Goal: Information Seeking & Learning: Learn about a topic

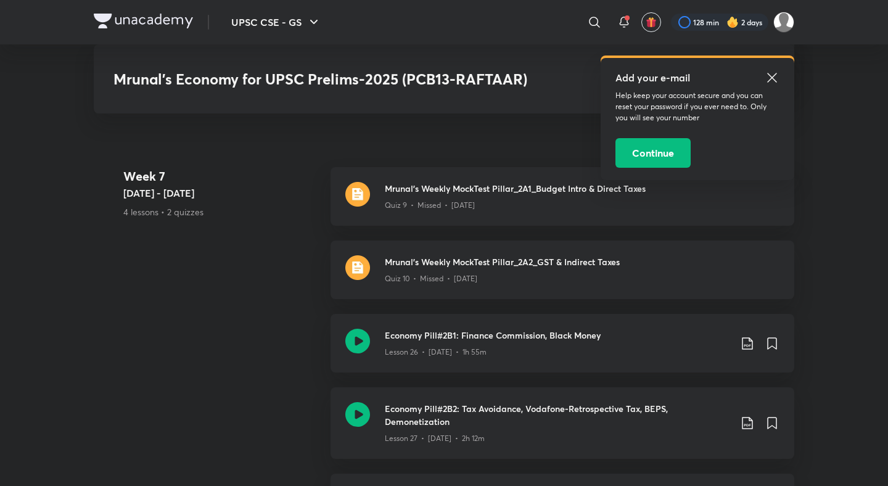
scroll to position [3430, 0]
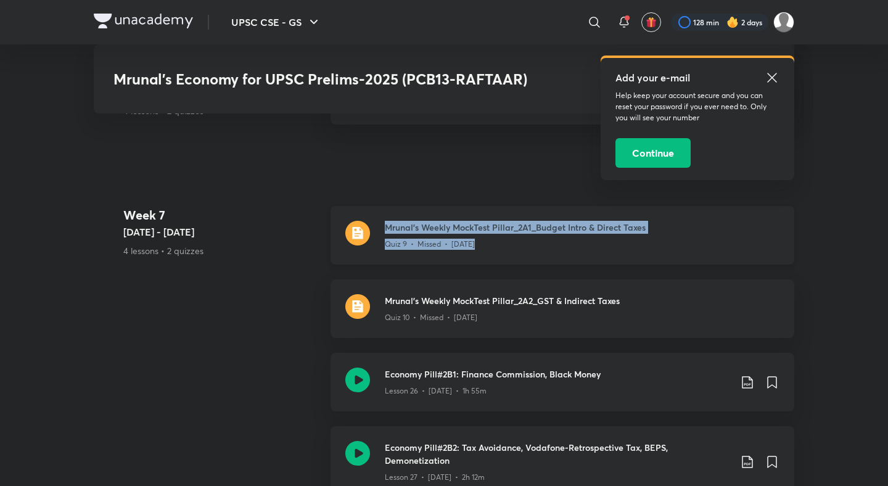
click at [270, 139] on 6 "Week 6 Mar 17 - 23 4 lessons • 2 quizzes" at bounding box center [221, 102] width 197 height 73
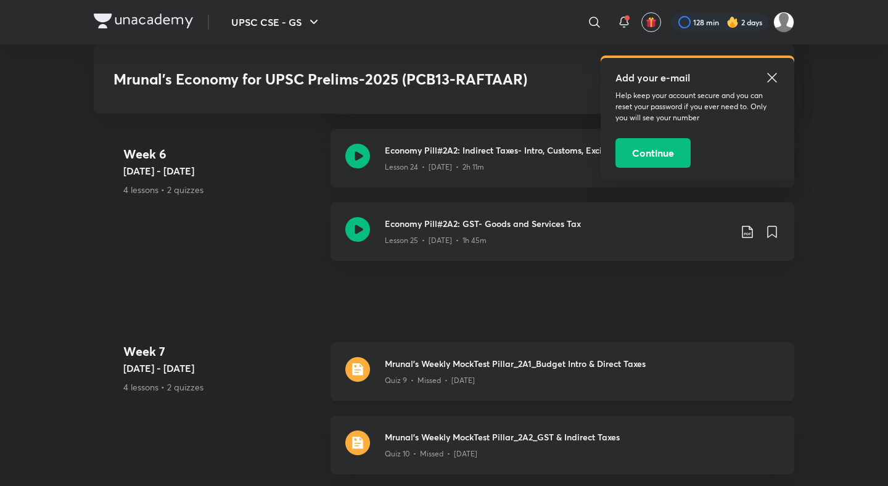
scroll to position [3043, 0]
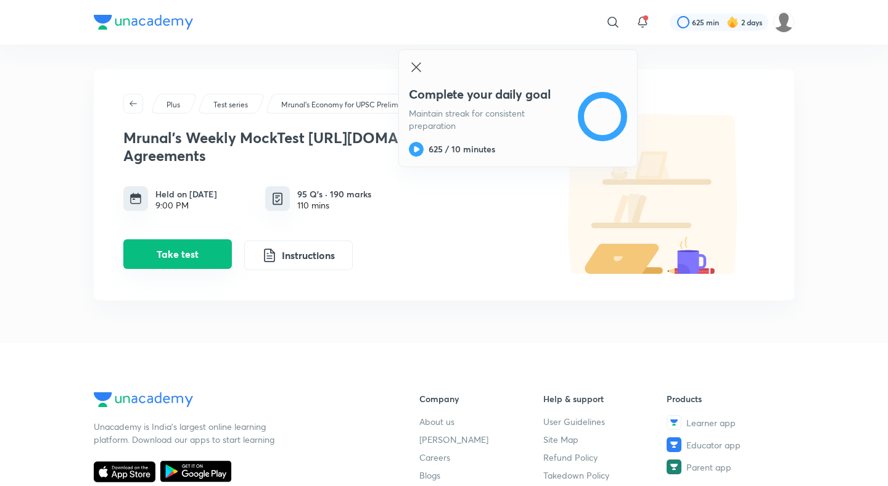
click at [225, 247] on button "Take test" at bounding box center [177, 254] width 108 height 30
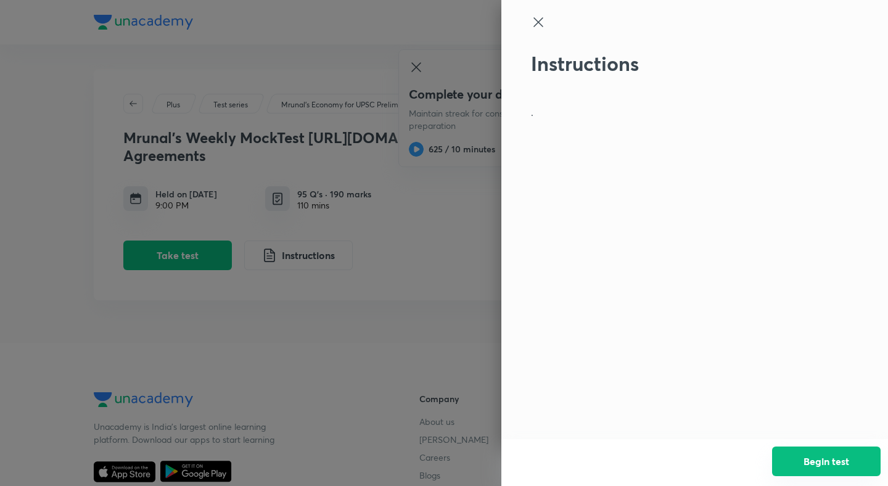
click at [827, 453] on button "Begin test" at bounding box center [826, 461] width 108 height 30
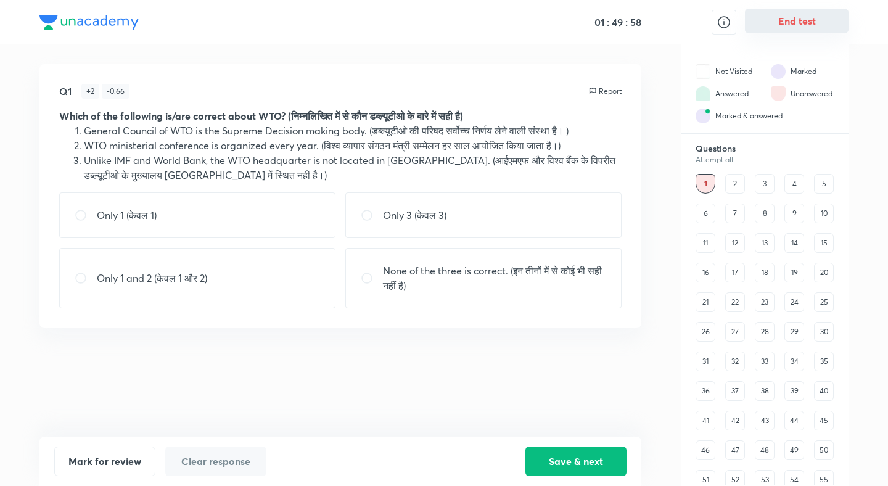
click at [804, 28] on button "End test" at bounding box center [797, 21] width 104 height 25
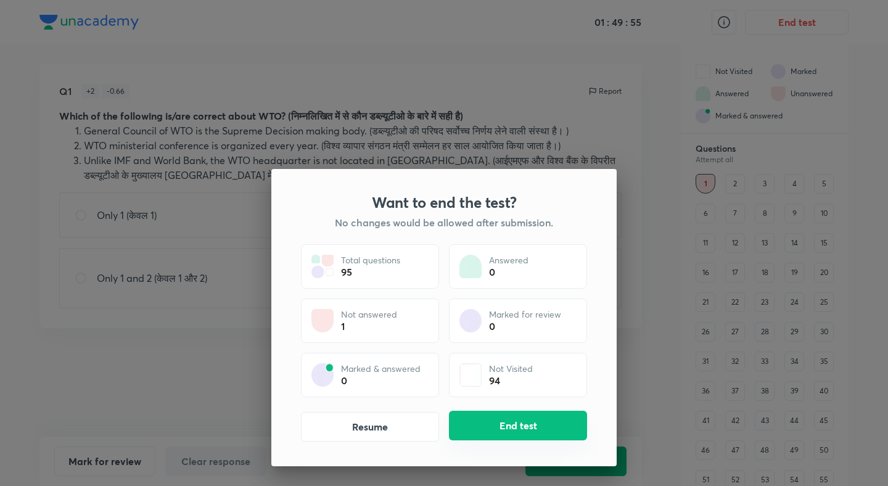
click at [496, 440] on button "End test" at bounding box center [518, 426] width 138 height 30
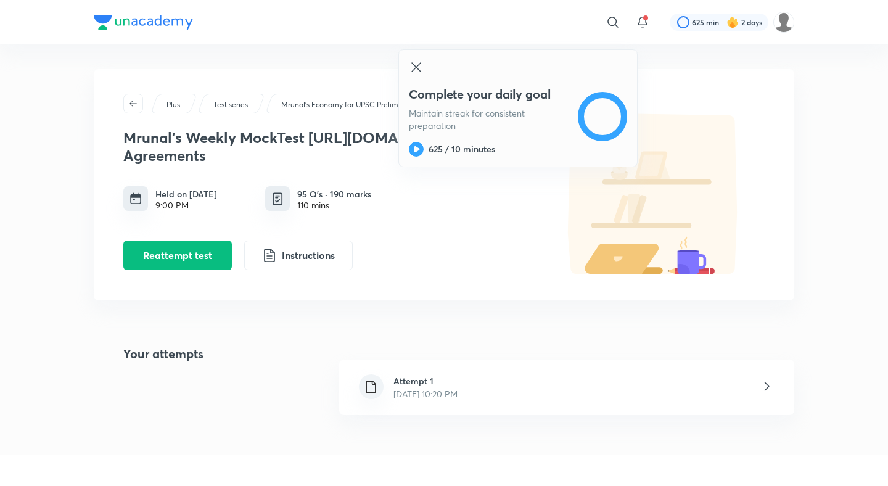
click at [405, 385] on h6 "Attempt 1" at bounding box center [425, 380] width 64 height 13
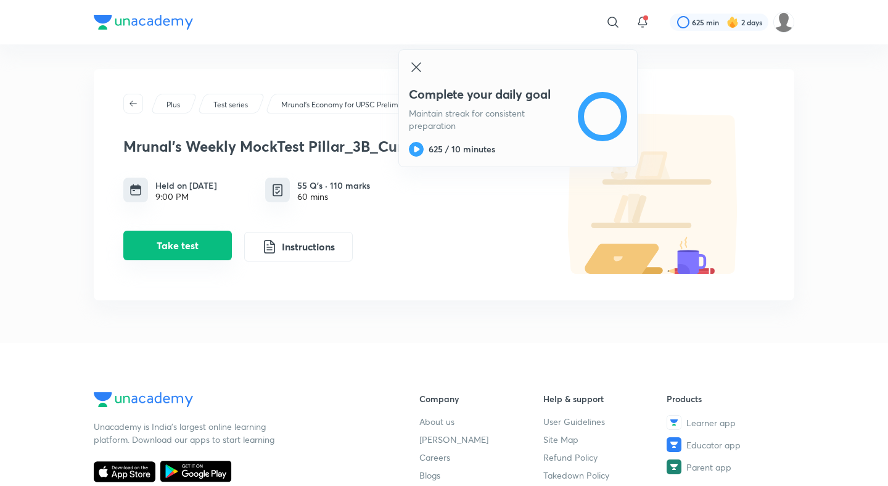
click at [219, 248] on button "Take test" at bounding box center [177, 246] width 108 height 30
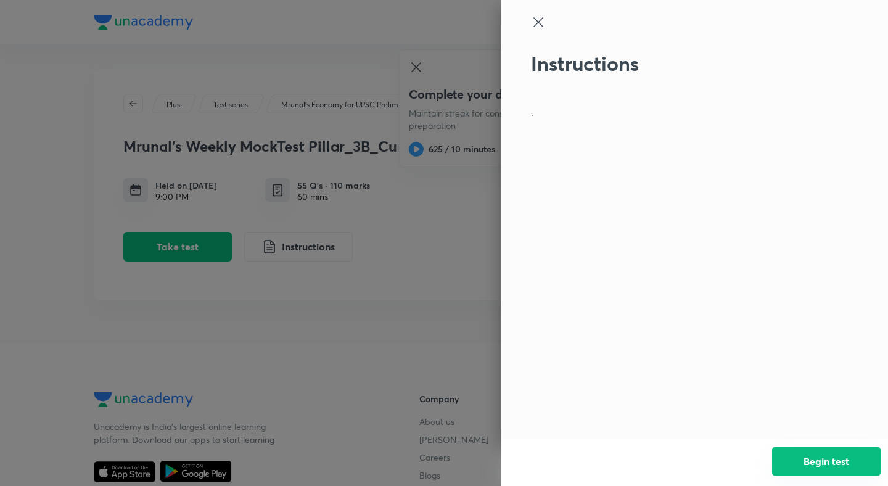
click at [873, 453] on button "Begin test" at bounding box center [826, 461] width 108 height 30
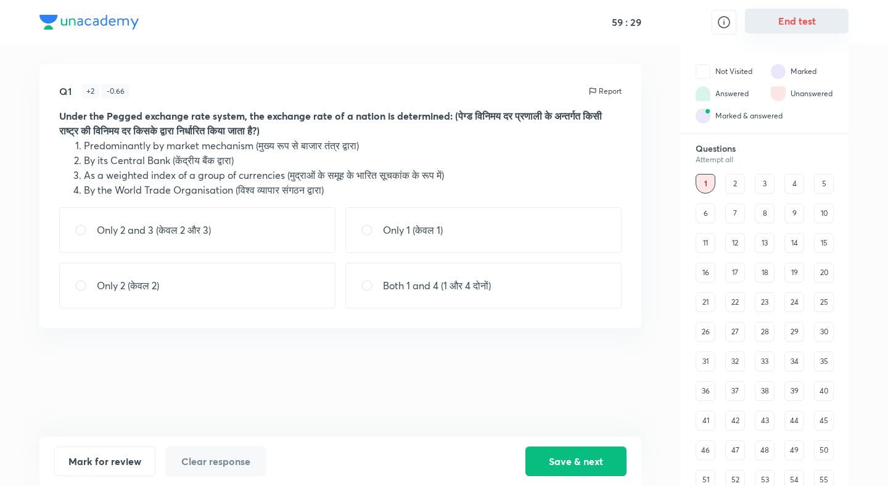
click at [819, 15] on button "End test" at bounding box center [797, 21] width 104 height 25
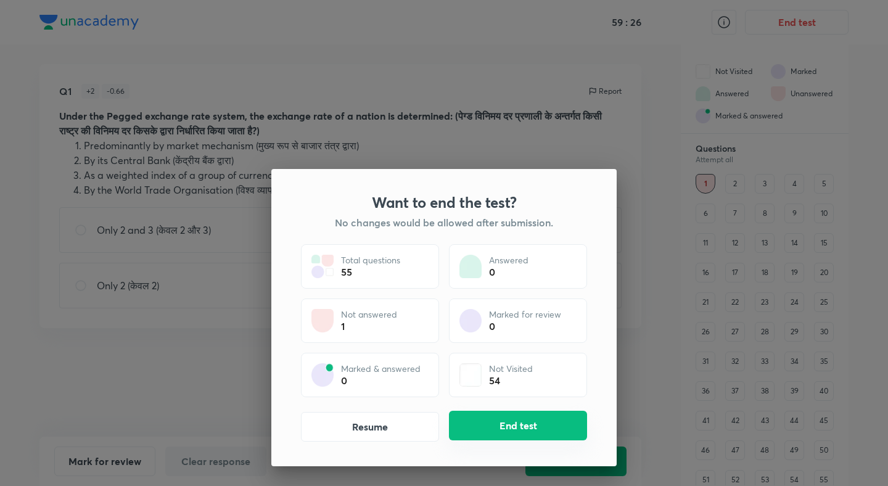
click at [547, 417] on button "End test" at bounding box center [518, 426] width 138 height 30
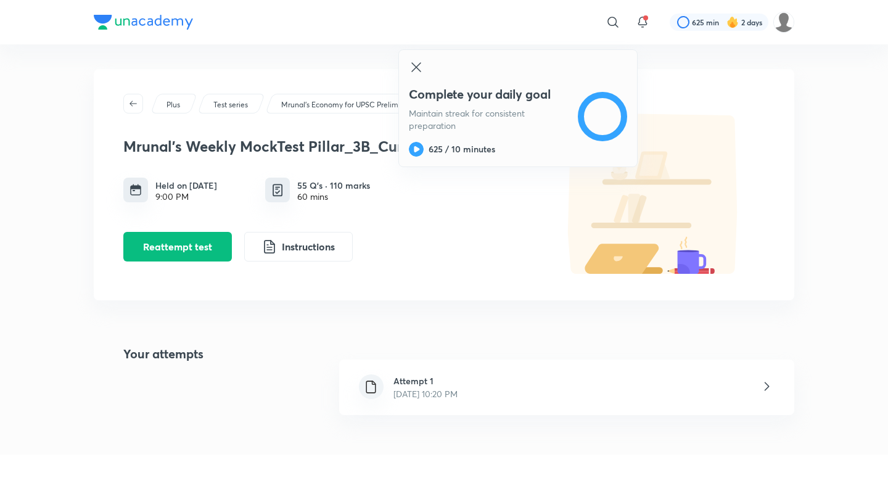
click at [435, 379] on div at bounding box center [444, 243] width 888 height 486
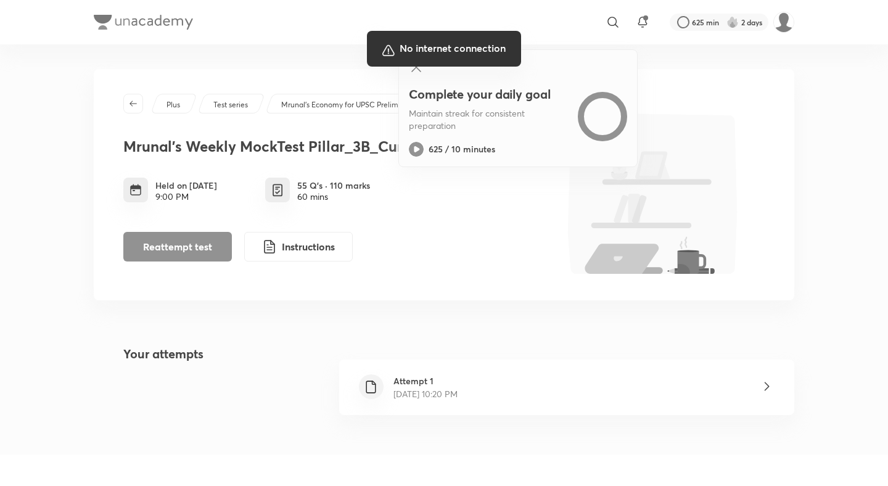
click at [435, 379] on div at bounding box center [444, 243] width 888 height 486
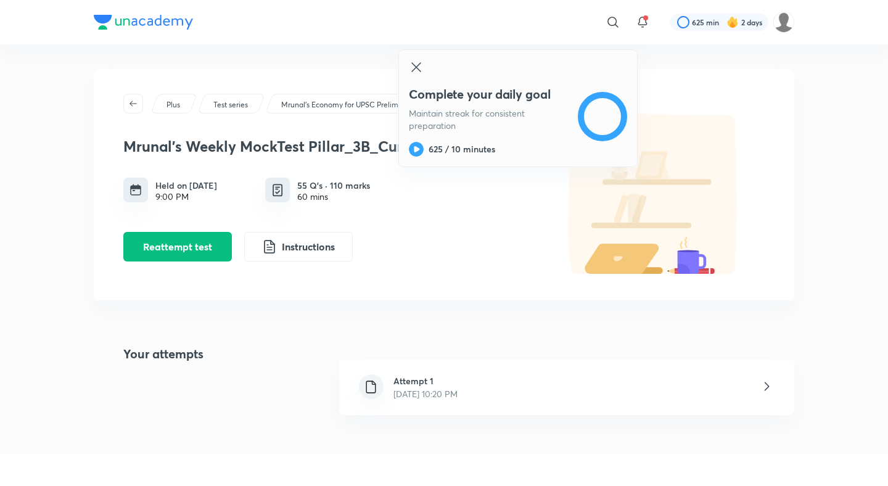
click at [437, 383] on h6 "Attempt 1" at bounding box center [425, 380] width 64 height 13
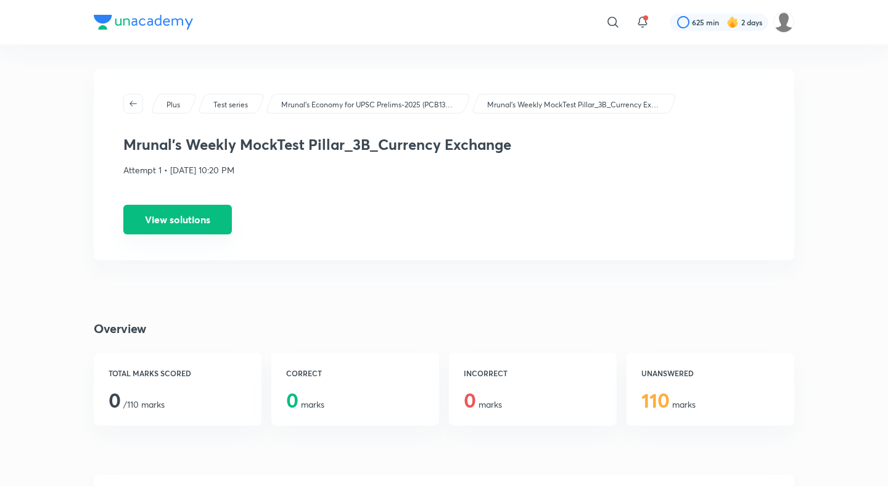
click at [199, 217] on button "View solutions" at bounding box center [177, 220] width 108 height 30
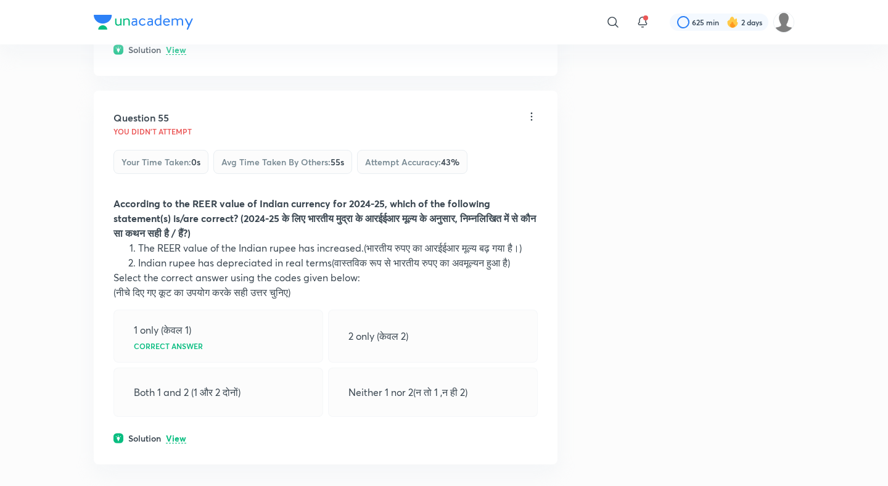
scroll to position [21596, 0]
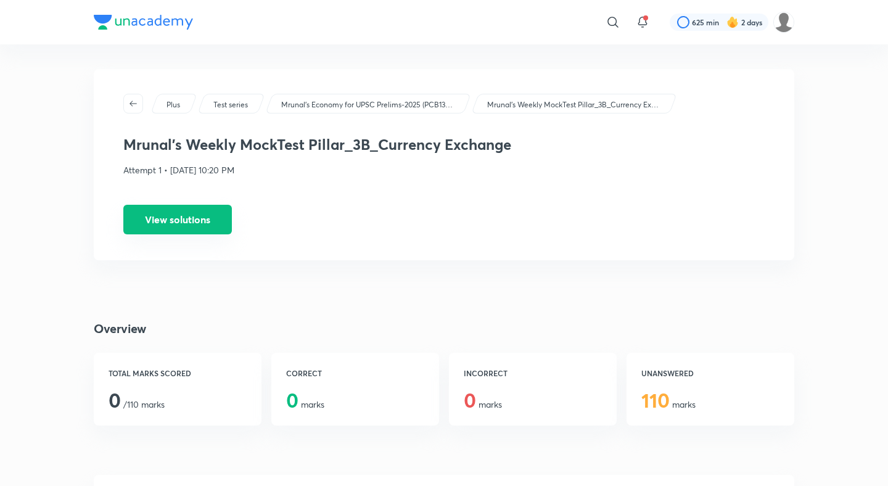
click at [184, 230] on button "View solutions" at bounding box center [177, 220] width 108 height 30
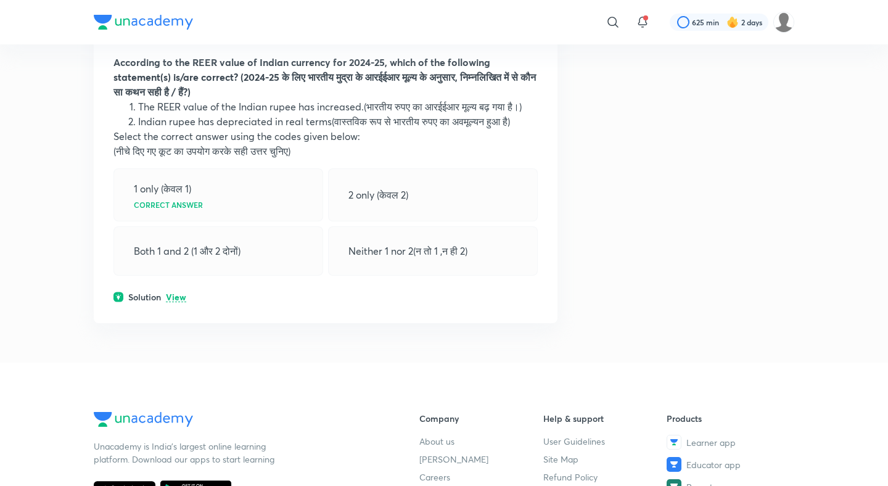
scroll to position [21777, 0]
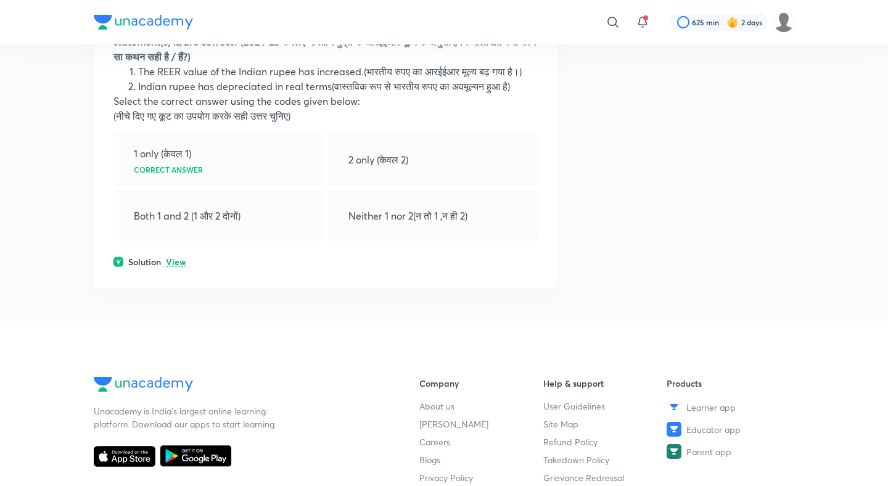
click at [181, 258] on p "View" at bounding box center [176, 262] width 20 height 9
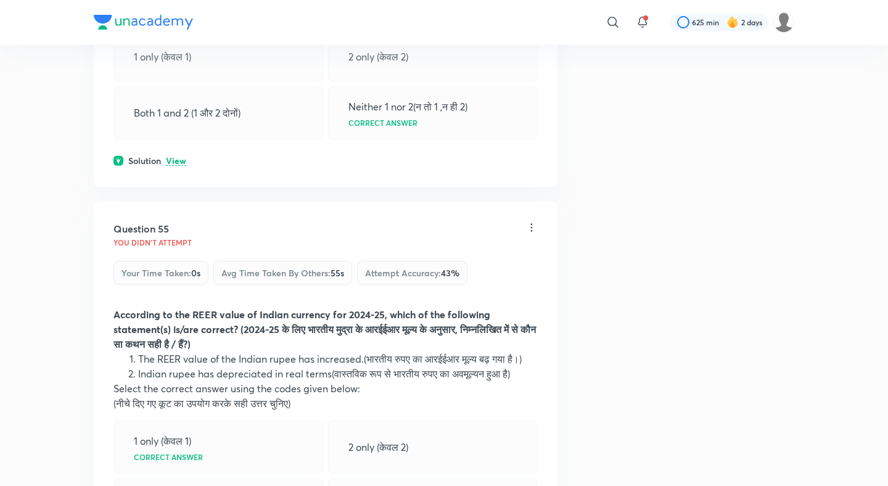
scroll to position [21342, 0]
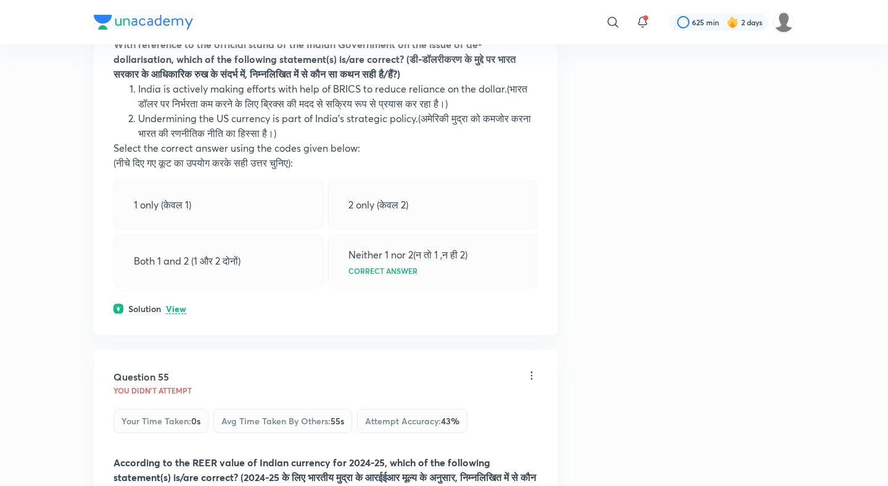
click at [181, 305] on p "View" at bounding box center [176, 309] width 20 height 9
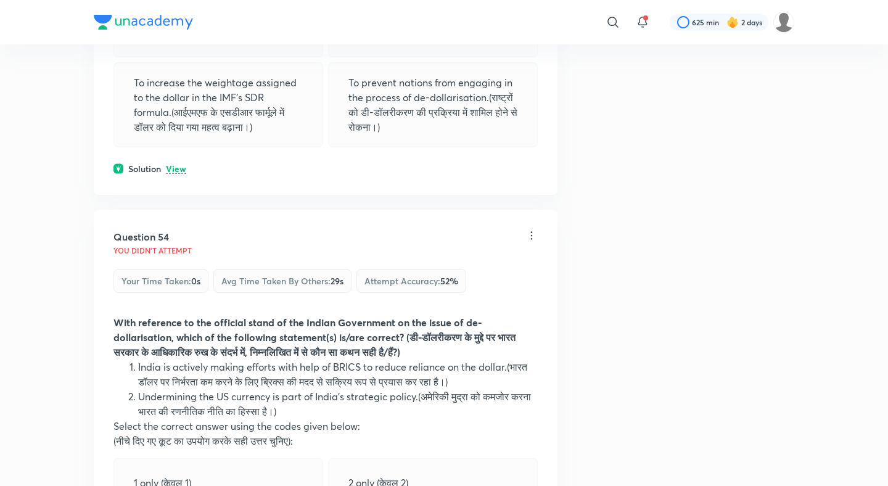
scroll to position [21015, 0]
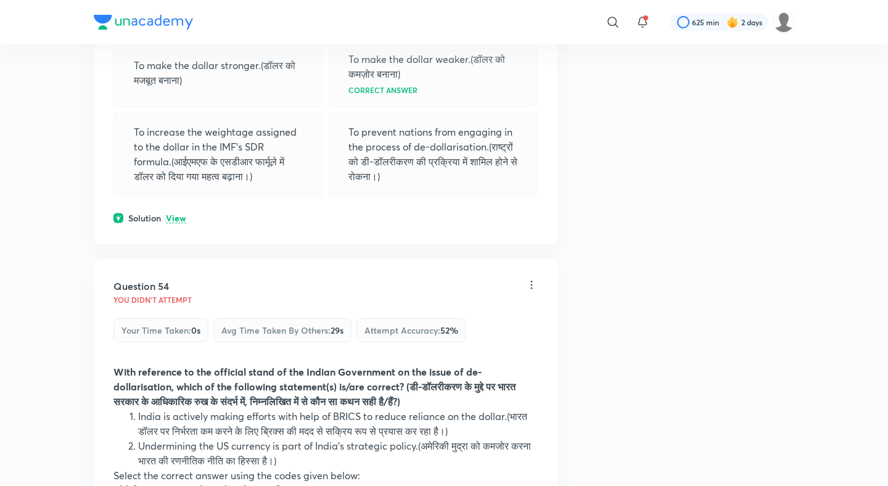
click at [176, 214] on p "View" at bounding box center [176, 218] width 20 height 9
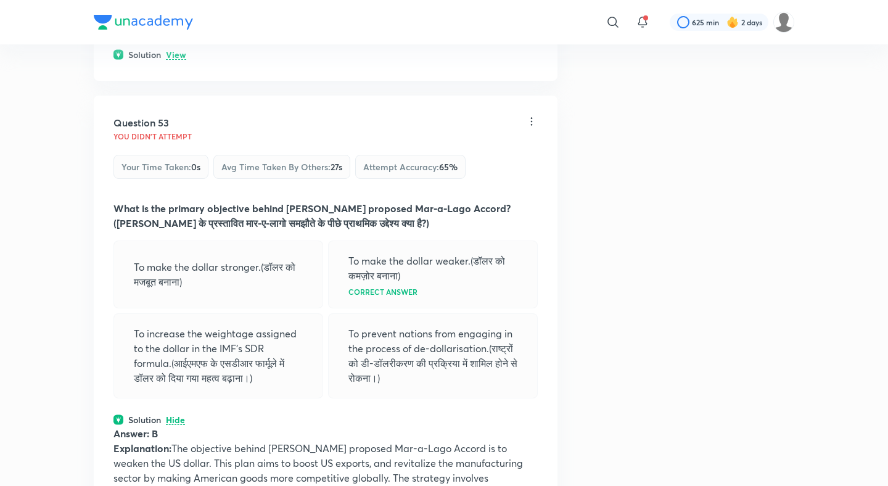
scroll to position [20667, 0]
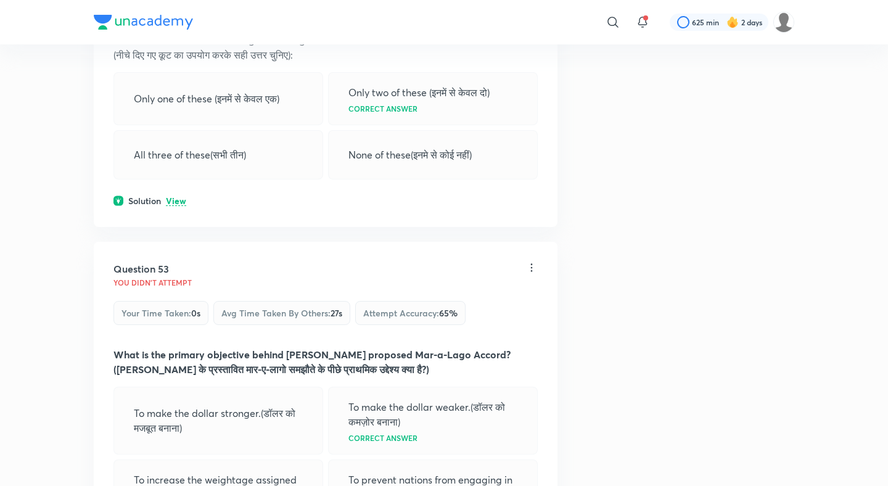
click at [175, 197] on p "View" at bounding box center [176, 201] width 20 height 9
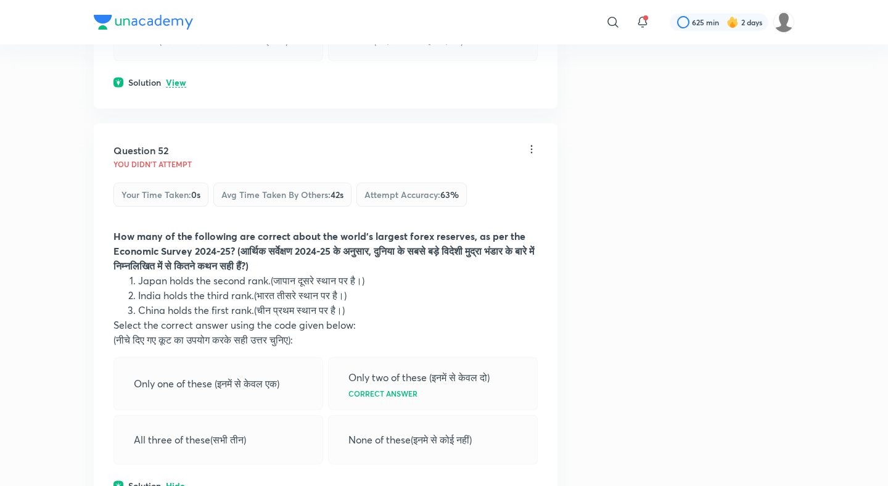
scroll to position [20311, 0]
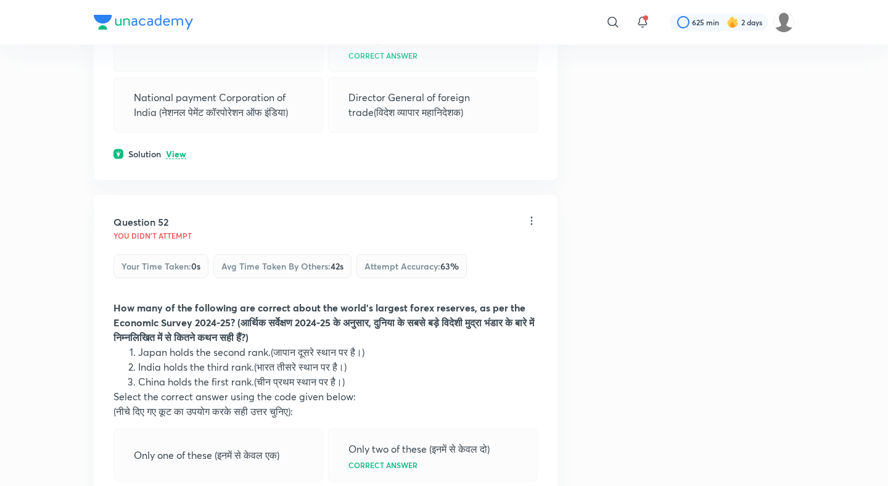
click at [174, 134] on div "Question 51 You didn't Attempt Your time taken : 0s Avg time taken by others : …" at bounding box center [326, 12] width 464 height 335
click at [174, 150] on p "View" at bounding box center [176, 154] width 20 height 9
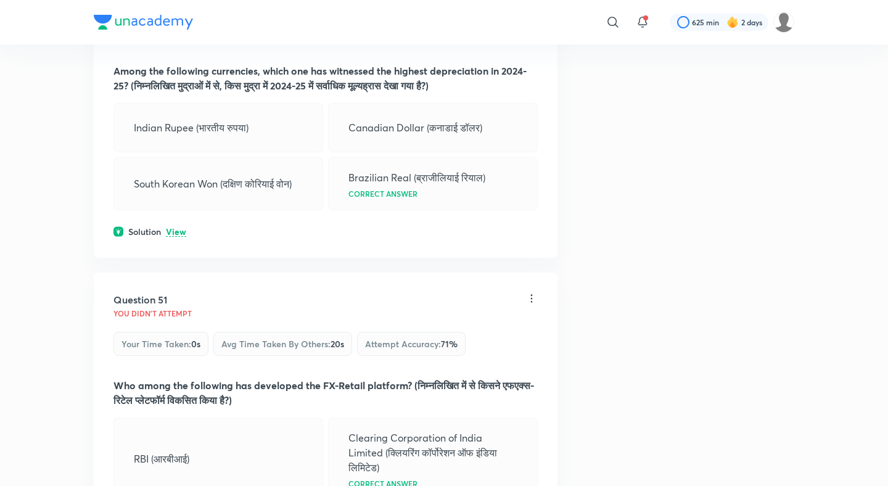
scroll to position [19806, 0]
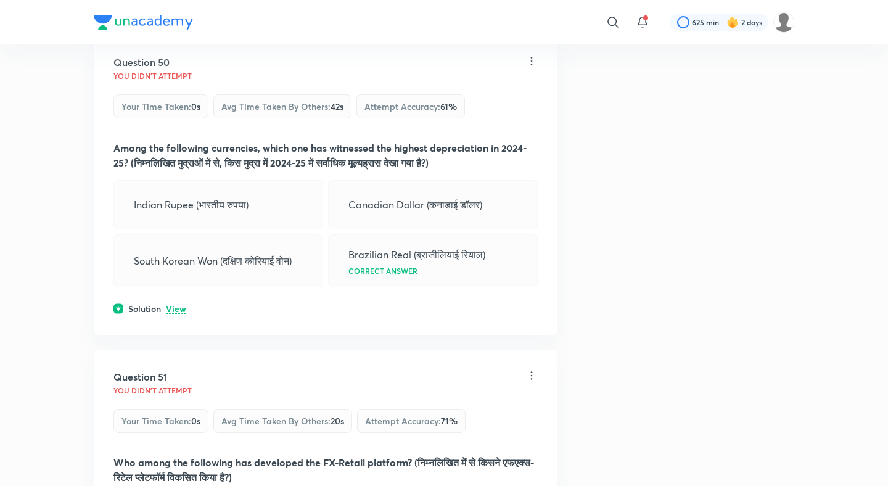
click at [180, 305] on p "View" at bounding box center [176, 309] width 20 height 9
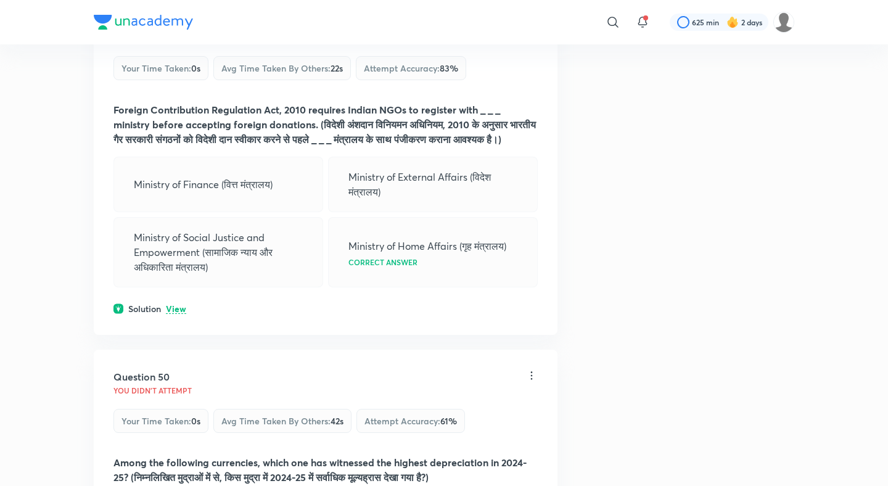
click at [176, 305] on p "View" at bounding box center [176, 309] width 20 height 9
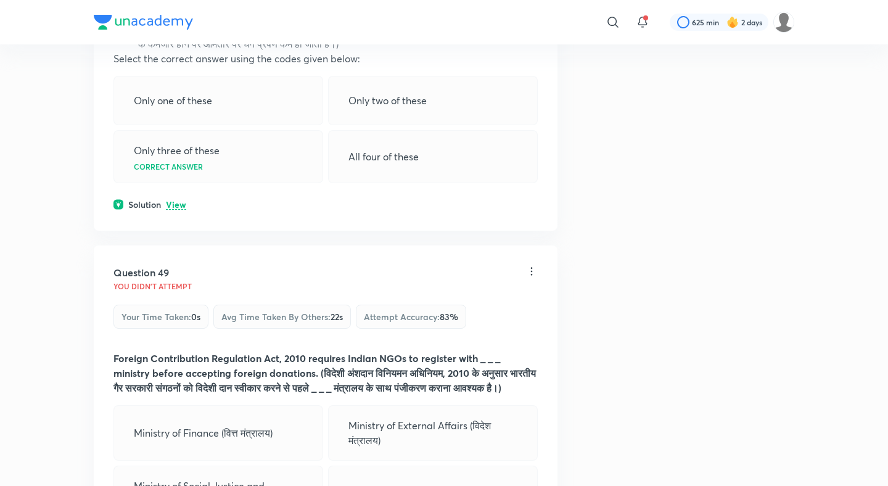
click at [174, 200] on p "View" at bounding box center [176, 204] width 20 height 9
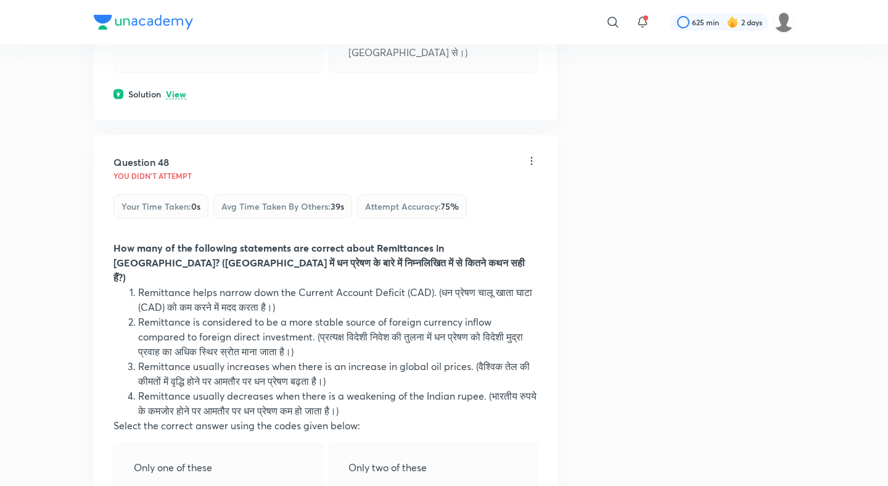
scroll to position [18847, 0]
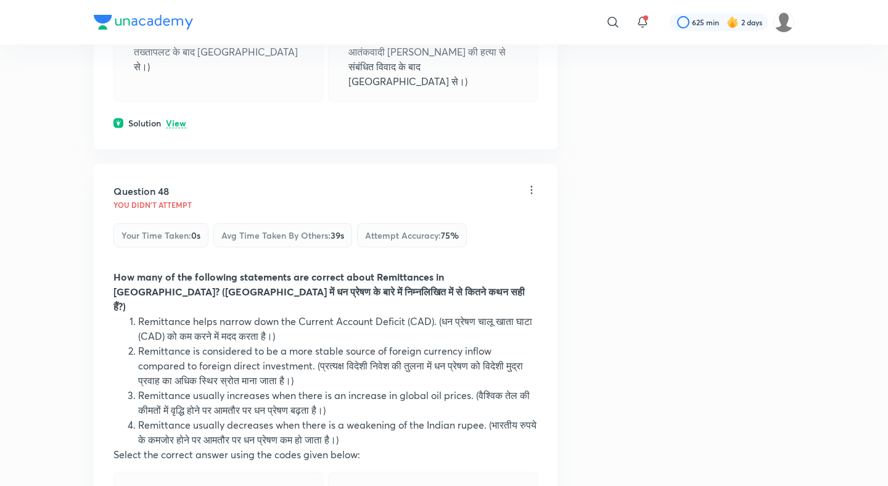
click at [178, 119] on p "View" at bounding box center [176, 123] width 20 height 9
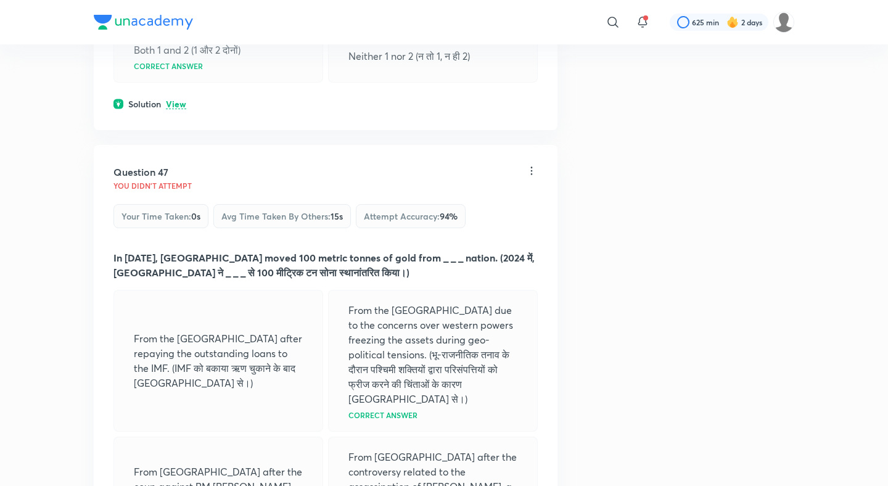
scroll to position [18375, 0]
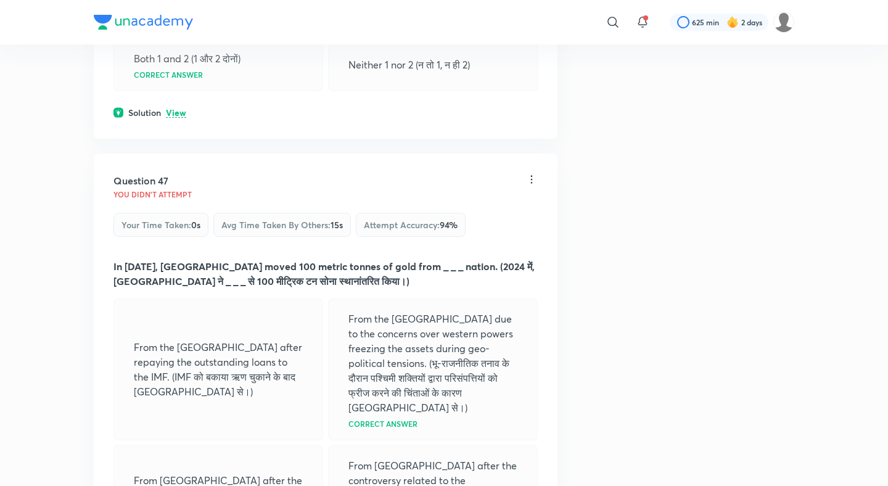
click at [178, 115] on p "View" at bounding box center [176, 112] width 20 height 9
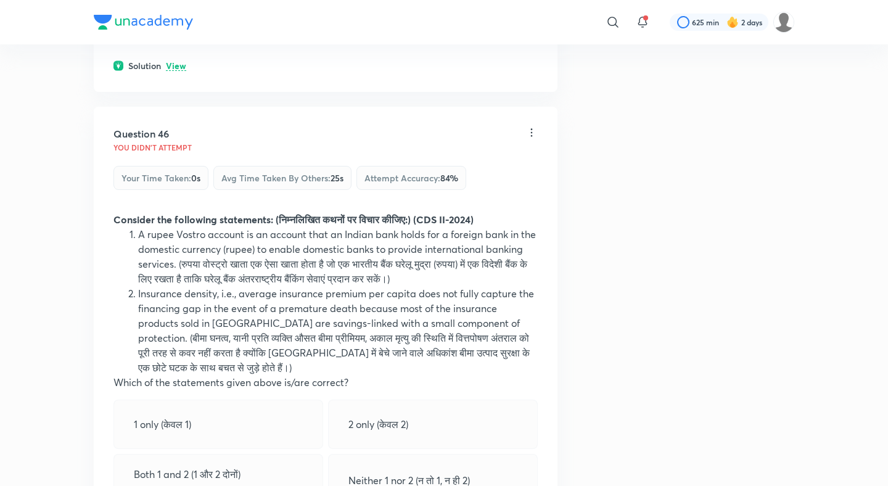
click at [179, 64] on p "View" at bounding box center [176, 66] width 20 height 9
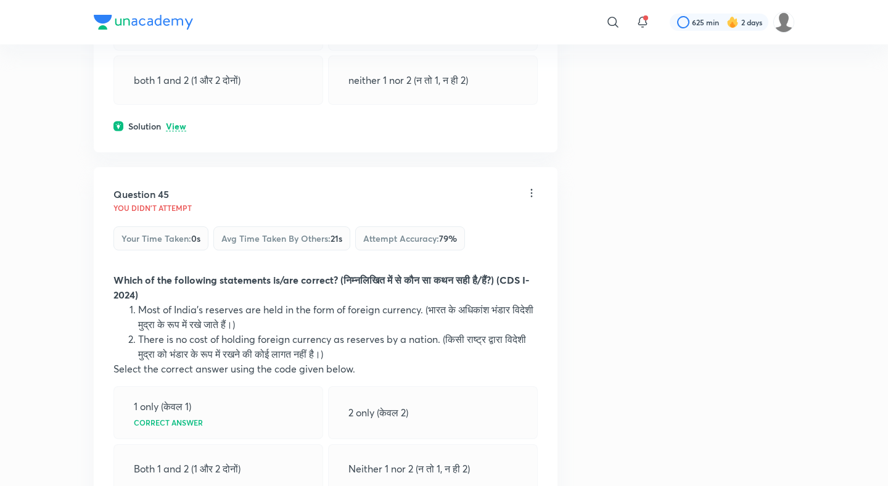
scroll to position [17457, 0]
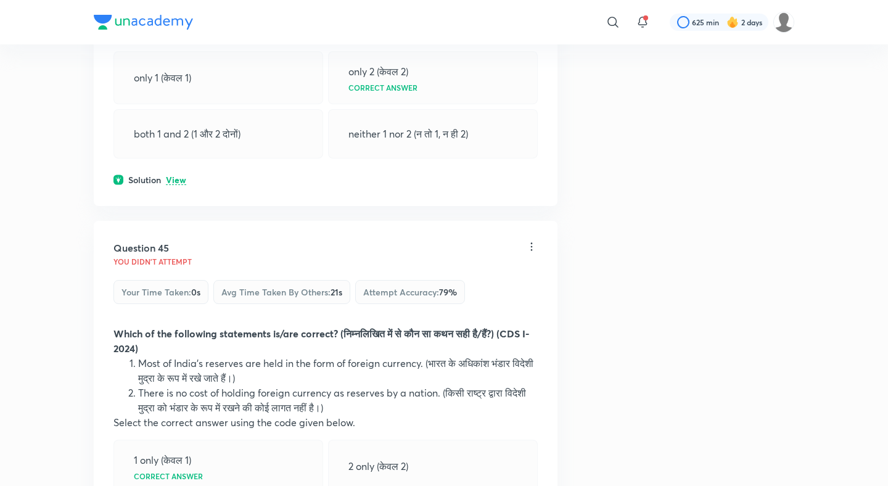
click at [175, 172] on div "Question 44 You didn't Attempt Your time taken : 0s Avg time taken by others : …" at bounding box center [326, 26] width 464 height 359
click at [176, 177] on p "View" at bounding box center [176, 180] width 20 height 9
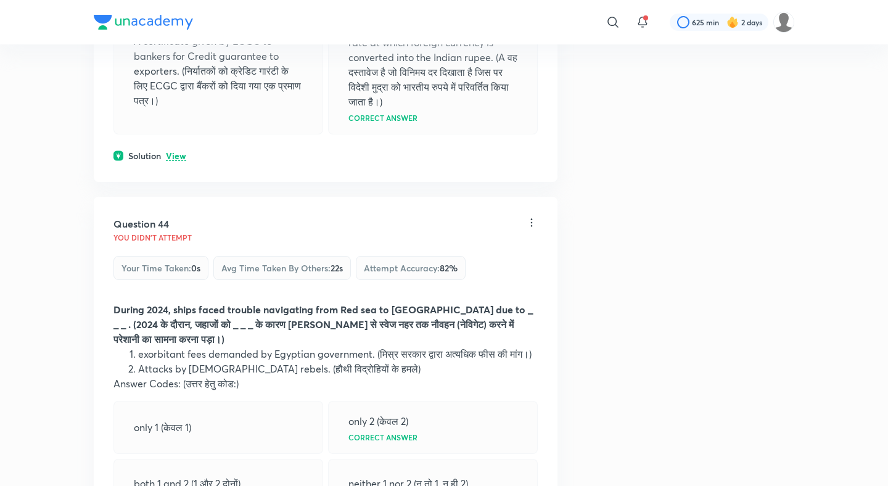
scroll to position [17091, 0]
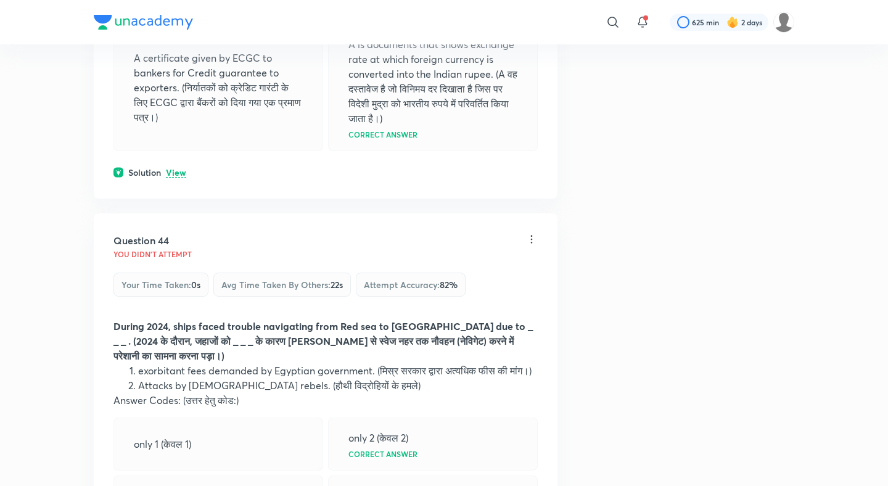
click at [176, 173] on p "View" at bounding box center [176, 172] width 20 height 9
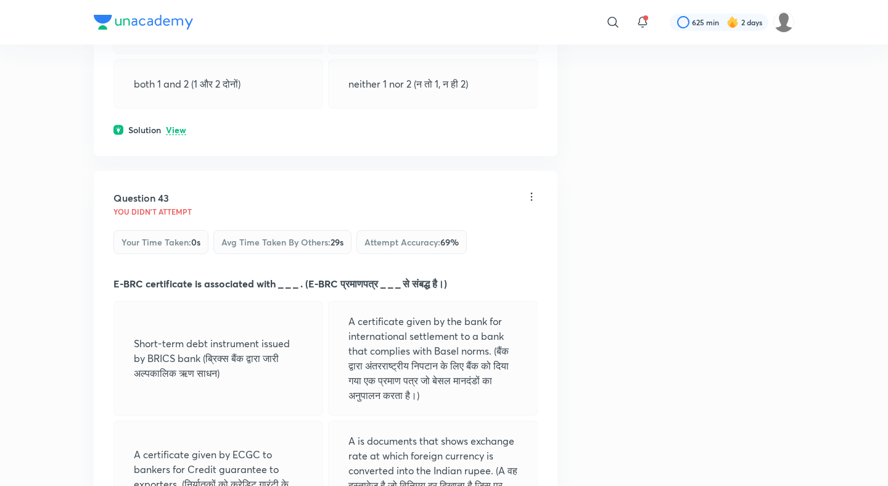
click at [175, 126] on p "View" at bounding box center [176, 130] width 20 height 9
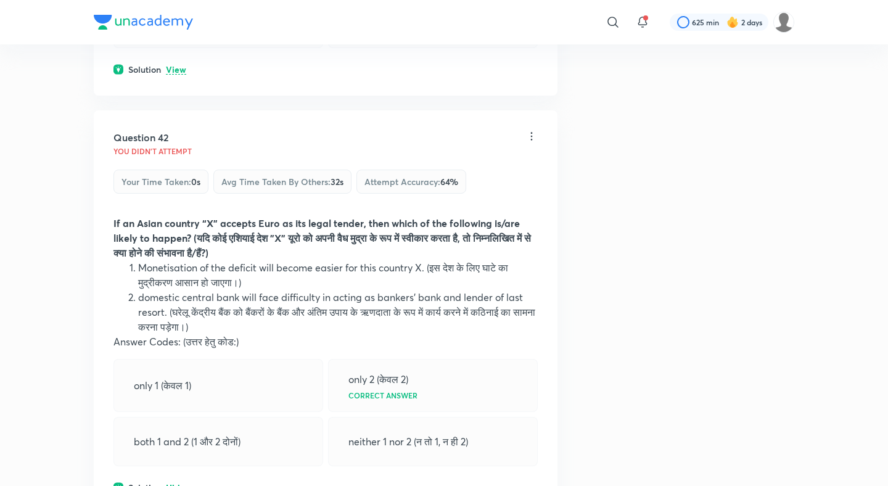
scroll to position [16271, 0]
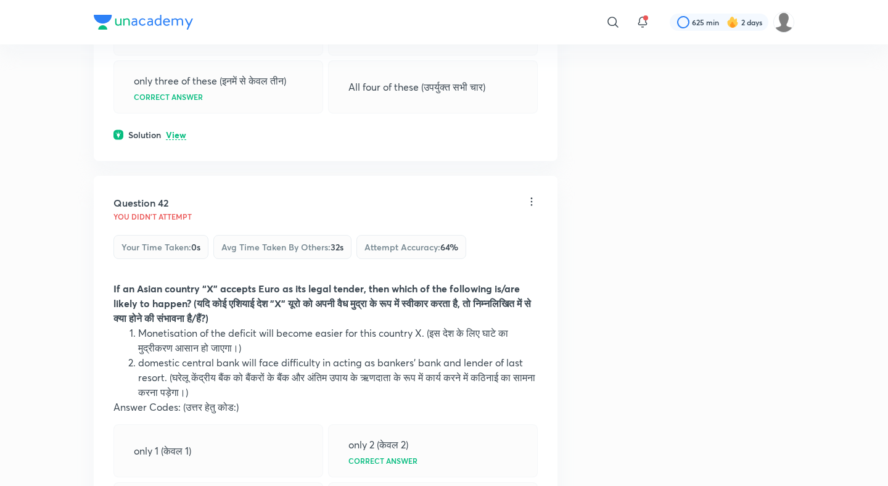
click at [175, 131] on p "View" at bounding box center [176, 135] width 20 height 9
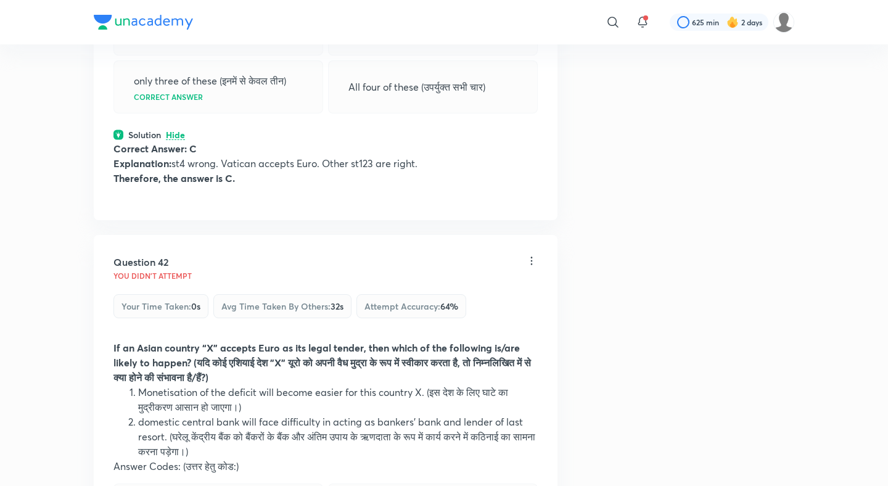
click at [175, 131] on p "Hide" at bounding box center [175, 135] width 19 height 9
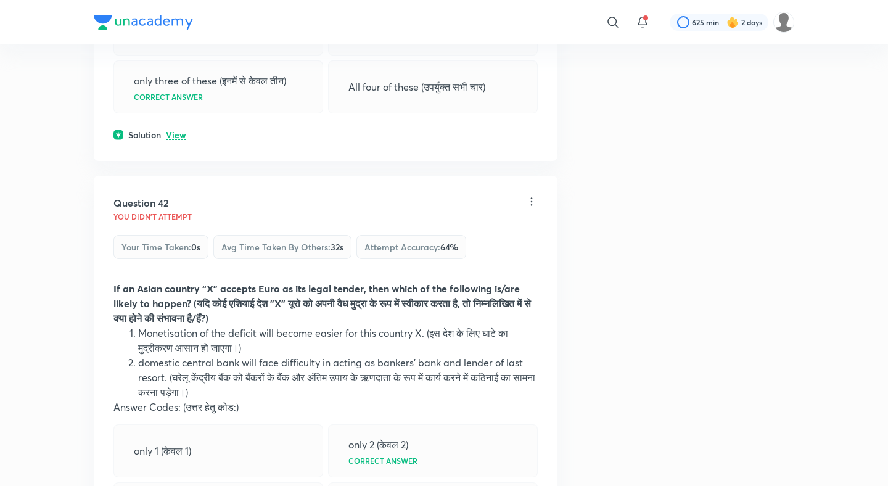
click at [175, 131] on p "View" at bounding box center [176, 135] width 20 height 9
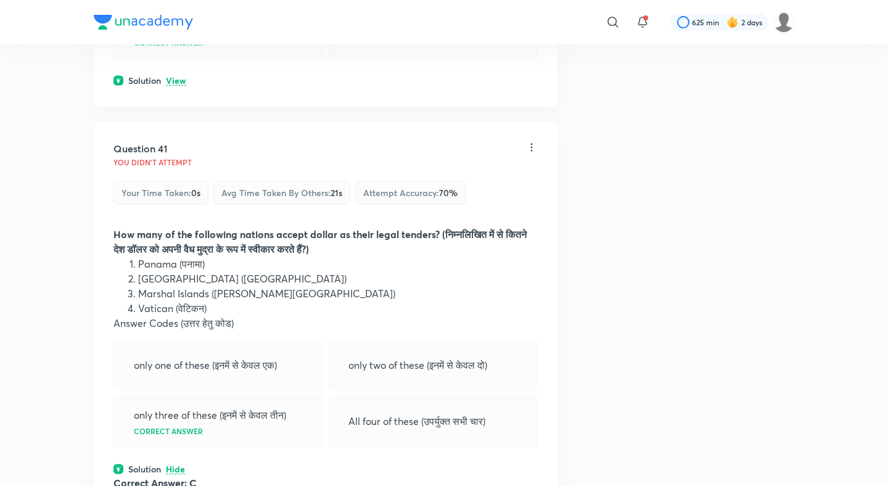
scroll to position [15907, 0]
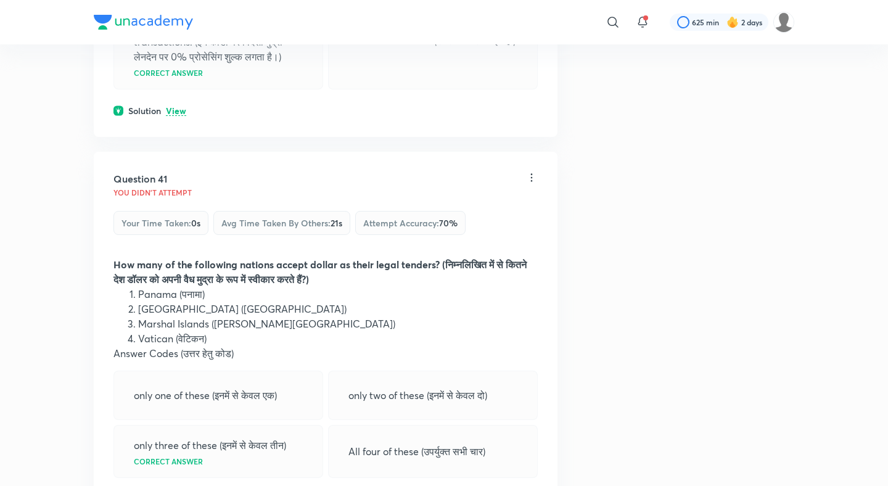
click at [181, 117] on div "Solution View" at bounding box center [325, 110] width 424 height 13
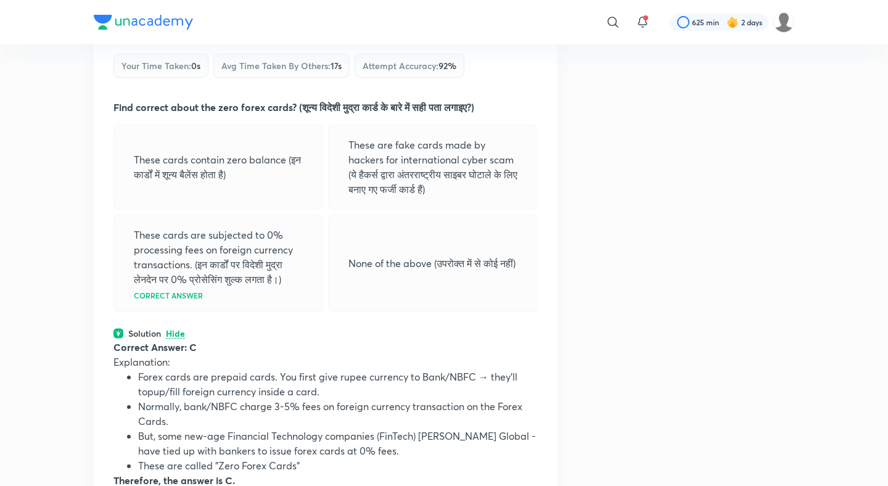
scroll to position [15458, 0]
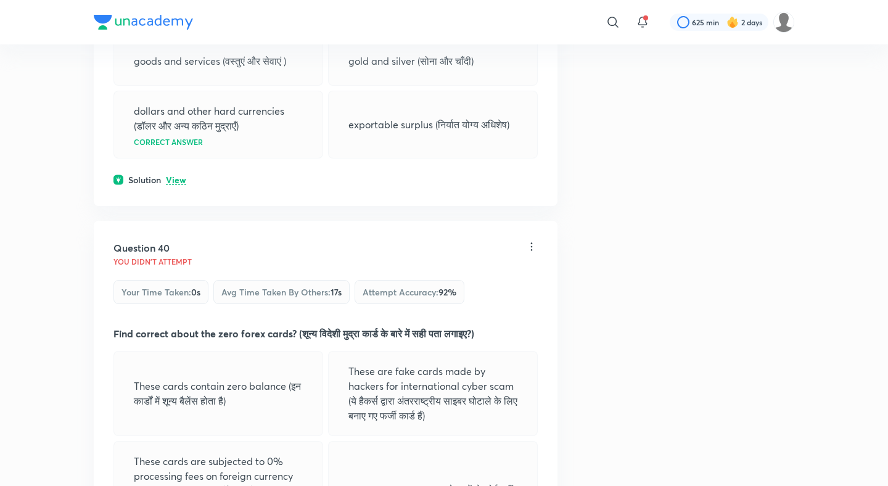
click at [182, 179] on p "View" at bounding box center [176, 180] width 20 height 9
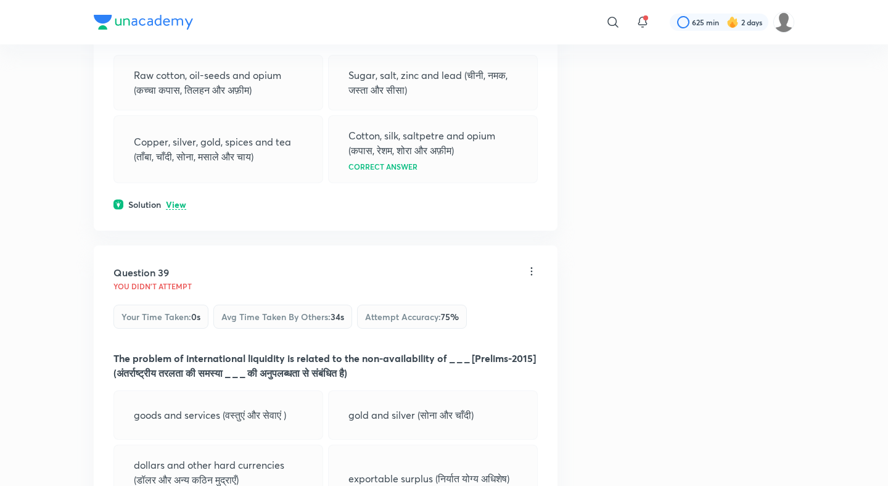
scroll to position [15052, 0]
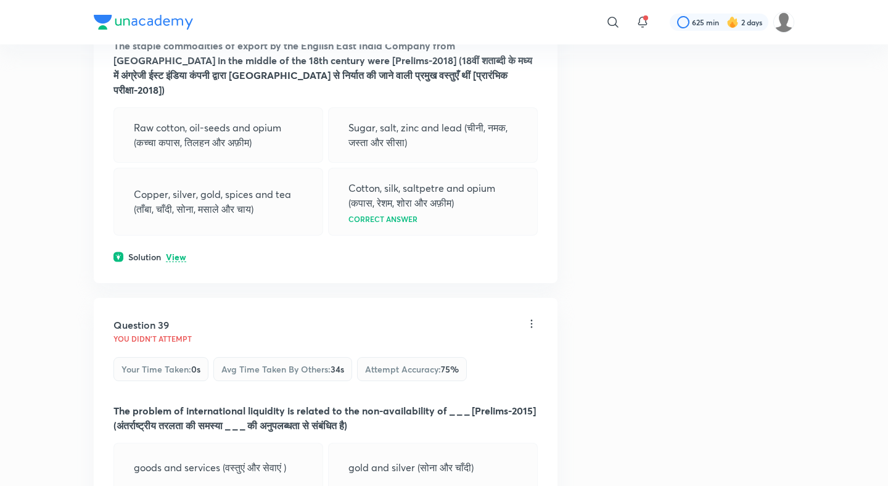
click at [181, 253] on p "View" at bounding box center [176, 257] width 20 height 9
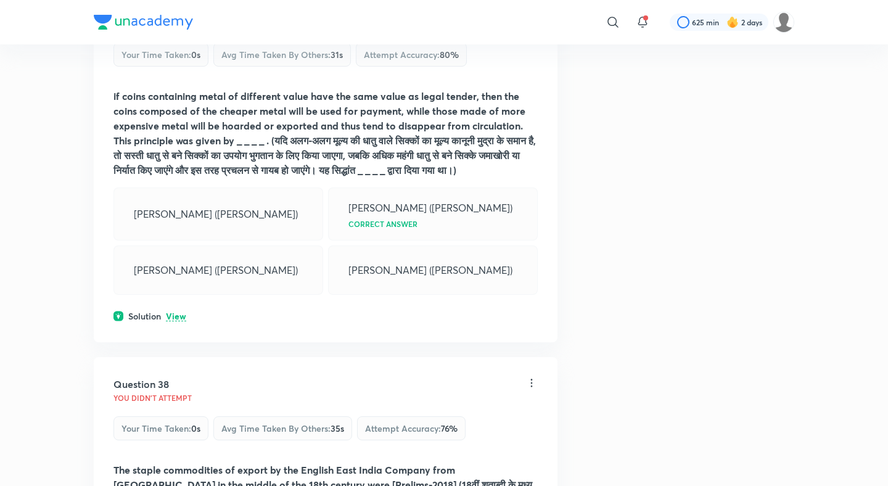
scroll to position [14627, 0]
click at [171, 322] on p "View" at bounding box center [176, 317] width 20 height 9
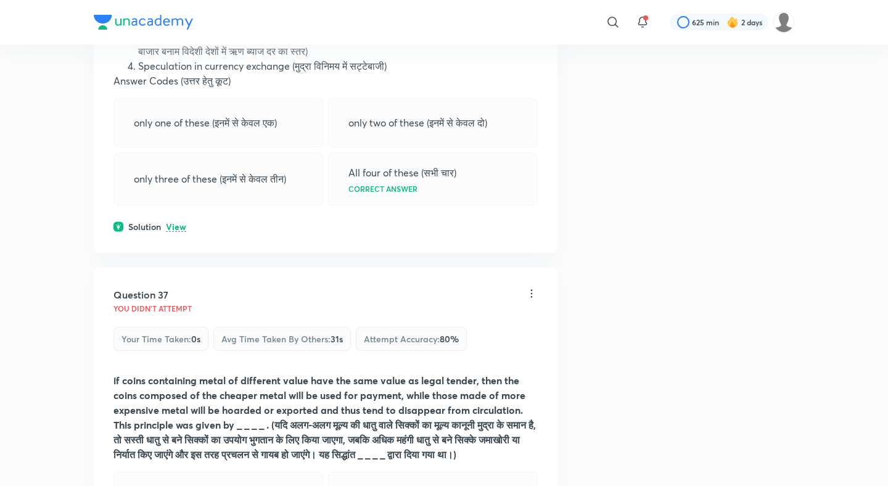
scroll to position [14332, 0]
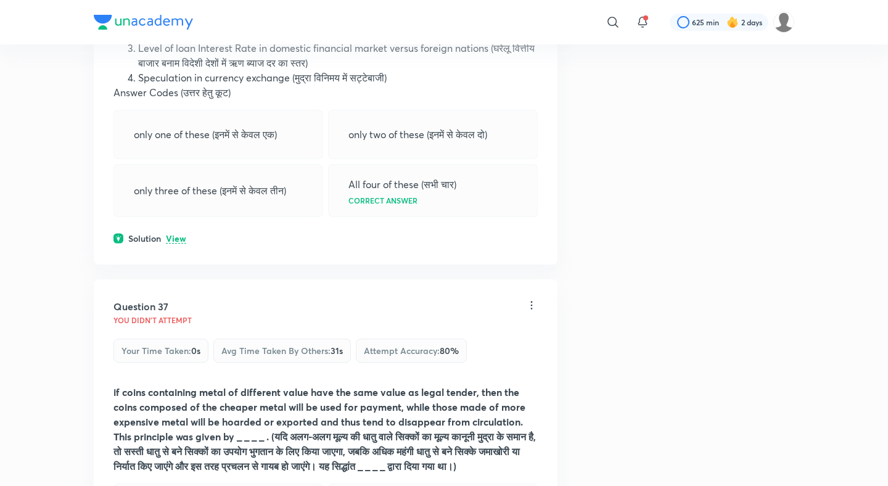
click at [178, 241] on p "View" at bounding box center [176, 238] width 20 height 9
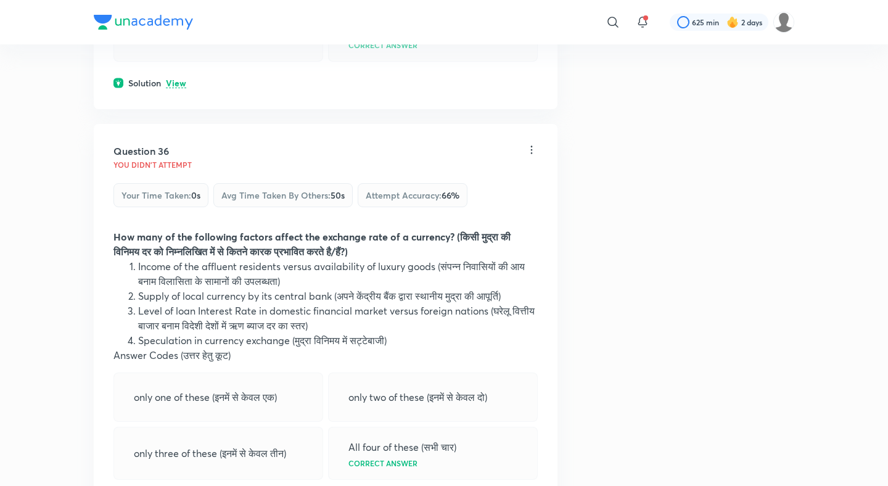
scroll to position [14015, 0]
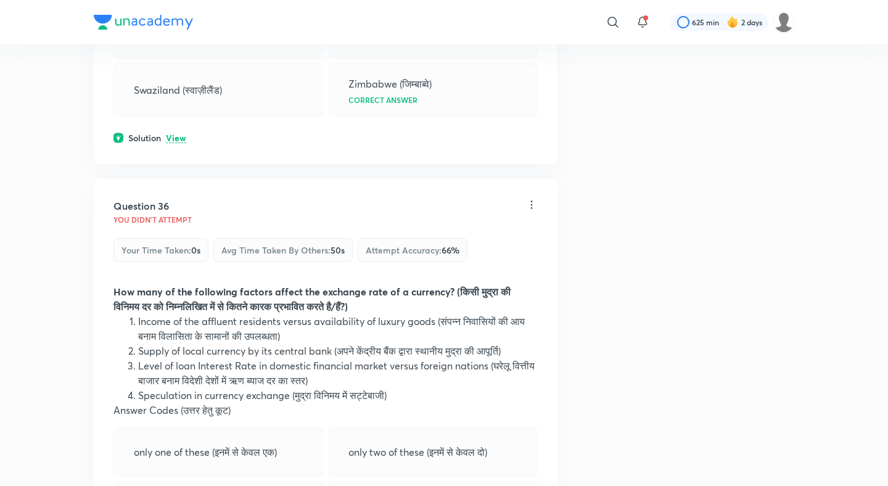
click at [178, 141] on p "View" at bounding box center [176, 138] width 20 height 9
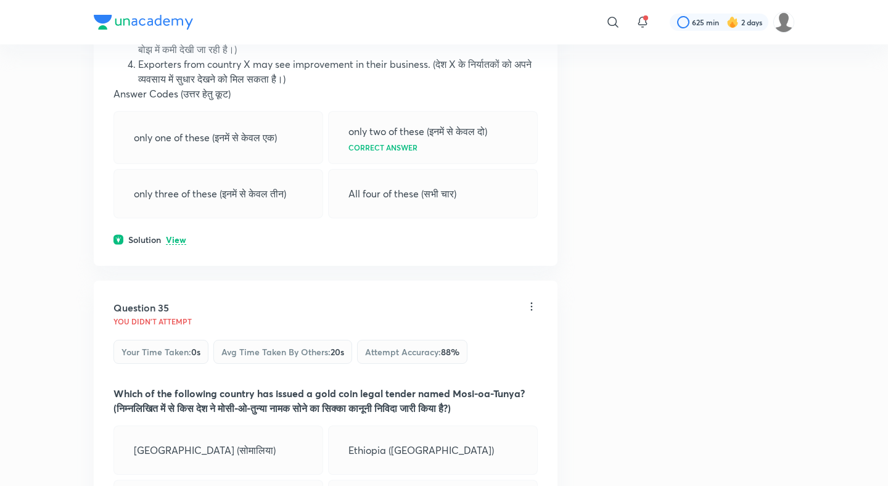
scroll to position [13564, 0]
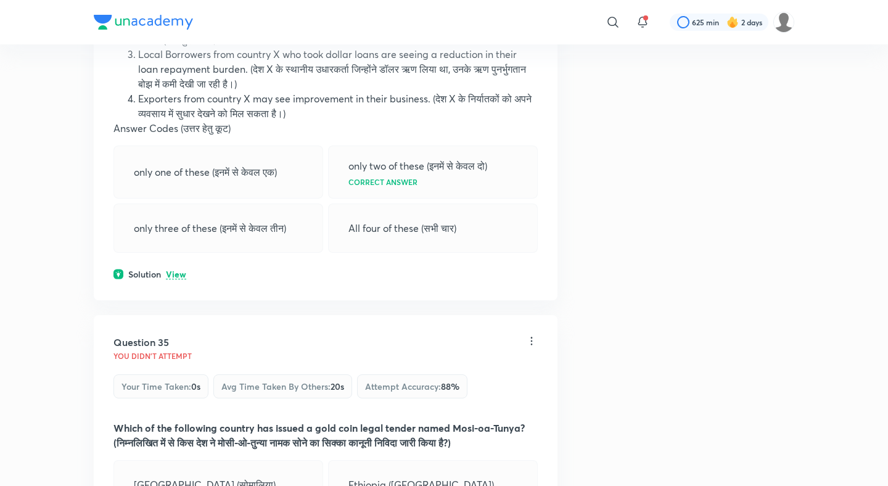
click at [181, 273] on p "View" at bounding box center [176, 274] width 20 height 9
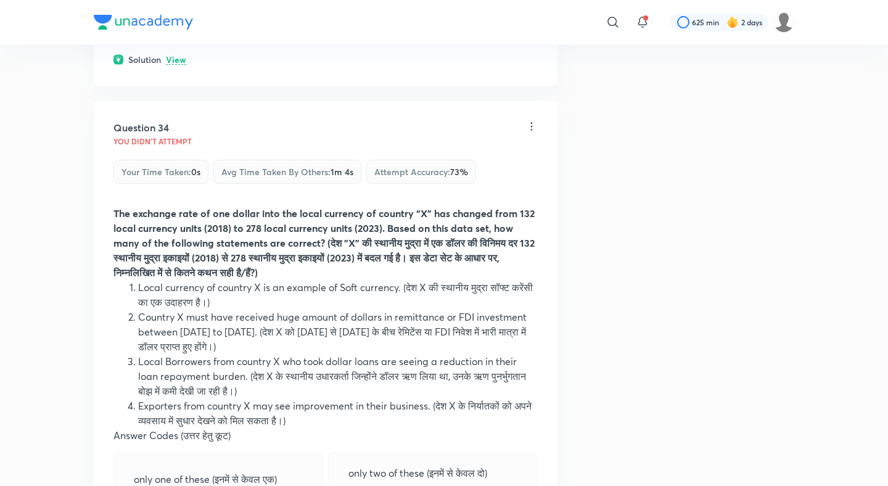
scroll to position [13237, 0]
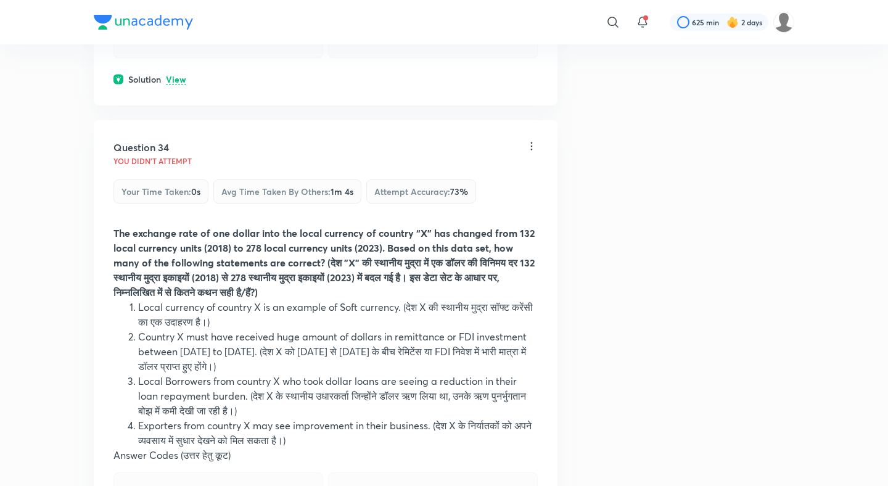
click at [179, 77] on p "View" at bounding box center [176, 79] width 20 height 9
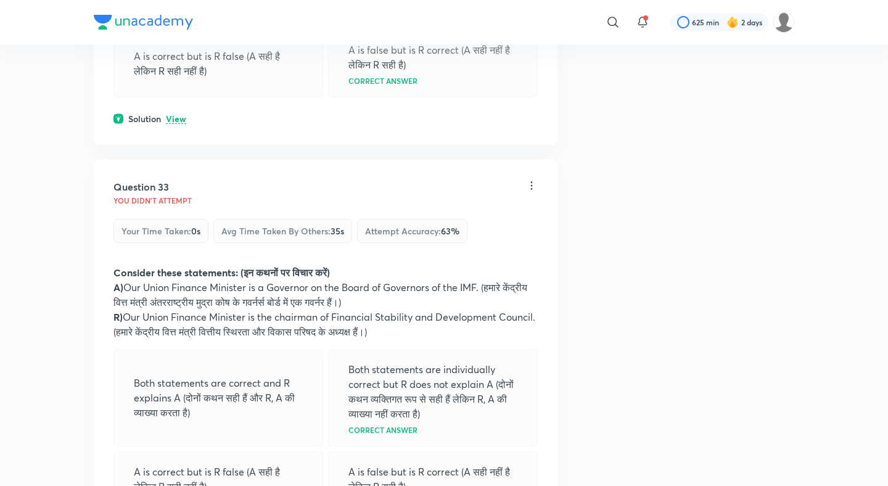
click at [181, 117] on p "View" at bounding box center [176, 119] width 20 height 9
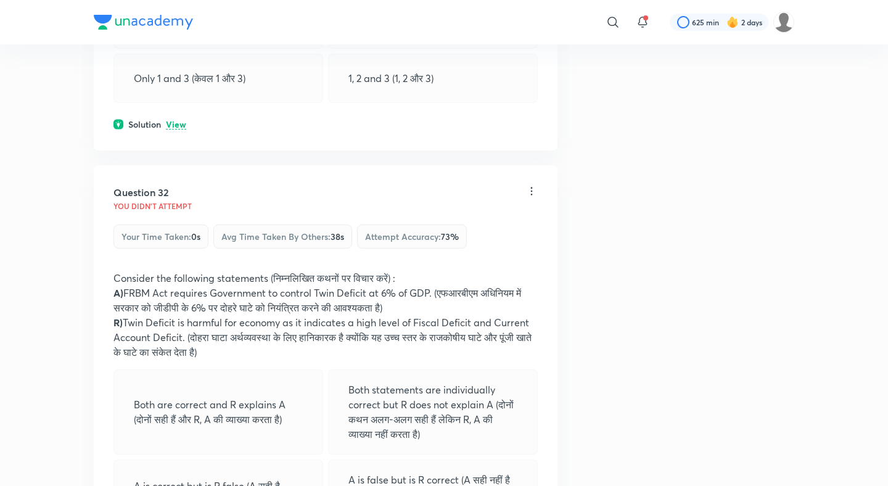
scroll to position [12261, 0]
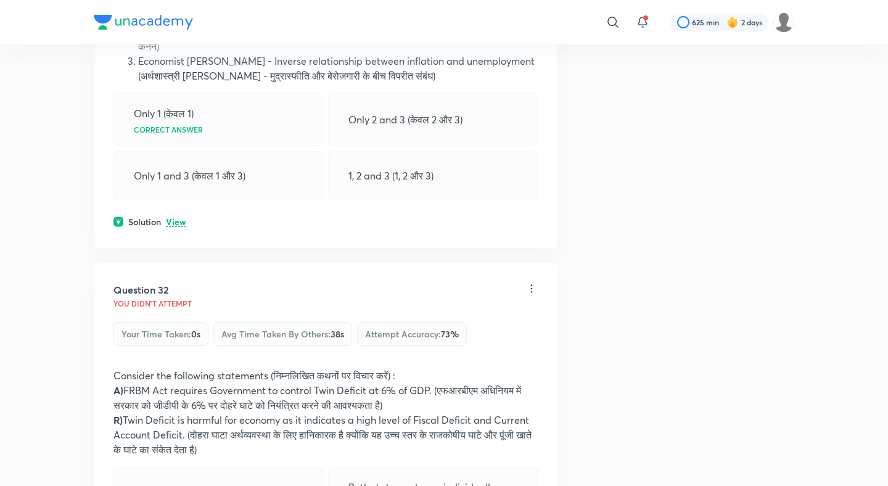
click at [178, 225] on p "View" at bounding box center [176, 222] width 20 height 9
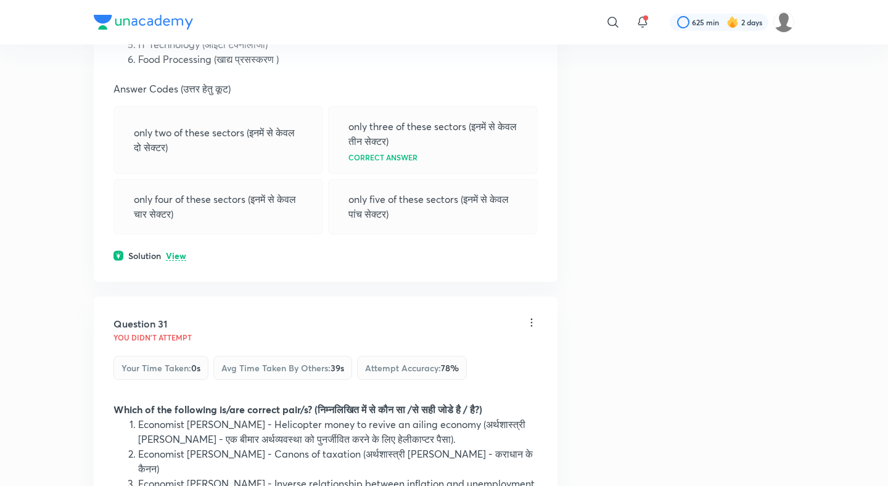
click at [176, 261] on p "View" at bounding box center [176, 256] width 20 height 9
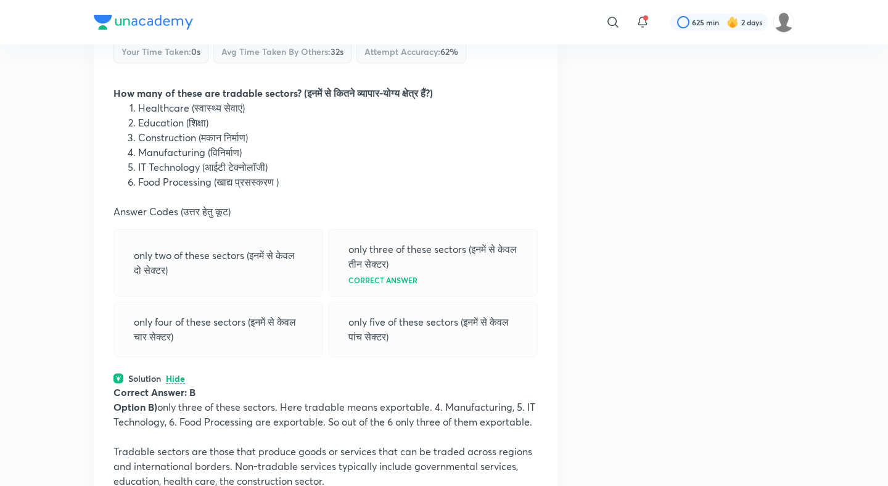
scroll to position [11620, 0]
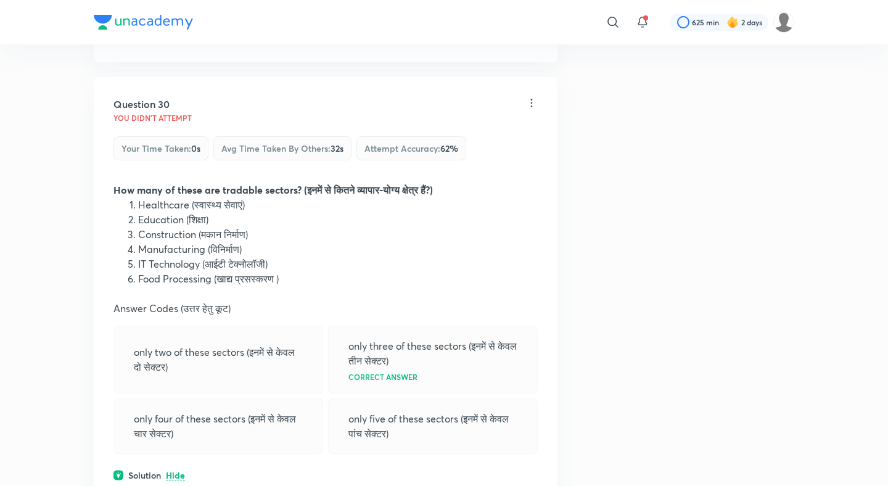
click at [177, 41] on p "View" at bounding box center [176, 36] width 20 height 9
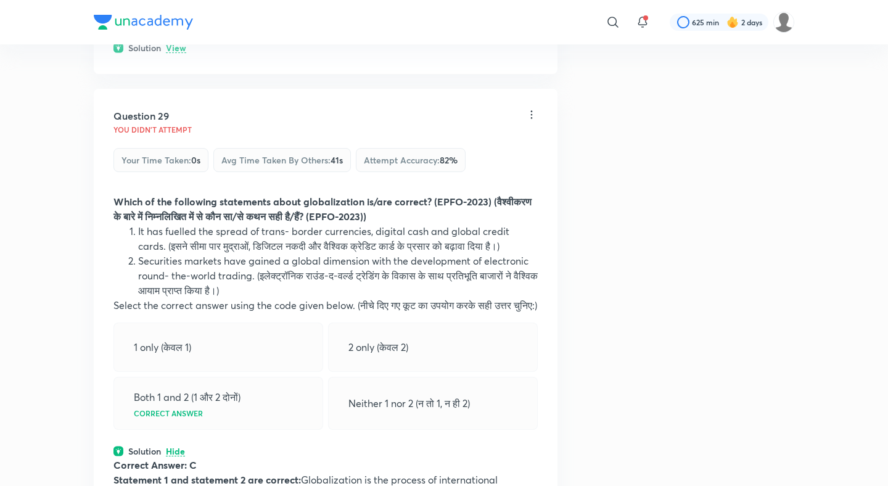
scroll to position [11159, 0]
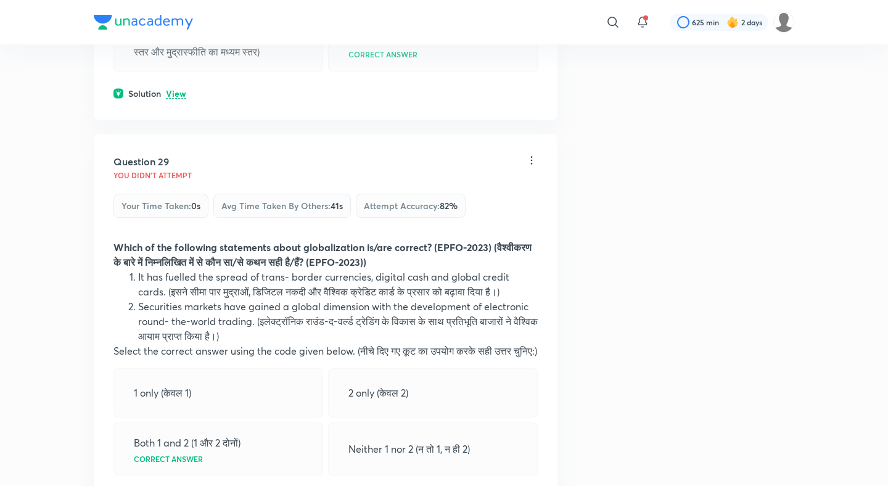
click at [170, 96] on p "View" at bounding box center [176, 93] width 20 height 9
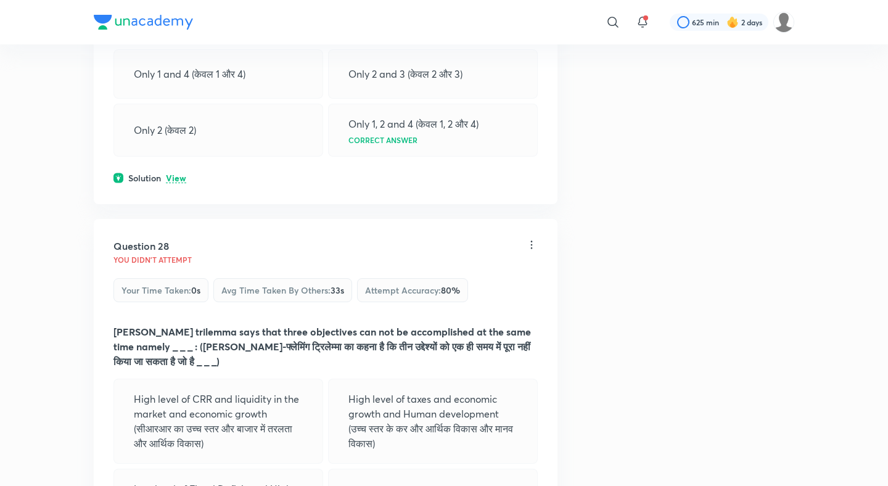
scroll to position [10653, 0]
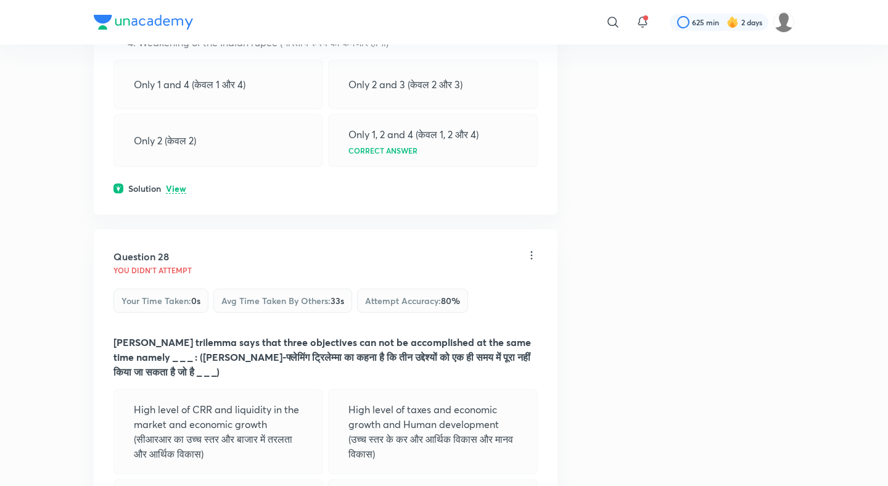
click at [173, 192] on p "View" at bounding box center [176, 188] width 20 height 9
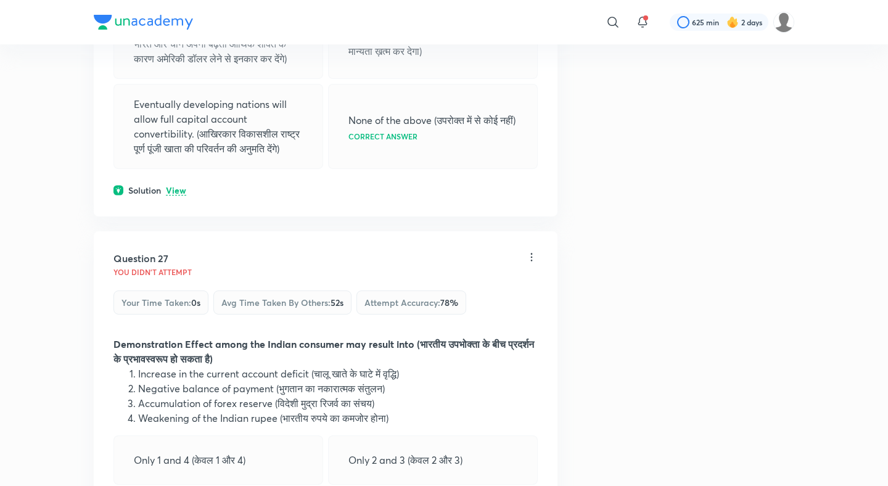
scroll to position [10257, 0]
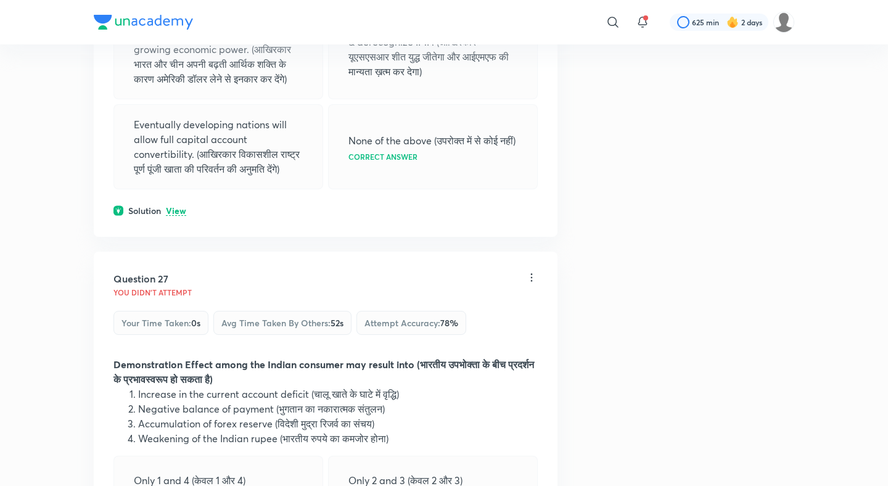
click at [174, 208] on p "View" at bounding box center [176, 211] width 20 height 9
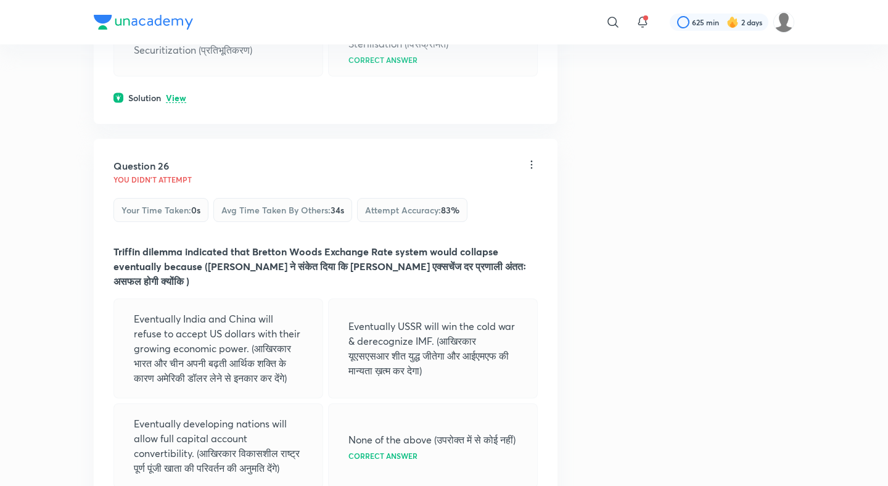
scroll to position [9945, 0]
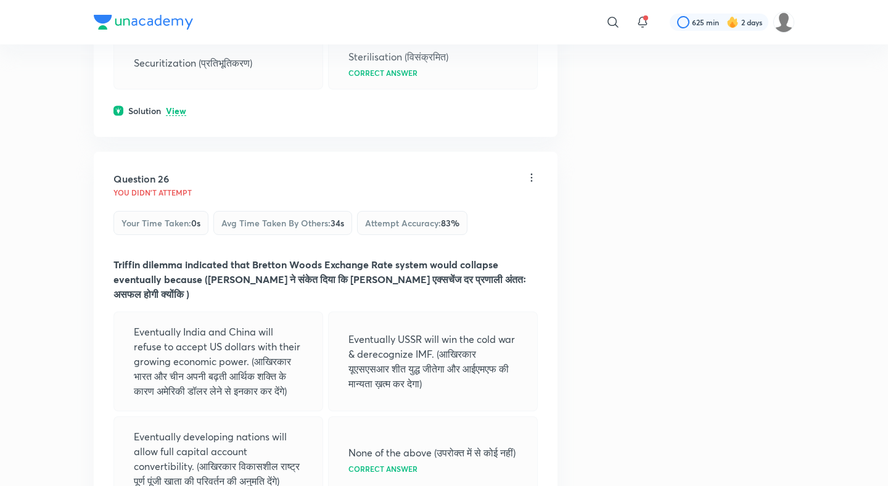
click at [176, 108] on p "View" at bounding box center [176, 111] width 20 height 9
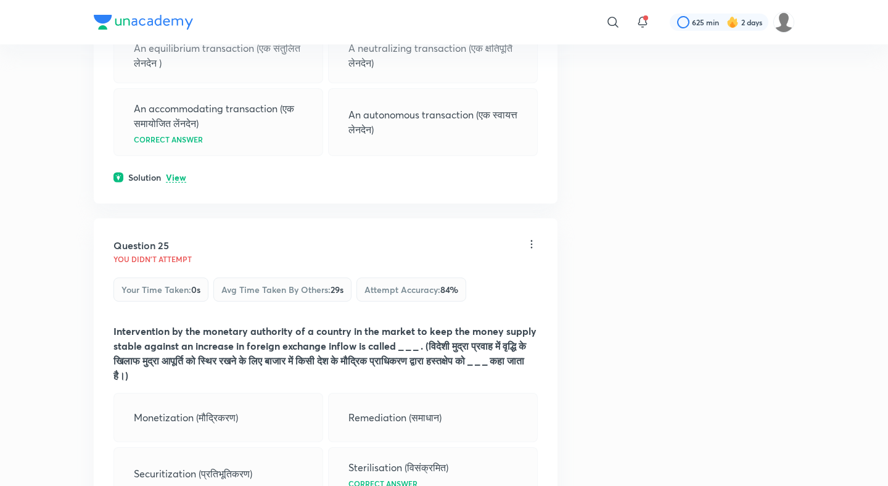
scroll to position [9505, 0]
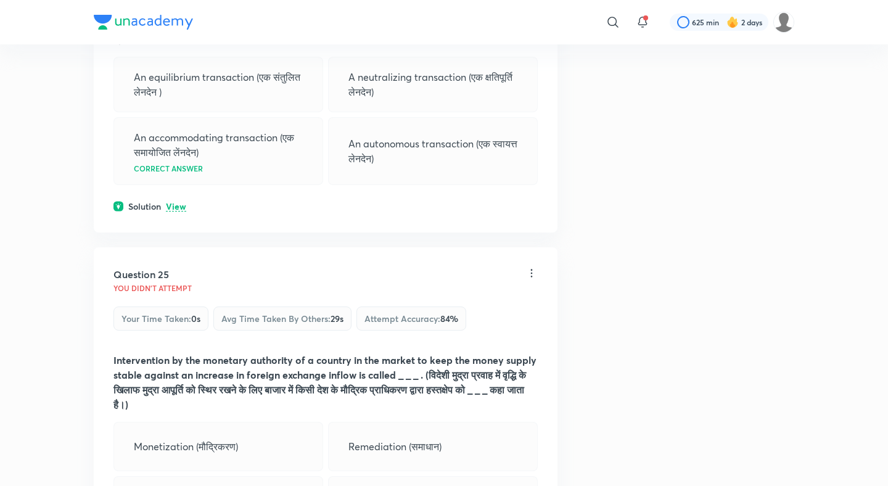
click at [177, 213] on div "Question 24 You didn't Attempt Your time taken : 0s Avg time taken by others : …" at bounding box center [326, 64] width 464 height 335
click at [177, 200] on div "Solution View" at bounding box center [325, 206] width 424 height 13
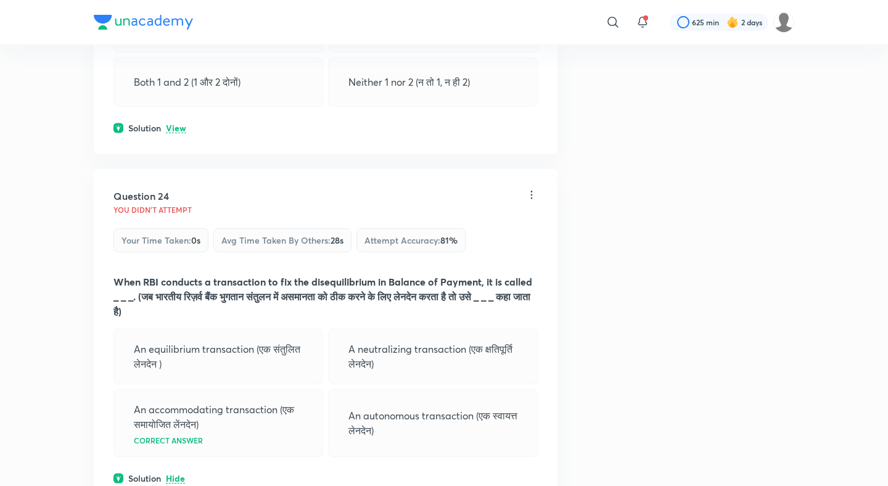
scroll to position [9223, 0]
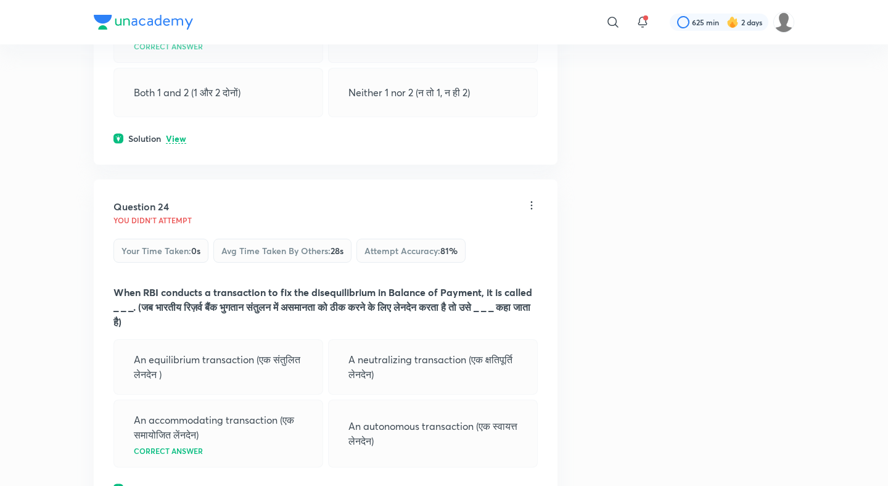
click at [179, 142] on p "View" at bounding box center [176, 138] width 20 height 9
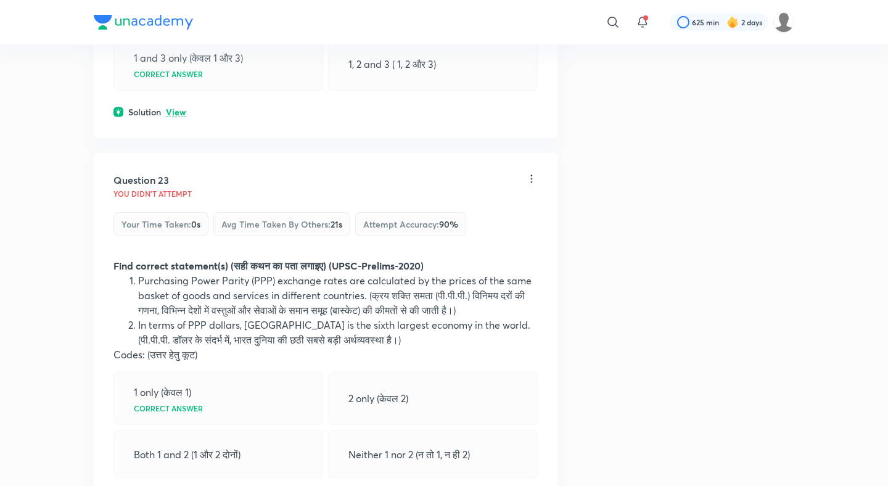
click at [178, 115] on p "View" at bounding box center [176, 112] width 20 height 9
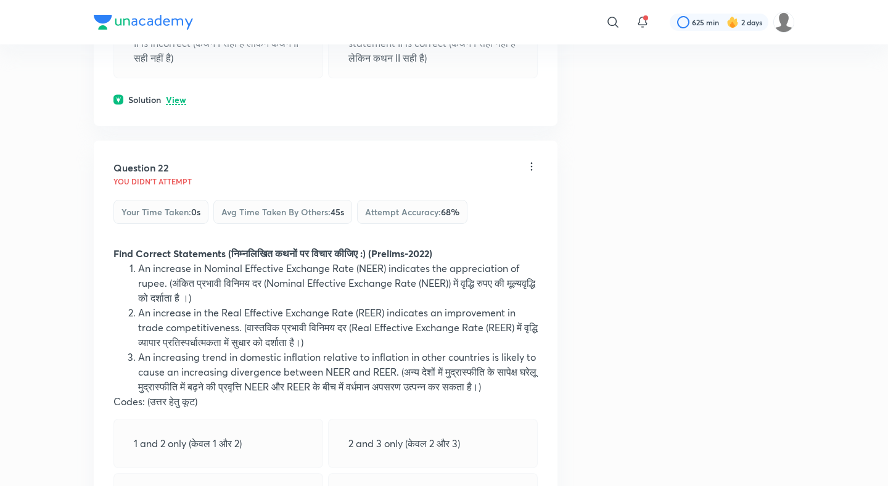
click at [178, 102] on p "View" at bounding box center [176, 100] width 20 height 9
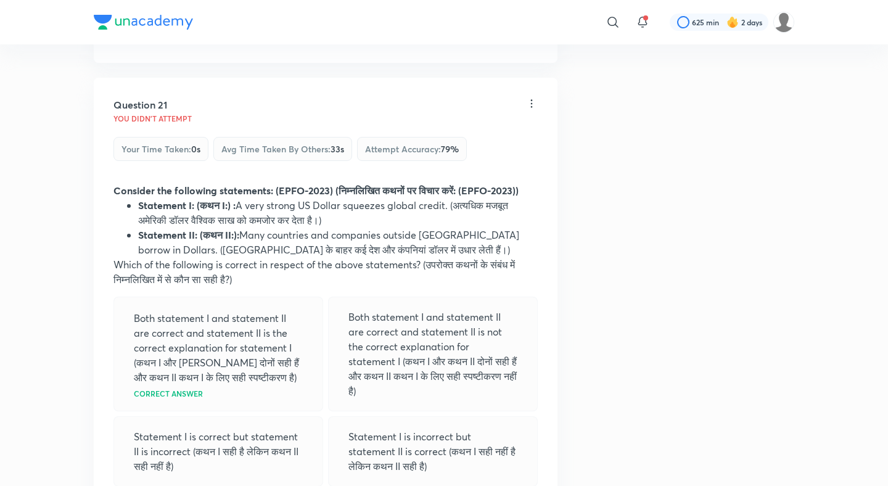
scroll to position [7975, 0]
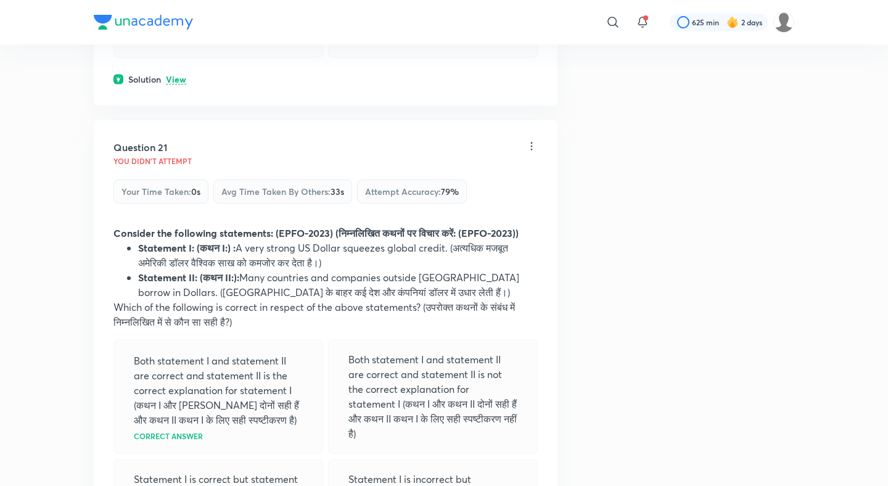
click at [179, 80] on p "View" at bounding box center [176, 79] width 20 height 9
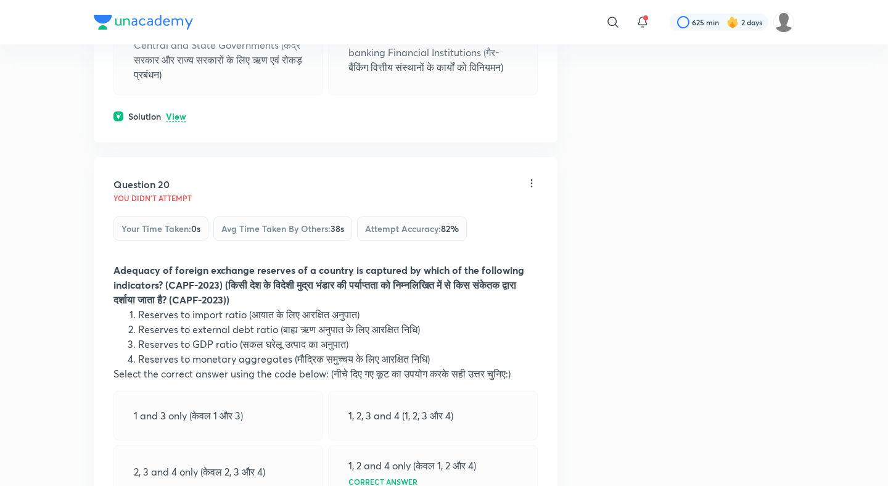
scroll to position [7411, 0]
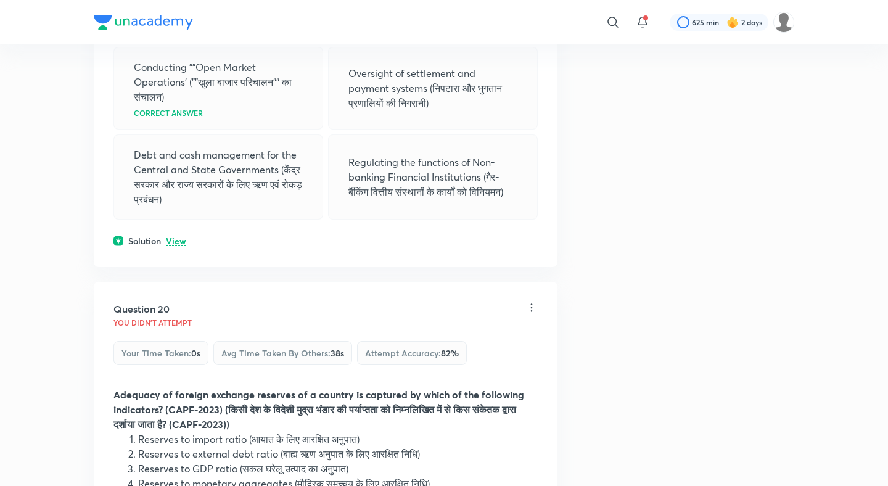
click at [174, 233] on div "Question 19 You didn't Attempt Your time taken : 0s Avg time taken by others : …" at bounding box center [326, 77] width 464 height 380
click at [176, 239] on p "View" at bounding box center [176, 241] width 20 height 9
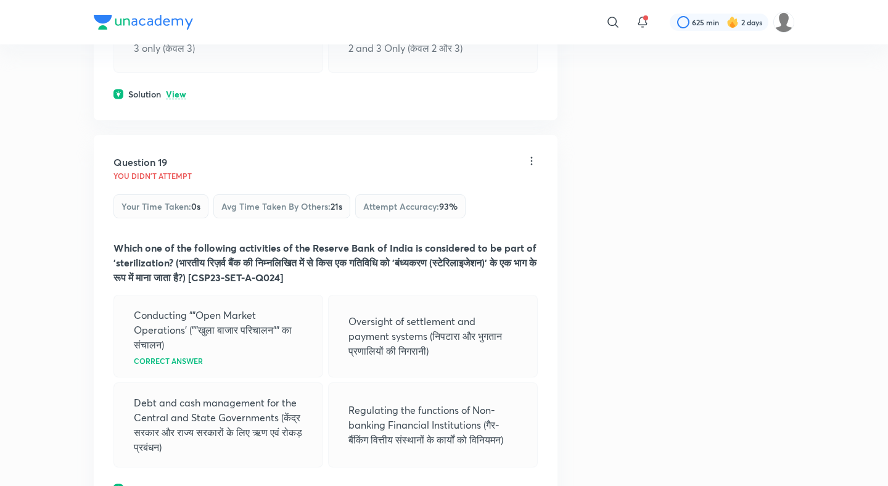
scroll to position [7051, 0]
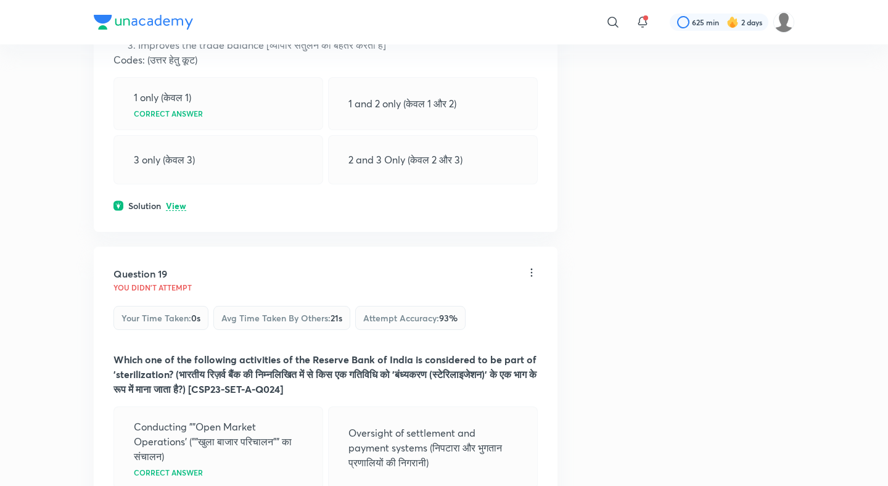
click at [176, 210] on p "View" at bounding box center [176, 206] width 20 height 9
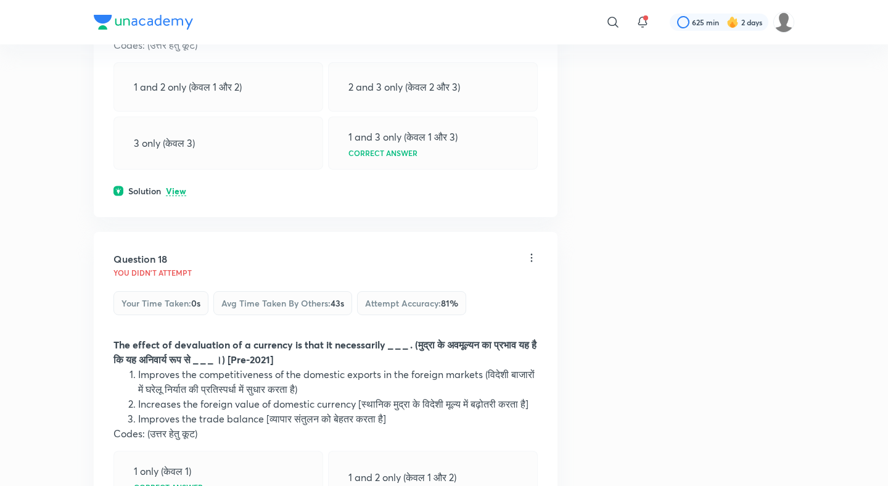
click at [175, 187] on p "View" at bounding box center [176, 191] width 20 height 9
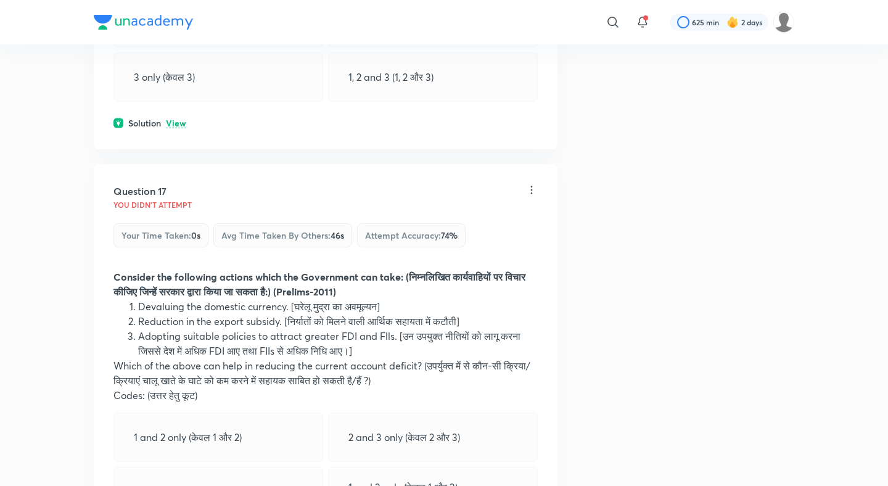
click at [175, 122] on p "View" at bounding box center [176, 123] width 20 height 9
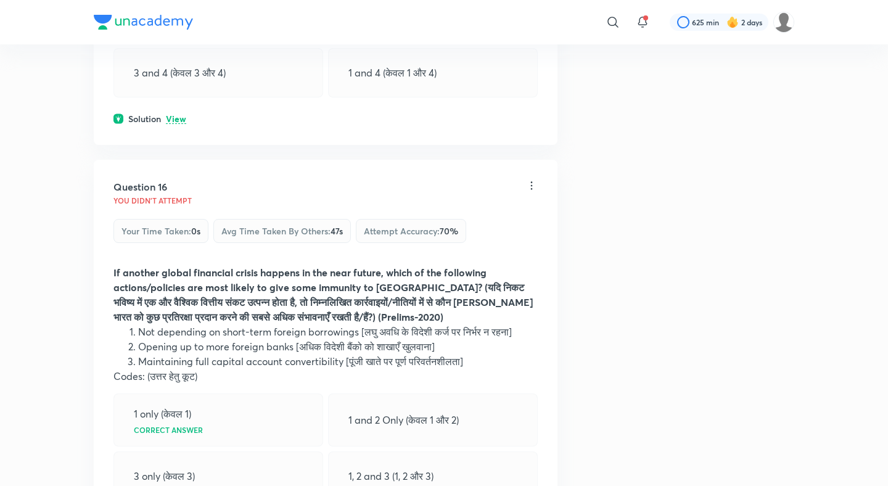
click at [175, 121] on p "View" at bounding box center [176, 119] width 20 height 9
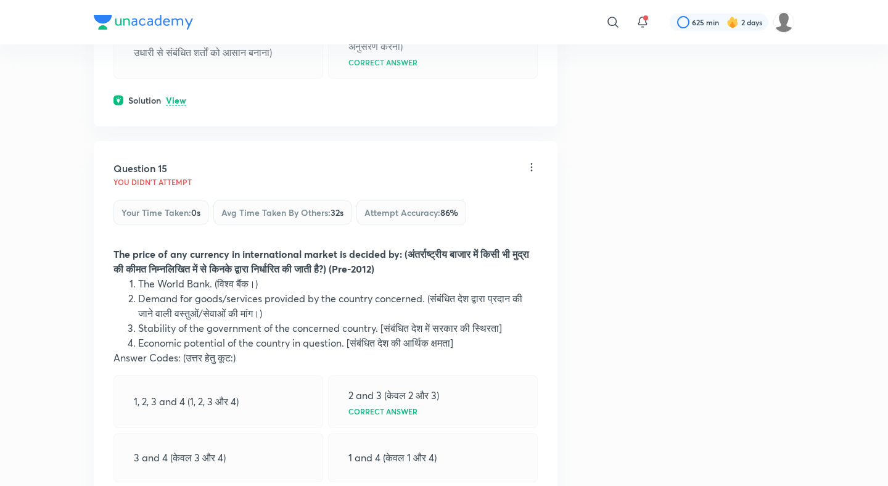
click at [176, 99] on p "View" at bounding box center [176, 100] width 20 height 9
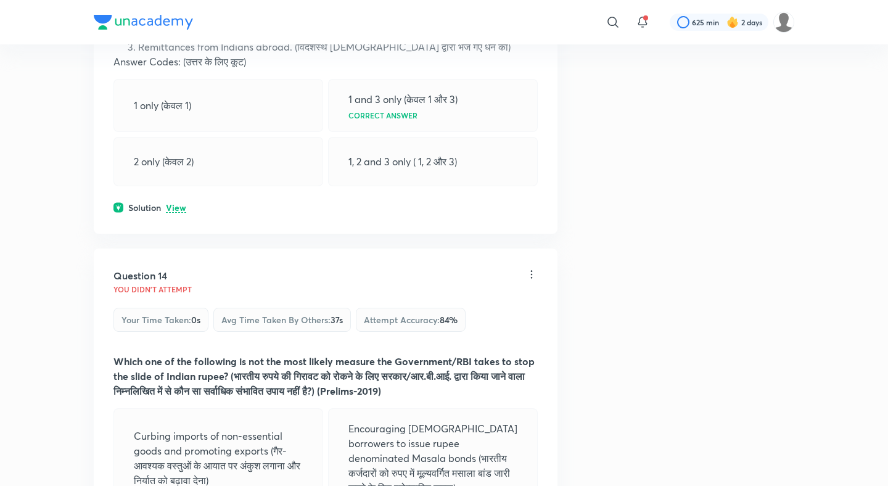
click at [177, 203] on p "View" at bounding box center [176, 207] width 20 height 9
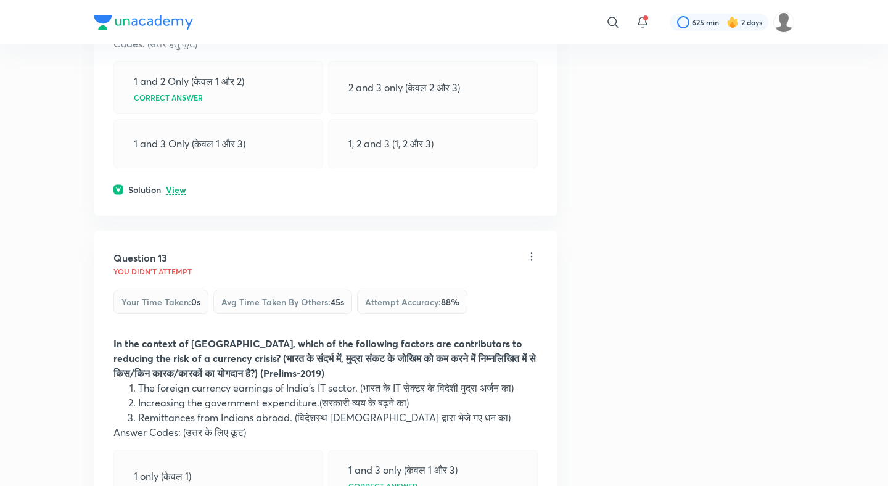
click at [178, 190] on p "View" at bounding box center [176, 190] width 20 height 9
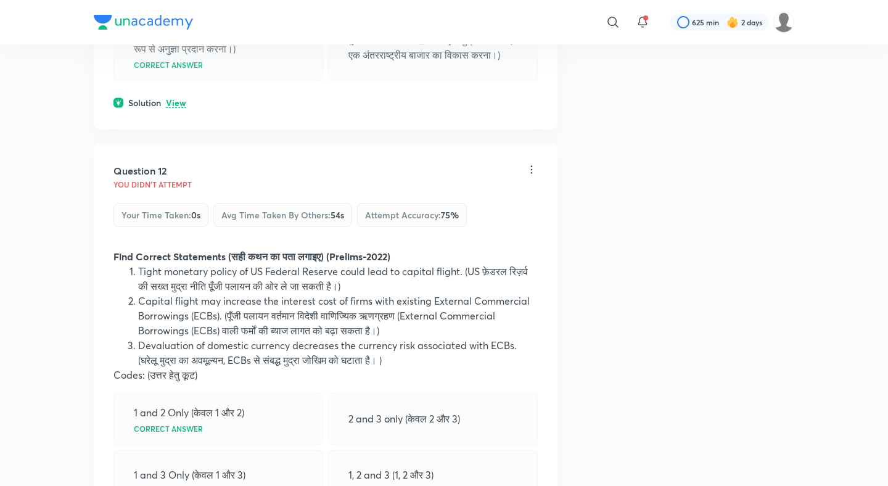
click at [181, 105] on p "View" at bounding box center [176, 103] width 20 height 9
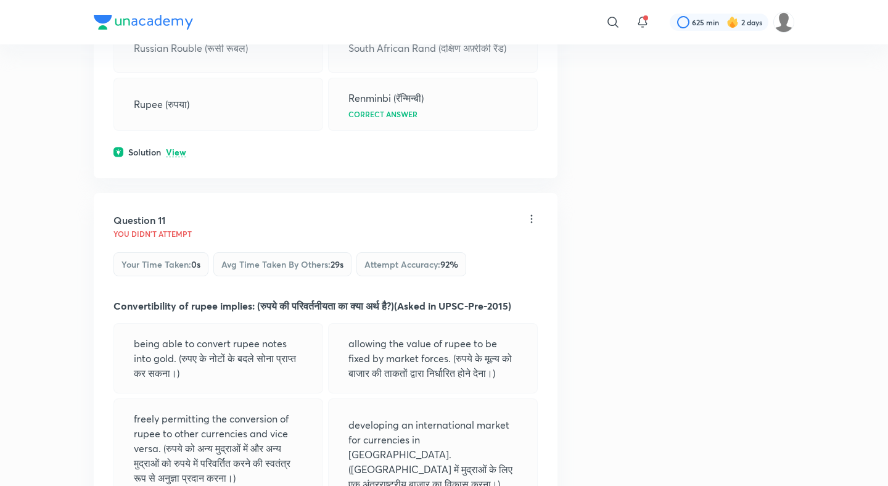
click at [179, 149] on p "View" at bounding box center [176, 152] width 20 height 9
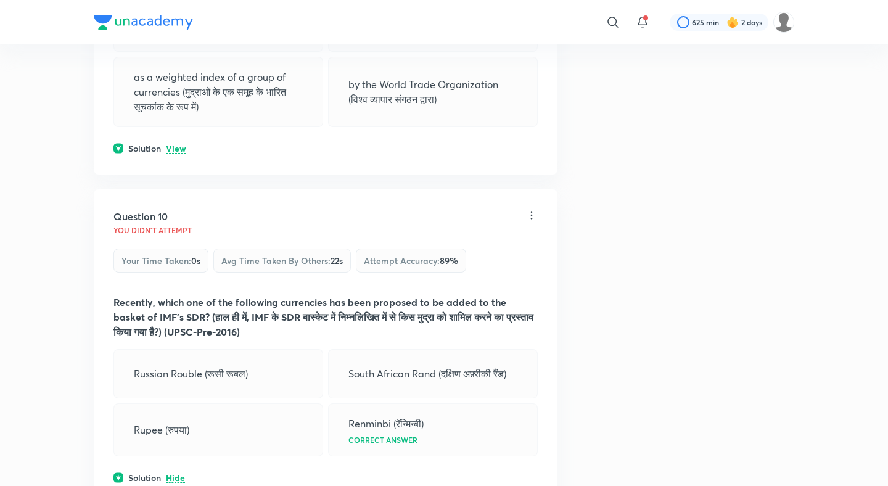
scroll to position [3546, 0]
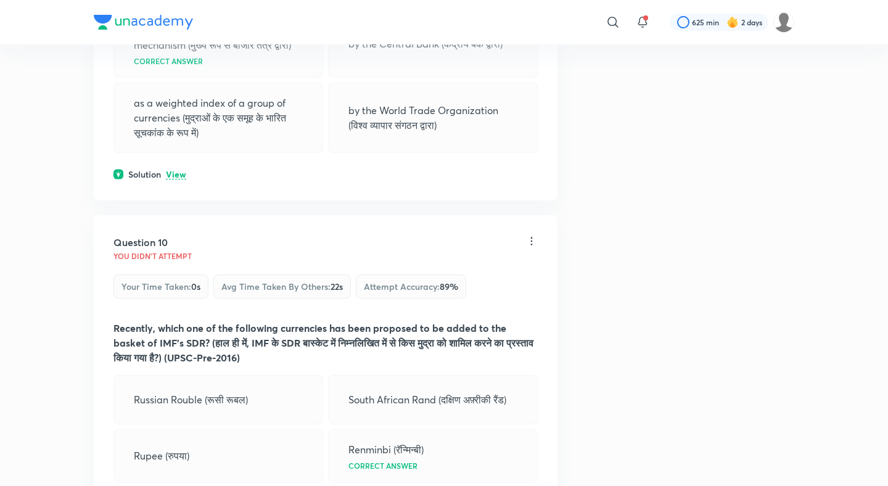
click at [179, 173] on p "View" at bounding box center [176, 174] width 20 height 9
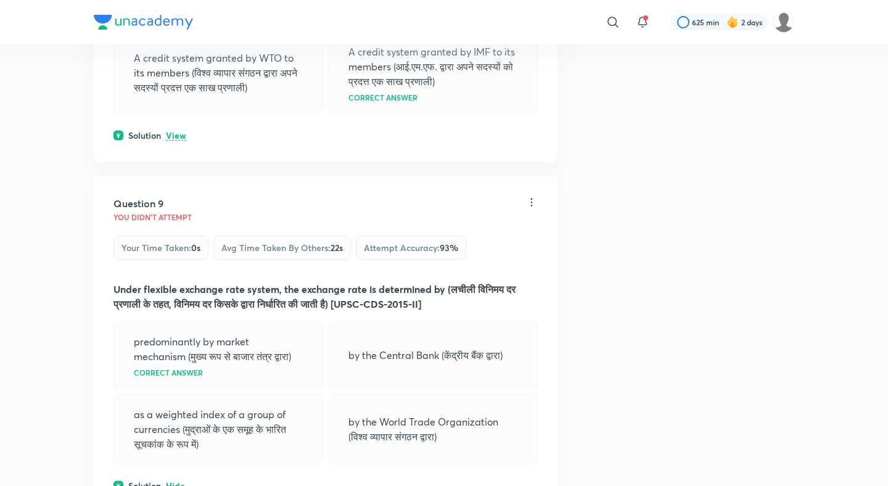
click at [178, 138] on p "View" at bounding box center [176, 135] width 20 height 9
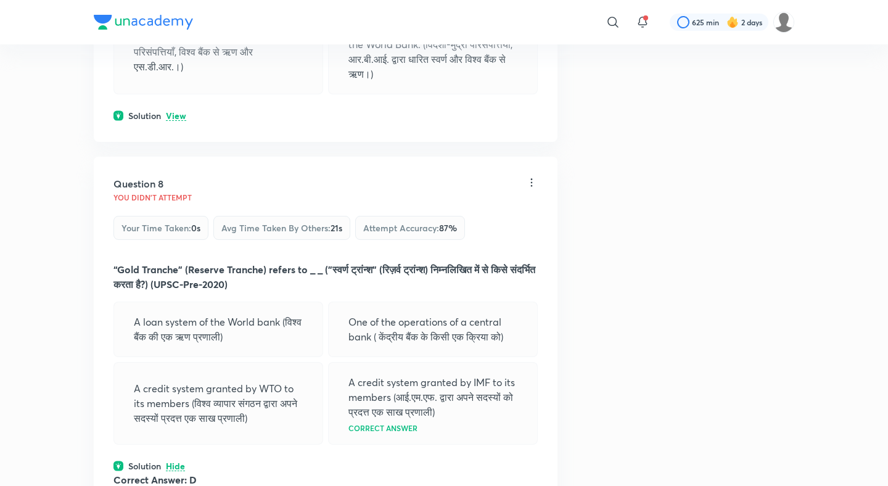
click at [178, 112] on p "View" at bounding box center [176, 116] width 20 height 9
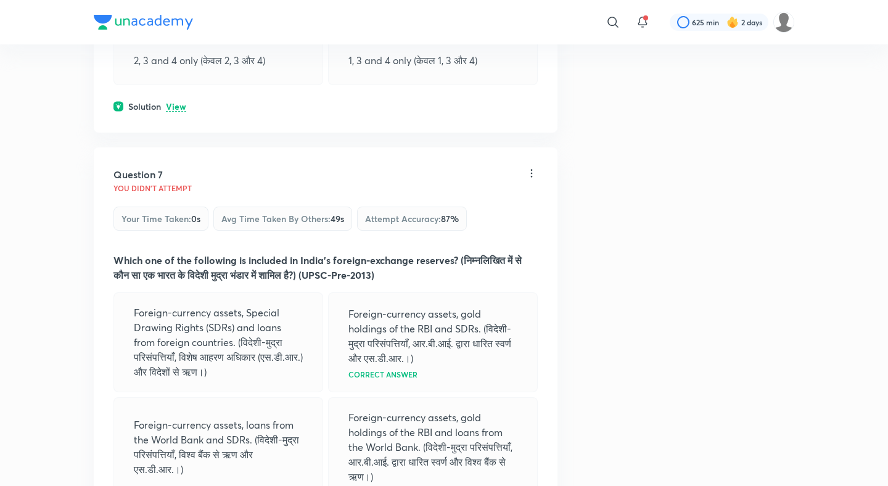
scroll to position [2499, 0]
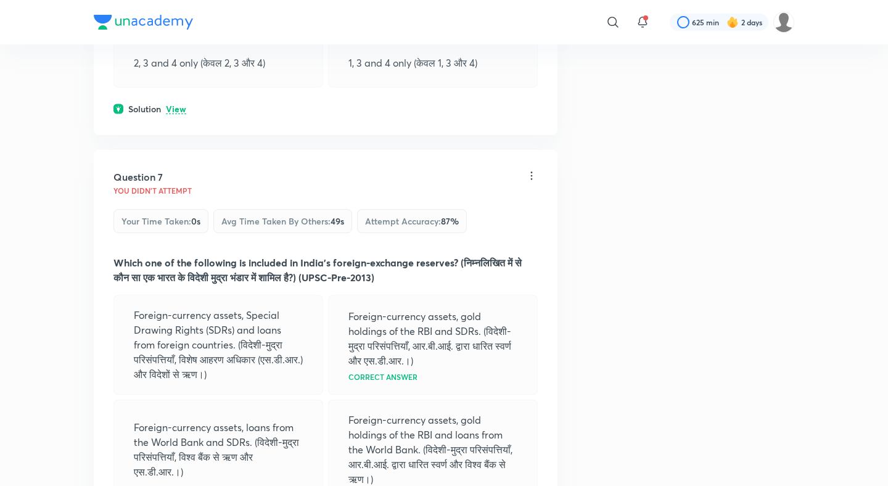
click at [178, 108] on p "View" at bounding box center [176, 109] width 20 height 9
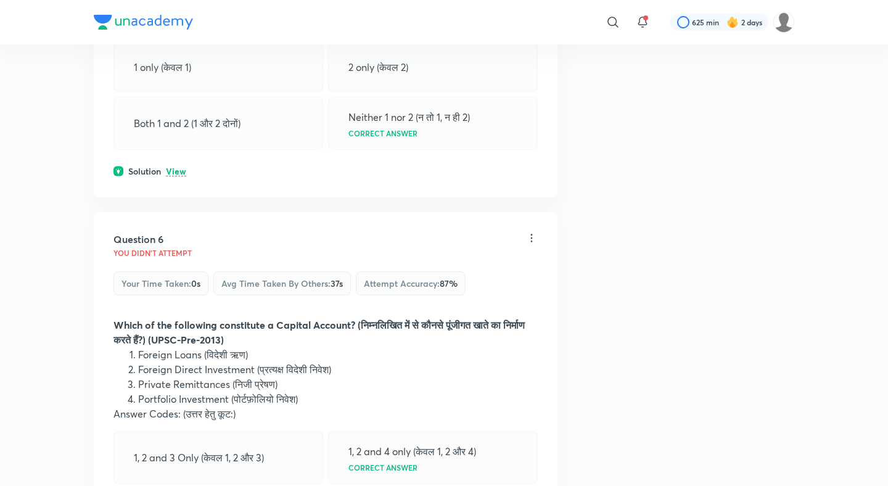
scroll to position [2031, 0]
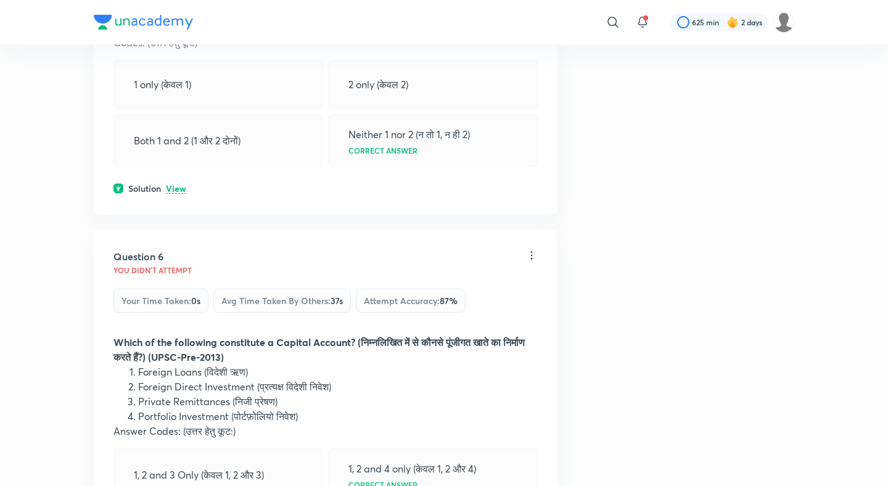
click at [178, 184] on p "View" at bounding box center [176, 188] width 20 height 9
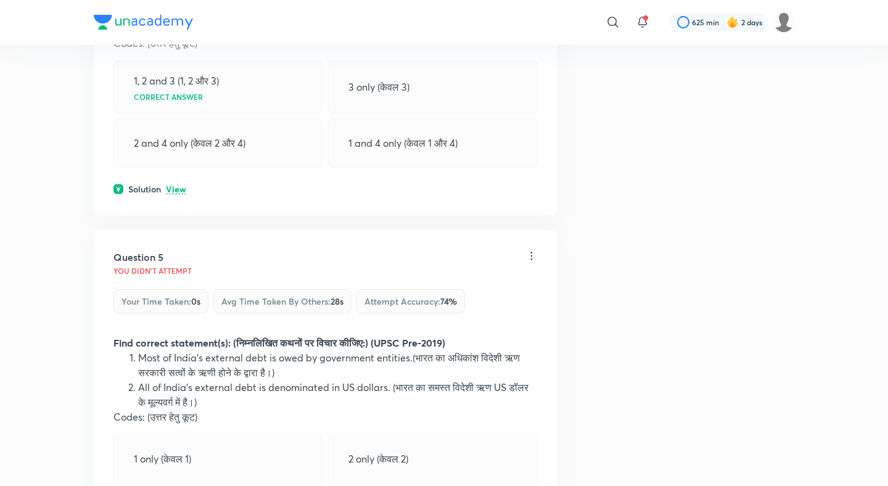
scroll to position [1645, 0]
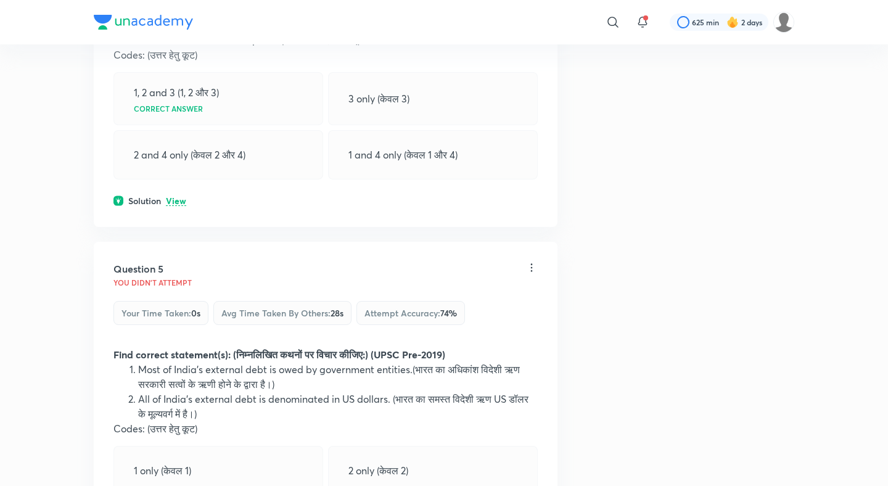
click at [177, 209] on div "Question 4 You didn't Attempt Your time taken : 0s Avg time taken by others : 1…" at bounding box center [326, 32] width 464 height 388
click at [177, 200] on p "View" at bounding box center [176, 201] width 20 height 9
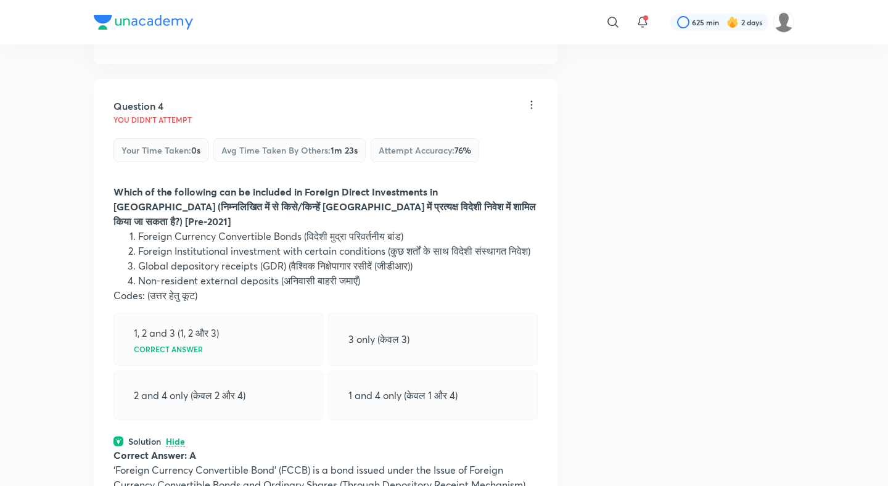
scroll to position [1344, 0]
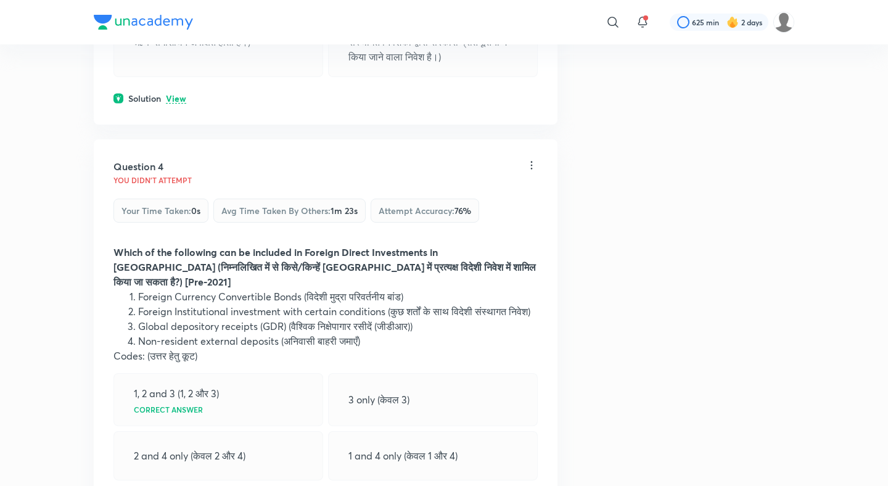
click at [175, 101] on p "View" at bounding box center [176, 98] width 20 height 9
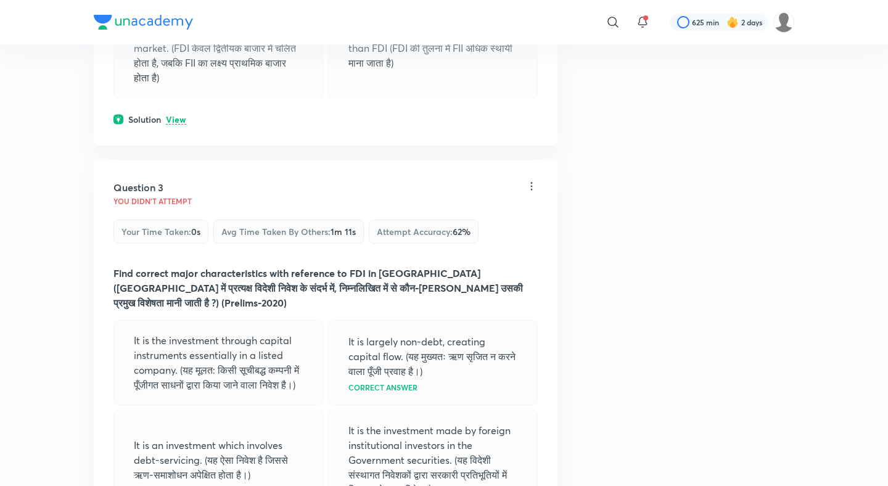
click at [177, 115] on p "View" at bounding box center [176, 119] width 20 height 9
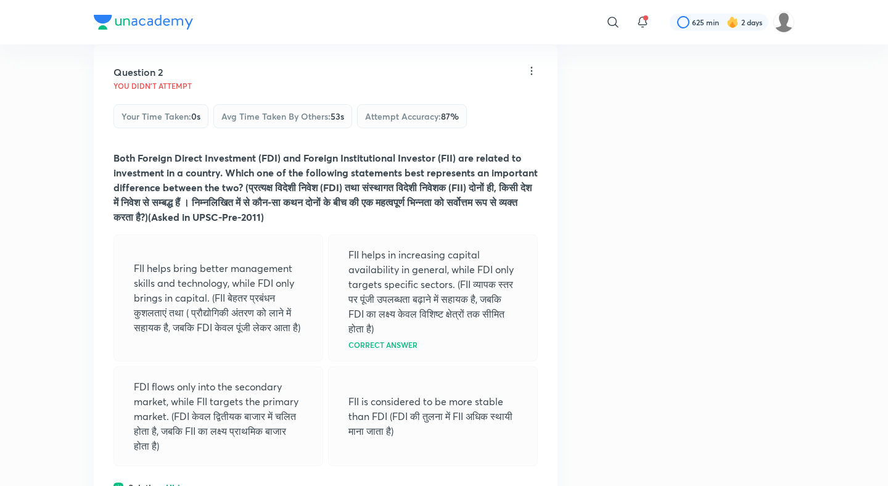
scroll to position [496, 0]
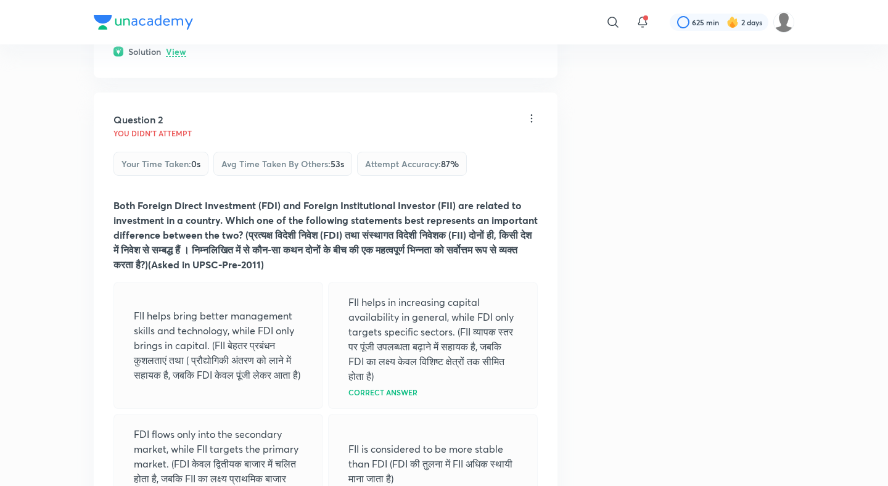
click at [178, 53] on p "View" at bounding box center [176, 51] width 20 height 9
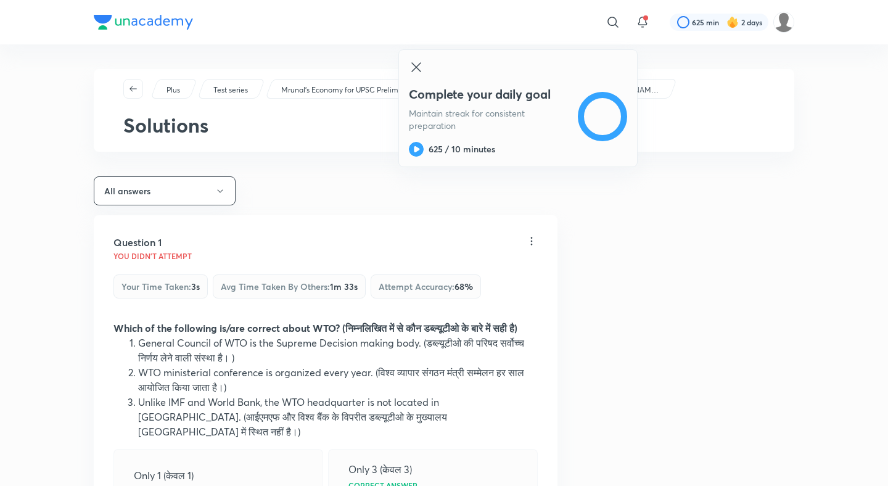
click at [417, 63] on icon at bounding box center [415, 66] width 9 height 9
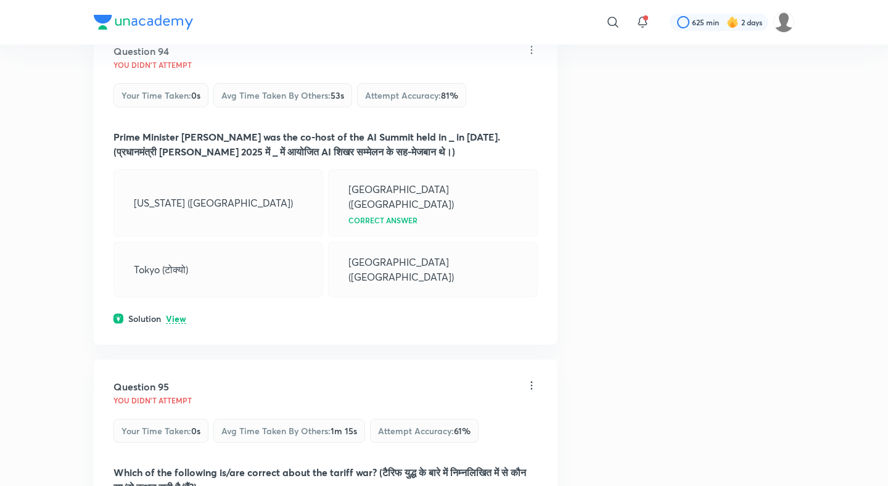
scroll to position [36369, 0]
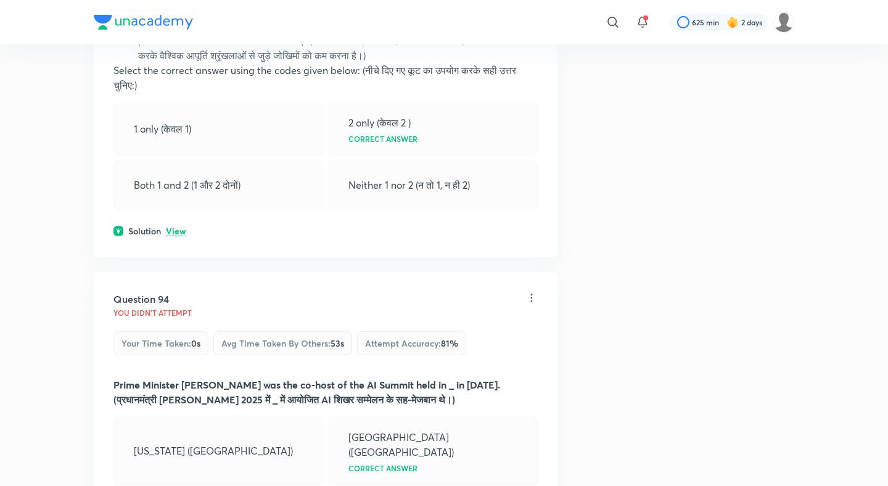
scroll to position [36078, 0]
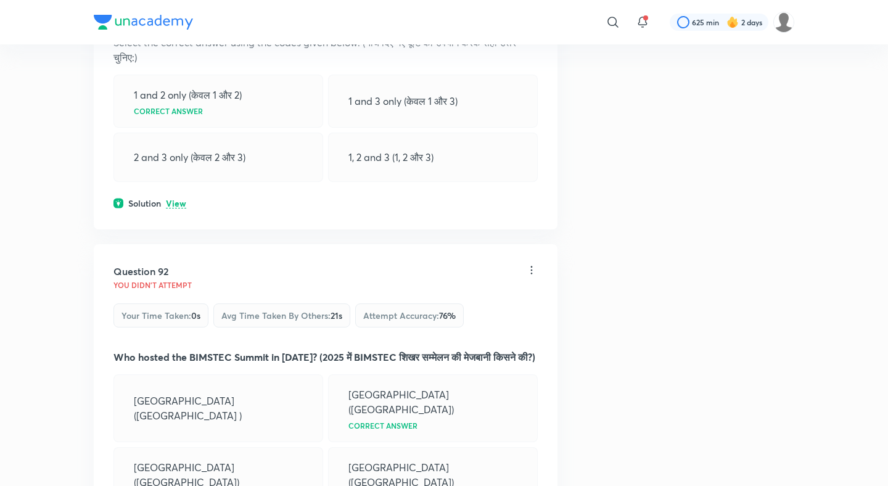
scroll to position [35307, 0]
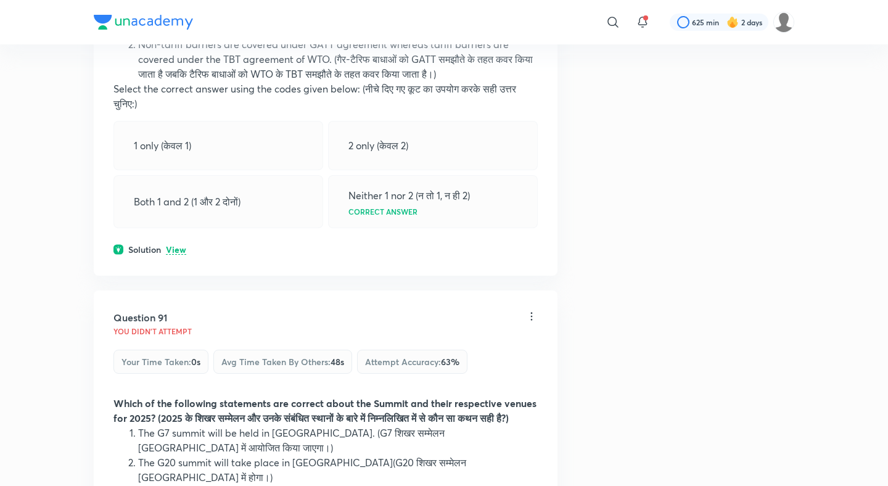
scroll to position [34836, 0]
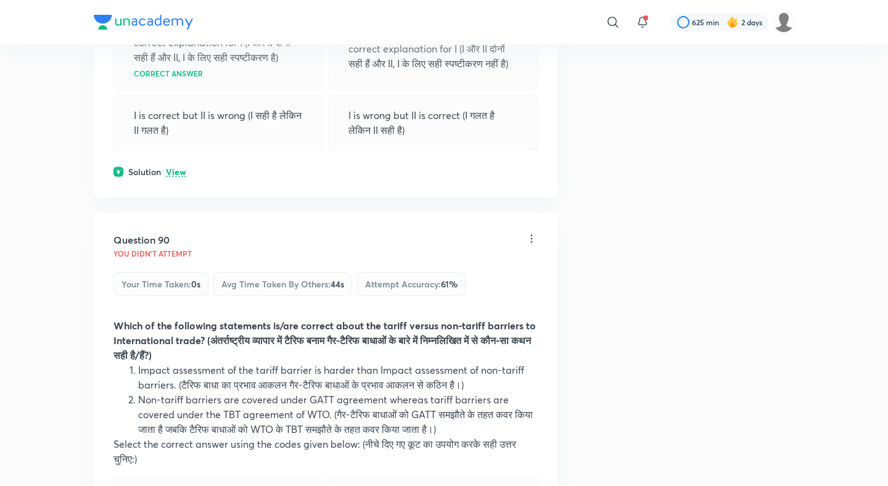
scroll to position [34506, 0]
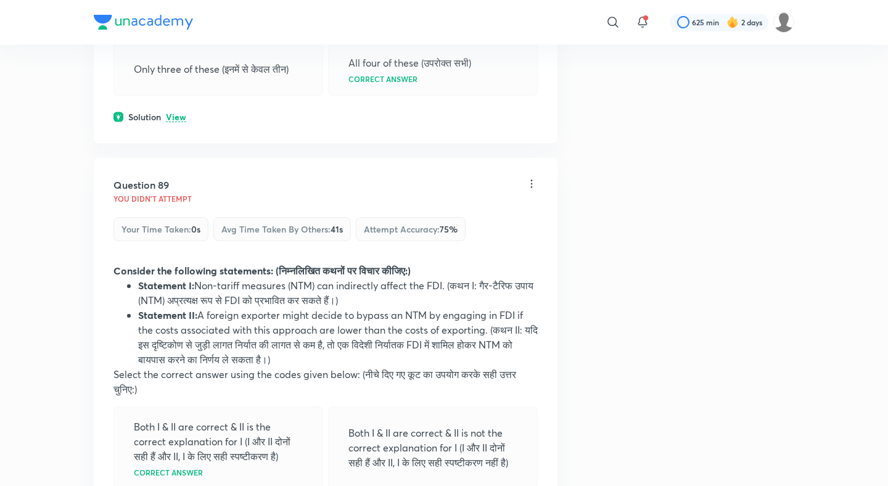
scroll to position [34141, 0]
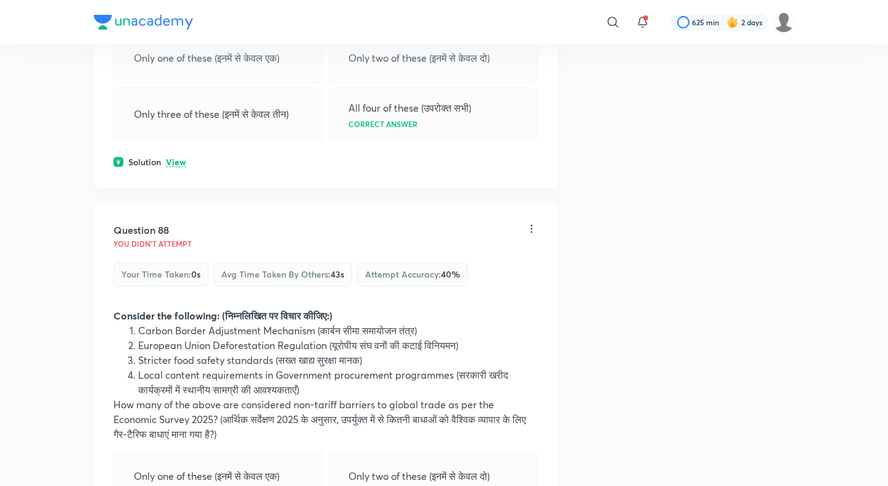
scroll to position [33680, 0]
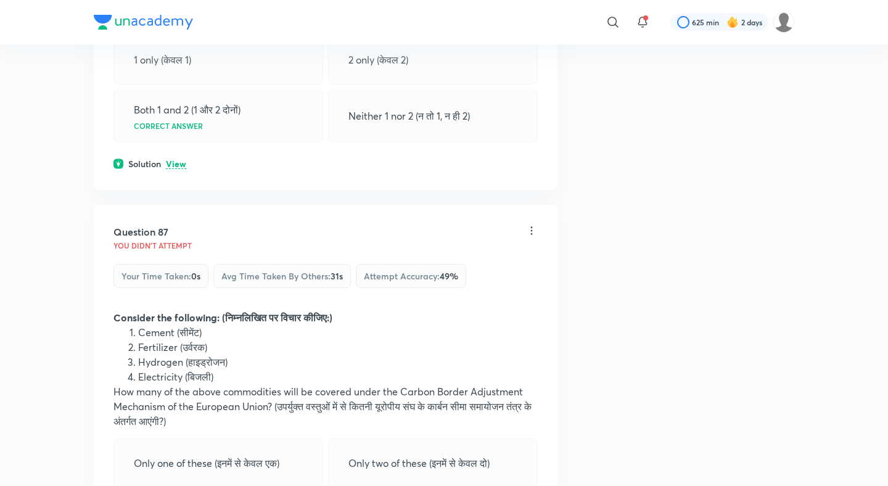
scroll to position [33262, 0]
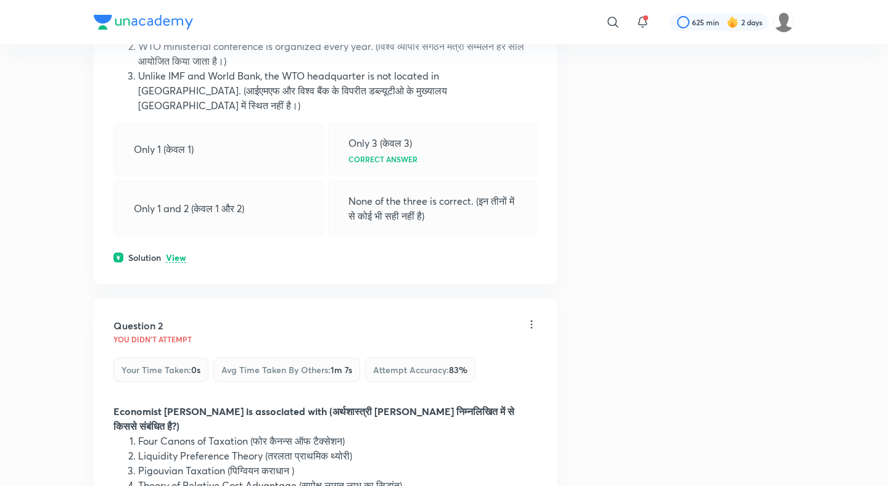
scroll to position [32810, 0]
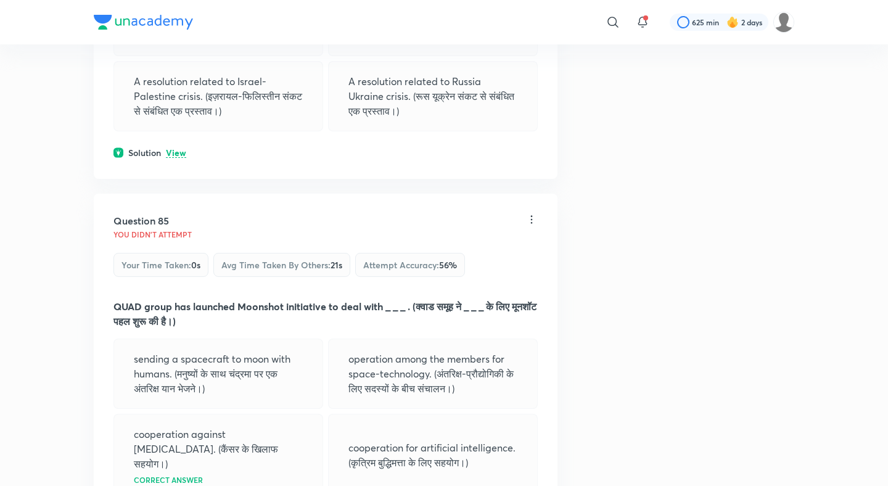
scroll to position [32468, 0]
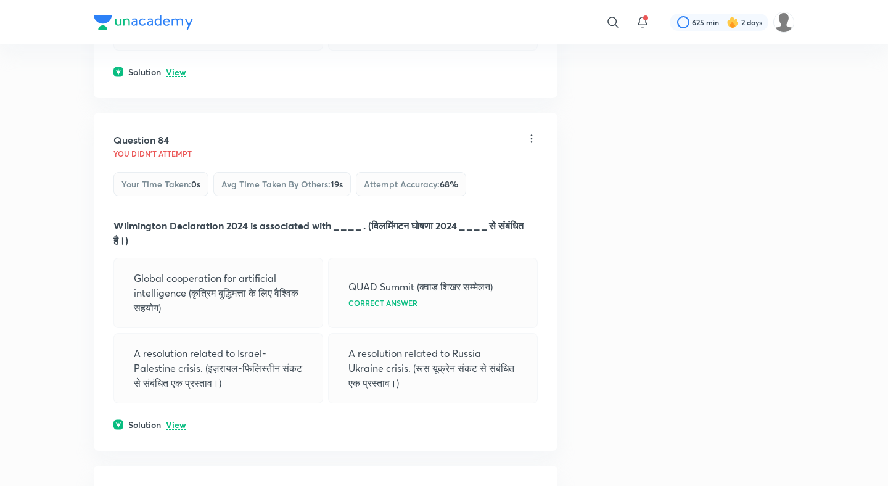
scroll to position [32095, 0]
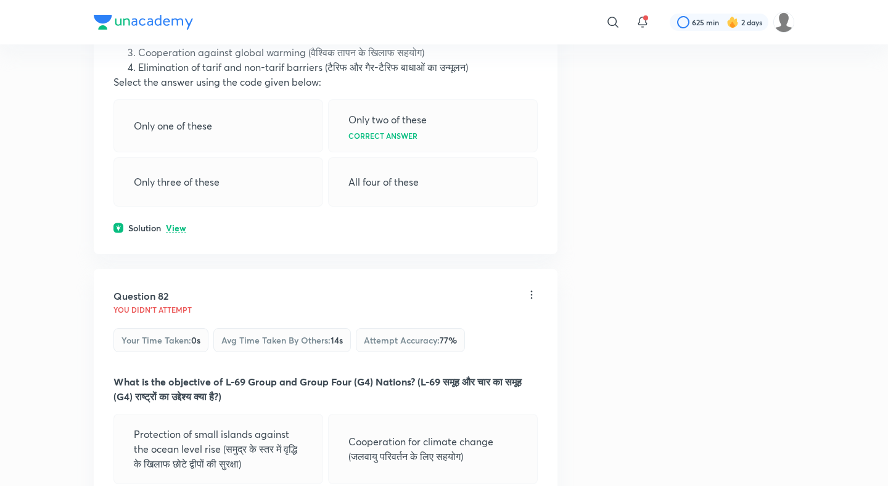
scroll to position [31206, 0]
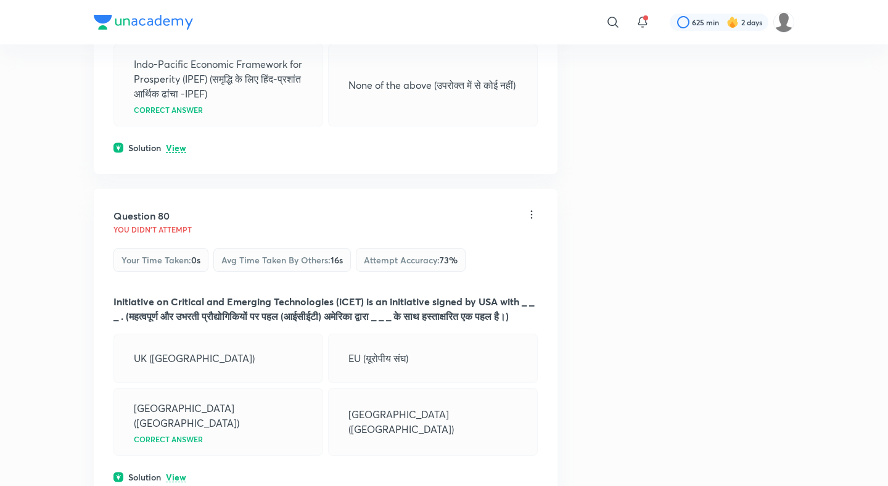
scroll to position [30673, 0]
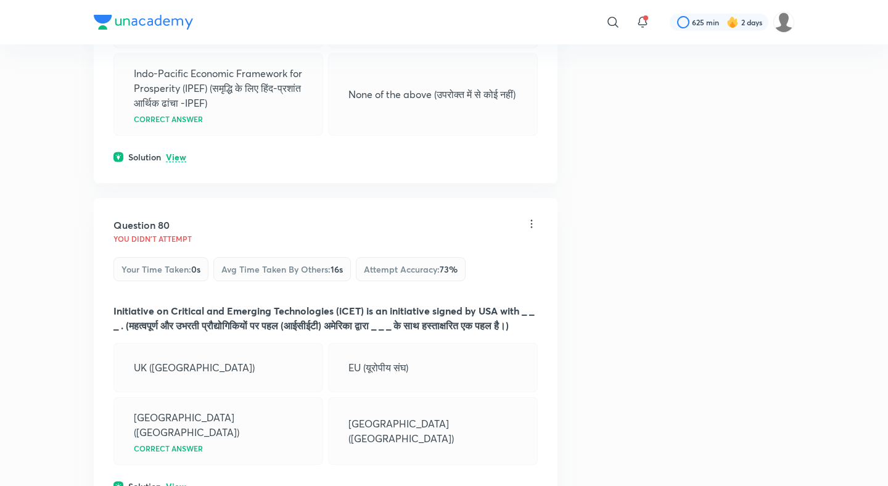
click at [178, 198] on div "Question 80 You didn't Attempt Your time taken : 0s Avg time taken by others : …" at bounding box center [326, 355] width 464 height 314
click at [178, 482] on p "View" at bounding box center [176, 486] width 20 height 9
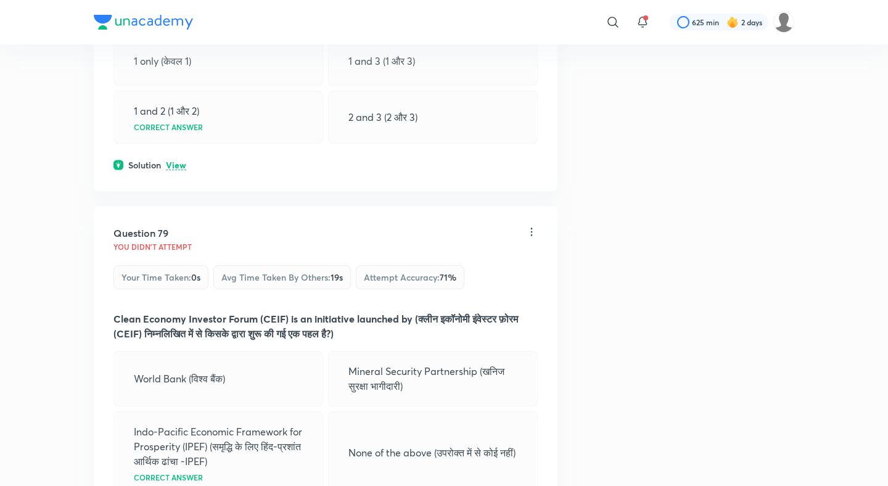
scroll to position [30302, 0]
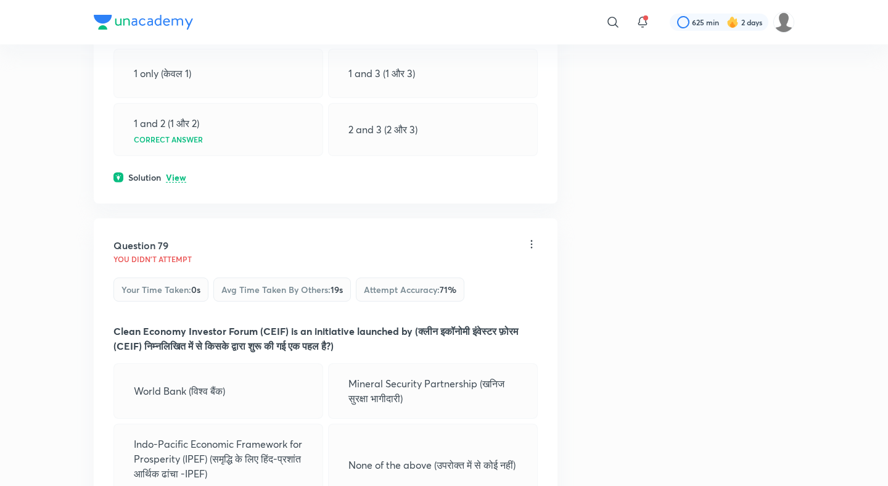
click at [181, 218] on div "Question 79 You didn't Attempt Your time taken : 0s Avg time taken by others : …" at bounding box center [326, 385] width 464 height 335
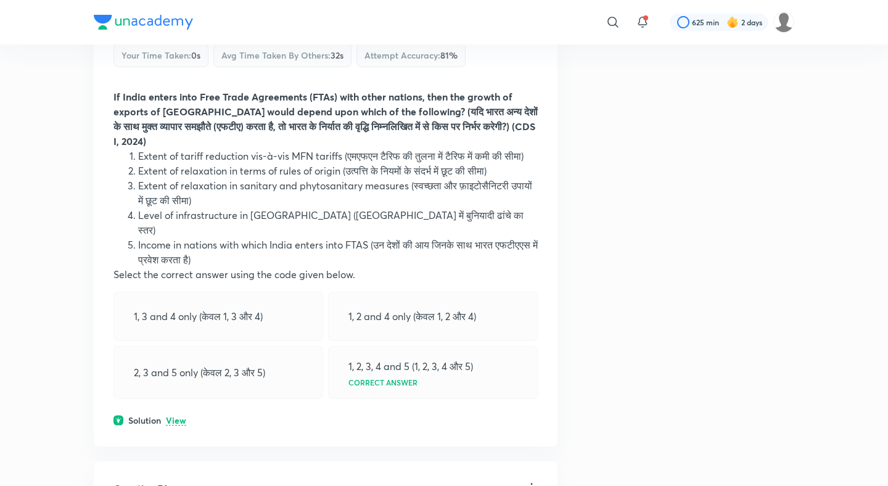
scroll to position [28854, 0]
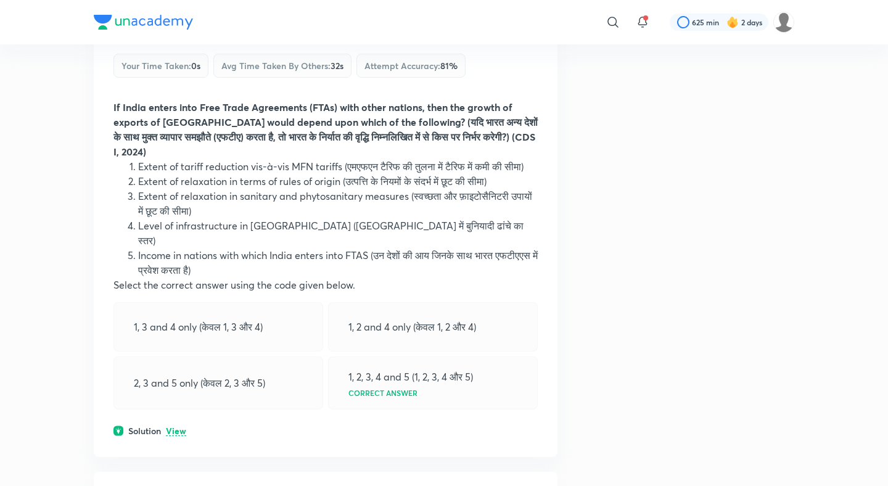
click at [185, 427] on p "View" at bounding box center [176, 431] width 20 height 9
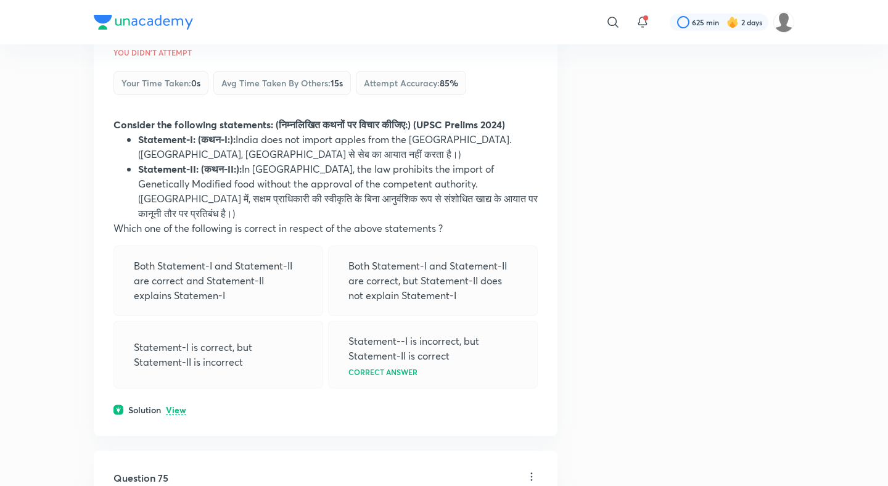
scroll to position [28388, 0]
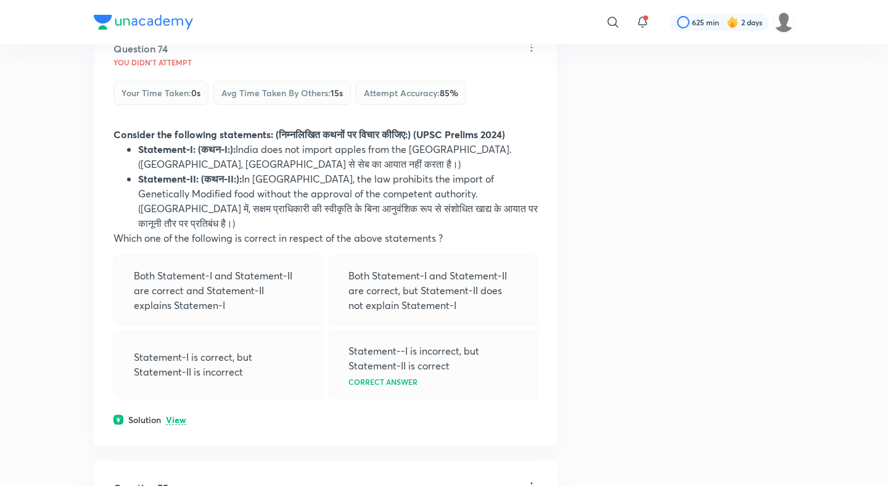
click at [184, 76] on div "Question 74 You didn't Attempt Your time taken : 0s Avg time taken by others : …" at bounding box center [326, 234] width 464 height 424
click at [183, 415] on p "View" at bounding box center [176, 419] width 20 height 9
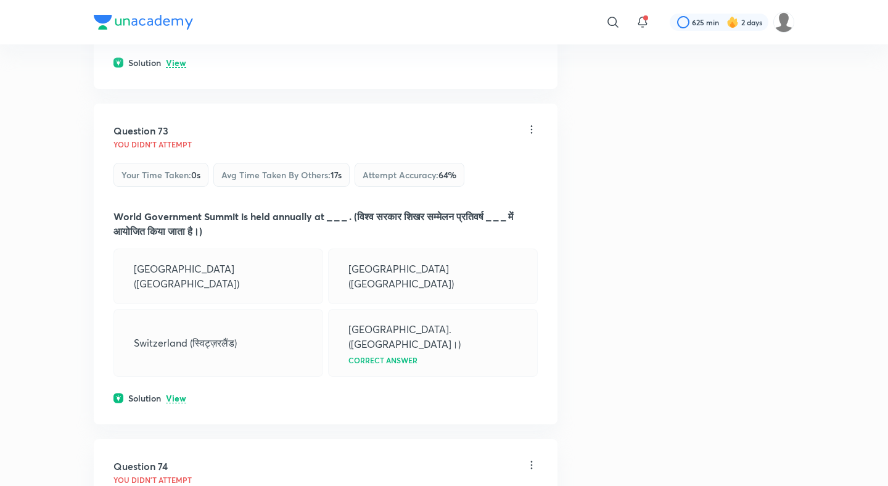
click at [179, 394] on p "View" at bounding box center [176, 398] width 20 height 9
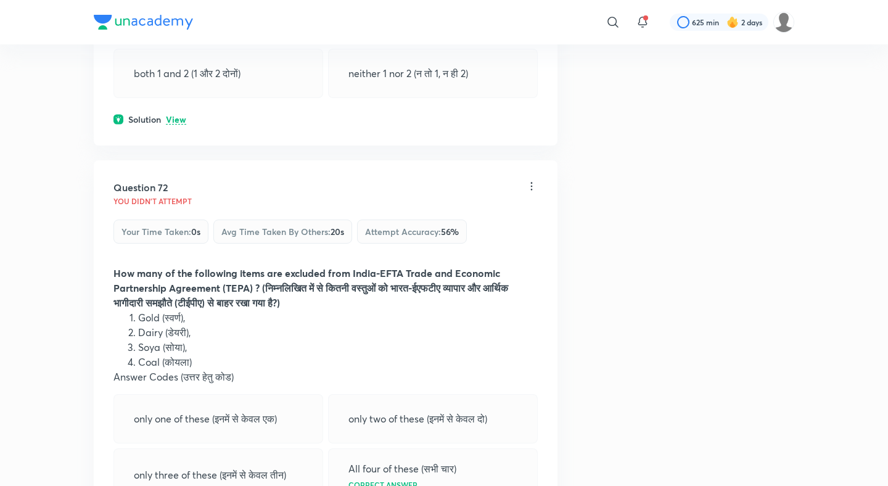
scroll to position [27487, 0]
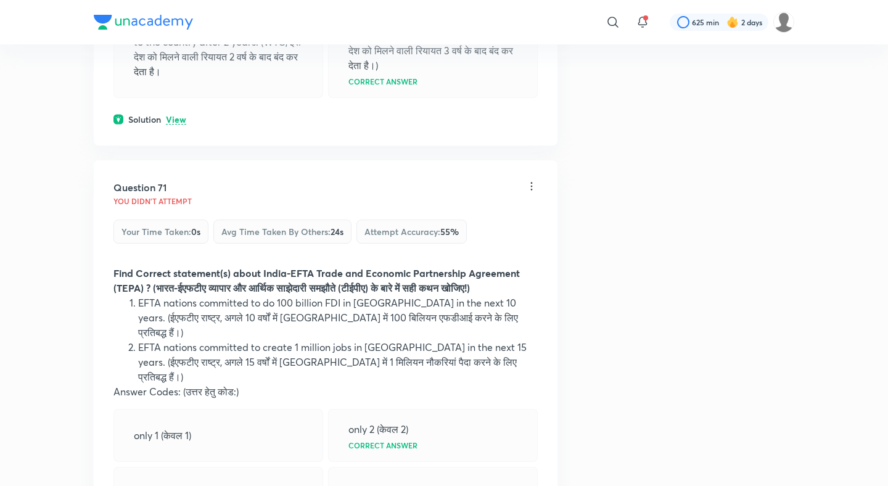
scroll to position [27088, 0]
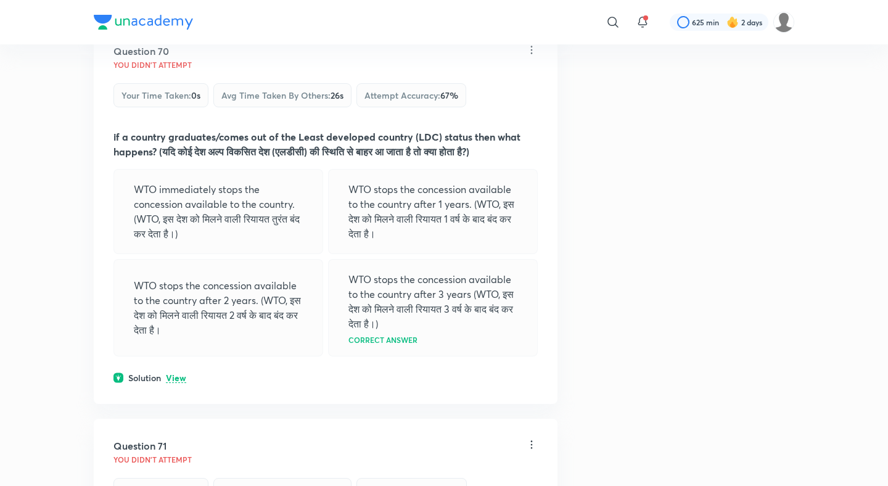
scroll to position [26716, 0]
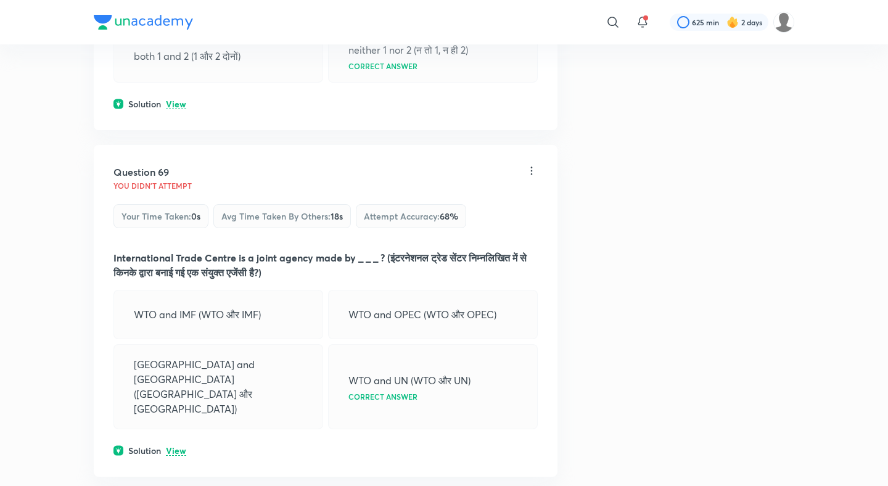
scroll to position [26353, 0]
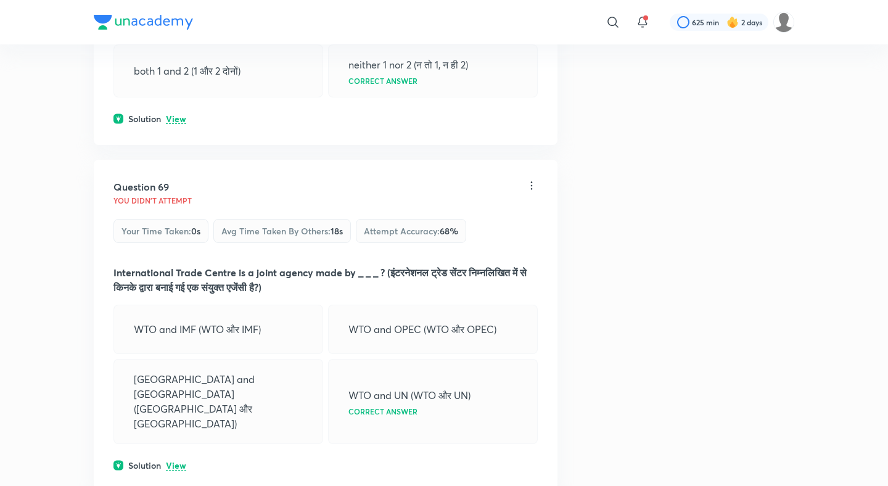
click at [182, 160] on div "Question 69 You didn't Attempt Your time taken : 0s Avg time taken by others : …" at bounding box center [326, 326] width 464 height 332
click at [176, 461] on p "View" at bounding box center [176, 465] width 20 height 9
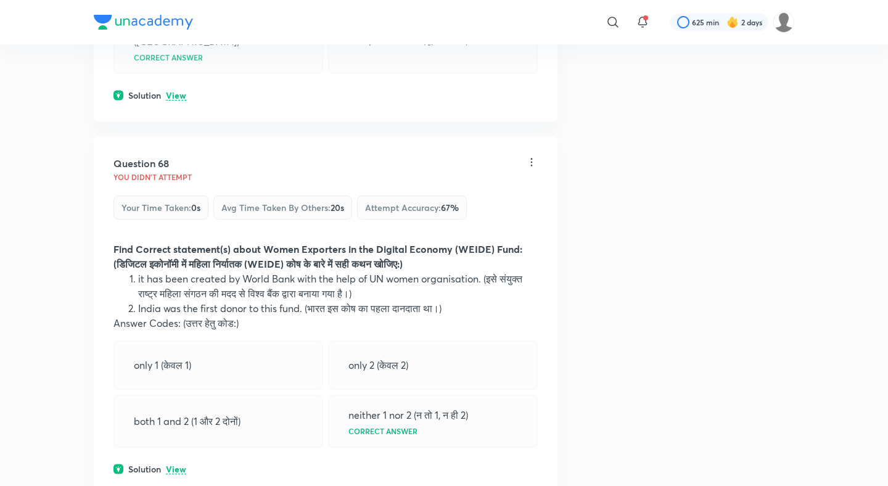
scroll to position [25944, 0]
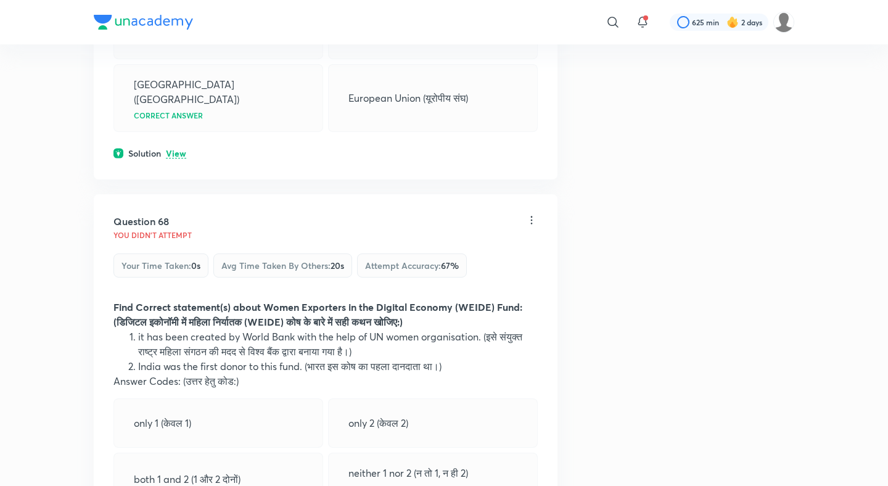
click at [176, 236] on div "Question 68 You didn't Attempt Your time taken : 0s Avg time taken by others : …" at bounding box center [326, 373] width 464 height 359
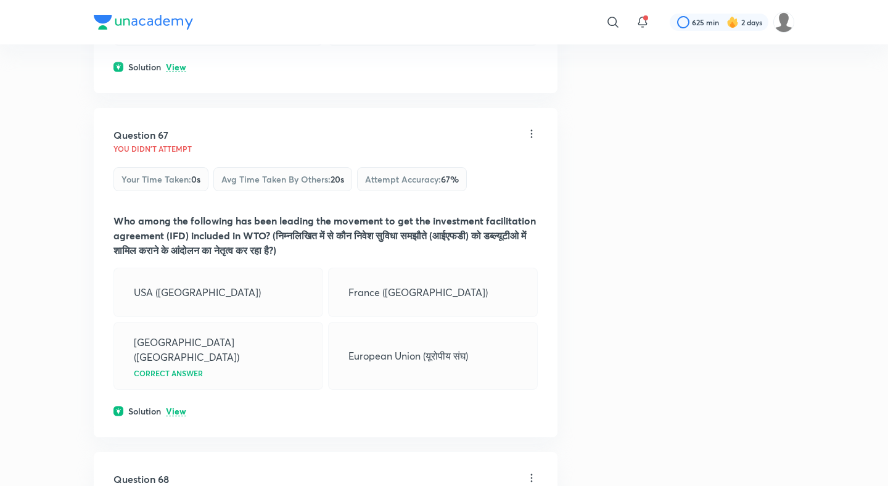
scroll to position [25549, 0]
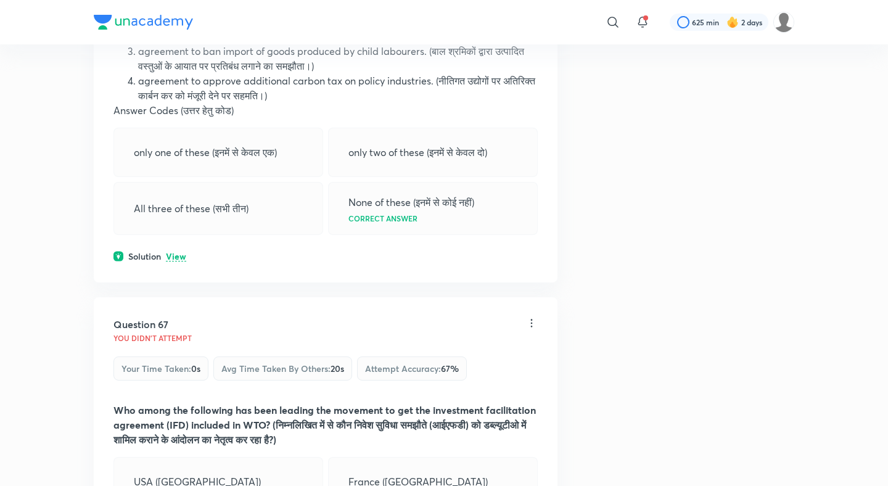
scroll to position [25269, 0]
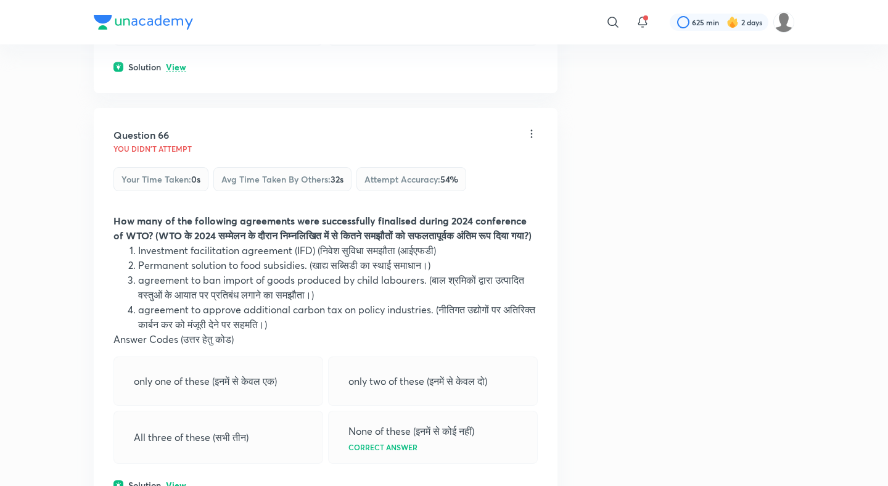
click at [175, 235] on div "Question 66 You didn't Attempt Your time taken : 0s Avg time taken by others : …" at bounding box center [326, 309] width 464 height 403
click at [177, 481] on p "View" at bounding box center [176, 485] width 20 height 9
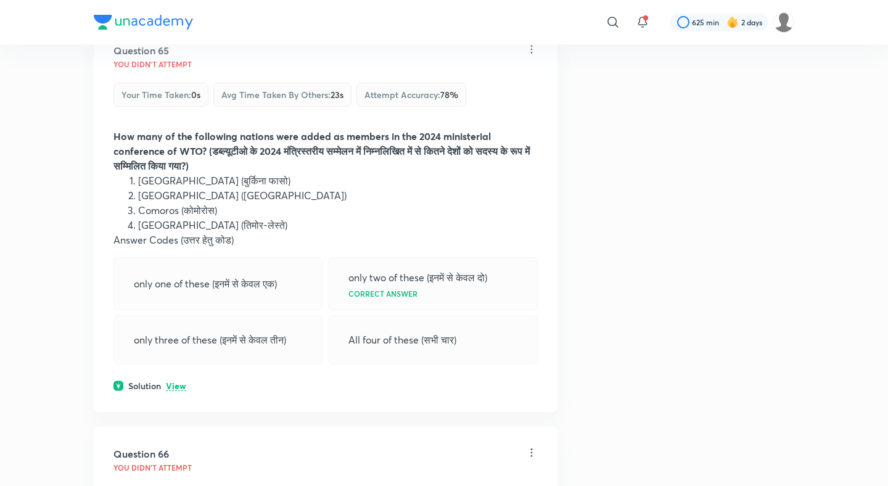
scroll to position [24906, 0]
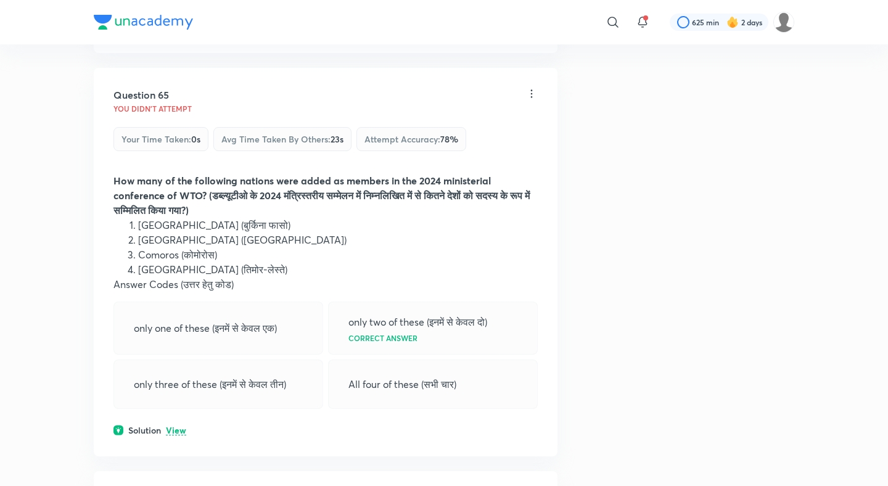
click at [180, 145] on div "Question 65 You didn't Attempt Your time taken : 0s Avg time taken by others : …" at bounding box center [326, 262] width 464 height 388
click at [179, 426] on p "View" at bounding box center [176, 430] width 20 height 9
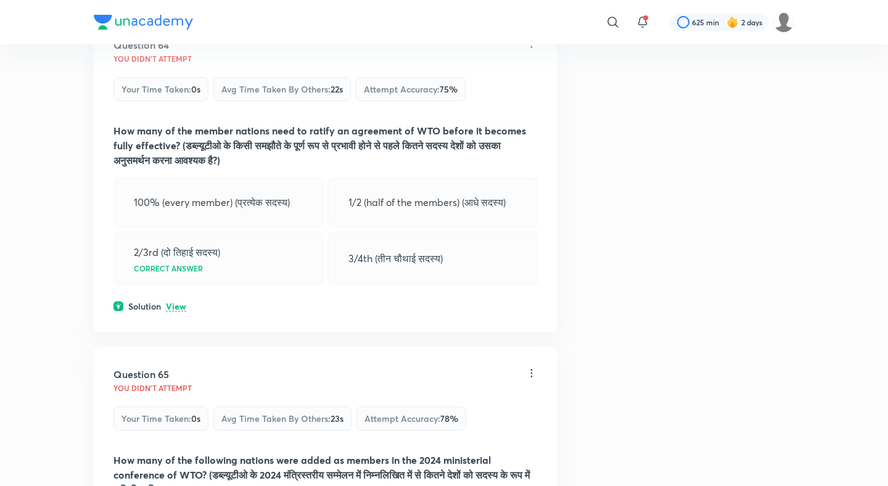
scroll to position [24570, 0]
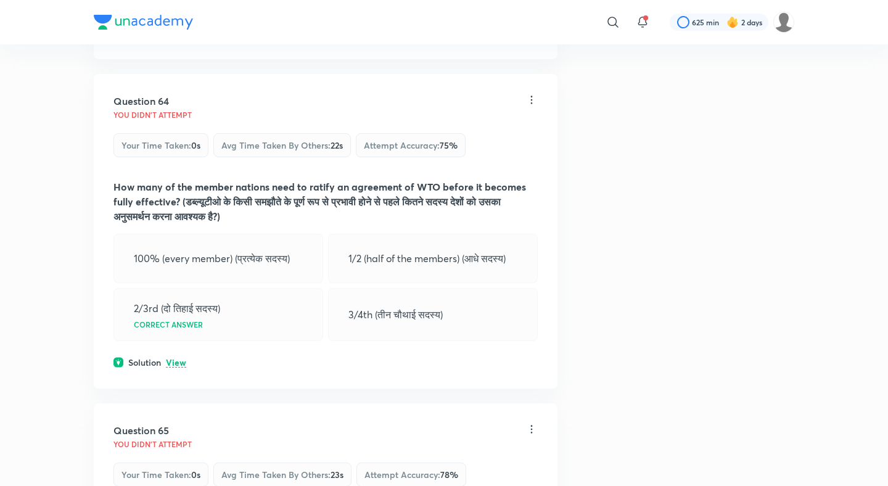
click at [176, 358] on p "View" at bounding box center [176, 362] width 20 height 9
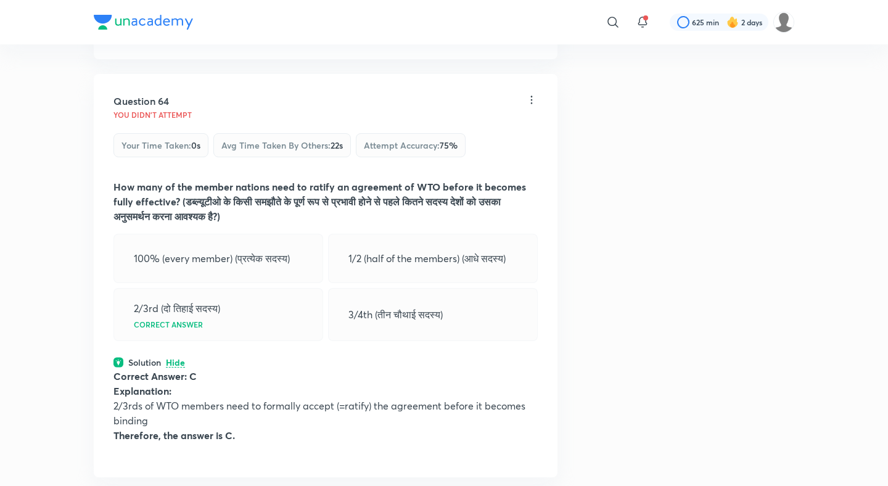
scroll to position [24180, 0]
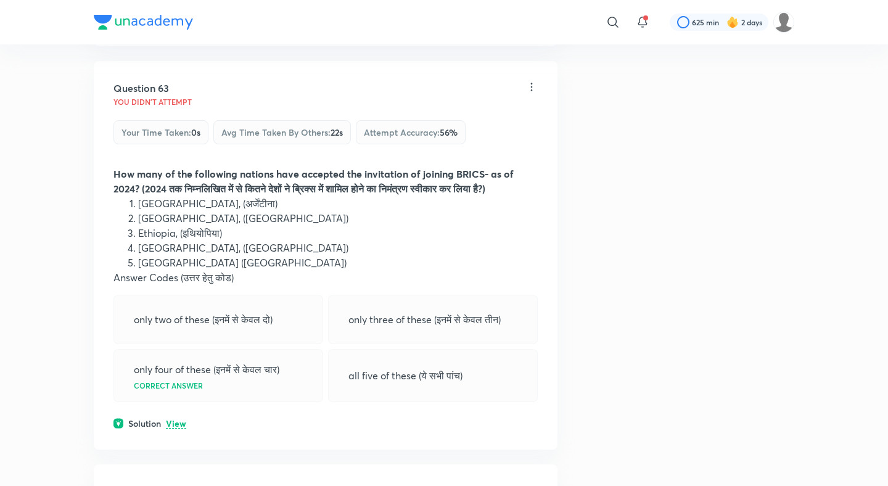
click at [173, 163] on div "Question 63 You didn't Attempt Your time taken : 0s Avg time taken by others : …" at bounding box center [326, 255] width 464 height 388
click at [173, 419] on p "View" at bounding box center [176, 423] width 20 height 9
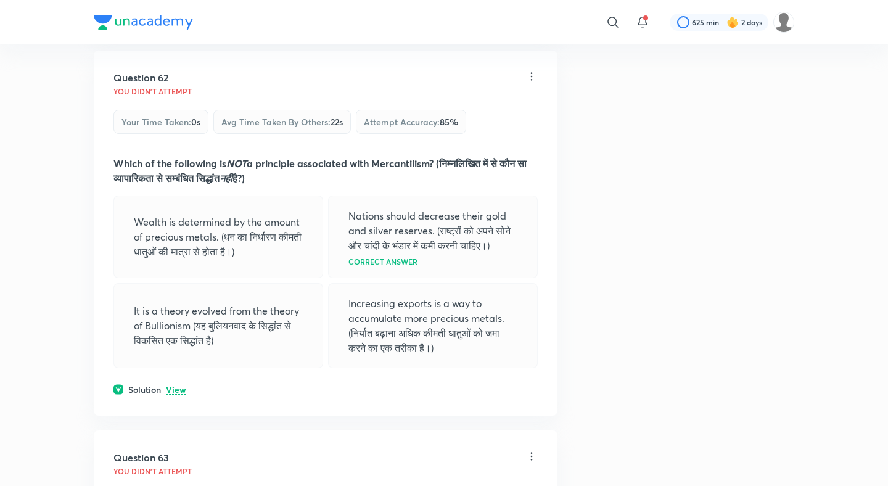
click at [179, 385] on p "View" at bounding box center [176, 389] width 20 height 9
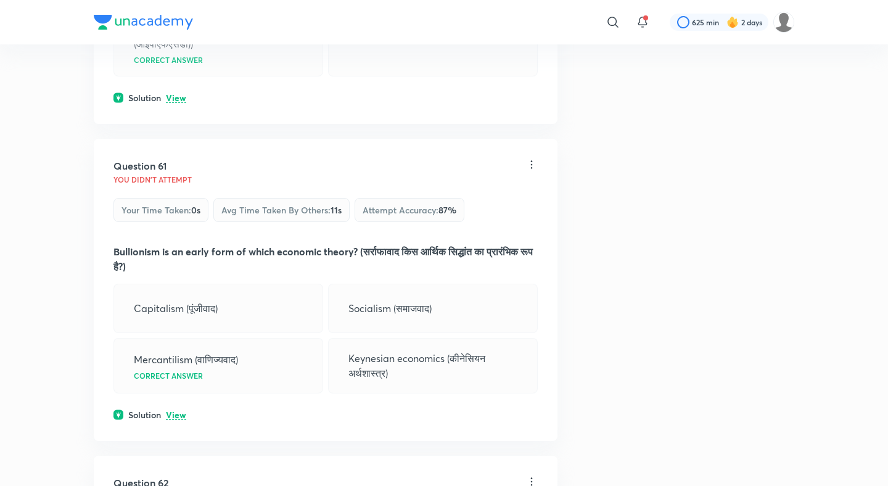
click at [179, 411] on p "View" at bounding box center [176, 415] width 20 height 9
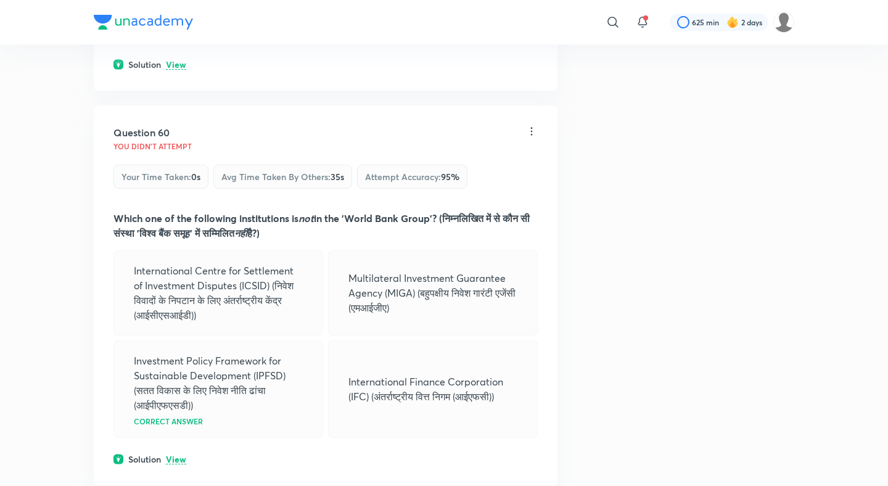
scroll to position [23036, 0]
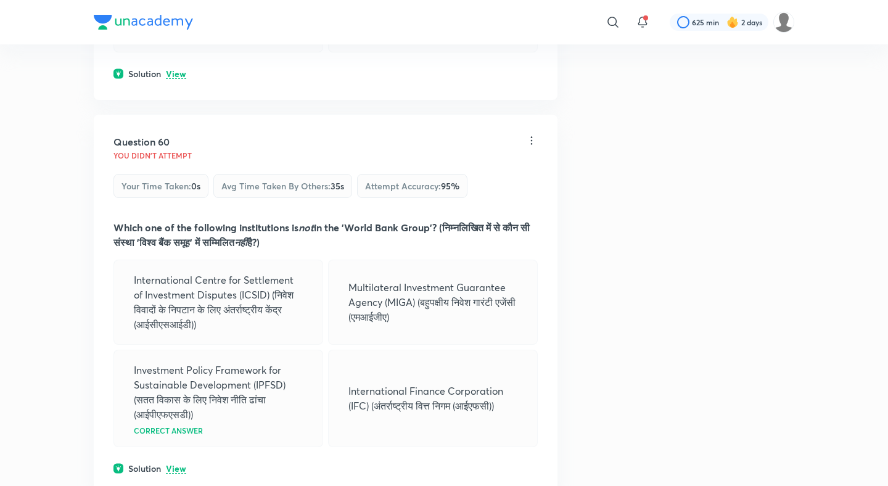
click at [169, 215] on div "Question 60 You didn't Attempt Your time taken : 0s Avg time taken by others : …" at bounding box center [326, 305] width 464 height 380
click at [172, 464] on p "View" at bounding box center [176, 468] width 20 height 9
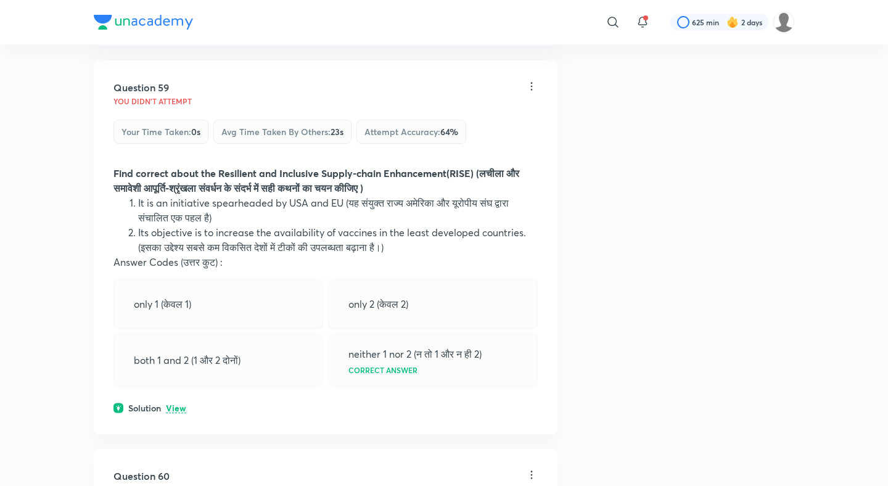
scroll to position [22657, 0]
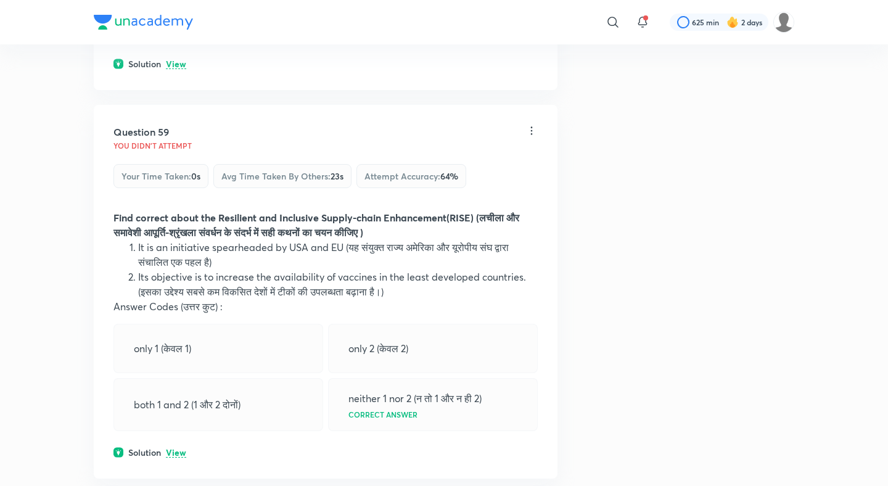
click at [176, 448] on p "View" at bounding box center [176, 452] width 20 height 9
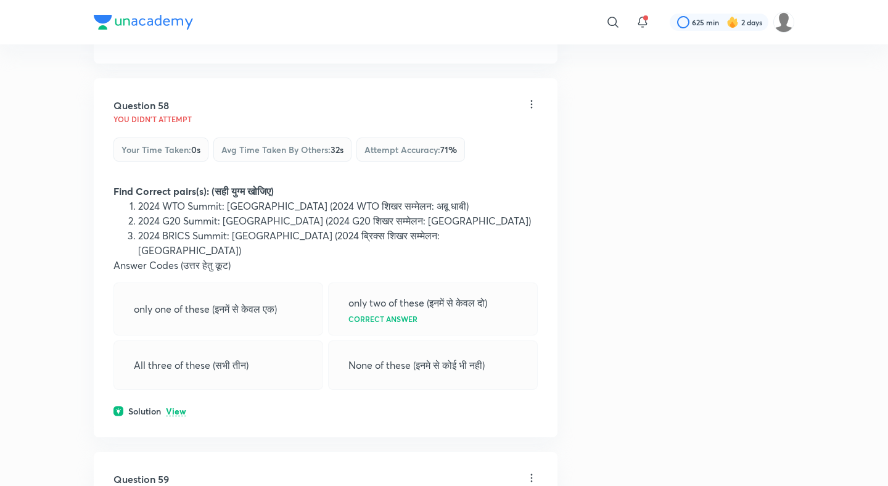
click at [184, 407] on p "View" at bounding box center [176, 411] width 20 height 9
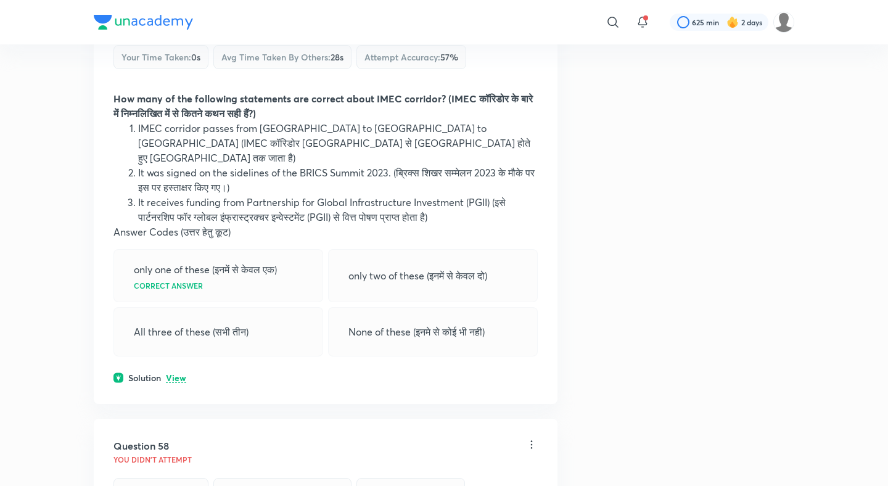
scroll to position [21933, 0]
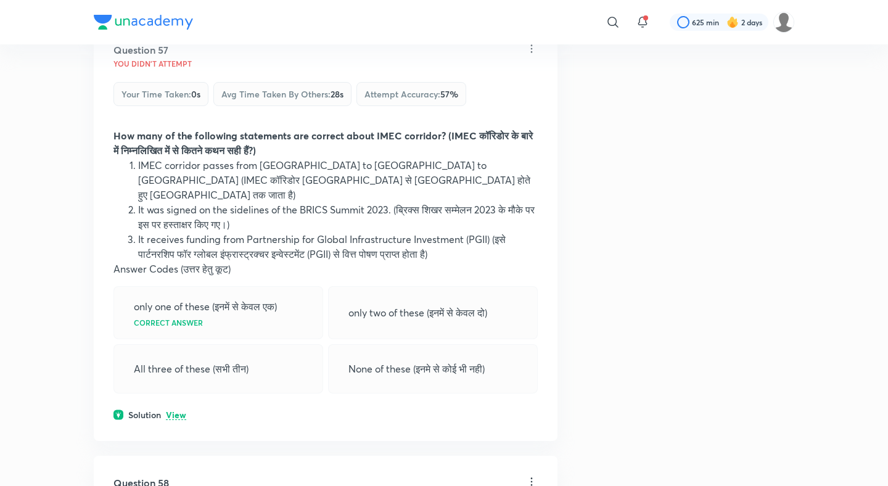
click at [171, 411] on p "View" at bounding box center [176, 415] width 20 height 9
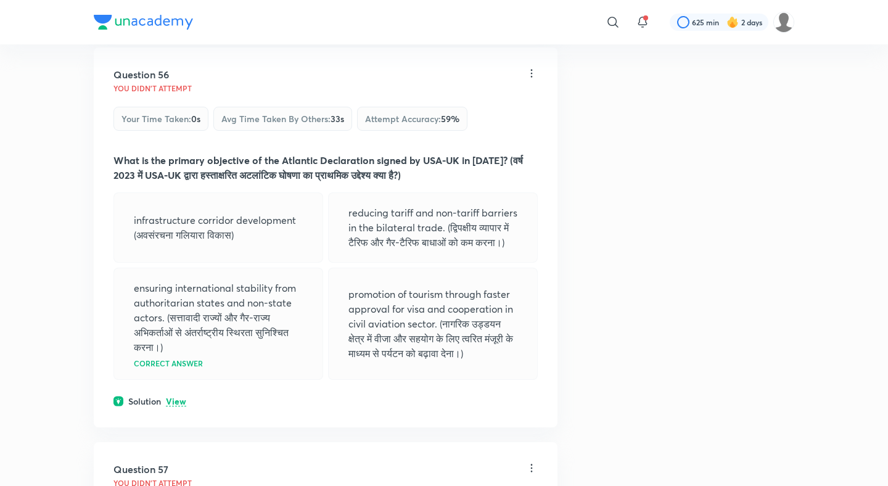
click at [174, 397] on p "View" at bounding box center [176, 401] width 20 height 9
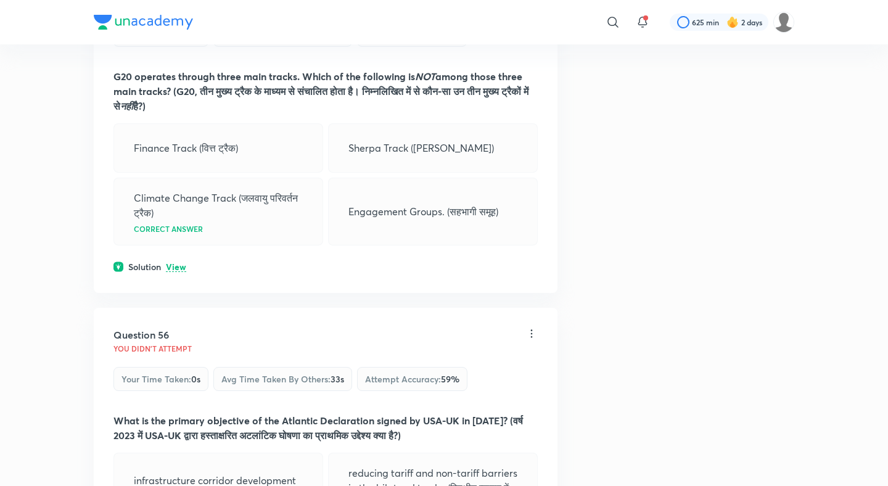
scroll to position [21165, 0]
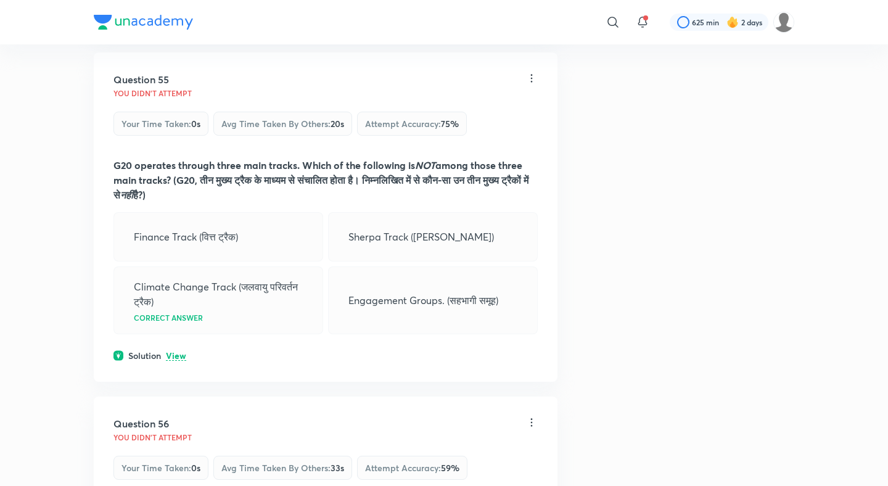
click at [176, 351] on p "View" at bounding box center [176, 355] width 20 height 9
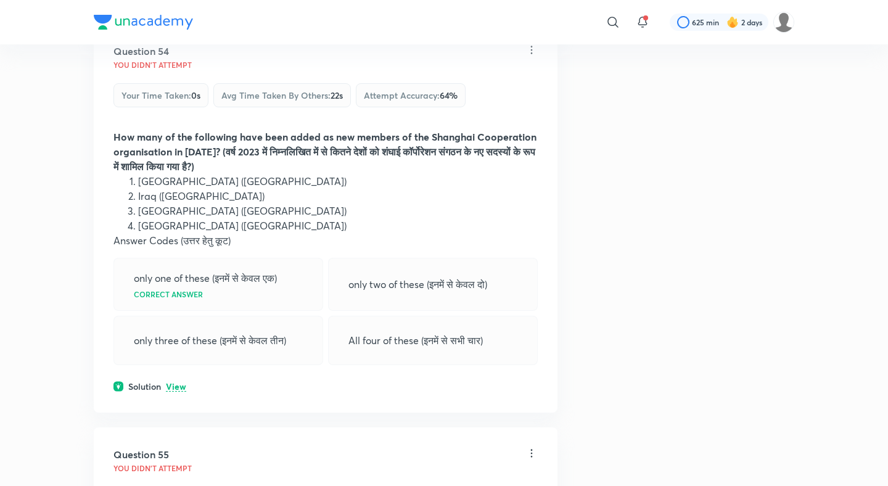
click at [176, 382] on p "View" at bounding box center [176, 386] width 20 height 9
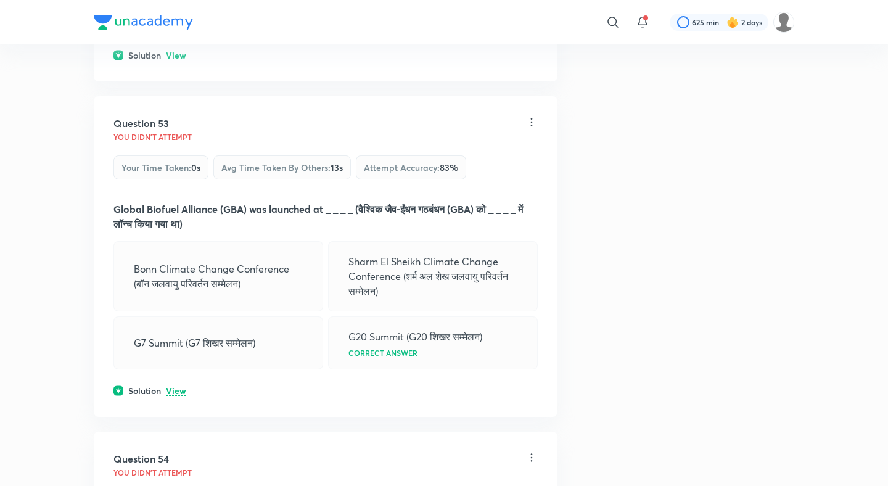
click at [176, 387] on p "View" at bounding box center [176, 391] width 20 height 9
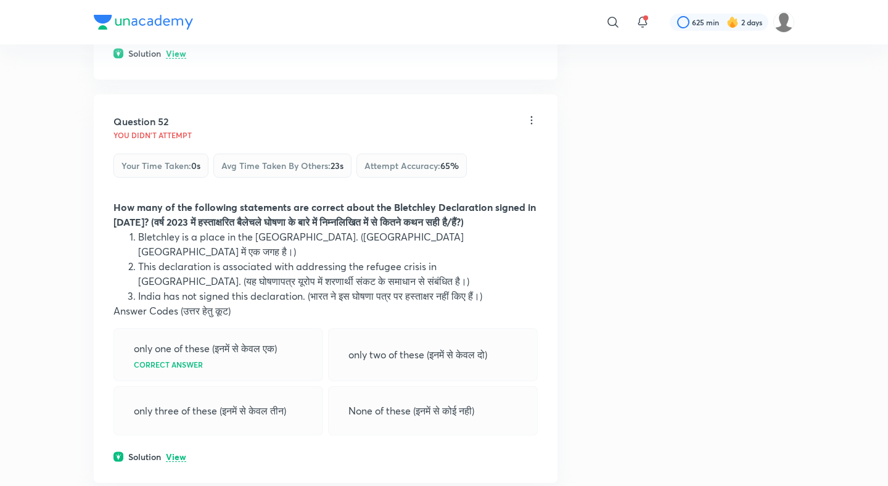
click at [177, 452] on p "View" at bounding box center [176, 456] width 20 height 9
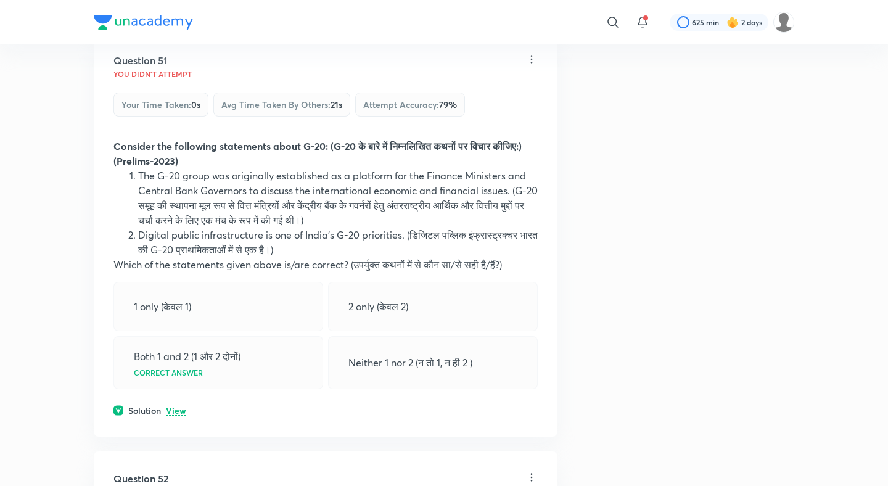
scroll to position [19576, 0]
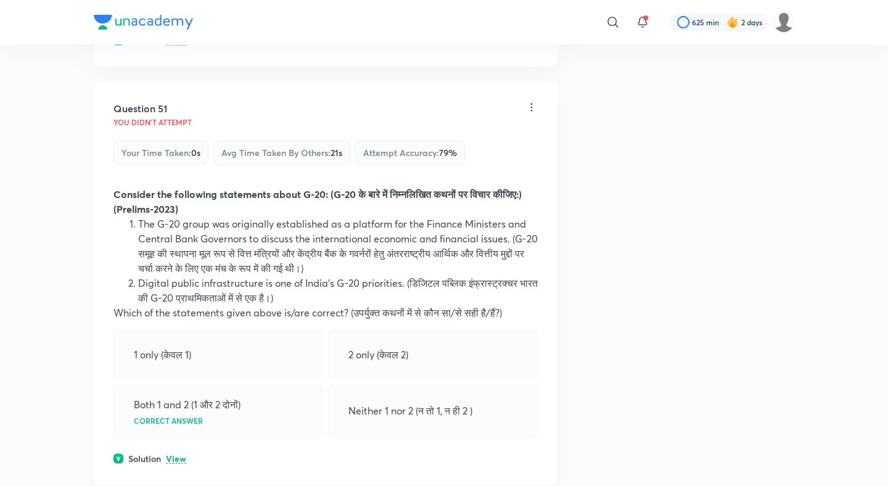
click at [178, 223] on div "Question 51 You didn't Attempt Your time taken : 0s Avg time taken by others : …" at bounding box center [326, 282] width 464 height 403
click at [179, 454] on p "View" at bounding box center [176, 458] width 20 height 9
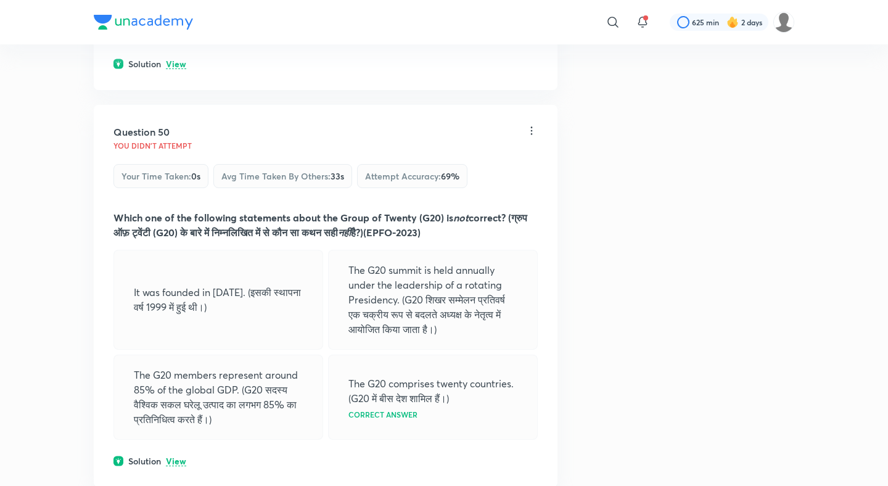
click at [179, 457] on p "View" at bounding box center [176, 461] width 20 height 9
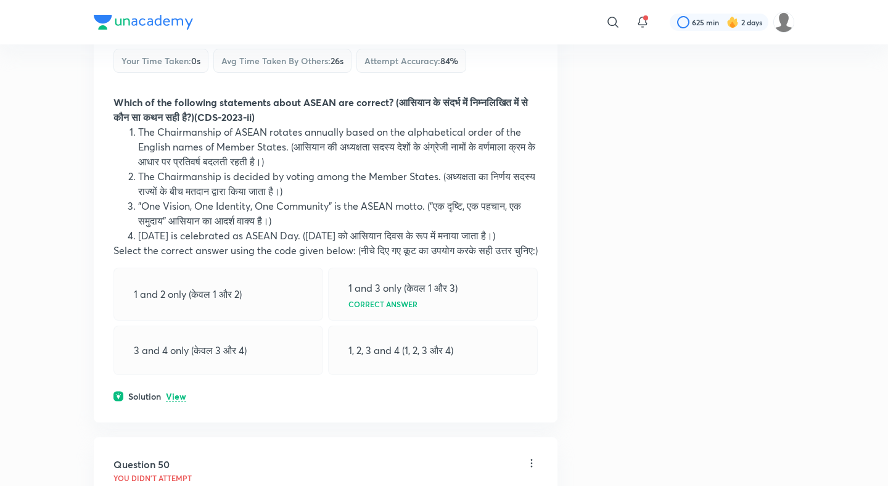
scroll to position [18787, 0]
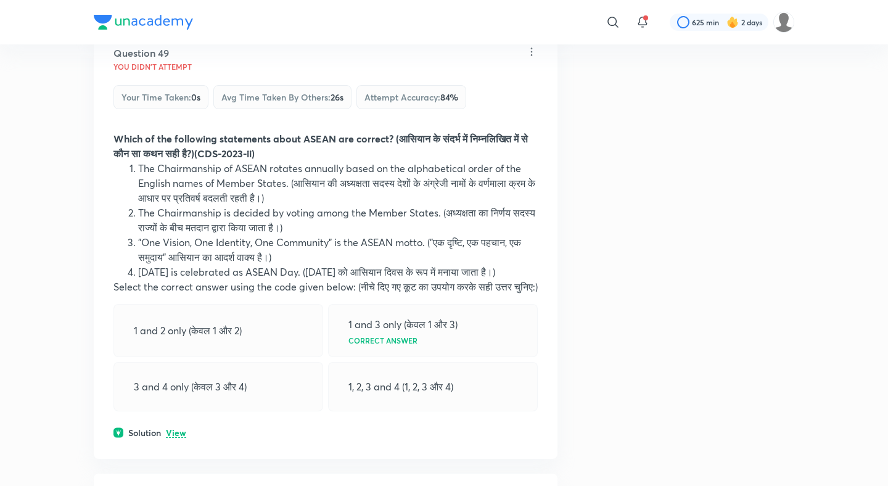
click at [183, 198] on div "Question 49 You didn't Attempt Your time taken : 0s Avg time taken by others : …" at bounding box center [326, 242] width 464 height 433
click at [178, 428] on p "View" at bounding box center [176, 432] width 20 height 9
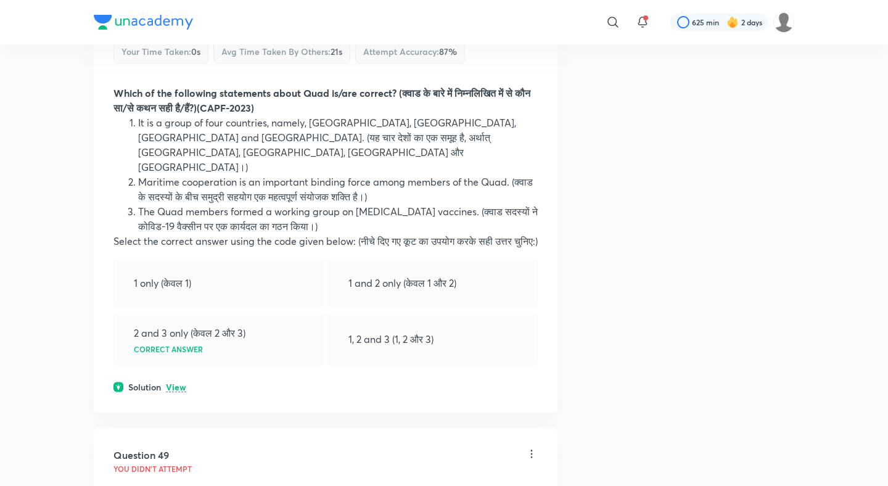
scroll to position [18376, 0]
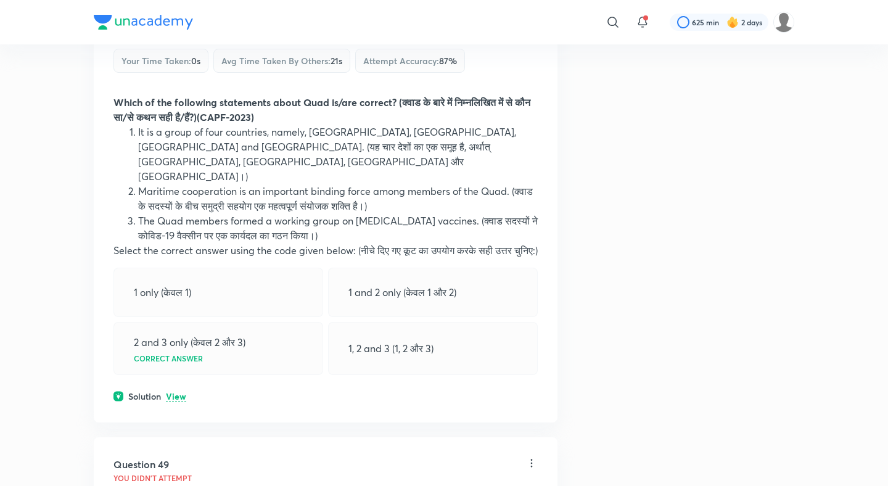
click at [183, 392] on p "View" at bounding box center [176, 396] width 20 height 9
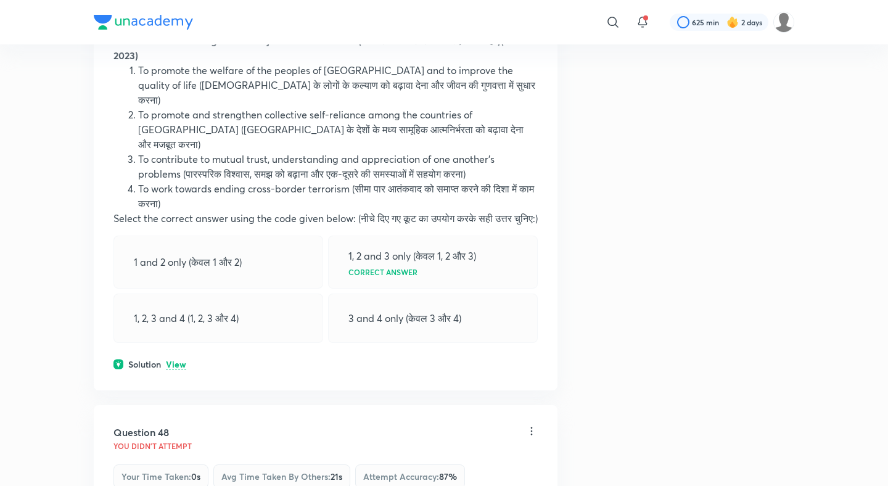
scroll to position [17954, 0]
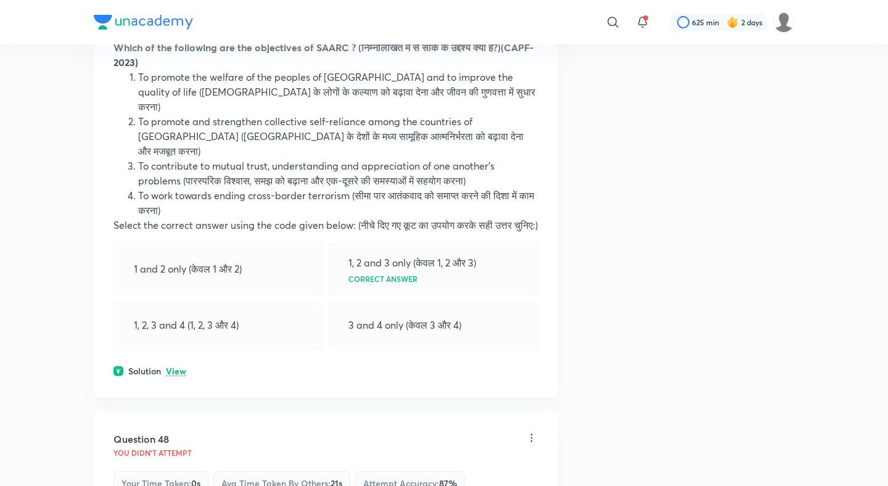
click at [181, 367] on p "View" at bounding box center [176, 371] width 20 height 9
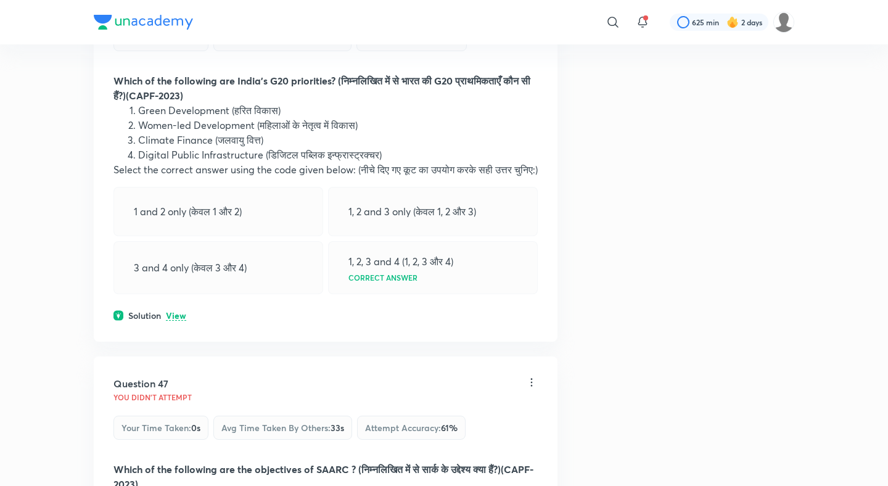
click at [181, 311] on p "View" at bounding box center [176, 315] width 20 height 9
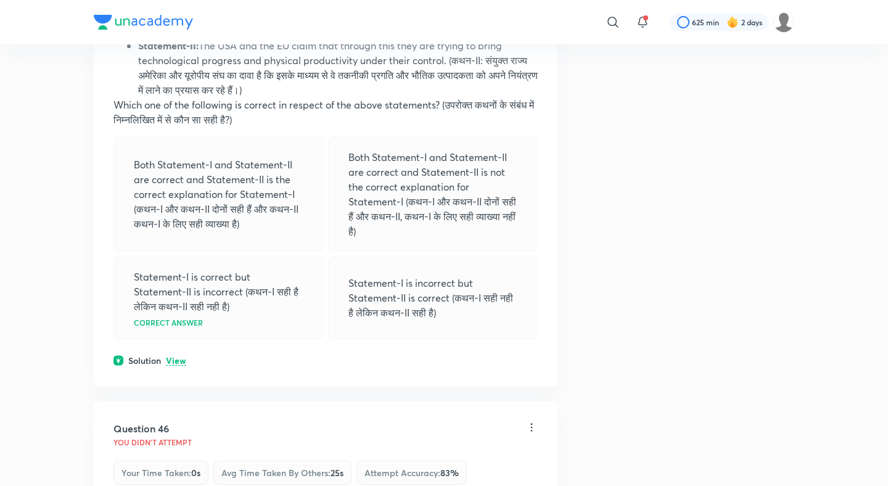
click at [178, 356] on p "View" at bounding box center [176, 360] width 20 height 9
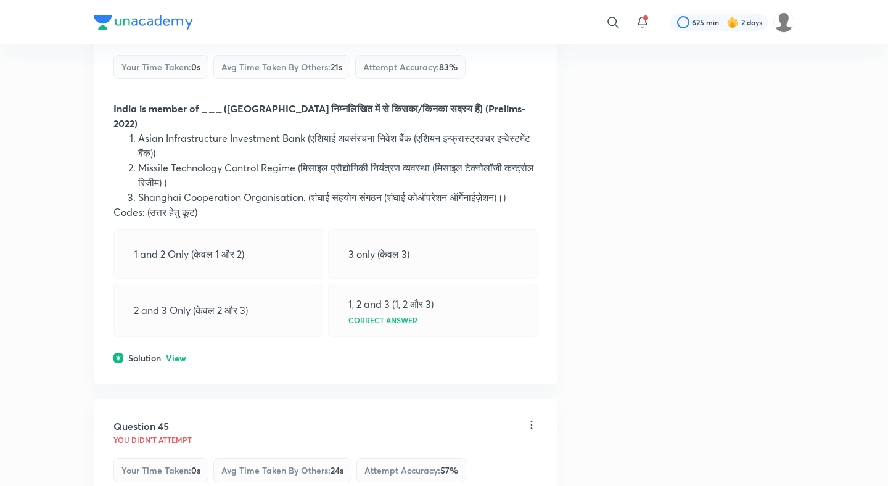
click at [178, 354] on p "View" at bounding box center [176, 358] width 20 height 9
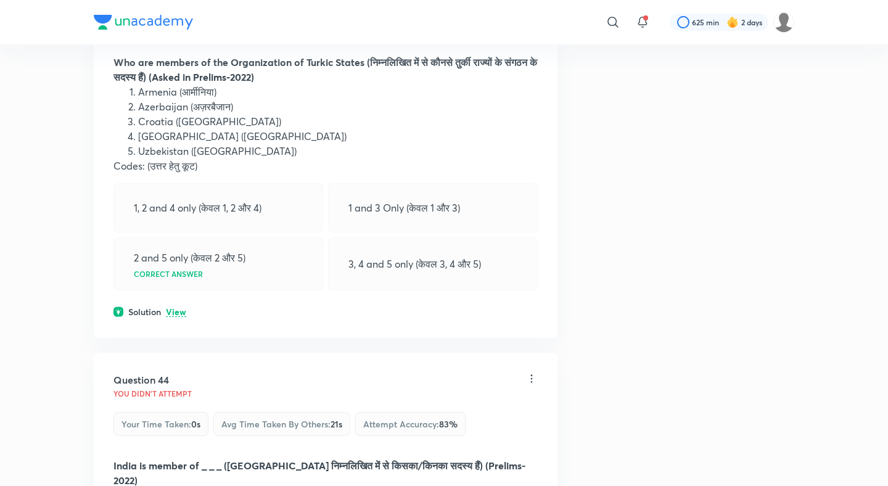
click at [178, 308] on p "View" at bounding box center [176, 312] width 20 height 9
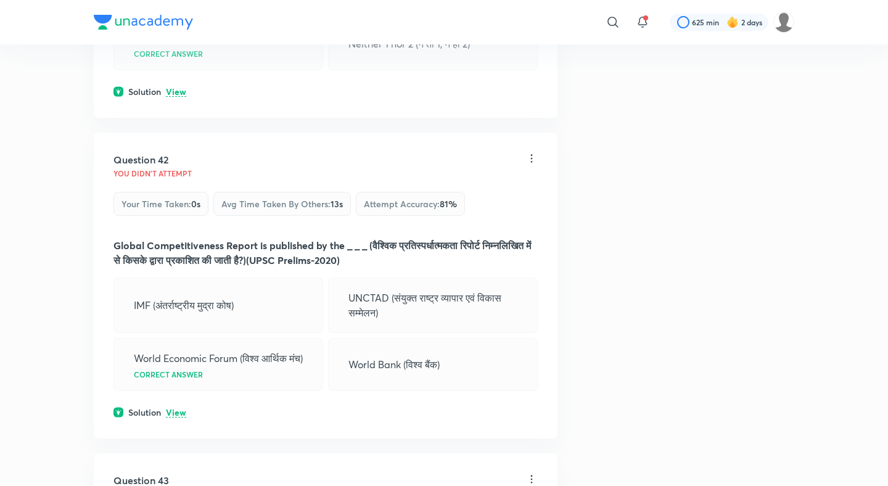
click at [174, 408] on p "View" at bounding box center [176, 412] width 20 height 9
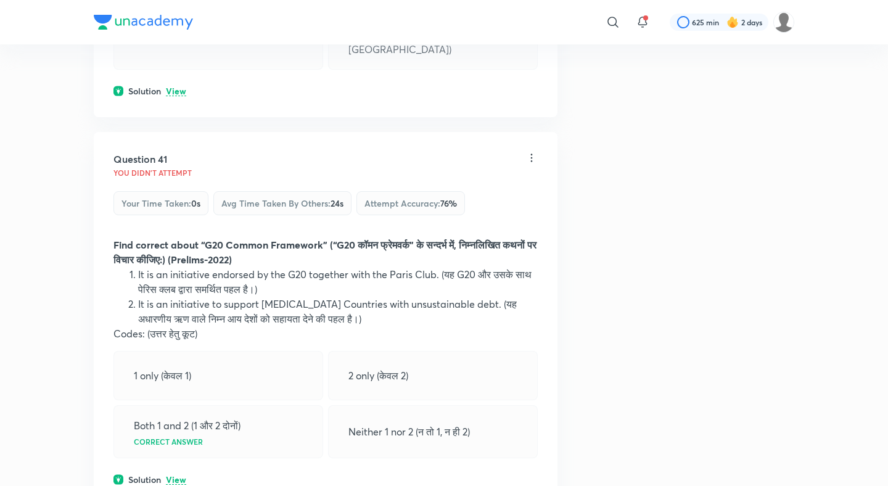
click at [176, 475] on p "View" at bounding box center [176, 479] width 20 height 9
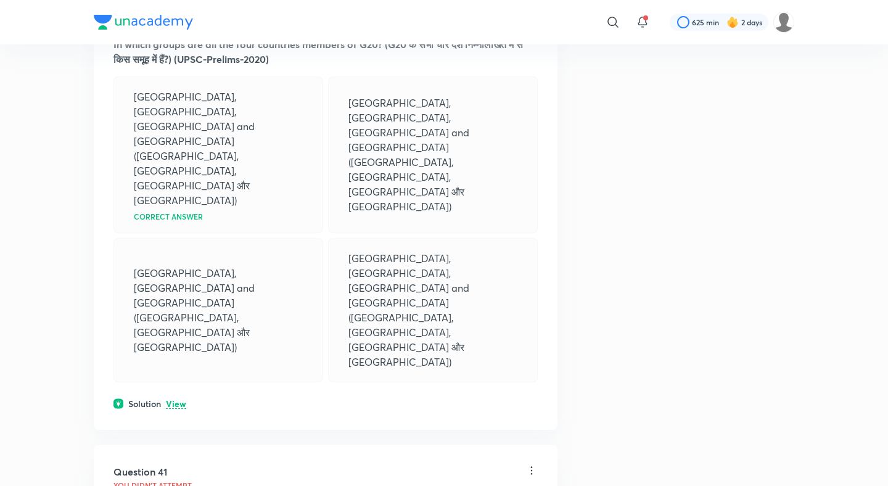
scroll to position [14986, 0]
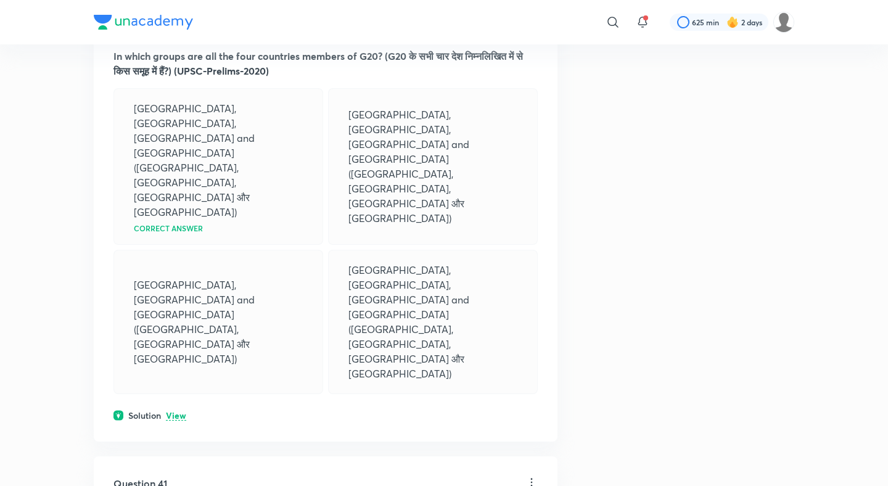
click at [181, 409] on div "Solution View" at bounding box center [325, 415] width 424 height 13
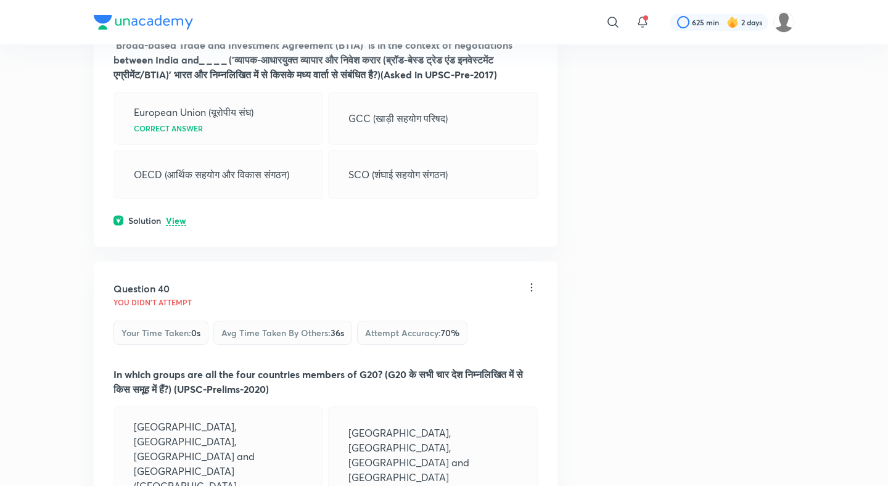
scroll to position [14659, 0]
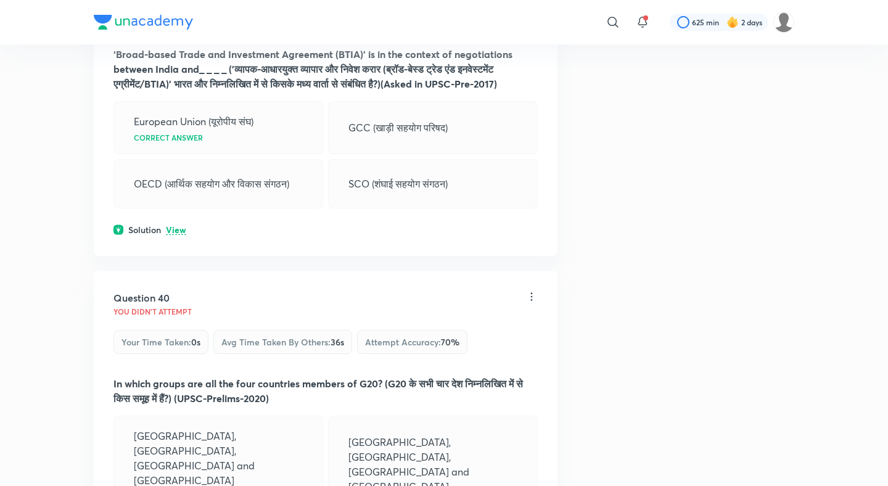
click at [188, 174] on div "Question 39 You didn't Attempt Your time taken : 0s Avg time taken by others : …" at bounding box center [326, 98] width 464 height 314
click at [178, 226] on p "View" at bounding box center [176, 230] width 20 height 9
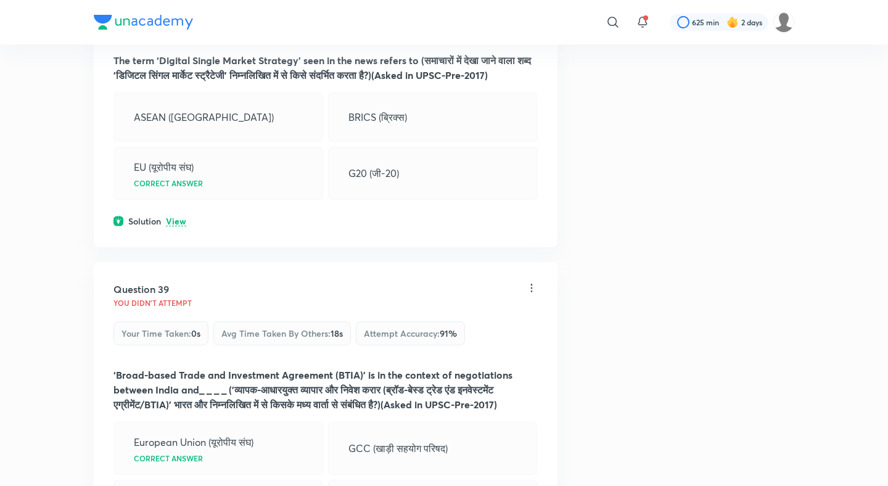
scroll to position [14307, 0]
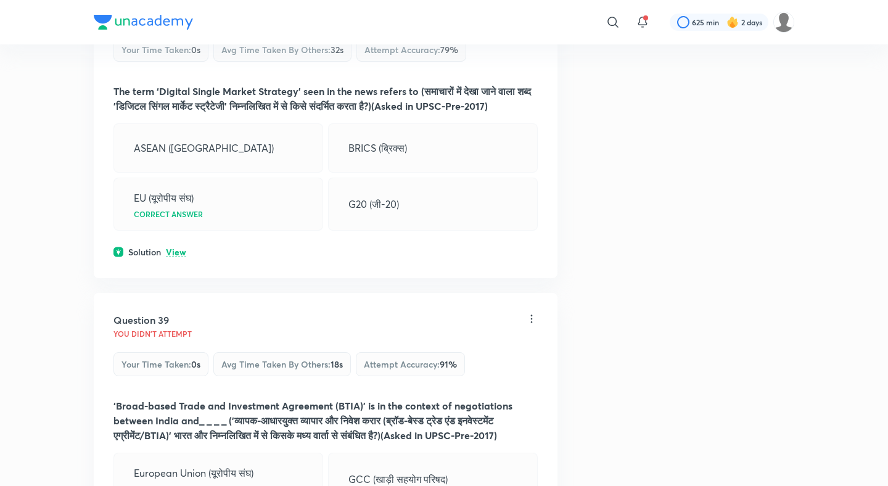
click at [177, 197] on div "Question 38 You didn't Attempt Your time taken : 0s Avg time taken by others : …" at bounding box center [326, 128] width 464 height 300
click at [177, 248] on p "View" at bounding box center [176, 252] width 20 height 9
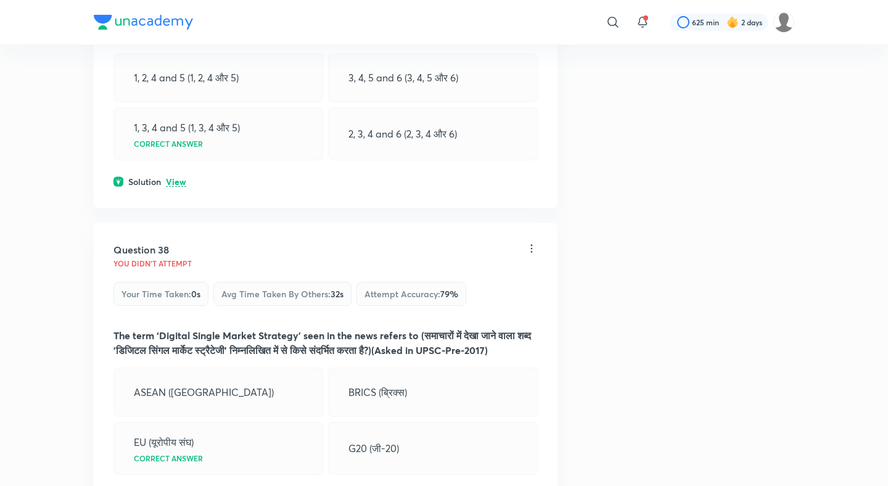
scroll to position [14026, 0]
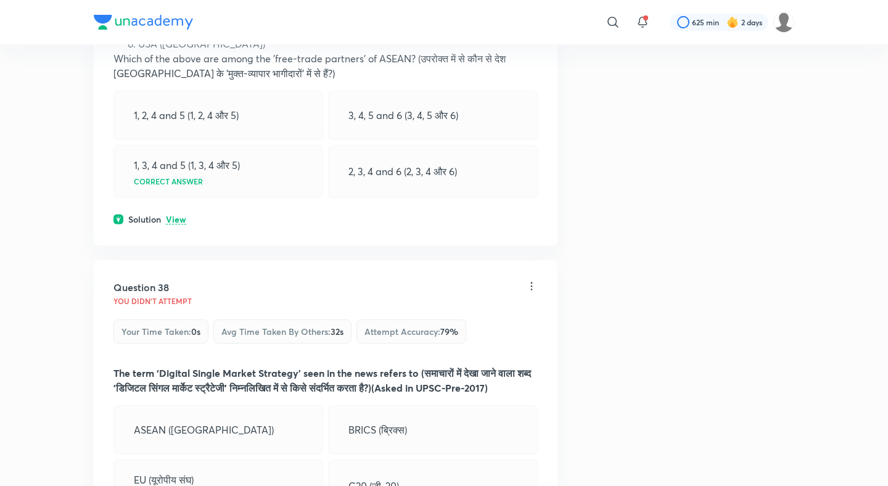
click at [176, 162] on div "Question 37 You didn't Attempt Your time taken : 0s Avg time taken by others : …" at bounding box center [326, 43] width 464 height 403
click at [176, 215] on p "View" at bounding box center [176, 219] width 20 height 9
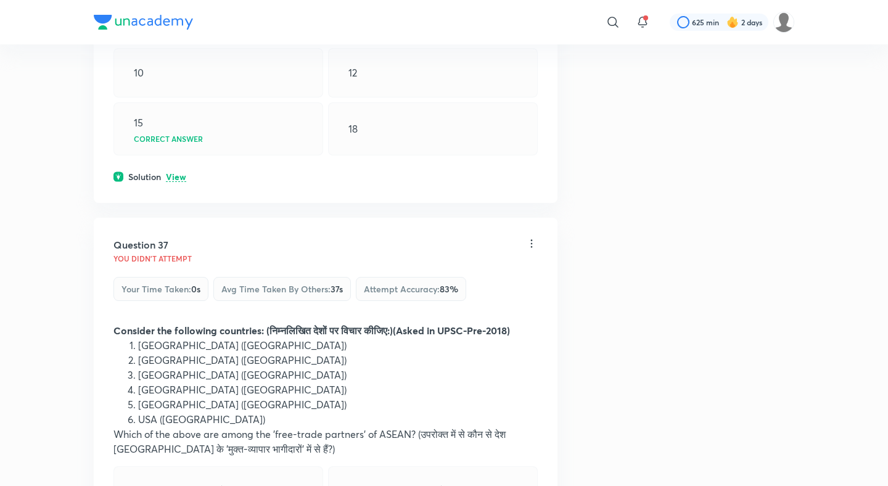
click at [174, 173] on p "View" at bounding box center [176, 177] width 20 height 9
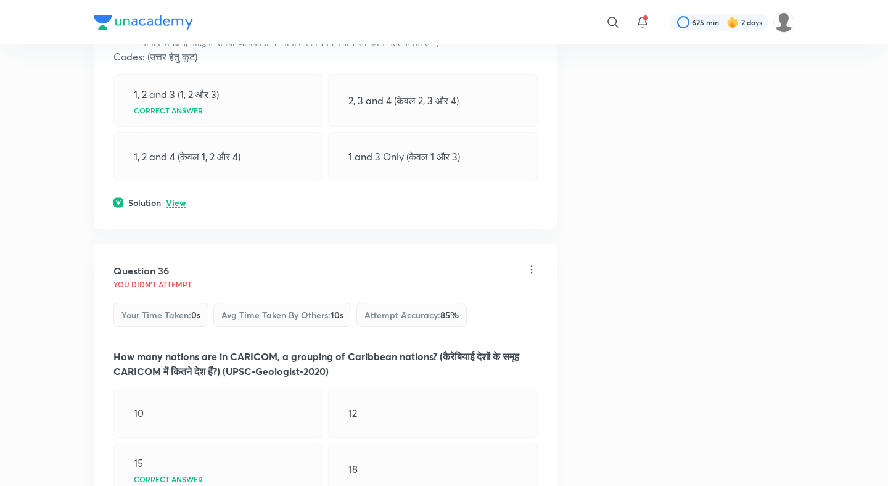
click at [177, 198] on p "View" at bounding box center [176, 202] width 20 height 9
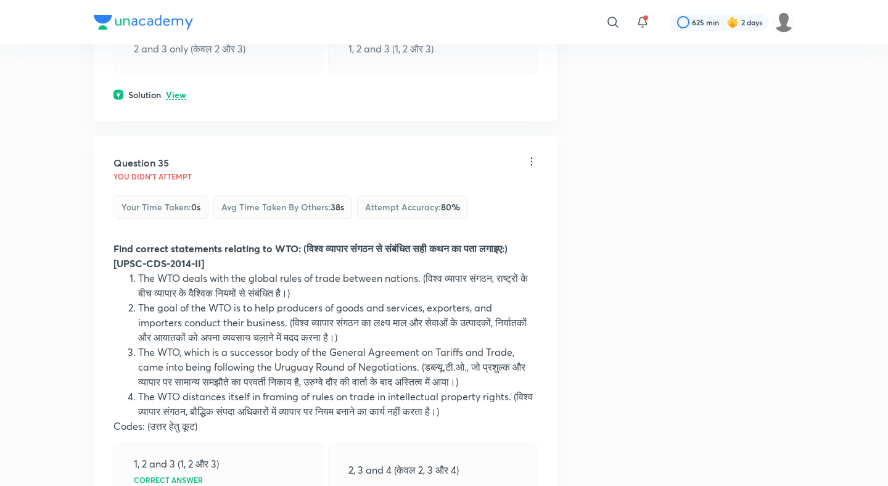
scroll to position [12854, 0]
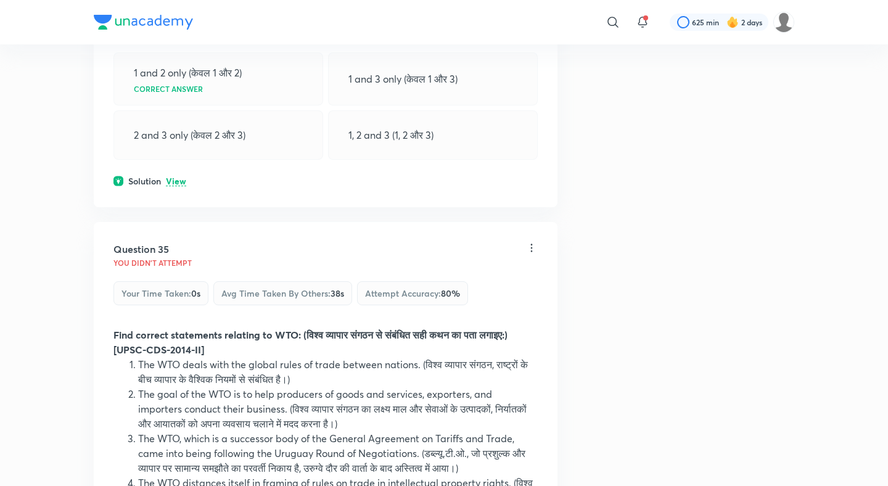
click at [175, 177] on p "View" at bounding box center [176, 181] width 20 height 9
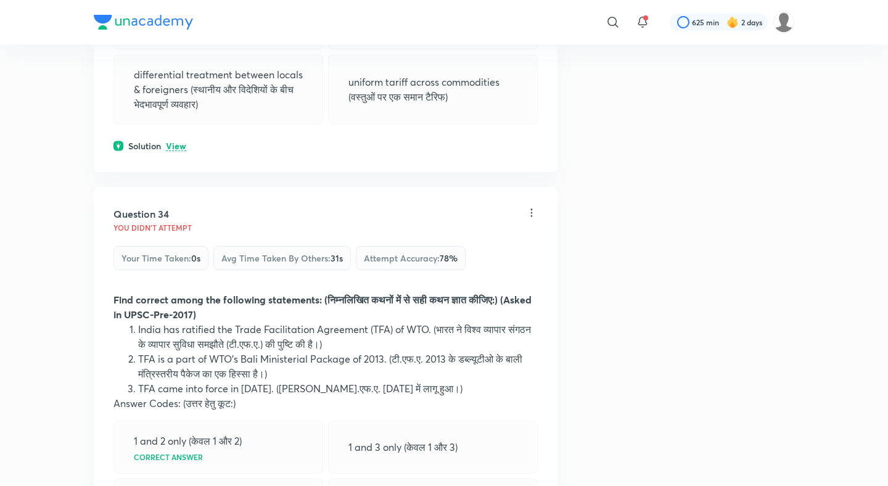
scroll to position [12476, 0]
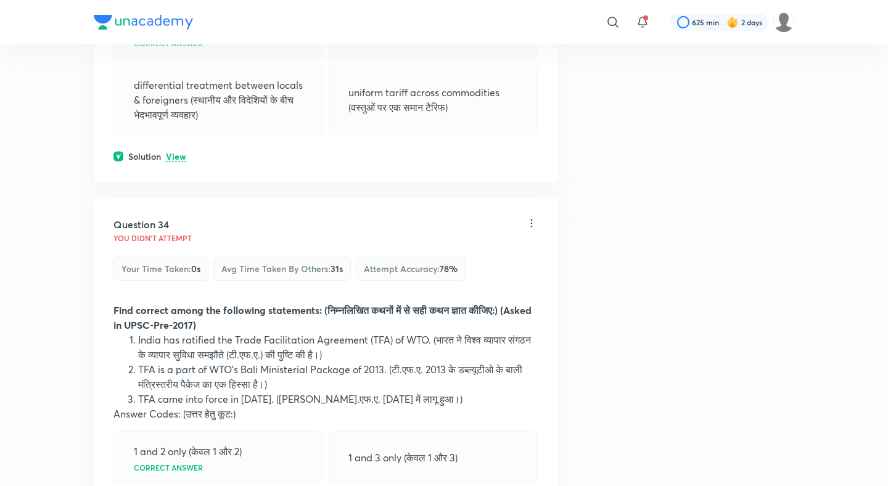
click at [174, 100] on div "Question 33 You didn't Attempt Your time taken : 0s Avg time taken by others : …" at bounding box center [326, 14] width 464 height 335
click at [174, 152] on p "View" at bounding box center [176, 156] width 20 height 9
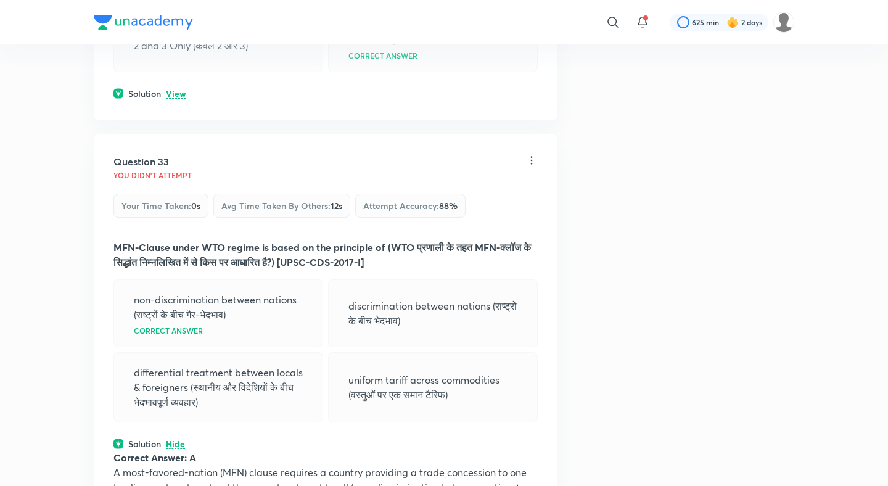
scroll to position [12120, 0]
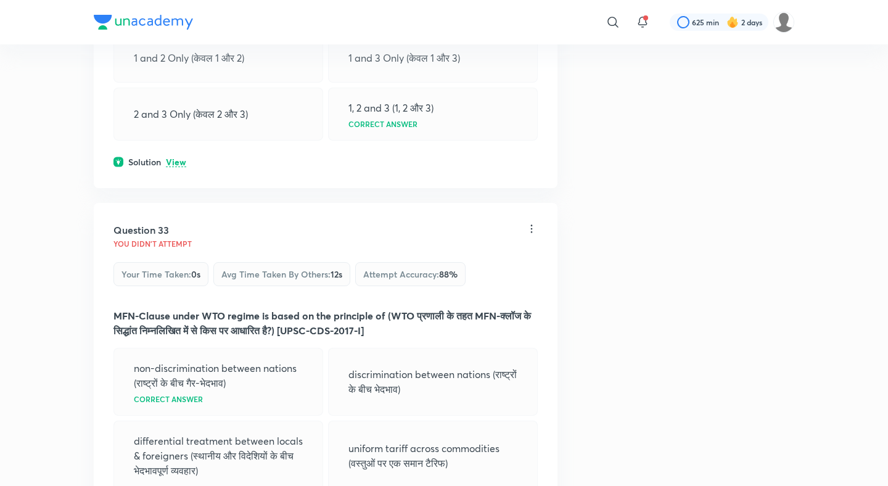
click at [174, 158] on p "View" at bounding box center [176, 162] width 20 height 9
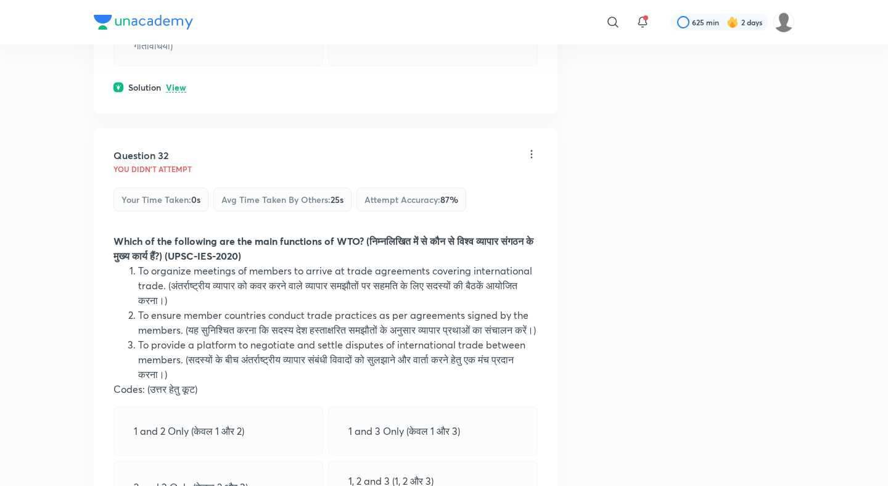
scroll to position [11657, 0]
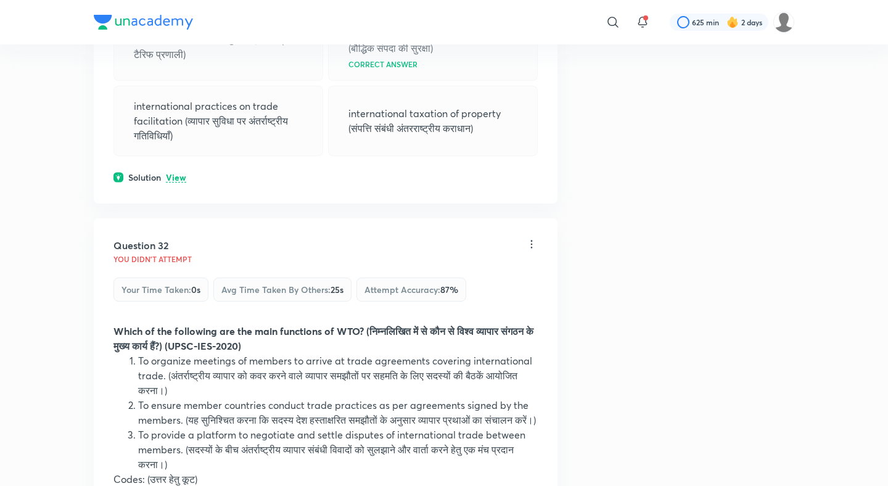
click at [174, 106] on div "Question 31 You didn't Attempt Your time taken : 0s Avg time taken by others : …" at bounding box center [326, 35] width 464 height 335
click at [174, 173] on p "View" at bounding box center [176, 177] width 20 height 9
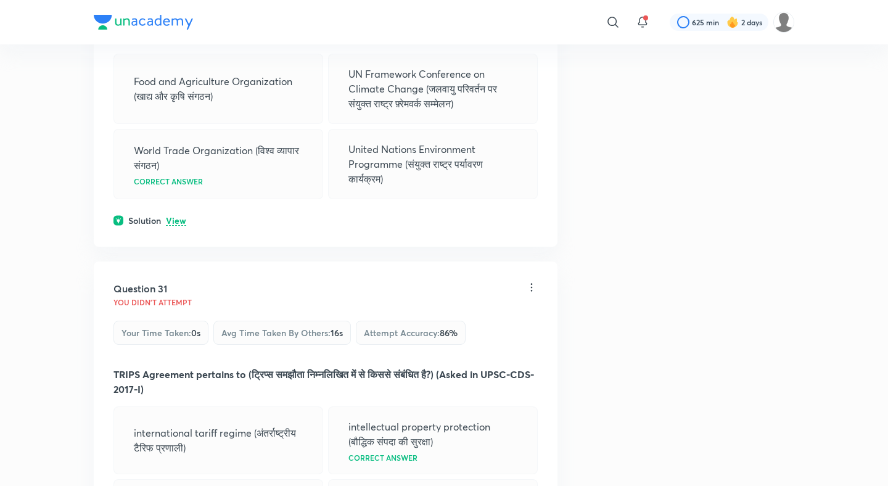
click at [174, 216] on p "View" at bounding box center [176, 220] width 20 height 9
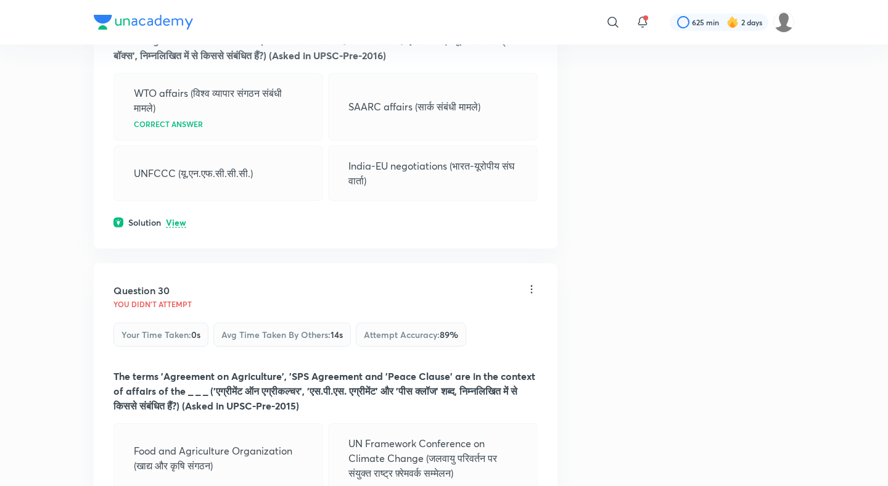
scroll to position [10857, 0]
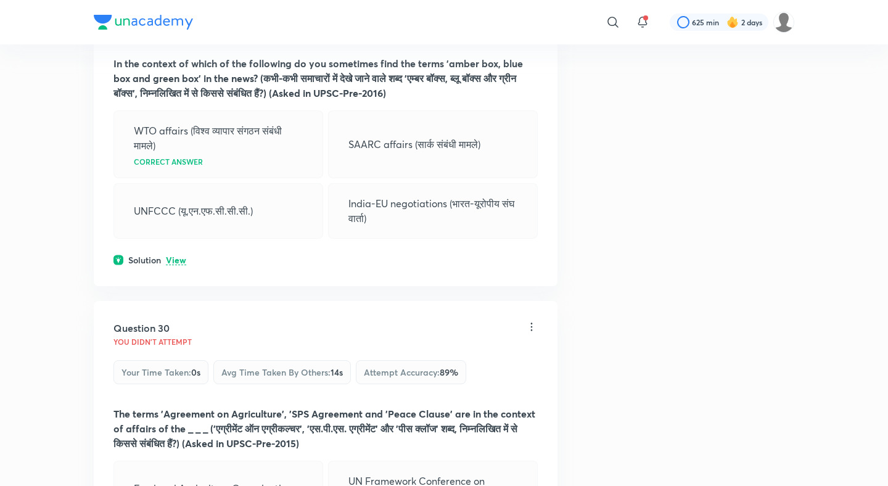
click at [176, 170] on div "Question 29 You didn't Attempt Your time taken : 0s Avg time taken by others : …" at bounding box center [326, 118] width 464 height 335
click at [176, 256] on p "View" at bounding box center [176, 260] width 20 height 9
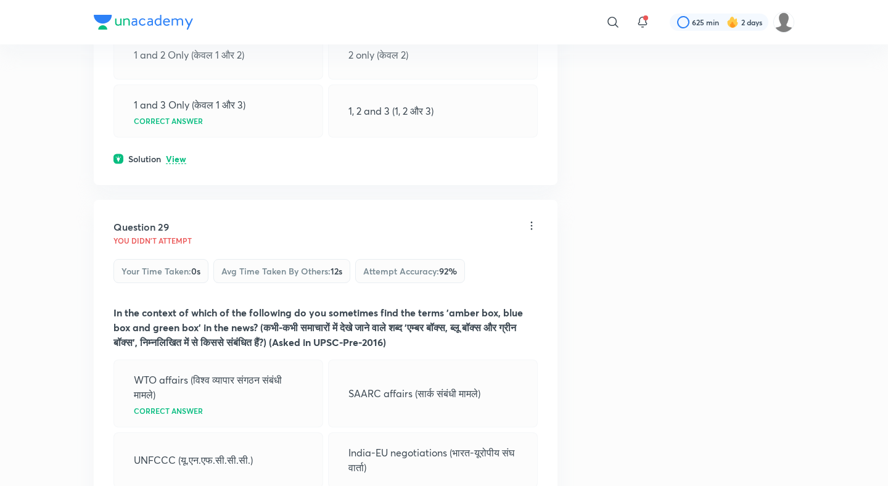
scroll to position [10569, 0]
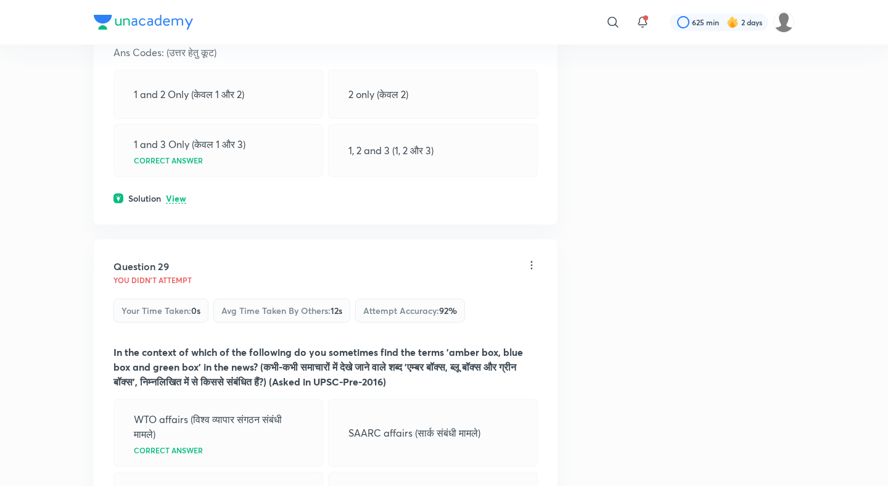
click at [177, 194] on p "View" at bounding box center [176, 198] width 20 height 9
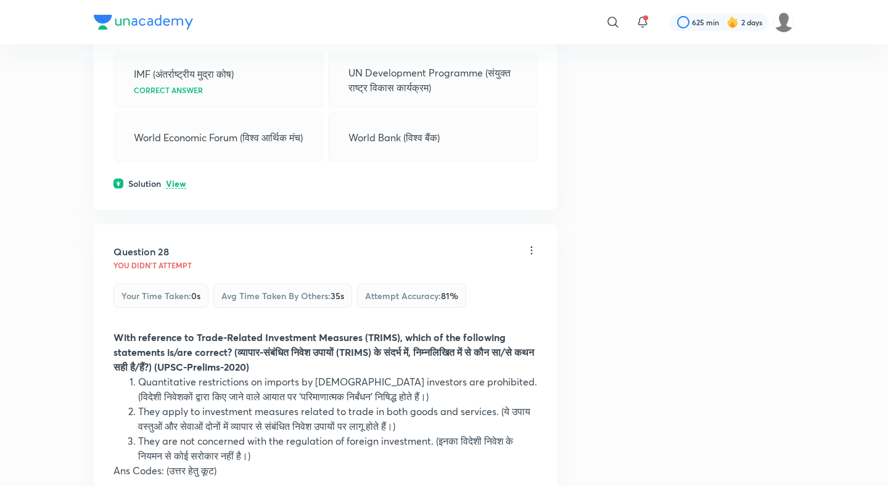
click at [178, 179] on p "View" at bounding box center [176, 183] width 20 height 9
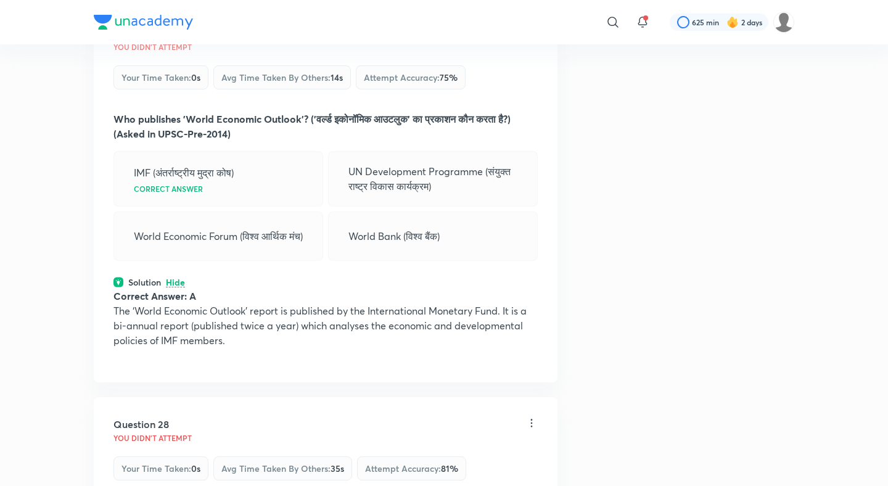
scroll to position [9831, 0]
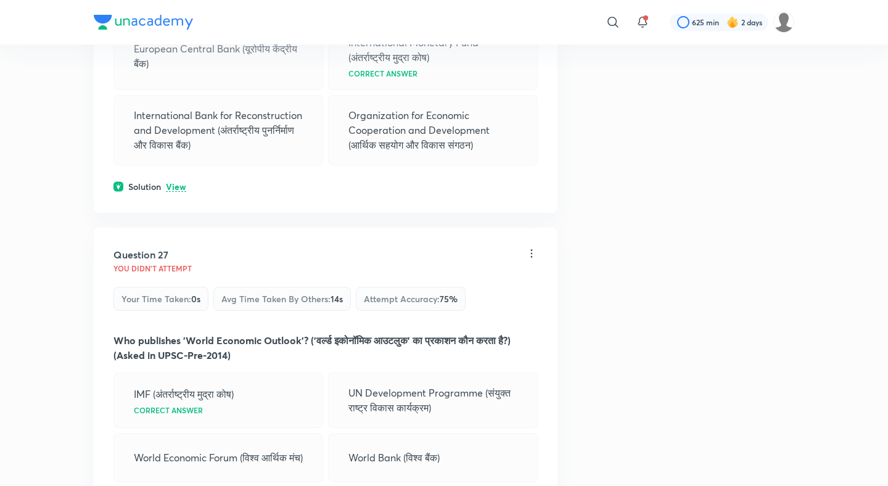
click at [178, 182] on p "View" at bounding box center [176, 186] width 20 height 9
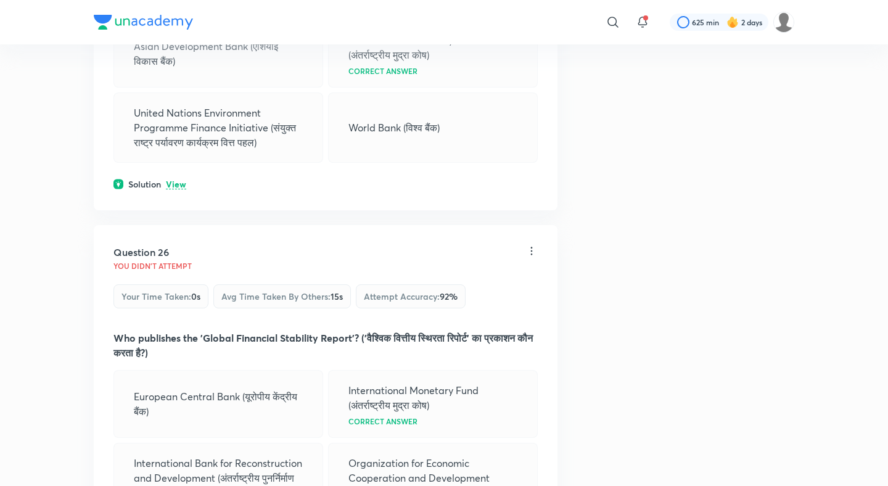
click at [178, 180] on p "View" at bounding box center [176, 184] width 20 height 9
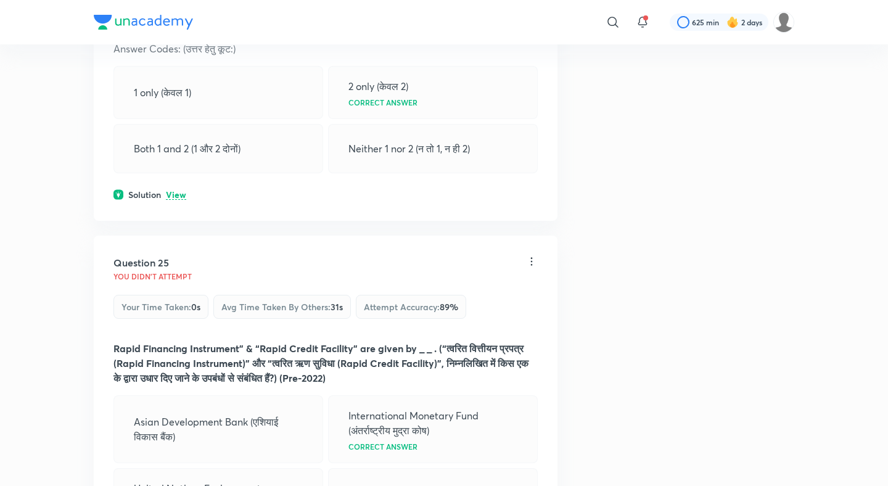
scroll to position [9076, 0]
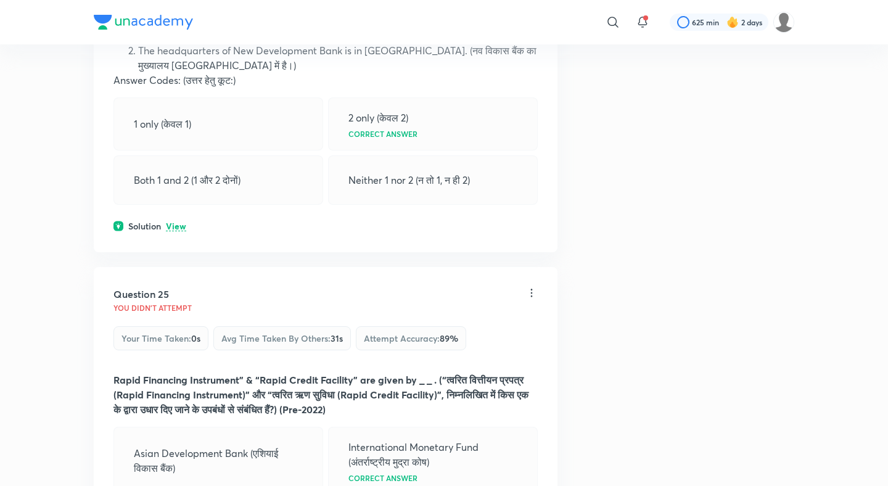
click at [174, 222] on p "View" at bounding box center [176, 226] width 20 height 9
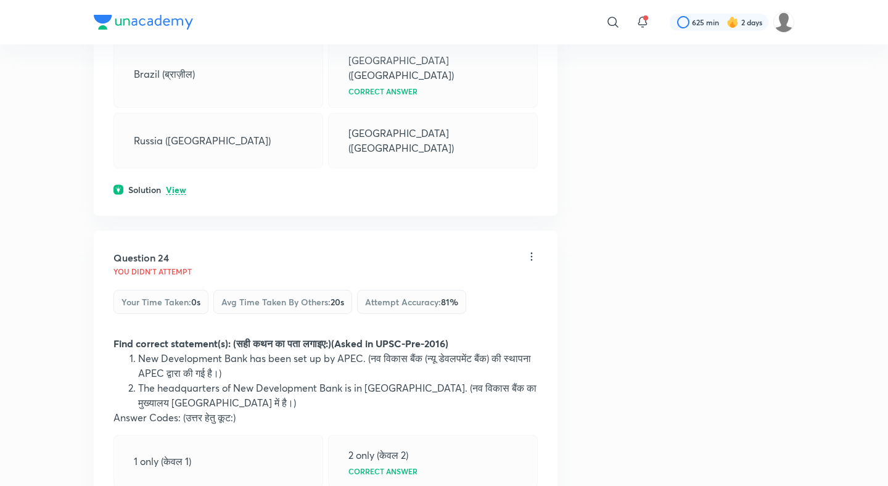
scroll to position [8703, 0]
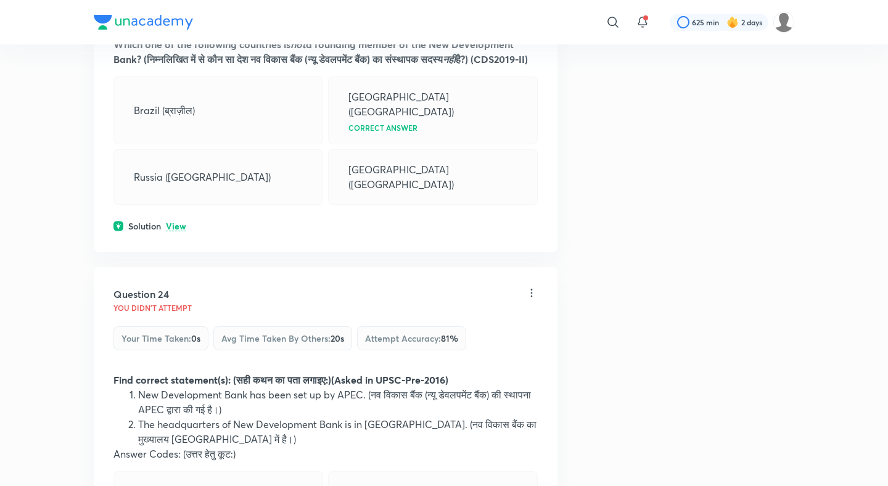
click at [174, 134] on div "Question 23 You didn't Attempt Your time taken : 0s Avg time taken by others : …" at bounding box center [326, 92] width 464 height 321
click at [176, 222] on p "View" at bounding box center [176, 226] width 20 height 9
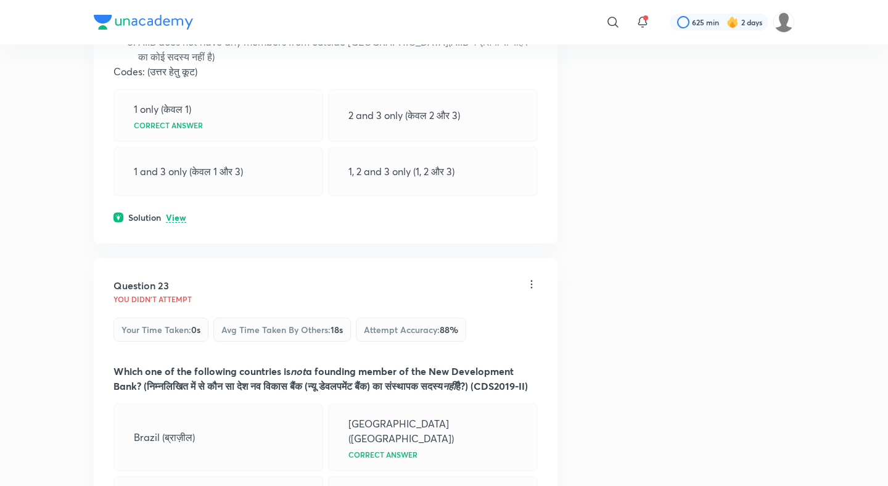
click at [176, 213] on p "View" at bounding box center [176, 217] width 20 height 9
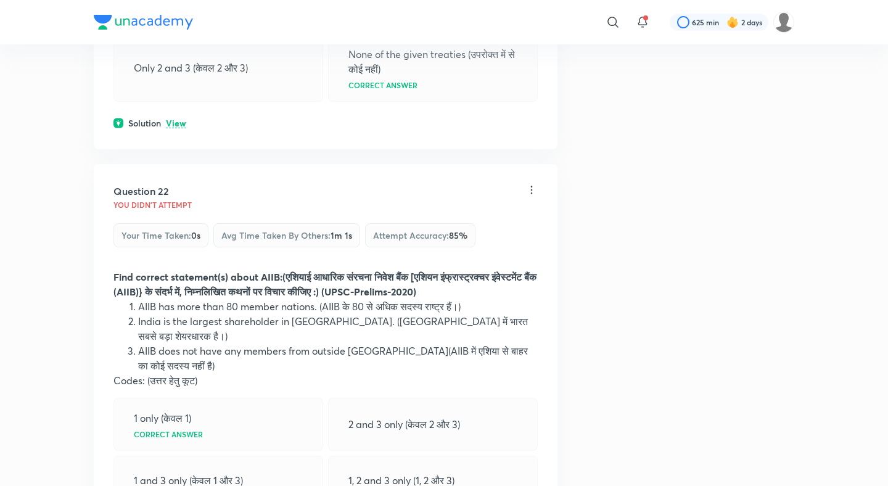
scroll to position [8005, 0]
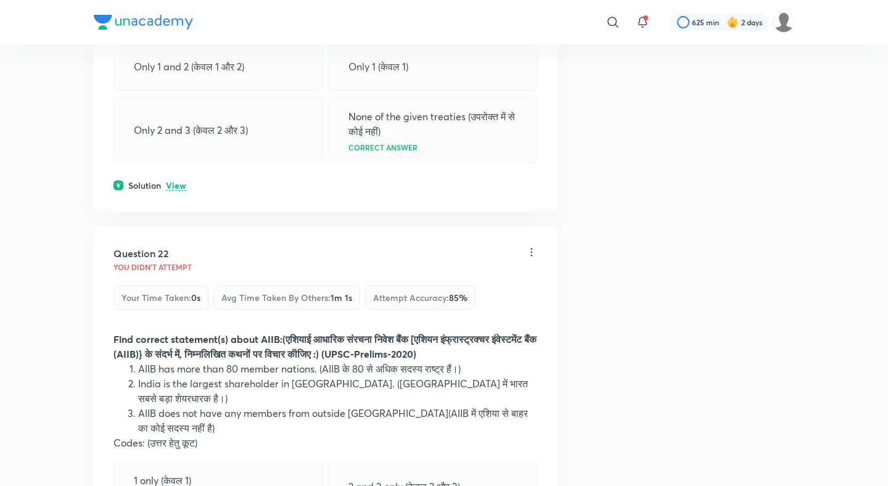
click at [179, 181] on p "View" at bounding box center [176, 185] width 20 height 9
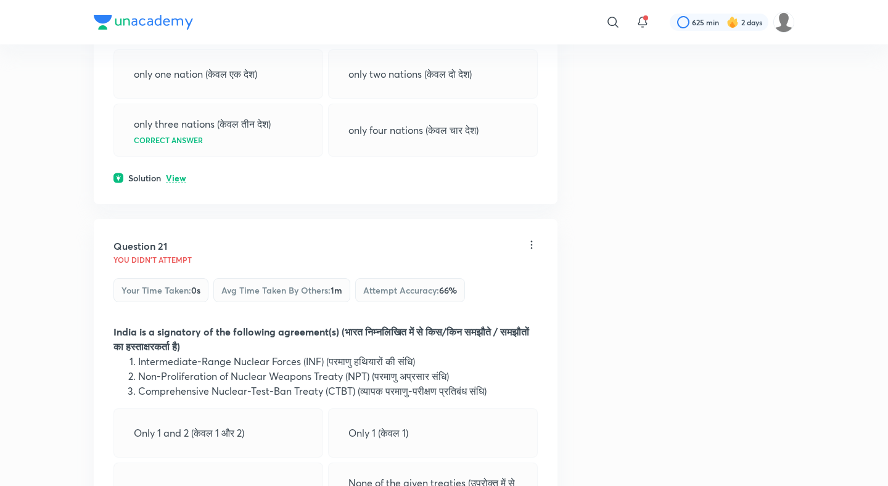
click at [179, 174] on p "View" at bounding box center [176, 178] width 20 height 9
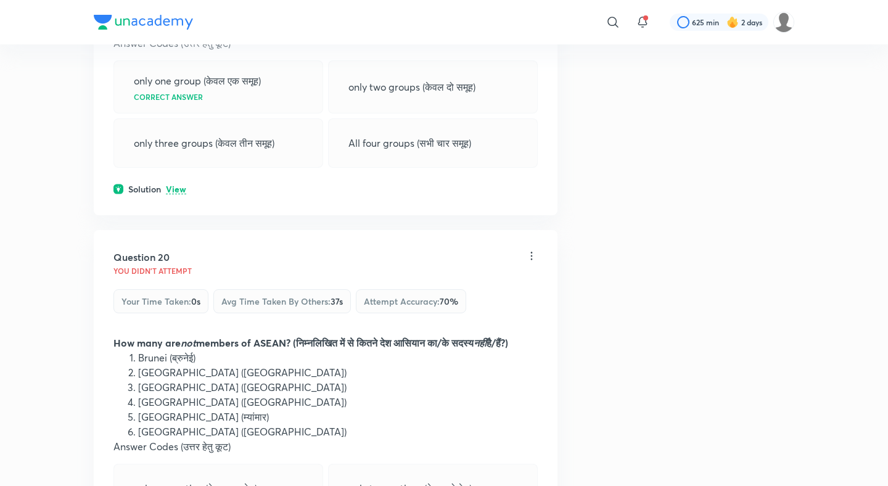
scroll to position [7206, 0]
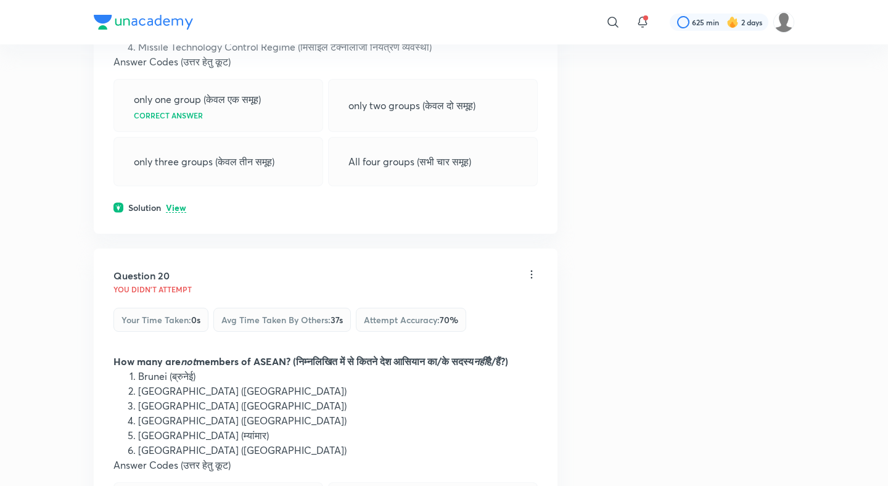
click at [180, 201] on div "Solution View" at bounding box center [325, 207] width 424 height 13
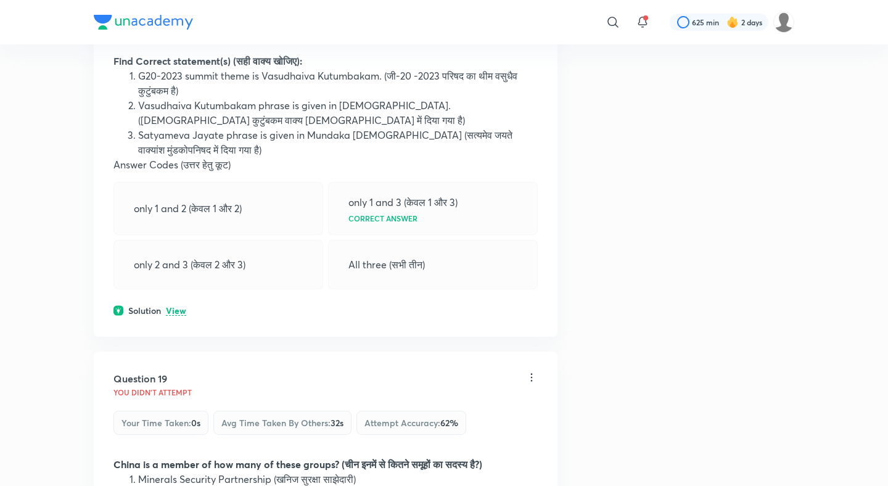
scroll to position [6707, 0]
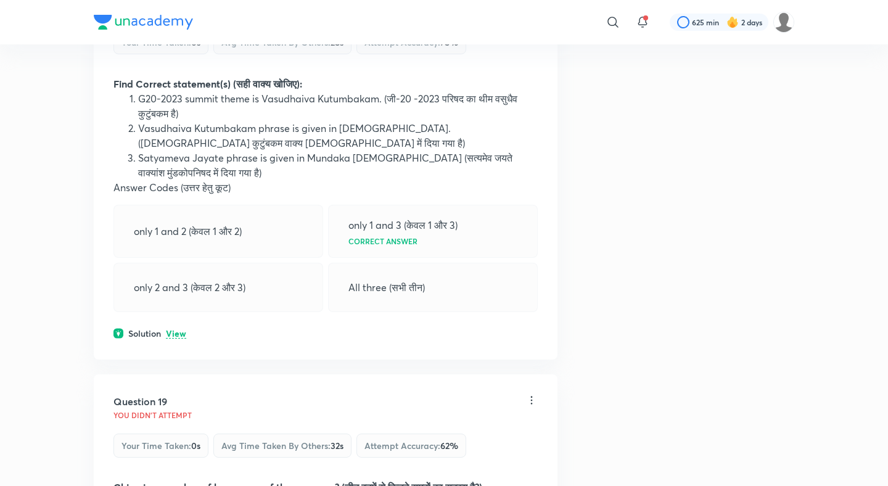
click at [177, 279] on div "Question 18 You didn't Attempt Your time taken : 0s Avg time taken by others : …" at bounding box center [326, 165] width 464 height 388
click at [178, 329] on p "View" at bounding box center [176, 333] width 20 height 9
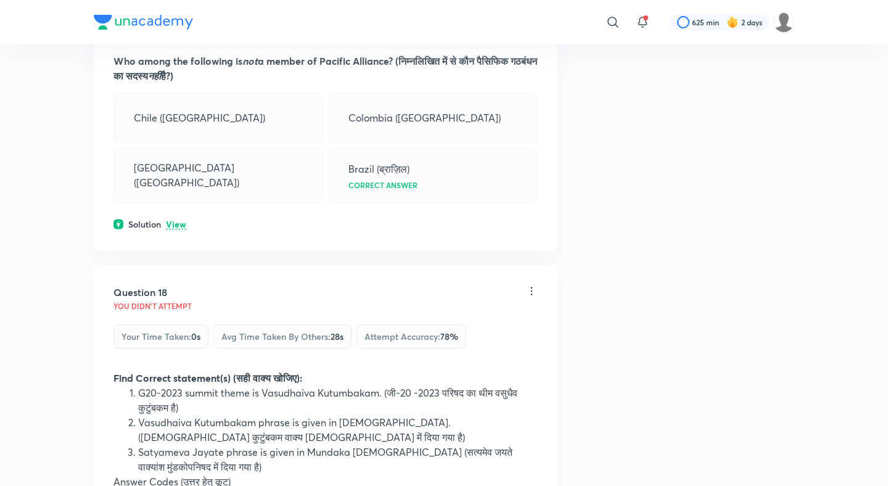
scroll to position [6331, 0]
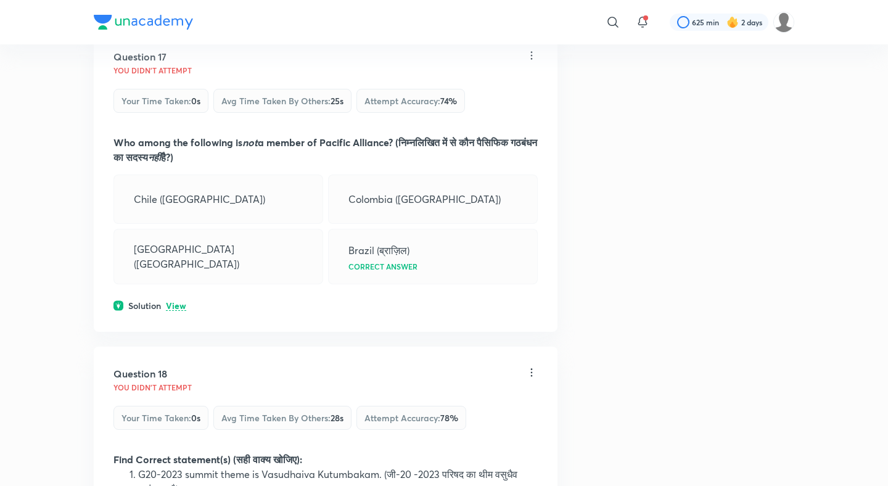
click at [180, 301] on p "View" at bounding box center [176, 305] width 20 height 9
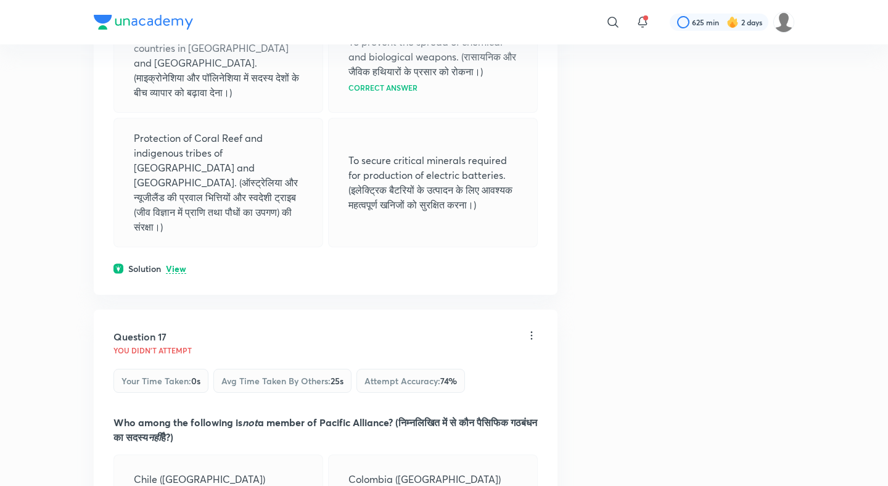
scroll to position [6046, 0]
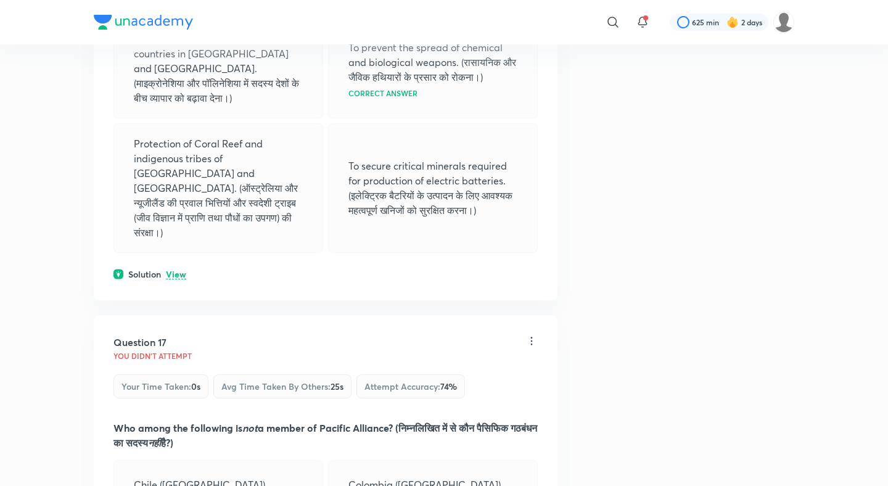
click at [180, 268] on div "Solution View" at bounding box center [325, 274] width 424 height 13
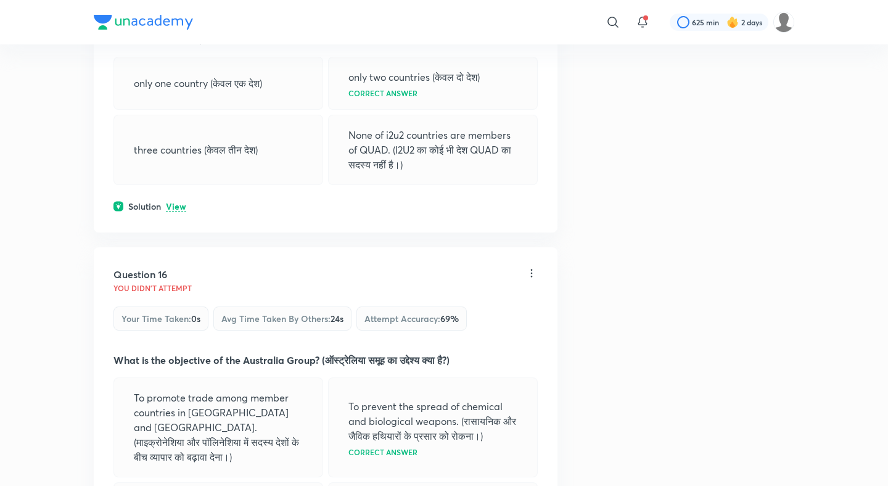
scroll to position [5676, 0]
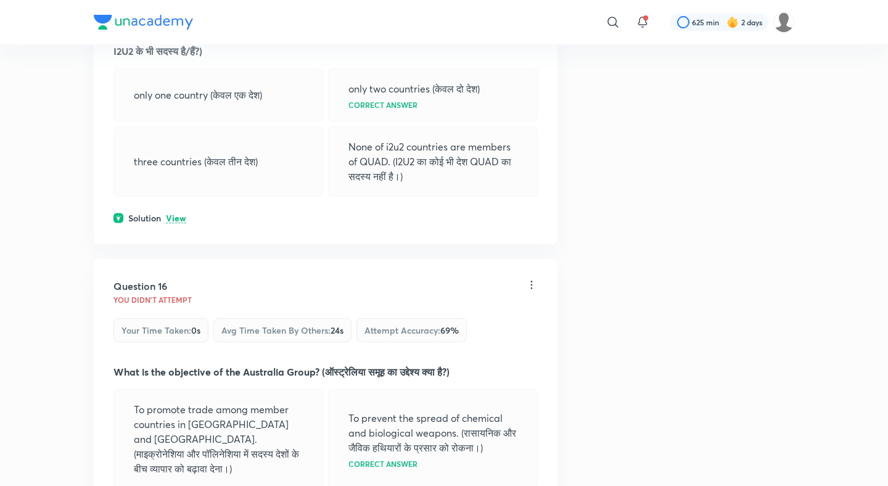
click at [173, 212] on div "Question 15 You didn't Attempt Your time taken : 0s Avg time taken by others : …" at bounding box center [326, 84] width 464 height 321
click at [174, 214] on p "View" at bounding box center [176, 218] width 20 height 9
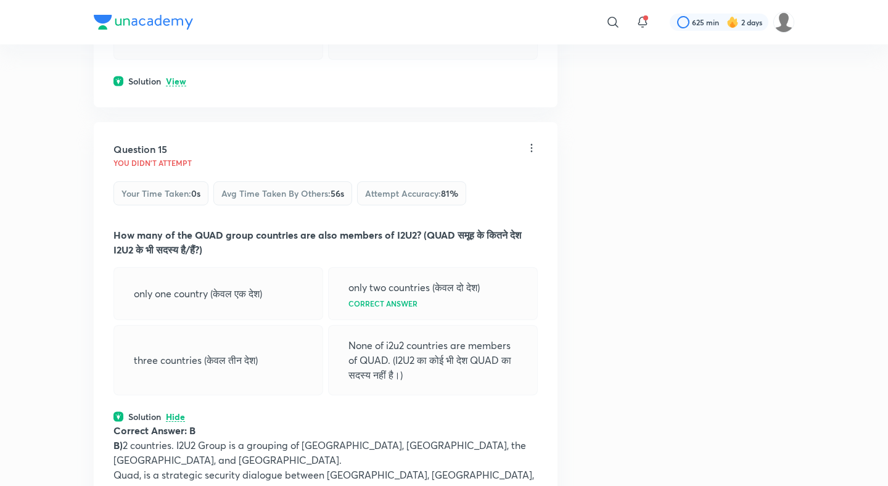
scroll to position [5351, 0]
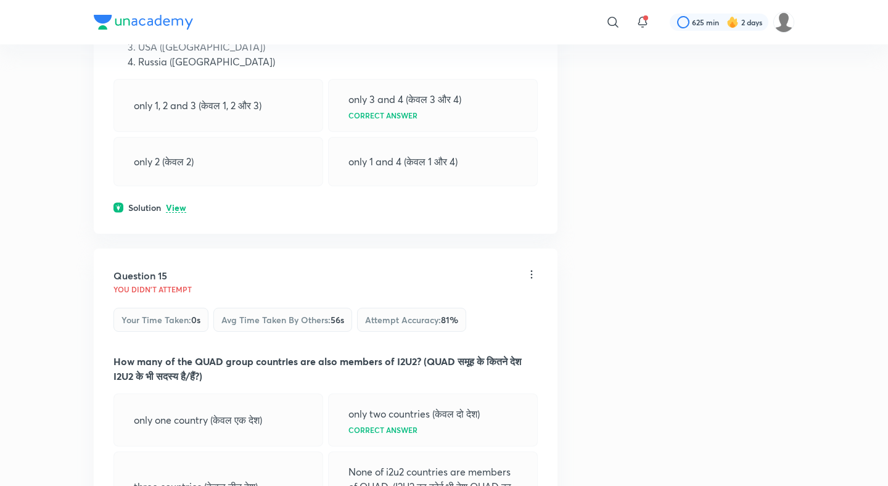
click at [174, 203] on p "View" at bounding box center [176, 207] width 20 height 9
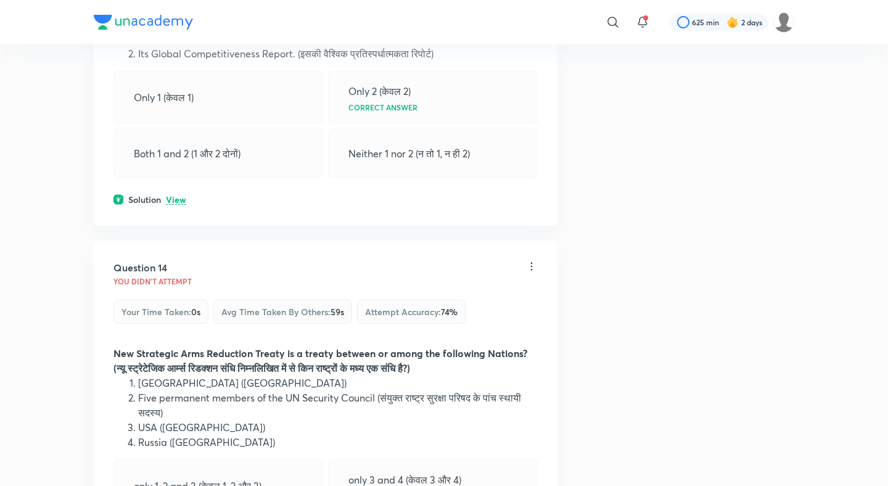
click at [176, 195] on p "View" at bounding box center [176, 199] width 20 height 9
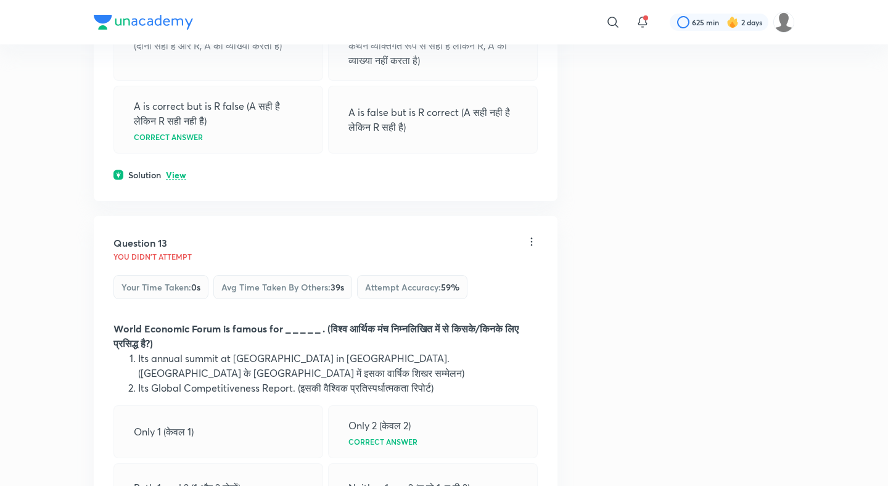
scroll to position [4592, 0]
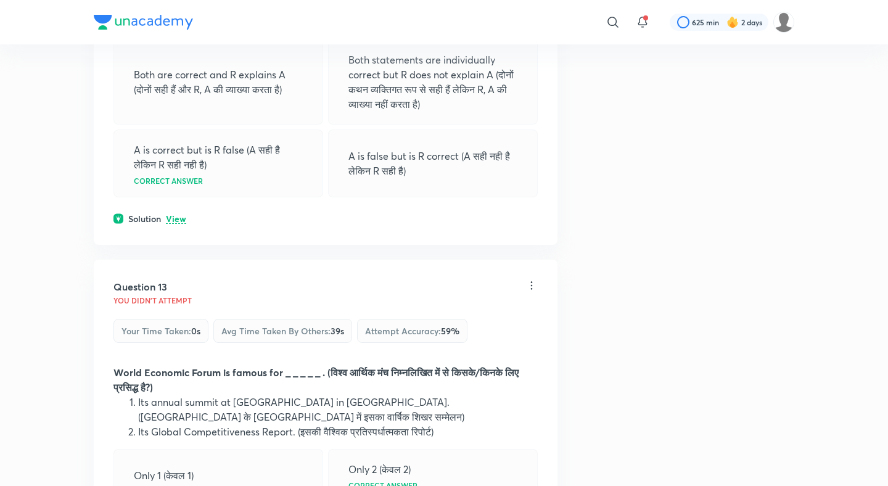
click at [176, 186] on div "Question 12 You didn't Attempt Your time taken : 0s Avg time taken by others : …" at bounding box center [326, 62] width 464 height 365
click at [176, 215] on p "View" at bounding box center [176, 219] width 20 height 9
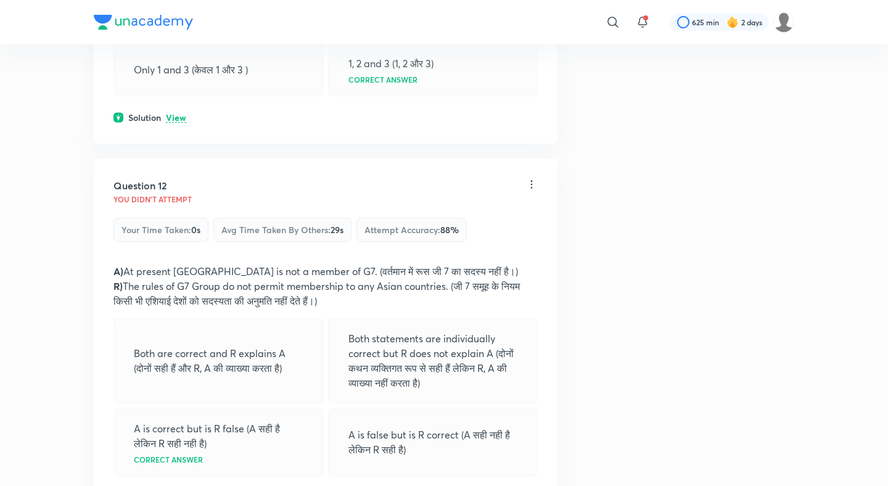
scroll to position [4284, 0]
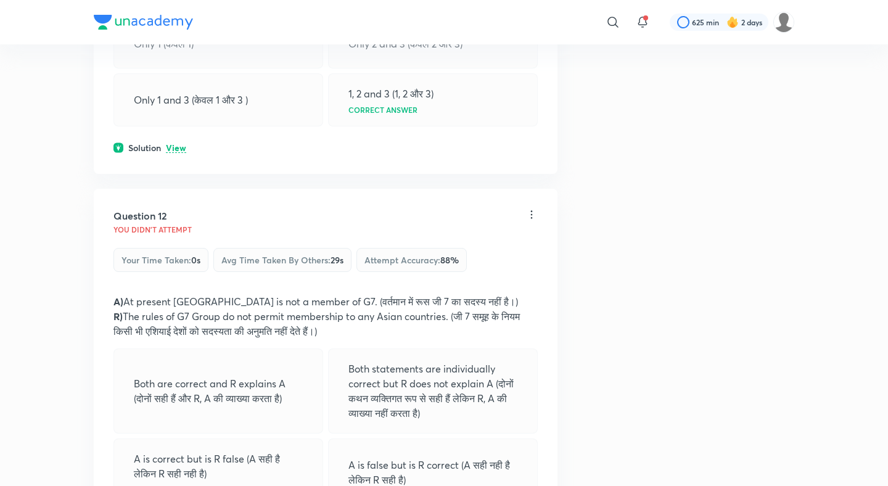
click at [179, 144] on p "View" at bounding box center [176, 148] width 20 height 9
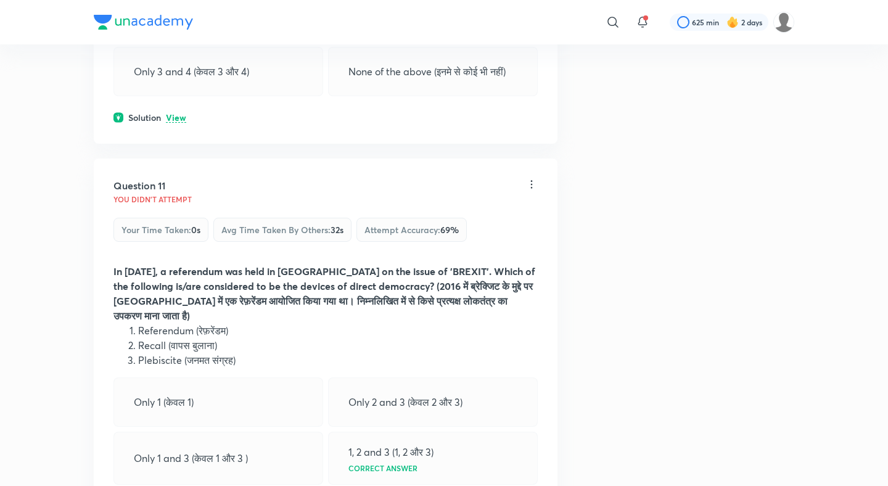
click at [179, 115] on p "View" at bounding box center [176, 117] width 20 height 9
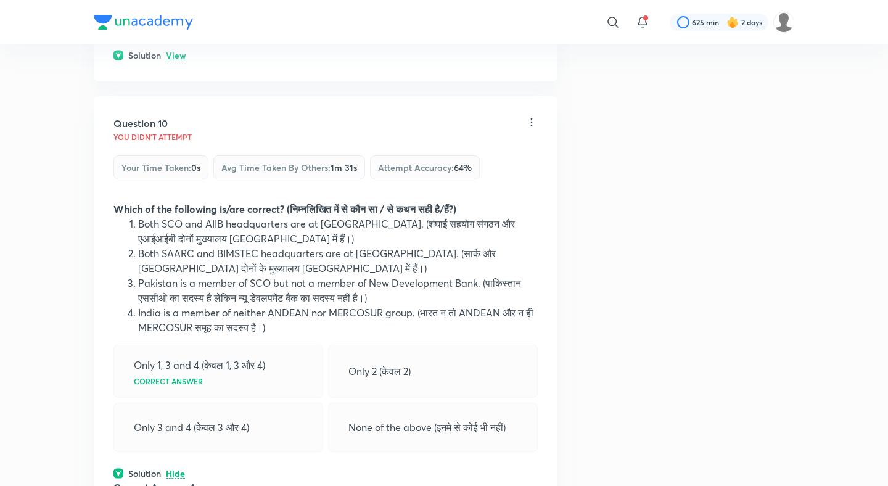
scroll to position [3498, 0]
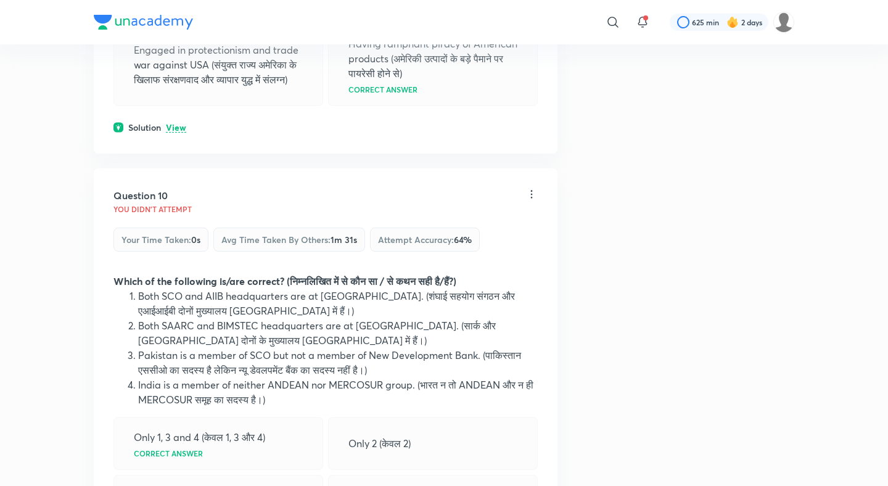
click at [181, 129] on p "View" at bounding box center [176, 127] width 20 height 9
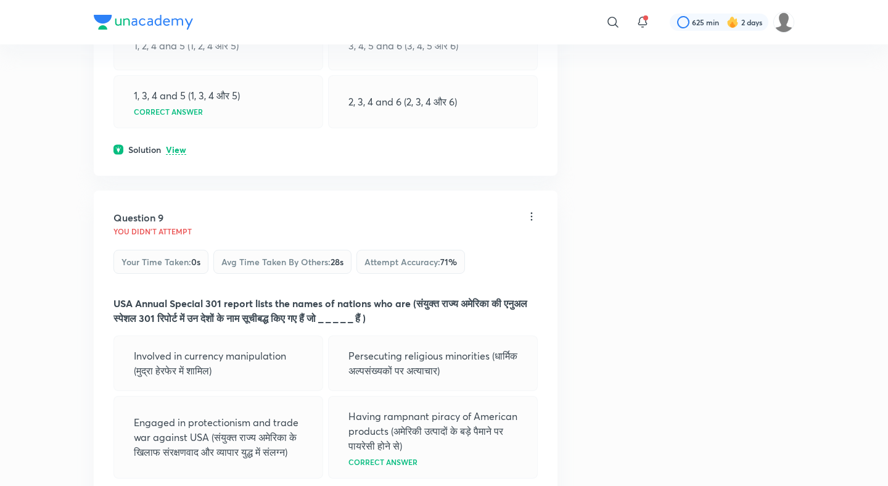
scroll to position [3117, 0]
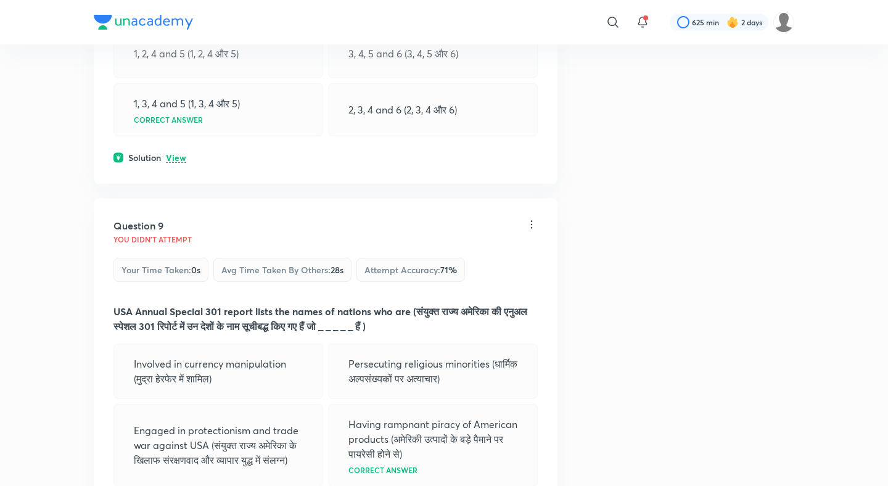
click at [179, 153] on p "View" at bounding box center [176, 157] width 20 height 9
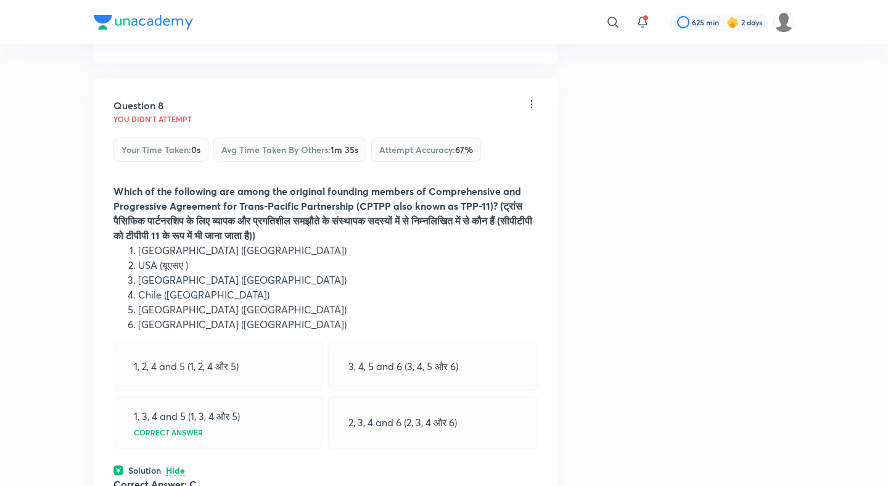
scroll to position [2754, 0]
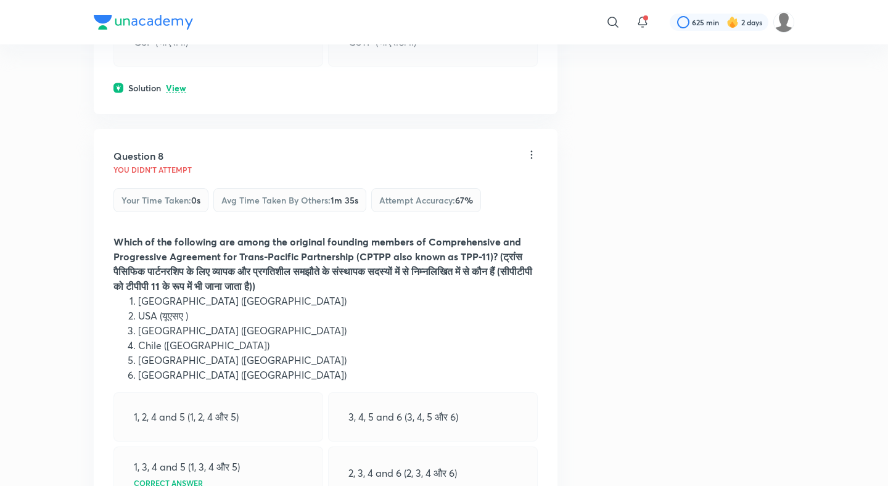
click at [183, 91] on p "View" at bounding box center [176, 88] width 20 height 9
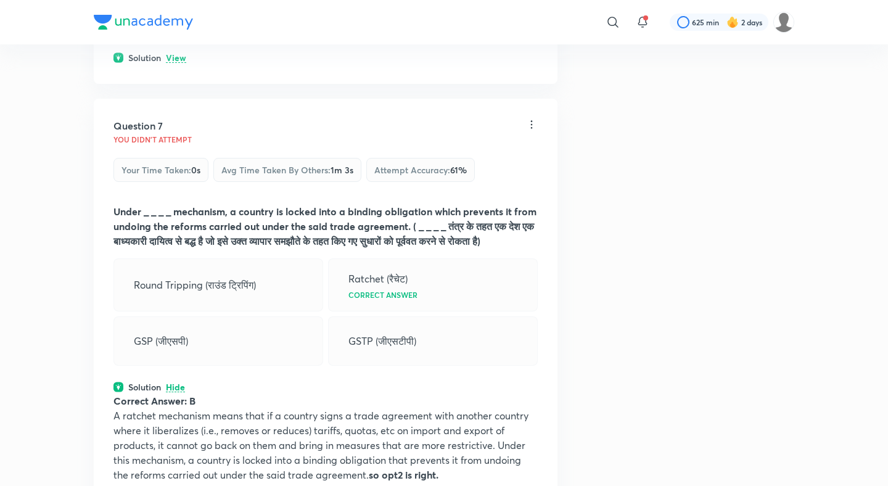
scroll to position [2378, 0]
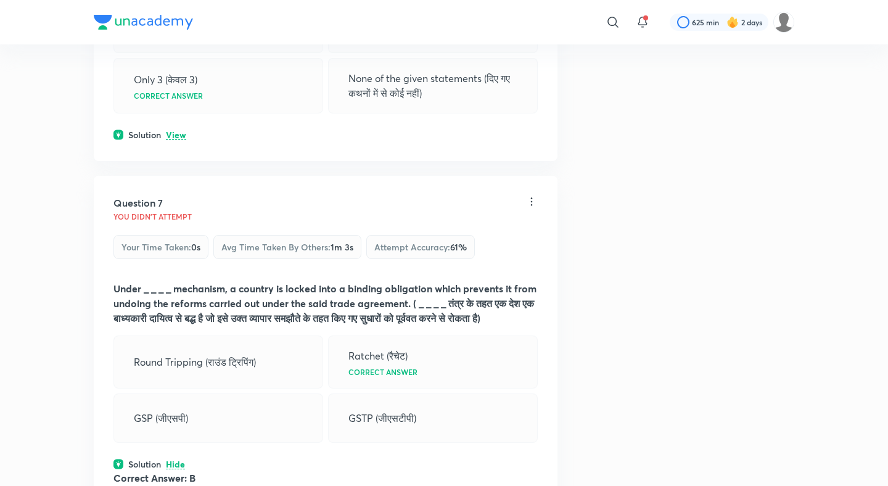
click at [179, 128] on div "Solution View" at bounding box center [325, 134] width 424 height 13
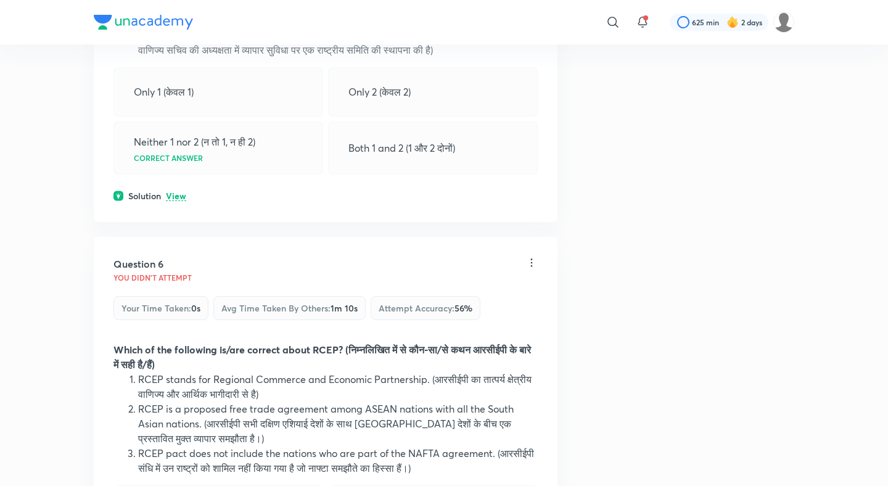
scroll to position [1832, 0]
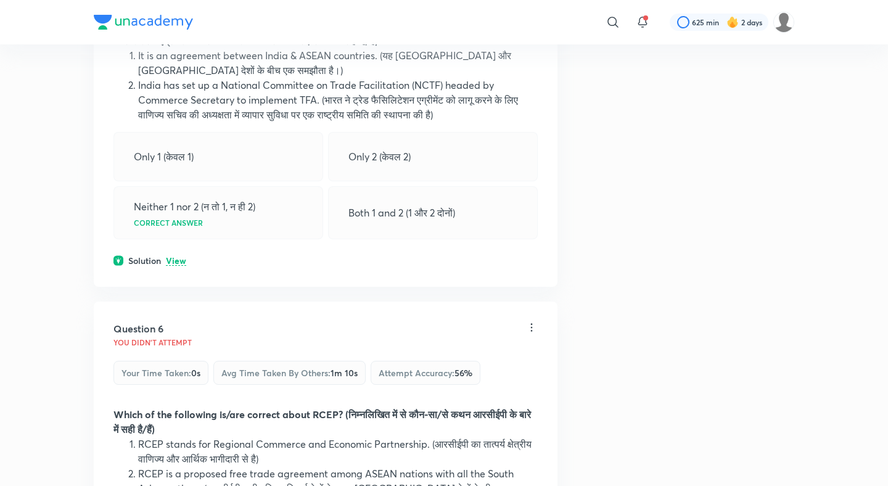
click at [174, 256] on p "View" at bounding box center [176, 260] width 20 height 9
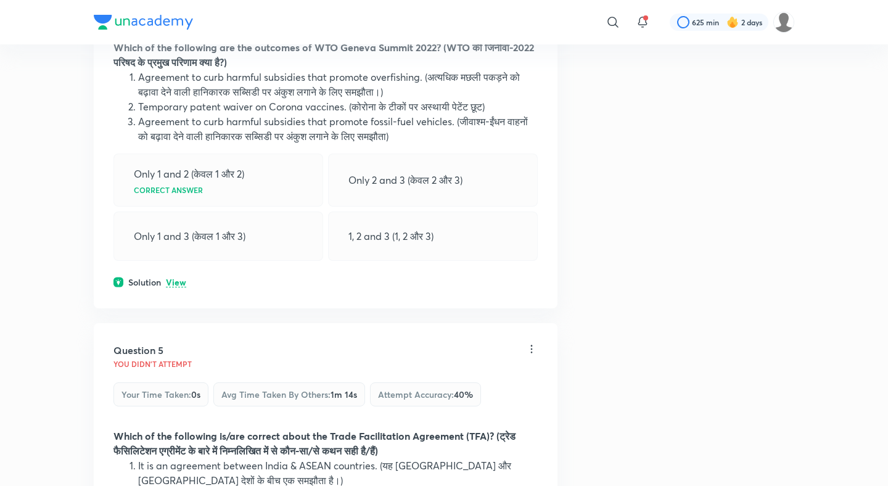
scroll to position [1402, 0]
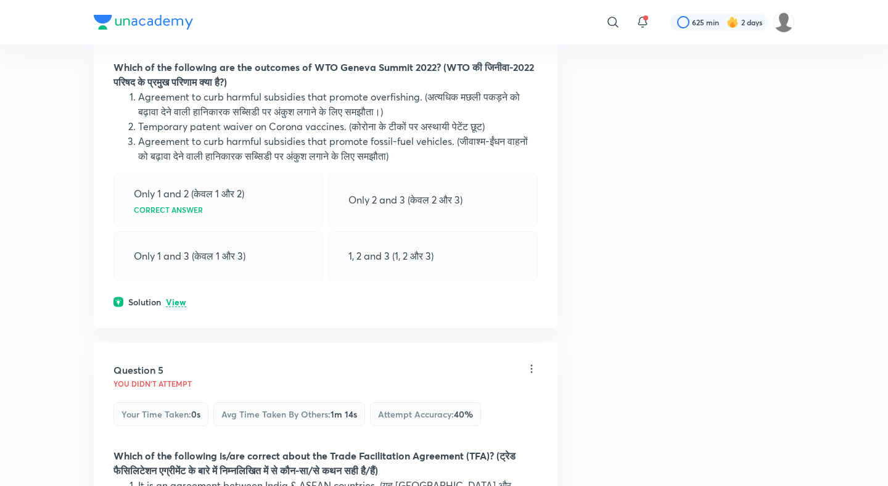
click at [175, 272] on div "Question 4 You didn't Attempt Your time taken : 0s Avg time taken by others : 1…" at bounding box center [326, 141] width 464 height 374
click at [175, 276] on div "Question 4 You didn't Attempt Your time taken : 0s Avg time taken by others : 1…" at bounding box center [326, 141] width 464 height 374
click at [178, 298] on p "View" at bounding box center [176, 302] width 20 height 9
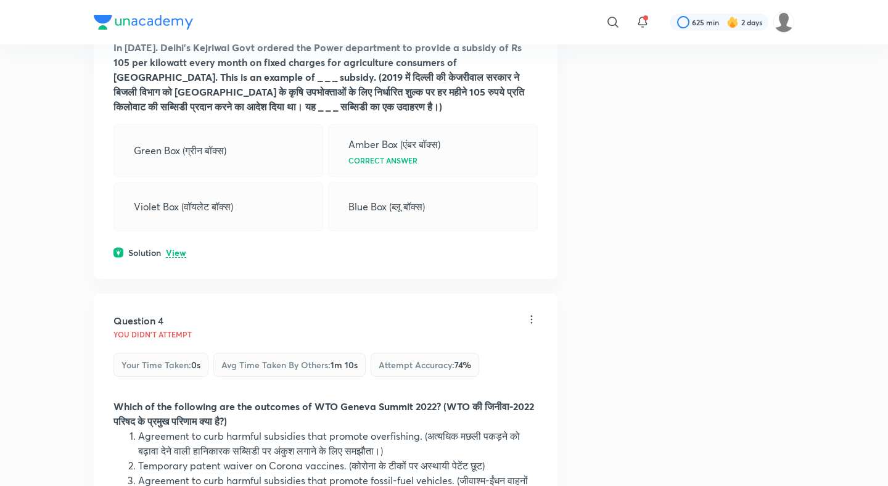
click at [176, 248] on p "View" at bounding box center [176, 252] width 20 height 9
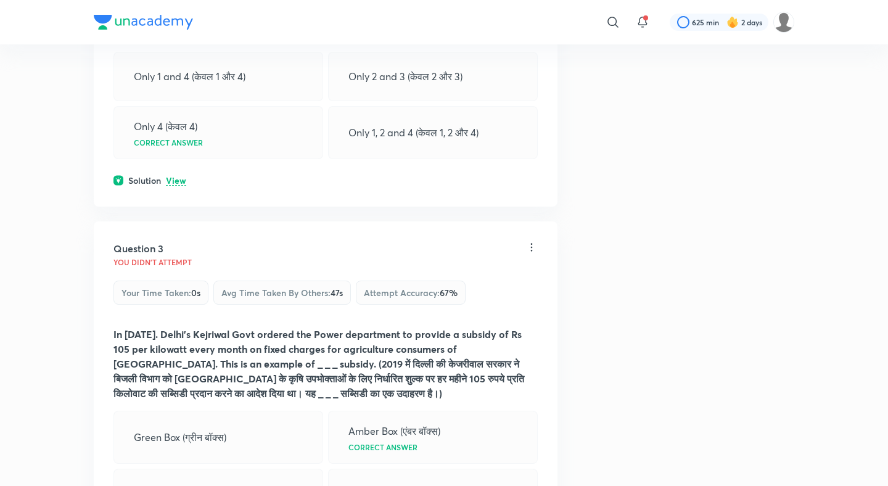
scroll to position [648, 0]
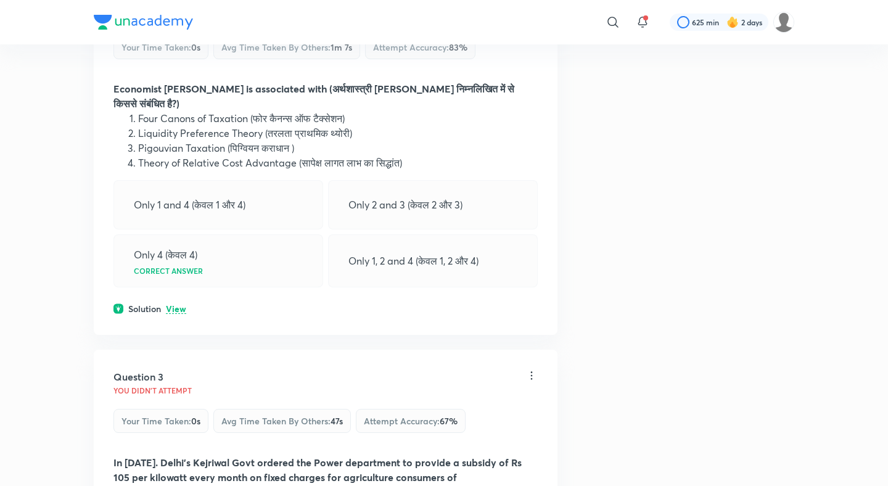
click at [176, 305] on p "View" at bounding box center [176, 309] width 20 height 9
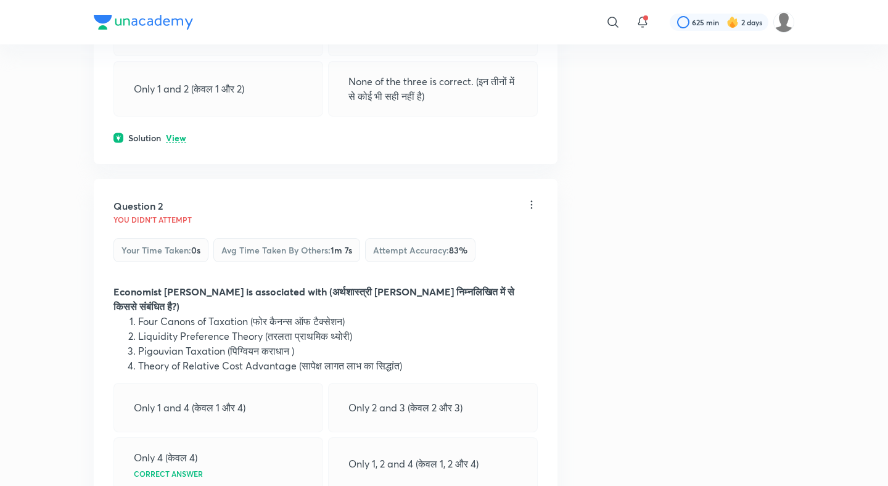
scroll to position [359, 0]
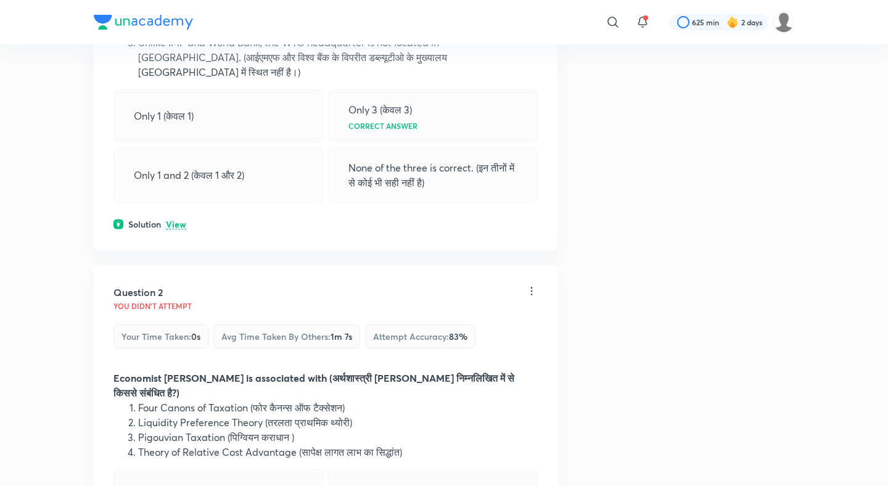
click at [180, 220] on p "View" at bounding box center [176, 224] width 20 height 9
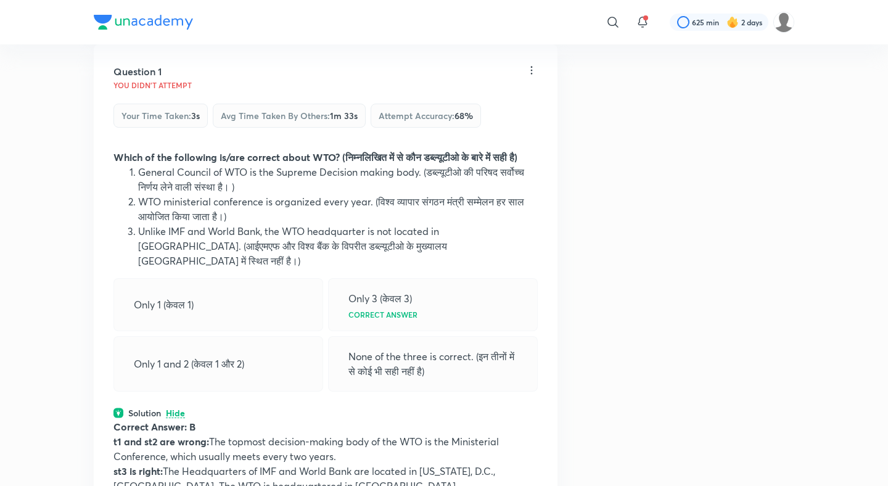
scroll to position [107, 0]
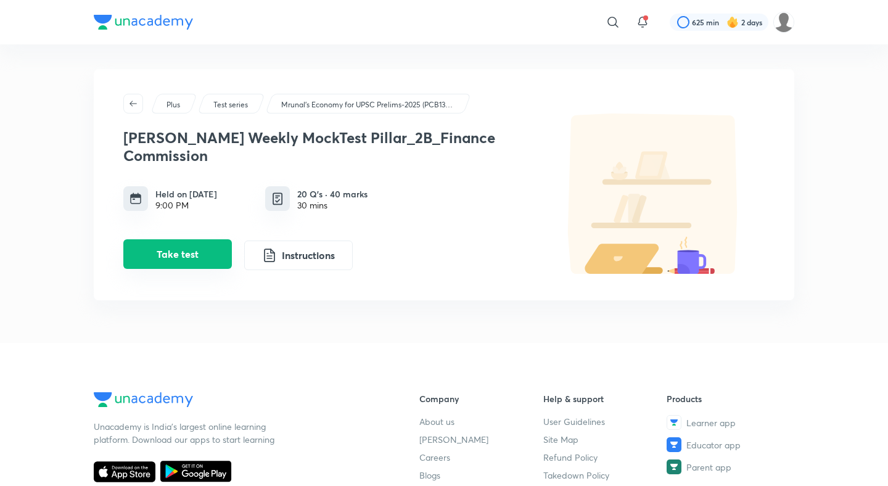
click at [206, 250] on button "Take test" at bounding box center [177, 254] width 108 height 30
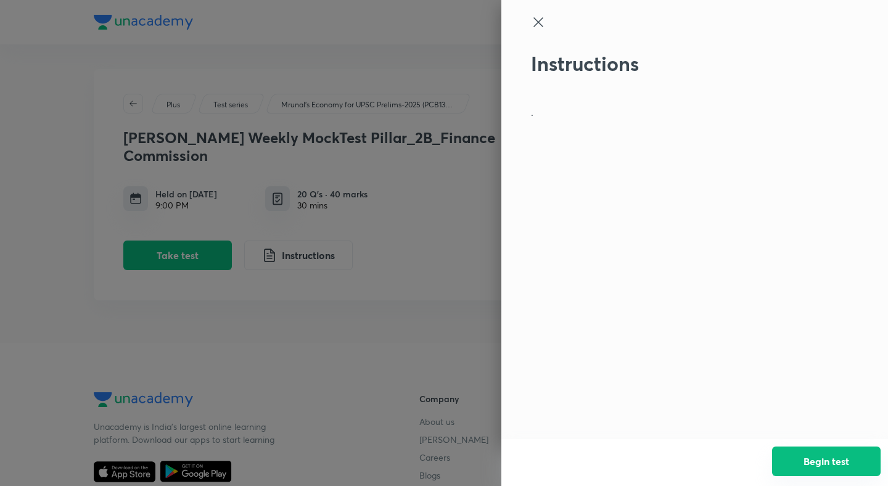
click at [837, 456] on button "Begin test" at bounding box center [826, 461] width 108 height 30
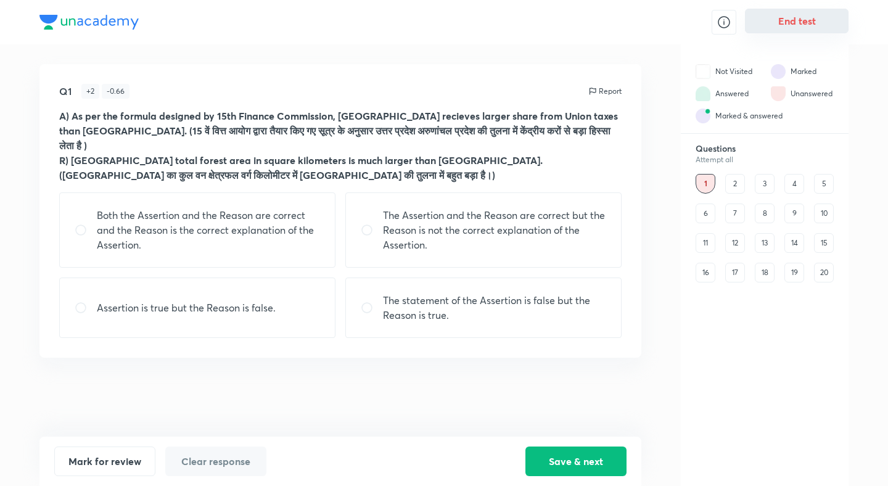
click at [820, 23] on button "End test" at bounding box center [797, 21] width 104 height 25
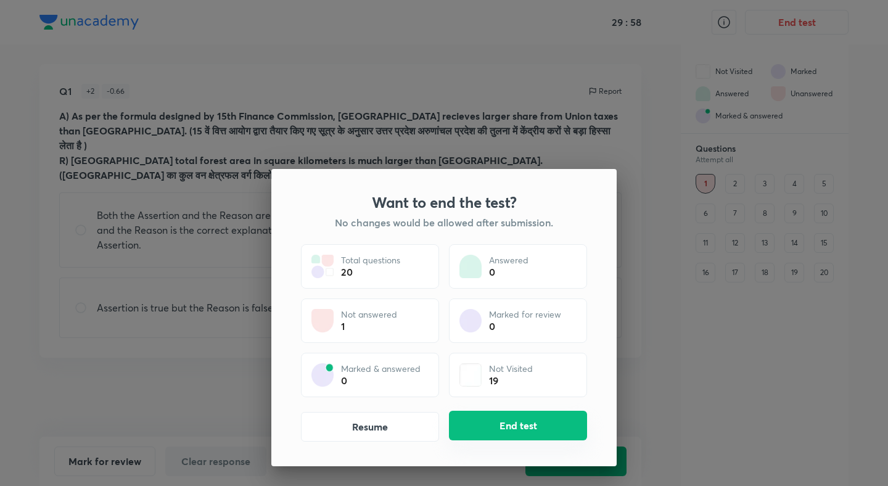
click at [532, 417] on button "End test" at bounding box center [518, 426] width 138 height 30
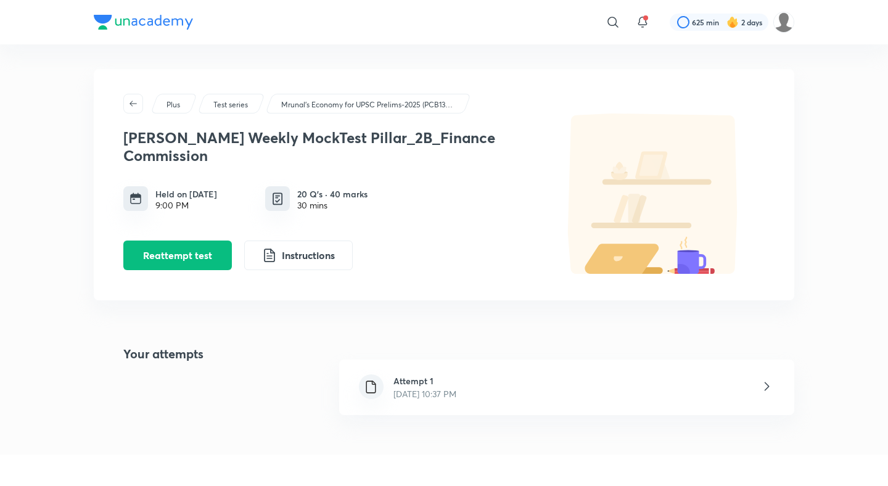
click at [463, 370] on div "Attempt 1 Oct 4, 2025, 10:37 PM" at bounding box center [566, 386] width 455 height 55
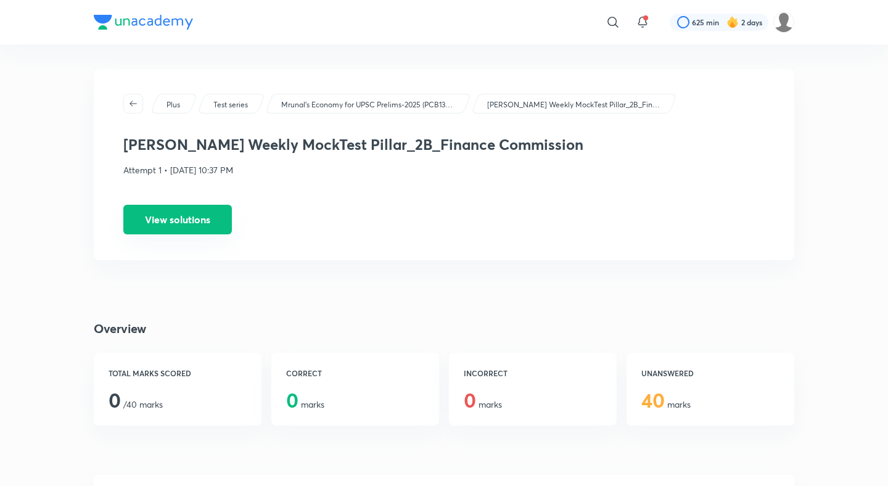
click at [160, 217] on button "View solutions" at bounding box center [177, 220] width 108 height 30
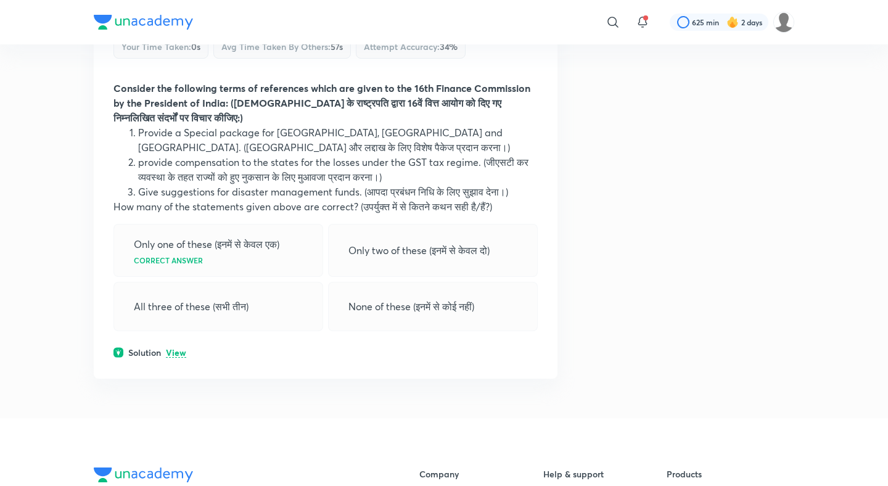
scroll to position [7674, 0]
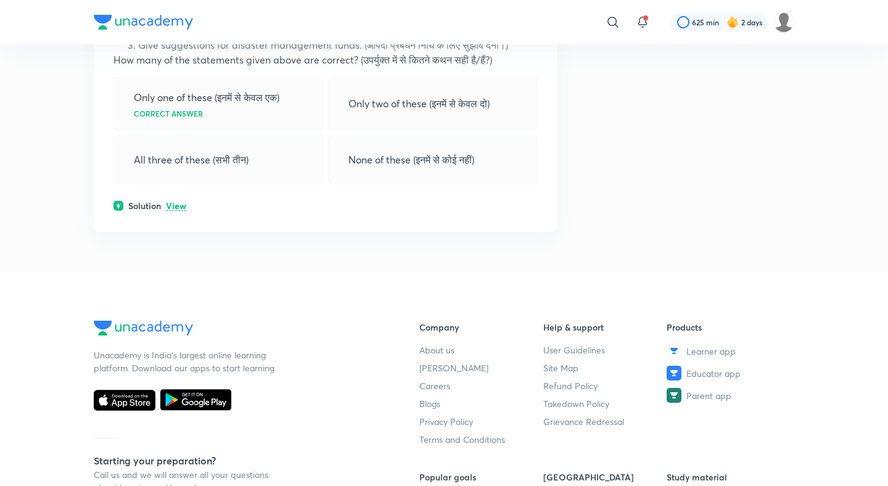
click at [174, 211] on p "View" at bounding box center [176, 206] width 20 height 9
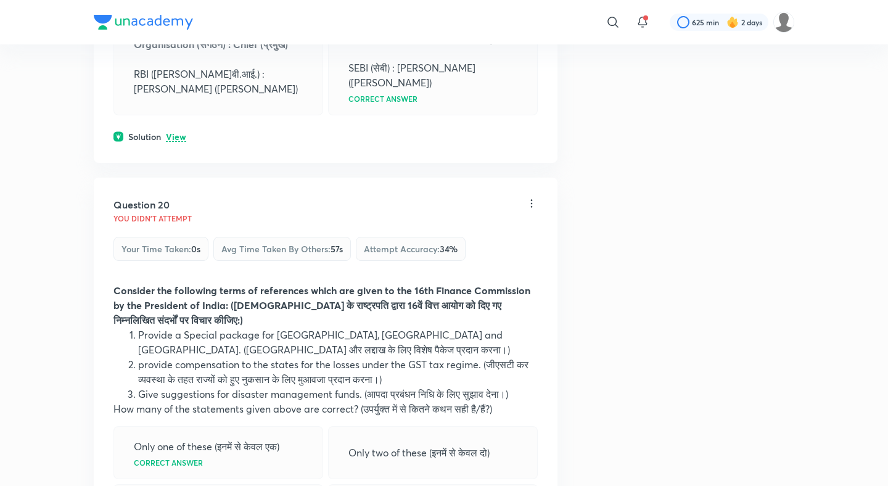
scroll to position [7456, 0]
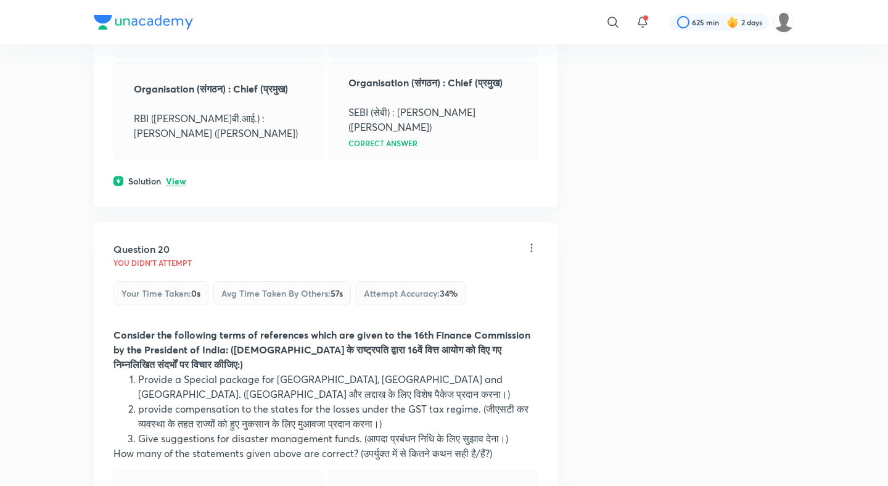
click at [181, 186] on p "View" at bounding box center [176, 181] width 20 height 9
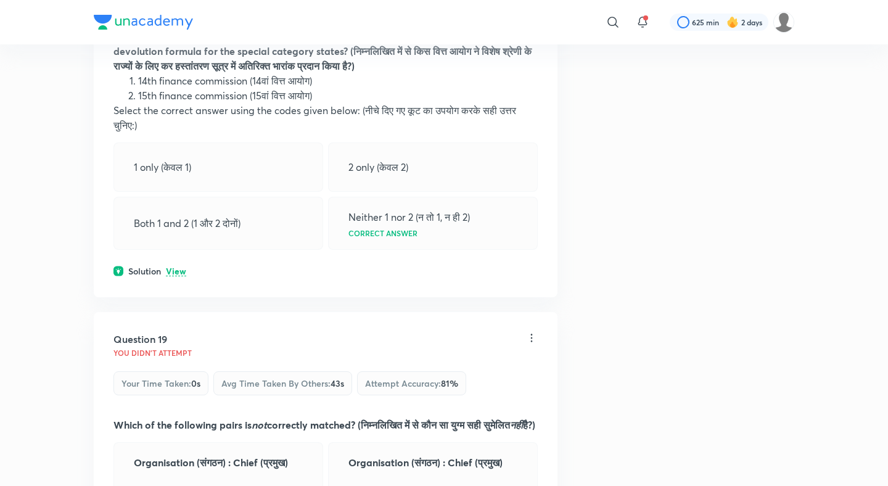
click at [182, 276] on p "View" at bounding box center [176, 271] width 20 height 9
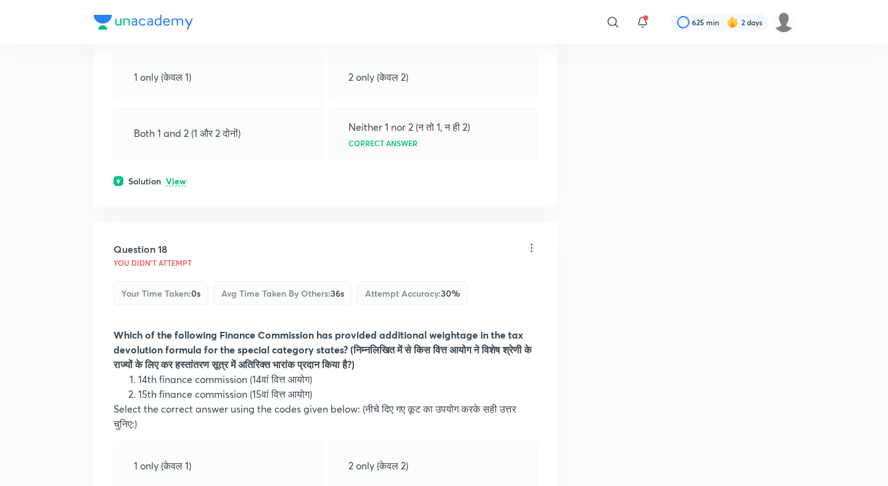
scroll to position [6556, 0]
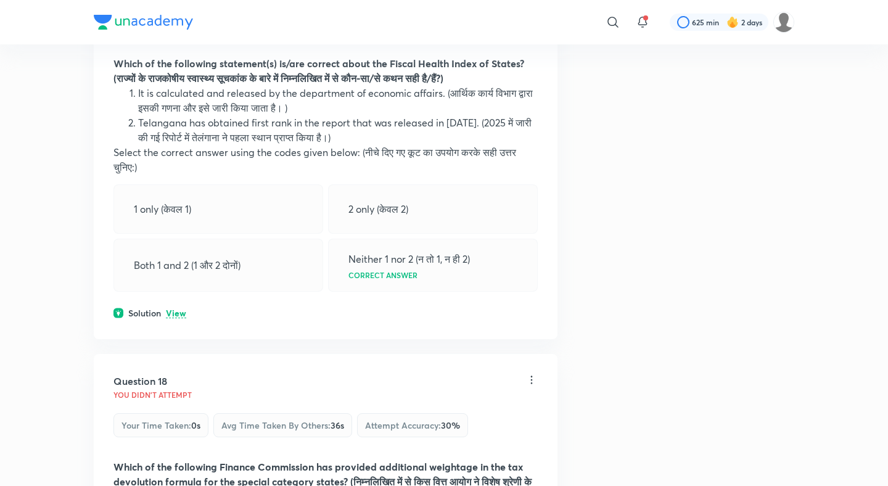
click at [178, 318] on p "View" at bounding box center [176, 313] width 20 height 9
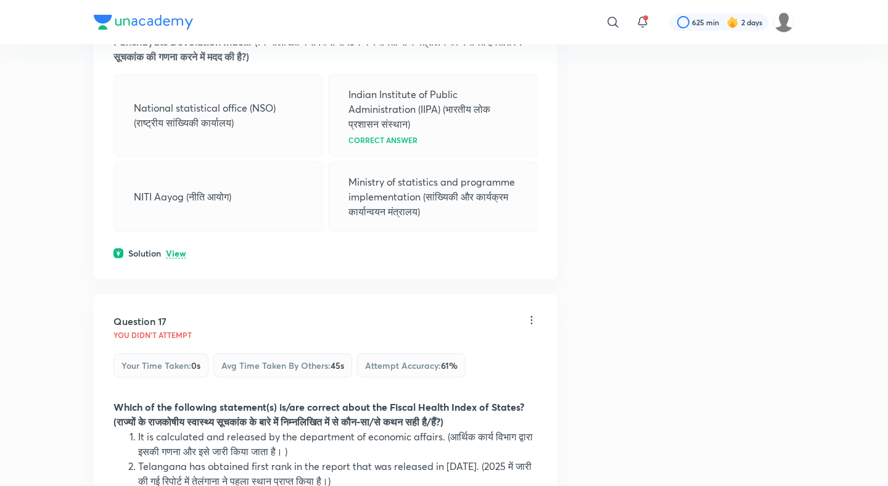
click at [176, 258] on p "View" at bounding box center [176, 253] width 20 height 9
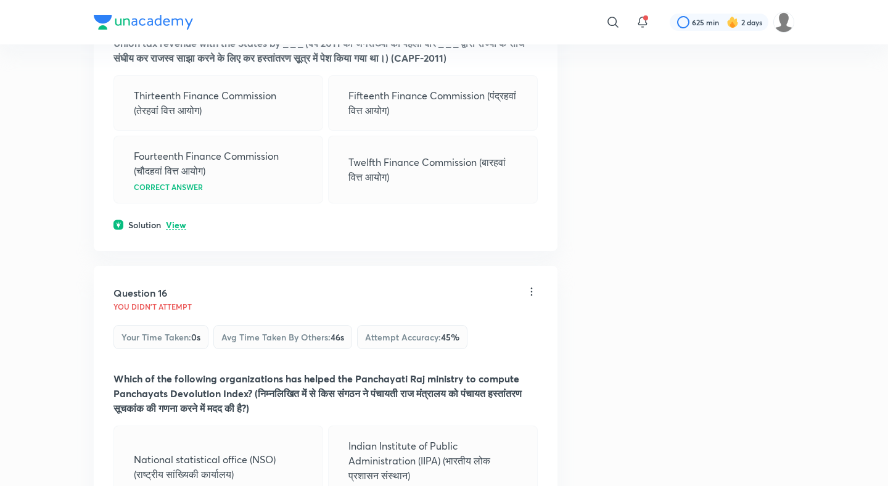
click at [177, 230] on p "View" at bounding box center [176, 225] width 20 height 9
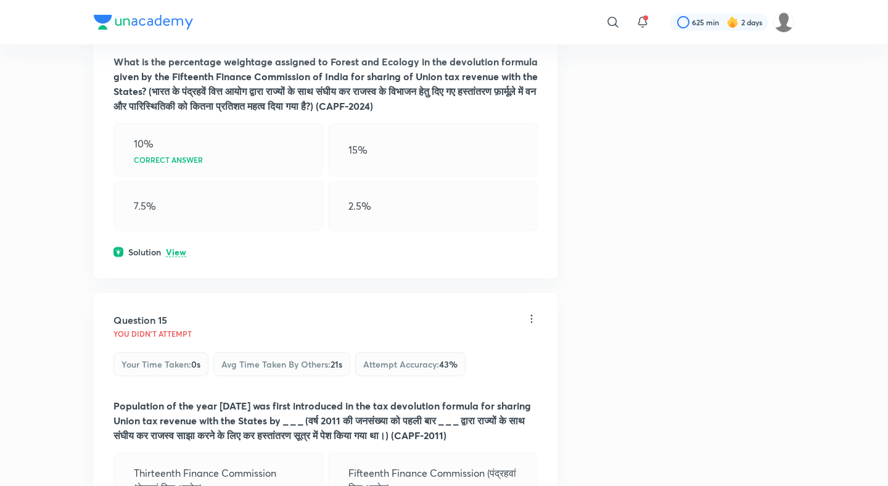
scroll to position [5471, 0]
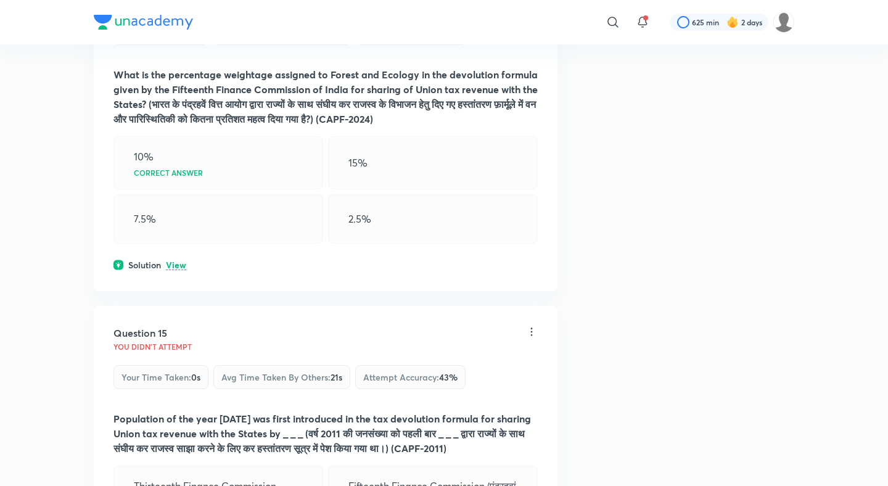
click at [176, 270] on p "View" at bounding box center [176, 265] width 20 height 9
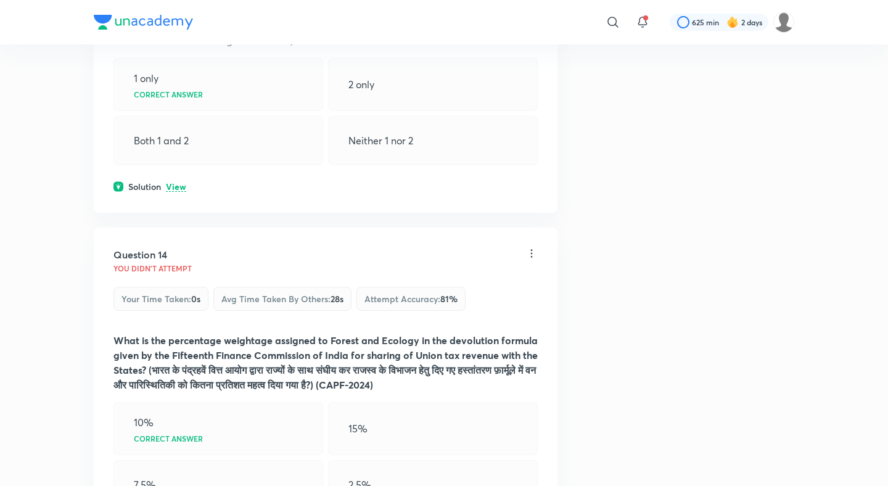
click at [182, 192] on p "View" at bounding box center [176, 186] width 20 height 9
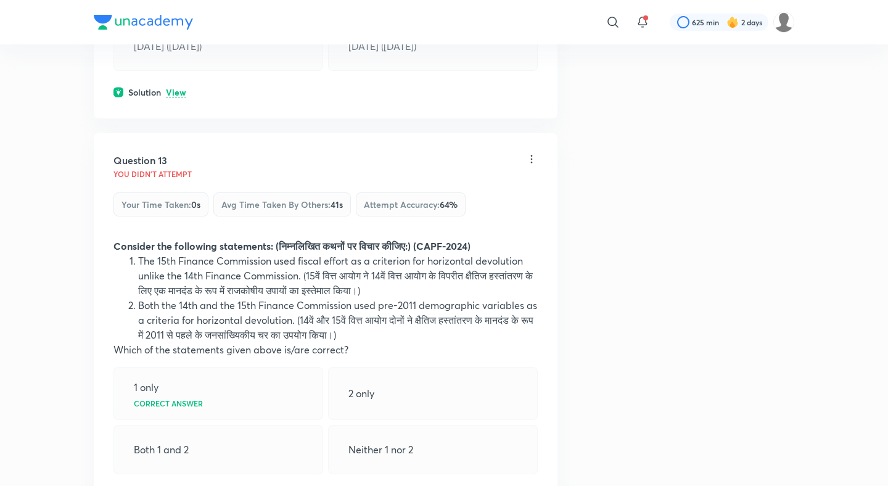
click at [183, 97] on p "View" at bounding box center [176, 92] width 20 height 9
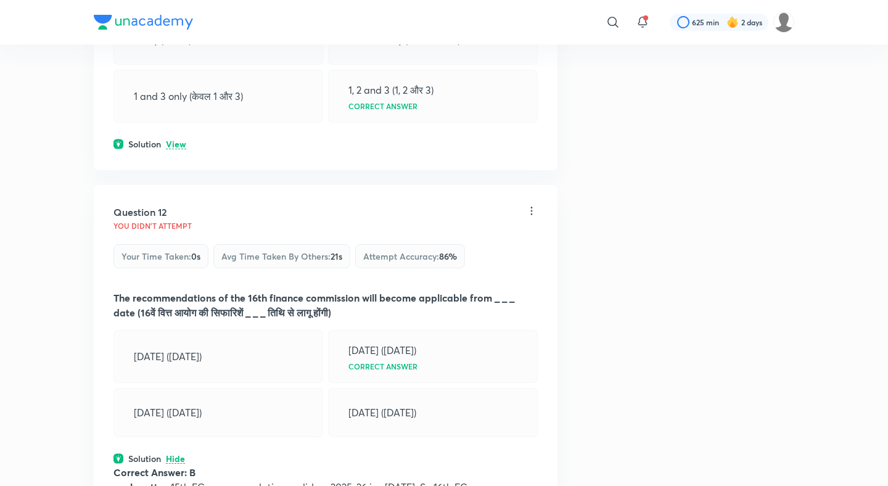
scroll to position [4506, 0]
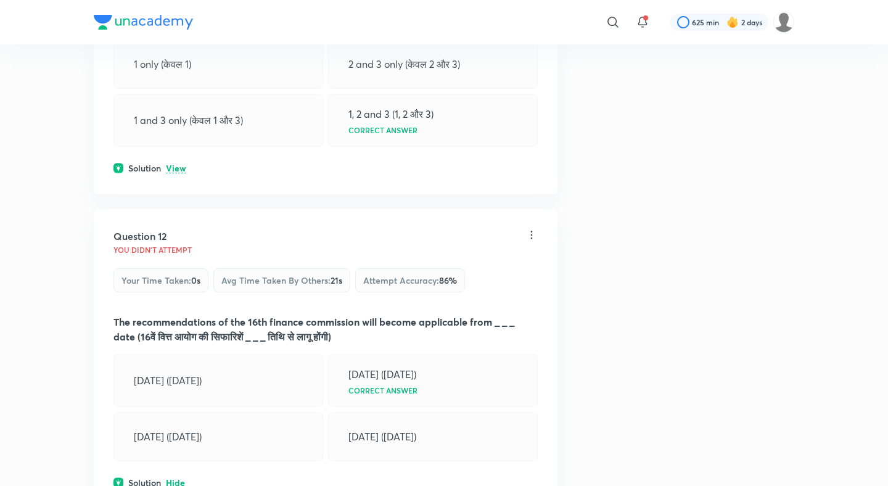
click at [176, 174] on div "Solution View" at bounding box center [325, 168] width 424 height 13
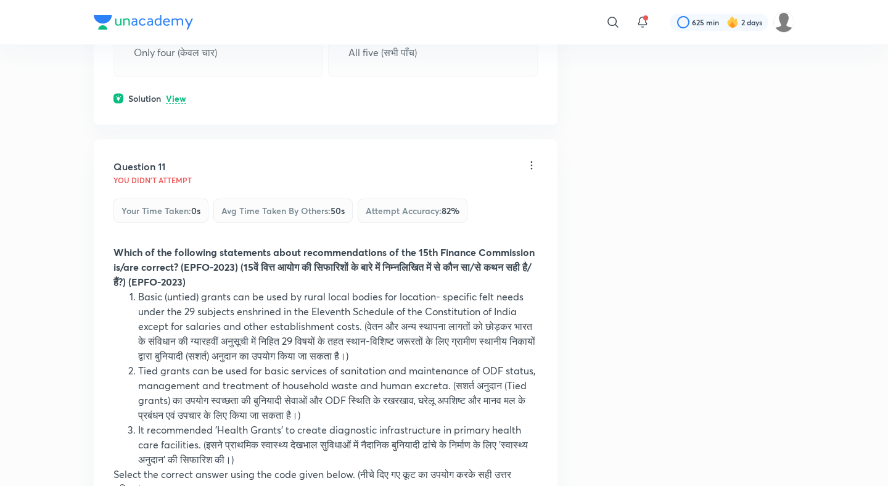
click at [181, 104] on p "View" at bounding box center [176, 98] width 20 height 9
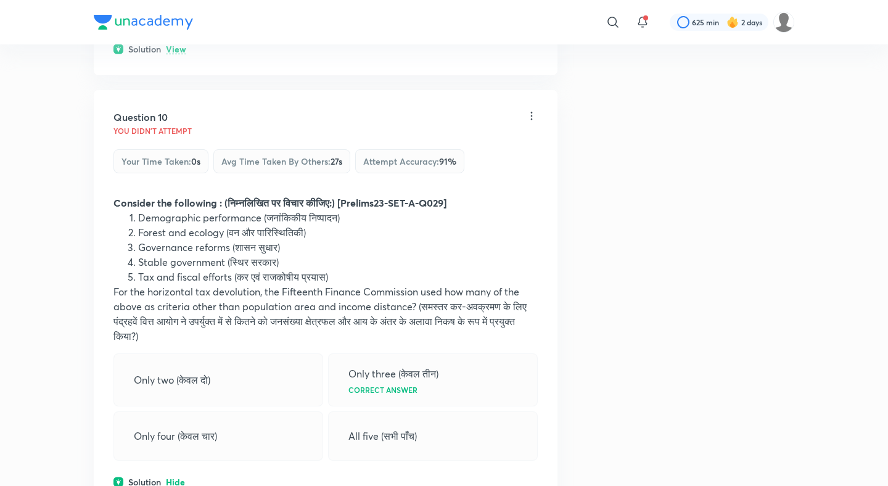
scroll to position [3606, 0]
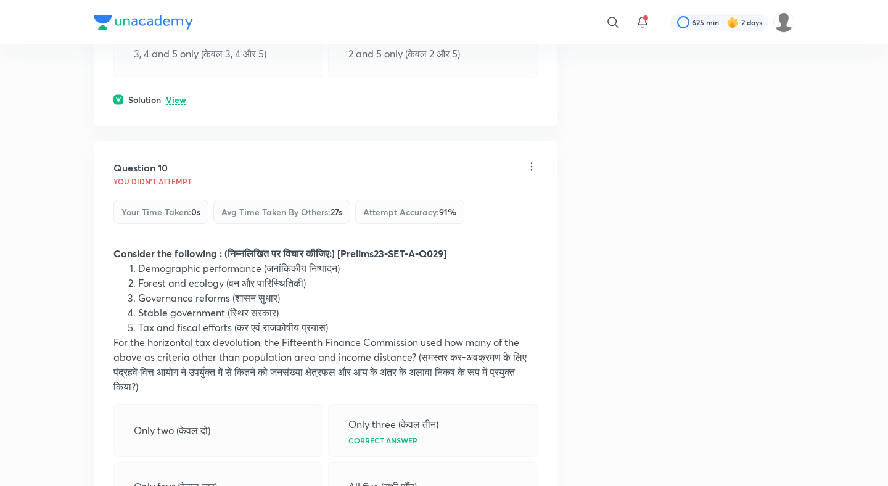
click at [176, 105] on p "View" at bounding box center [176, 100] width 20 height 9
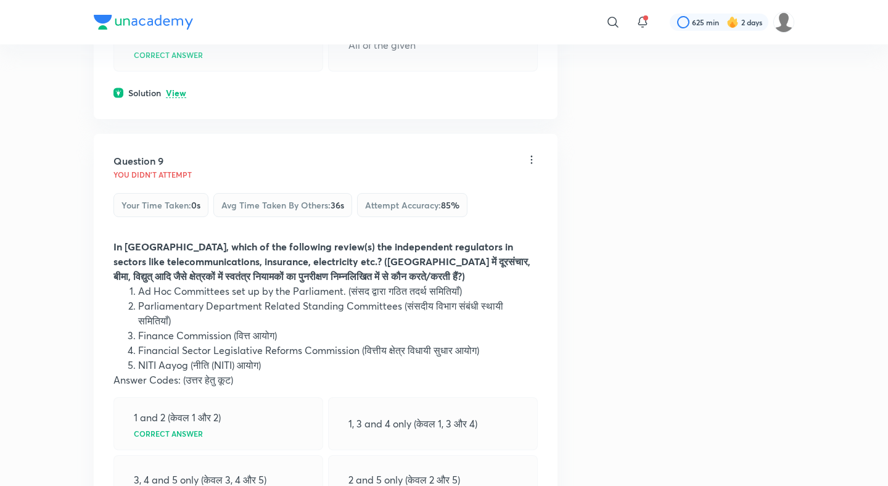
click at [177, 98] on p "View" at bounding box center [176, 93] width 20 height 9
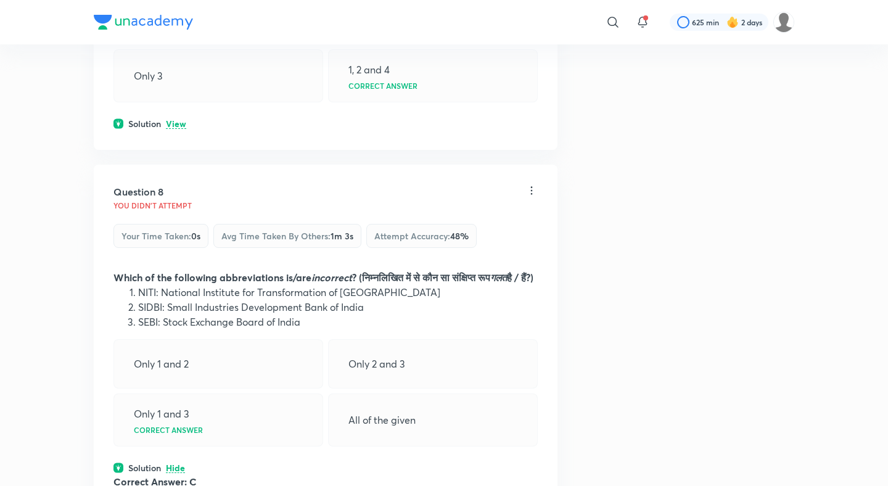
click at [173, 129] on p "View" at bounding box center [176, 124] width 20 height 9
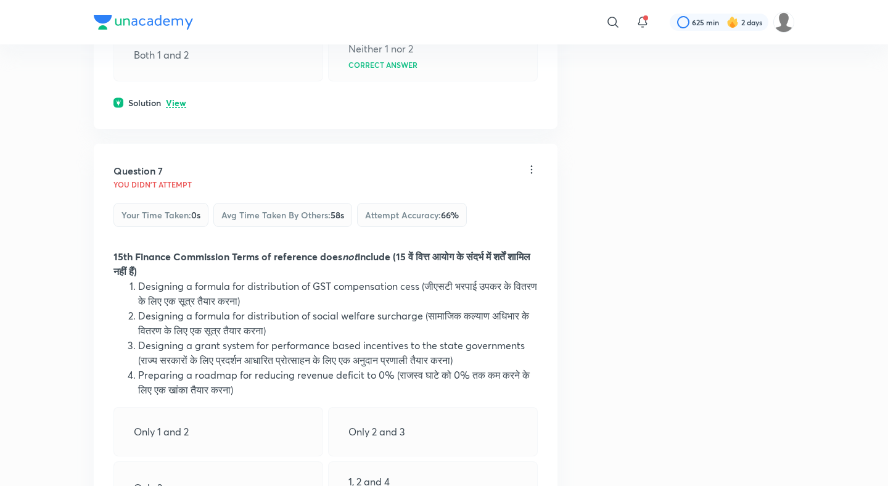
scroll to position [2380, 0]
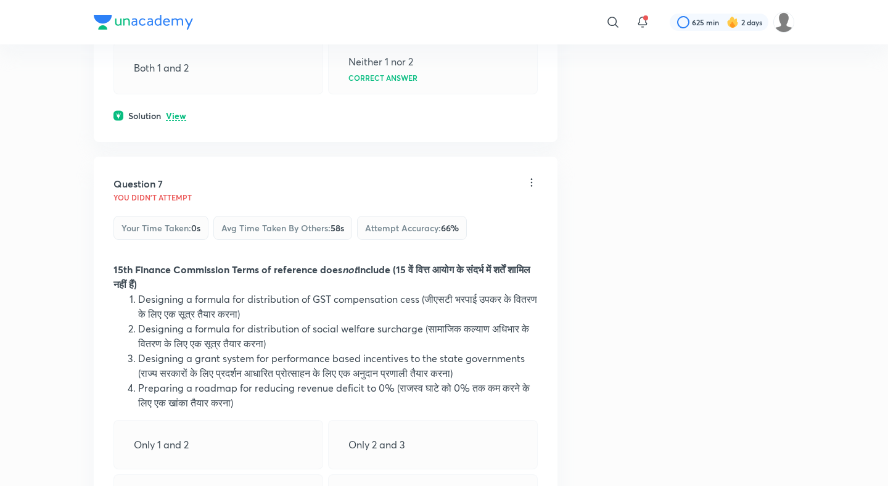
click at [175, 121] on p "View" at bounding box center [176, 116] width 20 height 9
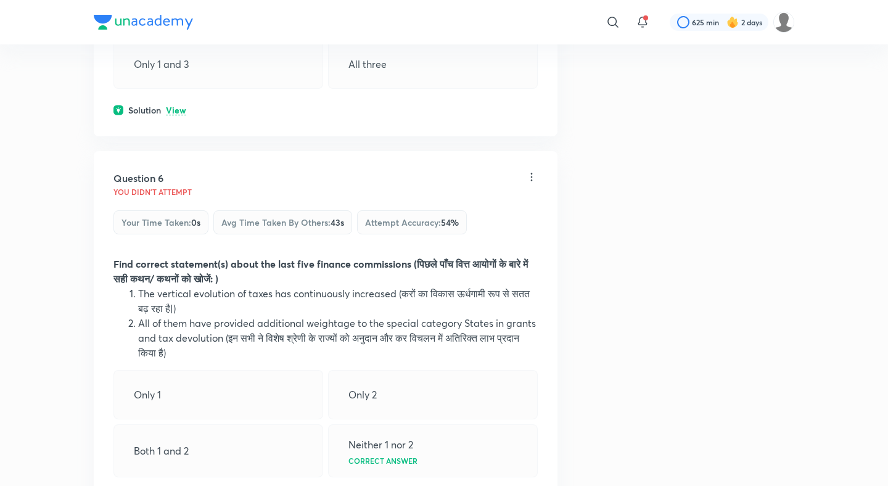
click at [176, 115] on p "View" at bounding box center [176, 110] width 20 height 9
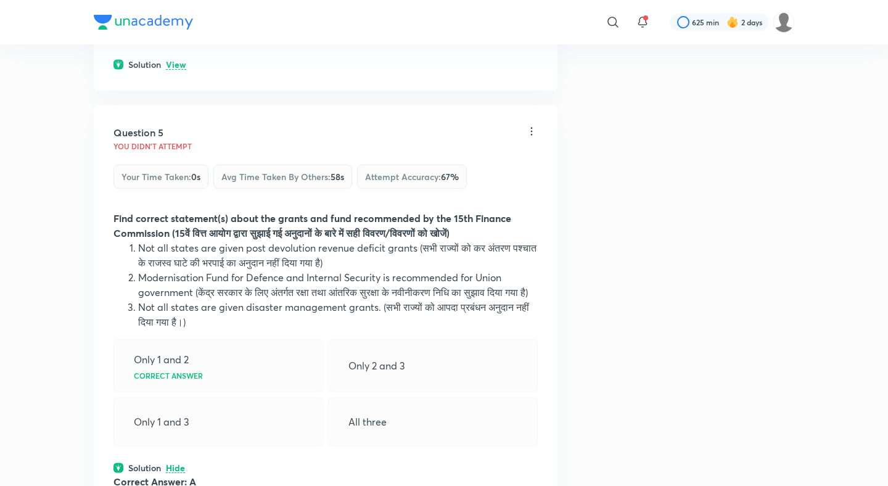
scroll to position [1621, 0]
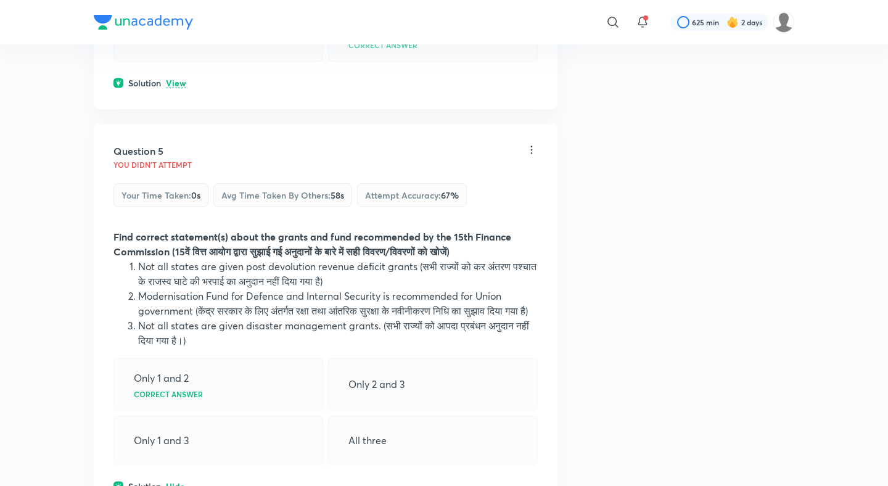
click at [181, 83] on p "View" at bounding box center [176, 83] width 20 height 9
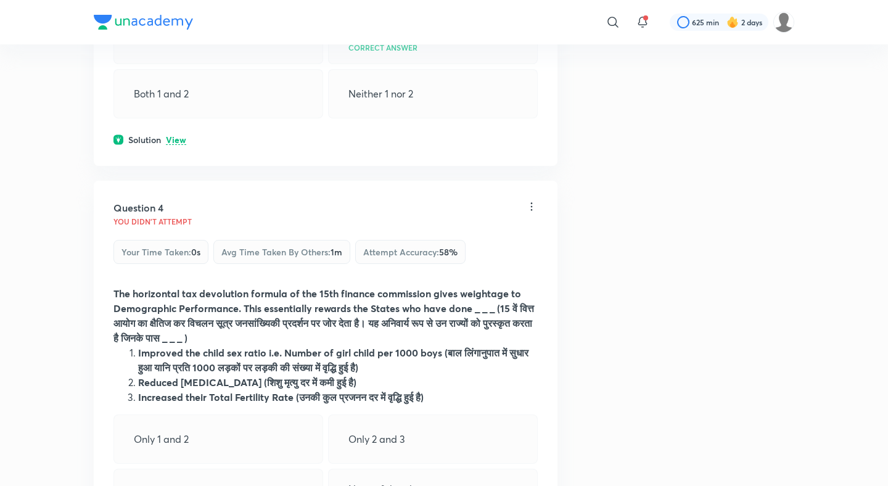
click at [177, 136] on p "View" at bounding box center [176, 140] width 20 height 9
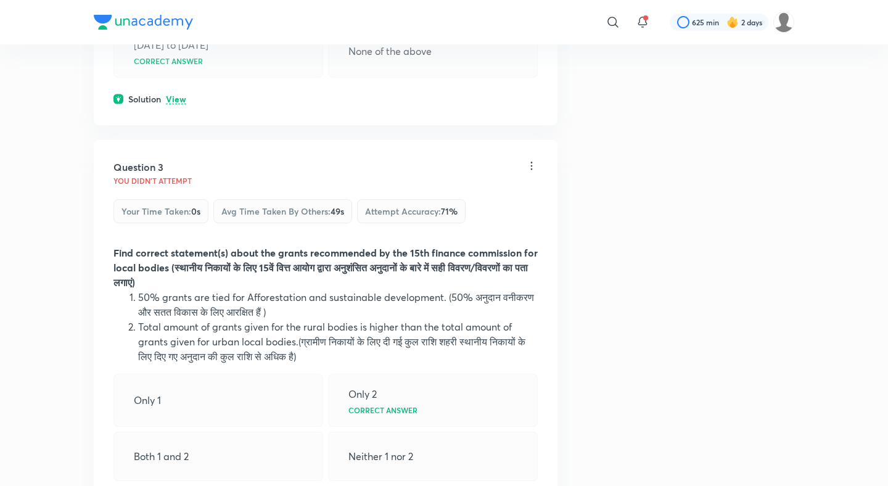
click at [178, 96] on p "View" at bounding box center [176, 99] width 20 height 9
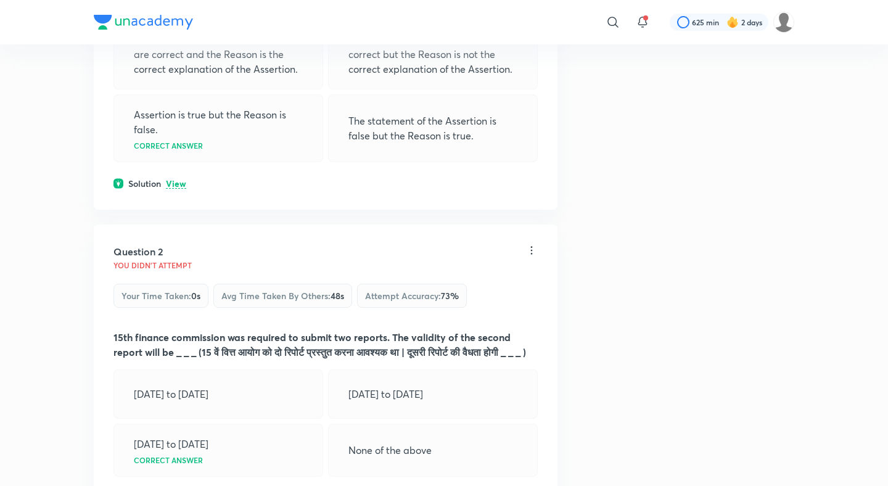
scroll to position [374, 0]
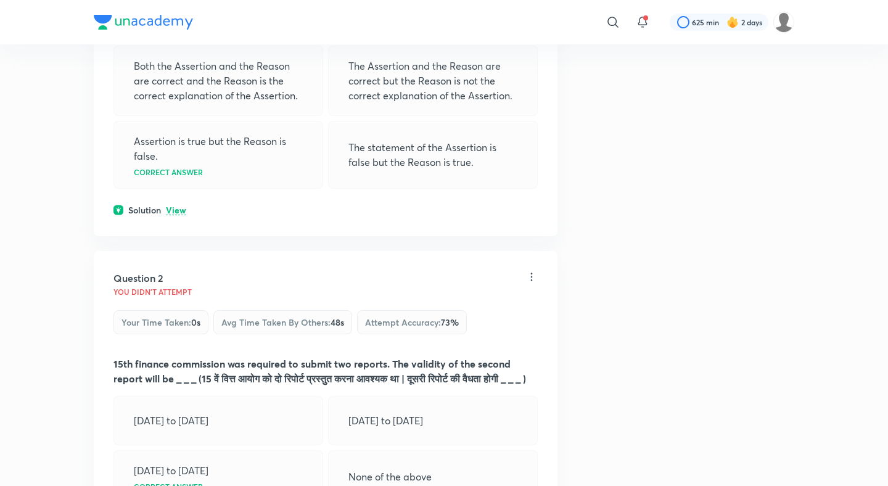
click at [181, 184] on div "Question 1 You didn't Attempt Your time taken : 1s Avg time taken by others : 1…" at bounding box center [326, 39] width 464 height 395
click at [177, 205] on div "Question 1 You didn't Attempt Your time taken : 1s Avg time taken by others : 1…" at bounding box center [326, 40] width 464 height 395
click at [184, 208] on p "View" at bounding box center [176, 212] width 20 height 9
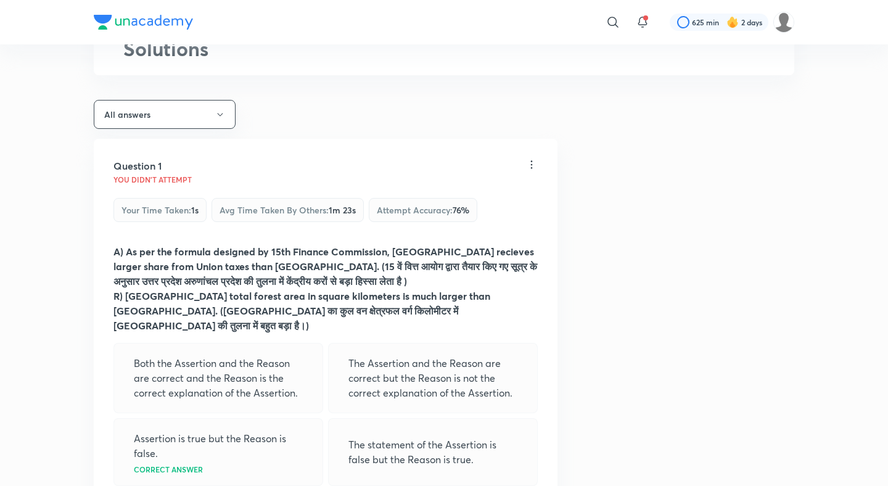
scroll to position [37, 0]
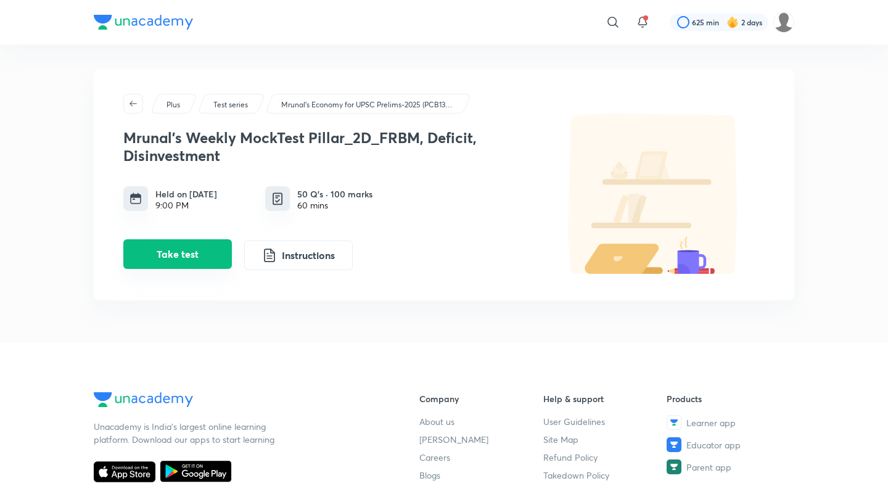
click at [200, 258] on button "Take test" at bounding box center [177, 254] width 108 height 30
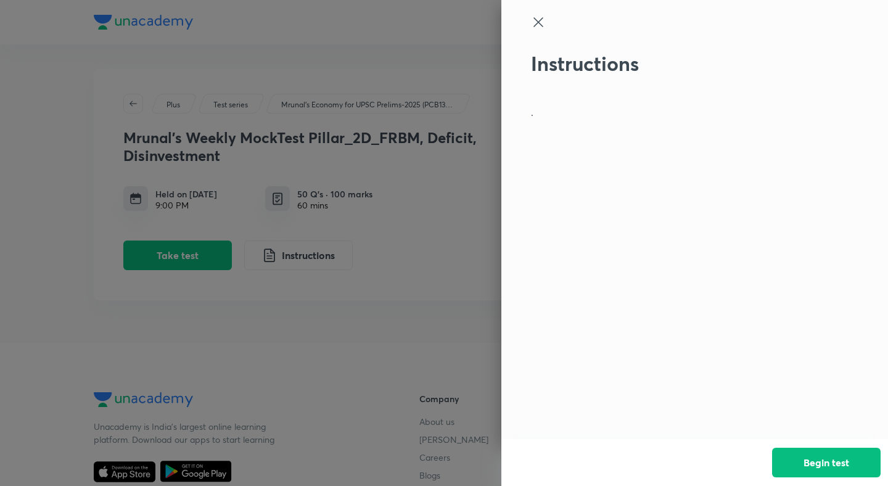
click at [535, 20] on icon at bounding box center [538, 22] width 15 height 15
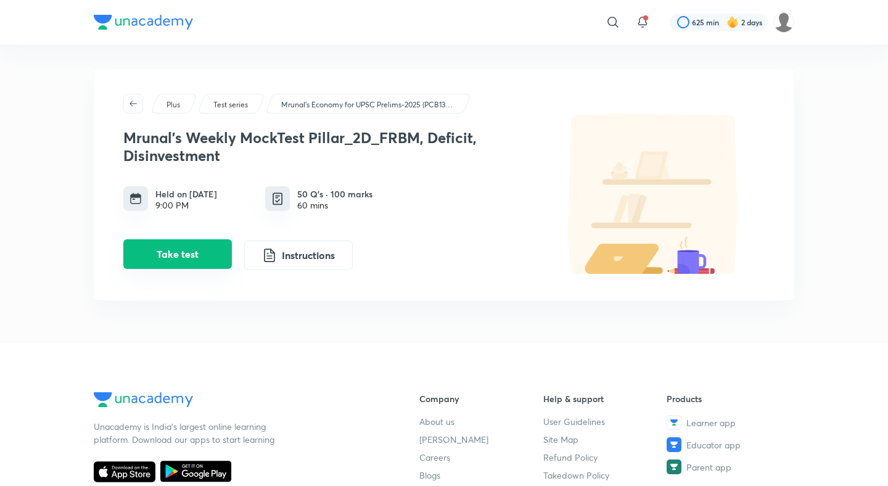
click at [180, 261] on button "Take test" at bounding box center [177, 254] width 108 height 30
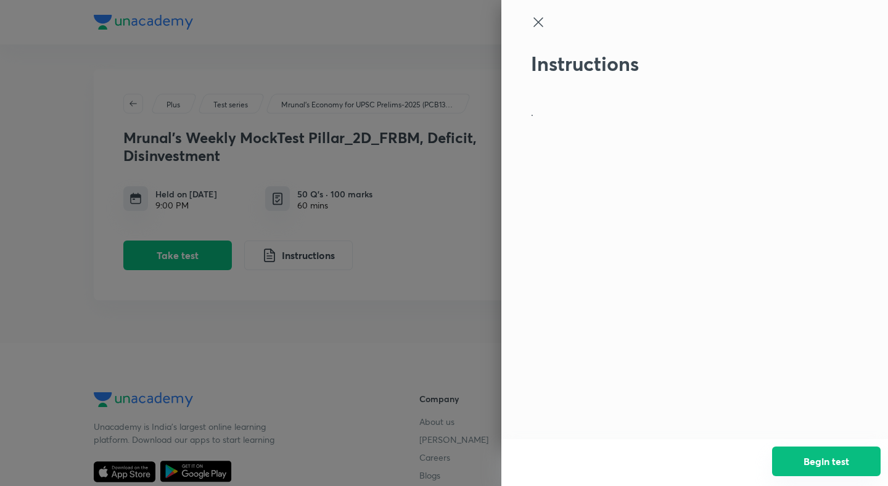
click at [867, 448] on button "Begin test" at bounding box center [826, 461] width 108 height 30
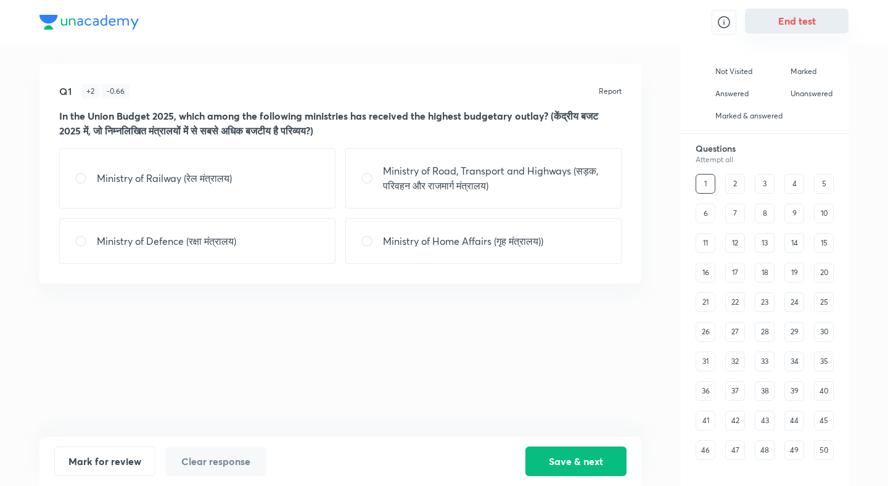
click at [806, 28] on button "End test" at bounding box center [797, 21] width 104 height 25
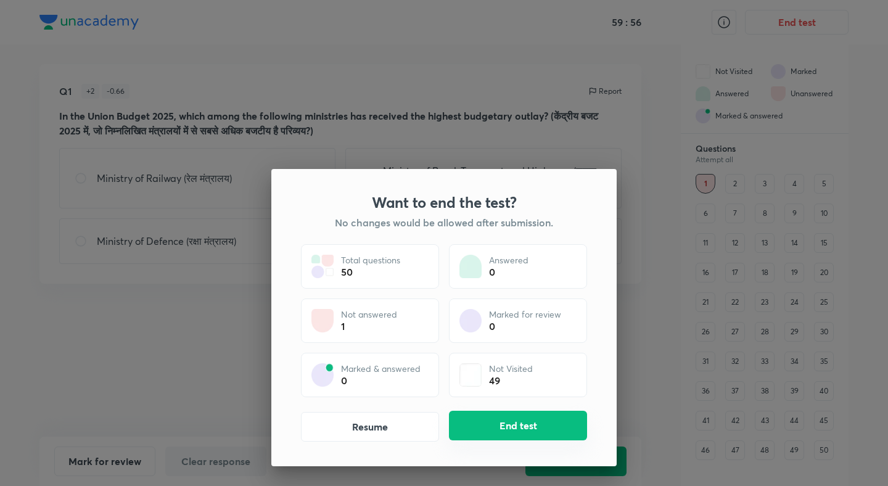
click at [511, 422] on button "End test" at bounding box center [518, 426] width 138 height 30
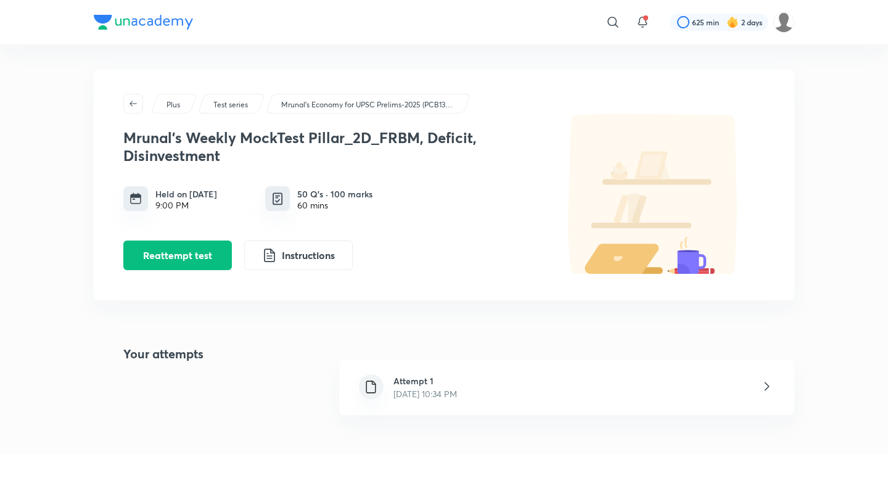
click at [502, 392] on div "Attempt 1 [DATE] 10:34 PM" at bounding box center [566, 386] width 455 height 55
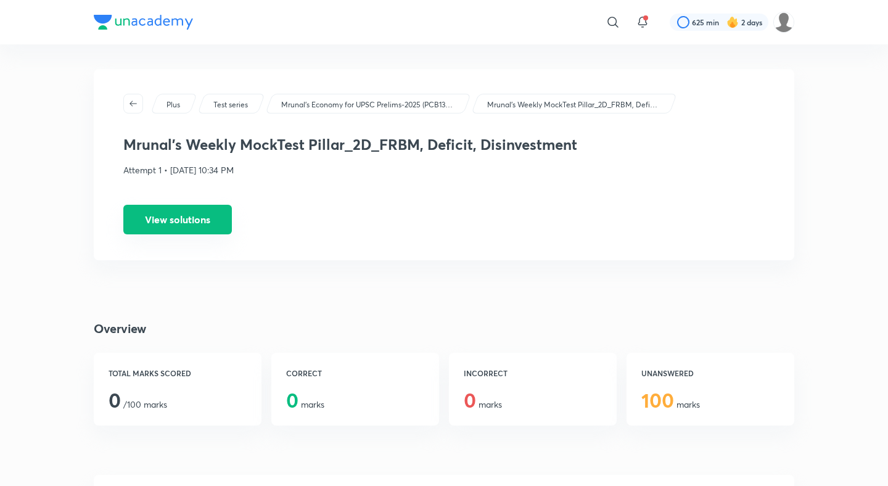
click at [190, 229] on button "View solutions" at bounding box center [177, 220] width 108 height 30
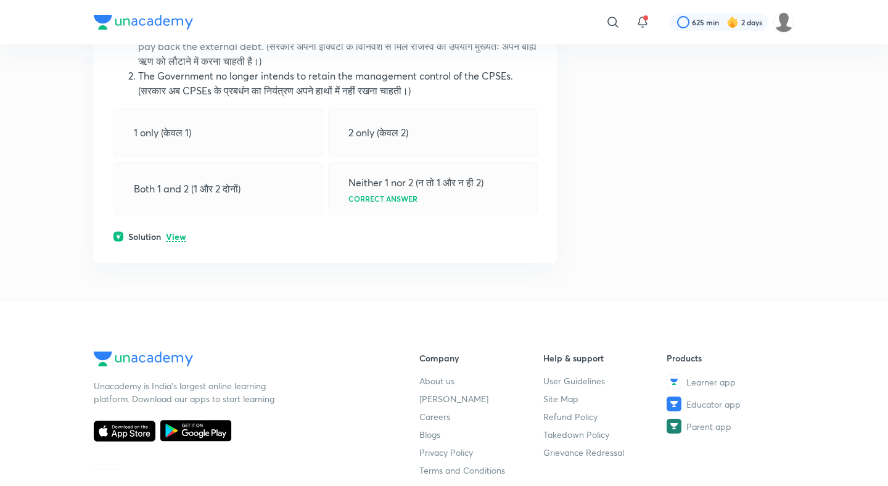
scroll to position [5507, 0]
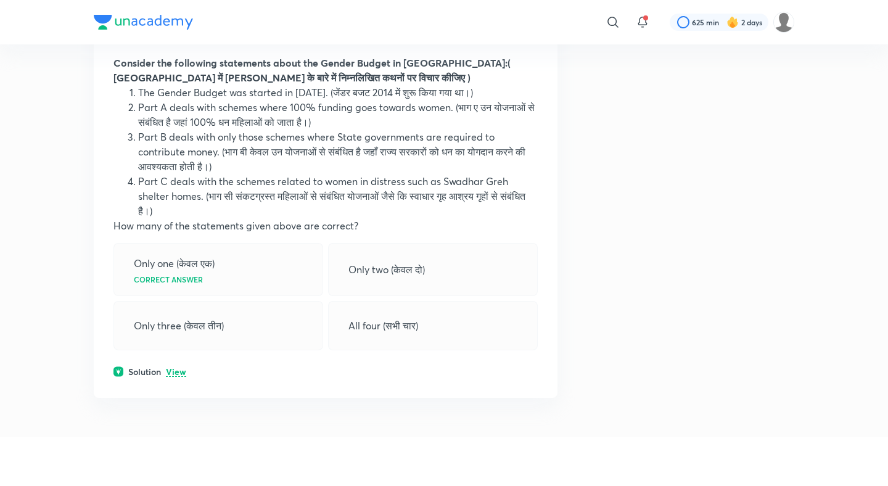
scroll to position [18764, 0]
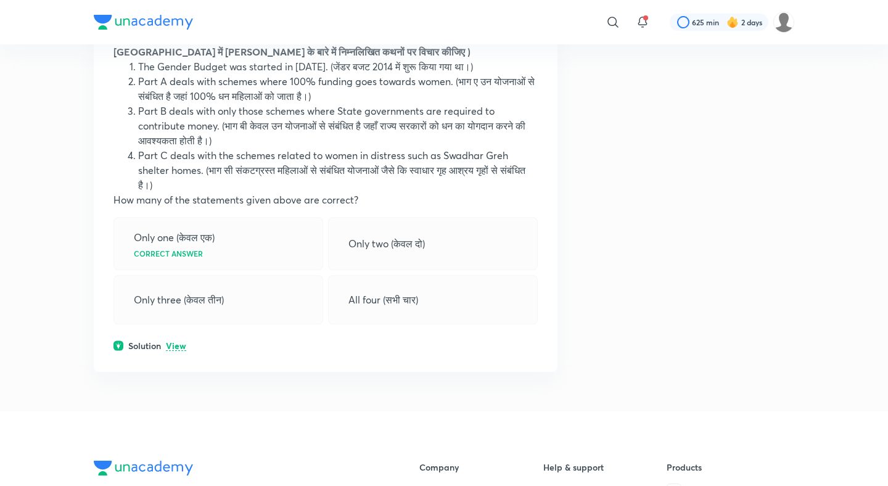
click at [181, 342] on p "View" at bounding box center [176, 346] width 20 height 9
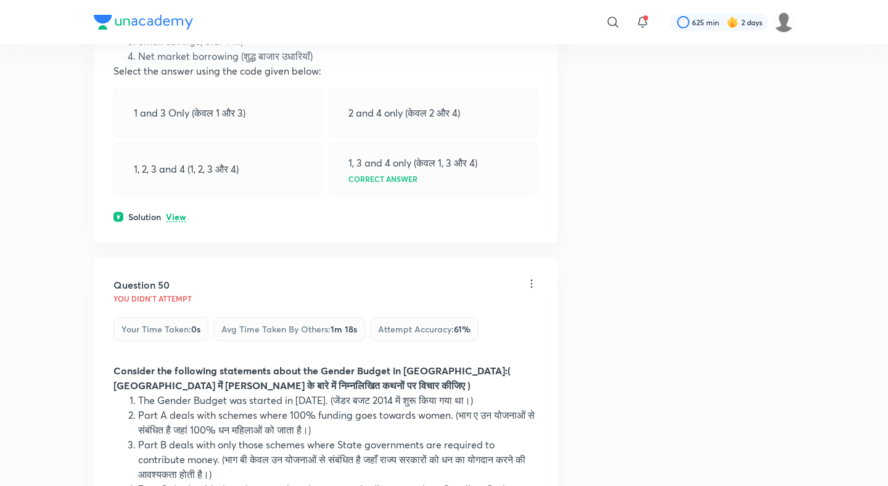
scroll to position [18368, 0]
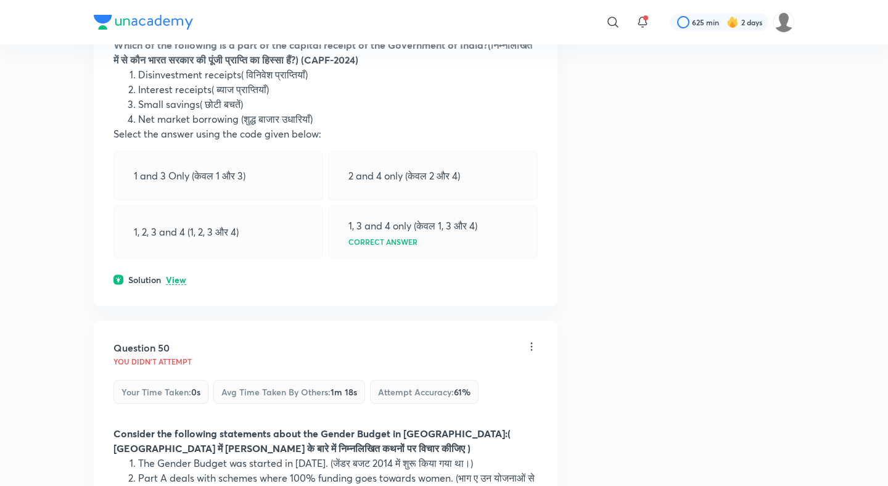
click at [176, 276] on p "View" at bounding box center [176, 280] width 20 height 9
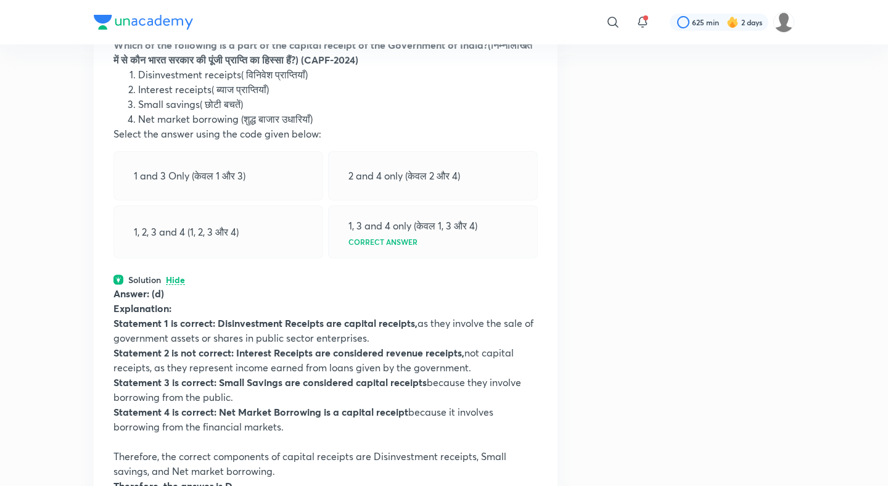
scroll to position [18020, 0]
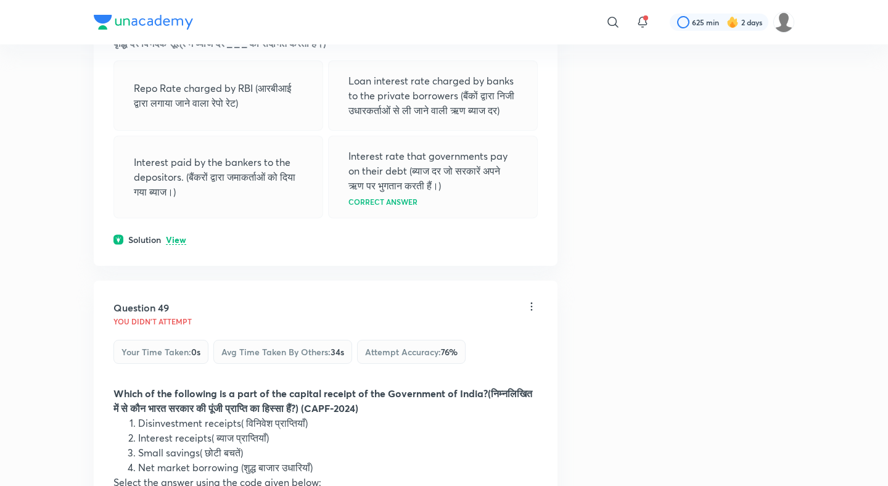
click at [176, 214] on div "Question 48 You didn't Attempt Your time taken : 0s Avg time taken by others : …" at bounding box center [326, 91] width 464 height 350
click at [177, 235] on p "View" at bounding box center [176, 239] width 20 height 9
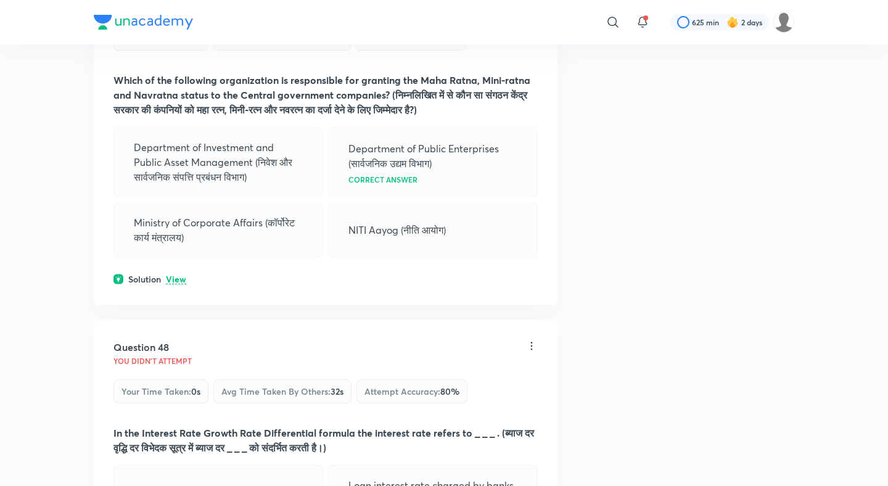
scroll to position [17614, 0]
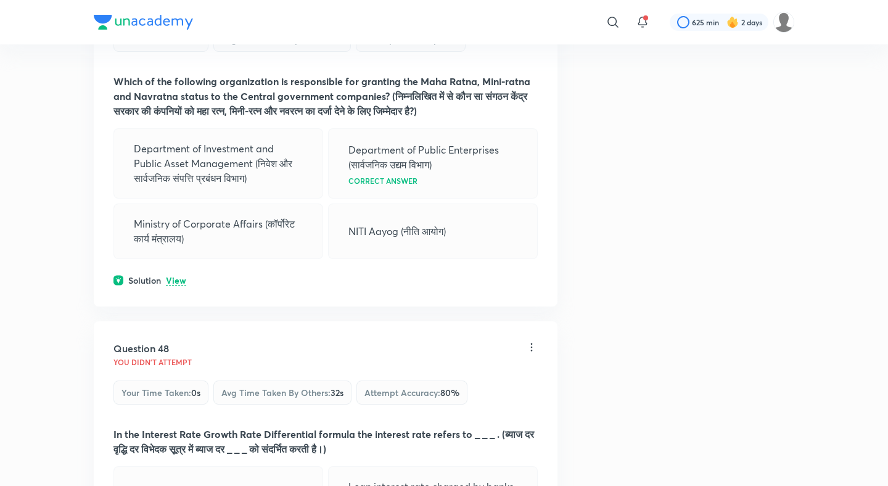
click at [178, 274] on div "Solution View" at bounding box center [325, 280] width 424 height 13
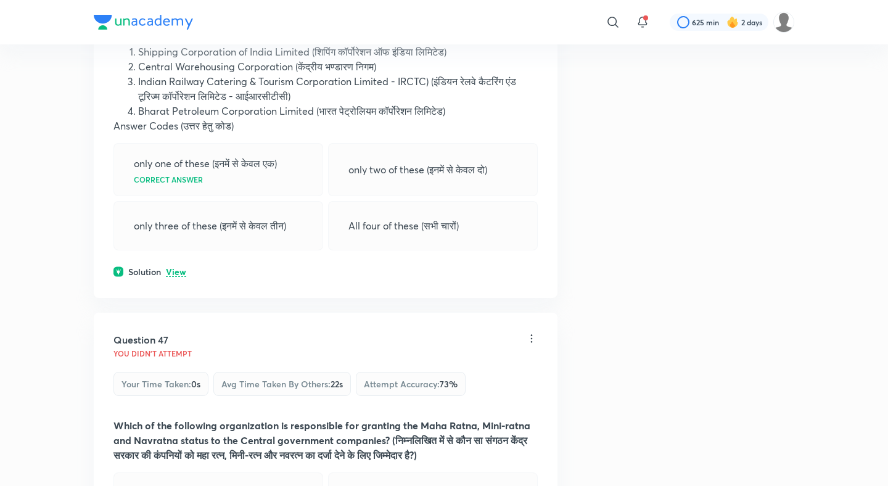
click at [178, 268] on p "View" at bounding box center [176, 272] width 20 height 9
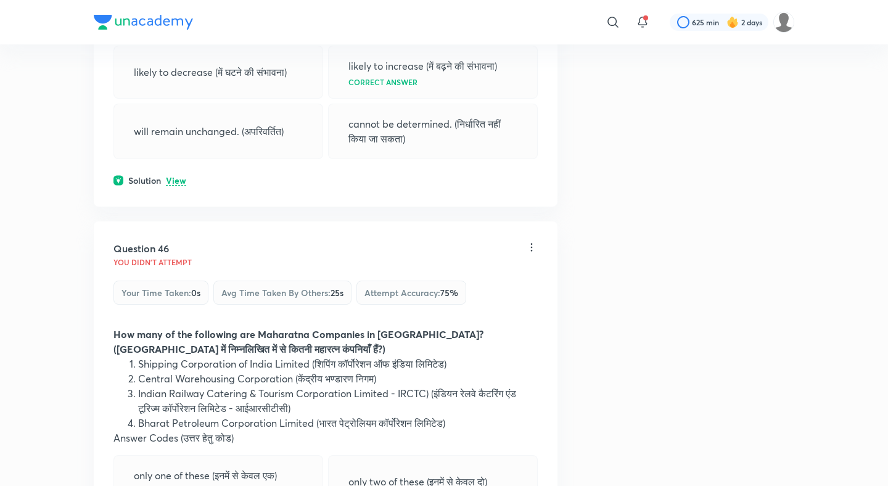
scroll to position [16784, 0]
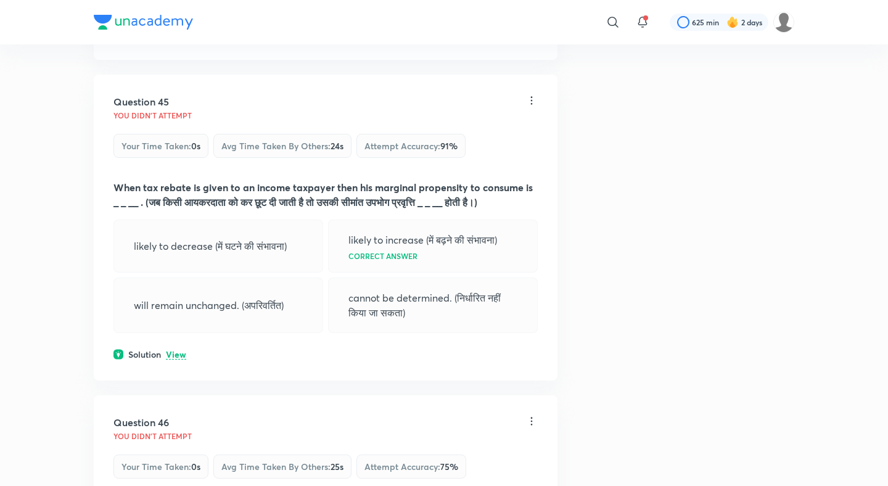
click at [174, 350] on p "View" at bounding box center [176, 354] width 20 height 9
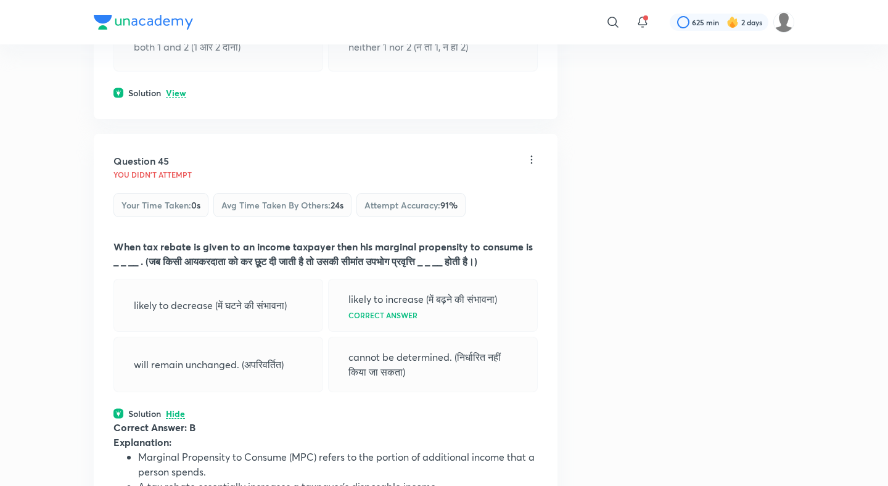
scroll to position [16570, 0]
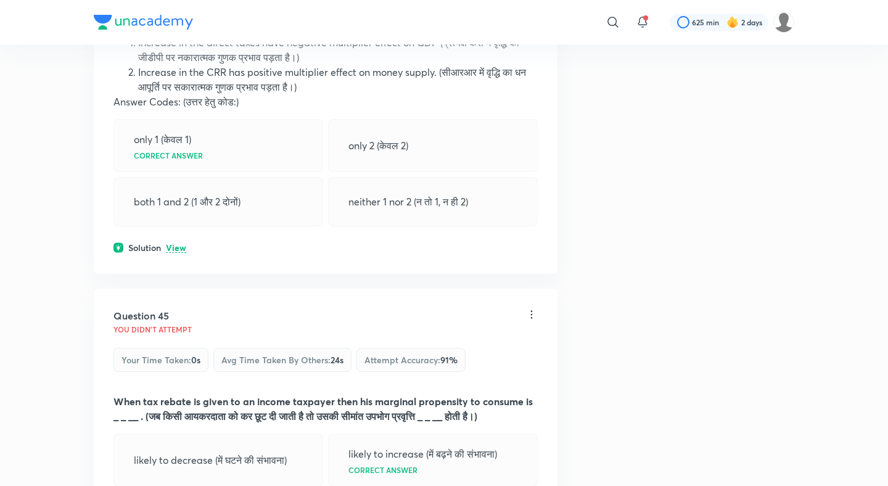
click at [177, 243] on p "View" at bounding box center [176, 247] width 20 height 9
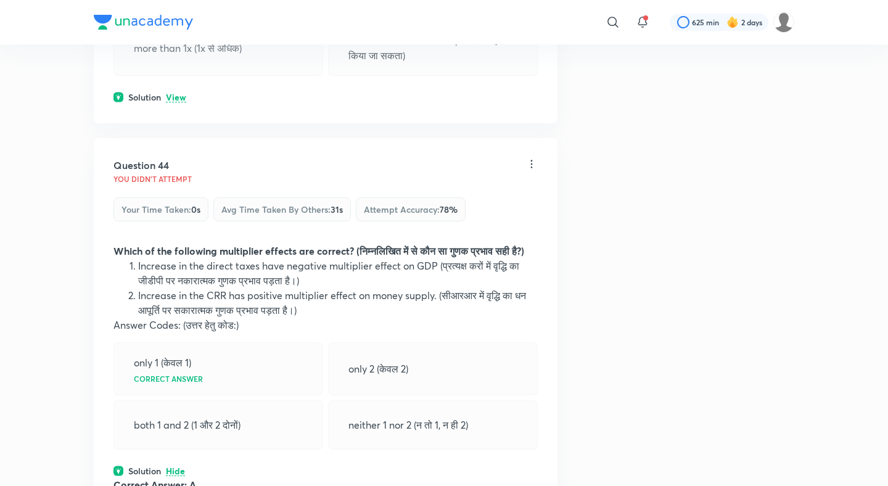
scroll to position [16272, 0]
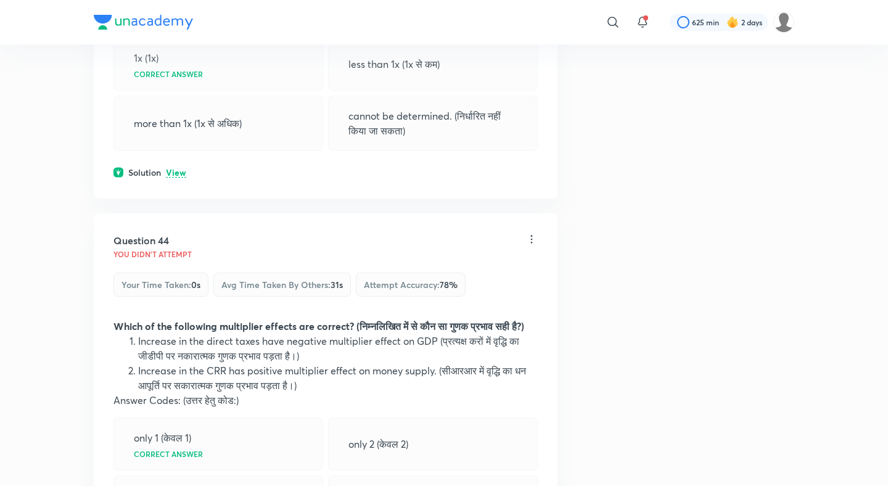
click at [176, 168] on p "View" at bounding box center [176, 172] width 20 height 9
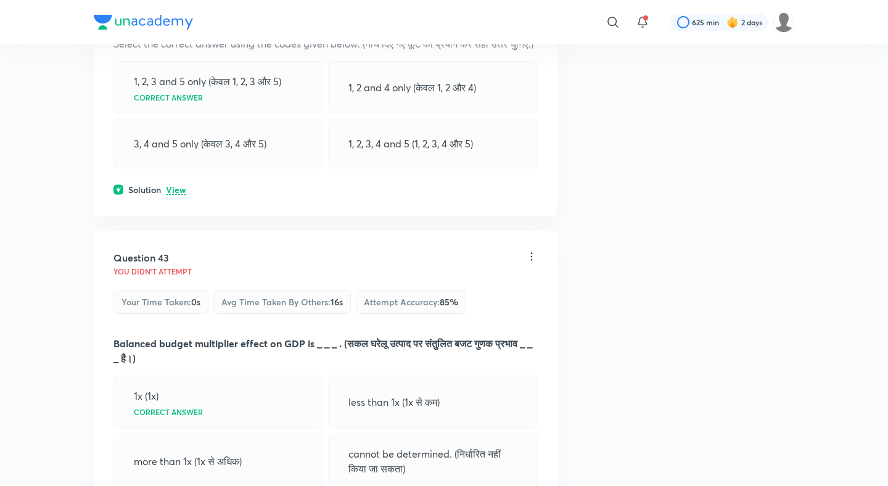
scroll to position [15923, 0]
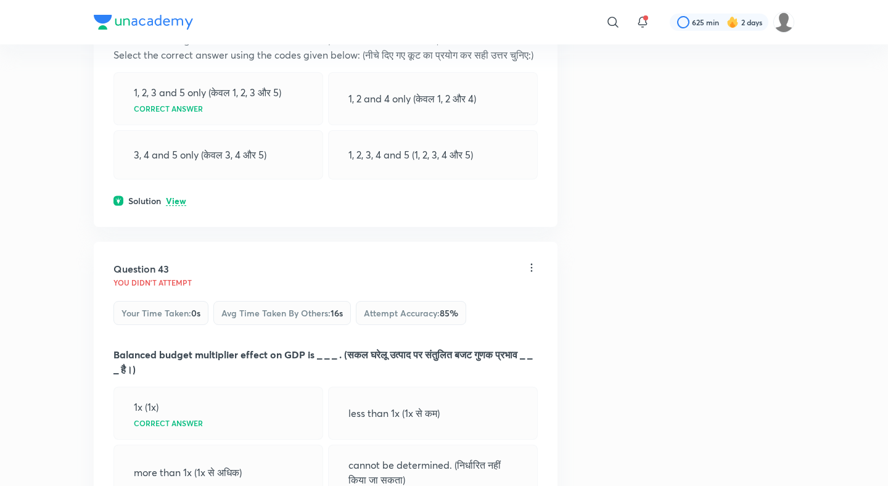
click at [183, 197] on p "View" at bounding box center [176, 201] width 20 height 9
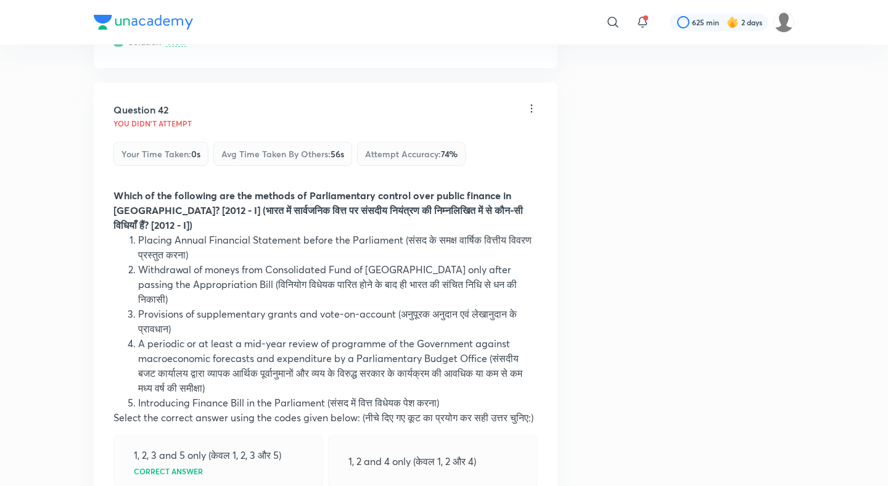
scroll to position [15519, 0]
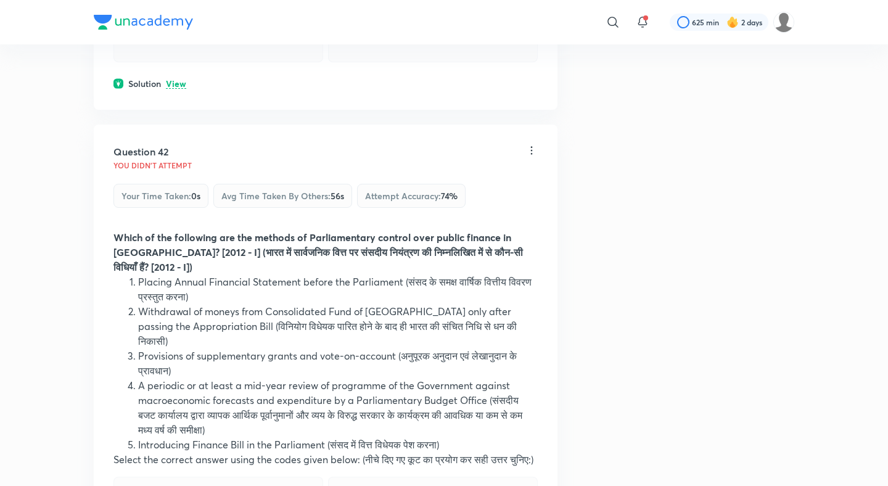
click at [181, 83] on p "View" at bounding box center [176, 84] width 20 height 9
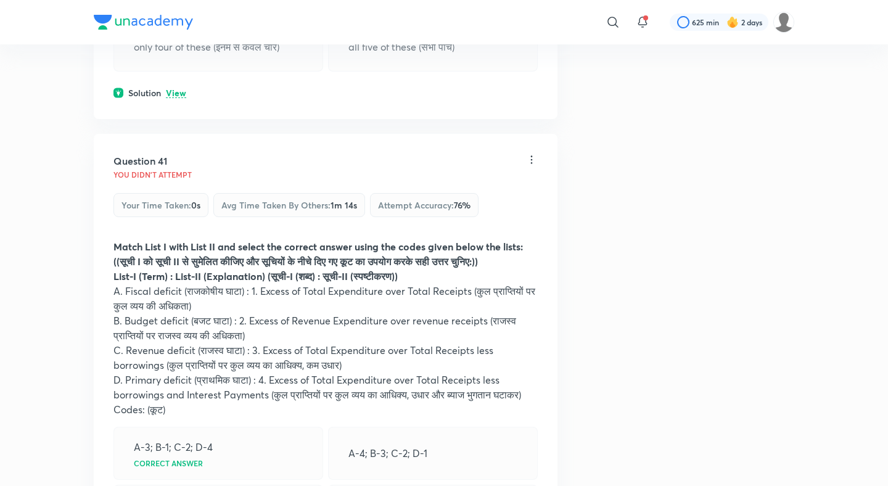
scroll to position [15041, 0]
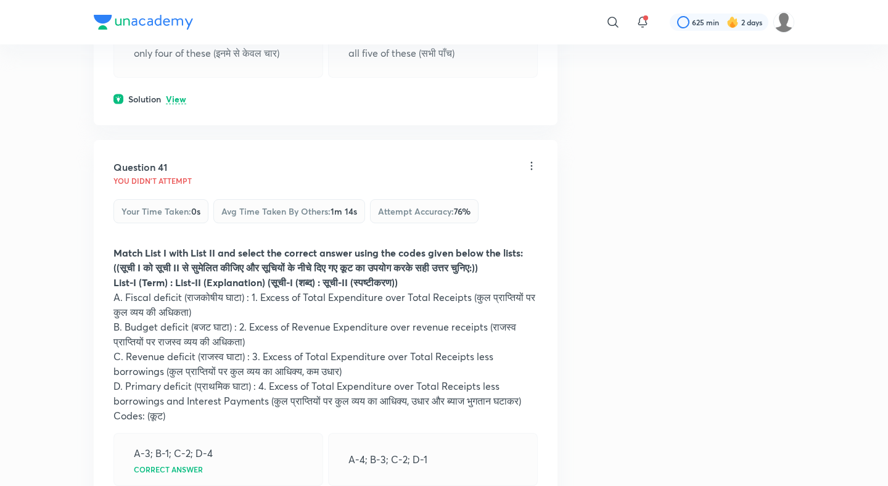
click at [178, 95] on p "View" at bounding box center [176, 99] width 20 height 9
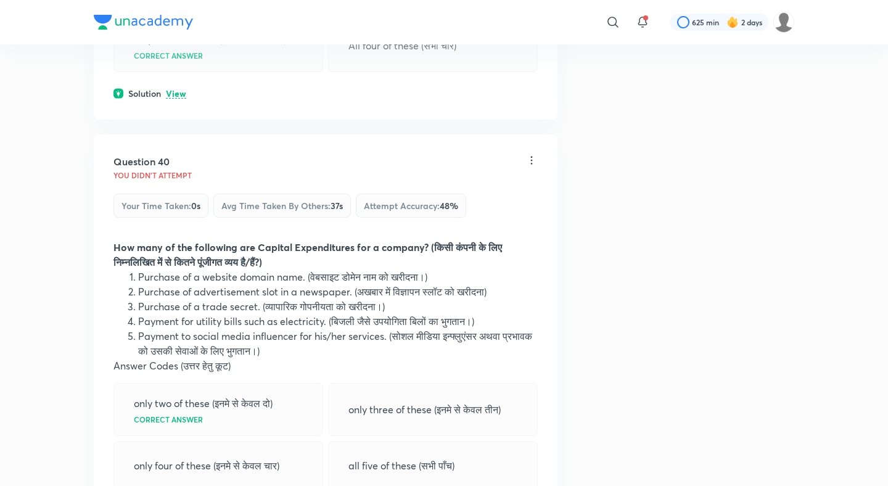
click at [179, 91] on p "View" at bounding box center [176, 93] width 20 height 9
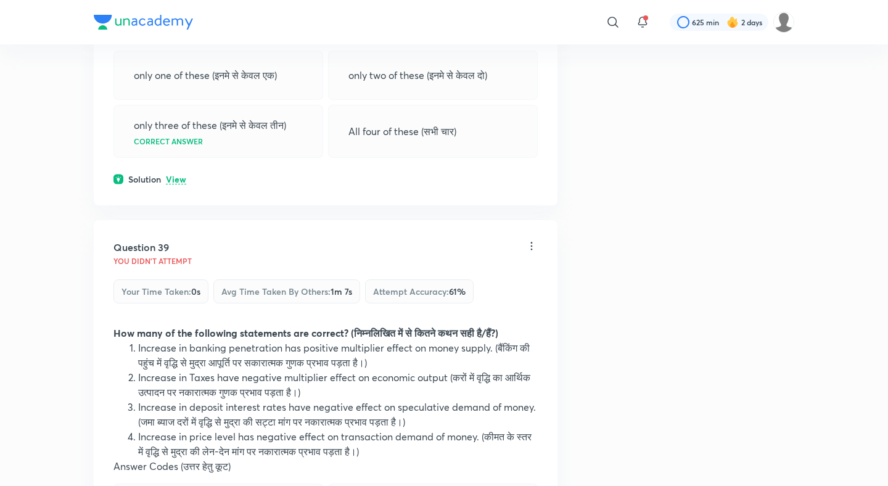
scroll to position [14108, 0]
click at [168, 173] on div "Question 38 You didn't Attempt Your time taken : 0s Avg time taken by others : …" at bounding box center [326, 21] width 464 height 374
click at [173, 177] on p "View" at bounding box center [176, 181] width 20 height 9
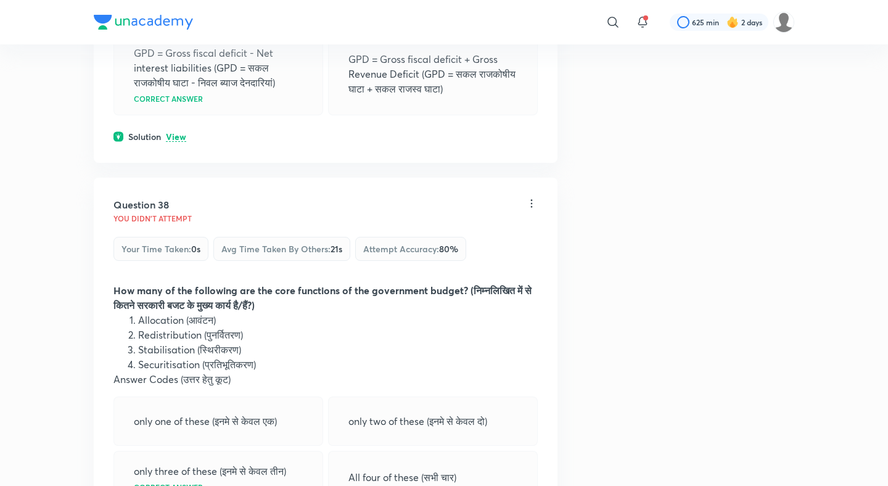
click at [186, 134] on p "View" at bounding box center [176, 137] width 20 height 9
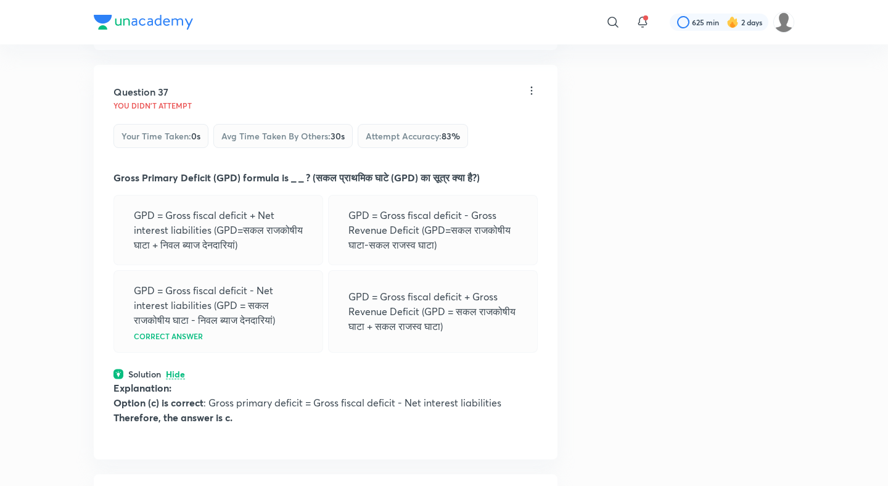
scroll to position [13422, 0]
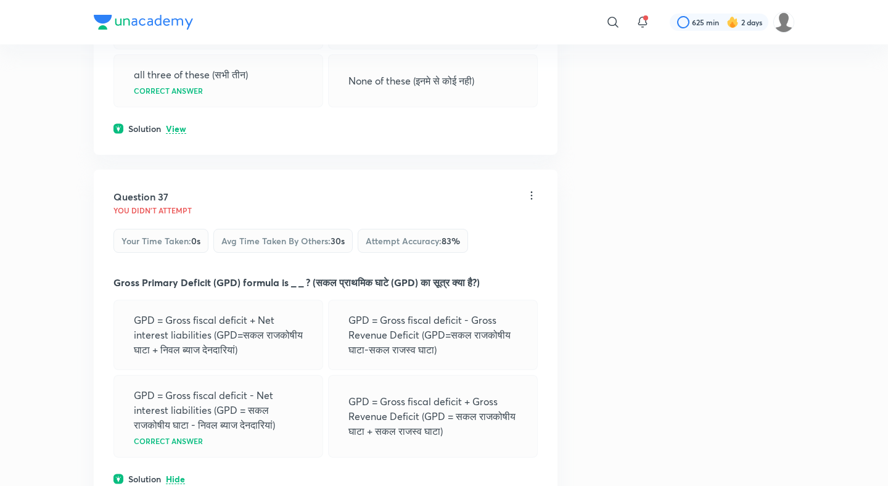
click at [179, 132] on p "View" at bounding box center [176, 129] width 20 height 9
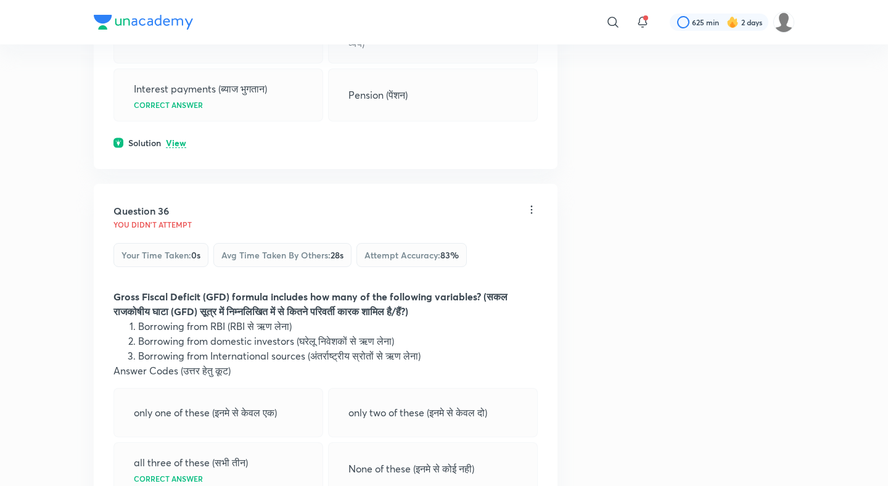
scroll to position [13033, 0]
click at [179, 132] on div "Question 35 You didn't Attempt Your time taken : 0s Avg time taken by others : …" at bounding box center [326, 10] width 464 height 321
click at [178, 140] on p "View" at bounding box center [176, 144] width 20 height 9
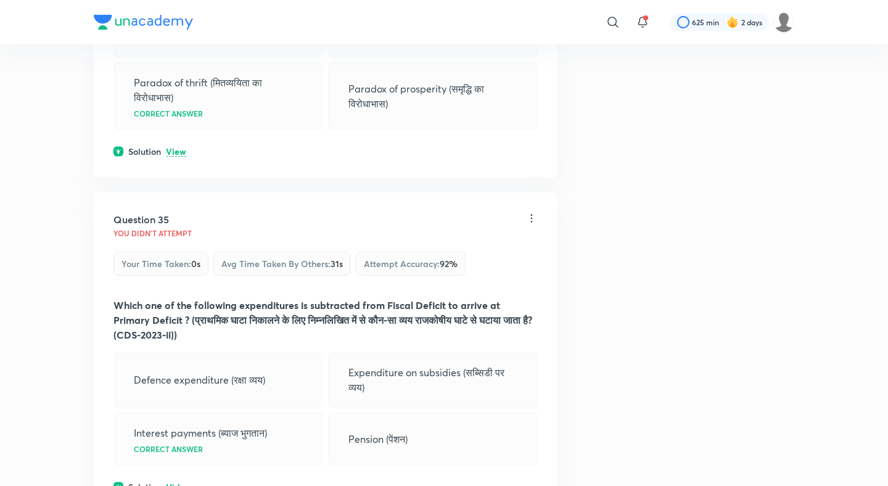
click at [172, 148] on p "View" at bounding box center [176, 151] width 20 height 9
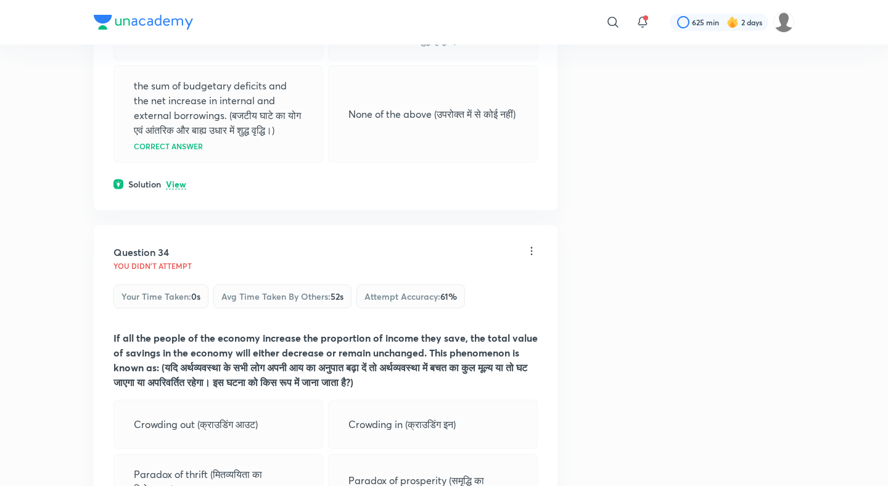
click at [173, 180] on p "View" at bounding box center [176, 184] width 20 height 9
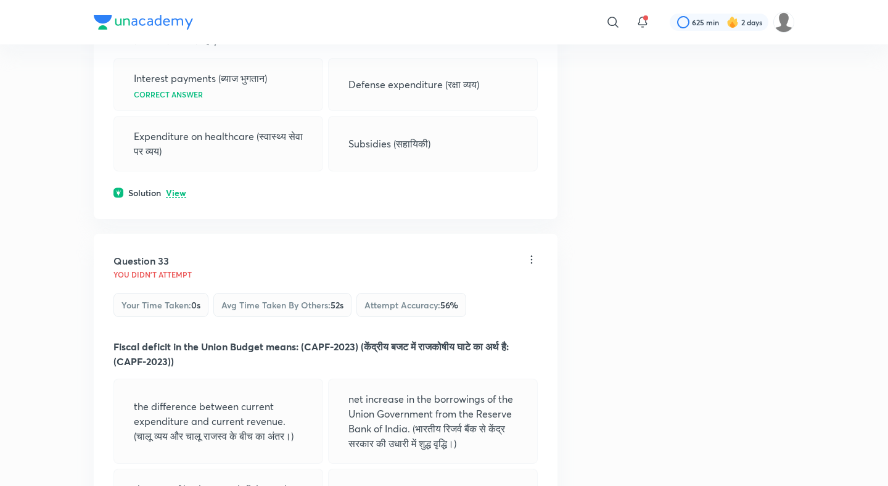
click at [174, 191] on p "View" at bounding box center [176, 193] width 20 height 9
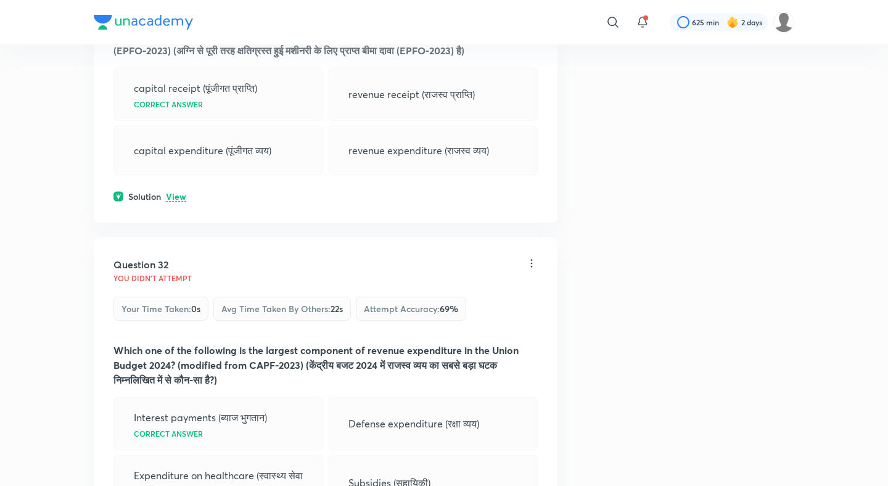
scroll to position [11521, 0]
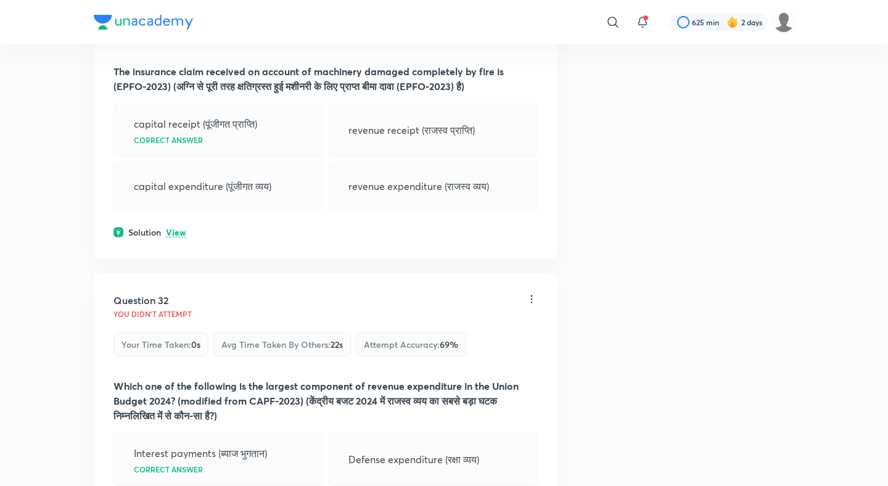
click at [176, 226] on div "Solution View" at bounding box center [325, 232] width 424 height 13
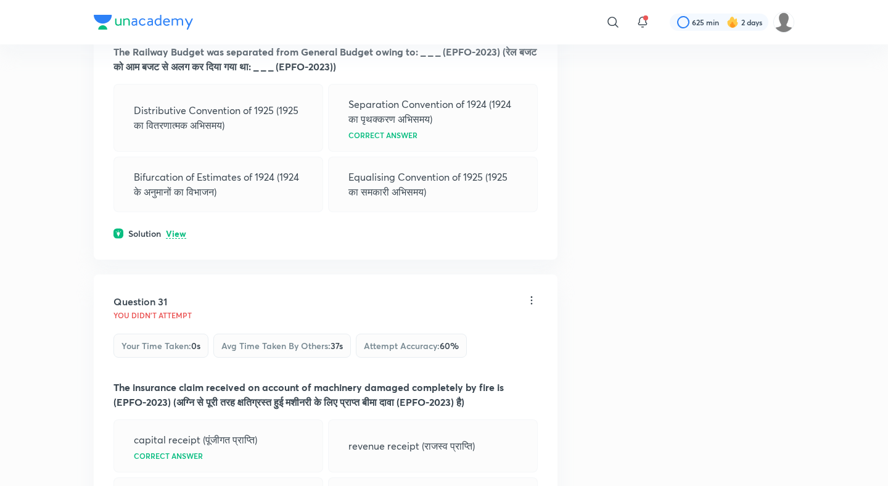
scroll to position [11198, 0]
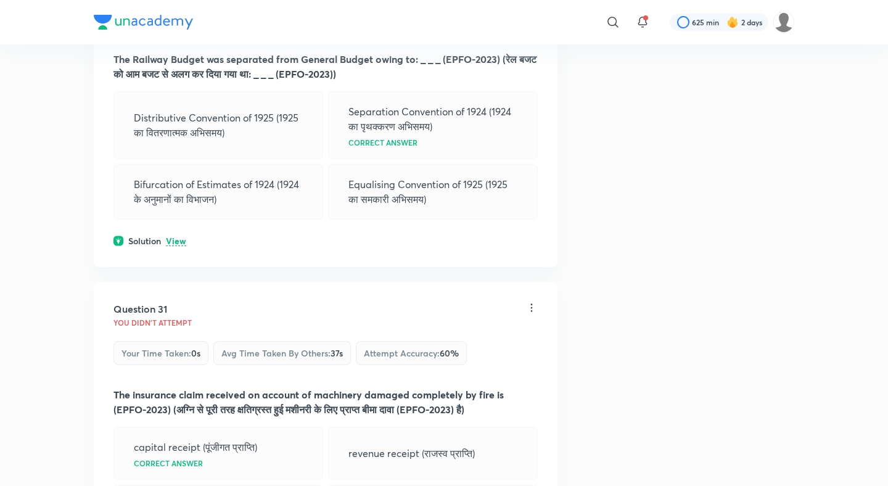
click at [170, 237] on p "View" at bounding box center [176, 241] width 20 height 9
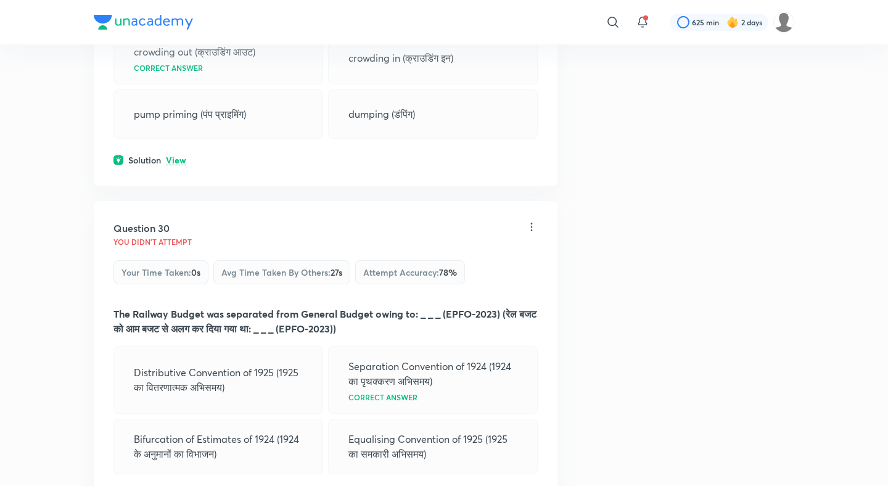
scroll to position [10928, 0]
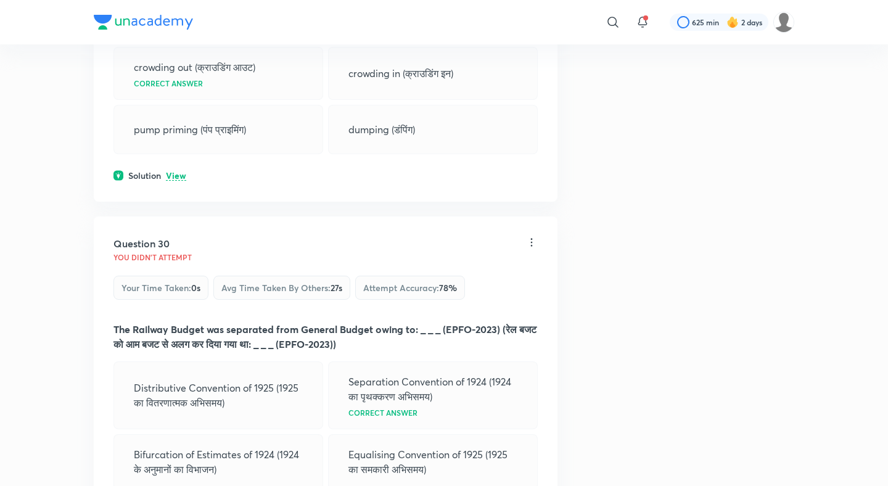
click at [179, 173] on p "View" at bounding box center [176, 175] width 20 height 9
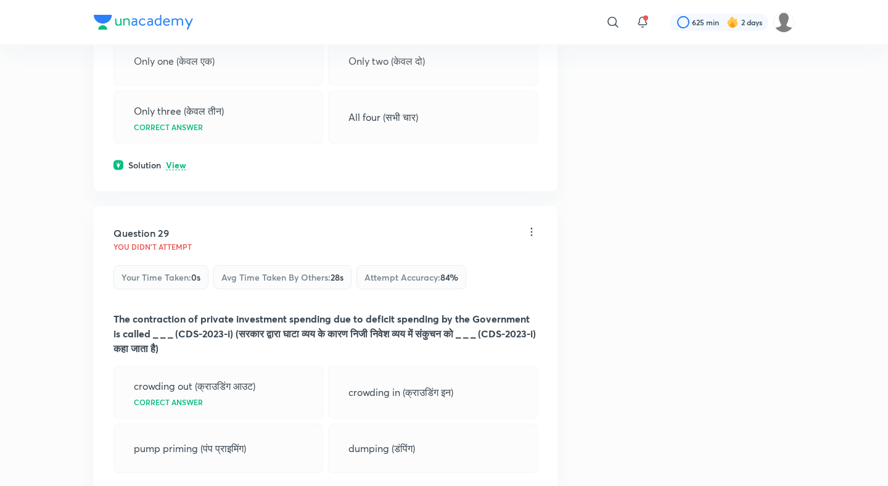
scroll to position [10593, 0]
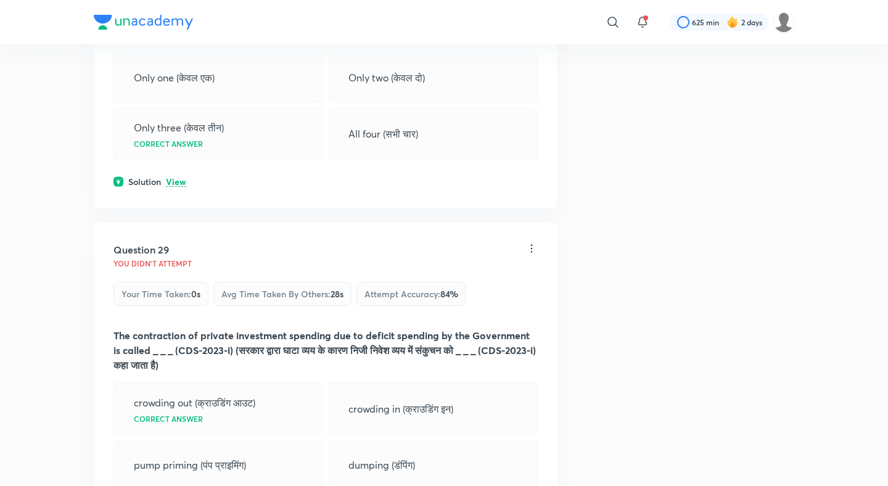
click at [179, 192] on div "Question 28 You didn't Attempt Your time taken : 0s Avg time taken by others : …" at bounding box center [326, 13] width 464 height 388
click at [179, 188] on div "Question 28 You didn't Attempt Your time taken : 0s Avg time taken by others : …" at bounding box center [326, 13] width 464 height 388
click at [181, 181] on p "View" at bounding box center [176, 182] width 20 height 9
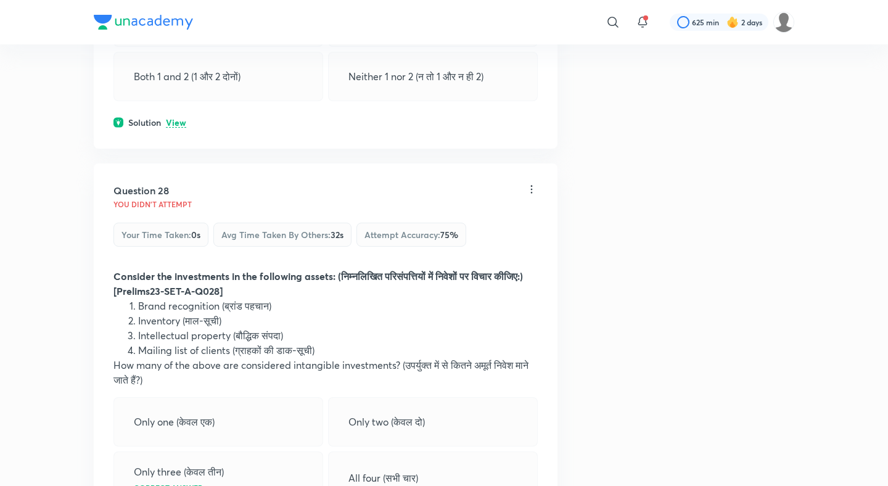
click at [184, 125] on p "View" at bounding box center [176, 122] width 20 height 9
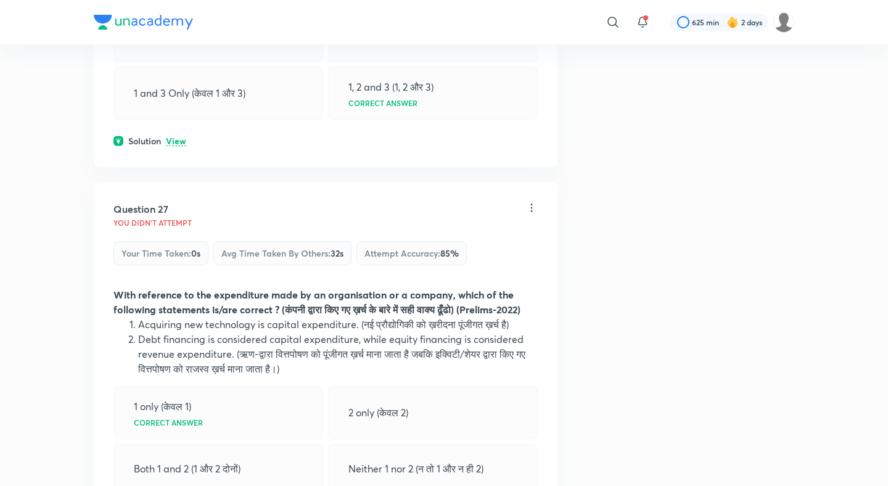
click at [173, 137] on p "View" at bounding box center [176, 141] width 20 height 9
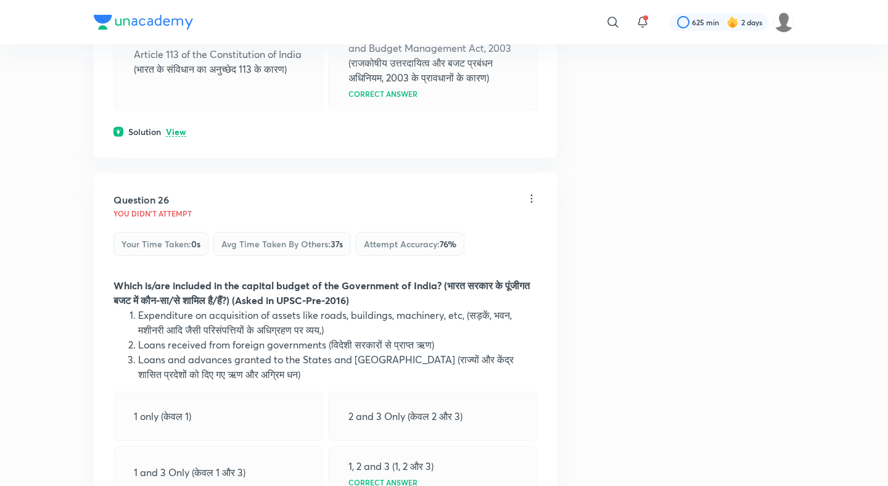
click at [177, 128] on p "View" at bounding box center [176, 132] width 20 height 9
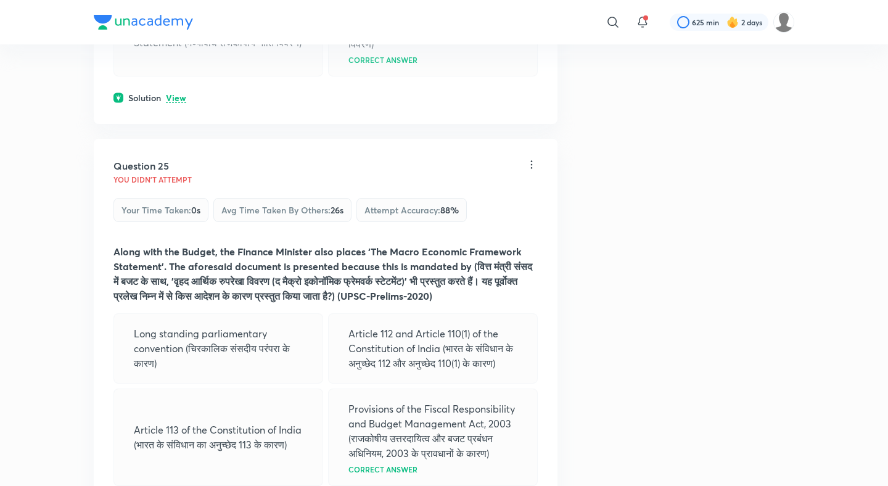
scroll to position [9102, 0]
click at [178, 92] on div "Solution View" at bounding box center [325, 98] width 424 height 13
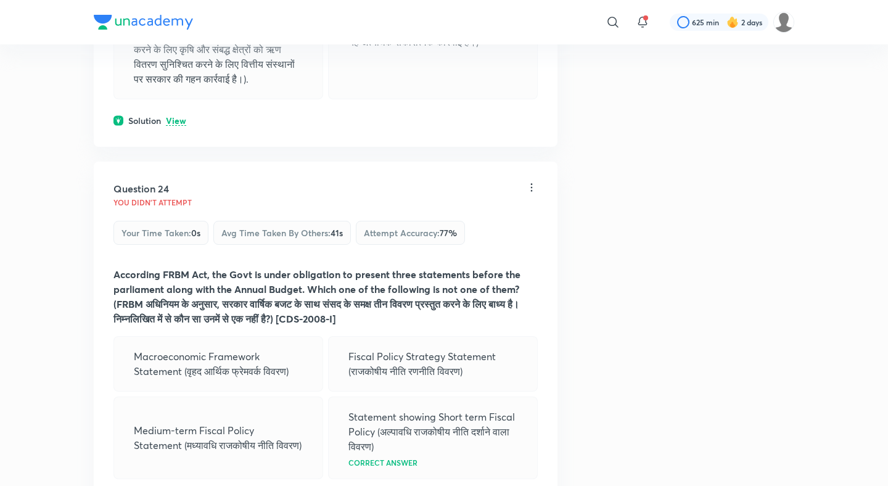
click at [179, 117] on p "View" at bounding box center [176, 121] width 20 height 9
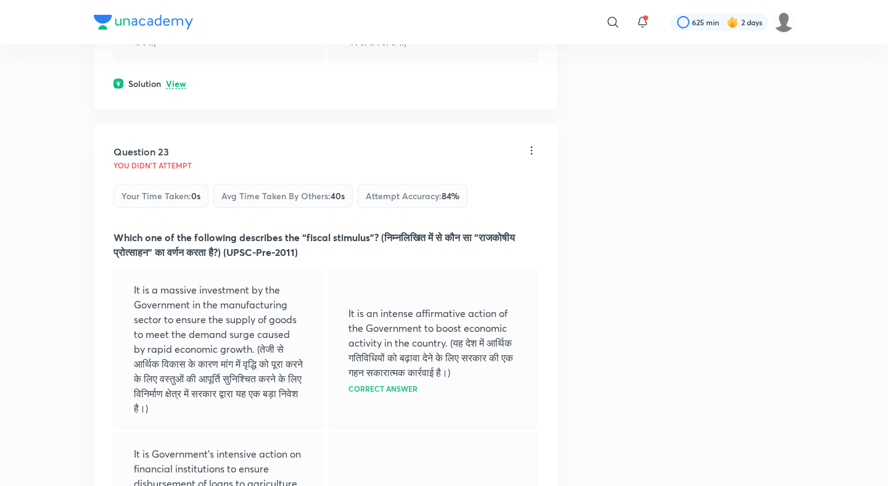
scroll to position [8179, 0]
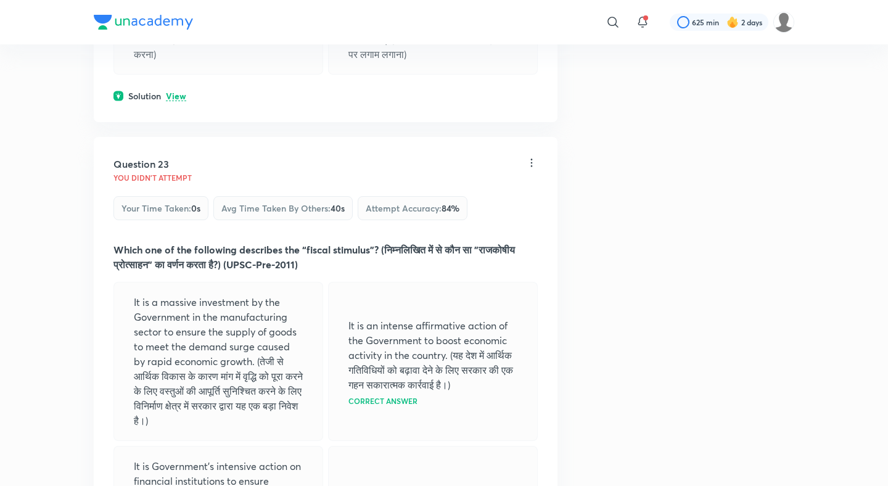
click at [176, 92] on p "View" at bounding box center [176, 96] width 20 height 9
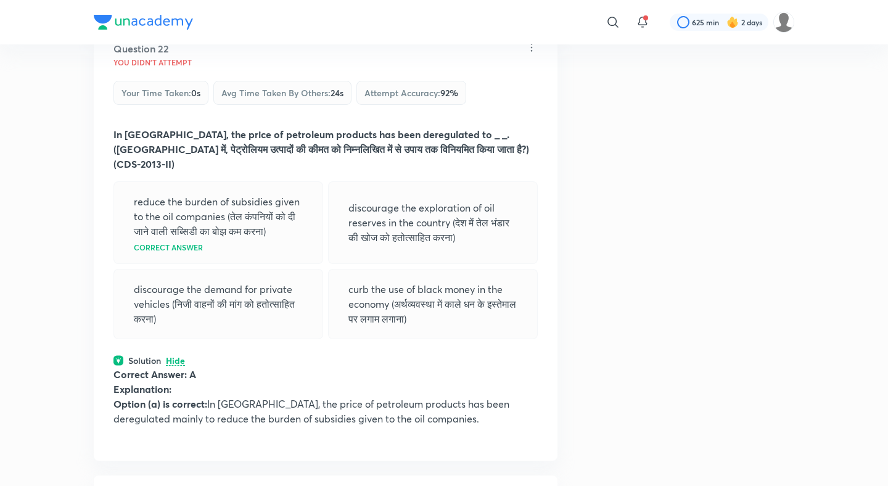
scroll to position [7833, 0]
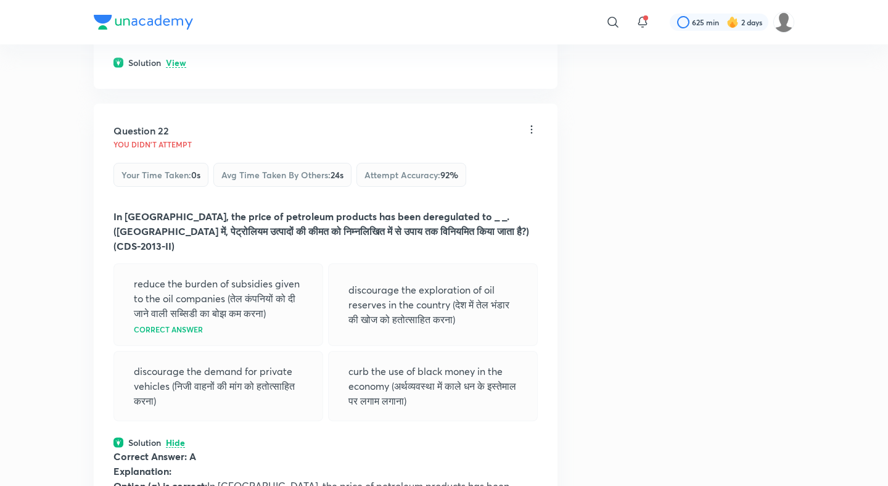
click at [178, 62] on p "View" at bounding box center [176, 63] width 20 height 9
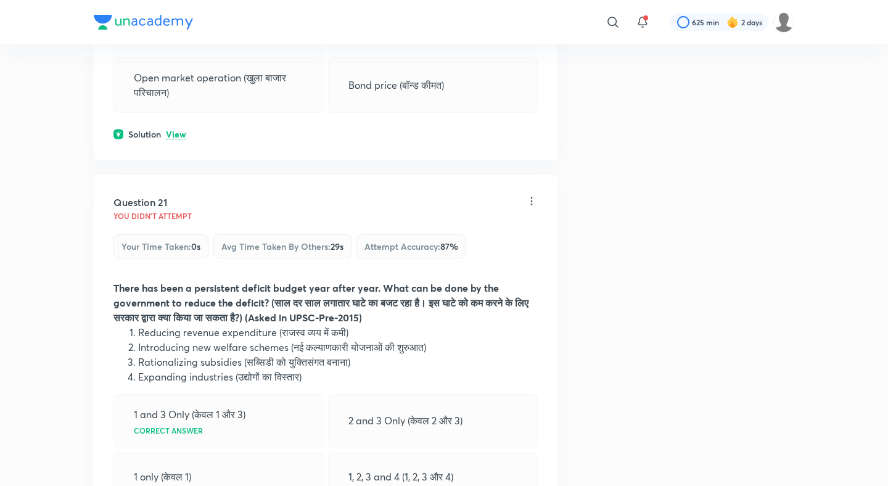
click at [174, 133] on p "View" at bounding box center [176, 134] width 20 height 9
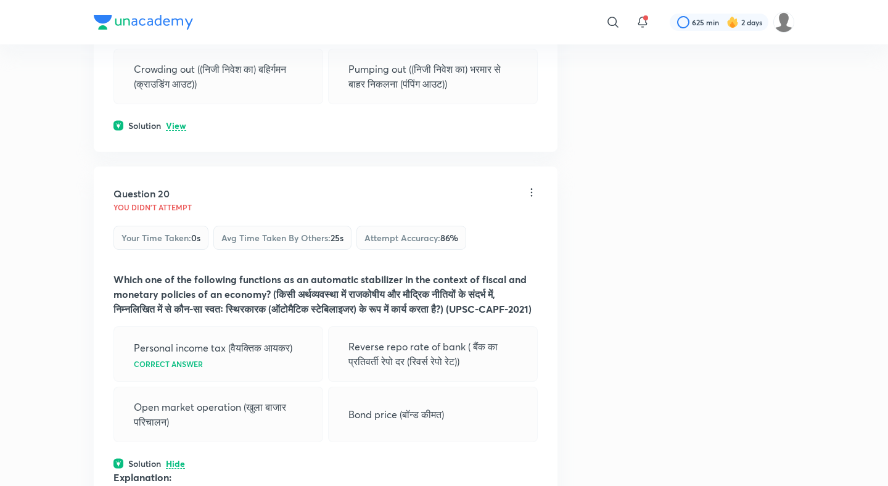
click at [177, 121] on p "View" at bounding box center [176, 125] width 20 height 9
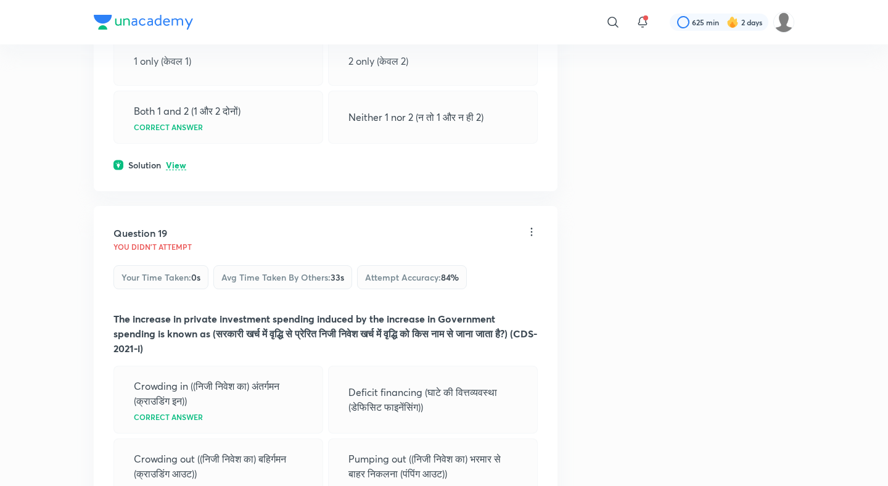
click at [174, 161] on p "View" at bounding box center [176, 165] width 20 height 9
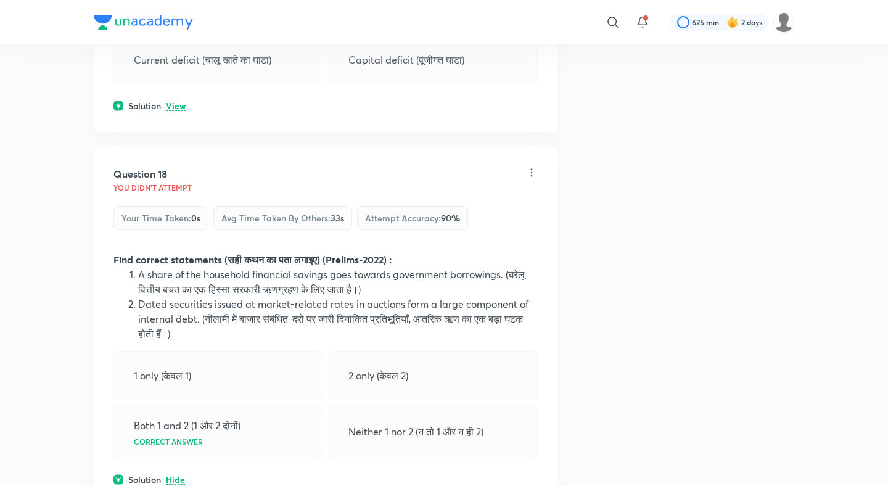
scroll to position [6234, 0]
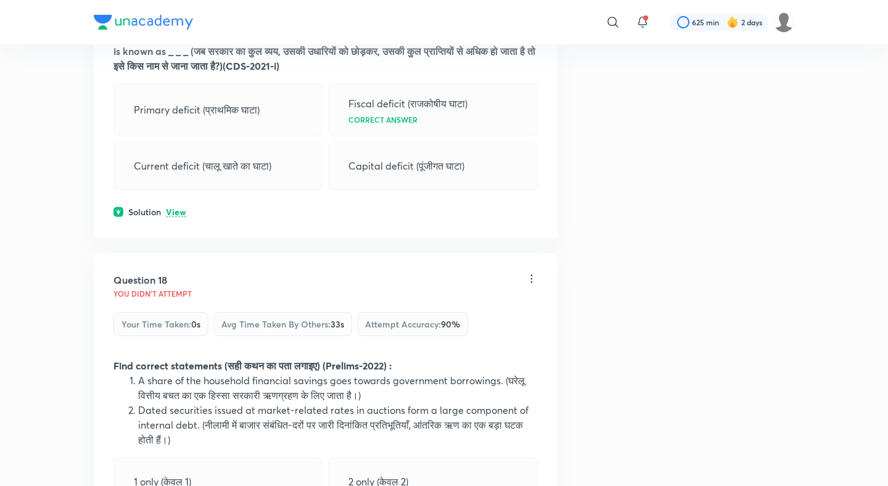
click at [174, 189] on div "Question 17 You didn't Attempt Your time taken : 0s Avg time taken by others : …" at bounding box center [326, 81] width 464 height 314
click at [178, 208] on p "View" at bounding box center [176, 212] width 20 height 9
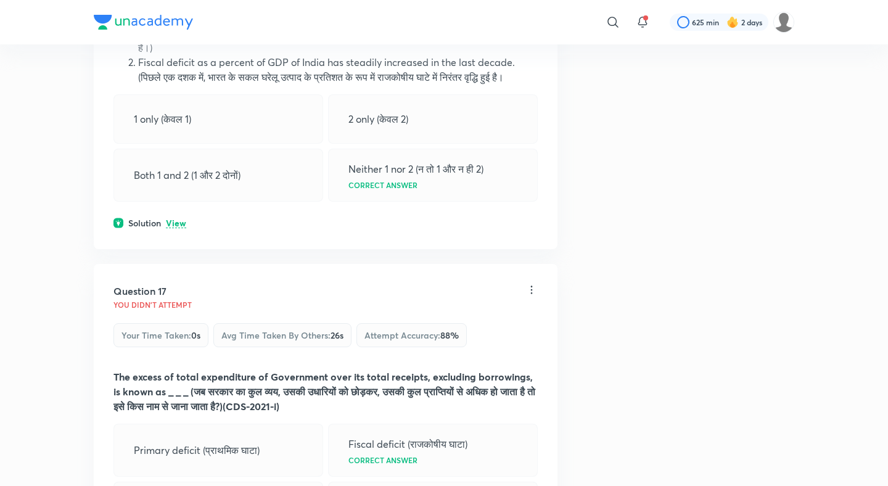
click at [177, 219] on p "View" at bounding box center [176, 223] width 20 height 9
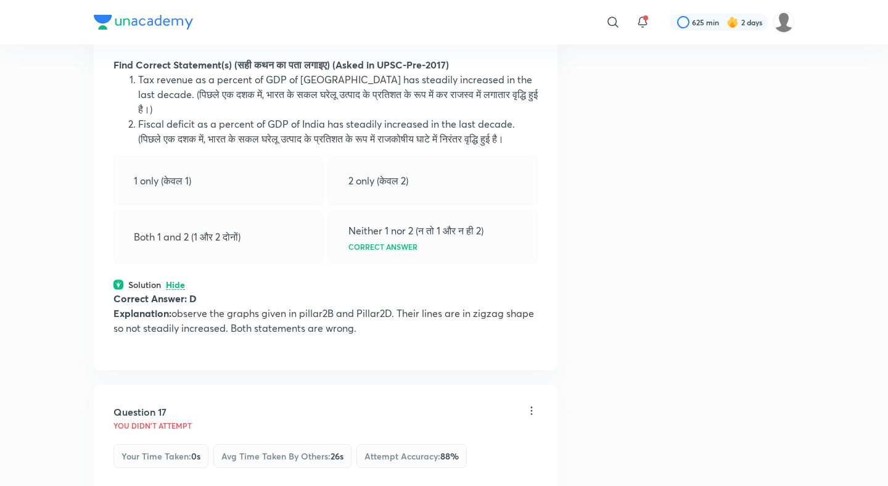
scroll to position [5672, 0]
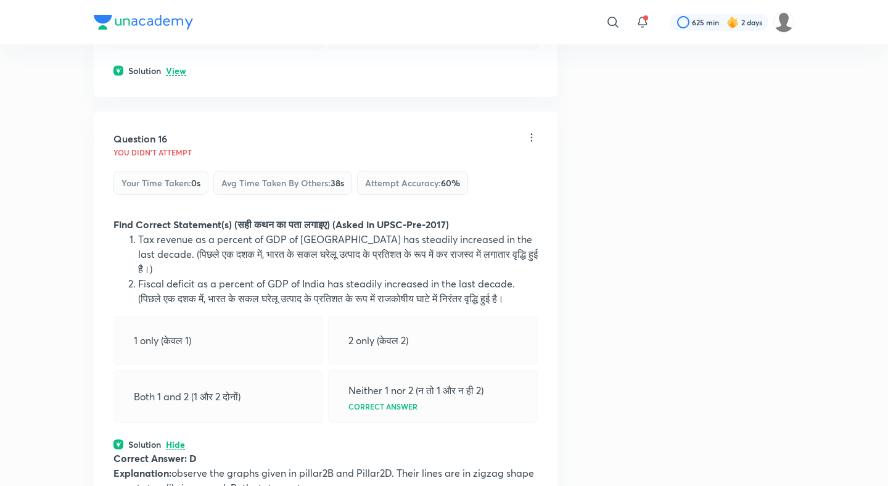
click at [174, 75] on p "View" at bounding box center [176, 71] width 20 height 9
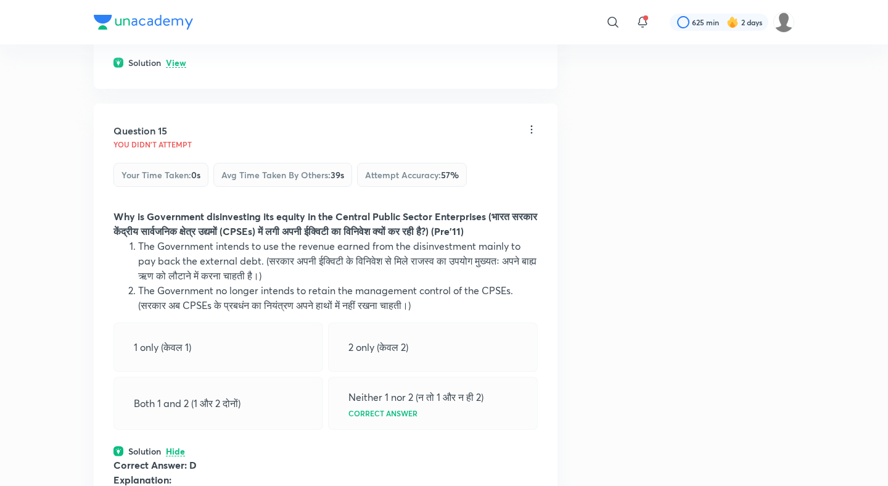
click at [177, 67] on p "View" at bounding box center [176, 63] width 20 height 9
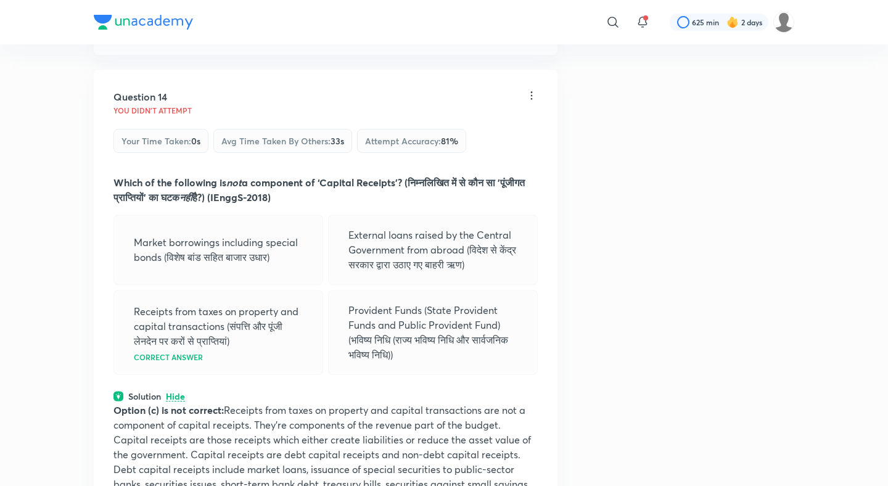
scroll to position [4890, 0]
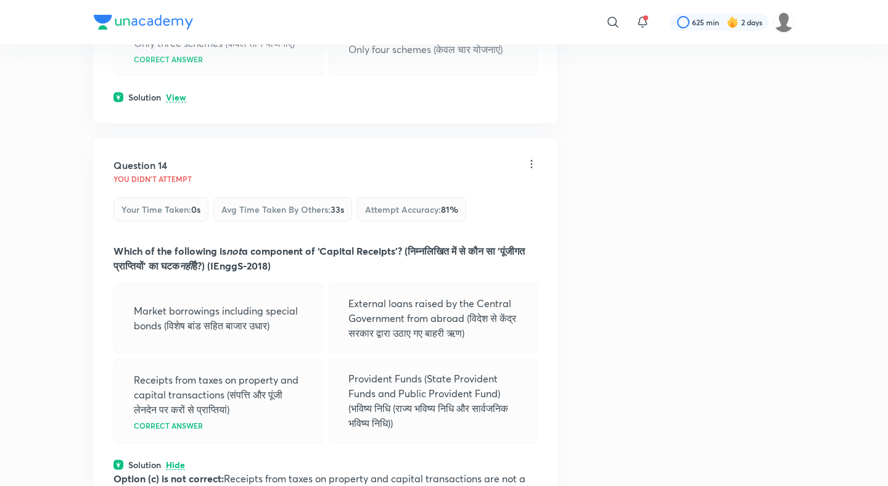
click at [181, 94] on p "View" at bounding box center [176, 97] width 20 height 9
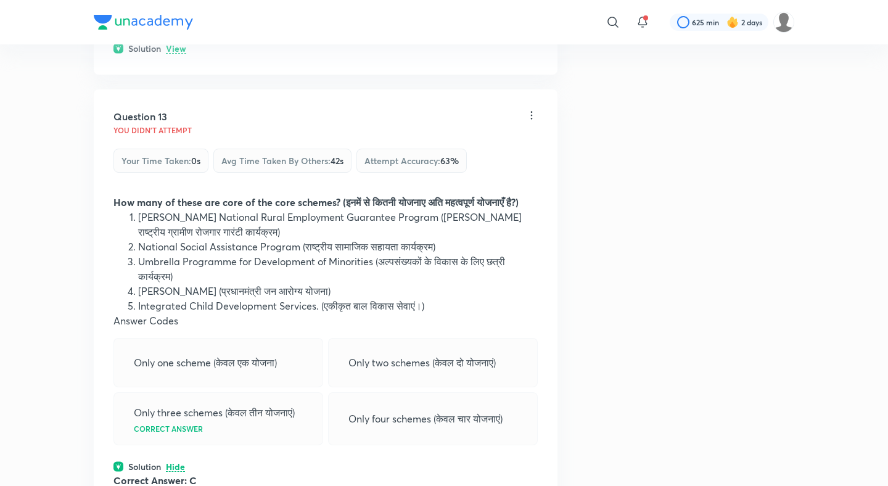
scroll to position [4500, 0]
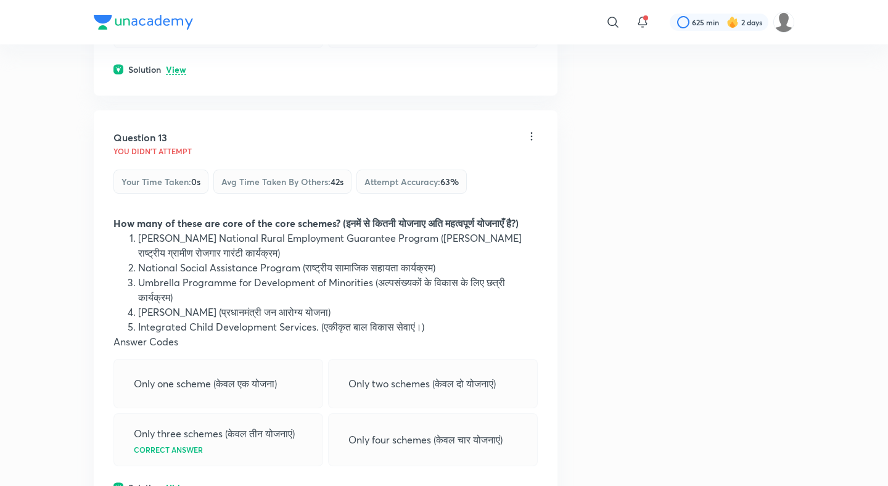
click at [177, 76] on div "Solution View" at bounding box center [325, 69] width 424 height 13
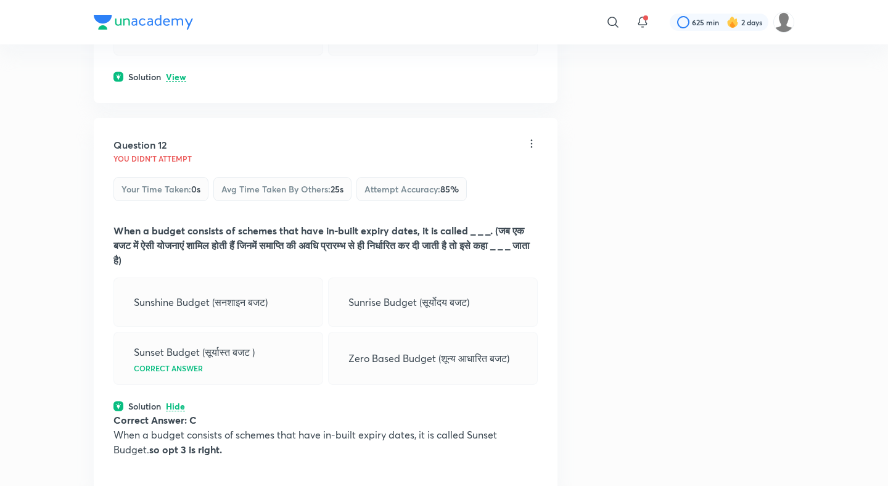
scroll to position [4095, 0]
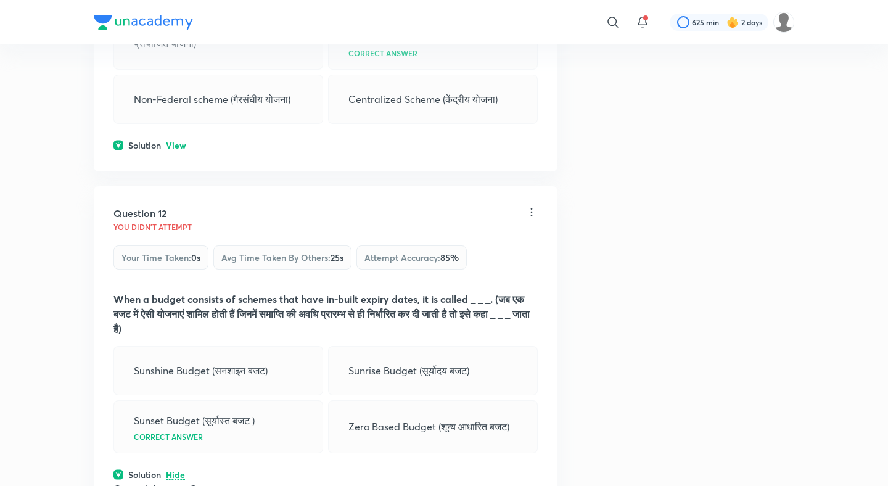
click at [177, 141] on p "View" at bounding box center [176, 145] width 20 height 9
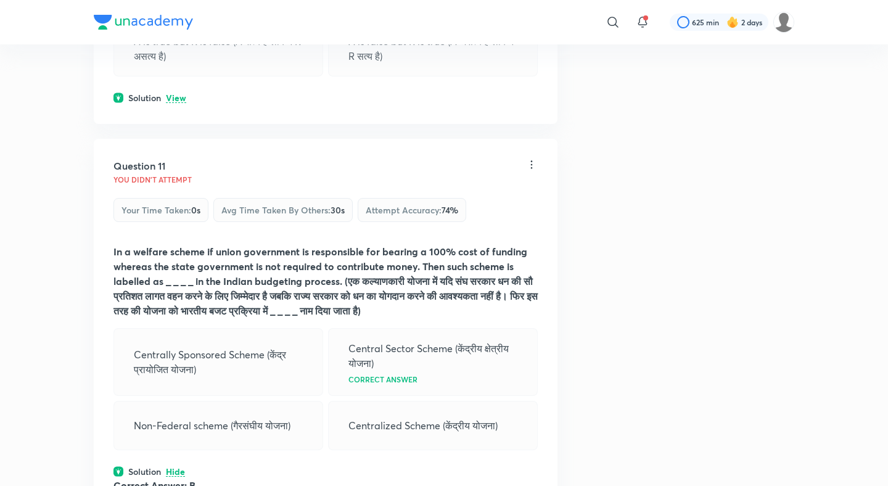
scroll to position [3768, 0]
click at [181, 104] on p "View" at bounding box center [176, 99] width 20 height 9
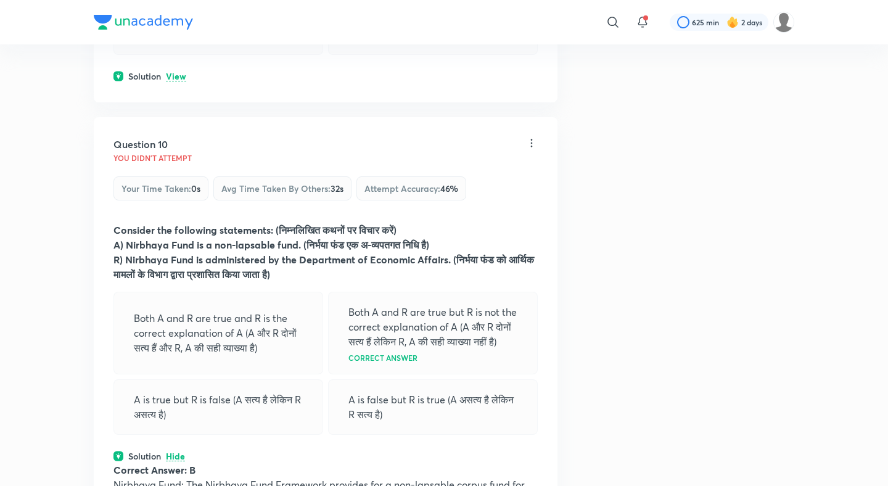
scroll to position [3380, 0]
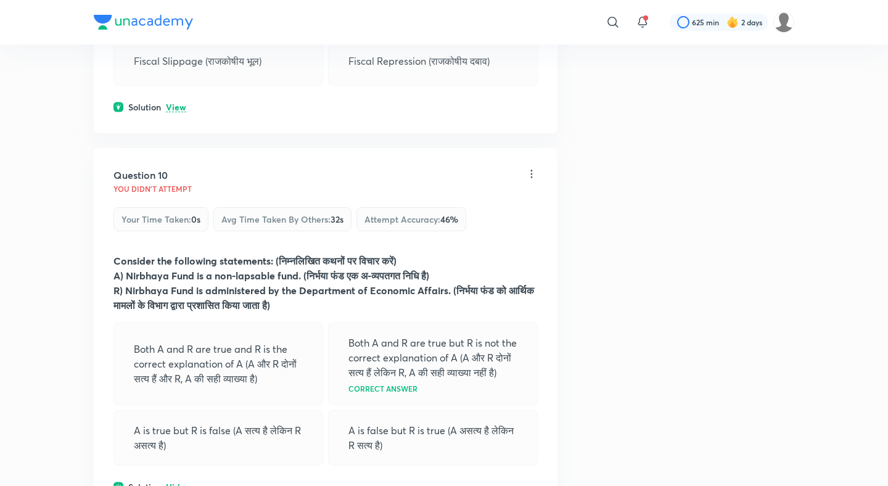
click at [180, 103] on p "View" at bounding box center [176, 107] width 20 height 9
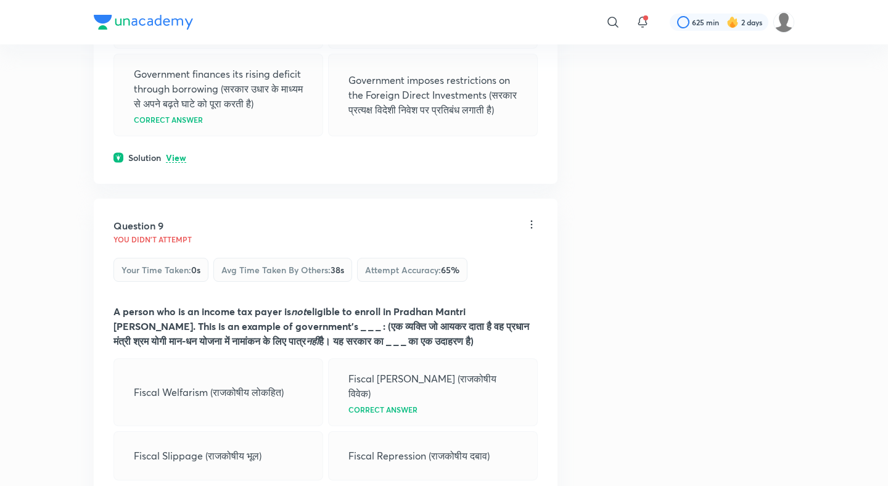
scroll to position [2949, 0]
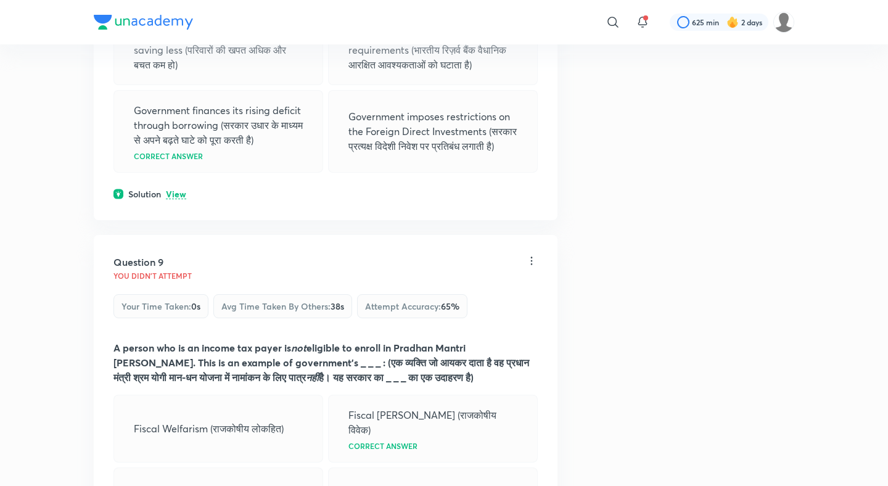
click at [176, 192] on p "View" at bounding box center [176, 194] width 20 height 9
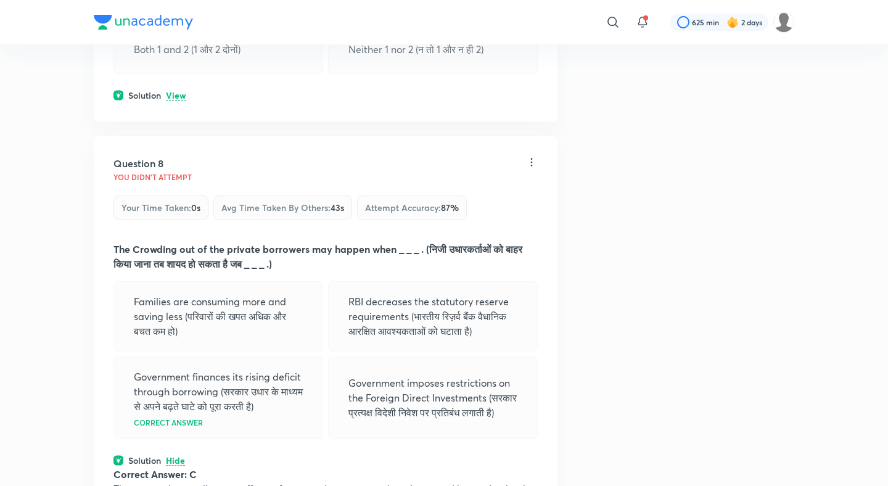
scroll to position [2588, 0]
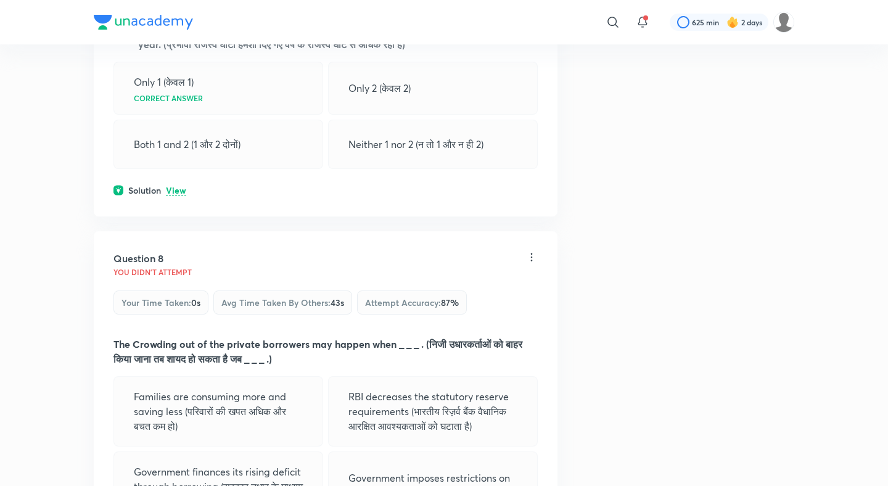
click at [176, 182] on div "Question 7 You didn't Attempt Your time taken : 0s Avg time taken by others : 5…" at bounding box center [326, 37] width 464 height 359
click at [176, 186] on p "View" at bounding box center [176, 190] width 20 height 9
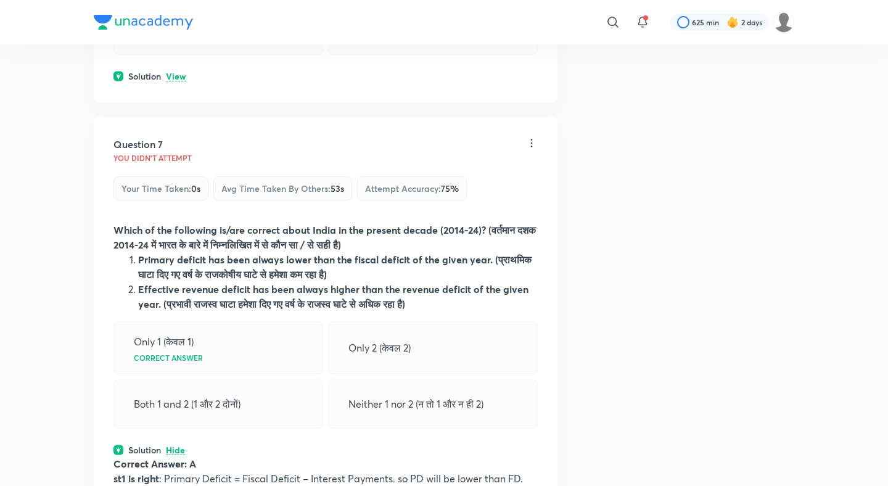
click at [173, 73] on p "View" at bounding box center [176, 76] width 20 height 9
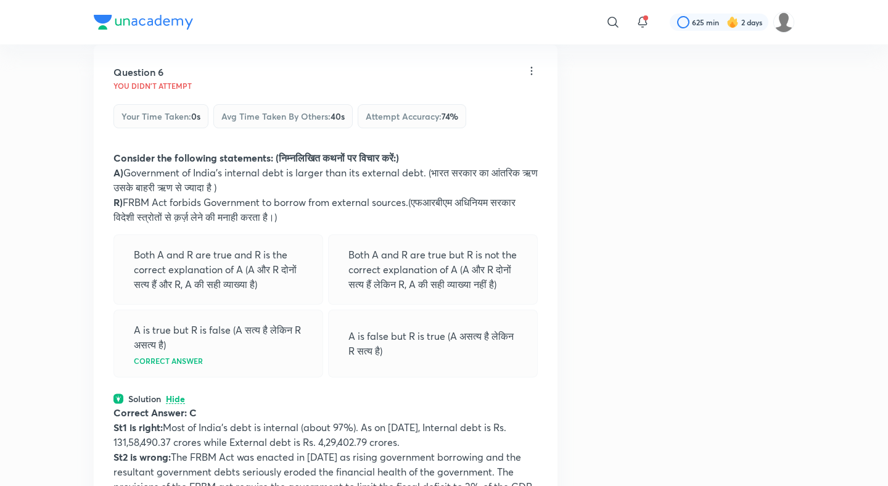
scroll to position [1888, 0]
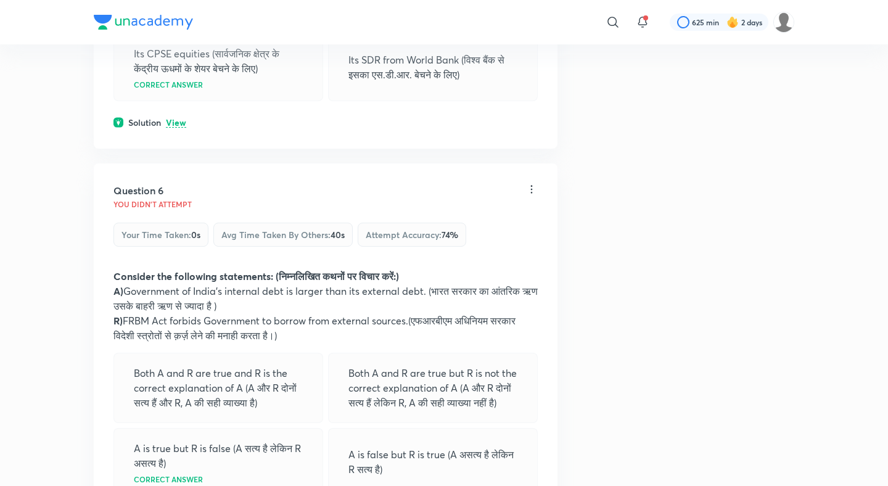
click at [174, 118] on p "View" at bounding box center [176, 122] width 20 height 9
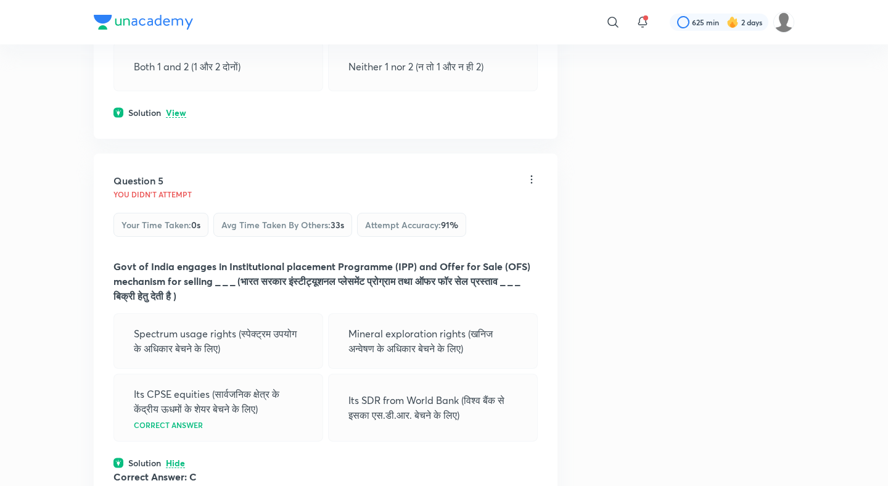
scroll to position [1526, 0]
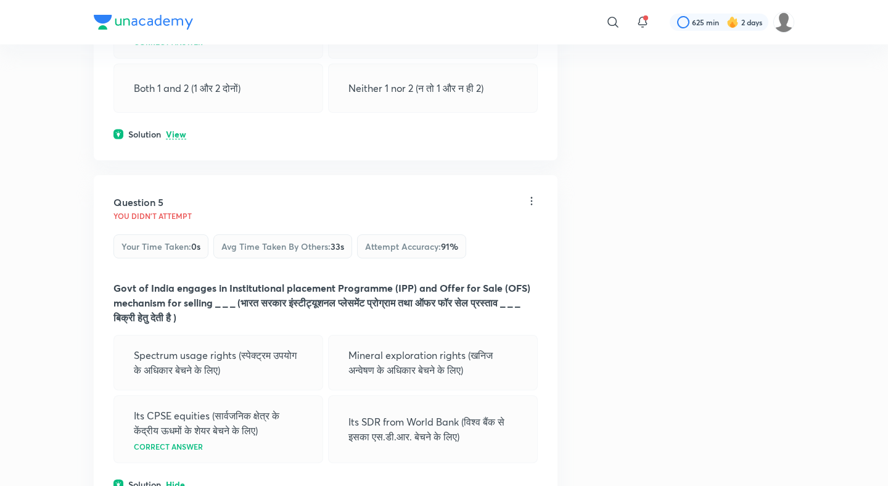
click at [174, 130] on p "View" at bounding box center [176, 134] width 20 height 9
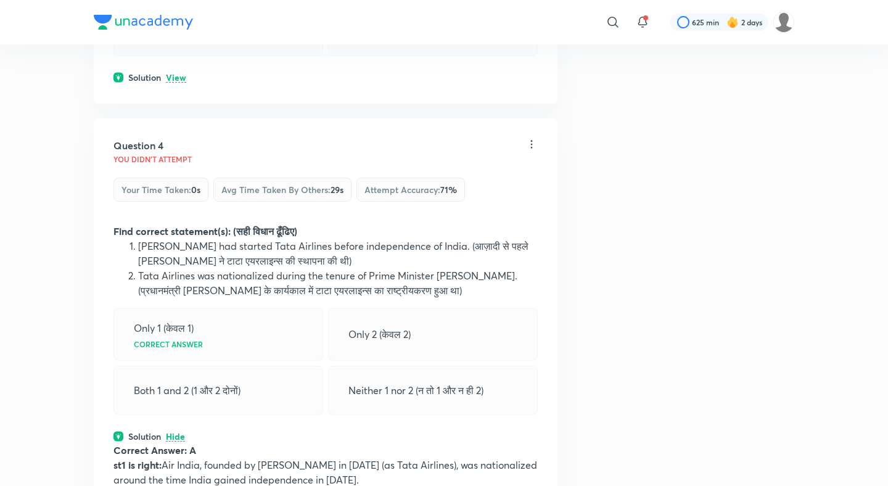
scroll to position [1177, 0]
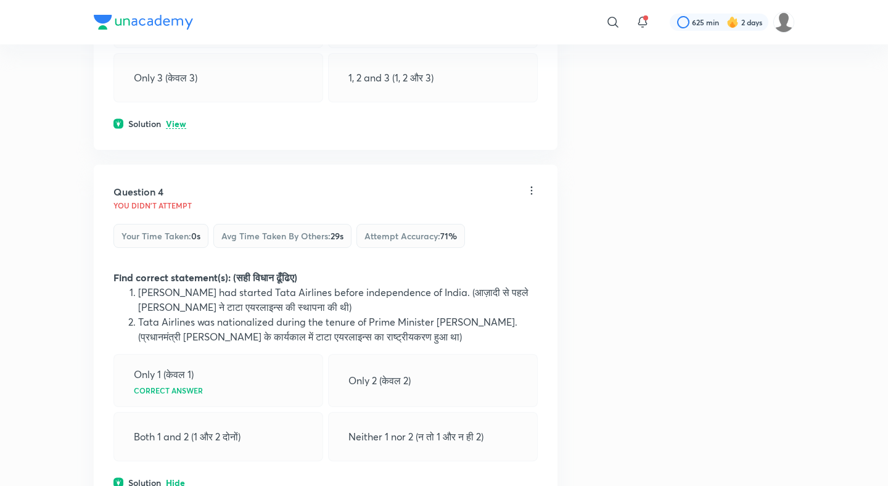
click at [174, 120] on p "View" at bounding box center [176, 124] width 20 height 9
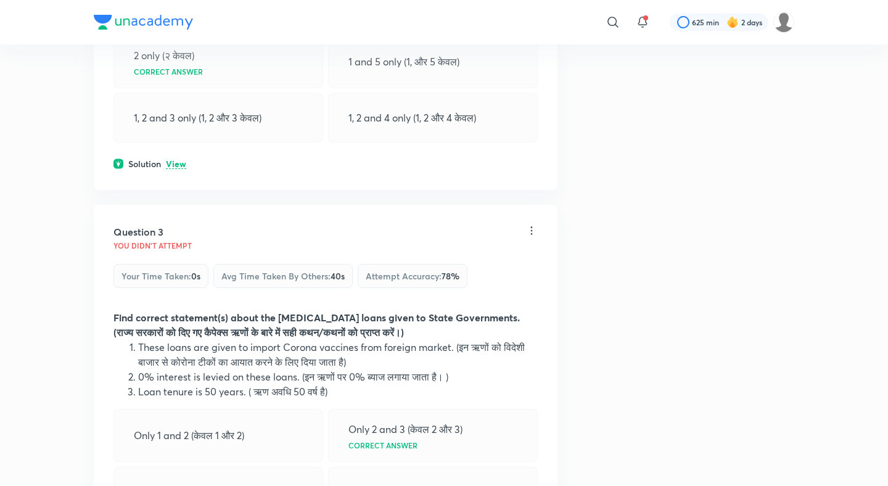
click at [178, 160] on p "View" at bounding box center [176, 164] width 20 height 9
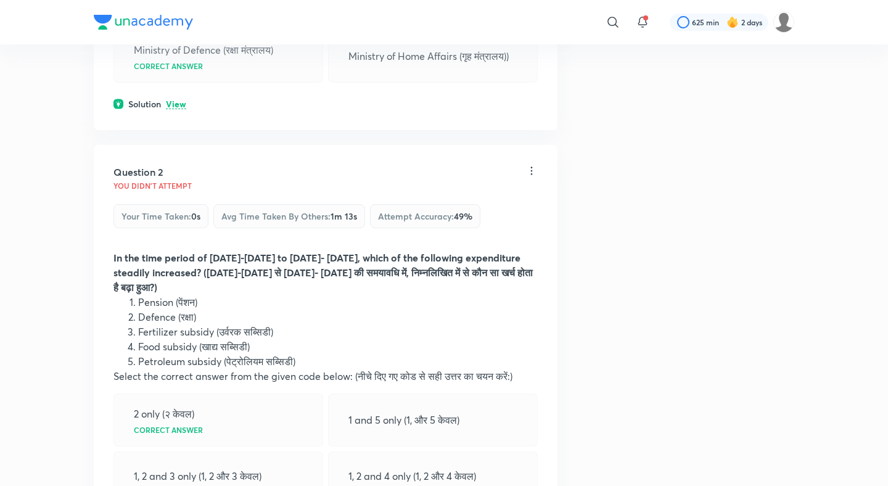
scroll to position [380, 0]
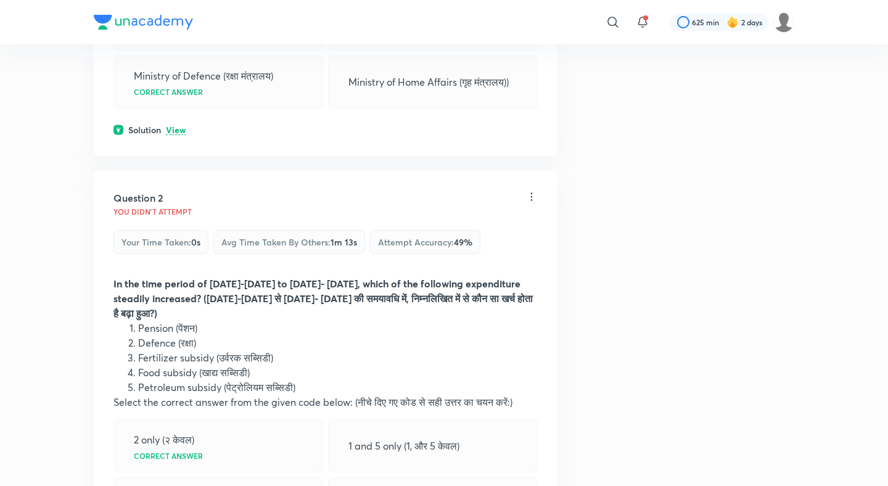
click at [178, 133] on p "View" at bounding box center [176, 130] width 20 height 9
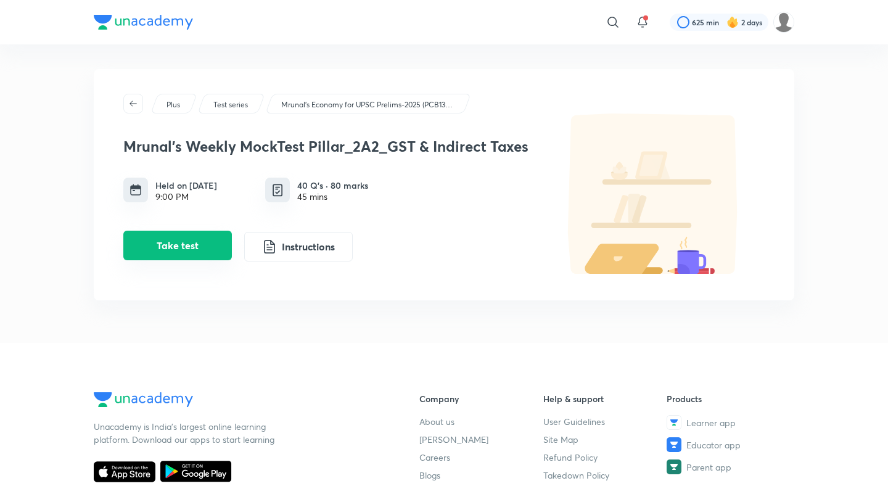
click at [204, 243] on button "Take test" at bounding box center [177, 246] width 108 height 30
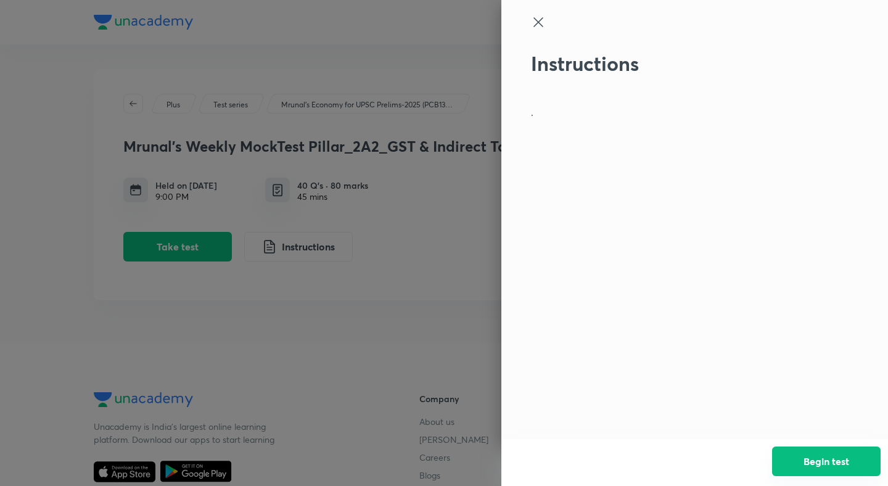
click at [854, 457] on button "Begin test" at bounding box center [826, 461] width 108 height 30
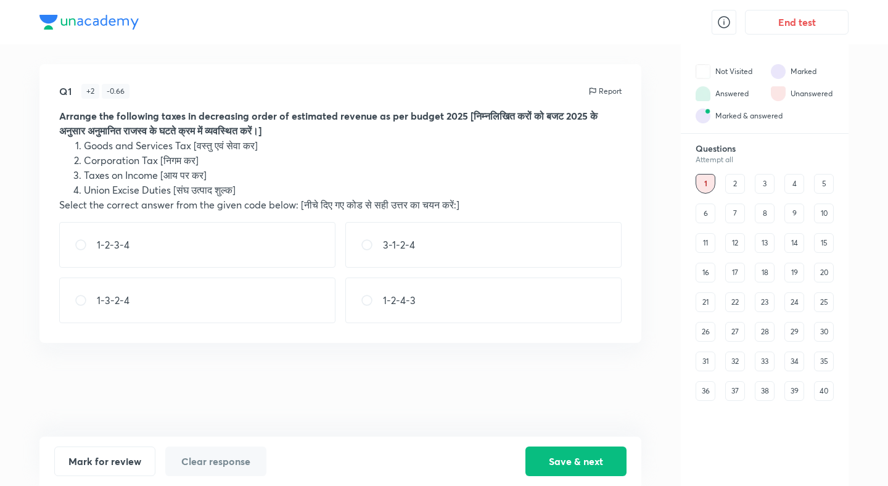
click at [821, 30] on button "End test" at bounding box center [797, 22] width 104 height 25
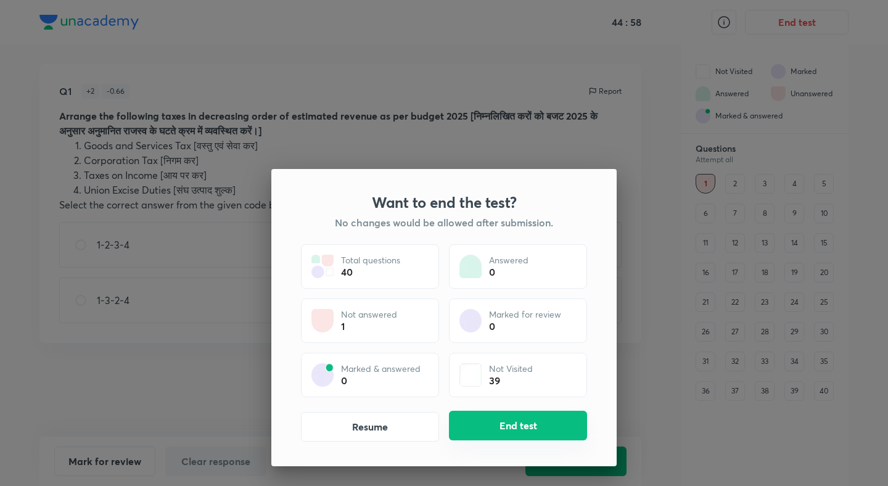
click at [547, 419] on button "End test" at bounding box center [518, 426] width 138 height 30
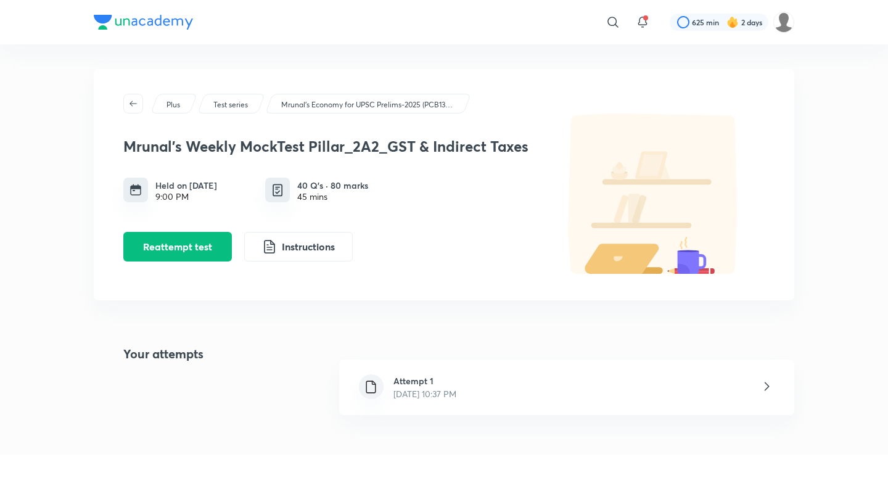
click at [426, 378] on h6 "Attempt 1" at bounding box center [424, 380] width 63 height 13
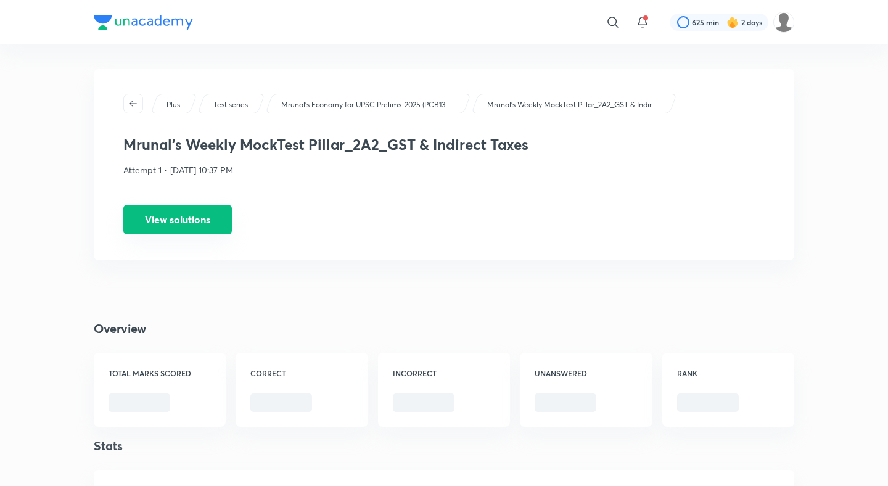
click at [198, 232] on button "View solutions" at bounding box center [177, 220] width 108 height 30
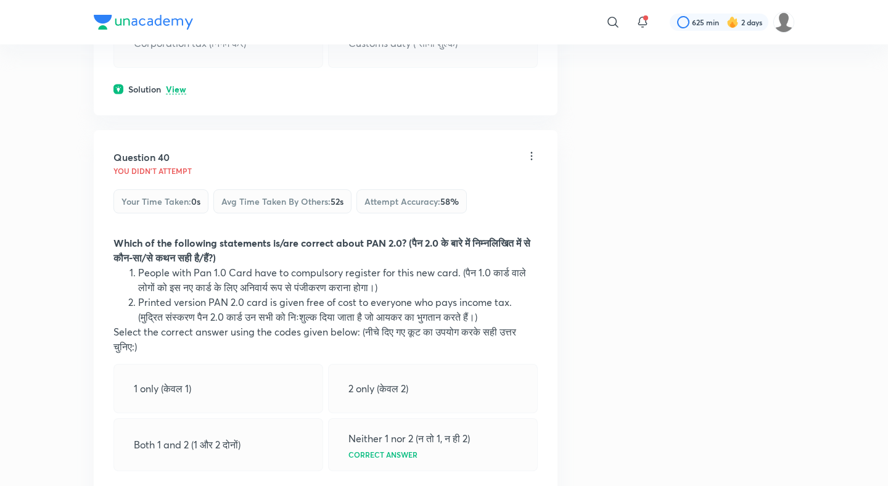
scroll to position [15148, 0]
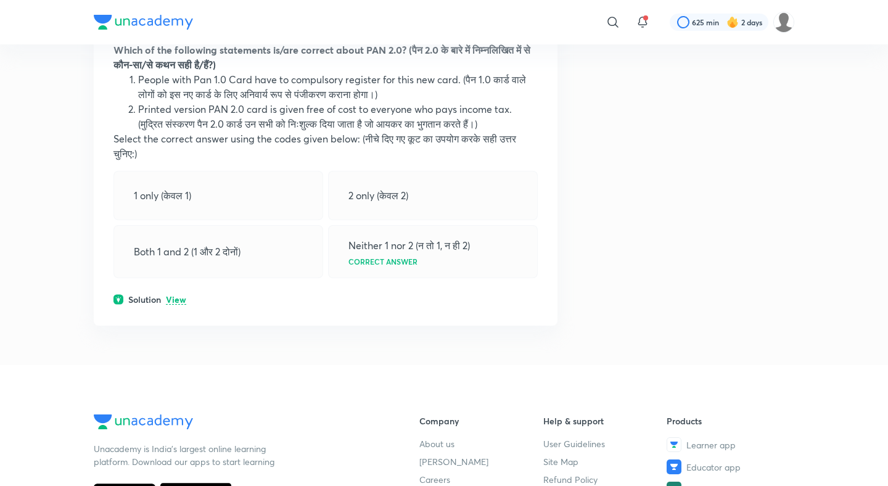
click at [176, 227] on div "Question 40 You didn't Attempt Your time taken : 0s Avg time taken by others : …" at bounding box center [326, 131] width 464 height 388
click at [177, 295] on p "View" at bounding box center [176, 299] width 20 height 9
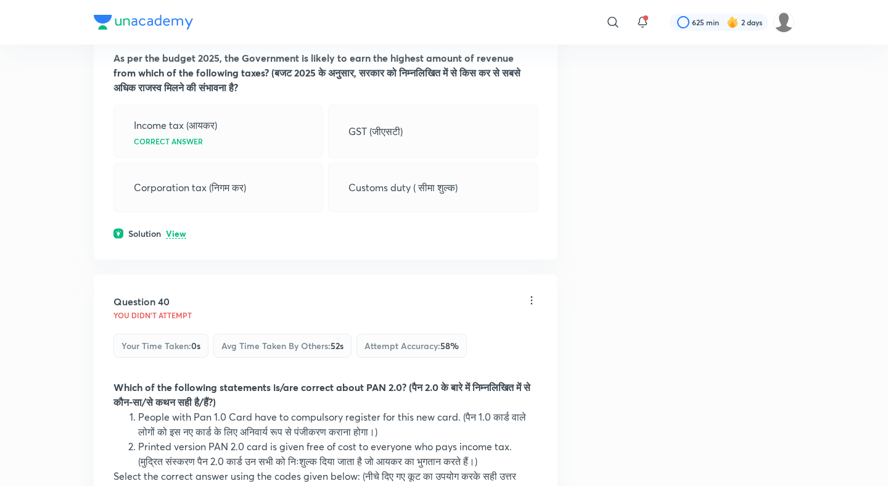
scroll to position [14799, 0]
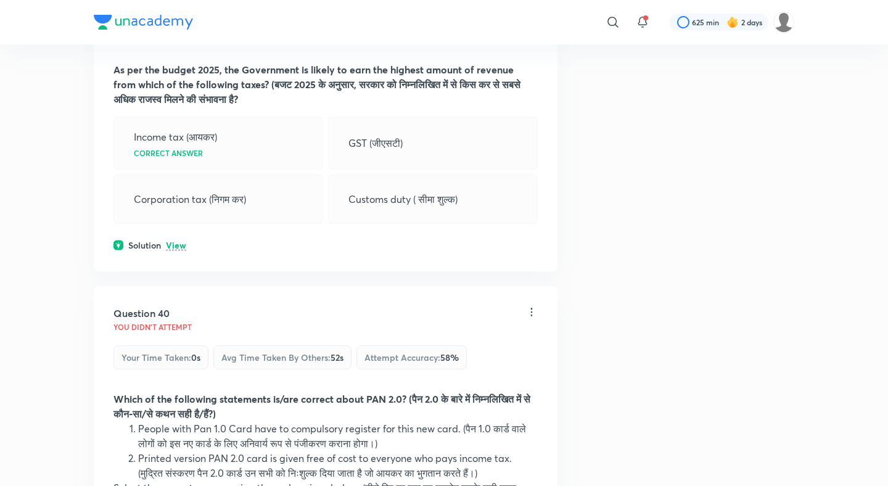
click at [184, 166] on div "Question 39 You didn't Attempt Your time taken : 0s Avg time taken by others : …" at bounding box center [326, 114] width 464 height 314
click at [178, 241] on p "View" at bounding box center [176, 245] width 20 height 9
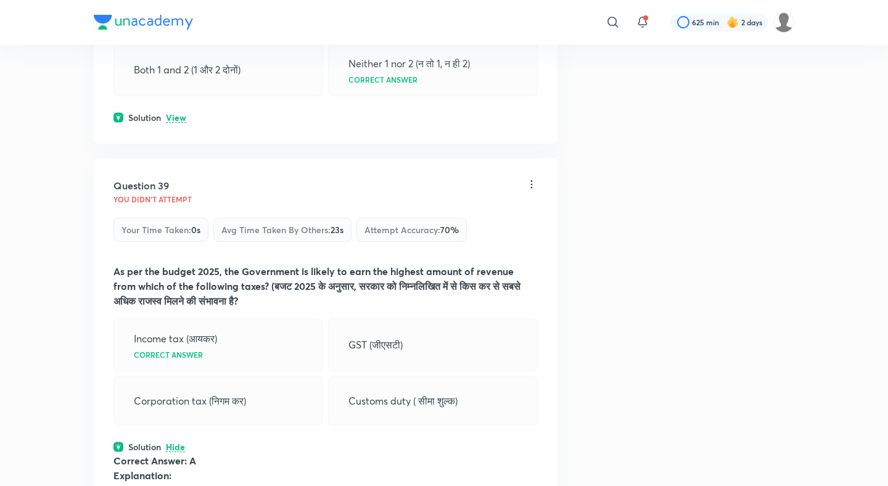
scroll to position [14422, 0]
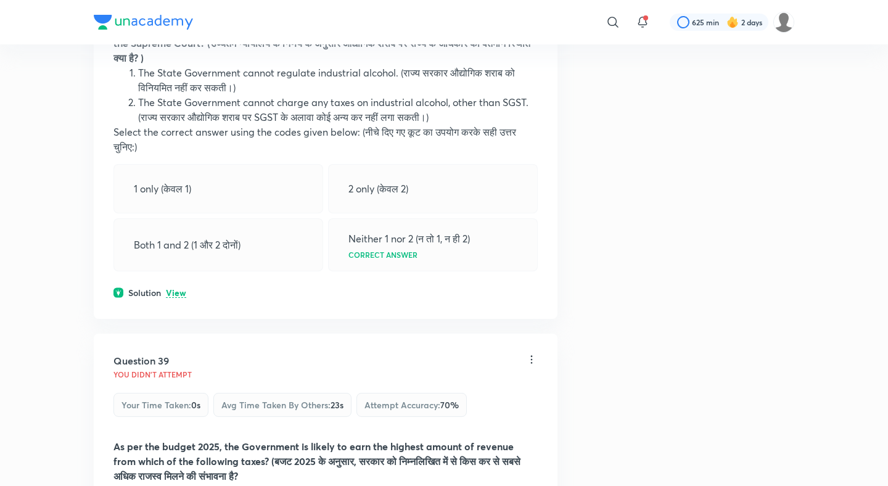
click at [176, 288] on p "View" at bounding box center [176, 292] width 20 height 9
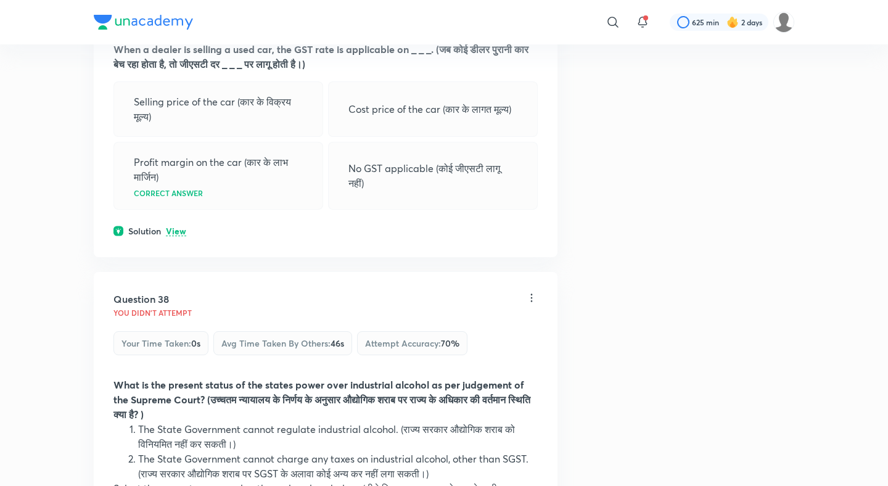
click at [179, 227] on p "View" at bounding box center [176, 231] width 20 height 9
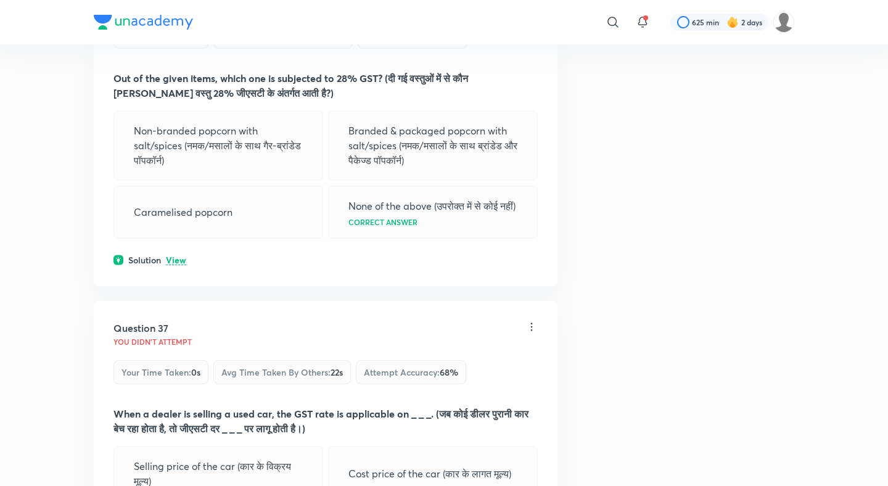
scroll to position [13664, 0]
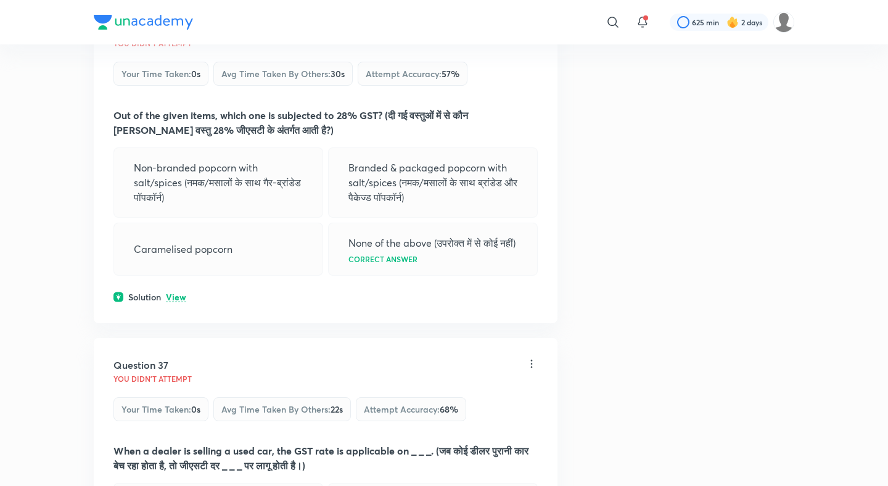
click at [178, 210] on div "Question 36 You didn't Attempt Your time taken : 0s Avg time taken by others : …" at bounding box center [326, 162] width 464 height 321
click at [176, 293] on p "View" at bounding box center [176, 297] width 20 height 9
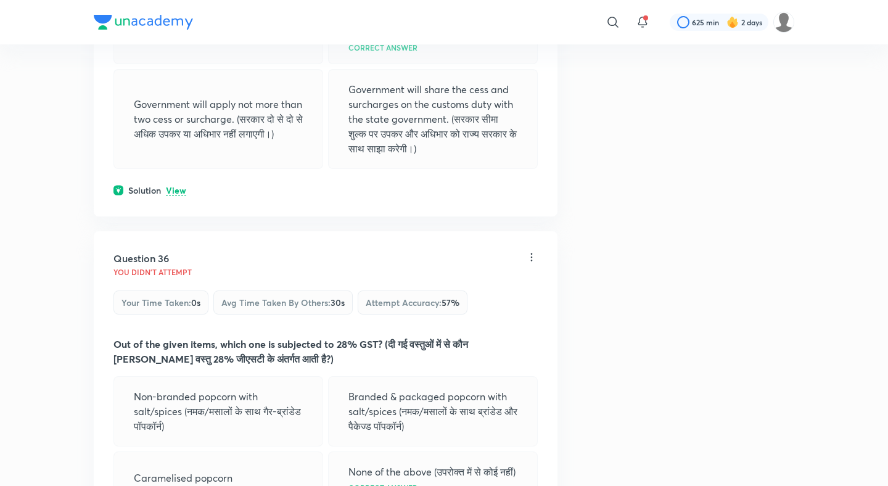
scroll to position [13387, 0]
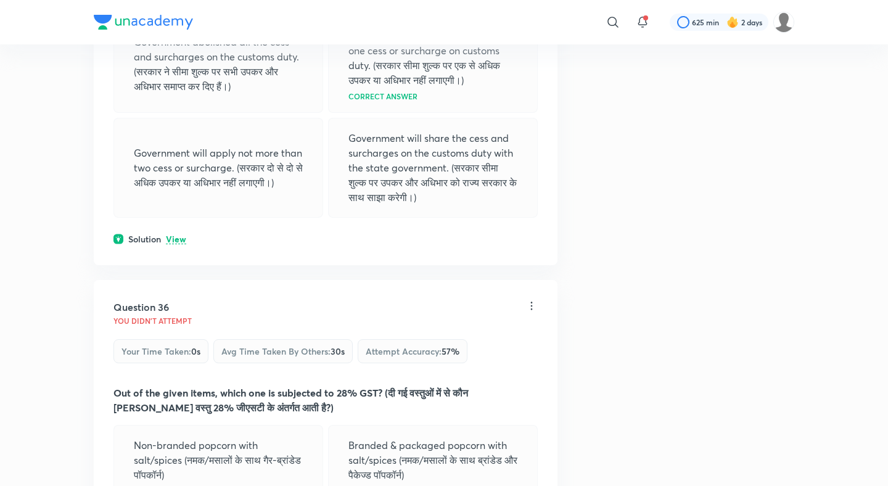
drag, startPoint x: 180, startPoint y: 144, endPoint x: 180, endPoint y: 155, distance: 11.1
click at [180, 148] on div "Question 35 You didn't Attempt Your time taken : 0s Avg time taken by others : …" at bounding box center [326, 68] width 464 height 395
click at [180, 235] on p "View" at bounding box center [176, 239] width 20 height 9
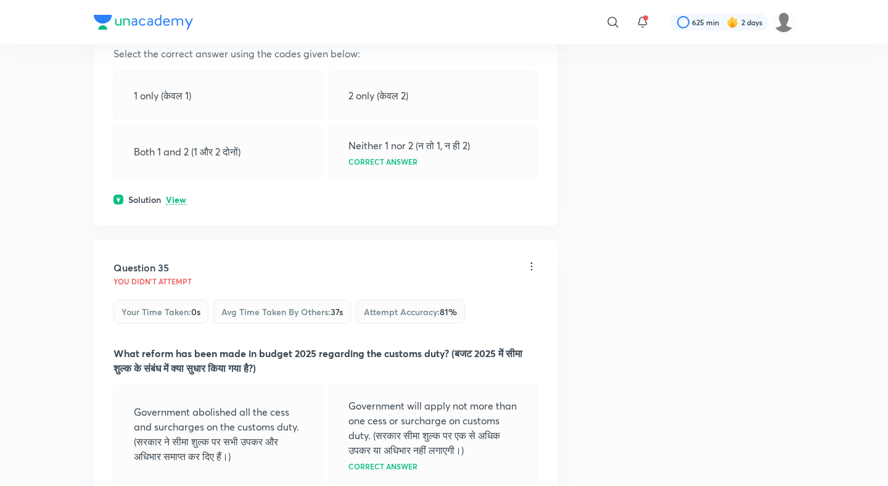
click at [180, 195] on p "View" at bounding box center [176, 199] width 20 height 9
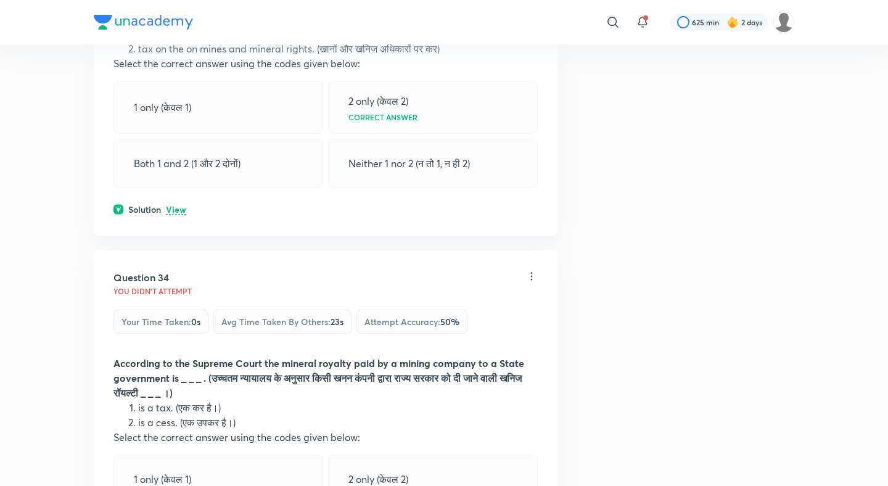
click at [178, 205] on p "View" at bounding box center [176, 209] width 20 height 9
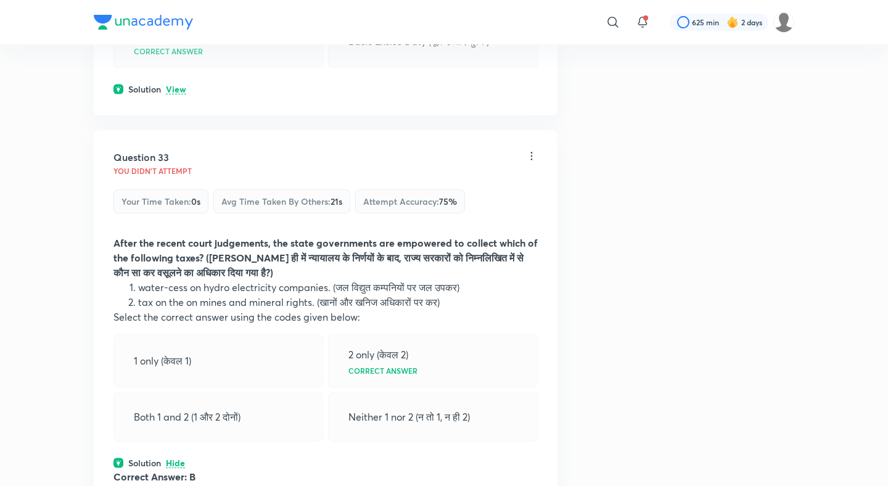
scroll to position [12282, 0]
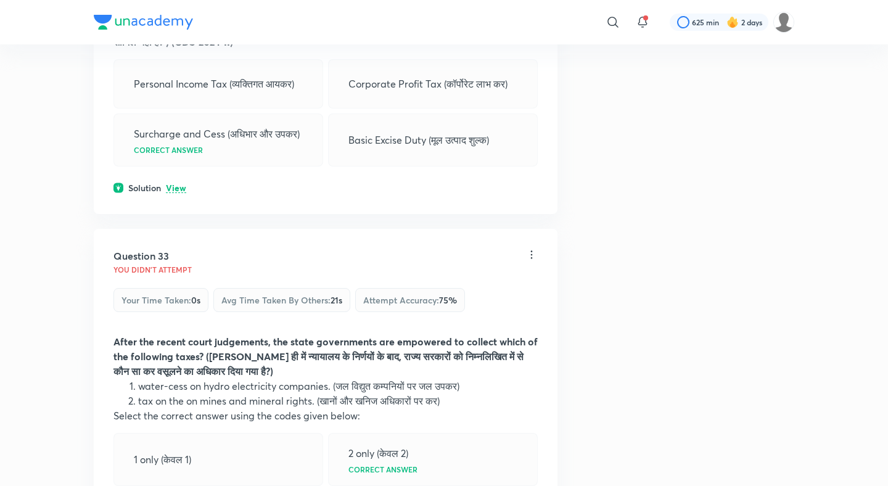
click at [178, 115] on div "Question 32 You didn't Attempt Your time taken : 0s Avg time taken by others : …" at bounding box center [326, 49] width 464 height 329
click at [178, 184] on p "View" at bounding box center [176, 188] width 20 height 9
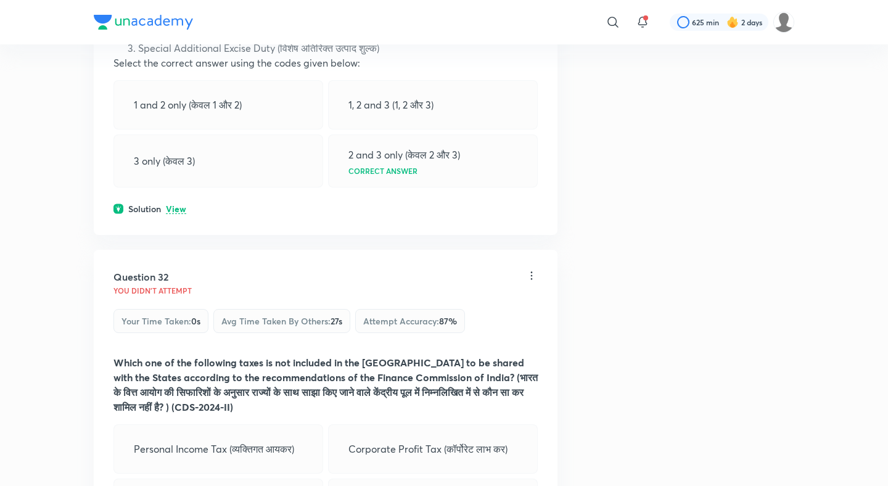
scroll to position [11911, 0]
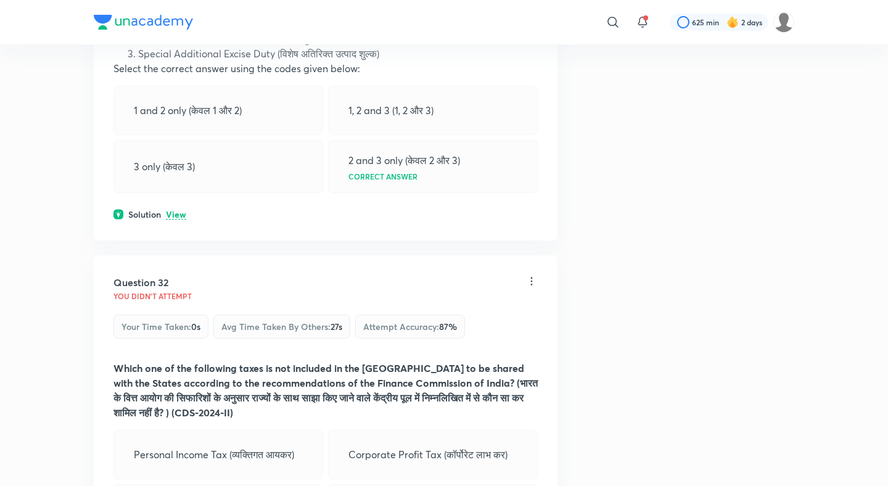
click at [176, 208] on div "Solution View" at bounding box center [325, 214] width 424 height 13
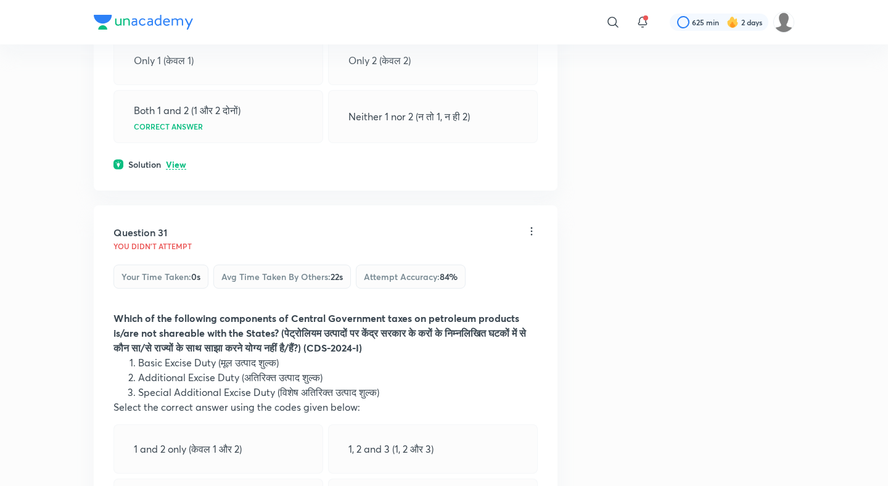
scroll to position [11537, 0]
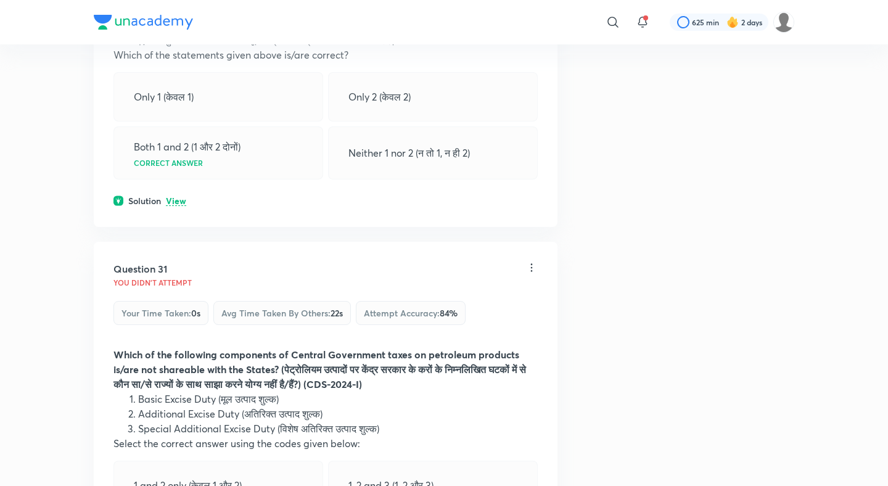
click at [181, 194] on div "Solution View" at bounding box center [325, 200] width 424 height 13
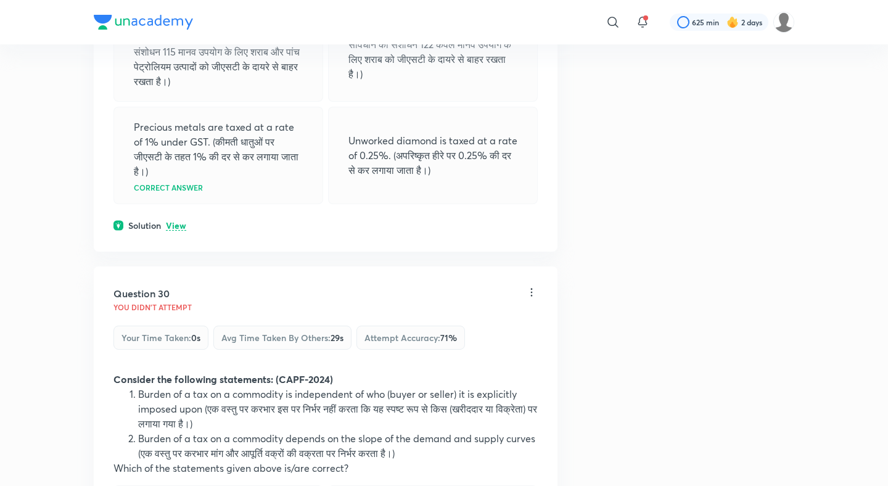
click at [179, 221] on p "View" at bounding box center [176, 225] width 20 height 9
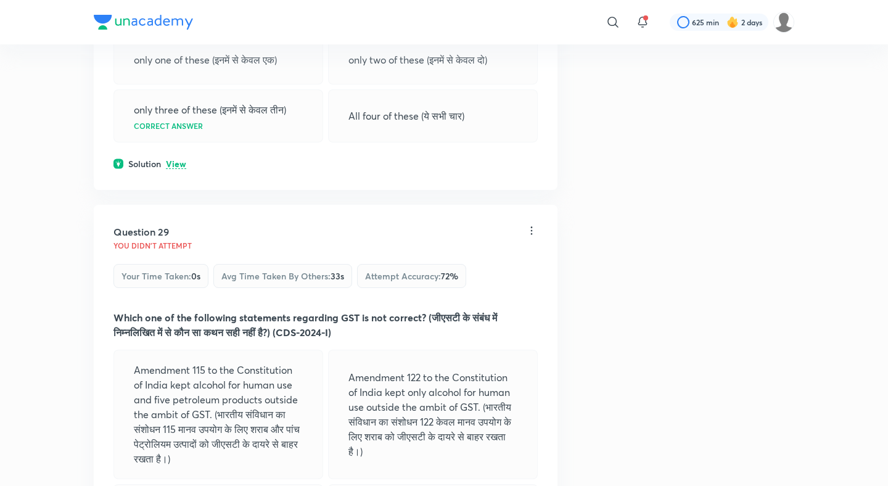
click at [180, 160] on p "View" at bounding box center [176, 164] width 20 height 9
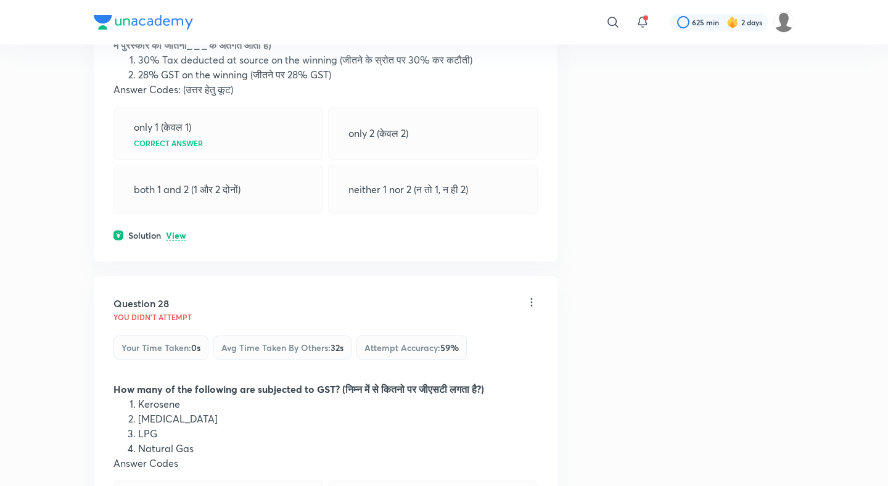
scroll to position [10272, 0]
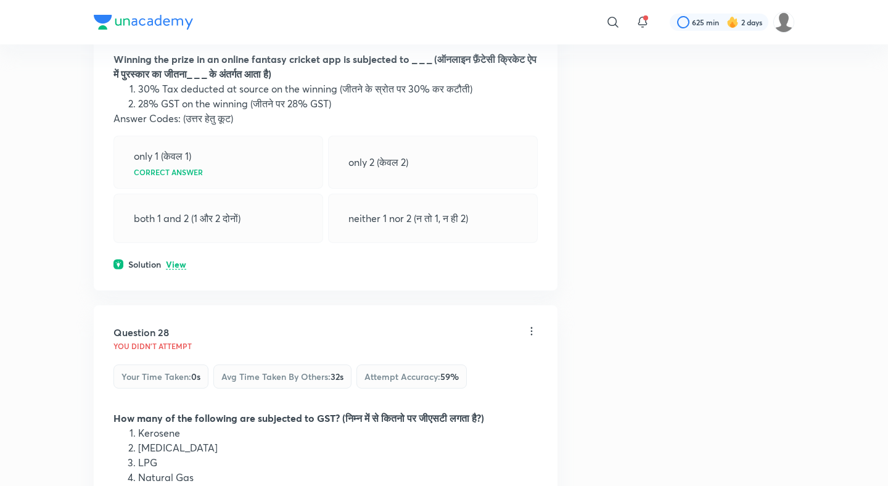
click at [178, 260] on p "View" at bounding box center [176, 264] width 20 height 9
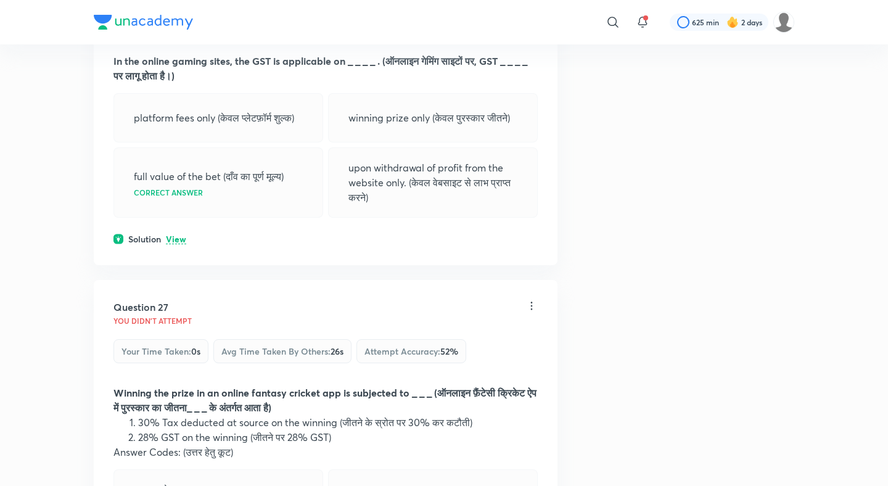
scroll to position [9892, 0]
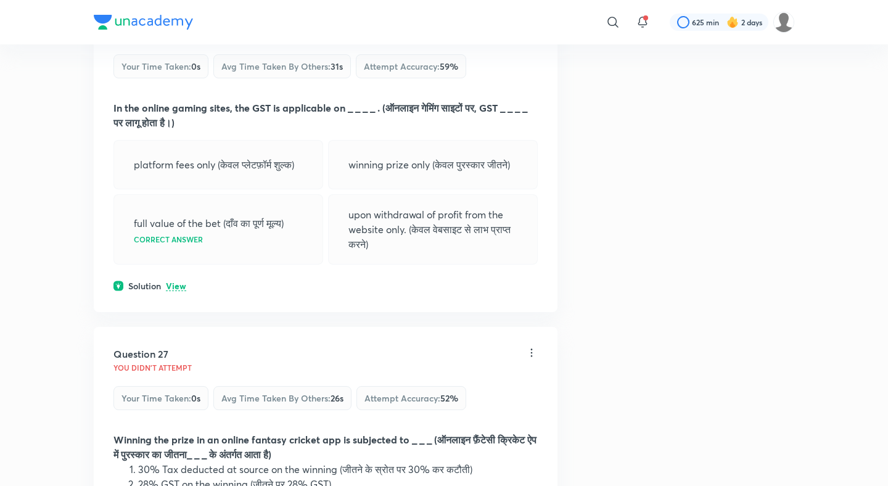
click at [173, 282] on p "View" at bounding box center [176, 286] width 20 height 9
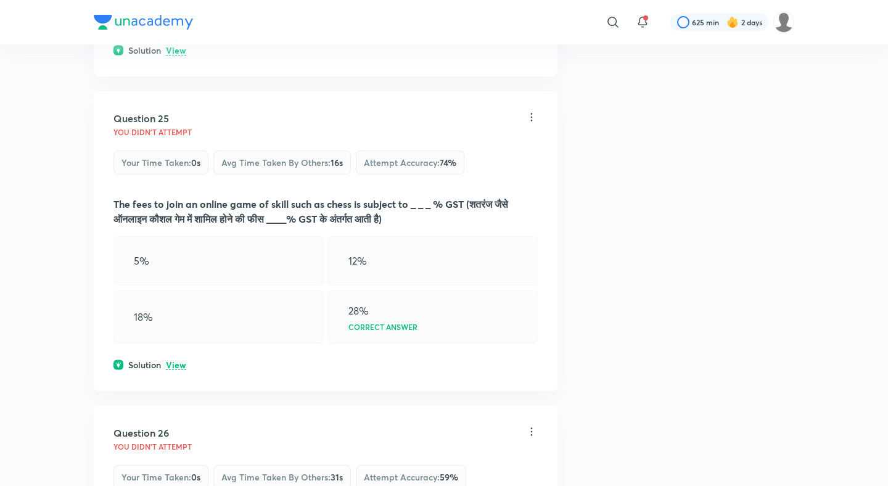
scroll to position [9472, 0]
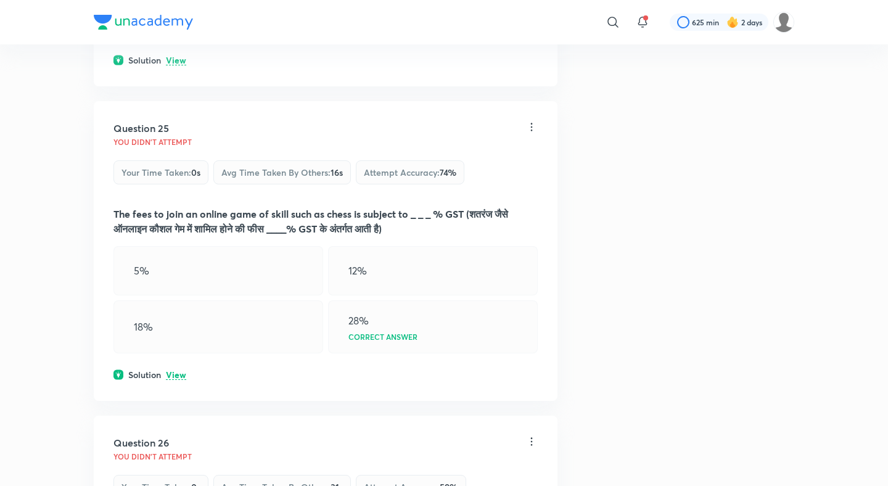
click at [171, 302] on div "Question 25 You didn't Attempt Your time taken : 0s Avg time taken by others : …" at bounding box center [326, 251] width 464 height 300
click at [176, 370] on p "View" at bounding box center [176, 374] width 20 height 9
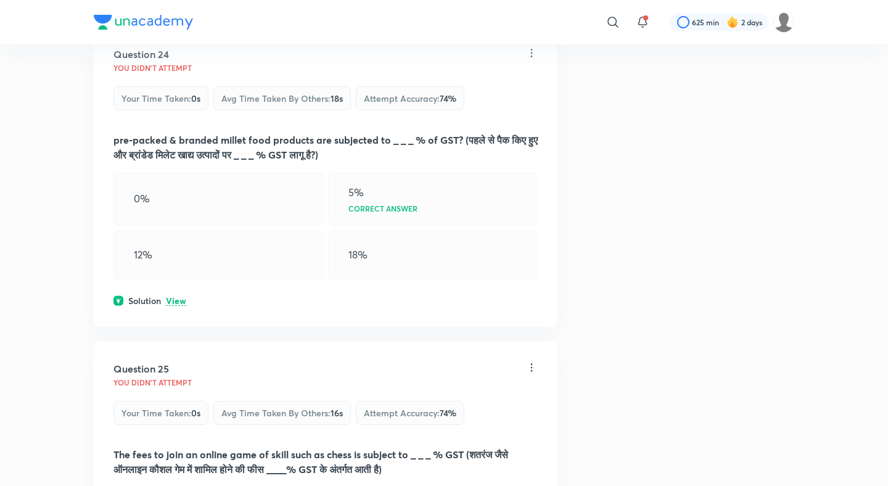
scroll to position [9202, 0]
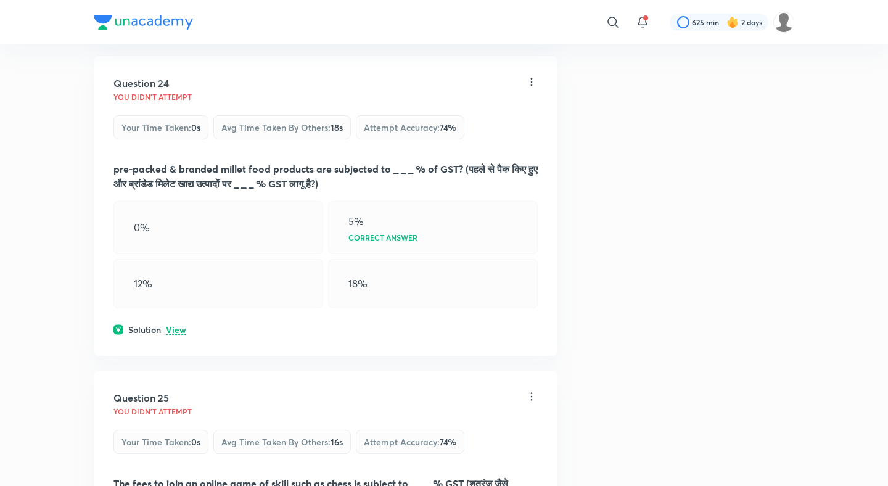
click at [175, 325] on p "View" at bounding box center [176, 329] width 20 height 9
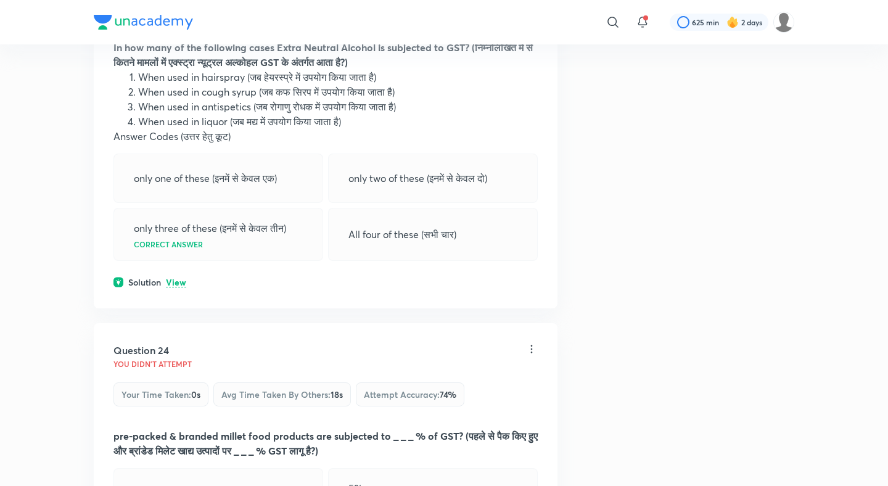
scroll to position [8846, 0]
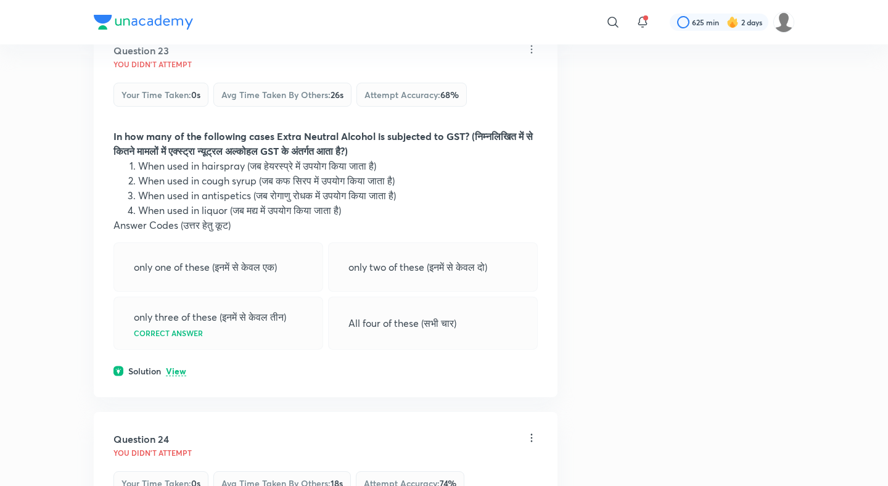
click at [176, 367] on p "View" at bounding box center [176, 371] width 20 height 9
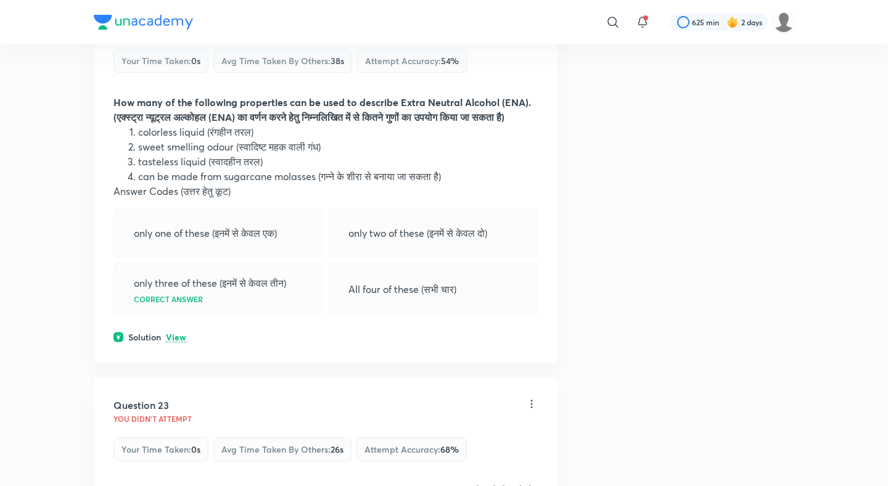
click at [178, 333] on p "View" at bounding box center [176, 337] width 20 height 9
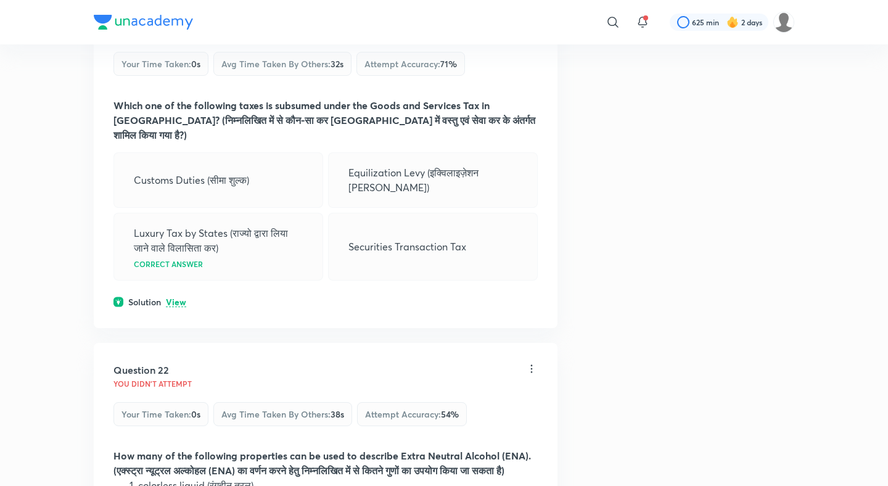
click at [179, 298] on p "View" at bounding box center [176, 302] width 20 height 9
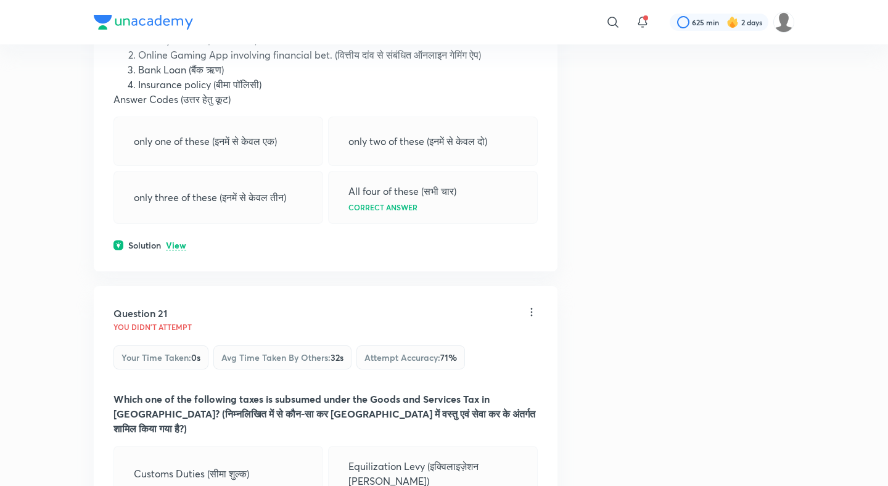
scroll to position [7831, 0]
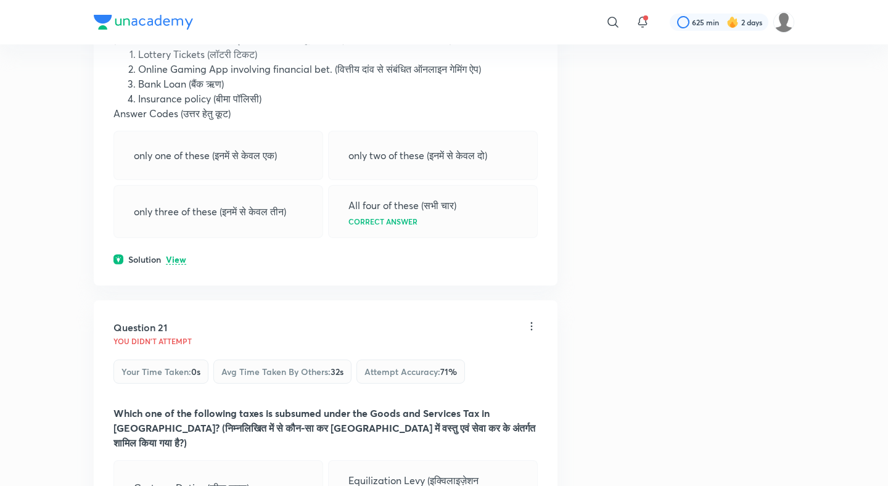
click at [178, 185] on div "only three of these (इनमें से केवल तीन)" at bounding box center [218, 211] width 210 height 53
click at [176, 255] on p "View" at bounding box center [176, 259] width 20 height 9
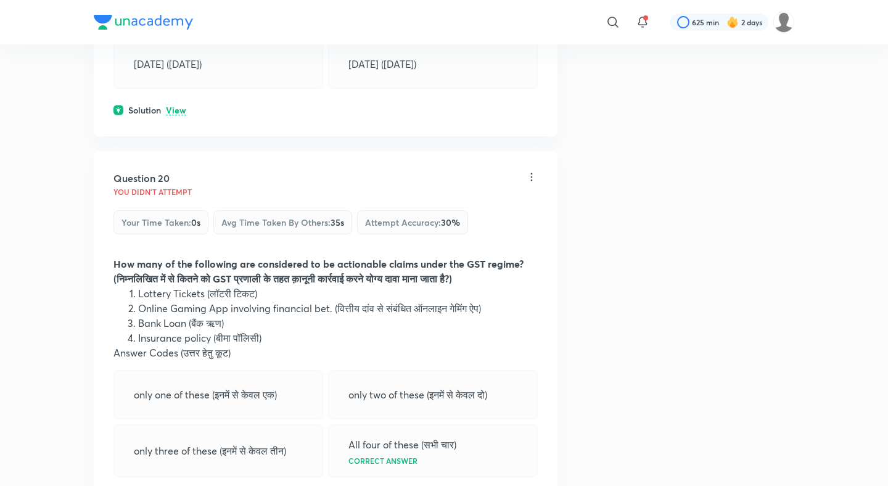
scroll to position [7568, 0]
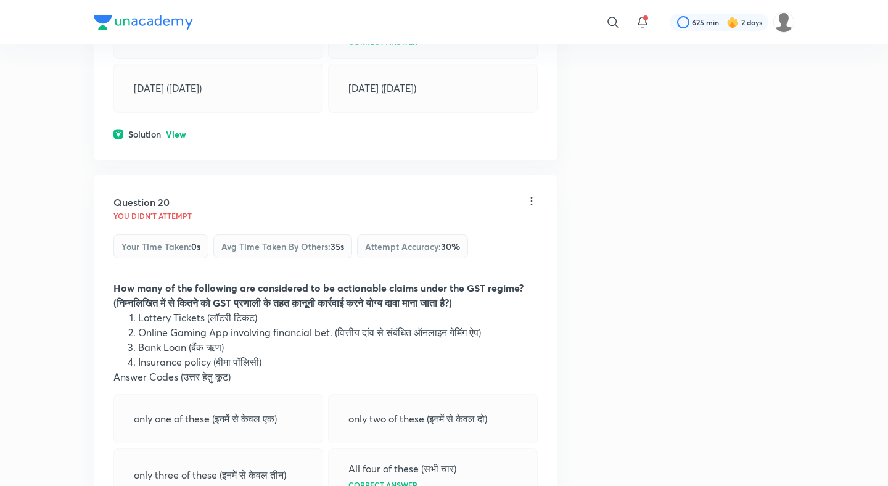
click at [179, 83] on div "Question 19 You didn't Attempt Your time taken : 0s Avg time taken by others : …" at bounding box center [326, 11] width 464 height 300
click at [179, 130] on p "View" at bounding box center [176, 134] width 20 height 9
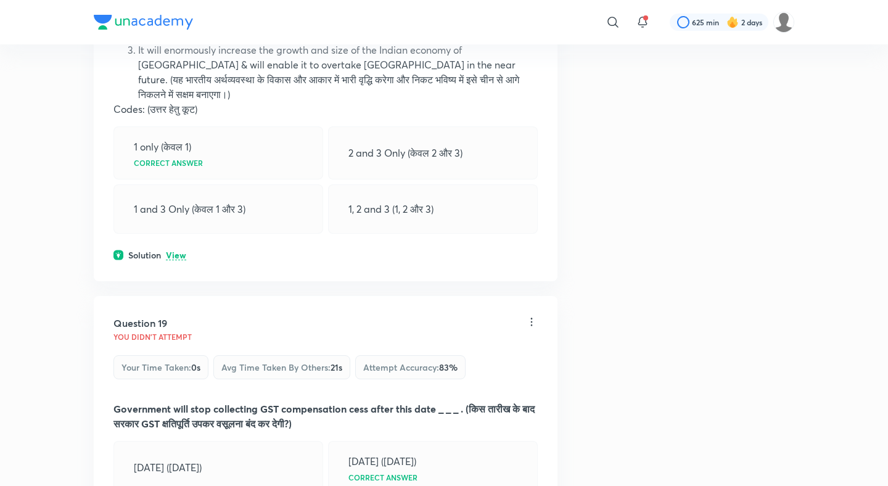
click at [177, 251] on p "View" at bounding box center [176, 255] width 20 height 9
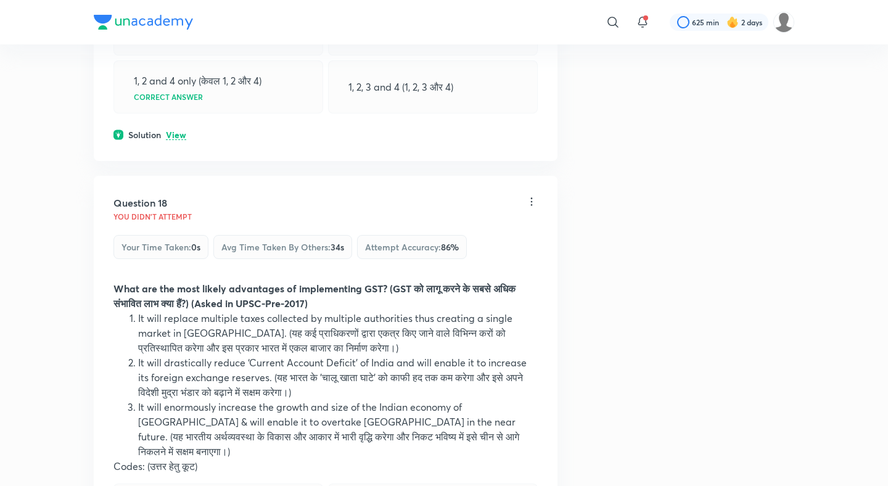
scroll to position [6756, 0]
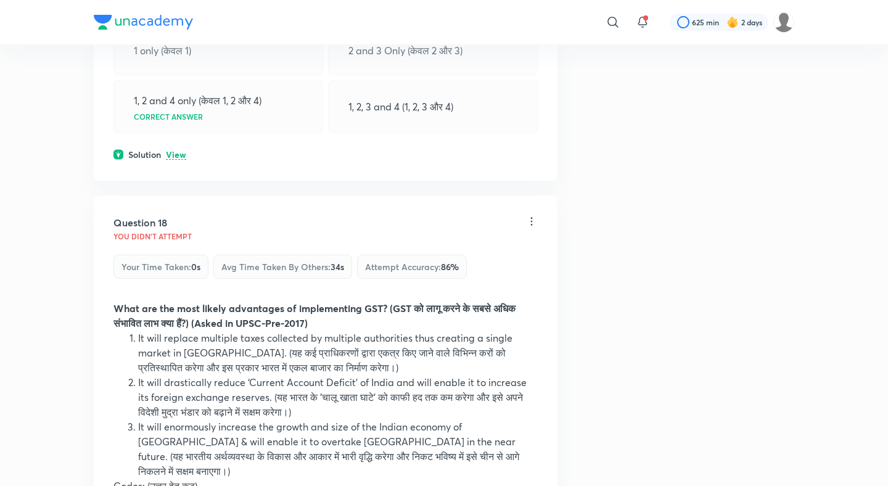
click at [179, 150] on p "View" at bounding box center [176, 154] width 20 height 9
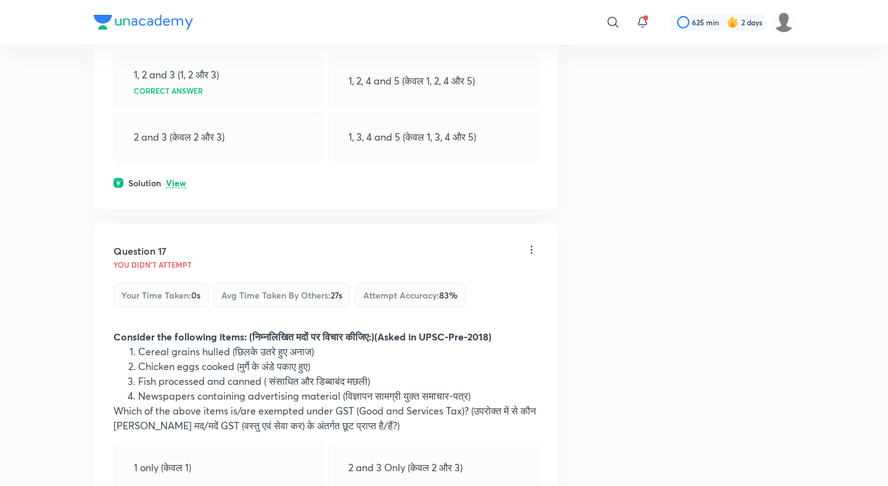
click at [181, 179] on p "View" at bounding box center [176, 183] width 20 height 9
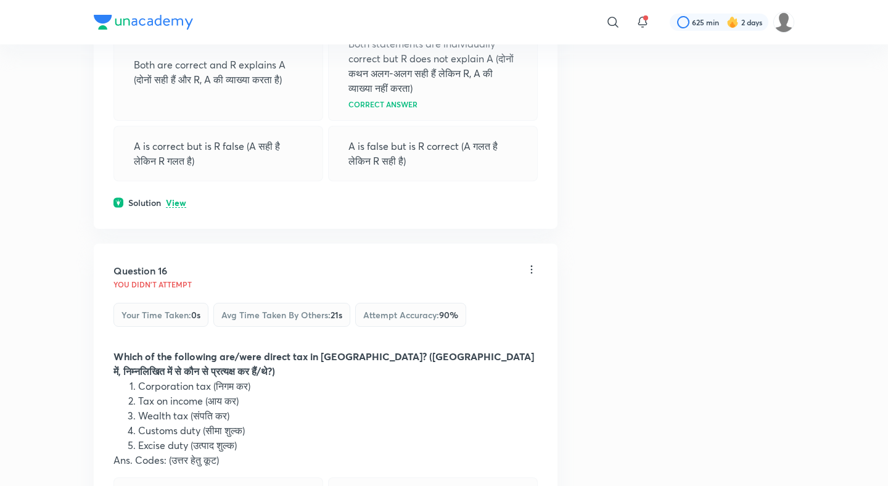
scroll to position [5892, 0]
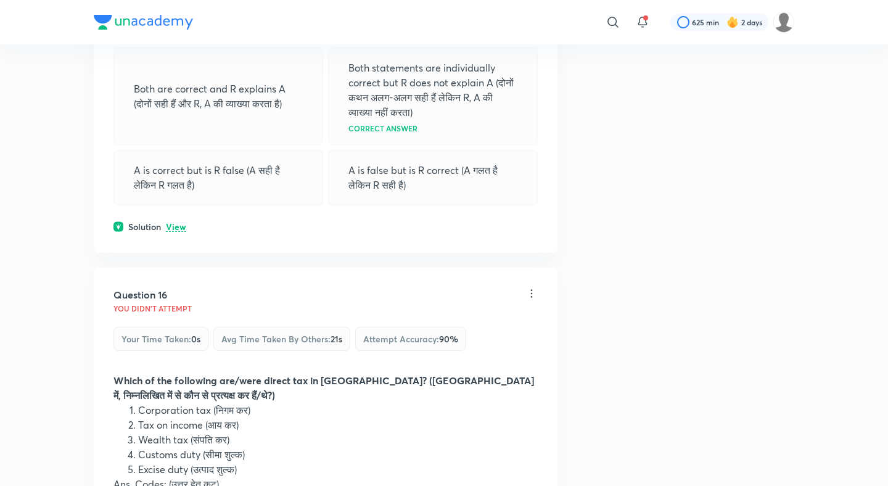
click at [178, 220] on div "Solution View" at bounding box center [325, 226] width 424 height 13
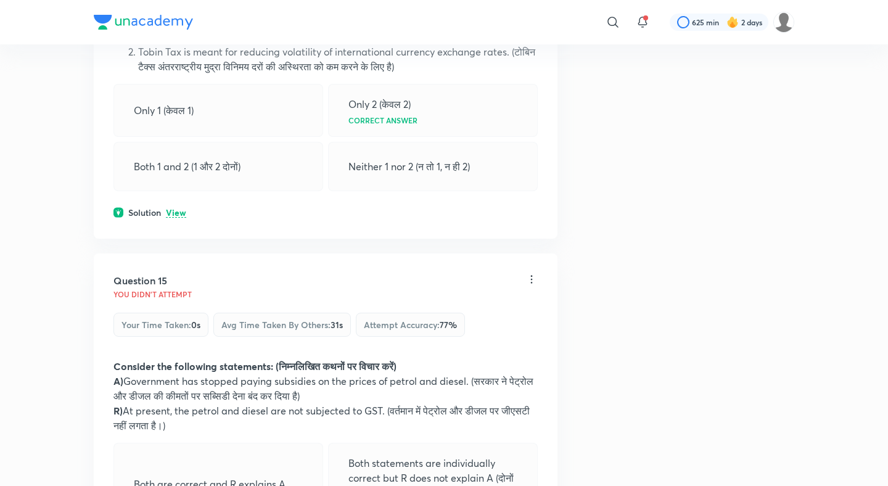
scroll to position [5459, 0]
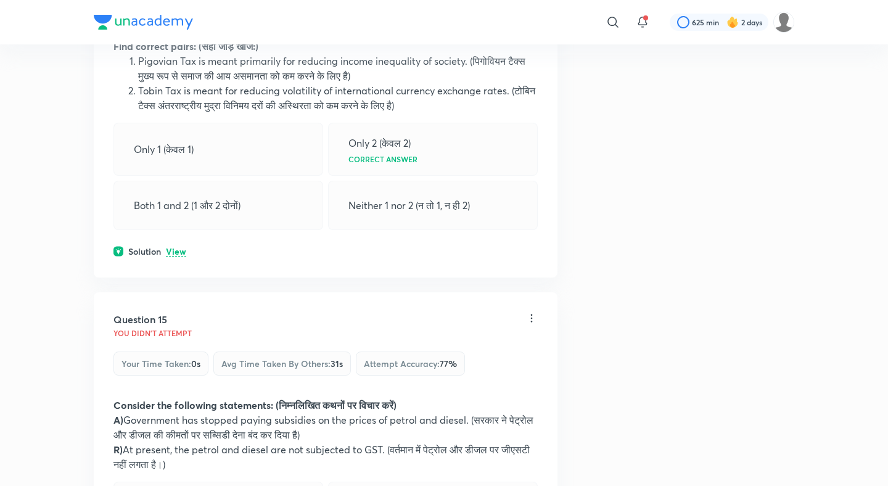
click at [176, 223] on div "Question 14 You didn't Attempt Your time taken : 0s Avg time taken by others : …" at bounding box center [326, 105] width 464 height 344
click at [178, 247] on p "View" at bounding box center [176, 251] width 20 height 9
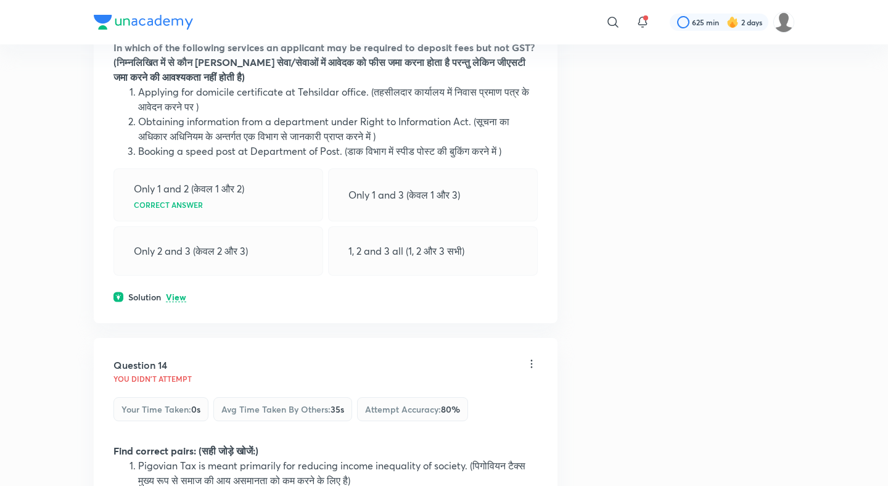
scroll to position [5047, 0]
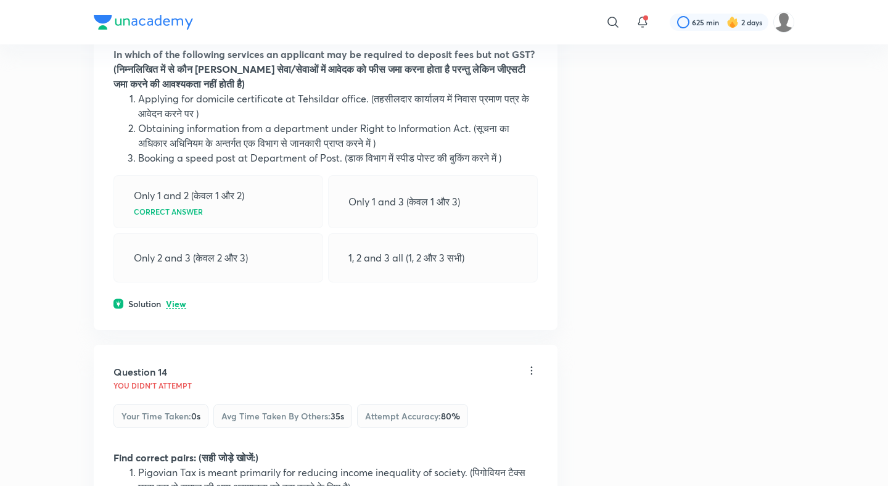
click at [175, 268] on div "Question 13 You didn't Attempt Your time taken : 0s Avg time taken by others : …" at bounding box center [326, 135] width 464 height 388
click at [177, 300] on p "View" at bounding box center [176, 304] width 20 height 9
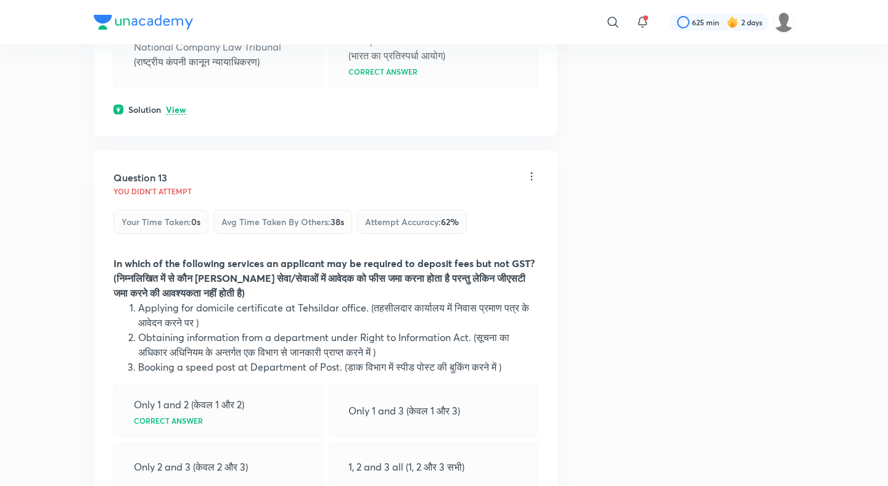
scroll to position [4780, 0]
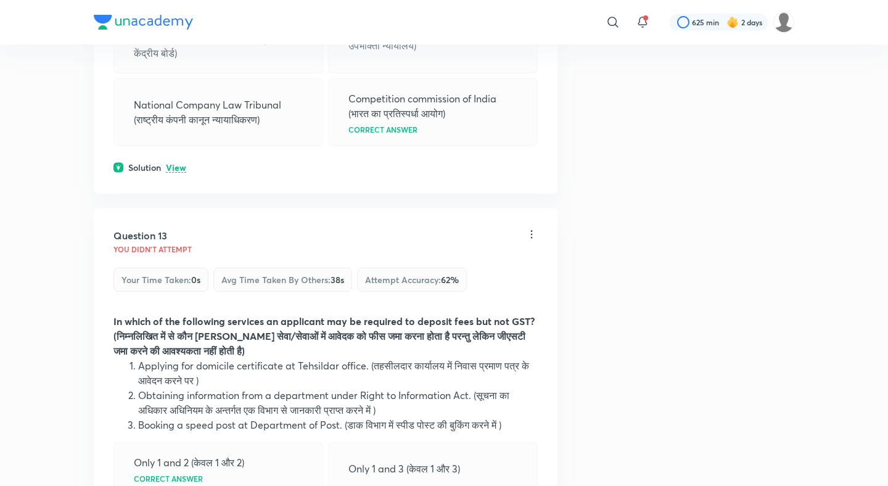
click at [178, 163] on p "View" at bounding box center [176, 167] width 20 height 9
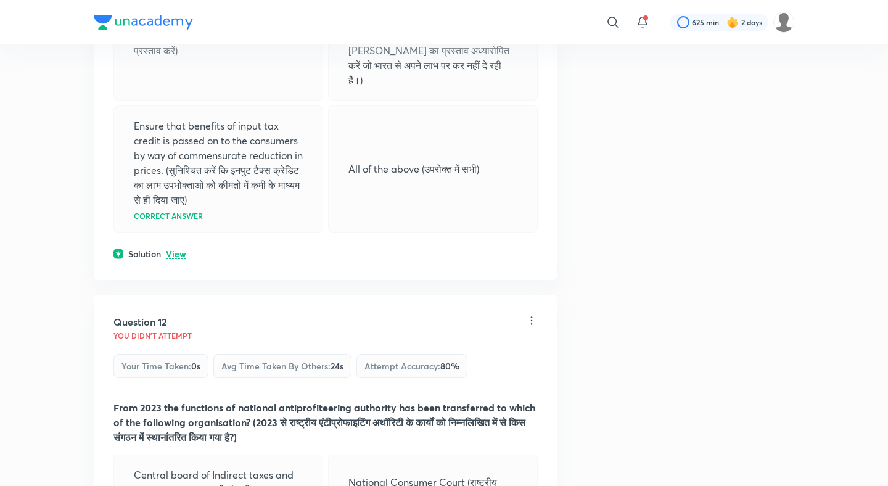
scroll to position [4319, 0]
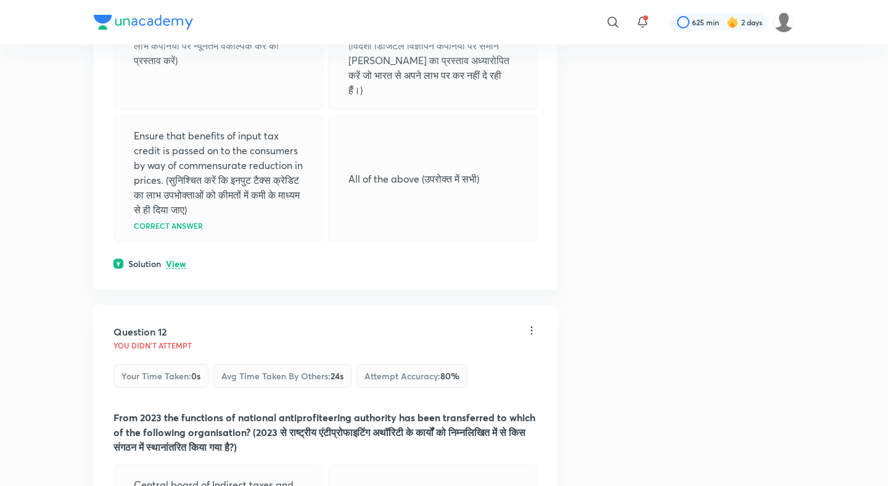
click at [174, 260] on p "View" at bounding box center [176, 264] width 20 height 9
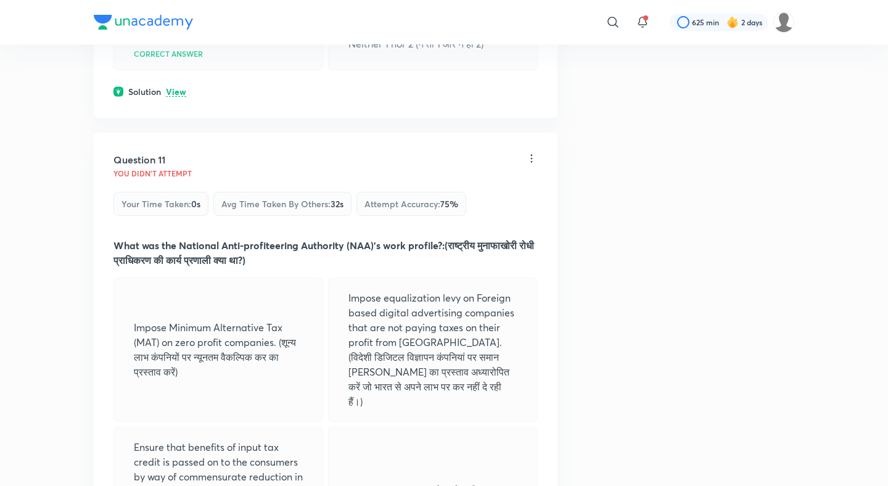
scroll to position [3953, 0]
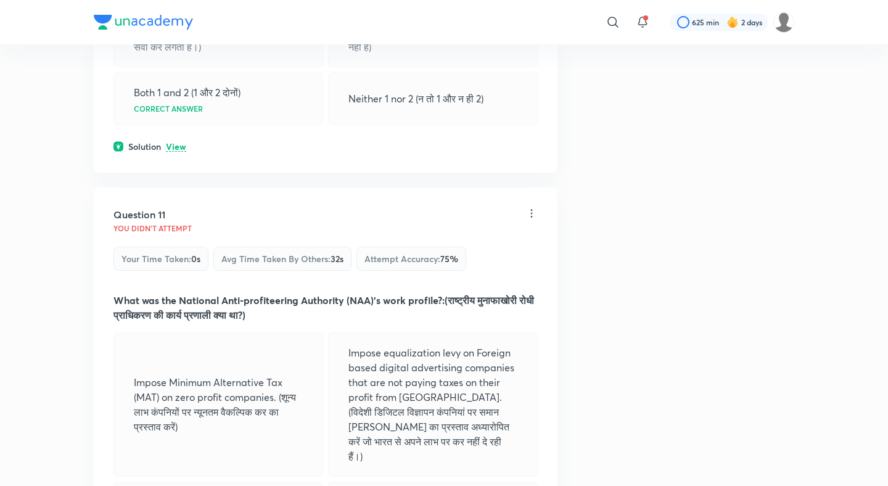
click at [177, 142] on p "View" at bounding box center [176, 146] width 20 height 9
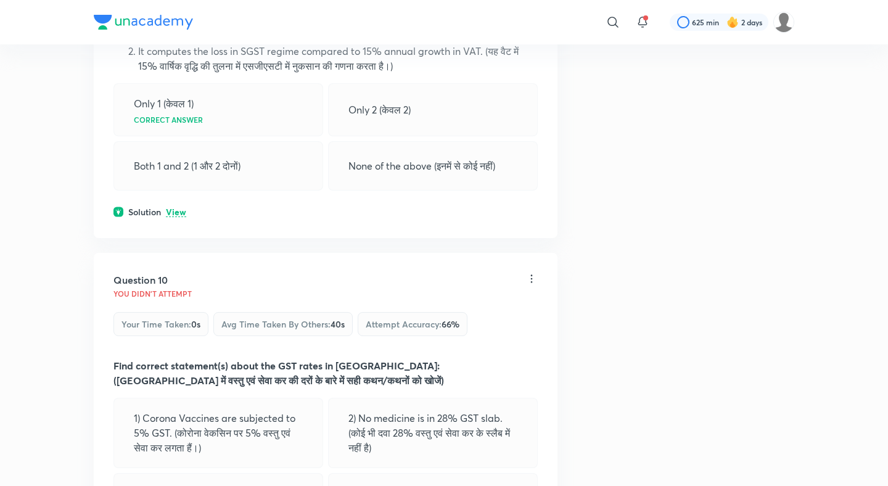
scroll to position [3524, 0]
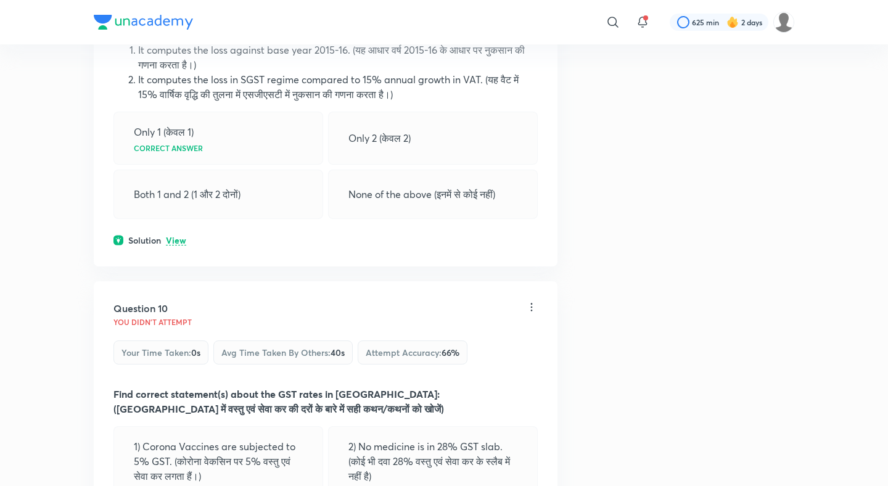
click at [171, 217] on div "Question 9 You didn't Attempt Your time taken : 0s Avg time taken by others : 4…" at bounding box center [326, 72] width 464 height 388
click at [174, 236] on p "View" at bounding box center [176, 240] width 20 height 9
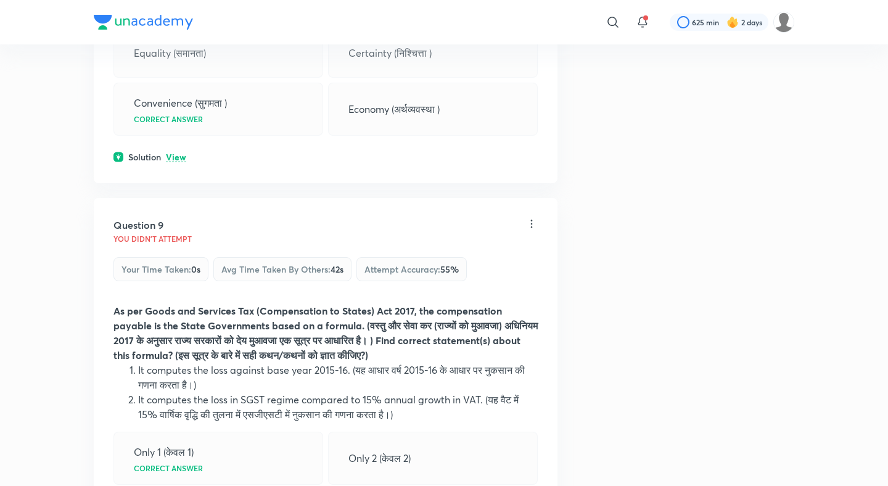
click at [181, 153] on p "View" at bounding box center [176, 157] width 20 height 9
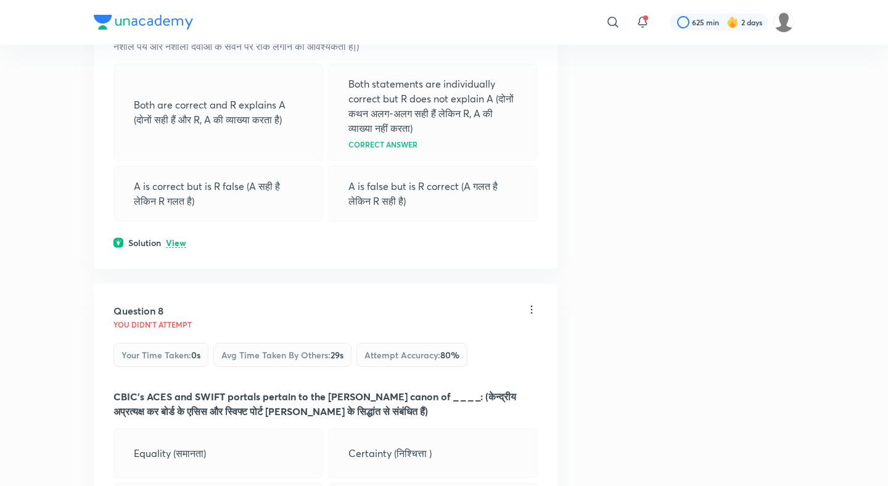
scroll to position [2796, 0]
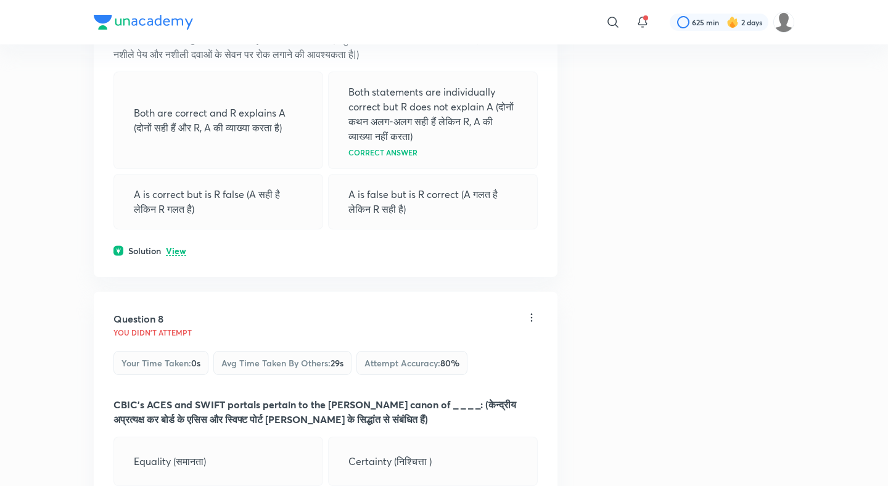
click at [178, 210] on div "Question 7 You didn't Attempt Your time taken : 0s Avg time taken by others : 4…" at bounding box center [326, 79] width 464 height 395
click at [179, 247] on p "View" at bounding box center [176, 251] width 20 height 9
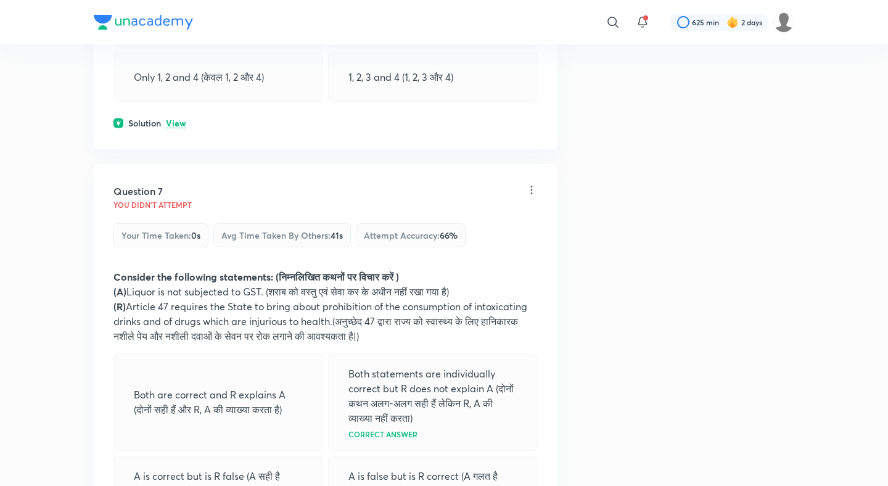
scroll to position [2432, 0]
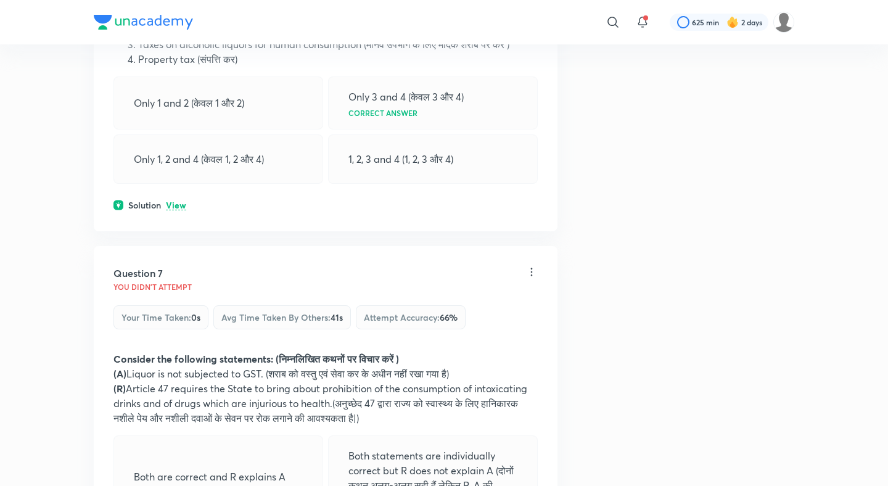
click at [179, 201] on p "View" at bounding box center [176, 205] width 20 height 9
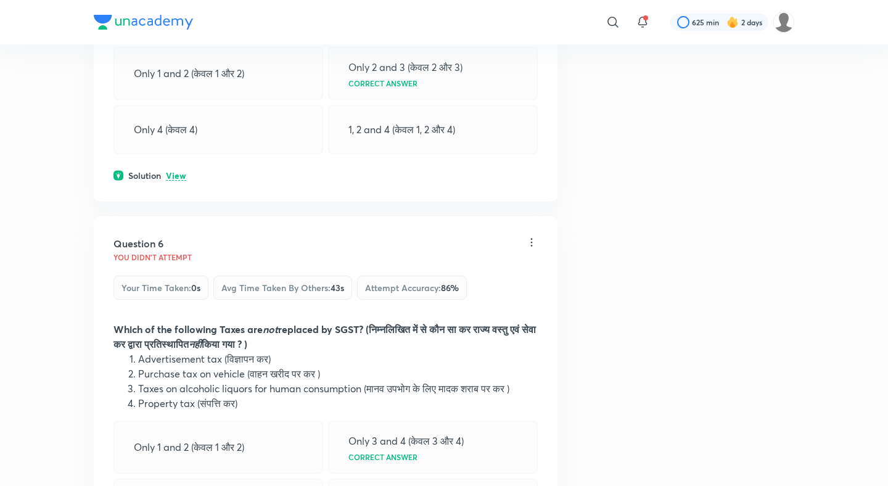
scroll to position [2064, 0]
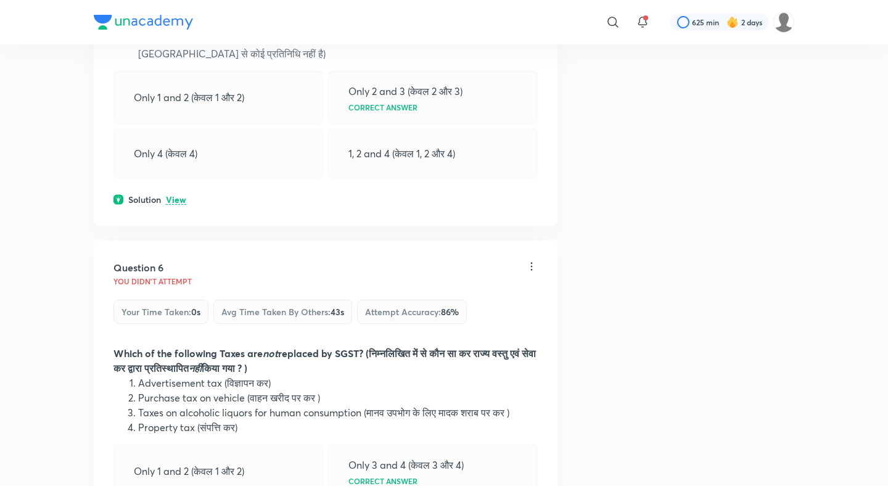
click at [177, 162] on div "Question 5 You didn't Attempt Your time taken : 0s Avg time taken by others : 5…" at bounding box center [326, 17] width 464 height 418
click at [178, 195] on p "View" at bounding box center [176, 199] width 20 height 9
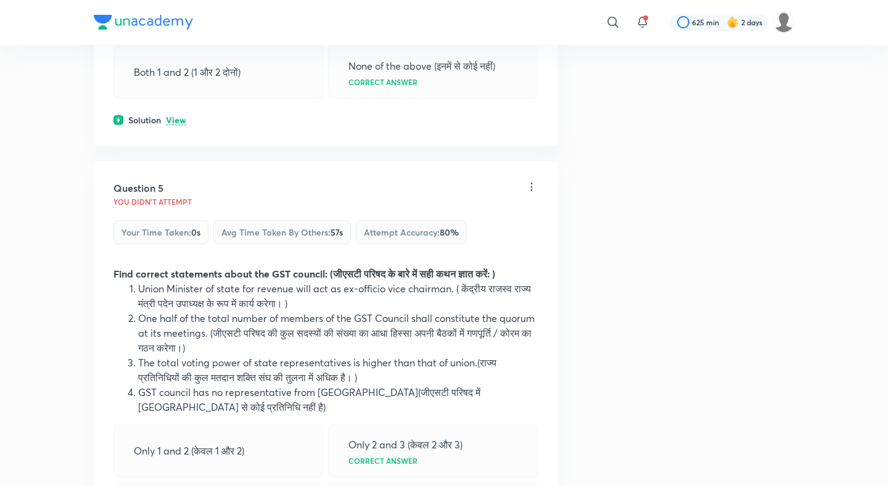
scroll to position [1611, 0]
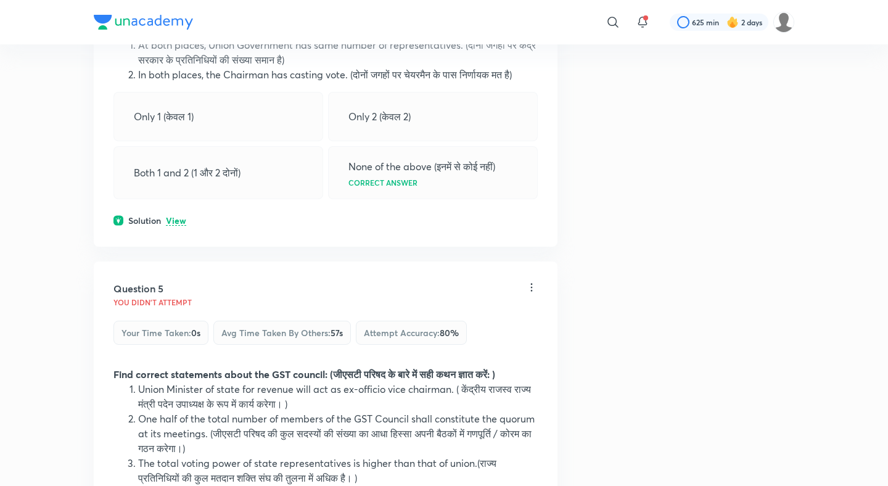
click at [178, 216] on p "View" at bounding box center [176, 220] width 20 height 9
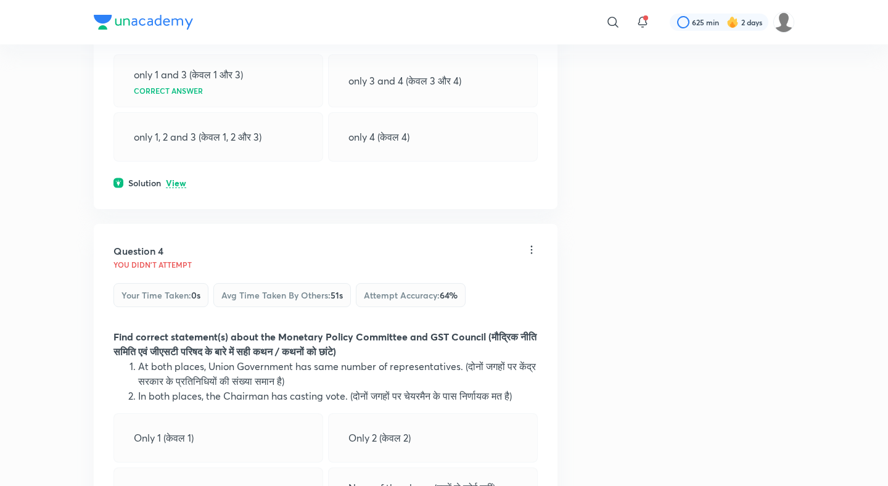
scroll to position [1286, 0]
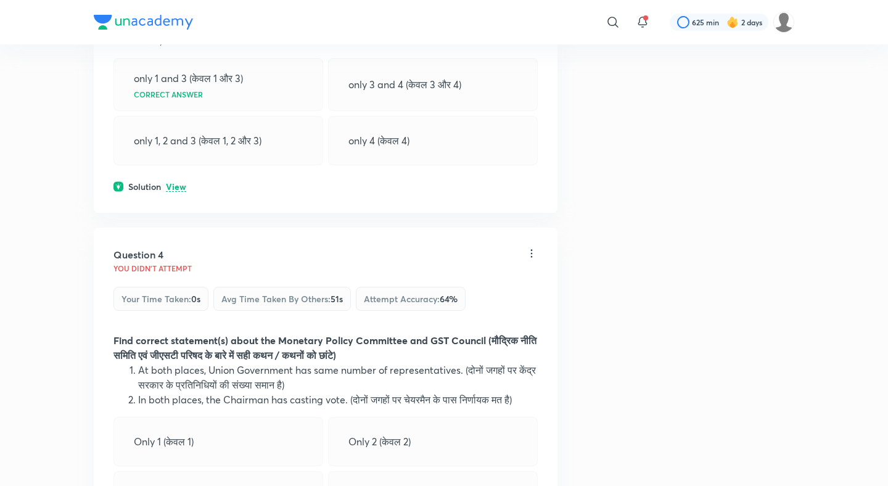
click at [180, 182] on p "View" at bounding box center [176, 186] width 20 height 9
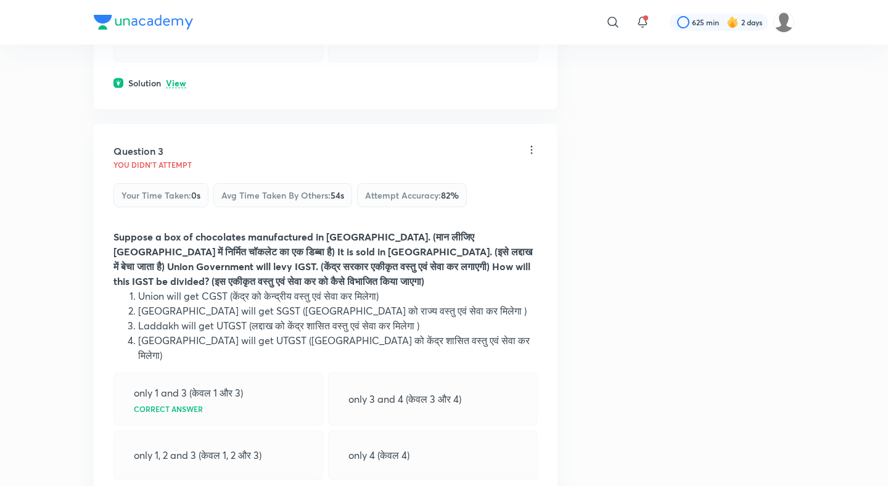
scroll to position [967, 0]
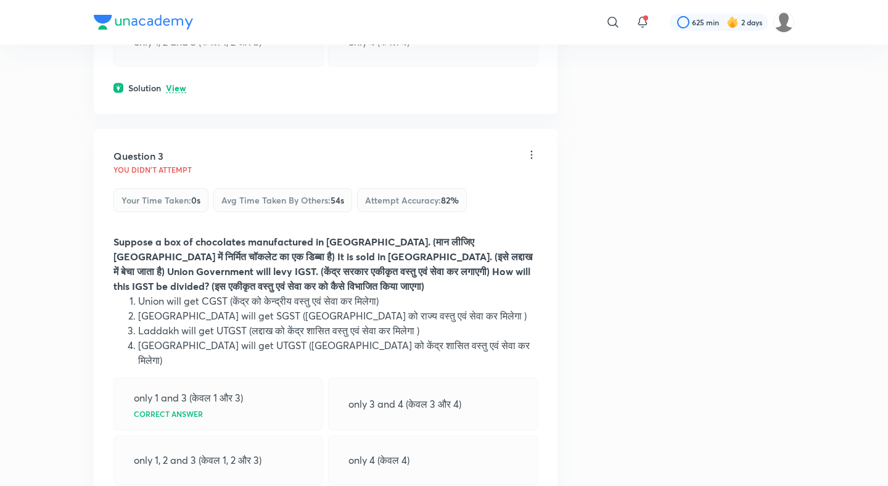
click at [179, 81] on div "Solution View" at bounding box center [325, 87] width 424 height 13
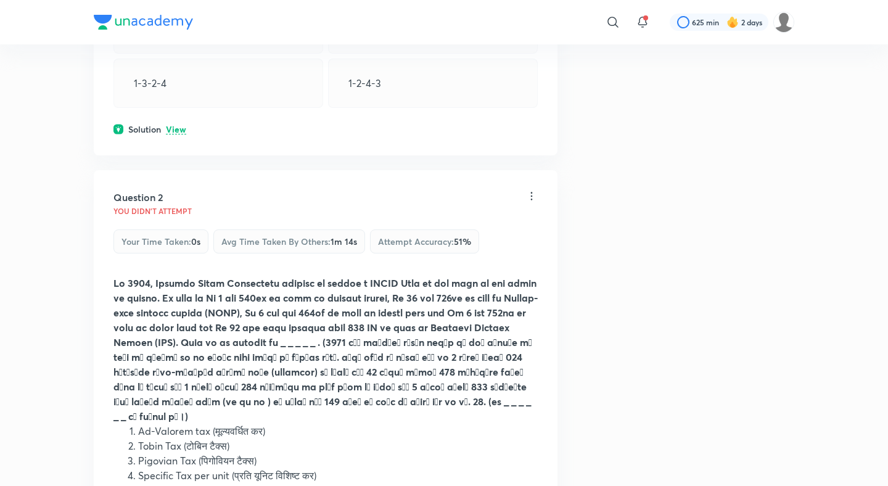
scroll to position [428, 0]
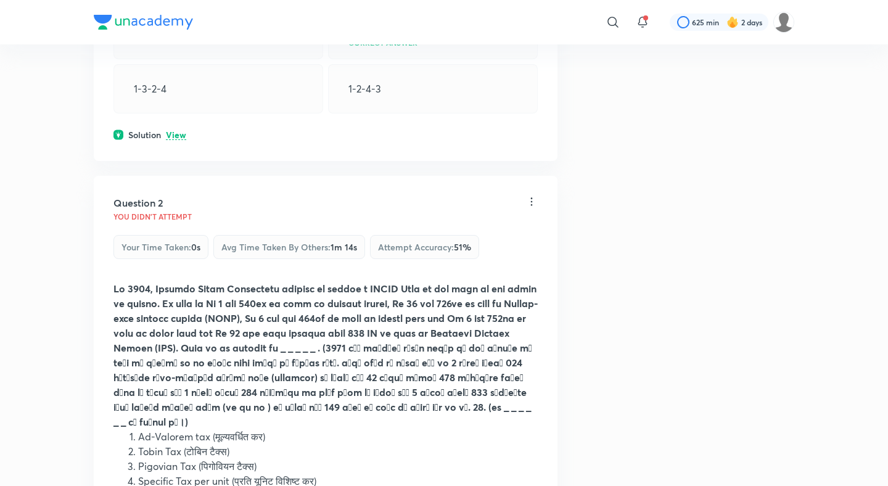
click at [176, 133] on p "View" at bounding box center [176, 135] width 20 height 9
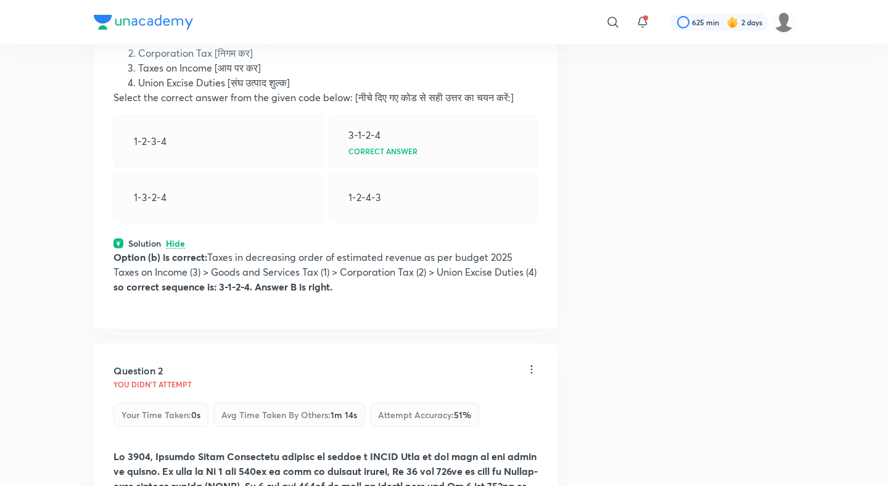
scroll to position [316, 0]
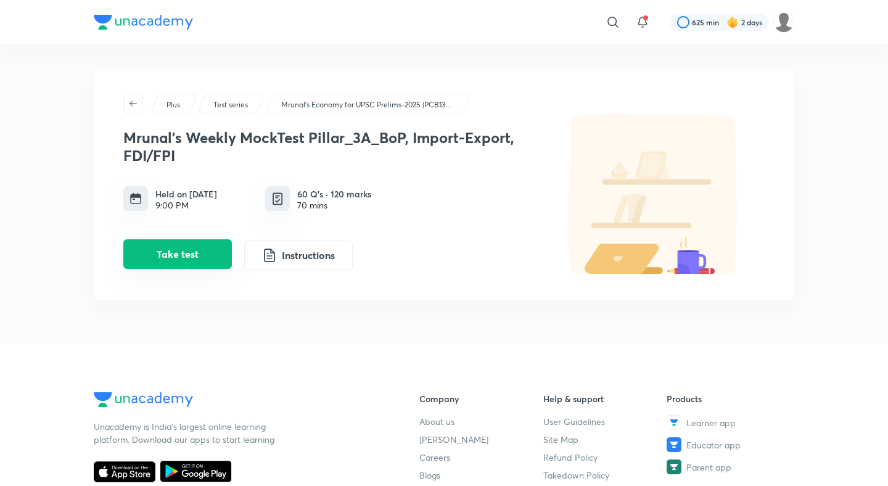
click at [216, 260] on button "Take test" at bounding box center [177, 254] width 108 height 30
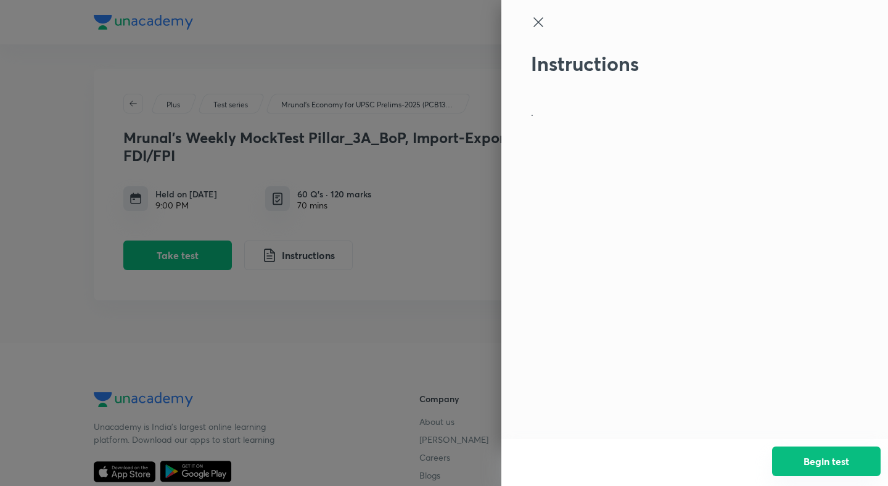
click at [827, 449] on button "Begin test" at bounding box center [826, 461] width 108 height 30
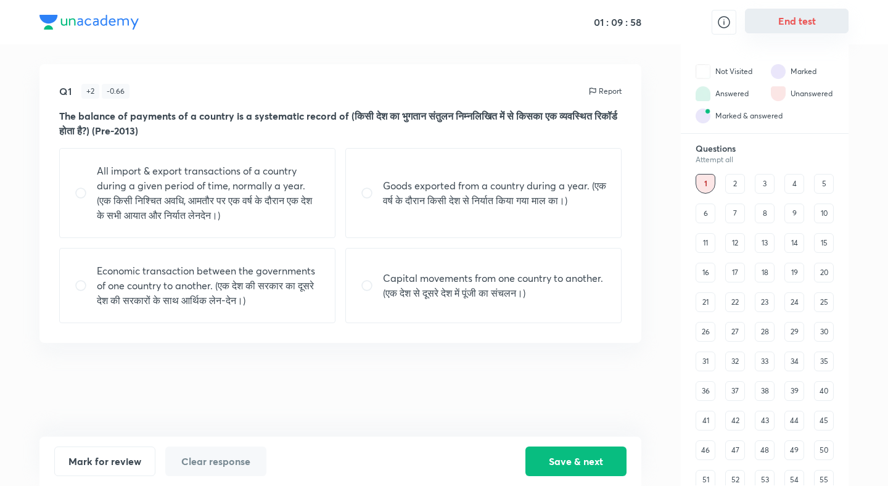
click at [812, 30] on button "End test" at bounding box center [797, 21] width 104 height 25
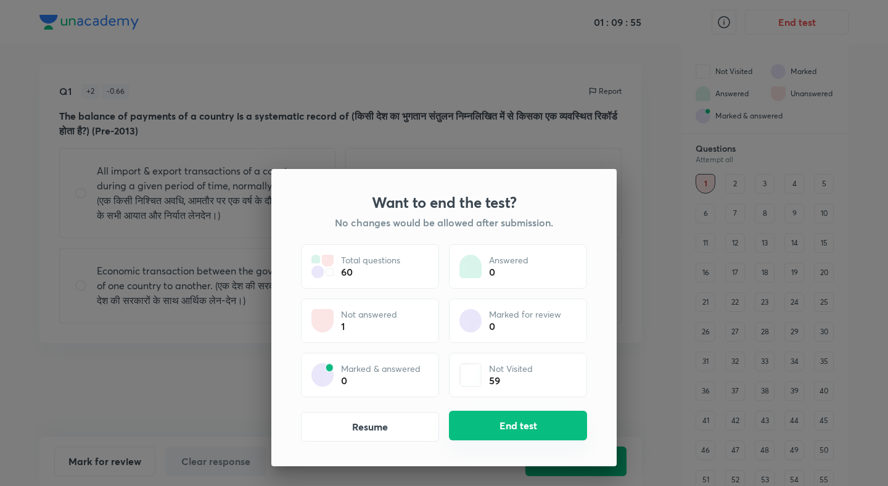
click at [497, 415] on button "End test" at bounding box center [518, 426] width 138 height 30
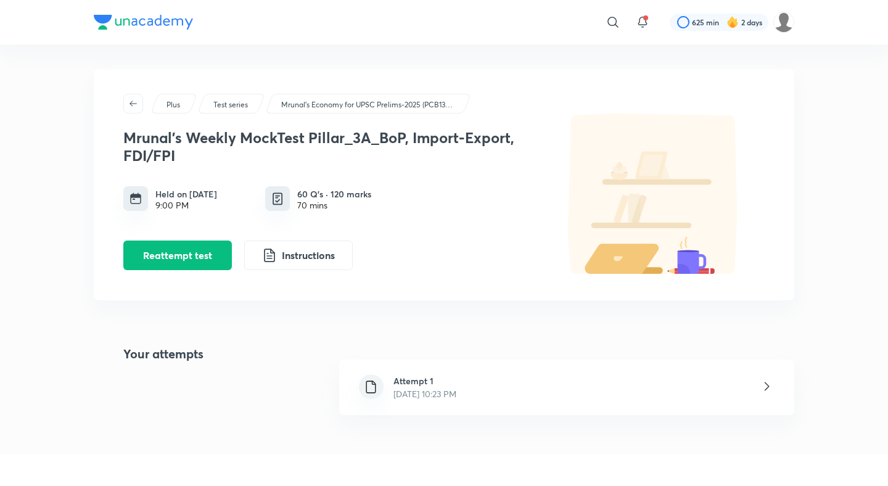
click at [417, 398] on p "Oct 4, 2025, 10:23 PM" at bounding box center [424, 393] width 63 height 13
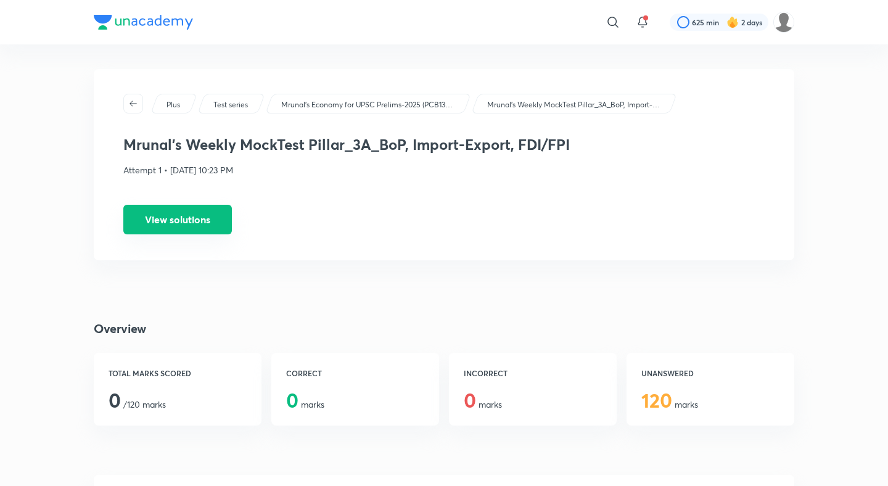
click at [190, 224] on button "View solutions" at bounding box center [177, 220] width 108 height 30
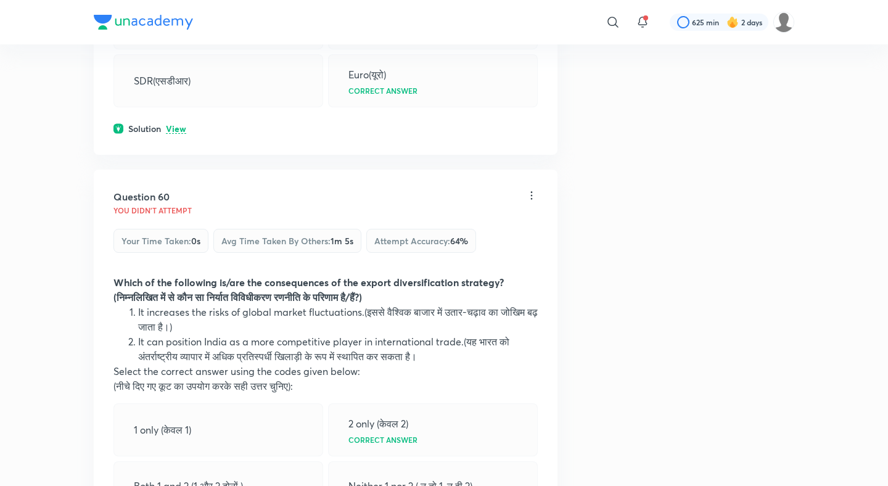
scroll to position [22676, 0]
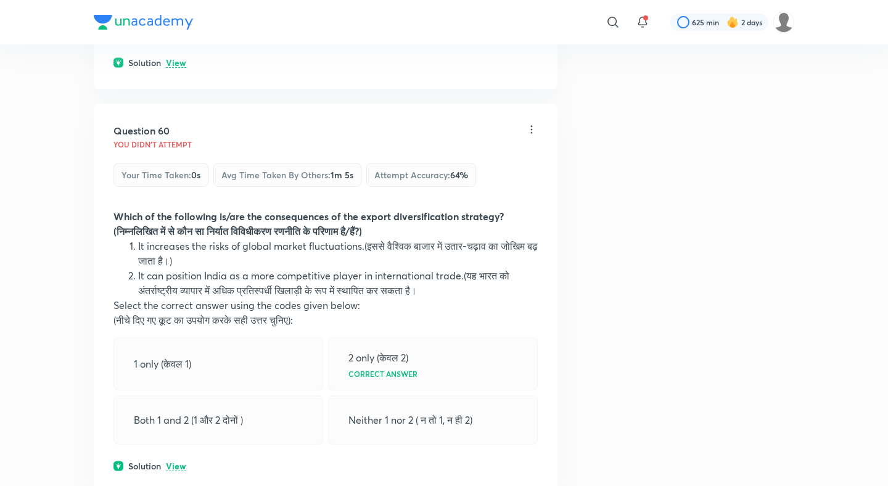
click at [181, 462] on p "View" at bounding box center [176, 466] width 20 height 9
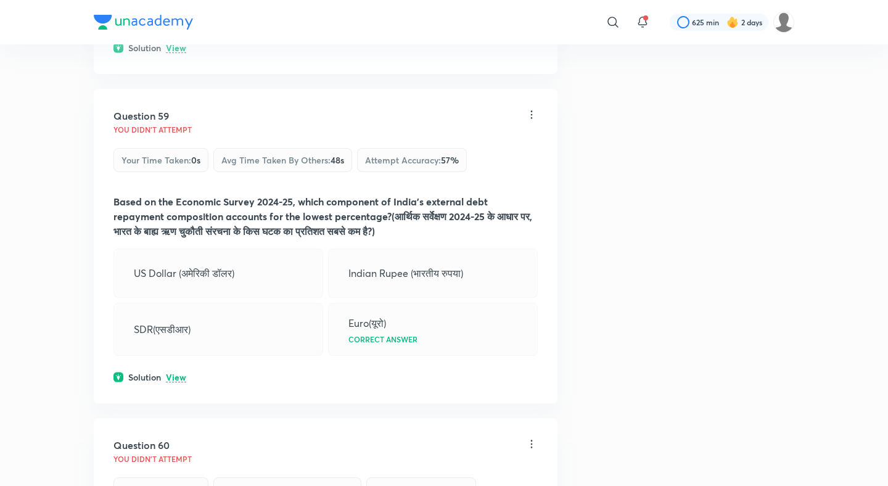
scroll to position [22311, 0]
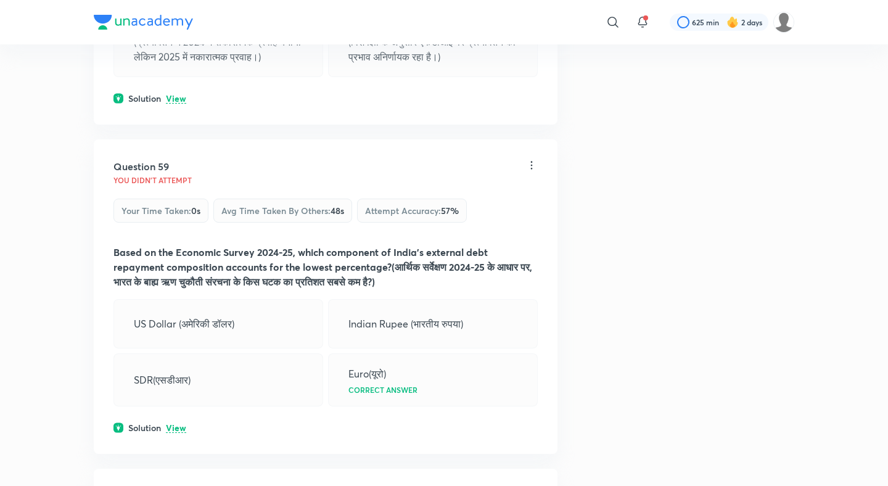
click at [176, 423] on p "View" at bounding box center [176, 427] width 20 height 9
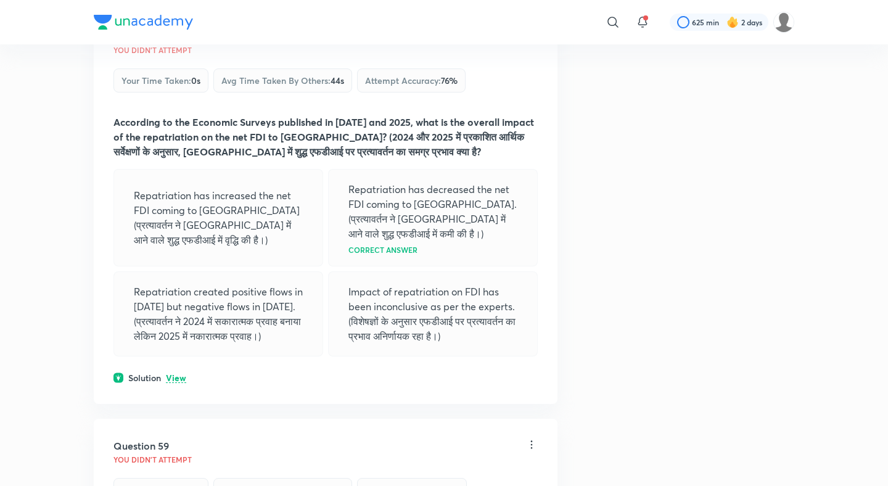
scroll to position [21959, 0]
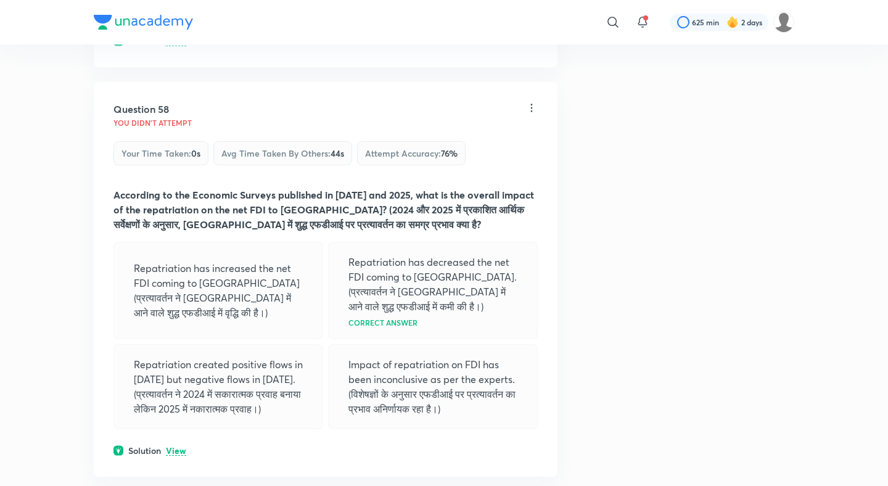
click at [176, 224] on div "Question 58 You didn't Attempt Your time taken : 0s Avg time taken by others : …" at bounding box center [326, 279] width 464 height 395
click at [176, 446] on p "View" at bounding box center [176, 450] width 20 height 9
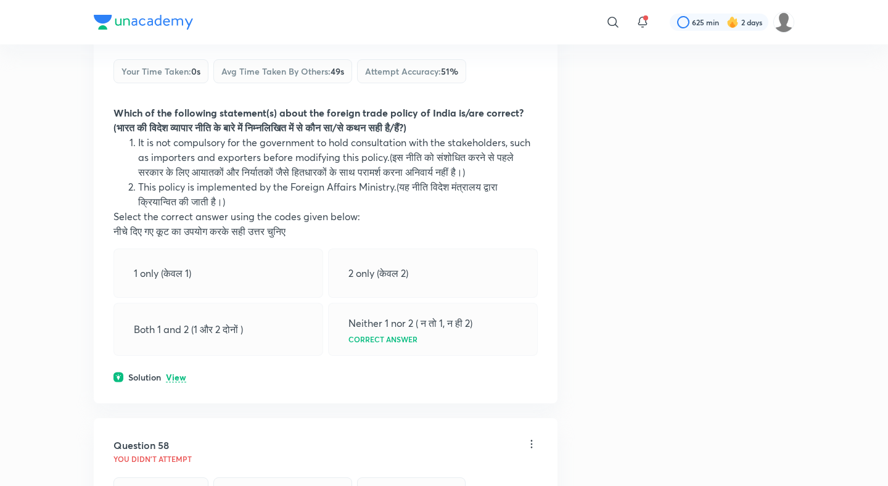
click at [175, 373] on p "View" at bounding box center [176, 377] width 20 height 9
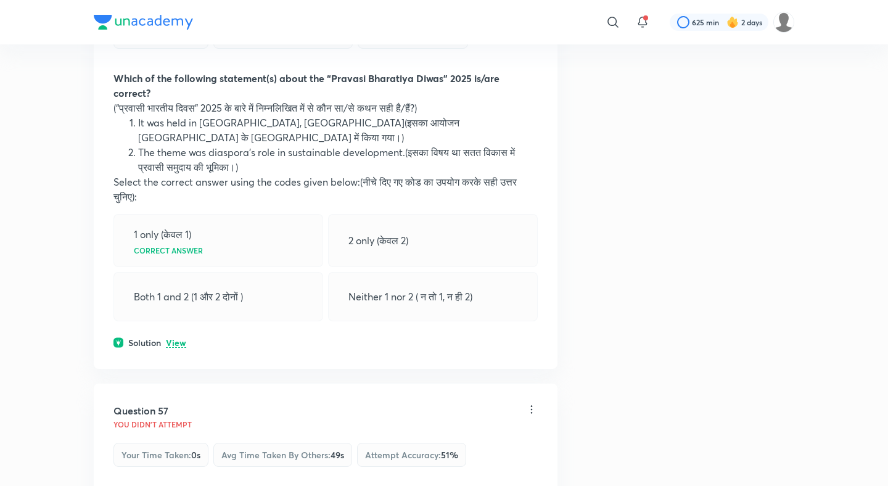
click at [178, 338] on p "View" at bounding box center [176, 342] width 20 height 9
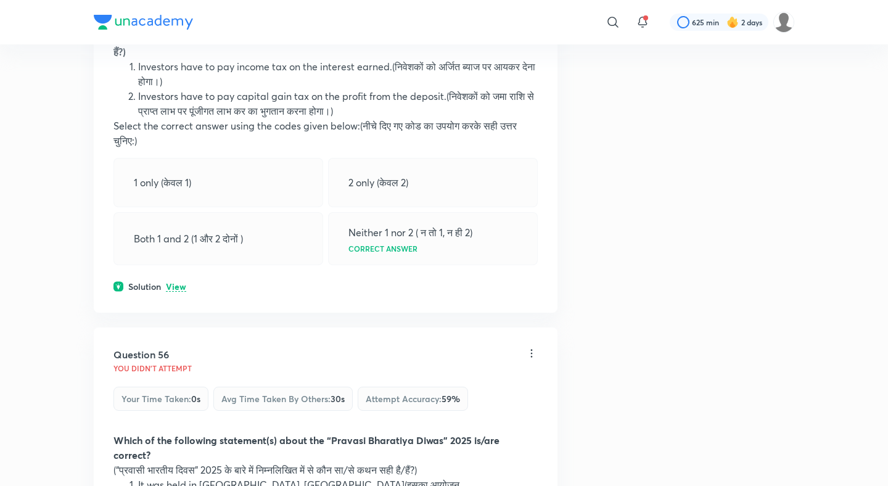
click at [174, 282] on p "View" at bounding box center [176, 286] width 20 height 9
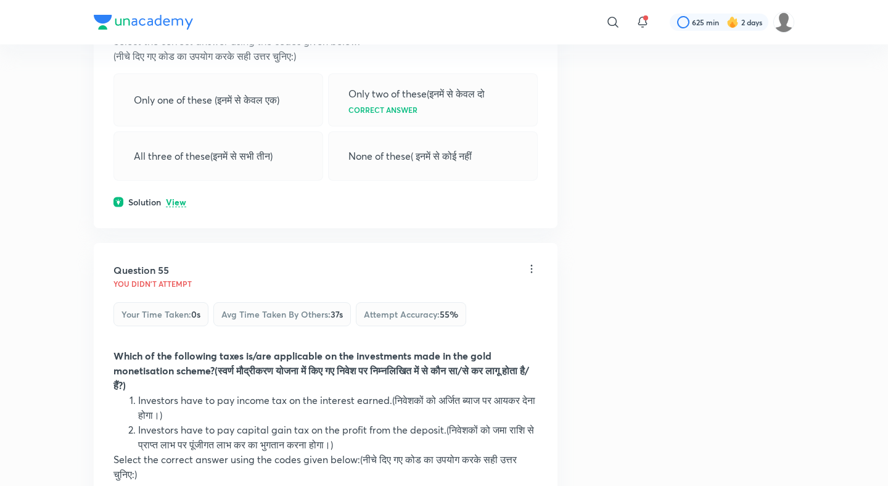
scroll to position [20519, 0]
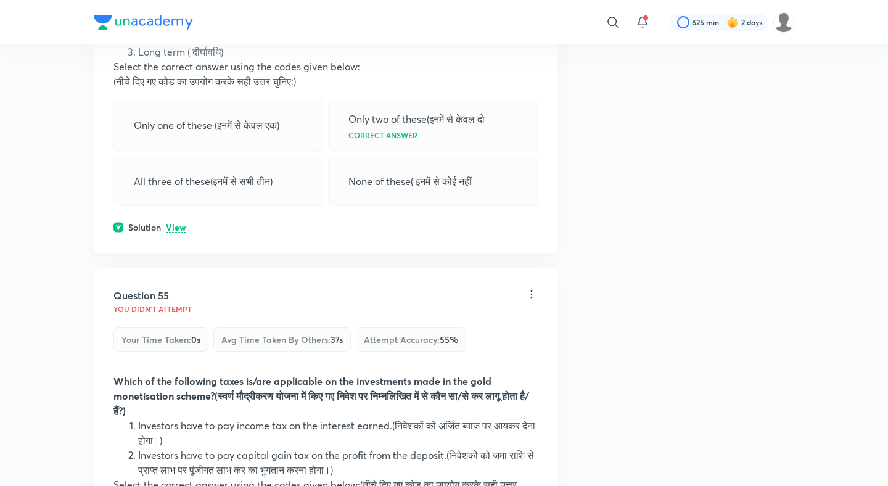
click at [178, 223] on p "View" at bounding box center [176, 227] width 20 height 9
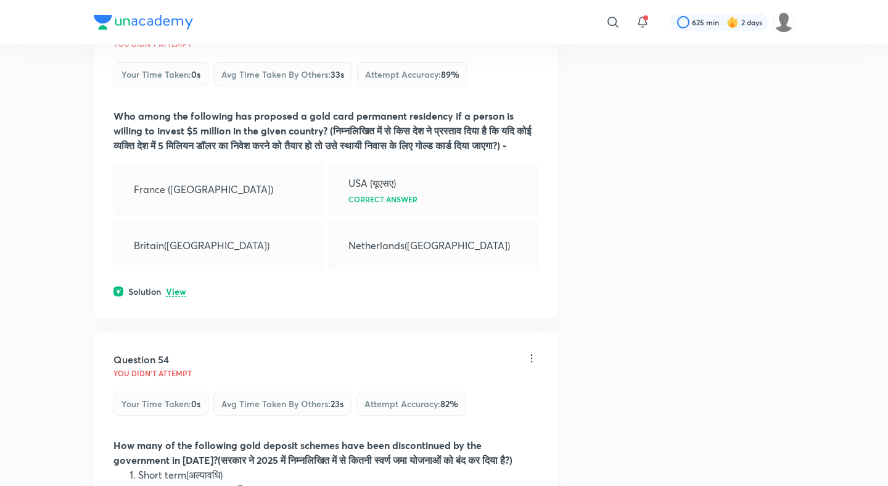
click at [176, 287] on p "View" at bounding box center [176, 291] width 20 height 9
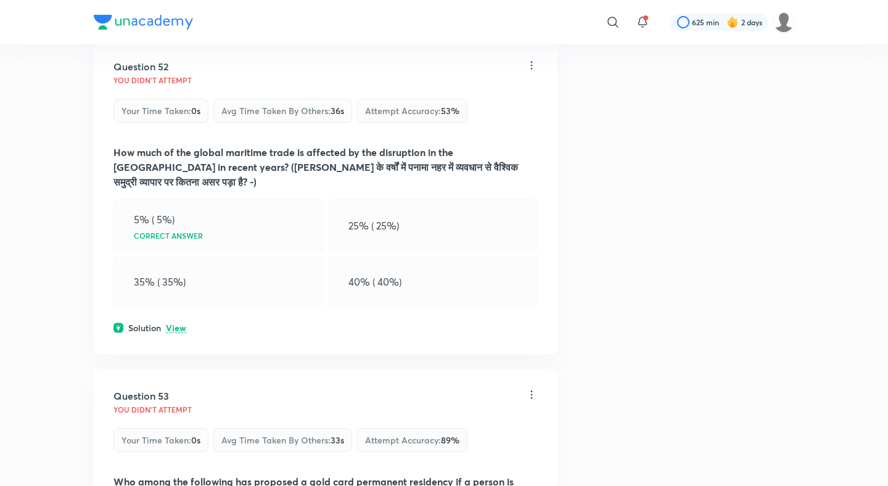
scroll to position [19696, 0]
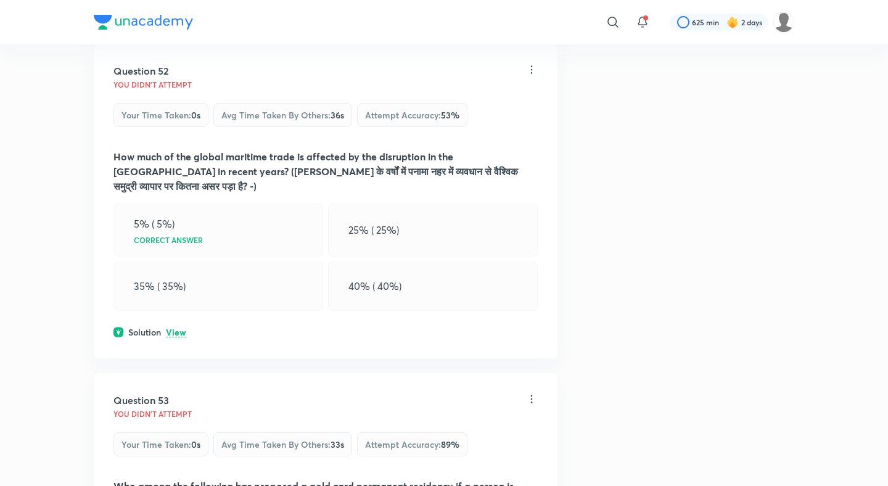
click at [176, 142] on div "Question 52 You didn't Attempt Your time taken : 0s Avg time taken by others : …" at bounding box center [326, 201] width 464 height 314
click at [177, 328] on p "View" at bounding box center [176, 332] width 20 height 9
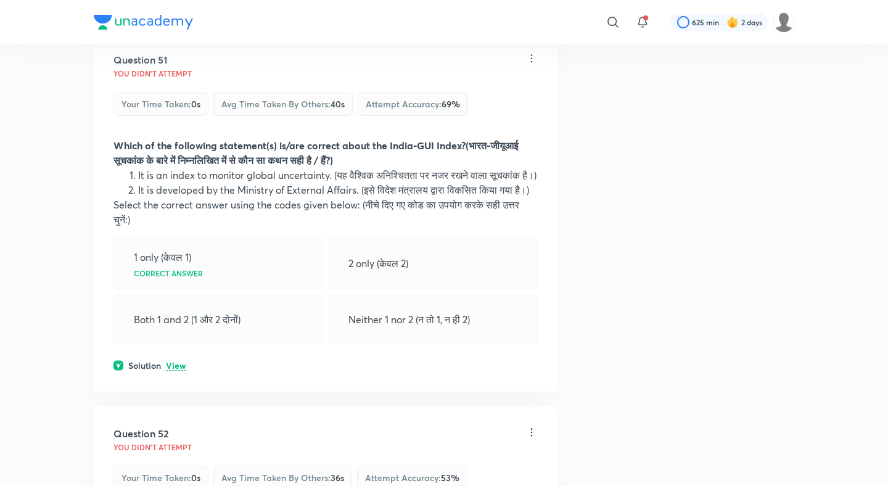
scroll to position [19323, 0]
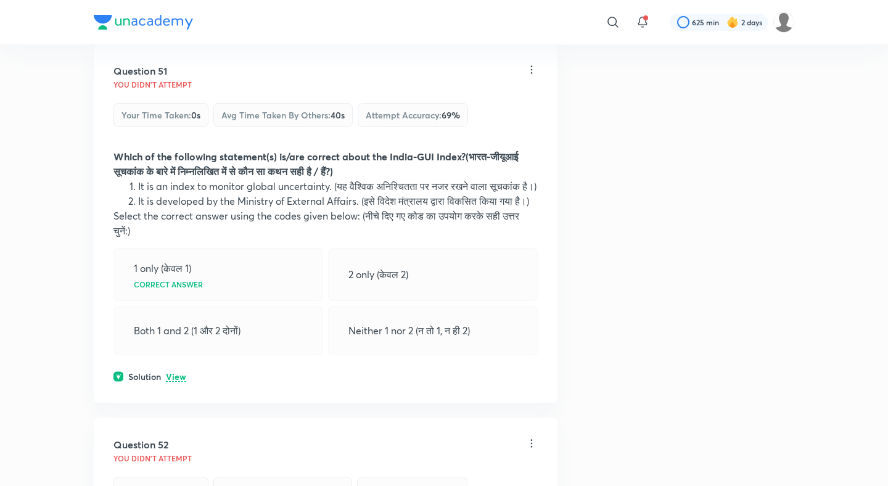
click at [178, 370] on div "Solution View" at bounding box center [325, 376] width 424 height 13
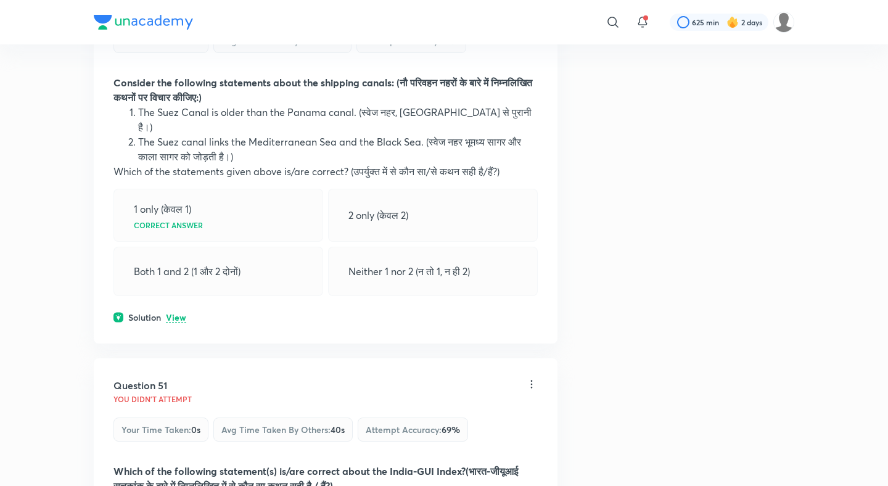
scroll to position [18964, 0]
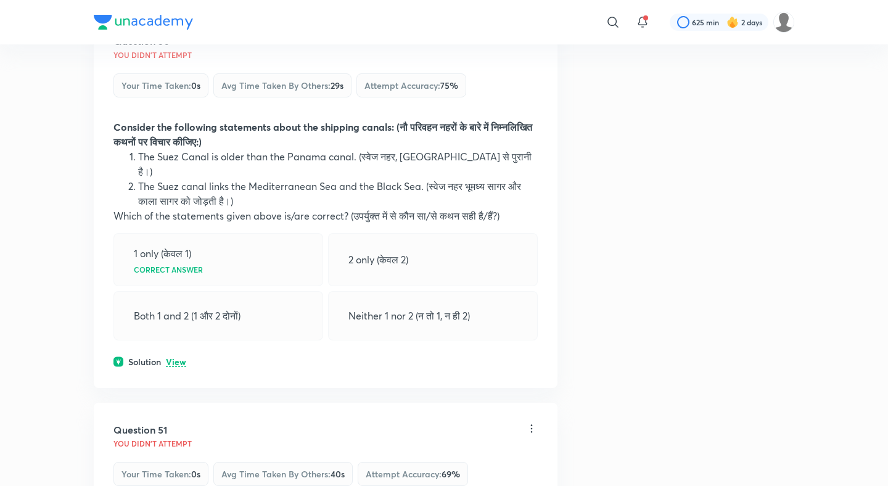
click at [178, 187] on div "Question 50 You didn't Attempt Your time taken : 0s Avg time taken by others : …" at bounding box center [326, 201] width 464 height 374
click at [182, 173] on div "Question 50 You didn't Attempt Your time taken : 0s Avg time taken by others : …" at bounding box center [326, 201] width 464 height 374
click at [180, 358] on p "View" at bounding box center [176, 362] width 20 height 9
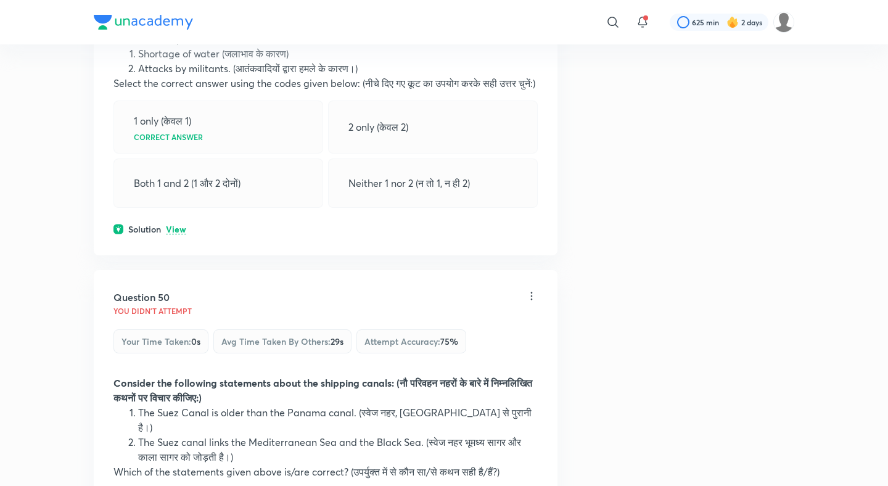
scroll to position [18625, 0]
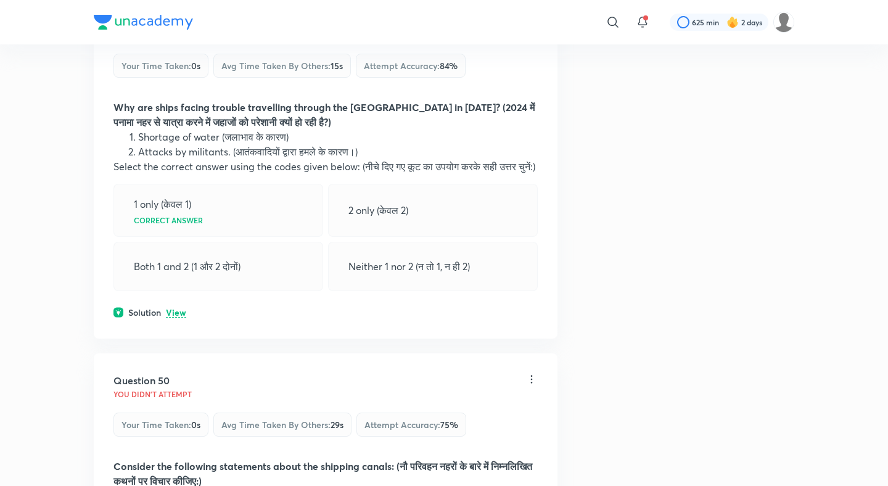
click at [174, 306] on div "Solution View" at bounding box center [325, 312] width 424 height 13
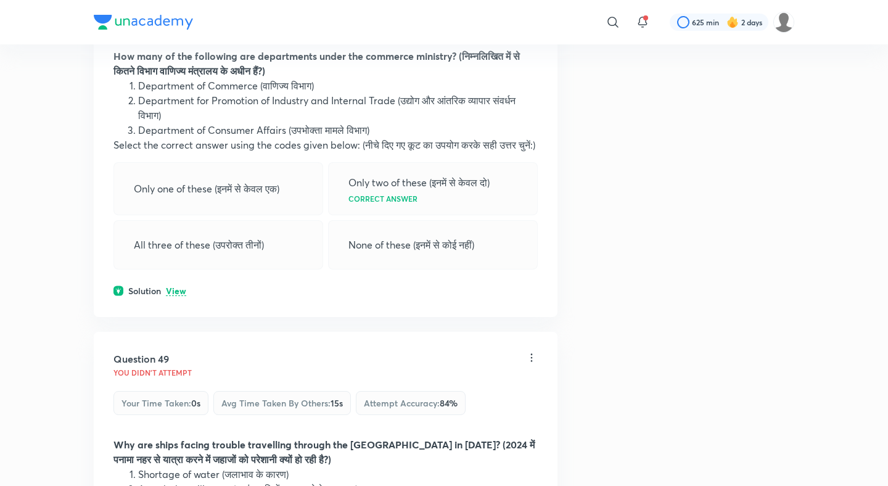
click at [175, 287] on p "View" at bounding box center [176, 291] width 20 height 9
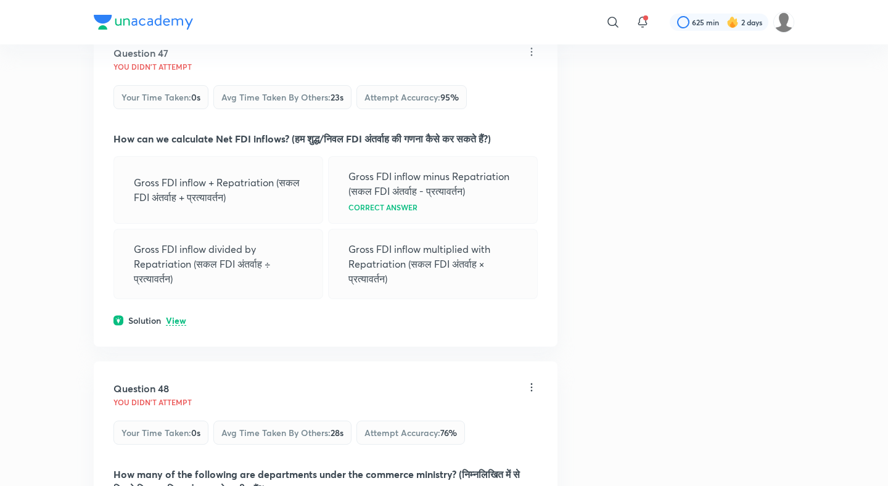
click at [176, 316] on p "View" at bounding box center [176, 320] width 20 height 9
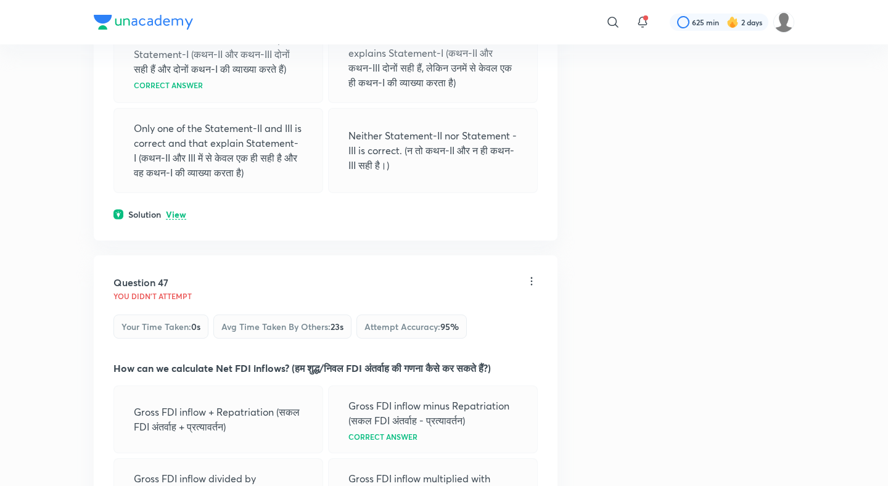
scroll to position [17494, 0]
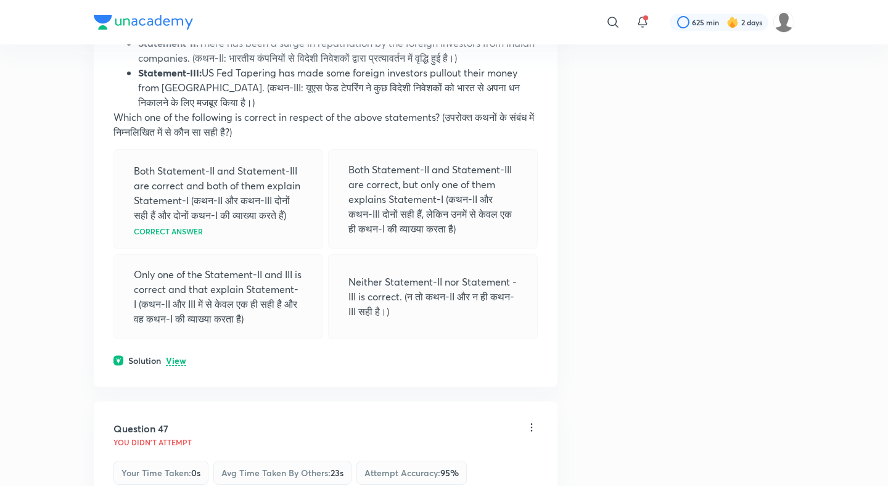
click at [177, 356] on p "View" at bounding box center [176, 360] width 20 height 9
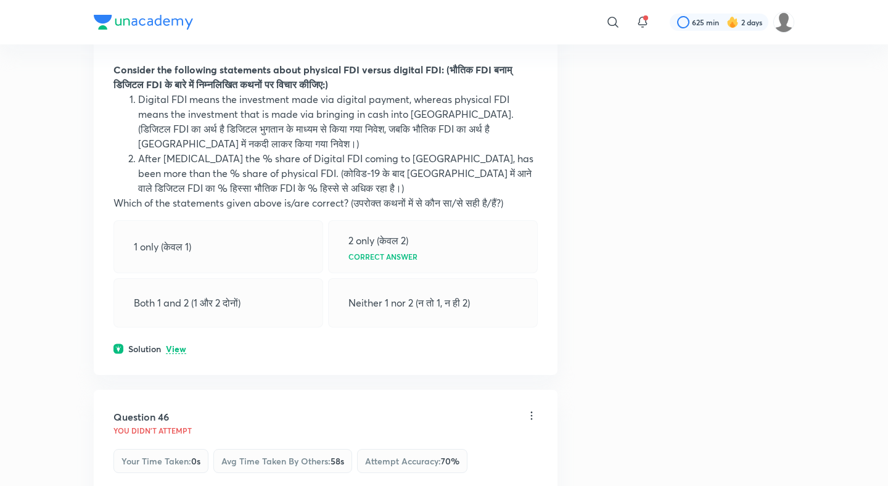
click at [176, 345] on p "View" at bounding box center [176, 349] width 20 height 9
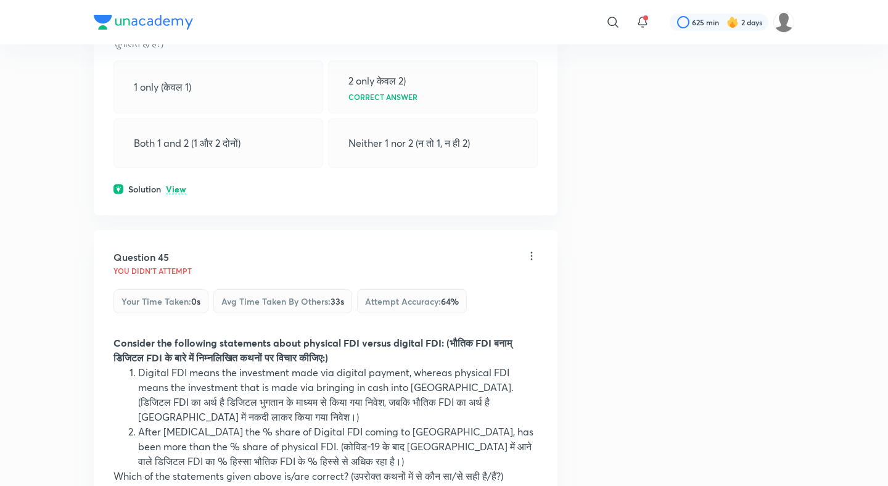
scroll to position [16617, 0]
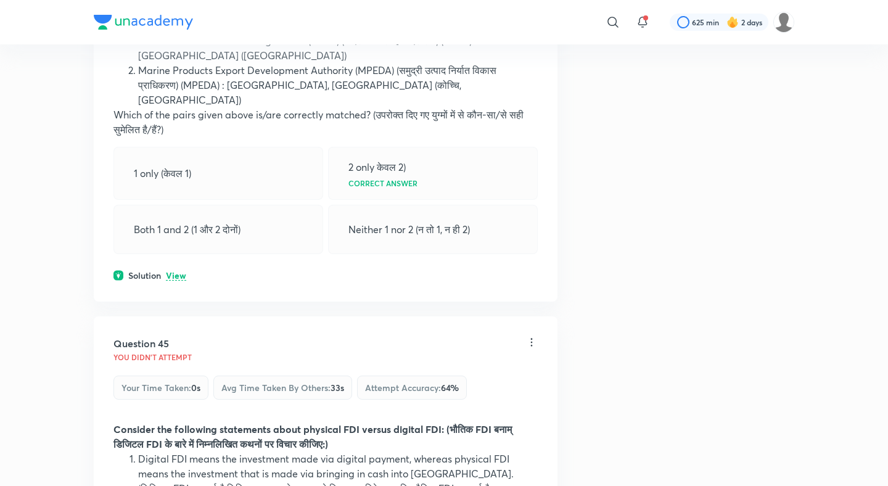
click at [180, 70] on div "Question 44 You didn't Attempt Your time taken : 0s Avg time taken by others : …" at bounding box center [326, 92] width 464 height 418
click at [179, 271] on p "View" at bounding box center [176, 275] width 20 height 9
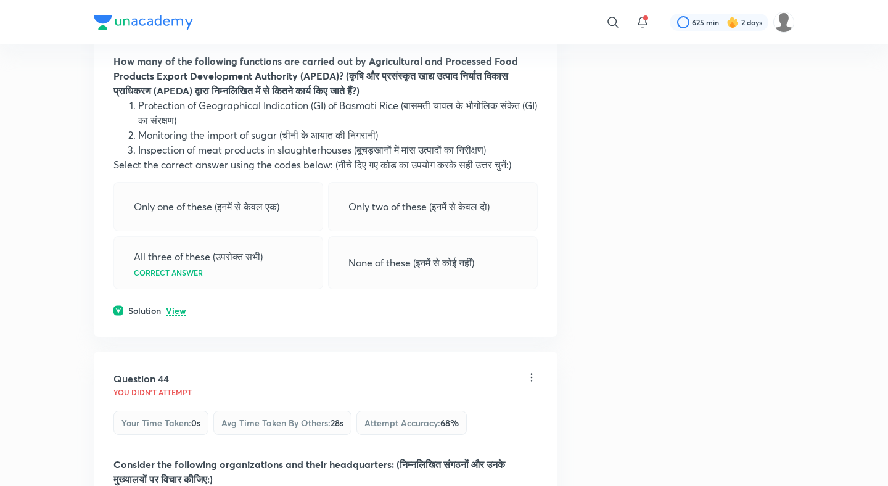
scroll to position [16080, 0]
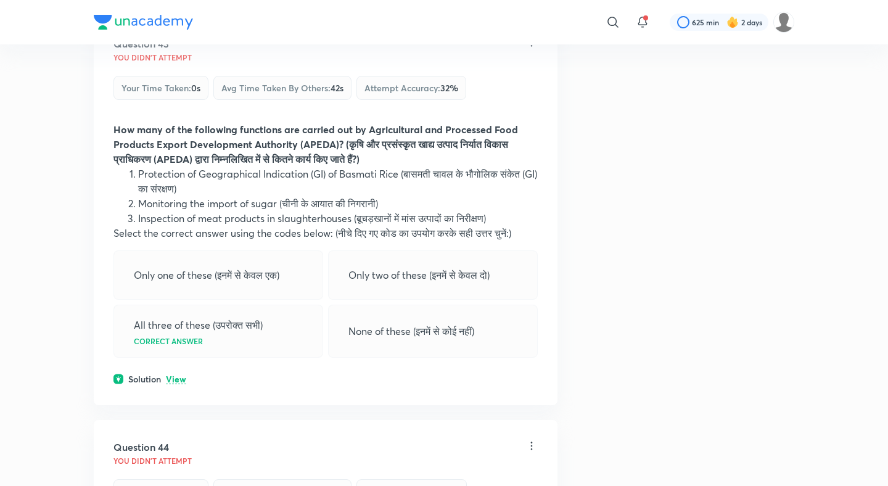
click at [181, 188] on div "Question 43 You didn't Attempt Your time taken : 0s Avg time taken by others : …" at bounding box center [326, 211] width 464 height 388
click at [181, 375] on p "View" at bounding box center [176, 379] width 20 height 9
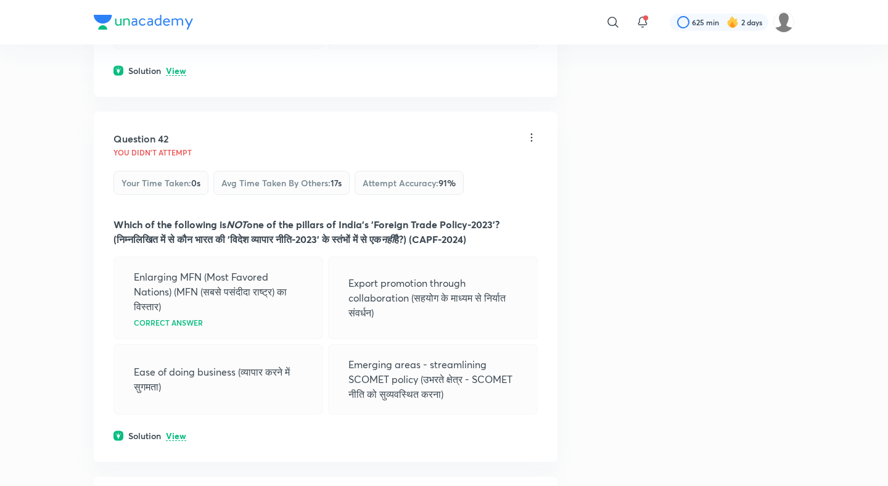
click at [174, 432] on p "View" at bounding box center [176, 436] width 20 height 9
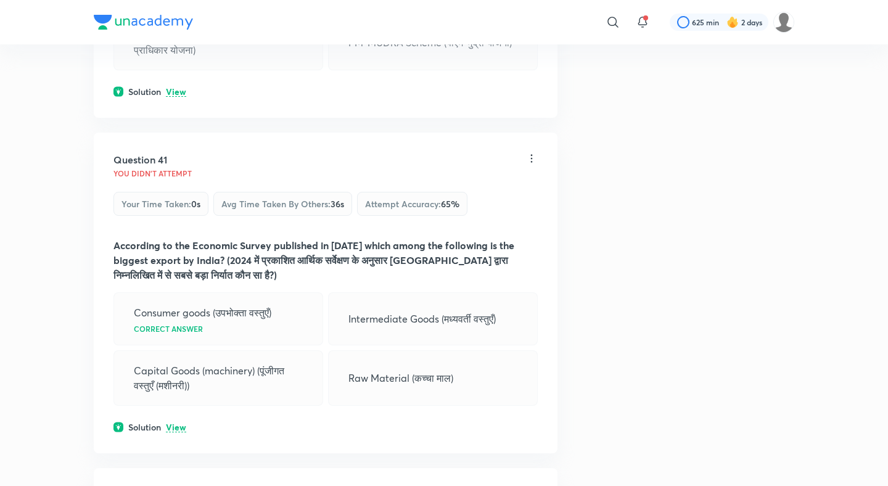
click at [175, 423] on p "View" at bounding box center [176, 427] width 20 height 9
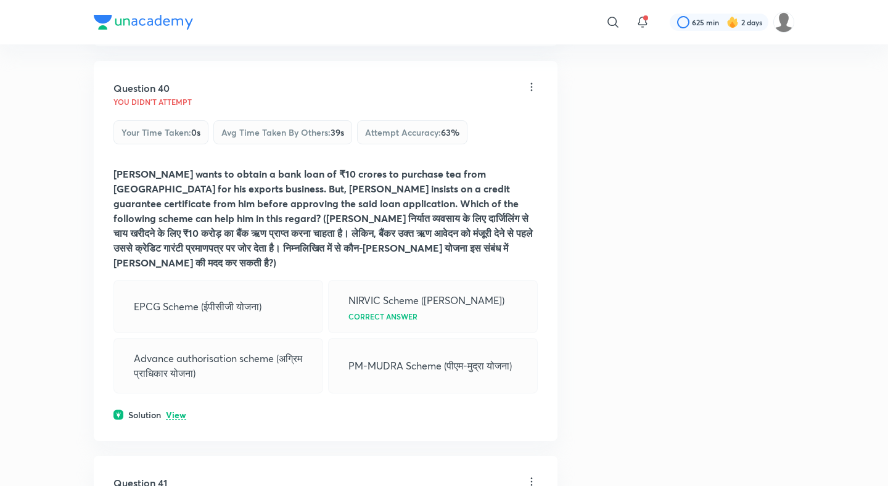
click at [176, 411] on p "View" at bounding box center [176, 415] width 20 height 9
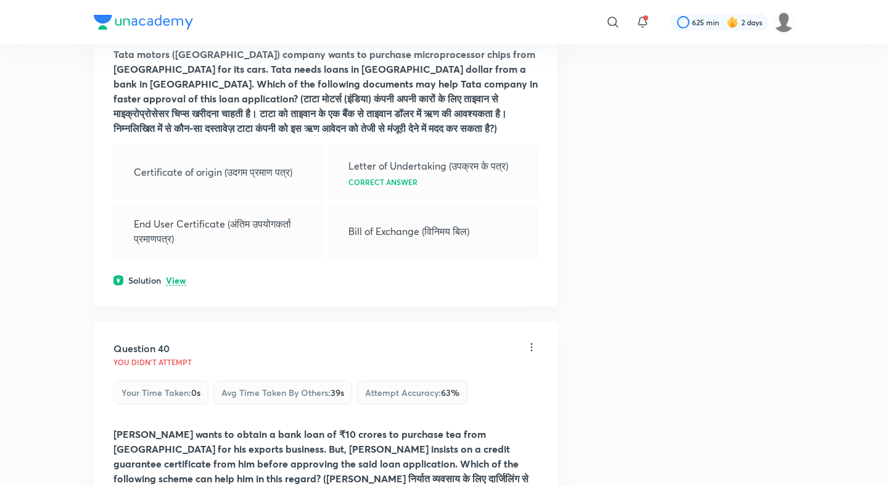
scroll to position [14657, 0]
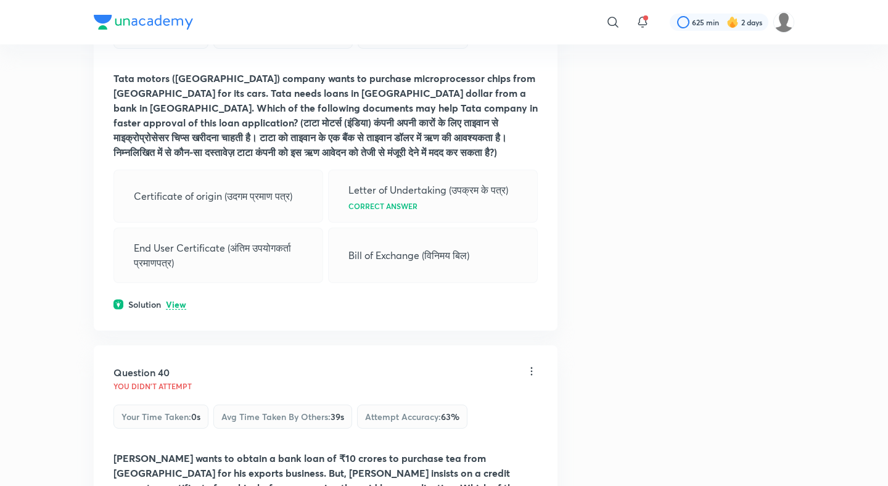
click at [173, 298] on div "Solution View" at bounding box center [325, 304] width 424 height 13
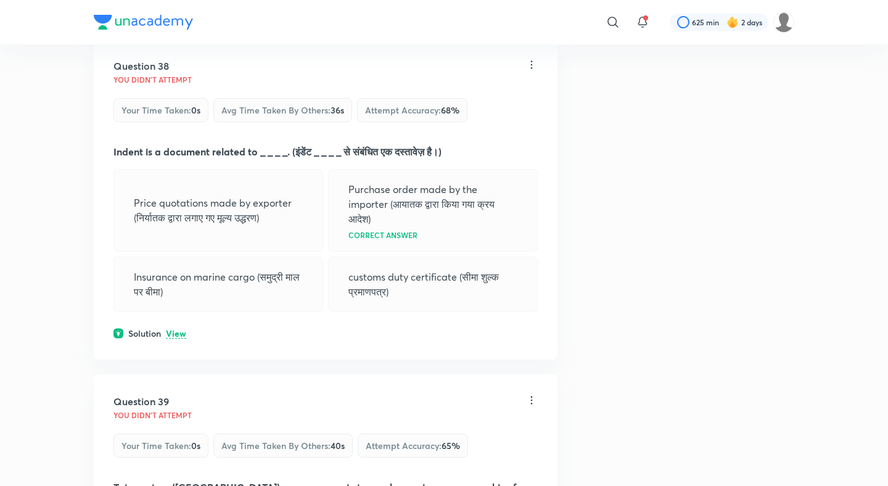
click at [179, 329] on p "View" at bounding box center [176, 333] width 20 height 9
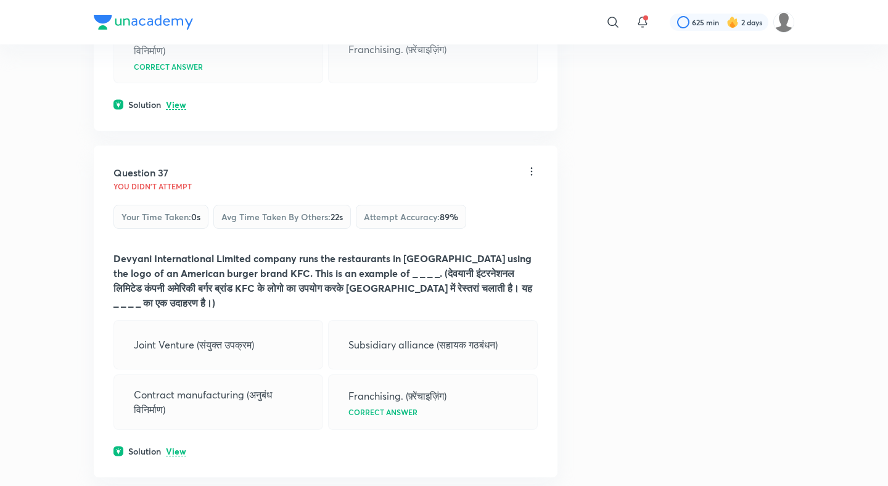
scroll to position [13791, 0]
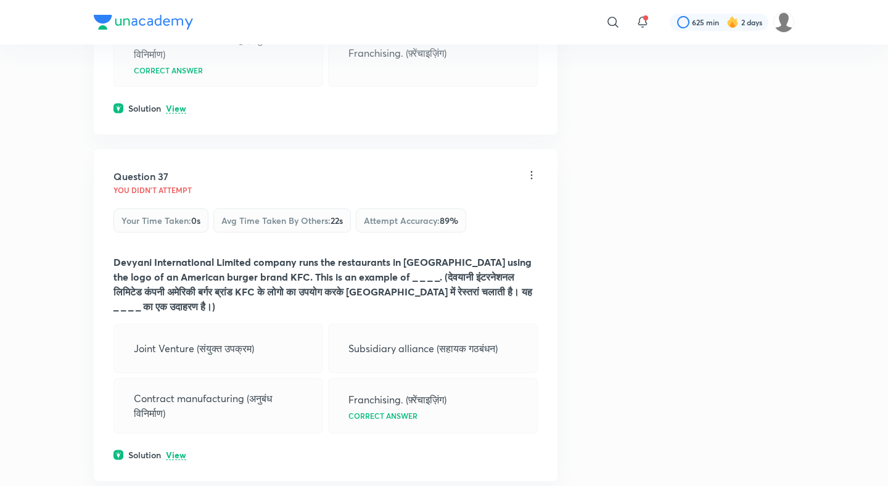
click at [177, 451] on p "View" at bounding box center [176, 455] width 20 height 9
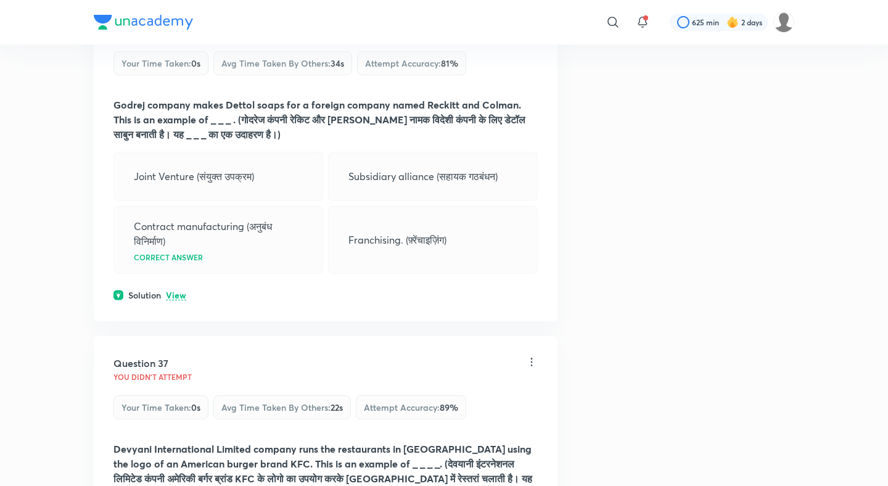
scroll to position [13536, 0]
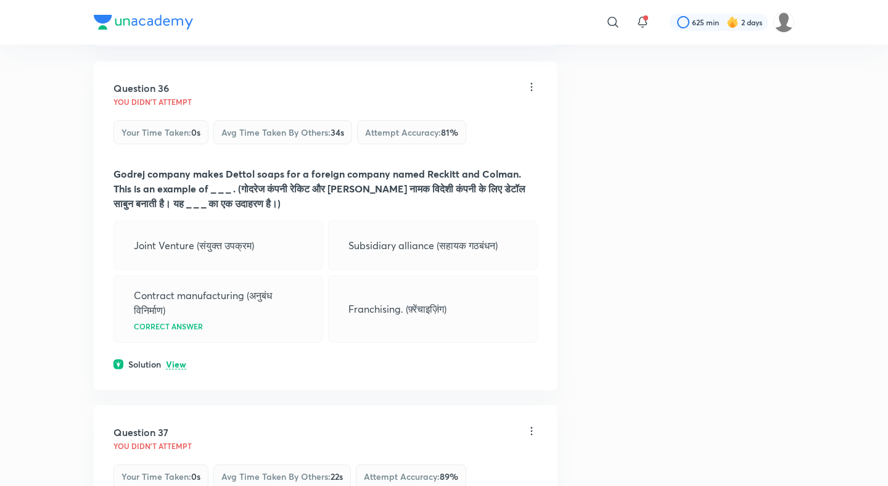
click at [178, 360] on p "View" at bounding box center [176, 364] width 20 height 9
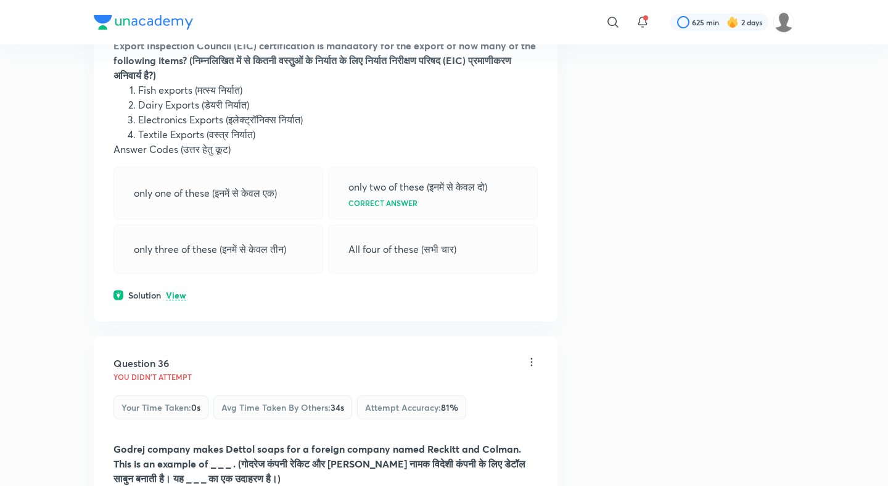
click at [176, 291] on p "View" at bounding box center [176, 295] width 20 height 9
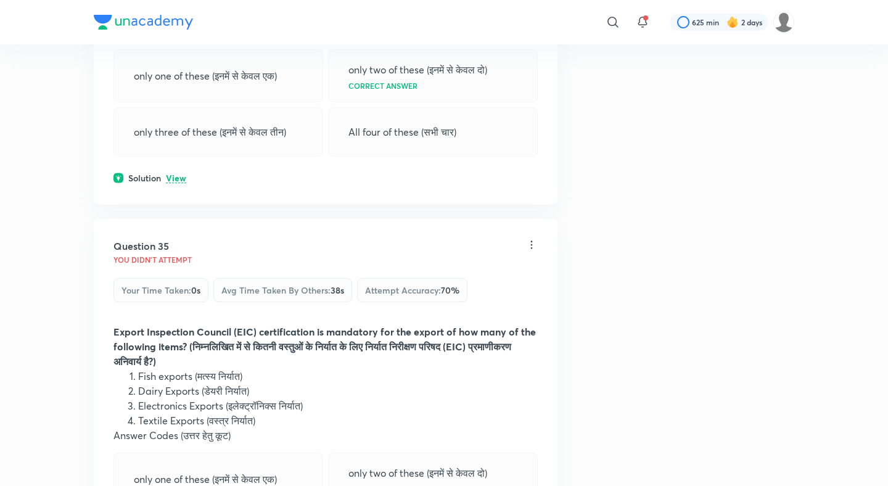
scroll to position [12884, 0]
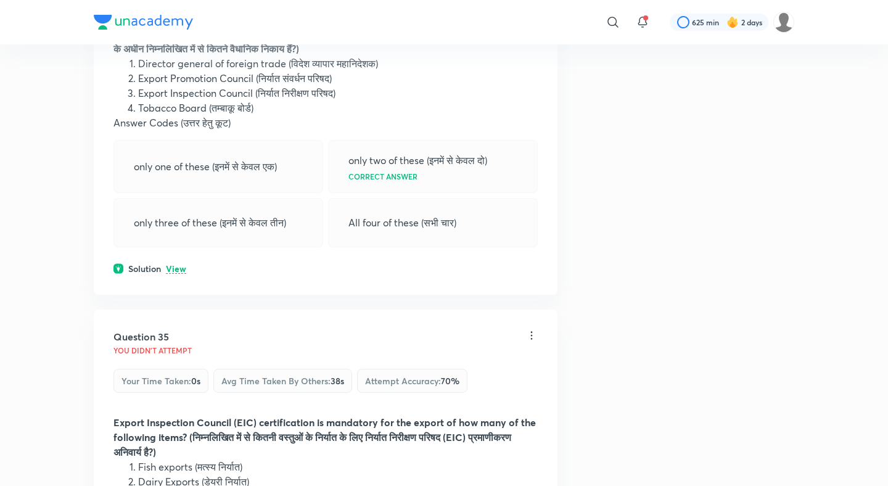
click at [176, 264] on p "View" at bounding box center [176, 268] width 20 height 9
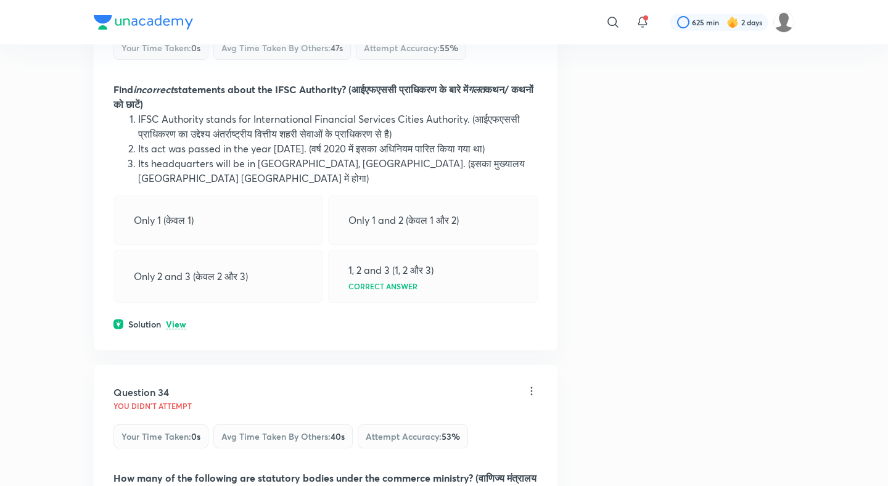
click at [170, 320] on p "View" at bounding box center [176, 324] width 20 height 9
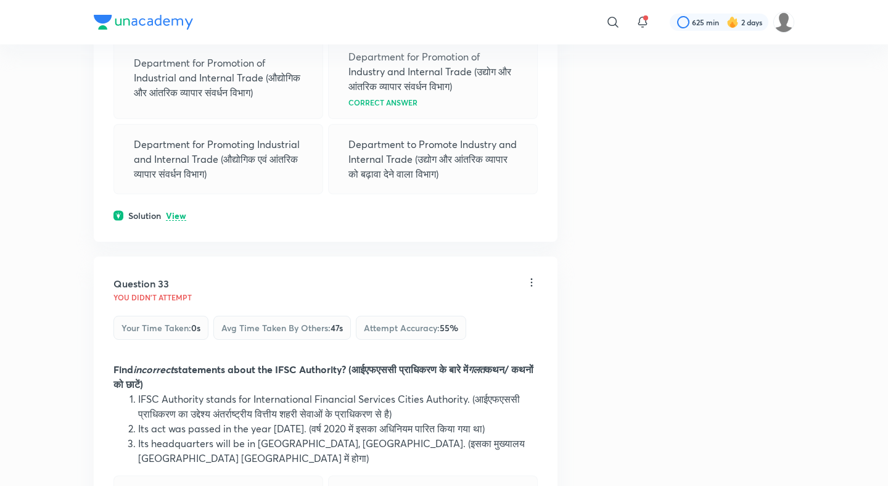
click at [182, 211] on p "View" at bounding box center [176, 215] width 20 height 9
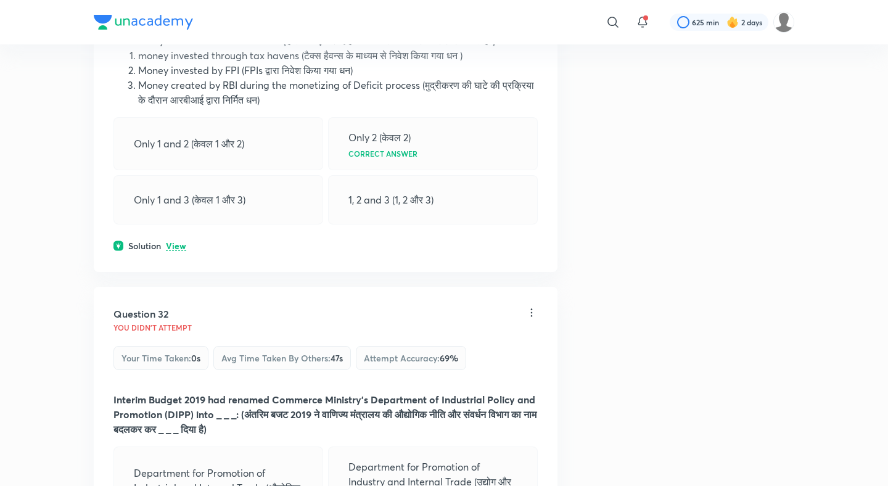
click at [178, 242] on p "View" at bounding box center [176, 246] width 20 height 9
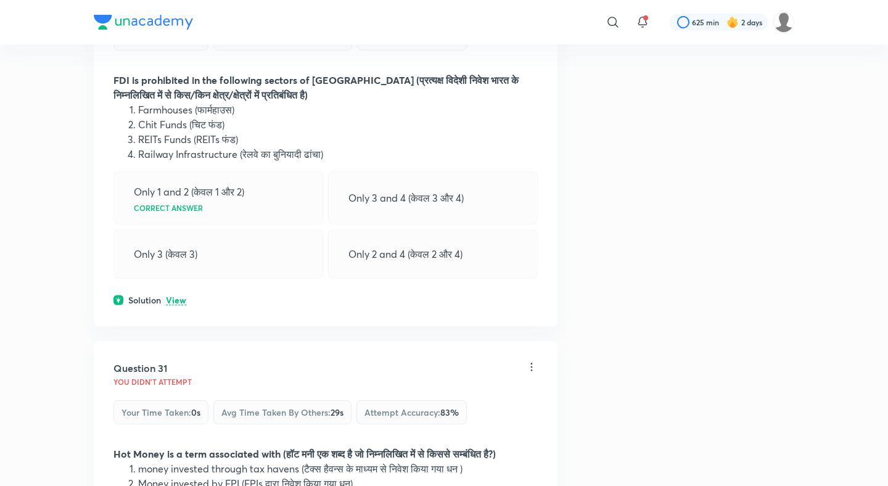
click at [174, 293] on div "Solution View" at bounding box center [325, 299] width 424 height 13
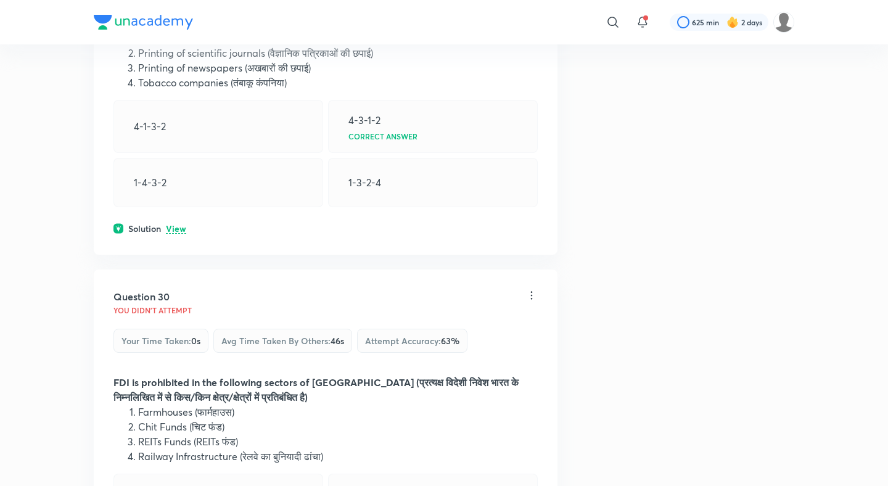
scroll to position [11005, 0]
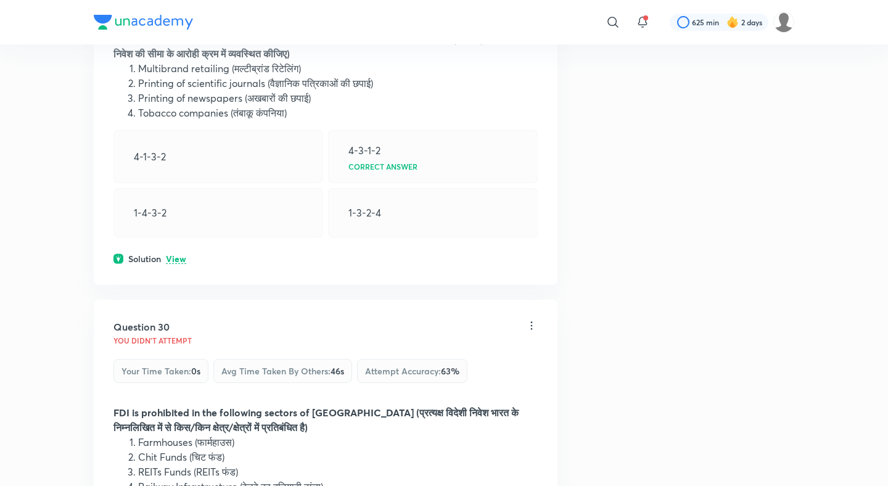
click at [173, 252] on div "Solution View" at bounding box center [325, 258] width 424 height 13
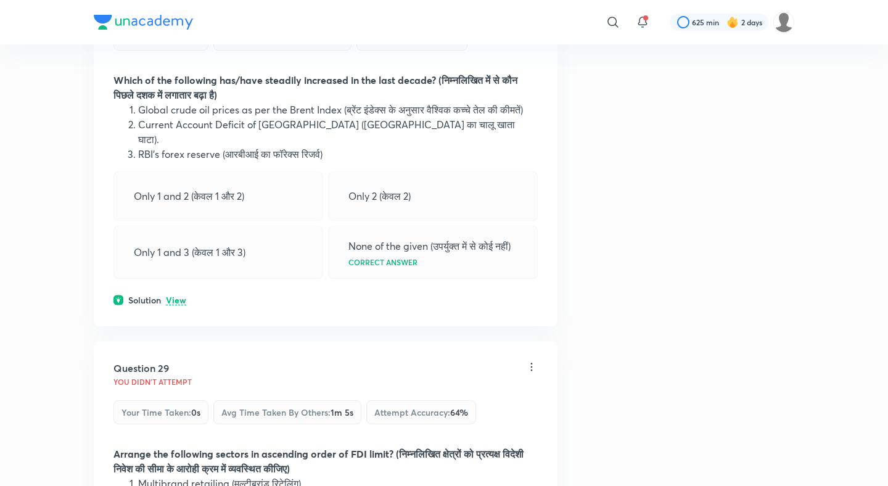
click at [173, 296] on p "View" at bounding box center [176, 300] width 20 height 9
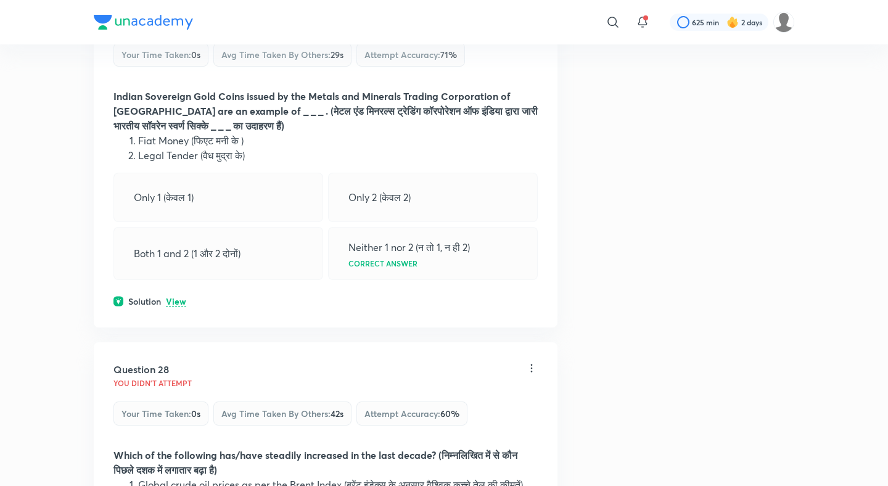
scroll to position [10209, 0]
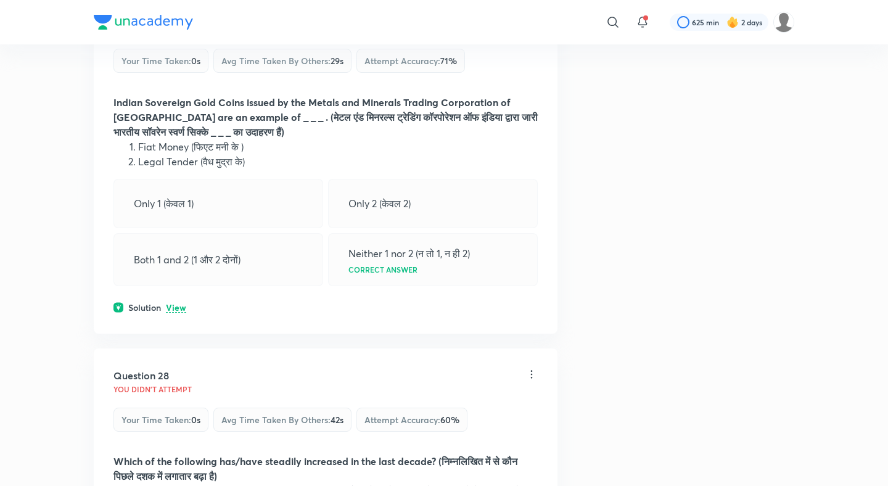
click at [173, 303] on p "View" at bounding box center [176, 307] width 20 height 9
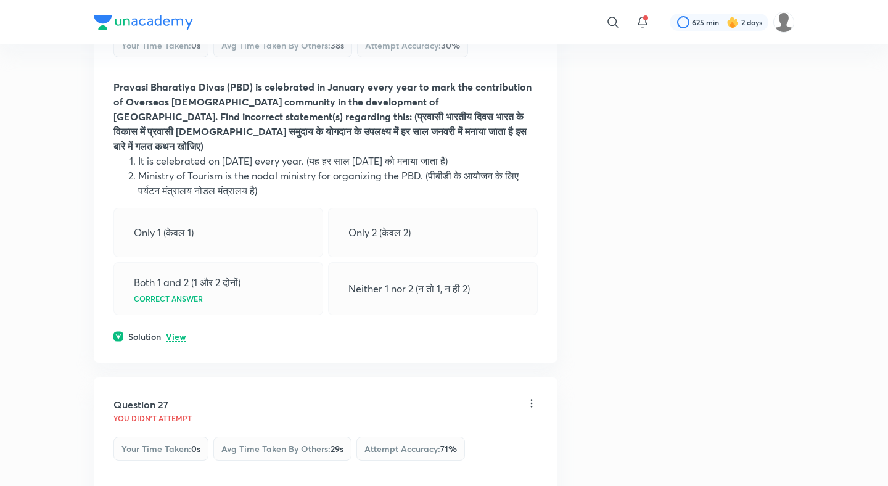
click at [174, 332] on p "View" at bounding box center [176, 336] width 20 height 9
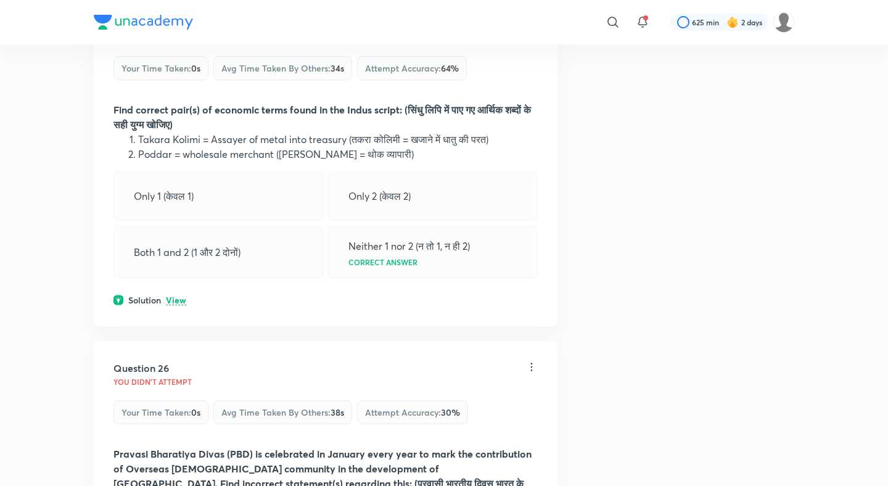
click at [174, 296] on p "View" at bounding box center [176, 300] width 20 height 9
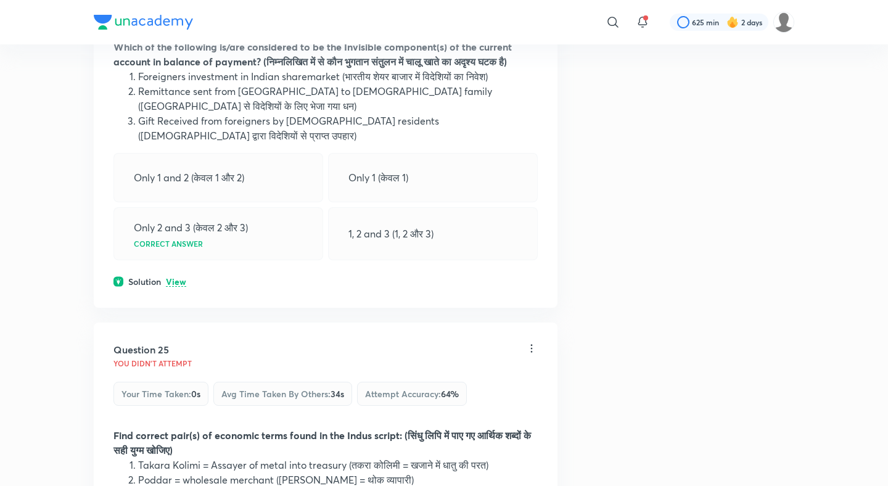
scroll to position [9073, 0]
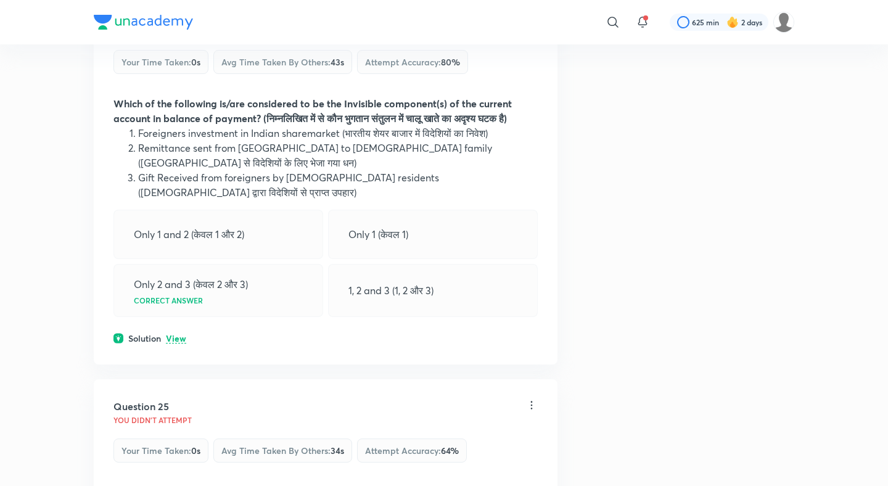
click at [175, 219] on div "Question 24 You didn't Attempt Your time taken : 0s Avg time taken by others : …" at bounding box center [326, 178] width 464 height 374
click at [174, 334] on p "View" at bounding box center [176, 338] width 20 height 9
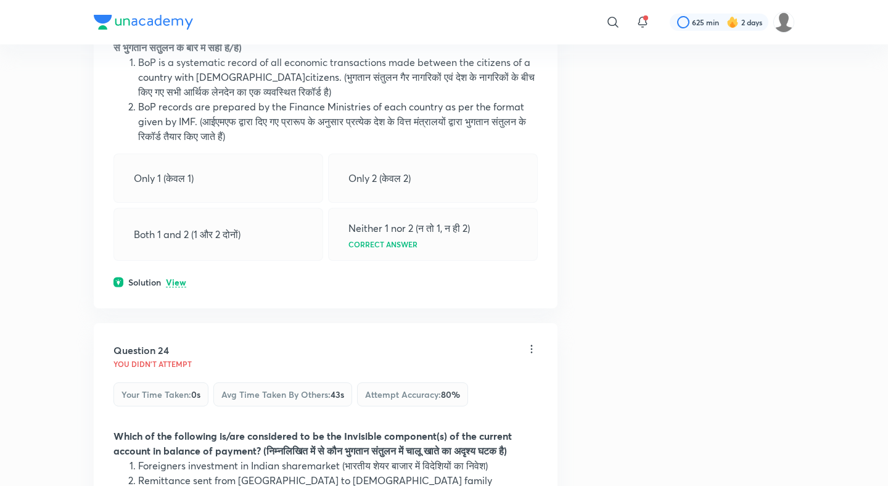
click at [173, 278] on p "View" at bounding box center [176, 282] width 20 height 9
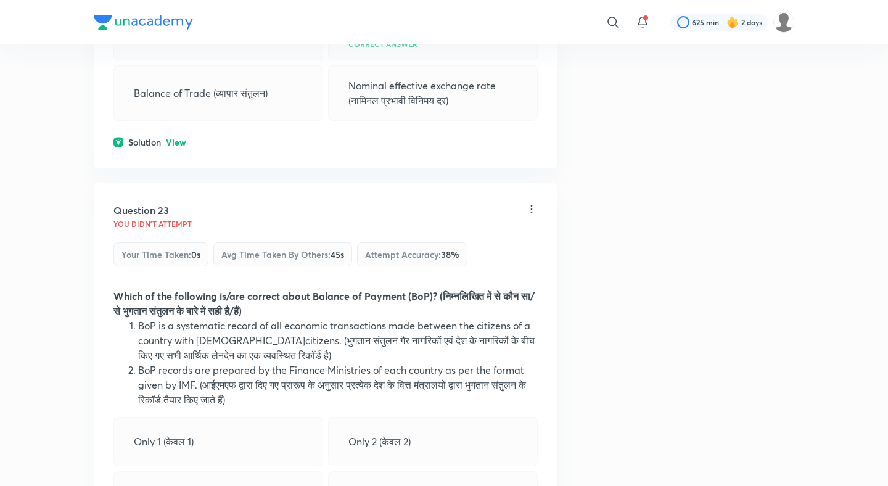
scroll to position [8399, 0]
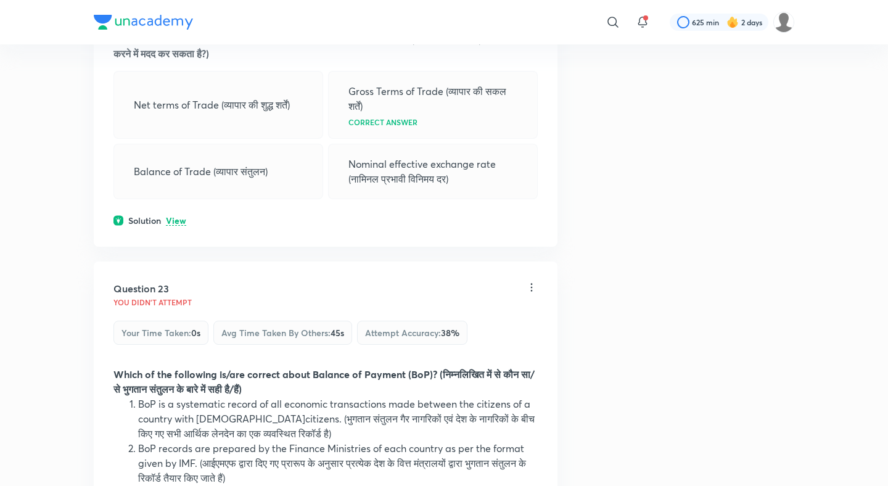
click at [176, 216] on p "View" at bounding box center [176, 220] width 20 height 9
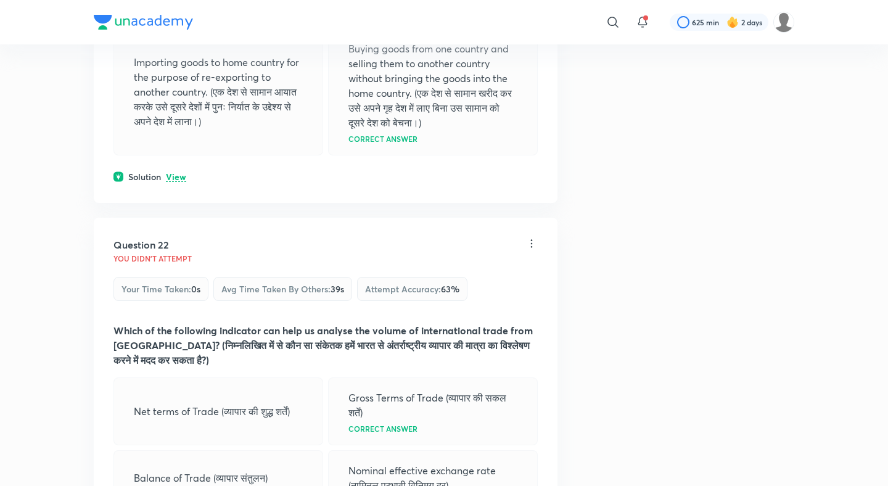
scroll to position [8081, 0]
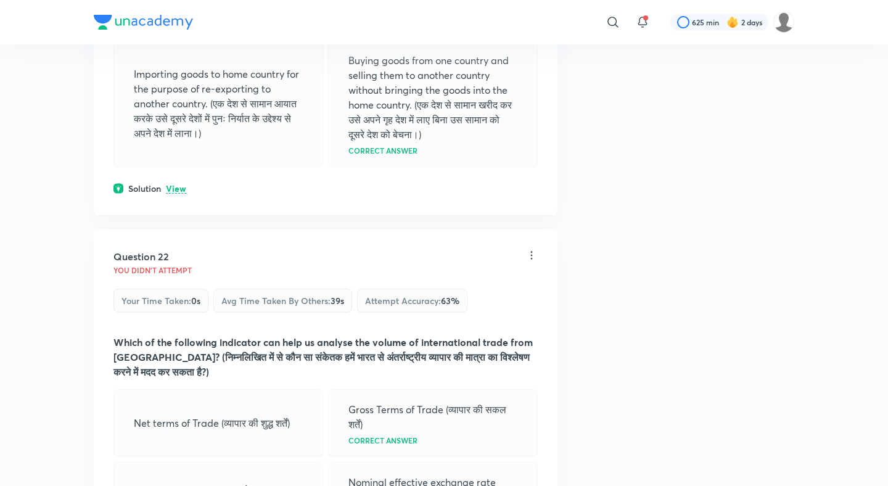
click at [176, 121] on div "Question 21 You didn't Attempt Your time taken : 0s Avg time taken by others : …" at bounding box center [326, 17] width 464 height 395
click at [176, 118] on div "Question 21 You didn't Attempt Your time taken : 0s Avg time taken by others : …" at bounding box center [326, 17] width 464 height 395
click at [176, 184] on p "View" at bounding box center [176, 188] width 20 height 9
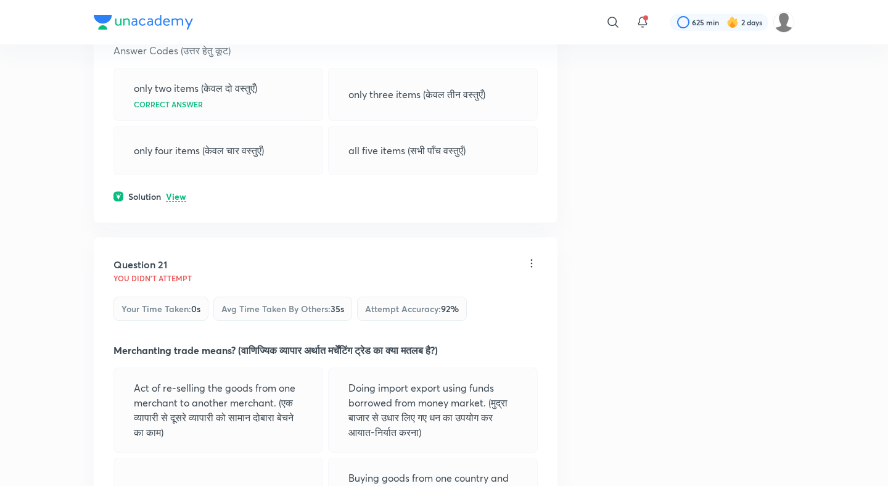
click at [177, 192] on p "View" at bounding box center [176, 196] width 20 height 9
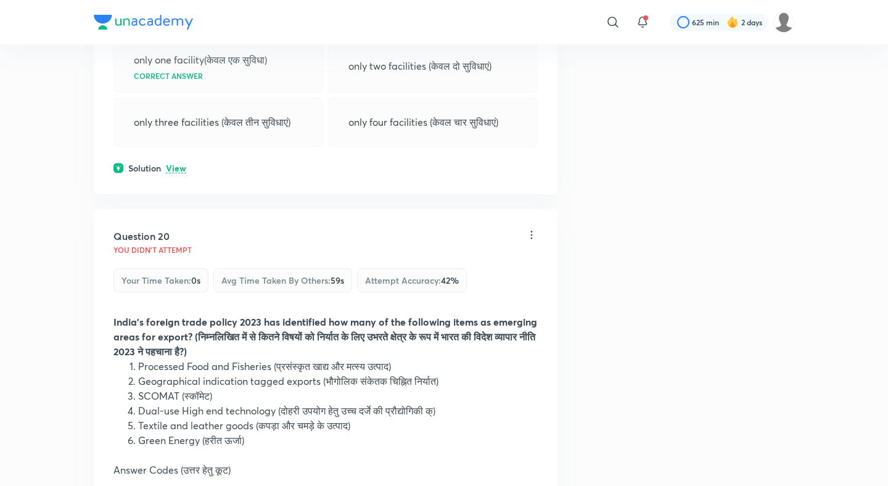
scroll to position [7218, 0]
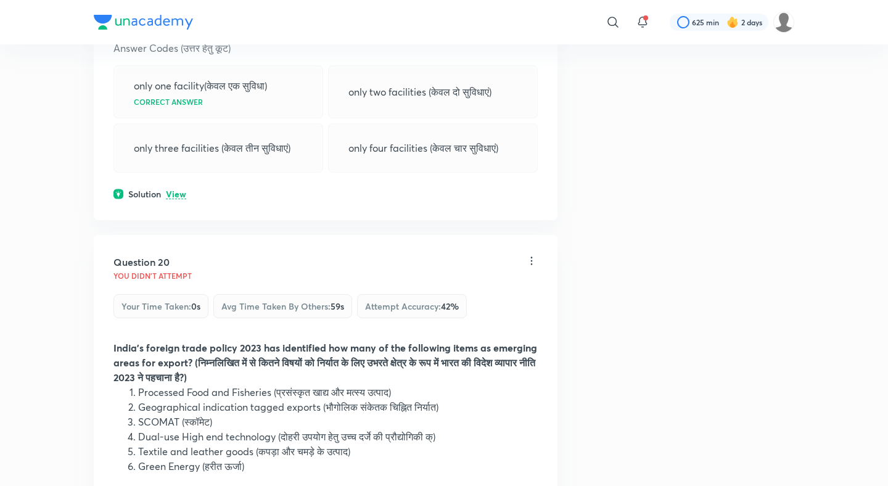
click at [178, 190] on p "View" at bounding box center [176, 194] width 20 height 9
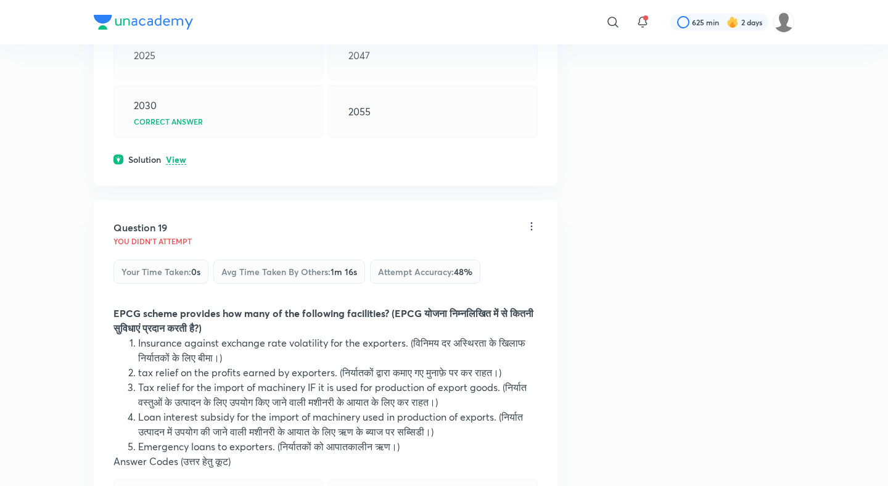
click at [178, 155] on p "View" at bounding box center [176, 159] width 20 height 9
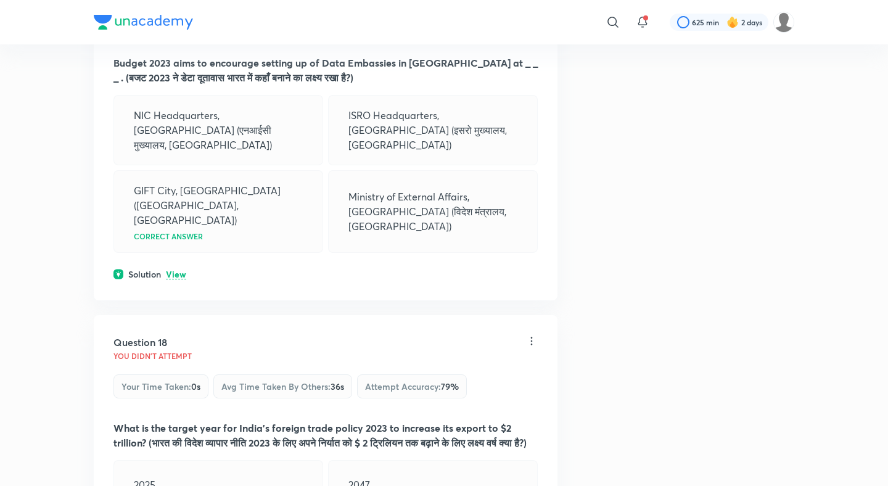
scroll to position [6365, 0]
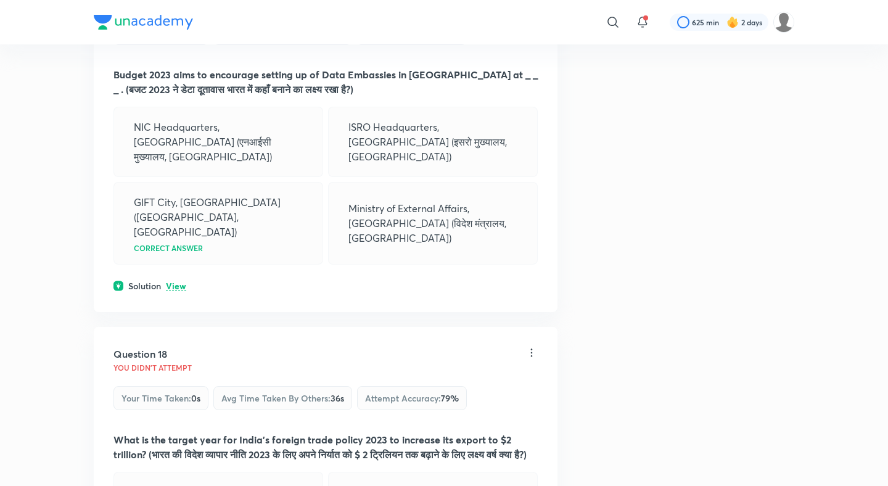
click at [176, 282] on p "View" at bounding box center [176, 286] width 20 height 9
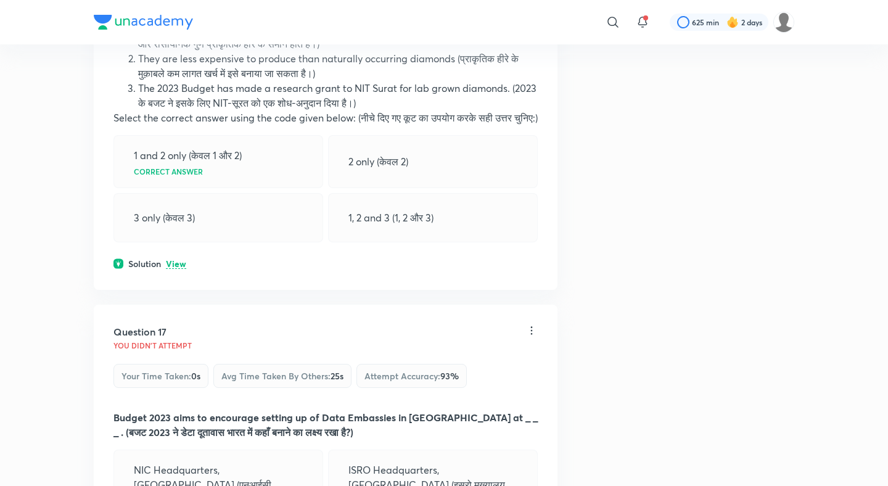
click at [176, 260] on p "View" at bounding box center [176, 264] width 20 height 9
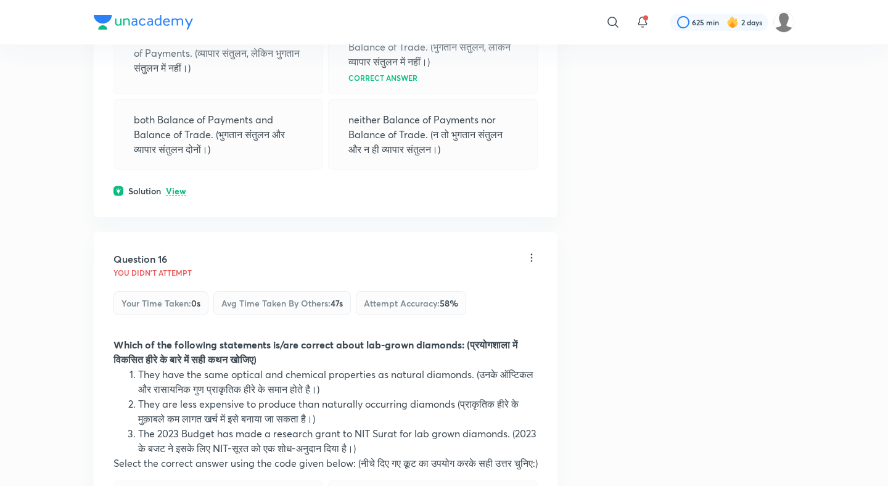
scroll to position [5600, 0]
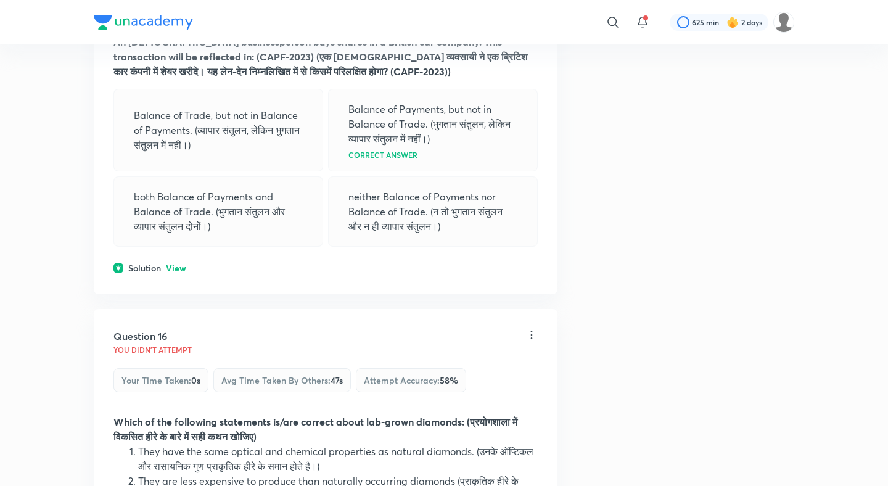
click at [176, 264] on p "View" at bounding box center [176, 268] width 20 height 9
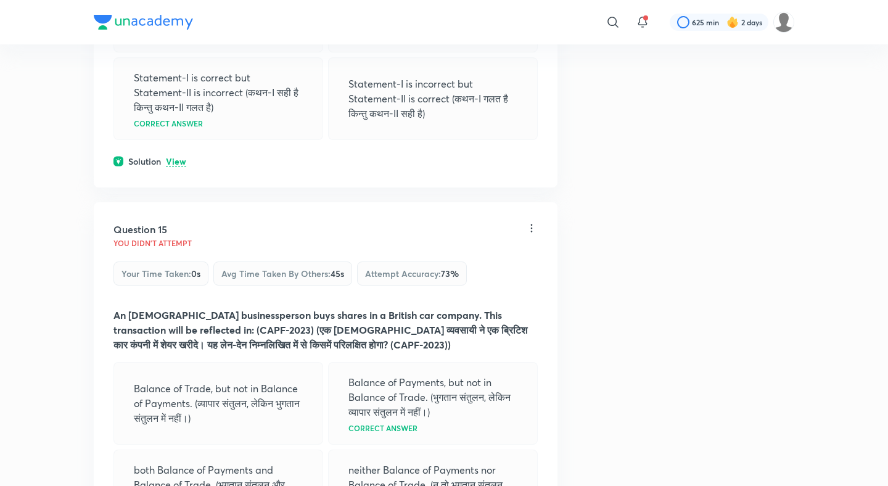
scroll to position [5270, 0]
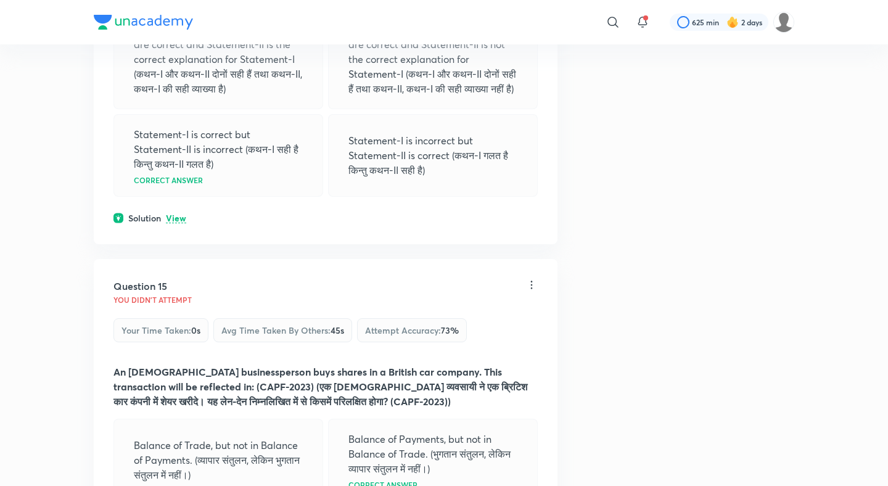
click at [175, 214] on p "View" at bounding box center [176, 218] width 20 height 9
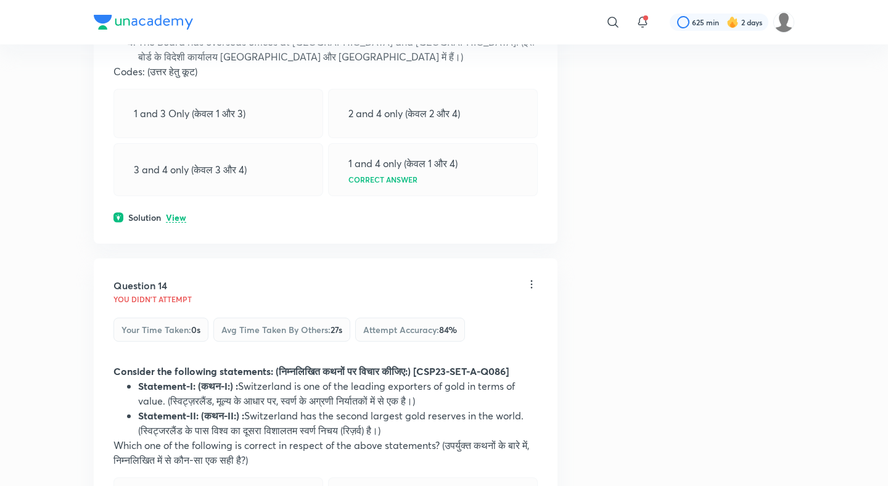
click at [177, 213] on p "View" at bounding box center [176, 217] width 20 height 9
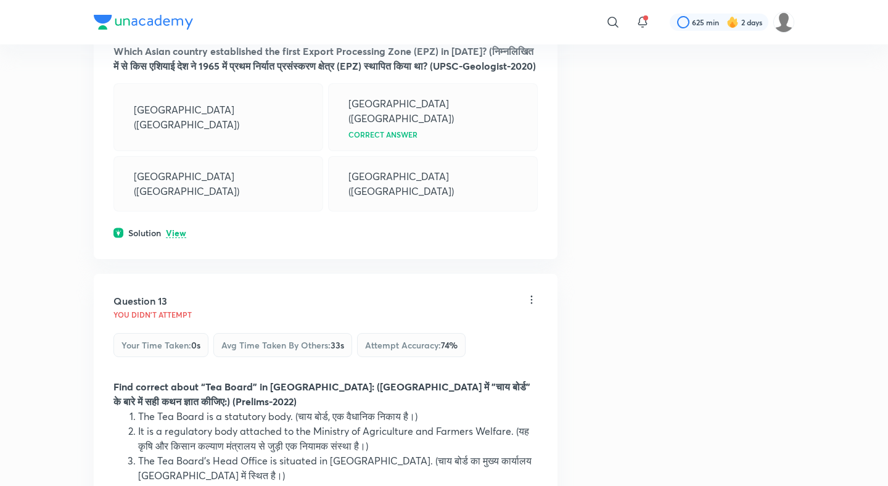
scroll to position [4314, 0]
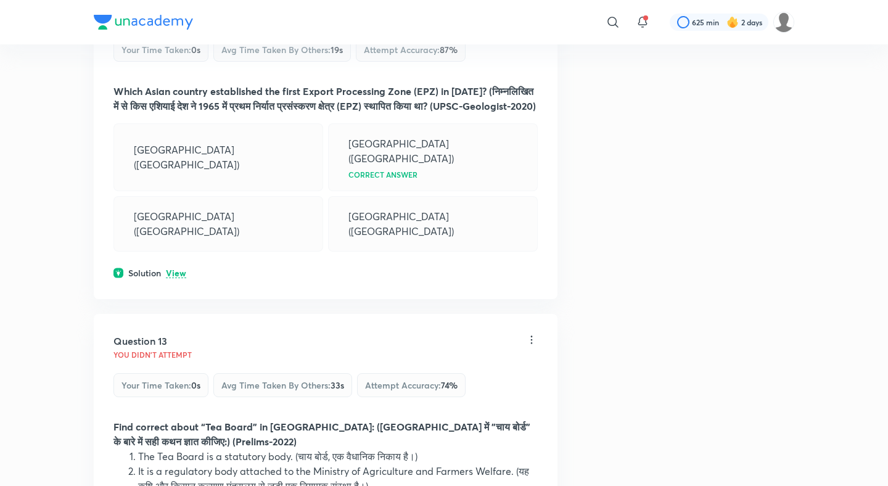
click at [176, 269] on p "View" at bounding box center [176, 273] width 20 height 9
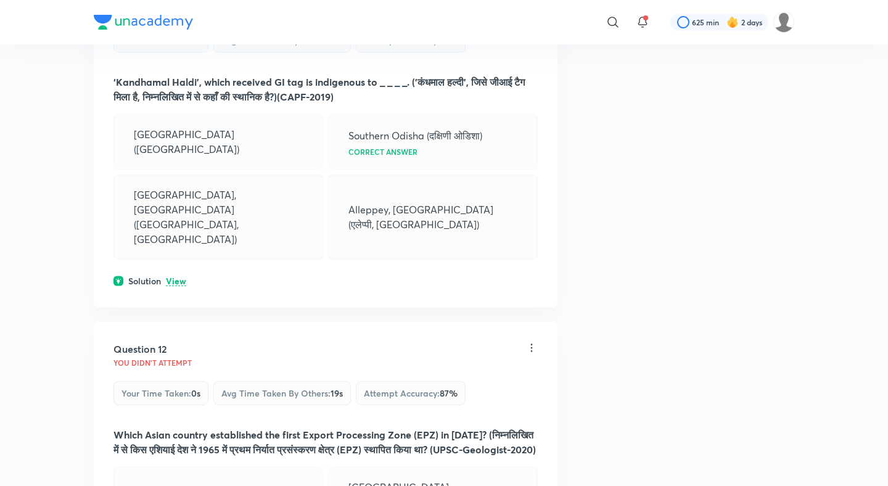
scroll to position [3959, 0]
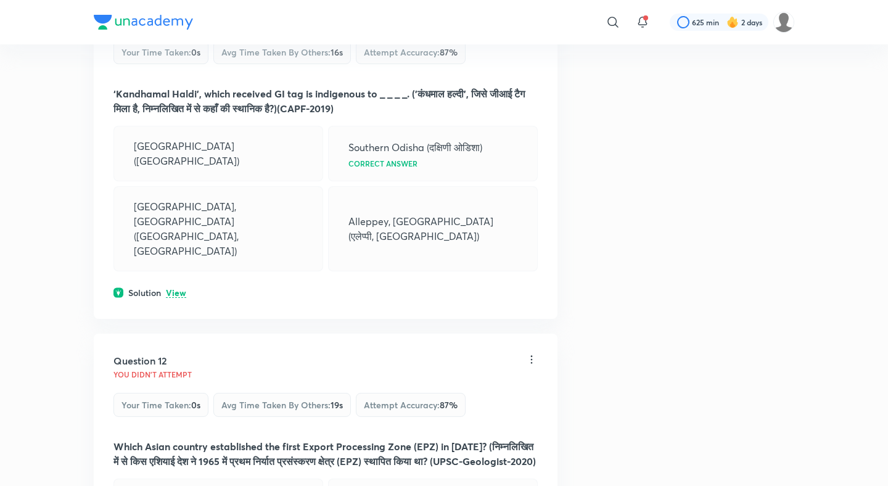
click at [174, 288] on p "View" at bounding box center [176, 292] width 20 height 9
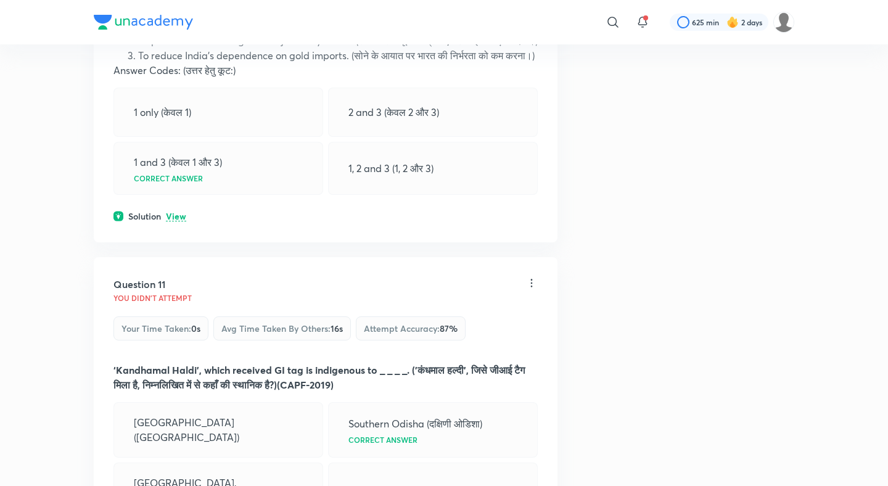
scroll to position [3643, 0]
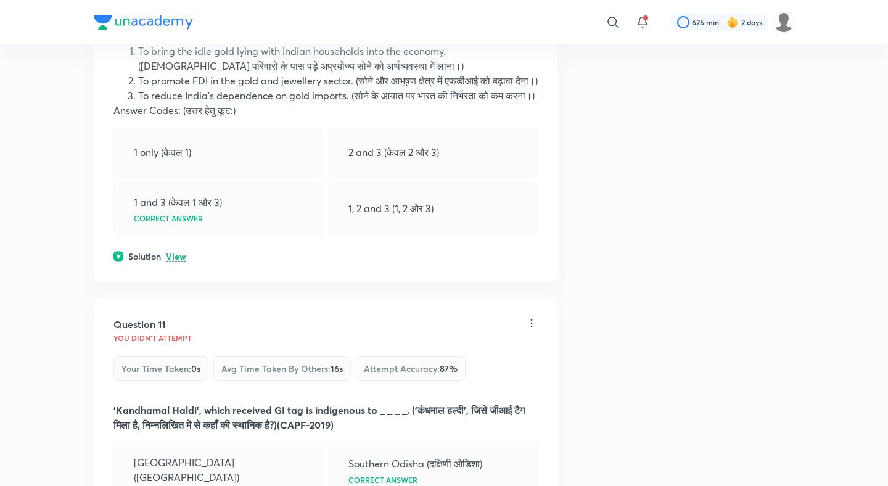
click at [174, 252] on p "View" at bounding box center [176, 256] width 20 height 9
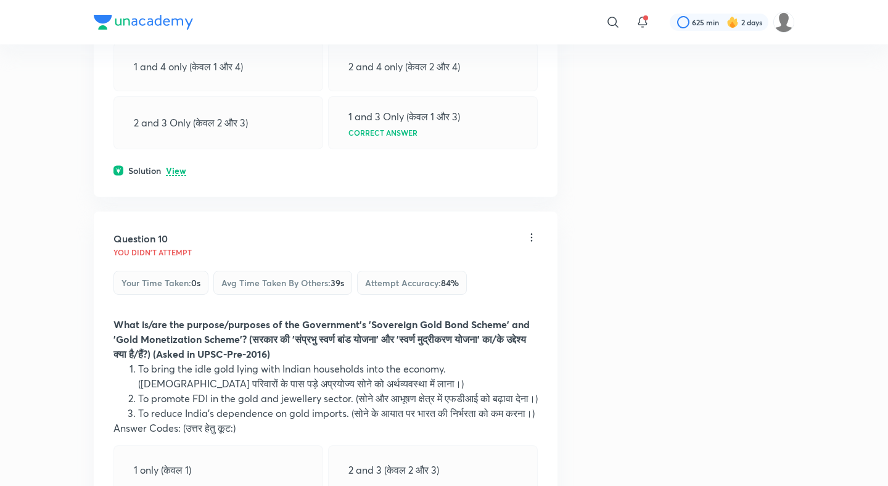
scroll to position [3266, 0]
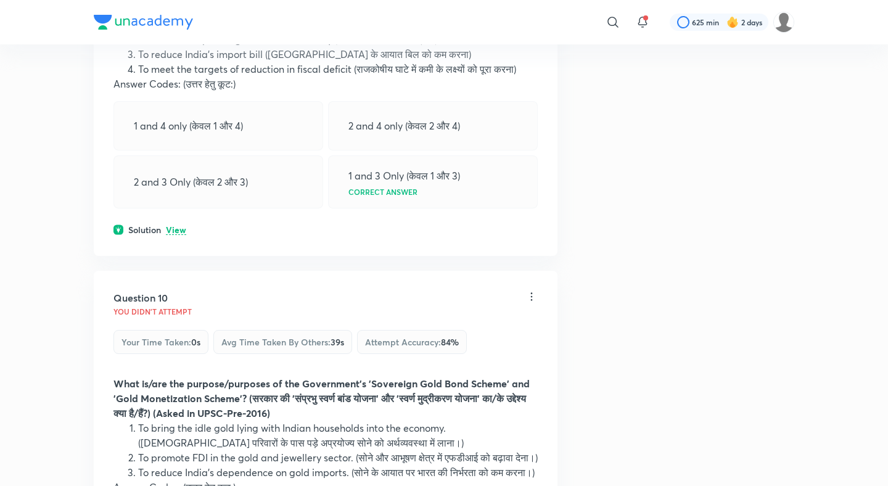
click at [174, 226] on p "View" at bounding box center [176, 230] width 20 height 9
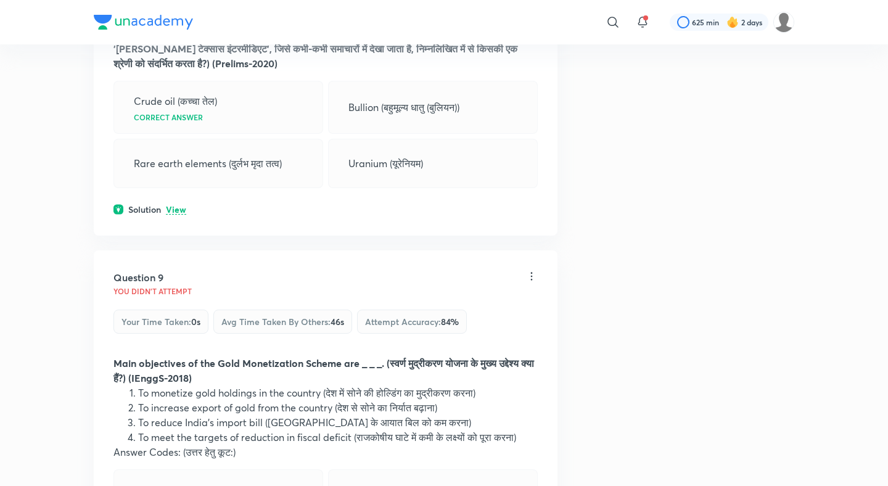
click at [176, 205] on p "View" at bounding box center [176, 209] width 20 height 9
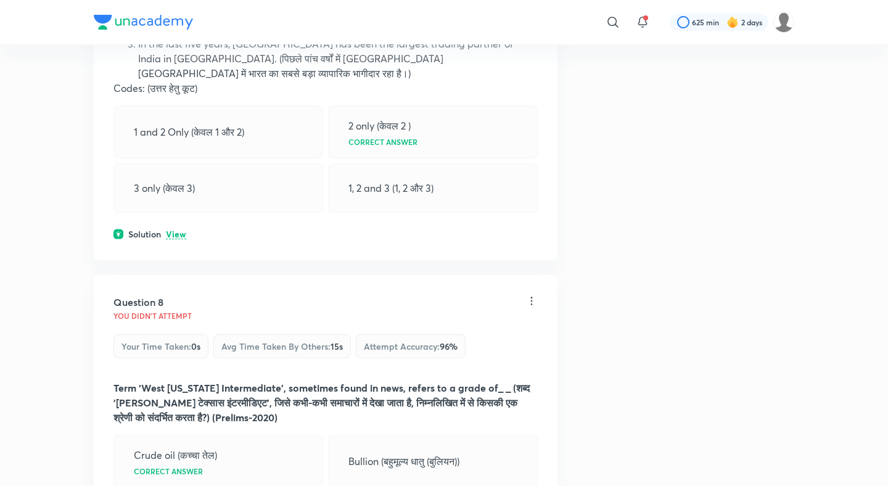
scroll to position [2543, 0]
click at [175, 194] on div "Question 7 You didn't Attempt Your time taken : 0s Avg time taken by others : 2…" at bounding box center [326, 52] width 464 height 418
click at [175, 231] on p "View" at bounding box center [176, 235] width 20 height 9
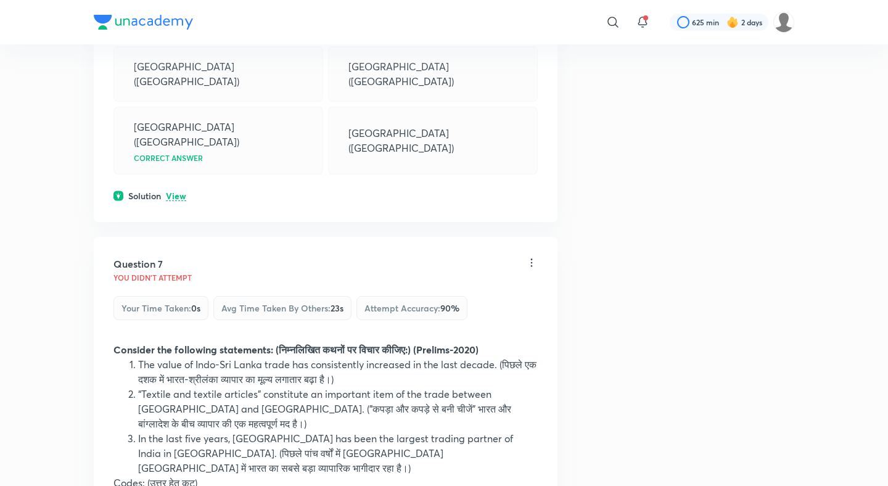
click at [175, 192] on p "View" at bounding box center [176, 196] width 20 height 9
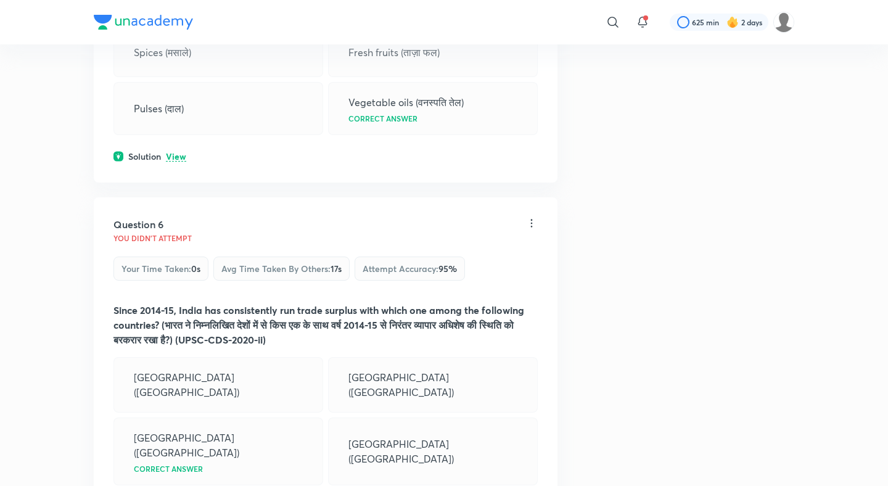
click at [175, 162] on p "View" at bounding box center [176, 156] width 20 height 9
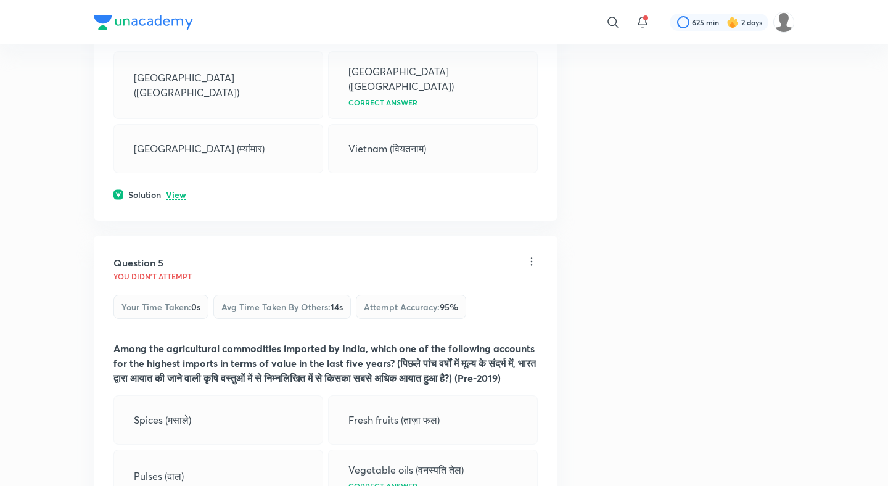
click at [176, 190] on p "View" at bounding box center [176, 194] width 20 height 9
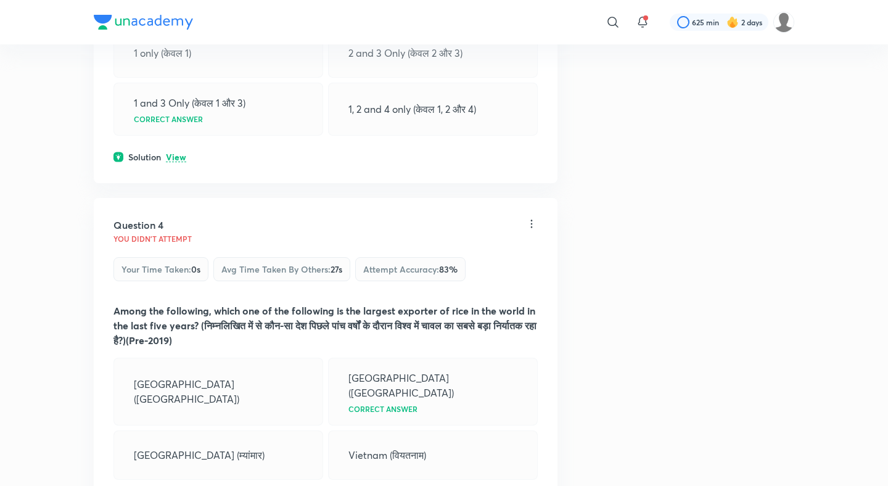
scroll to position [1151, 0]
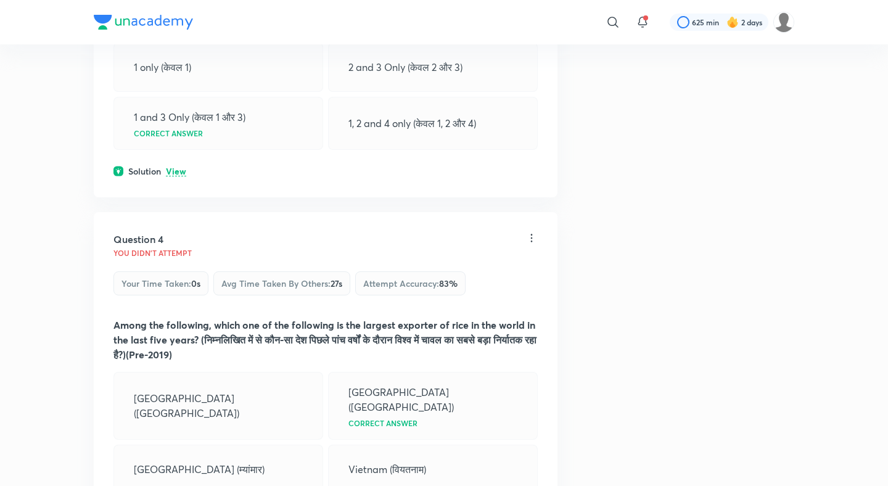
click at [176, 162] on div "Question 3 You didn't Attempt Your time taken : 0s Avg time taken by others : 5…" at bounding box center [326, 3] width 464 height 388
click at [176, 172] on p "View" at bounding box center [176, 171] width 20 height 9
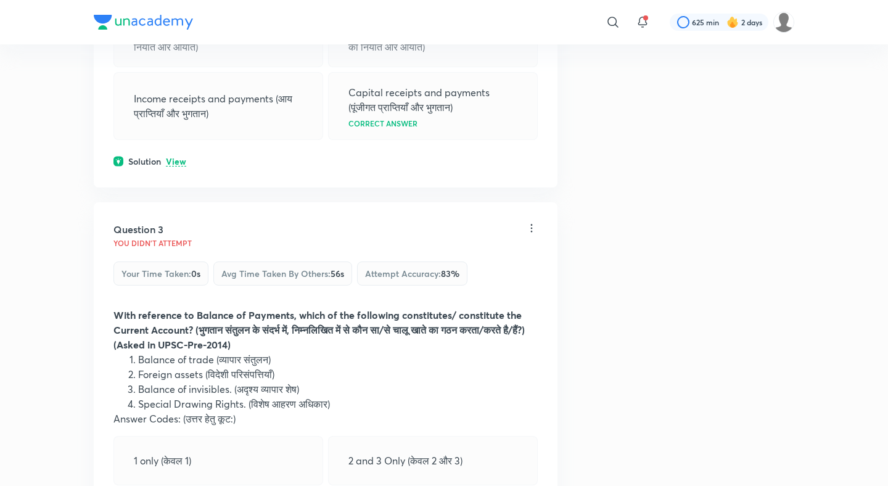
click at [176, 164] on p "View" at bounding box center [176, 161] width 20 height 9
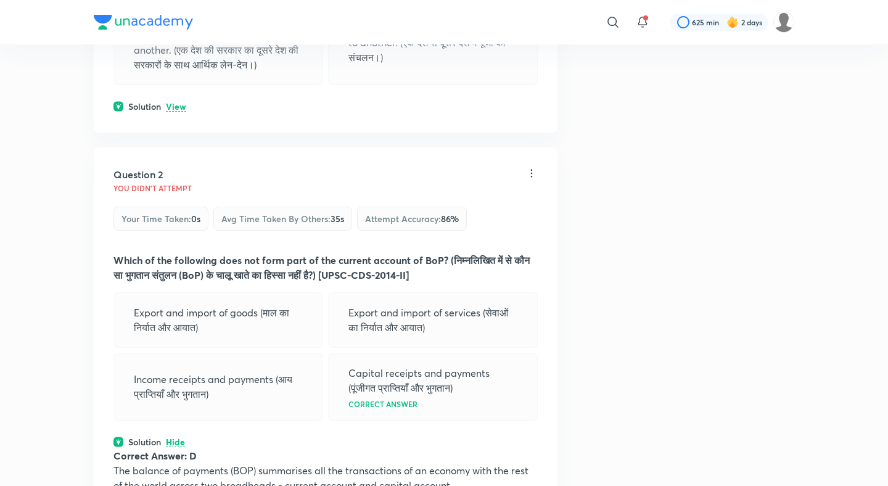
scroll to position [470, 0]
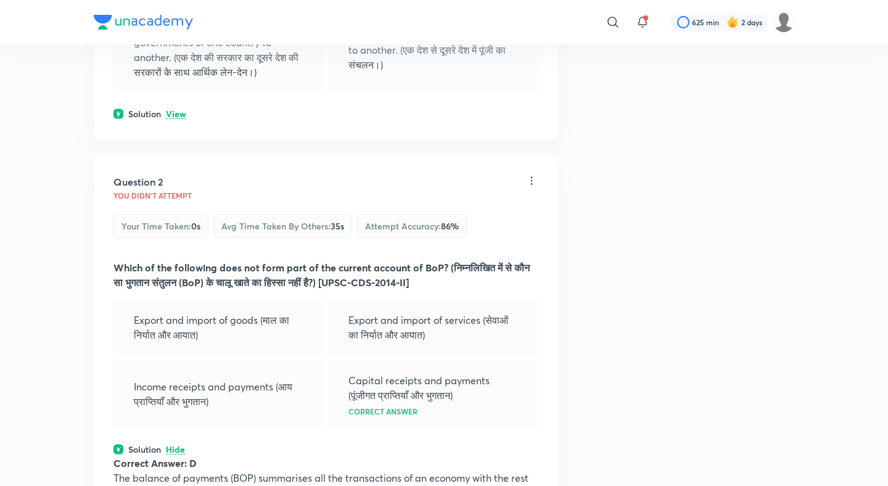
click at [179, 112] on p "View" at bounding box center [176, 114] width 20 height 9
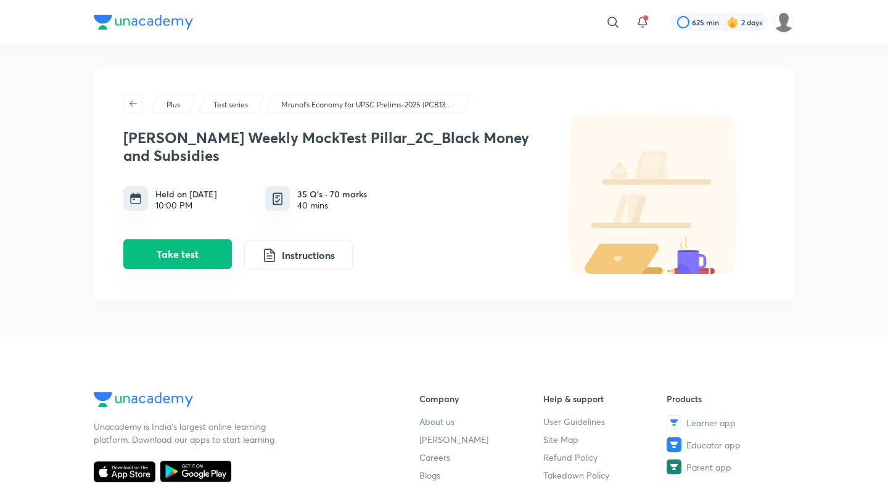
click at [196, 242] on button "Take test" at bounding box center [177, 254] width 108 height 30
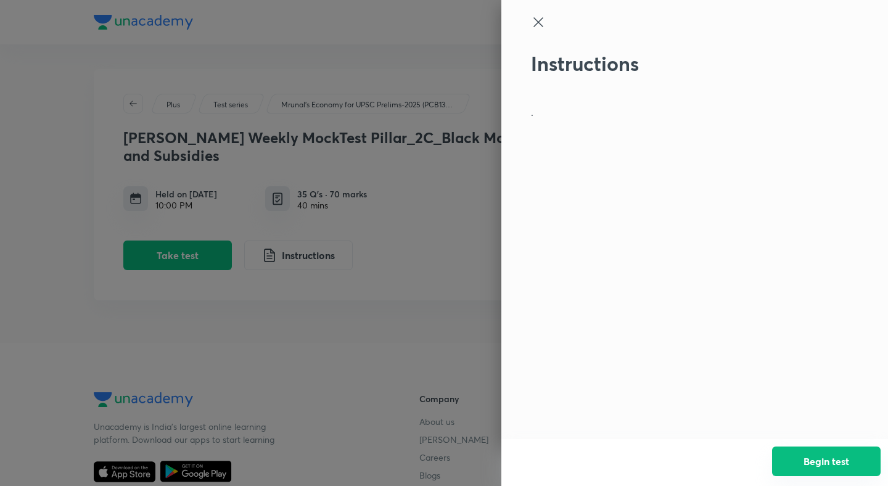
click at [835, 452] on button "Begin test" at bounding box center [826, 461] width 108 height 30
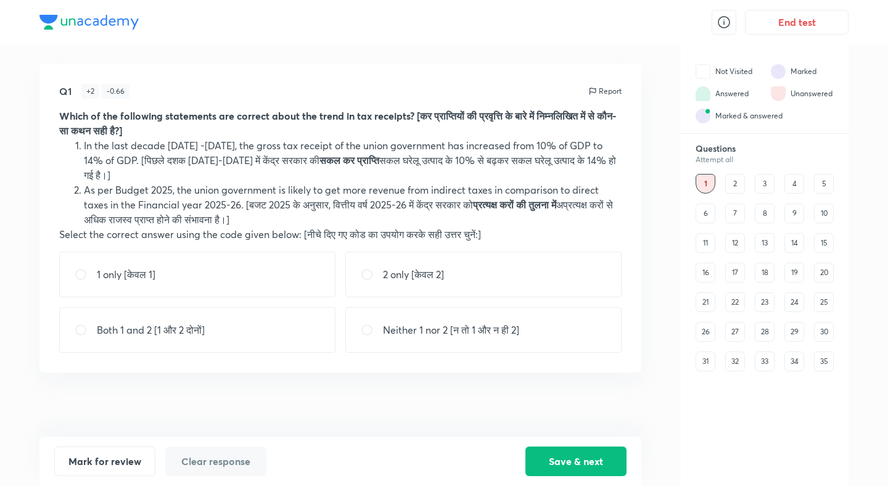
click at [812, 30] on button "End test" at bounding box center [797, 22] width 104 height 25
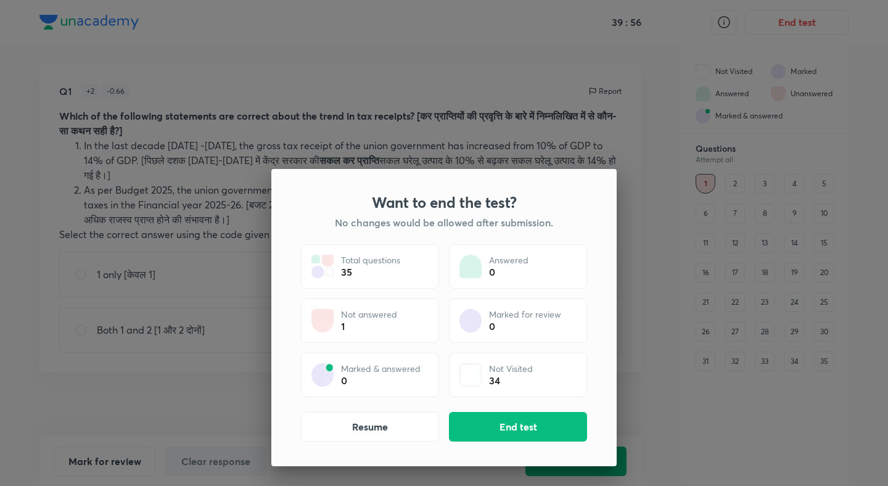
click at [523, 447] on div "Want to end the test? No changes would be allowed after submission. Total quest…" at bounding box center [443, 317] width 345 height 297
click at [515, 426] on button "End test" at bounding box center [518, 426] width 138 height 30
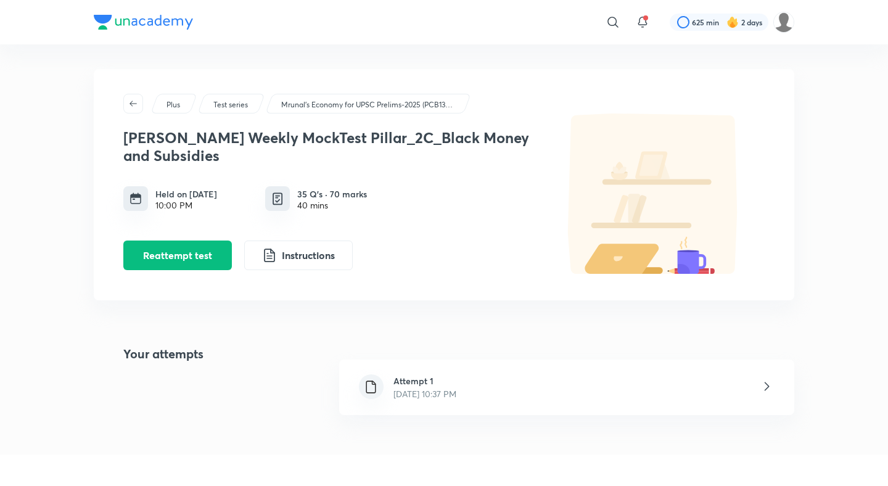
click at [415, 405] on div "Attempt 1 [DATE] 10:37 PM" at bounding box center [566, 386] width 455 height 55
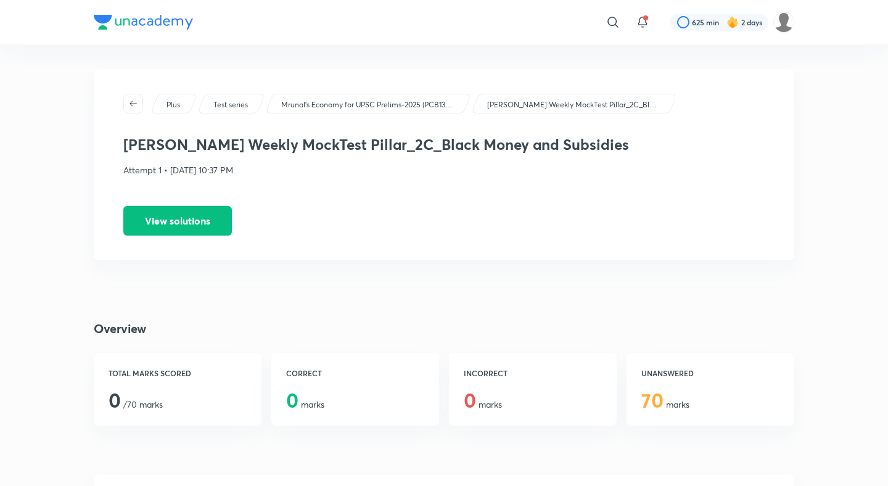
click at [158, 204] on div "Plus Test series Mrunal’s Economy for UPSC Prelims-2025 (PCB13-RAFTAAR) Mrunal'…" at bounding box center [444, 164] width 700 height 191
click at [160, 217] on button "View solutions" at bounding box center [177, 220] width 108 height 30
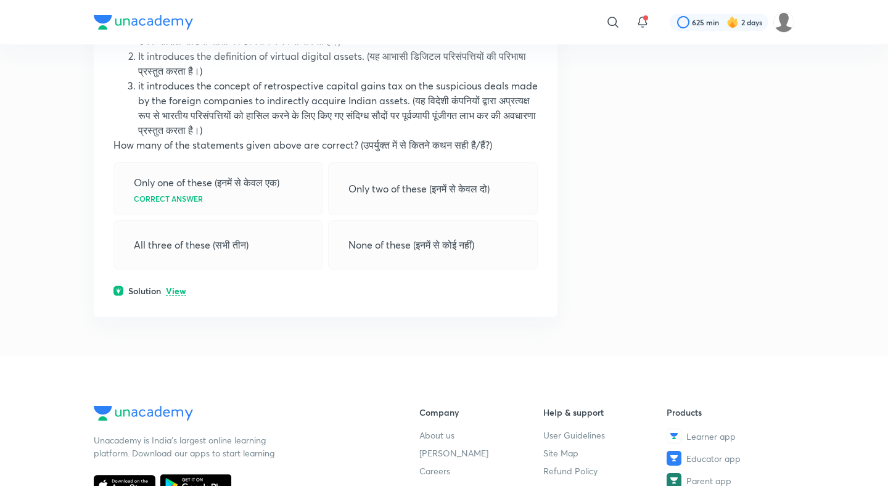
scroll to position [13247, 0]
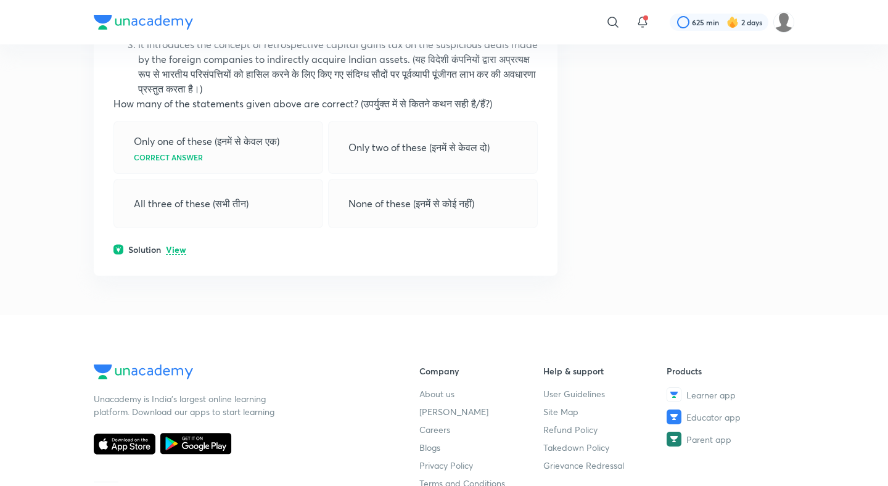
click at [179, 248] on p "View" at bounding box center [176, 249] width 20 height 9
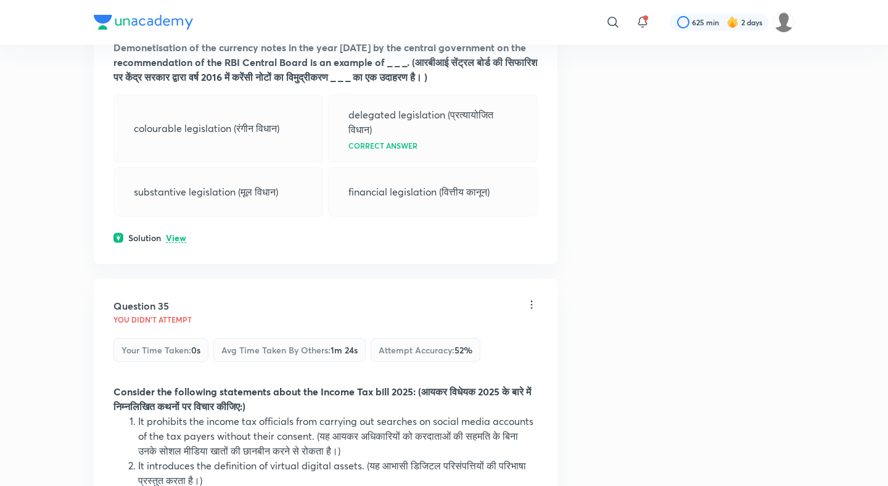
scroll to position [12762, 0]
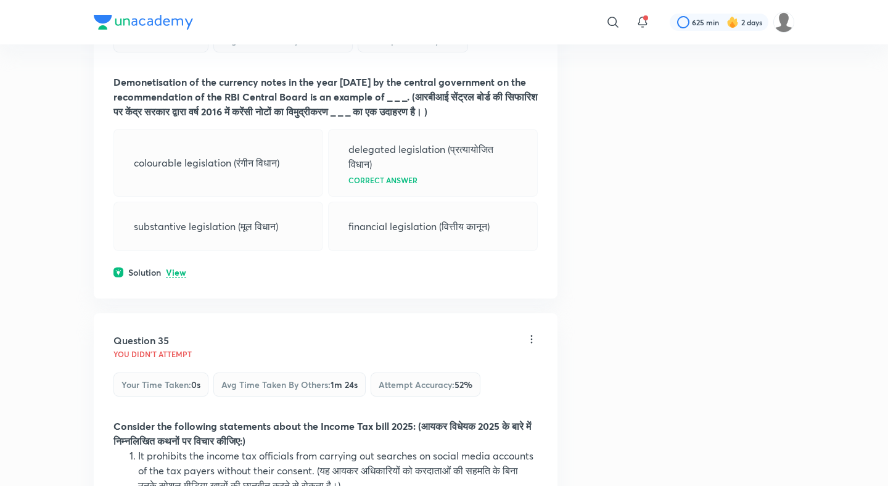
click at [179, 269] on p "View" at bounding box center [176, 272] width 20 height 9
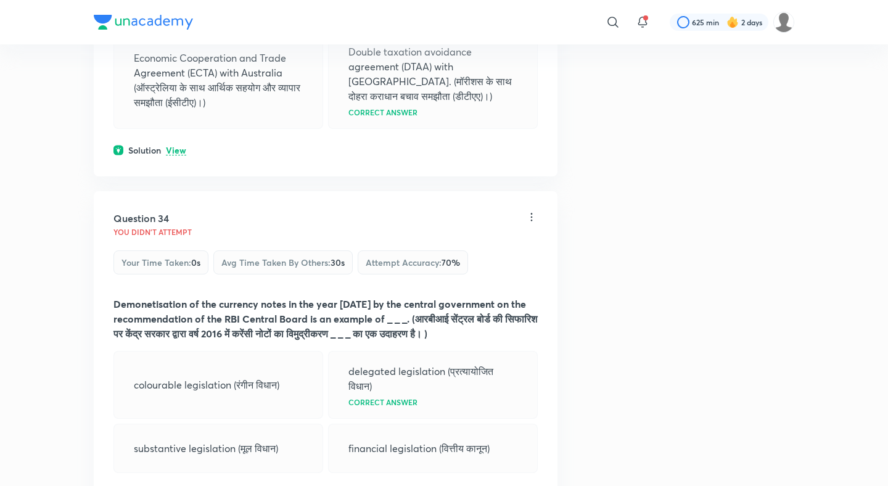
scroll to position [12427, 0]
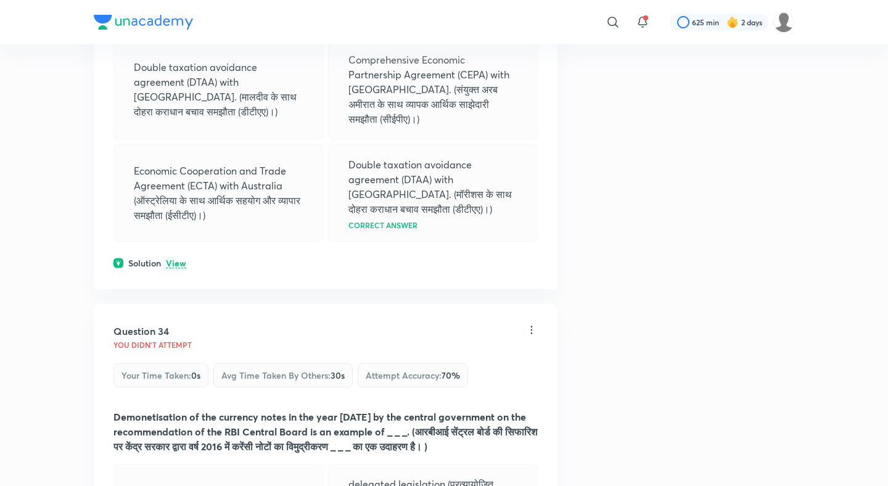
click at [179, 264] on p "View" at bounding box center [176, 263] width 20 height 9
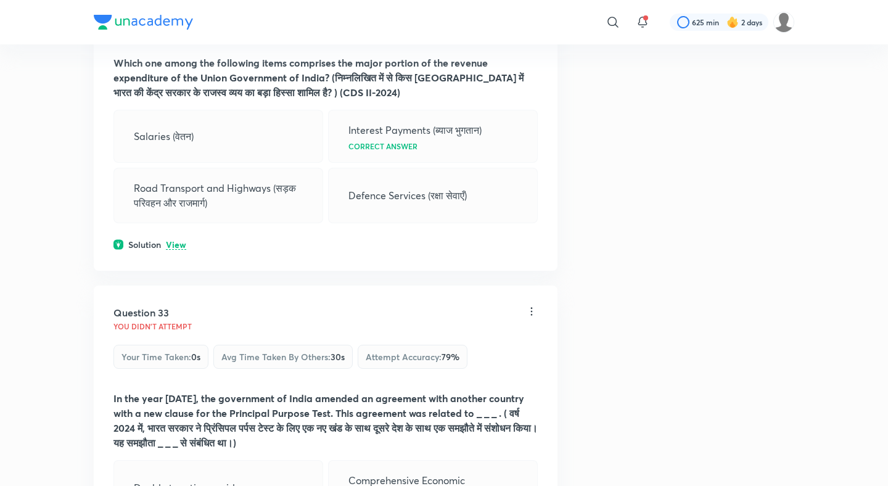
scroll to position [11987, 0]
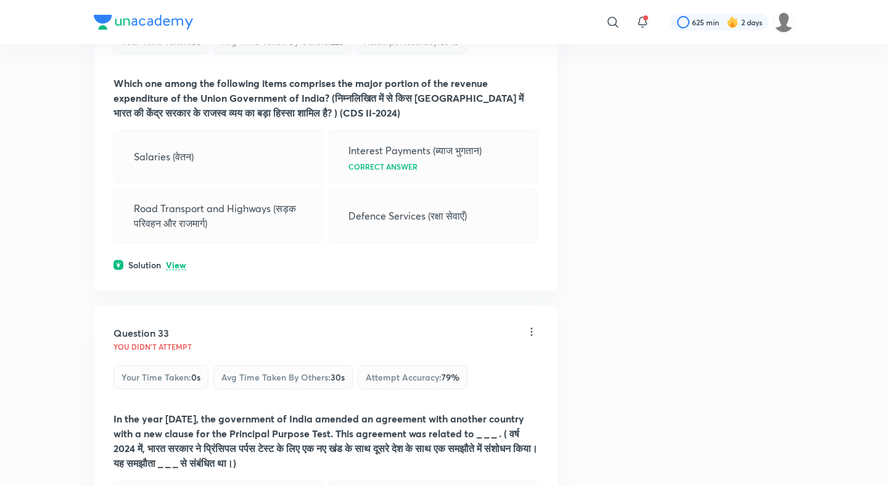
click at [176, 270] on p "View" at bounding box center [176, 265] width 20 height 9
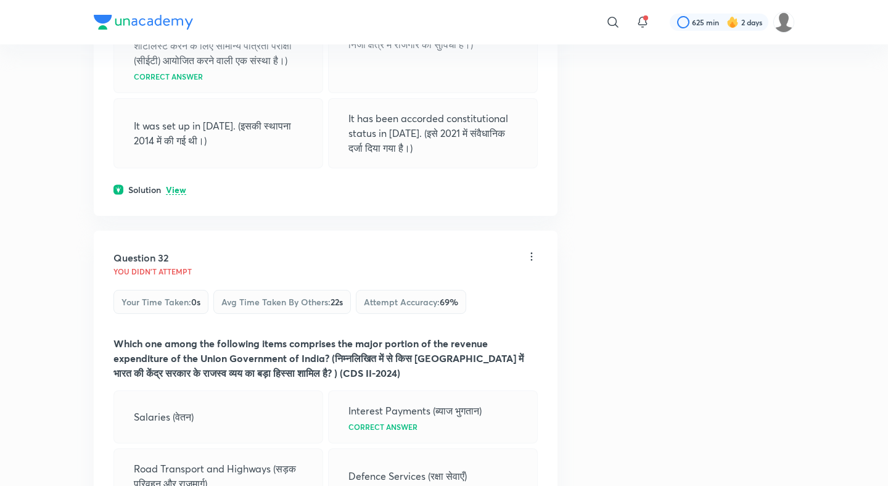
scroll to position [11598, 0]
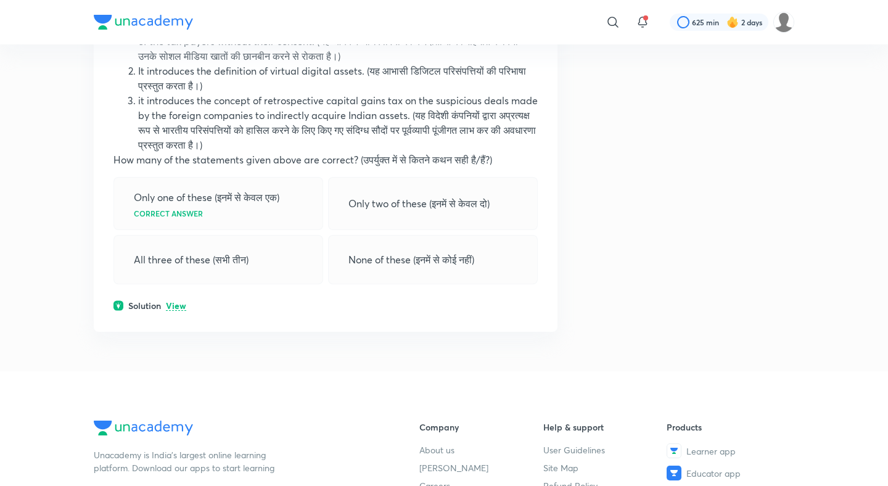
scroll to position [13223, 0]
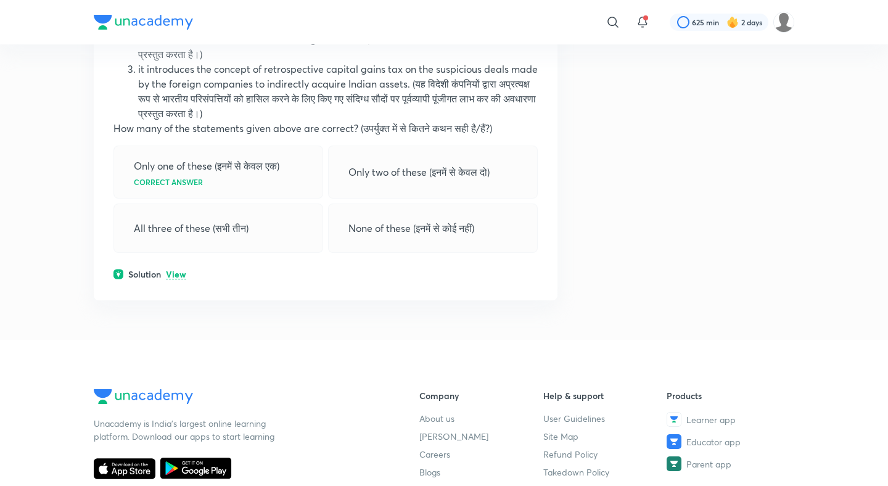
click at [174, 270] on p "View" at bounding box center [176, 274] width 20 height 9
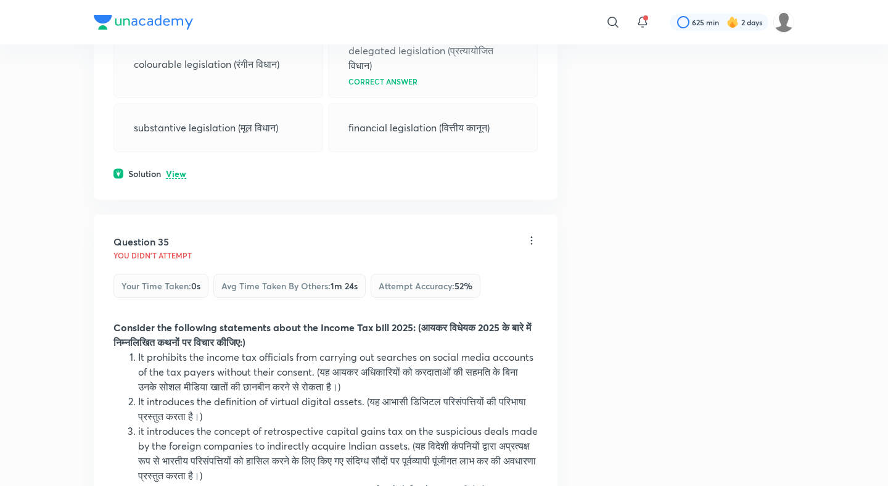
click at [173, 170] on p "View" at bounding box center [176, 174] width 20 height 9
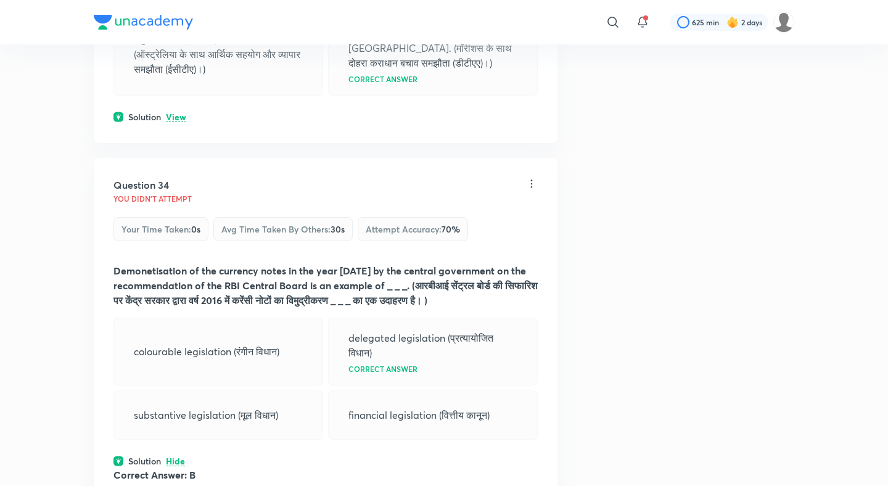
scroll to position [12523, 0]
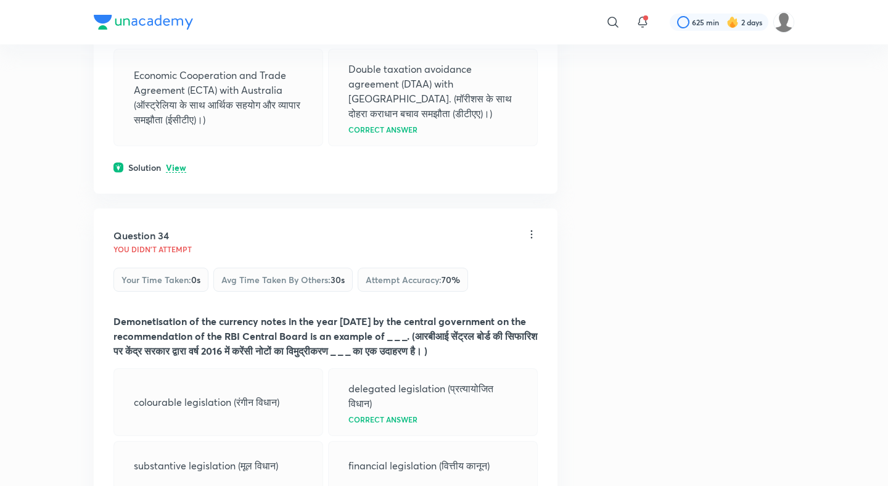
click at [173, 163] on p "View" at bounding box center [176, 167] width 20 height 9
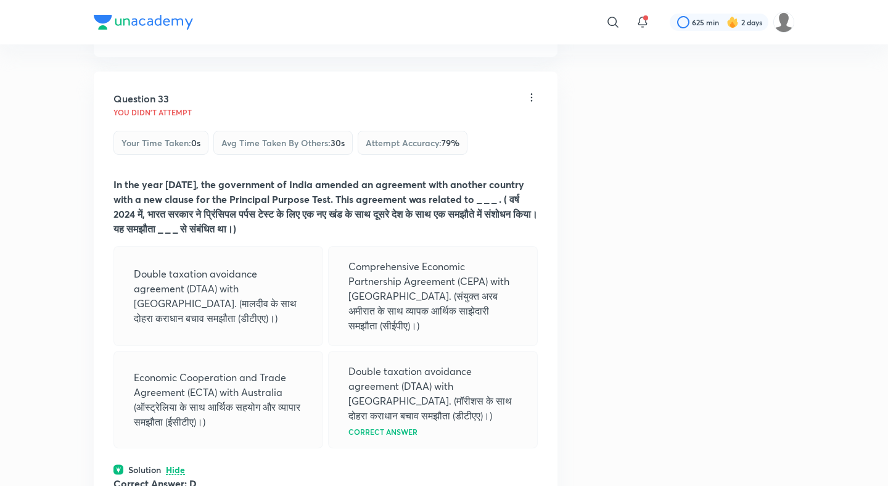
scroll to position [12170, 0]
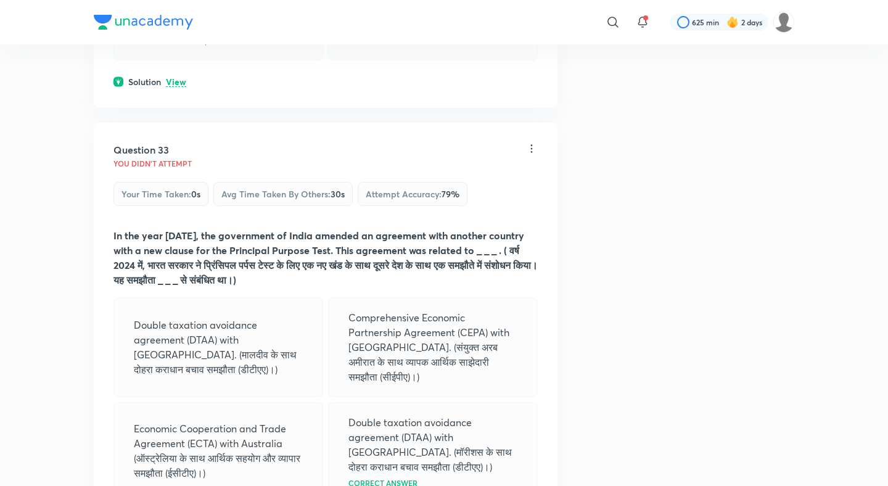
click at [179, 87] on p "View" at bounding box center [176, 82] width 20 height 9
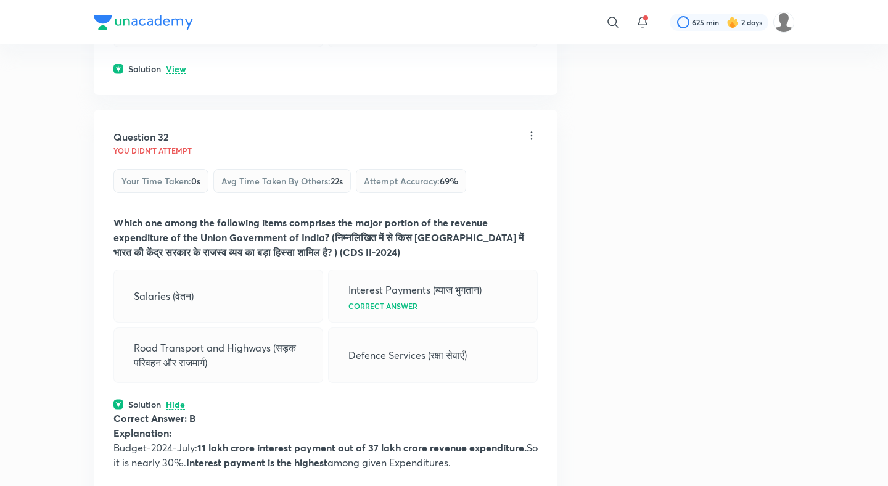
scroll to position [11811, 0]
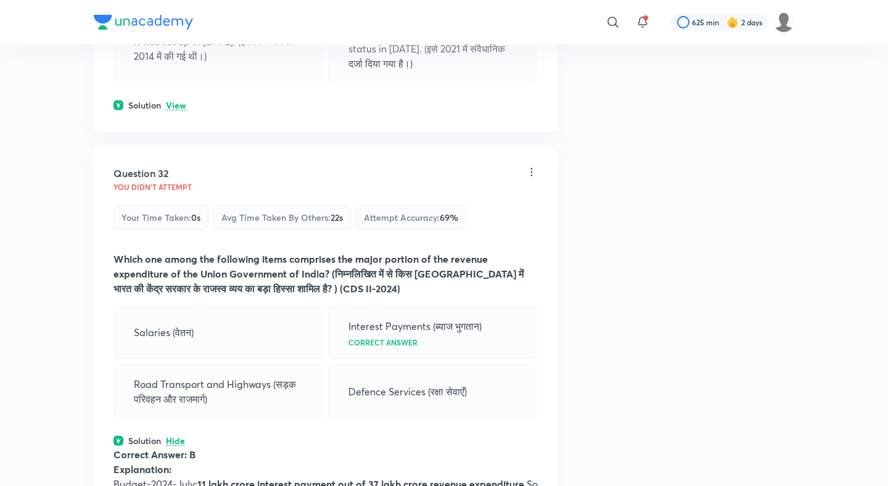
click at [180, 112] on div "Solution View" at bounding box center [325, 105] width 424 height 13
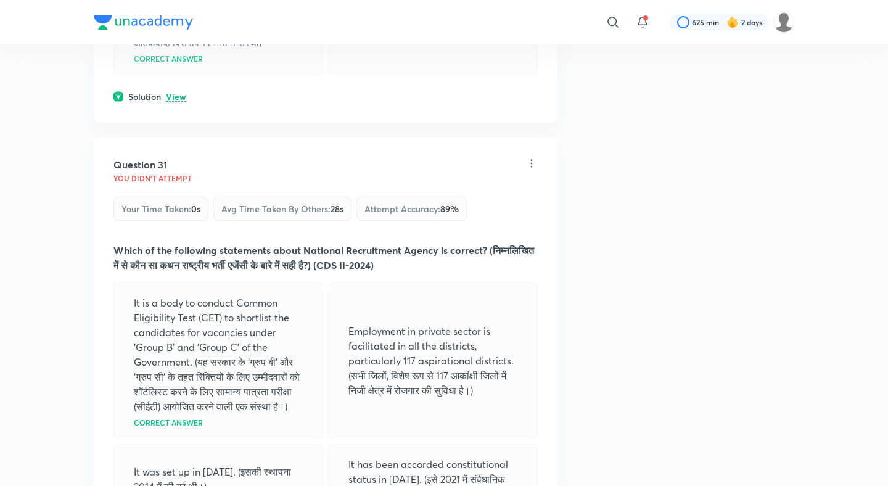
click at [179, 102] on p "View" at bounding box center [176, 96] width 20 height 9
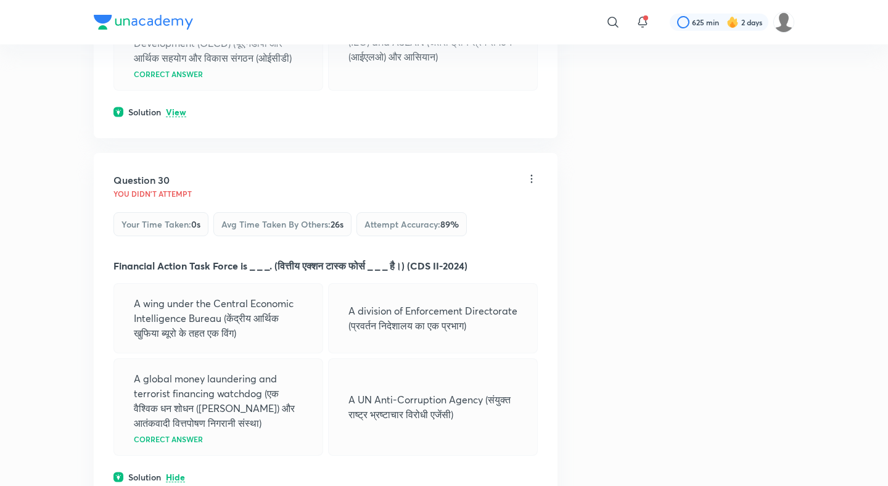
click at [174, 117] on p "View" at bounding box center [176, 112] width 20 height 9
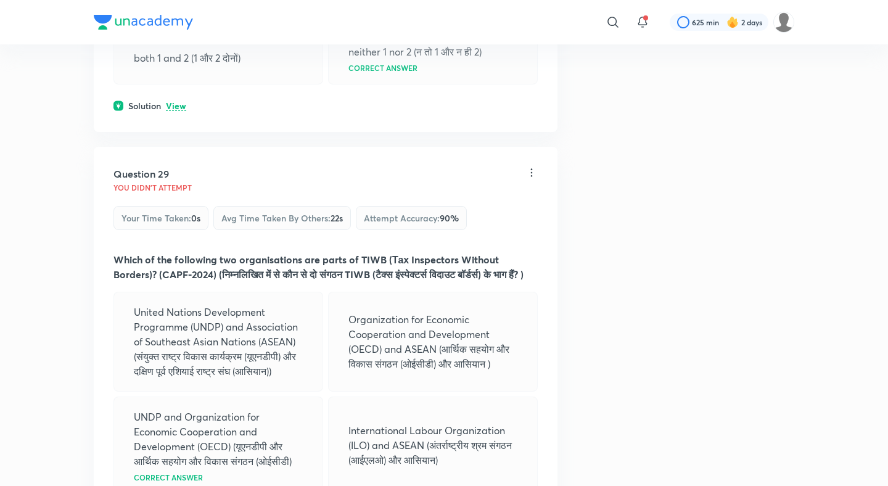
click at [176, 107] on p "View" at bounding box center [176, 106] width 20 height 9
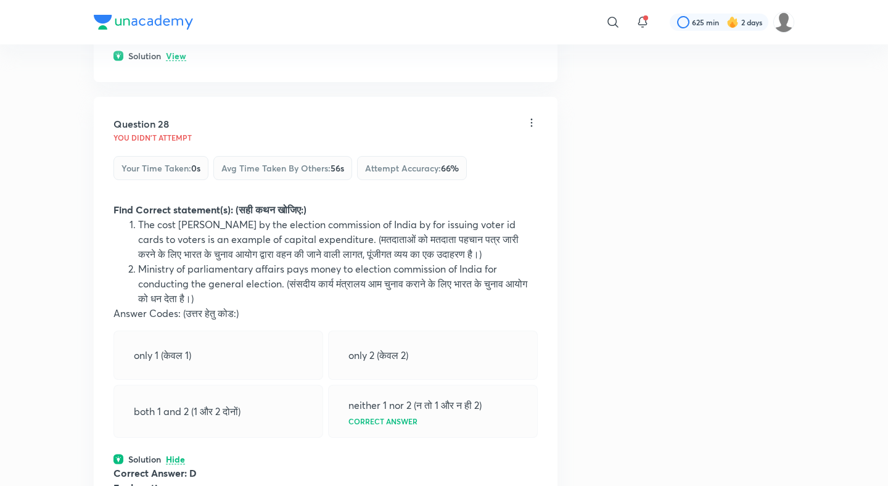
scroll to position [10238, 0]
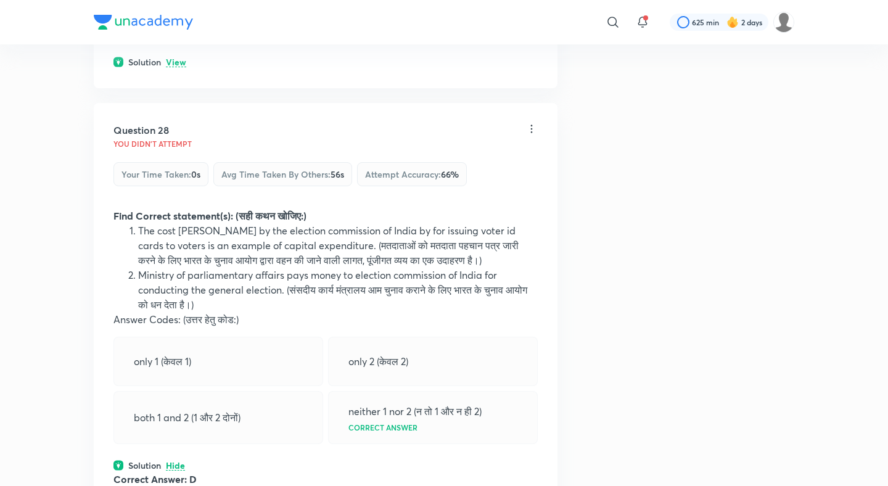
click at [178, 67] on p "View" at bounding box center [176, 62] width 20 height 9
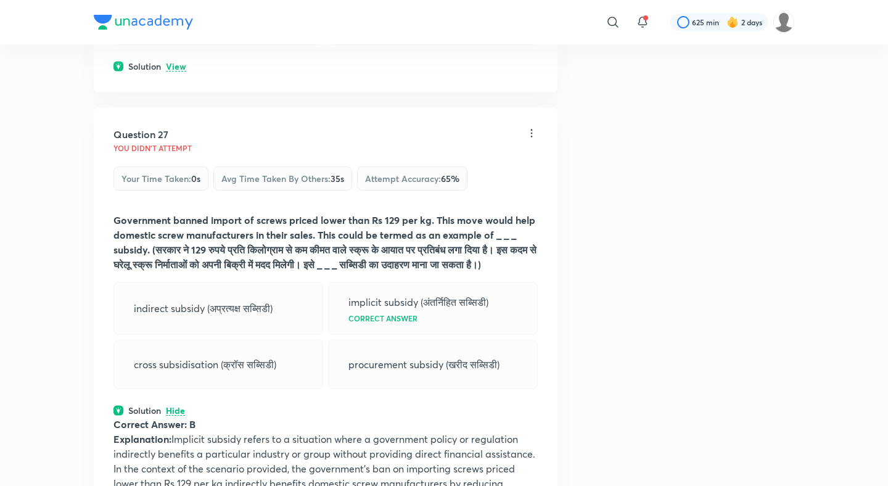
scroll to position [9869, 0]
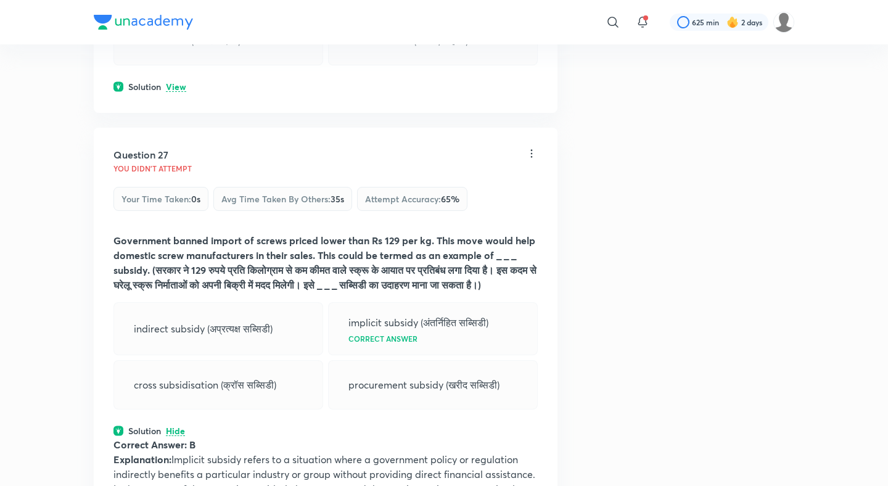
click at [177, 85] on p "View" at bounding box center [176, 87] width 20 height 9
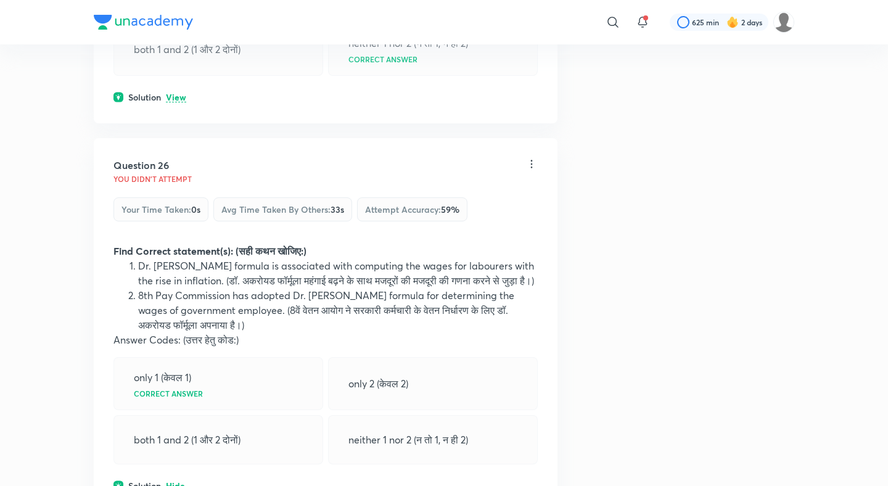
click at [177, 102] on p "View" at bounding box center [176, 97] width 20 height 9
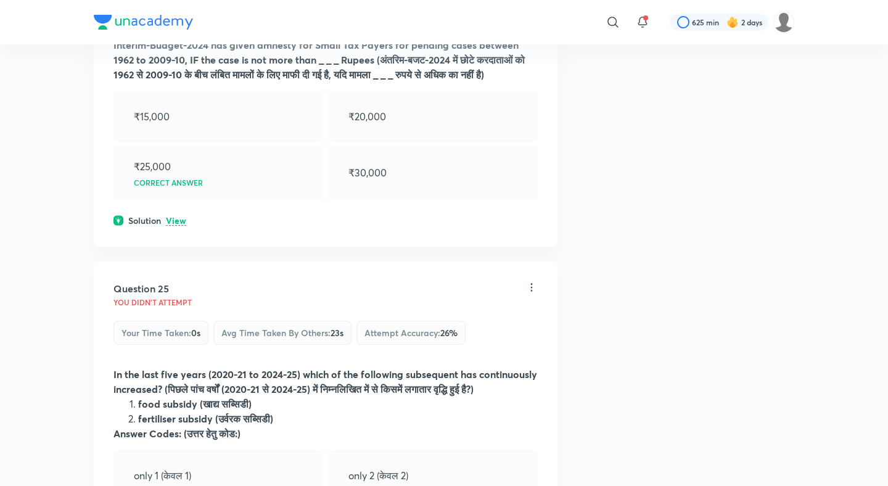
click at [182, 216] on p "View" at bounding box center [176, 220] width 20 height 9
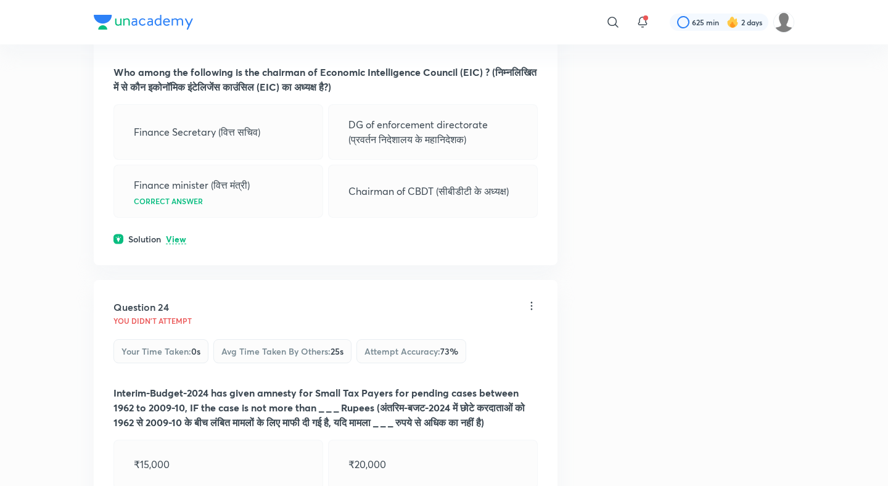
scroll to position [8639, 0]
click at [180, 217] on div "Question 23 You didn't Attempt Your time taken : 0s Avg time taken by others : …" at bounding box center [326, 114] width 464 height 306
click at [180, 236] on p "View" at bounding box center [176, 240] width 20 height 9
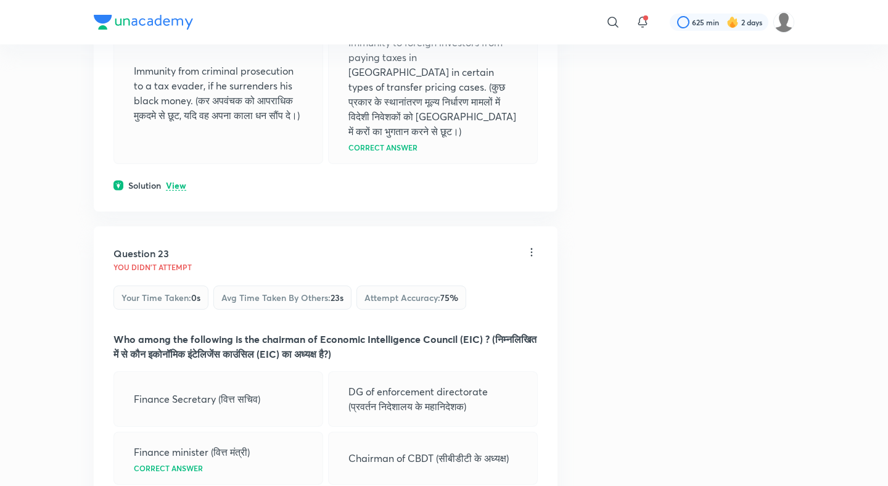
scroll to position [8367, 0]
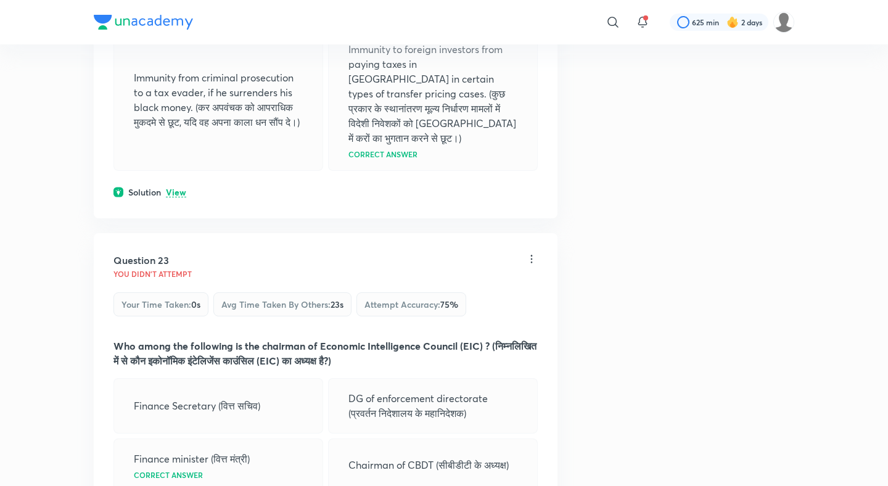
click at [178, 188] on p "View" at bounding box center [176, 192] width 20 height 9
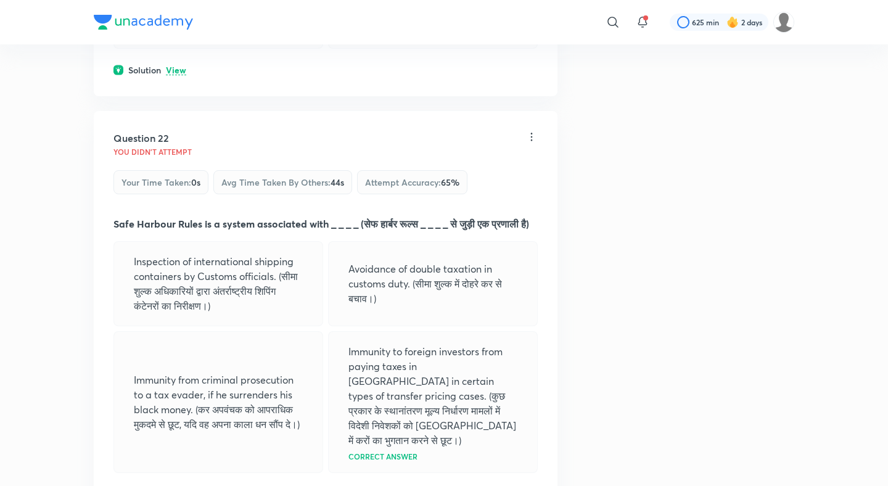
scroll to position [7993, 0]
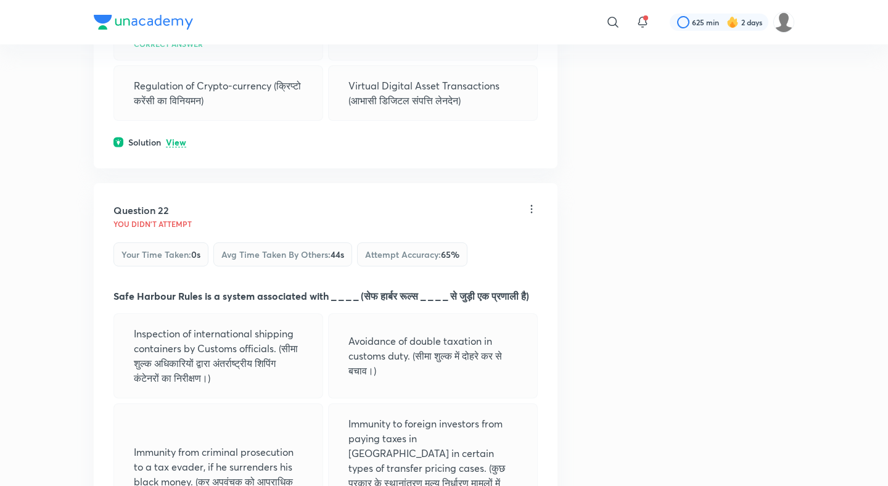
click at [179, 138] on p "View" at bounding box center [176, 142] width 20 height 9
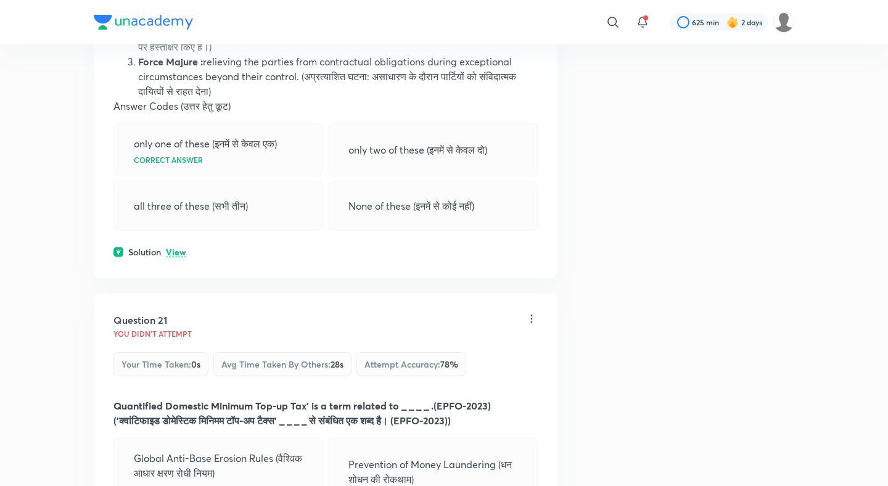
scroll to position [7540, 0]
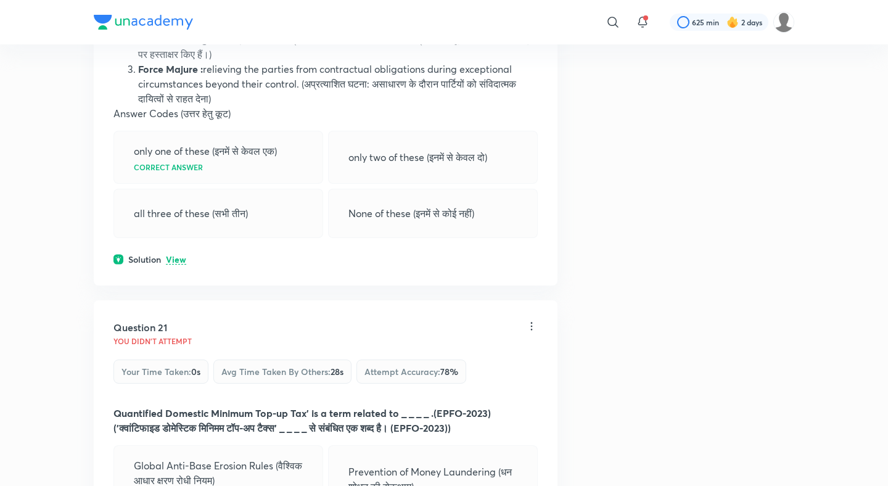
click at [176, 258] on div "Question 20 You didn't Attempt Your time taken : 0s Avg time taken by others : …" at bounding box center [326, 76] width 464 height 418
click at [178, 255] on p "View" at bounding box center [176, 259] width 20 height 9
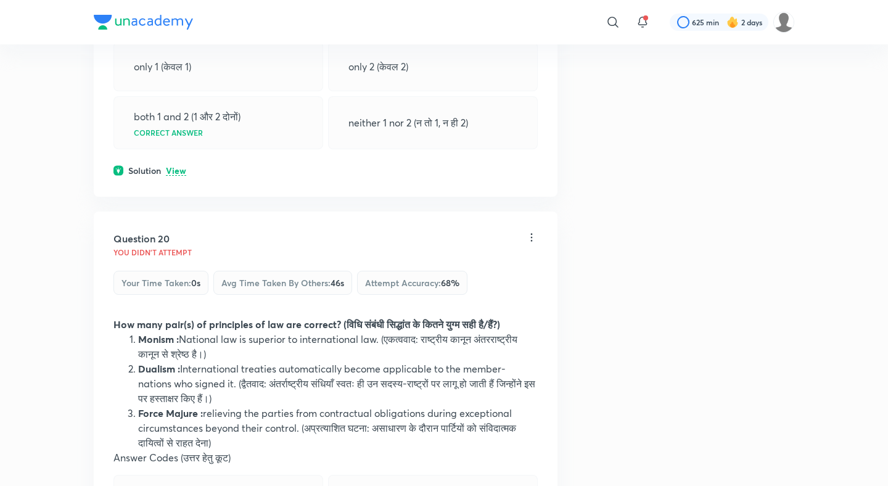
click at [173, 166] on p "View" at bounding box center [176, 170] width 20 height 9
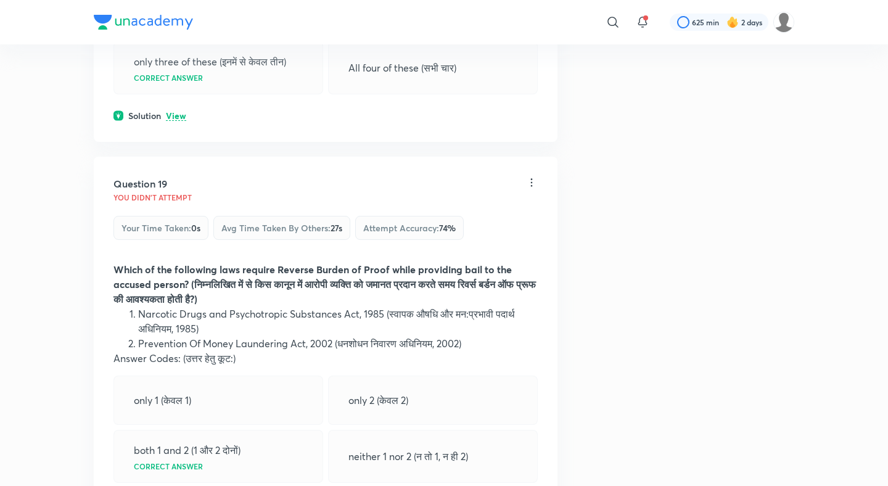
scroll to position [6821, 0]
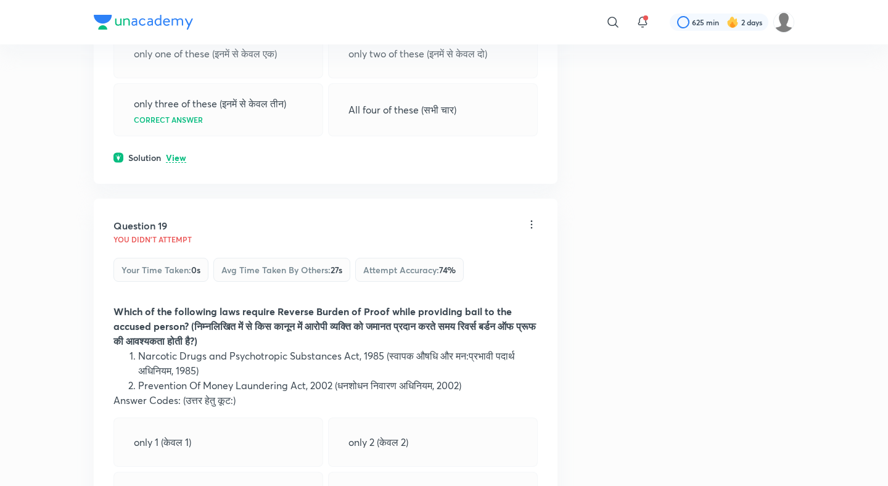
click at [177, 153] on p "View" at bounding box center [176, 157] width 20 height 9
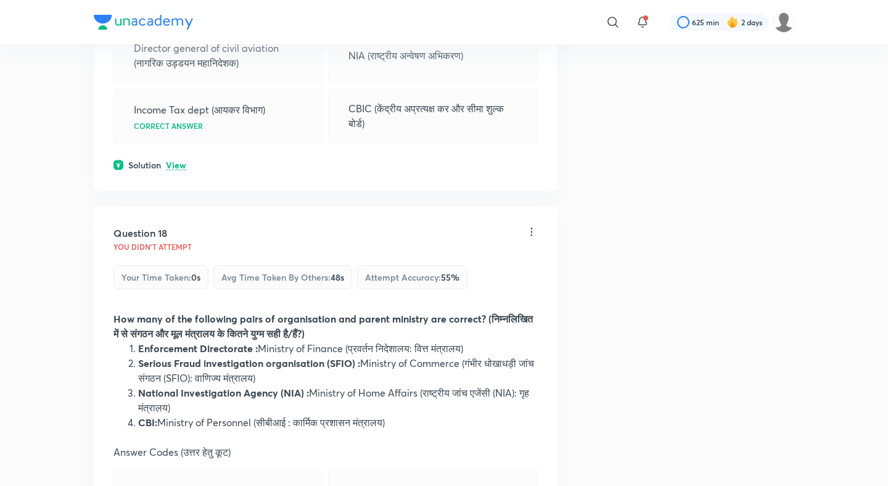
scroll to position [6339, 0]
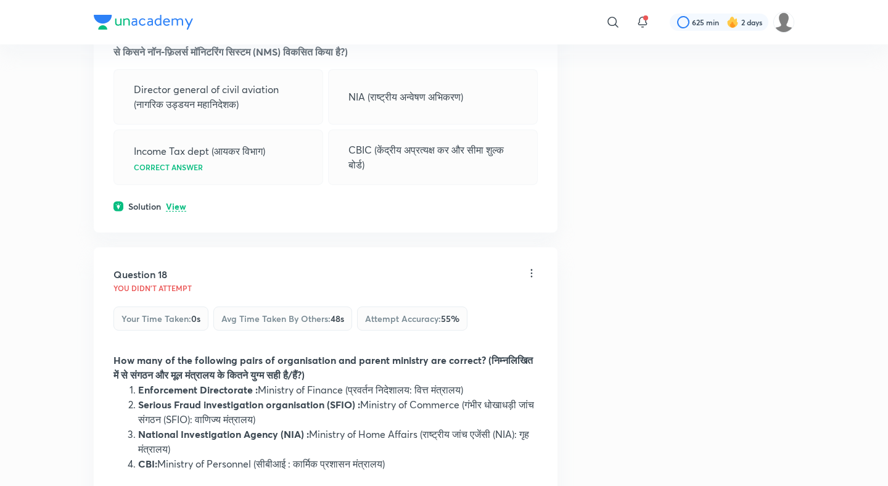
click at [178, 182] on div "Question 17 You didn't Attempt Your time taken : 0s Avg time taken by others : …" at bounding box center [326, 78] width 464 height 308
click at [176, 202] on p "View" at bounding box center [176, 206] width 20 height 9
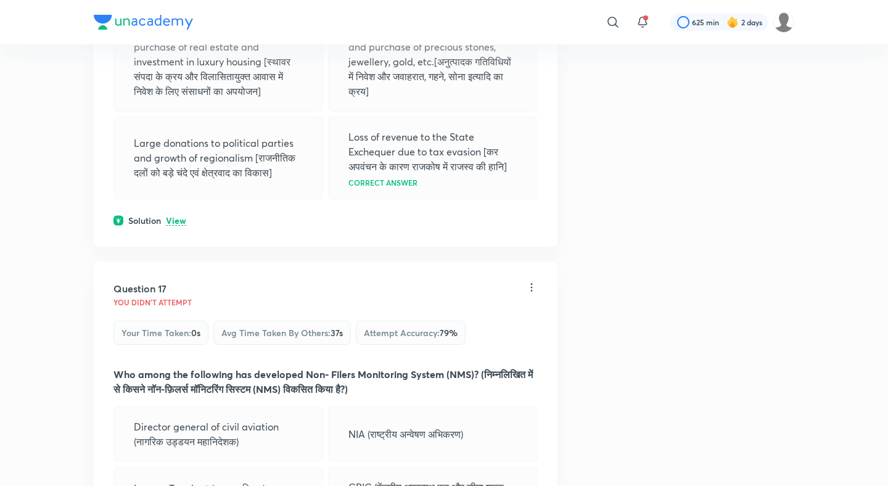
click at [178, 216] on p "View" at bounding box center [176, 220] width 20 height 9
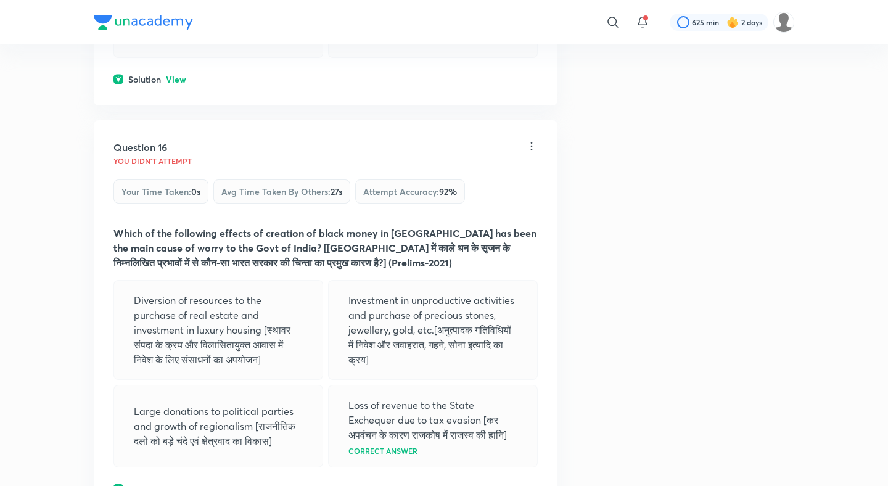
scroll to position [5725, 0]
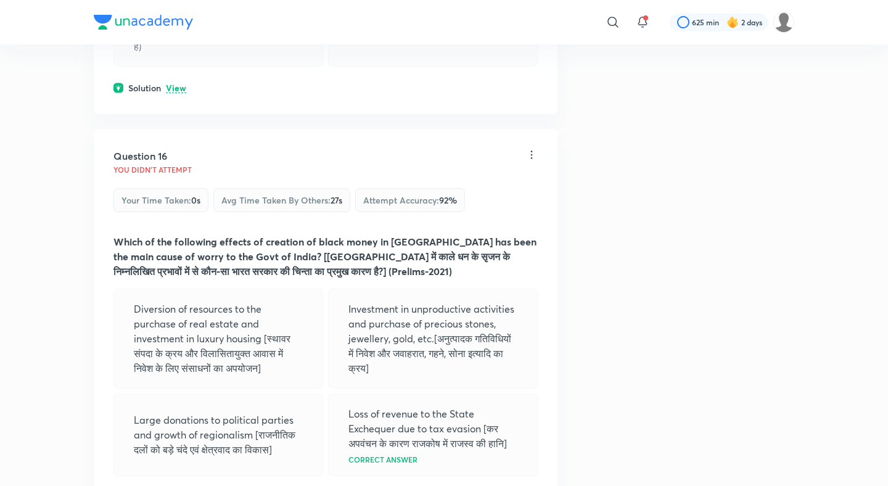
click at [174, 84] on p "View" at bounding box center [176, 88] width 20 height 9
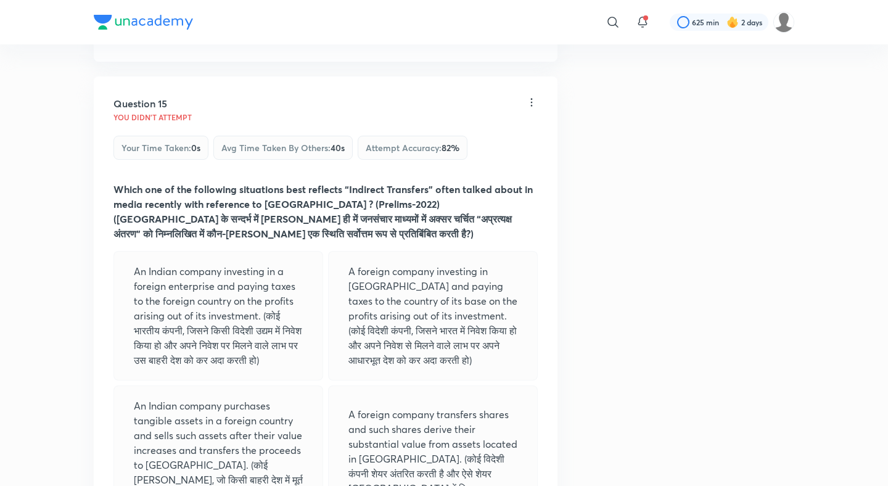
click at [178, 41] on p "View" at bounding box center [176, 35] width 20 height 9
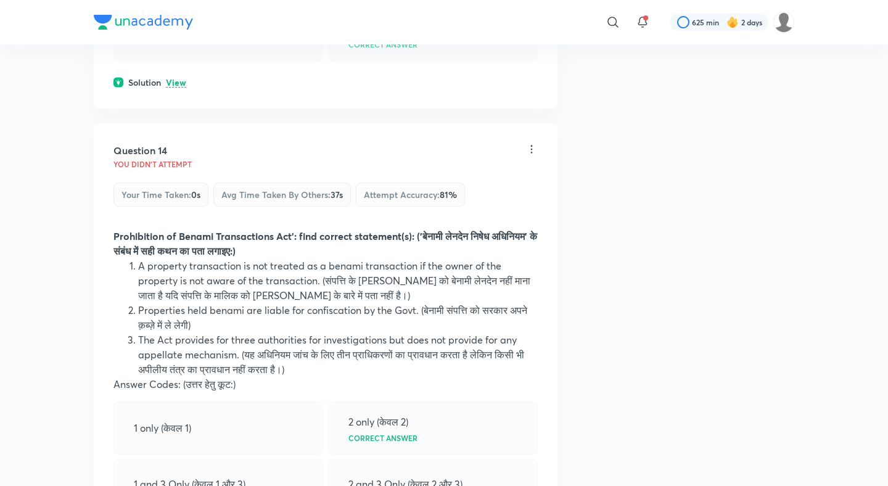
scroll to position [4727, 0]
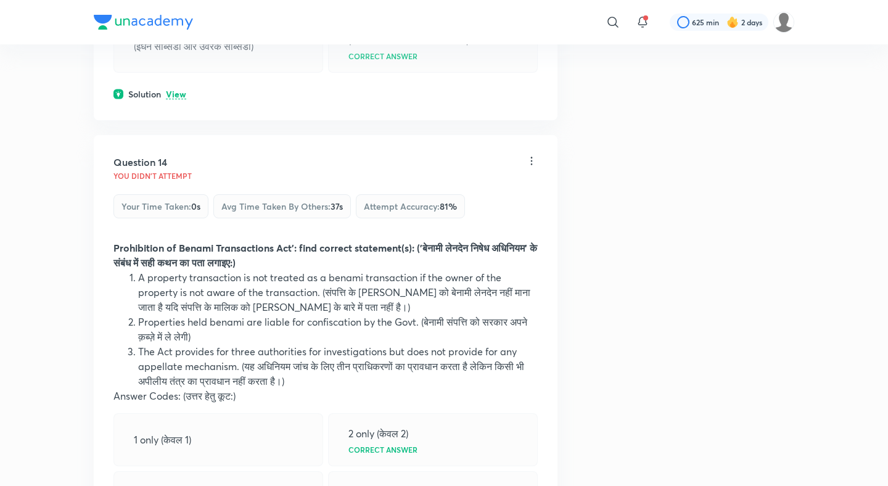
click at [179, 99] on p "View" at bounding box center [176, 94] width 20 height 9
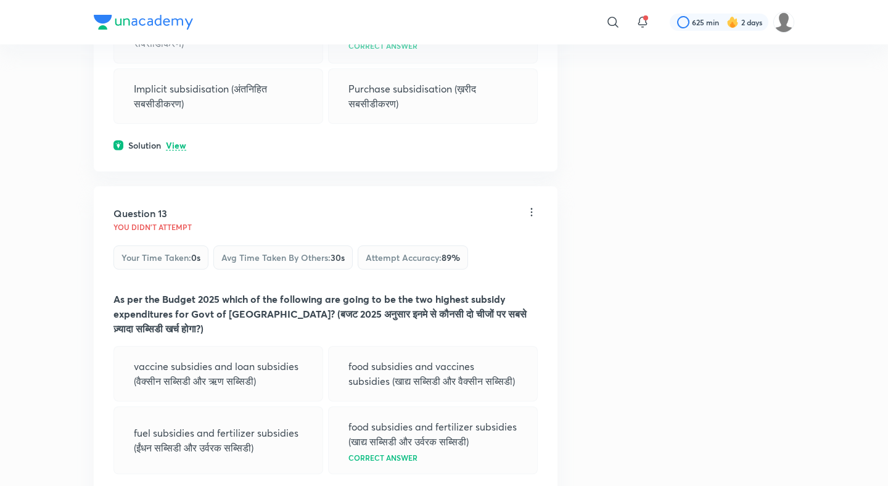
click at [174, 150] on p "View" at bounding box center [176, 145] width 20 height 9
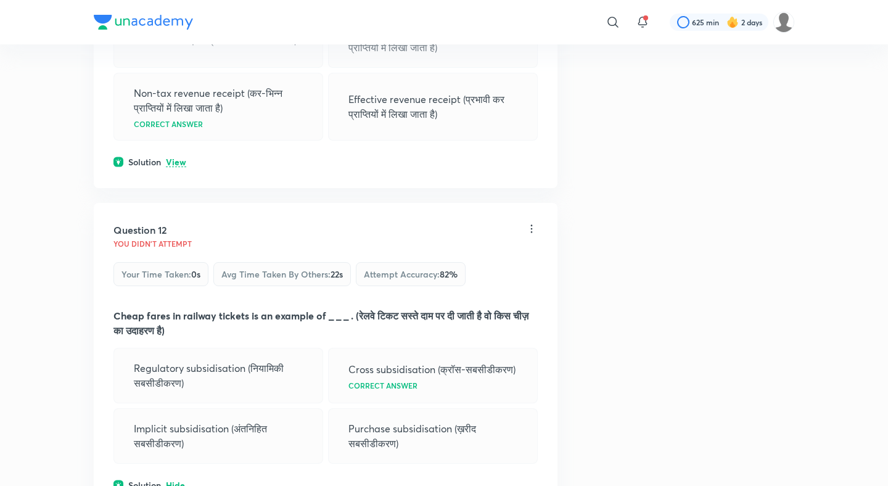
click at [176, 167] on p "View" at bounding box center [176, 162] width 20 height 9
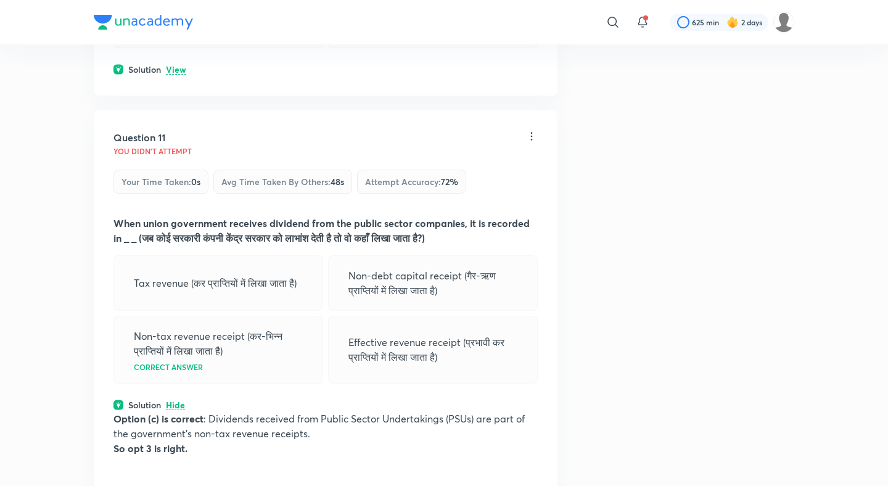
scroll to position [3659, 0]
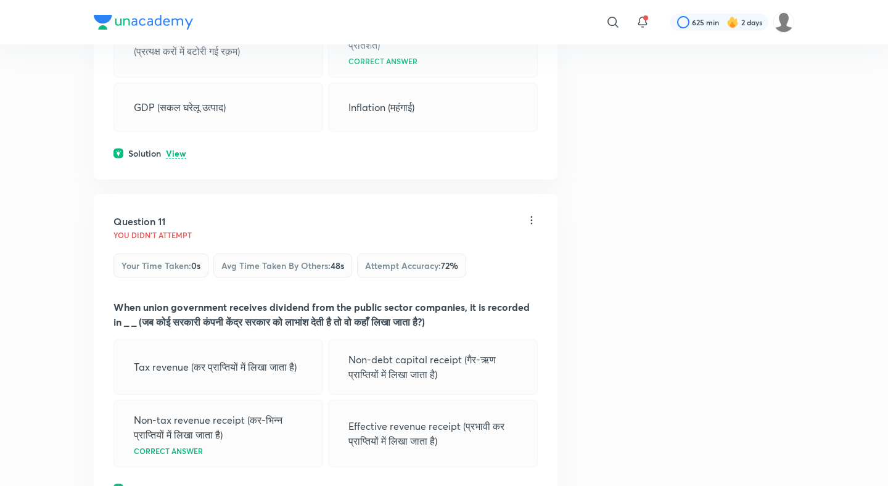
click at [175, 158] on p "View" at bounding box center [176, 153] width 20 height 9
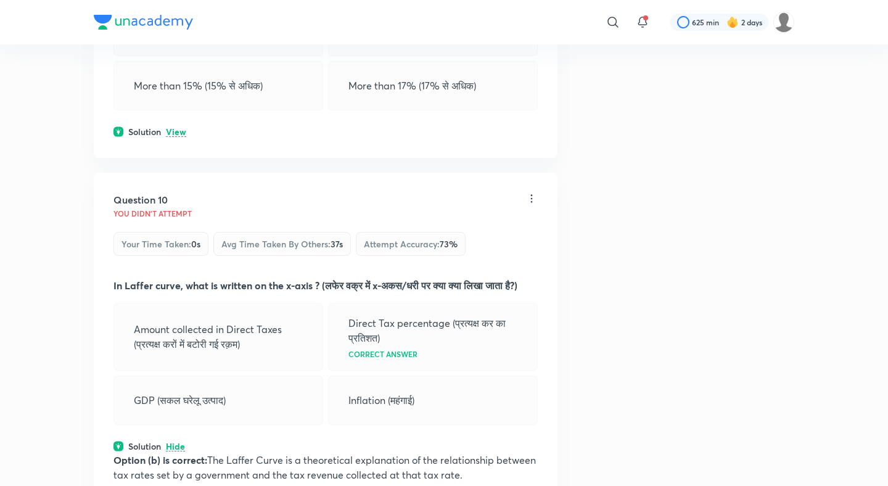
click at [178, 137] on p "View" at bounding box center [176, 132] width 20 height 9
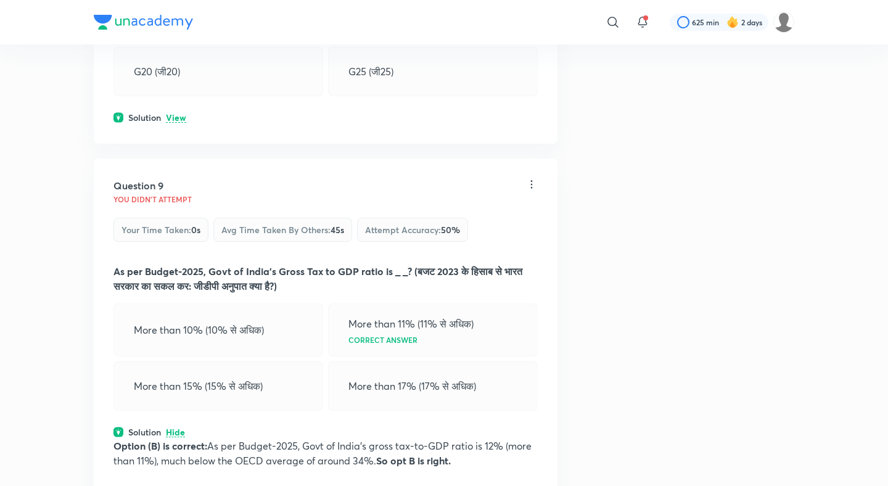
click at [179, 123] on p "View" at bounding box center [176, 117] width 20 height 9
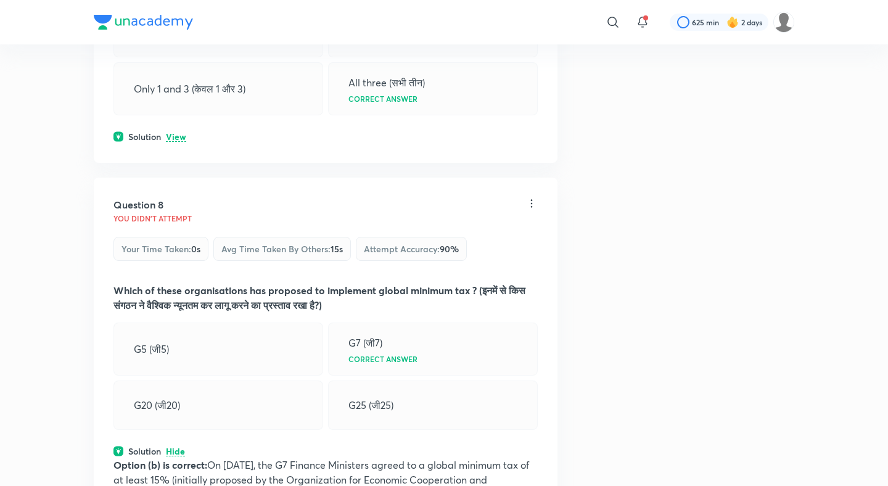
click at [178, 142] on p "View" at bounding box center [176, 137] width 20 height 9
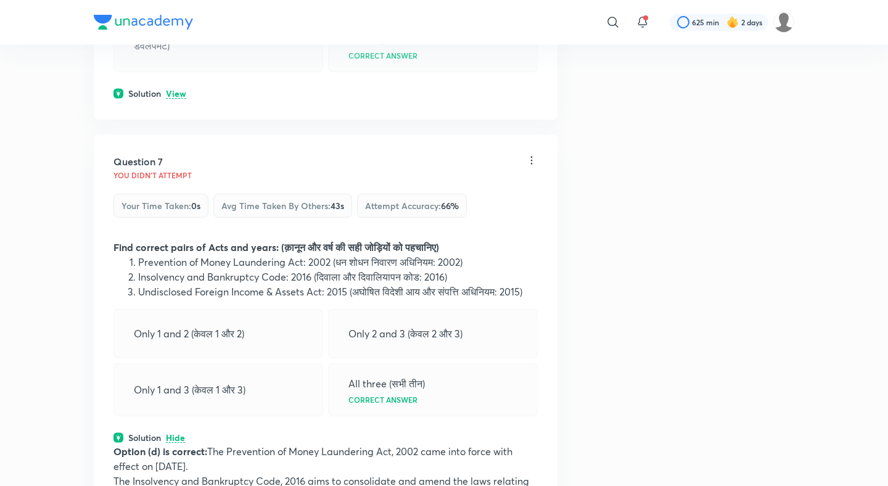
click at [181, 99] on p "View" at bounding box center [176, 93] width 20 height 9
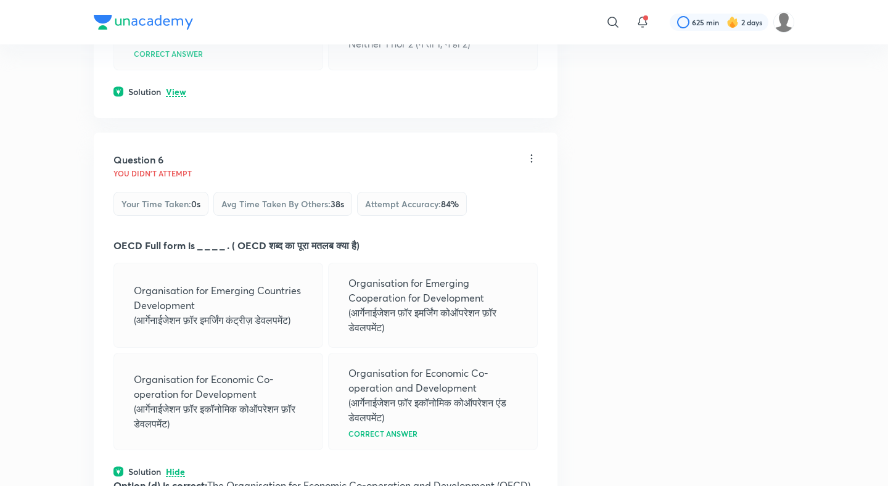
click at [180, 97] on p "View" at bounding box center [176, 92] width 20 height 9
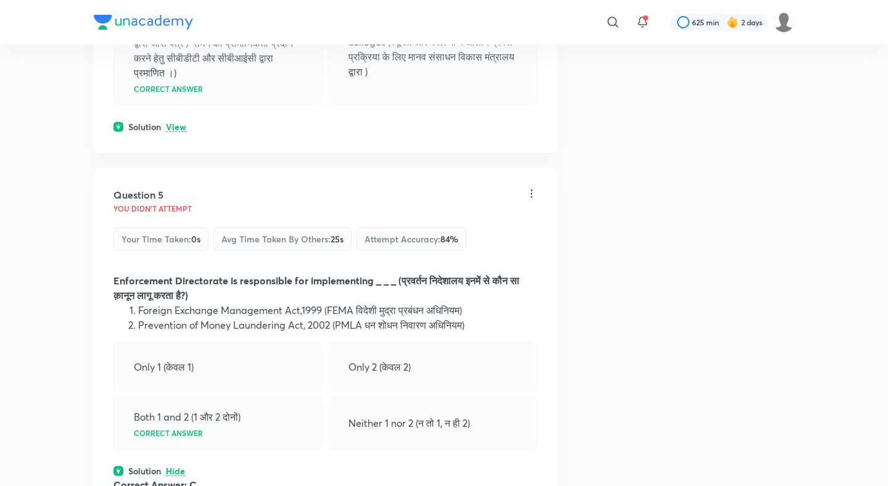
click at [178, 132] on p "View" at bounding box center [176, 127] width 20 height 9
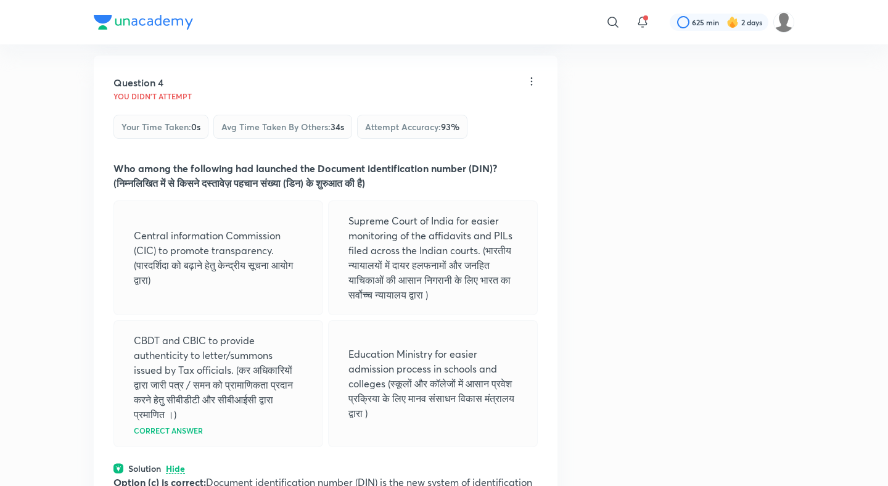
scroll to position [1301, 0]
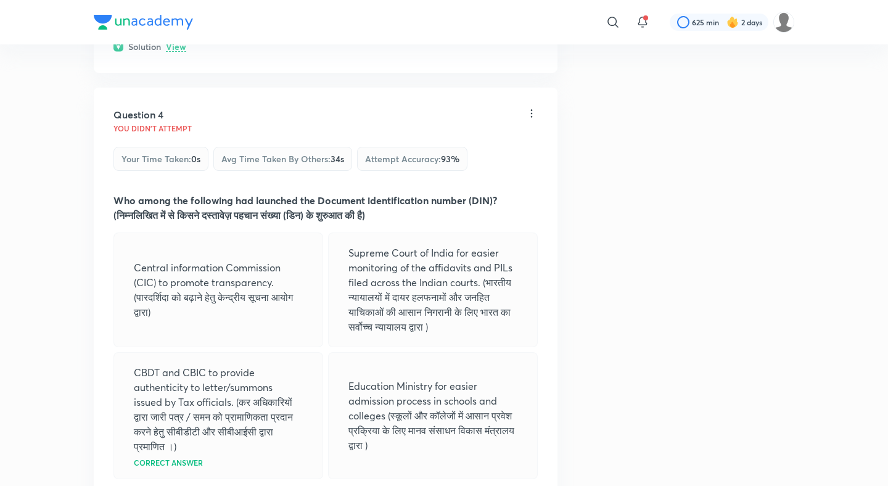
click at [174, 52] on p "View" at bounding box center [176, 47] width 20 height 9
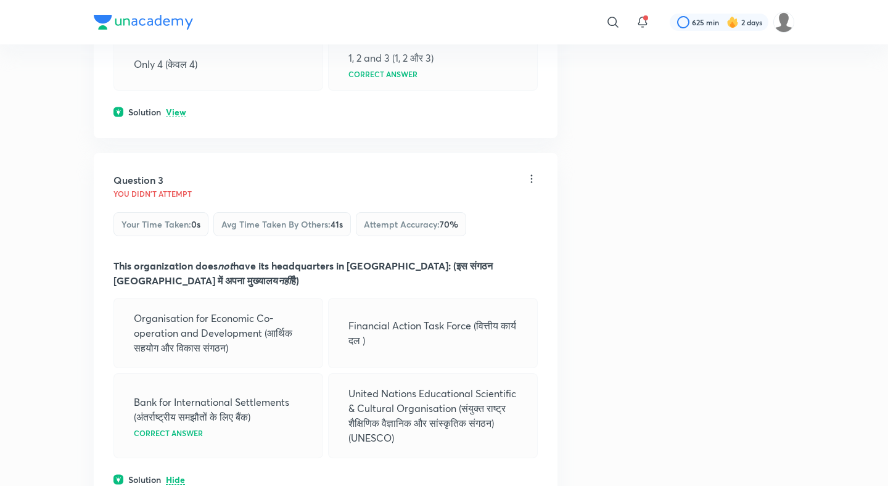
scroll to position [811, 0]
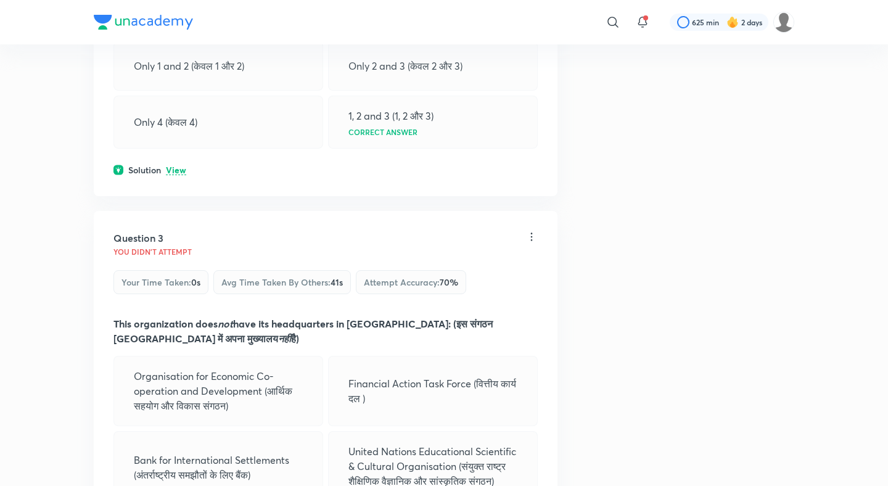
click at [175, 194] on div "Question 2 You didn't Attempt Your time taken : 0s Avg time taken by others : 1…" at bounding box center [326, 16] width 464 height 359
click at [175, 175] on p "View" at bounding box center [176, 170] width 20 height 9
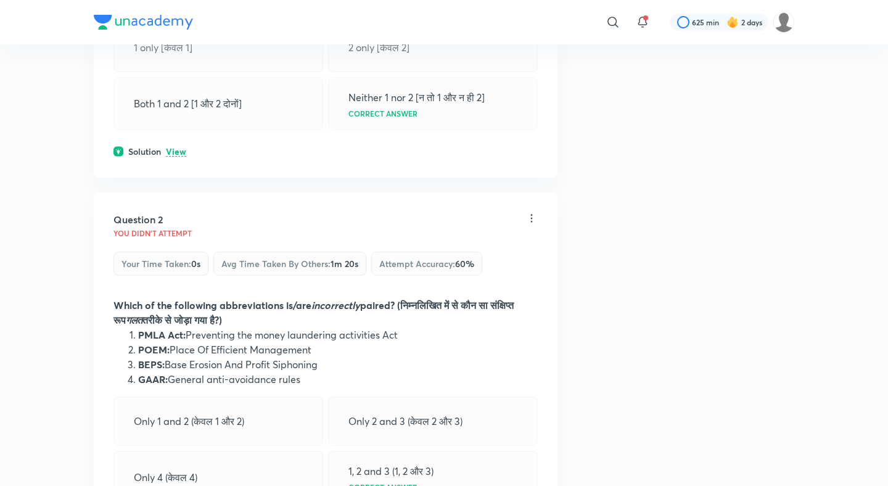
scroll to position [451, 0]
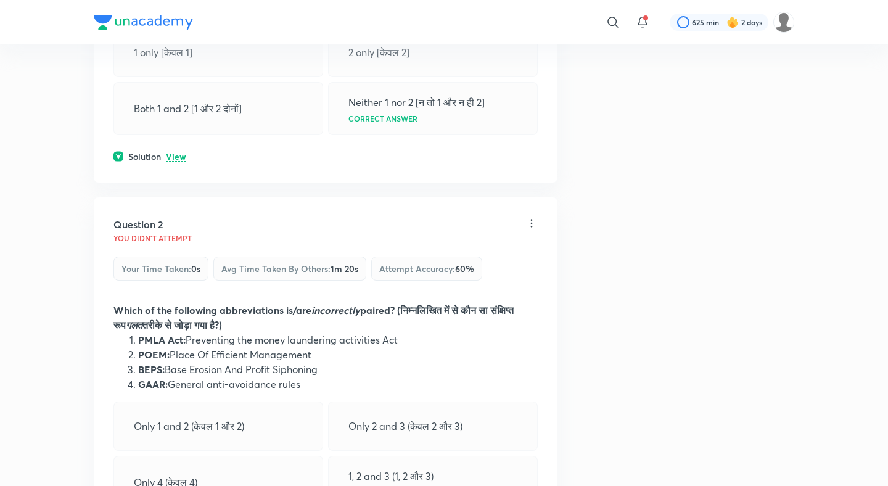
click at [176, 162] on p "View" at bounding box center [176, 156] width 20 height 9
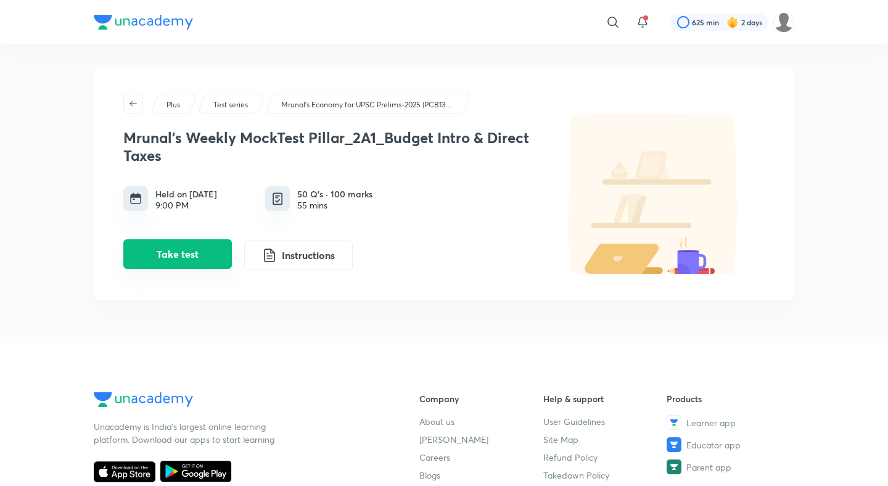
click at [221, 253] on button "Take test" at bounding box center [177, 254] width 108 height 30
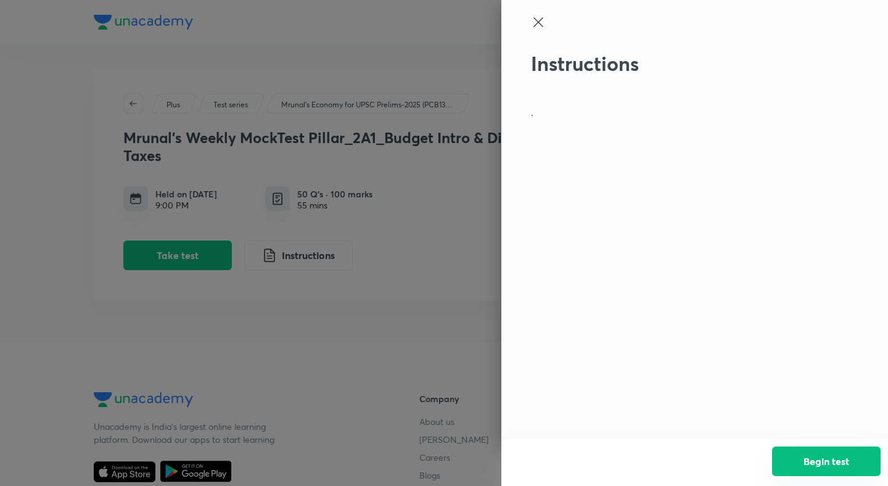
click at [832, 449] on button "Begin test" at bounding box center [826, 461] width 108 height 30
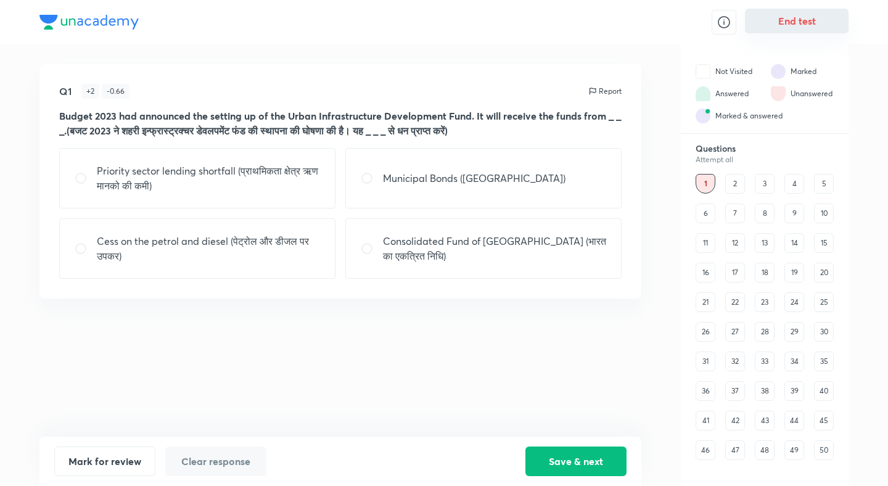
click at [808, 23] on button "End test" at bounding box center [797, 21] width 104 height 25
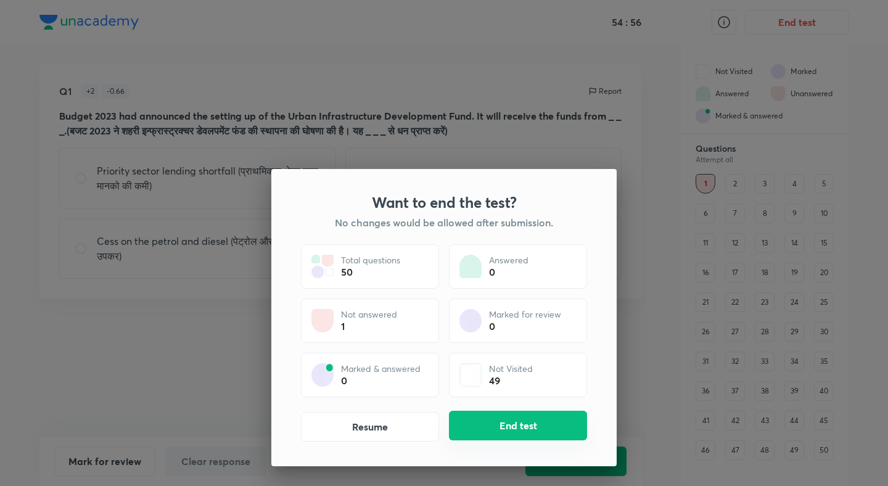
click at [486, 423] on button "End test" at bounding box center [518, 426] width 138 height 30
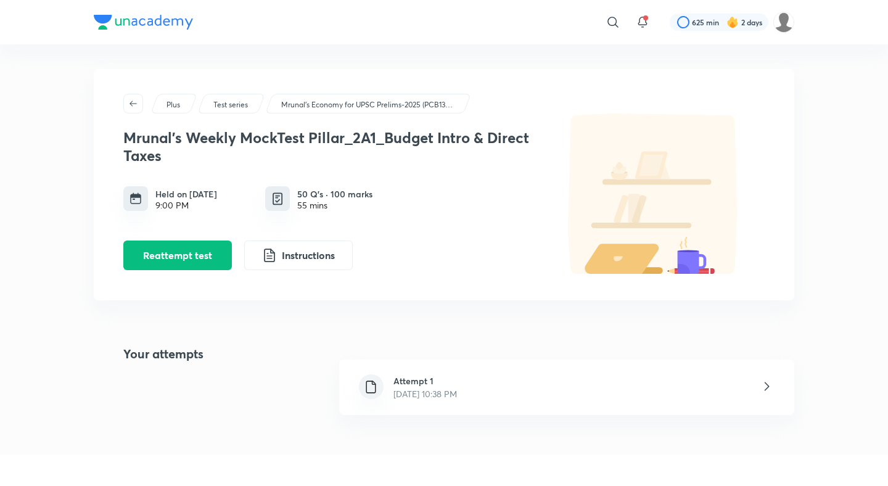
click at [407, 402] on div "Attempt 1 [DATE] 10:38 PM" at bounding box center [566, 386] width 455 height 55
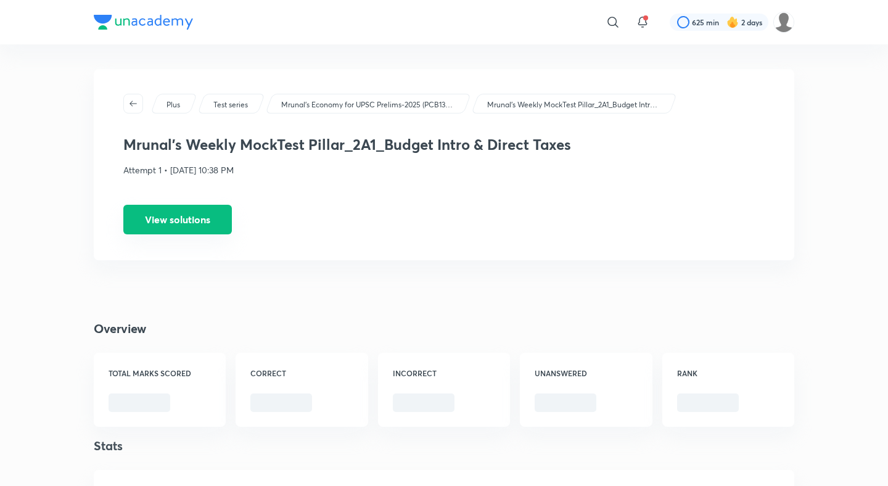
click at [195, 229] on button "View solutions" at bounding box center [177, 220] width 108 height 30
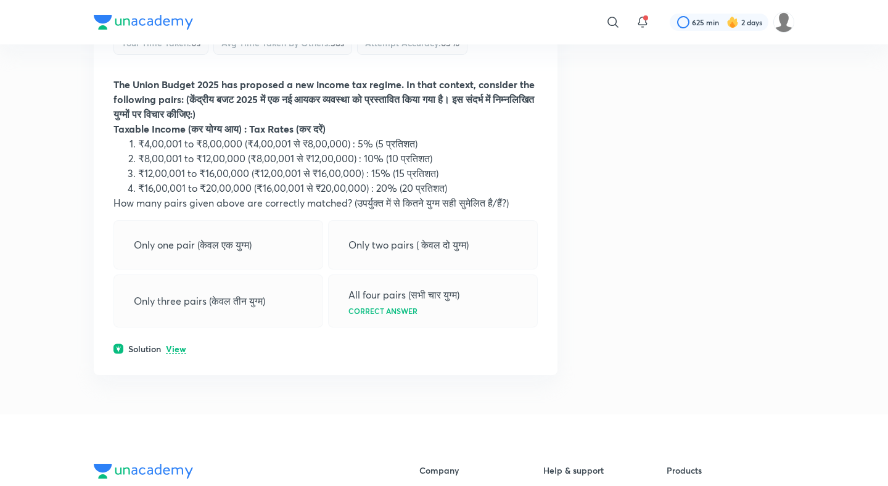
scroll to position [19280, 0]
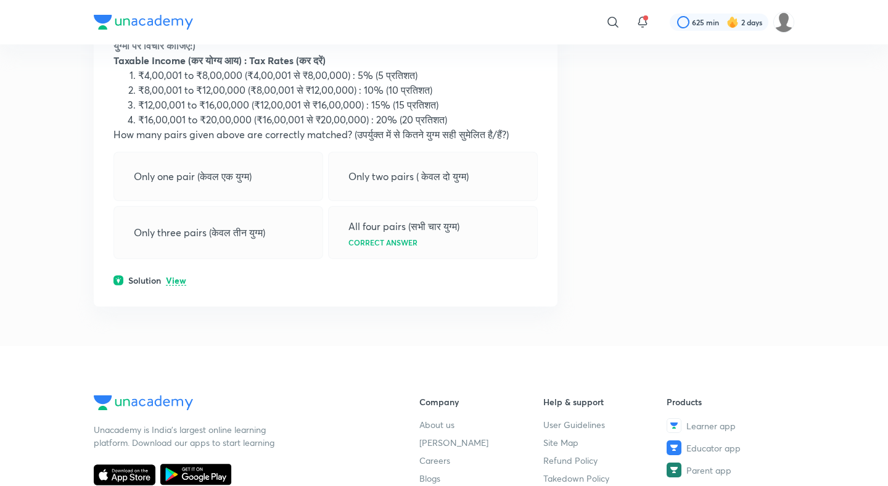
click at [175, 276] on p "View" at bounding box center [176, 280] width 20 height 9
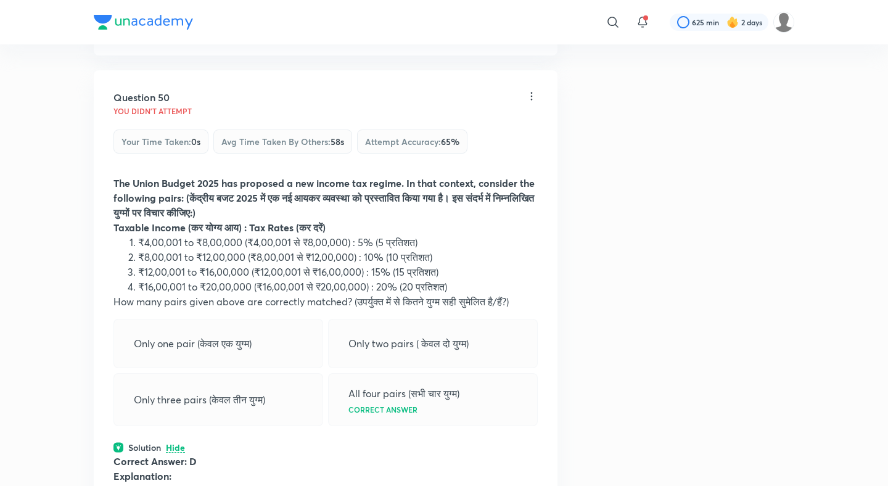
scroll to position [18976, 0]
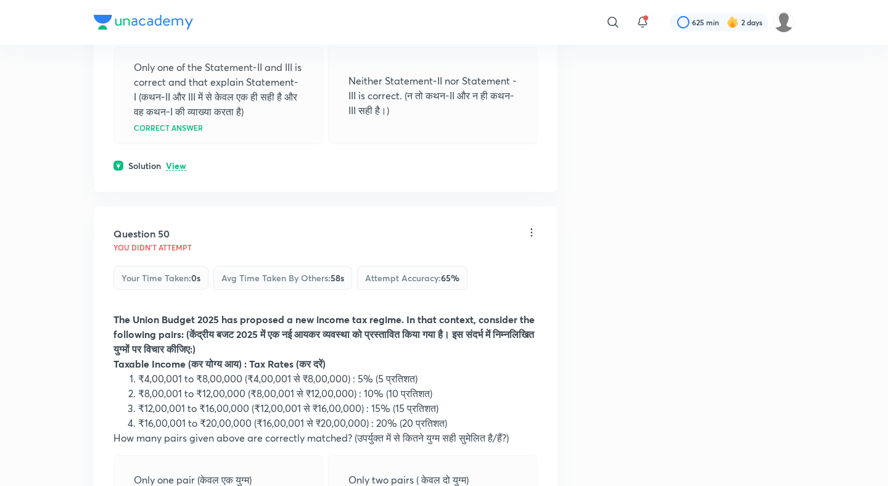
click at [181, 162] on p "View" at bounding box center [176, 166] width 20 height 9
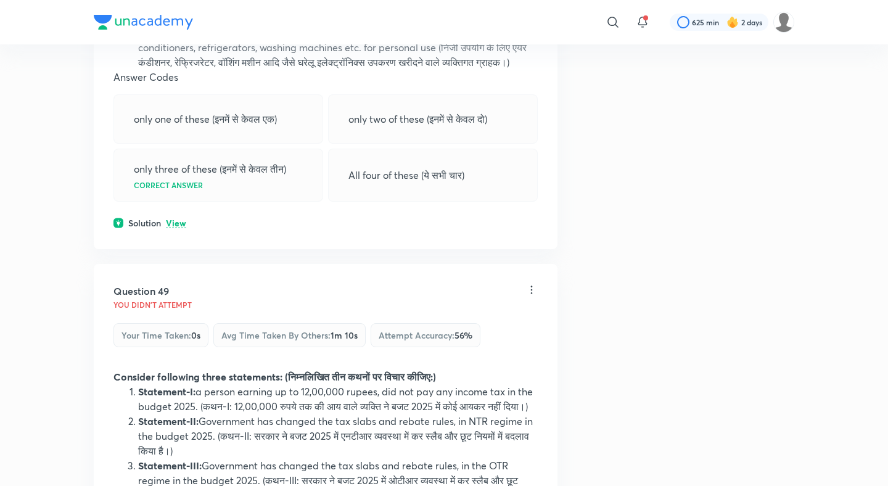
click at [177, 216] on div "Solution View" at bounding box center [325, 222] width 424 height 13
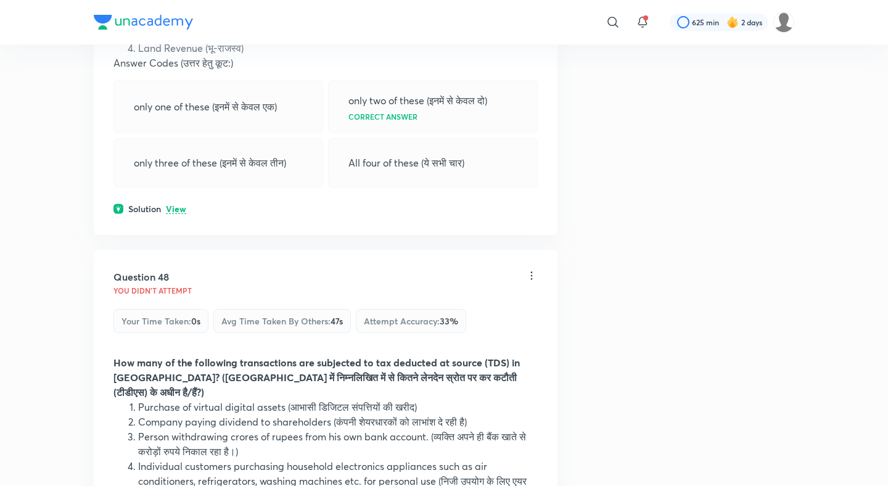
click at [176, 205] on p "View" at bounding box center [176, 209] width 20 height 9
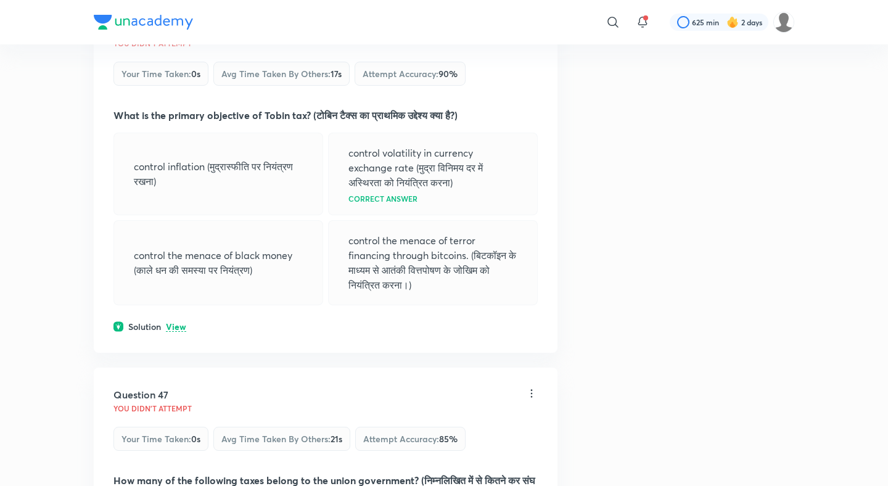
click at [184, 322] on p "View" at bounding box center [176, 326] width 20 height 9
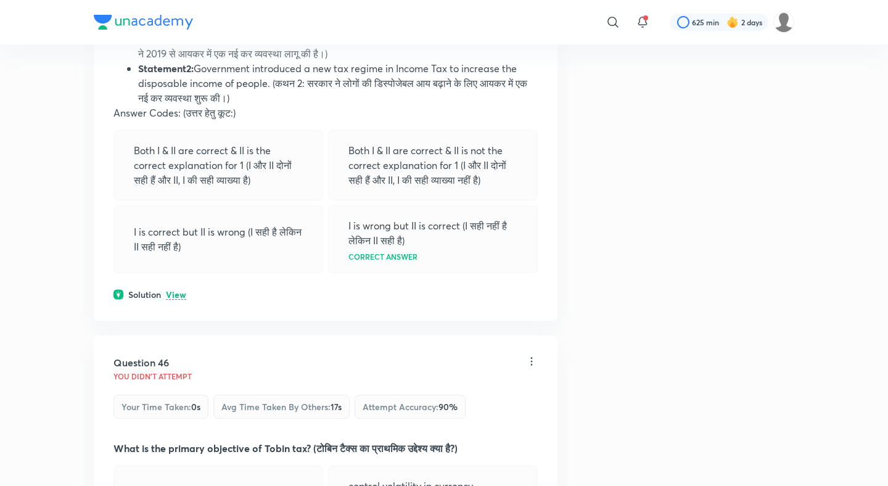
scroll to position [16999, 0]
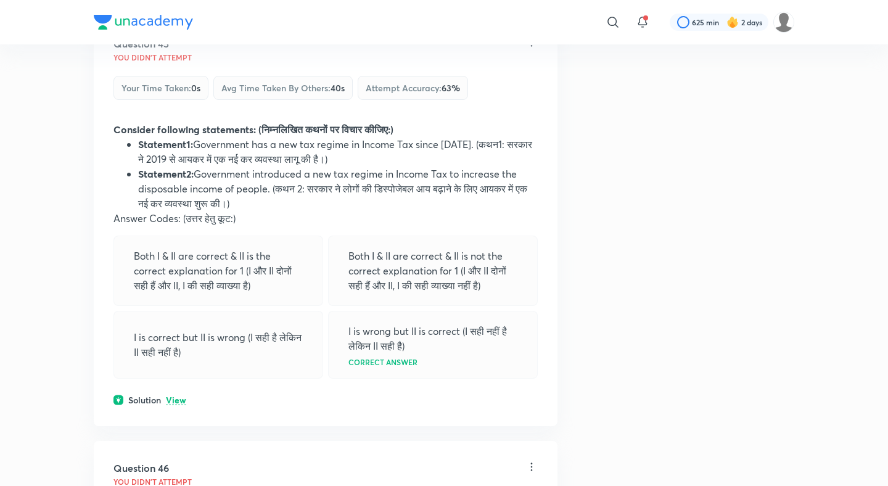
click at [176, 396] on p "View" at bounding box center [176, 400] width 20 height 9
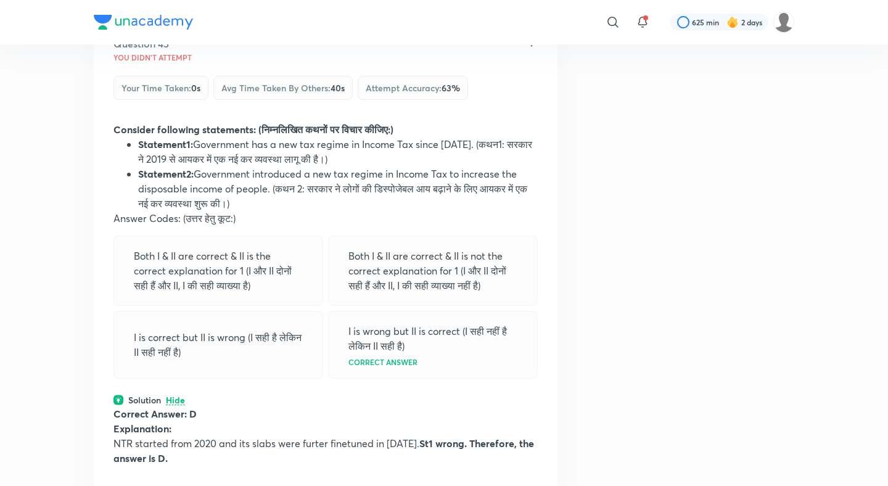
scroll to position [16790, 0]
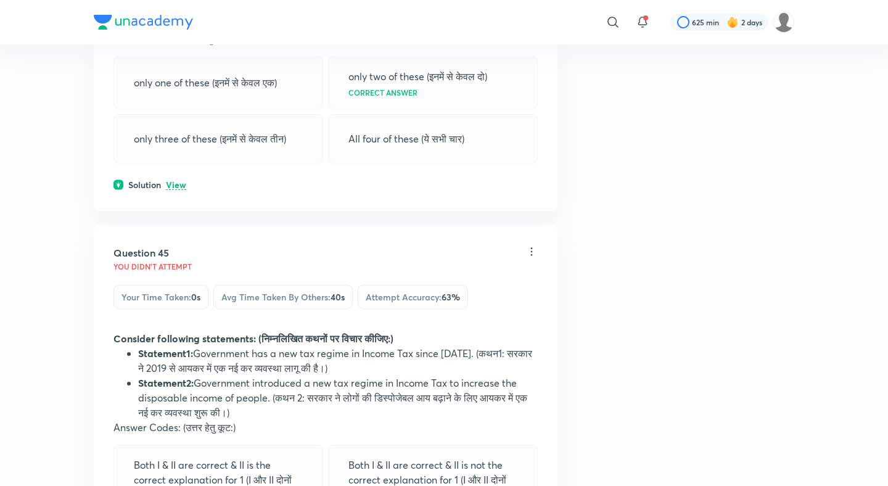
click at [174, 181] on p "View" at bounding box center [176, 185] width 20 height 9
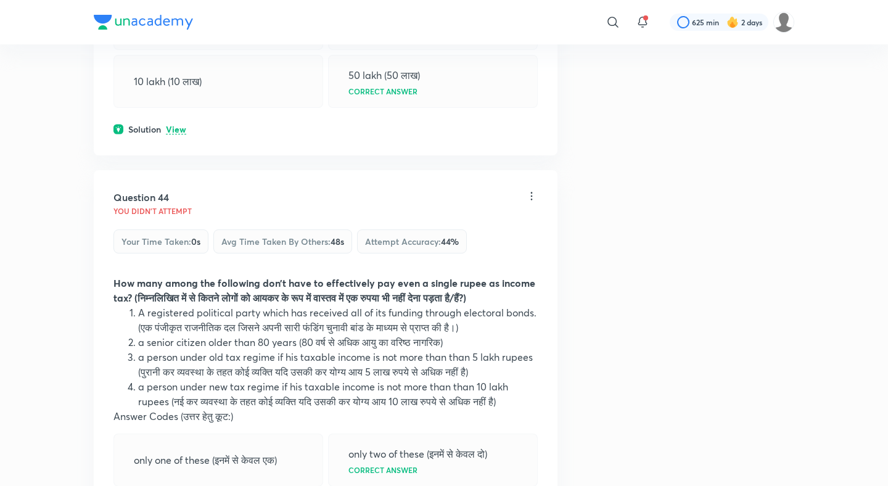
click at [179, 125] on p "View" at bounding box center [176, 129] width 20 height 9
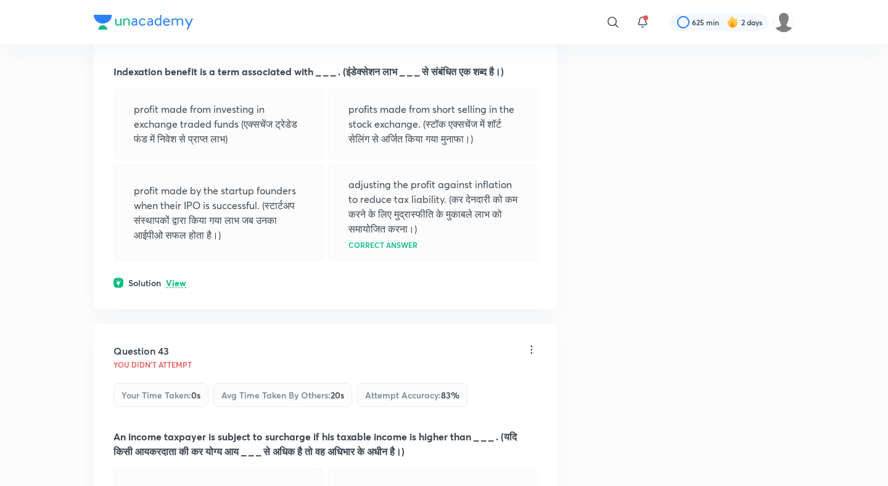
scroll to position [15919, 0]
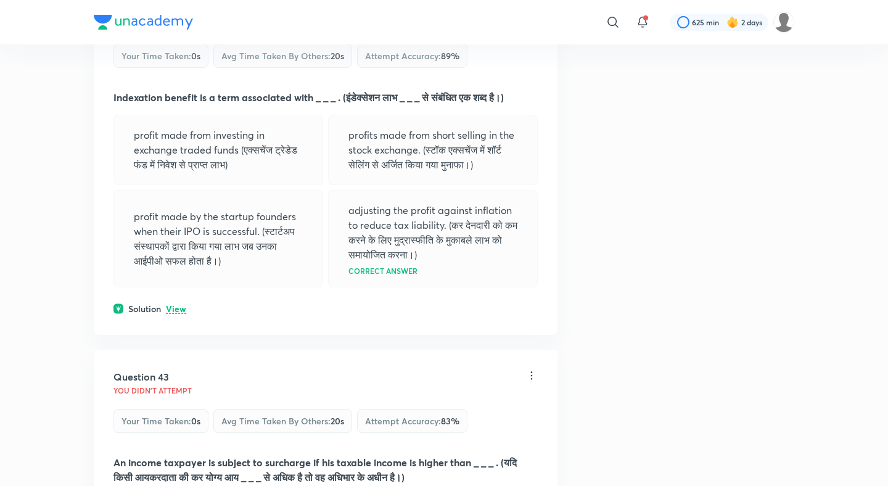
click at [174, 305] on p "View" at bounding box center [176, 309] width 20 height 9
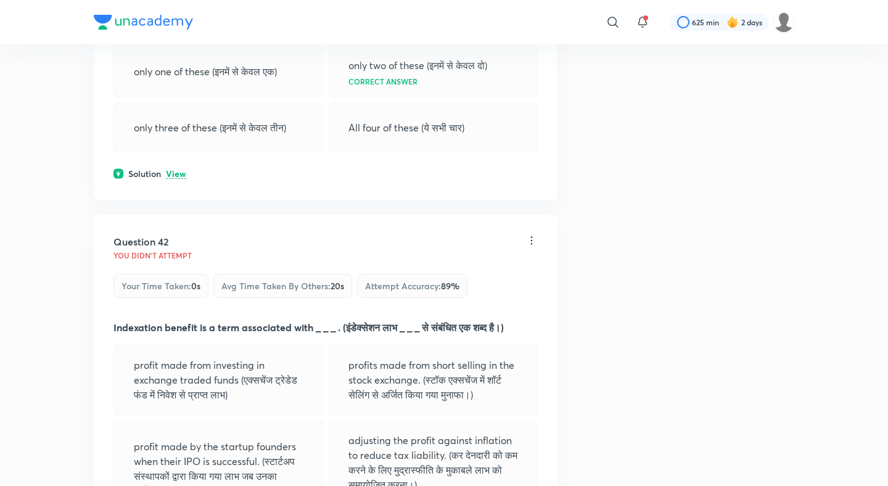
scroll to position [15595, 0]
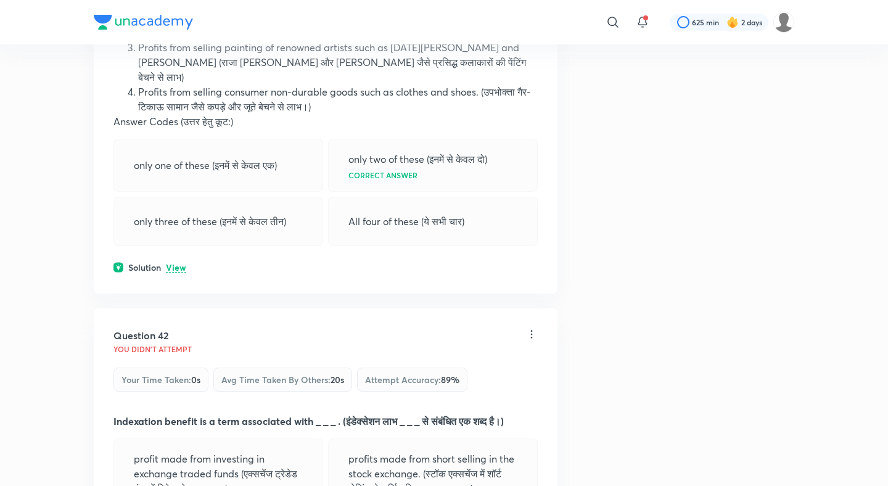
click at [187, 224] on div "Question 41 You didn't Attempt Your time taken : 0s Avg time taken by others : …" at bounding box center [326, 70] width 464 height 448
click at [179, 263] on p "View" at bounding box center [176, 267] width 20 height 9
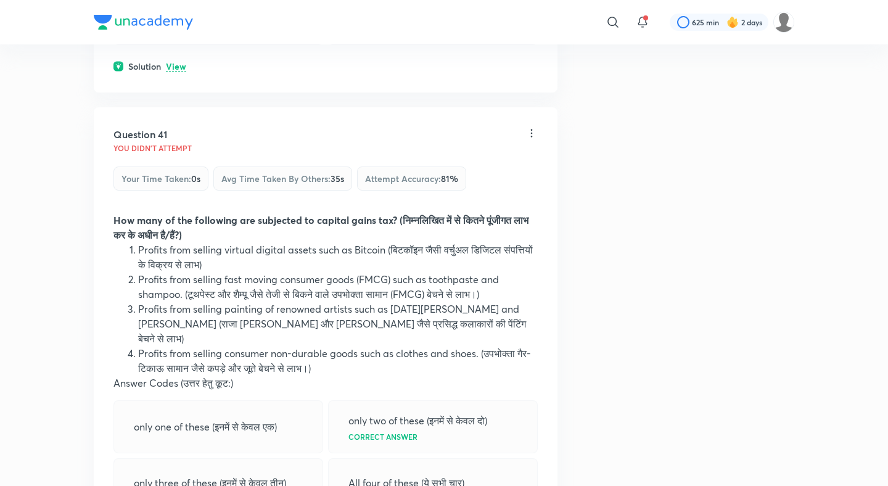
scroll to position [15329, 0]
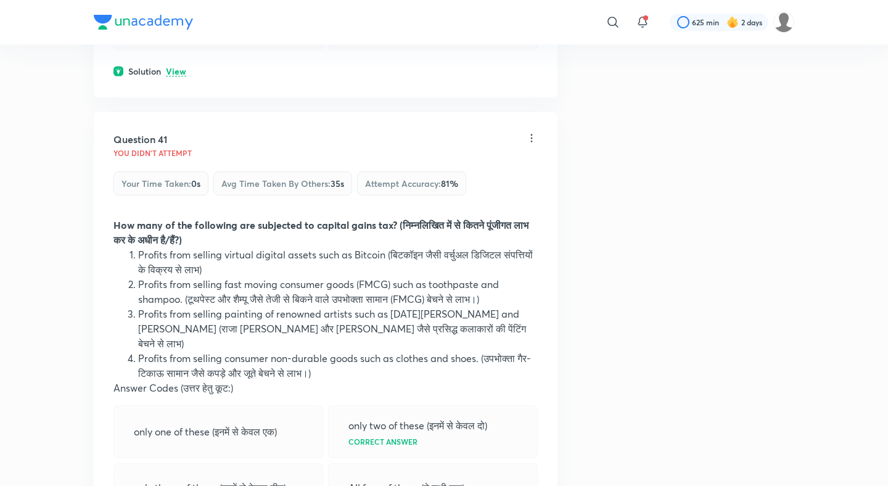
click at [181, 67] on p "View" at bounding box center [176, 71] width 20 height 9
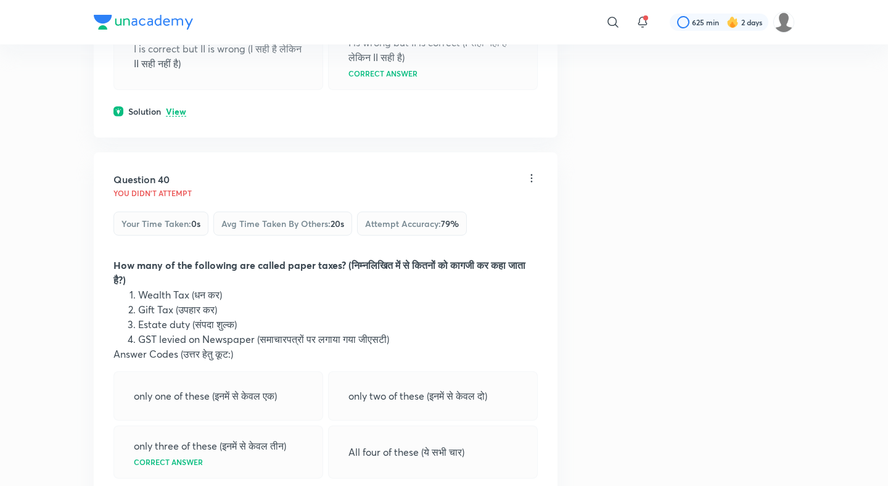
scroll to position [14877, 0]
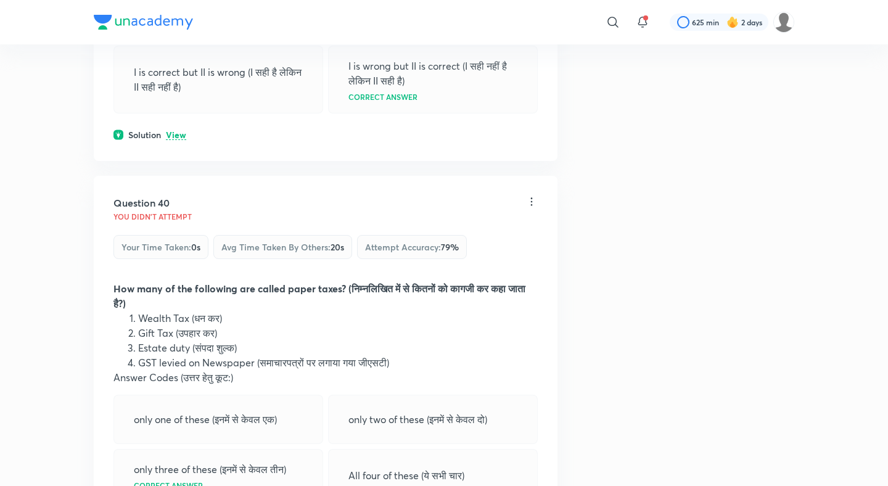
click at [173, 131] on p "View" at bounding box center [176, 135] width 20 height 9
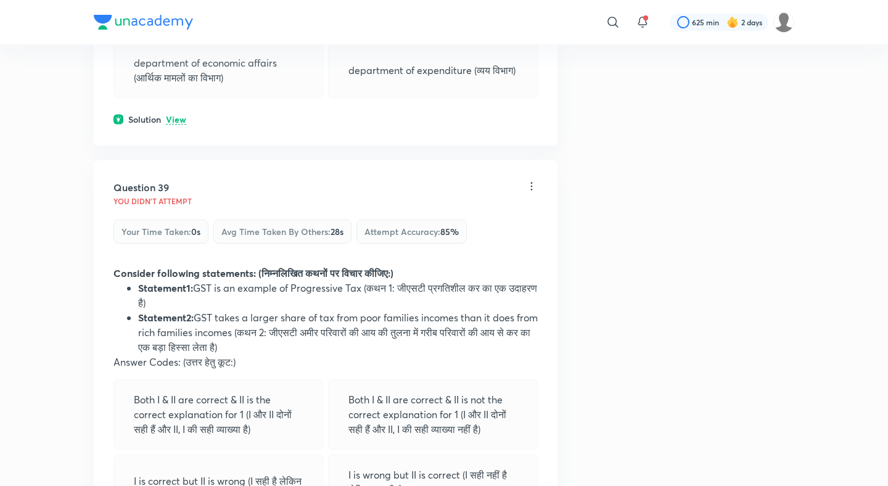
click at [176, 115] on p "View" at bounding box center [176, 119] width 20 height 9
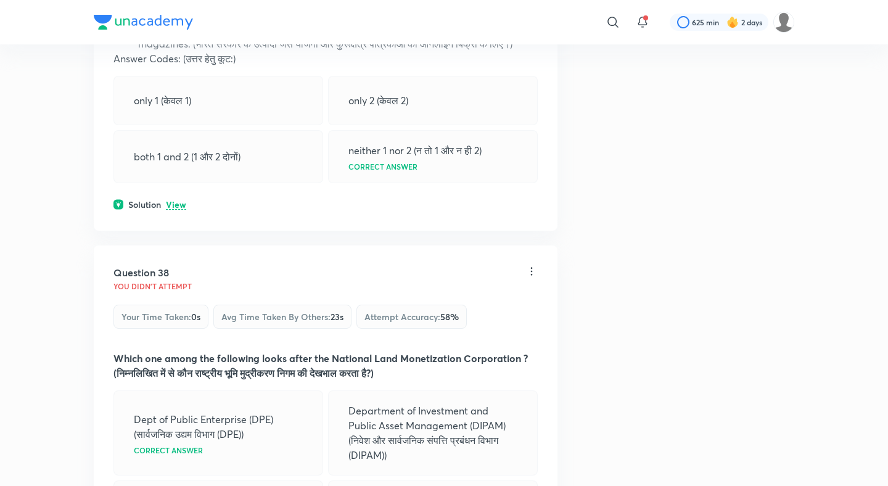
scroll to position [14021, 0]
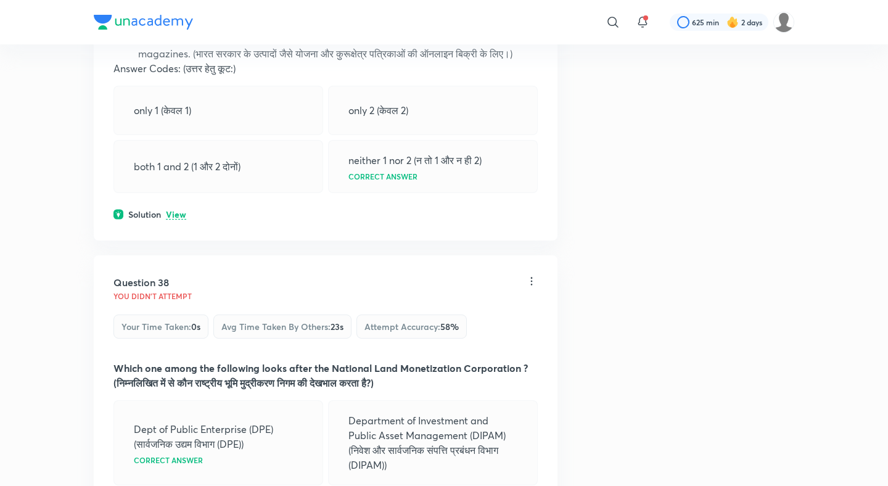
click at [180, 186] on div "Question 37 You didn't Attempt Your time taken : 0s Avg time taken by others : …" at bounding box center [326, 68] width 464 height 344
click at [180, 210] on p "View" at bounding box center [176, 214] width 20 height 9
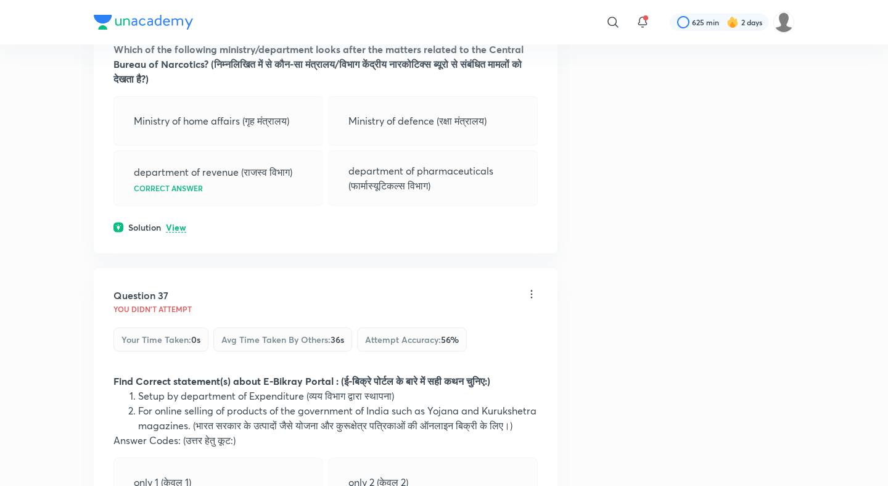
click at [179, 223] on p "View" at bounding box center [176, 227] width 20 height 9
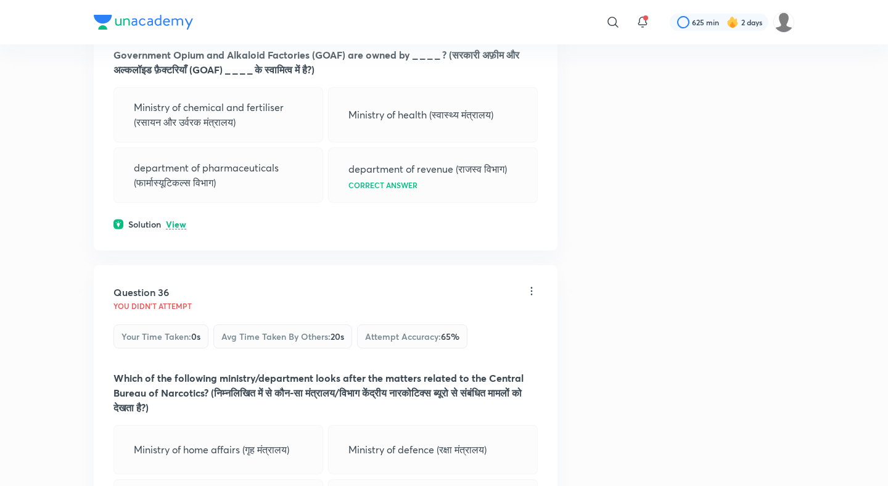
scroll to position [13298, 0]
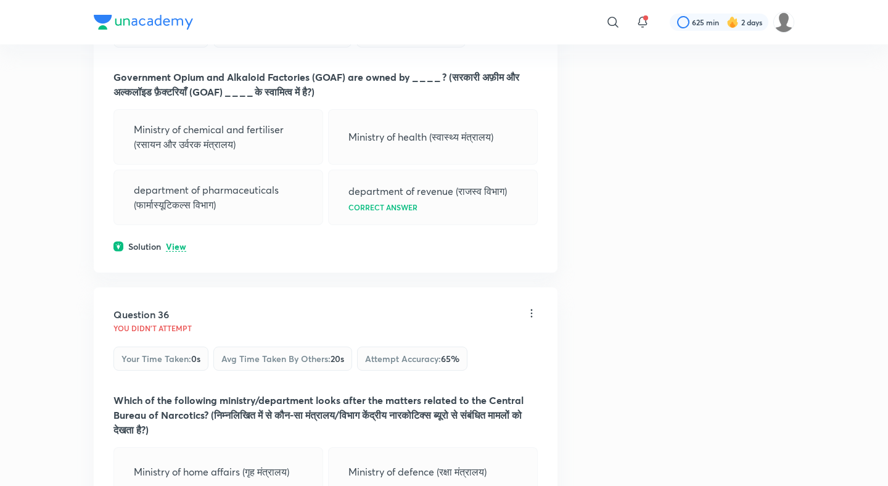
click at [176, 242] on p "View" at bounding box center [176, 246] width 20 height 9
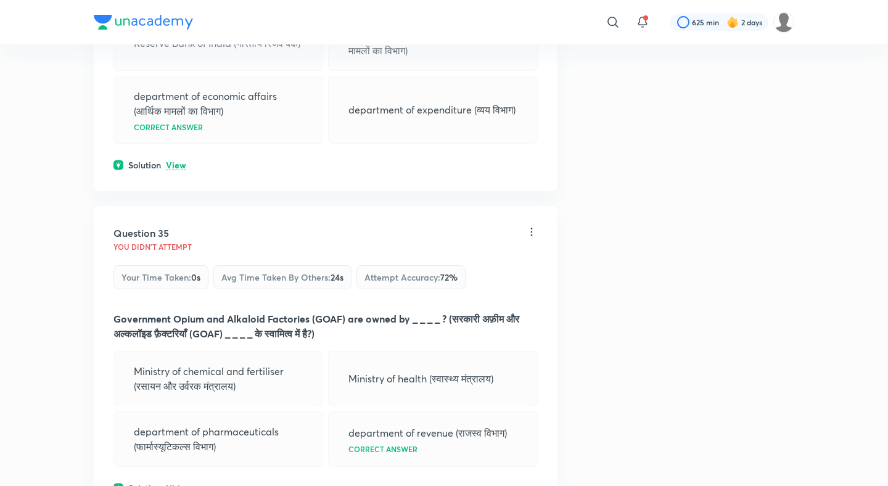
scroll to position [13038, 0]
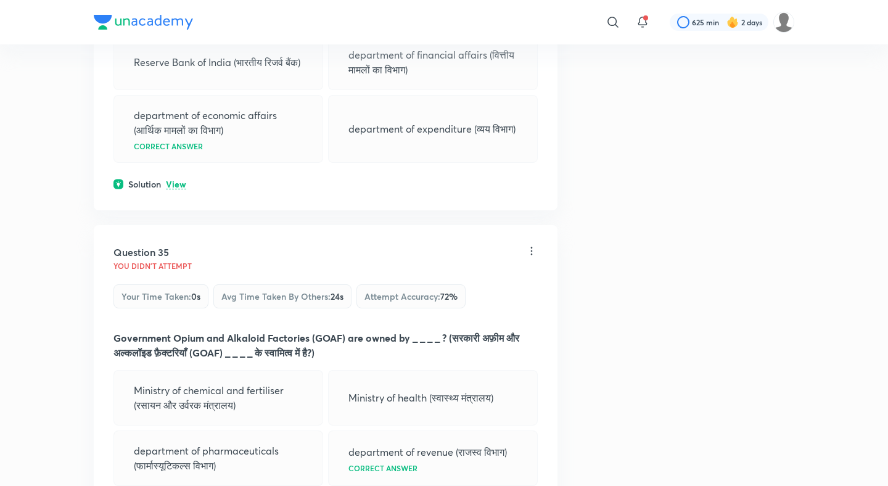
drag, startPoint x: 167, startPoint y: 182, endPoint x: 172, endPoint y: 149, distance: 33.0
click at [172, 180] on p "View" at bounding box center [176, 184] width 20 height 9
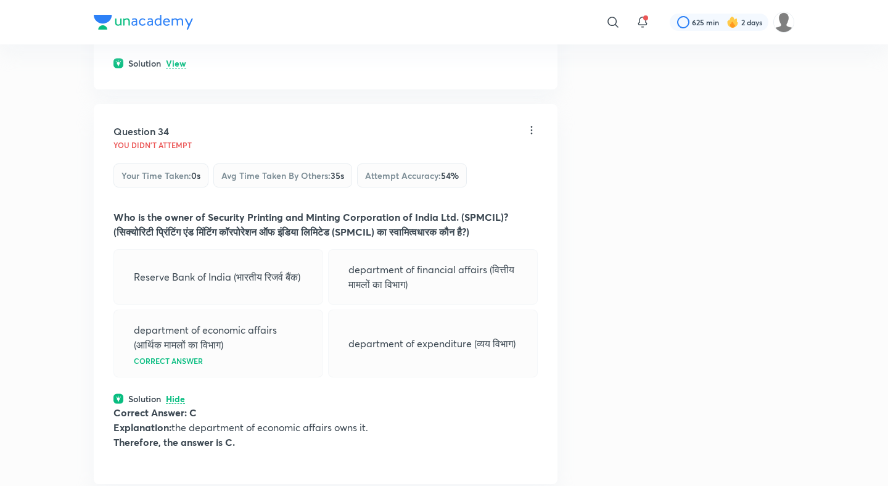
scroll to position [12754, 0]
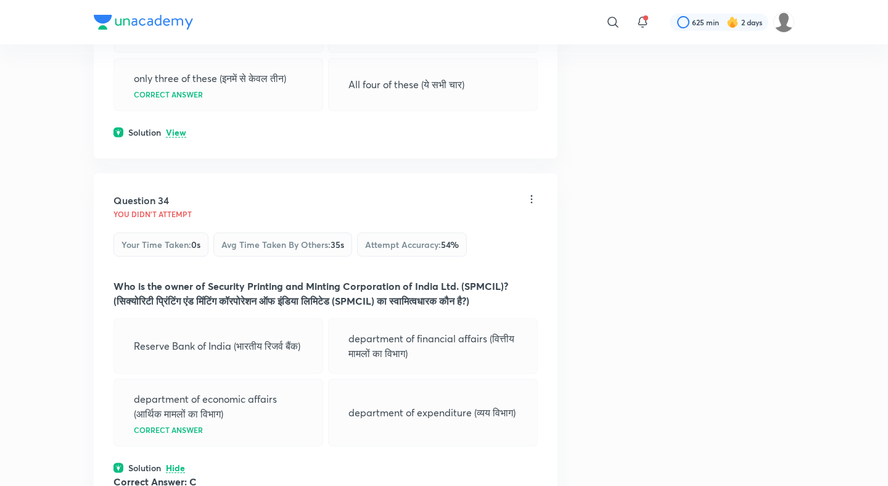
click at [178, 128] on p "View" at bounding box center [176, 132] width 20 height 9
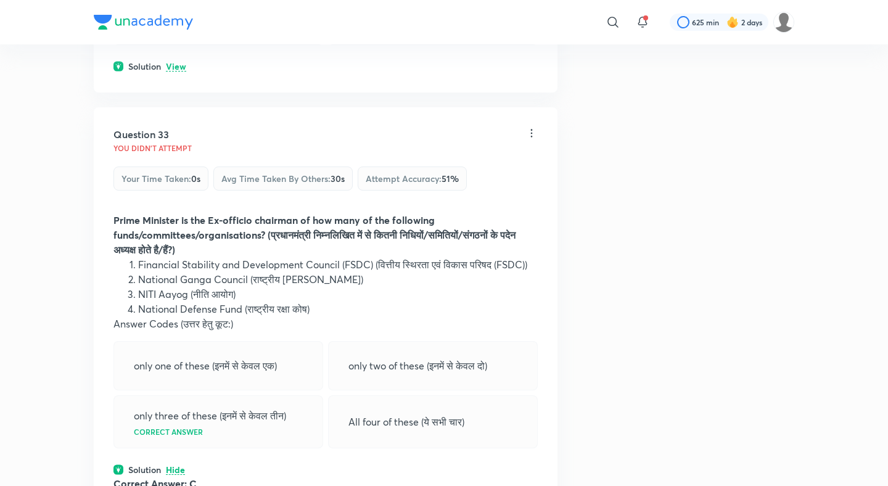
scroll to position [12384, 0]
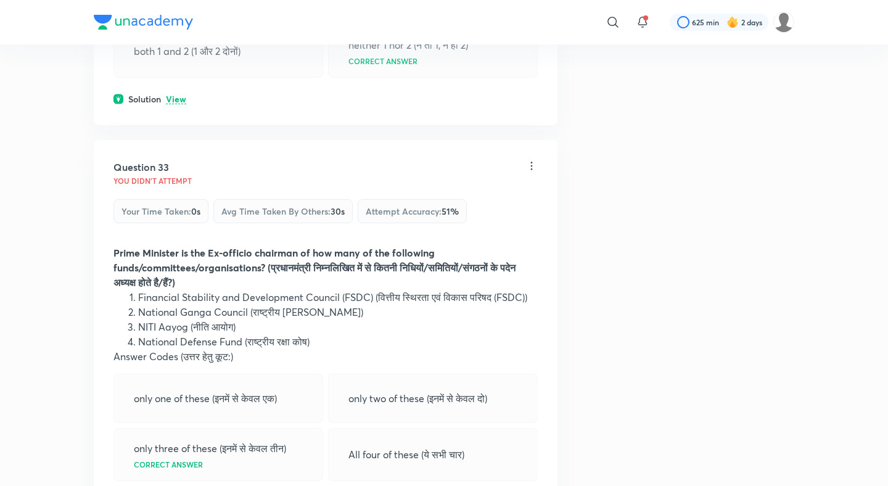
click at [179, 95] on p "View" at bounding box center [176, 99] width 20 height 9
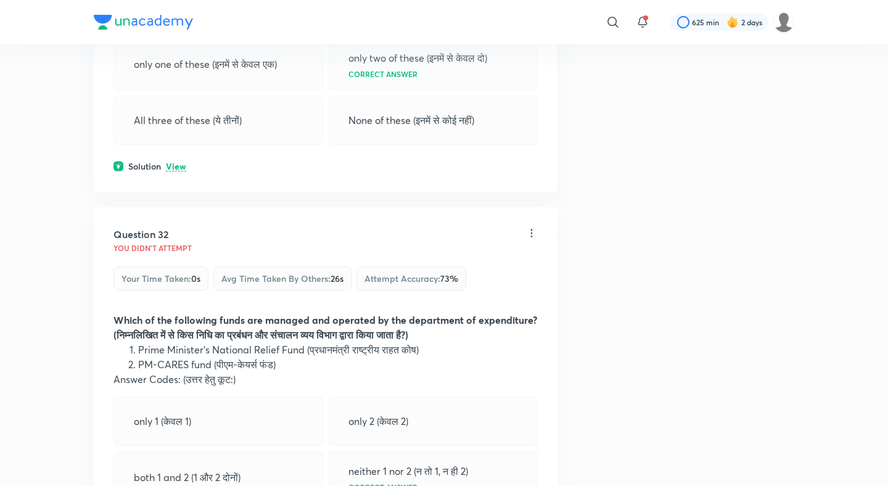
click at [173, 162] on p "View" at bounding box center [176, 166] width 20 height 9
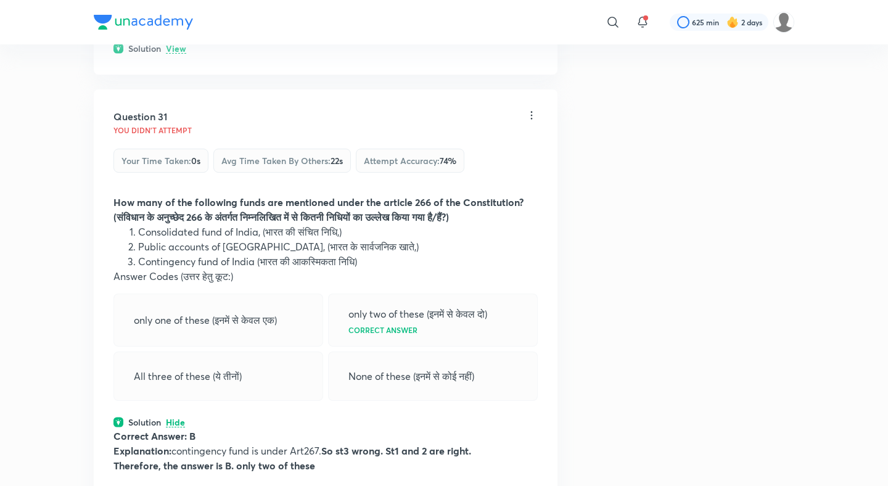
scroll to position [11621, 0]
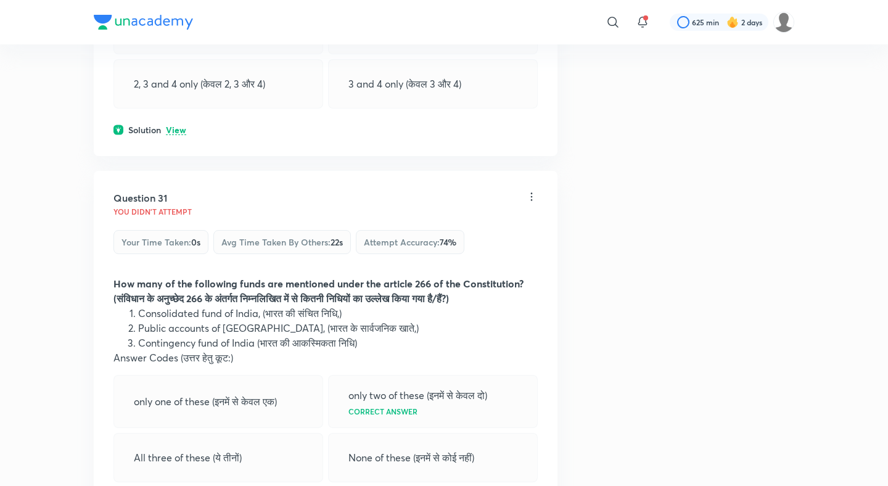
click at [181, 126] on p "View" at bounding box center [176, 130] width 20 height 9
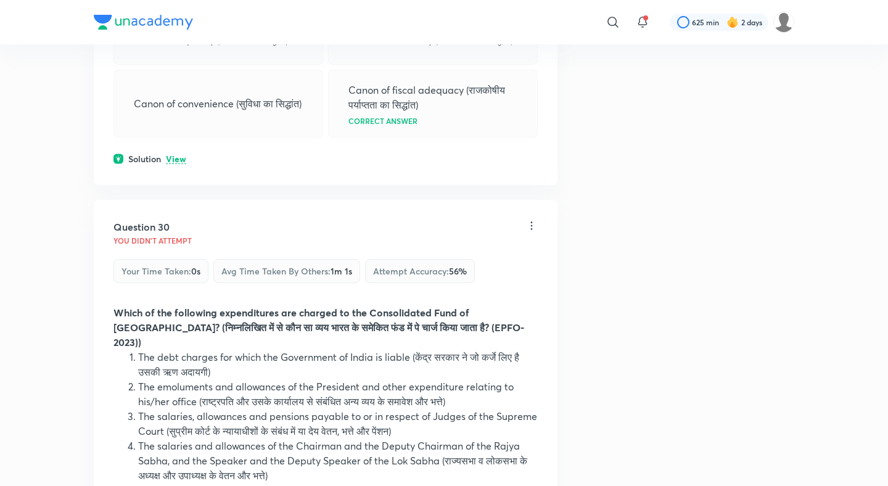
click at [176, 155] on p "View" at bounding box center [176, 159] width 20 height 9
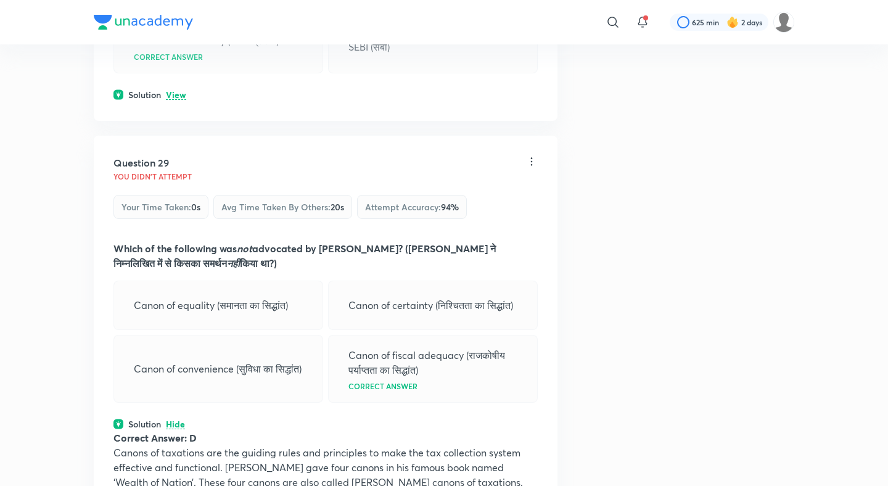
scroll to position [10782, 0]
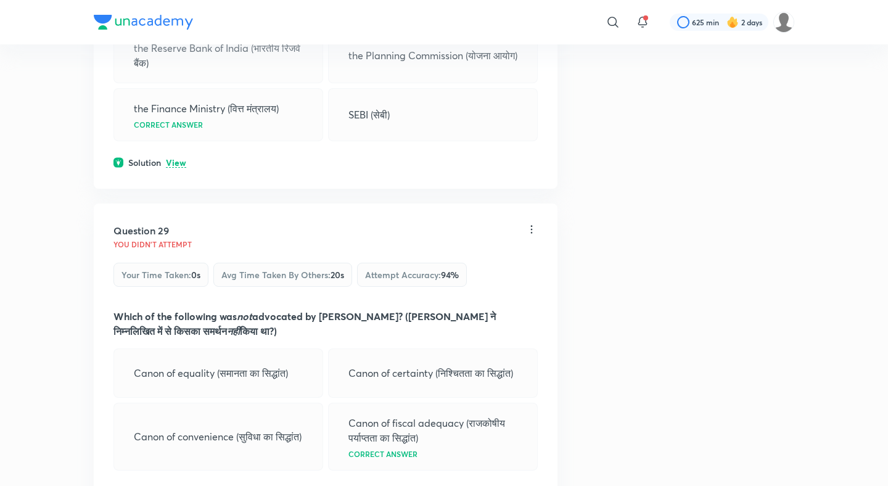
click at [176, 158] on p "View" at bounding box center [176, 162] width 20 height 9
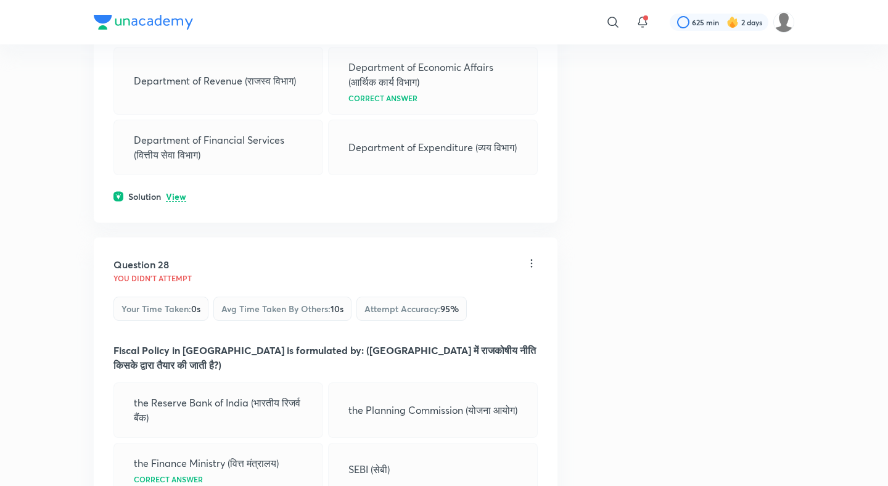
scroll to position [10386, 0]
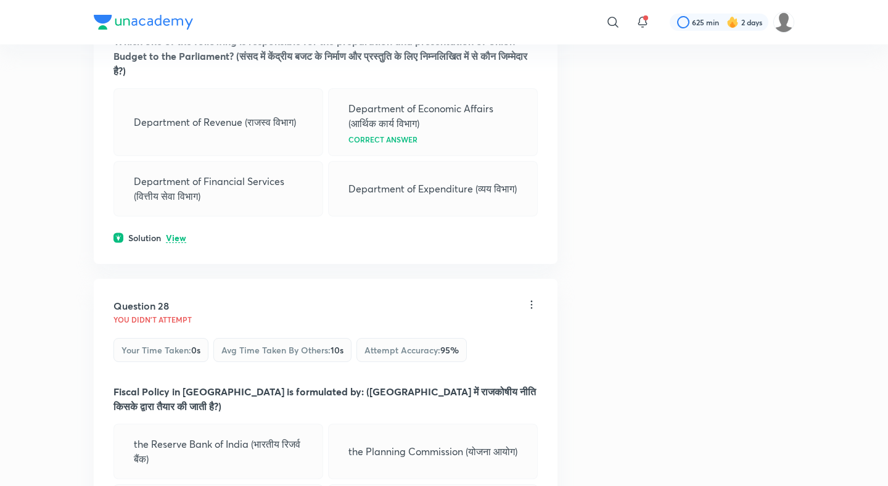
click at [177, 227] on div "Question 27 You didn't Attempt Your time taken : 0s Avg time taken by others : …" at bounding box center [326, 95] width 464 height 335
click at [178, 235] on p "View" at bounding box center [176, 238] width 20 height 9
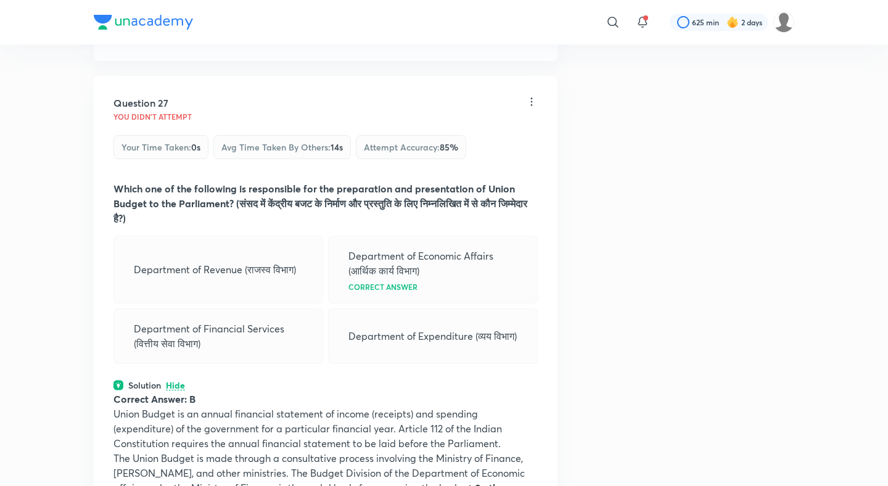
scroll to position [10122, 0]
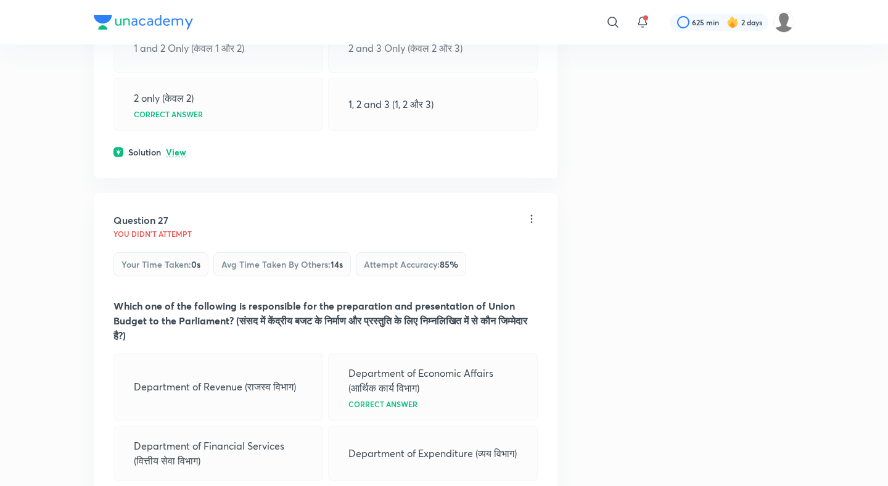
click at [168, 155] on div "Solution View" at bounding box center [325, 151] width 424 height 13
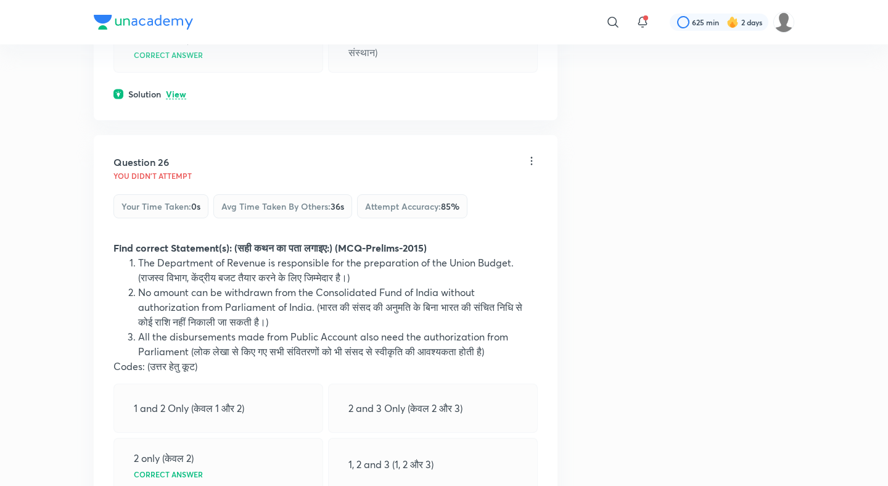
scroll to position [9751, 0]
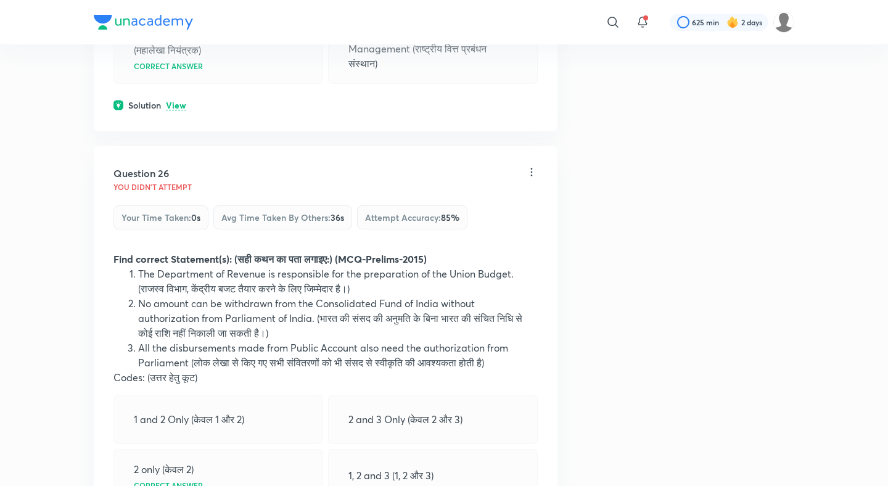
click at [186, 101] on div "Solution View" at bounding box center [325, 105] width 424 height 13
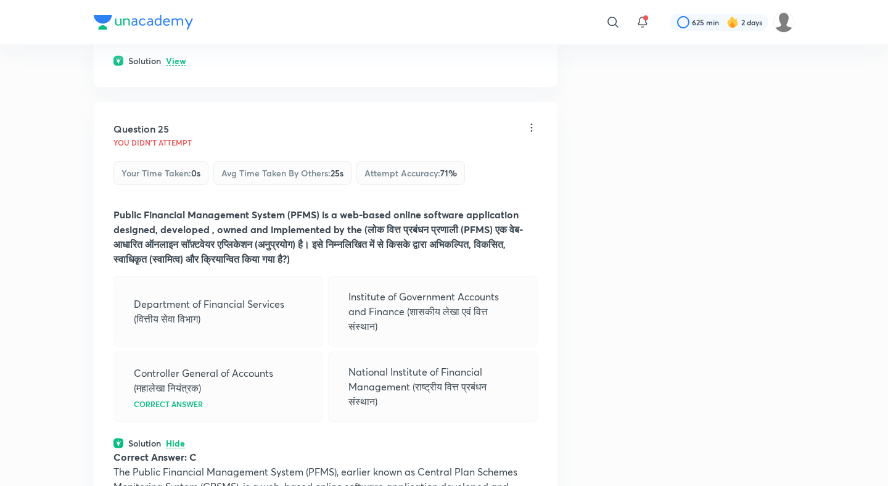
scroll to position [9383, 0]
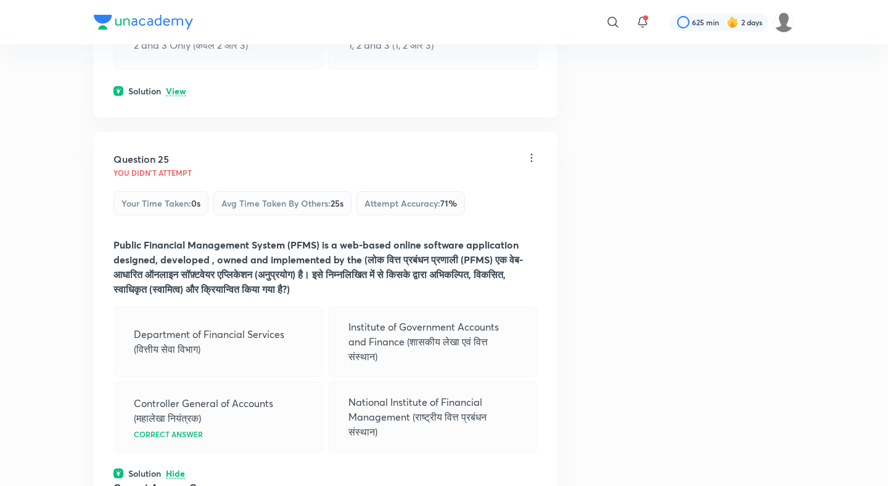
click at [166, 84] on div "Solution View" at bounding box center [325, 90] width 424 height 13
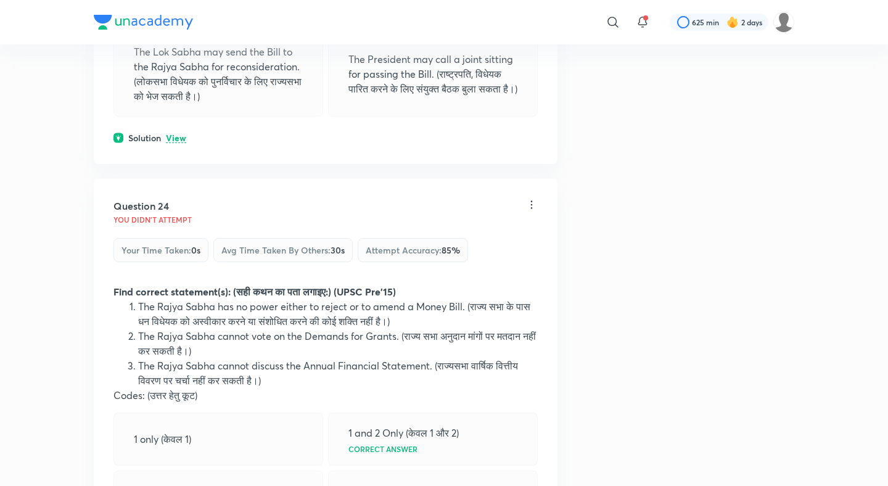
scroll to position [8912, 0]
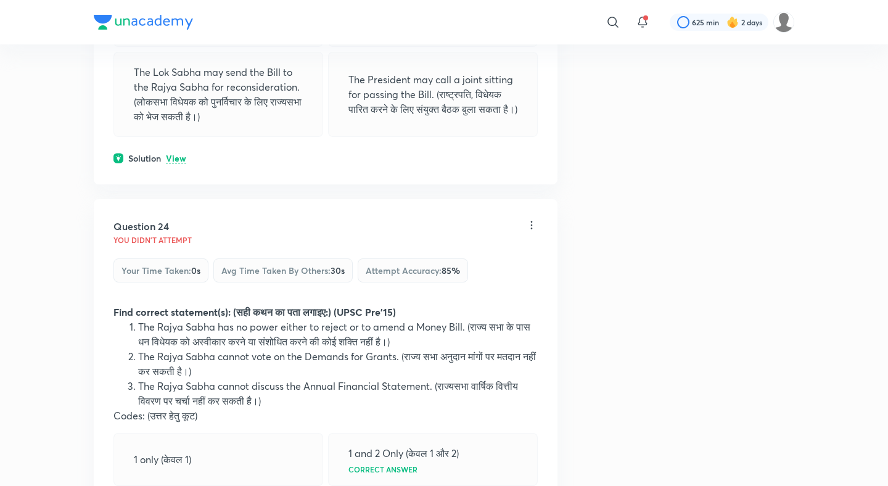
click at [190, 157] on div "Solution View" at bounding box center [325, 158] width 424 height 13
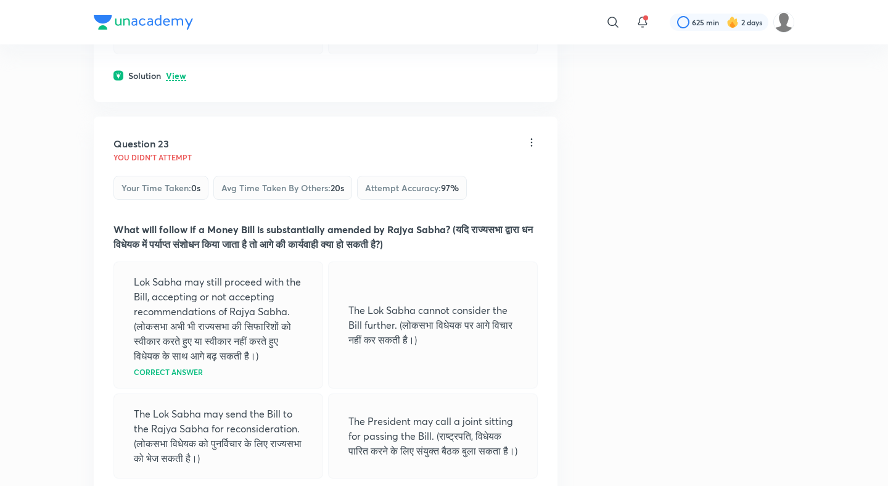
scroll to position [8529, 0]
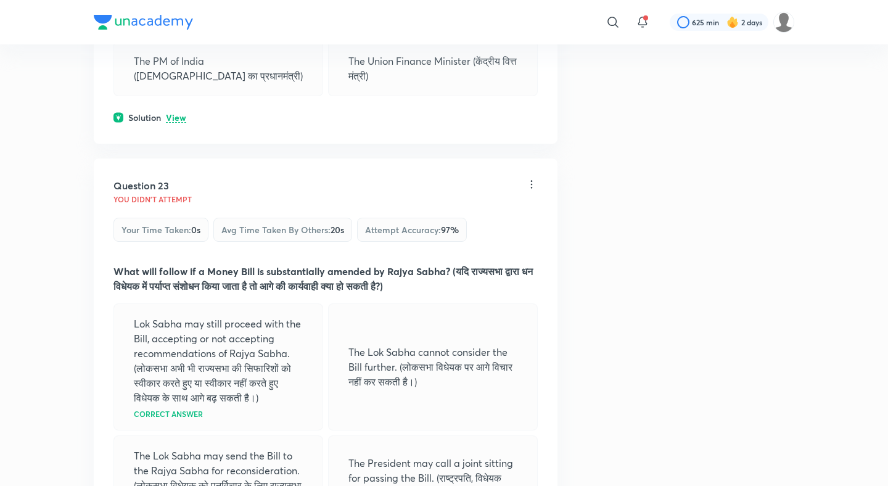
click at [186, 120] on div "Solution View" at bounding box center [325, 117] width 424 height 13
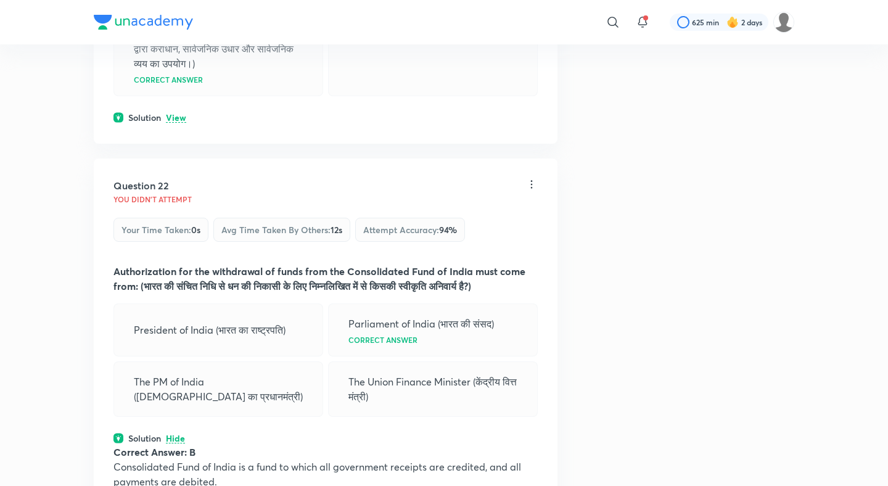
scroll to position [8188, 0]
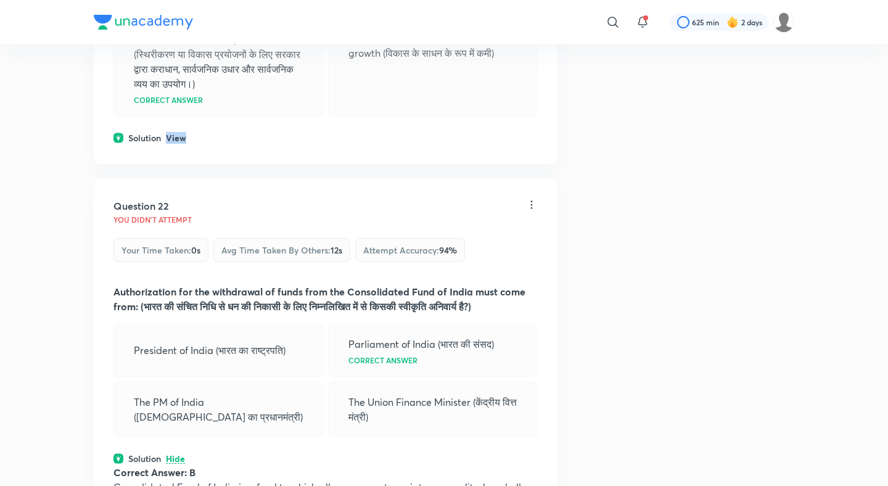
click at [182, 136] on p "View" at bounding box center [176, 138] width 20 height 9
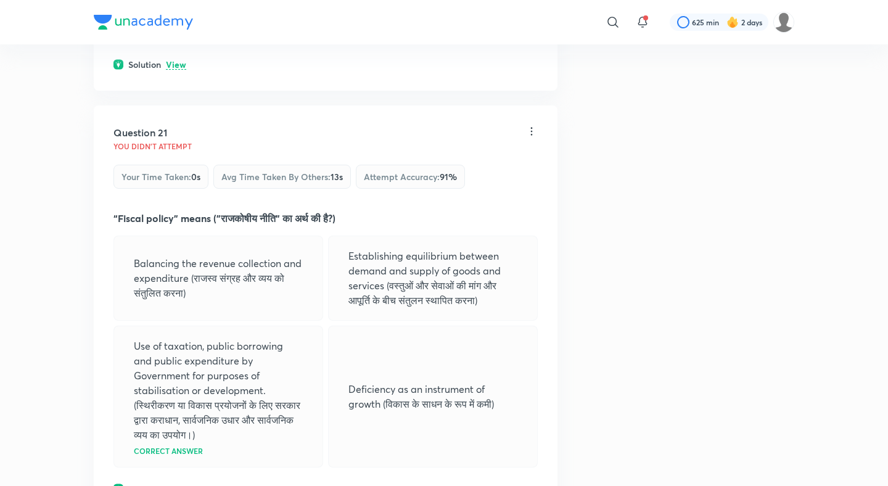
scroll to position [7782, 0]
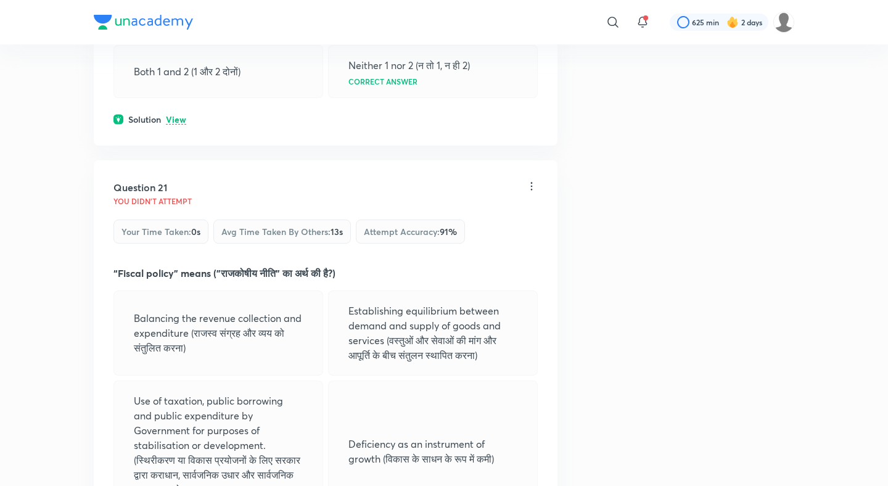
click at [174, 124] on p "View" at bounding box center [176, 119] width 20 height 9
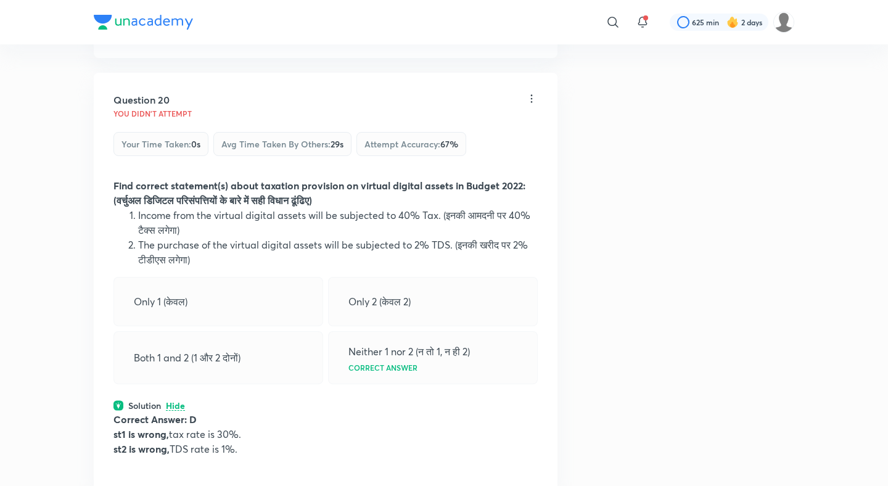
scroll to position [7415, 0]
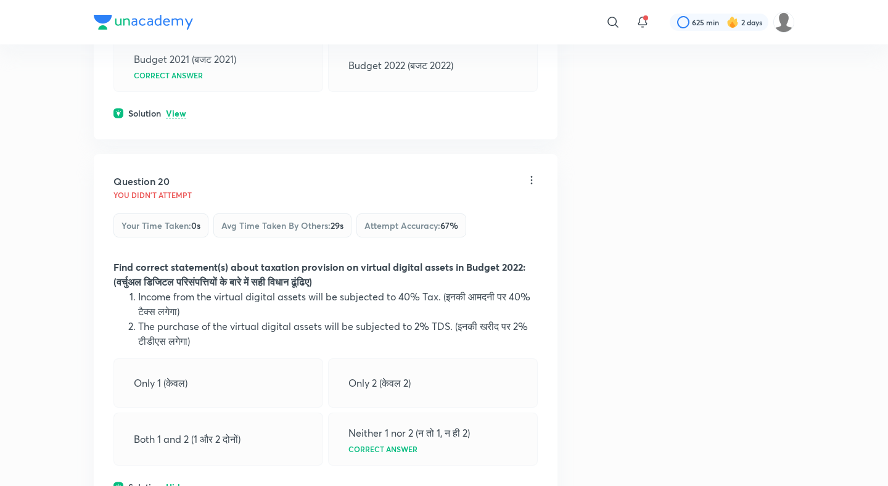
click at [179, 110] on p "View" at bounding box center [176, 113] width 20 height 9
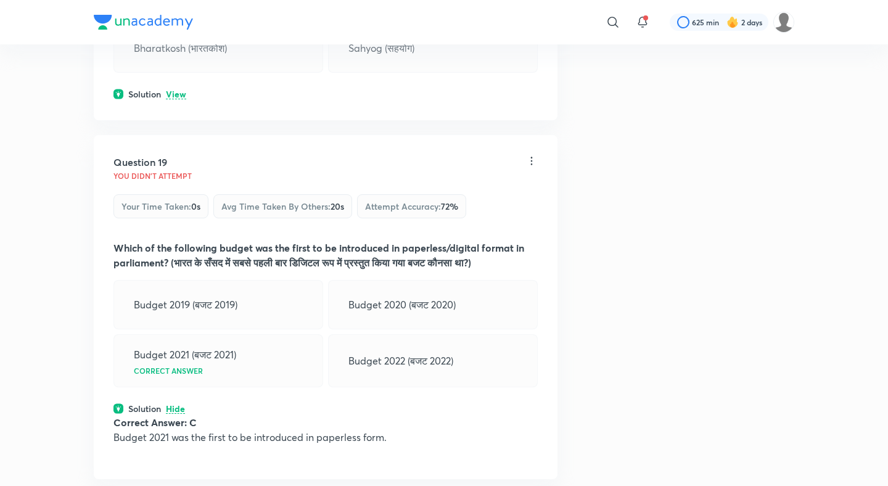
scroll to position [7040, 0]
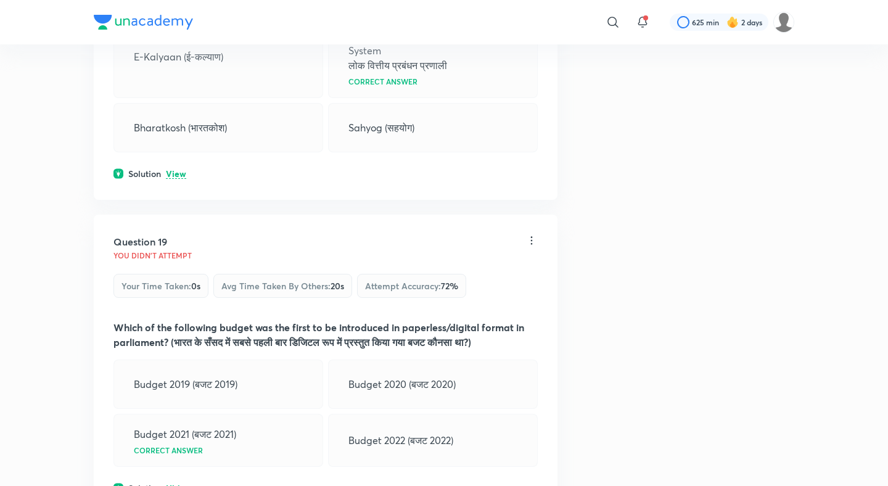
click at [173, 170] on p "View" at bounding box center [176, 174] width 20 height 9
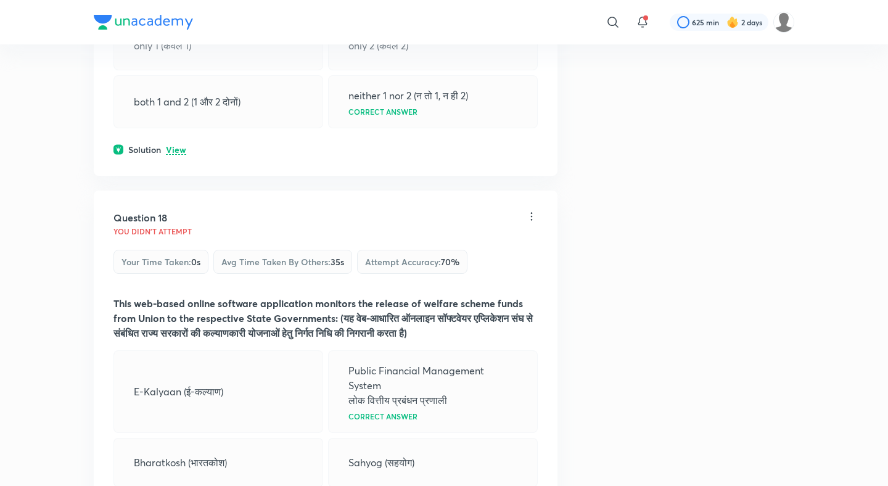
click at [175, 152] on p "View" at bounding box center [176, 149] width 20 height 9
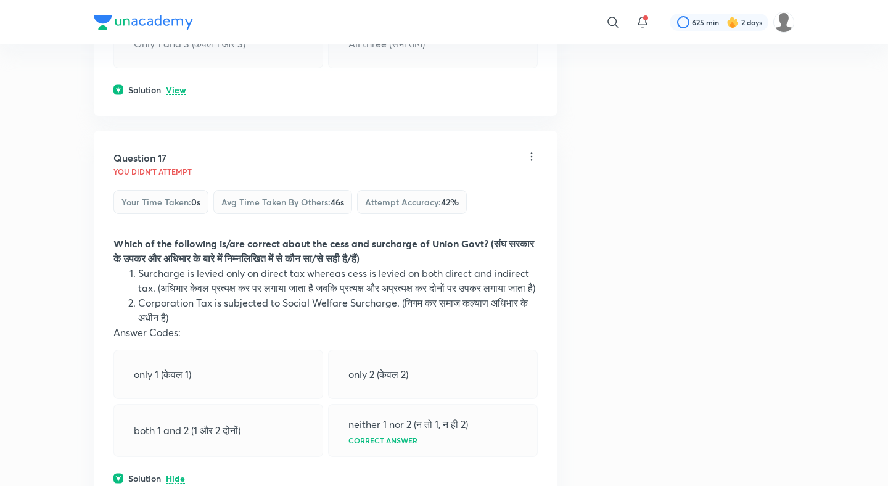
scroll to position [6304, 0]
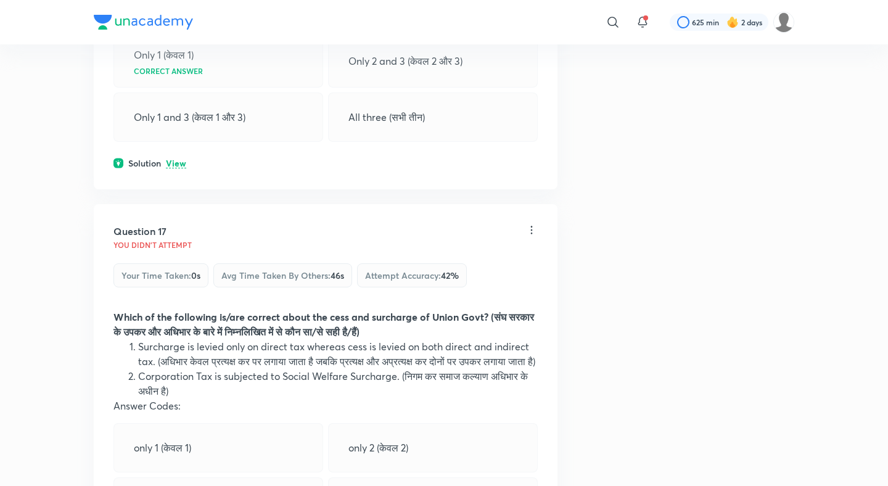
click at [176, 137] on div "Question 16 You didn't Attempt Your time taken : 0s Avg time taken by others : …" at bounding box center [326, 17] width 464 height 344
click at [176, 159] on p "View" at bounding box center [176, 163] width 20 height 9
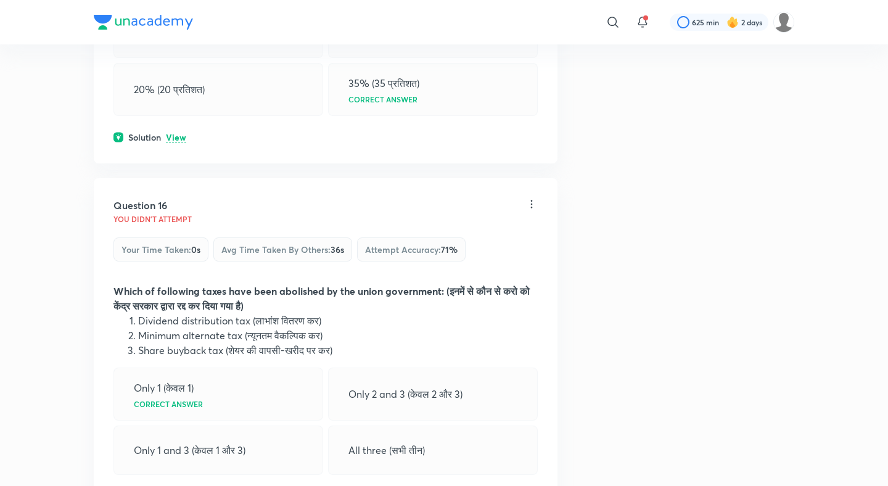
click at [180, 133] on p "View" at bounding box center [176, 137] width 20 height 9
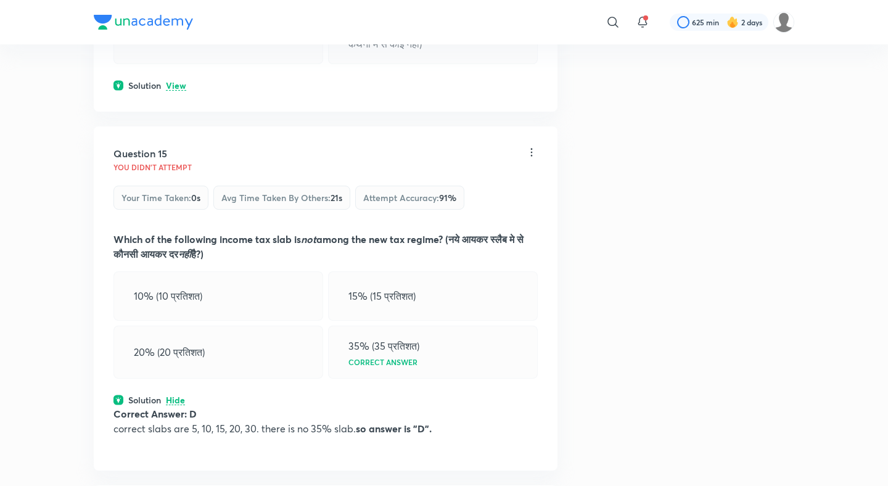
scroll to position [5634, 0]
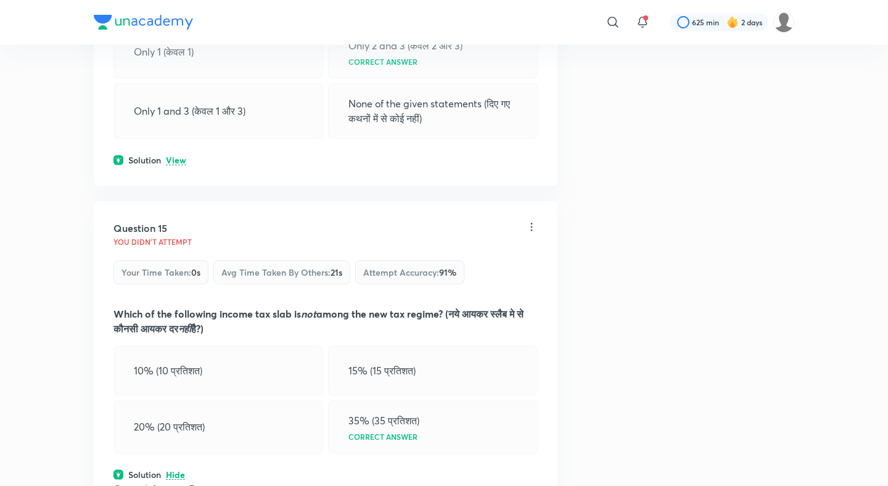
click at [177, 155] on div "Question 14 You didn't Attempt Your time taken : 0s Avg time taken by others : …" at bounding box center [326, 3] width 464 height 365
click at [177, 156] on p "View" at bounding box center [176, 160] width 20 height 9
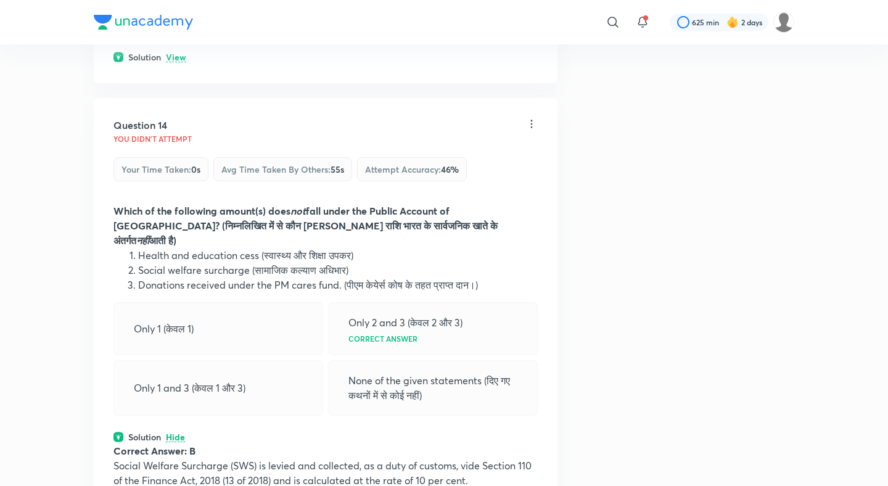
scroll to position [5288, 0]
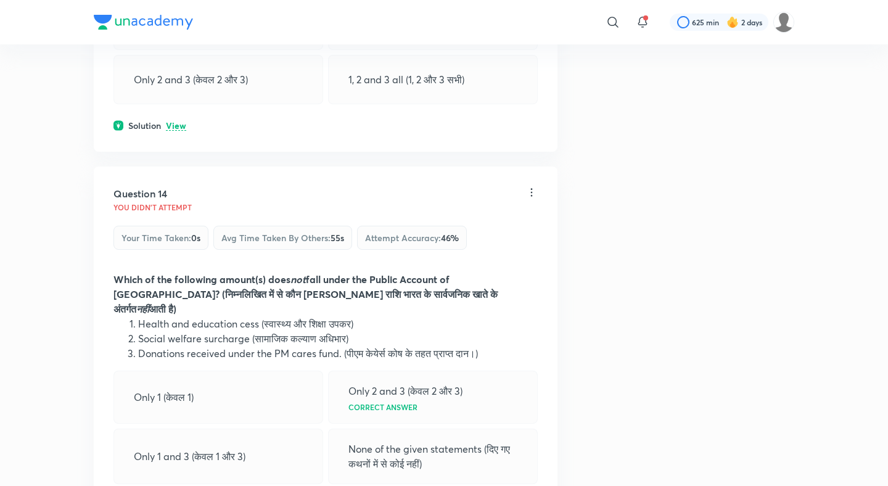
click at [181, 131] on div "Solution View" at bounding box center [325, 125] width 424 height 13
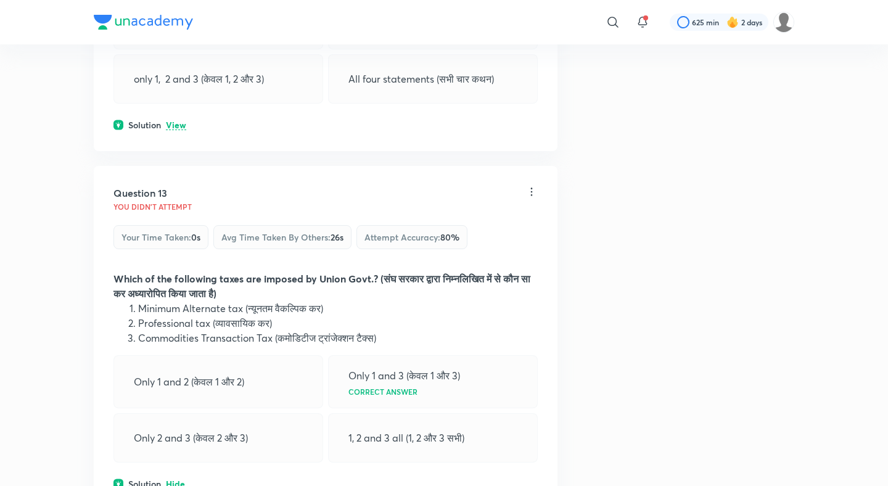
scroll to position [4914, 0]
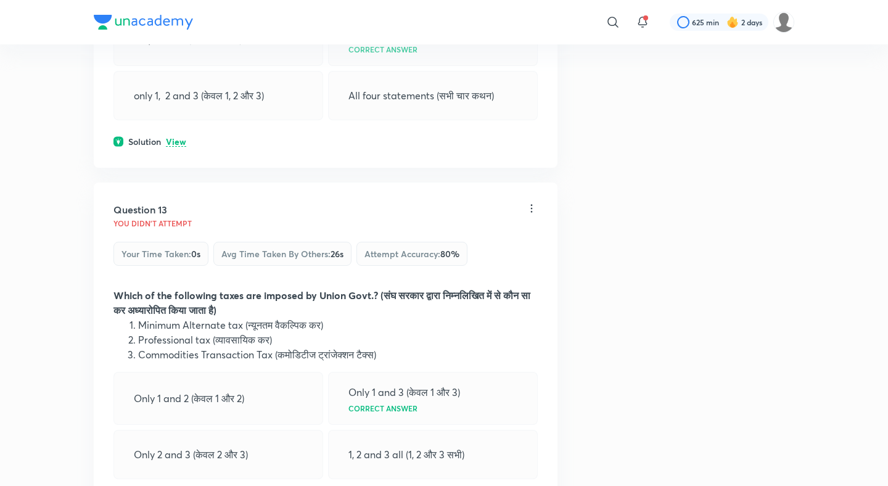
click at [180, 143] on p "View" at bounding box center [176, 141] width 20 height 9
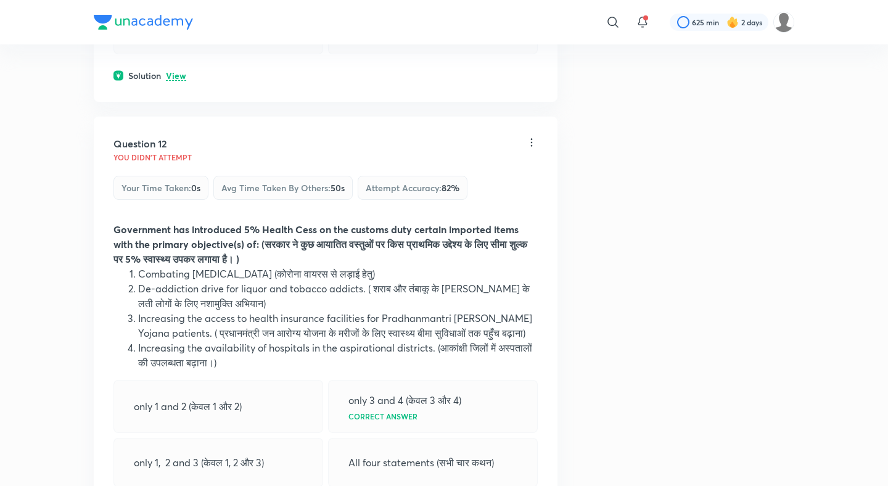
scroll to position [4530, 0]
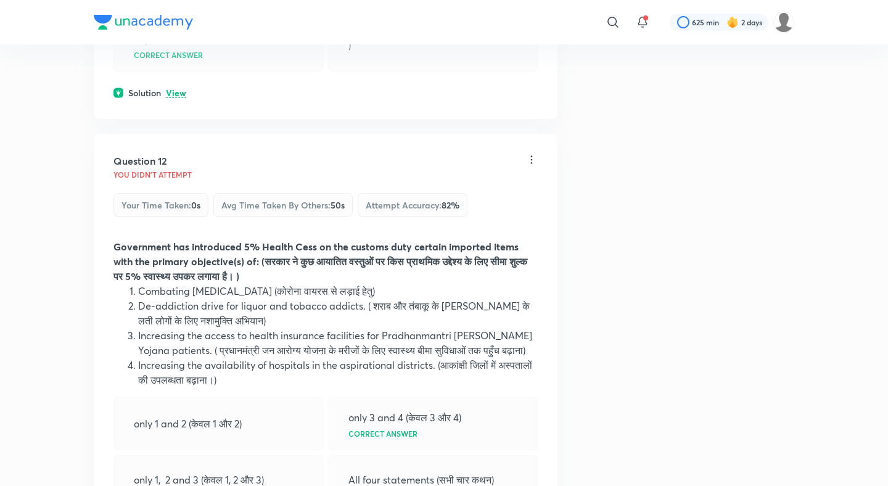
click at [181, 95] on p "View" at bounding box center [176, 93] width 20 height 9
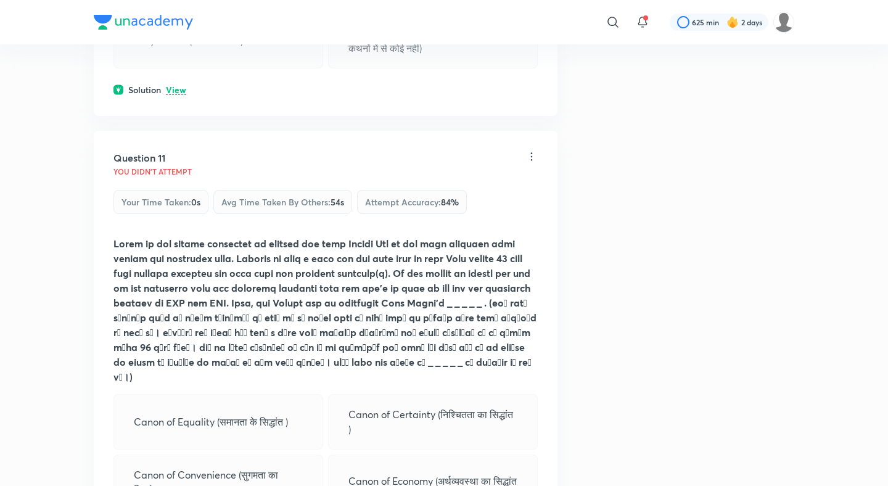
scroll to position [4021, 0]
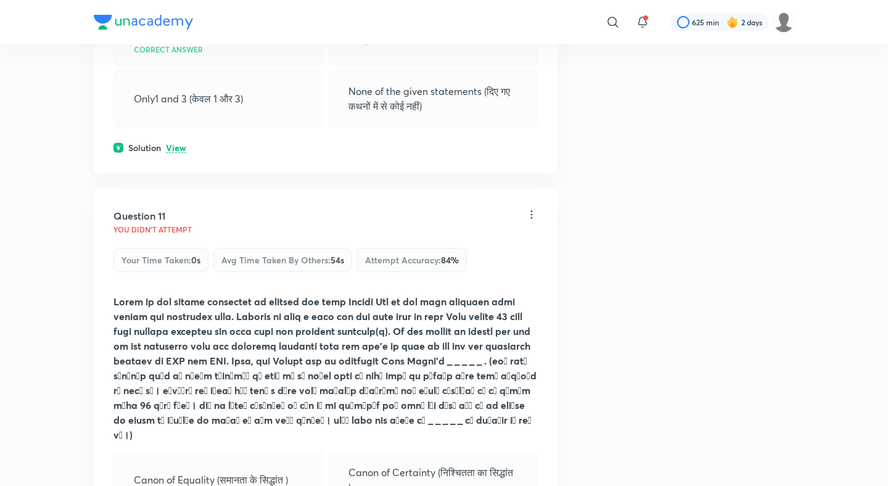
click at [177, 149] on p "View" at bounding box center [176, 148] width 20 height 9
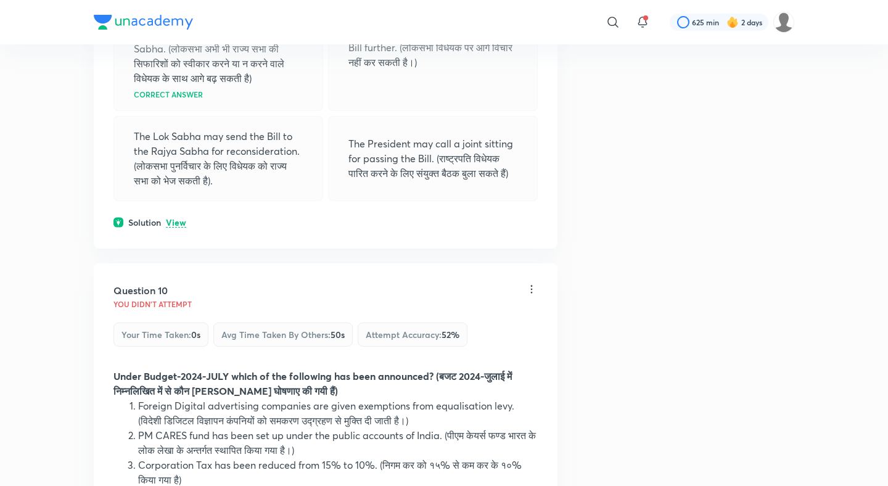
scroll to position [3533, 0]
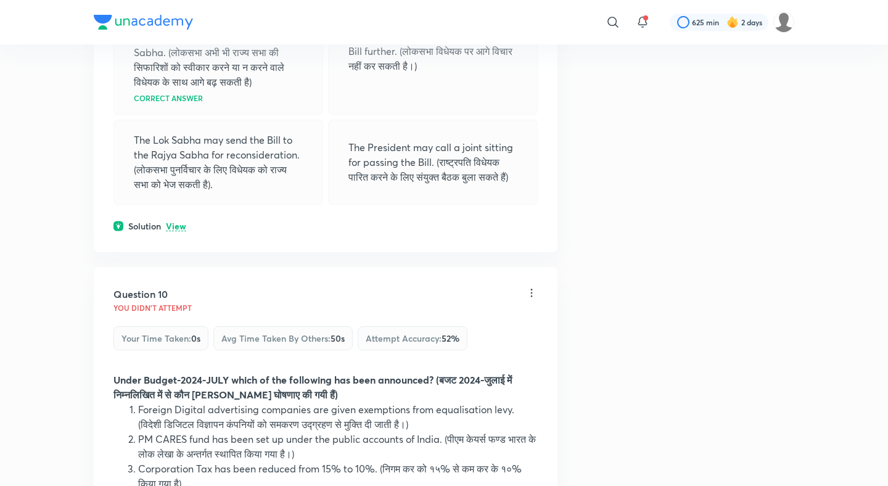
click at [178, 227] on p "View" at bounding box center [176, 226] width 20 height 9
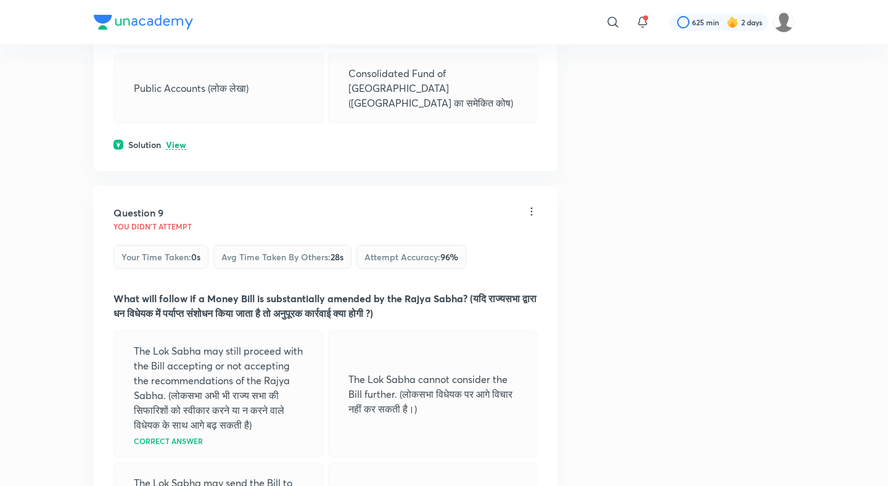
scroll to position [3180, 0]
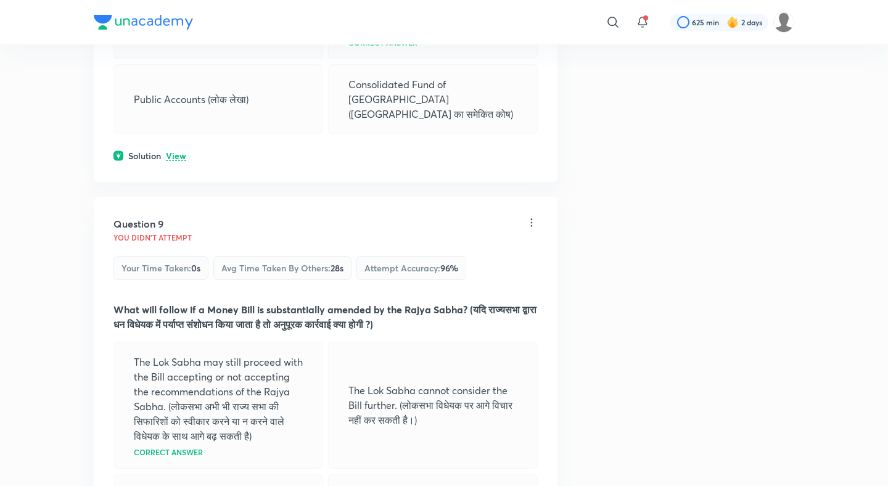
click at [179, 157] on p "View" at bounding box center [176, 156] width 20 height 9
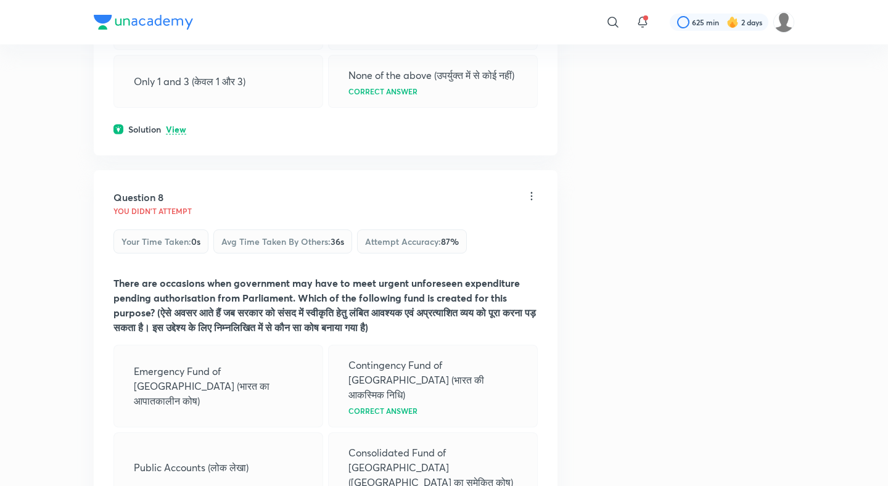
click at [179, 134] on p "View" at bounding box center [176, 129] width 20 height 9
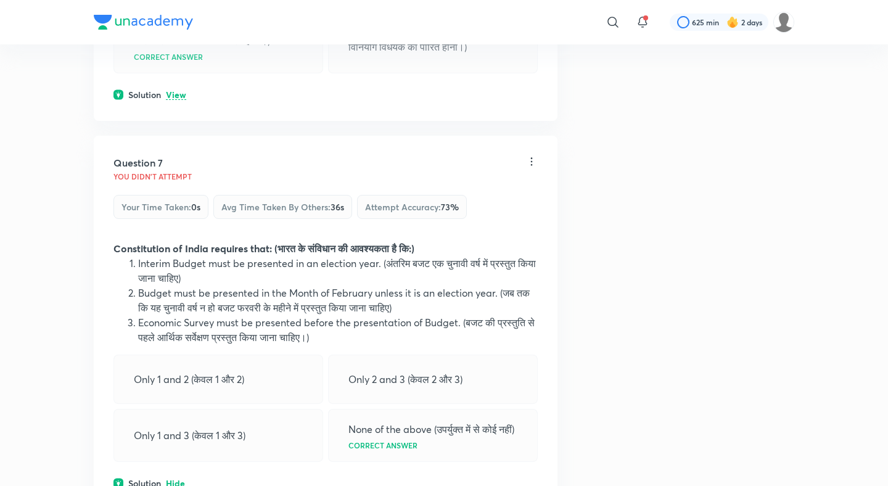
scroll to position [2444, 0]
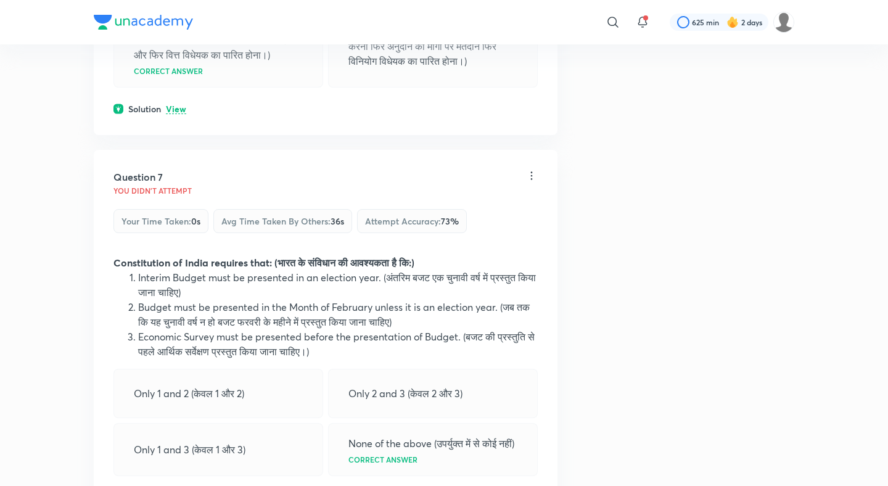
click at [178, 114] on p "View" at bounding box center [176, 109] width 20 height 9
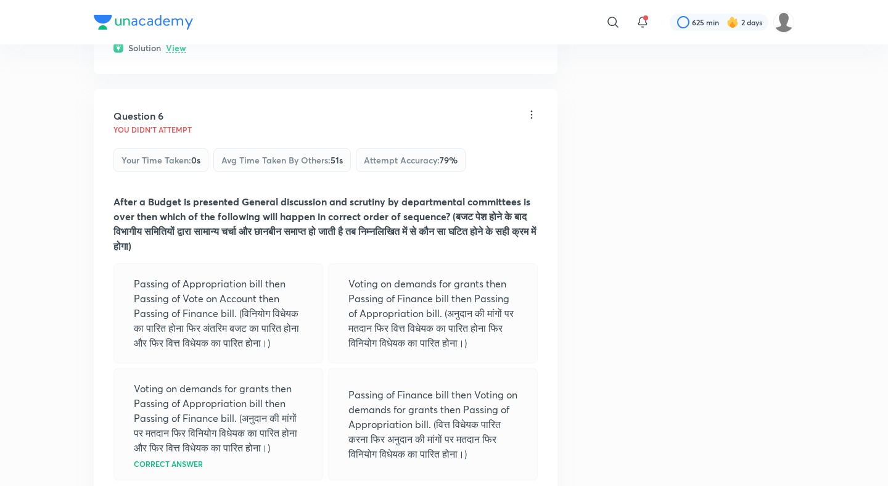
scroll to position [1966, 0]
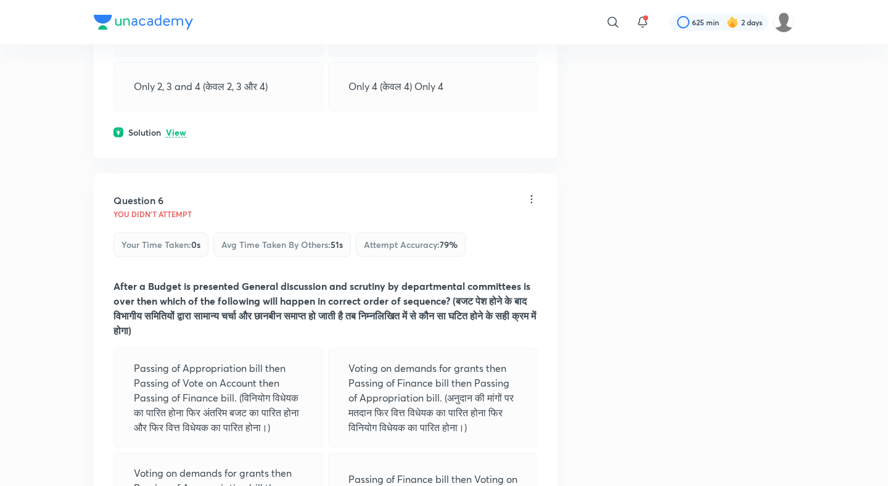
click at [174, 131] on p "View" at bounding box center [176, 132] width 20 height 9
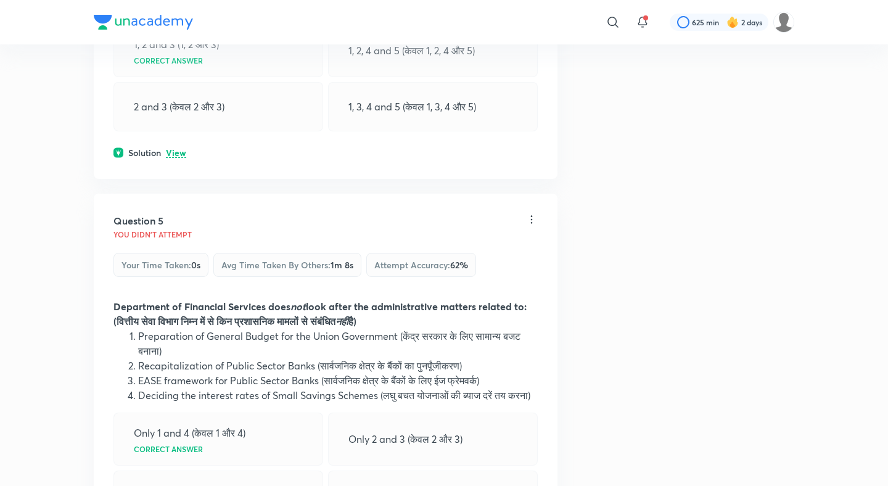
click at [174, 149] on p "View" at bounding box center [176, 153] width 20 height 9
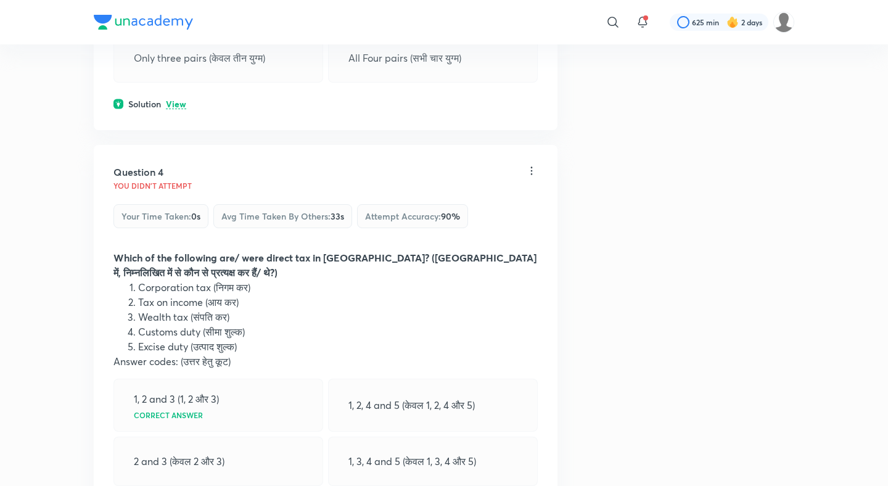
scroll to position [1145, 0]
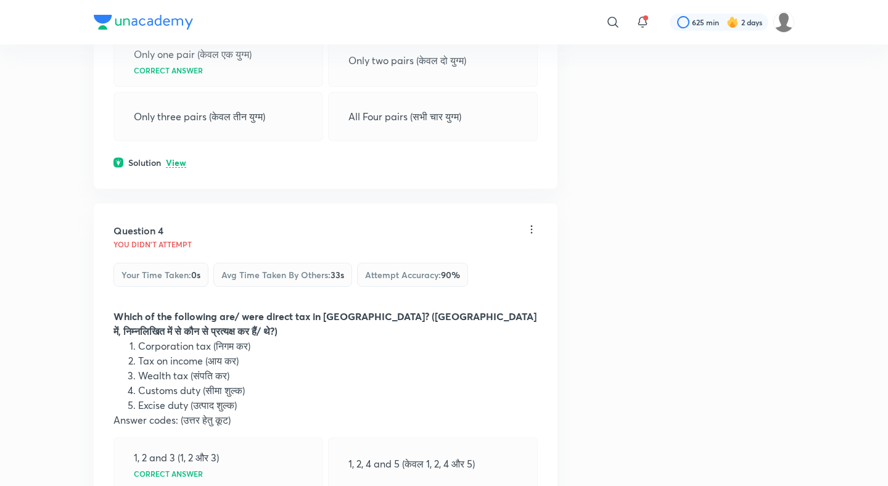
click at [174, 158] on p "View" at bounding box center [176, 162] width 20 height 9
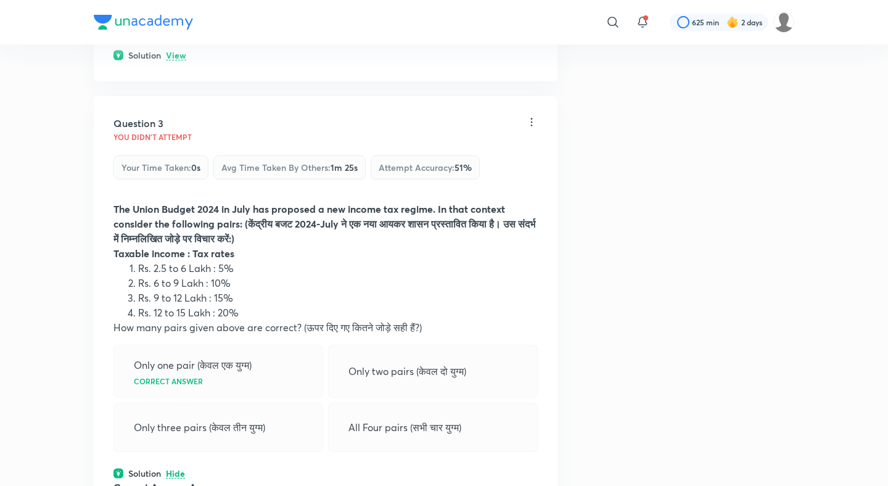
scroll to position [776, 0]
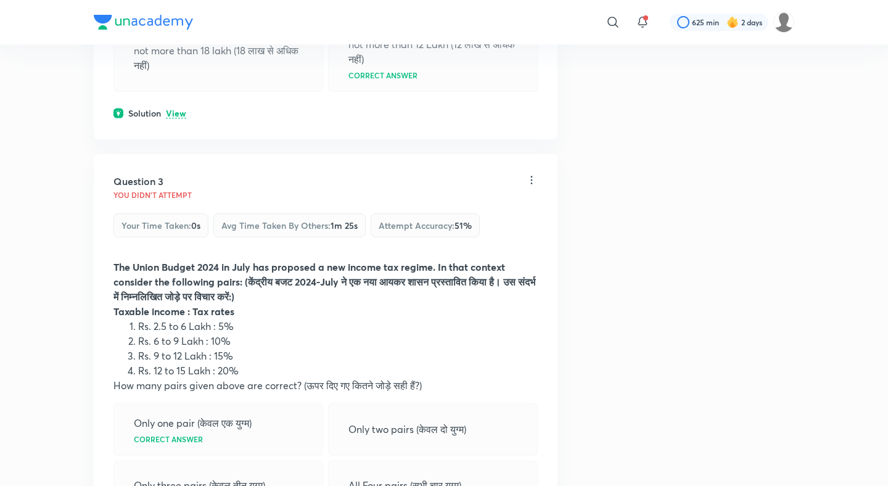
click at [177, 109] on p "View" at bounding box center [176, 113] width 20 height 9
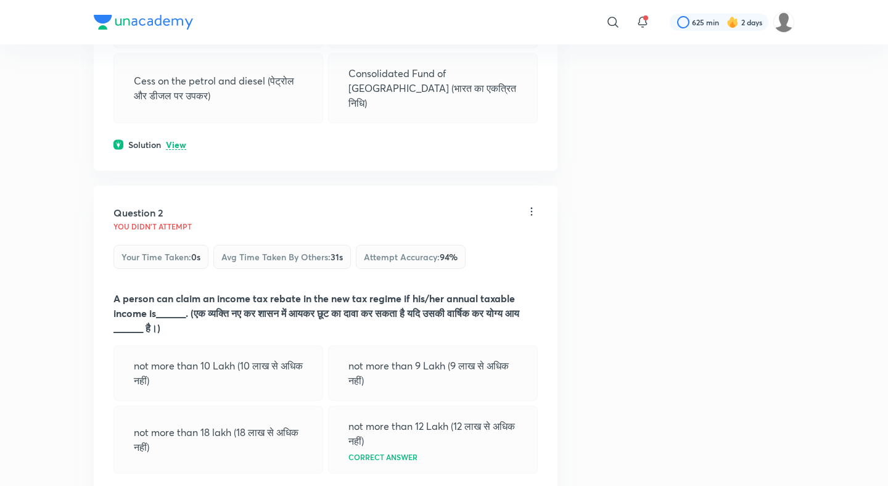
scroll to position [387, 0]
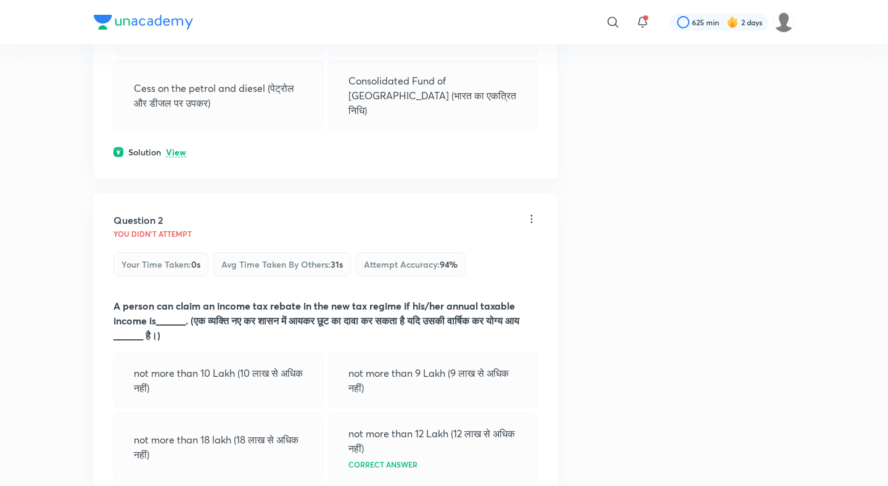
click at [174, 148] on p "View" at bounding box center [176, 152] width 20 height 9
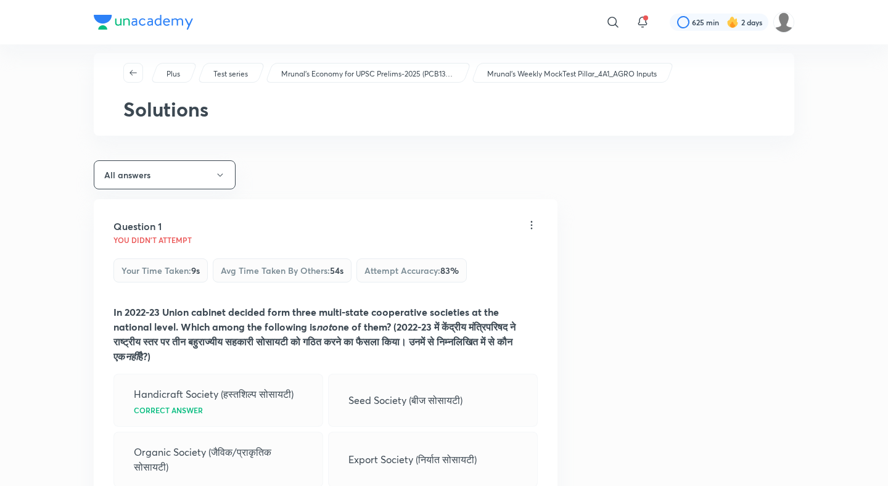
scroll to position [10, 0]
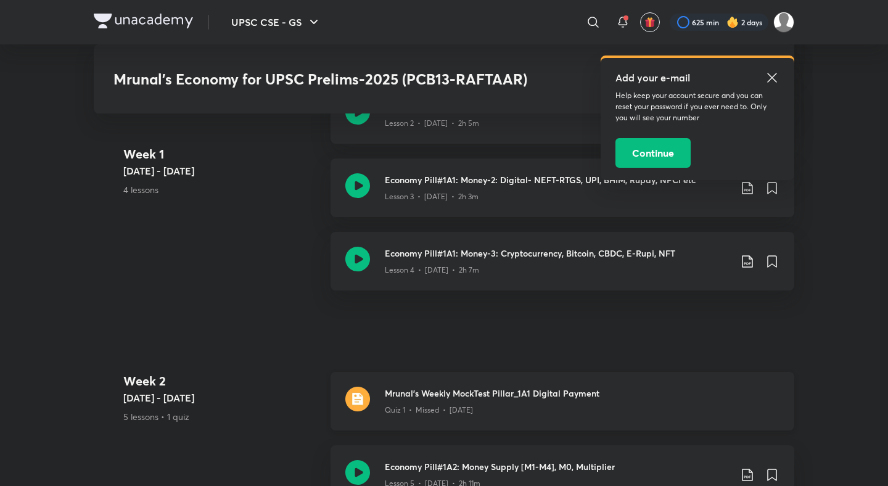
scroll to position [817, 0]
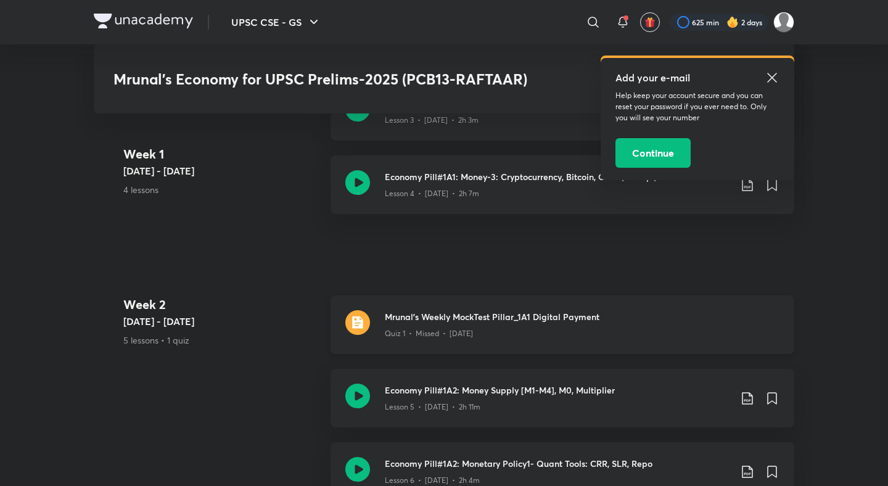
click at [493, 310] on h3 "Mrunal's Weekly MockTest Pillar_1A1 Digital Payment" at bounding box center [582, 316] width 395 height 13
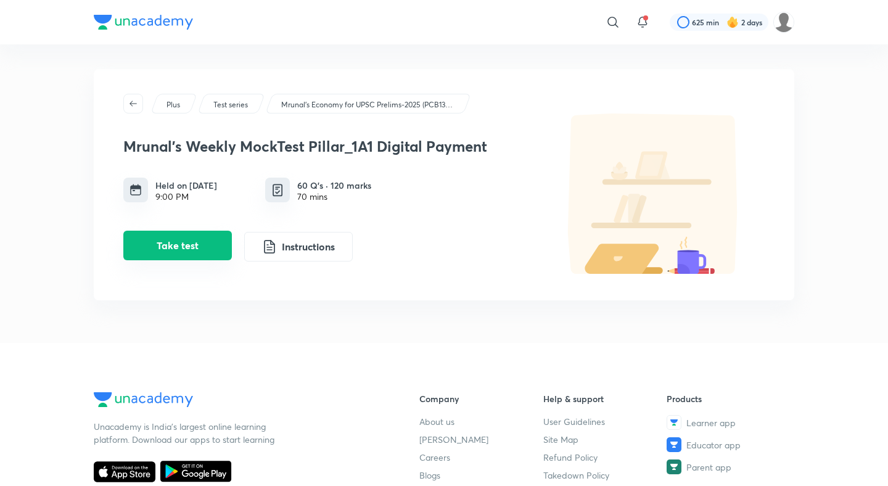
click at [205, 249] on button "Take test" at bounding box center [177, 246] width 108 height 30
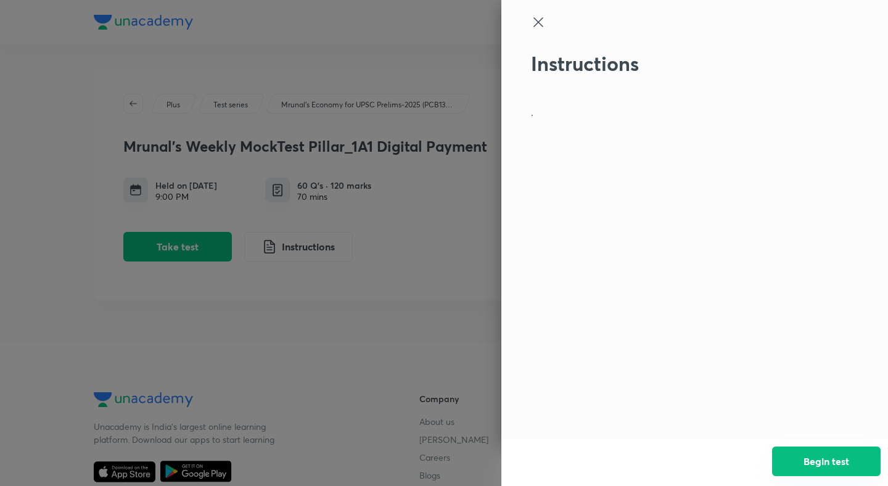
click at [816, 454] on button "Begin test" at bounding box center [826, 461] width 108 height 30
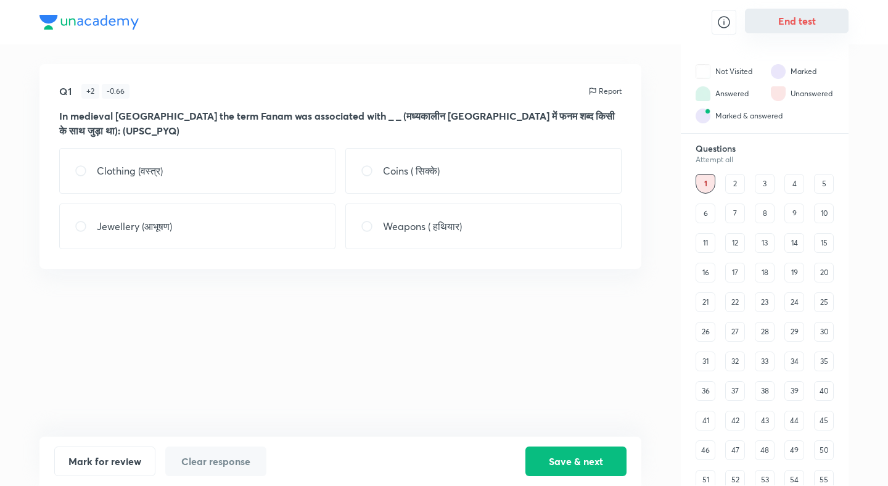
click at [803, 25] on button "End test" at bounding box center [797, 21] width 104 height 25
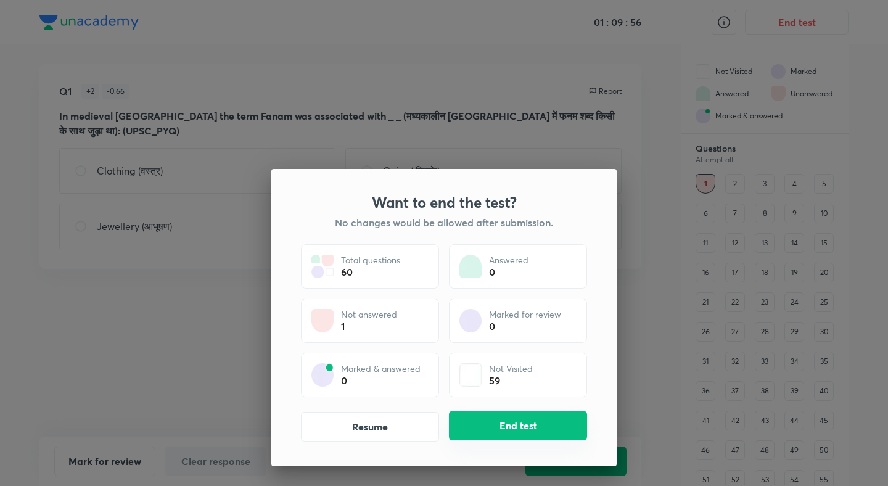
click at [521, 411] on button "End test" at bounding box center [518, 426] width 138 height 30
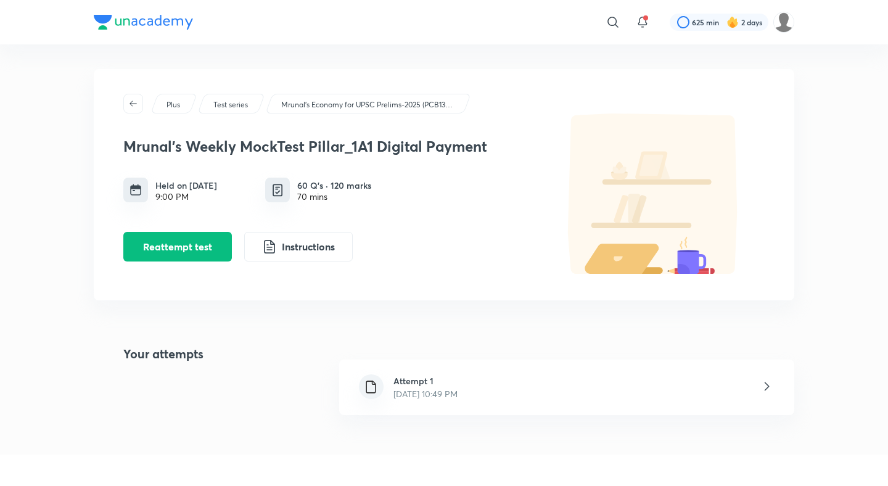
click at [491, 395] on div "Attempt 1 Oct 4, 2025, 10:49 PM" at bounding box center [566, 386] width 455 height 55
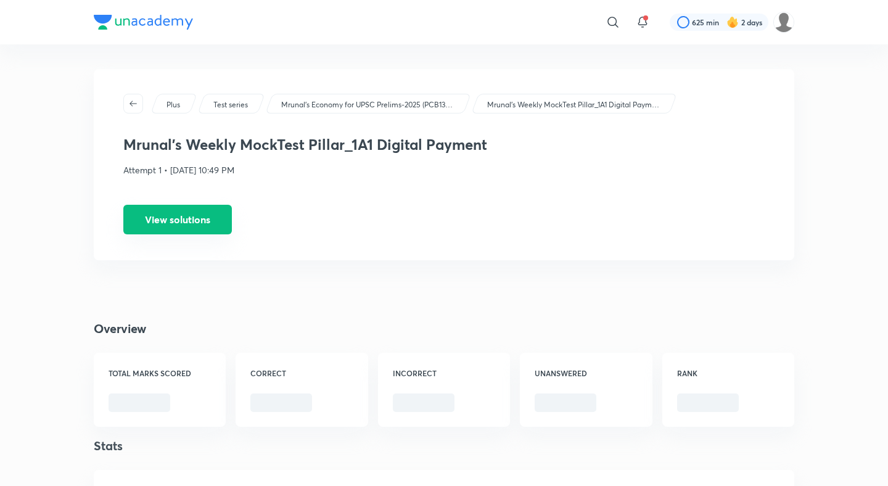
click at [165, 223] on button "View solutions" at bounding box center [177, 220] width 108 height 30
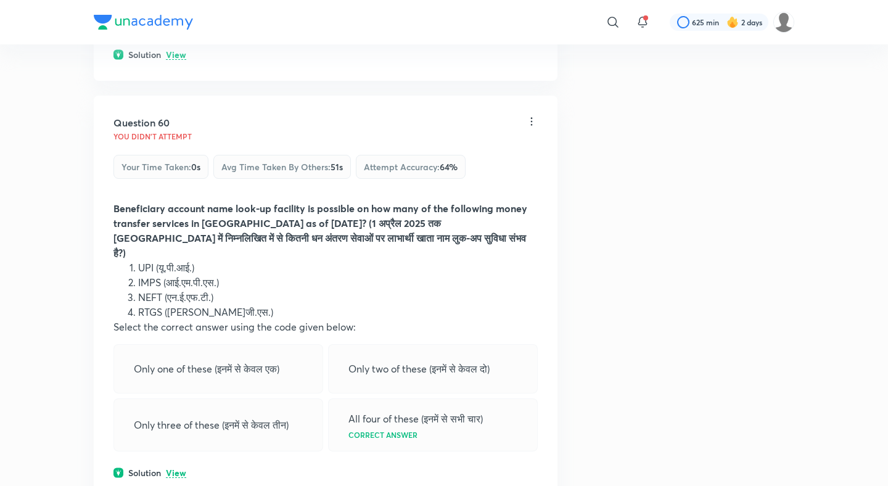
scroll to position [22632, 0]
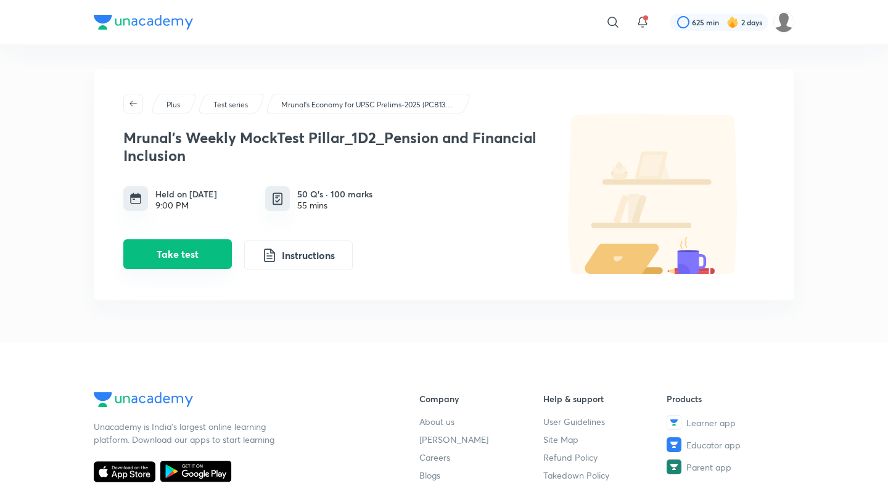
click at [202, 255] on button "Take test" at bounding box center [177, 254] width 108 height 30
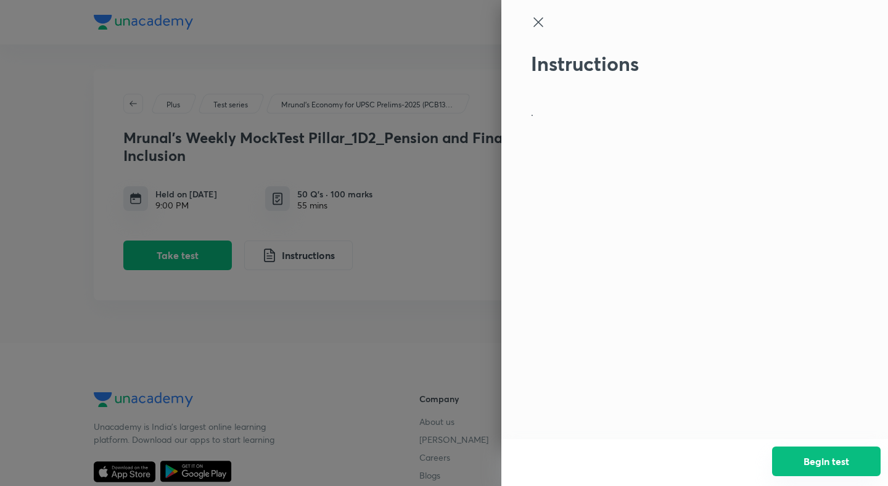
click at [835, 454] on button "Begin test" at bounding box center [826, 461] width 108 height 30
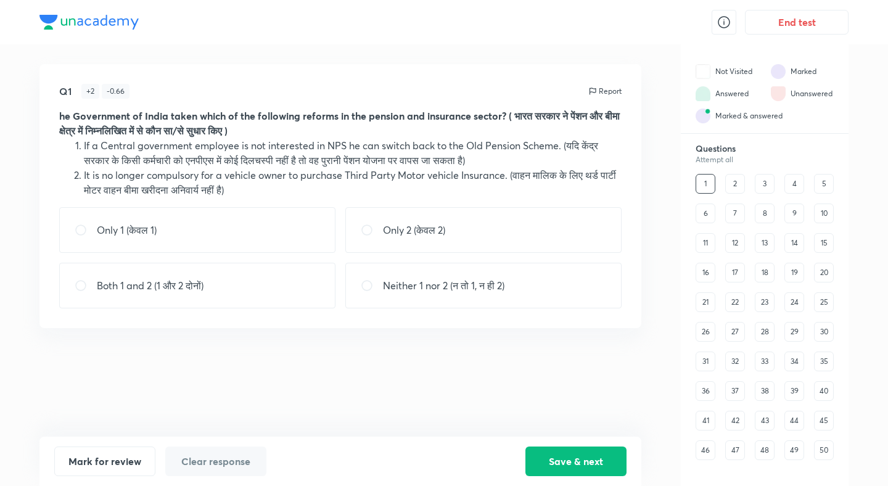
click at [817, 29] on button "End test" at bounding box center [797, 22] width 104 height 25
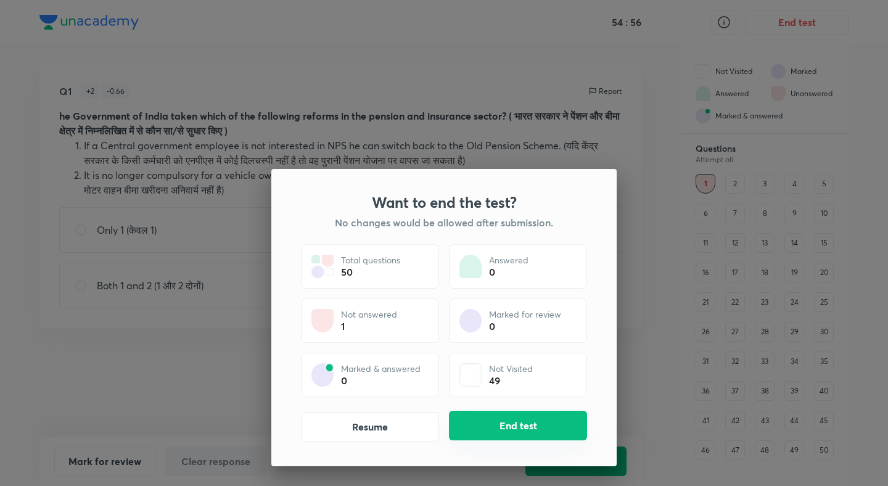
click at [502, 428] on button "End test" at bounding box center [518, 426] width 138 height 30
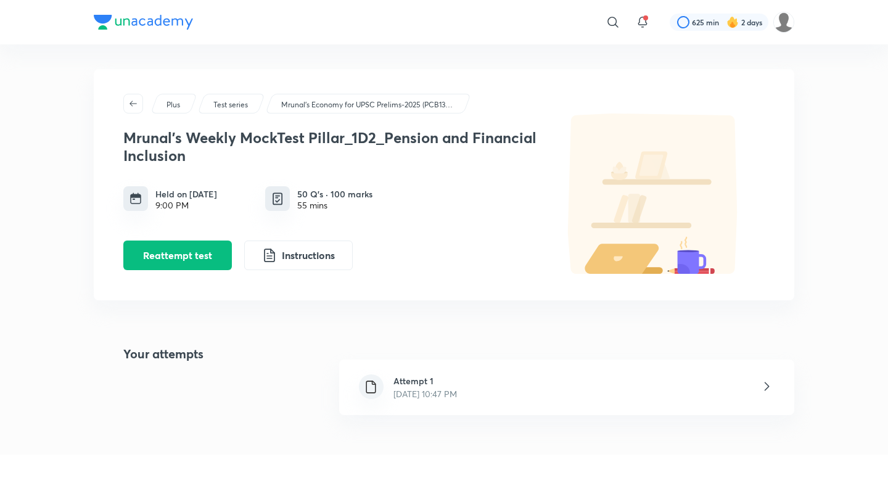
click at [430, 374] on h6 "Attempt 1" at bounding box center [424, 380] width 63 height 13
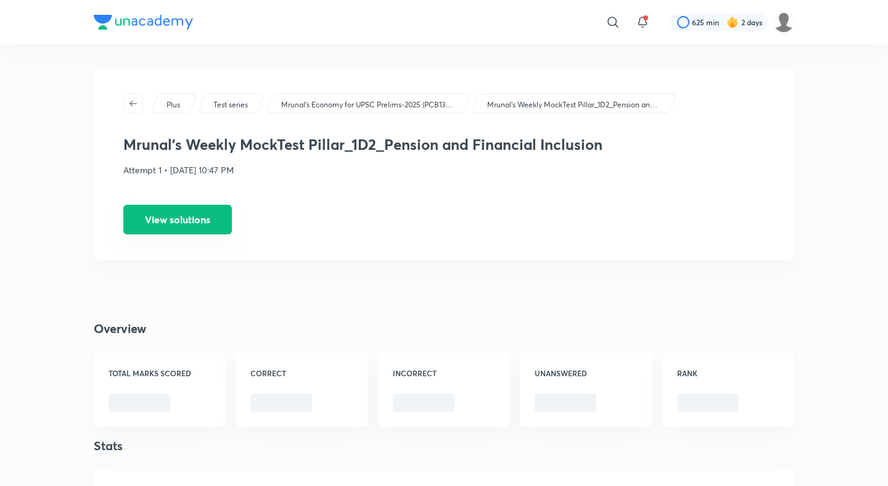
click at [186, 232] on button "View solutions" at bounding box center [177, 220] width 108 height 30
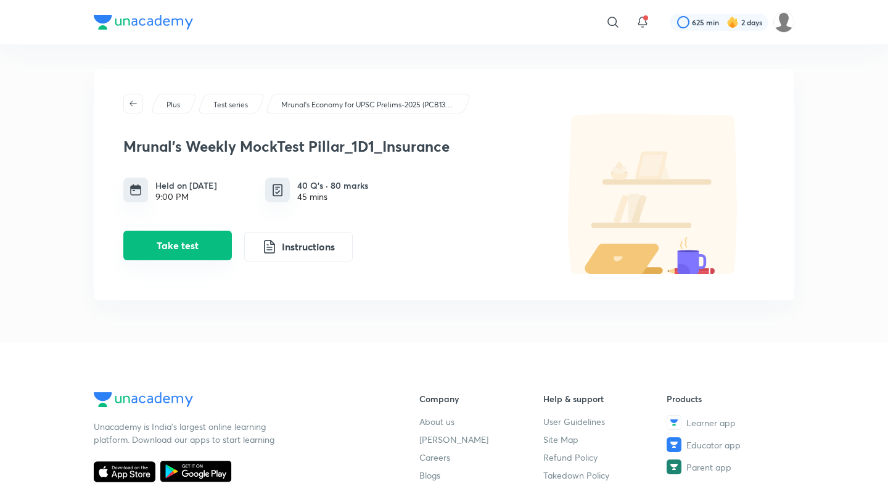
click at [177, 249] on button "Take test" at bounding box center [177, 246] width 108 height 30
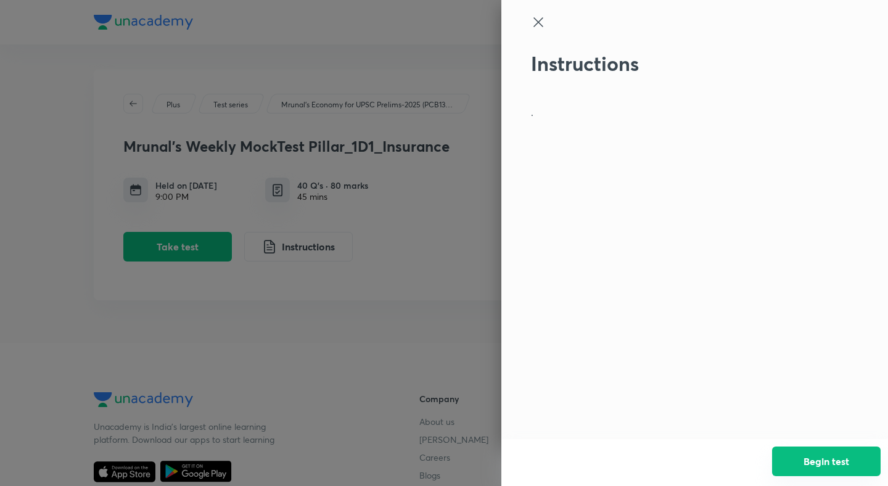
click at [788, 449] on button "Begin test" at bounding box center [826, 461] width 108 height 30
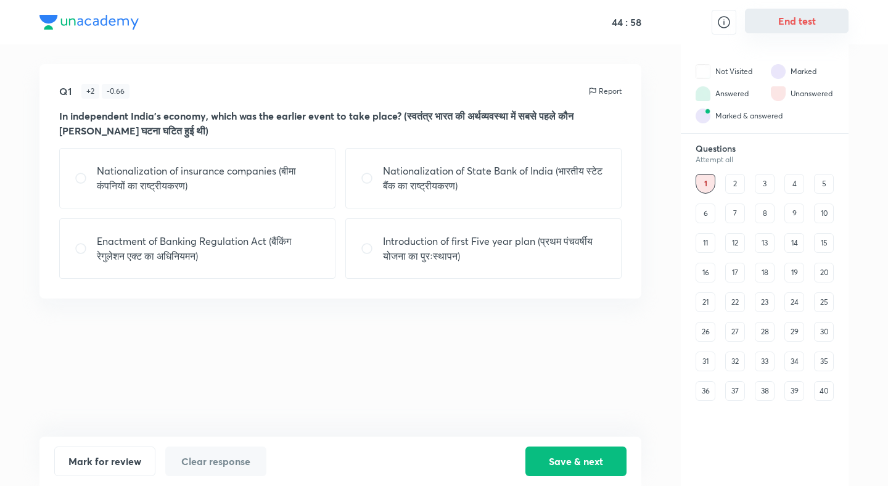
click at [774, 30] on button "End test" at bounding box center [797, 21] width 104 height 25
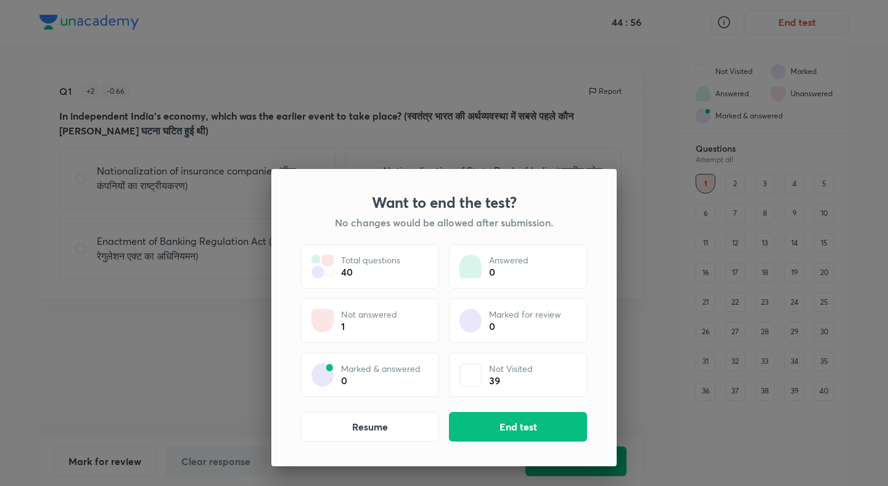
click at [549, 408] on div "Want to end the test? No changes would be allowed after submission. Total quest…" at bounding box center [443, 317] width 345 height 297
click at [546, 412] on button "End test" at bounding box center [518, 426] width 138 height 30
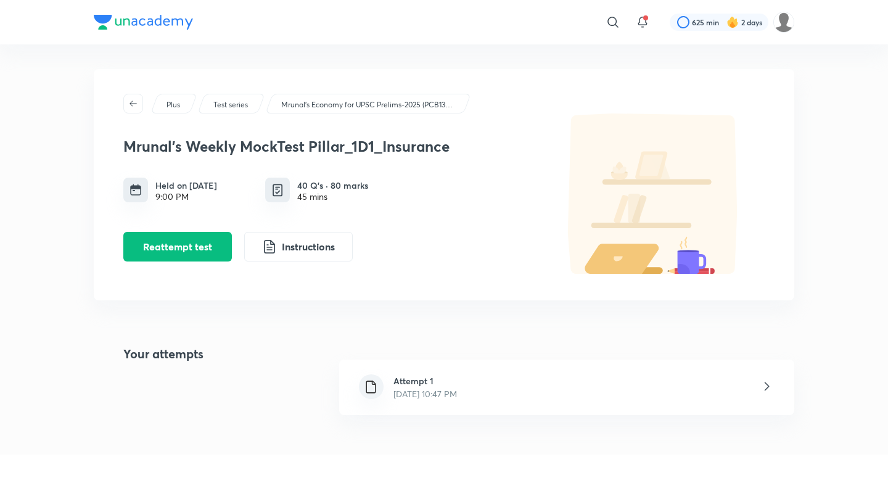
click at [544, 397] on div "Attempt 1 [DATE] 10:47 PM" at bounding box center [566, 386] width 455 height 55
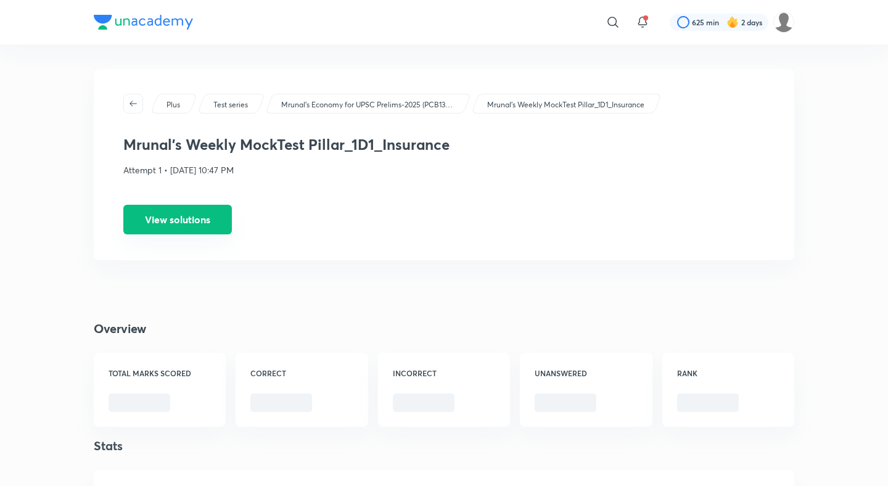
click at [153, 215] on button "View solutions" at bounding box center [177, 220] width 108 height 30
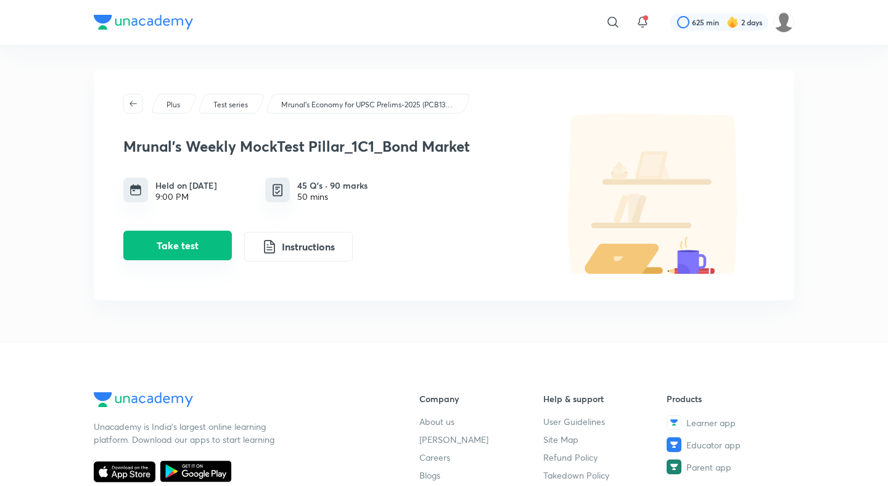
click at [198, 234] on button "Take test" at bounding box center [177, 246] width 108 height 30
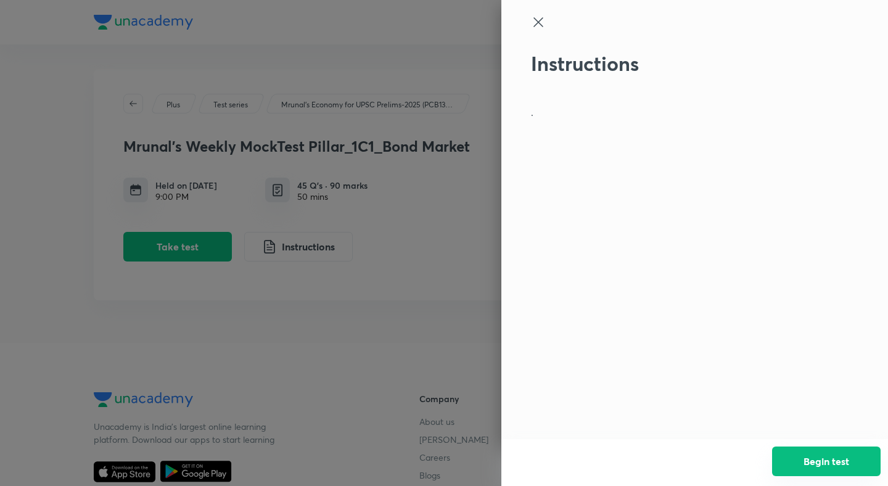
click at [824, 466] on button "Begin test" at bounding box center [826, 461] width 108 height 30
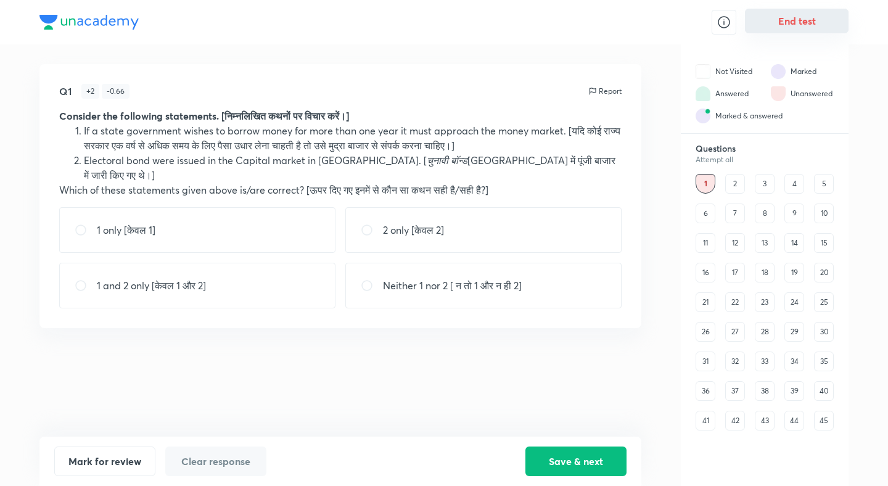
click at [826, 32] on button "End test" at bounding box center [797, 21] width 104 height 25
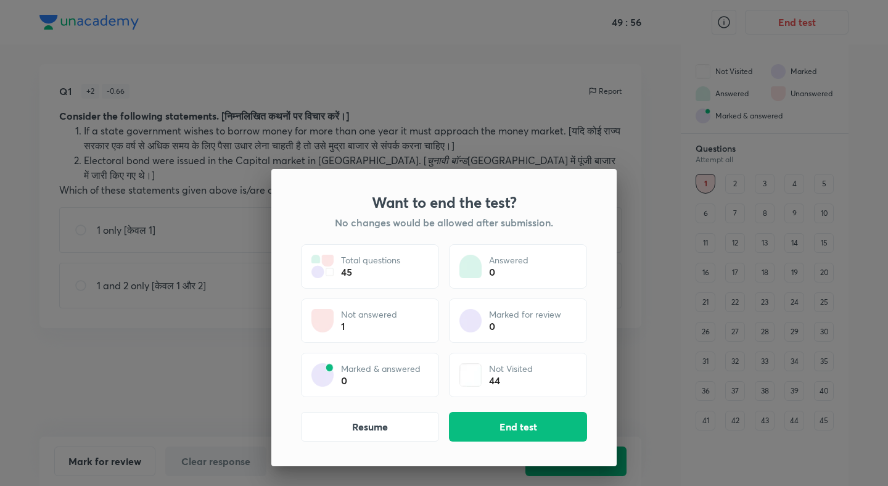
click at [533, 406] on div "Want to end the test? No changes would be allowed after submission. Total quest…" at bounding box center [443, 317] width 345 height 297
click at [517, 427] on button "End test" at bounding box center [518, 426] width 138 height 30
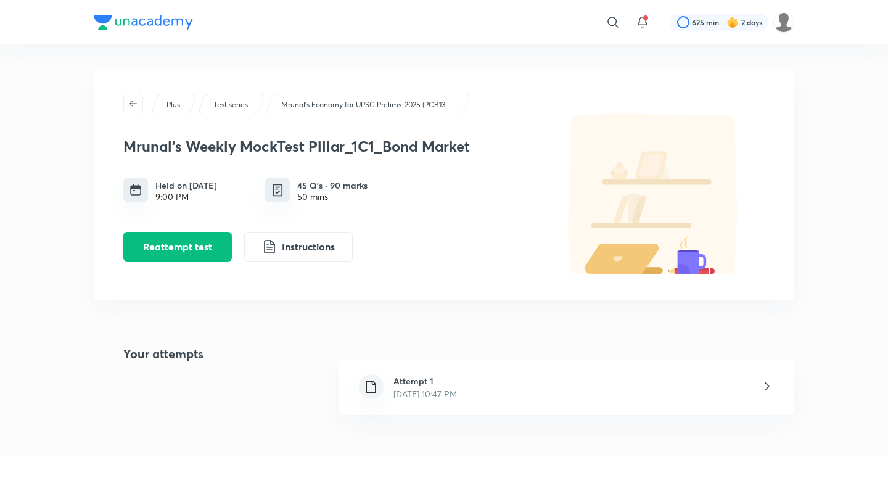
click at [403, 405] on div "Attempt 1 [DATE] 10:47 PM" at bounding box center [566, 386] width 455 height 55
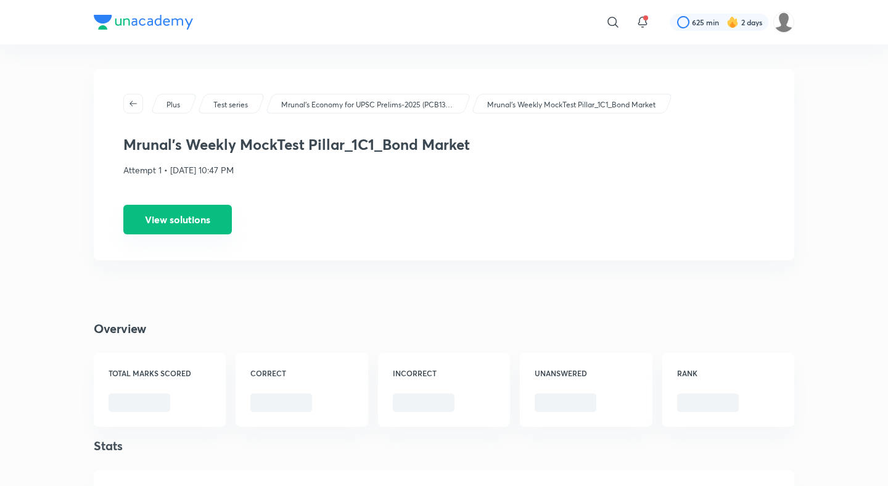
click at [167, 220] on button "View solutions" at bounding box center [177, 220] width 108 height 30
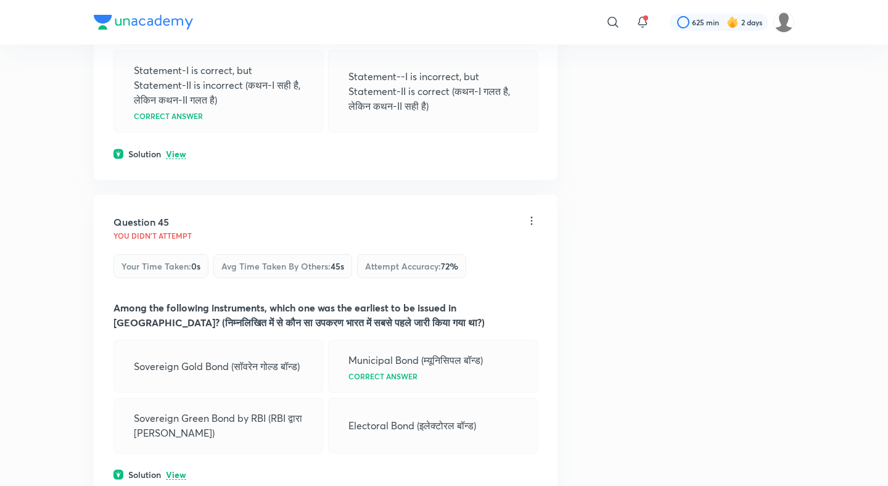
scroll to position [16772, 0]
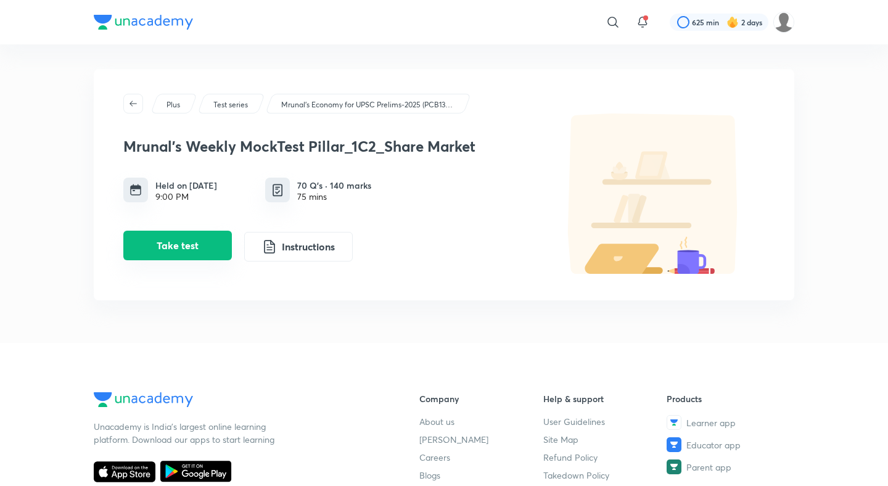
click at [186, 233] on button "Take test" at bounding box center [177, 246] width 108 height 30
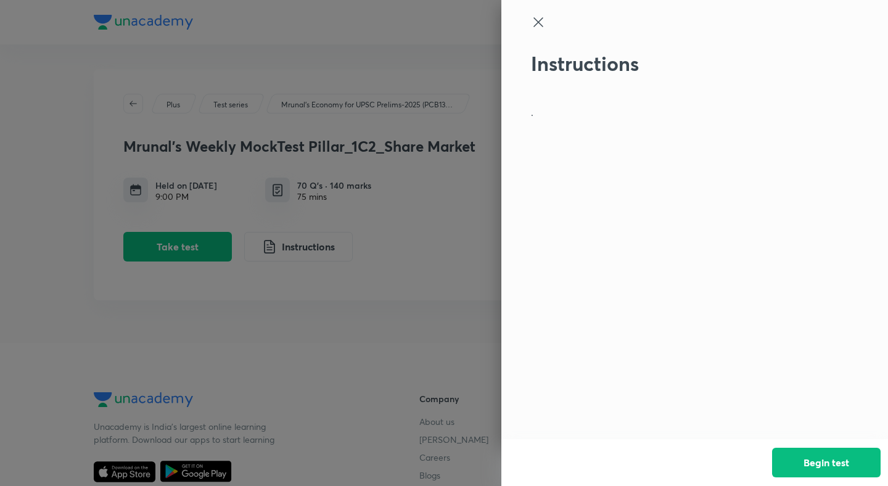
click at [816, 444] on div "Begin test" at bounding box center [694, 462] width 387 height 47
click at [817, 452] on button "Begin test" at bounding box center [826, 461] width 108 height 30
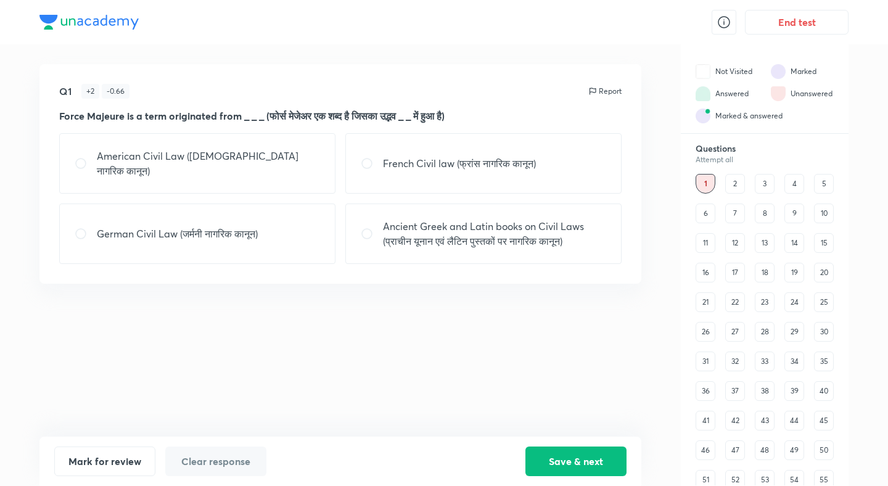
click at [819, 33] on div "End test" at bounding box center [765, 22] width 168 height 44
click at [803, 28] on button "End test" at bounding box center [797, 21] width 104 height 25
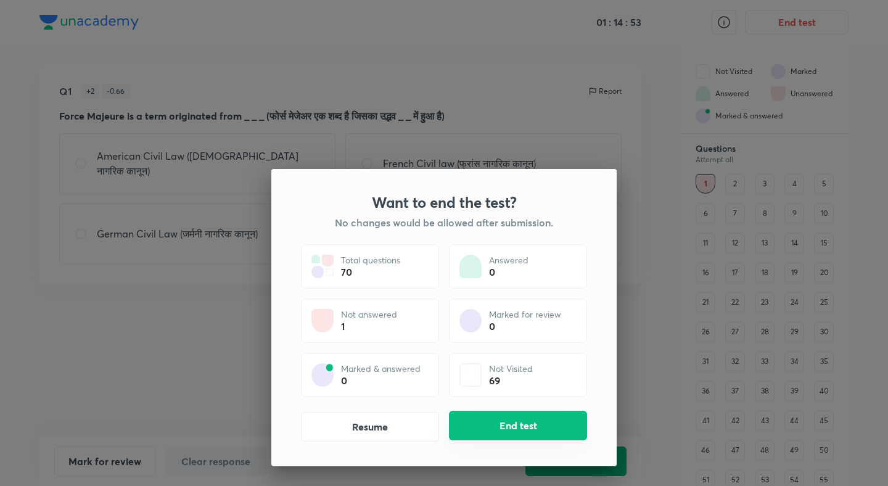
click at [512, 430] on button "End test" at bounding box center [518, 426] width 138 height 30
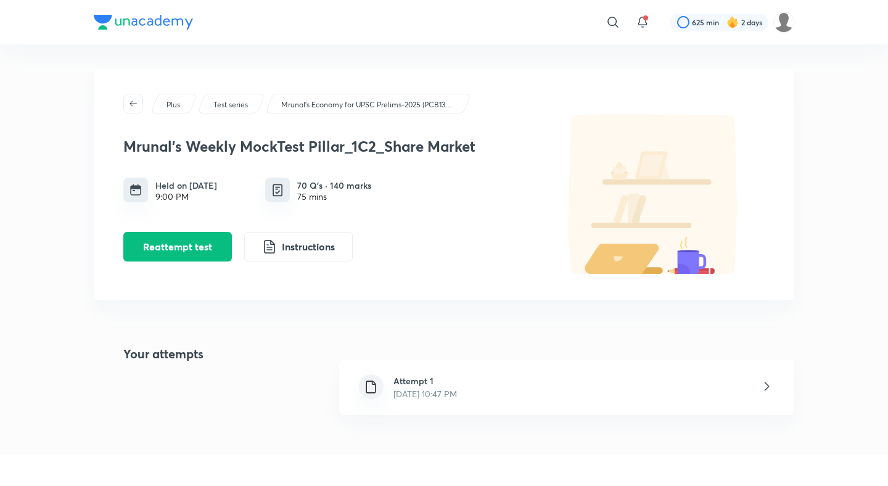
click at [471, 366] on div "Attempt 1 Oct 4, 2025, 10:47 PM" at bounding box center [566, 386] width 455 height 55
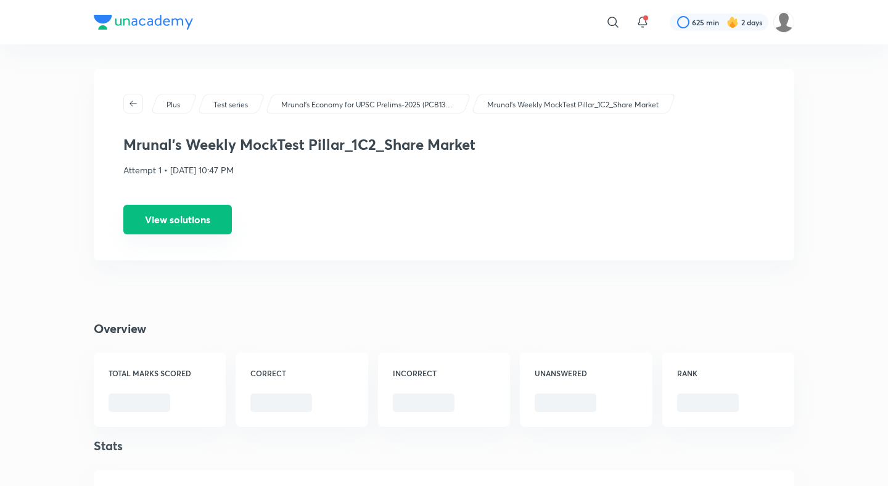
click at [194, 223] on button "View solutions" at bounding box center [177, 220] width 108 height 30
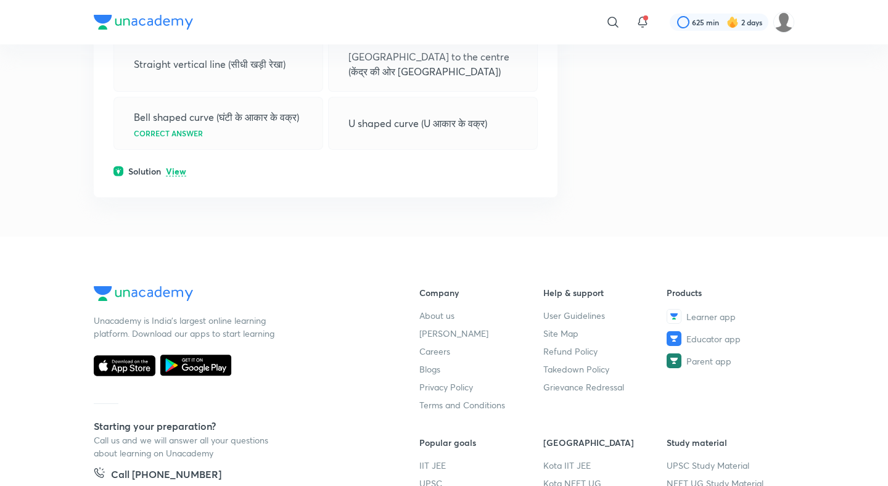
scroll to position [26893, 0]
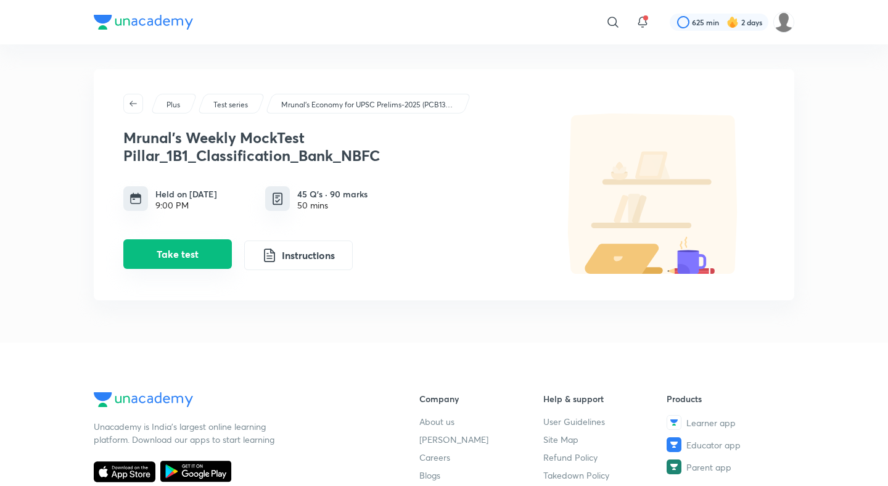
click at [180, 243] on button "Take test" at bounding box center [177, 254] width 108 height 30
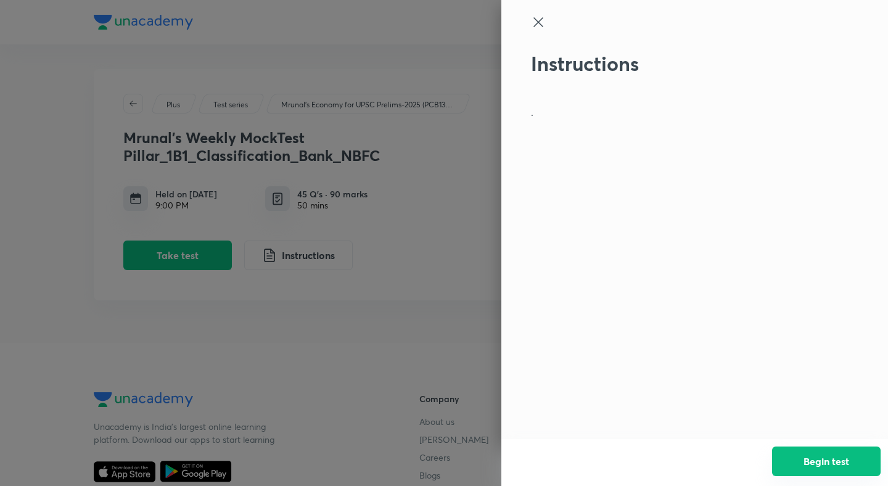
click at [846, 456] on button "Begin test" at bounding box center [826, 461] width 108 height 30
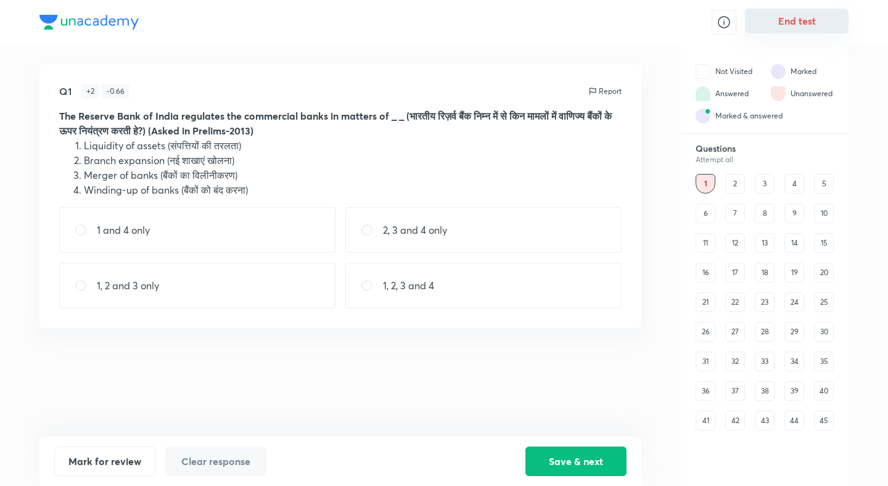
click at [803, 24] on button "End test" at bounding box center [797, 21] width 104 height 25
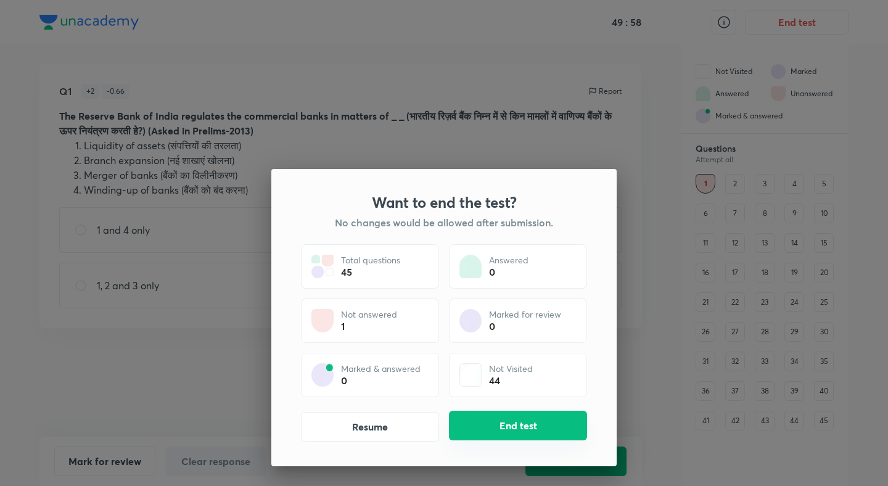
click at [488, 419] on button "End test" at bounding box center [518, 426] width 138 height 30
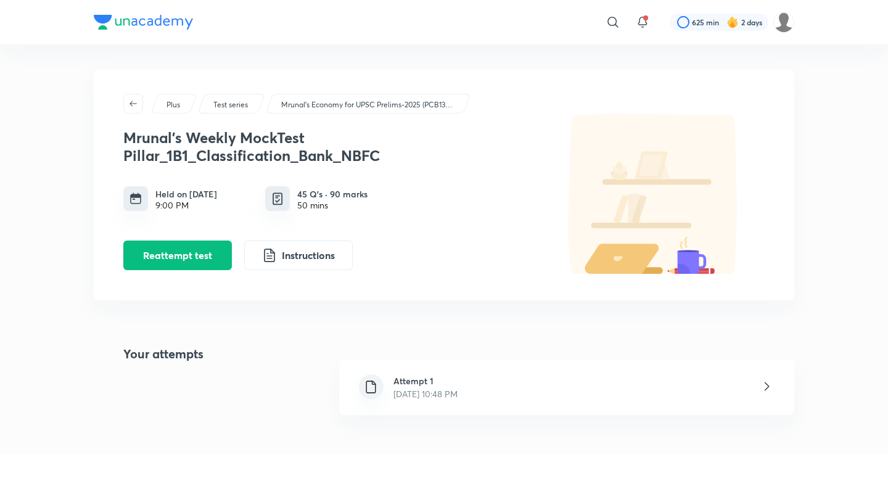
click at [445, 372] on div "Attempt 1 [DATE] 10:48 PM" at bounding box center [566, 386] width 455 height 55
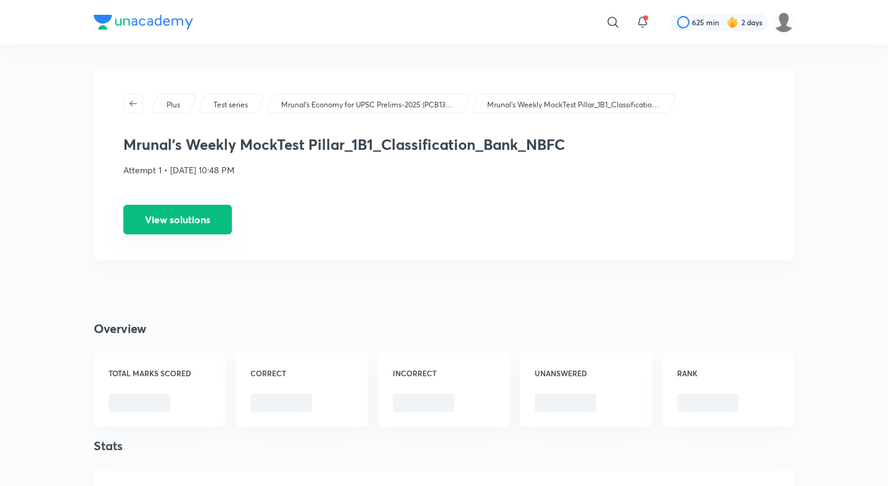
click at [184, 222] on button "View solutions" at bounding box center [177, 220] width 108 height 30
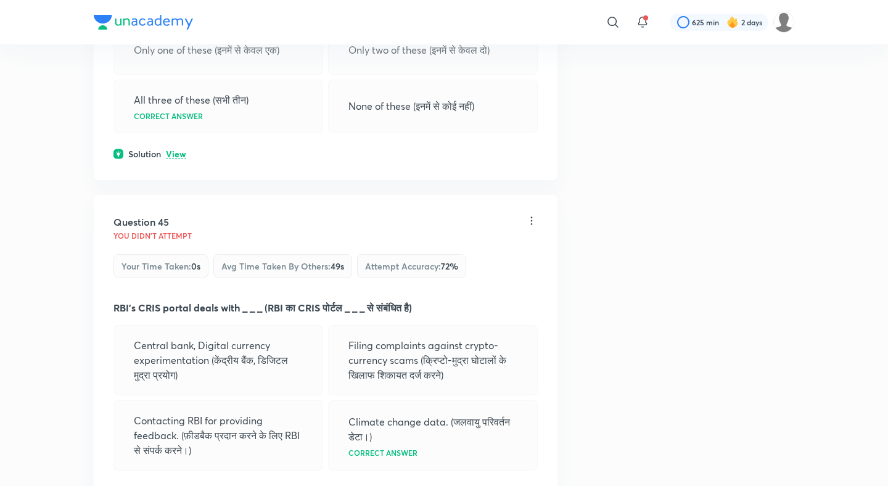
scroll to position [17111, 0]
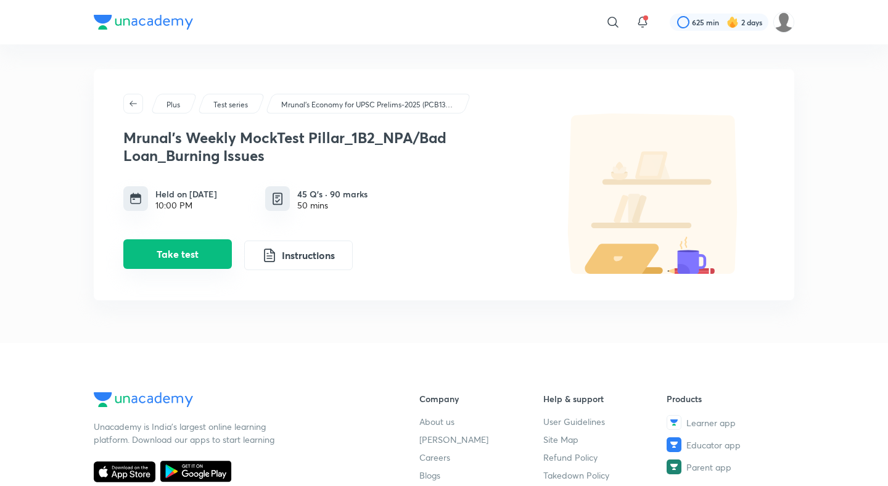
click at [189, 252] on button "Take test" at bounding box center [177, 254] width 108 height 30
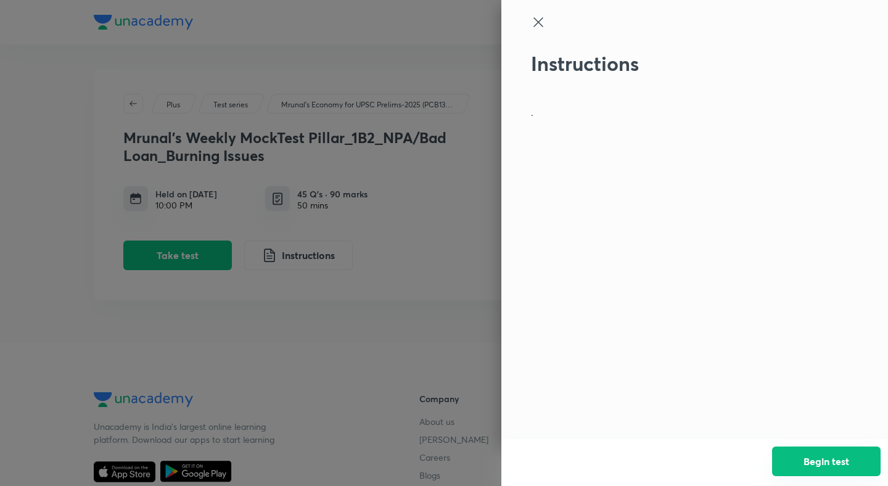
click at [802, 454] on button "Begin test" at bounding box center [826, 461] width 108 height 30
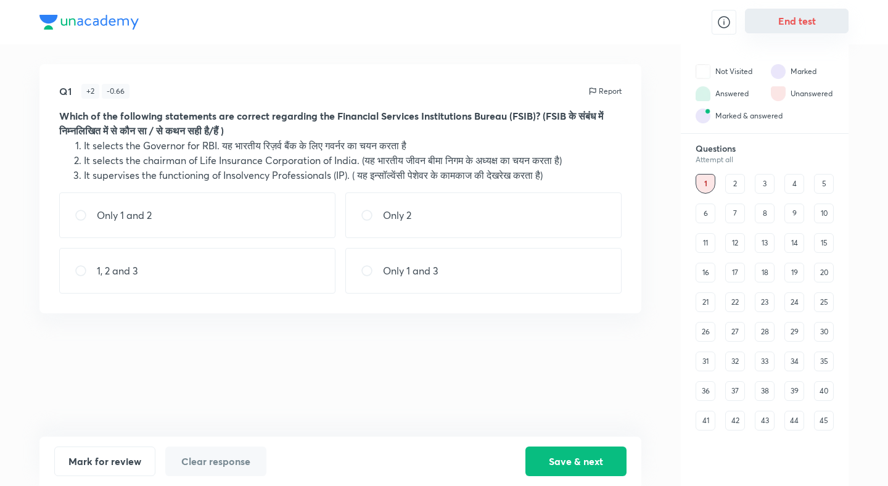
click at [816, 24] on button "End test" at bounding box center [797, 21] width 104 height 25
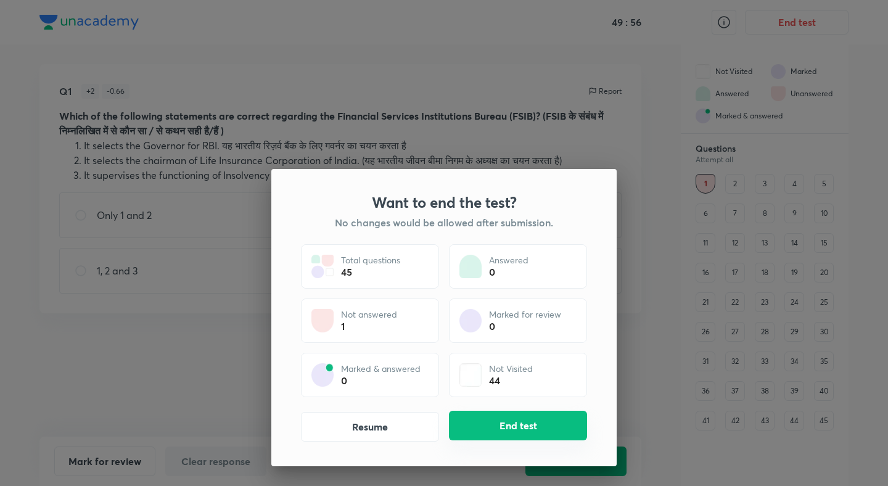
click at [537, 413] on button "End test" at bounding box center [518, 426] width 138 height 30
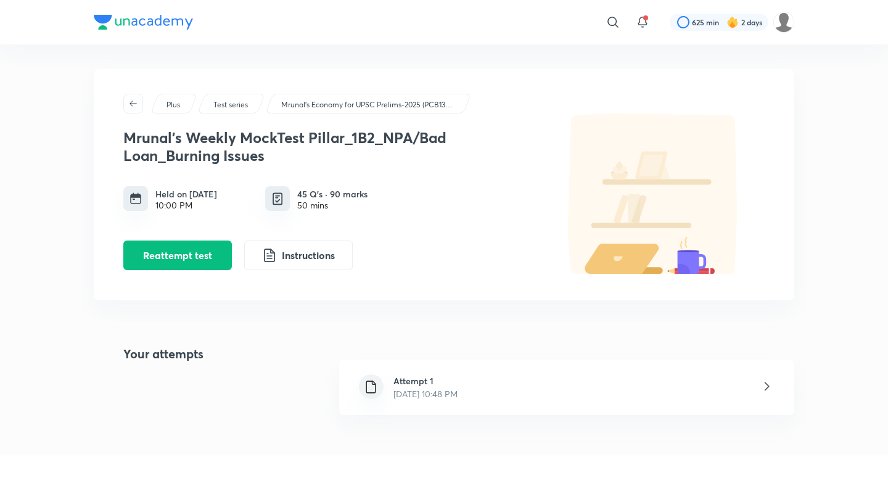
click at [437, 375] on h6 "Attempt 1" at bounding box center [425, 380] width 64 height 13
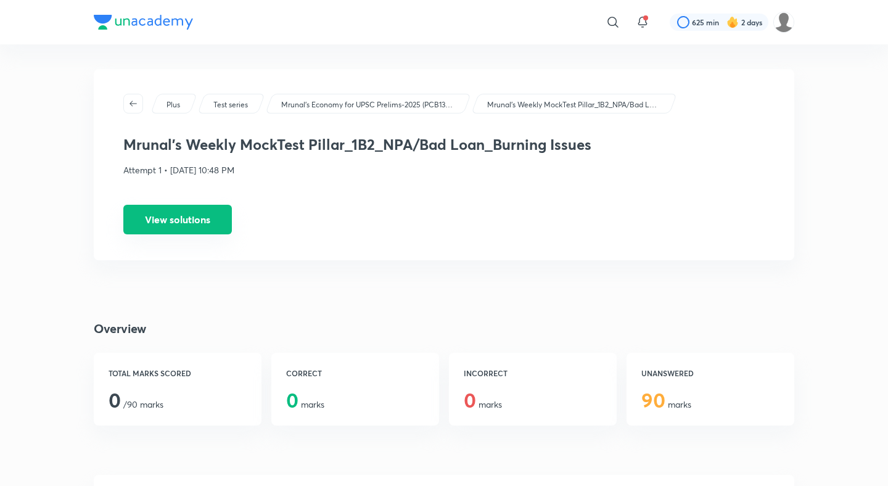
click at [202, 211] on button "View solutions" at bounding box center [177, 220] width 108 height 30
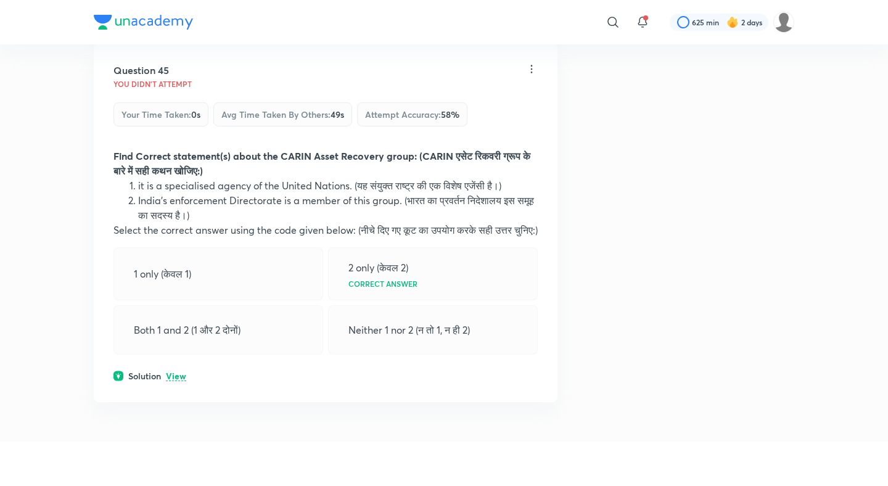
scroll to position [17845, 0]
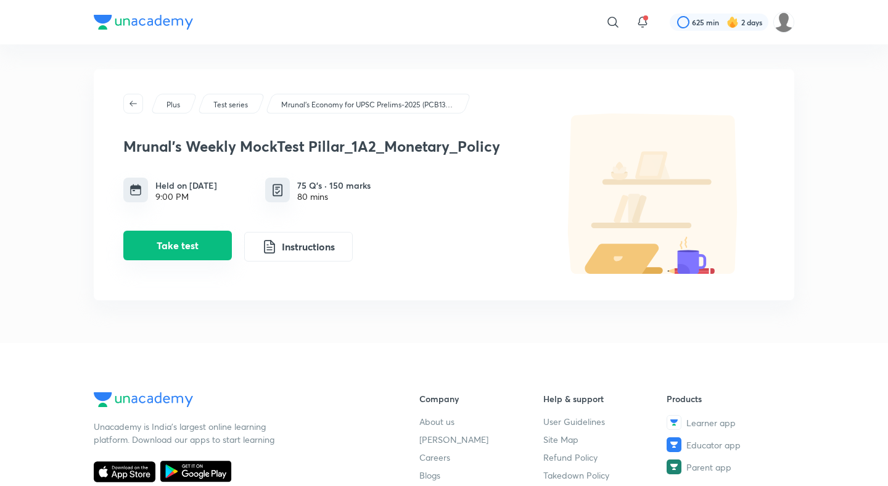
click at [196, 240] on button "Take test" at bounding box center [177, 246] width 108 height 30
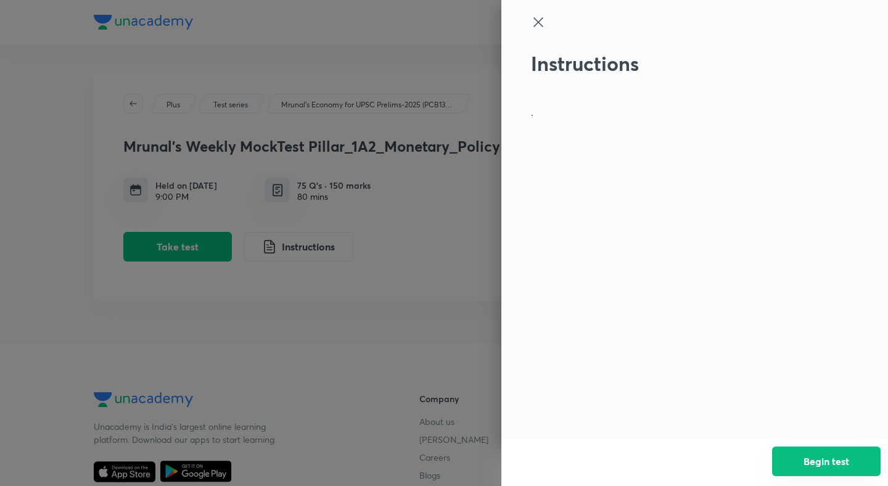
click at [816, 463] on button "Begin test" at bounding box center [826, 461] width 108 height 30
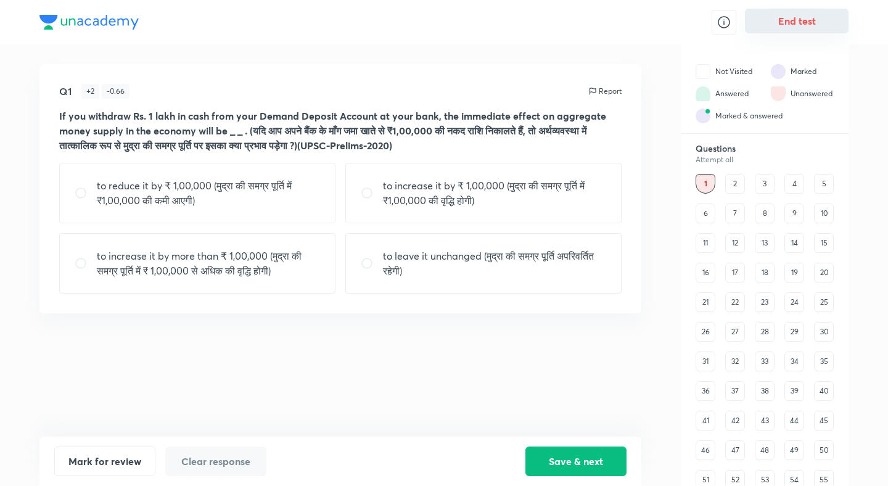
click at [809, 25] on button "End test" at bounding box center [797, 21] width 104 height 25
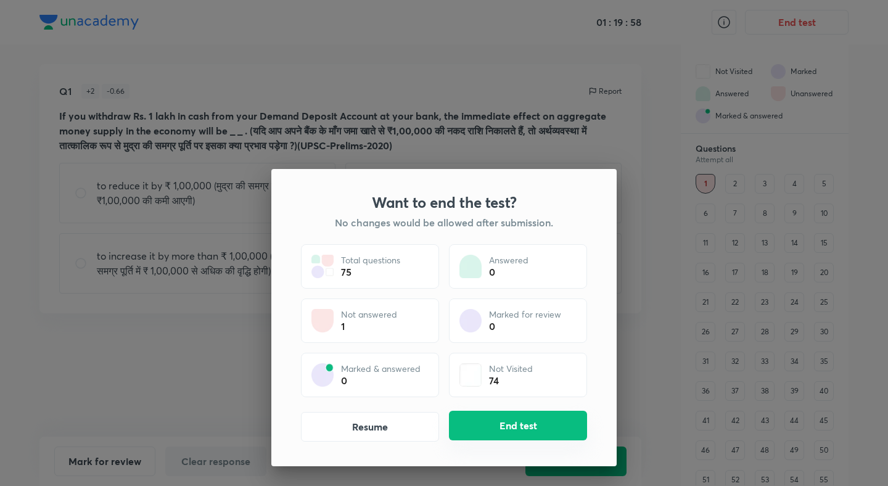
click at [498, 434] on button "End test" at bounding box center [518, 426] width 138 height 30
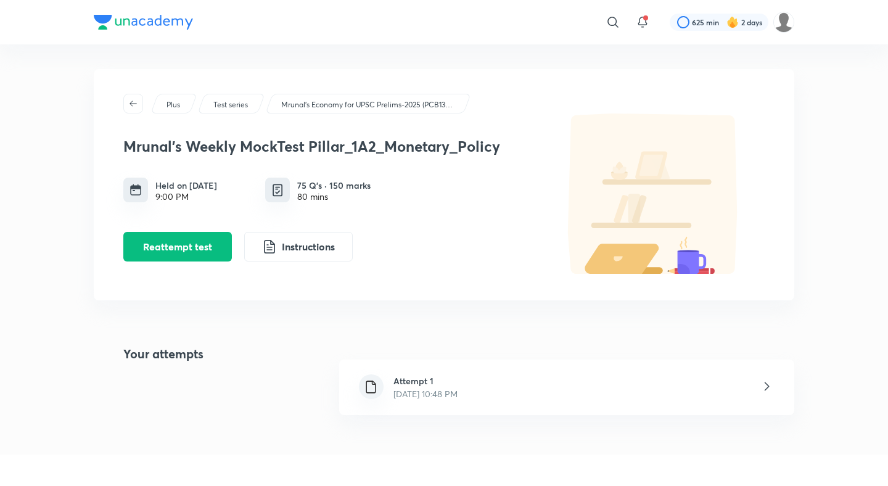
click at [441, 375] on h6 "Attempt 1" at bounding box center [425, 380] width 64 height 13
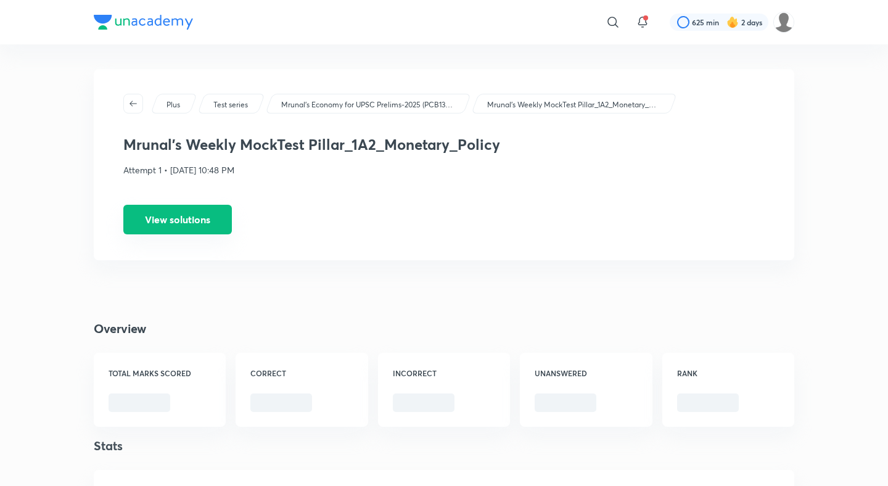
click at [207, 216] on button "View solutions" at bounding box center [177, 220] width 108 height 30
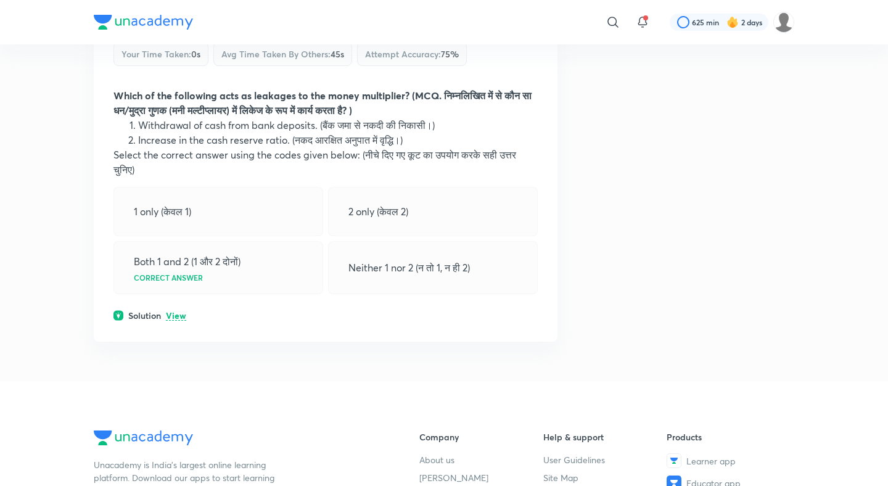
scroll to position [29130, 0]
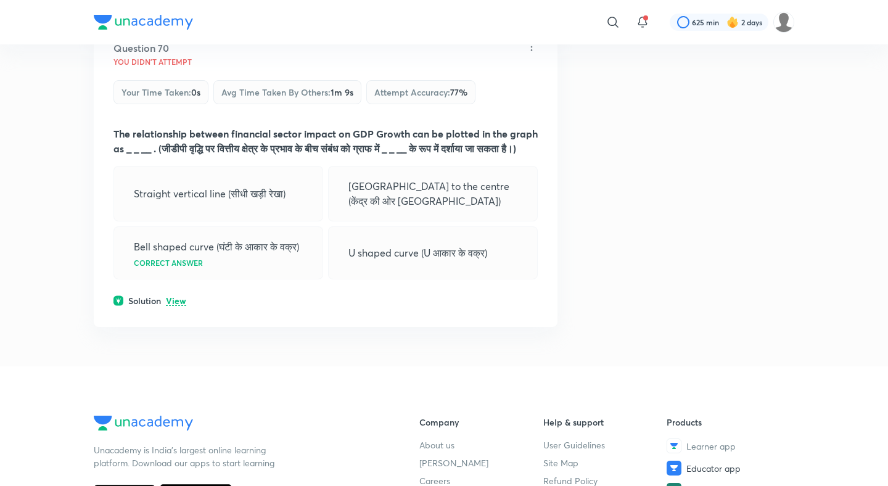
scroll to position [26471, 0]
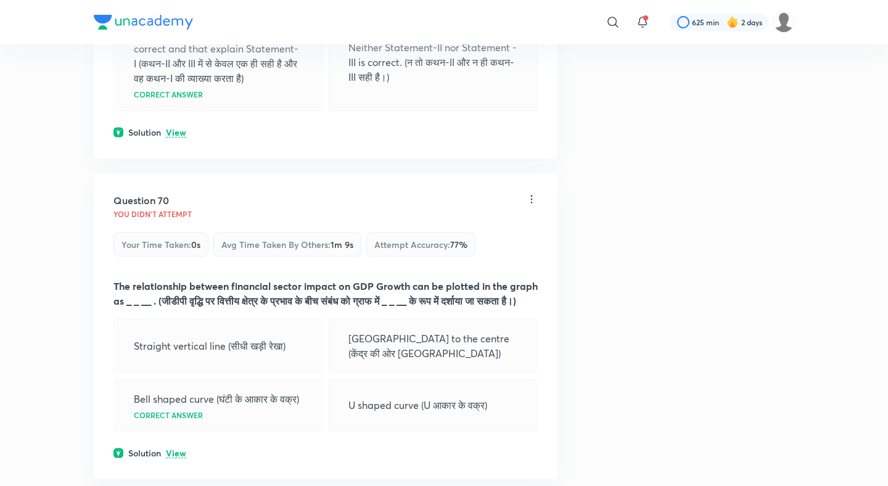
click at [185, 449] on p "View" at bounding box center [176, 453] width 20 height 9
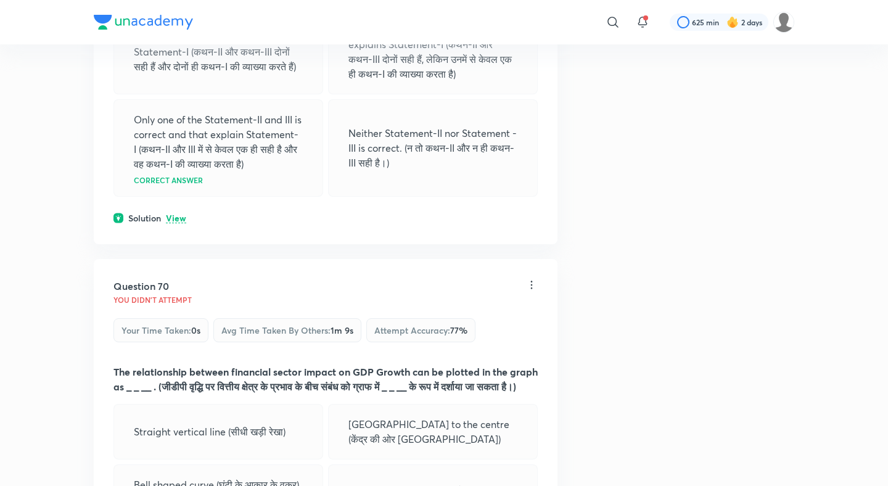
click at [179, 214] on p "View" at bounding box center [176, 218] width 20 height 9
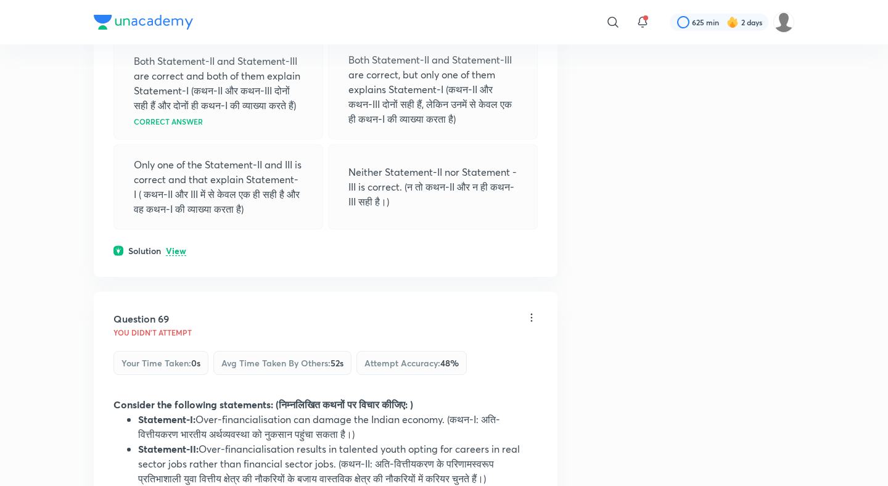
click at [177, 247] on p "View" at bounding box center [176, 251] width 20 height 9
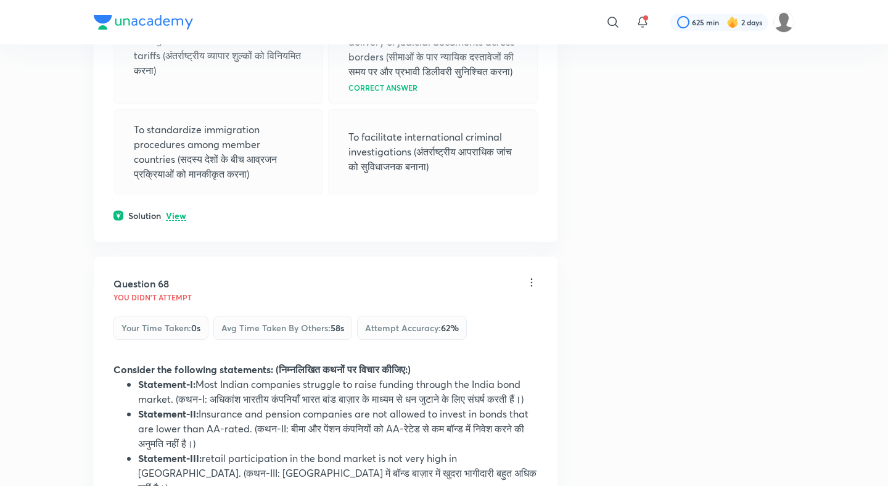
scroll to position [25263, 0]
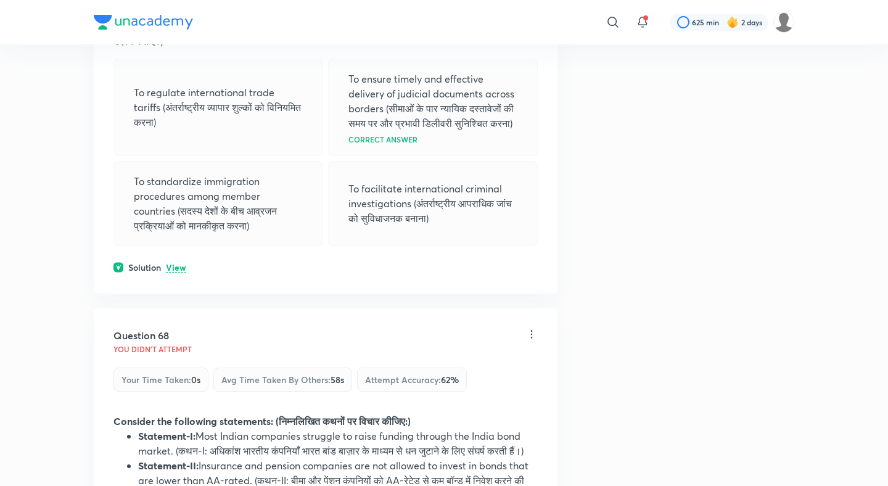
click at [177, 202] on div "Question 67 You didn't Attempt Your time taken : 0s Avg time taken by others : …" at bounding box center [326, 104] width 464 height 380
click at [178, 263] on p "View" at bounding box center [176, 267] width 20 height 9
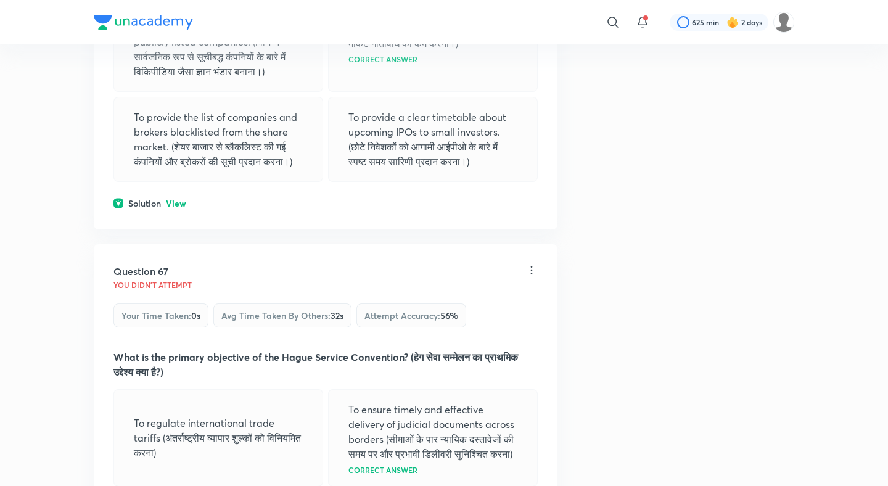
scroll to position [24890, 0]
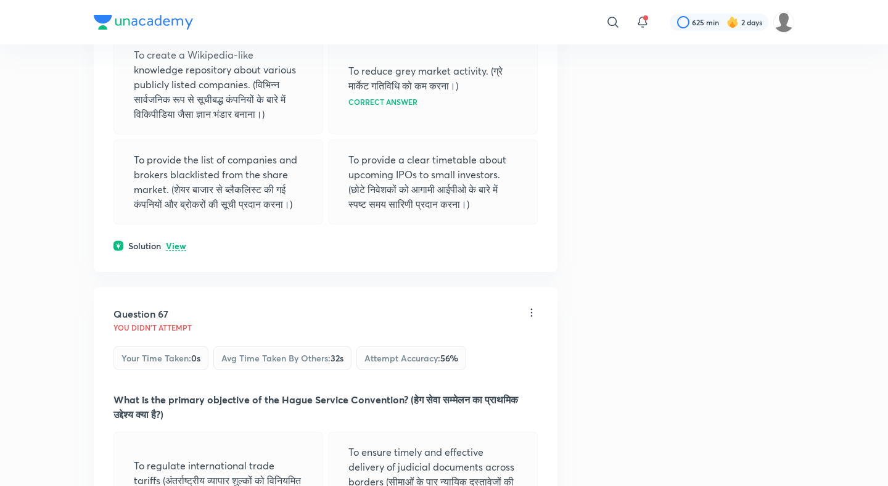
click at [183, 171] on div "Question 66 You didn't Attempt Your time taken : 0s Avg time taken by others : …" at bounding box center [326, 81] width 464 height 382
click at [179, 242] on p "View" at bounding box center [176, 246] width 20 height 9
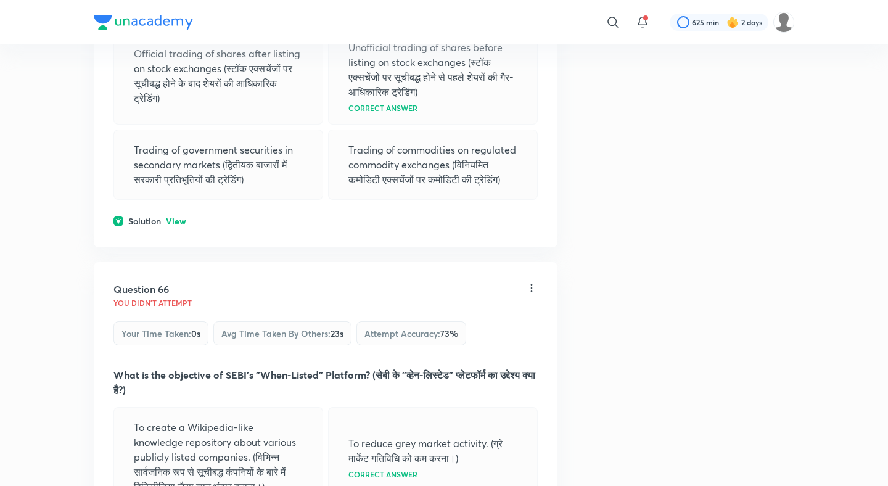
click at [179, 217] on p "View" at bounding box center [176, 221] width 20 height 9
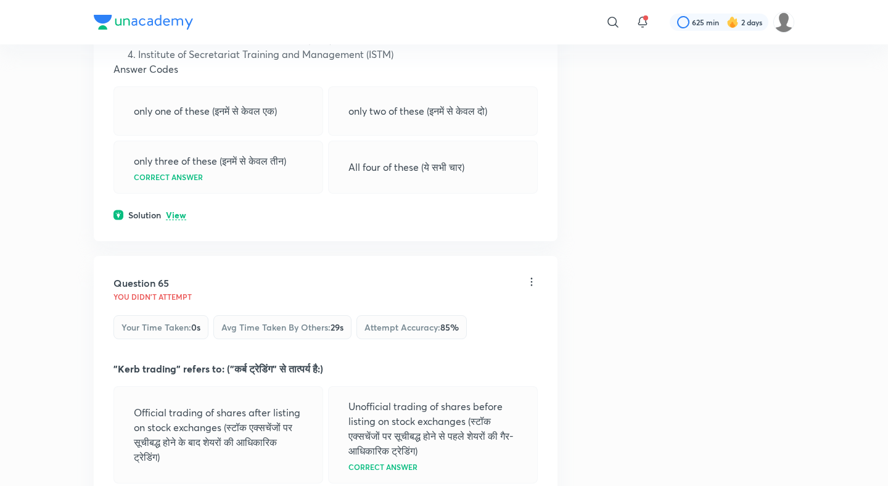
click at [178, 211] on p "View" at bounding box center [176, 215] width 20 height 9
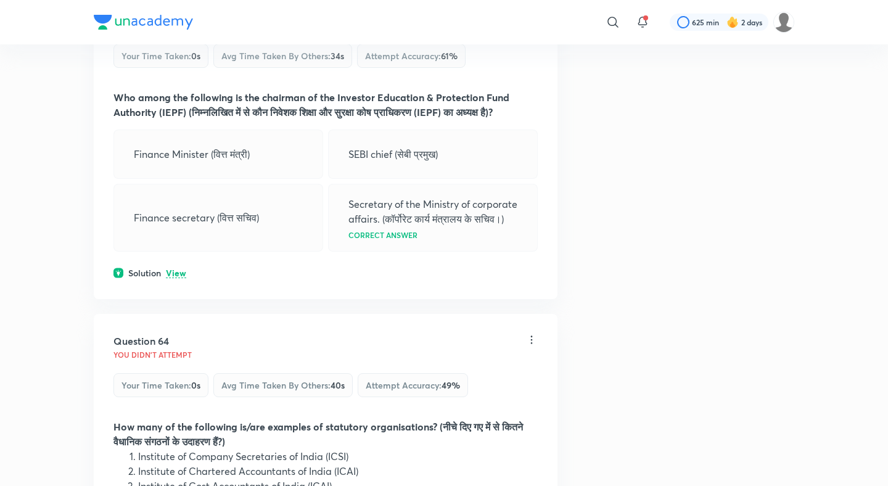
scroll to position [23707, 0]
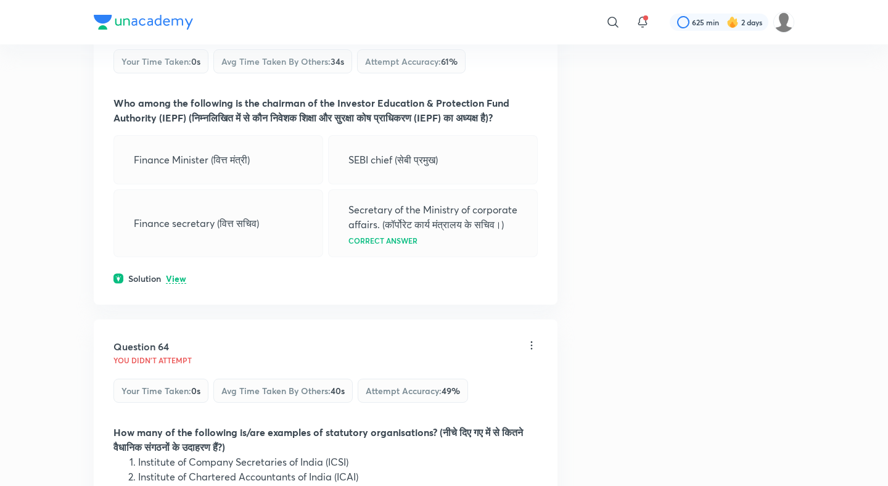
click at [179, 274] on p "View" at bounding box center [176, 278] width 20 height 9
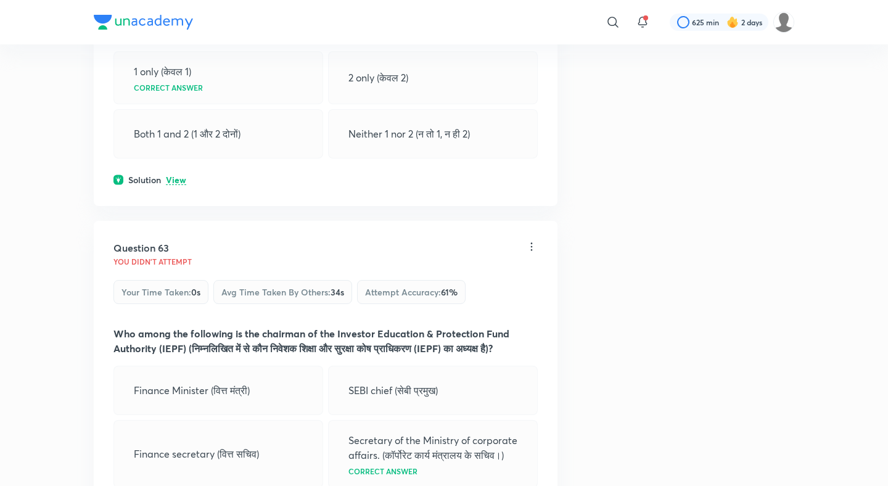
scroll to position [23373, 0]
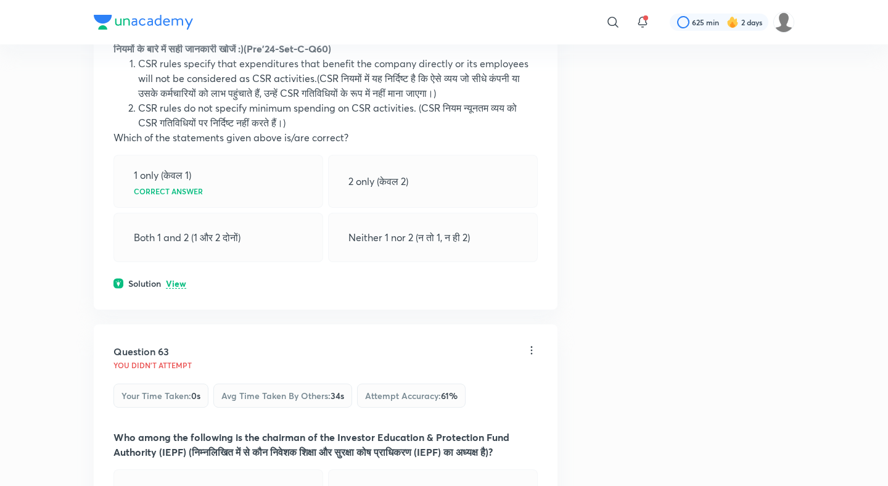
click at [176, 279] on p "View" at bounding box center [176, 283] width 20 height 9
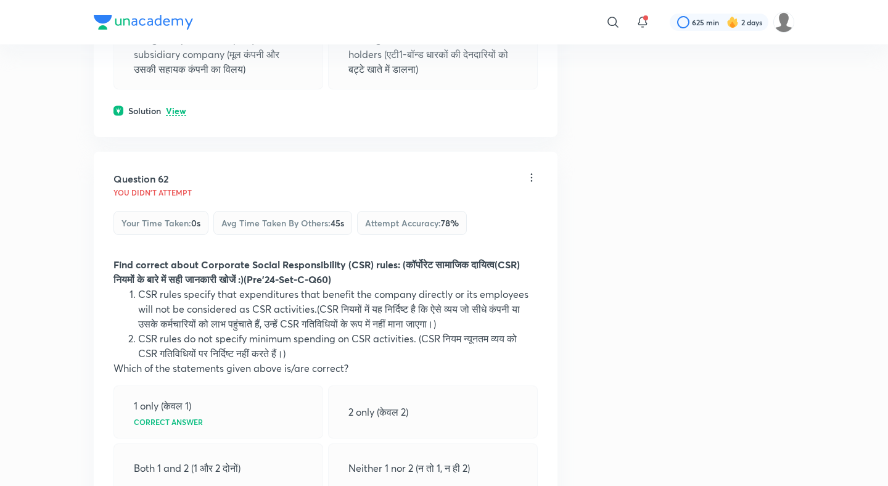
scroll to position [23023, 0]
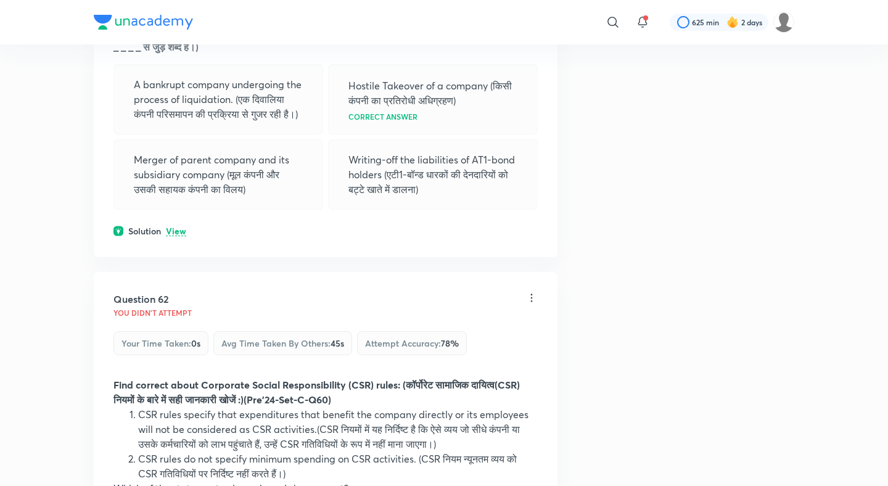
click at [174, 227] on p "View" at bounding box center [176, 231] width 20 height 9
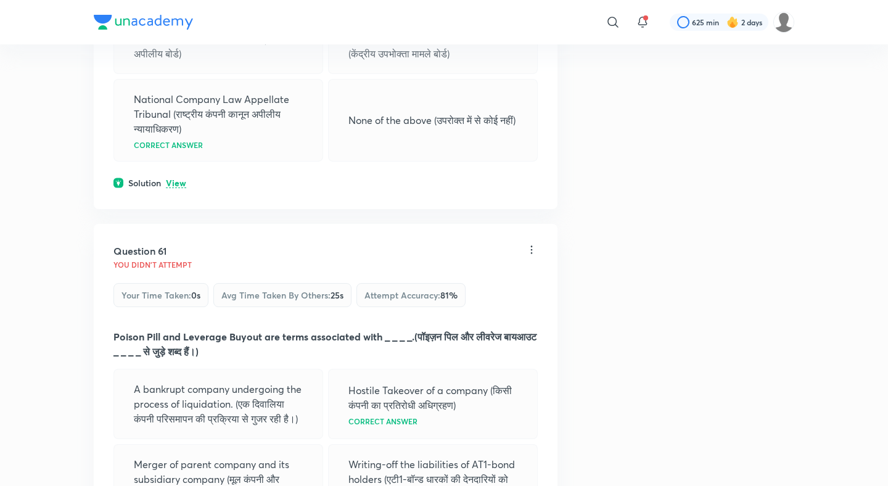
scroll to position [22631, 0]
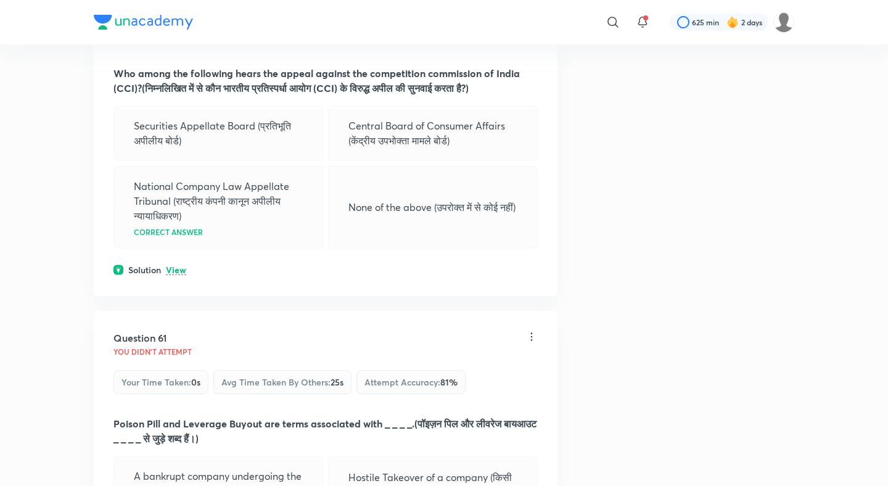
click at [173, 178] on div "Question 60 You didn't Attempt Your time taken : 0s Avg time taken by others : …" at bounding box center [326, 128] width 464 height 335
click at [173, 266] on p "View" at bounding box center [176, 270] width 20 height 9
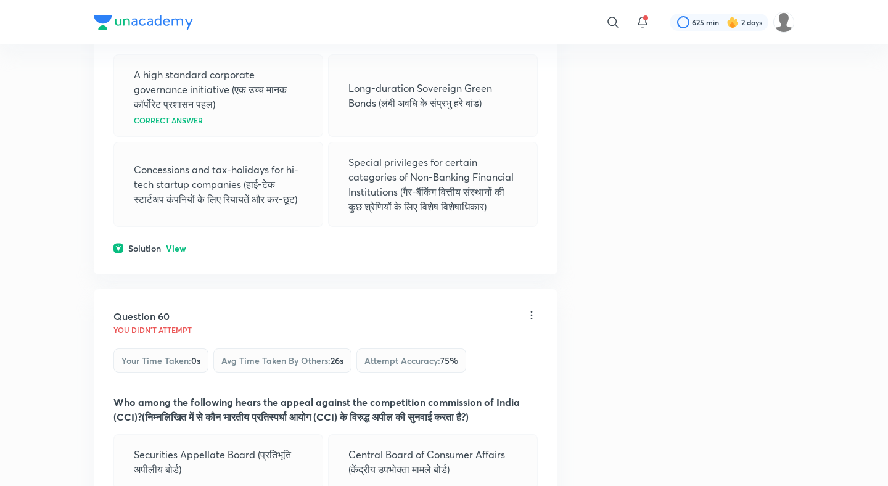
click at [178, 244] on p "View" at bounding box center [176, 248] width 20 height 9
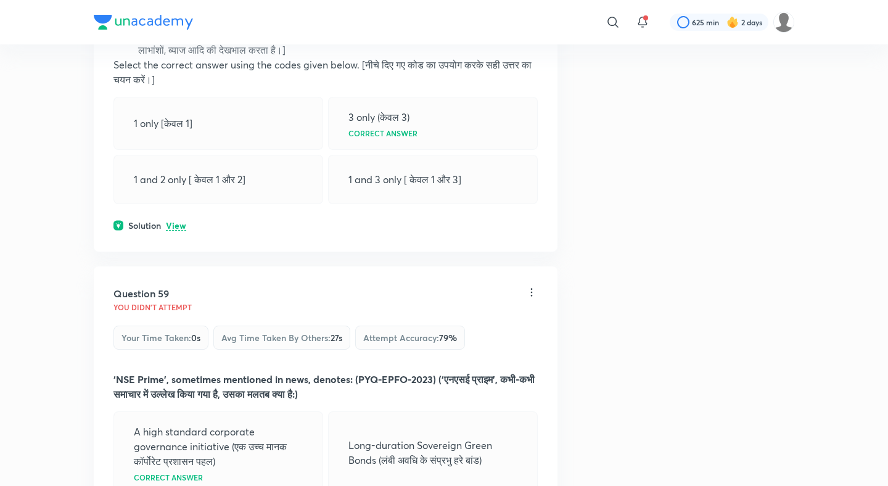
scroll to position [21943, 0]
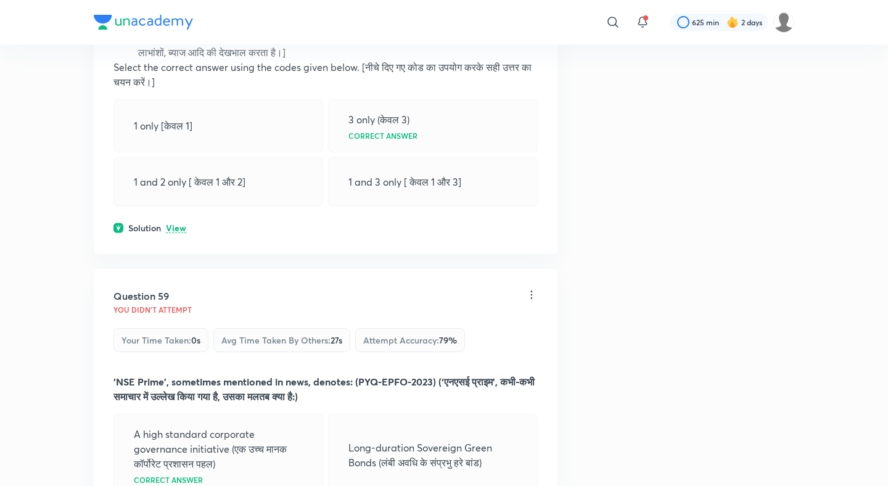
click at [175, 224] on p "View" at bounding box center [176, 228] width 20 height 9
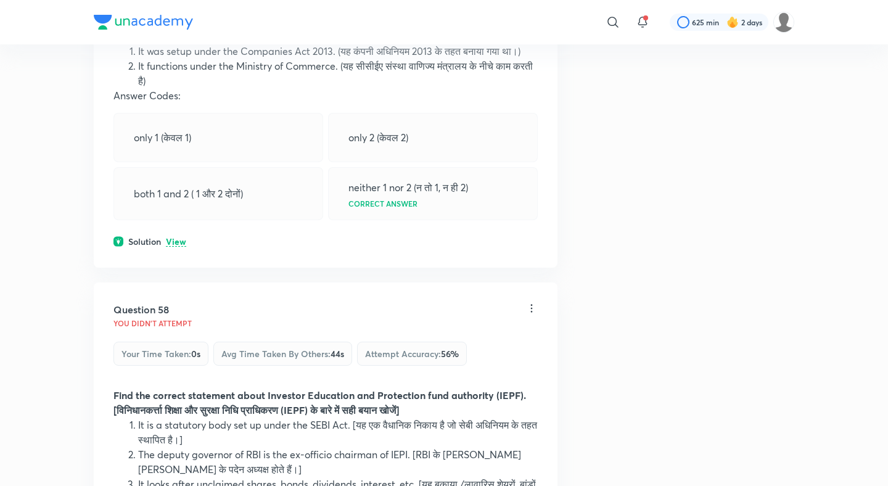
click at [178, 237] on p "View" at bounding box center [176, 241] width 20 height 9
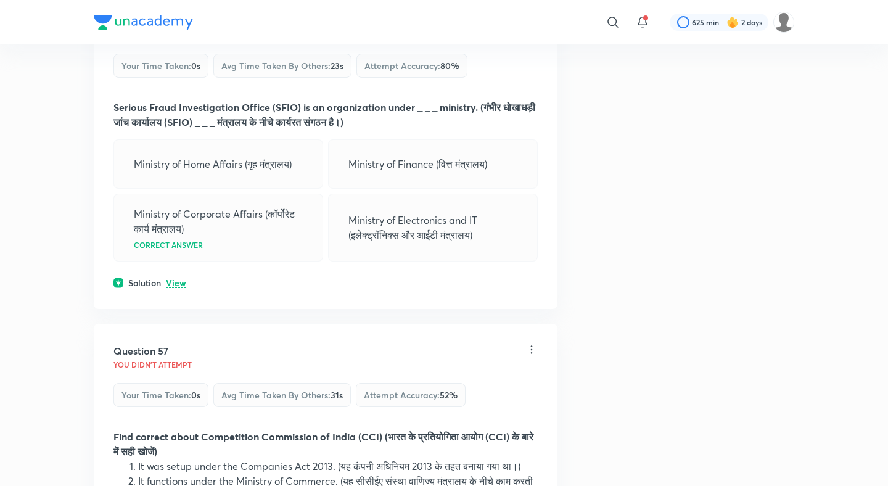
scroll to position [21012, 0]
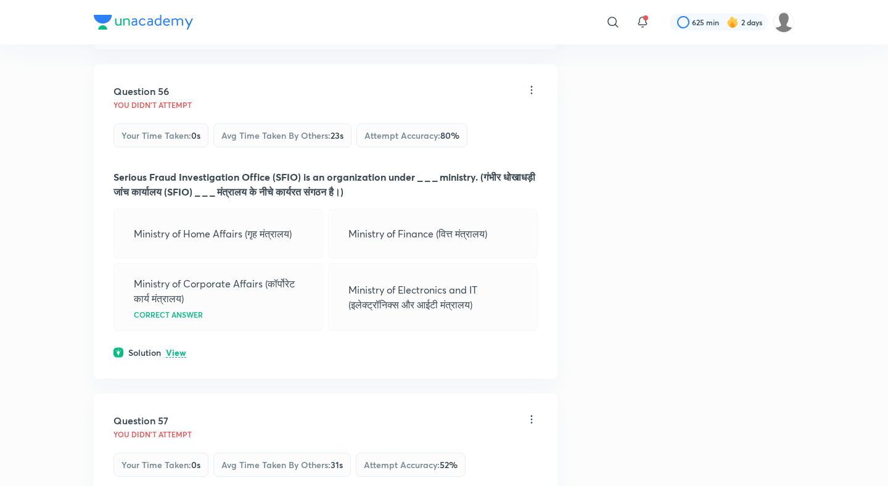
click at [177, 346] on div "Solution View" at bounding box center [325, 352] width 424 height 13
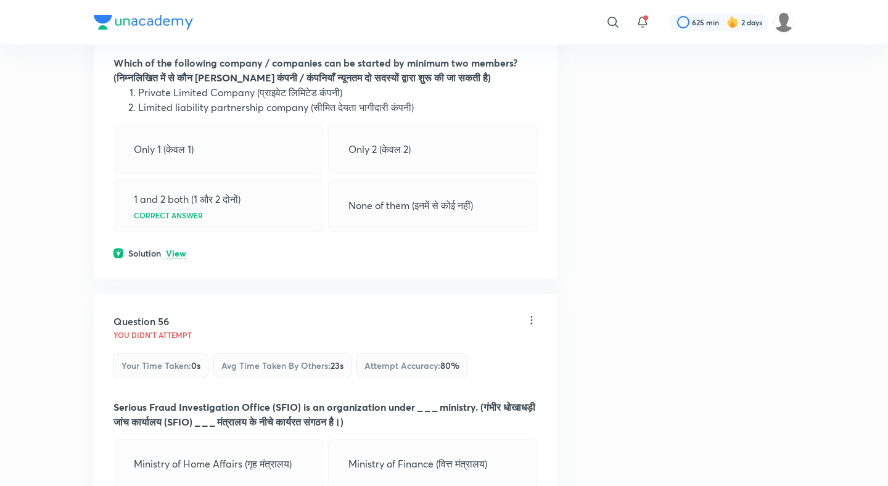
scroll to position [20771, 0]
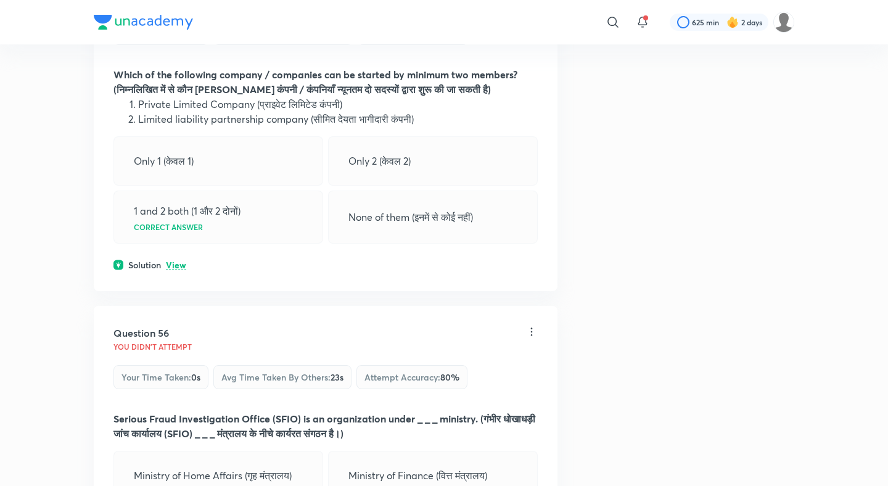
click at [179, 261] on p "View" at bounding box center [176, 265] width 20 height 9
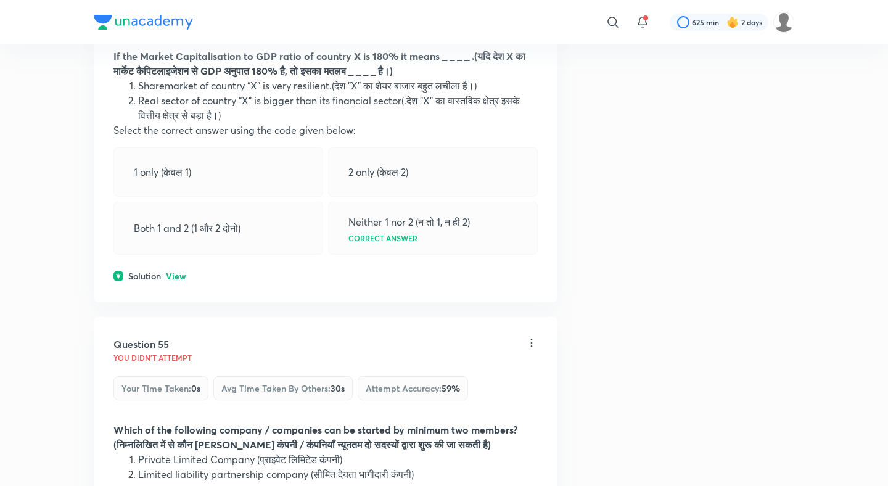
click at [176, 272] on p "View" at bounding box center [176, 276] width 20 height 9
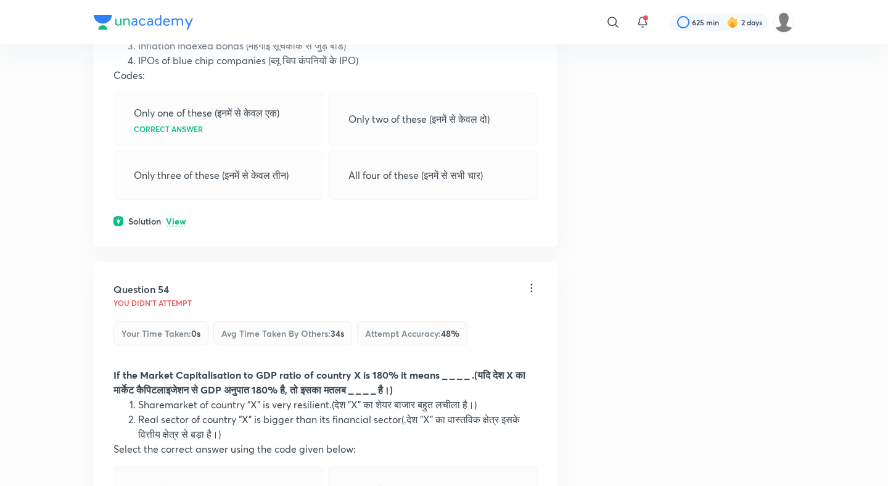
scroll to position [20085, 0]
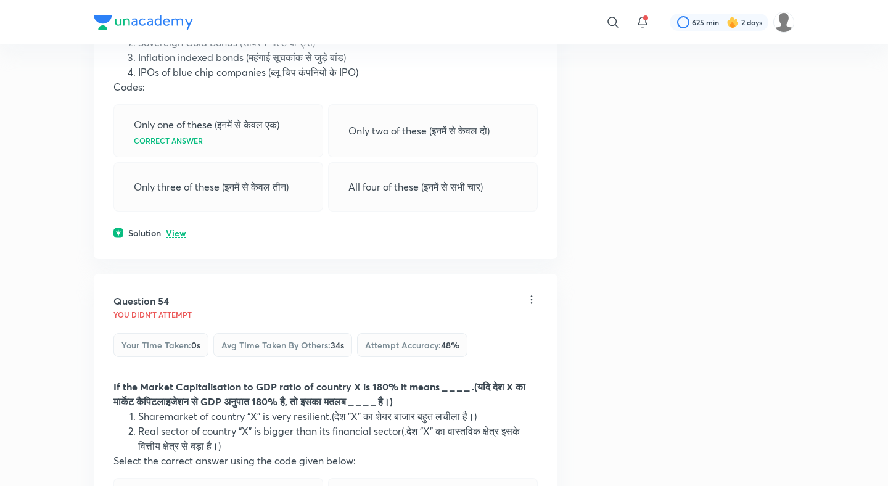
click at [174, 229] on p "View" at bounding box center [176, 233] width 20 height 9
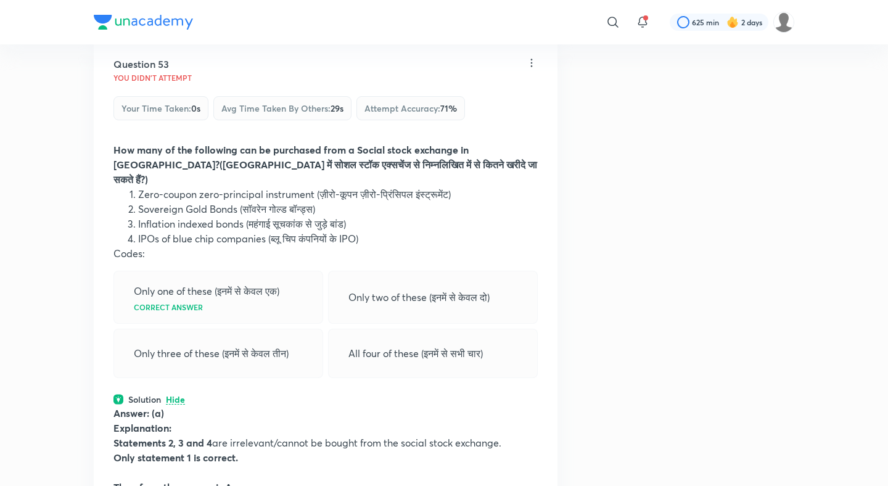
scroll to position [19741, 0]
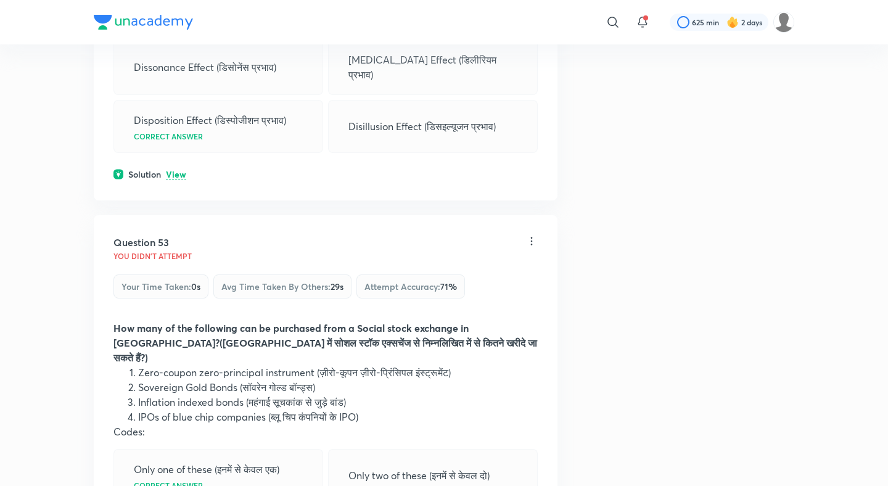
click at [181, 101] on div "Question 52 You didn't Attempt Your time taken : 0s Avg time taken by others : …" at bounding box center [326, 25] width 464 height 350
click at [179, 170] on p "View" at bounding box center [176, 174] width 20 height 9
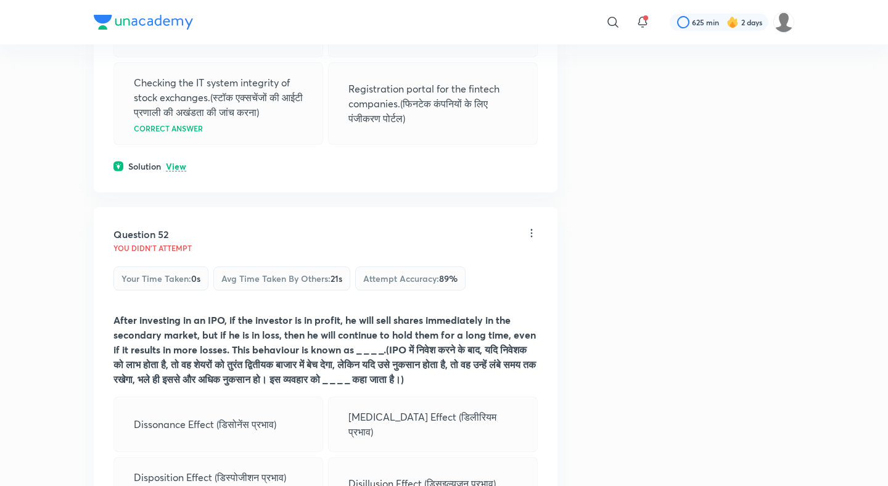
click at [179, 162] on p "View" at bounding box center [176, 166] width 20 height 9
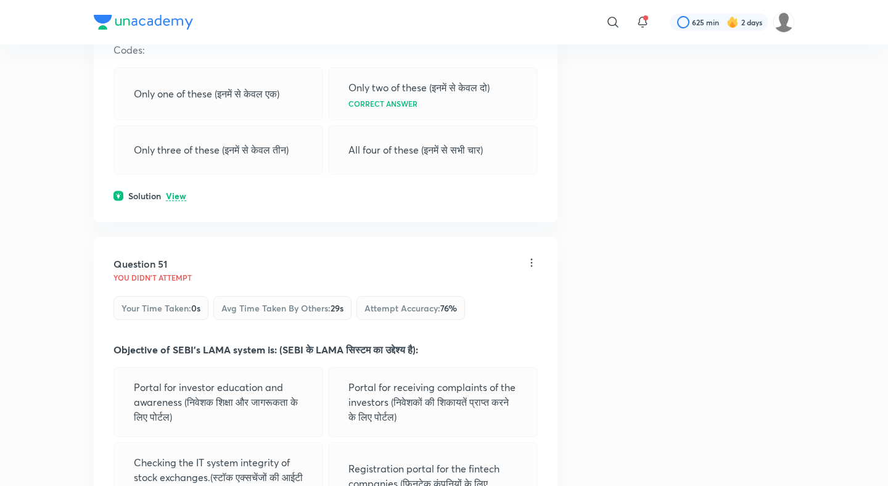
scroll to position [18989, 0]
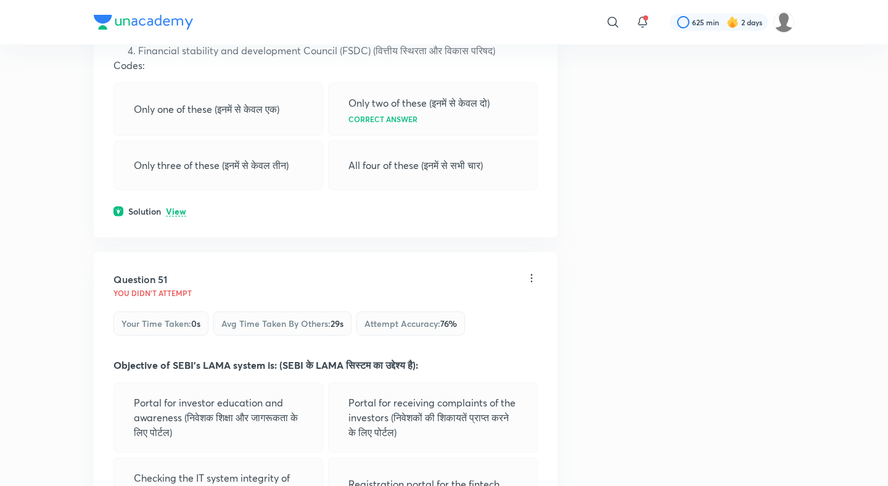
click at [173, 207] on p "View" at bounding box center [176, 211] width 20 height 9
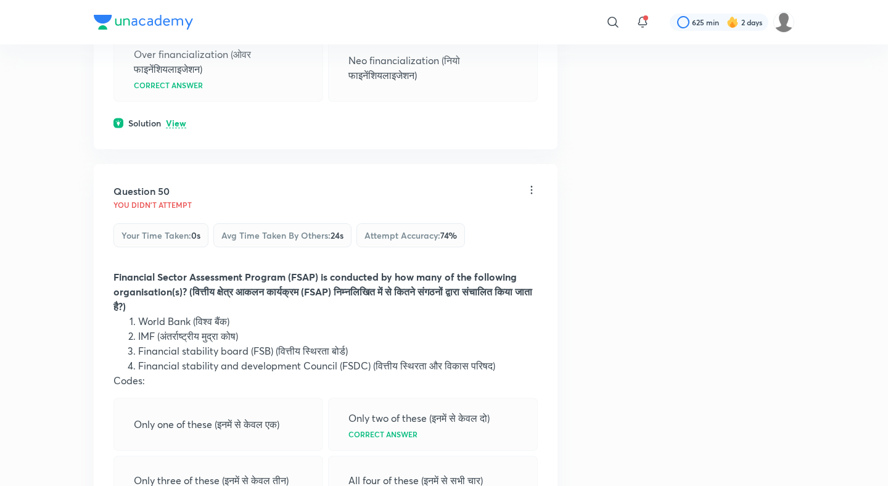
scroll to position [18576, 0]
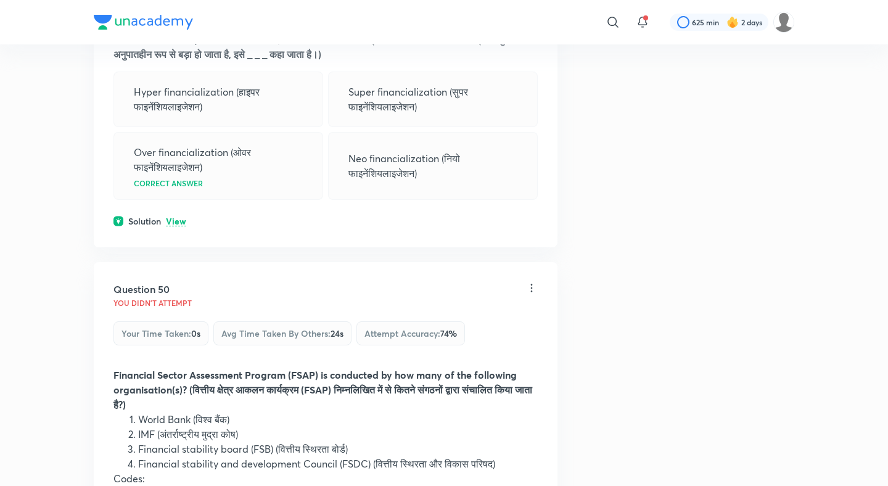
click at [173, 151] on div "Question 49 You didn't Attempt Your time taken : 0s Avg time taken by others : …" at bounding box center [326, 79] width 464 height 335
click at [178, 169] on div "Question 49 You didn't Attempt Your time taken : 0s Avg time taken by others : …" at bounding box center [326, 79] width 464 height 335
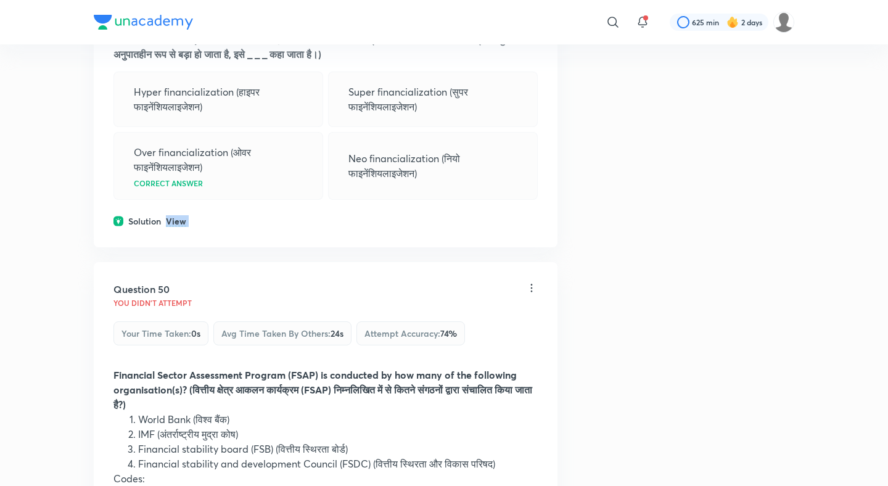
click at [179, 217] on p "View" at bounding box center [176, 221] width 20 height 9
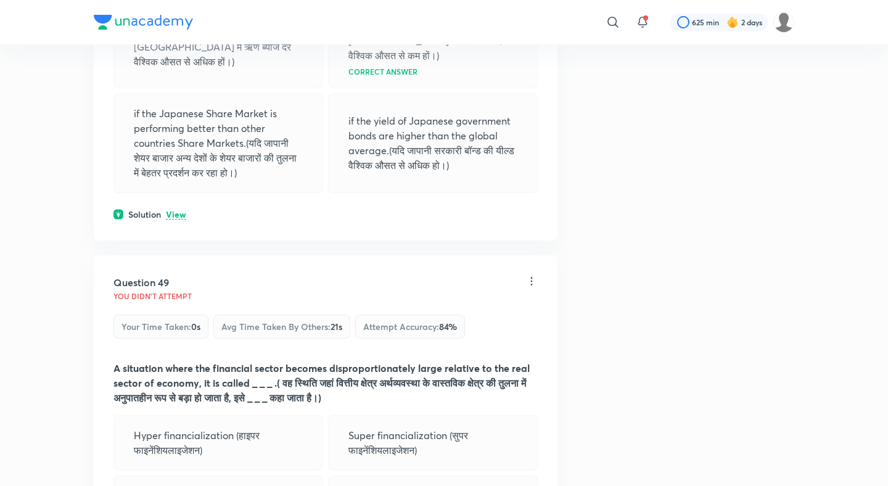
scroll to position [18230, 0]
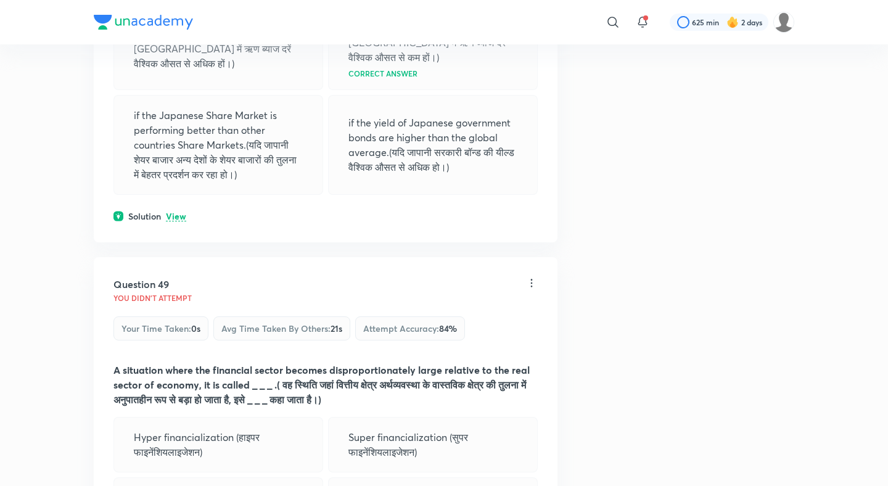
click at [176, 212] on p "View" at bounding box center [176, 216] width 20 height 9
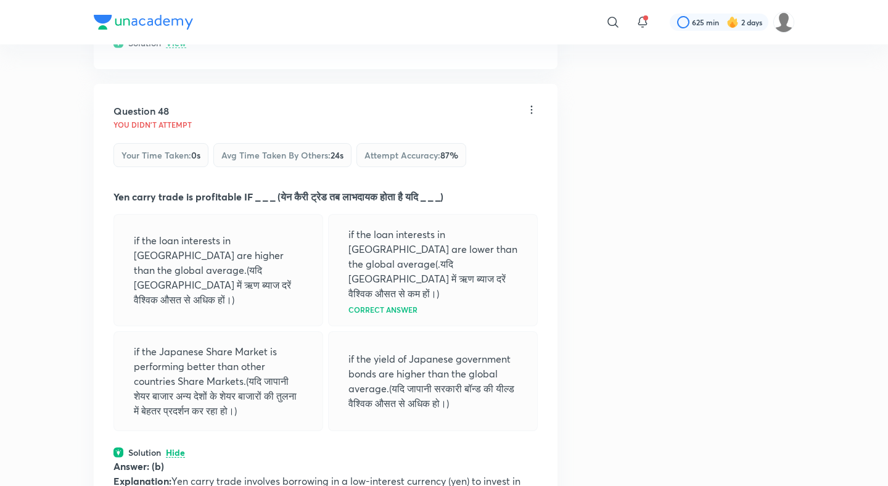
scroll to position [17896, 0]
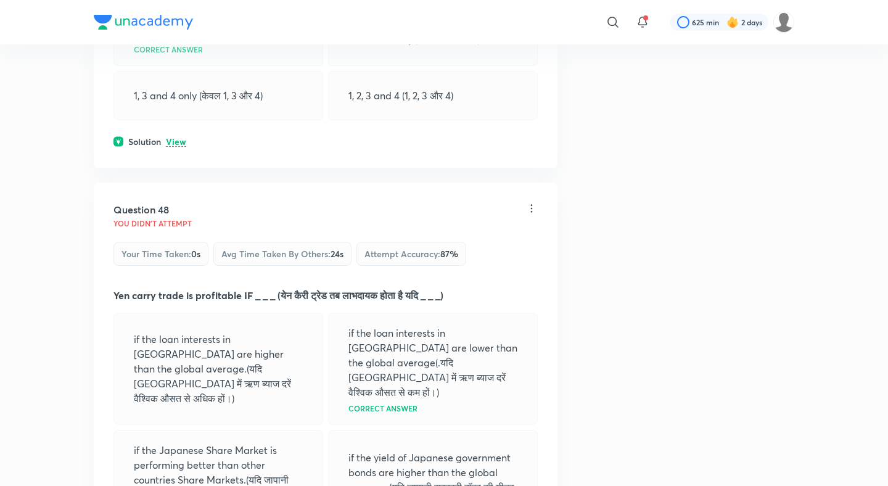
click at [179, 137] on p "View" at bounding box center [176, 141] width 20 height 9
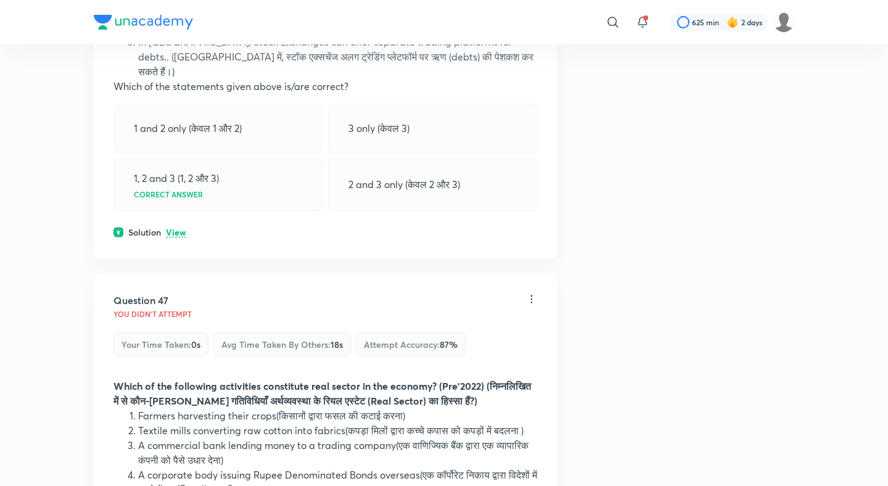
scroll to position [17382, 0]
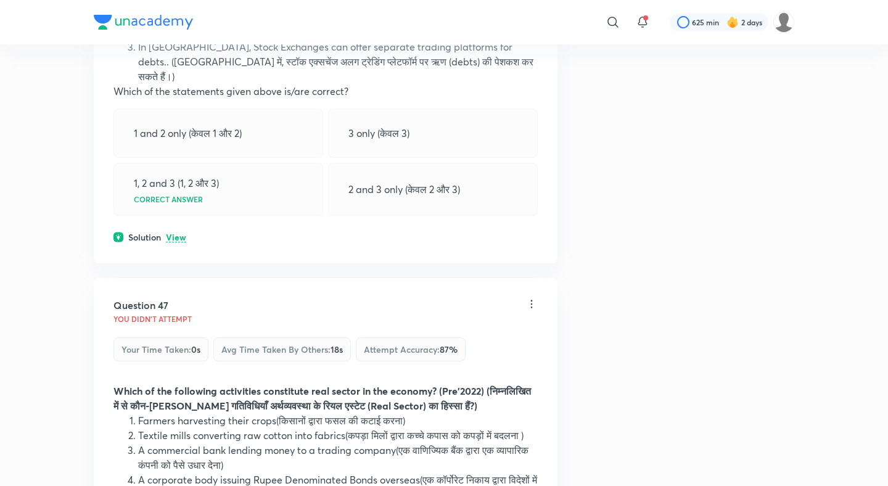
click at [176, 233] on p "View" at bounding box center [176, 237] width 20 height 9
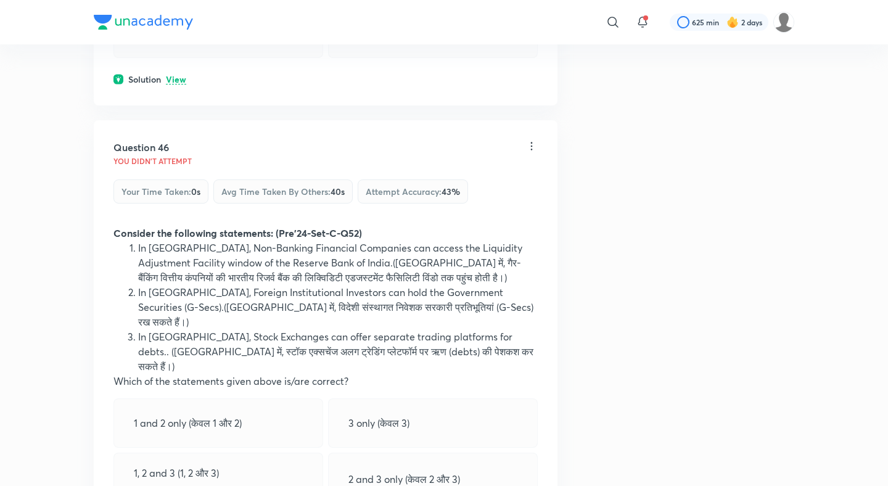
scroll to position [17076, 0]
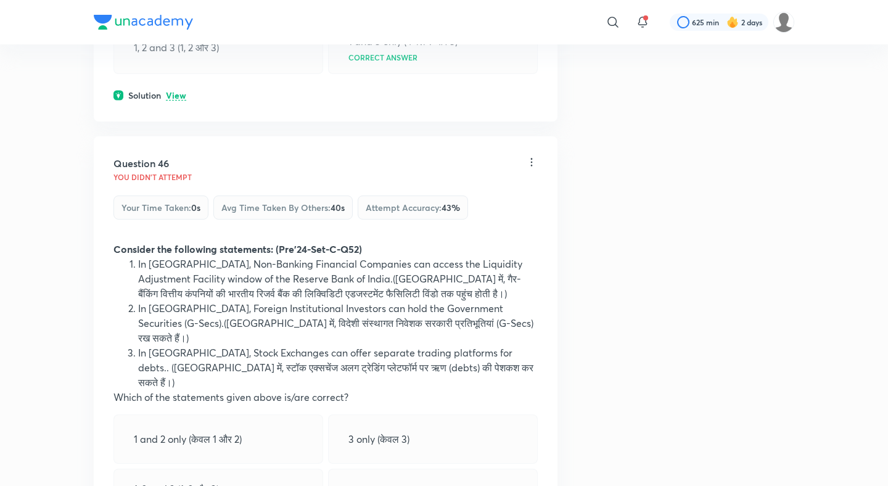
click at [179, 91] on p "View" at bounding box center [176, 95] width 20 height 9
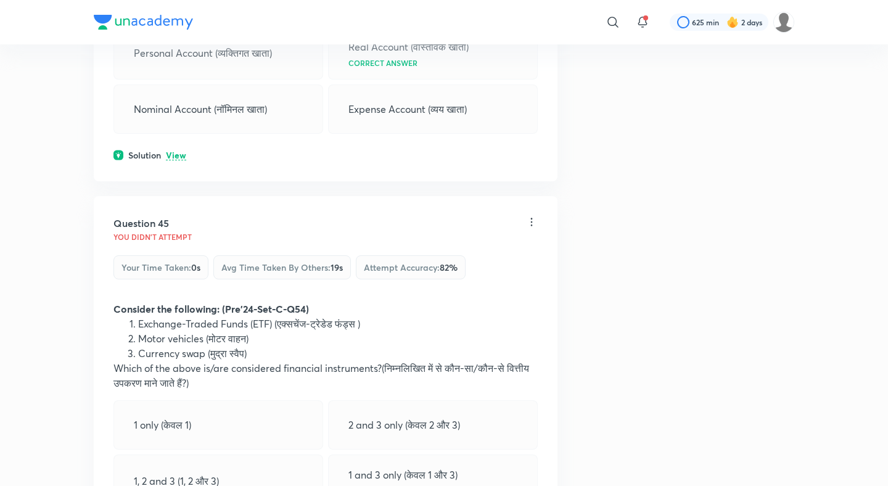
scroll to position [16623, 0]
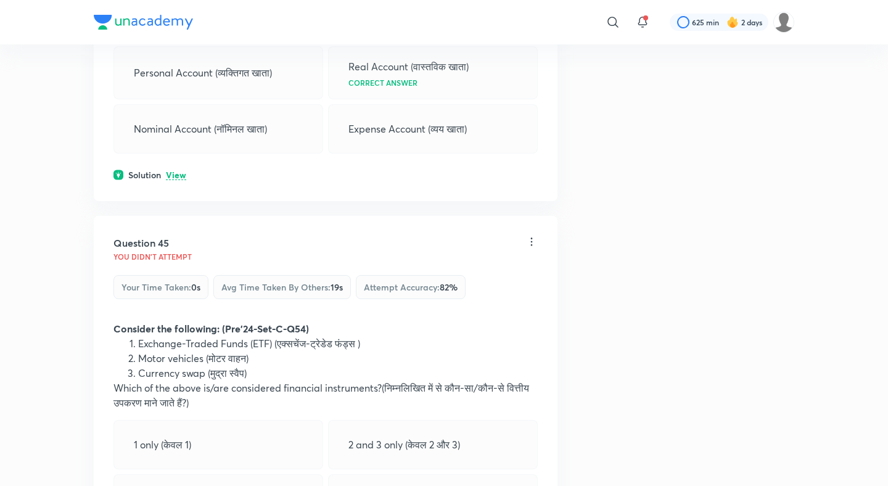
click at [173, 171] on p "View" at bounding box center [176, 175] width 20 height 9
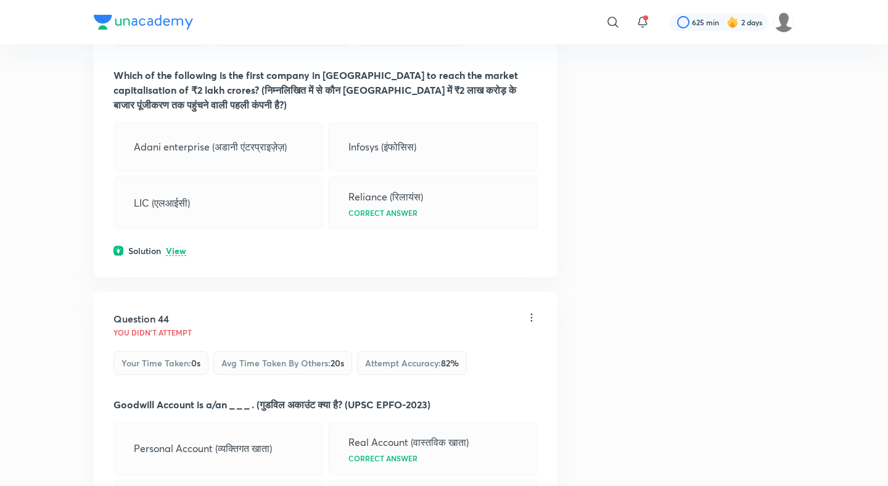
scroll to position [16246, 0]
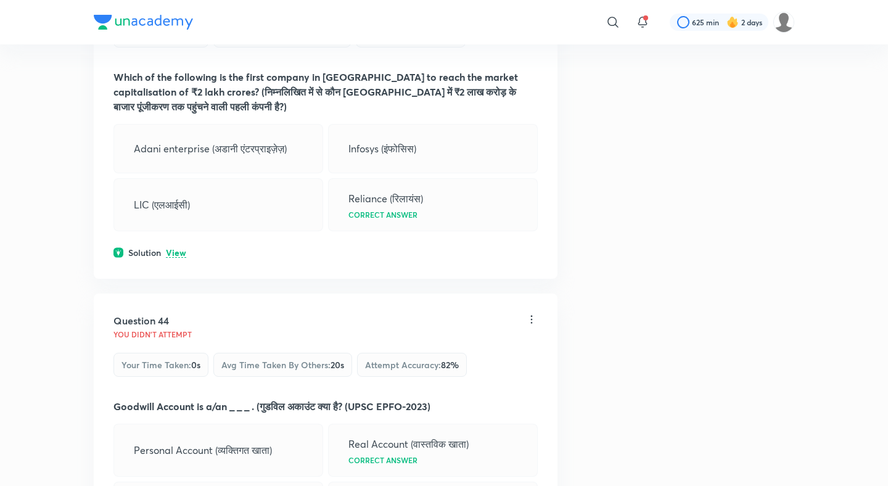
click at [168, 248] on p "View" at bounding box center [176, 252] width 20 height 9
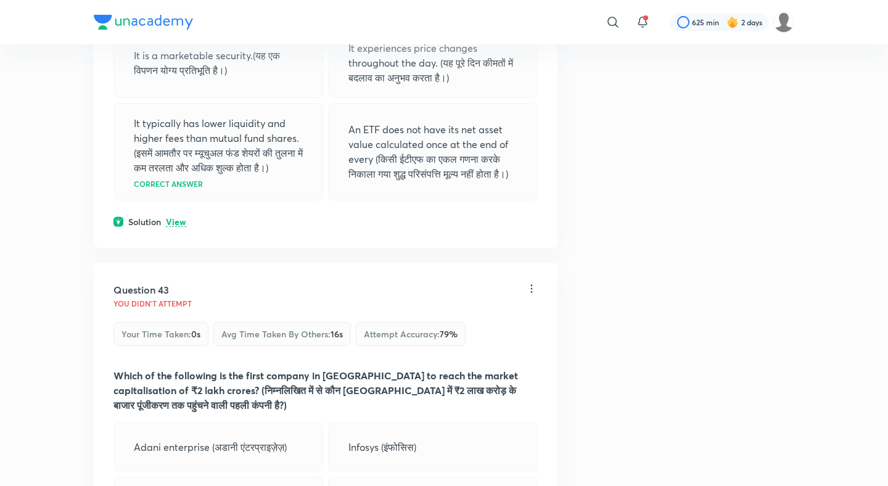
scroll to position [15903, 0]
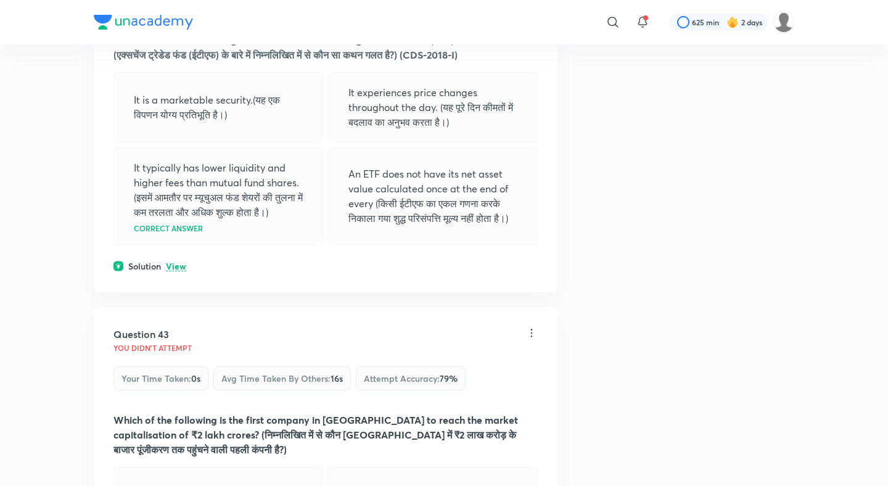
click at [186, 260] on div "Question 42 You didn't Attempt Your time taken : 0s Avg time taken by others : …" at bounding box center [326, 109] width 464 height 365
click at [176, 262] on p "View" at bounding box center [176, 266] width 20 height 9
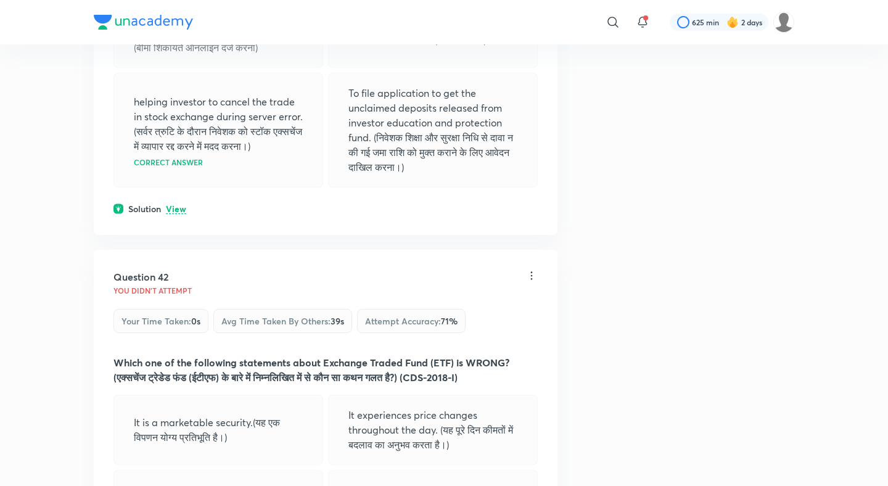
scroll to position [15540, 0]
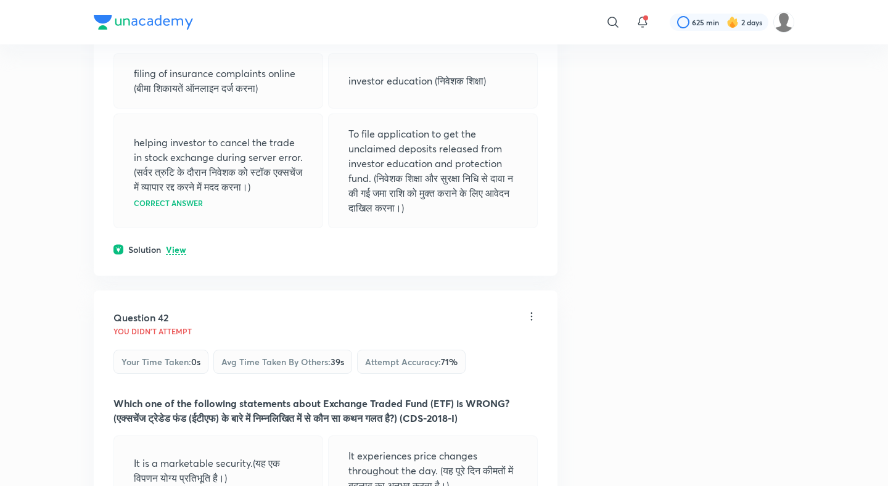
click at [175, 245] on p "View" at bounding box center [176, 249] width 20 height 9
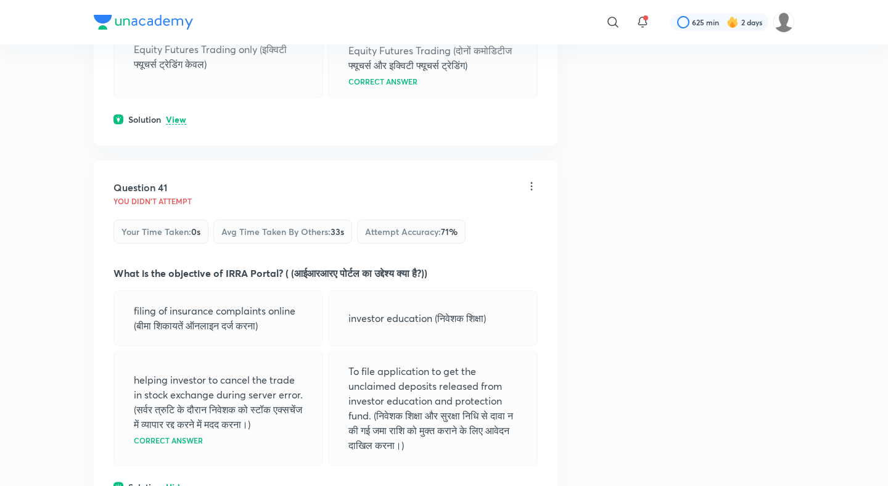
scroll to position [15211, 0]
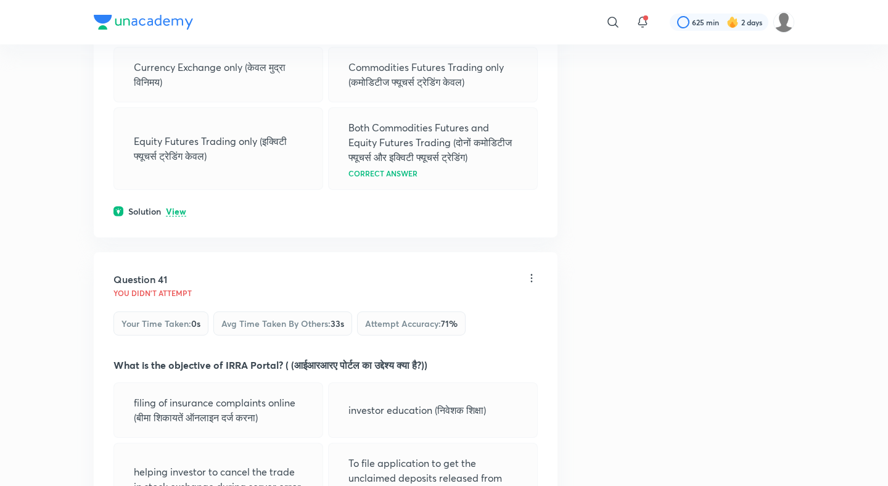
click at [172, 205] on div "Solution View" at bounding box center [325, 211] width 424 height 13
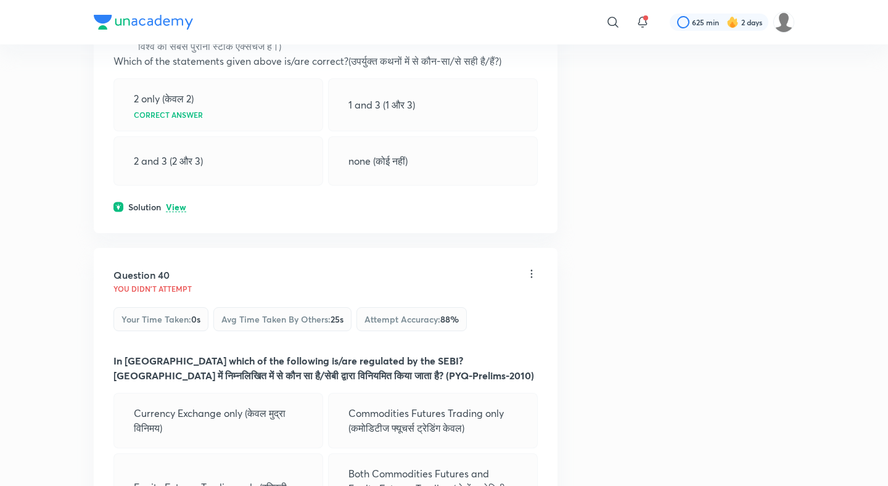
scroll to position [14829, 0]
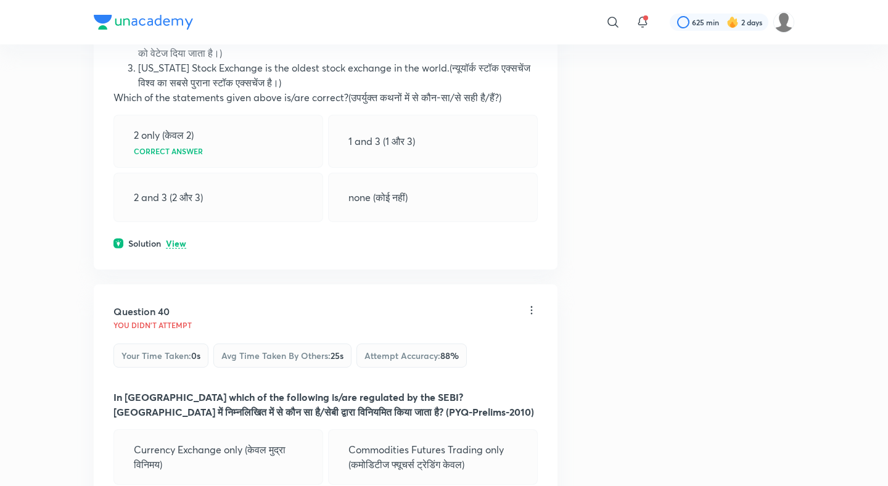
click at [177, 239] on p "View" at bounding box center [176, 243] width 20 height 9
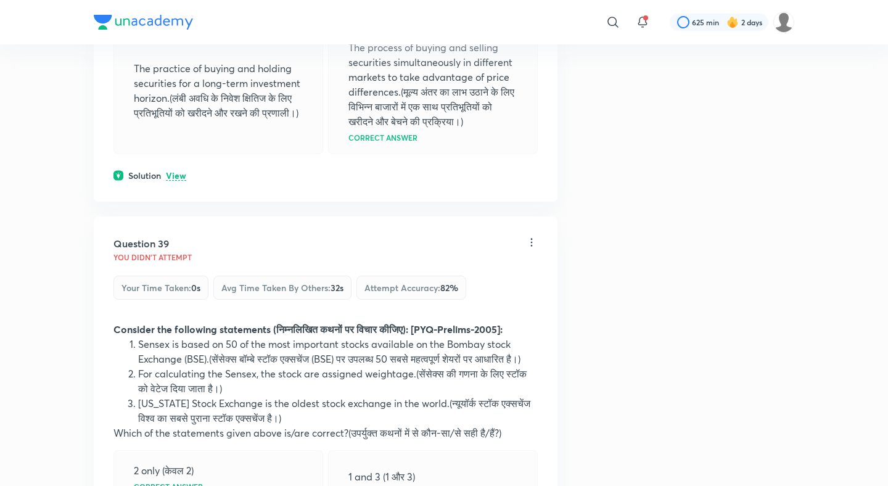
scroll to position [14386, 0]
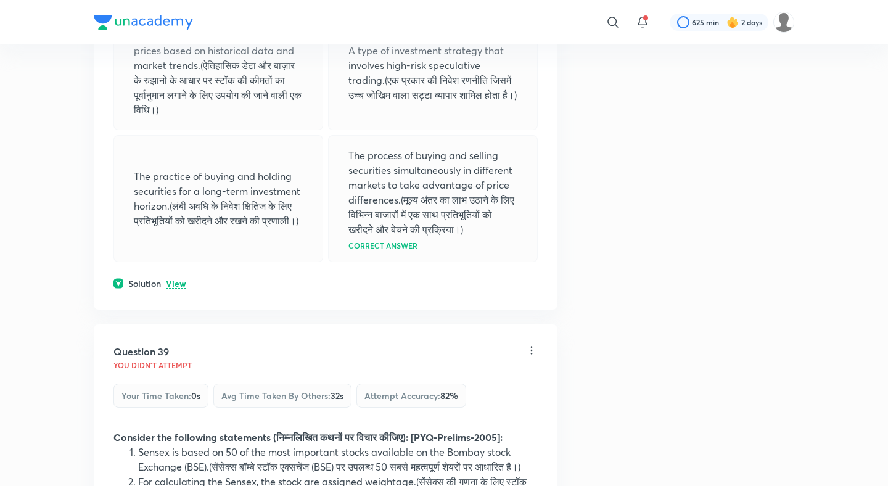
click at [174, 279] on p "View" at bounding box center [176, 283] width 20 height 9
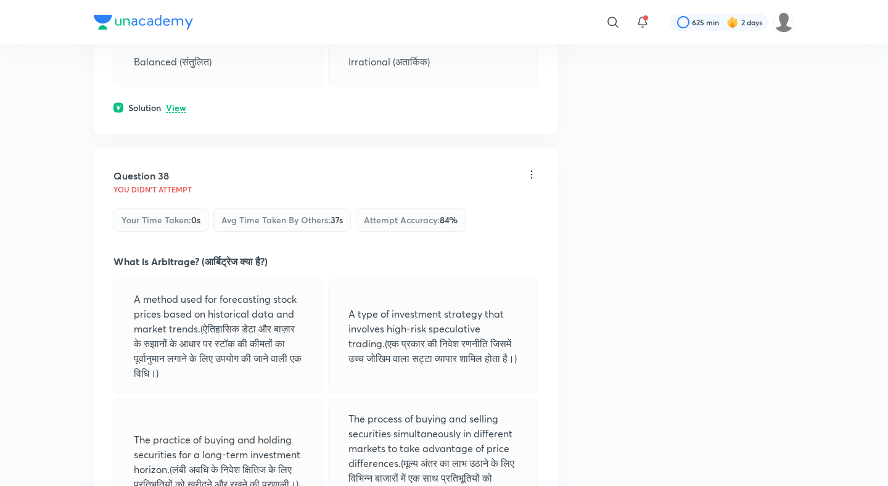
scroll to position [14052, 0]
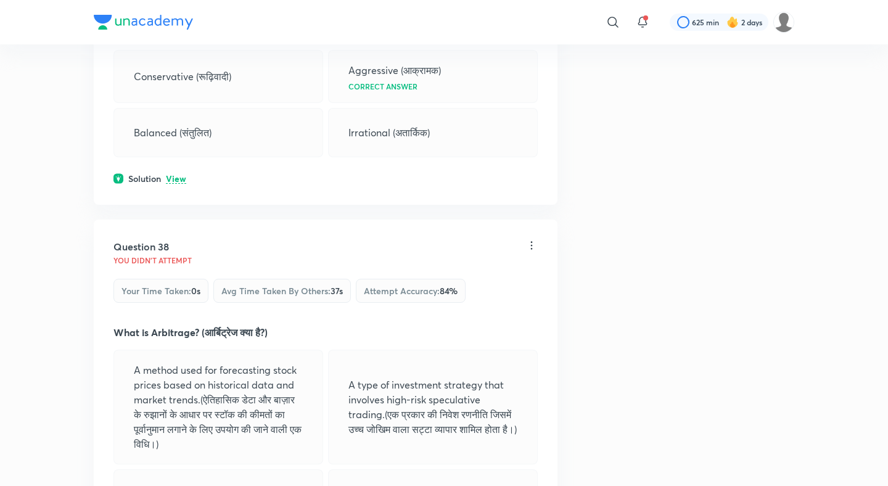
click at [177, 174] on p "View" at bounding box center [176, 178] width 20 height 9
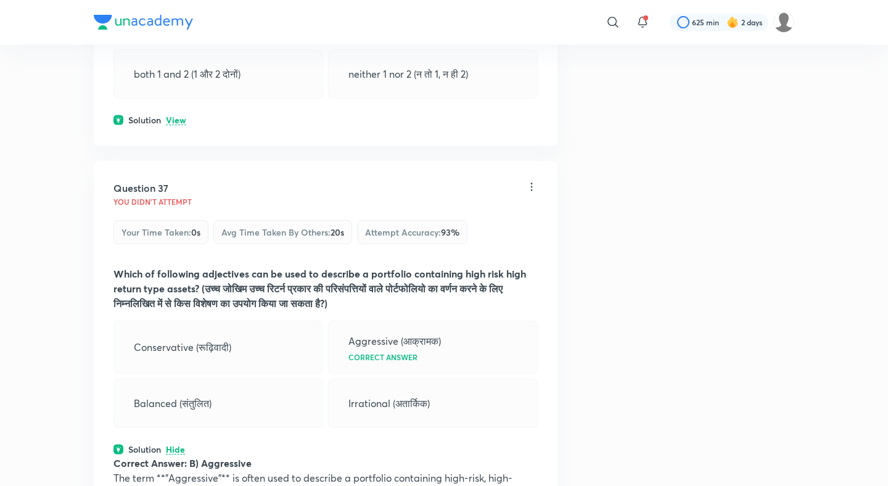
scroll to position [13690, 0]
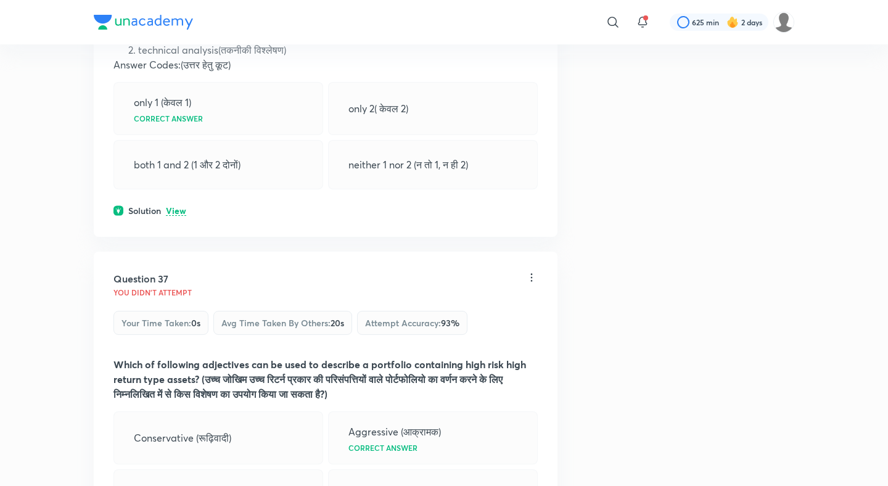
click at [179, 207] on p "View" at bounding box center [176, 211] width 20 height 9
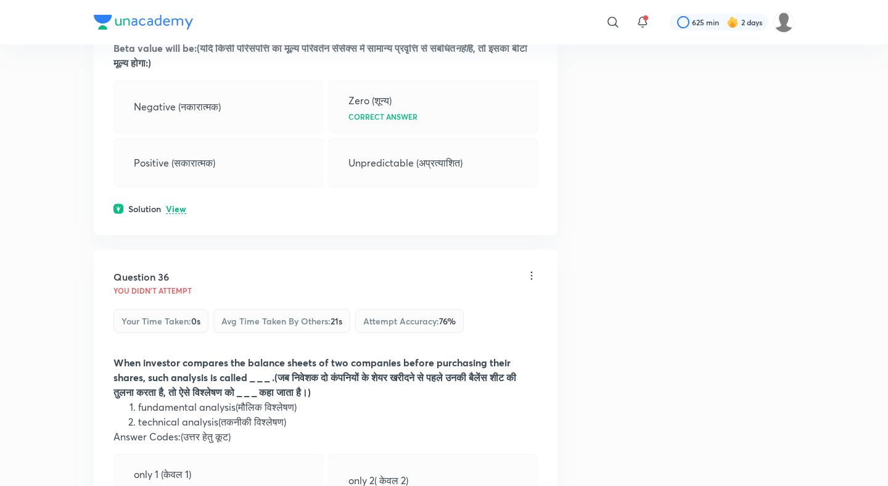
click at [179, 205] on p "View" at bounding box center [176, 209] width 20 height 9
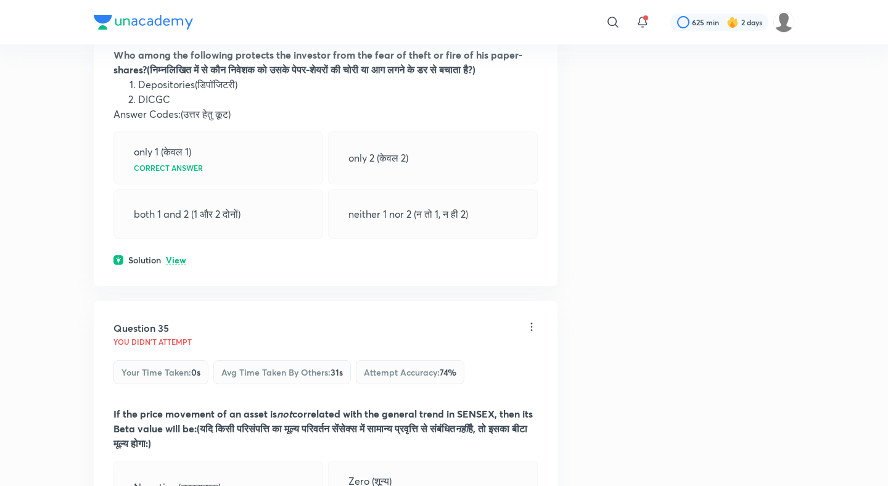
click at [182, 256] on p "View" at bounding box center [176, 260] width 20 height 9
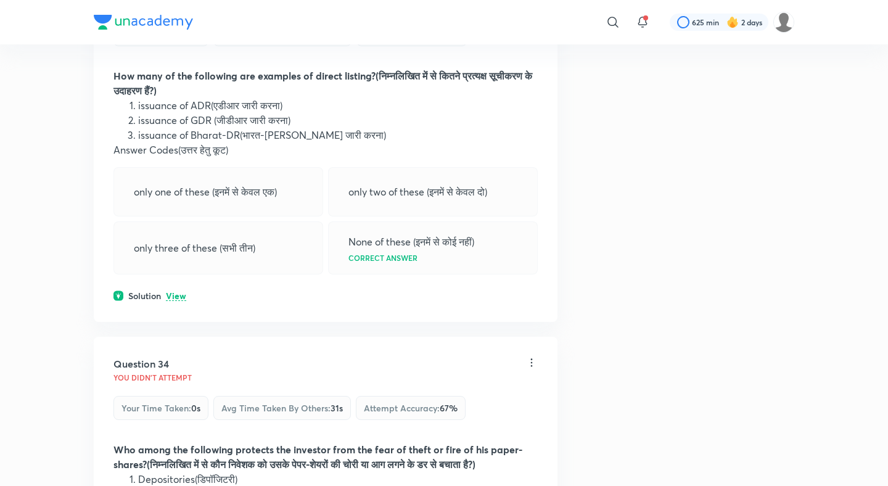
click at [182, 292] on p "View" at bounding box center [176, 296] width 20 height 9
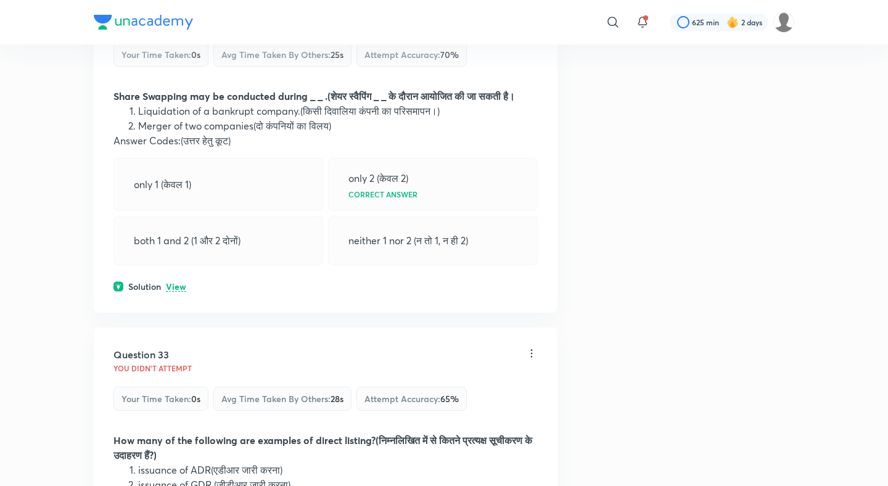
scroll to position [12159, 0]
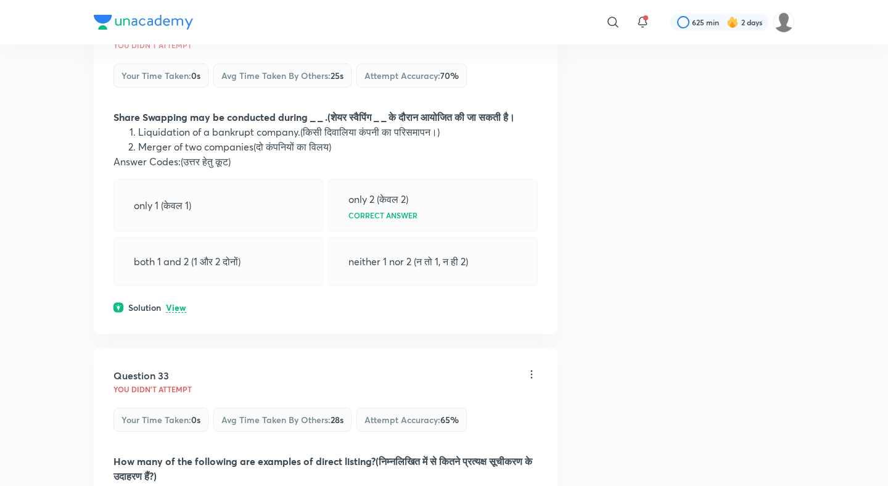
click at [179, 303] on p "View" at bounding box center [176, 307] width 20 height 9
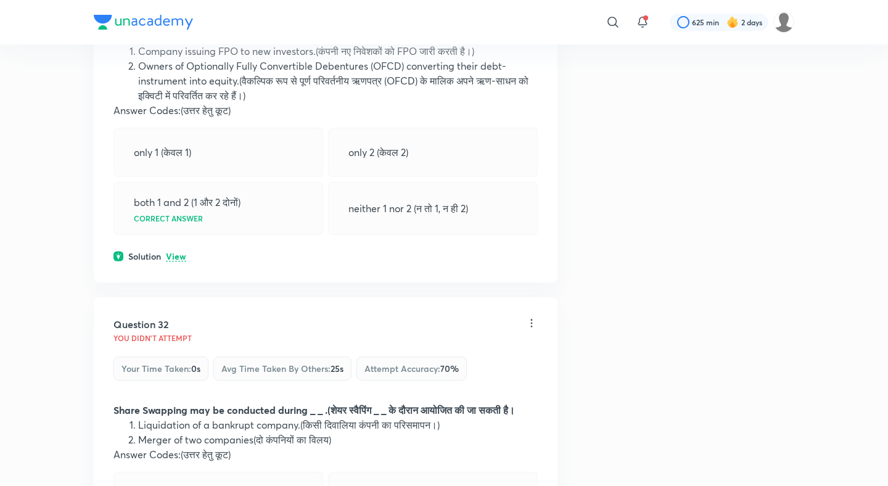
click at [166, 252] on p "View" at bounding box center [176, 256] width 20 height 9
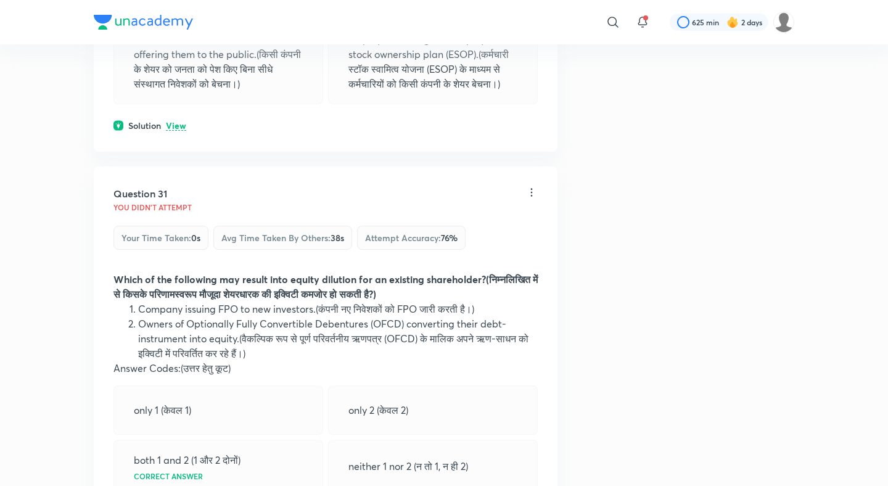
scroll to position [11477, 0]
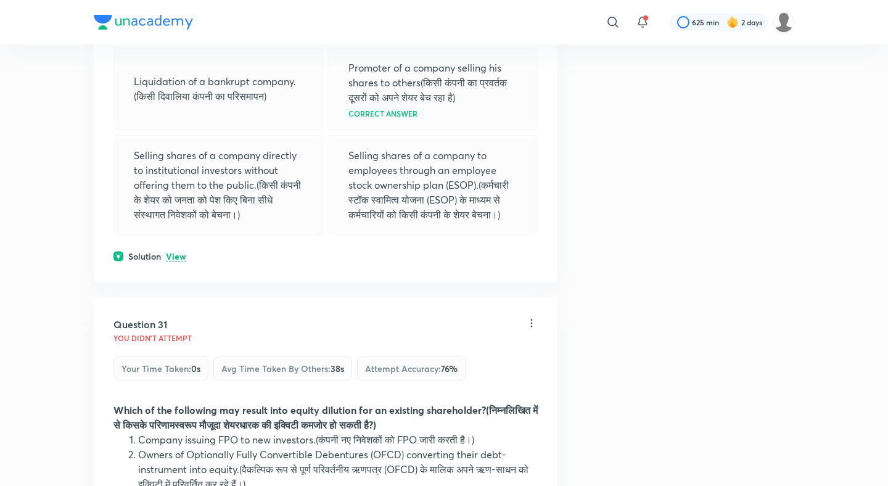
click at [176, 252] on p "View" at bounding box center [176, 256] width 20 height 9
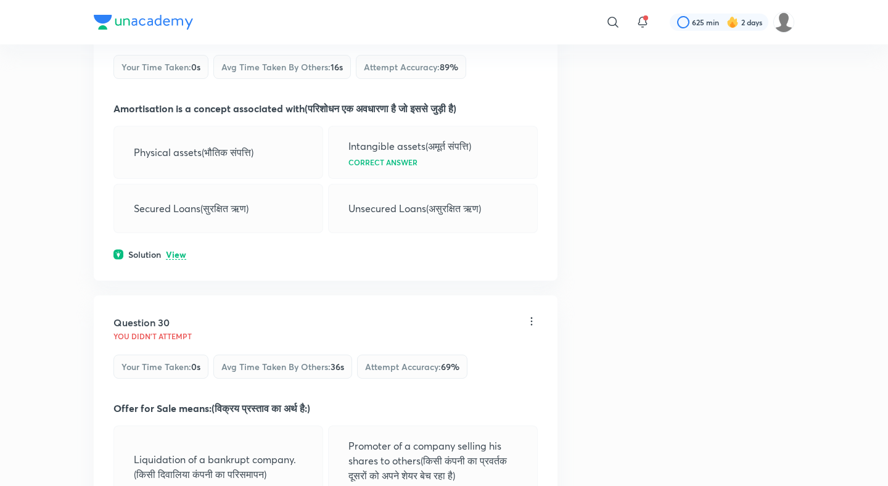
click at [176, 250] on p "View" at bounding box center [176, 254] width 20 height 9
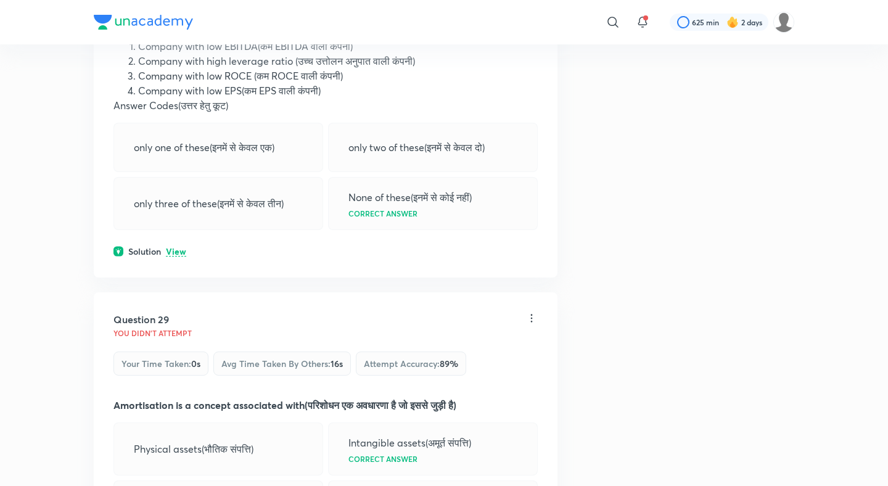
click at [176, 247] on p "View" at bounding box center [176, 251] width 20 height 9
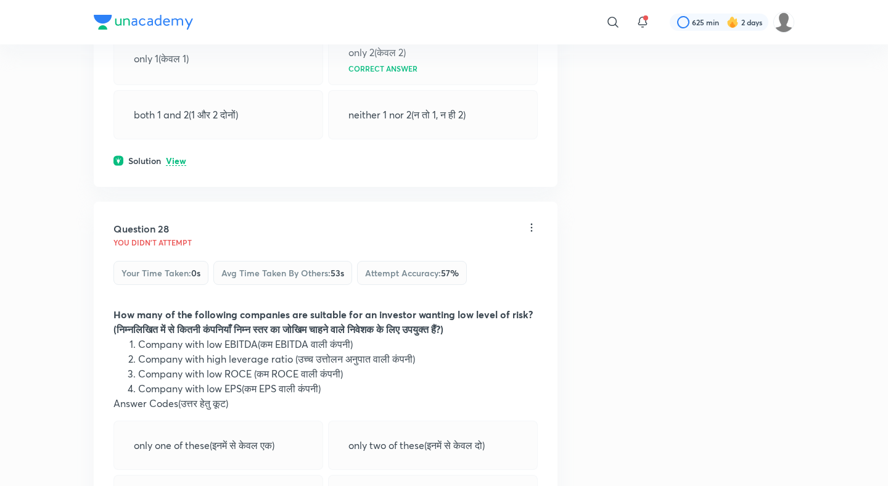
click at [168, 157] on p "View" at bounding box center [176, 161] width 20 height 9
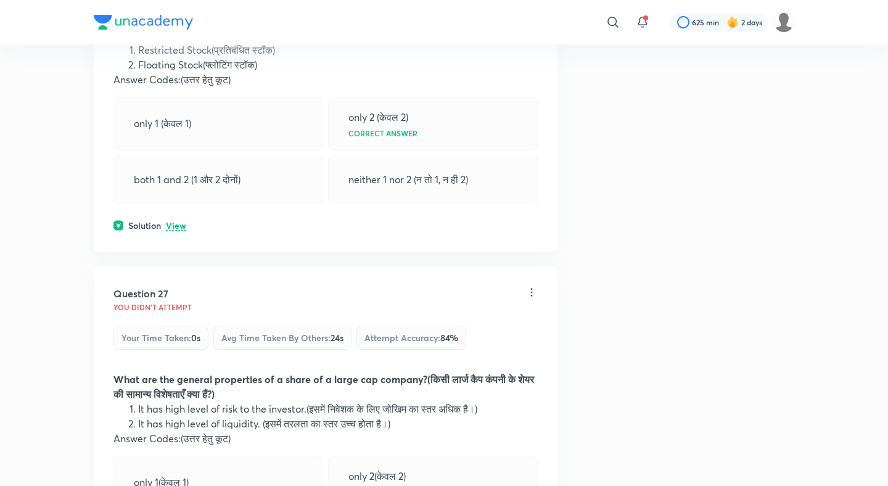
scroll to position [10063, 0]
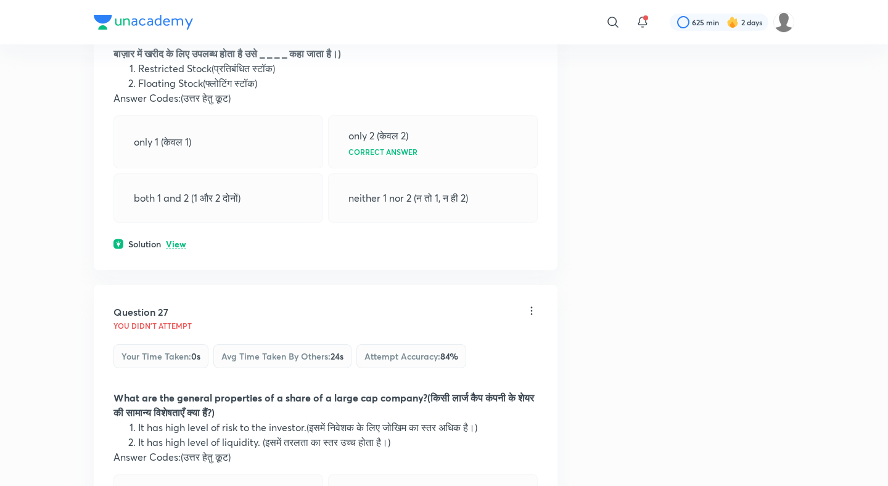
click at [185, 237] on div "Solution View" at bounding box center [325, 243] width 424 height 13
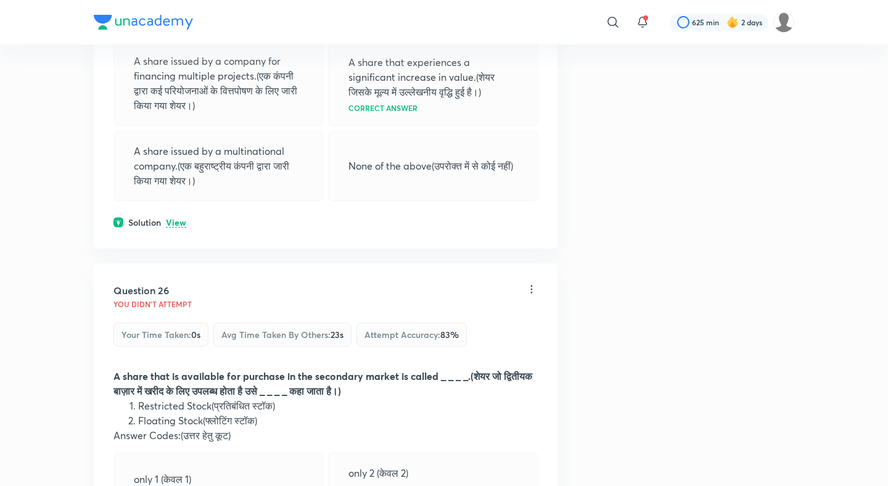
scroll to position [9667, 0]
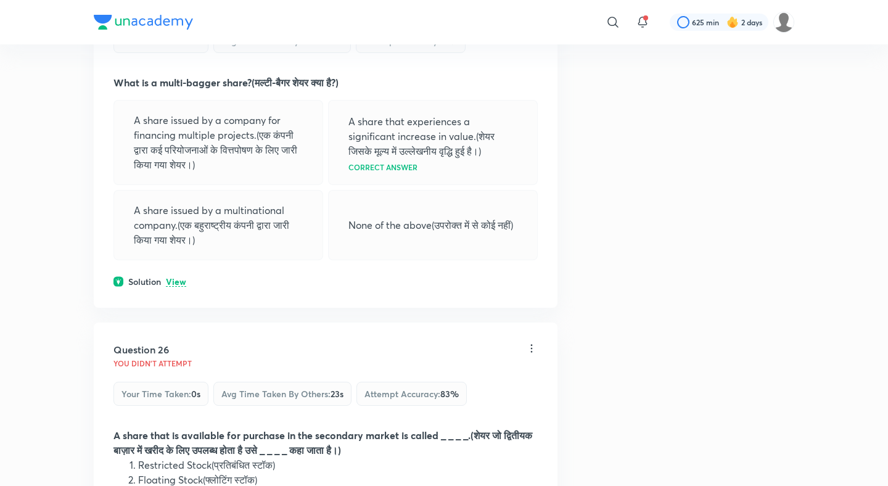
click at [182, 277] on p "View" at bounding box center [176, 281] width 20 height 9
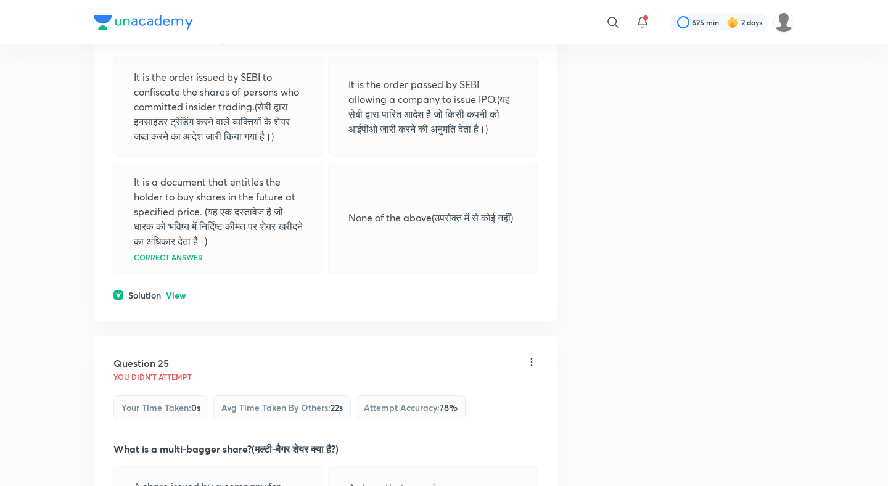
click at [179, 291] on p "View" at bounding box center [176, 295] width 20 height 9
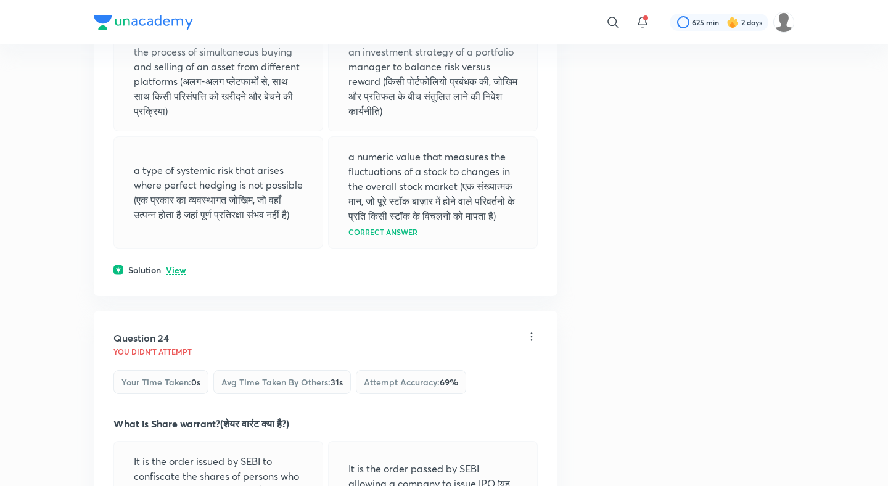
click at [171, 266] on p "View" at bounding box center [176, 270] width 20 height 9
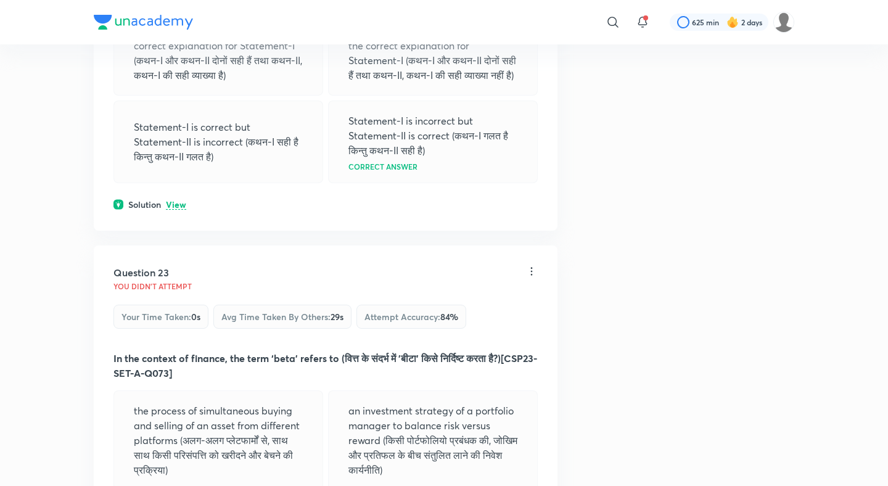
scroll to position [8511, 0]
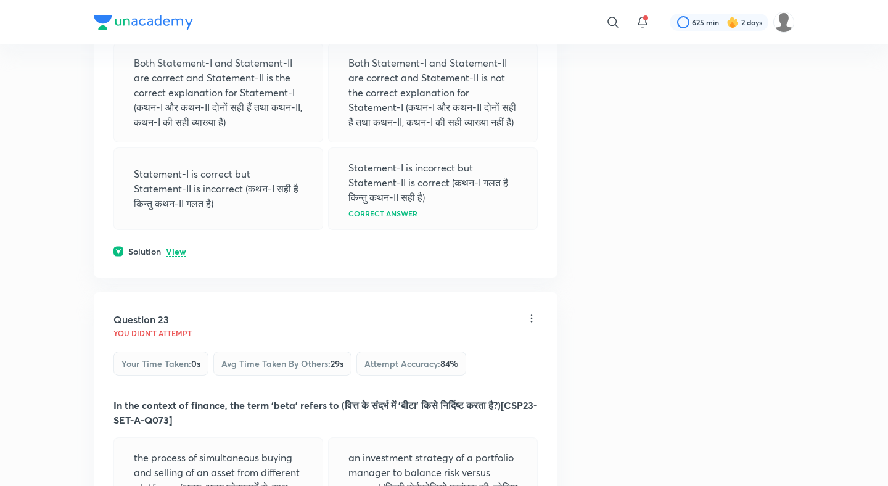
click at [171, 245] on div "Solution View" at bounding box center [325, 251] width 424 height 13
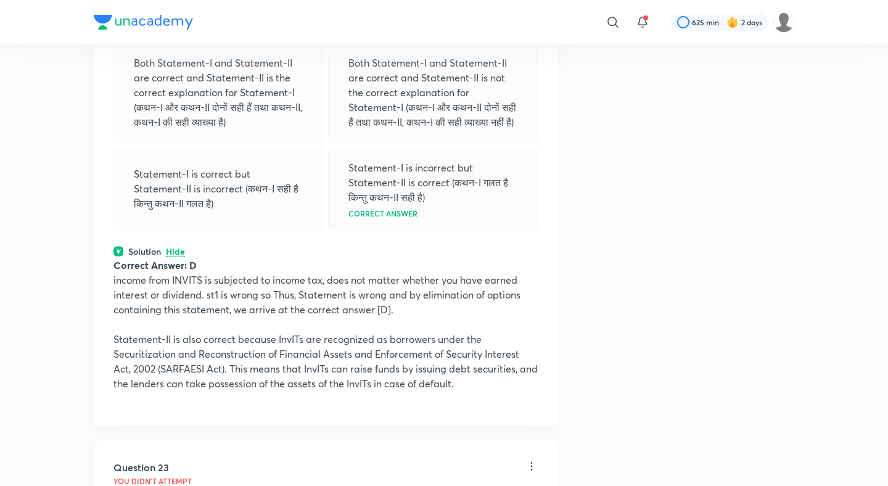
click at [171, 245] on div "Solution Hide" at bounding box center [325, 251] width 424 height 13
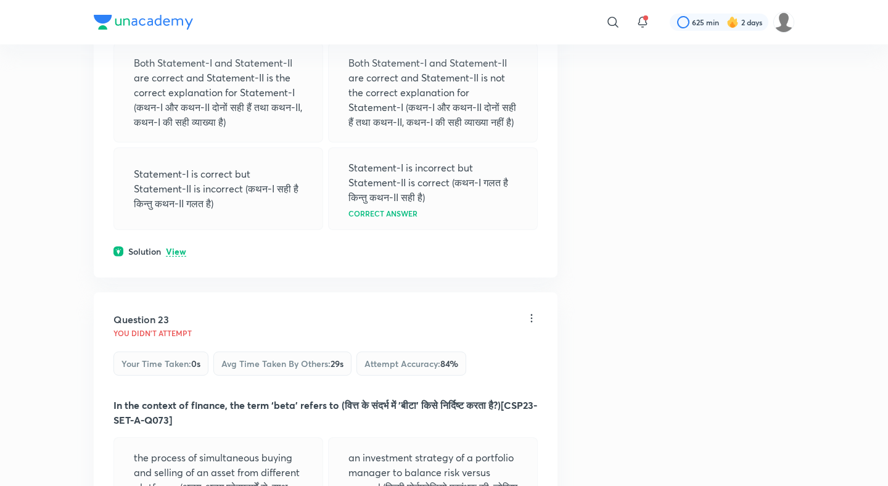
click at [171, 245] on div "Solution View" at bounding box center [325, 251] width 424 height 13
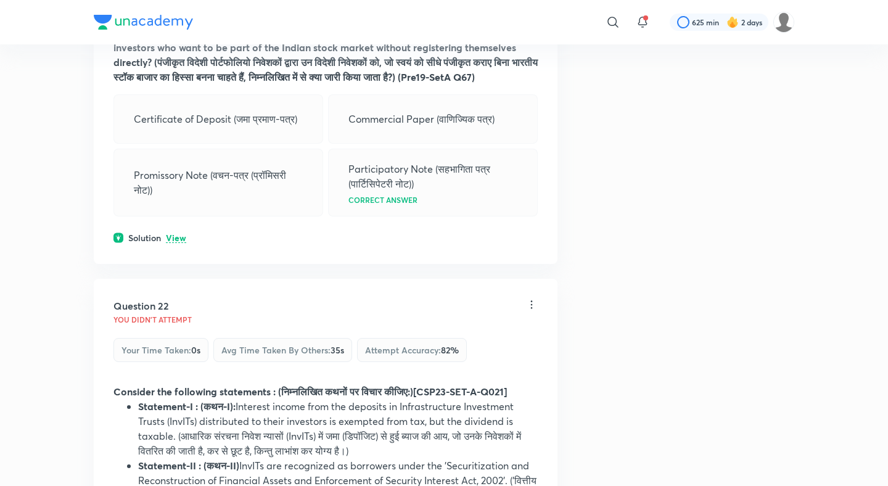
scroll to position [7934, 0]
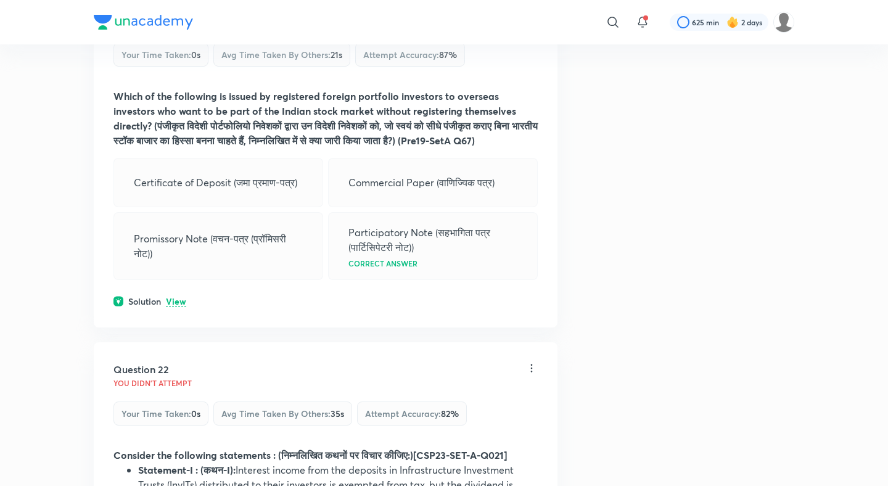
click at [184, 295] on div "Solution View" at bounding box center [325, 301] width 424 height 13
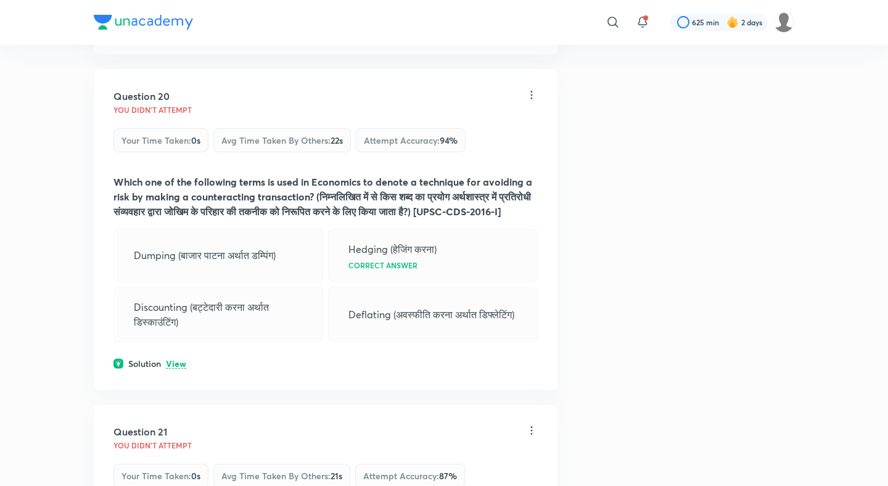
scroll to position [7455, 0]
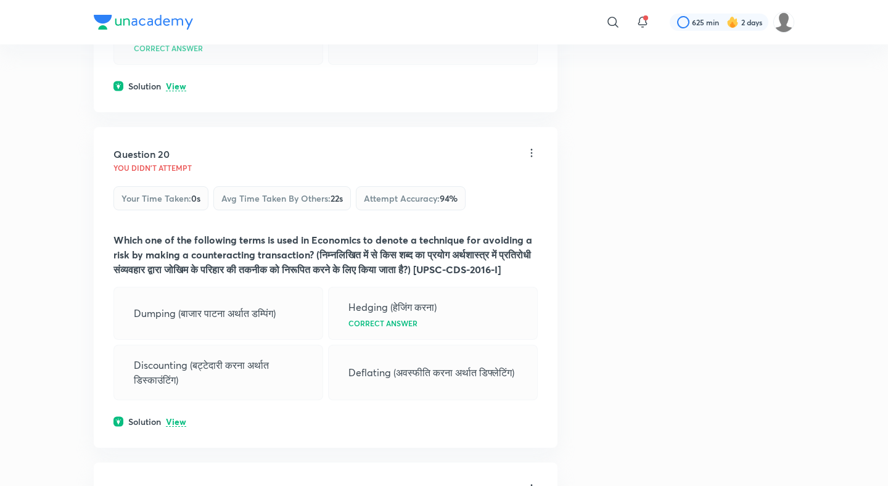
click at [179, 417] on p "View" at bounding box center [176, 421] width 20 height 9
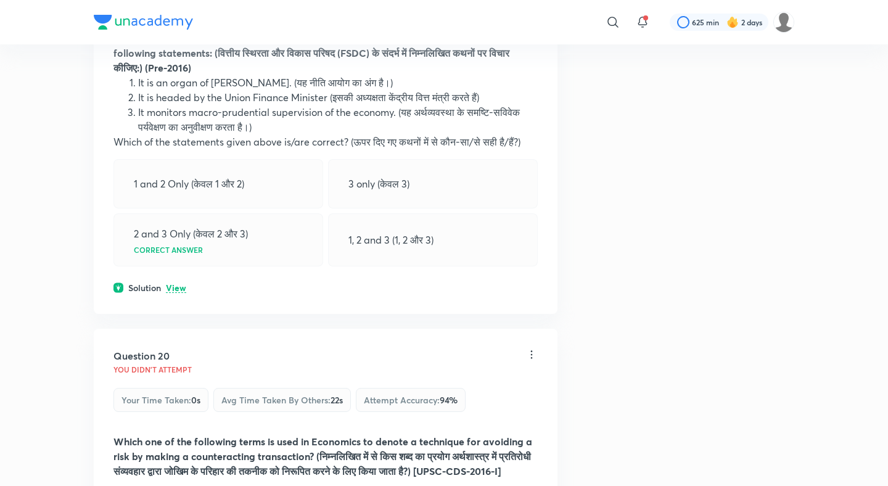
scroll to position [7222, 0]
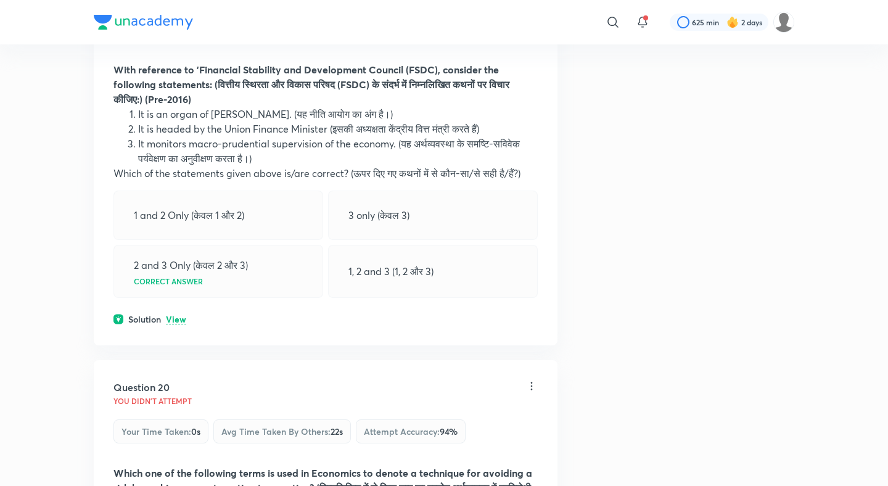
click at [170, 315] on p "View" at bounding box center [176, 319] width 20 height 9
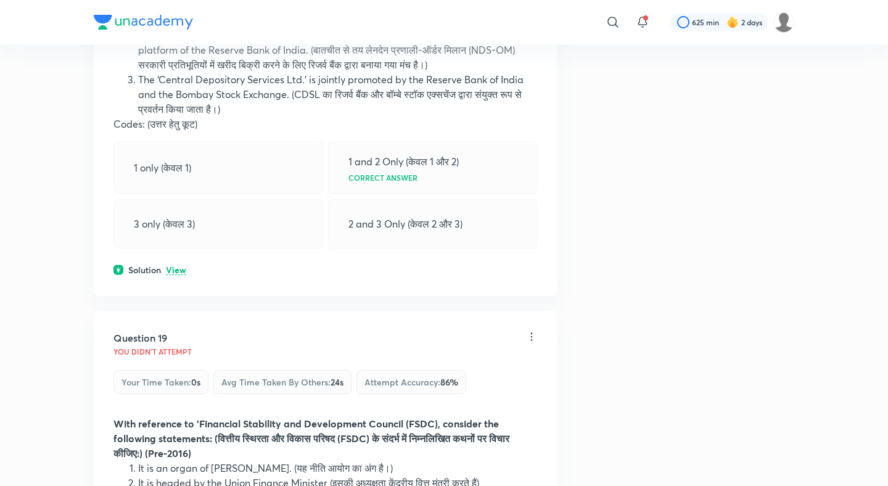
click at [179, 266] on p "View" at bounding box center [176, 270] width 20 height 9
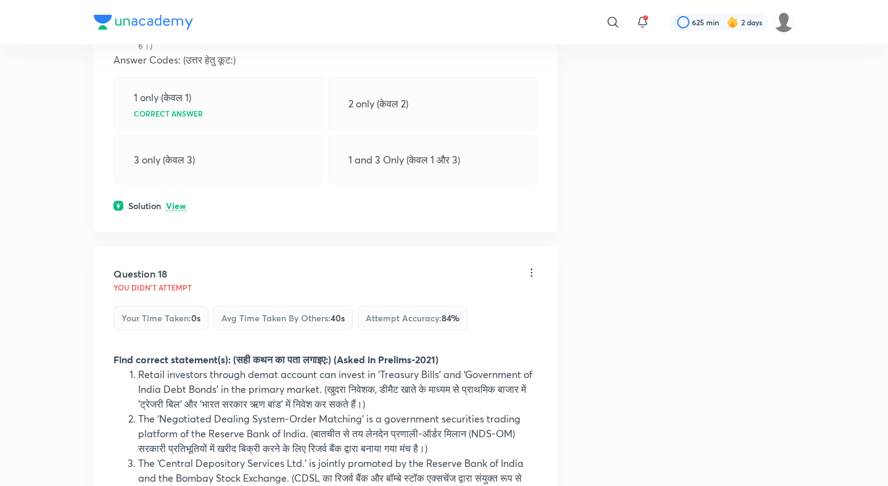
click at [173, 202] on p "View" at bounding box center [176, 206] width 20 height 9
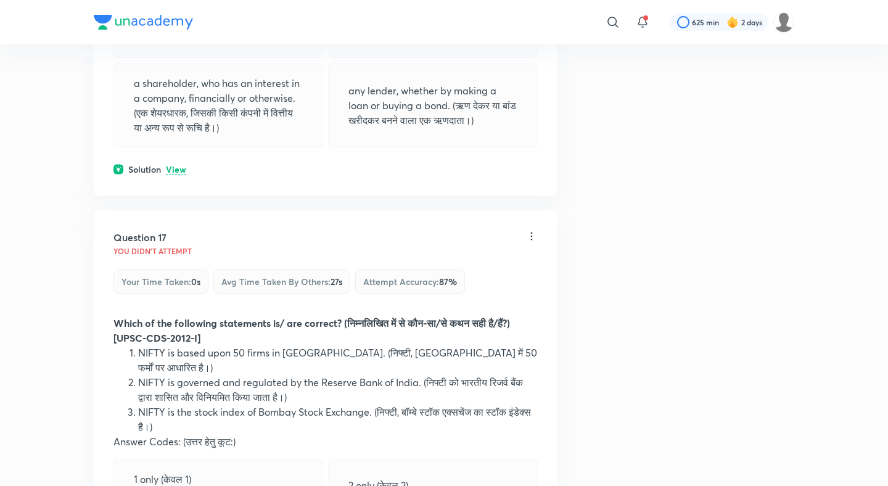
click at [181, 165] on p "View" at bounding box center [176, 169] width 20 height 9
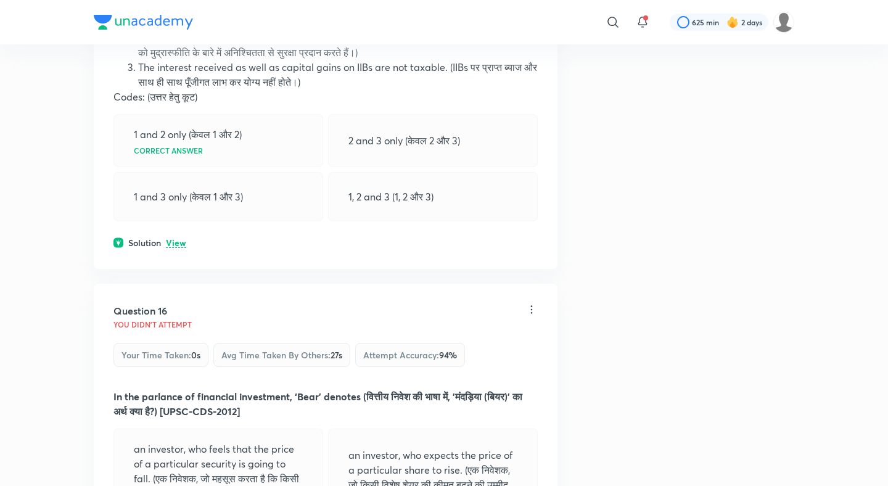
scroll to position [5616, 0]
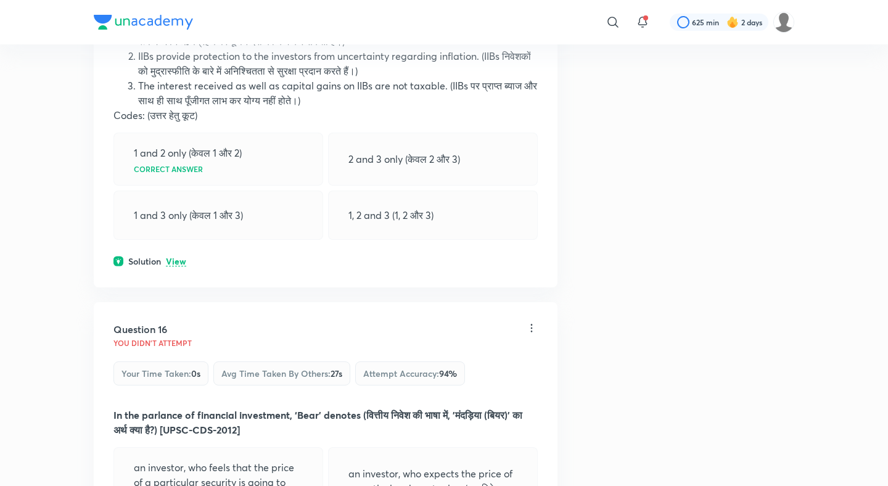
click at [168, 255] on div "Solution View" at bounding box center [325, 261] width 424 height 13
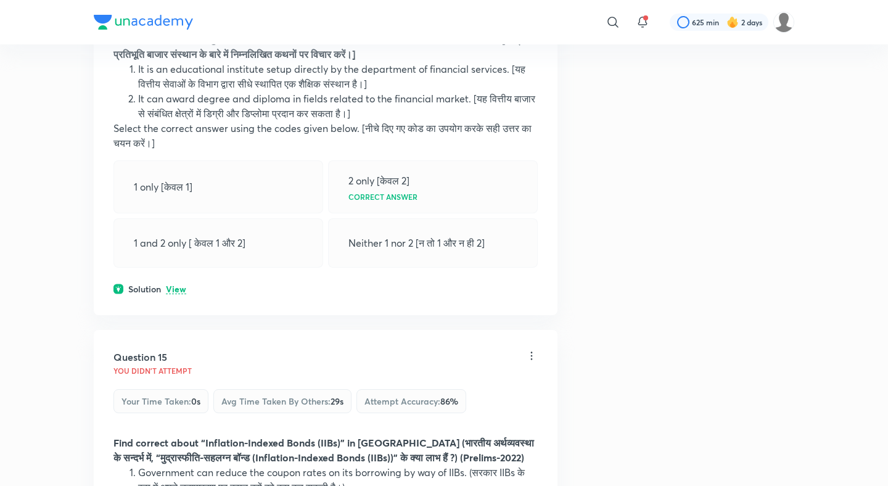
scroll to position [5119, 0]
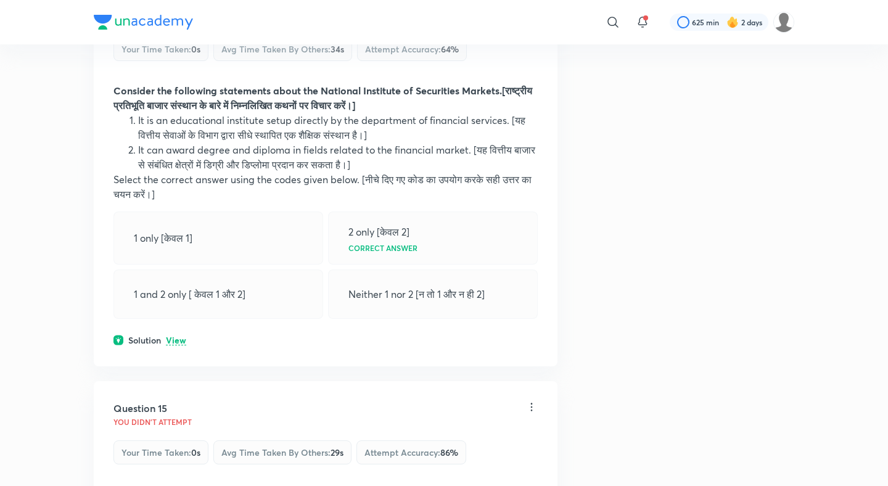
click at [174, 336] on p "View" at bounding box center [176, 340] width 20 height 9
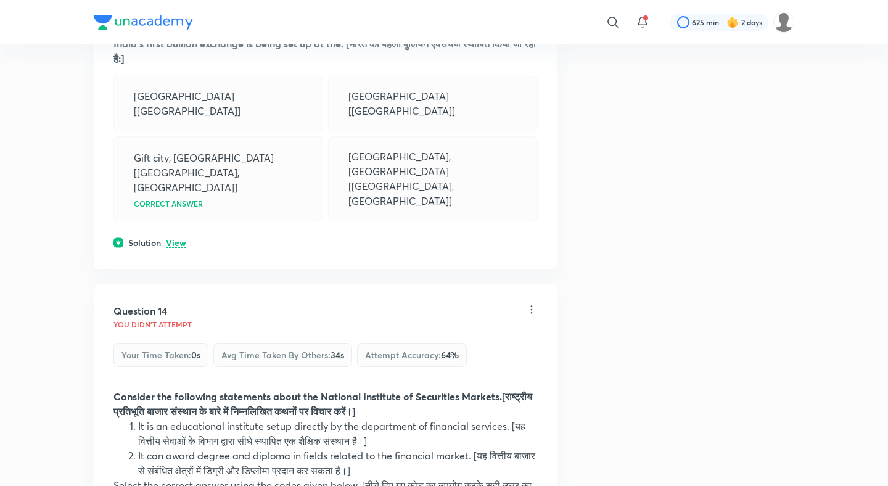
scroll to position [4773, 0]
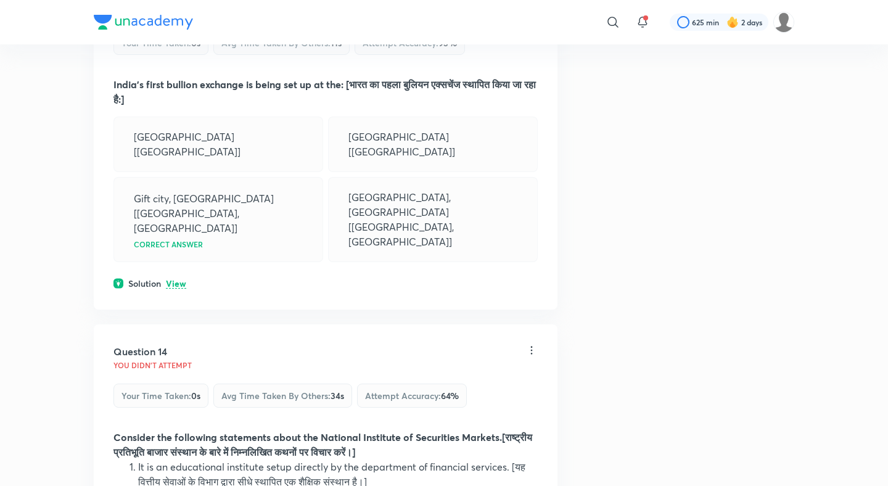
click at [174, 279] on p "View" at bounding box center [176, 283] width 20 height 9
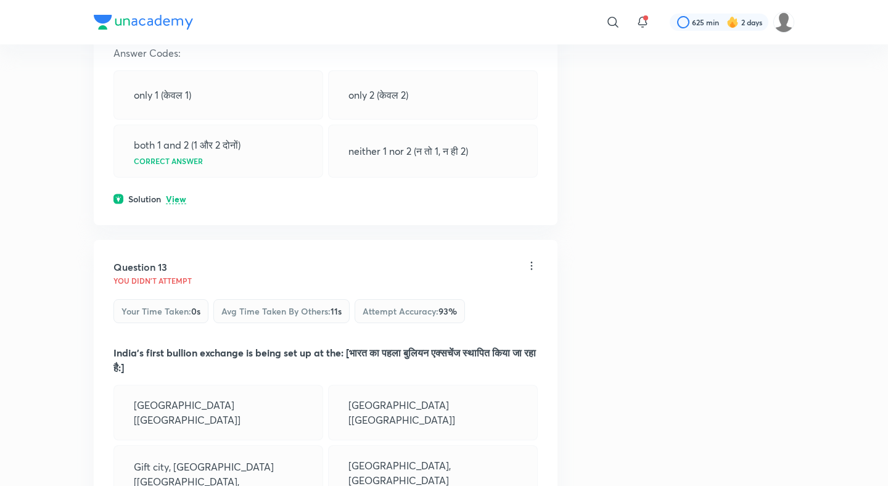
scroll to position [4408, 0]
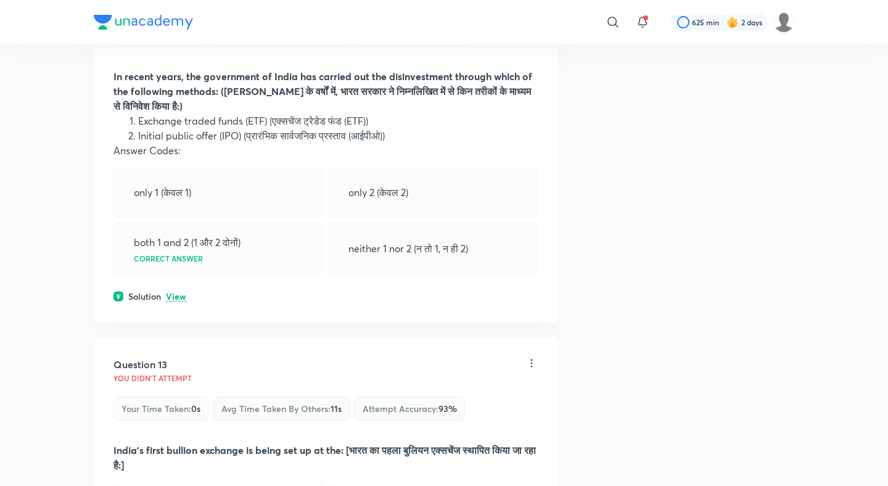
click at [190, 303] on div "Solution View" at bounding box center [325, 296] width 424 height 13
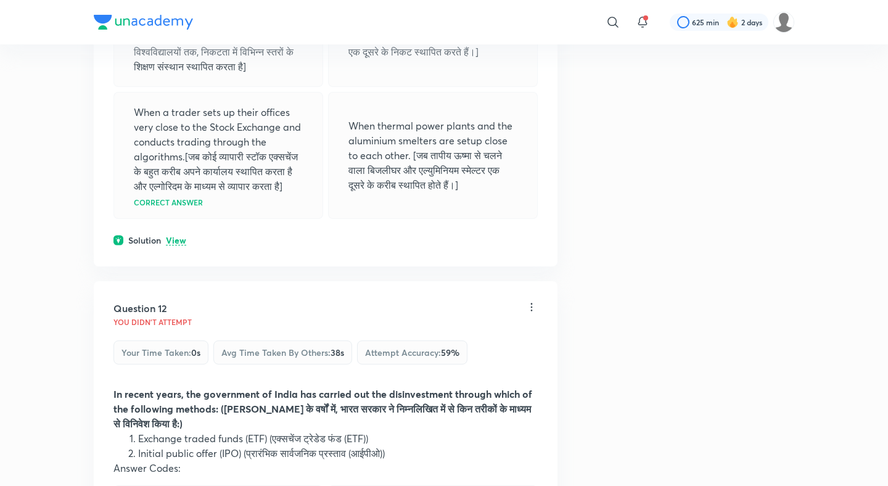
scroll to position [4054, 0]
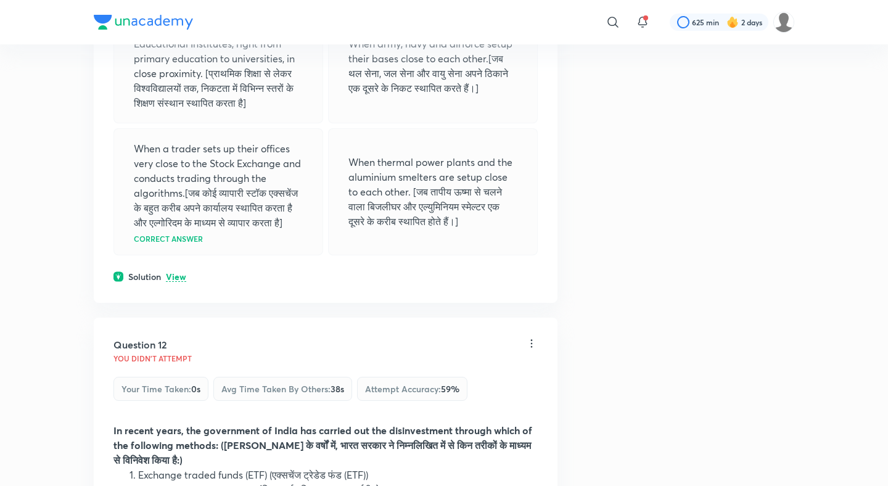
click at [179, 280] on p "View" at bounding box center [176, 276] width 20 height 9
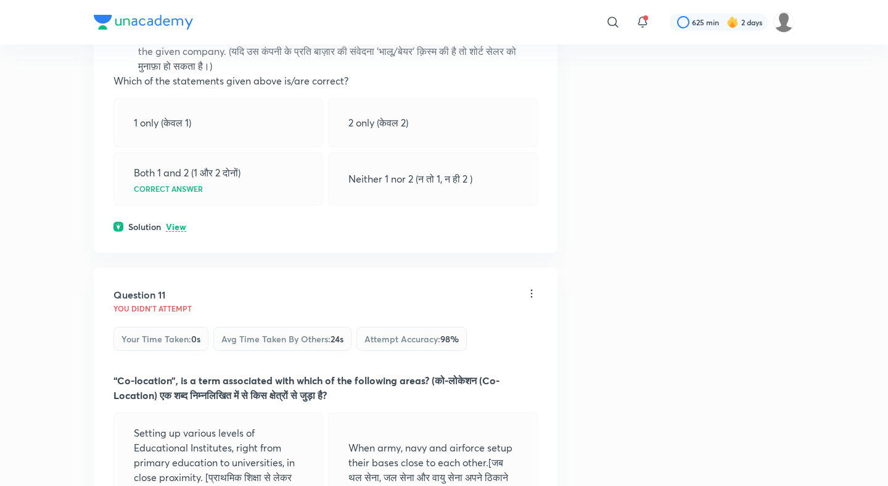
scroll to position [3635, 0]
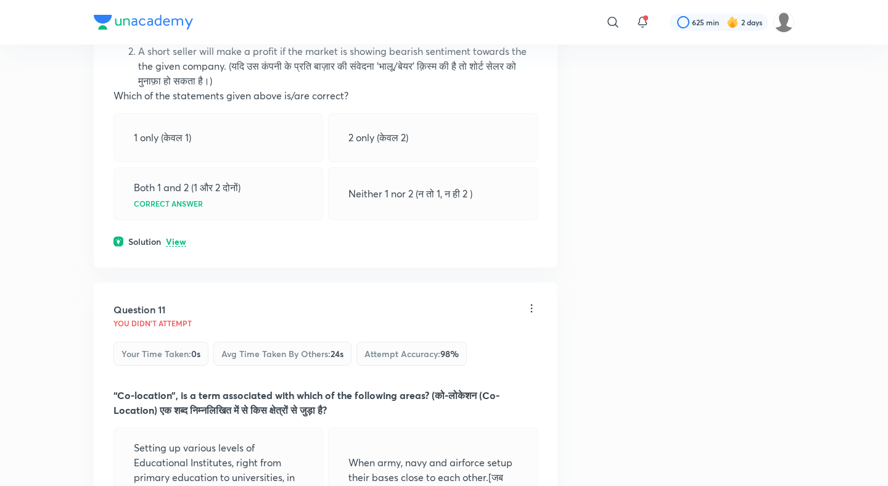
click at [179, 244] on div "Question 10 You didn't Attempt Your time taken : 0s Avg time taken by others : …" at bounding box center [326, 65] width 464 height 403
click at [179, 238] on p "View" at bounding box center [176, 241] width 20 height 9
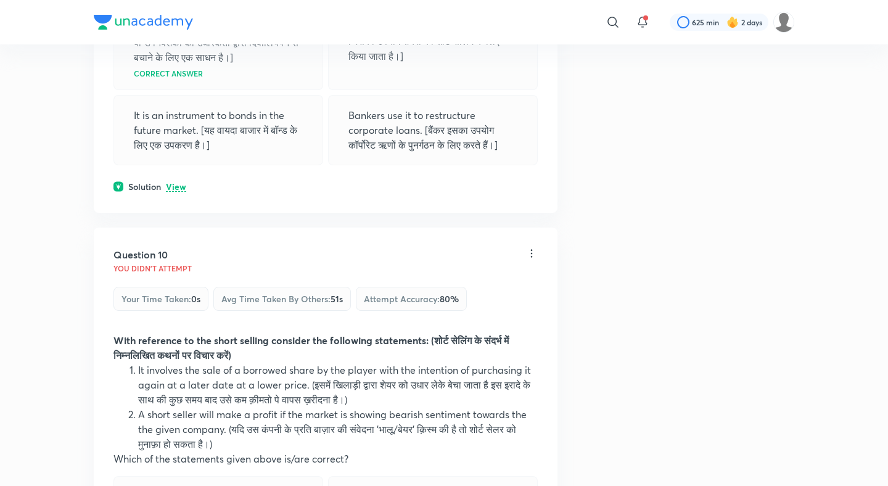
scroll to position [3265, 0]
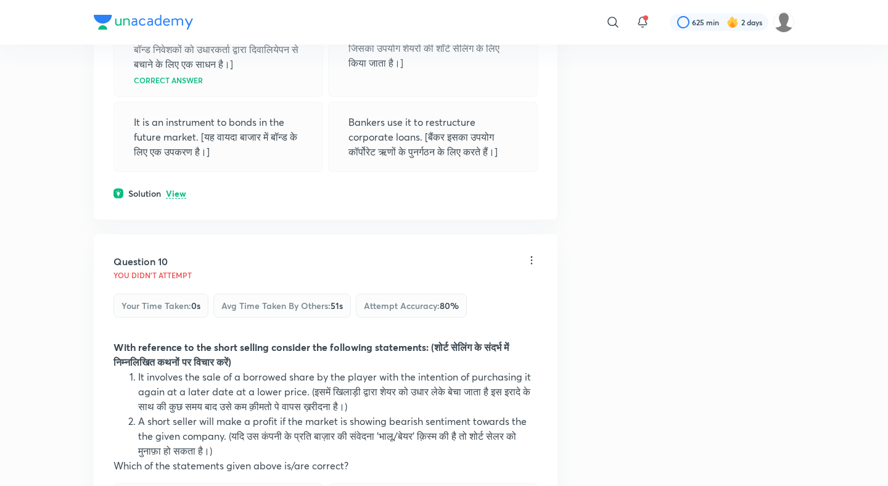
click at [184, 197] on div "Question 9 You didn't Attempt Your time taken : 0s Avg time taken by others : 1…" at bounding box center [326, 37] width 464 height 365
click at [182, 190] on p "View" at bounding box center [176, 193] width 20 height 9
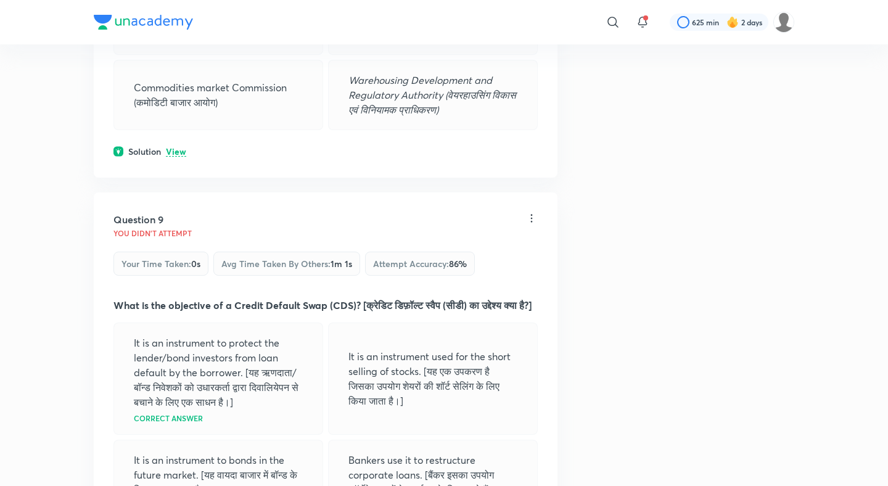
scroll to position [2895, 0]
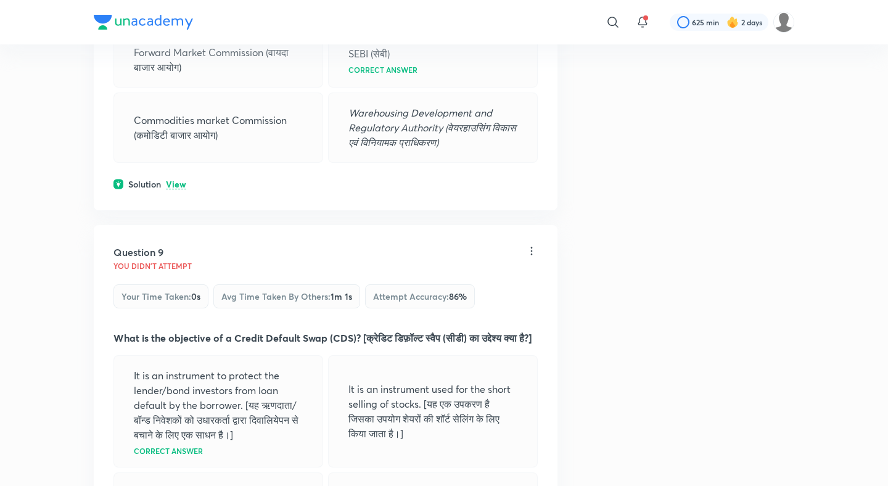
click at [174, 163] on div "Question 8 You didn't Attempt Your time taken : 0s Avg time taken by others : 4…" at bounding box center [326, 56] width 464 height 308
click at [181, 180] on p "View" at bounding box center [176, 184] width 20 height 9
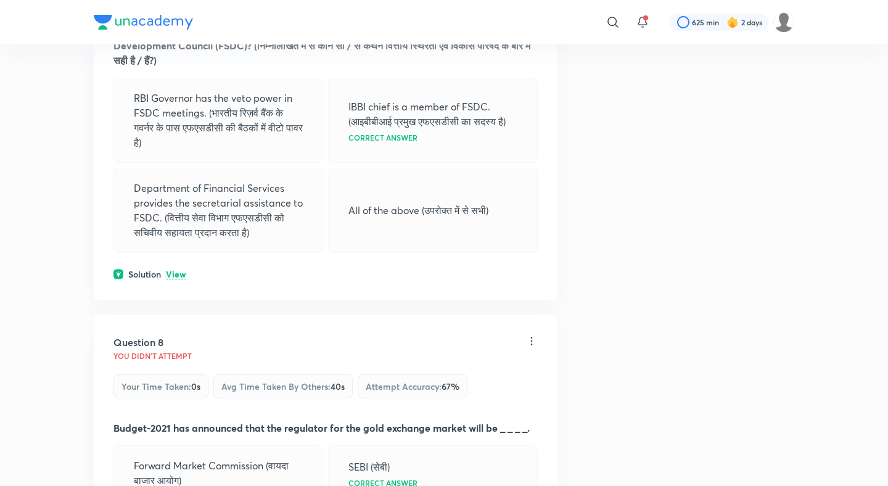
scroll to position [2465, 0]
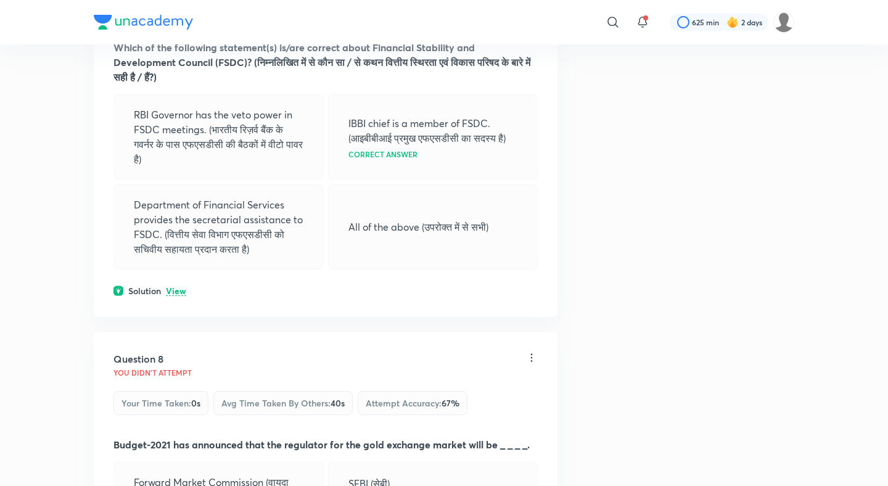
click at [175, 287] on p "View" at bounding box center [176, 291] width 20 height 9
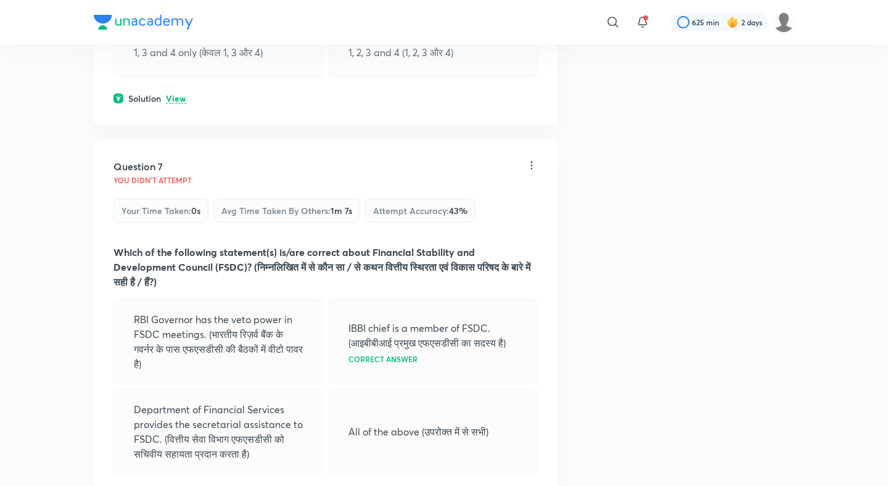
scroll to position [2072, 0]
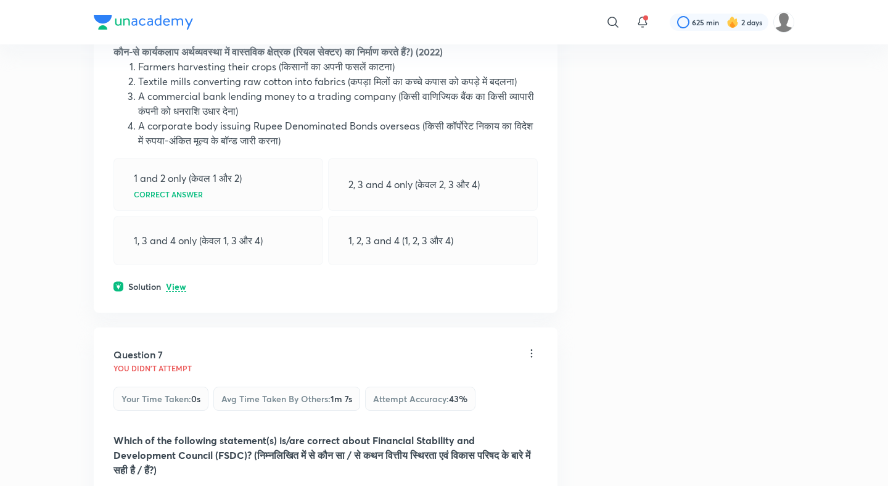
click at [182, 282] on p "View" at bounding box center [176, 286] width 20 height 9
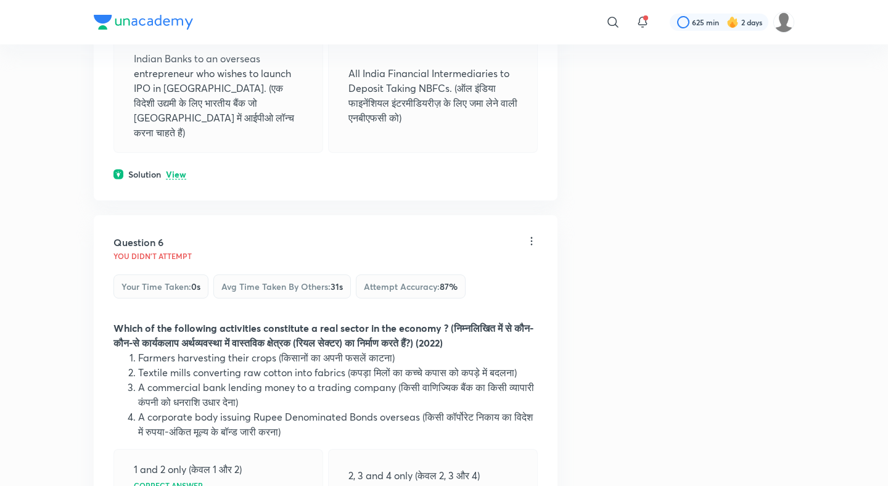
scroll to position [1773, 0]
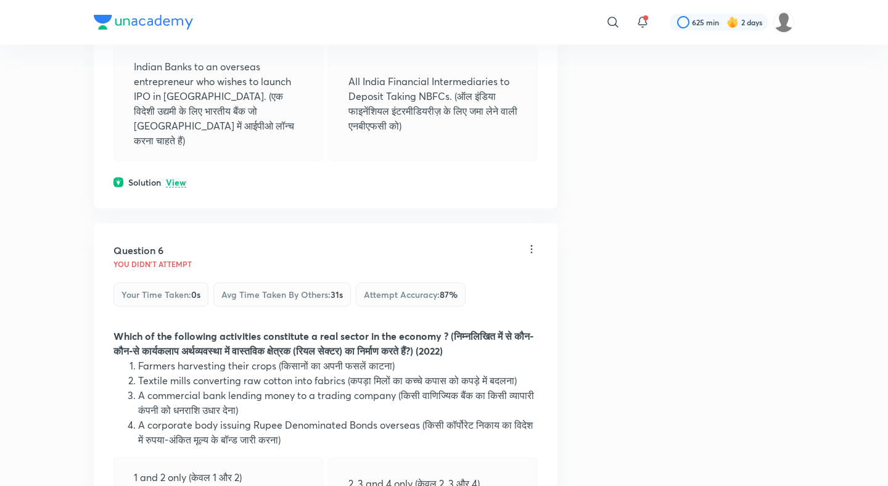
click at [168, 165] on div "Question 5 You didn't Attempt Your time taken : 0s Avg time taken by others : 1…" at bounding box center [326, 11] width 464 height 395
click at [182, 178] on p "View" at bounding box center [176, 182] width 20 height 9
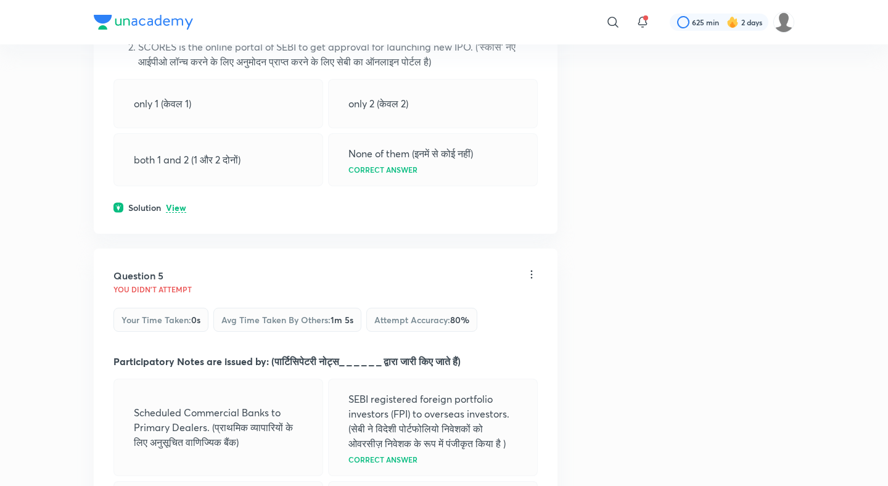
click at [184, 211] on p "View" at bounding box center [176, 207] width 20 height 9
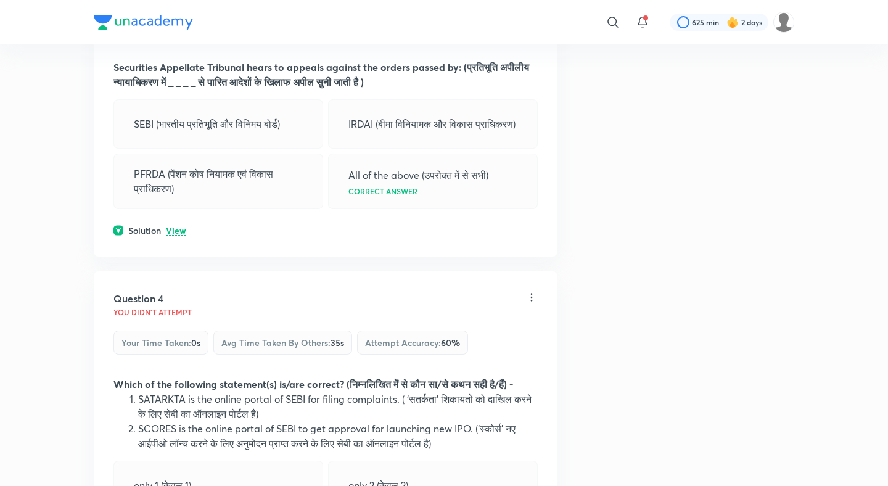
scroll to position [937, 0]
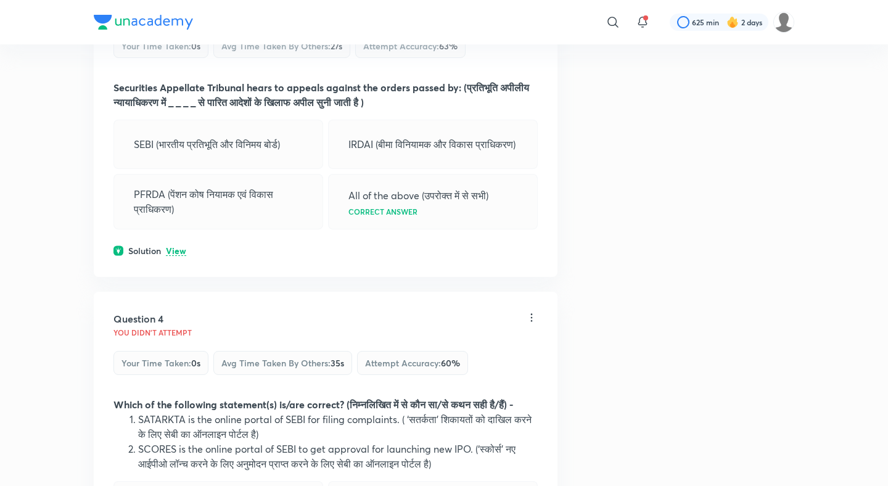
click at [183, 271] on div "Question 3 You didn't Attempt Your time taken : 0s Avg time taken by others : 2…" at bounding box center [326, 126] width 464 height 302
click at [181, 256] on p "View" at bounding box center [176, 251] width 20 height 9
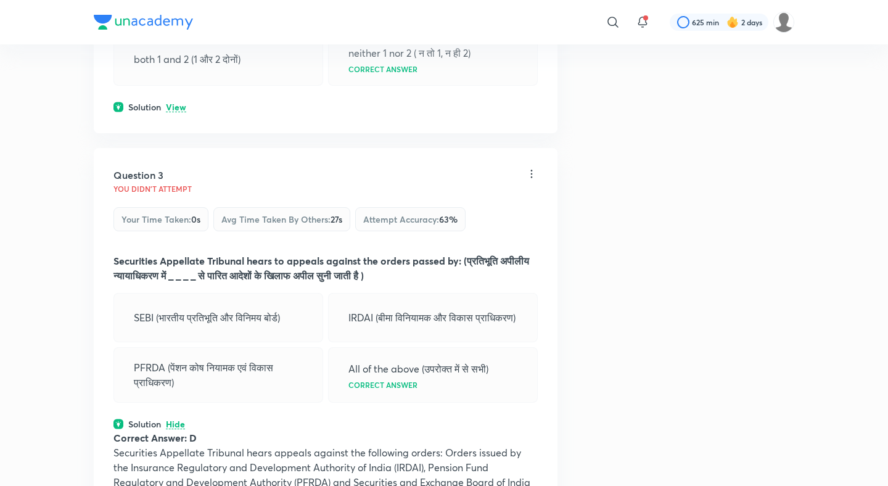
scroll to position [629, 0]
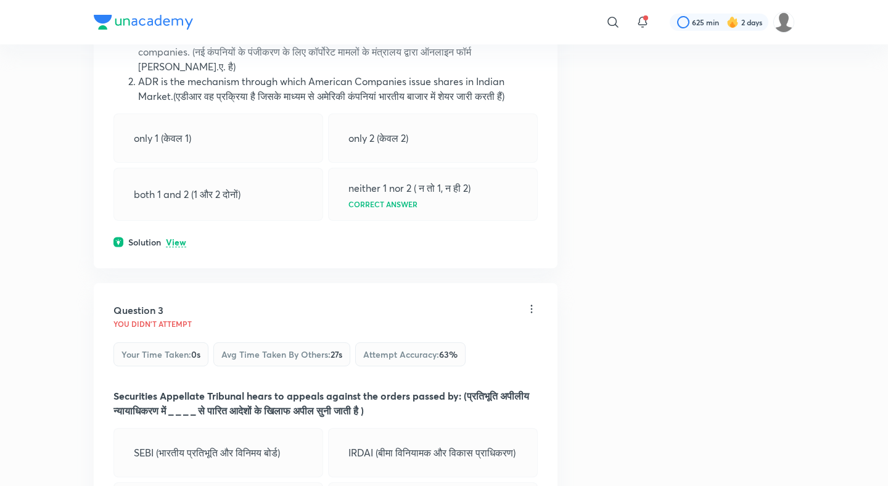
click at [173, 235] on div "Question 2 You didn't Attempt Your time taken : 0s Avg time taken by others : 4…" at bounding box center [326, 88] width 464 height 359
click at [183, 248] on div "Solution View" at bounding box center [325, 241] width 424 height 13
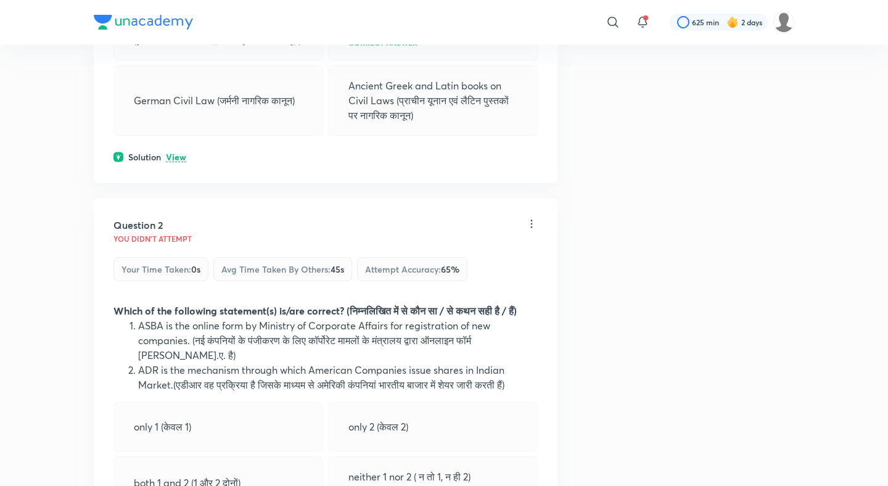
scroll to position [310, 0]
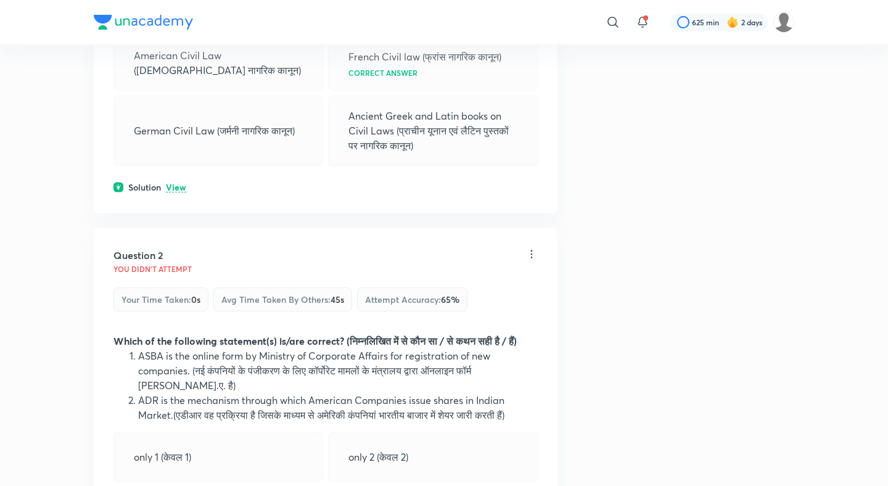
click at [179, 190] on p "View" at bounding box center [176, 187] width 20 height 9
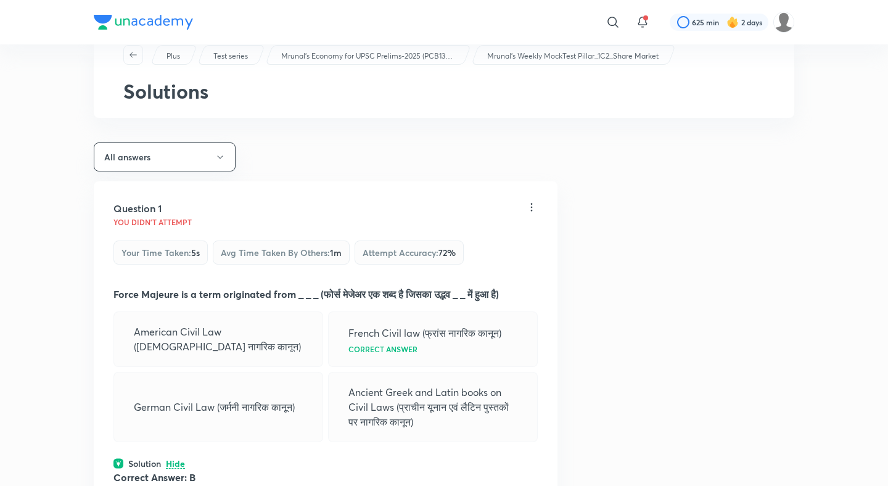
scroll to position [23, 0]
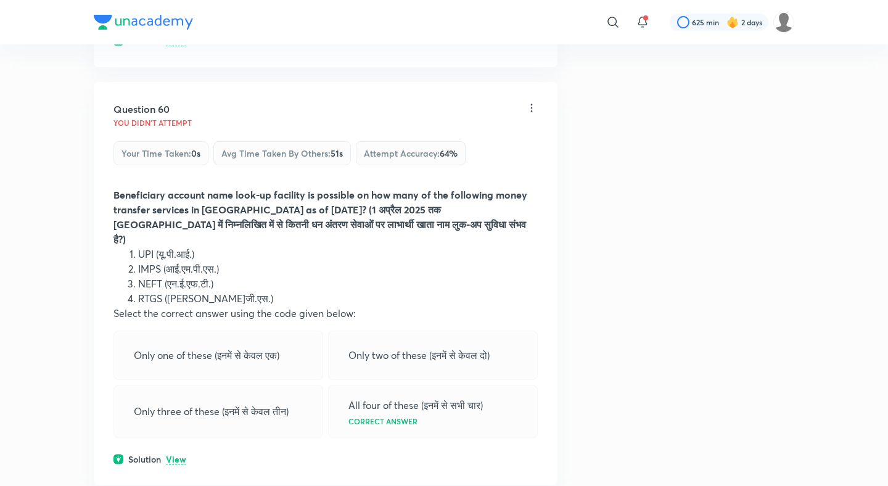
scroll to position [22609, 0]
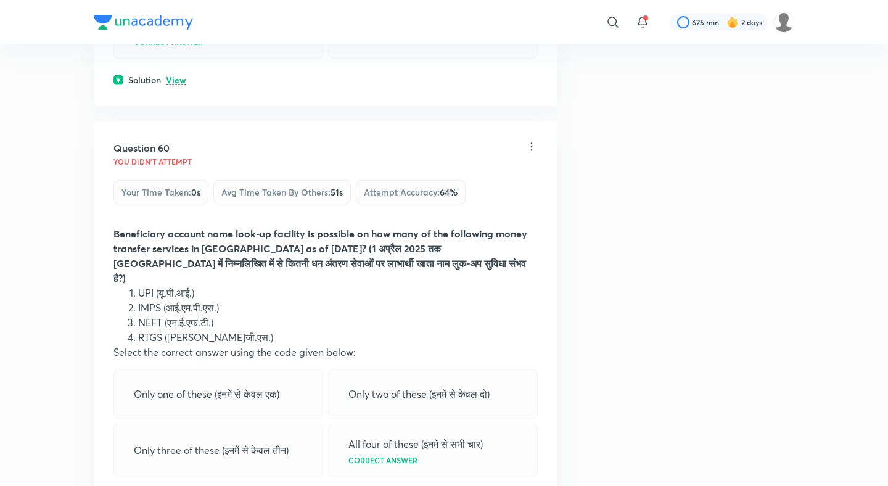
click at [175, 436] on div "Question 60 You didn't Attempt Your time taken : 0s Avg time taken by others : …" at bounding box center [326, 322] width 464 height 403
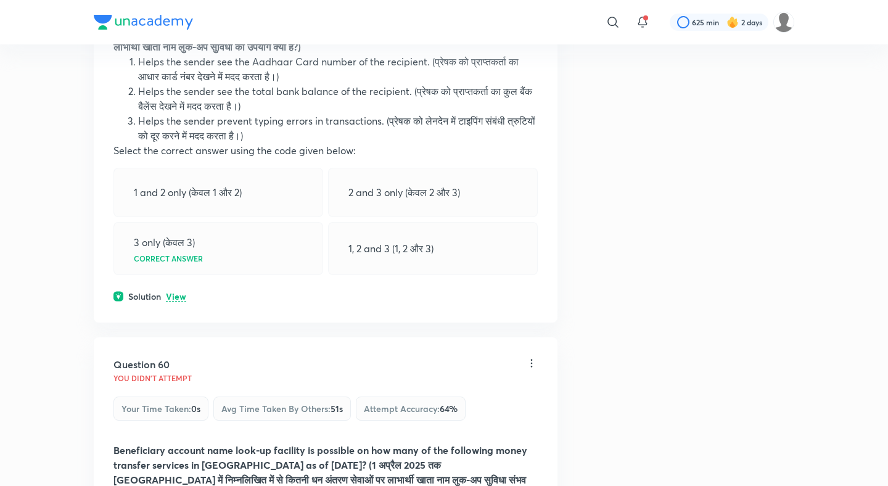
click at [173, 292] on p "View" at bounding box center [176, 296] width 20 height 9
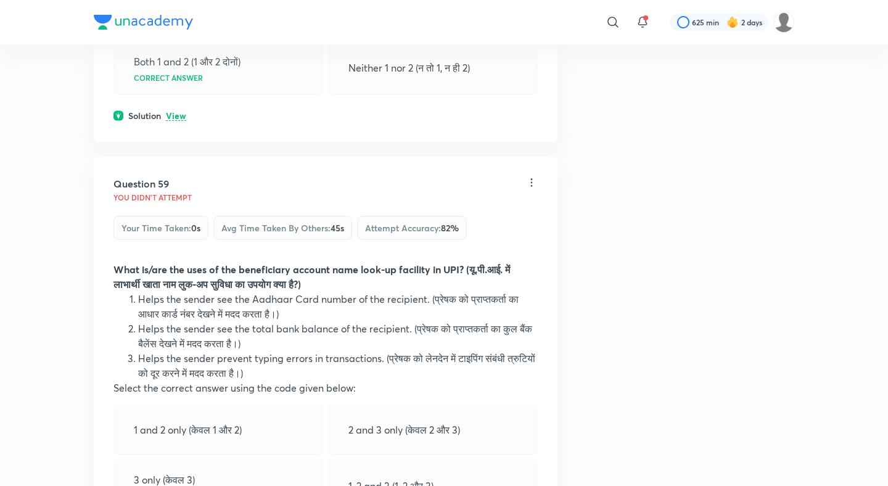
scroll to position [22081, 0]
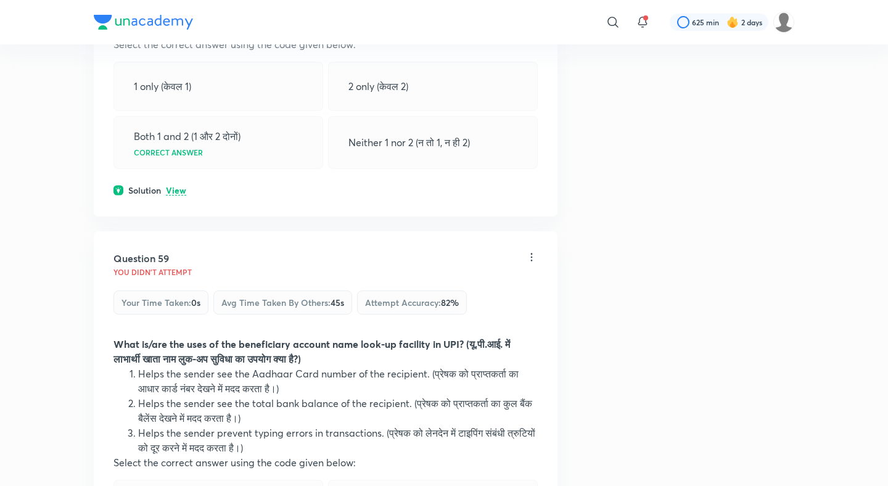
click at [176, 186] on p "View" at bounding box center [176, 190] width 20 height 9
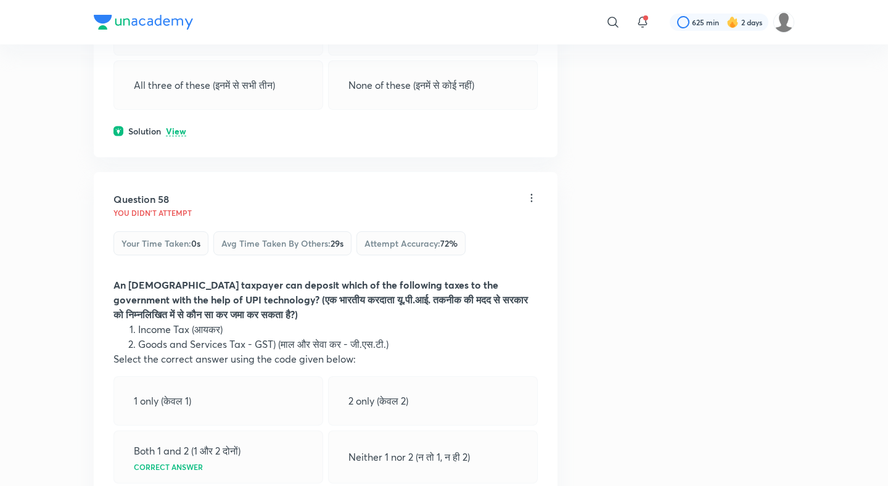
click at [182, 127] on p "View" at bounding box center [176, 131] width 20 height 9
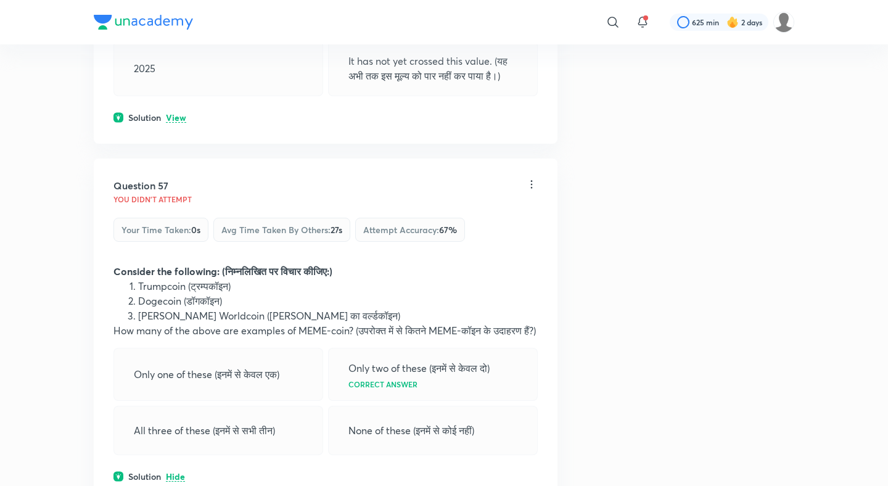
scroll to position [21395, 0]
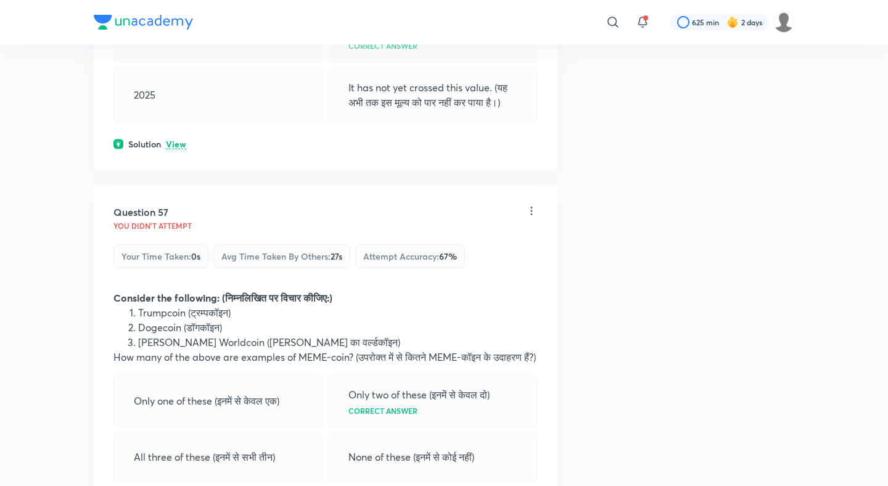
click at [179, 83] on div "Question 56 You didn't Attempt Your time taken : 0s Avg time taken by others : …" at bounding box center [326, 17] width 464 height 306
click at [179, 140] on p "View" at bounding box center [176, 144] width 20 height 9
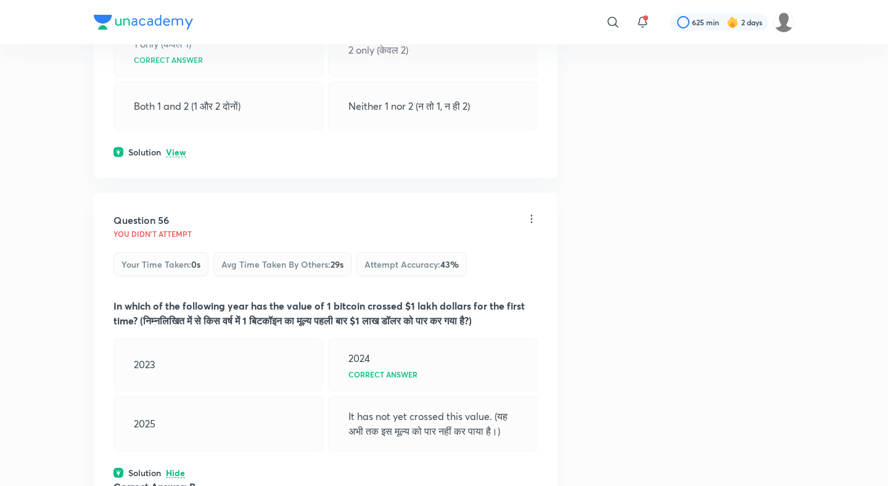
scroll to position [21038, 0]
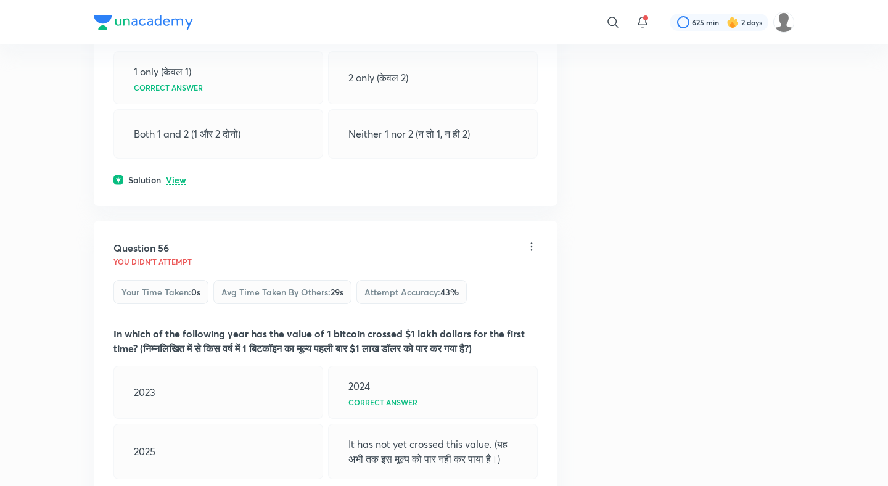
click at [179, 176] on p "View" at bounding box center [176, 180] width 20 height 9
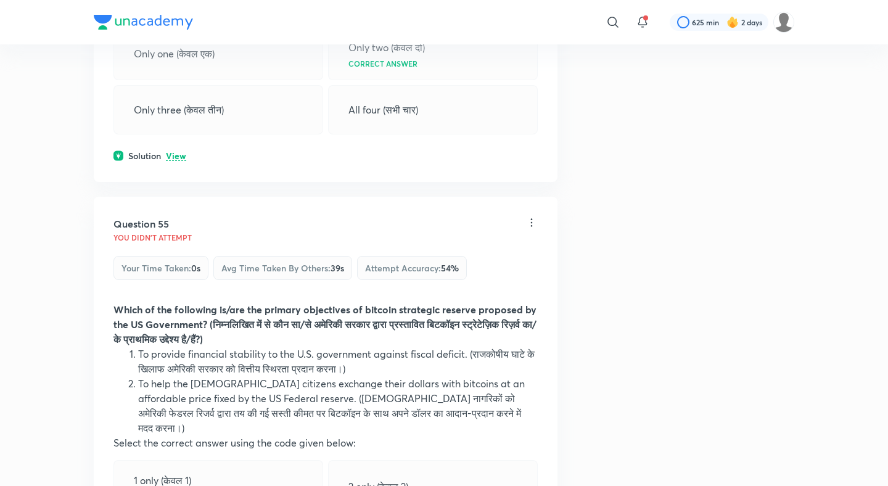
scroll to position [20606, 0]
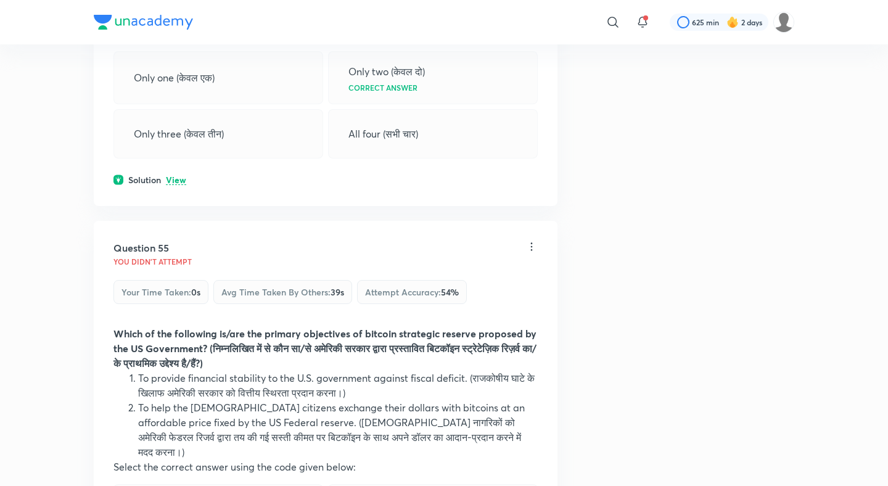
click at [178, 176] on p "View" at bounding box center [176, 180] width 20 height 9
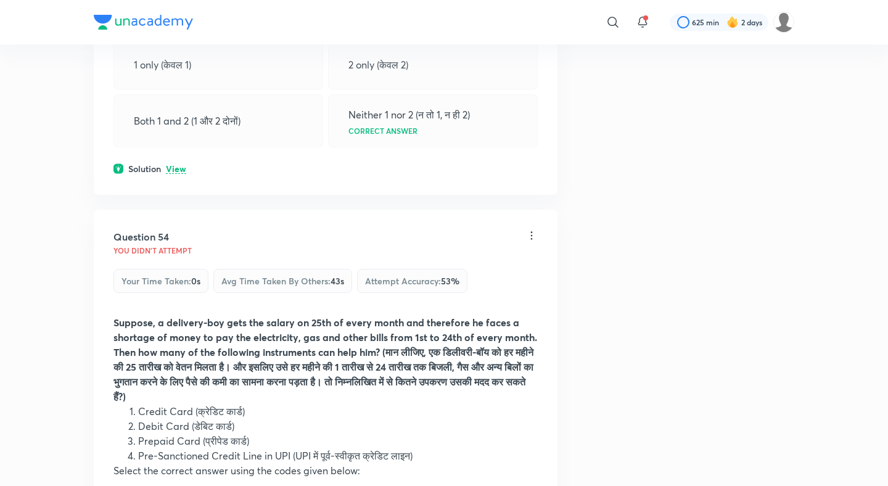
click at [177, 165] on p "View" at bounding box center [176, 169] width 20 height 9
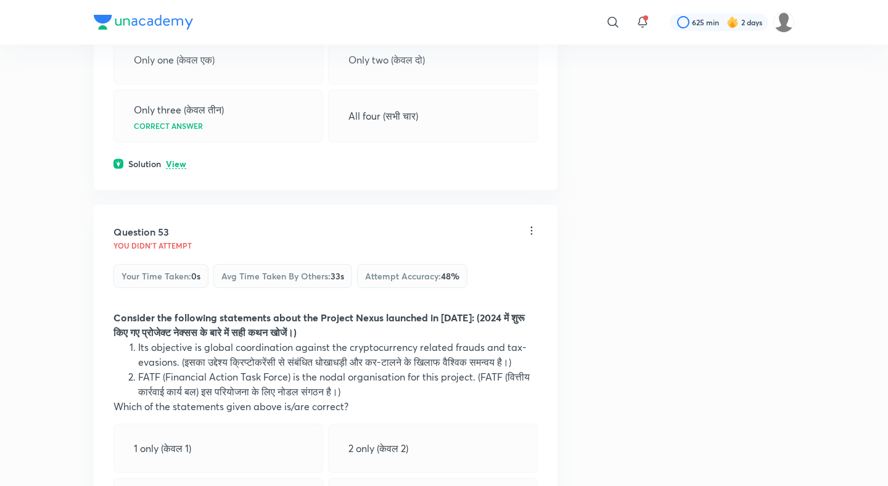
click at [177, 160] on p "View" at bounding box center [176, 164] width 20 height 9
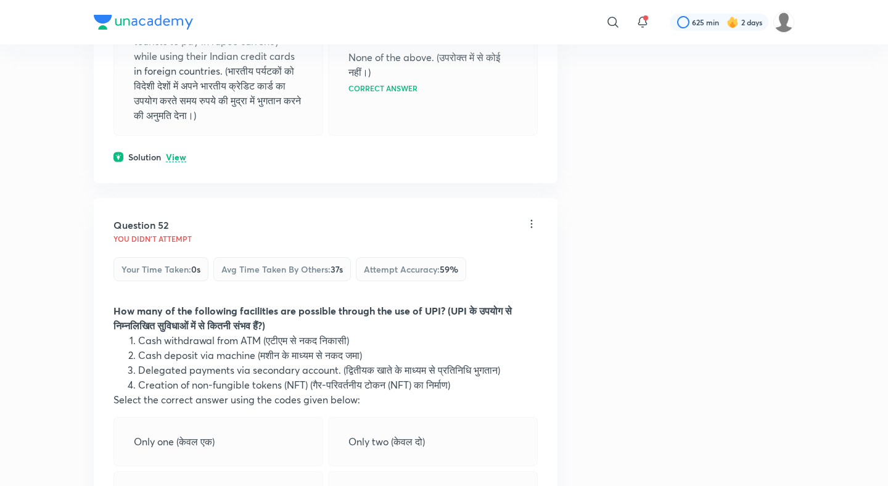
click at [177, 153] on p "View" at bounding box center [176, 157] width 20 height 9
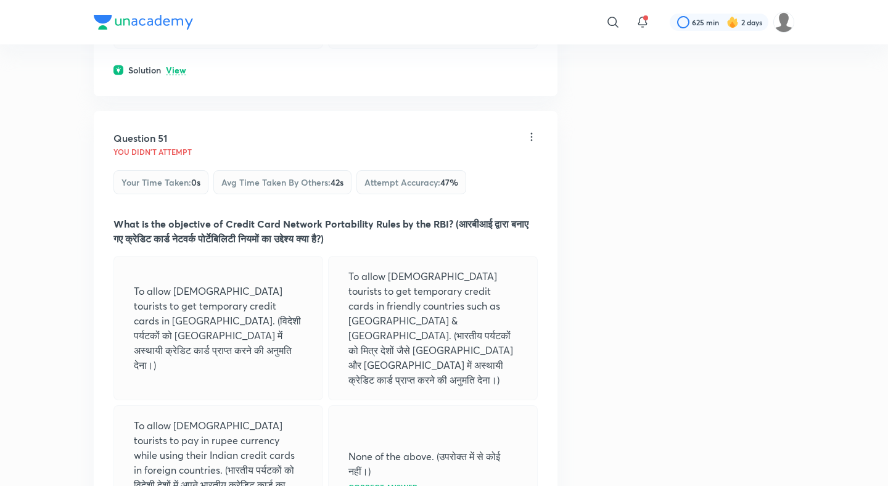
scroll to position [18989, 0]
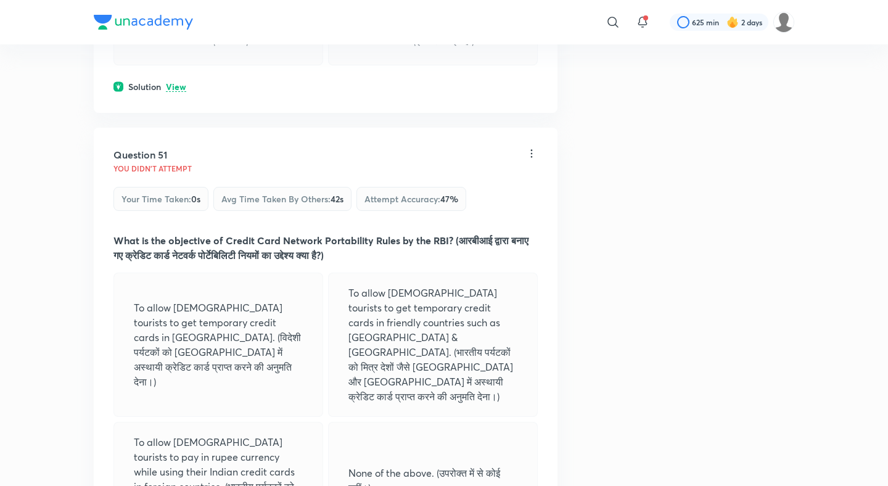
click at [182, 83] on p "View" at bounding box center [176, 87] width 20 height 9
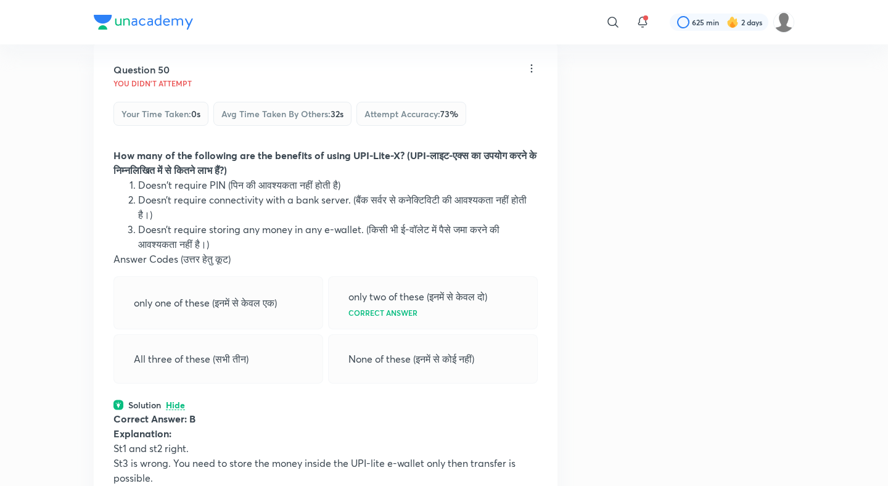
scroll to position [18545, 0]
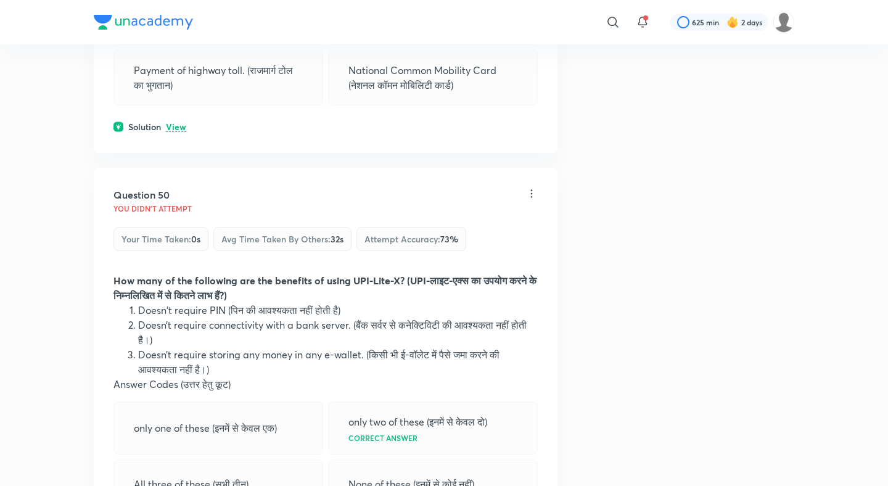
click at [178, 123] on p "View" at bounding box center [176, 127] width 20 height 9
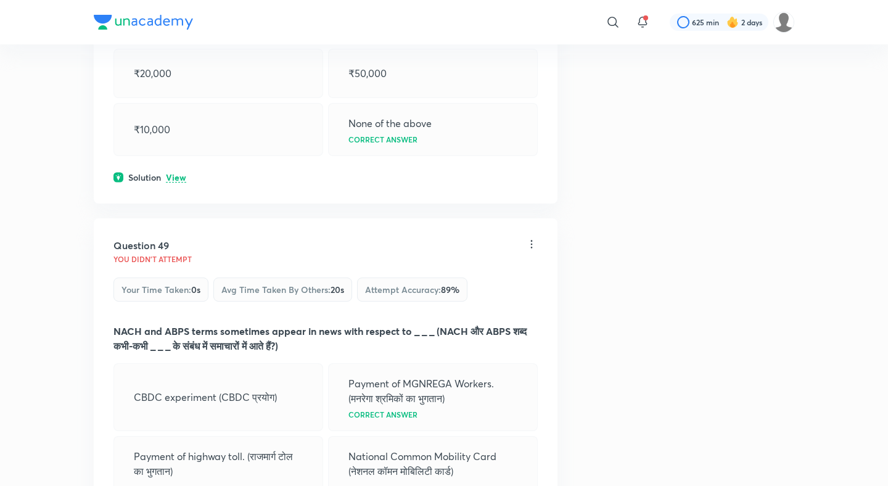
scroll to position [18067, 0]
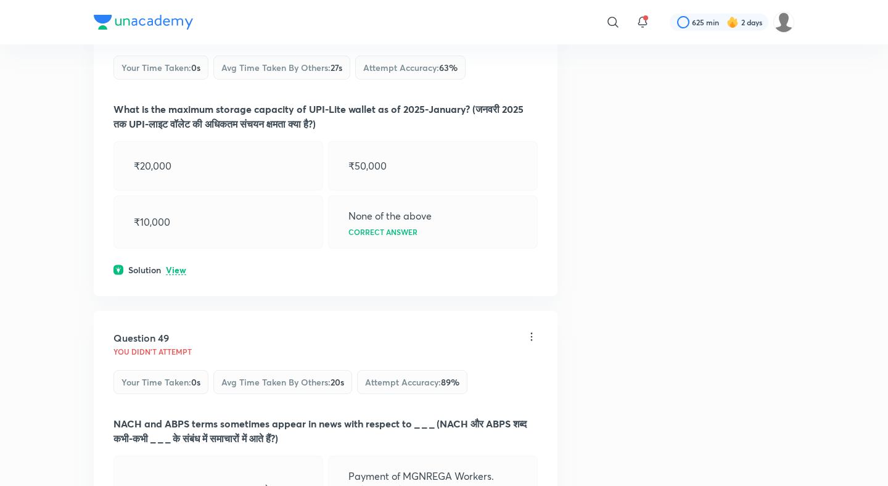
click at [161, 266] on div "Question 48 You didn't Attempt Your time taken : 0s Avg time taken by others : …" at bounding box center [326, 146] width 464 height 300
click at [174, 266] on p "View" at bounding box center [176, 270] width 20 height 9
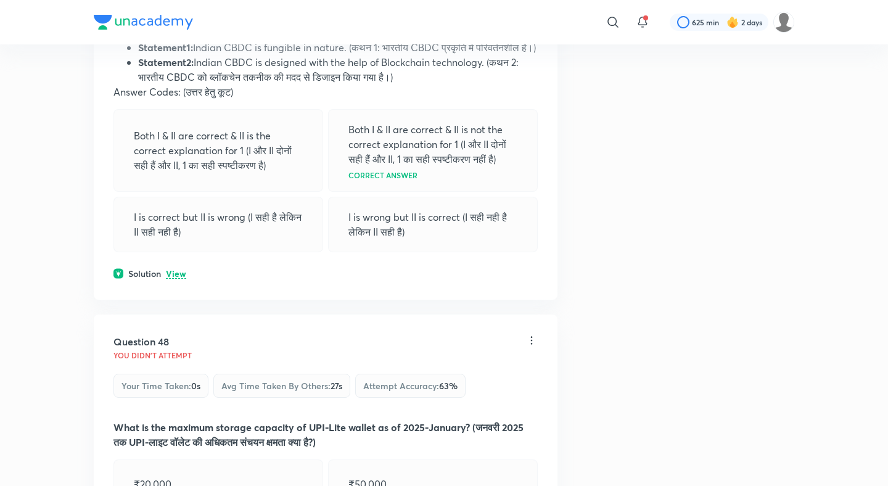
click at [174, 269] on p "View" at bounding box center [176, 273] width 20 height 9
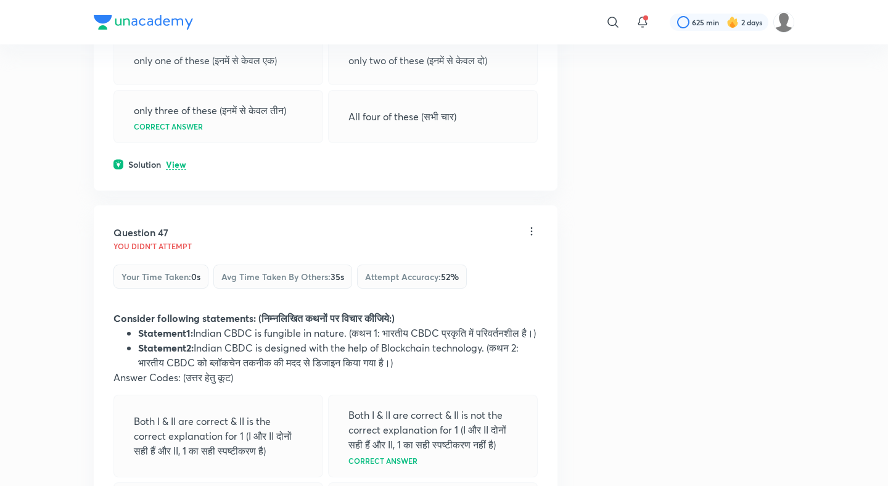
scroll to position [17403, 0]
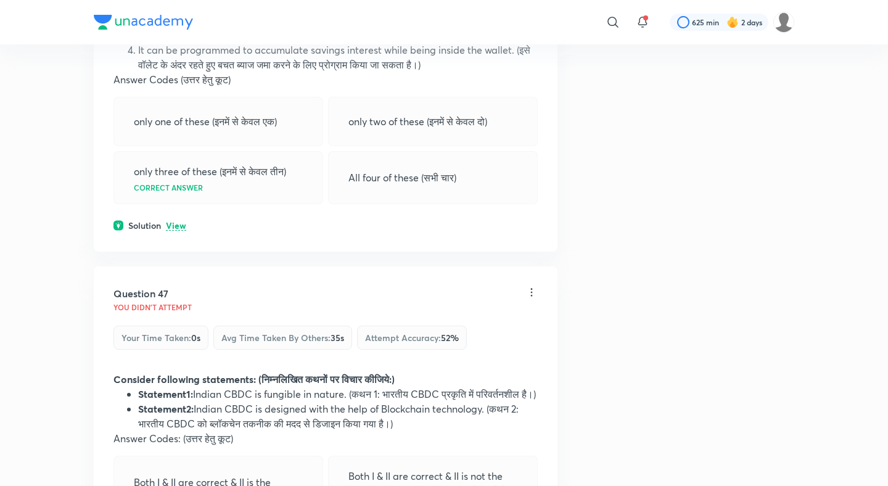
click at [183, 191] on div "Question 46 You didn't Attempt Your time taken : 0s Avg time taken by others : …" at bounding box center [326, 28] width 464 height 448
click at [180, 221] on p "View" at bounding box center [176, 225] width 20 height 9
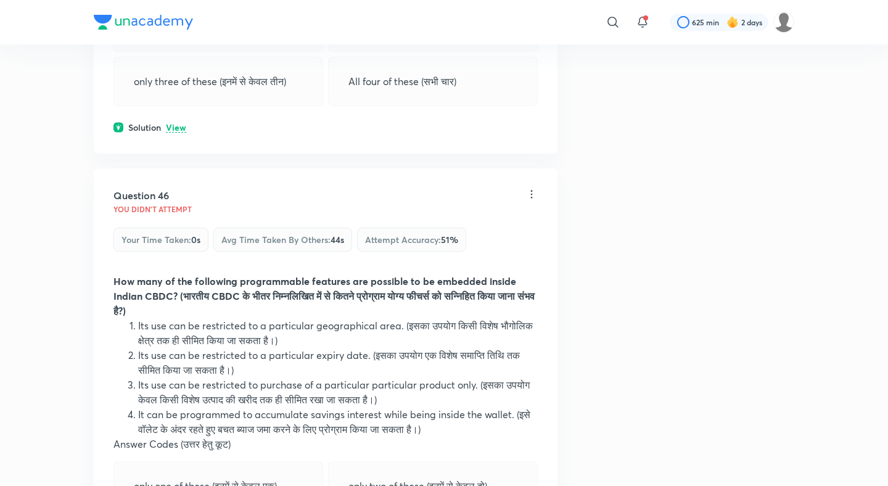
click at [183, 123] on p "View" at bounding box center [176, 127] width 20 height 9
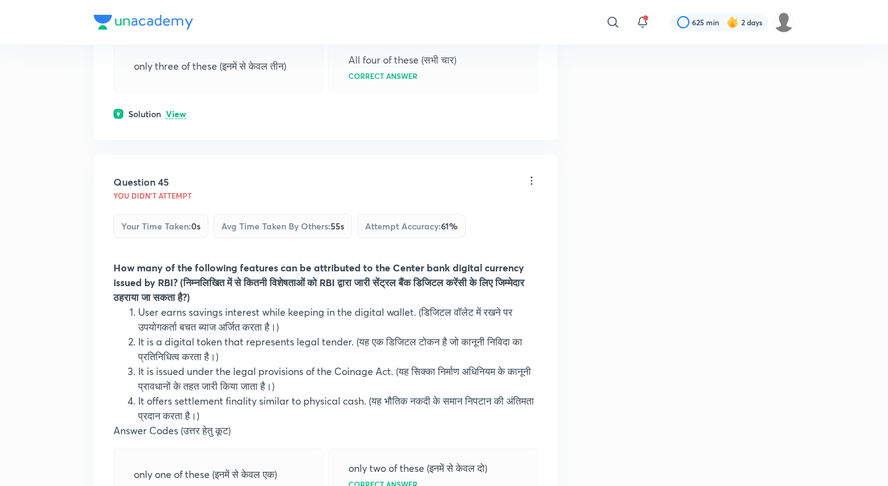
scroll to position [16556, 0]
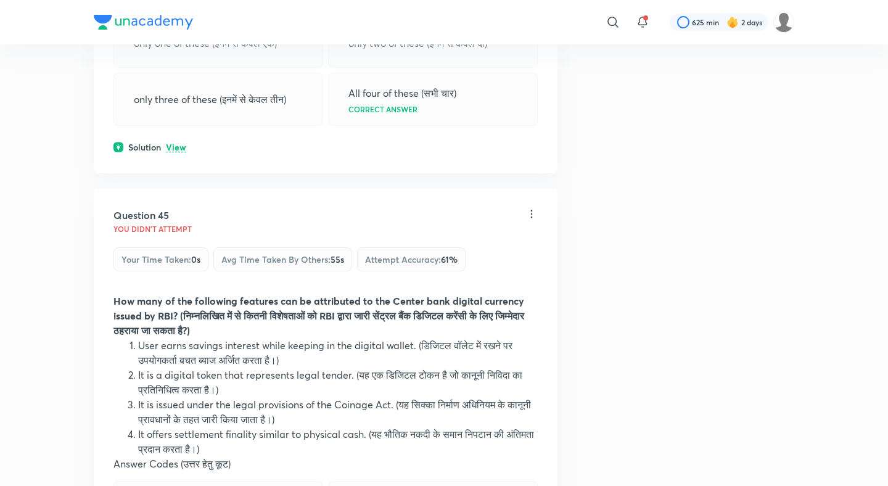
click at [174, 143] on p "View" at bounding box center [176, 147] width 20 height 9
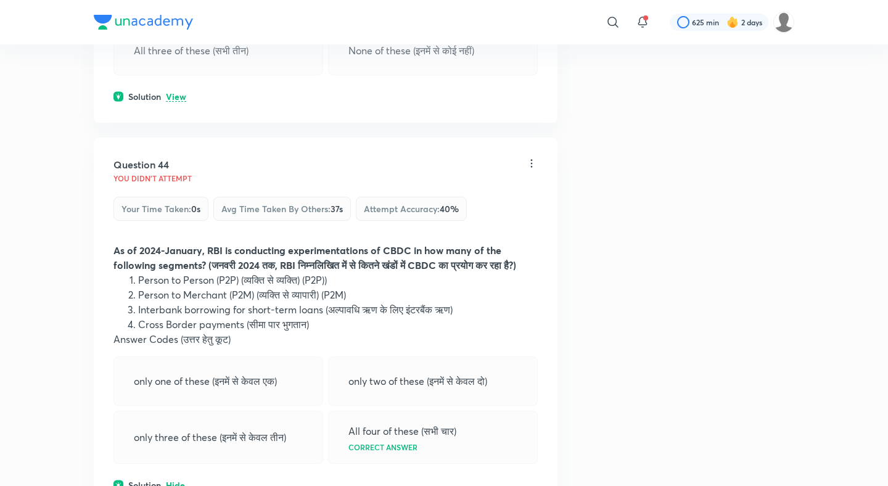
scroll to position [16165, 0]
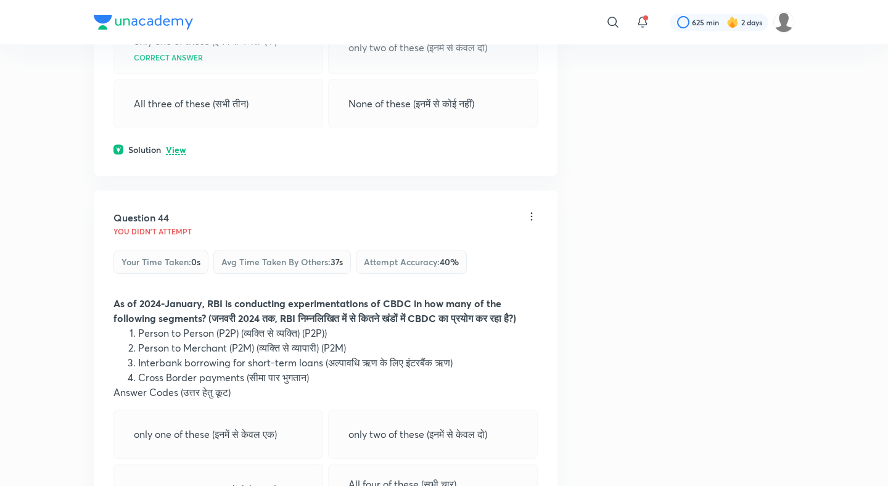
click at [174, 145] on p "View" at bounding box center [176, 149] width 20 height 9
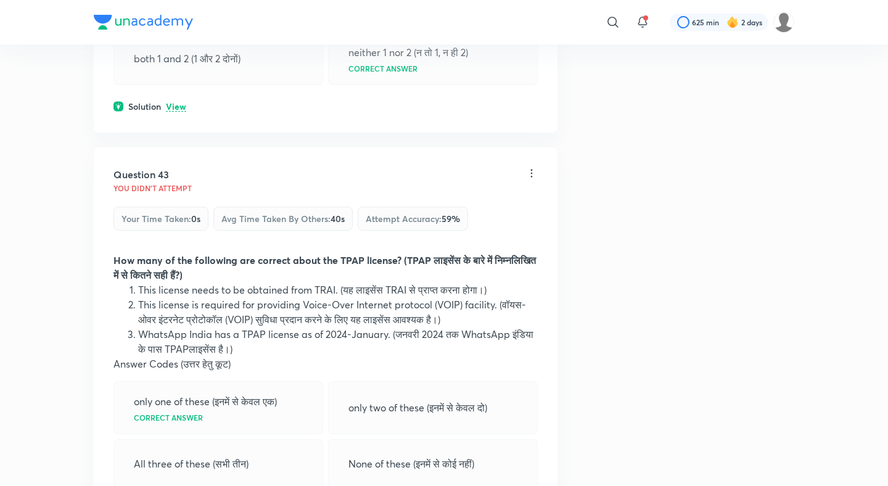
scroll to position [15780, 0]
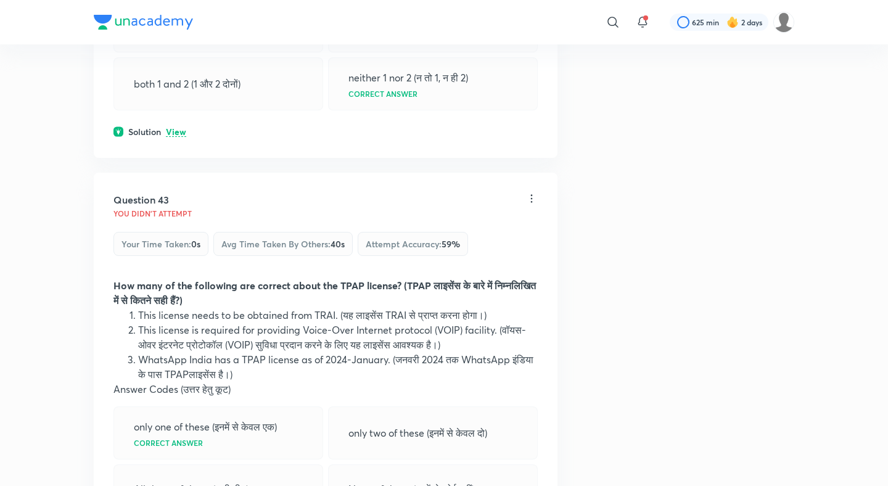
click at [176, 128] on p "View" at bounding box center [176, 132] width 20 height 9
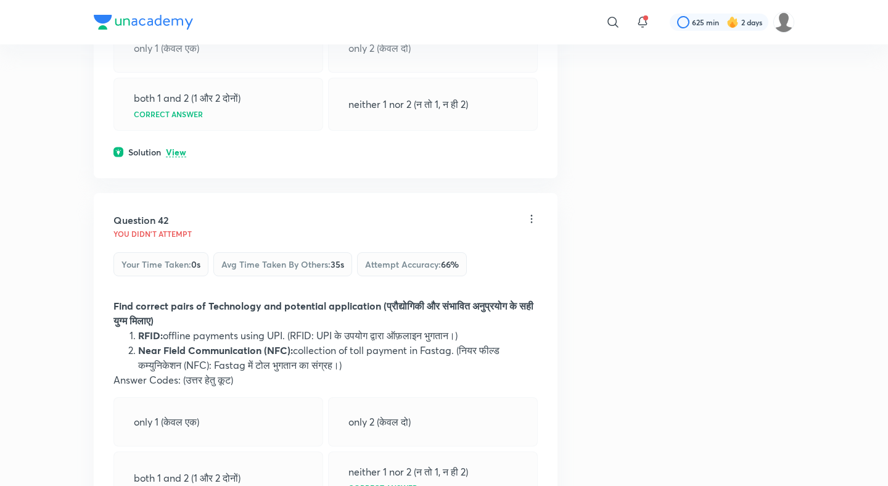
click at [173, 148] on p "View" at bounding box center [176, 152] width 20 height 9
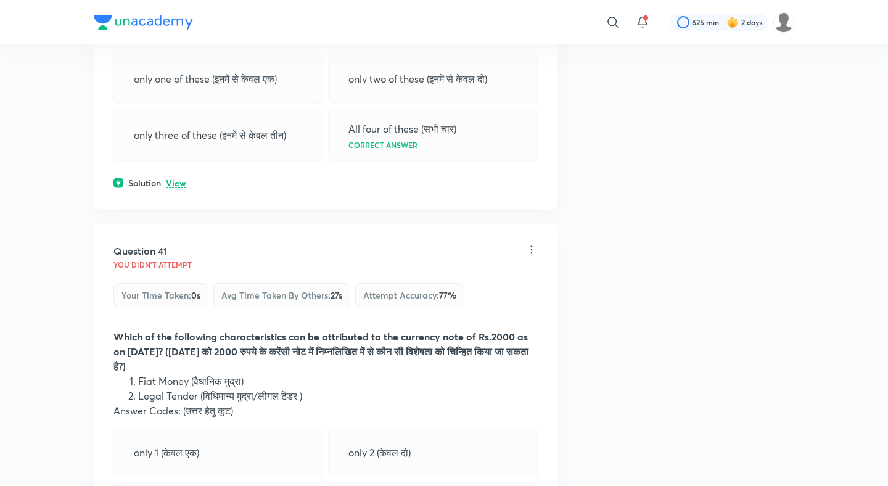
scroll to position [14934, 0]
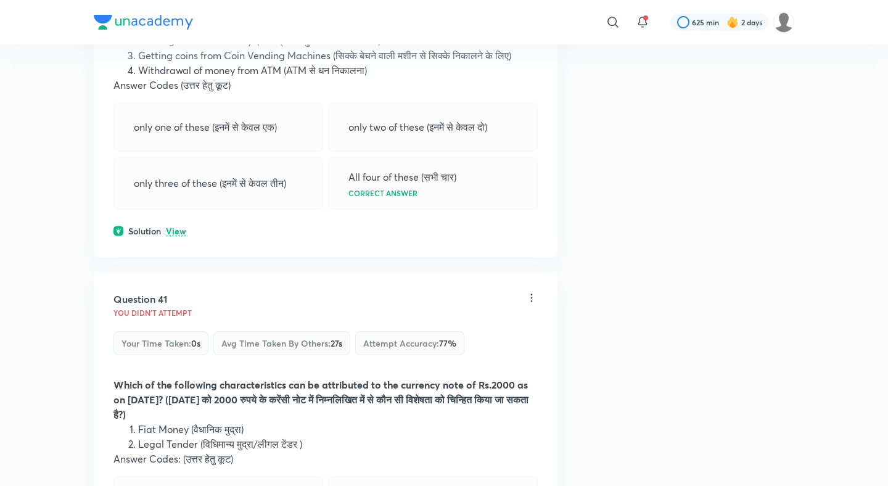
click at [175, 227] on p "View" at bounding box center [176, 231] width 20 height 9
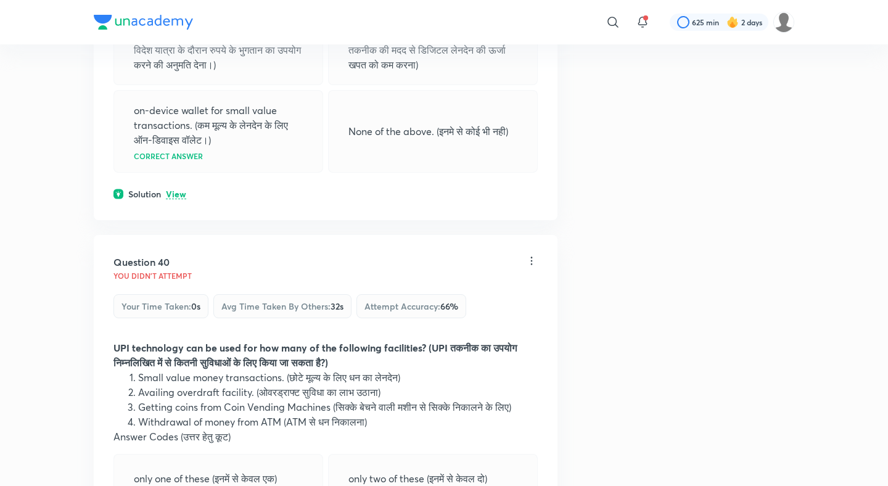
click at [176, 190] on p "View" at bounding box center [176, 194] width 20 height 9
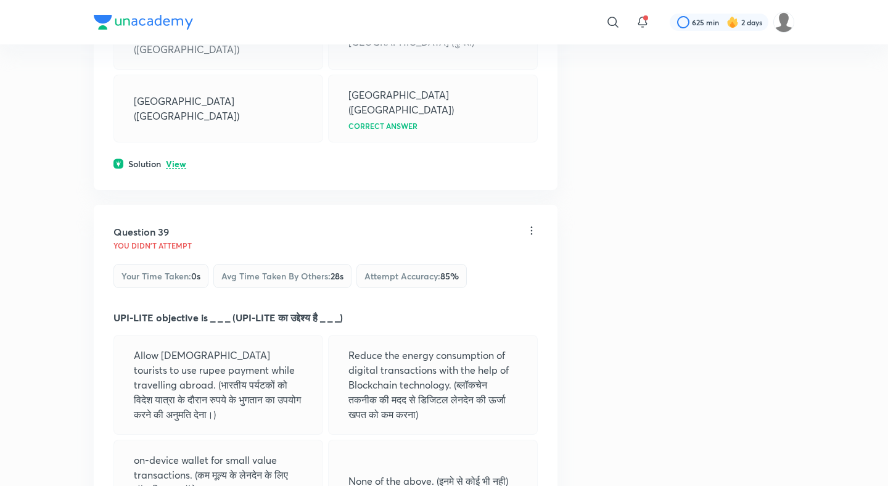
scroll to position [14226, 0]
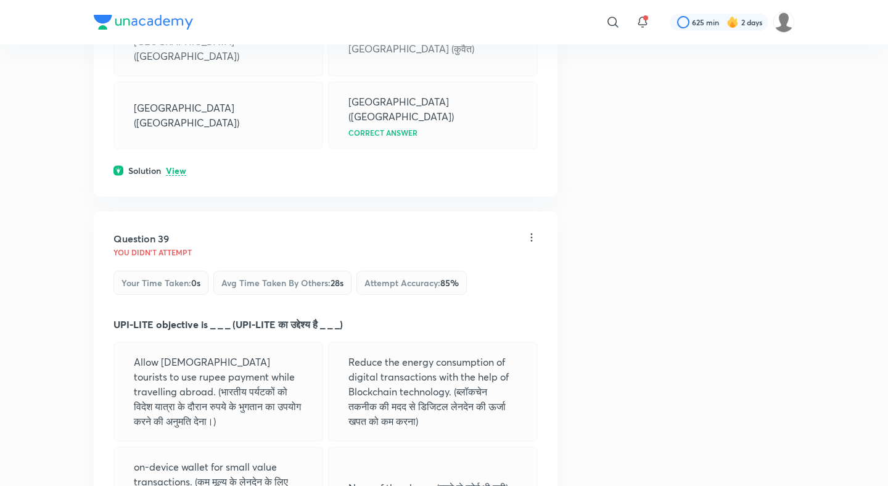
click at [176, 166] on p "View" at bounding box center [176, 170] width 20 height 9
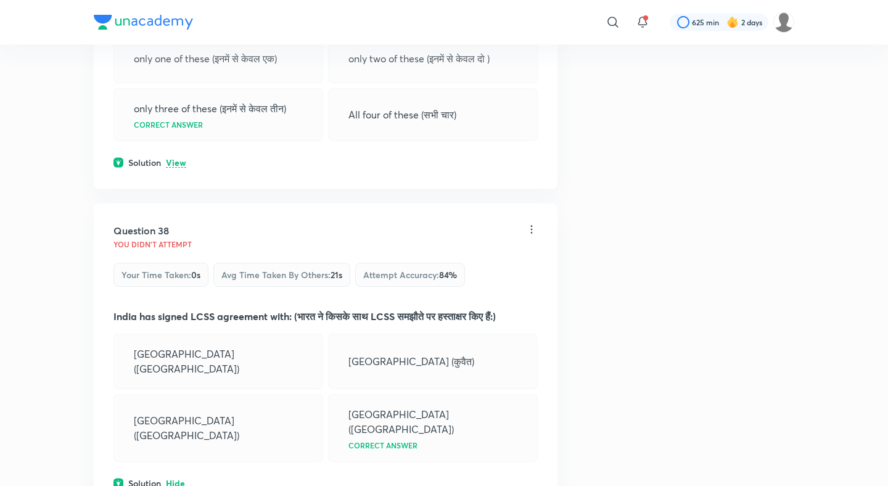
scroll to position [13913, 0]
click at [179, 160] on p "View" at bounding box center [176, 163] width 20 height 9
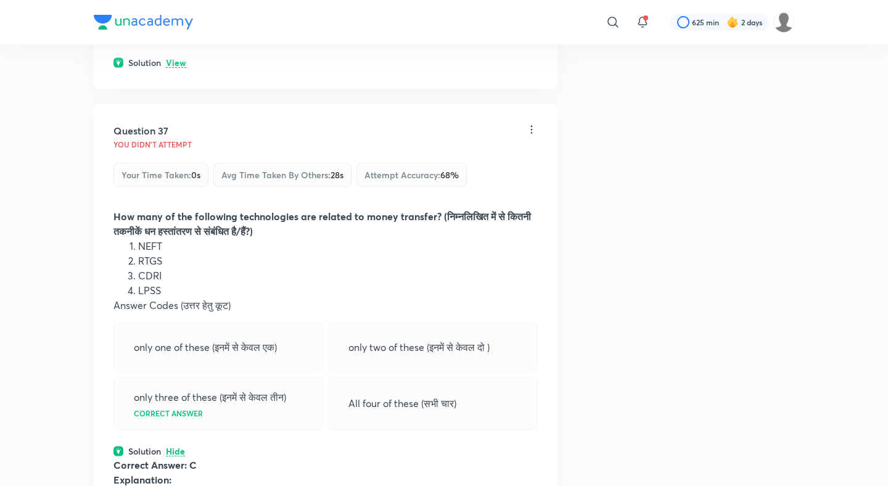
scroll to position [13585, 0]
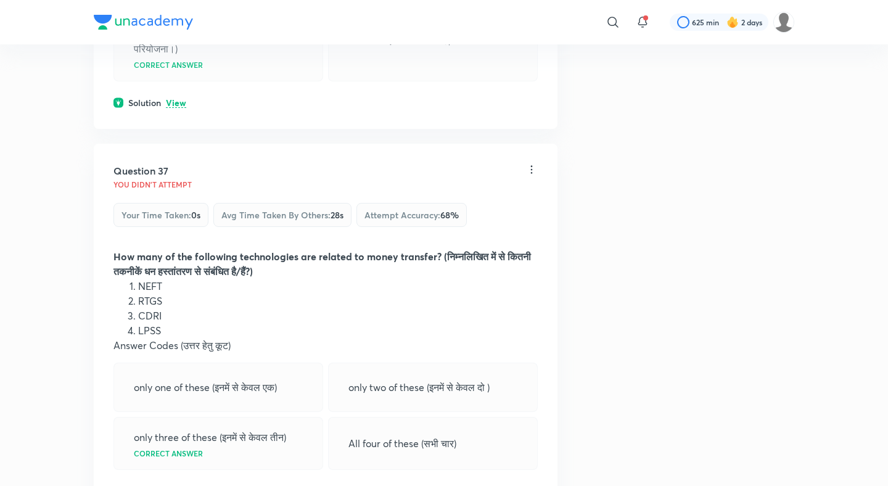
click at [182, 99] on p "View" at bounding box center [176, 103] width 20 height 9
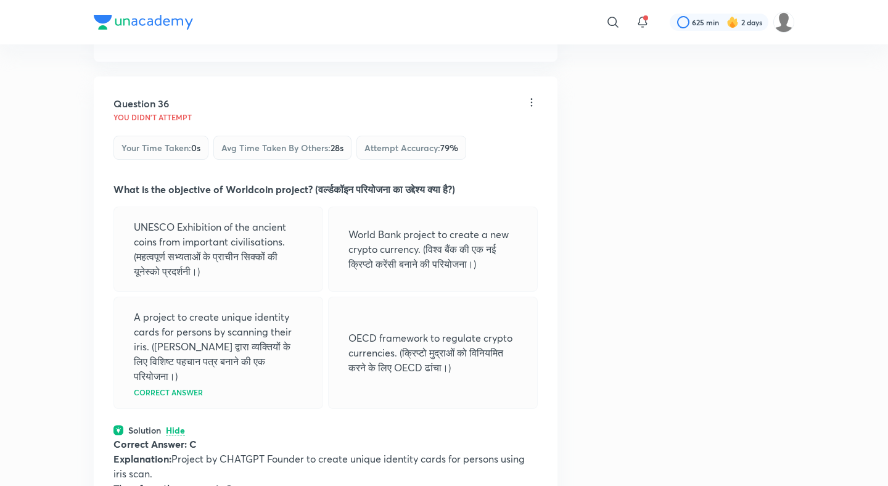
scroll to position [13229, 0]
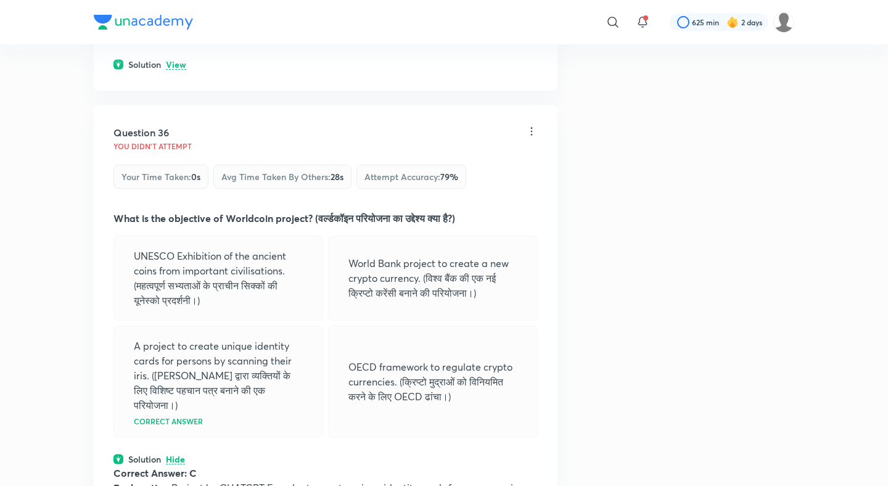
click at [178, 70] on p "View" at bounding box center [176, 64] width 20 height 9
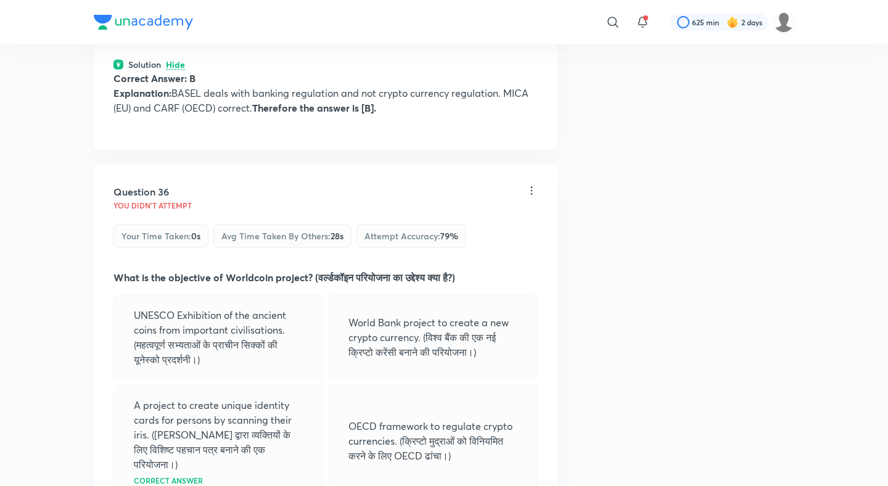
click at [178, 70] on p "Hide" at bounding box center [175, 64] width 19 height 9
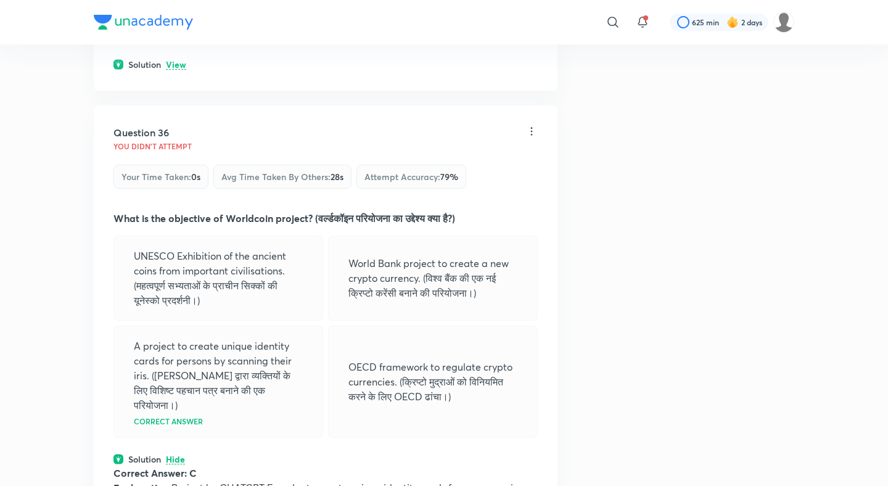
click at [178, 70] on p "View" at bounding box center [176, 64] width 20 height 9
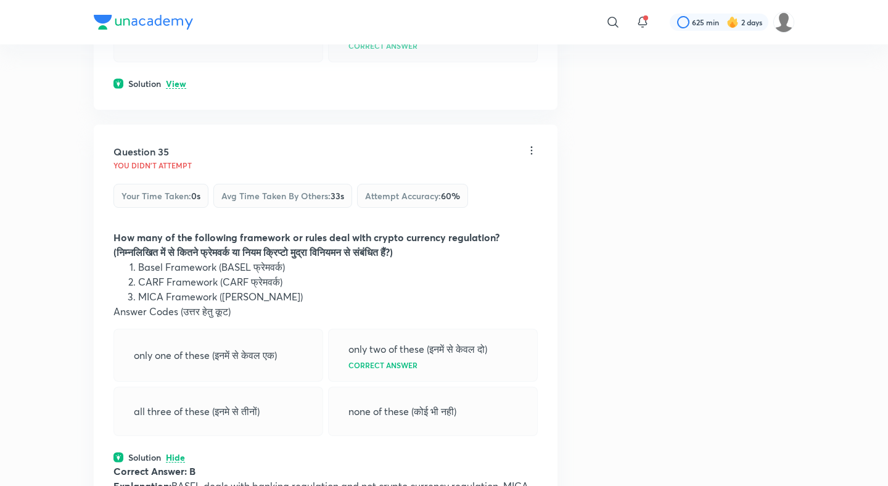
click at [174, 89] on p "View" at bounding box center [176, 84] width 20 height 9
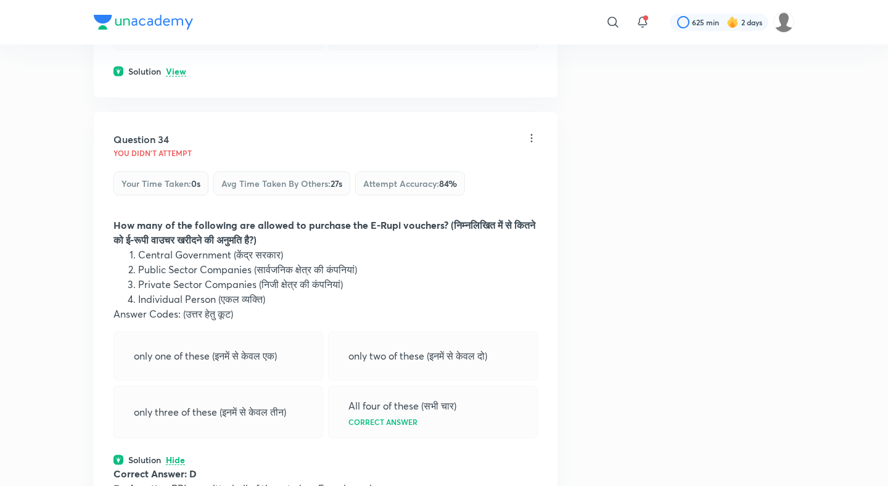
scroll to position [12439, 0]
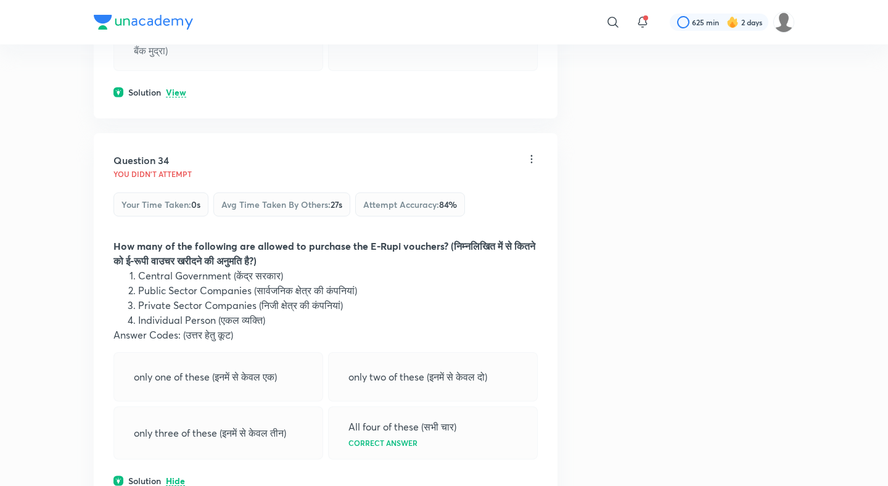
click at [171, 96] on div "Solution View" at bounding box center [325, 92] width 424 height 13
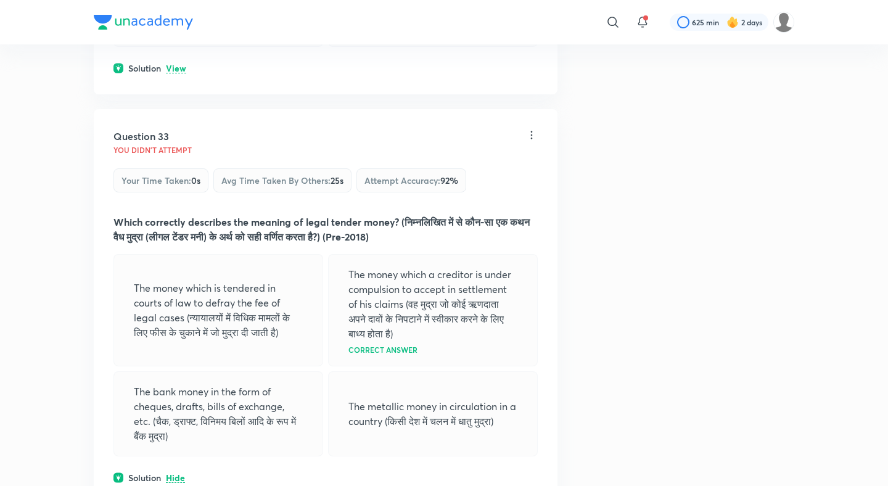
click at [174, 73] on p "View" at bounding box center [176, 68] width 20 height 9
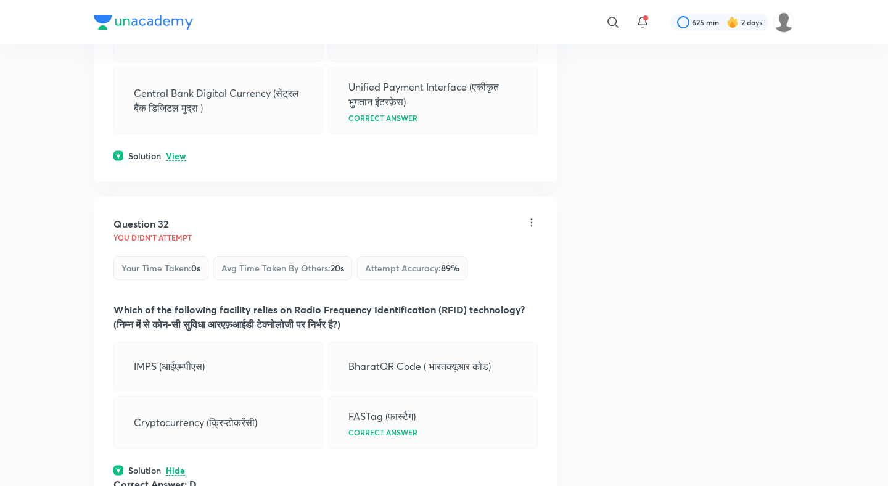
scroll to position [11641, 0]
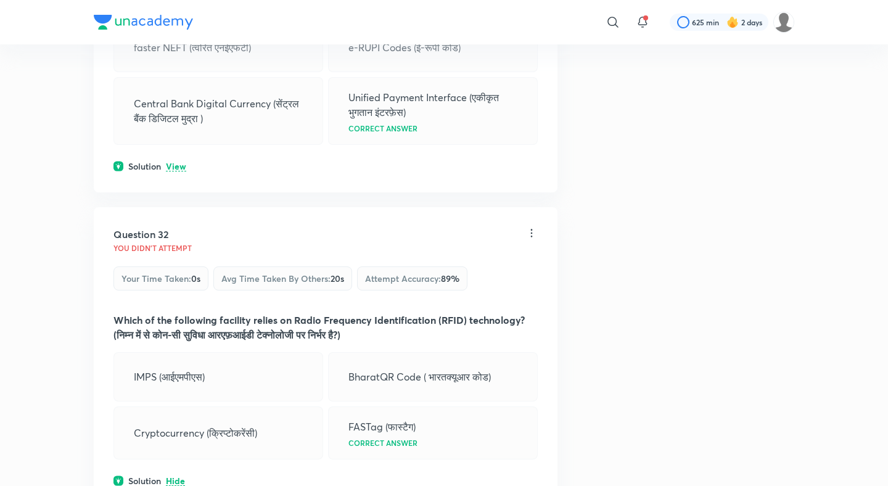
click at [172, 171] on p "View" at bounding box center [176, 166] width 20 height 9
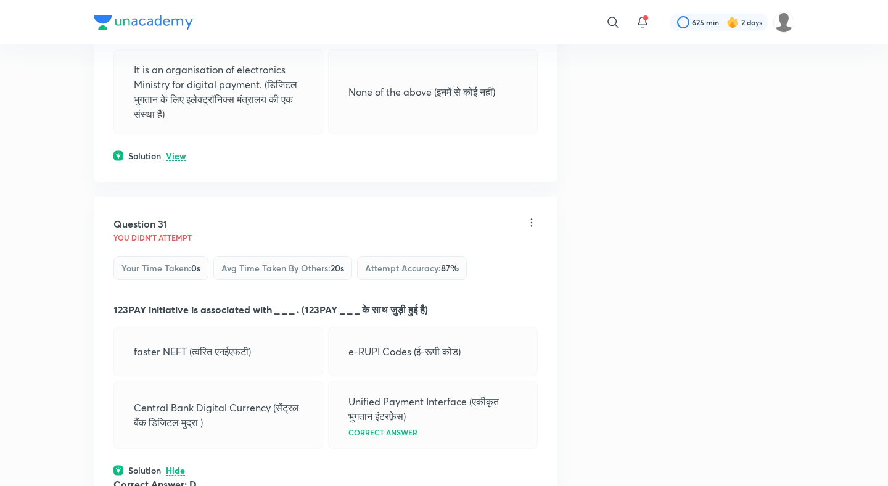
click at [173, 161] on p "View" at bounding box center [176, 156] width 20 height 9
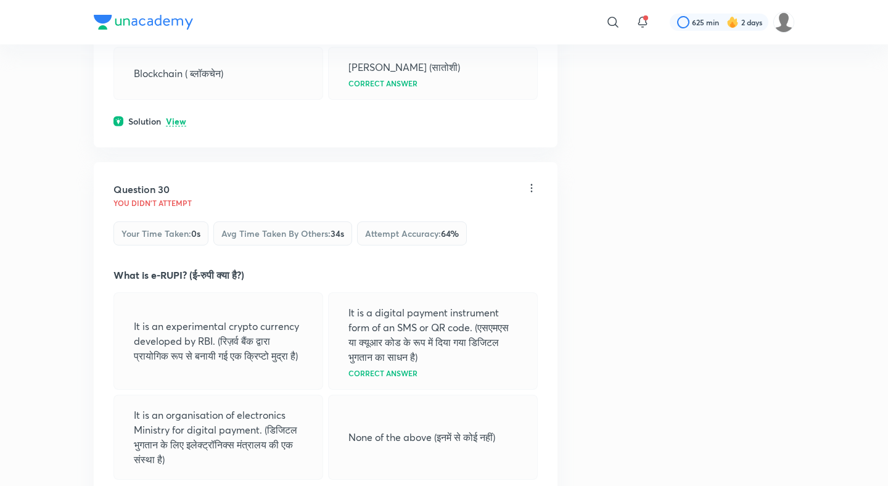
scroll to position [10986, 0]
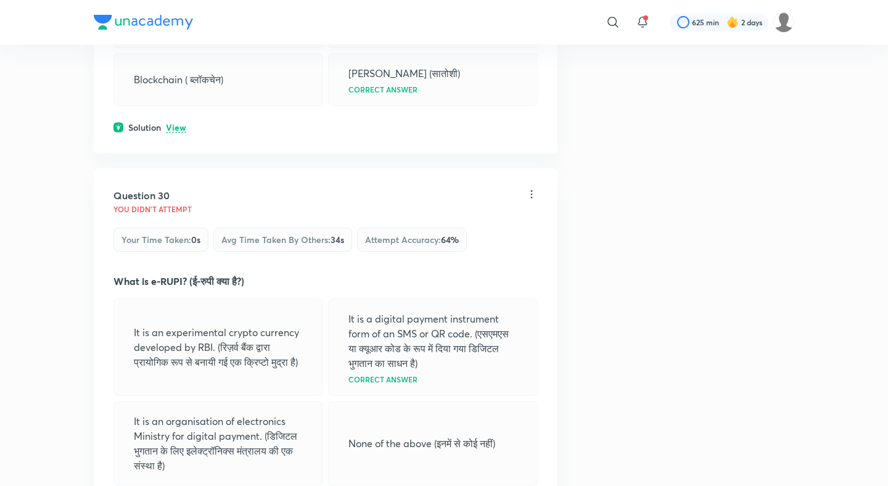
click at [183, 129] on div "Question 29 You didn't Attempt Your time taken : 0s Avg time taken by others : …" at bounding box center [326, 11] width 464 height 285
click at [178, 133] on p "View" at bounding box center [176, 127] width 20 height 9
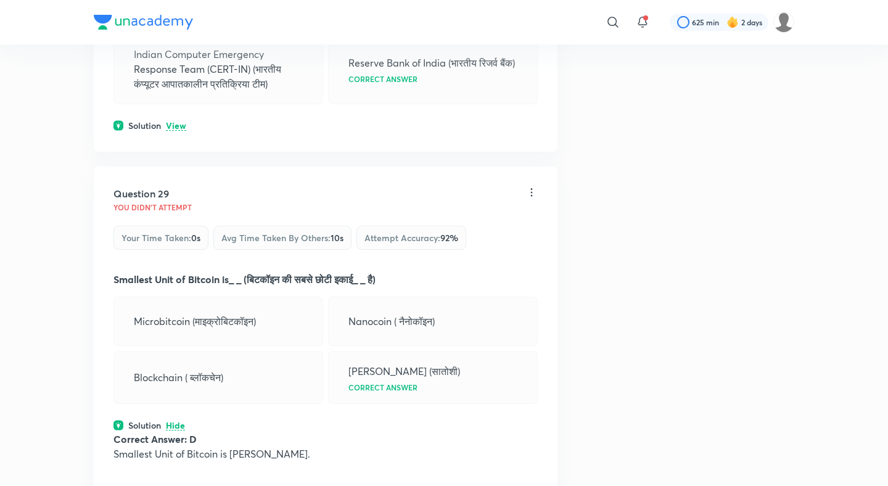
click at [178, 131] on p "View" at bounding box center [176, 125] width 20 height 9
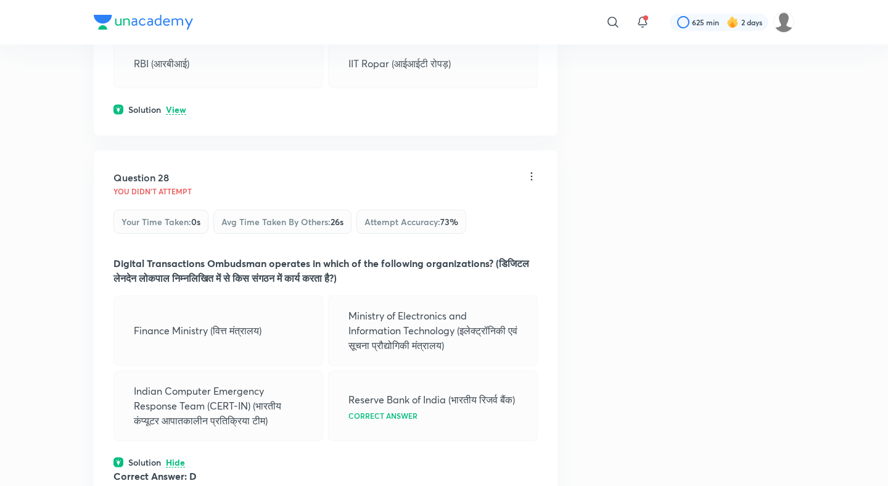
click at [177, 115] on p "View" at bounding box center [176, 109] width 20 height 9
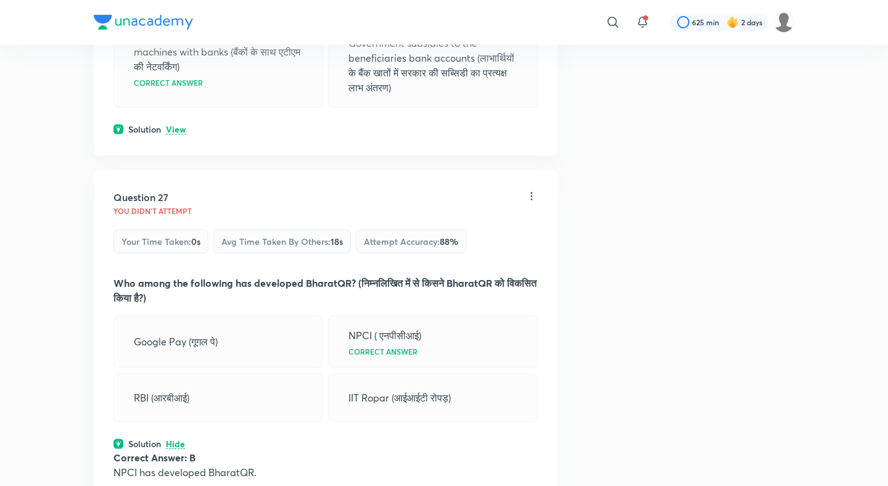
click at [176, 134] on p "View" at bounding box center [176, 129] width 20 height 9
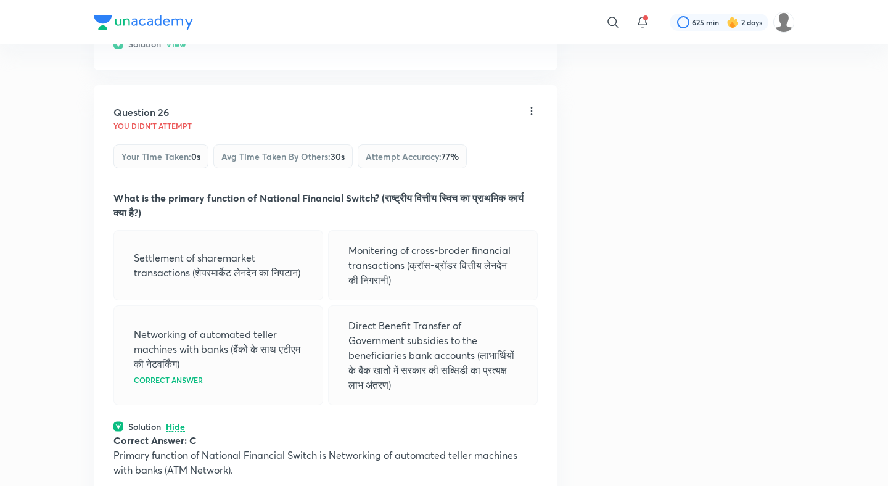
scroll to position [9673, 0]
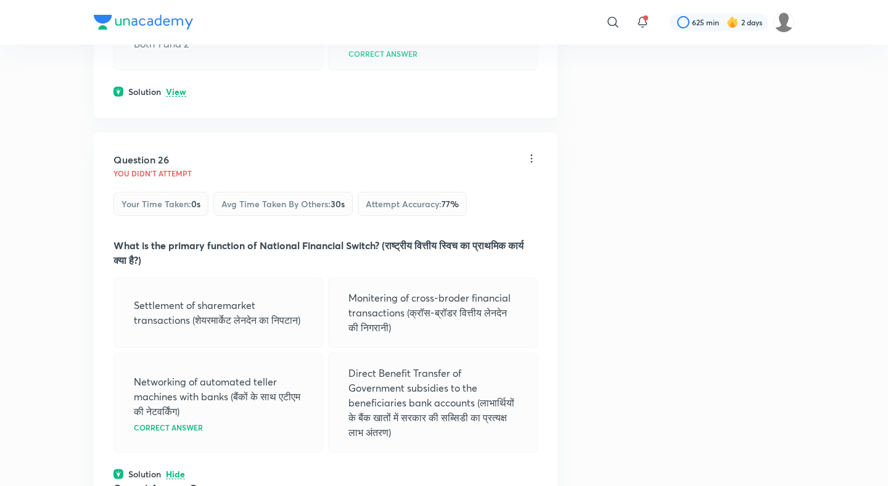
click at [174, 97] on p "View" at bounding box center [176, 92] width 20 height 9
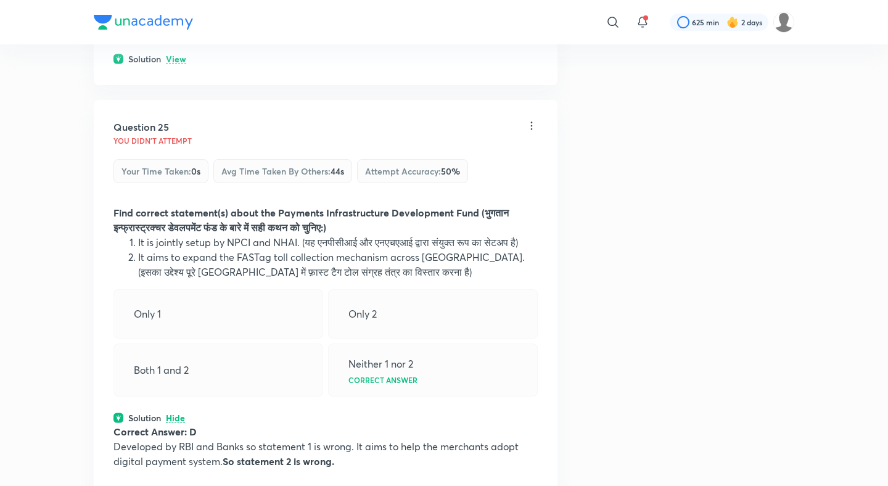
scroll to position [9258, 0]
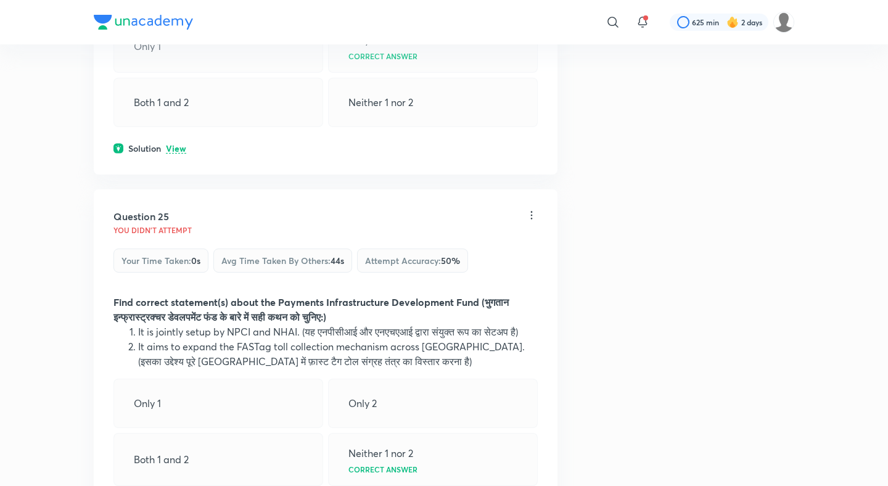
click at [173, 152] on div "Question 24 You didn't Attempt Your time taken : 0s Avg time taken by others : …" at bounding box center [326, 9] width 464 height 329
click at [176, 153] on p "View" at bounding box center [176, 148] width 20 height 9
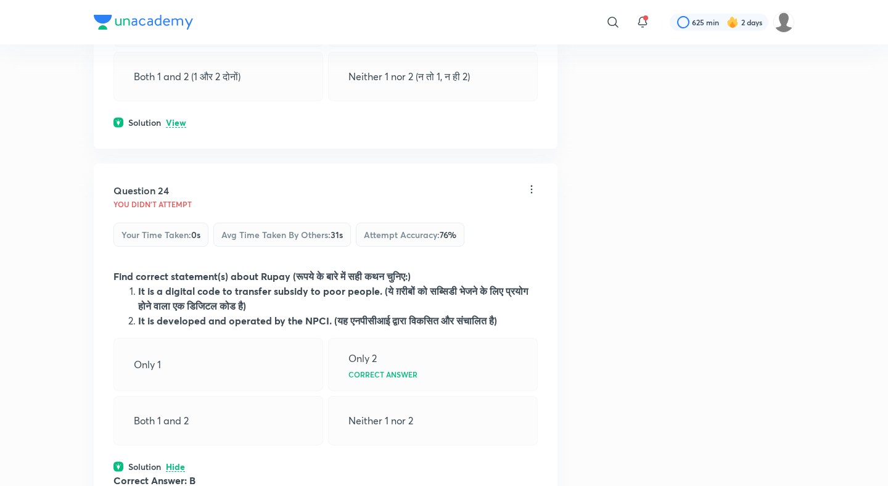
scroll to position [8903, 0]
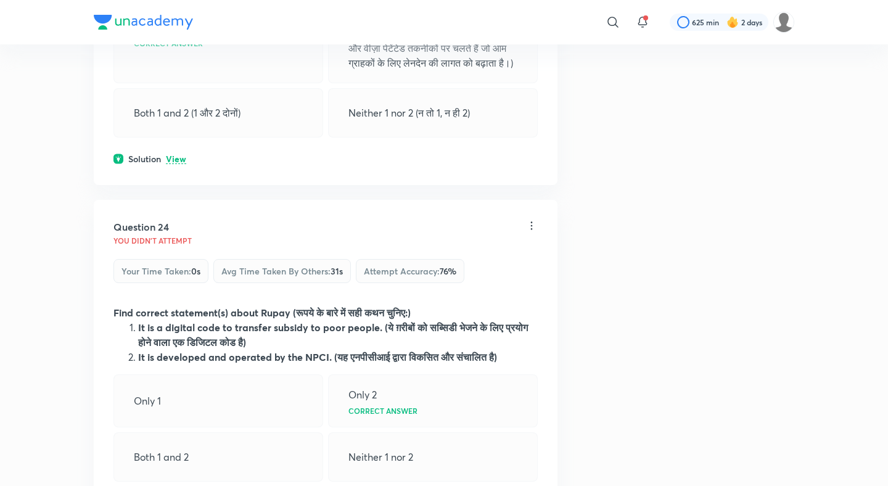
click at [173, 160] on div "Question 23 You didn't Attempt Your time taken : 0s Avg time taken by others : …" at bounding box center [326, 4] width 464 height 361
click at [173, 178] on div "Question 23 You didn't Attempt Your time taken : 0s Avg time taken by others : …" at bounding box center [326, 4] width 464 height 361
click at [175, 164] on p "View" at bounding box center [176, 159] width 20 height 9
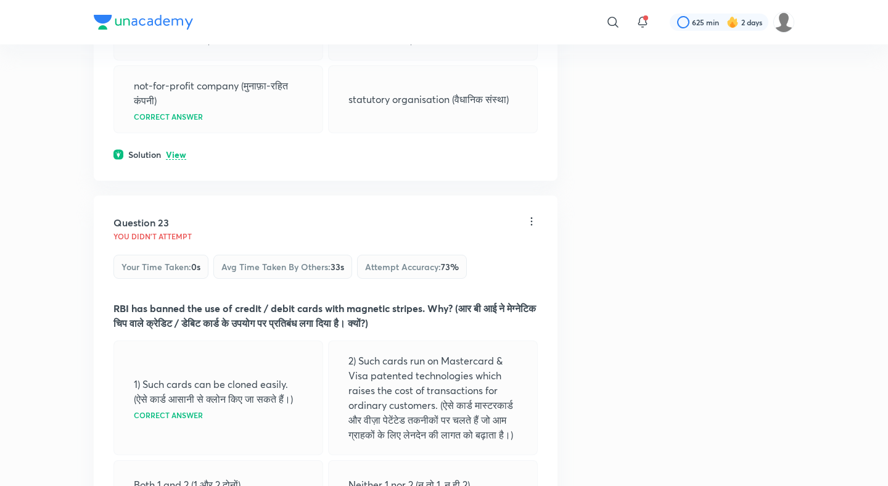
click at [175, 160] on p "View" at bounding box center [176, 154] width 20 height 9
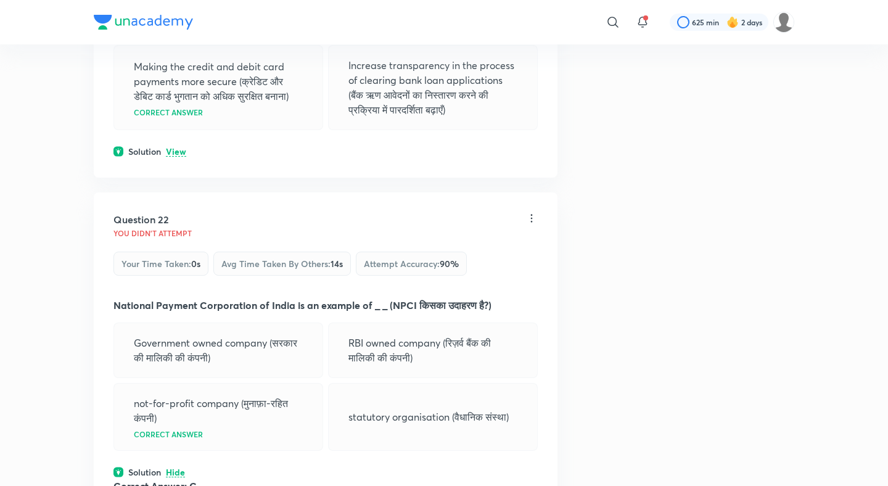
scroll to position [8212, 0]
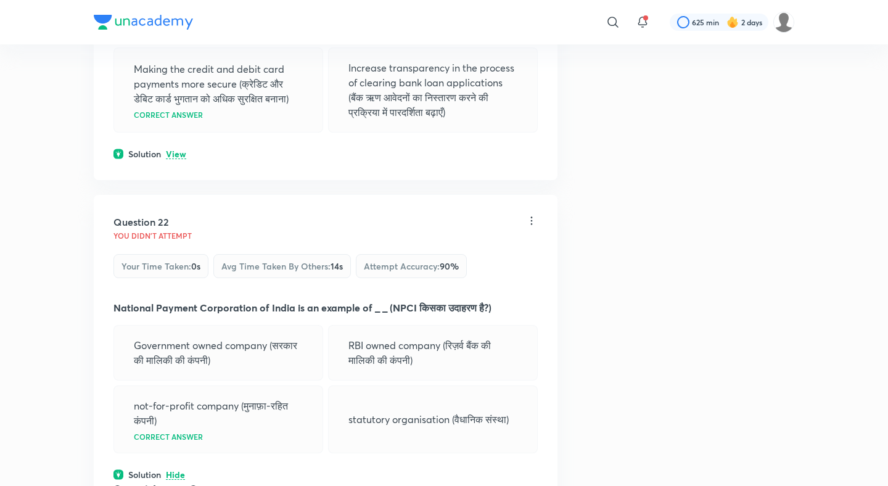
click at [174, 159] on p "View" at bounding box center [176, 154] width 20 height 9
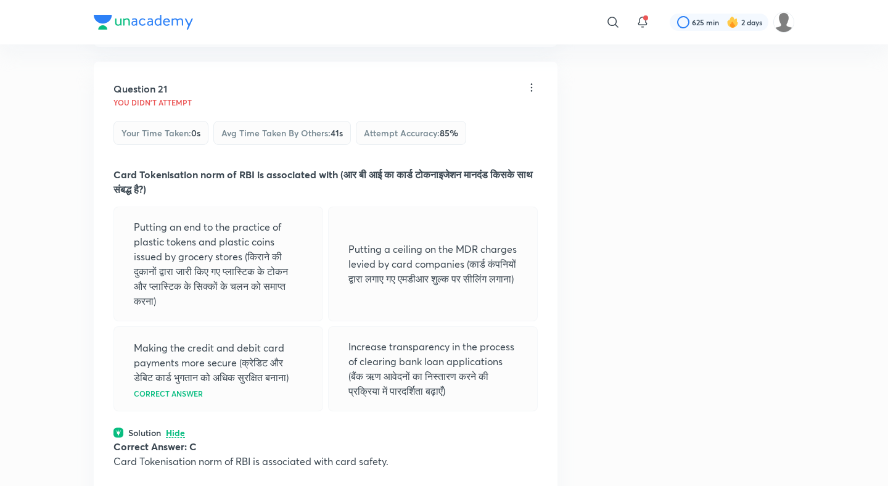
scroll to position [7896, 0]
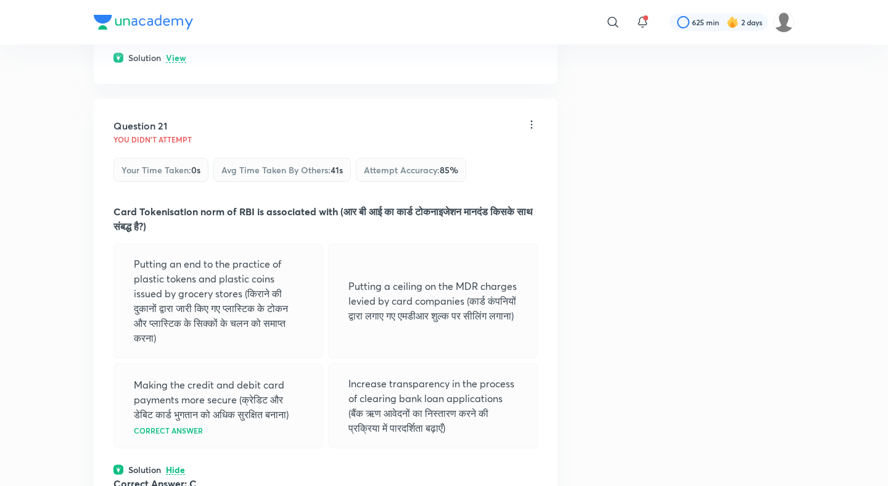
click at [180, 63] on p "View" at bounding box center [176, 58] width 20 height 9
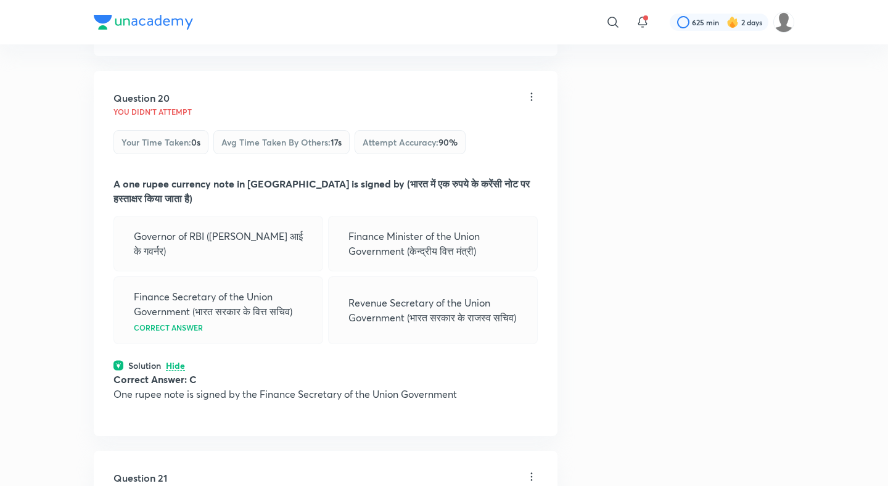
scroll to position [7581, 0]
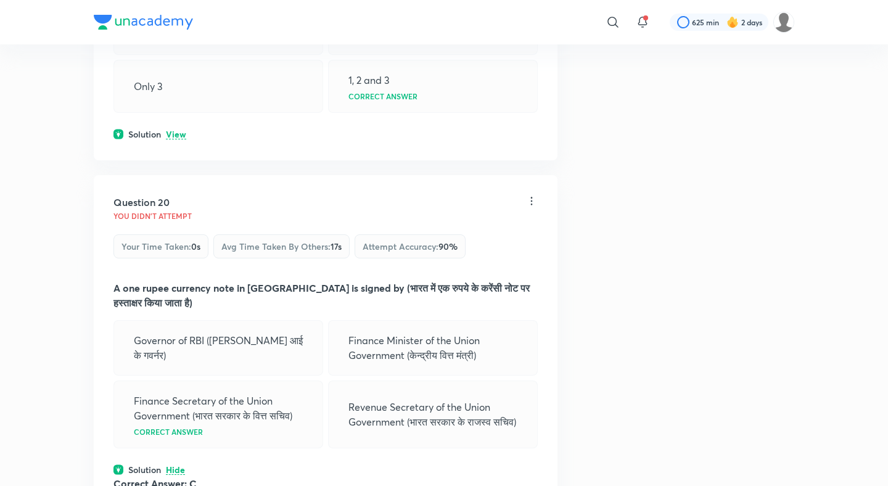
click at [179, 139] on p "View" at bounding box center [176, 134] width 20 height 9
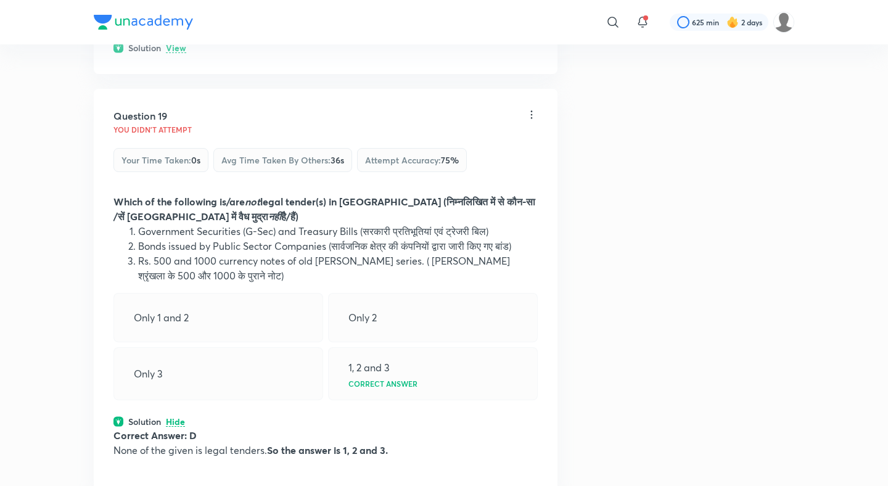
scroll to position [7190, 0]
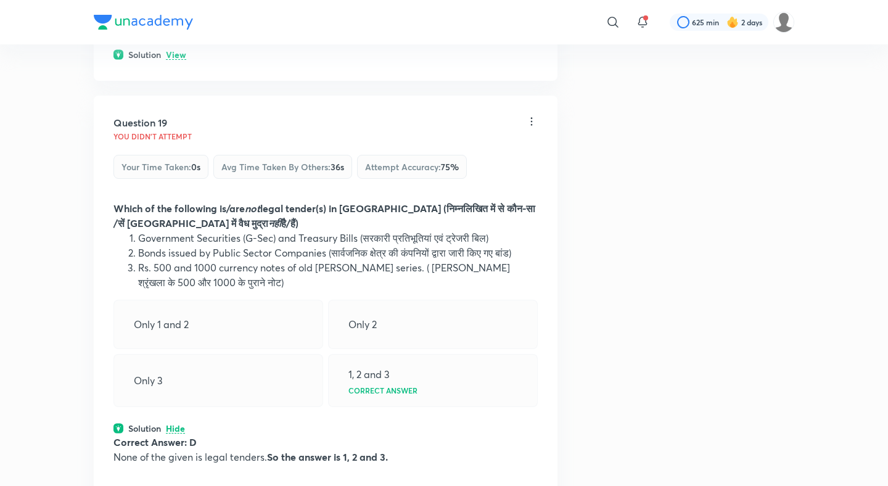
click at [179, 60] on p "View" at bounding box center [176, 55] width 20 height 9
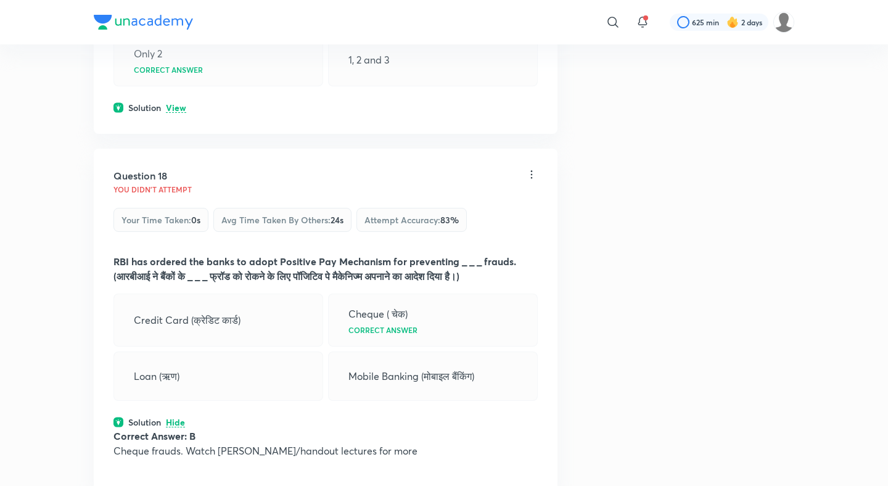
scroll to position [6808, 0]
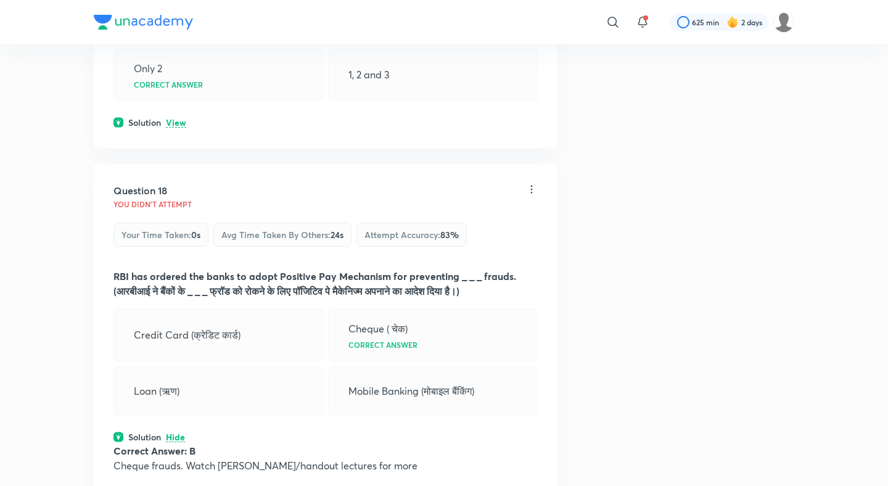
click at [176, 128] on p "View" at bounding box center [176, 122] width 20 height 9
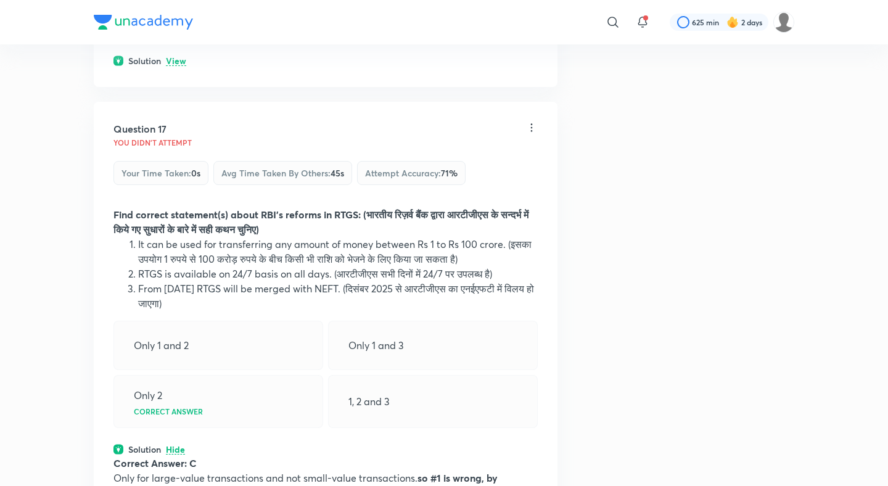
scroll to position [6438, 0]
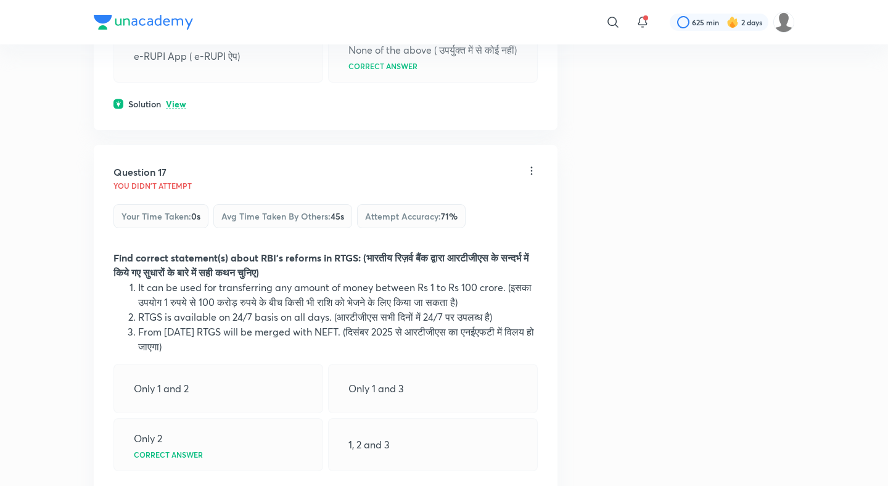
click at [176, 109] on p "View" at bounding box center [176, 104] width 20 height 9
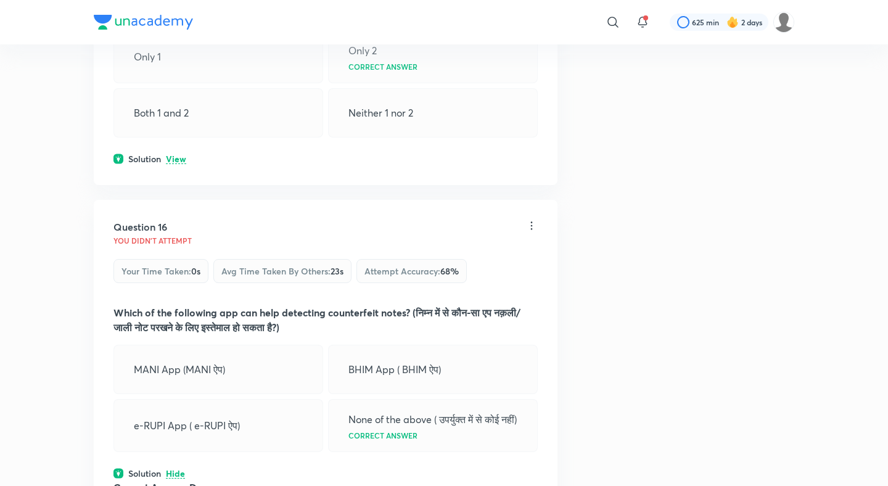
click at [176, 155] on p "View" at bounding box center [176, 159] width 20 height 9
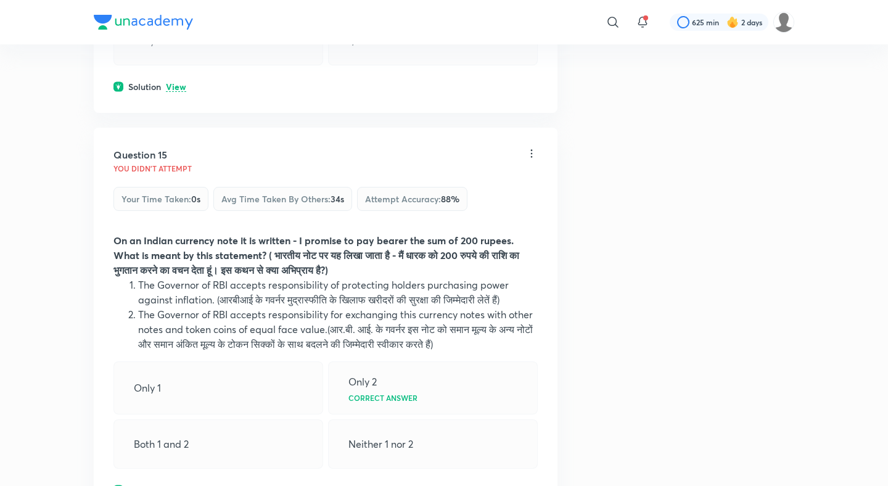
scroll to position [5709, 0]
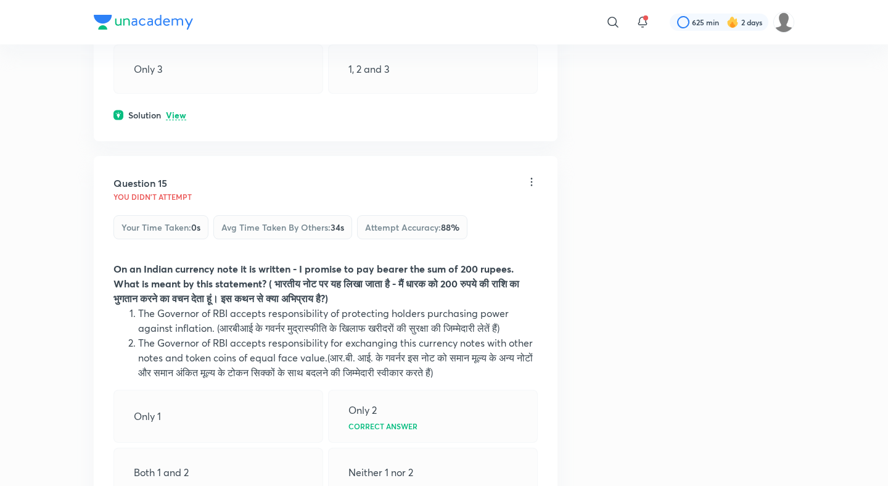
click at [175, 111] on p "View" at bounding box center [176, 115] width 20 height 9
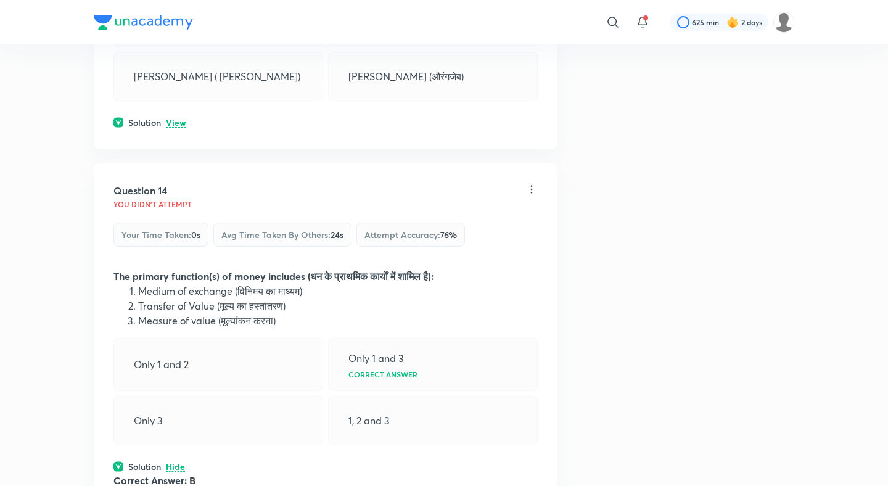
scroll to position [5300, 0]
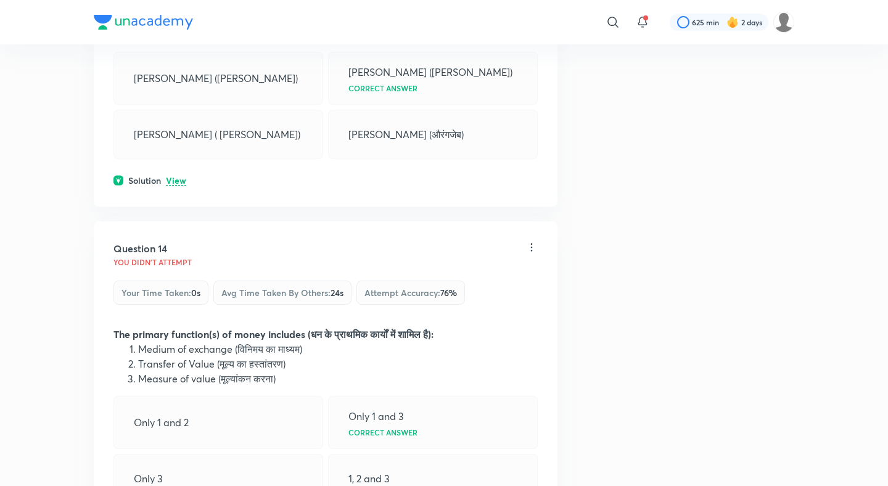
click at [176, 184] on div "Question 13 You didn't Attempt Your time taken : 0s Avg time taken by others : …" at bounding box center [326, 57] width 464 height 300
click at [178, 163] on div "Question 13 You didn't Attempt Your time taken : 0s Avg time taken by others : …" at bounding box center [326, 57] width 464 height 300
click at [179, 176] on p "View" at bounding box center [176, 180] width 20 height 9
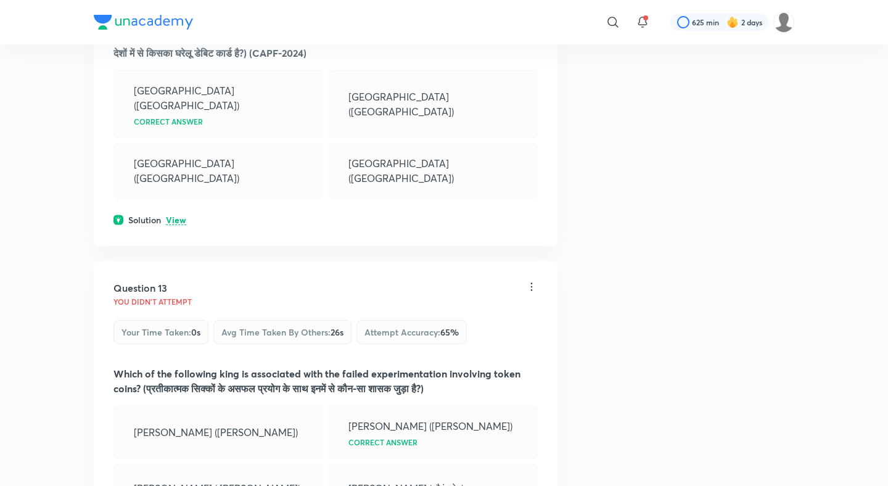
scroll to position [4944, 0]
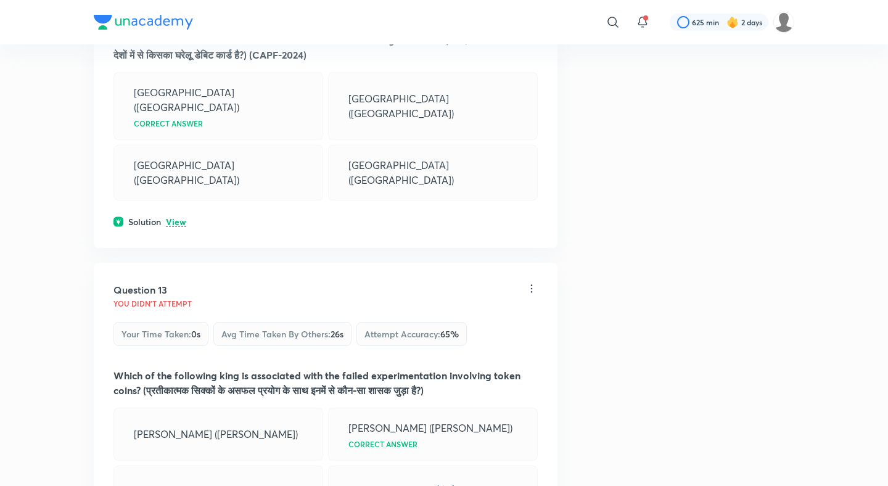
click at [178, 218] on p "View" at bounding box center [176, 222] width 20 height 9
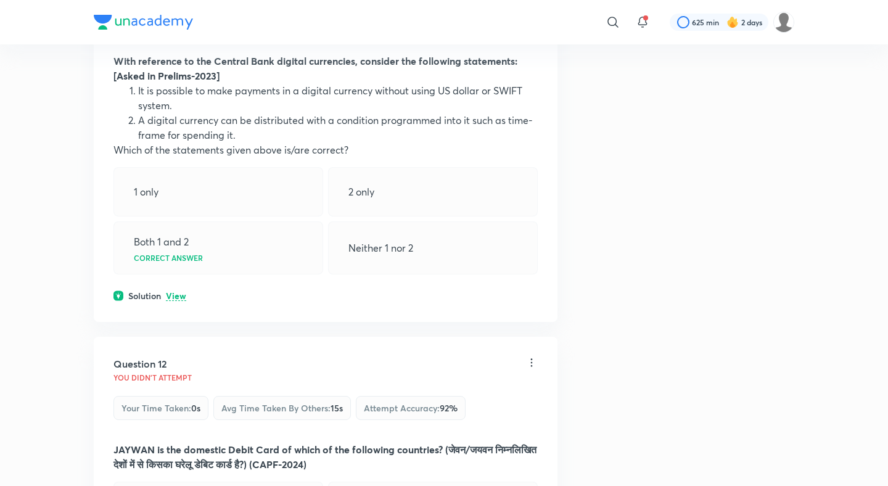
scroll to position [4512, 0]
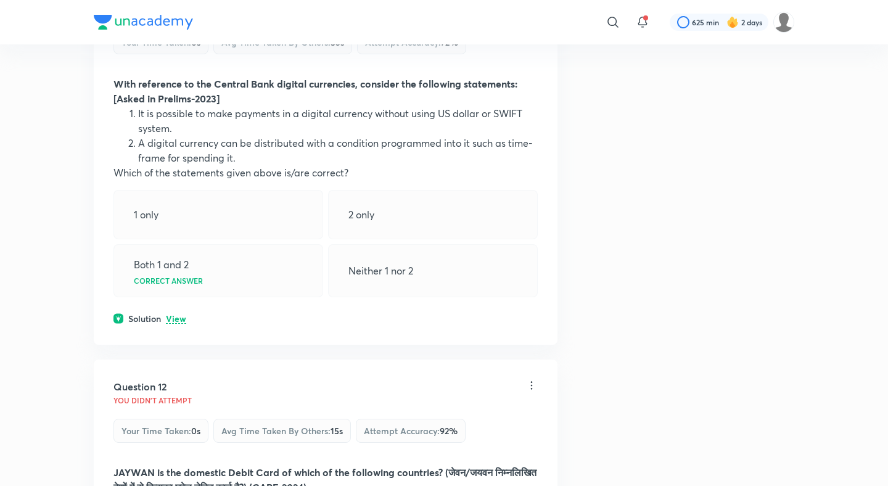
click at [170, 317] on p "View" at bounding box center [176, 318] width 20 height 9
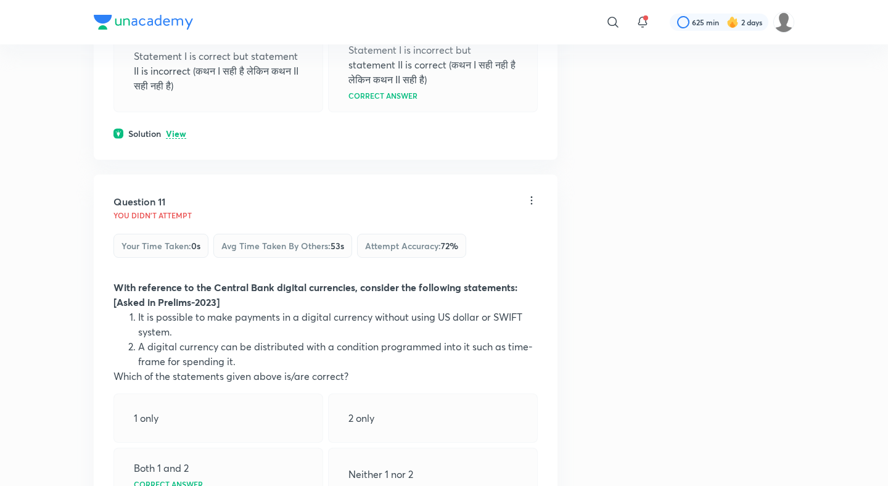
scroll to position [4244, 0]
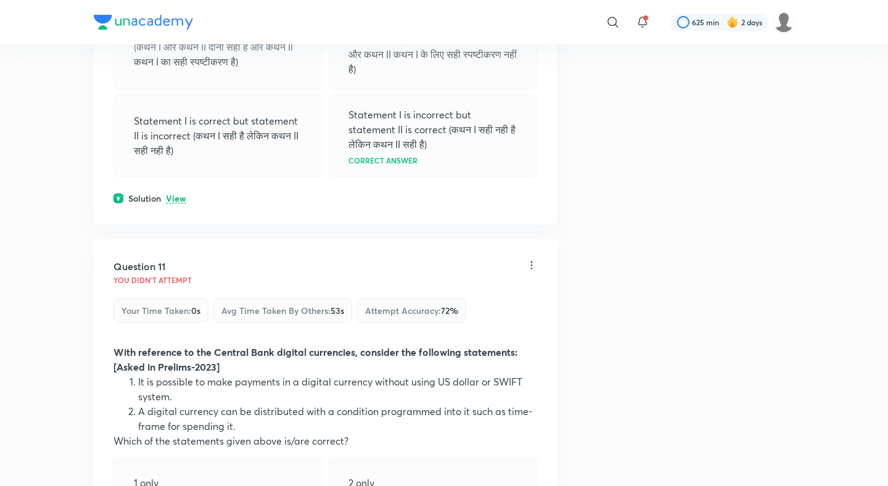
click at [176, 198] on p "View" at bounding box center [176, 198] width 20 height 9
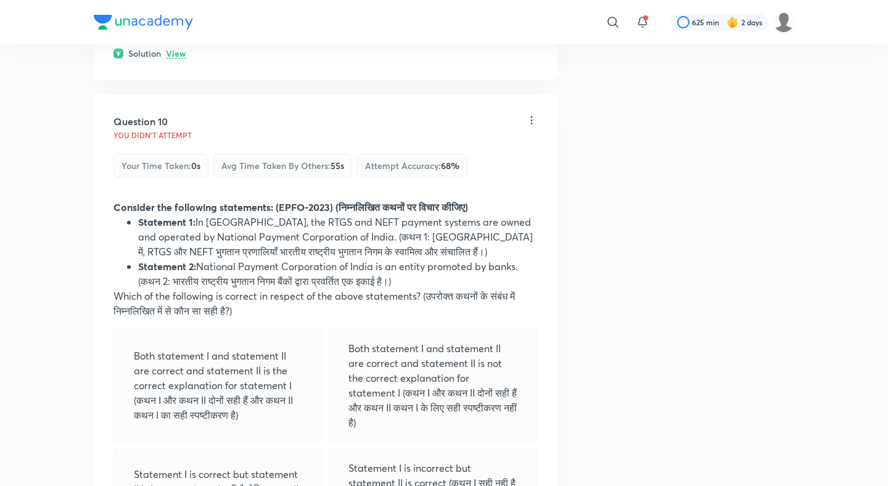
scroll to position [3854, 0]
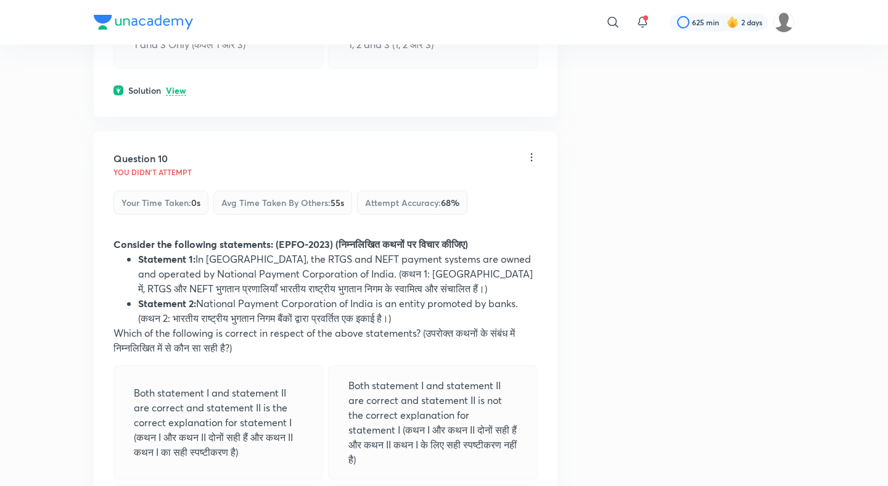
click at [182, 84] on div "Solution View" at bounding box center [325, 90] width 424 height 13
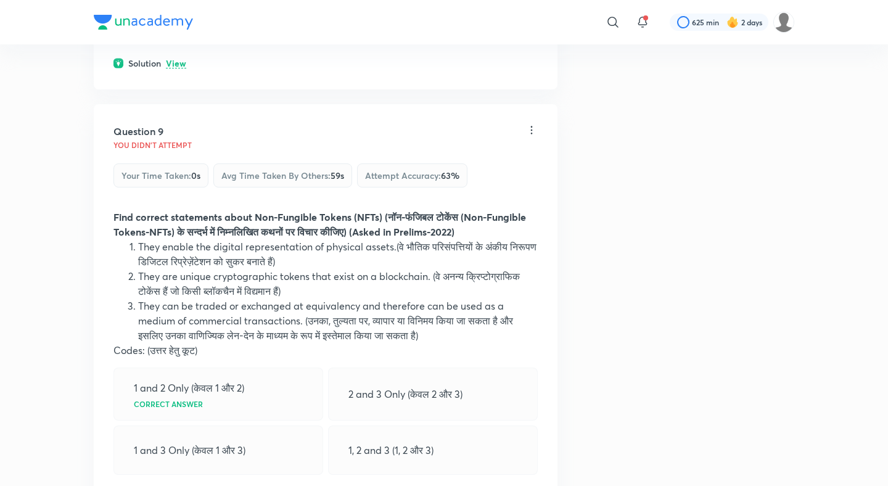
click at [174, 65] on p "View" at bounding box center [176, 63] width 20 height 9
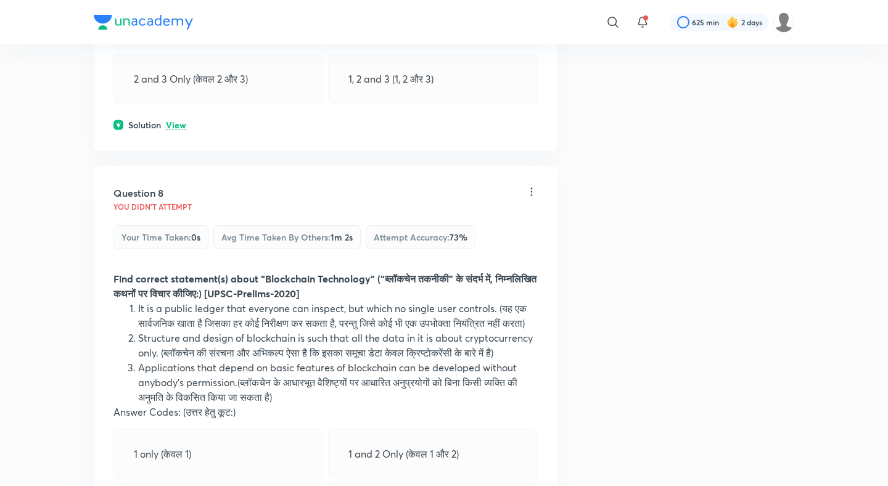
click at [173, 123] on p "View" at bounding box center [176, 125] width 20 height 9
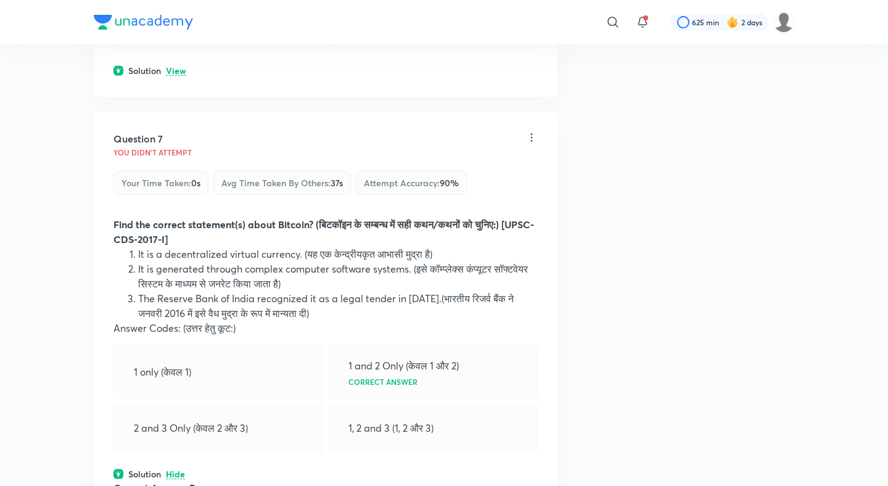
scroll to position [2585, 0]
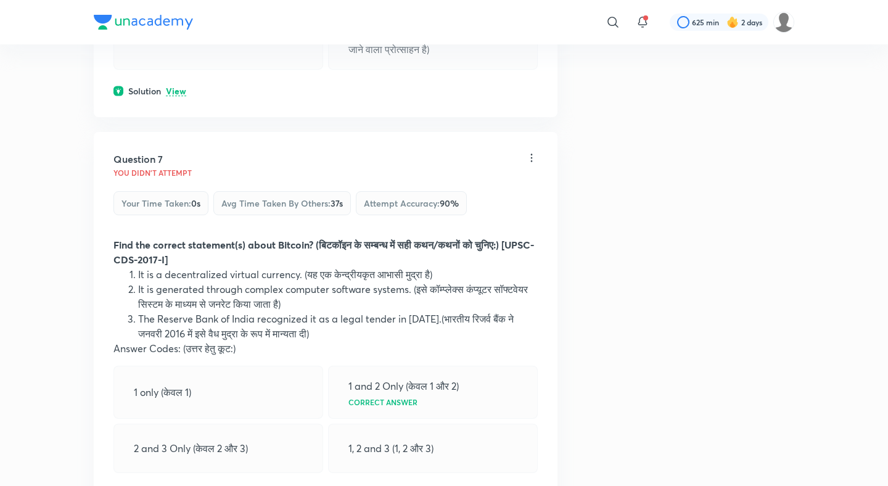
click at [173, 97] on div "Solution View" at bounding box center [325, 90] width 424 height 13
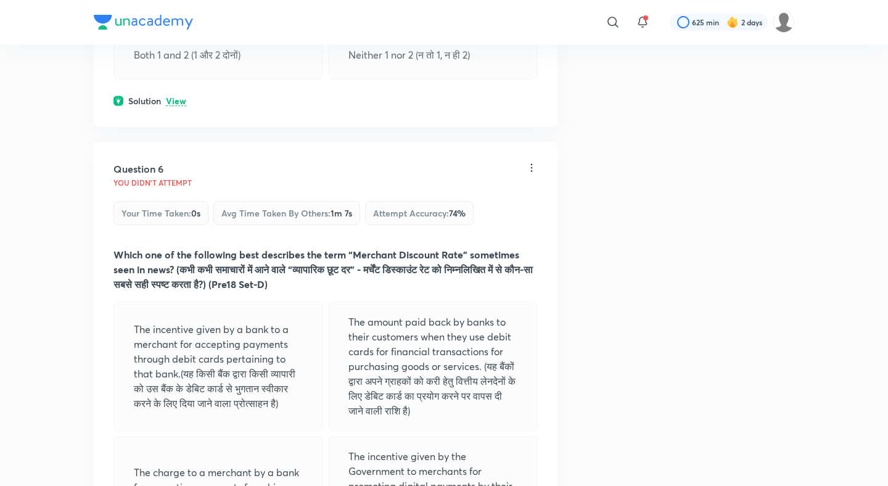
click at [173, 97] on p "View" at bounding box center [176, 101] width 20 height 9
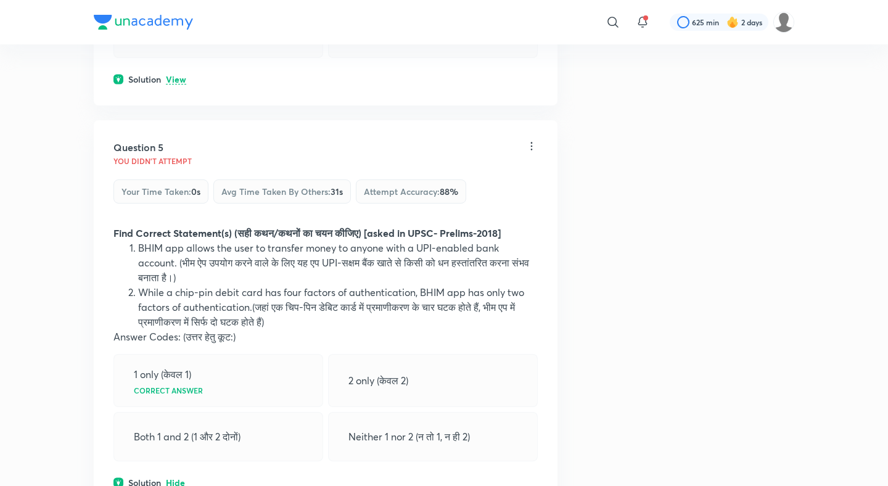
click at [173, 80] on p "View" at bounding box center [176, 79] width 20 height 9
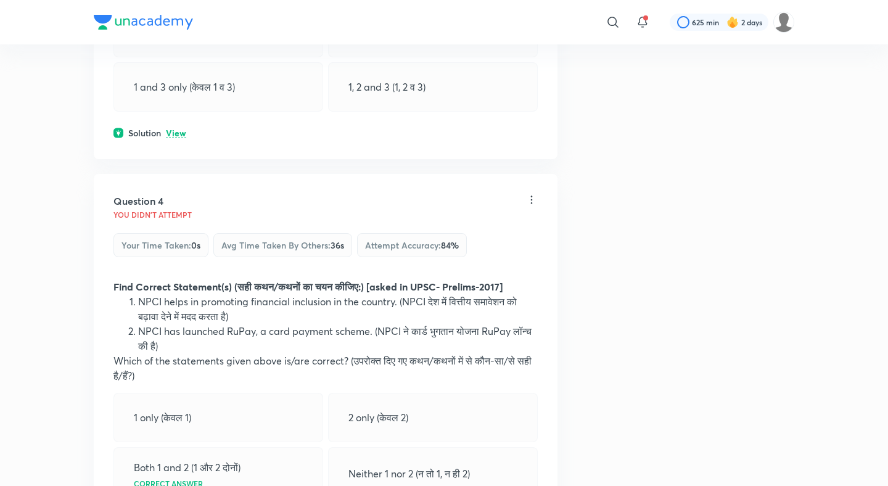
click at [173, 137] on p "View" at bounding box center [176, 133] width 20 height 9
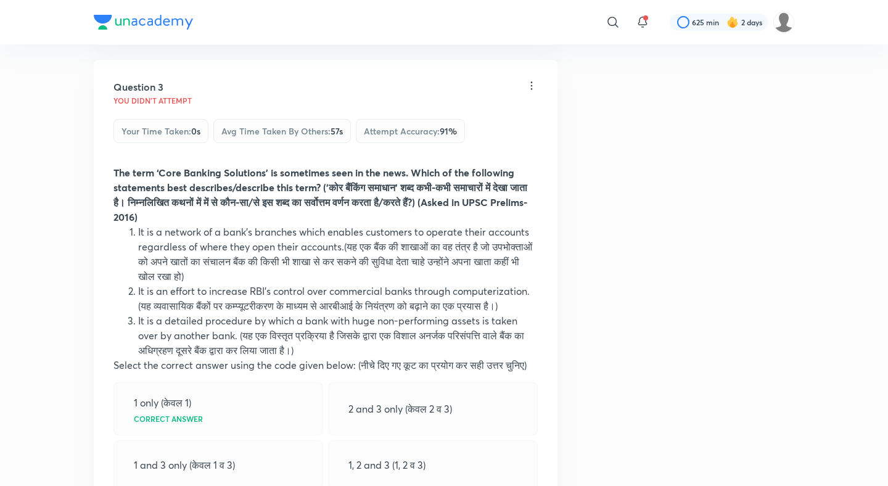
scroll to position [793, 0]
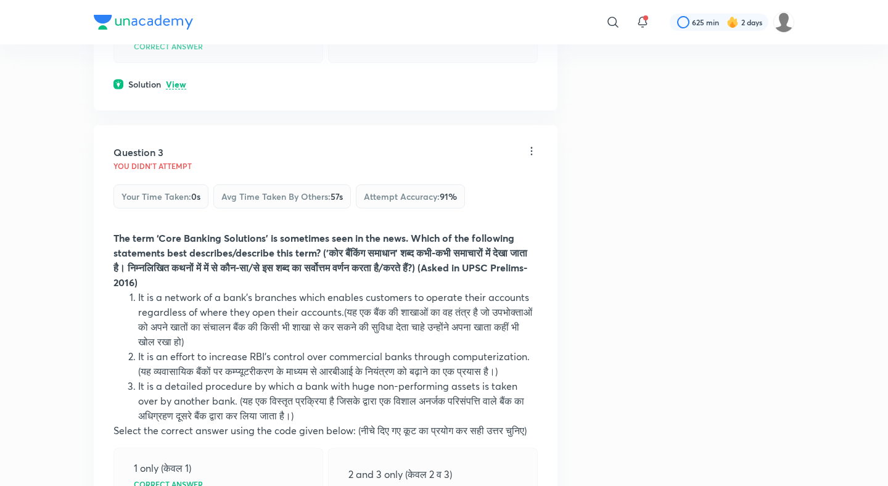
click at [177, 80] on p "View" at bounding box center [176, 84] width 20 height 9
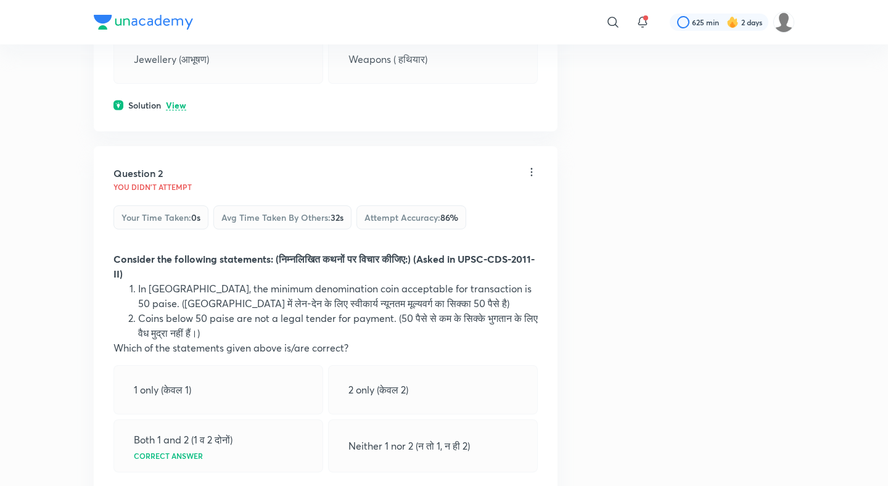
click at [179, 105] on p "View" at bounding box center [176, 105] width 20 height 9
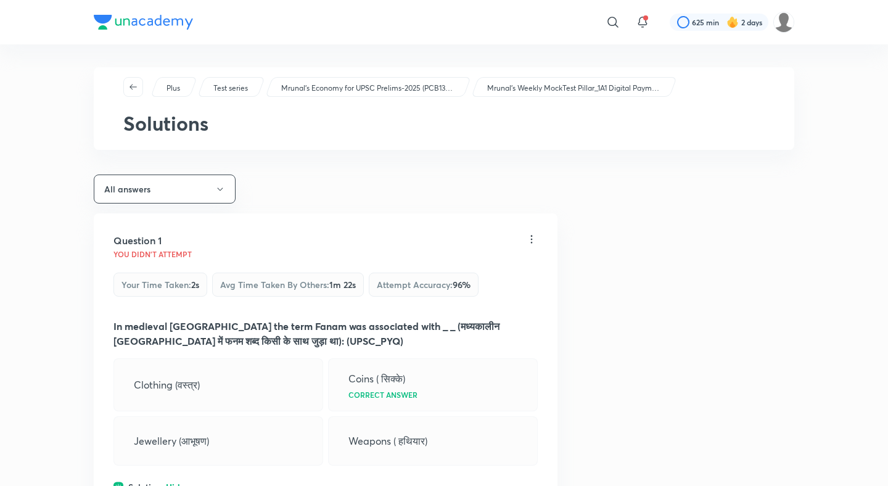
scroll to position [0, 0]
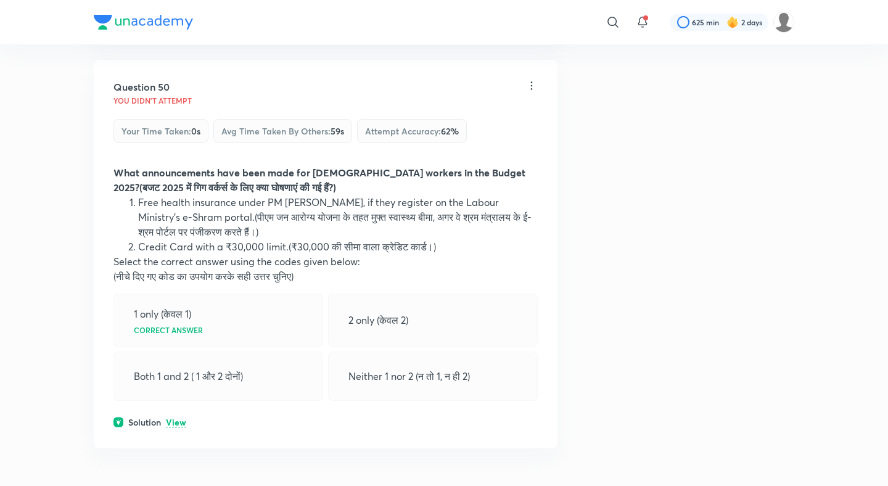
scroll to position [19569, 0]
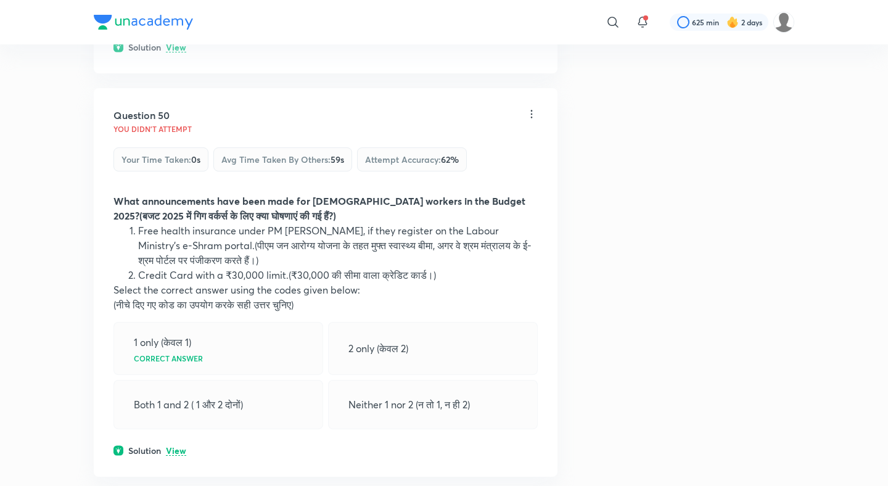
click at [176, 446] on p "View" at bounding box center [176, 450] width 20 height 9
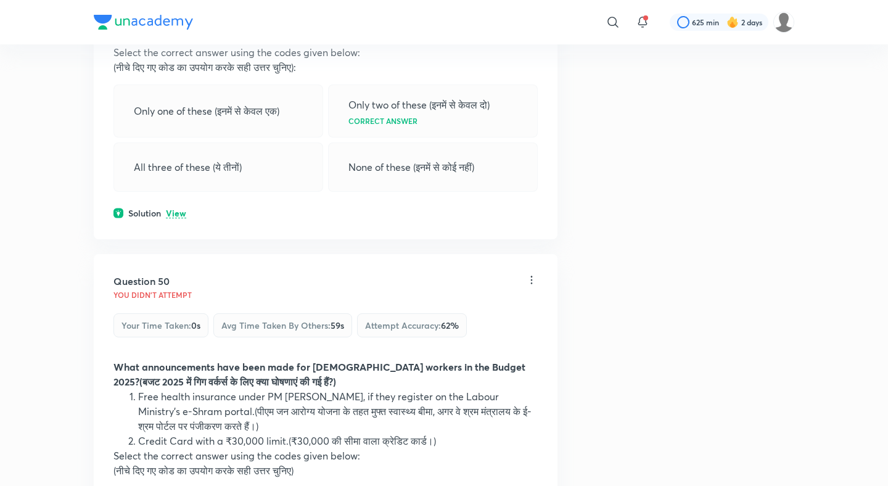
scroll to position [19351, 0]
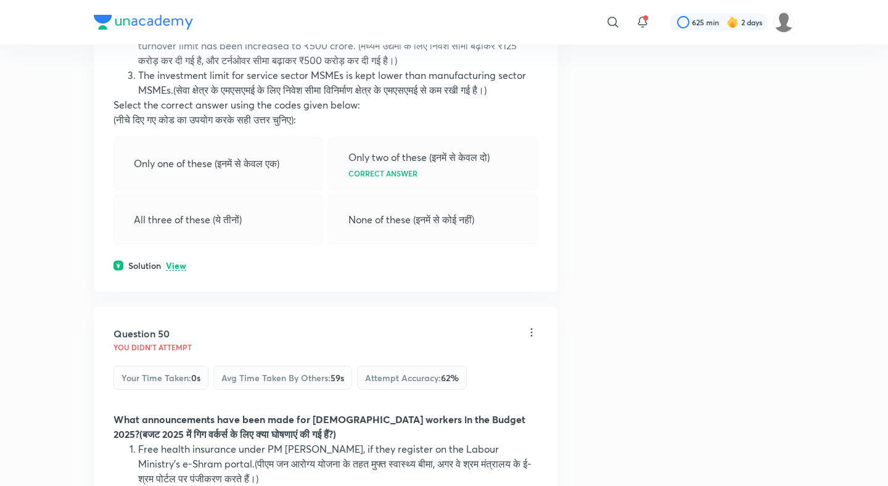
click at [173, 261] on p "View" at bounding box center [176, 265] width 20 height 9
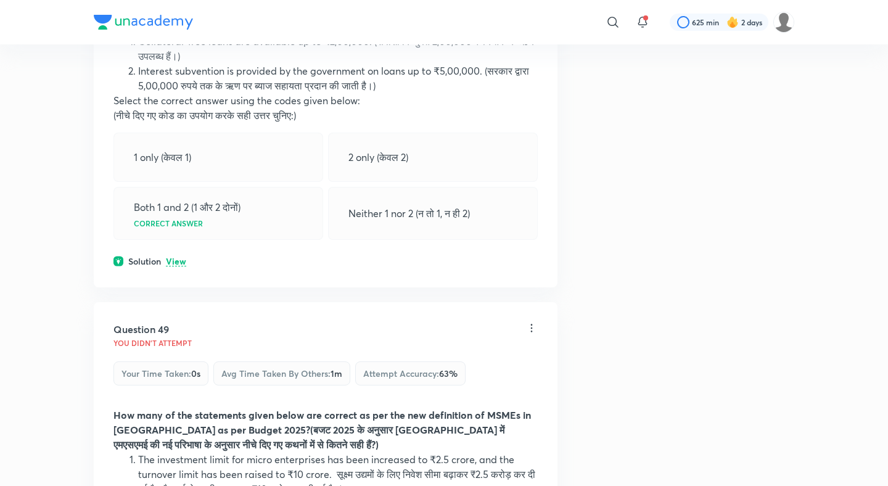
click at [174, 257] on p "View" at bounding box center [176, 261] width 20 height 9
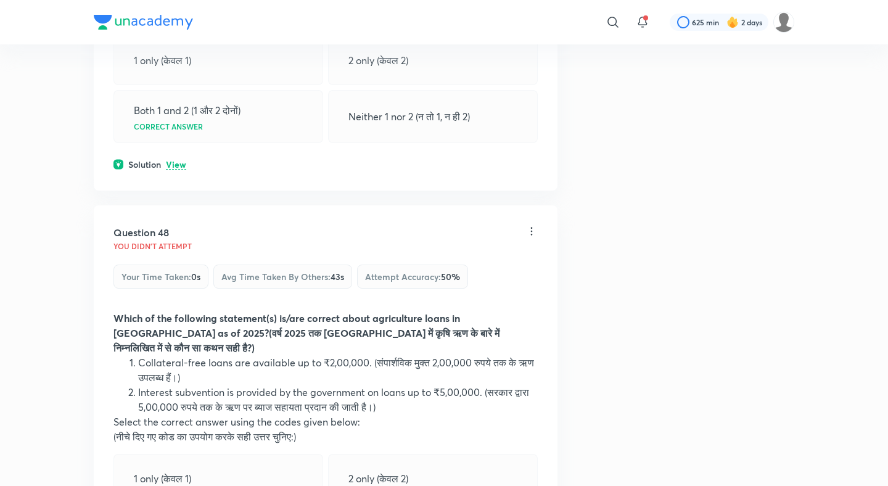
scroll to position [18526, 0]
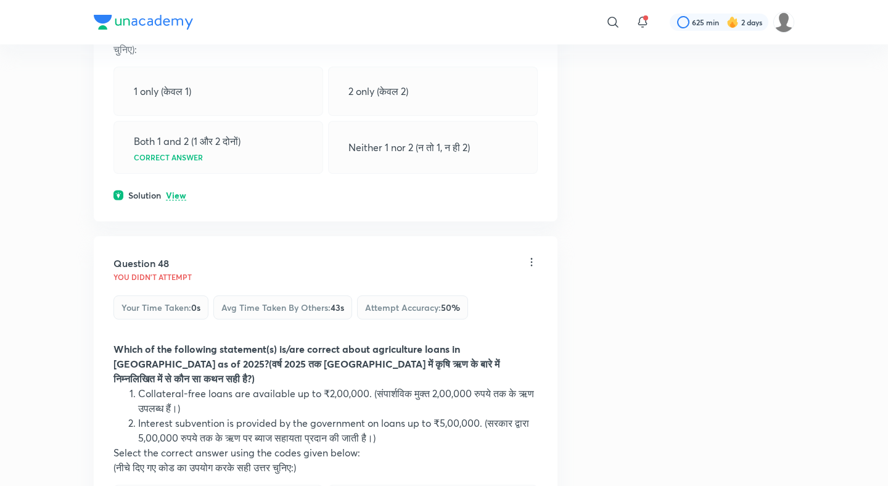
click at [180, 191] on p "View" at bounding box center [176, 195] width 20 height 9
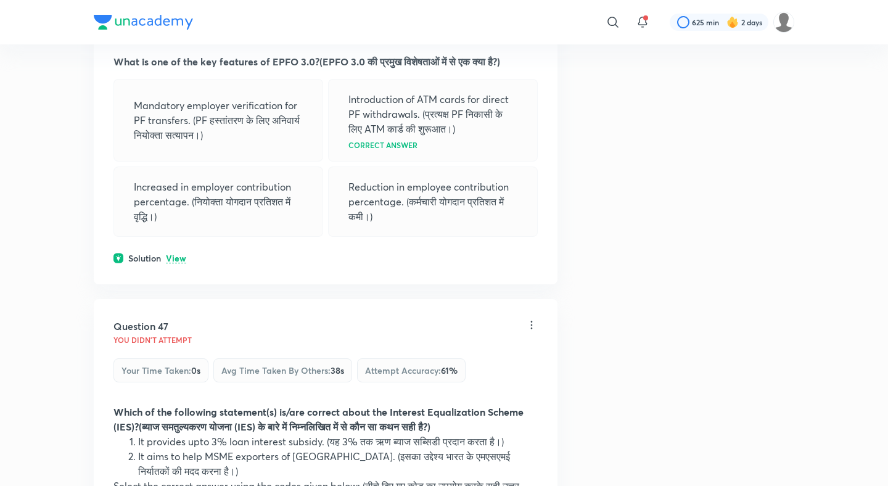
scroll to position [18063, 0]
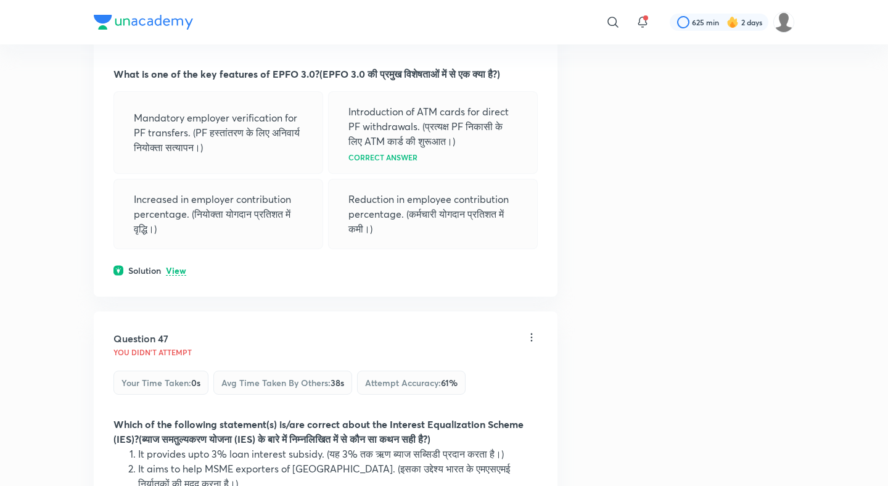
click at [176, 266] on p "View" at bounding box center [176, 270] width 20 height 9
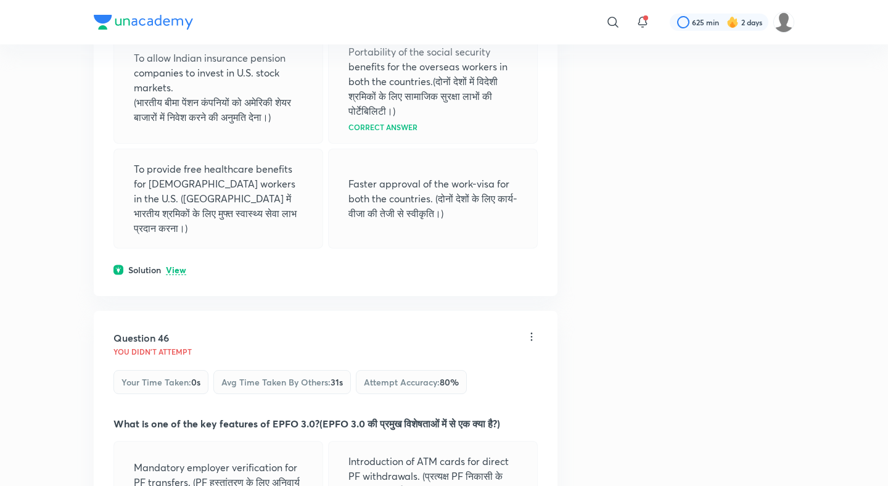
click at [176, 268] on p "View" at bounding box center [176, 270] width 20 height 9
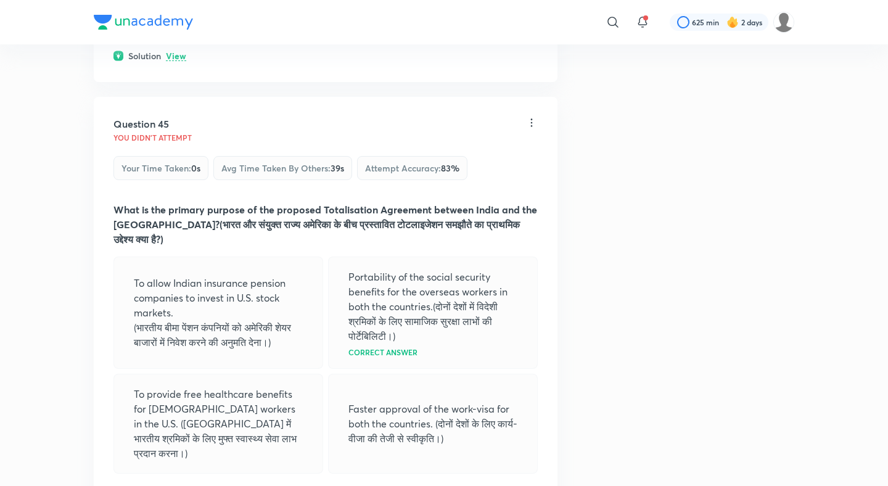
scroll to position [17374, 0]
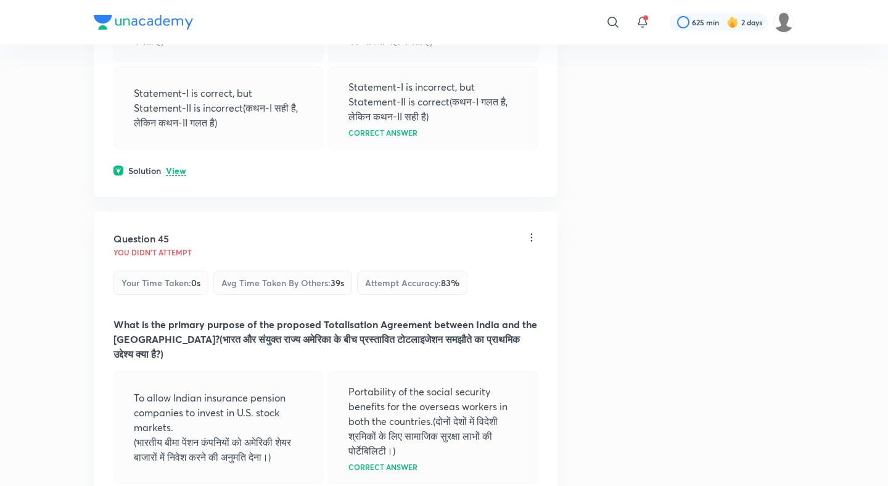
click at [178, 176] on p "View" at bounding box center [176, 170] width 20 height 9
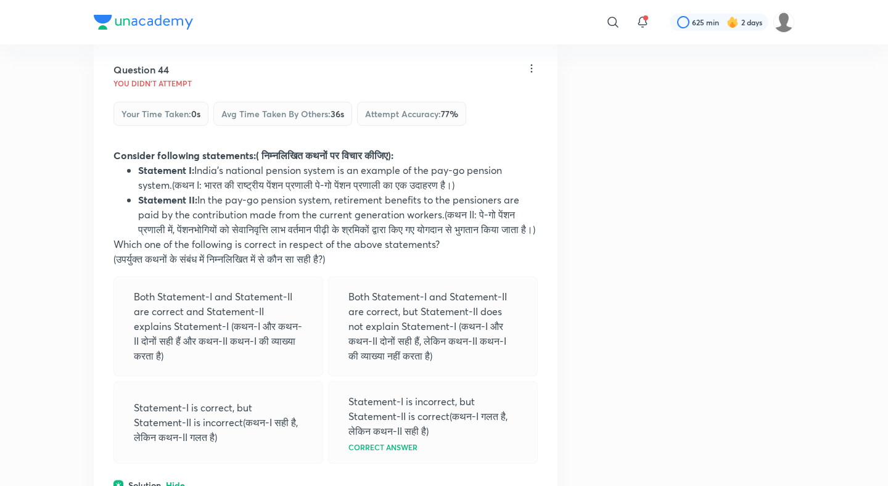
scroll to position [16916, 0]
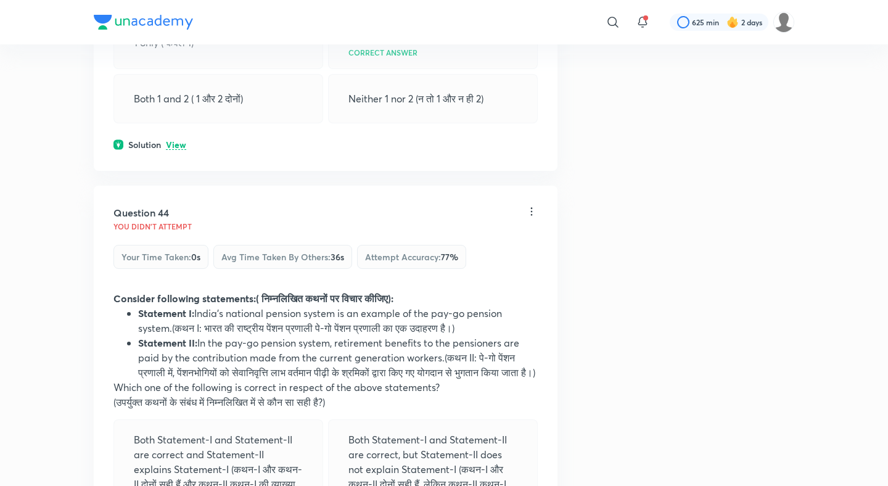
click at [168, 141] on p "View" at bounding box center [176, 145] width 20 height 9
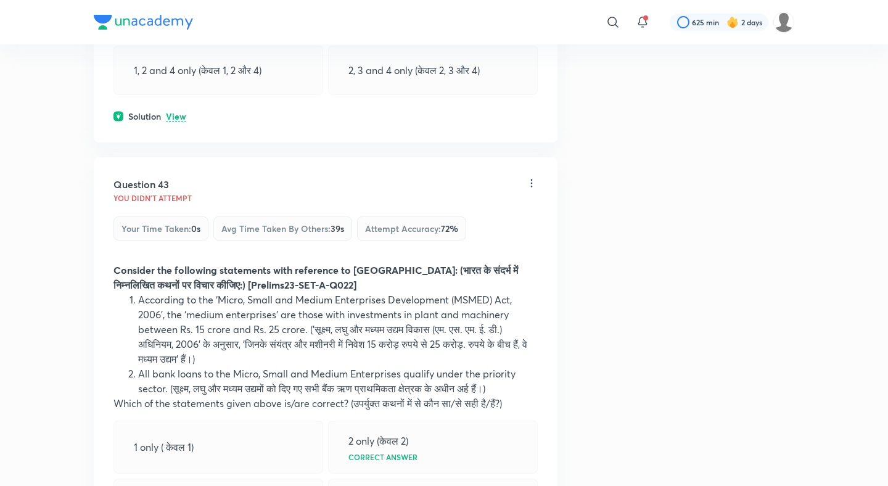
click at [170, 115] on p "View" at bounding box center [176, 116] width 20 height 9
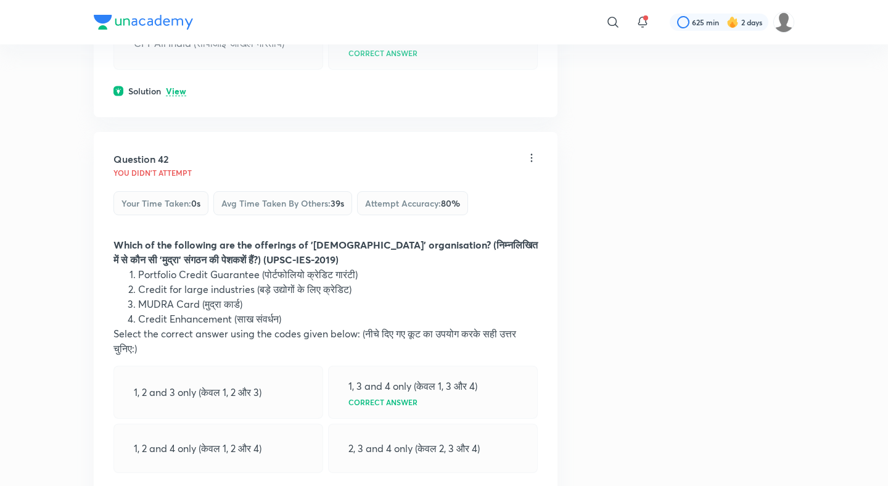
scroll to position [16086, 0]
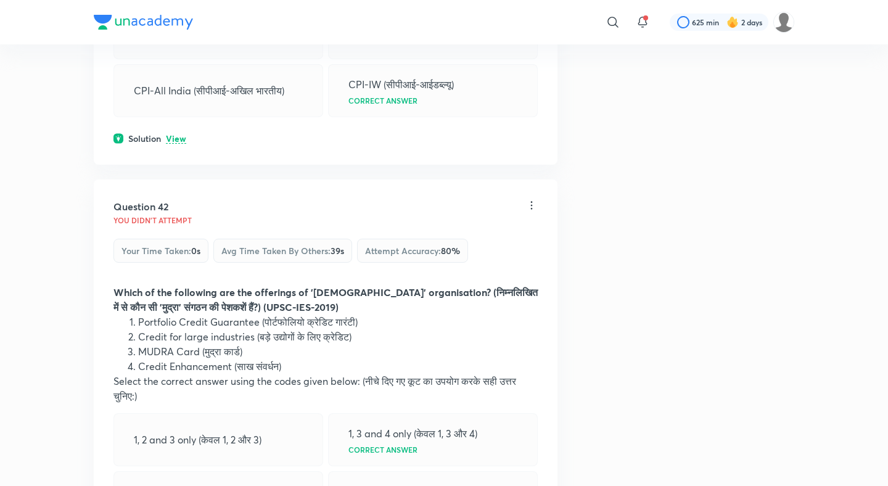
click at [170, 134] on p "View" at bounding box center [176, 138] width 20 height 9
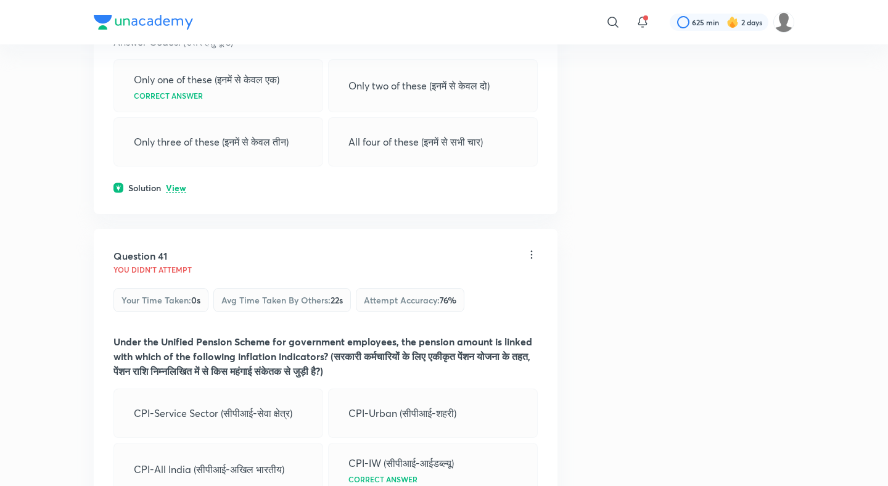
click at [174, 184] on p "View" at bounding box center [176, 188] width 20 height 9
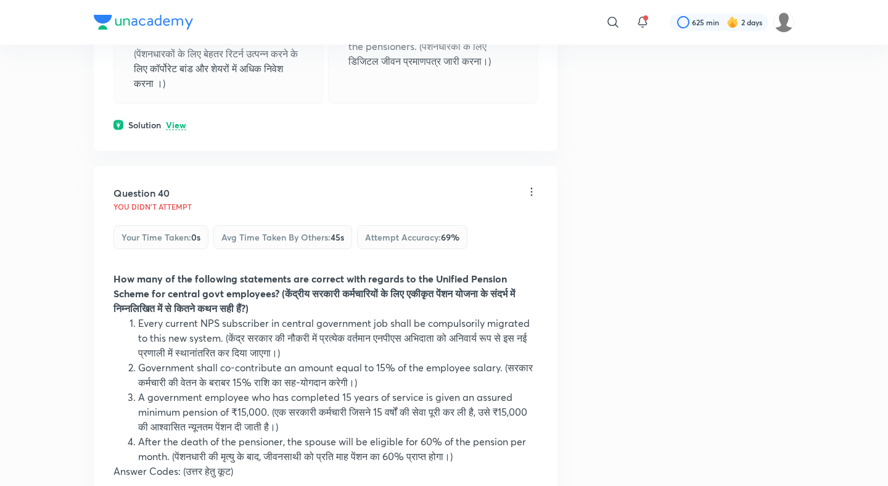
scroll to position [15253, 0]
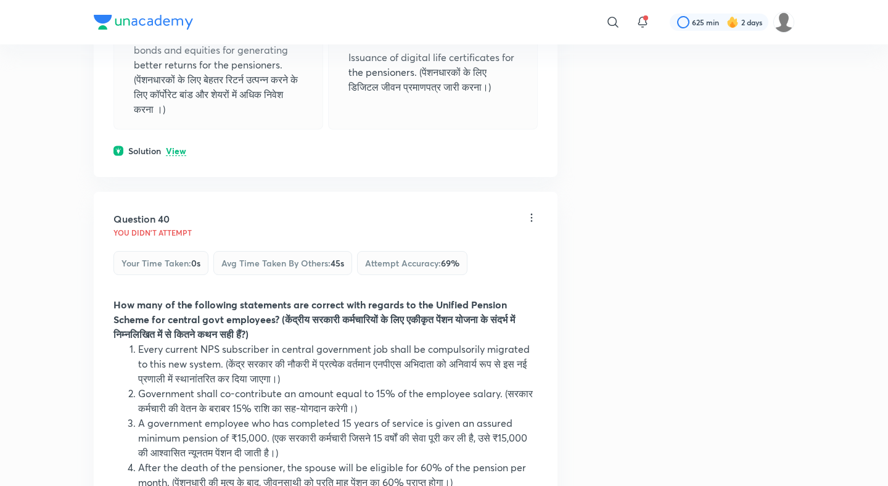
click at [173, 148] on p "View" at bounding box center [176, 151] width 20 height 9
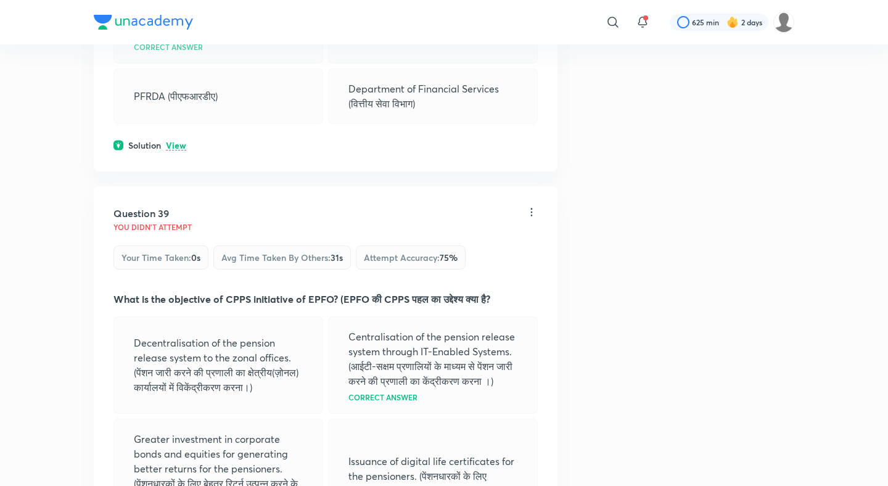
click at [175, 141] on p "View" at bounding box center [176, 145] width 20 height 9
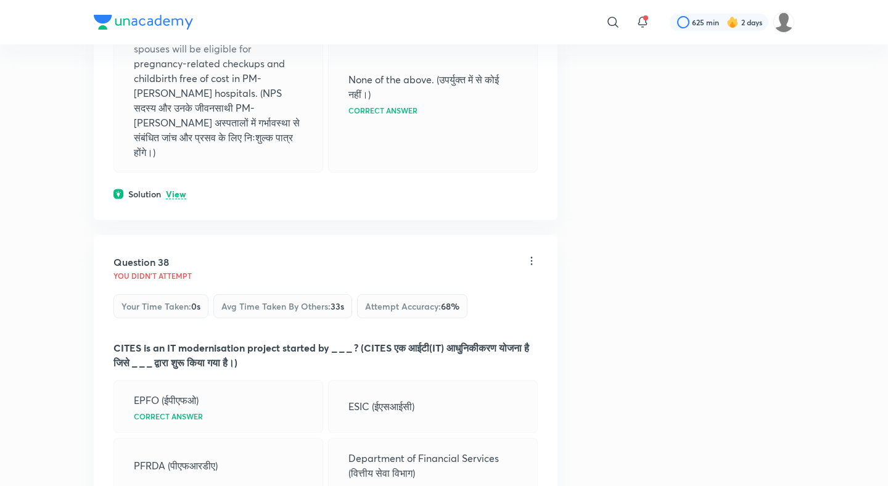
click at [175, 190] on p "View" at bounding box center [176, 194] width 20 height 9
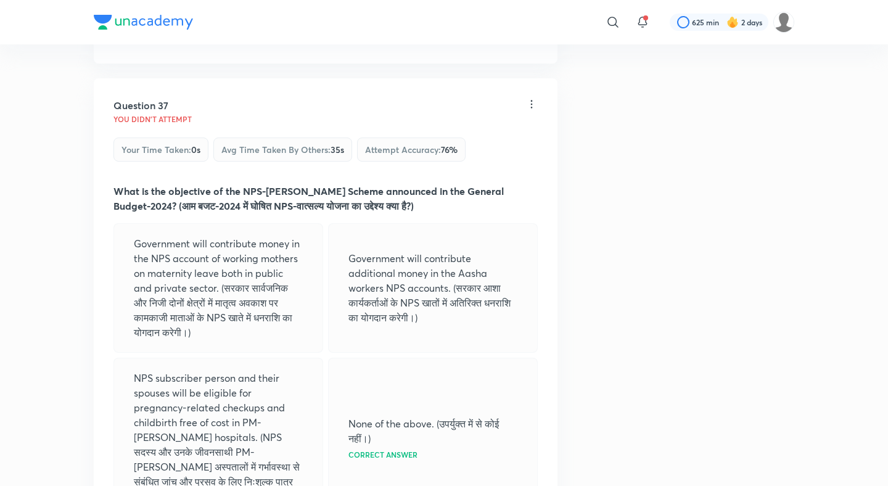
scroll to position [14094, 0]
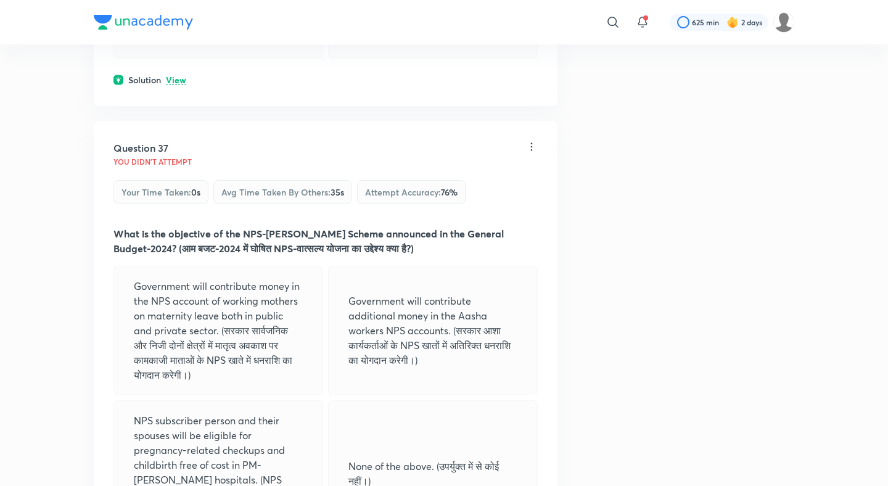
click at [181, 85] on p "View" at bounding box center [176, 80] width 20 height 9
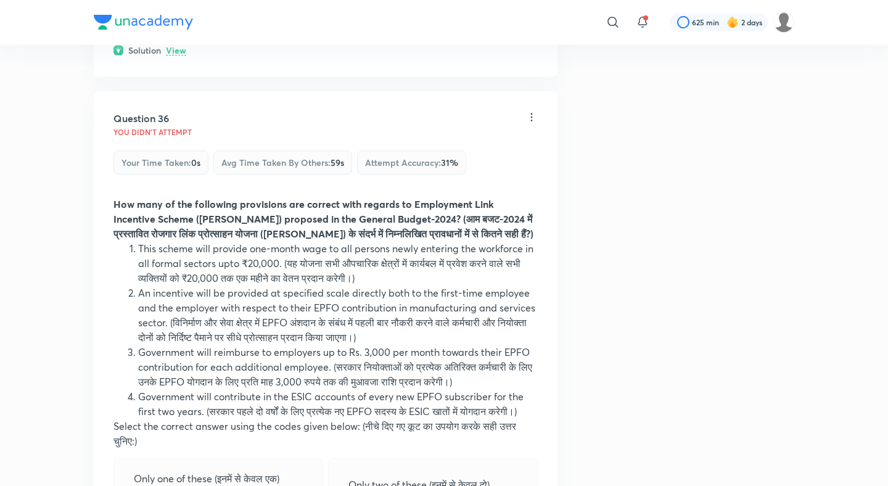
click at [176, 55] on p "View" at bounding box center [176, 50] width 20 height 9
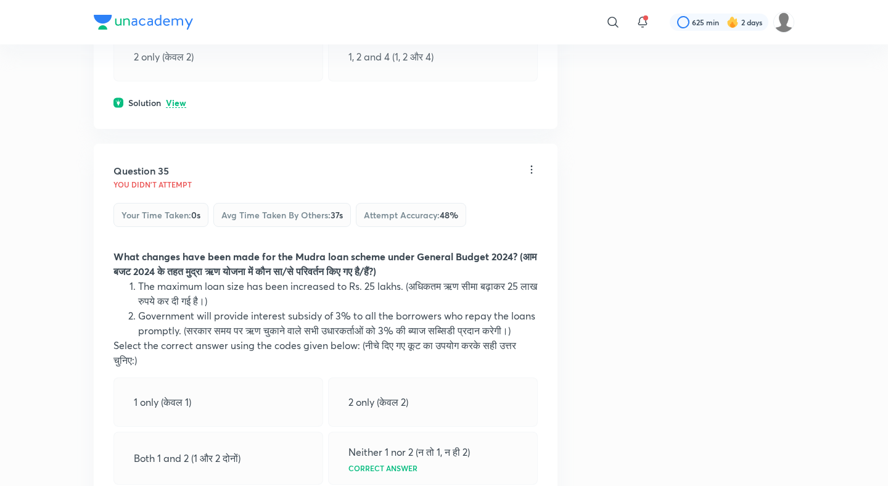
scroll to position [13104, 0]
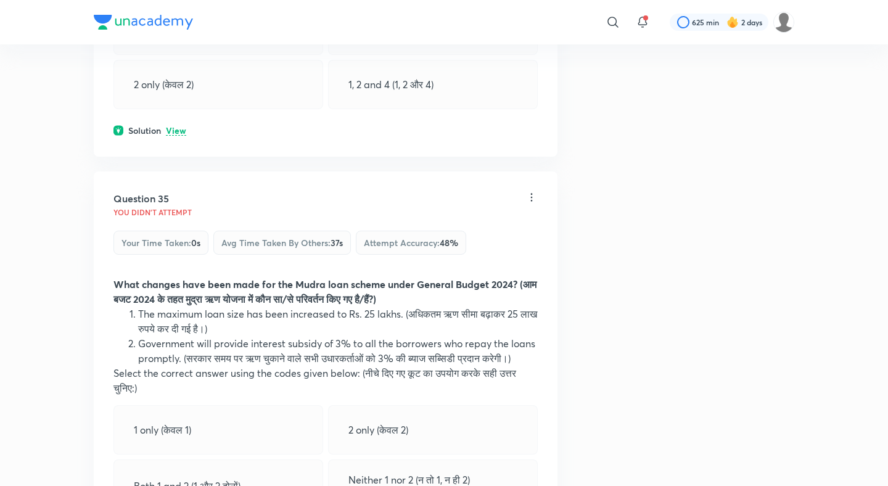
click at [172, 136] on p "View" at bounding box center [176, 130] width 20 height 9
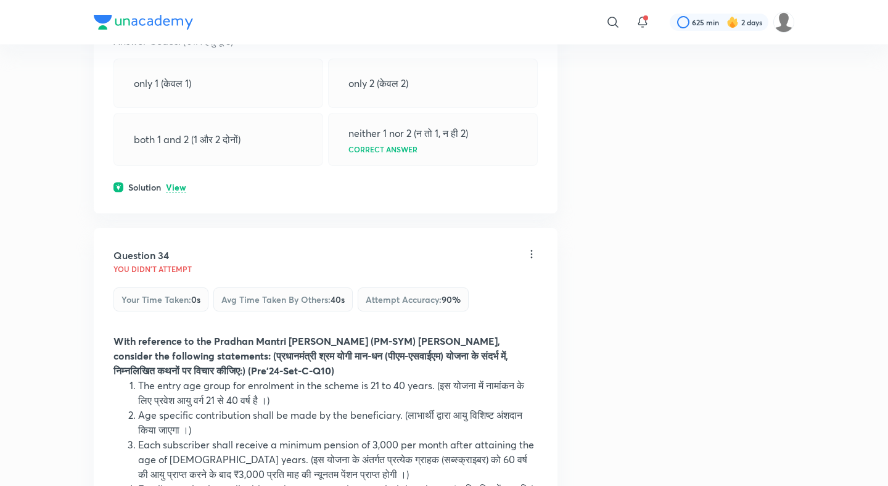
scroll to position [12562, 0]
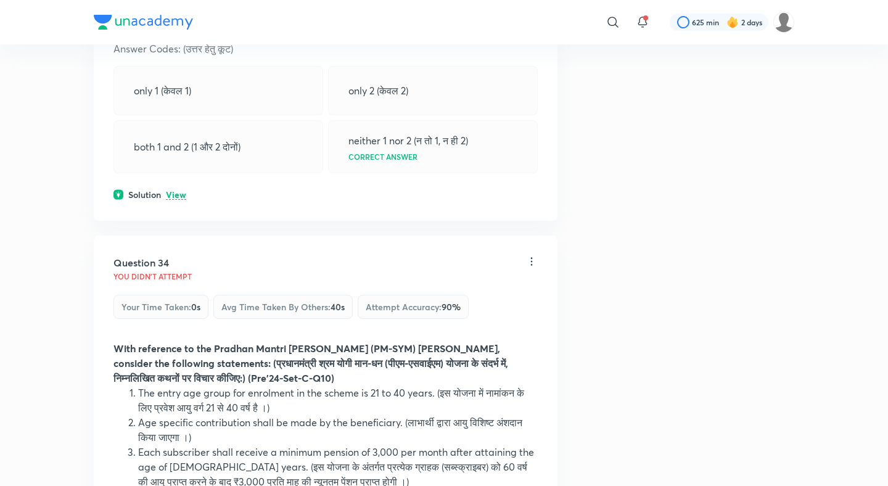
click at [183, 197] on div "Question 33 You didn't Attempt Your time taken : 0s Avg time taken by others : …" at bounding box center [326, 34] width 464 height 374
click at [179, 198] on p "View" at bounding box center [176, 194] width 20 height 9
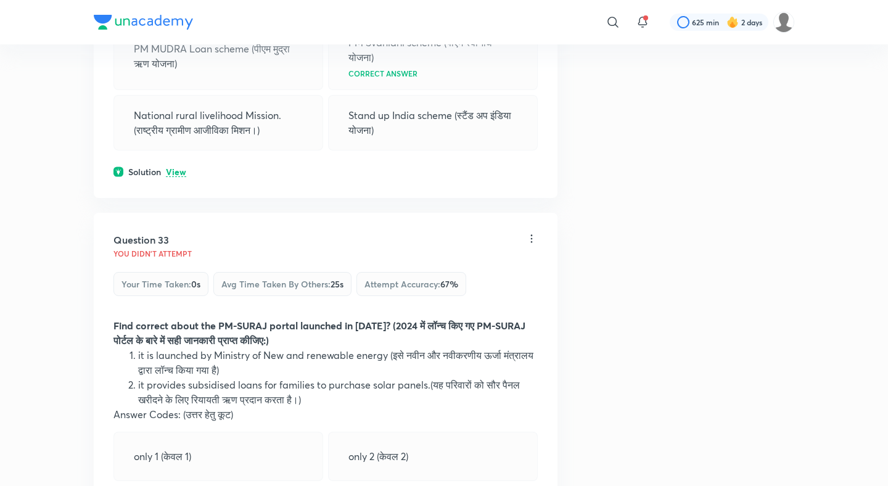
click at [178, 177] on p "View" at bounding box center [176, 172] width 20 height 9
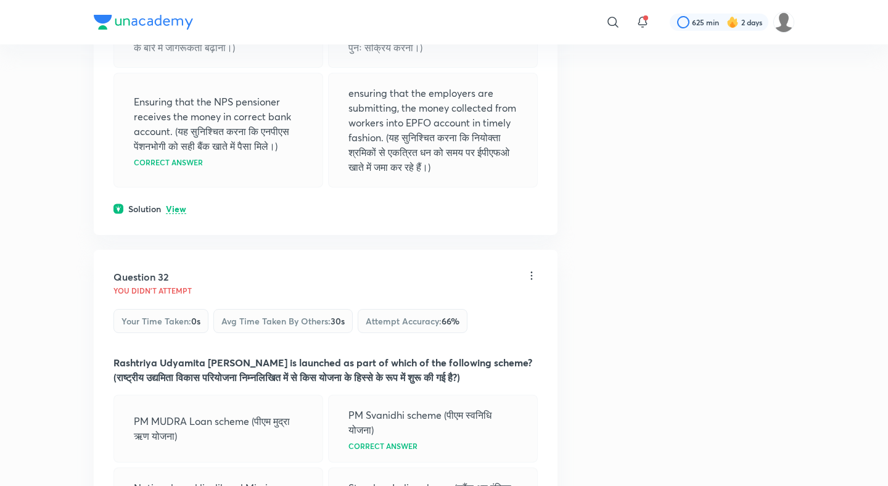
click at [173, 214] on p "View" at bounding box center [176, 209] width 20 height 9
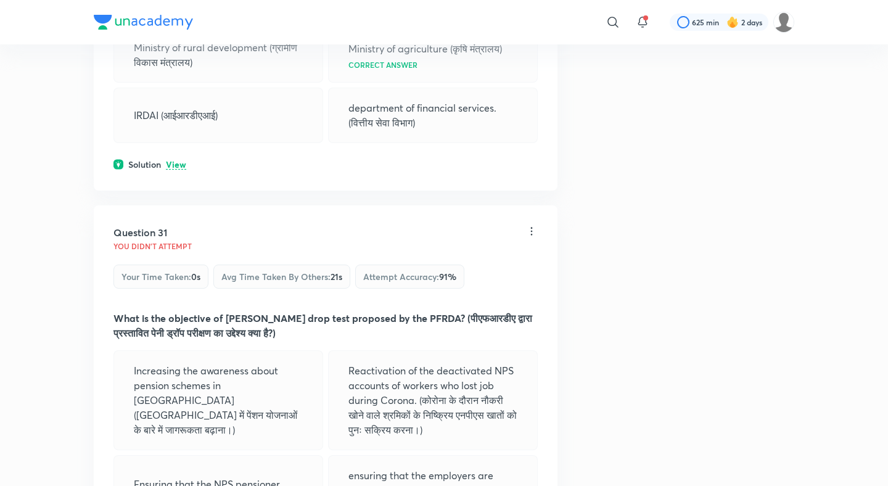
scroll to position [11431, 0]
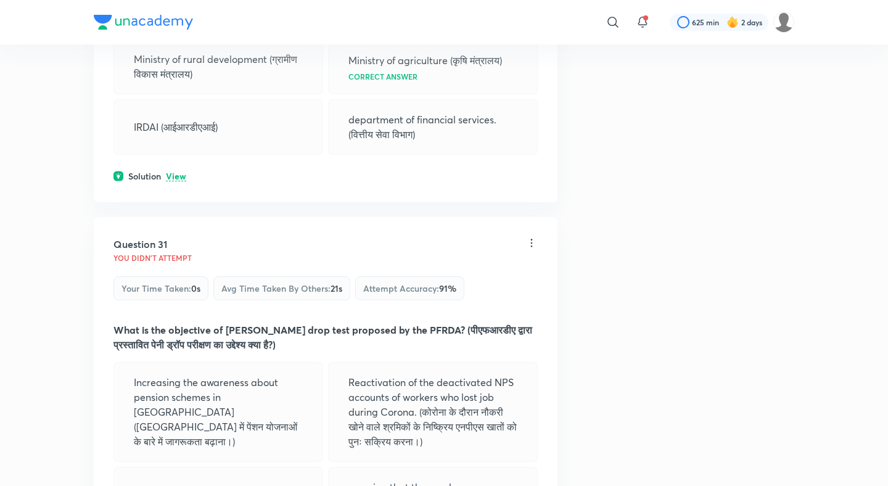
click at [173, 178] on div "Question 30 You didn't Attempt Your time taken : 0s Avg time taken by others : …" at bounding box center [326, 40] width 464 height 323
click at [175, 181] on p "View" at bounding box center [176, 176] width 20 height 9
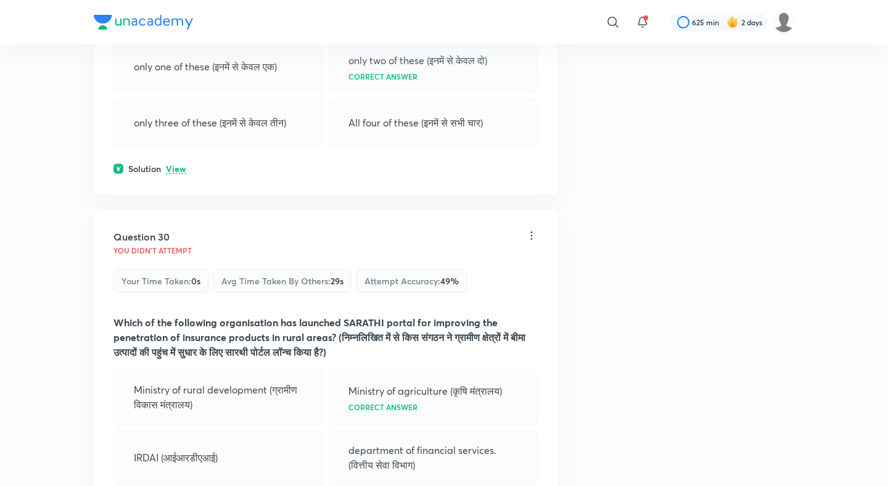
scroll to position [11086, 0]
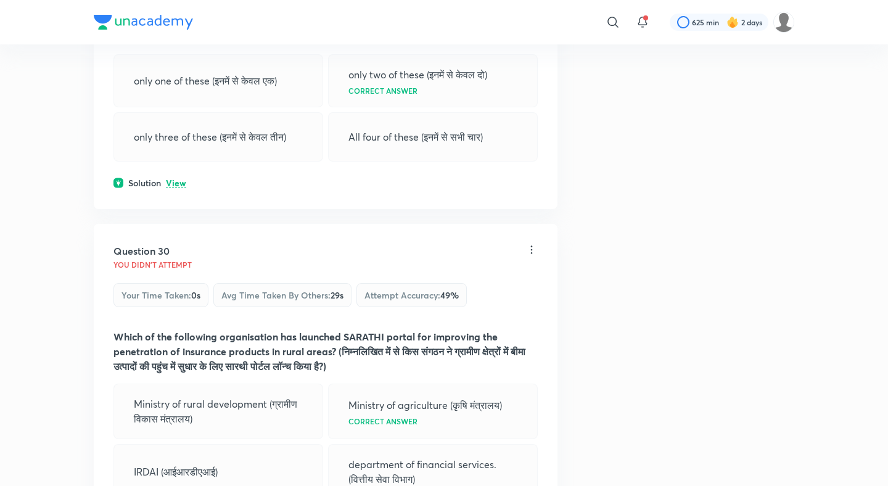
click at [176, 186] on div "Solution View" at bounding box center [325, 182] width 424 height 13
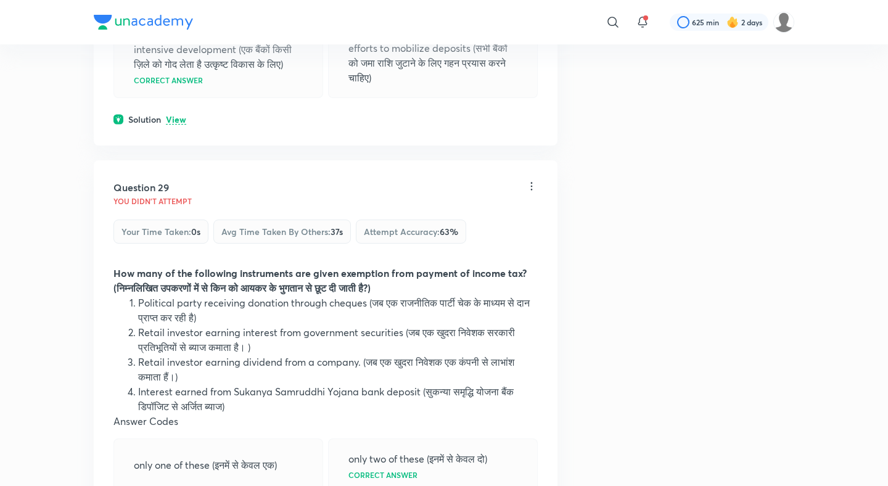
scroll to position [10685, 0]
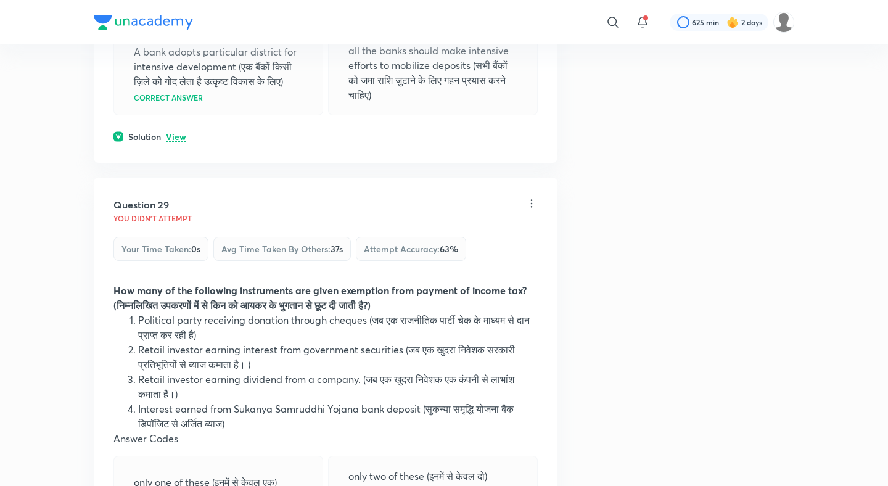
click at [178, 143] on div "Solution View" at bounding box center [325, 136] width 424 height 13
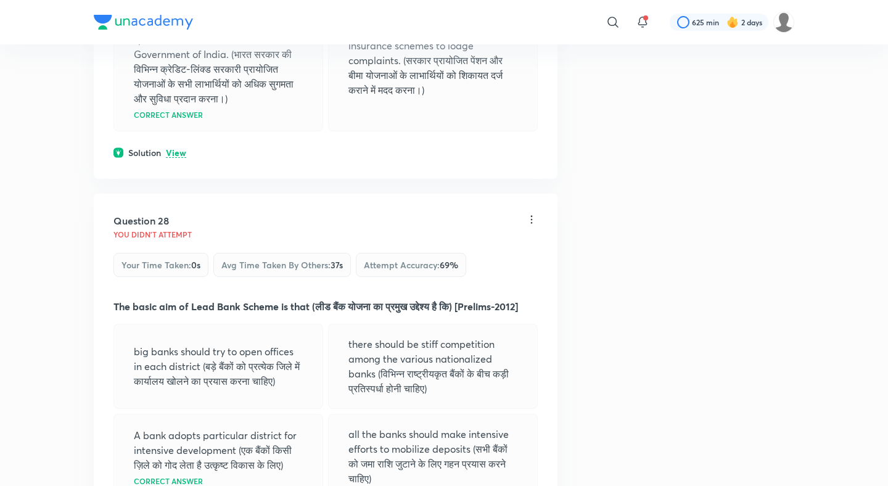
click at [176, 158] on p "View" at bounding box center [176, 153] width 20 height 9
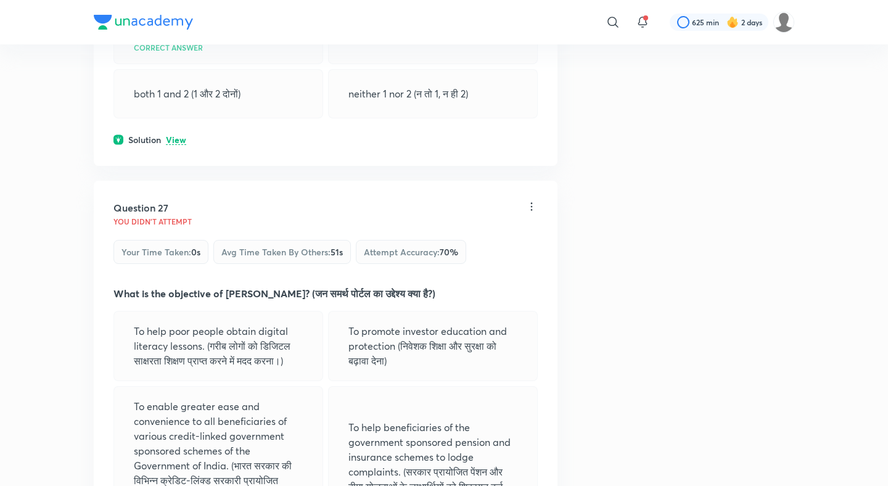
scroll to position [9879, 0]
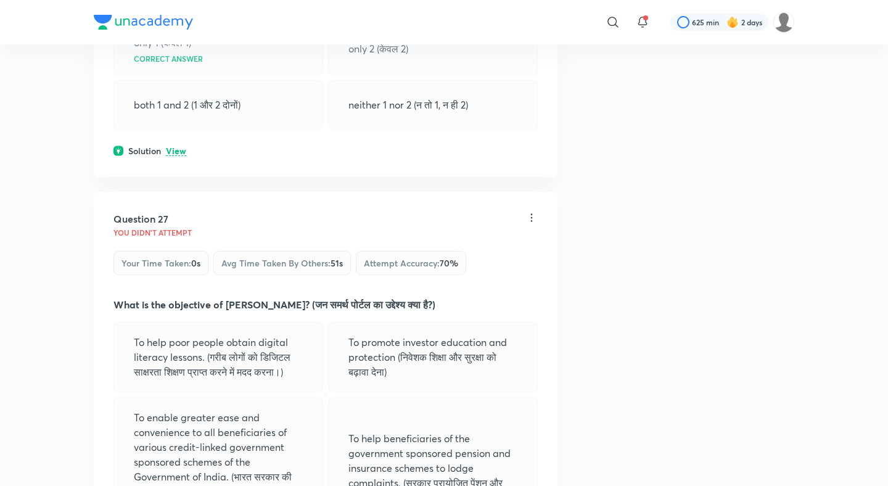
click at [176, 156] on p "View" at bounding box center [176, 151] width 20 height 9
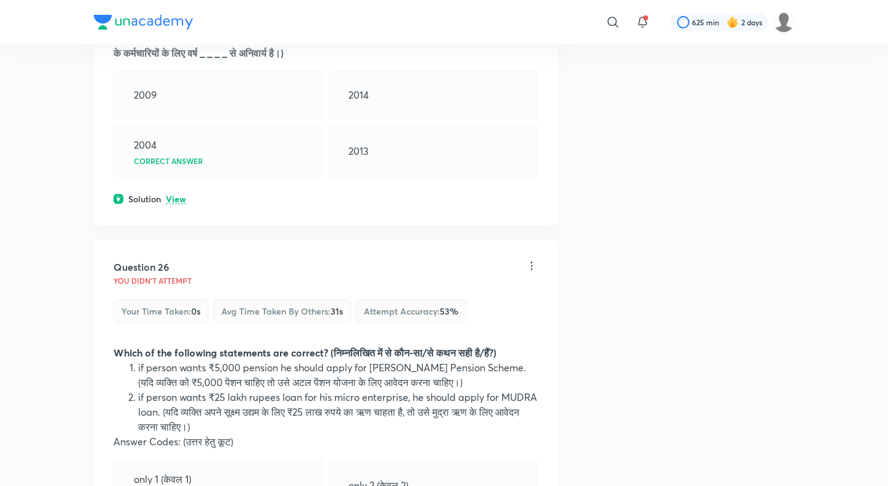
scroll to position [9435, 0]
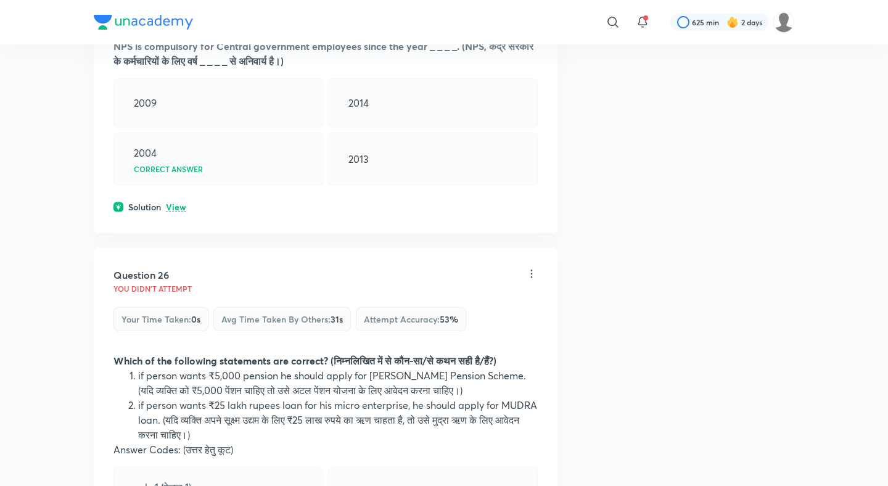
click at [170, 223] on div "Question 25 You didn't Attempt Your time taken : 0s Avg time taken by others : …" at bounding box center [326, 83] width 464 height 300
click at [182, 208] on div "Question 25 You didn't Attempt Your time taken : 0s Avg time taken by others : …" at bounding box center [326, 83] width 464 height 300
click at [178, 212] on p "View" at bounding box center [176, 207] width 20 height 9
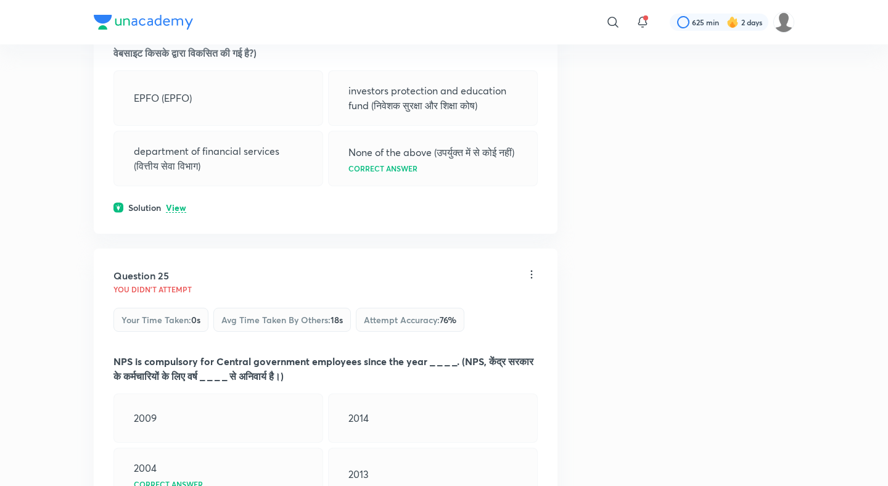
click at [177, 213] on p "View" at bounding box center [176, 207] width 20 height 9
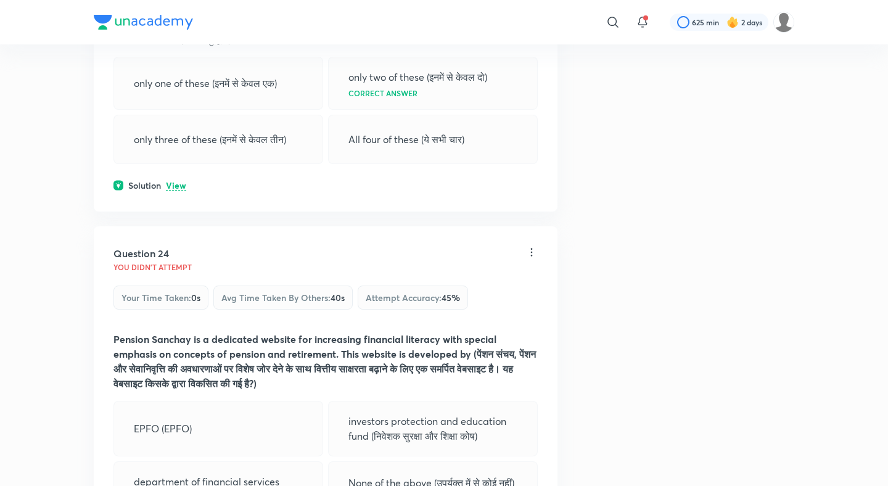
scroll to position [8784, 0]
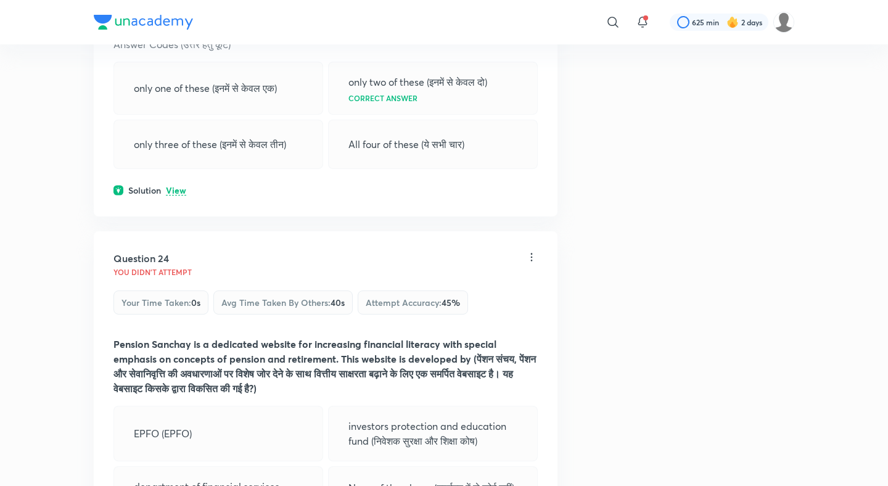
click at [181, 180] on div "Question 23 You didn't Attempt Your time taken : 0s Avg time taken by others : …" at bounding box center [326, 22] width 464 height 388
click at [176, 192] on p "View" at bounding box center [176, 190] width 20 height 9
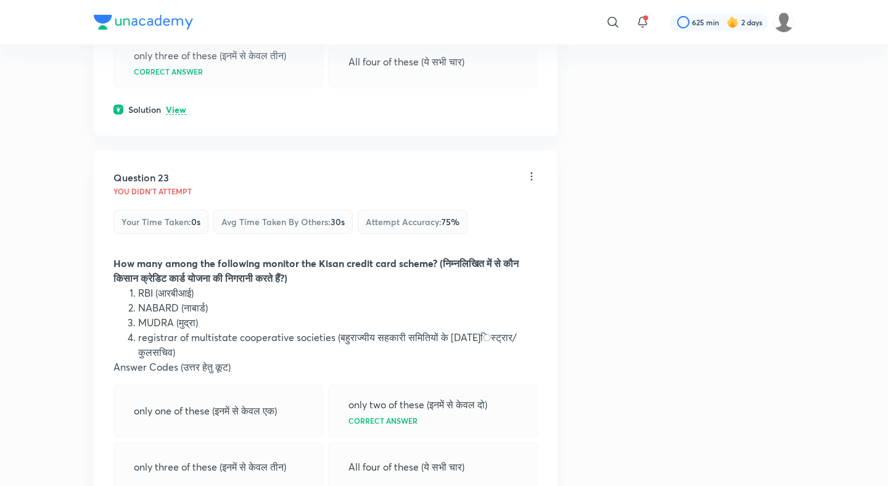
scroll to position [8443, 0]
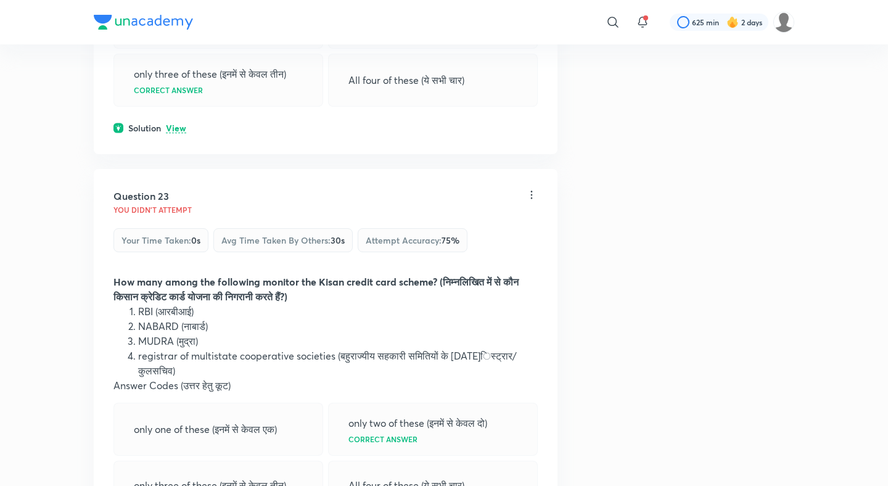
click at [181, 133] on p "View" at bounding box center [176, 128] width 20 height 9
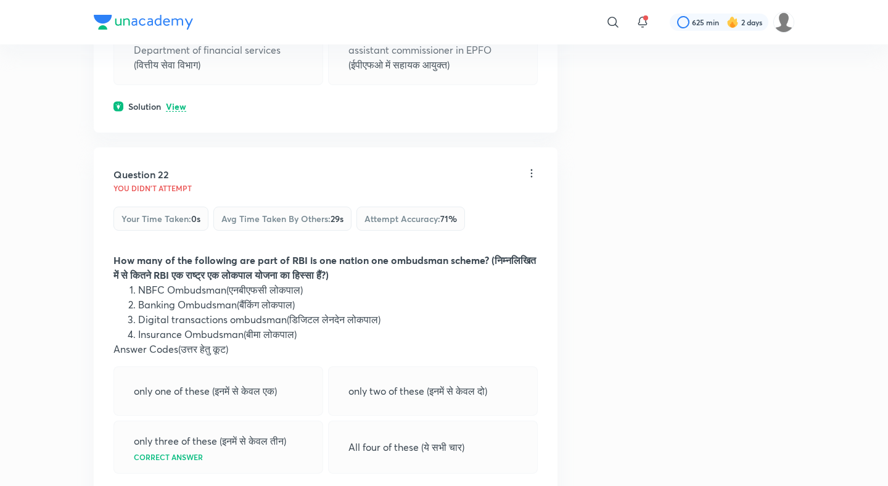
click at [176, 112] on p "View" at bounding box center [176, 106] width 20 height 9
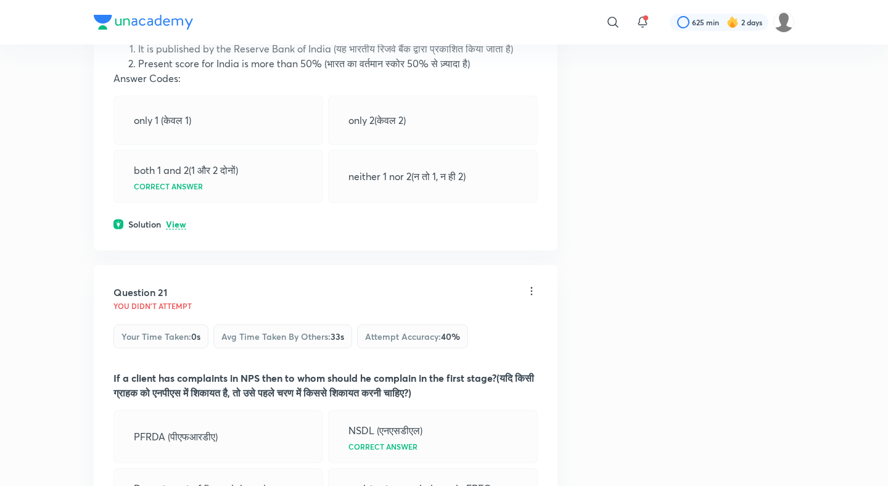
scroll to position [7615, 0]
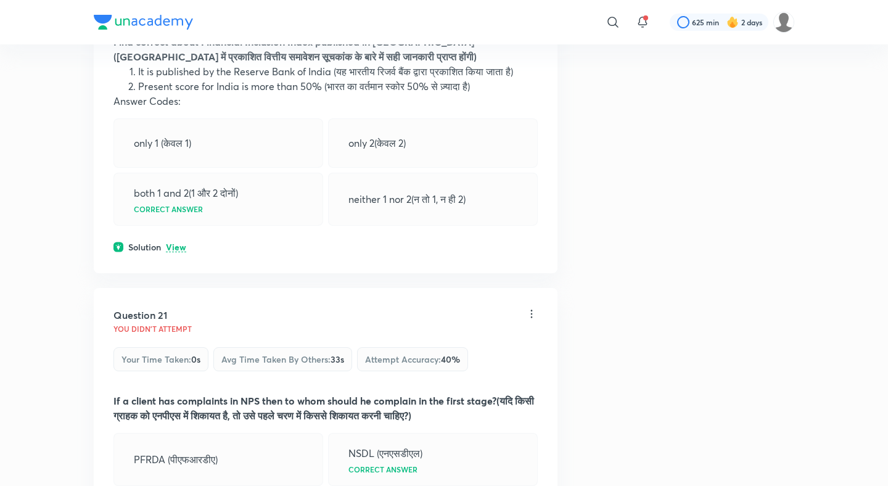
click at [178, 252] on p "View" at bounding box center [176, 247] width 20 height 9
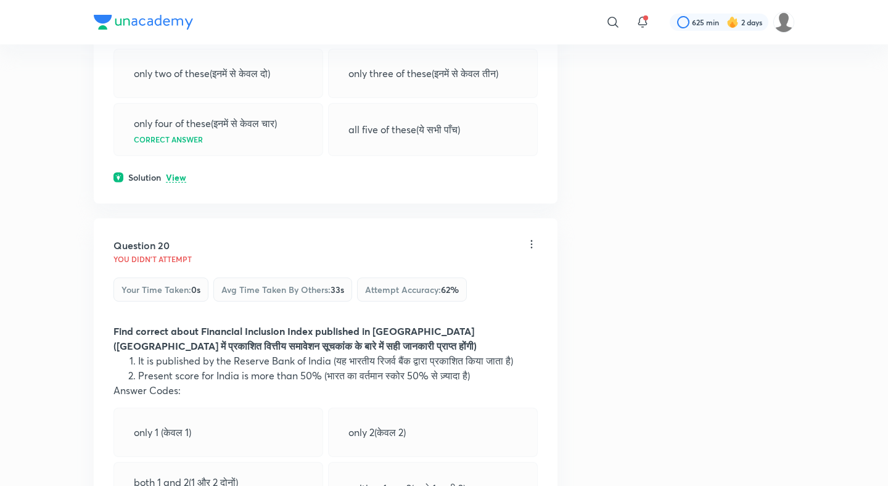
scroll to position [7286, 0]
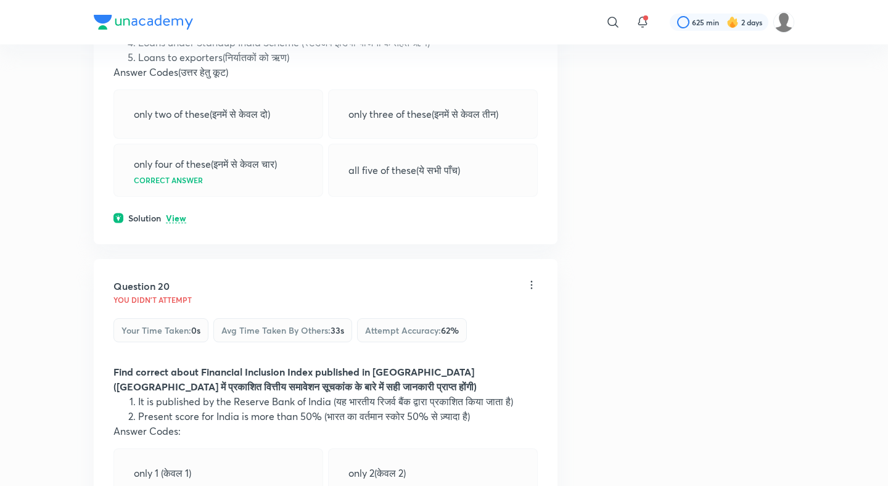
click at [178, 223] on p "View" at bounding box center [176, 218] width 20 height 9
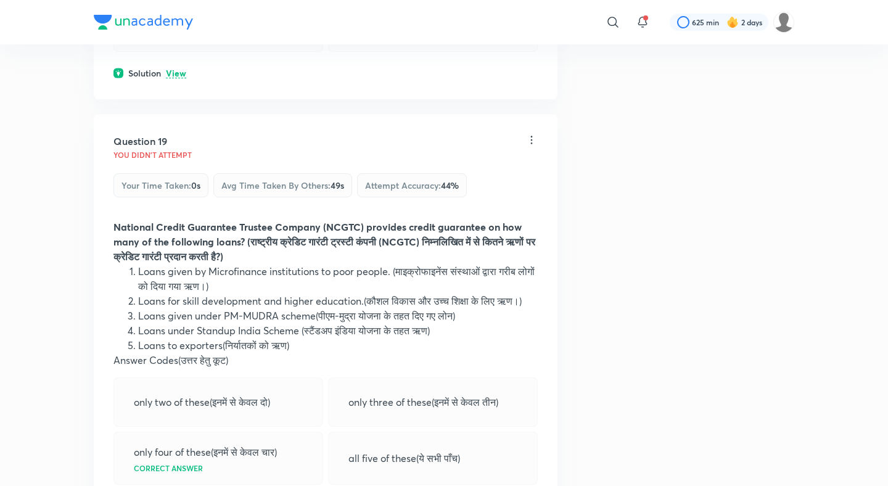
scroll to position [6942, 0]
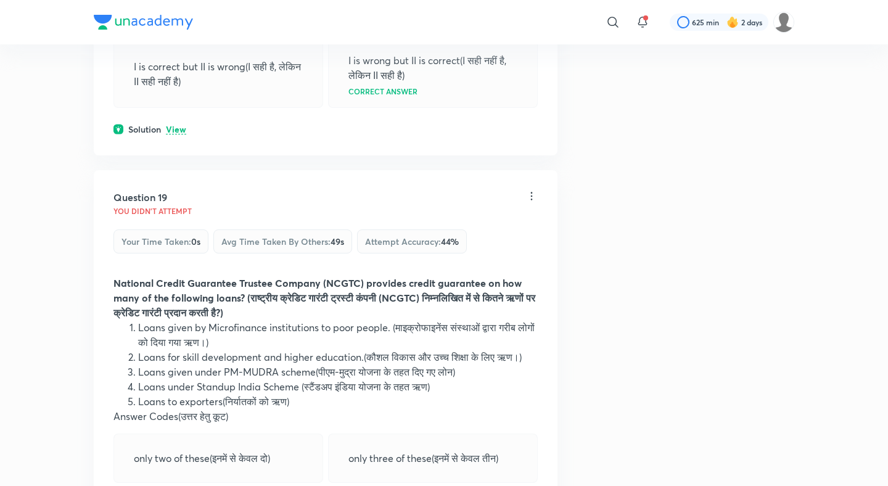
click at [184, 134] on p "View" at bounding box center [176, 129] width 20 height 9
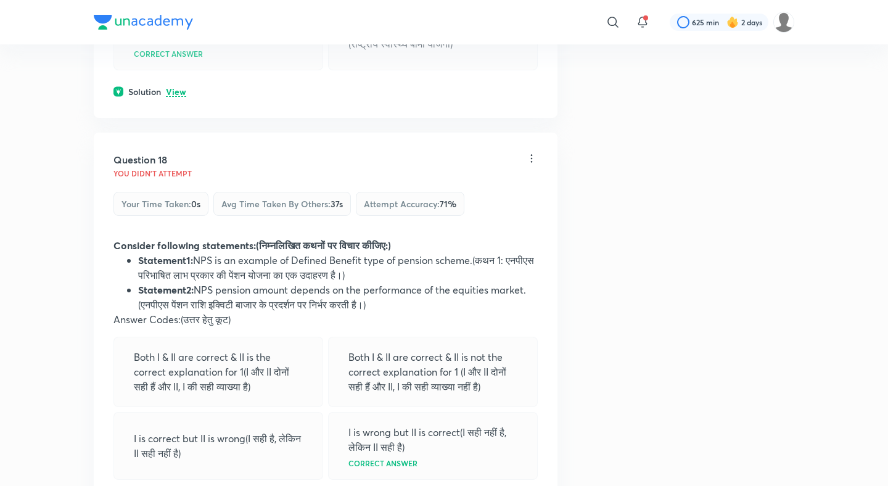
scroll to position [6564, 0]
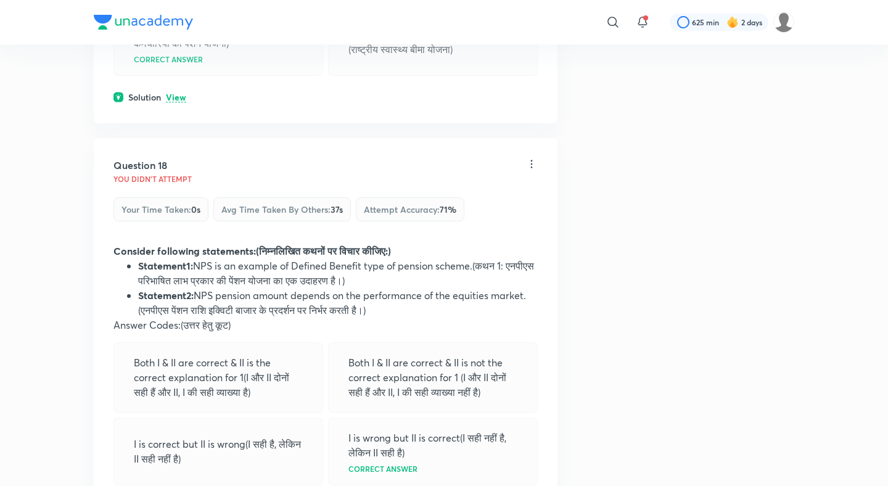
click at [176, 102] on p "View" at bounding box center [176, 97] width 20 height 9
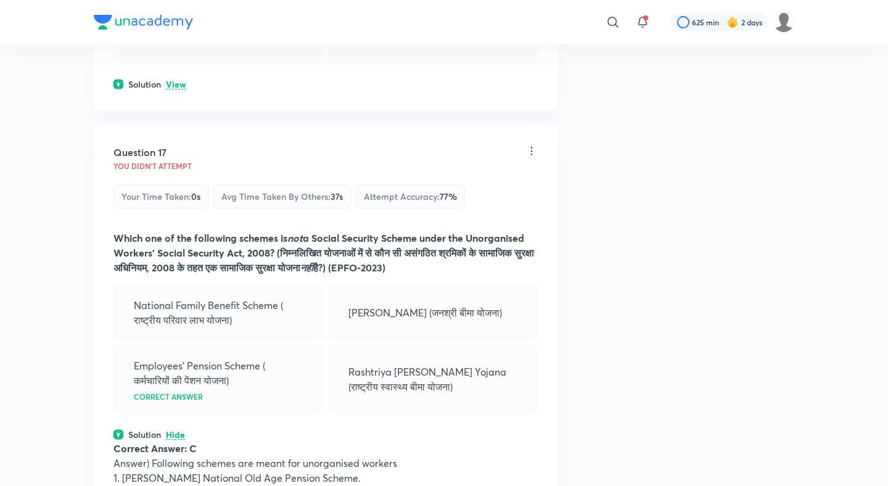
scroll to position [6209, 0]
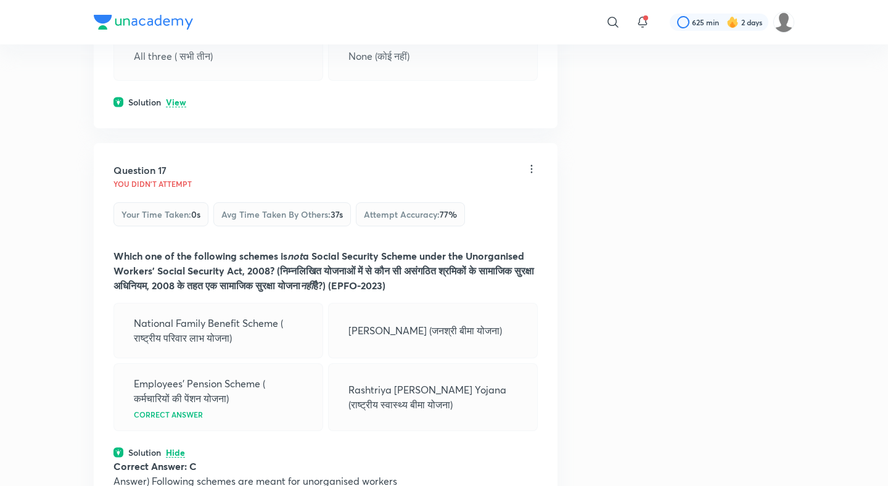
click at [176, 107] on p "View" at bounding box center [176, 102] width 20 height 9
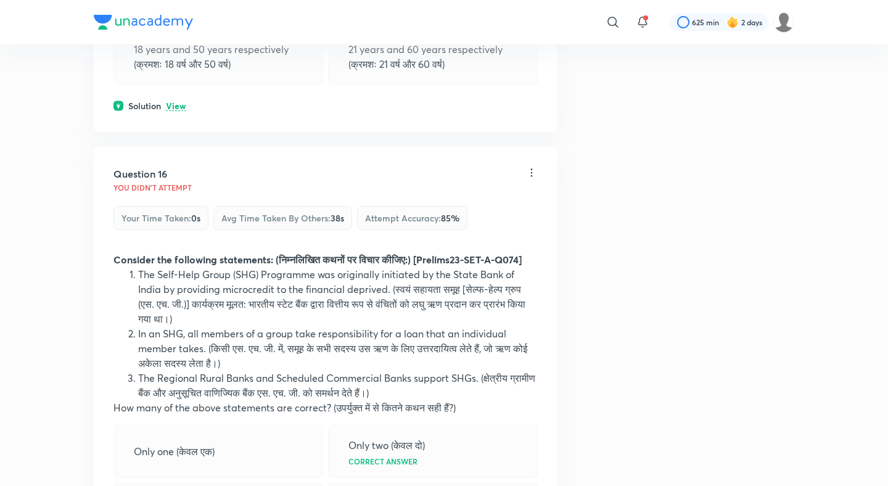
click at [176, 111] on p "View" at bounding box center [176, 106] width 20 height 9
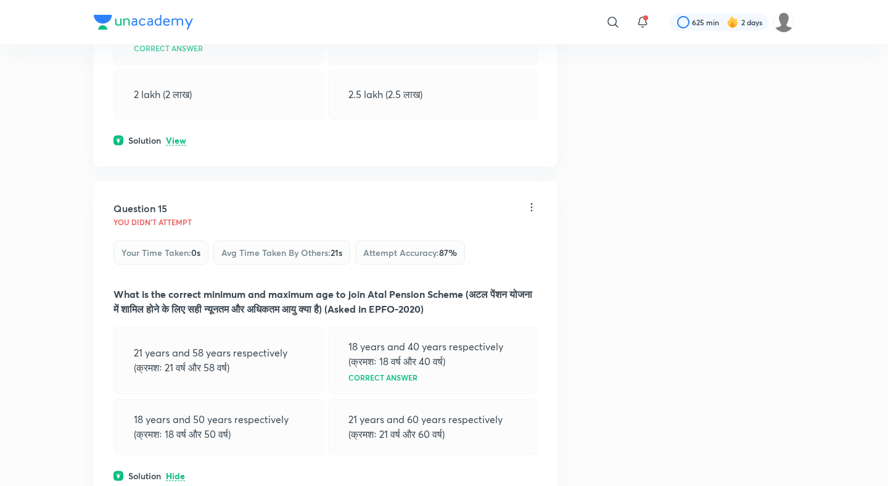
click at [171, 145] on p "View" at bounding box center [176, 140] width 20 height 9
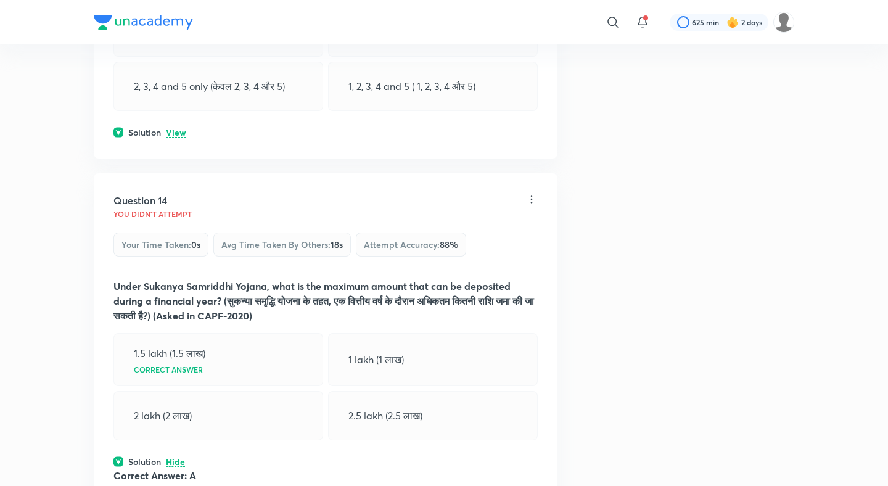
scroll to position [5061, 0]
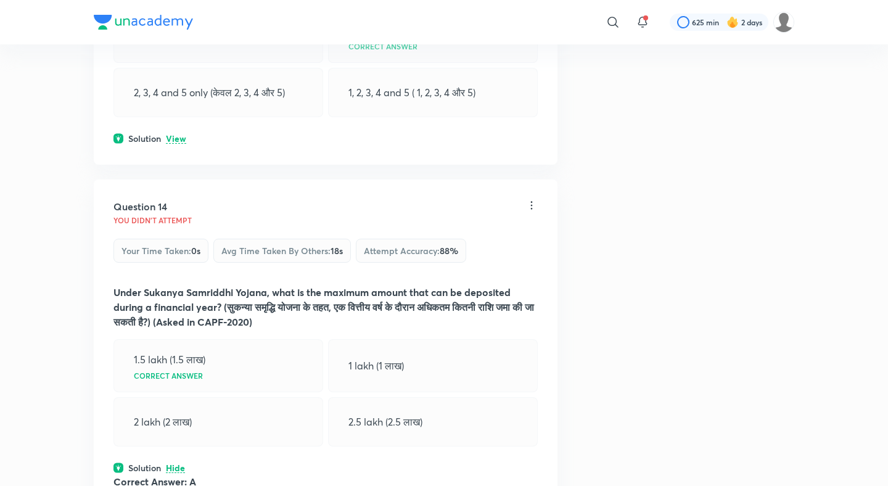
click at [175, 144] on p "View" at bounding box center [176, 138] width 20 height 9
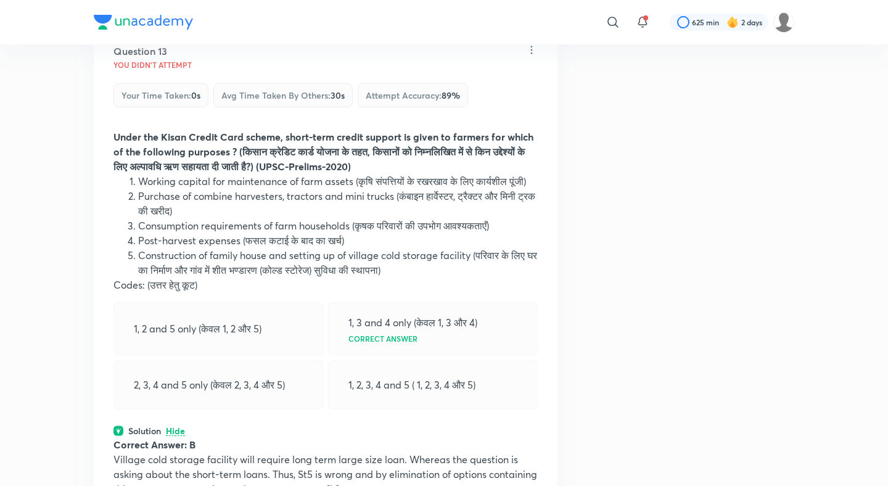
scroll to position [4703, 0]
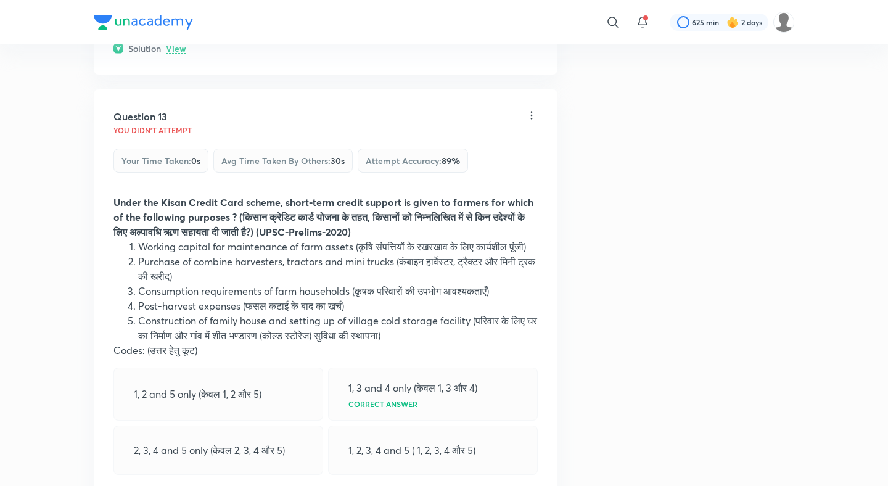
click at [178, 54] on p "View" at bounding box center [176, 48] width 20 height 9
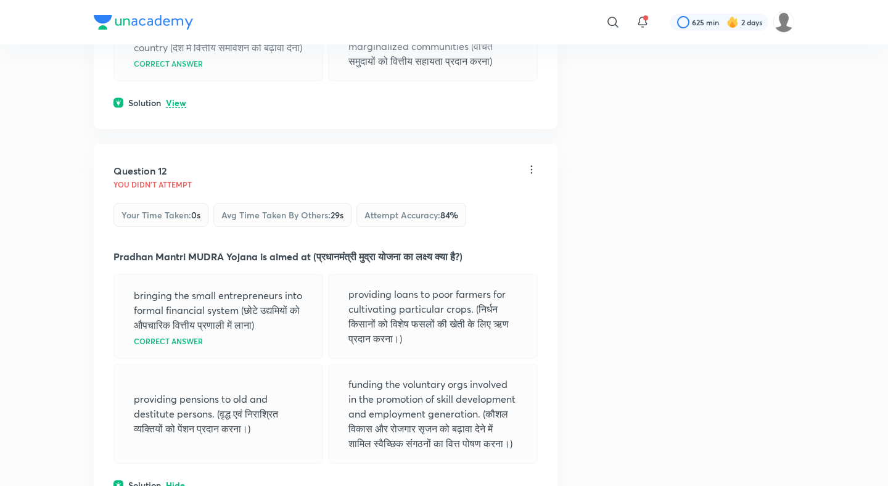
click at [171, 104] on p "View" at bounding box center [176, 103] width 20 height 9
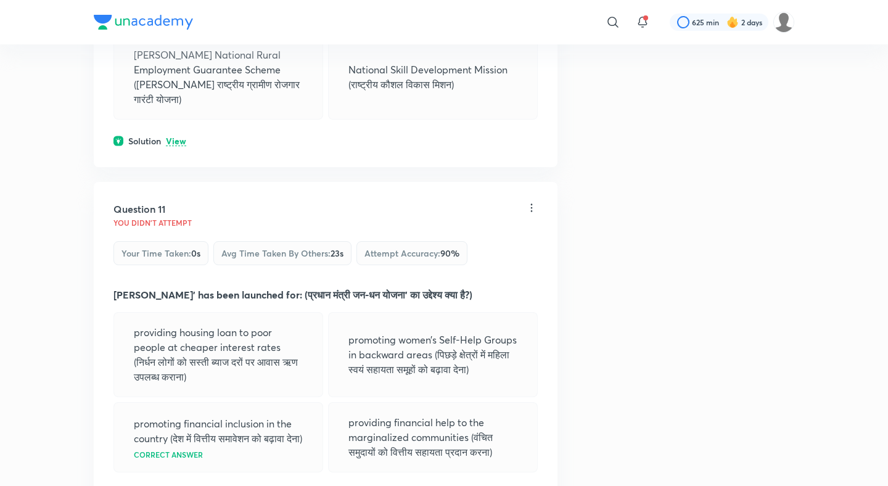
click at [171, 137] on p "View" at bounding box center [176, 141] width 20 height 9
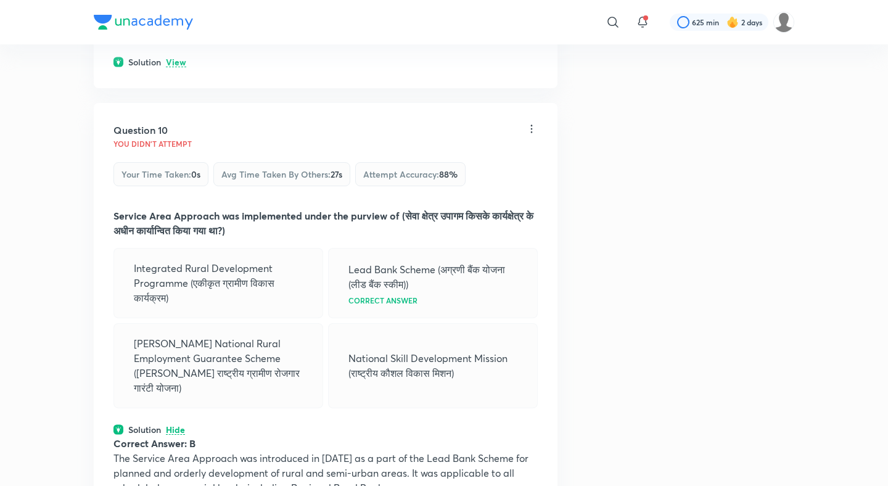
scroll to position [3523, 0]
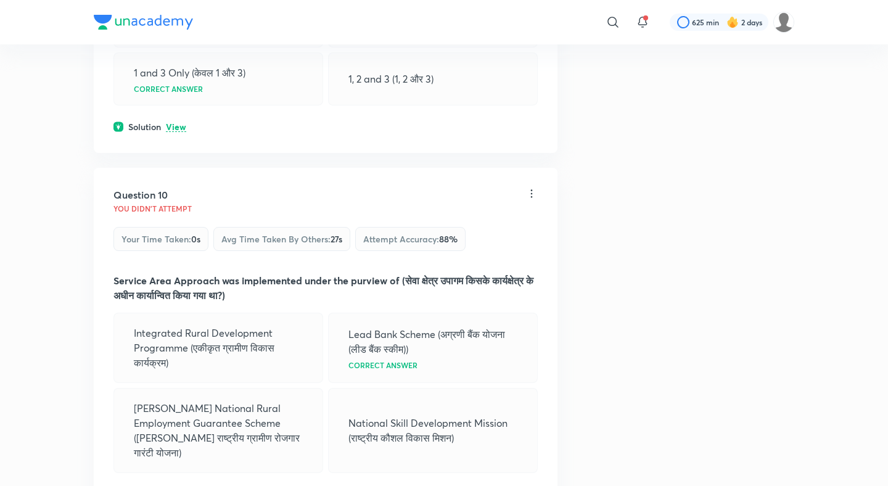
click at [176, 120] on div "Solution View" at bounding box center [325, 126] width 424 height 13
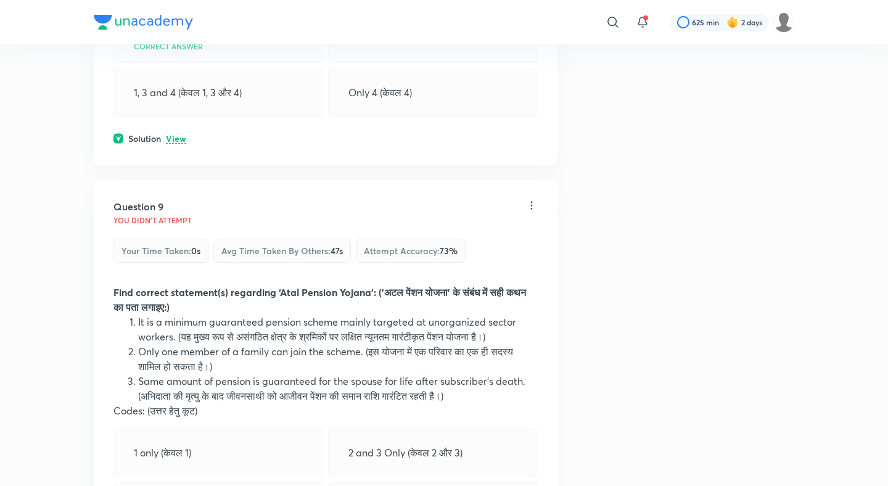
click at [175, 134] on p "View" at bounding box center [176, 138] width 20 height 9
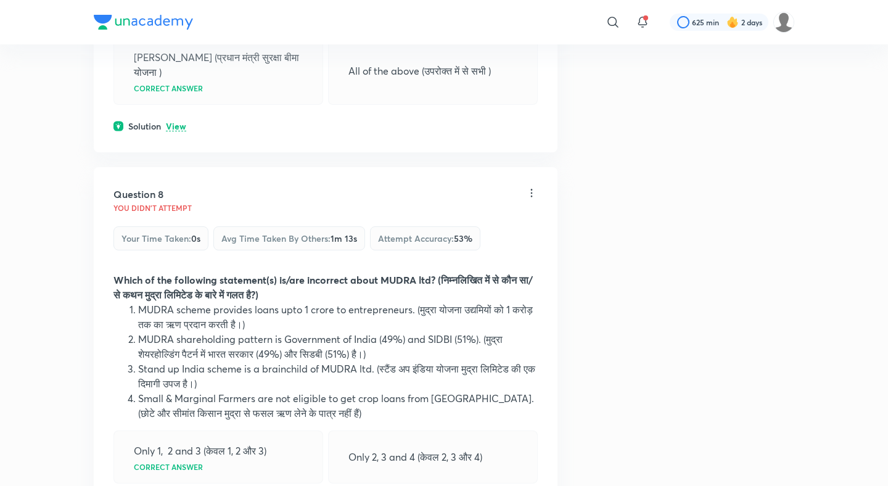
click at [174, 122] on p "View" at bounding box center [176, 126] width 20 height 9
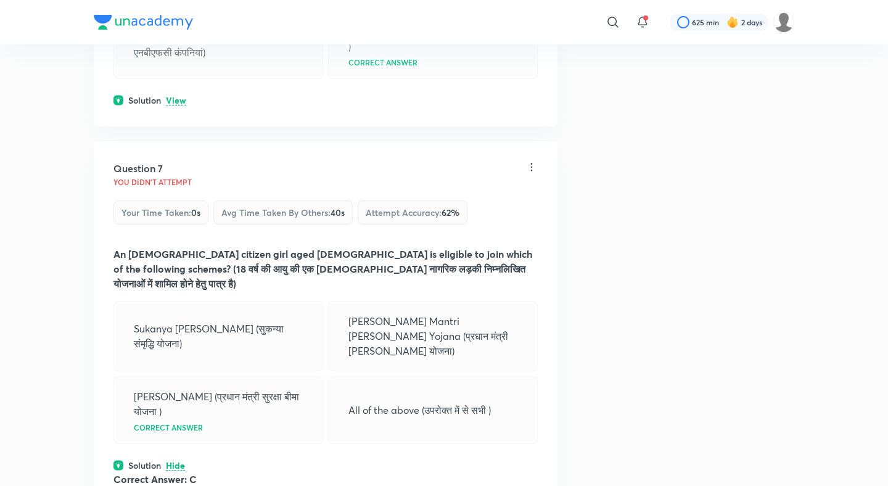
scroll to position [2299, 0]
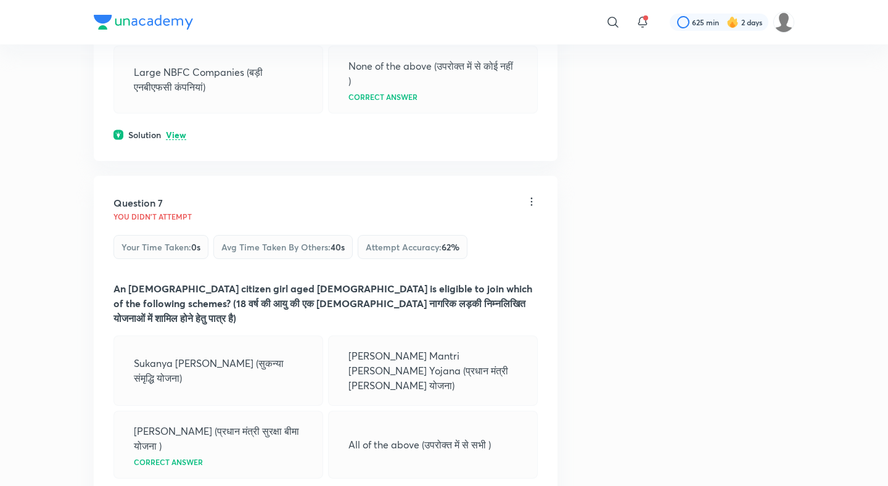
click at [177, 137] on p "View" at bounding box center [176, 135] width 20 height 9
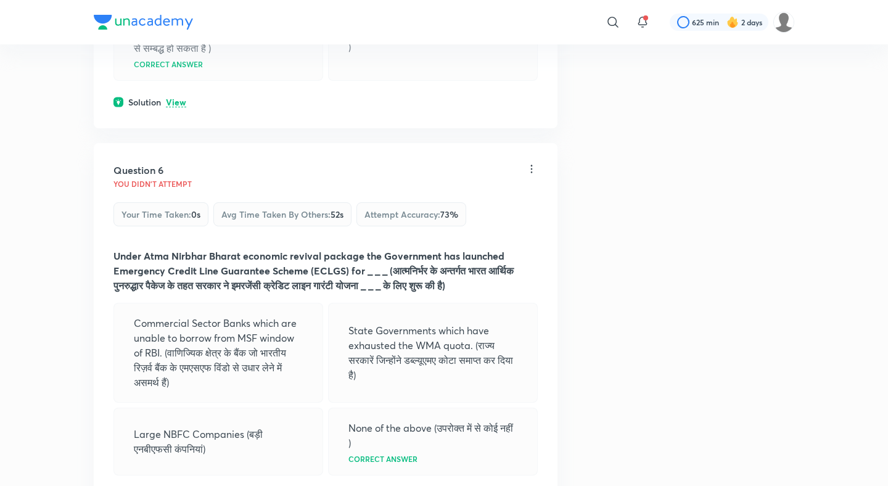
scroll to position [1897, 0]
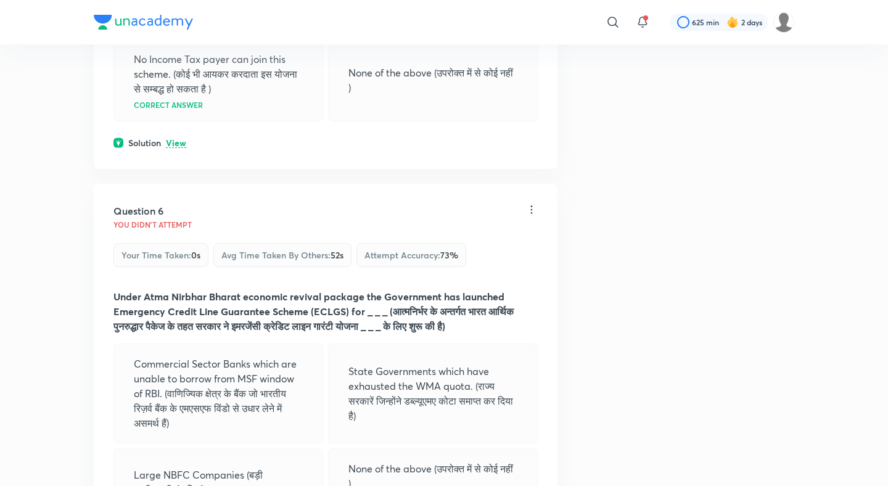
click at [175, 144] on p "View" at bounding box center [176, 143] width 20 height 9
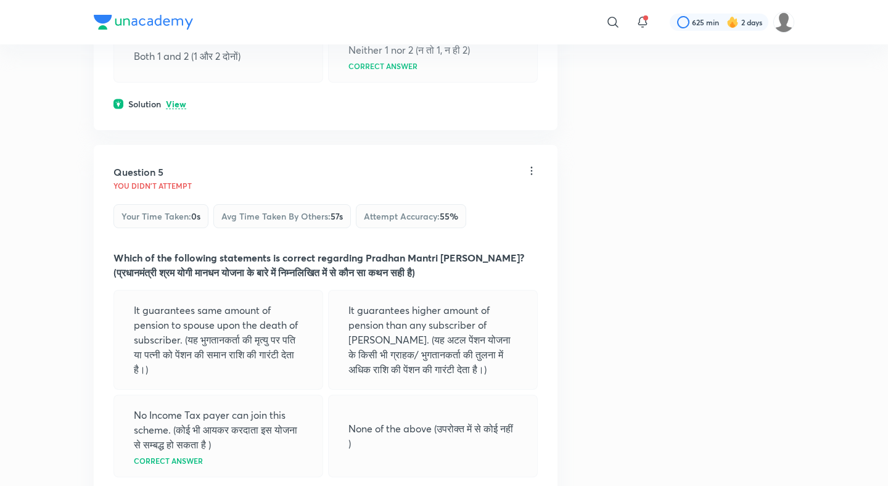
scroll to position [1534, 0]
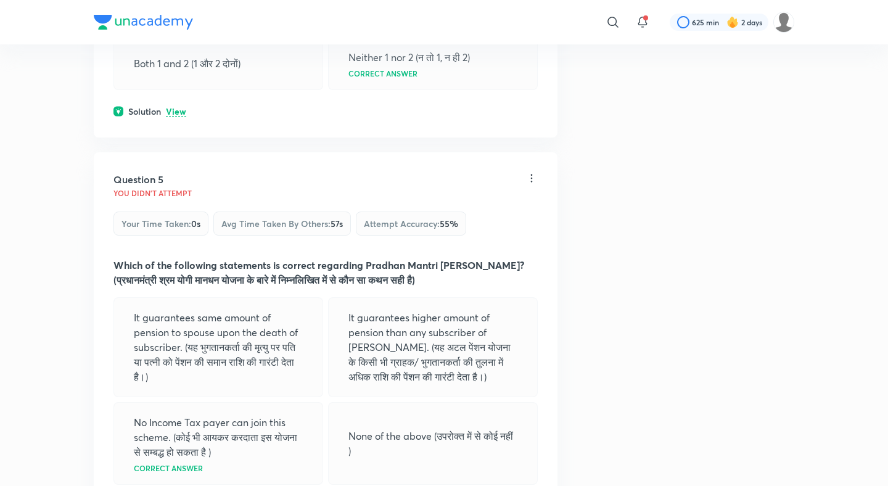
click at [176, 113] on p "View" at bounding box center [176, 111] width 20 height 9
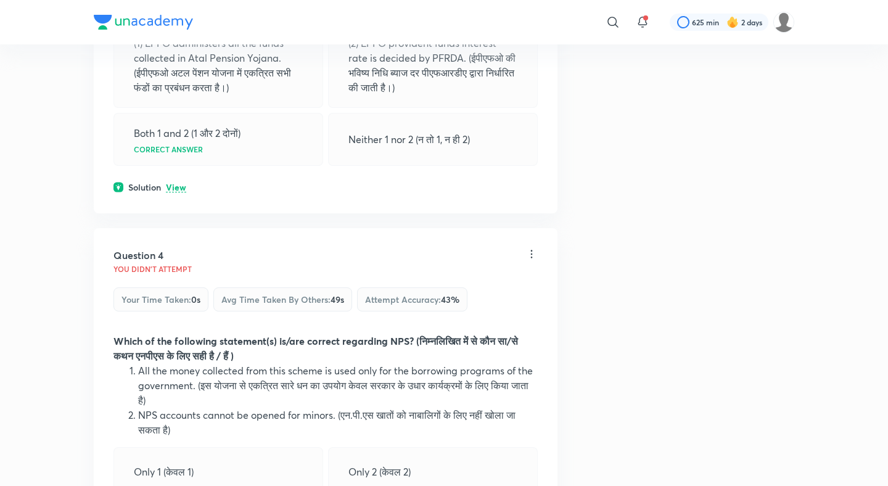
click at [171, 187] on p "View" at bounding box center [176, 187] width 20 height 9
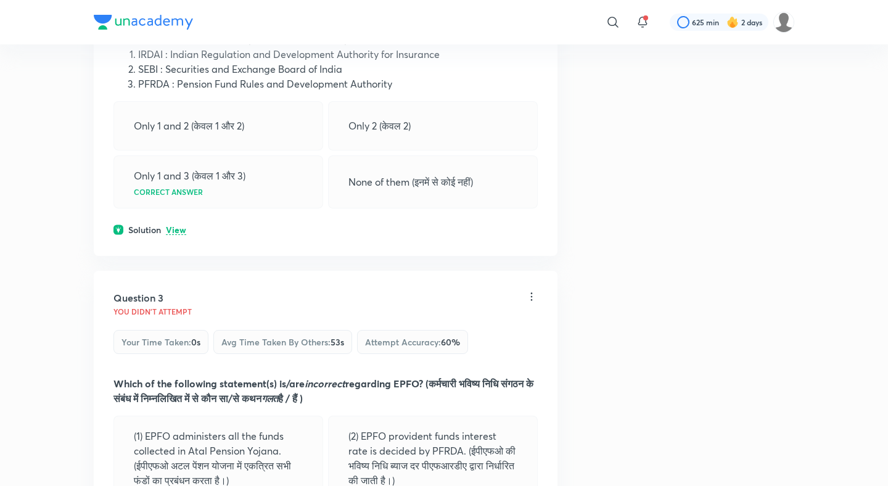
scroll to position [624, 0]
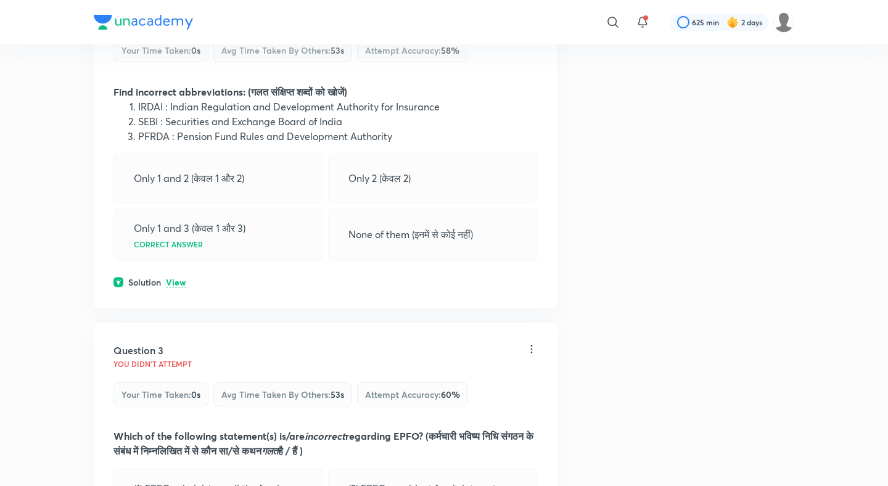
click at [170, 278] on p "View" at bounding box center [176, 282] width 20 height 9
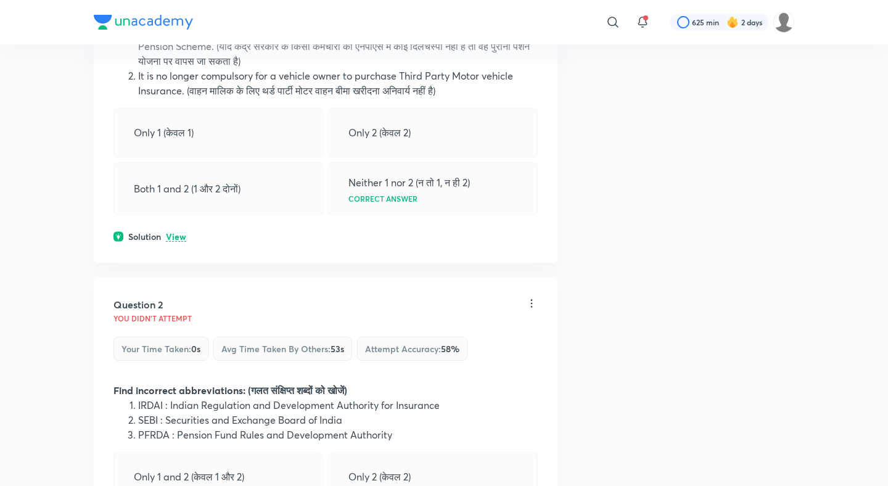
scroll to position [279, 0]
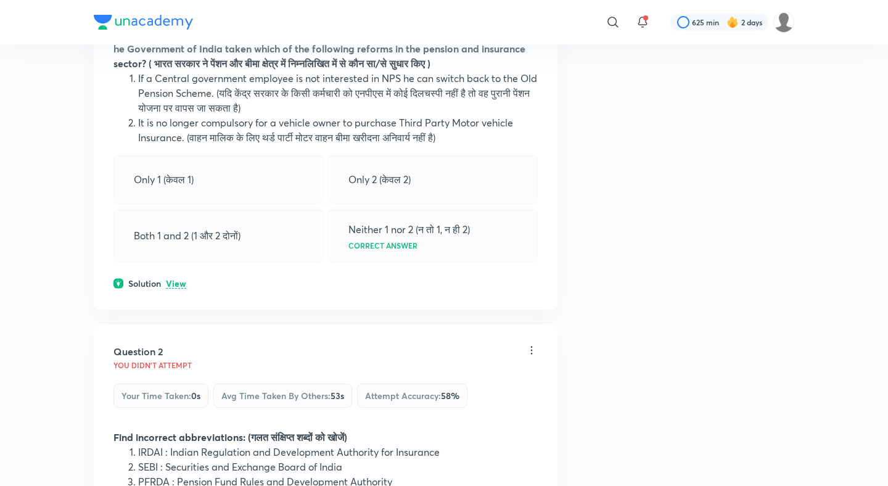
click at [173, 277] on div "Solution View" at bounding box center [325, 283] width 424 height 13
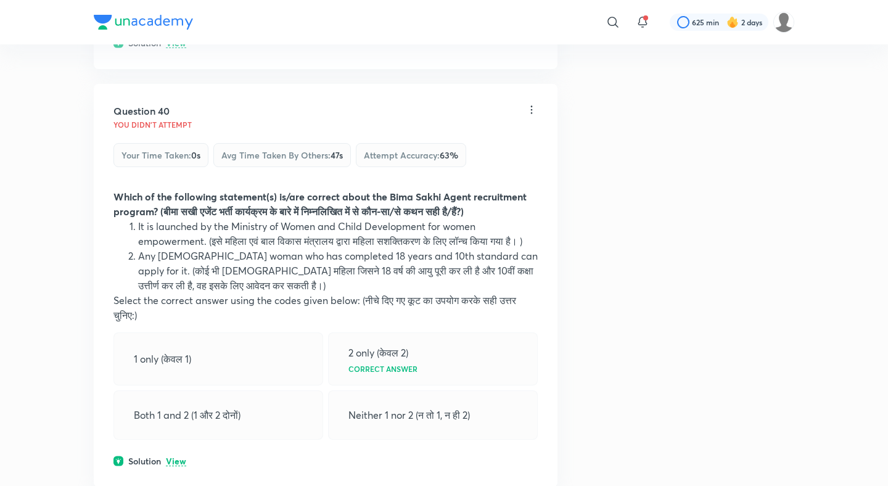
scroll to position [15317, 0]
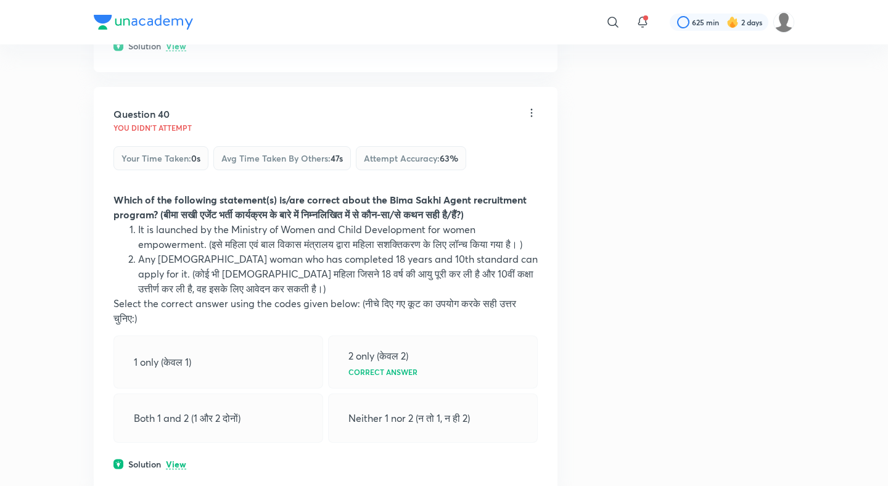
click at [176, 460] on p "View" at bounding box center [176, 464] width 20 height 9
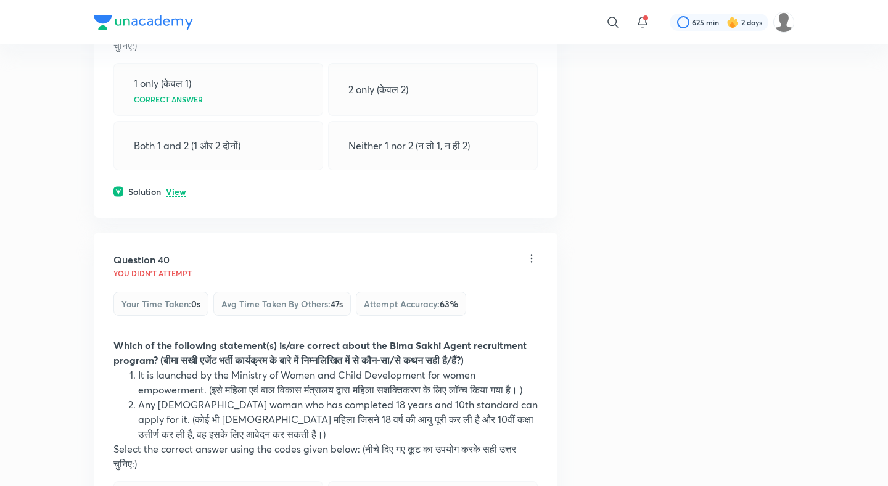
scroll to position [15378, 0]
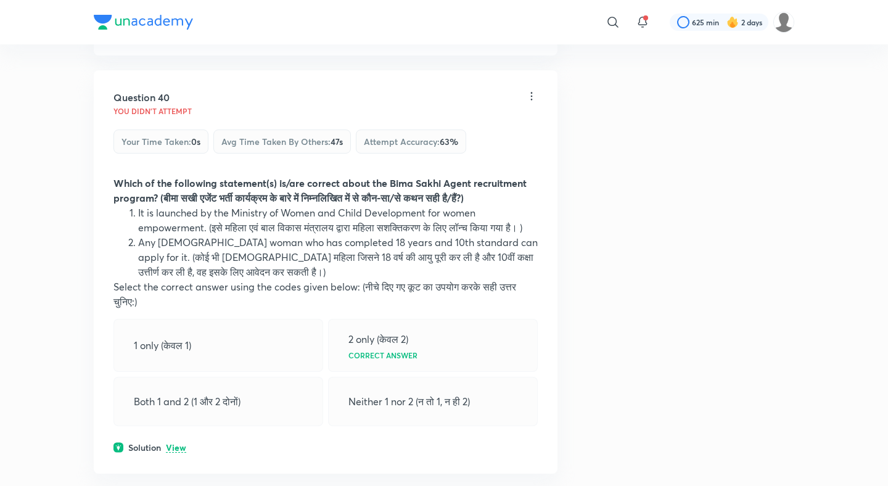
click at [171, 443] on p "View" at bounding box center [176, 447] width 20 height 9
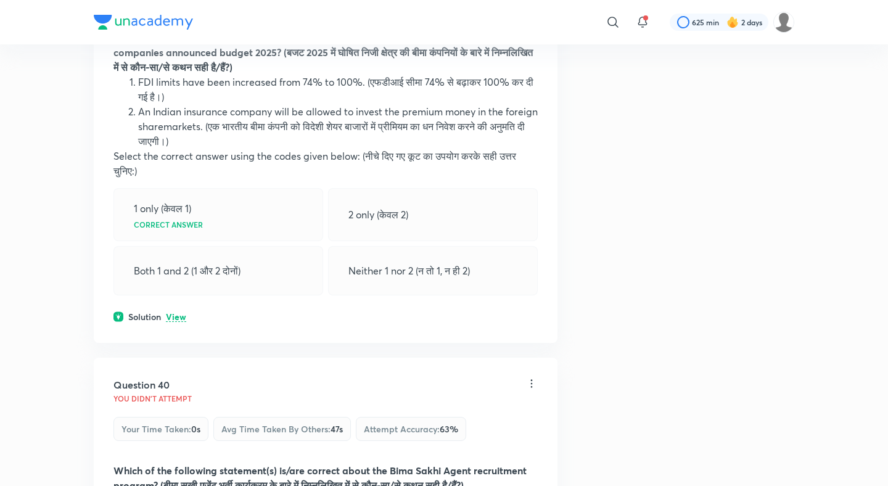
scroll to position [14993, 0]
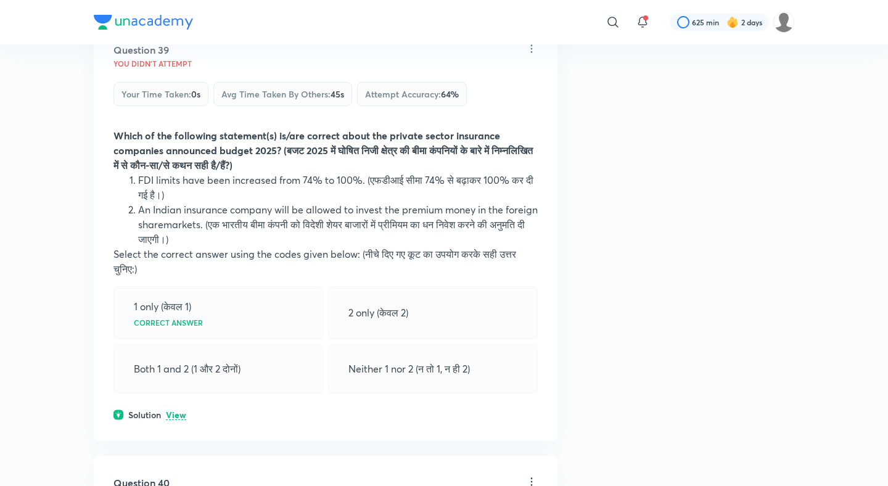
click at [179, 340] on div "Question 39 You didn't Attempt Your time taken : 0s Avg time taken by others : …" at bounding box center [326, 232] width 464 height 418
click at [179, 347] on div "Question 39 You didn't Attempt Your time taken : 0s Avg time taken by others : …" at bounding box center [326, 232] width 464 height 418
click at [179, 411] on p "View" at bounding box center [176, 415] width 20 height 9
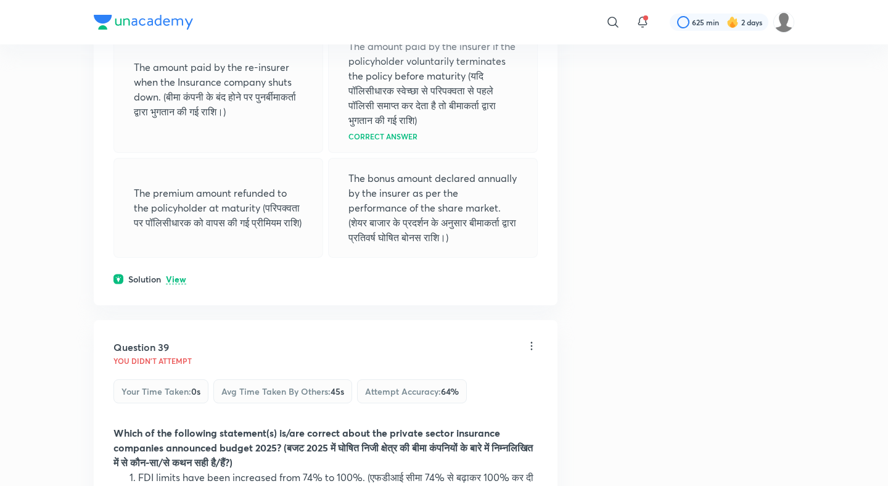
scroll to position [14645, 0]
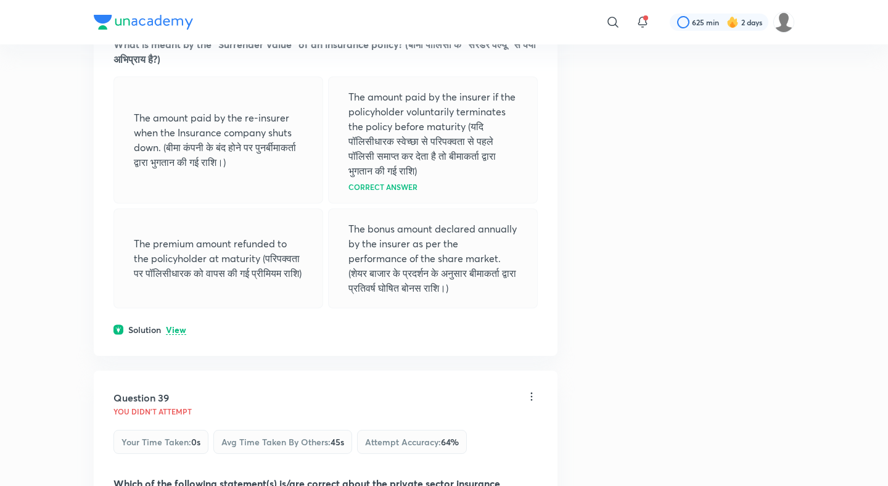
click at [171, 325] on p "View" at bounding box center [176, 329] width 20 height 9
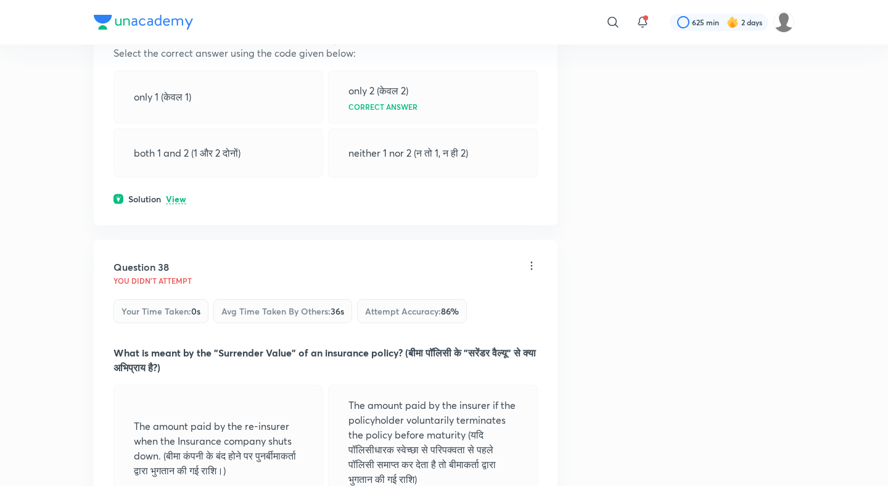
scroll to position [14322, 0]
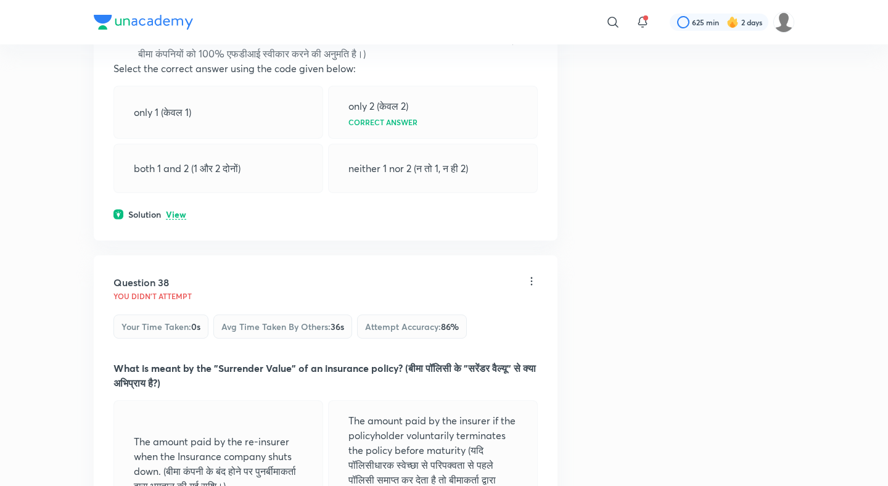
click at [176, 210] on p "View" at bounding box center [176, 214] width 20 height 9
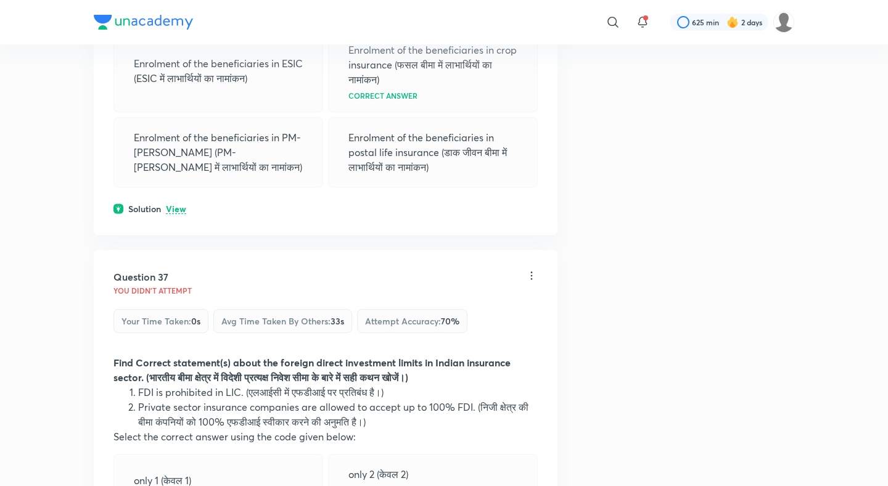
click at [176, 205] on p "View" at bounding box center [176, 209] width 20 height 9
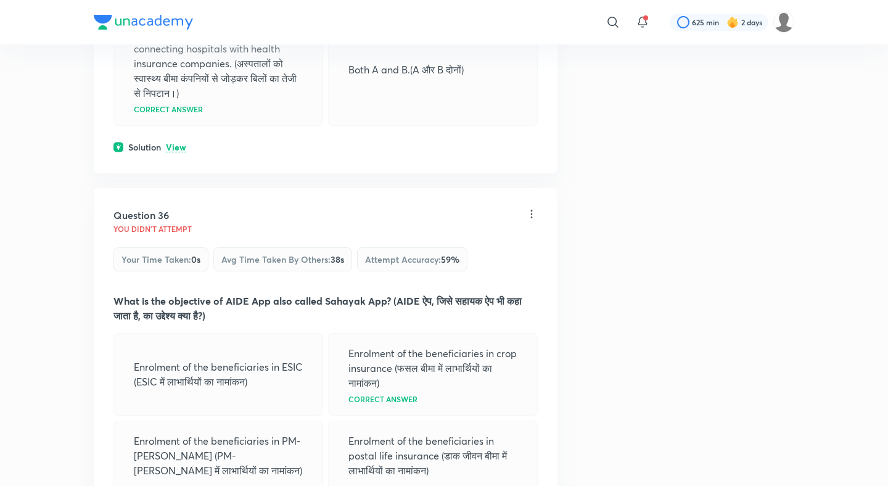
click at [179, 143] on p "View" at bounding box center [176, 147] width 20 height 9
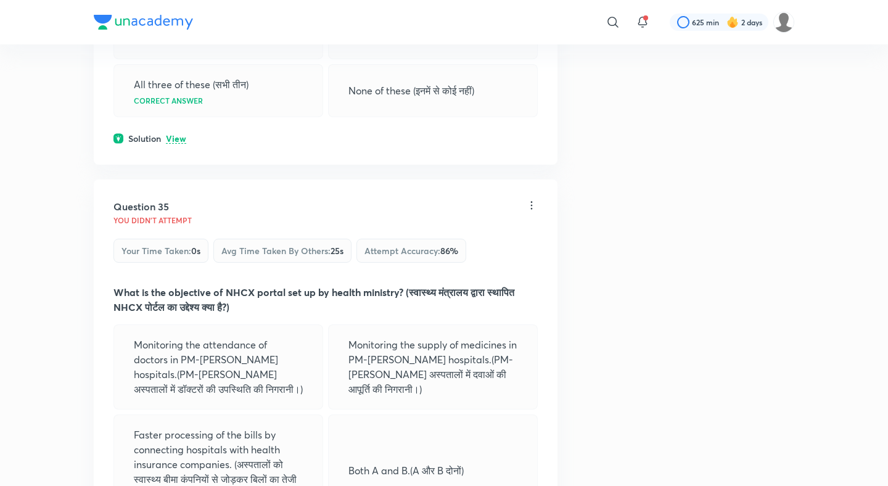
click at [179, 134] on p "View" at bounding box center [176, 138] width 20 height 9
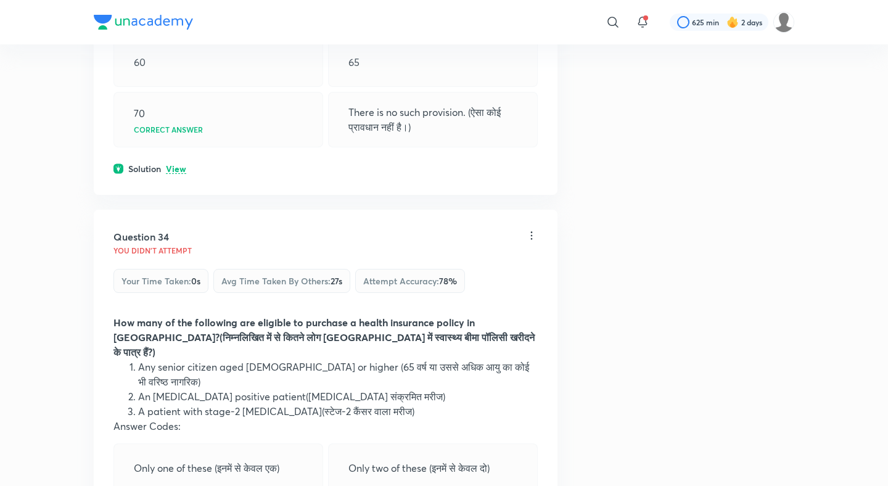
scroll to position [12809, 0]
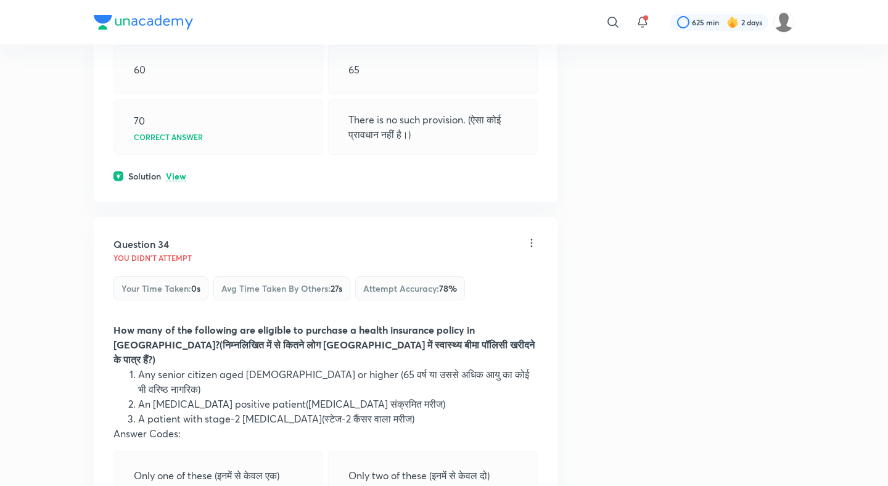
click at [187, 170] on div "Solution View" at bounding box center [325, 176] width 424 height 13
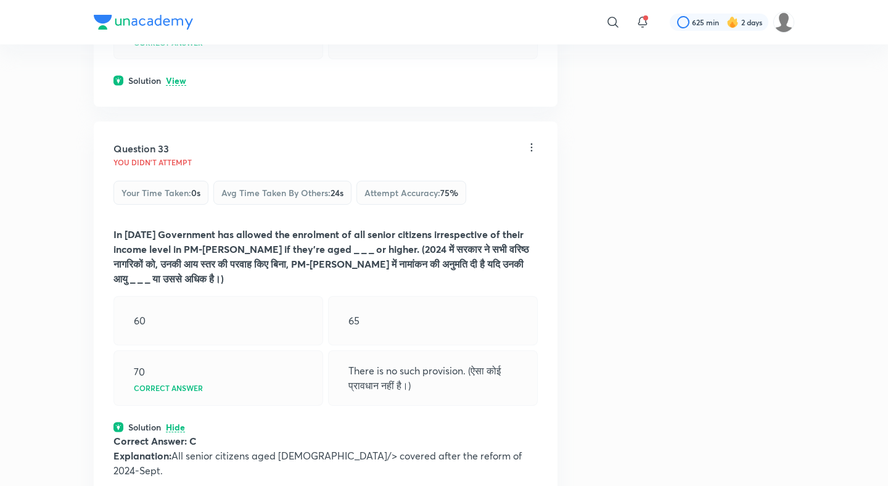
scroll to position [12532, 0]
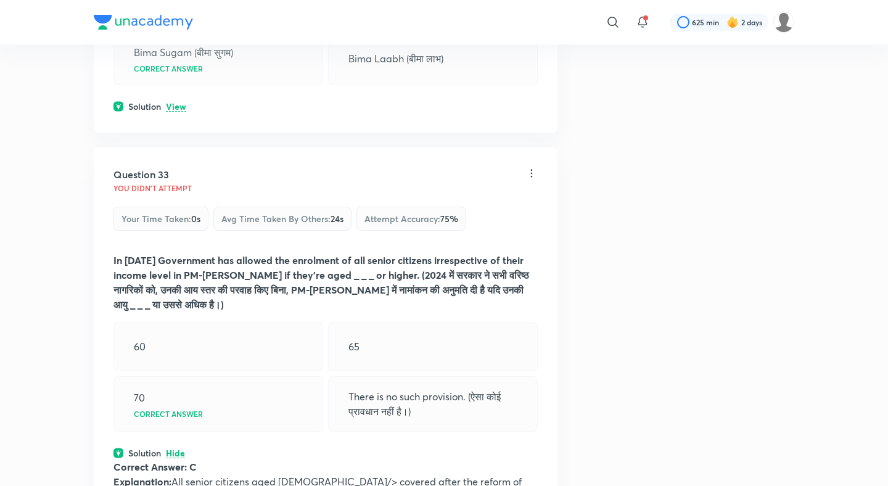
click at [178, 102] on p "View" at bounding box center [176, 106] width 20 height 9
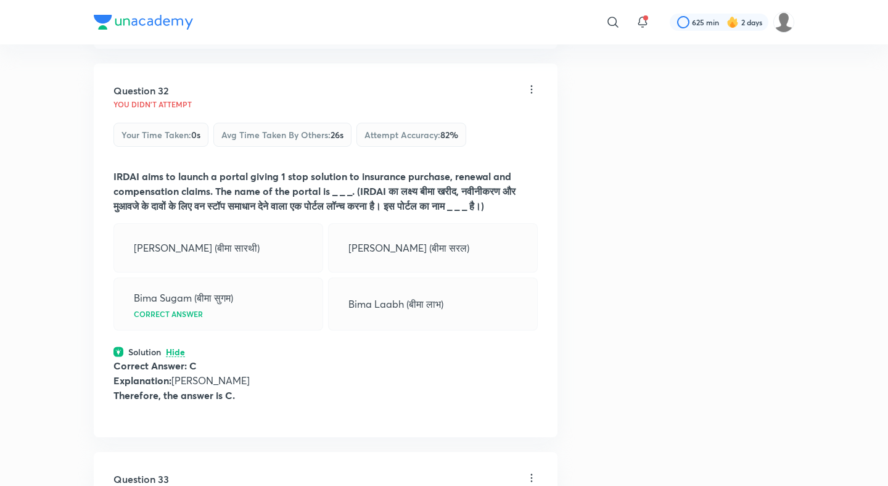
scroll to position [12159, 0]
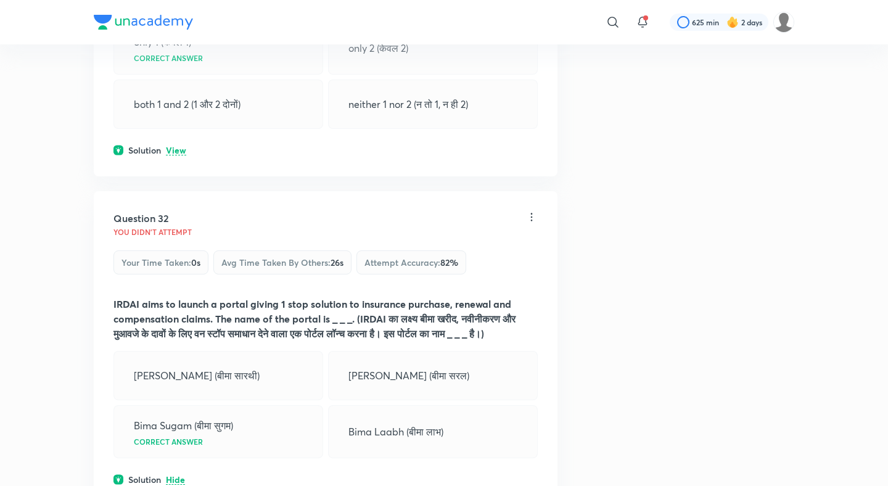
click at [176, 146] on p "View" at bounding box center [176, 150] width 20 height 9
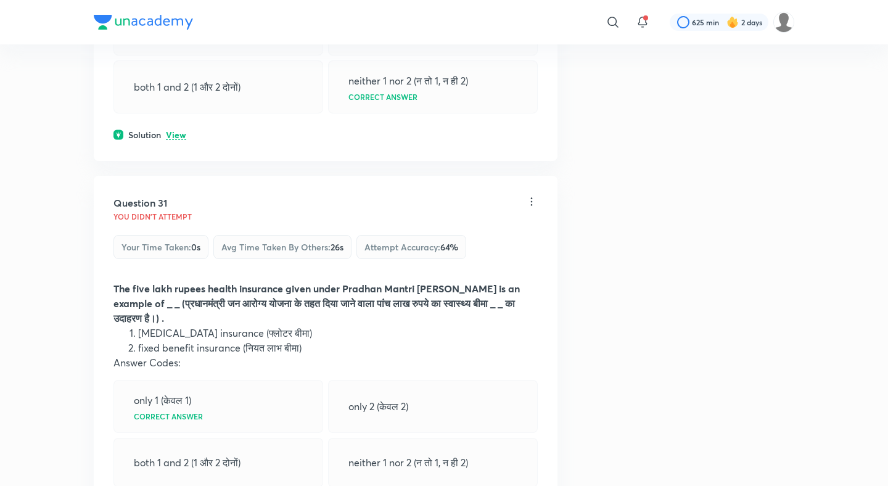
click at [176, 131] on p "View" at bounding box center [176, 135] width 20 height 9
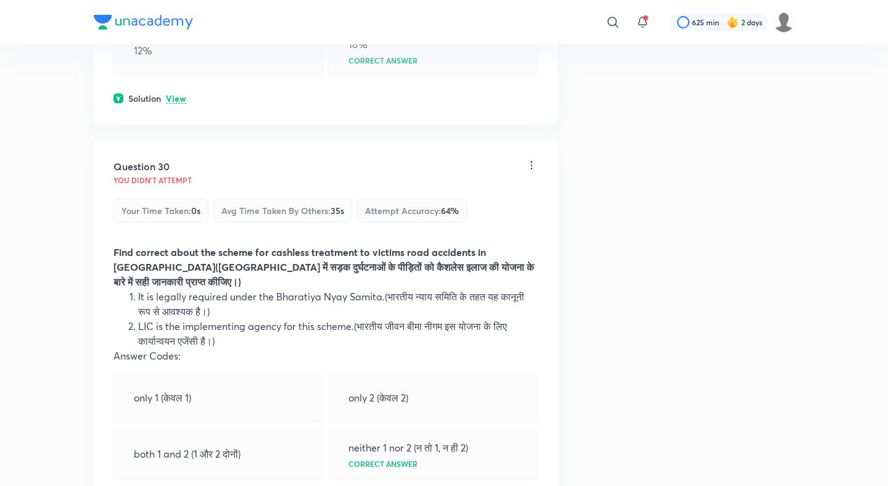
click at [178, 94] on p "View" at bounding box center [176, 98] width 20 height 9
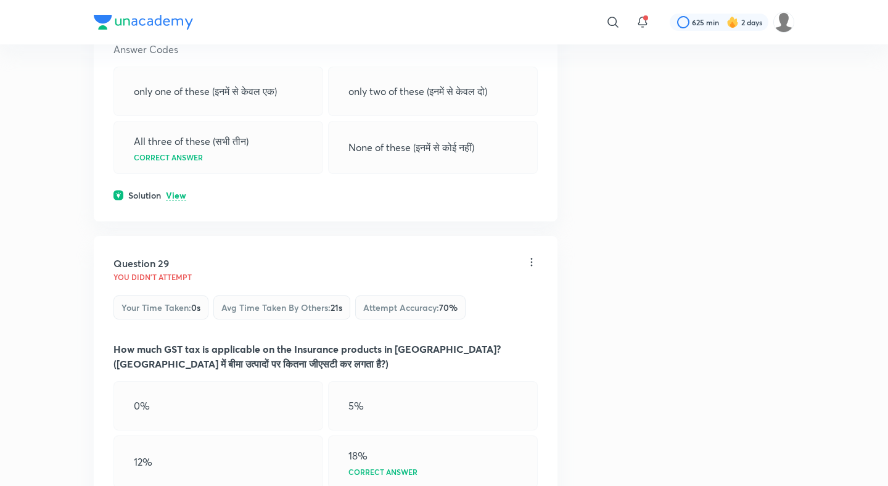
scroll to position [10989, 0]
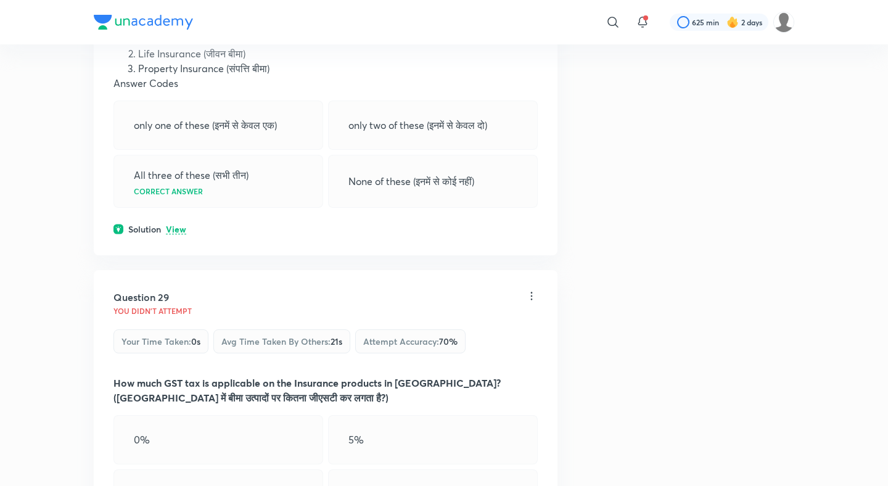
click at [165, 223] on div "Solution View" at bounding box center [325, 229] width 424 height 13
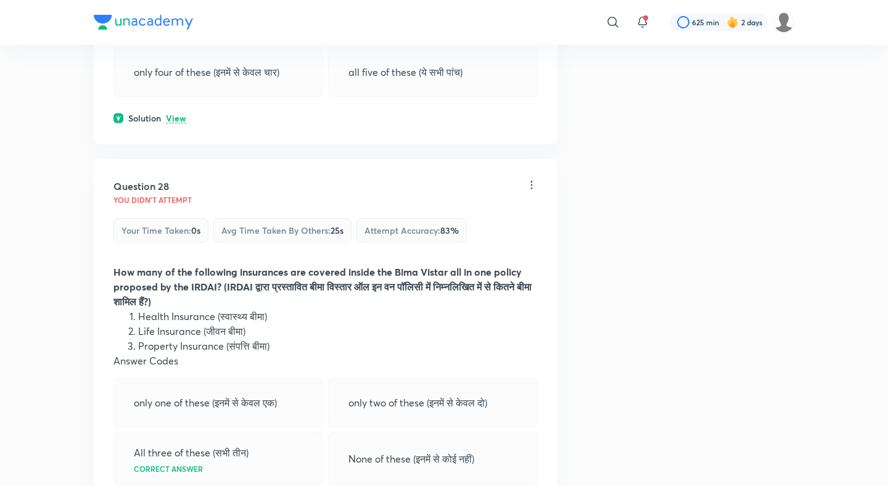
scroll to position [10623, 0]
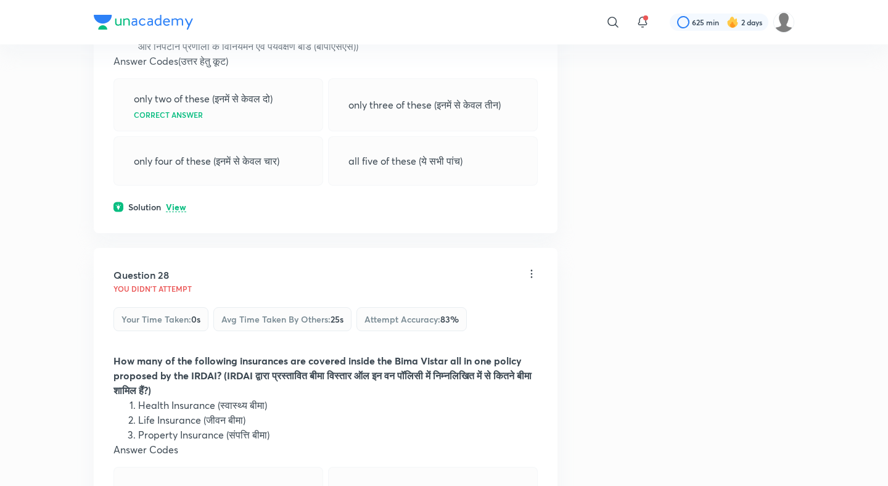
click at [174, 203] on p "View" at bounding box center [176, 207] width 20 height 9
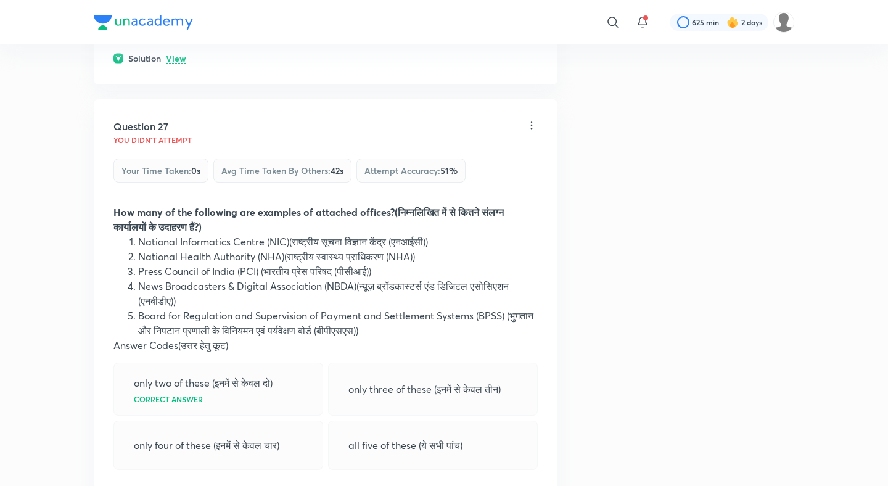
scroll to position [10217, 0]
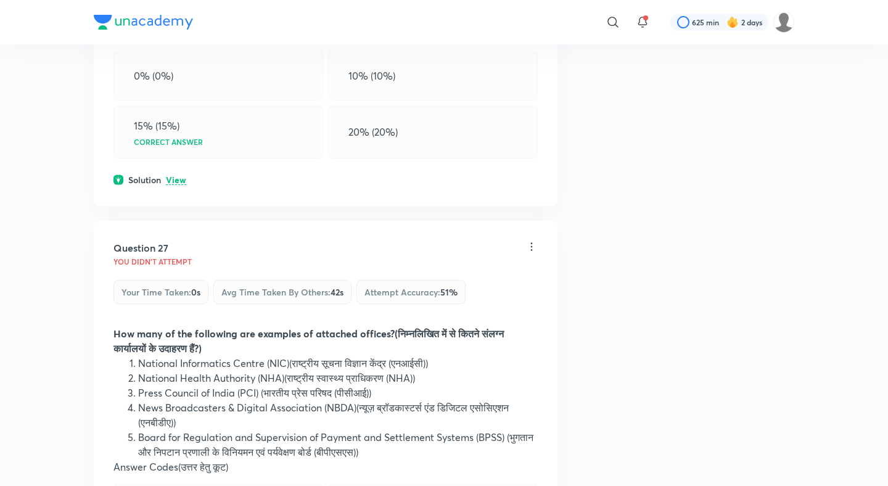
click at [180, 176] on p "View" at bounding box center [176, 180] width 20 height 9
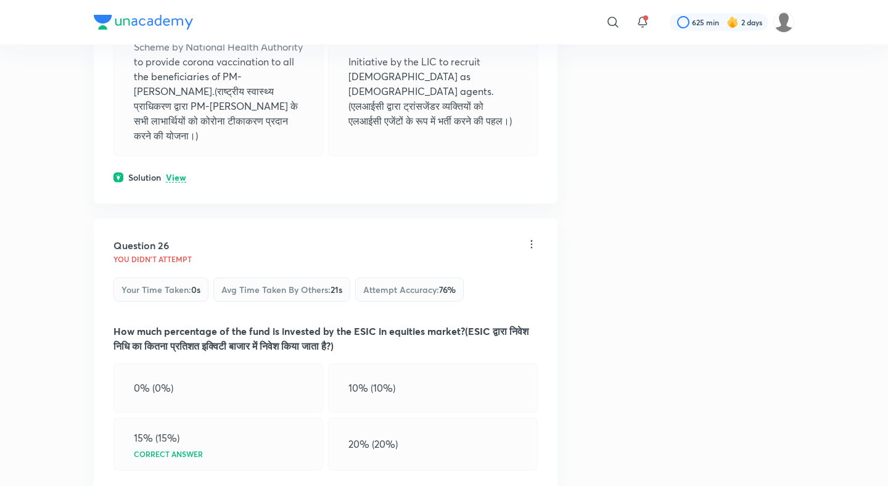
click at [176, 173] on p "View" at bounding box center [176, 177] width 20 height 9
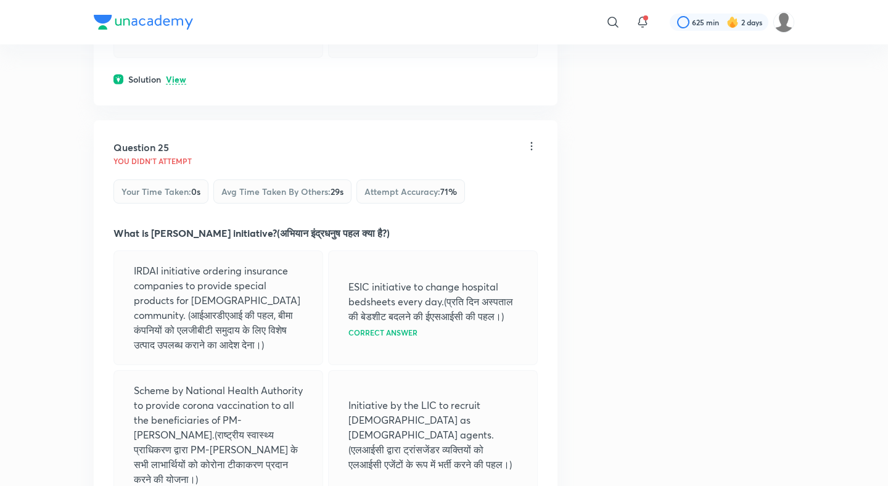
scroll to position [9555, 0]
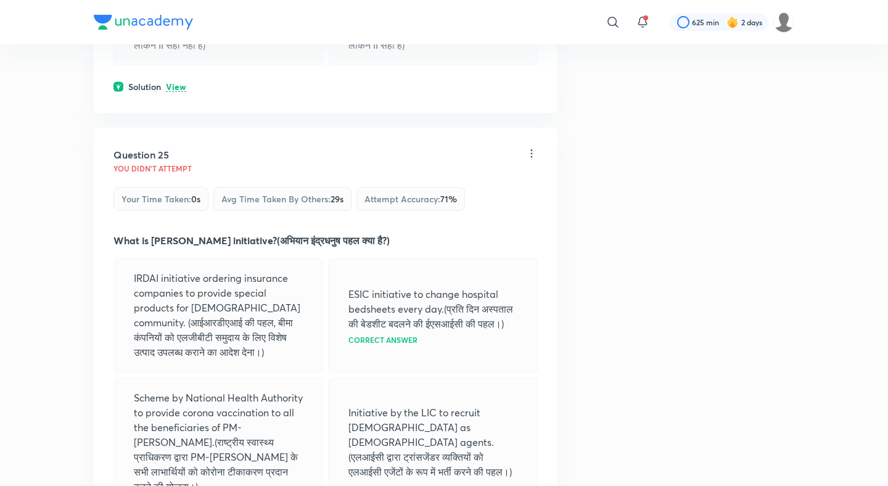
click at [180, 83] on p "View" at bounding box center [176, 87] width 20 height 9
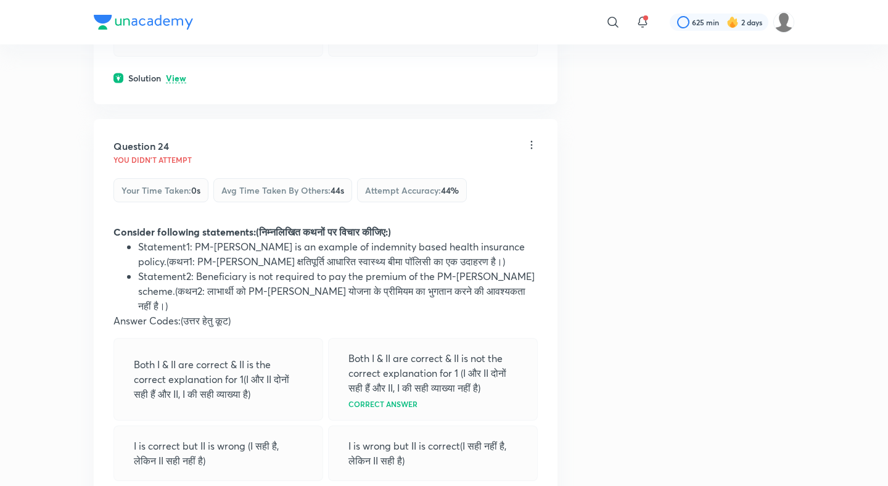
click at [181, 83] on p "View" at bounding box center [176, 78] width 20 height 9
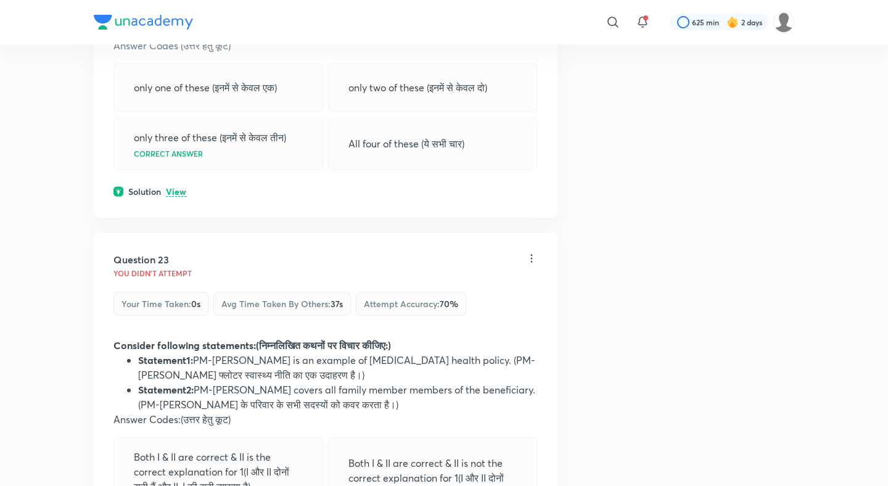
scroll to position [8611, 0]
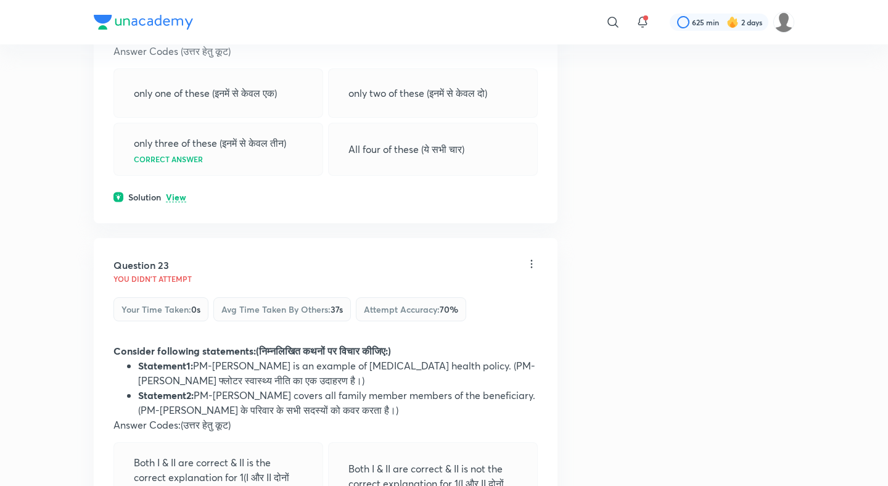
click at [178, 202] on p "View" at bounding box center [176, 197] width 20 height 9
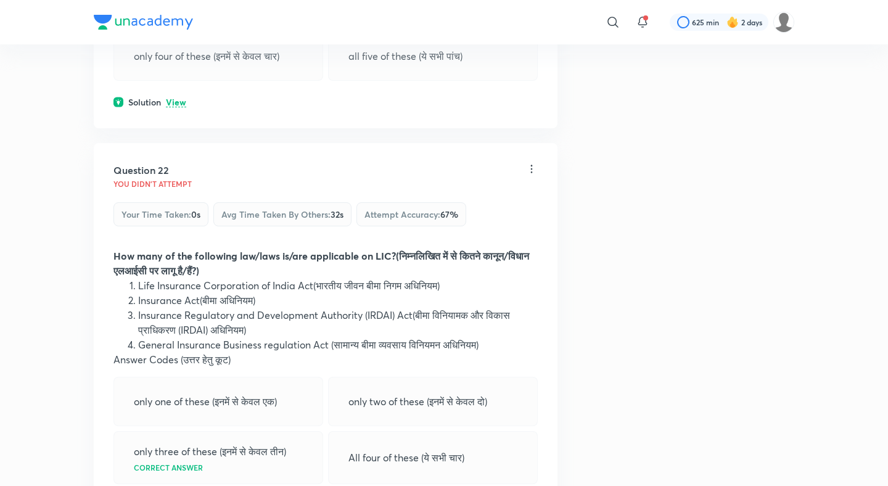
scroll to position [8225, 0]
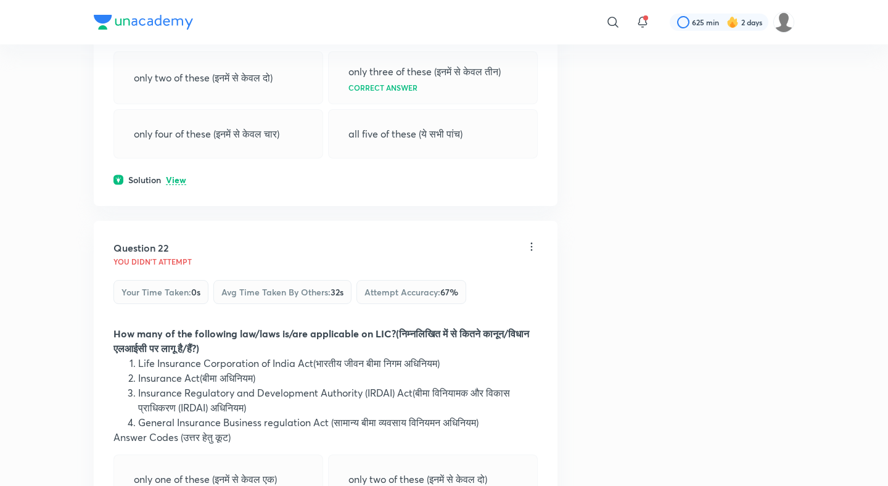
click at [177, 185] on p "View" at bounding box center [176, 180] width 20 height 9
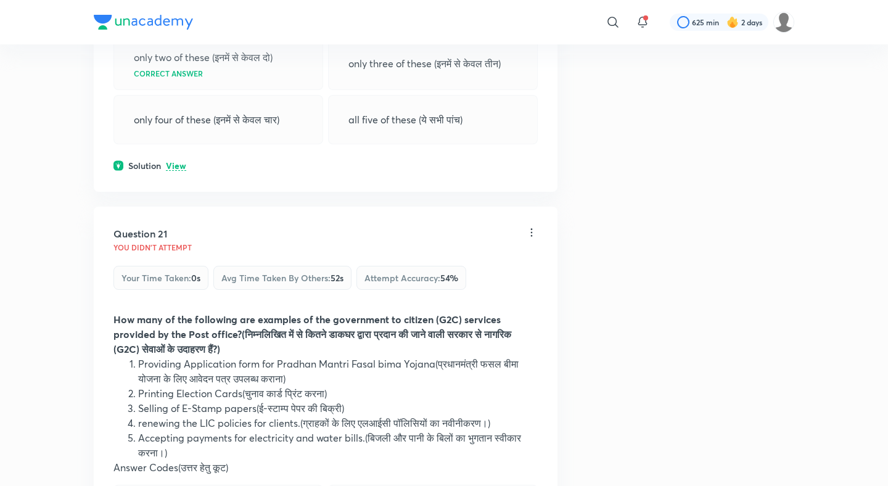
click at [173, 171] on p "View" at bounding box center [176, 166] width 20 height 9
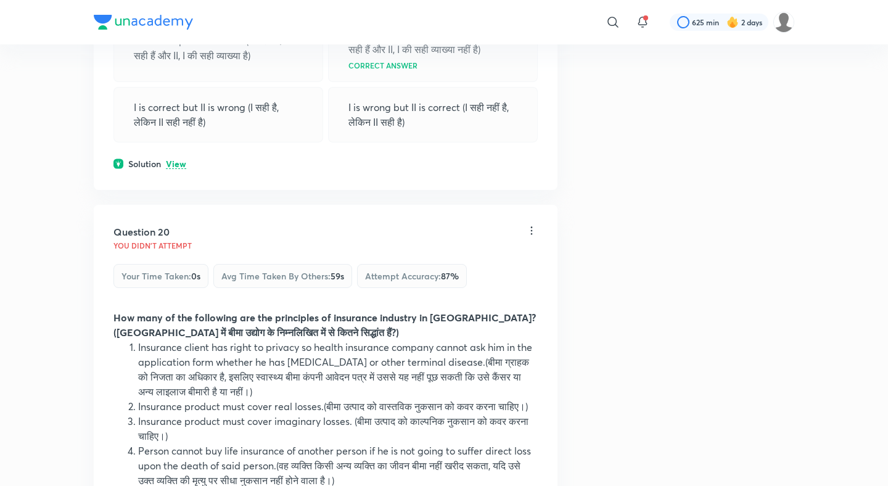
click at [184, 169] on p "View" at bounding box center [176, 164] width 20 height 9
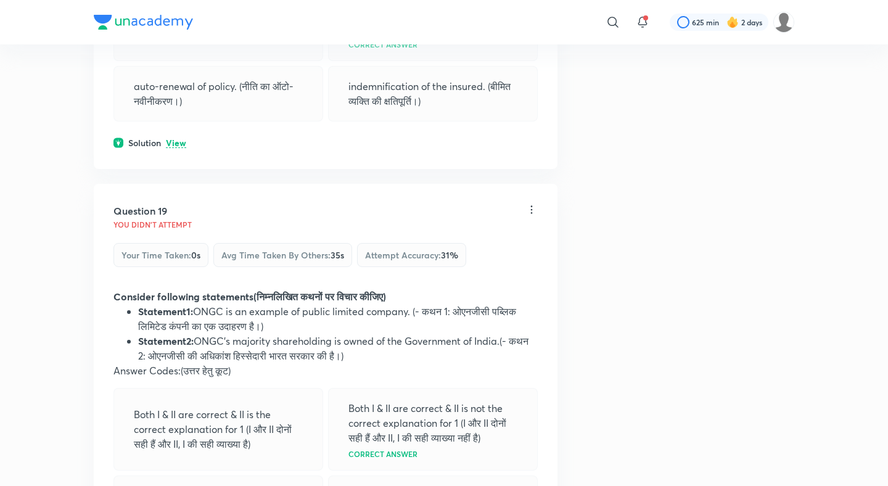
scroll to position [6839, 0]
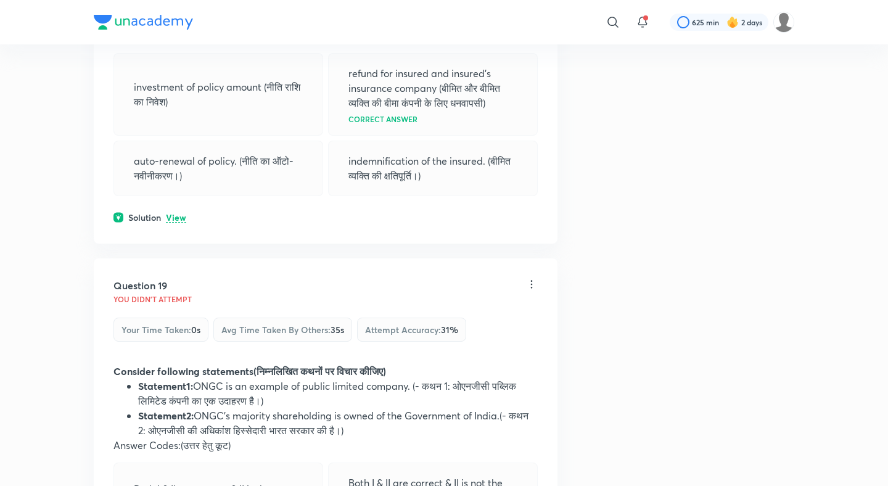
click at [182, 221] on div "Question 18 You didn't Attempt Your time taken : 0s Avg time taken by others : …" at bounding box center [326, 75] width 464 height 335
click at [182, 223] on p "View" at bounding box center [176, 217] width 20 height 9
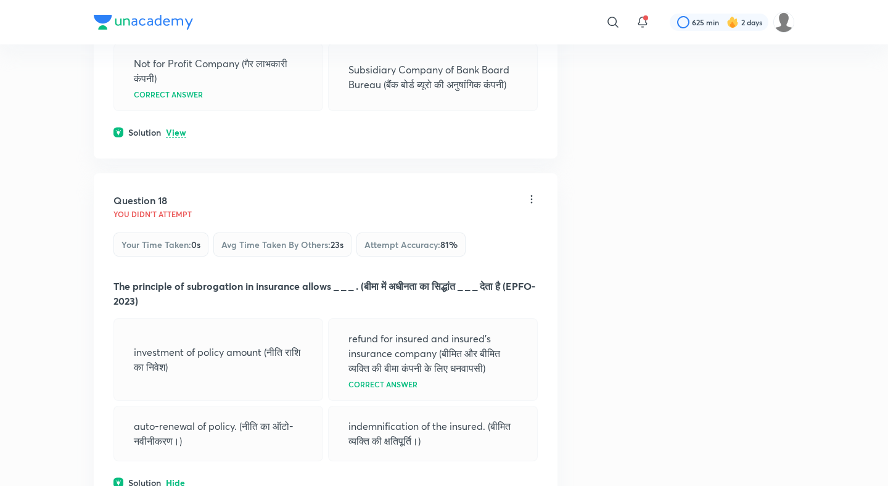
scroll to position [6447, 0]
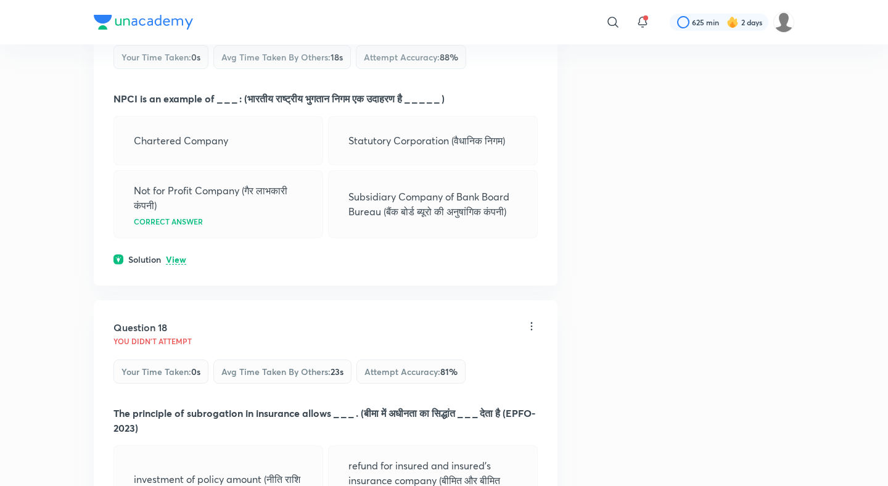
click at [170, 264] on p "View" at bounding box center [176, 259] width 20 height 9
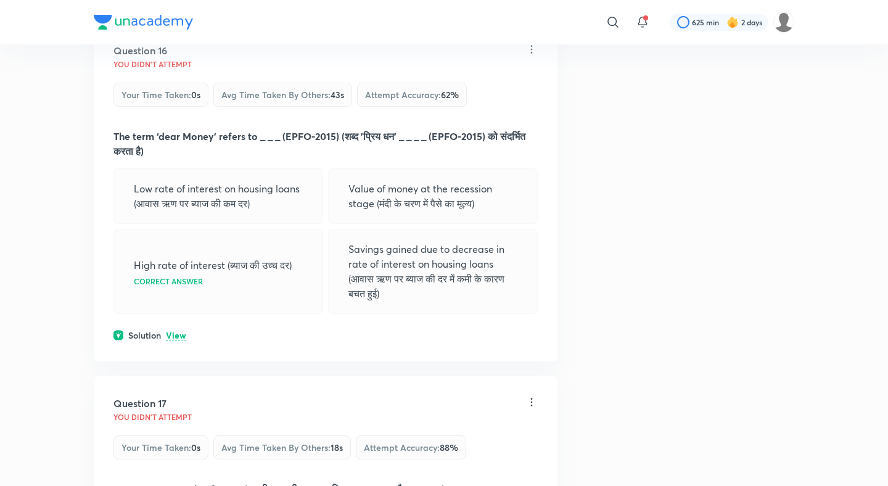
click at [179, 340] on p "View" at bounding box center [176, 335] width 20 height 9
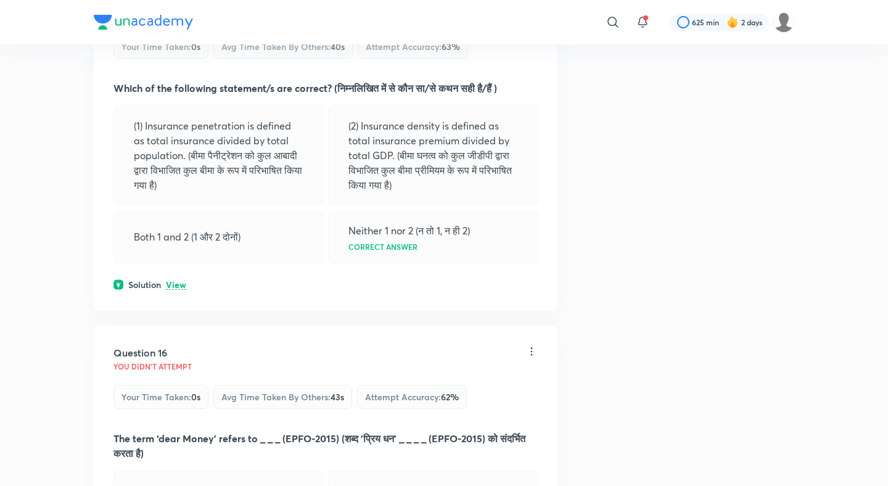
click at [179, 290] on p "View" at bounding box center [176, 284] width 20 height 9
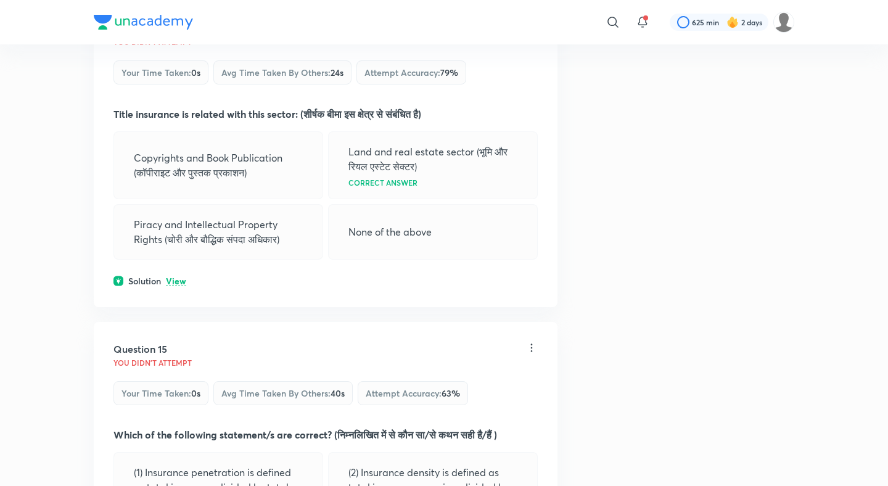
scroll to position [5402, 0]
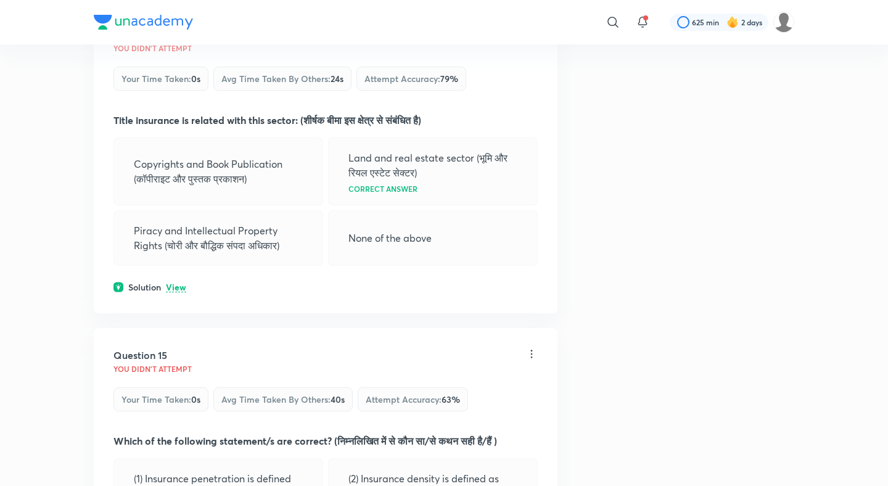
click at [179, 292] on p "View" at bounding box center [176, 287] width 20 height 9
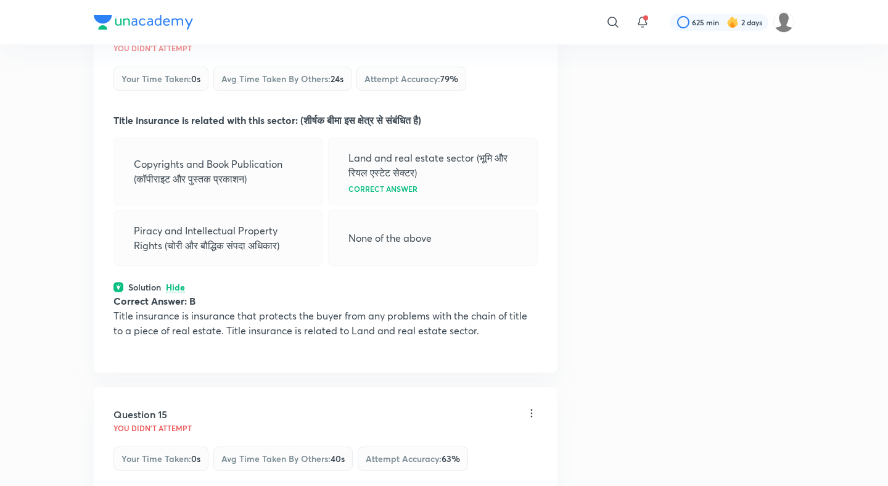
click at [179, 292] on p "Hide" at bounding box center [175, 287] width 19 height 9
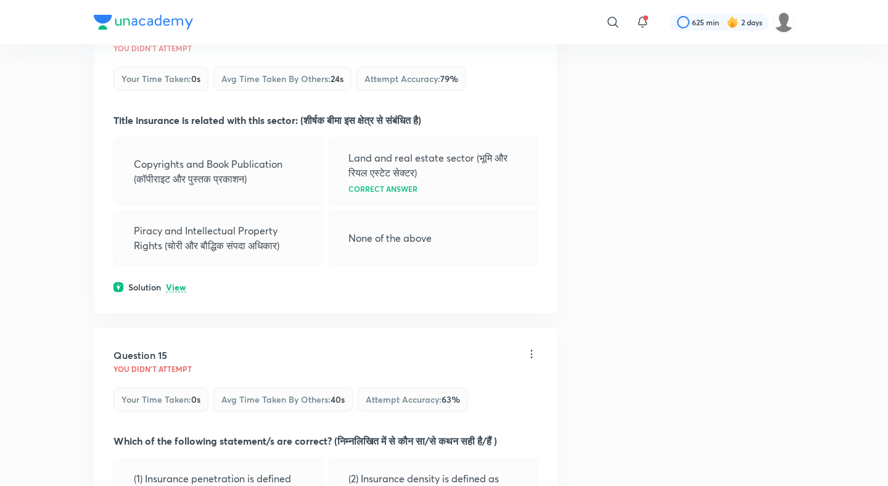
click at [179, 292] on p "View" at bounding box center [176, 287] width 20 height 9
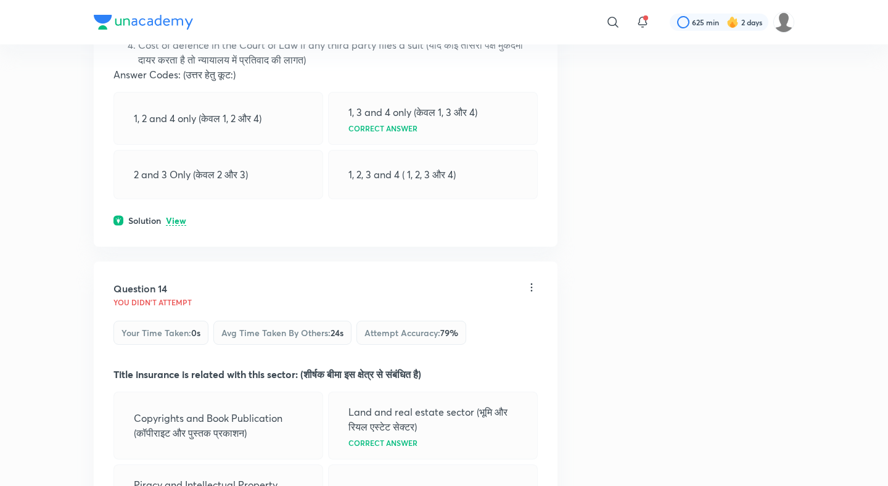
scroll to position [5158, 0]
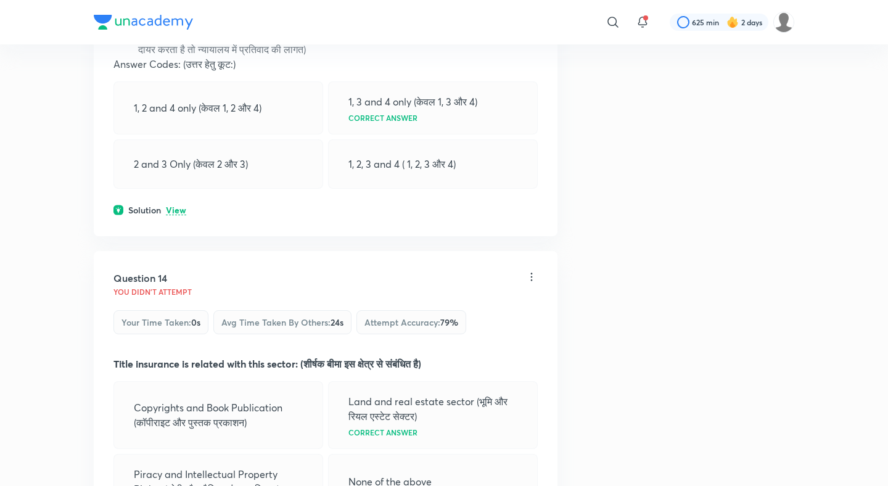
click at [171, 216] on div "Solution View" at bounding box center [325, 209] width 424 height 13
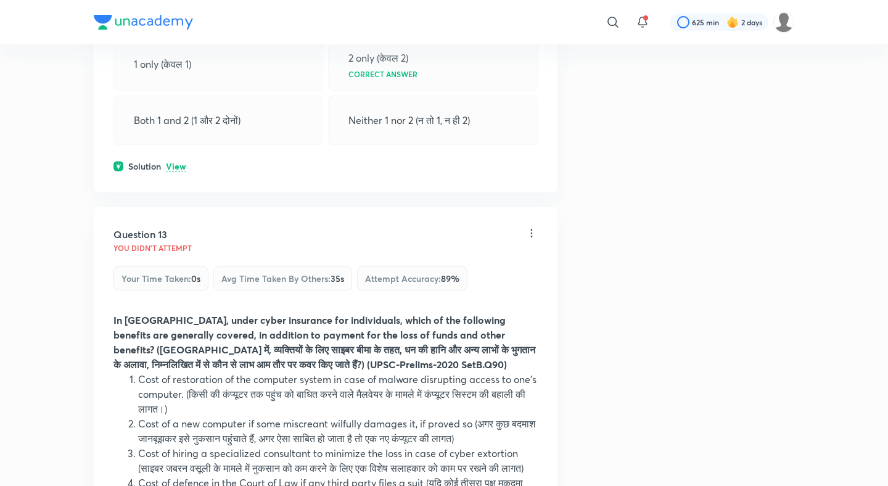
scroll to position [4707, 0]
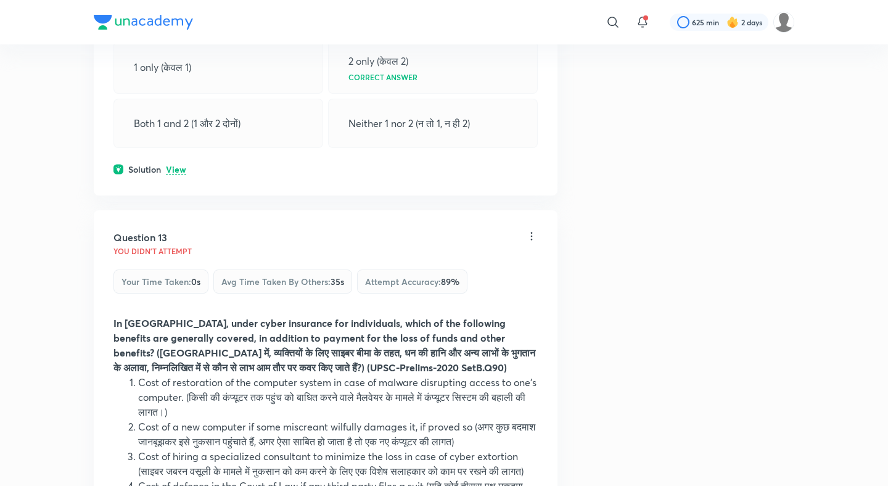
click at [171, 162] on div "Question 12 You didn't Attempt Your time taken : 0s Avg time taken by others : …" at bounding box center [326, 1] width 464 height 388
click at [175, 165] on p "View" at bounding box center [176, 169] width 20 height 9
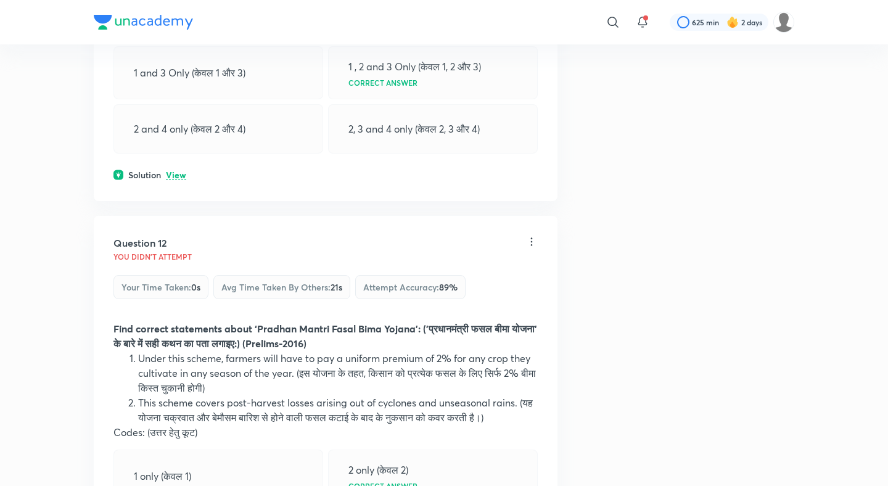
scroll to position [4293, 0]
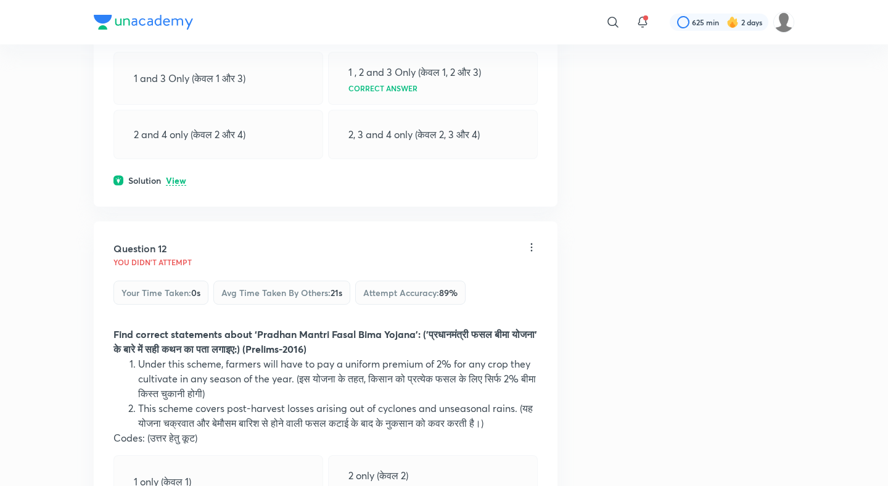
click at [178, 179] on p "View" at bounding box center [176, 180] width 20 height 9
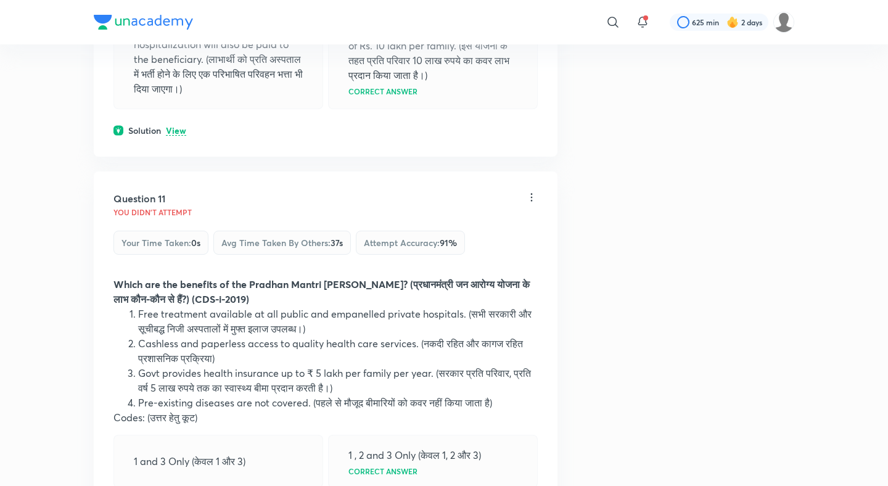
click at [175, 134] on p "View" at bounding box center [176, 130] width 20 height 9
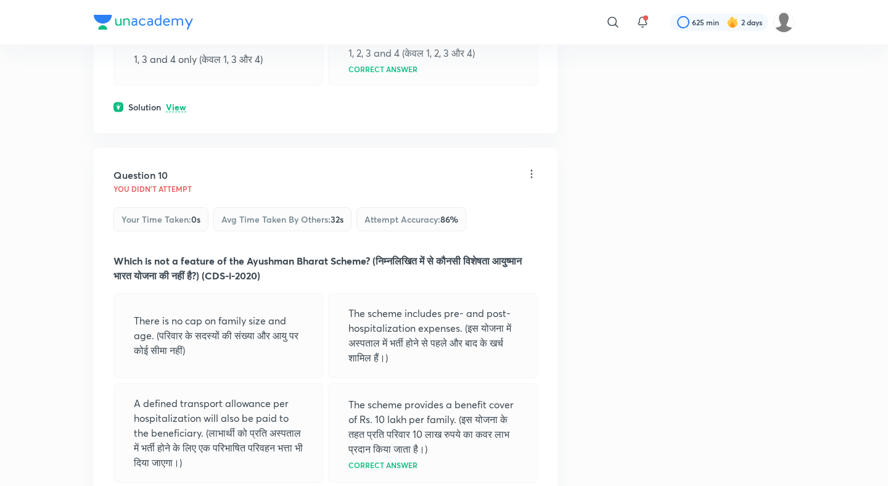
click at [173, 112] on p "View" at bounding box center [176, 107] width 20 height 9
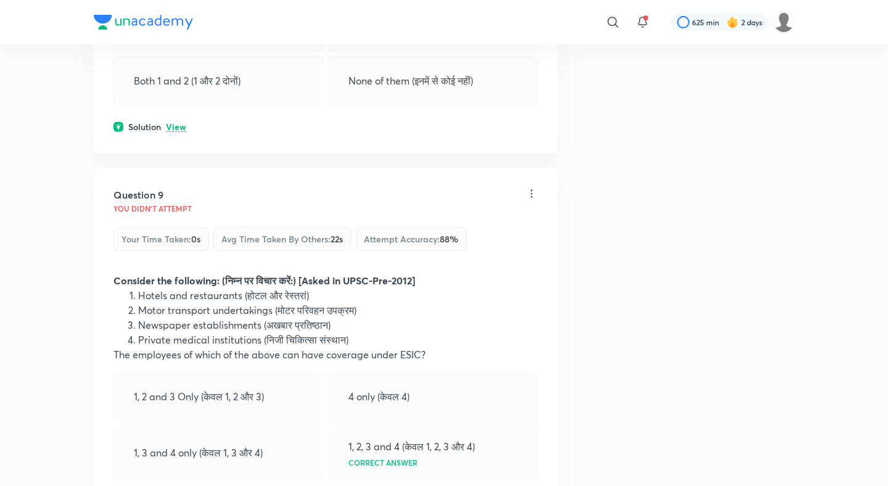
scroll to position [3071, 0]
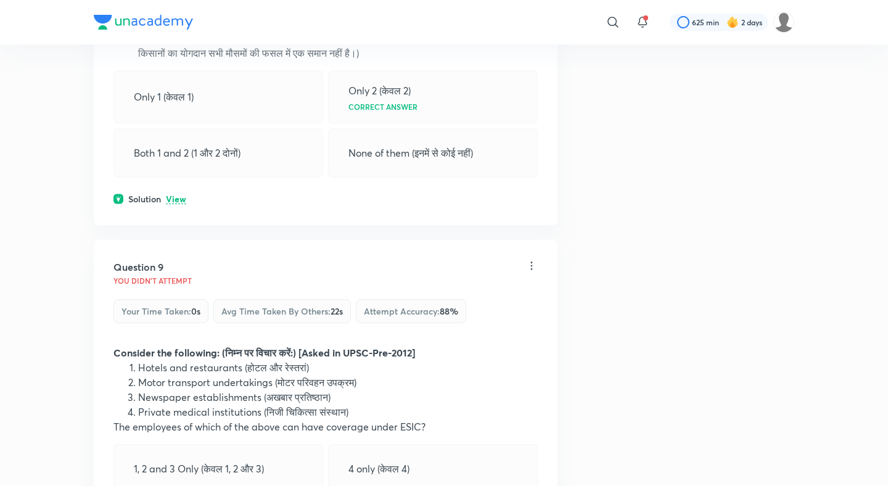
click at [180, 195] on p "View" at bounding box center [176, 199] width 20 height 9
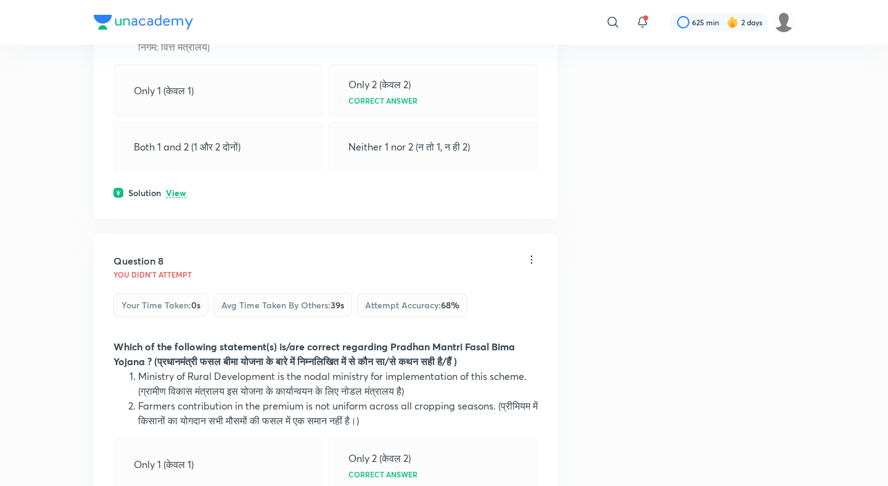
click at [180, 192] on p "View" at bounding box center [176, 193] width 20 height 9
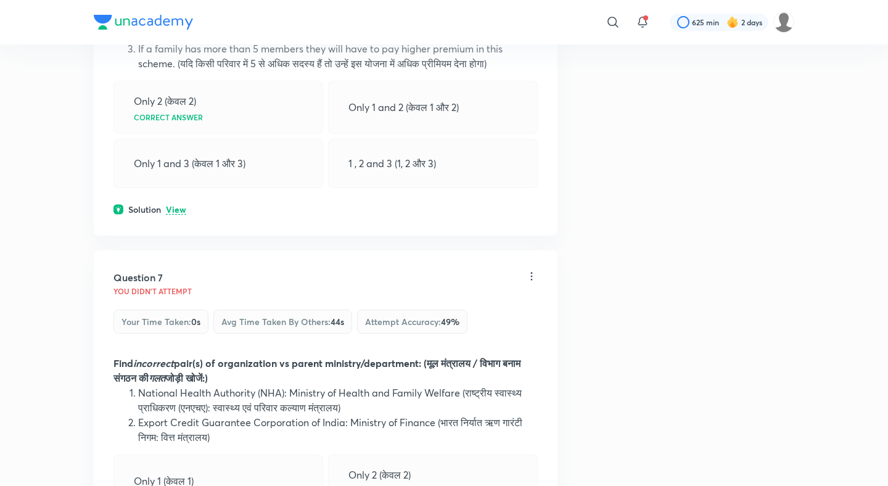
click at [179, 208] on p "View" at bounding box center [176, 209] width 20 height 9
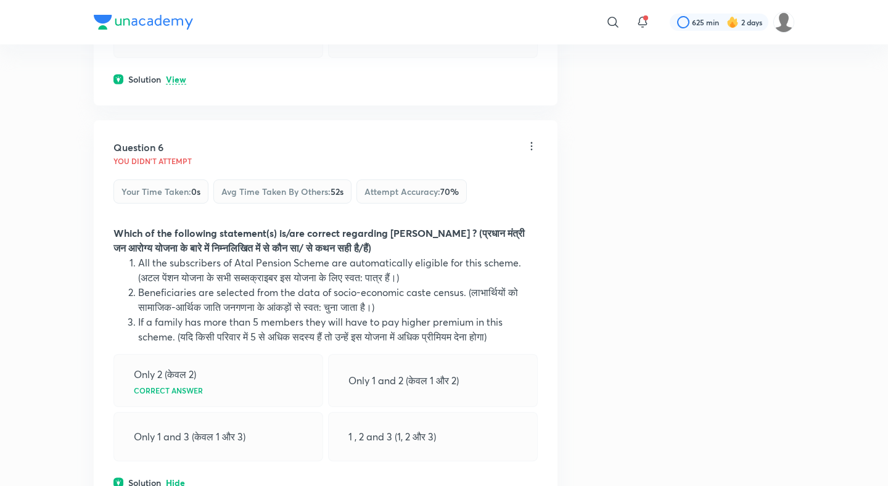
scroll to position [1970, 0]
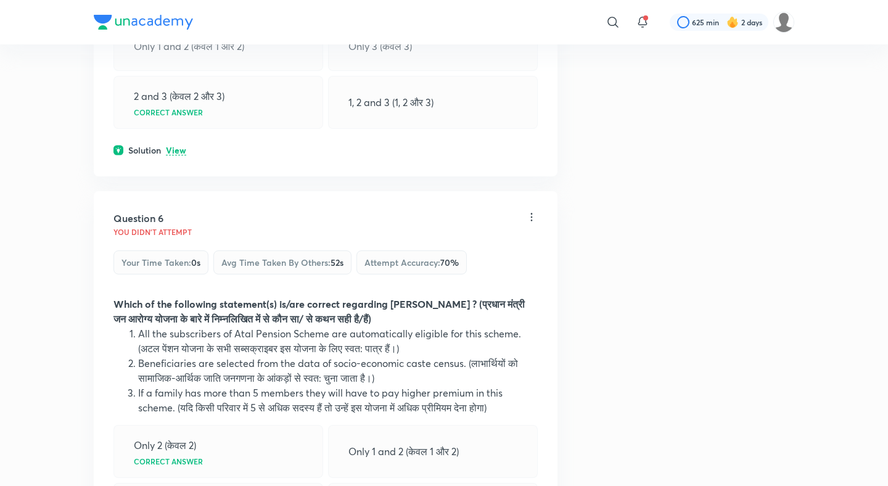
click at [178, 150] on p "View" at bounding box center [176, 150] width 20 height 9
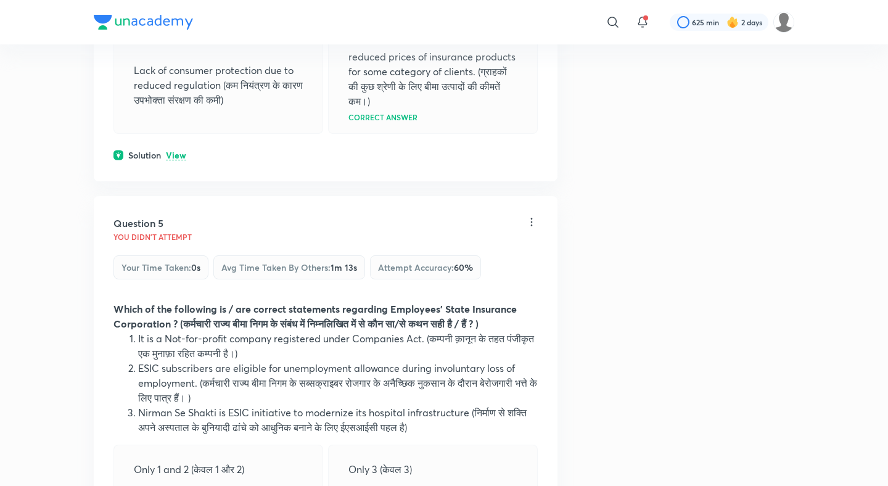
click at [180, 153] on p "View" at bounding box center [176, 155] width 20 height 9
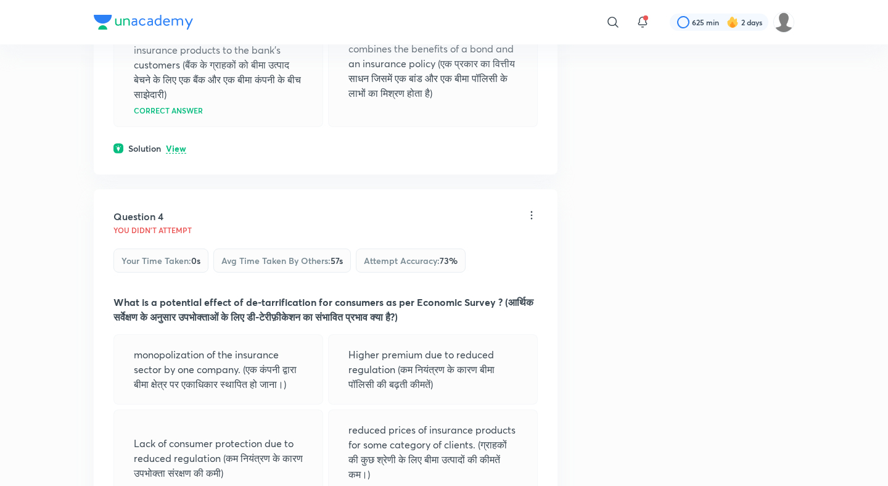
click at [180, 153] on p "View" at bounding box center [176, 148] width 20 height 9
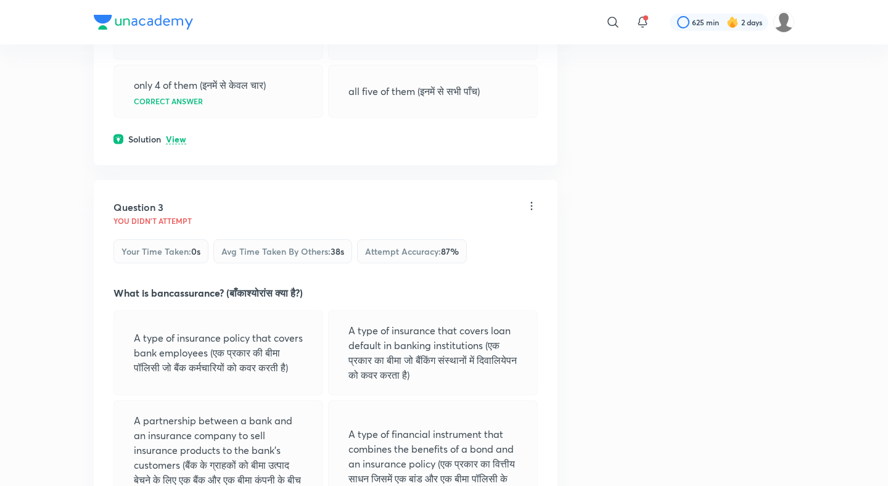
click at [180, 135] on p "View" at bounding box center [176, 139] width 20 height 9
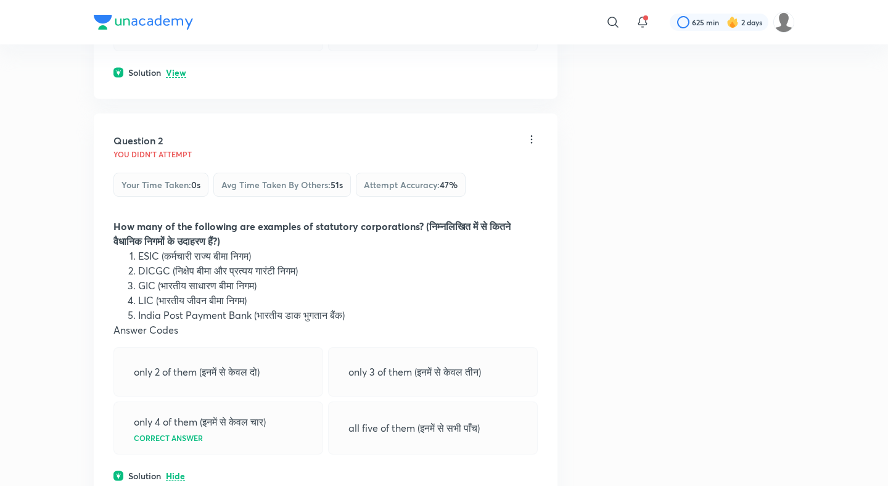
scroll to position [407, 0]
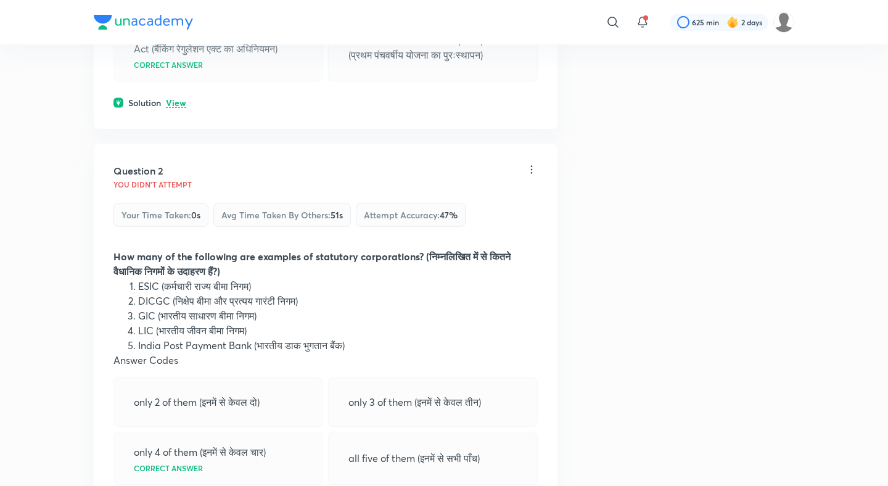
click at [175, 107] on p "View" at bounding box center [176, 103] width 20 height 9
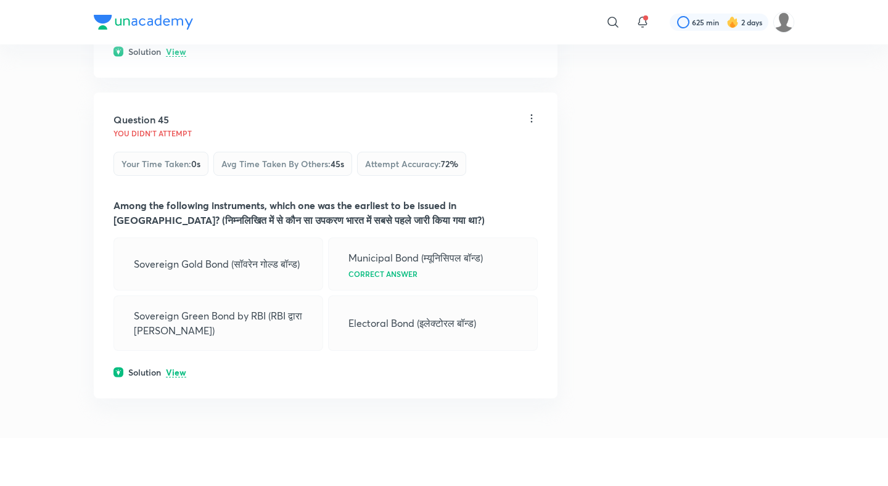
scroll to position [16844, 0]
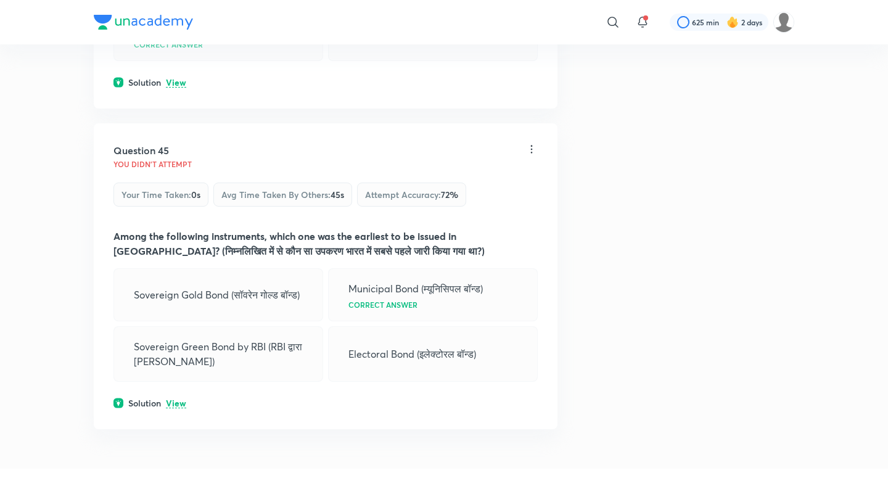
click at [185, 408] on p "View" at bounding box center [176, 403] width 20 height 9
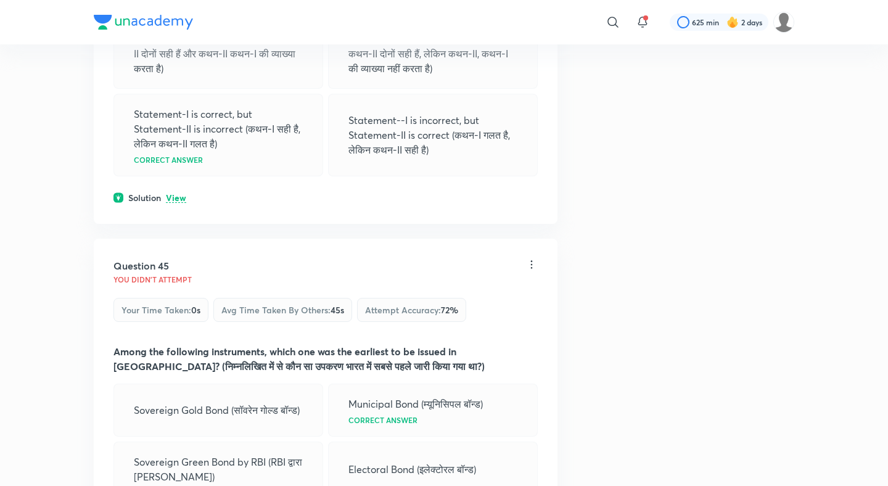
scroll to position [16706, 0]
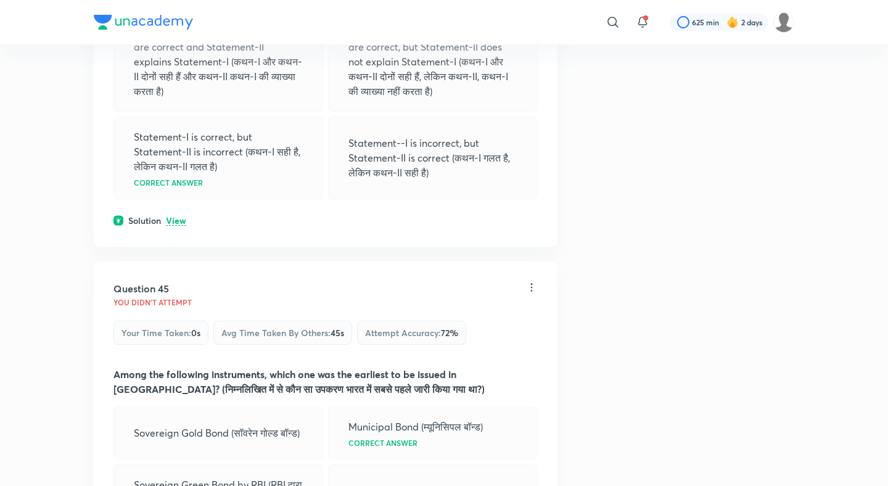
click at [174, 226] on p "View" at bounding box center [176, 220] width 20 height 9
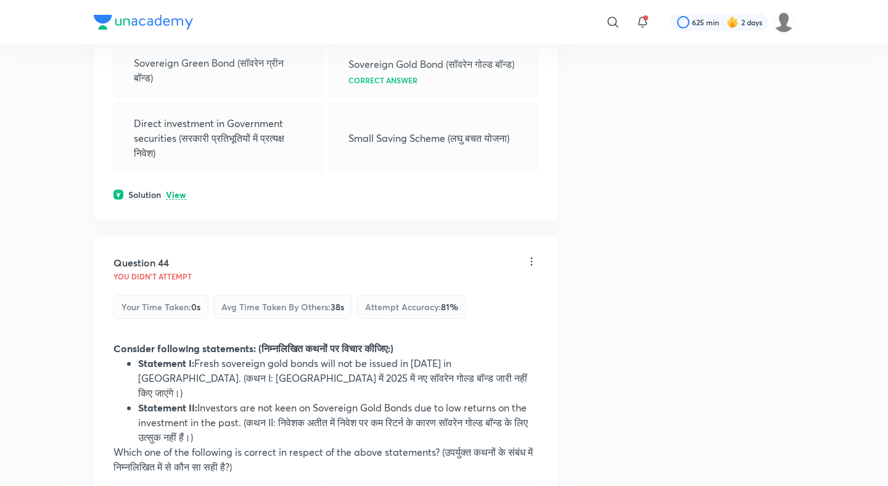
click at [176, 200] on p "View" at bounding box center [176, 194] width 20 height 9
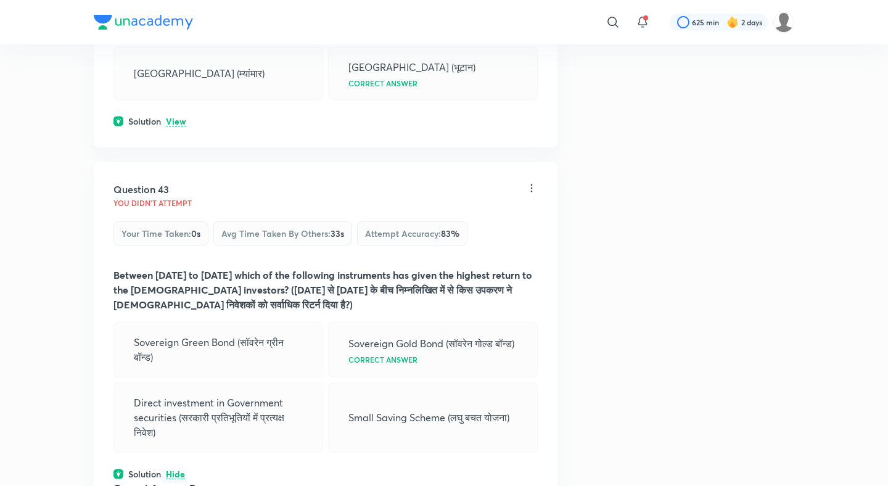
scroll to position [15903, 0]
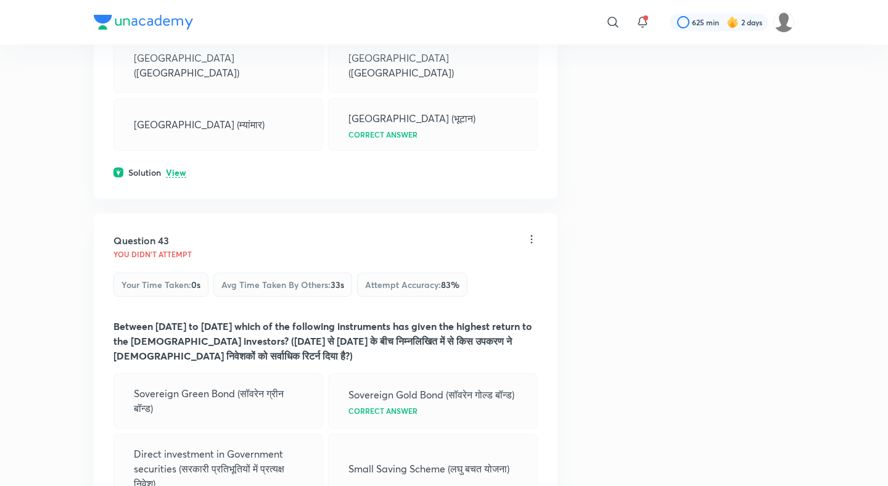
click at [179, 198] on div "Question 42 You didn't Attempt Your time taken : 0s Avg time taken by others : …" at bounding box center [326, 46] width 464 height 306
click at [179, 178] on p "View" at bounding box center [176, 172] width 20 height 9
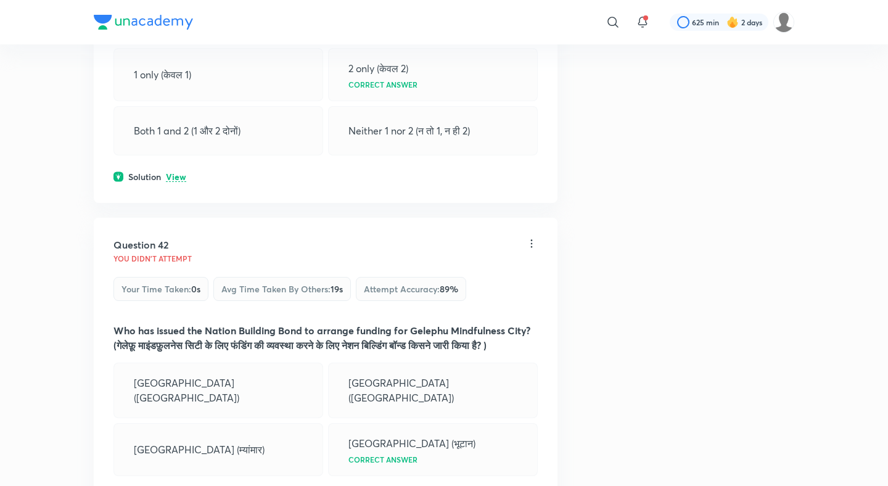
scroll to position [15535, 0]
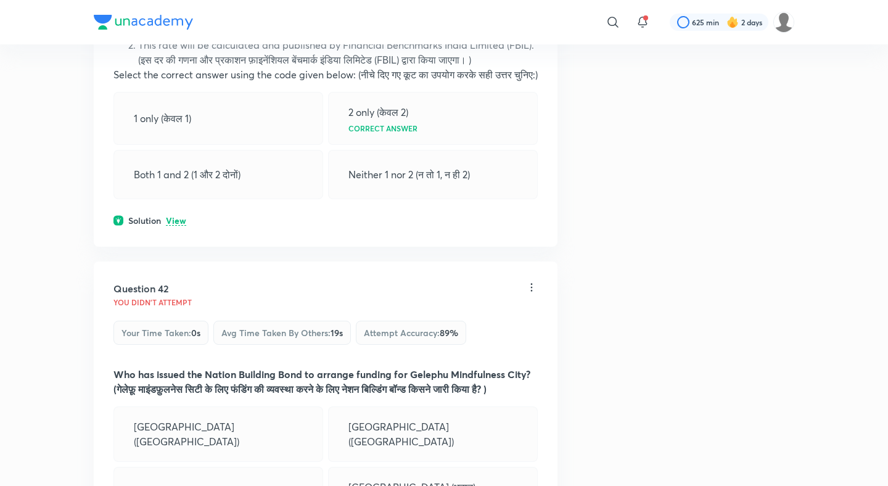
click at [174, 247] on div "Question 41 You didn't Attempt Your time taken : 0s Avg time taken by others : …" at bounding box center [326, 60] width 464 height 374
click at [178, 226] on p "View" at bounding box center [176, 220] width 20 height 9
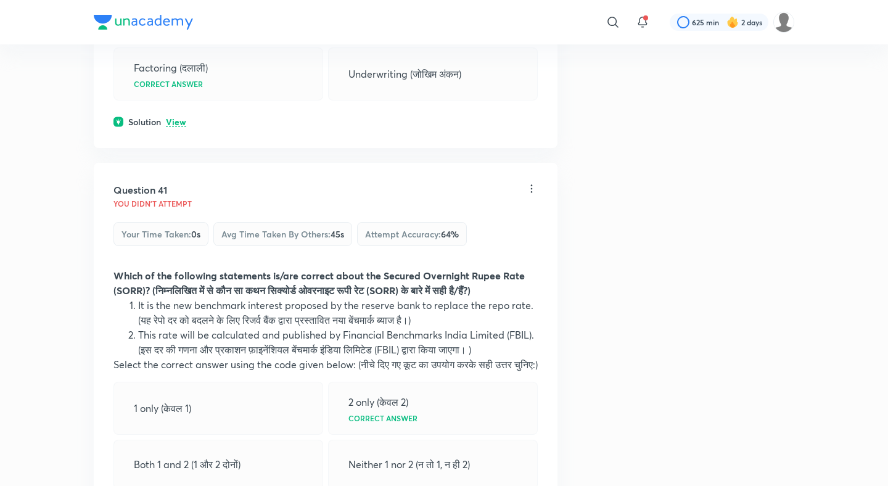
scroll to position [15206, 0]
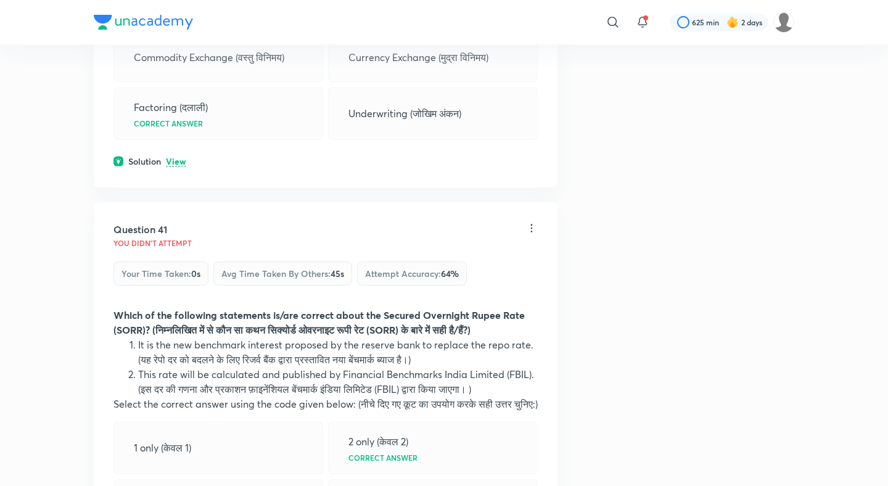
click at [178, 166] on p "View" at bounding box center [176, 161] width 20 height 9
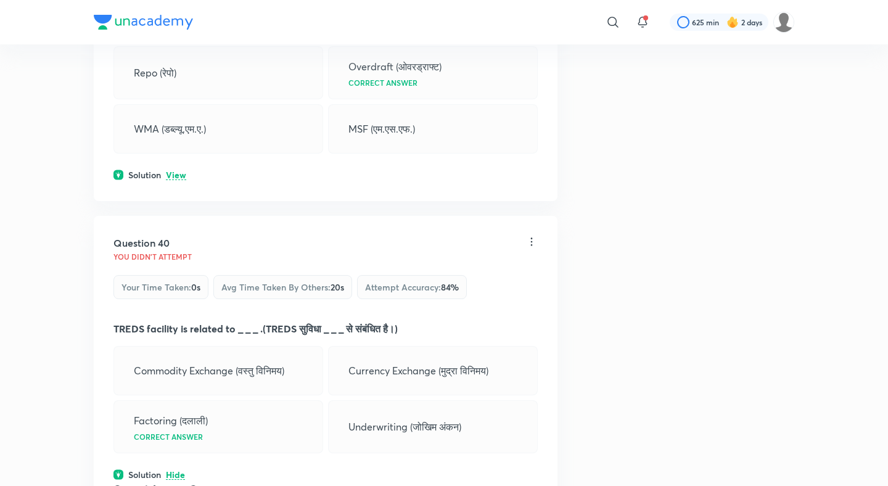
scroll to position [14876, 0]
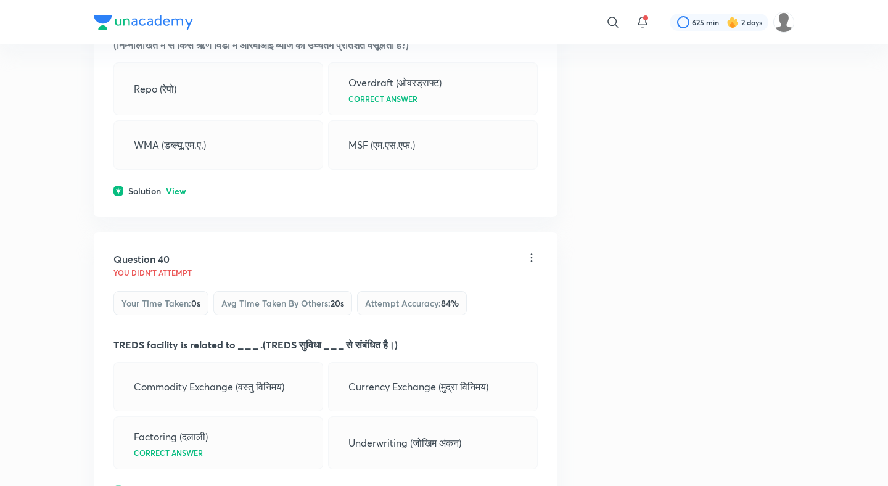
click at [178, 217] on div "Question 39 You didn't Attempt Your time taken : 0s Avg time taken by others : …" at bounding box center [326, 67] width 464 height 300
click at [178, 196] on p "View" at bounding box center [176, 191] width 20 height 9
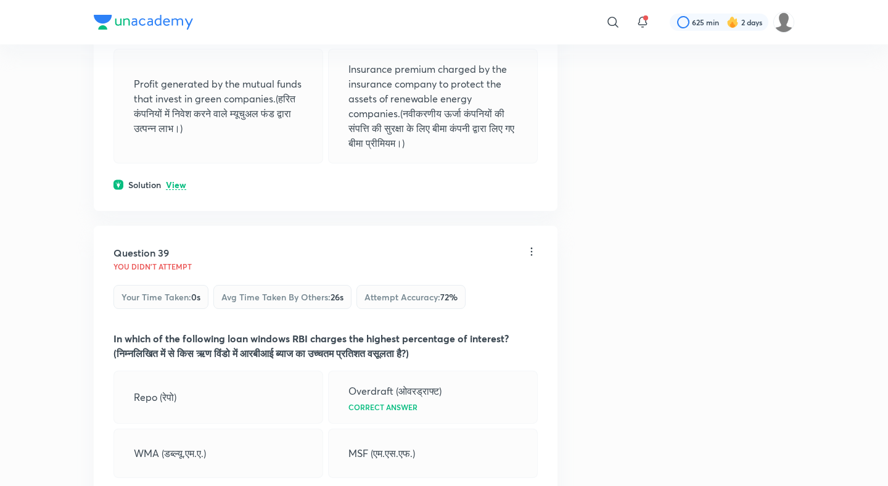
scroll to position [14553, 0]
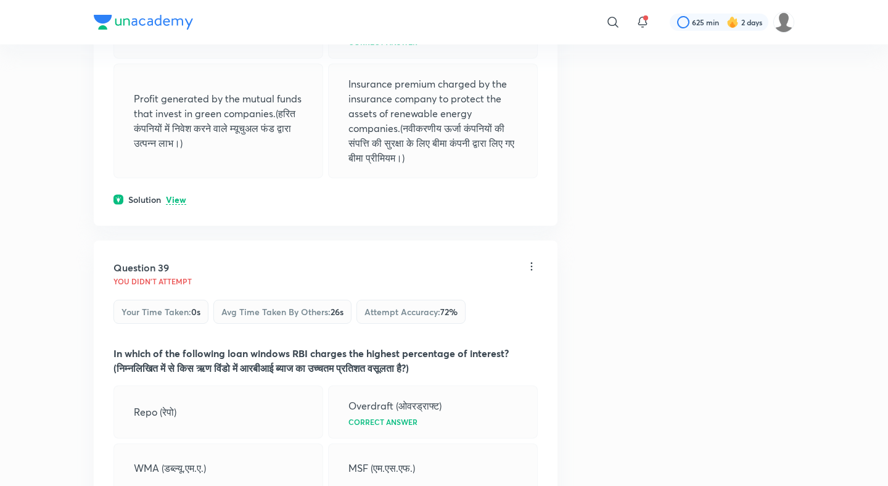
click at [174, 205] on p "View" at bounding box center [176, 199] width 20 height 9
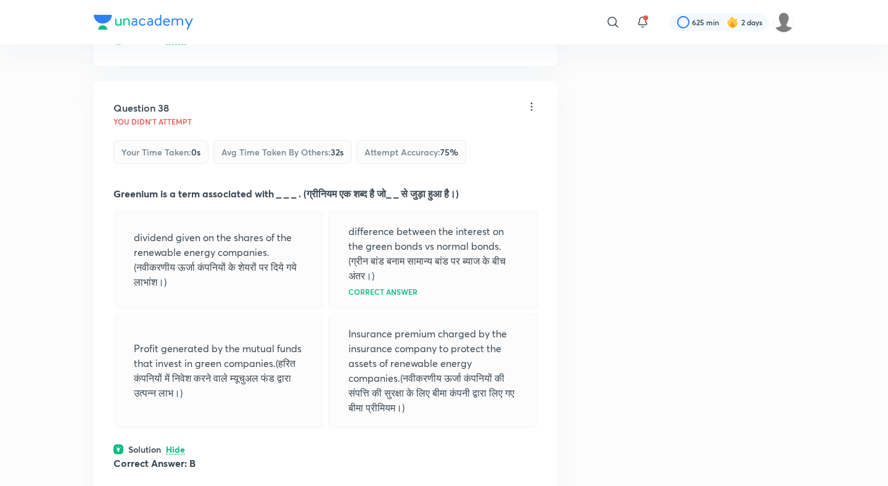
scroll to position [14238, 0]
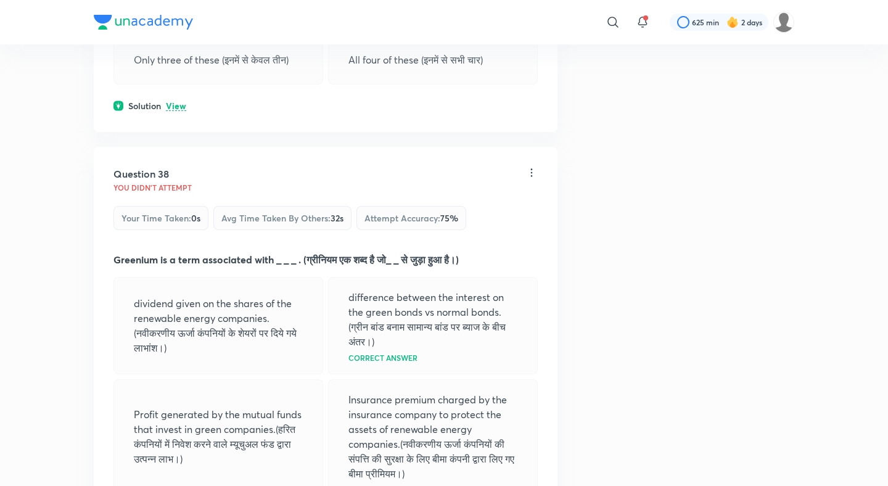
click at [175, 111] on p "View" at bounding box center [176, 106] width 20 height 9
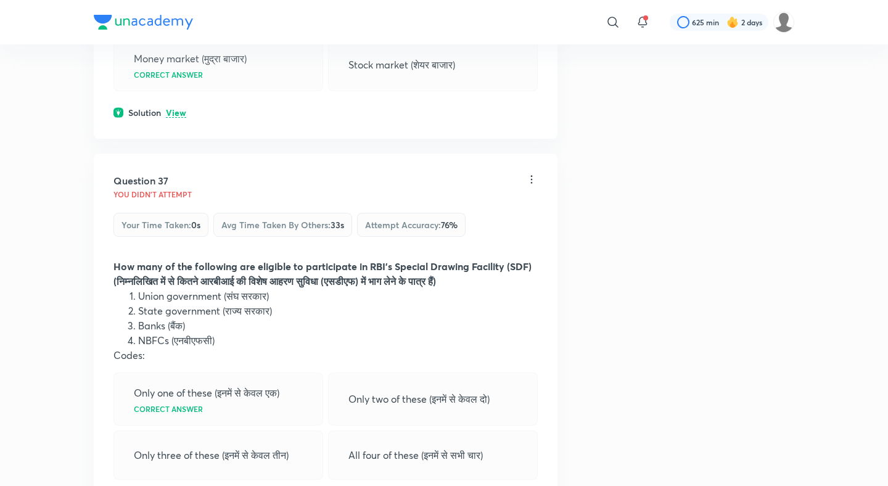
scroll to position [13674, 0]
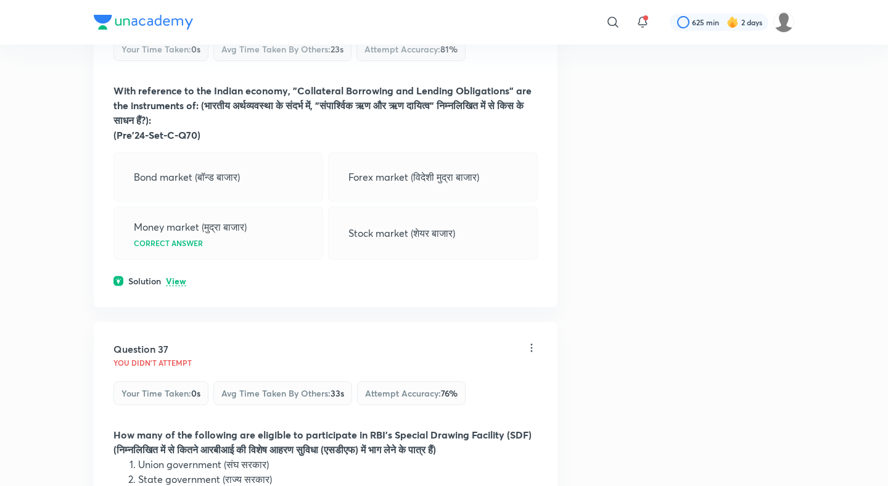
click at [176, 286] on p "View" at bounding box center [176, 281] width 20 height 9
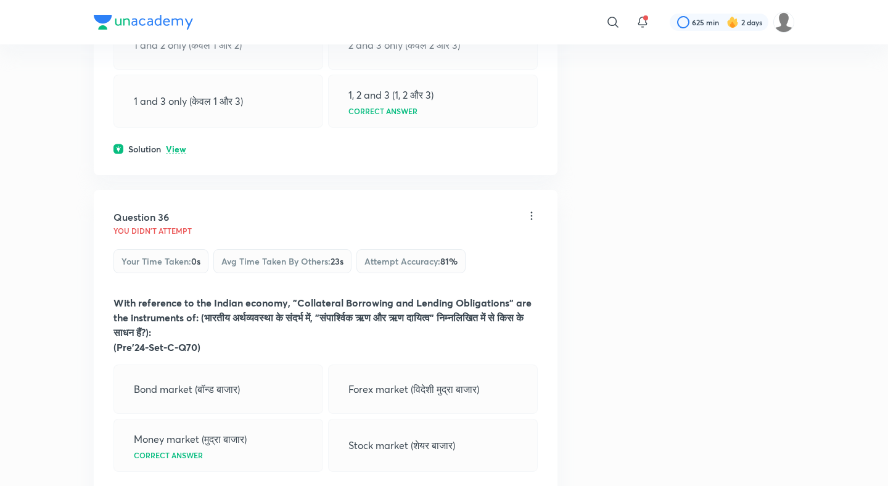
scroll to position [13337, 0]
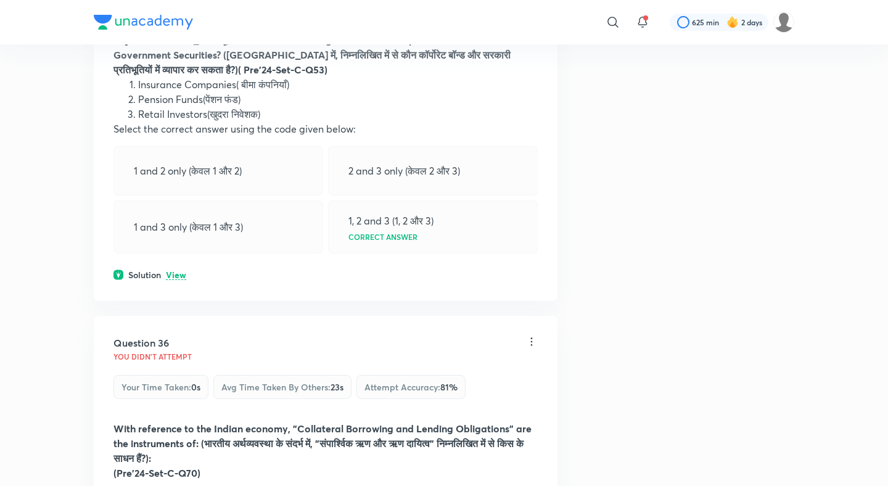
click at [176, 280] on p "View" at bounding box center [176, 275] width 20 height 9
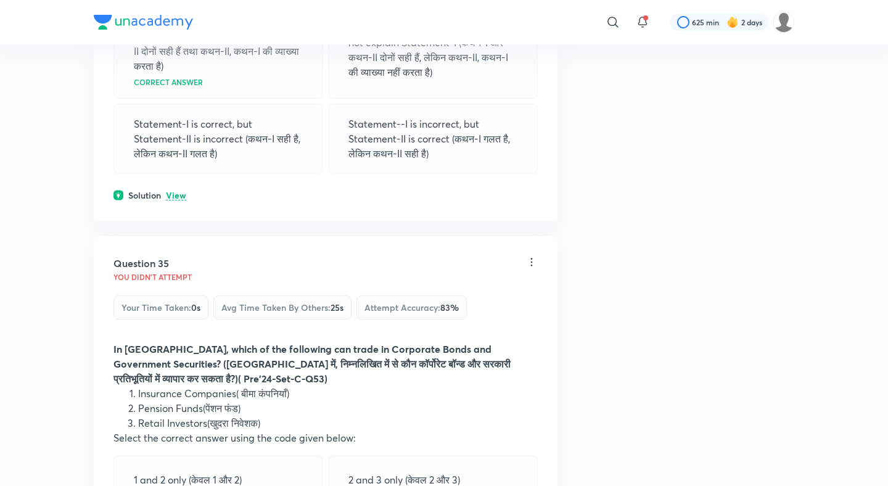
click at [177, 200] on p "View" at bounding box center [176, 195] width 20 height 9
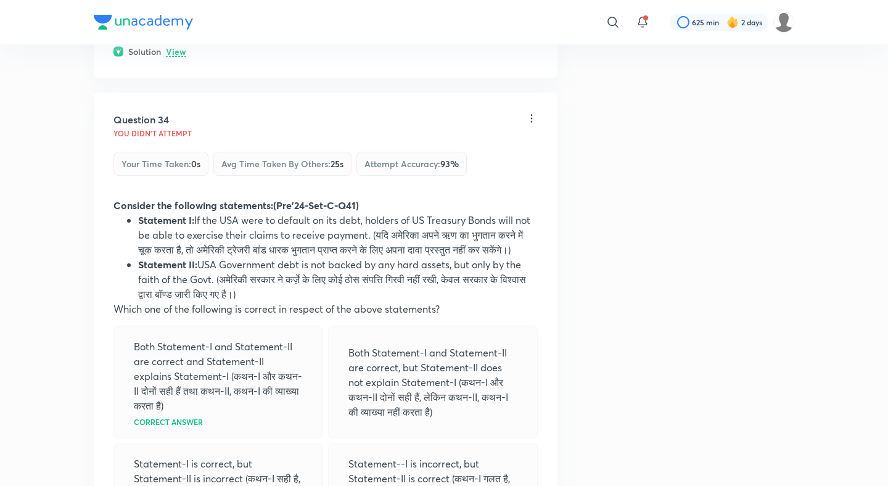
scroll to position [12661, 0]
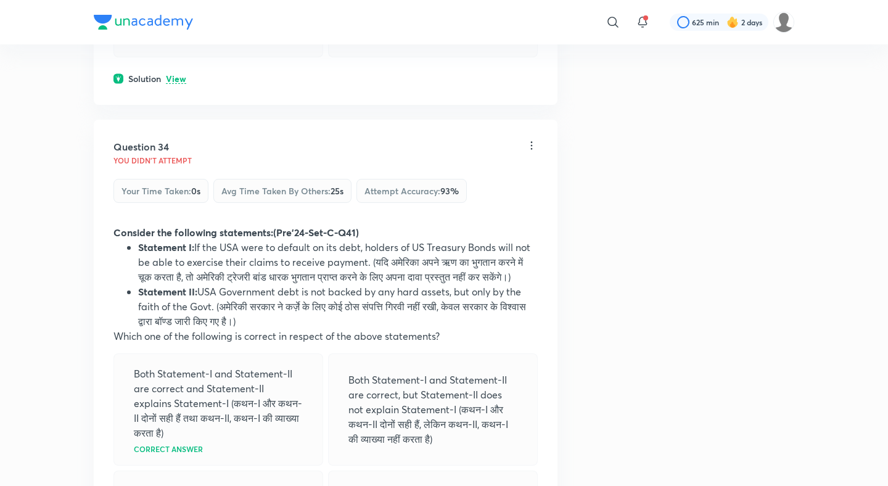
click at [178, 84] on p "View" at bounding box center [176, 79] width 20 height 9
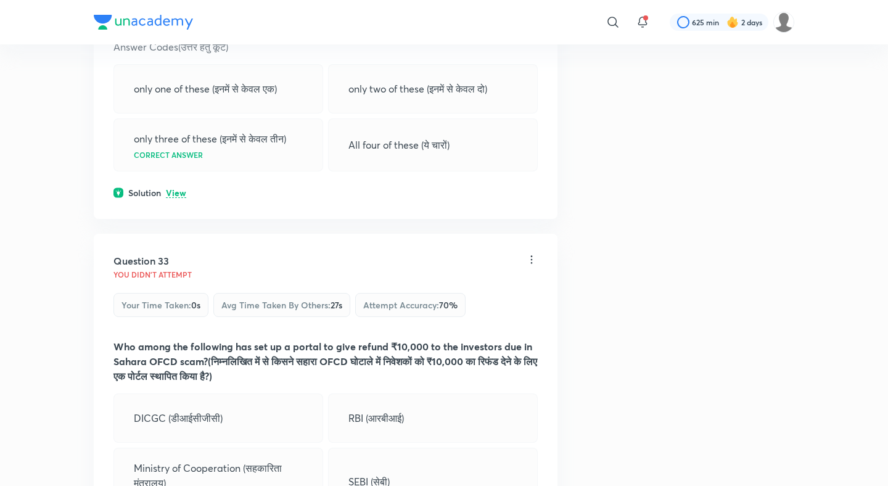
scroll to position [12189, 0]
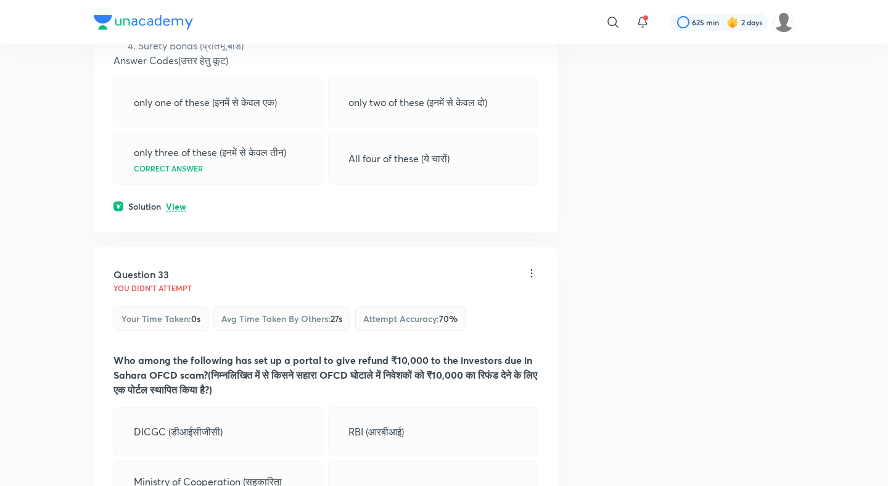
click at [176, 211] on p "View" at bounding box center [176, 206] width 20 height 9
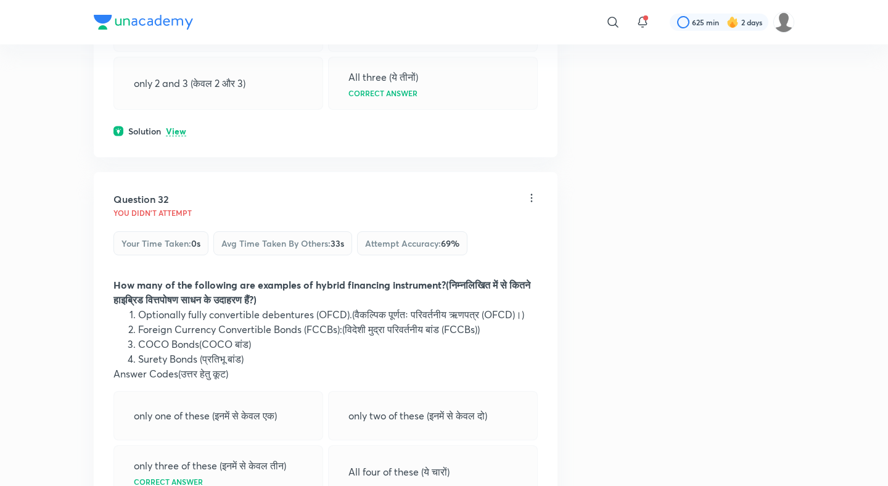
scroll to position [11836, 0]
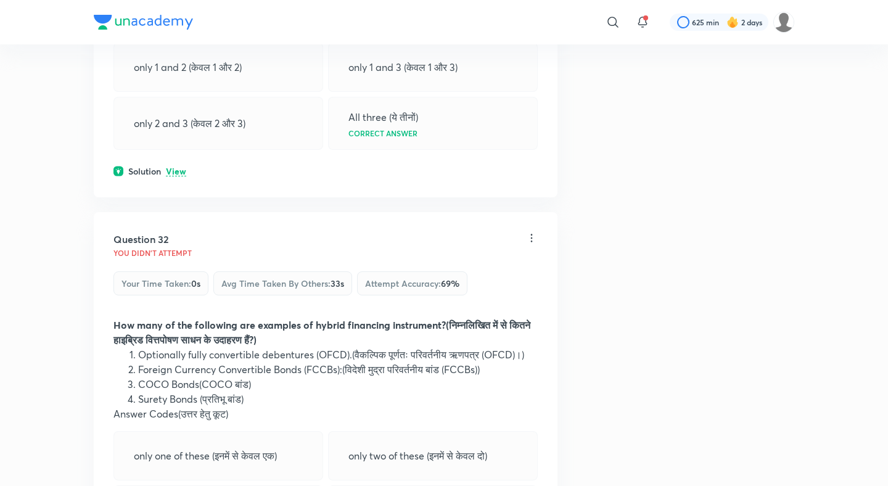
click at [175, 176] on p "View" at bounding box center [176, 171] width 20 height 9
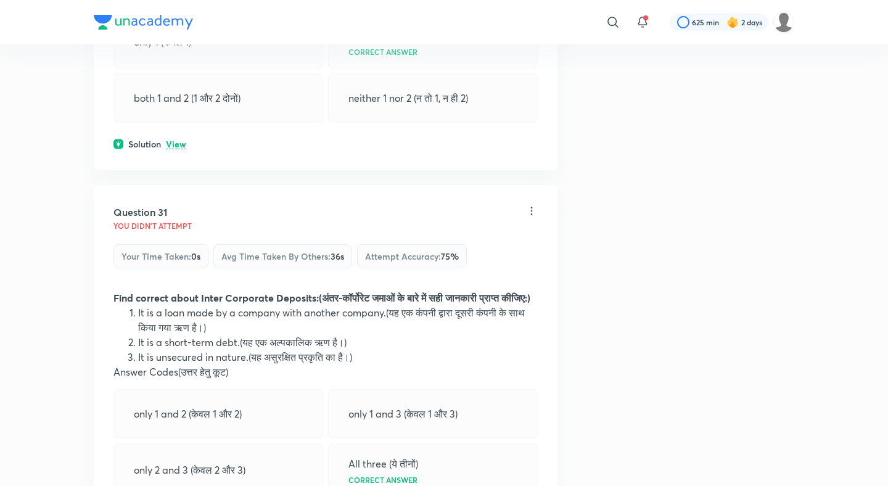
click at [178, 149] on p "View" at bounding box center [176, 144] width 20 height 9
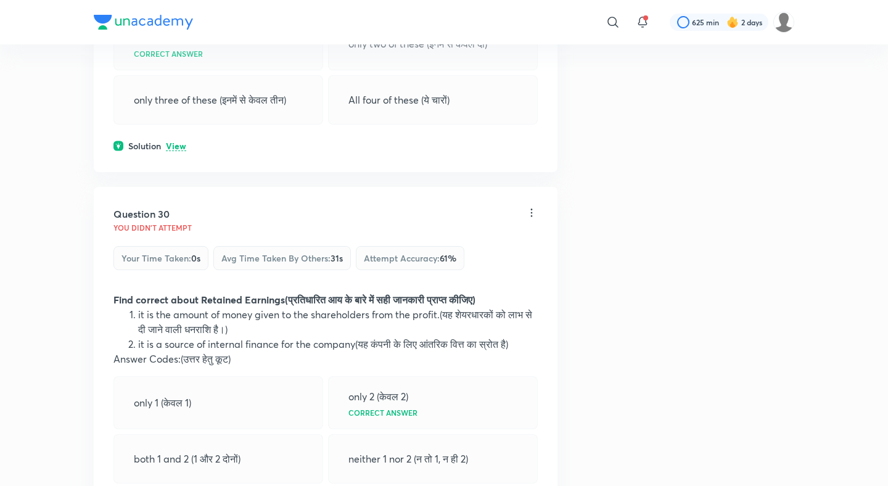
click at [178, 151] on p "View" at bounding box center [176, 146] width 20 height 9
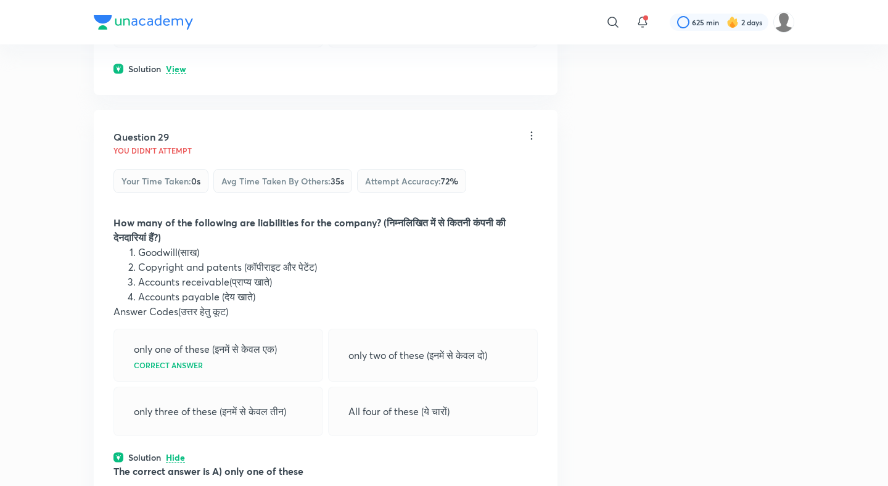
click at [183, 74] on p "View" at bounding box center [176, 69] width 20 height 9
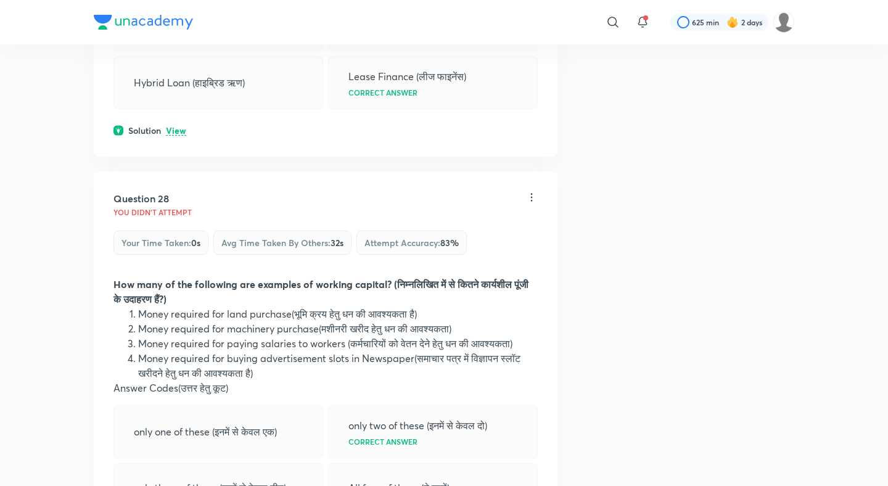
click at [177, 136] on p "View" at bounding box center [176, 130] width 20 height 9
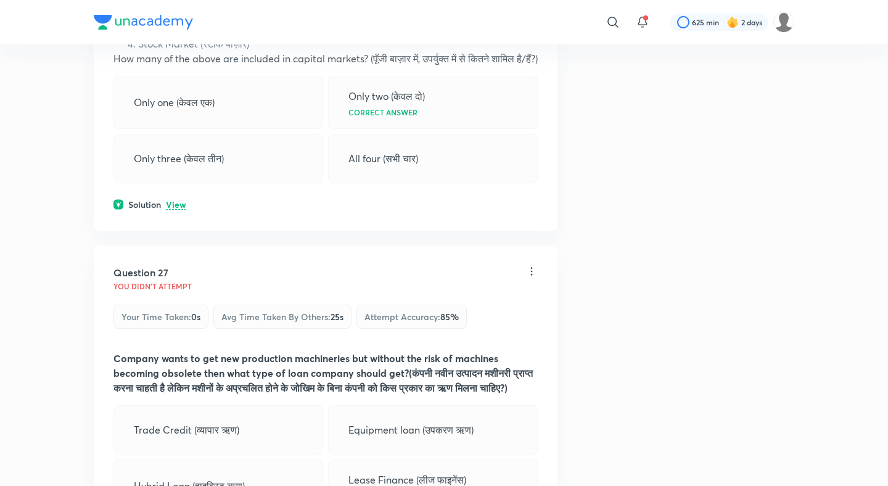
scroll to position [9894, 0]
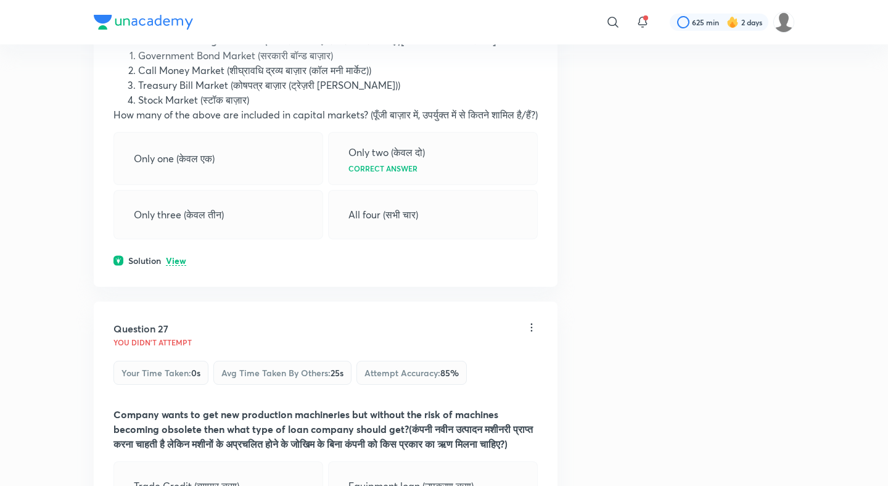
click at [178, 266] on p "View" at bounding box center [176, 260] width 20 height 9
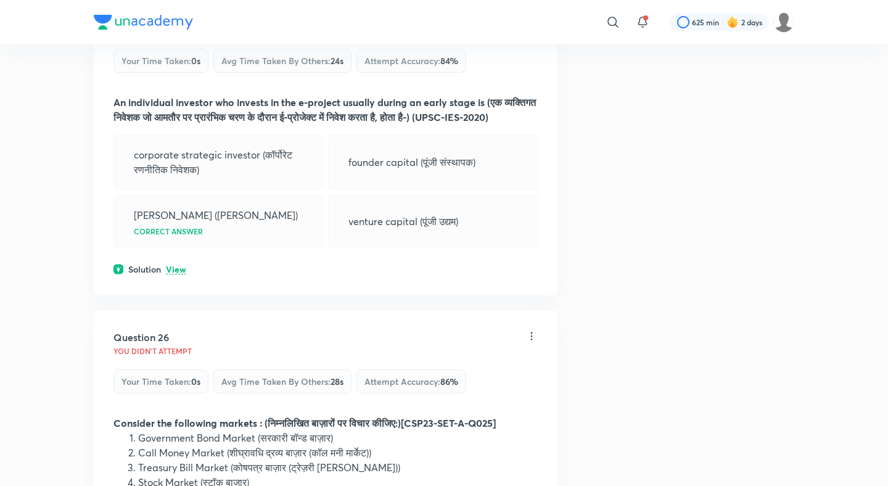
scroll to position [9497, 0]
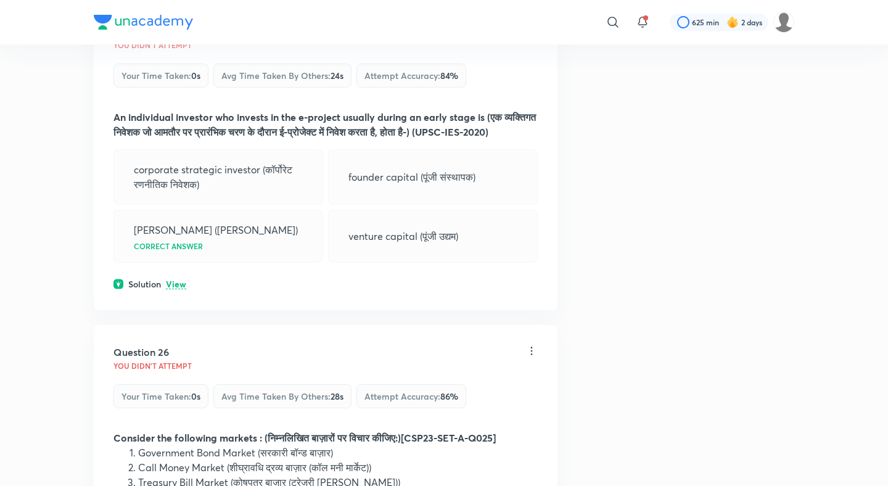
click at [173, 308] on div "Question 25 You didn't Attempt Your time taken : 0s Avg time taken by others : …" at bounding box center [326, 157] width 464 height 306
click at [177, 289] on p "View" at bounding box center [176, 284] width 20 height 9
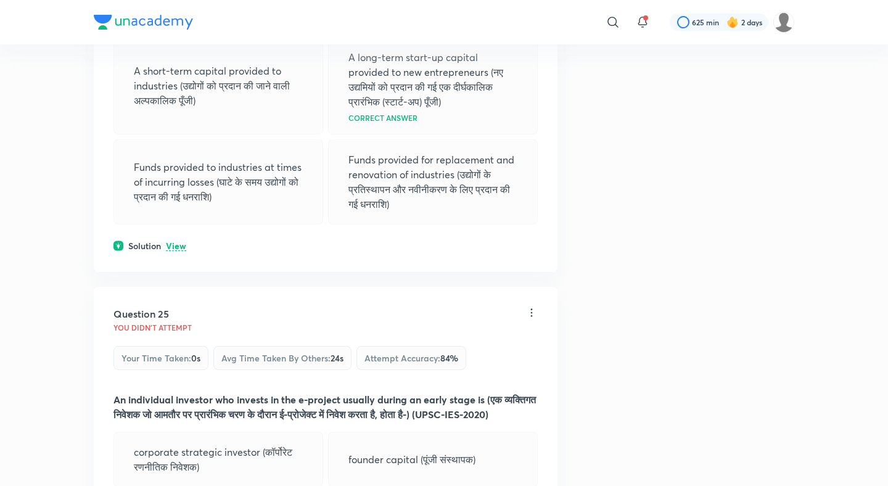
scroll to position [9168, 0]
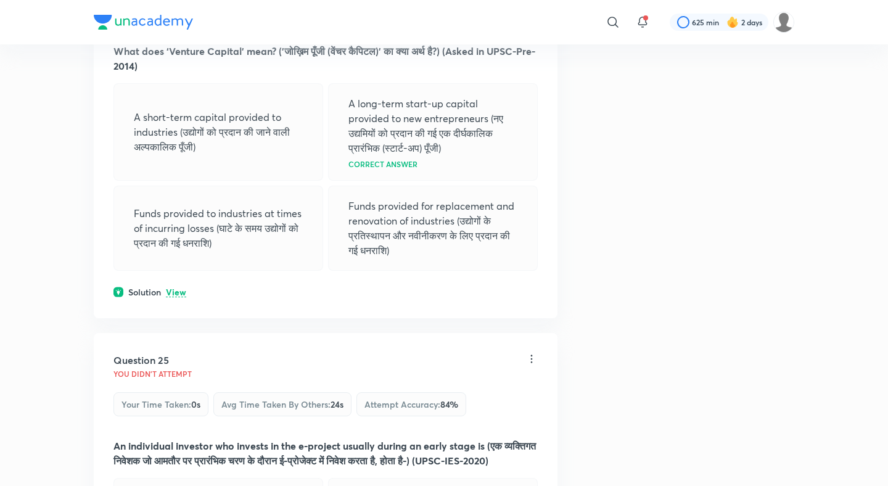
click at [178, 279] on div "Question 24 You didn't Attempt Your time taken : 0s Avg time taken by others : …" at bounding box center [326, 128] width 464 height 380
click at [178, 290] on p "View" at bounding box center [176, 292] width 20 height 9
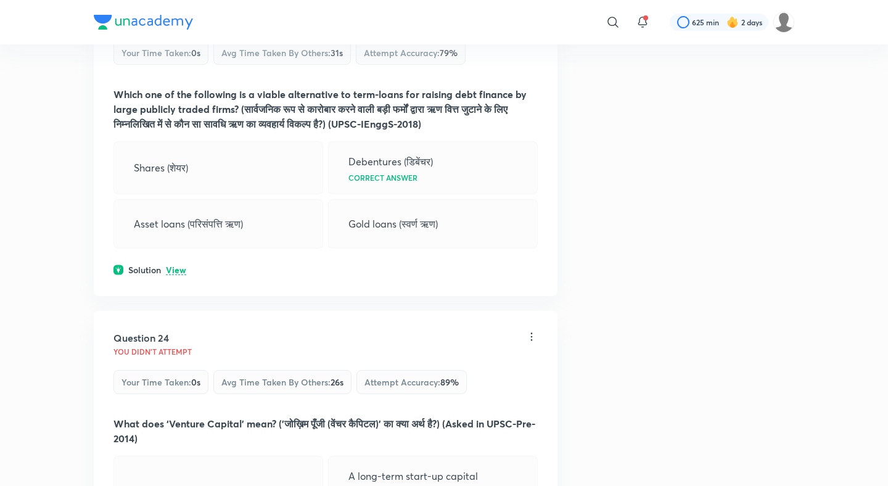
click at [177, 270] on p "View" at bounding box center [176, 270] width 20 height 9
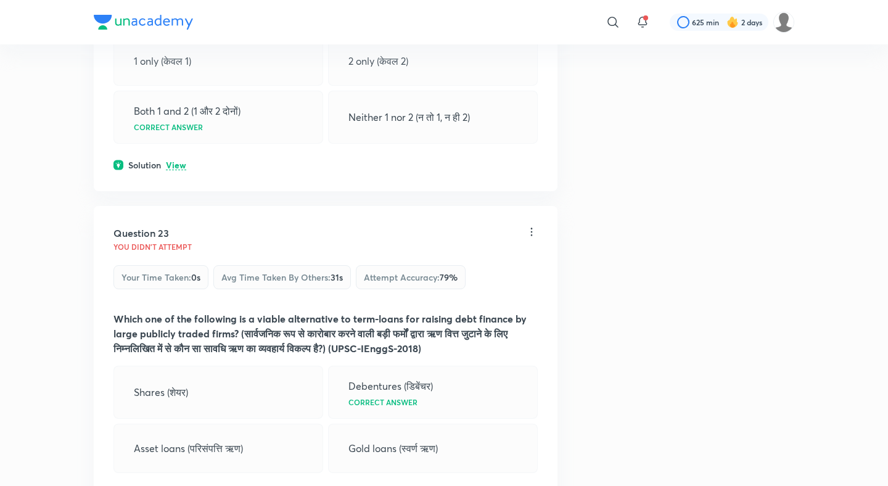
scroll to position [8556, 0]
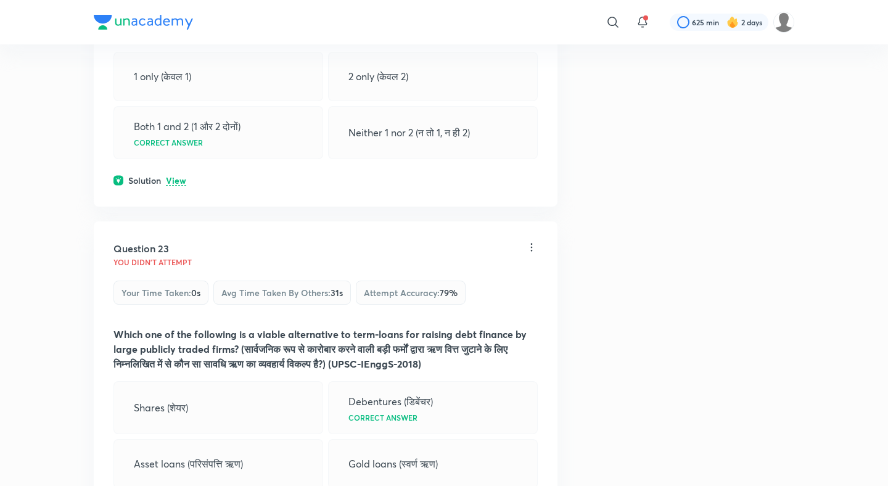
click at [178, 180] on p "View" at bounding box center [176, 180] width 20 height 9
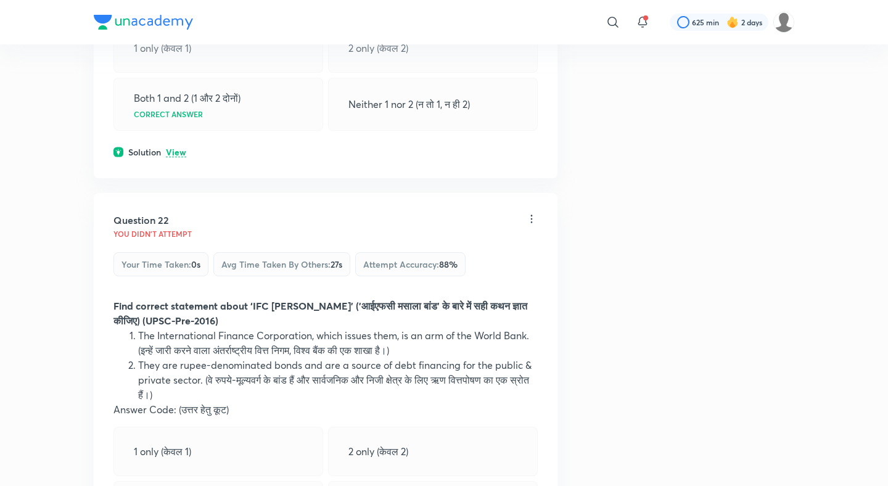
click at [179, 148] on p "View" at bounding box center [176, 152] width 20 height 9
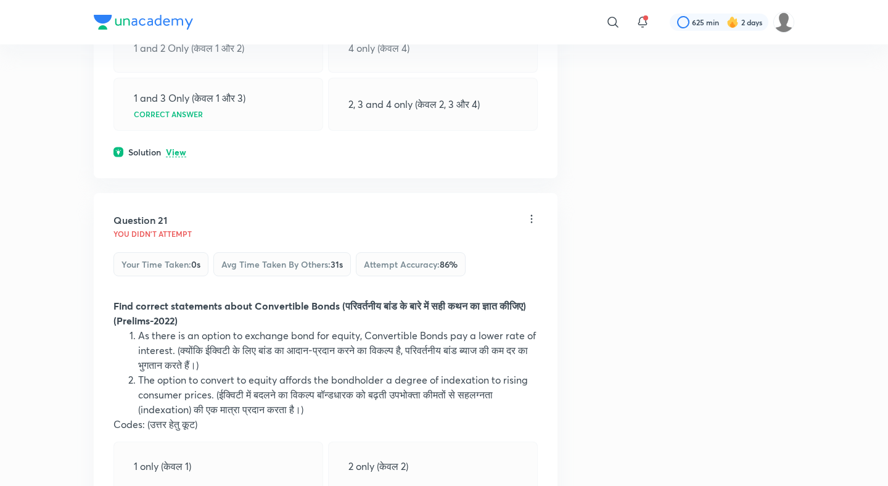
click at [179, 148] on p "View" at bounding box center [176, 152] width 20 height 9
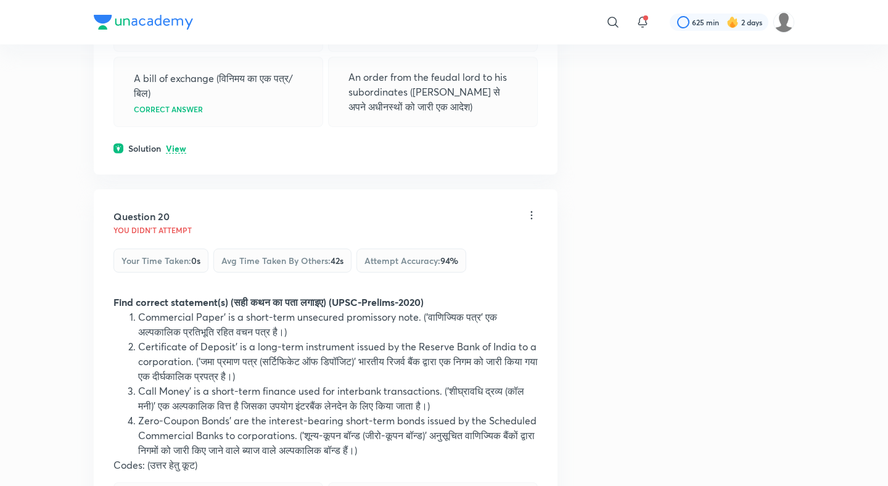
click at [176, 149] on p "View" at bounding box center [176, 148] width 20 height 9
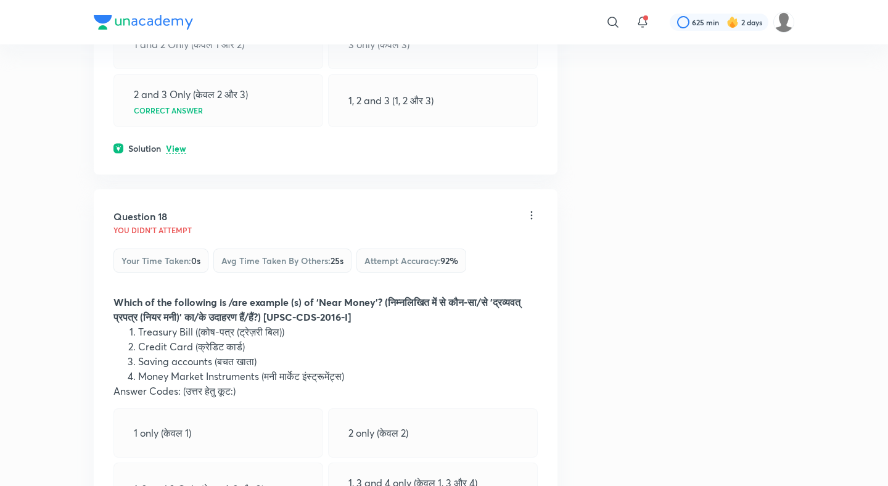
click at [176, 145] on p "View" at bounding box center [176, 148] width 20 height 9
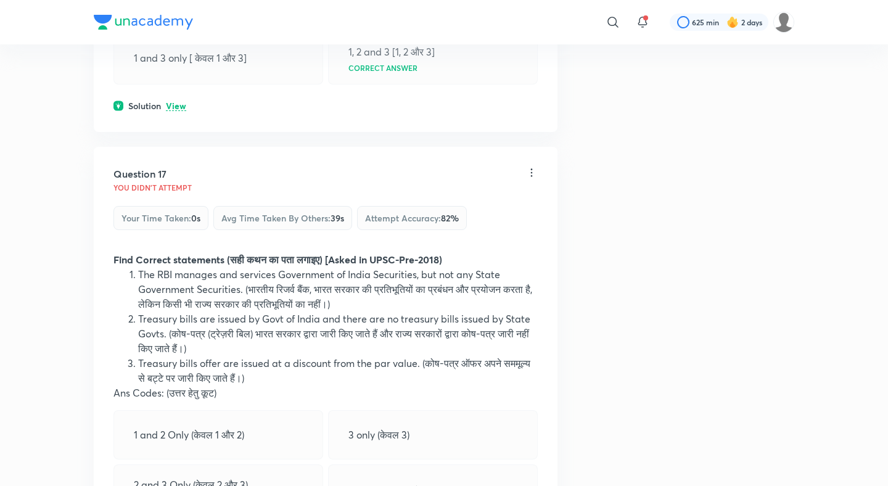
click at [176, 106] on p "View" at bounding box center [176, 106] width 20 height 9
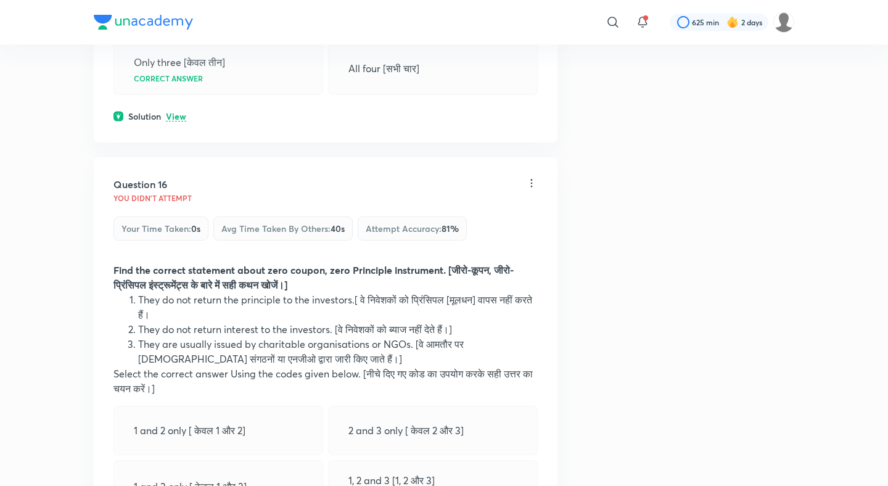
click at [177, 118] on p "View" at bounding box center [176, 116] width 20 height 9
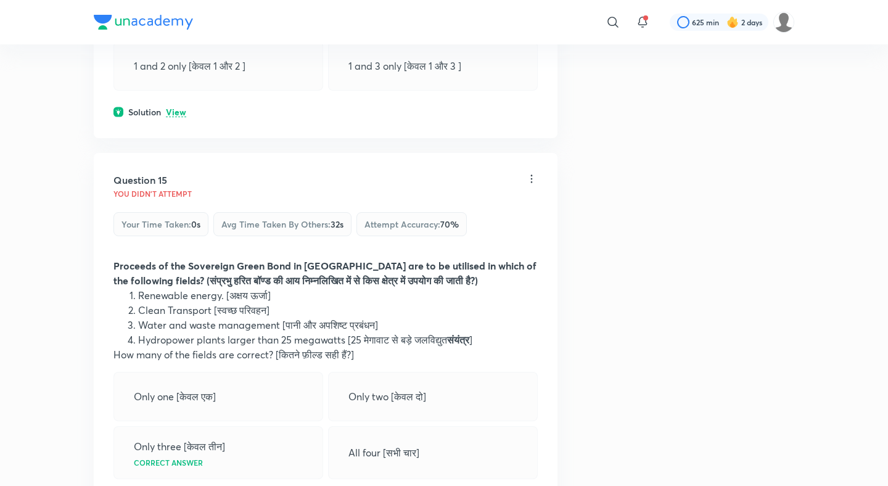
scroll to position [5309, 0]
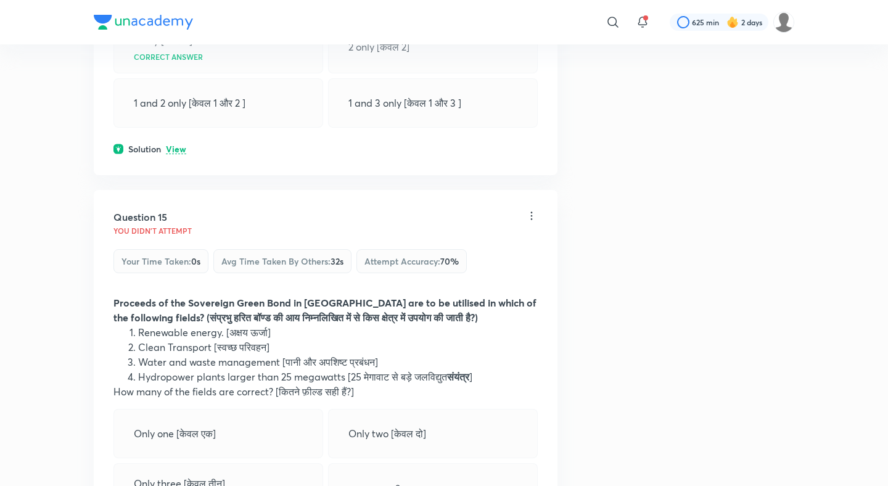
click at [178, 145] on p "View" at bounding box center [176, 149] width 20 height 9
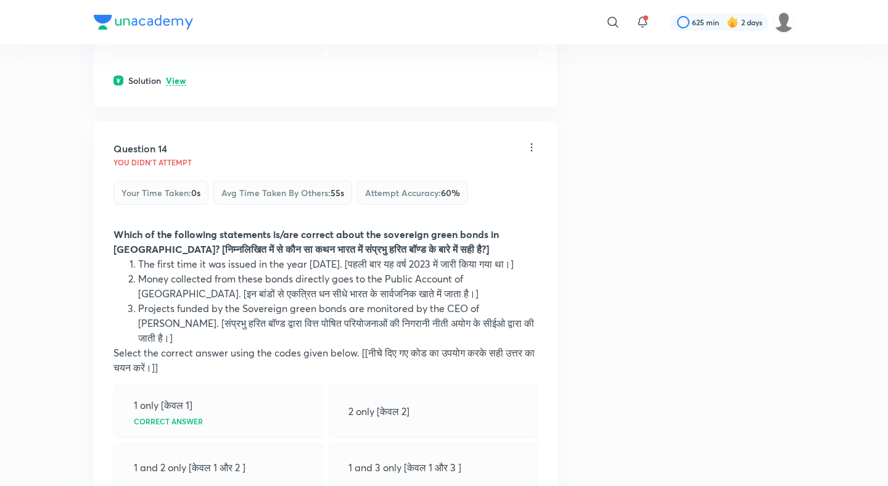
scroll to position [4929, 0]
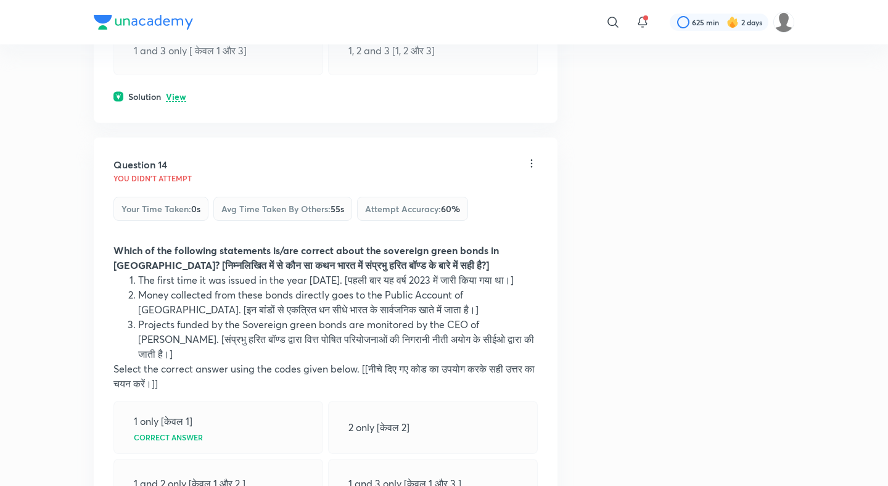
click at [177, 102] on p "View" at bounding box center [176, 96] width 20 height 9
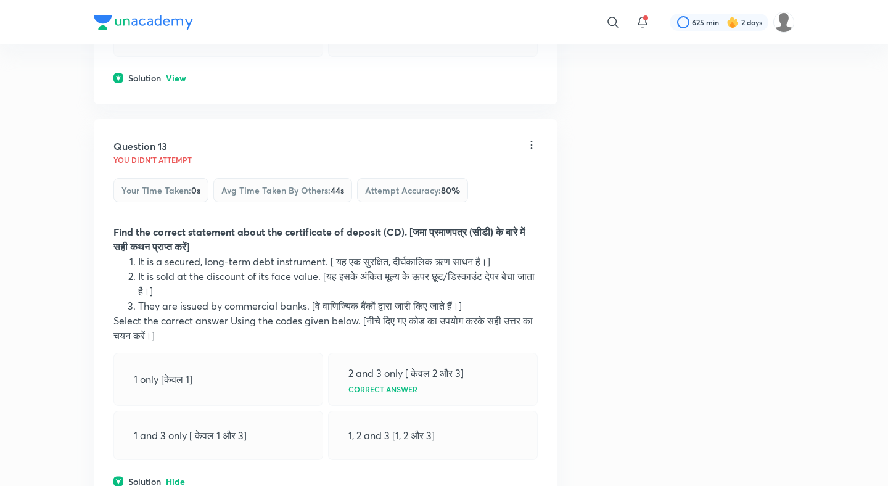
scroll to position [4523, 0]
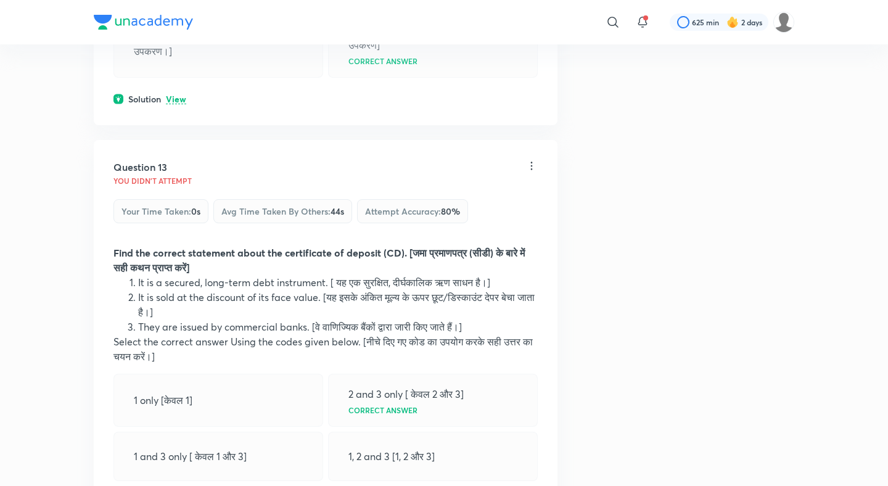
click at [176, 104] on p "View" at bounding box center [176, 99] width 20 height 9
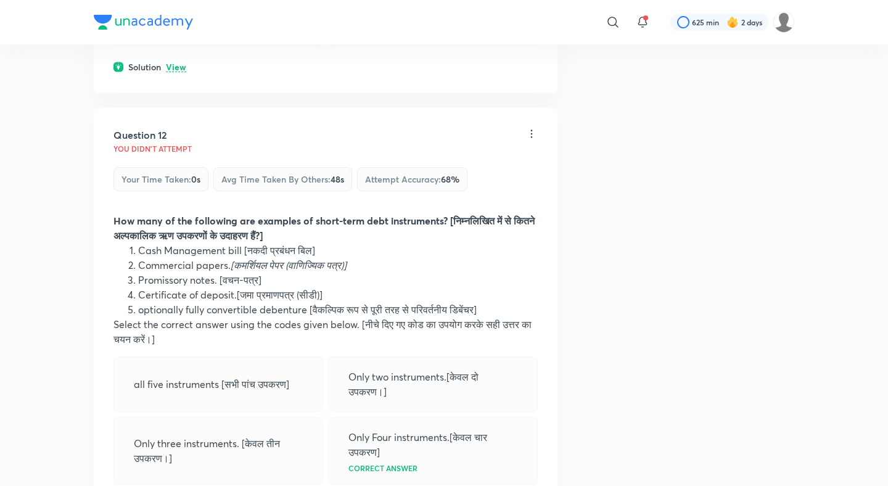
scroll to position [4062, 0]
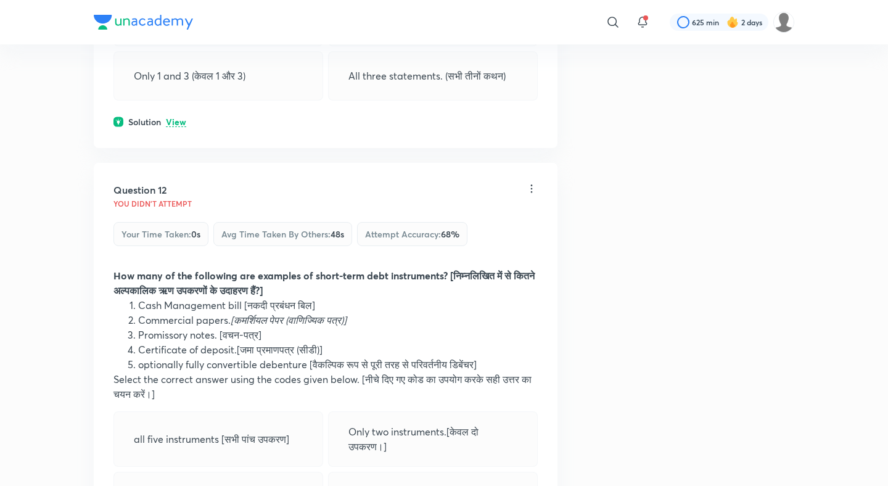
click at [178, 127] on p "View" at bounding box center [176, 122] width 20 height 9
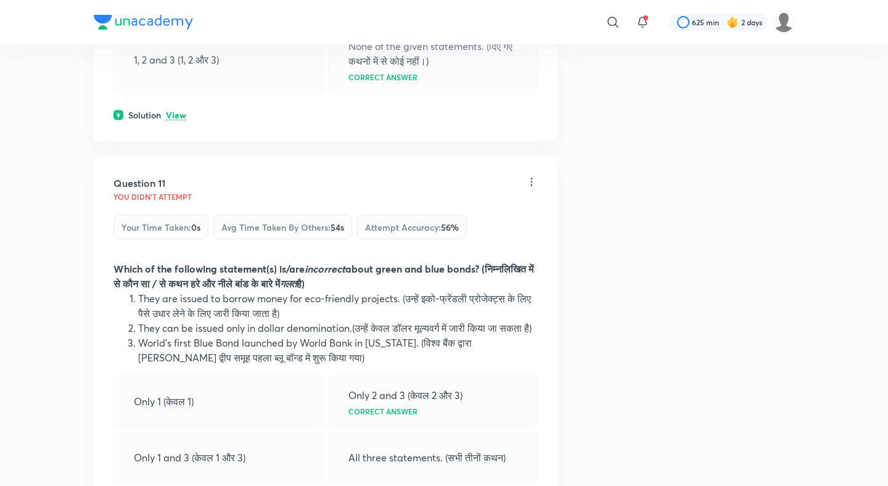
scroll to position [3665, 0]
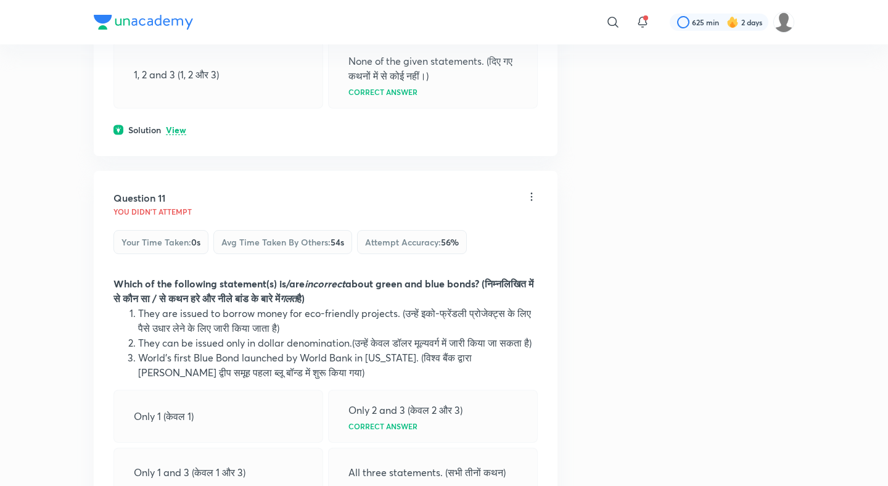
click at [177, 128] on p "View" at bounding box center [176, 130] width 20 height 9
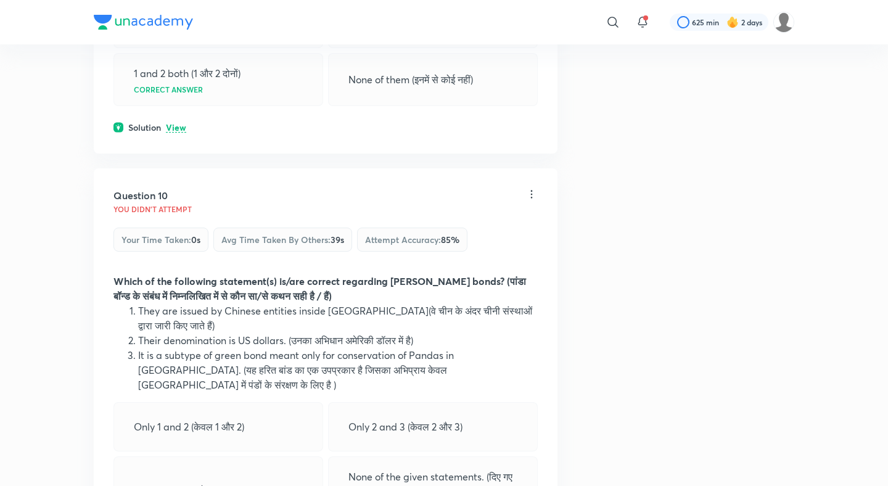
click at [177, 133] on p "View" at bounding box center [176, 127] width 20 height 9
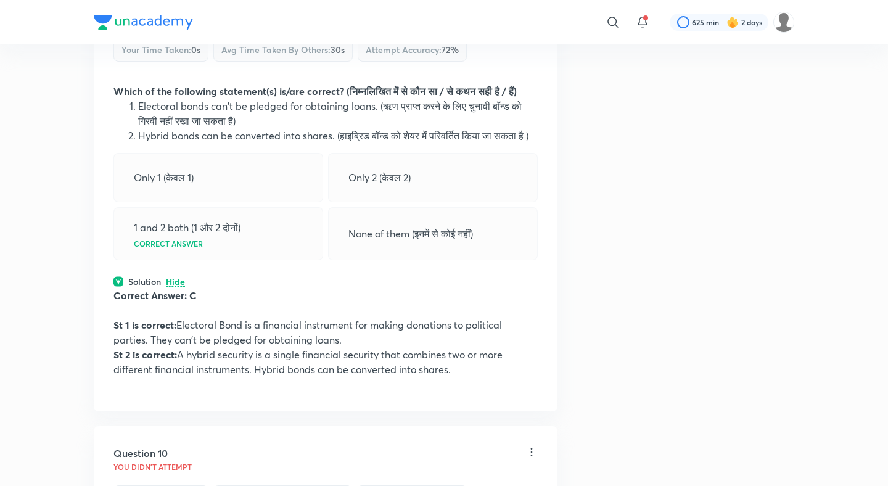
scroll to position [2812, 0]
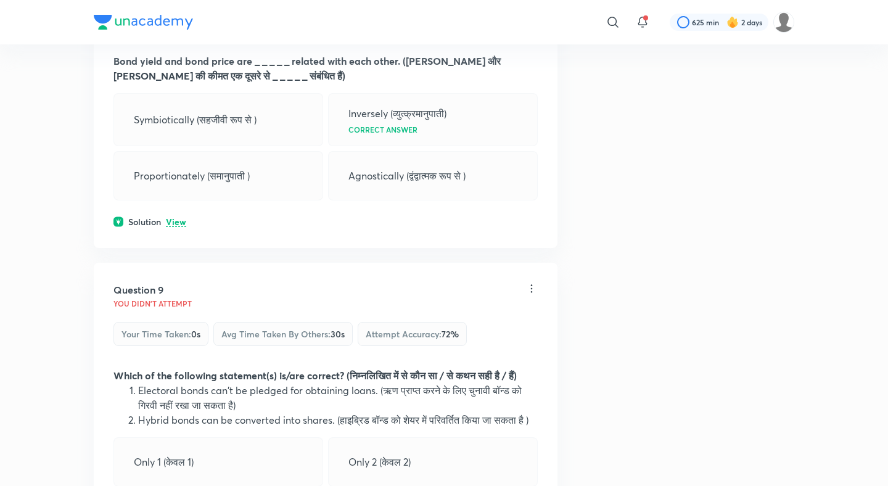
click at [170, 227] on p "View" at bounding box center [176, 222] width 20 height 9
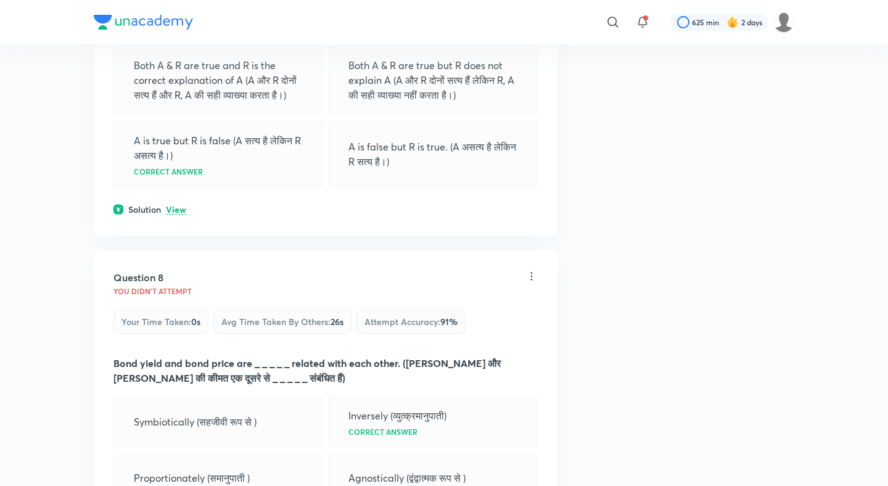
scroll to position [2447, 0]
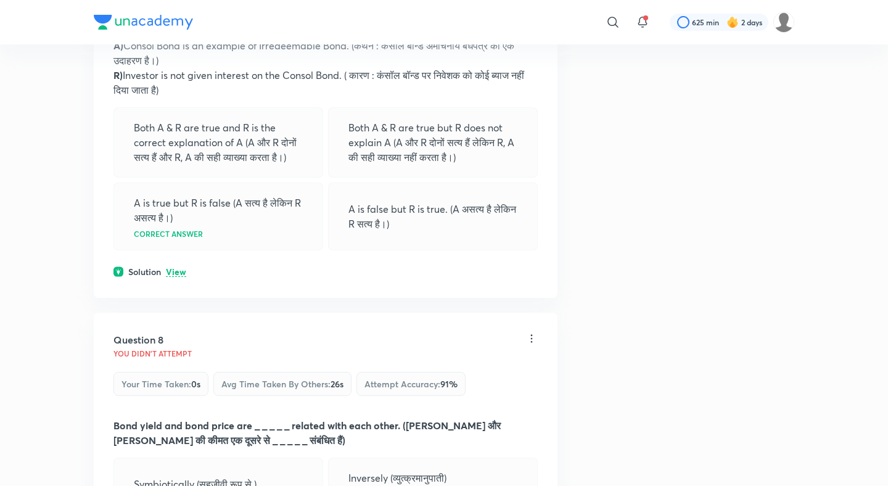
click at [171, 295] on div "Question 7 You didn't Attempt Your time taken : 0s Avg time taken by others : 4…" at bounding box center [326, 115] width 464 height 365
click at [178, 279] on div "Question 7 You didn't Attempt Your time taken : 0s Avg time taken by others : 4…" at bounding box center [326, 115] width 464 height 365
click at [178, 277] on p "View" at bounding box center [176, 272] width 20 height 9
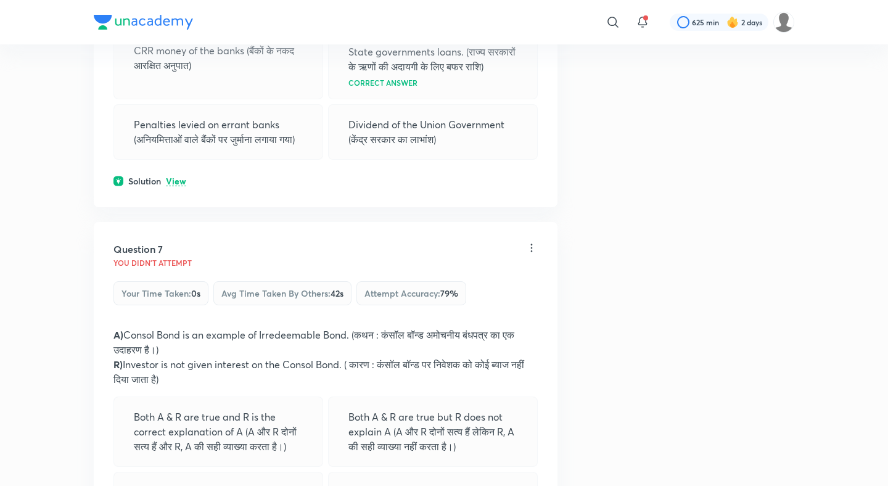
scroll to position [2151, 0]
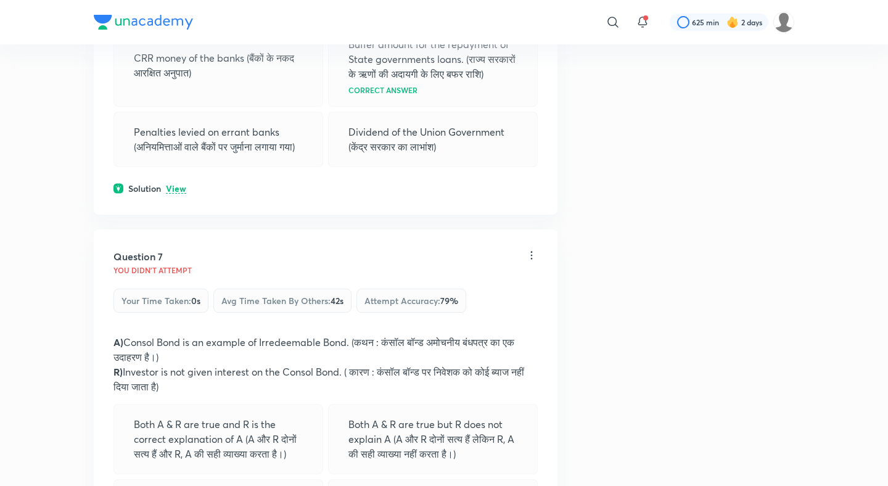
click at [176, 194] on p "View" at bounding box center [176, 188] width 20 height 9
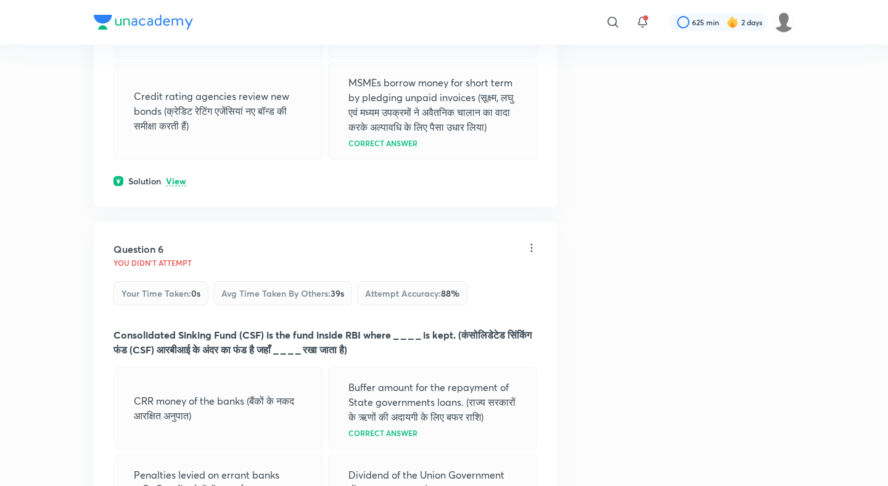
scroll to position [1788, 0]
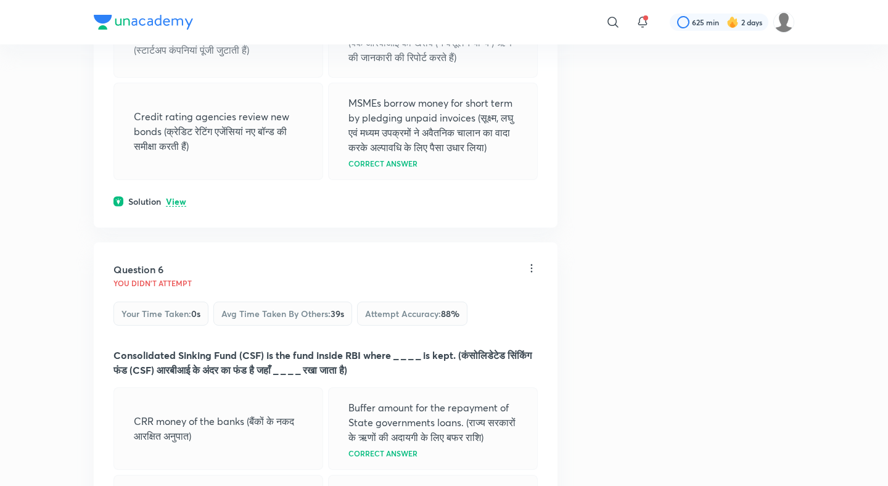
click at [175, 200] on p "View" at bounding box center [176, 201] width 20 height 9
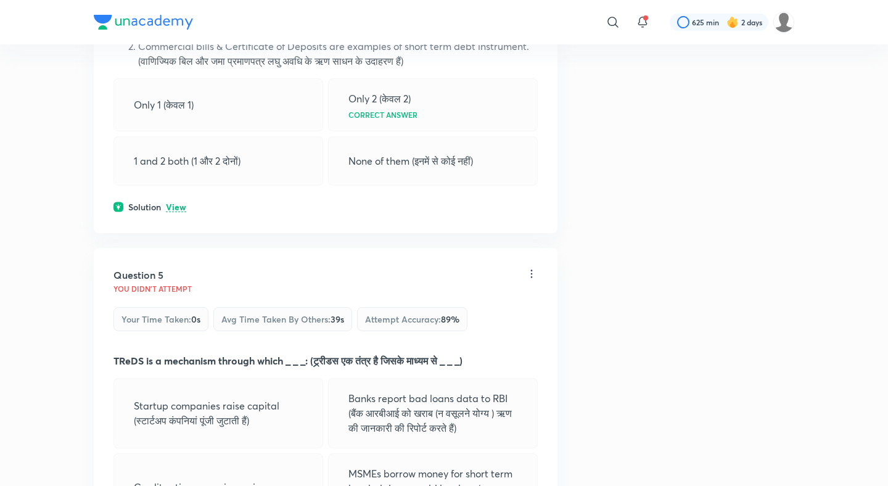
scroll to position [1412, 0]
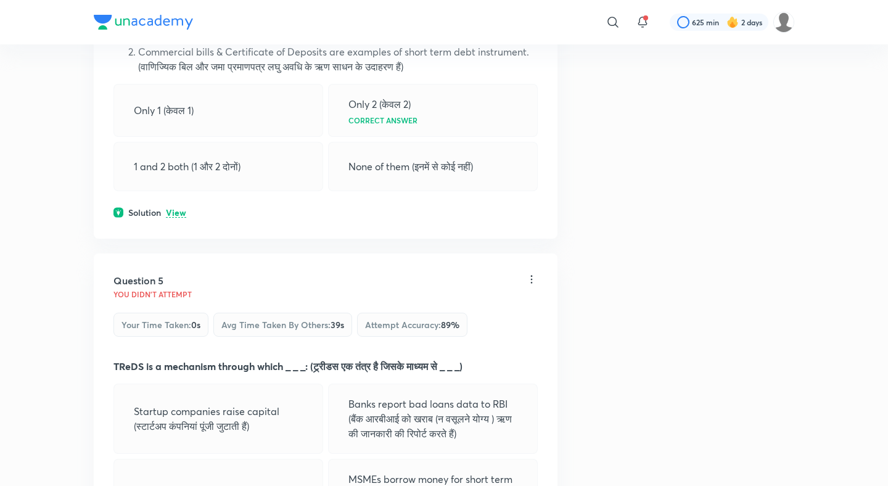
click at [175, 205] on div "Question 4 You didn't Attempt Your time taken : 0s Avg time taken by others : 4…" at bounding box center [326, 67] width 464 height 344
click at [175, 211] on p "View" at bounding box center [176, 212] width 20 height 9
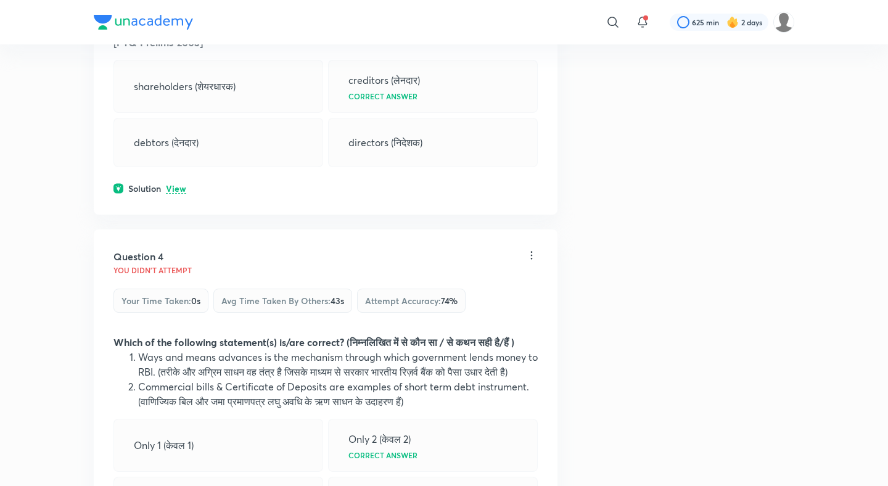
click at [174, 192] on p "View" at bounding box center [176, 188] width 20 height 9
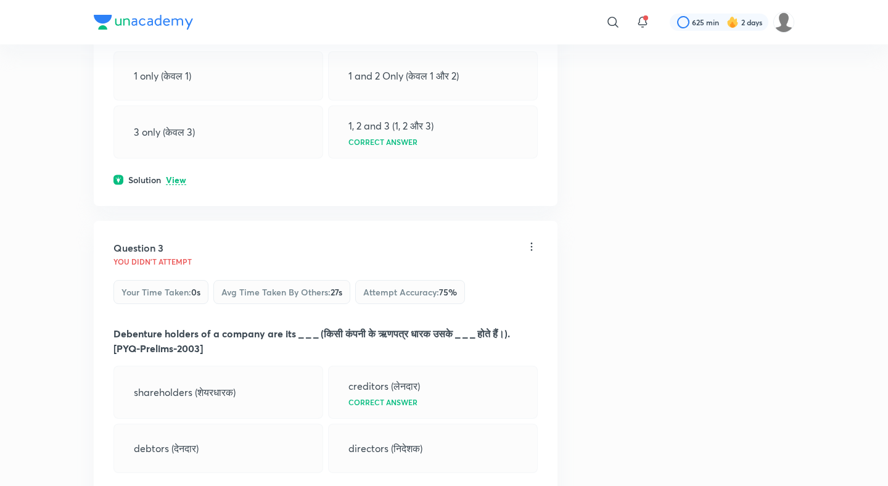
click at [178, 176] on p "View" at bounding box center [176, 180] width 20 height 9
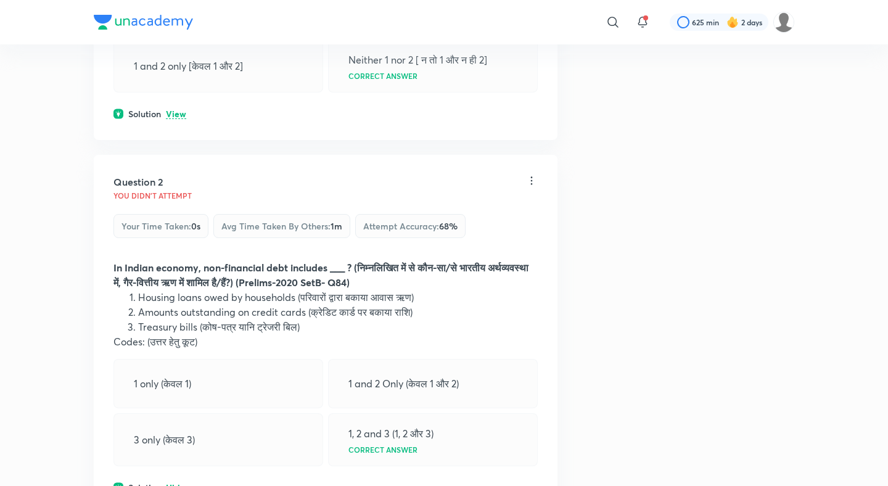
scroll to position [441, 0]
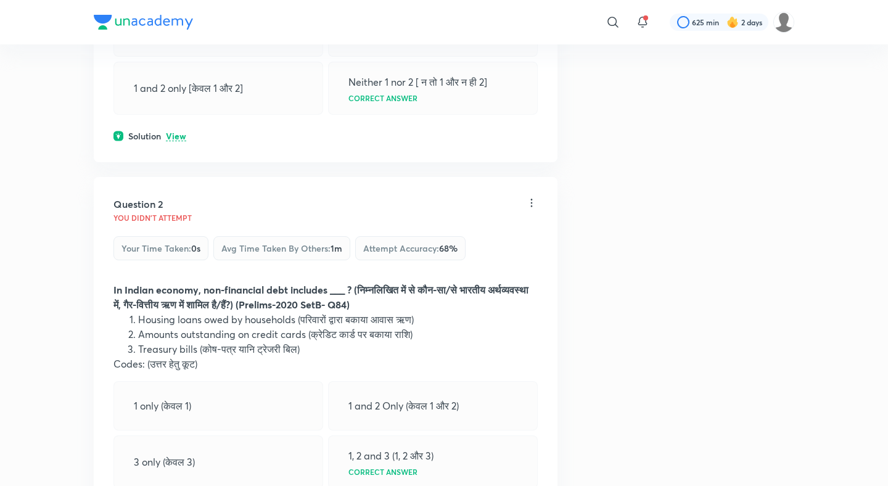
click at [179, 139] on p "View" at bounding box center [176, 136] width 20 height 9
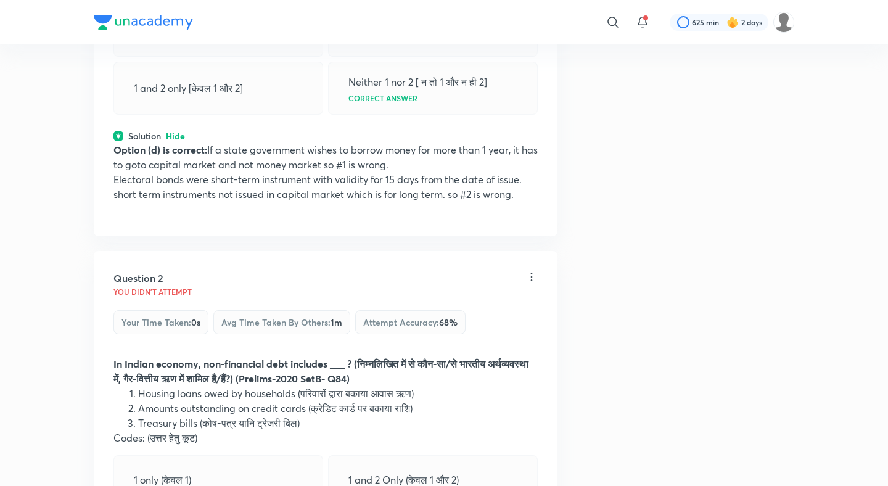
click at [369, 272] on div "Question 2" at bounding box center [319, 278] width 412 height 15
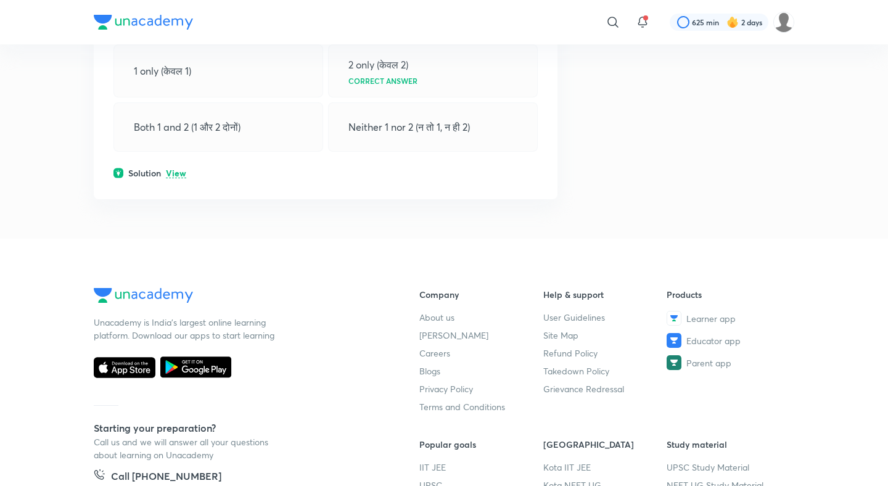
scroll to position [17862, 0]
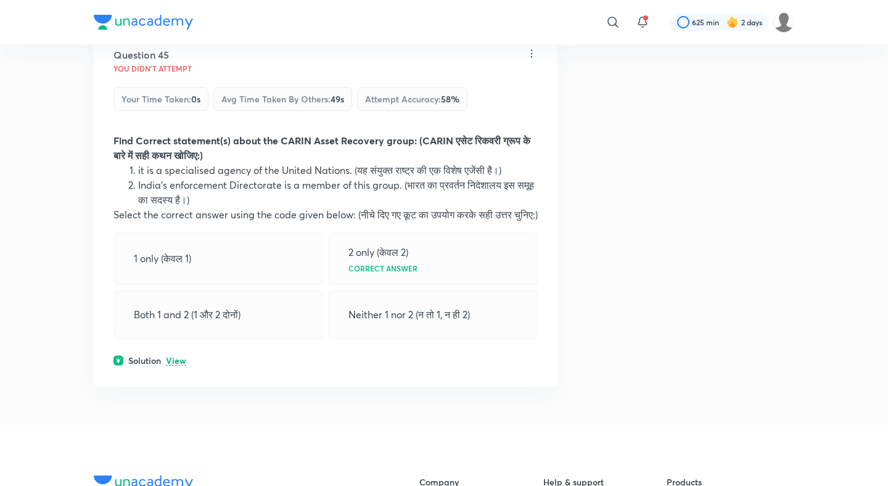
click at [186, 367] on div "Solution View" at bounding box center [325, 360] width 424 height 13
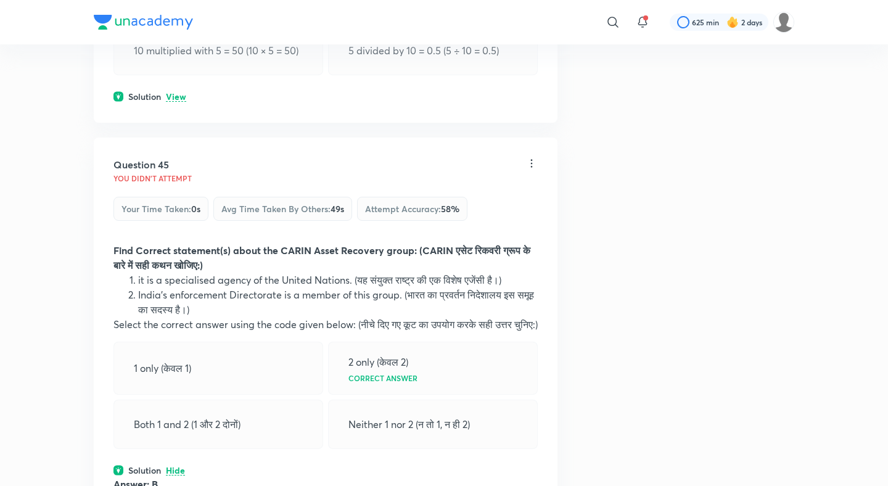
scroll to position [17730, 0]
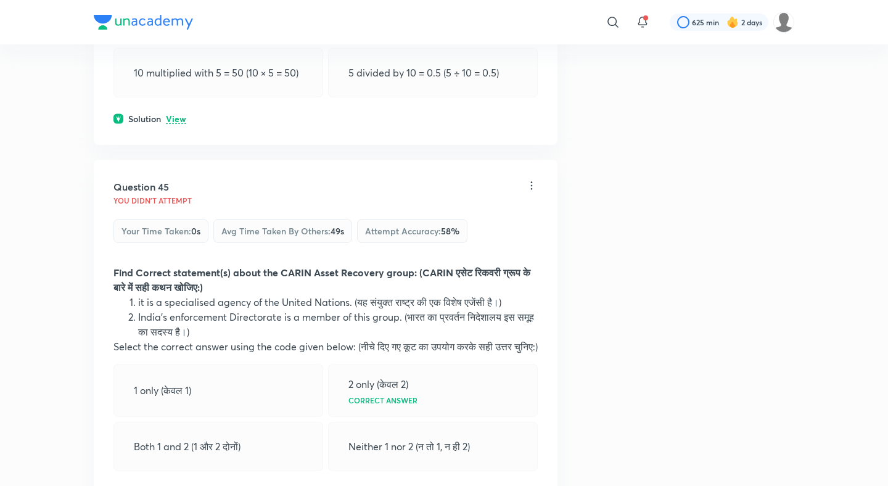
click at [173, 124] on p "View" at bounding box center [176, 119] width 20 height 9
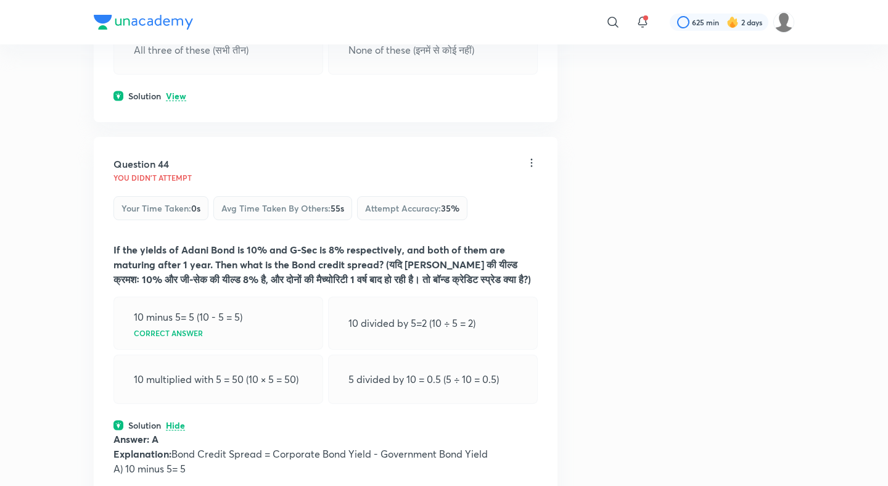
scroll to position [17414, 0]
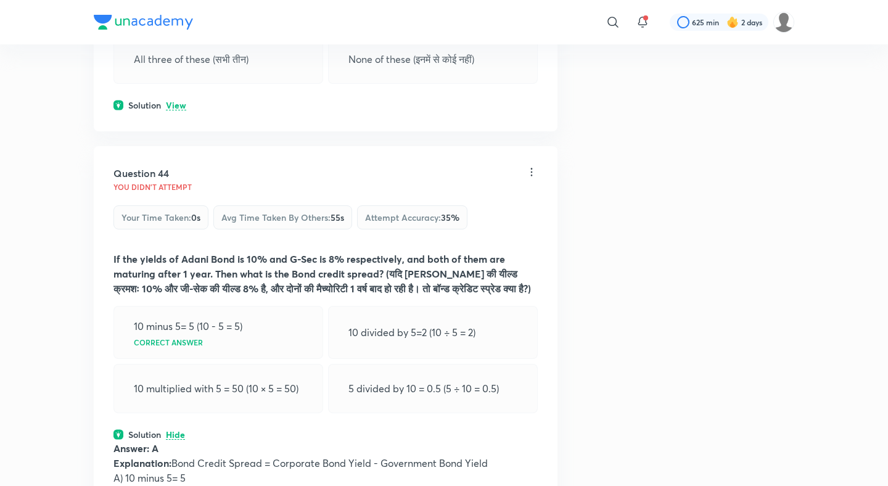
click at [176, 110] on p "View" at bounding box center [176, 105] width 20 height 9
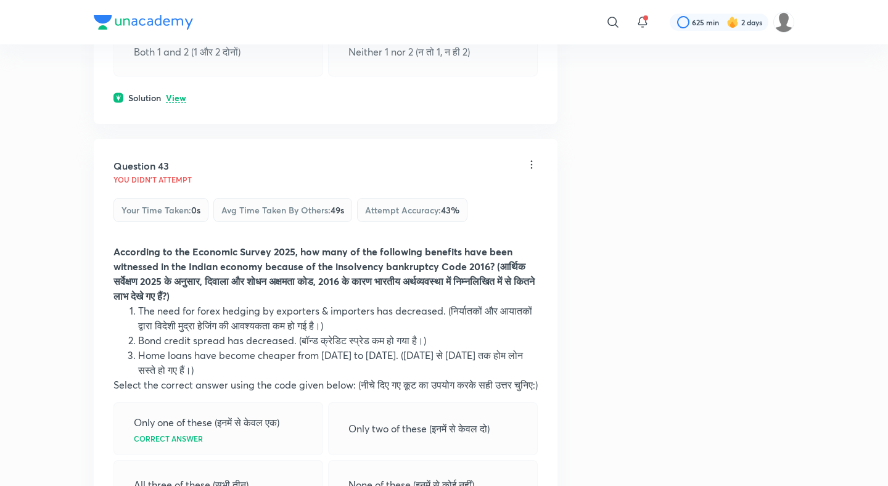
scroll to position [16960, 0]
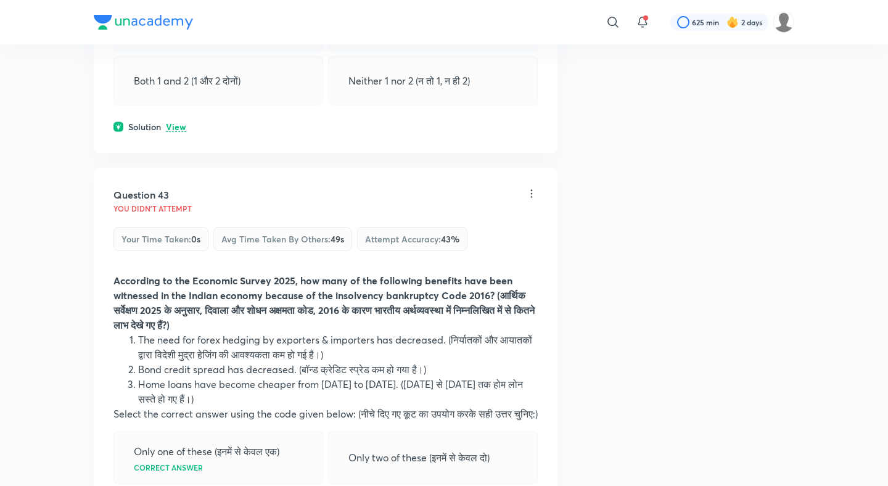
click at [177, 132] on p "View" at bounding box center [176, 127] width 20 height 9
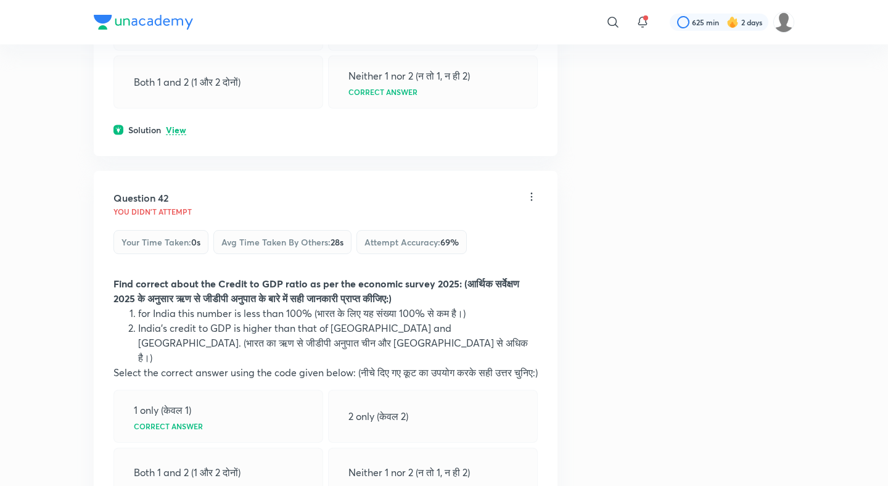
click at [178, 135] on p "View" at bounding box center [176, 130] width 20 height 9
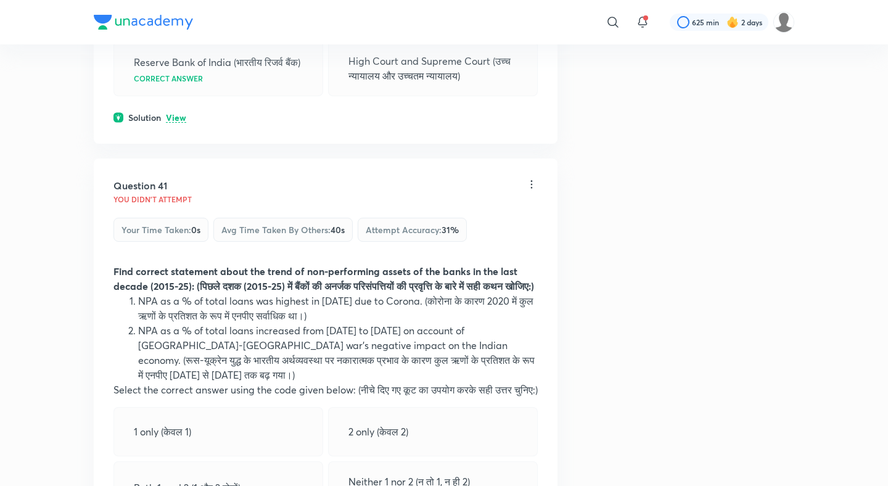
click at [178, 123] on p "View" at bounding box center [176, 117] width 20 height 9
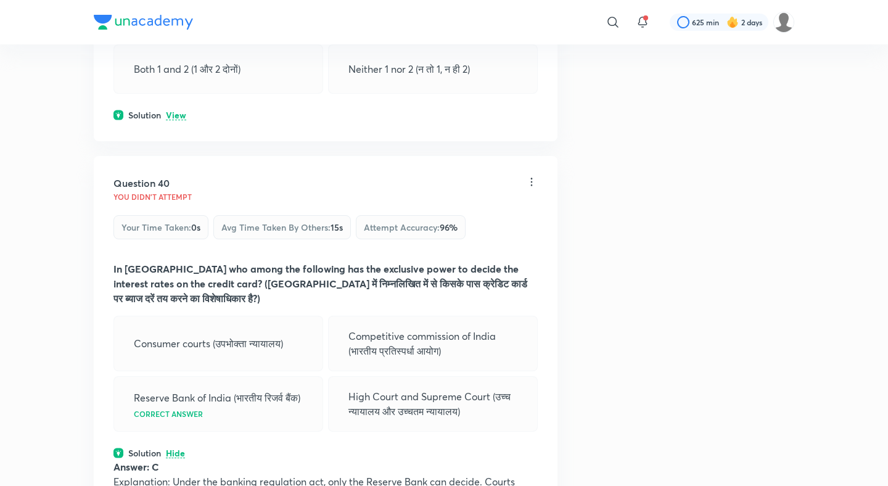
click at [178, 120] on p "View" at bounding box center [176, 115] width 20 height 9
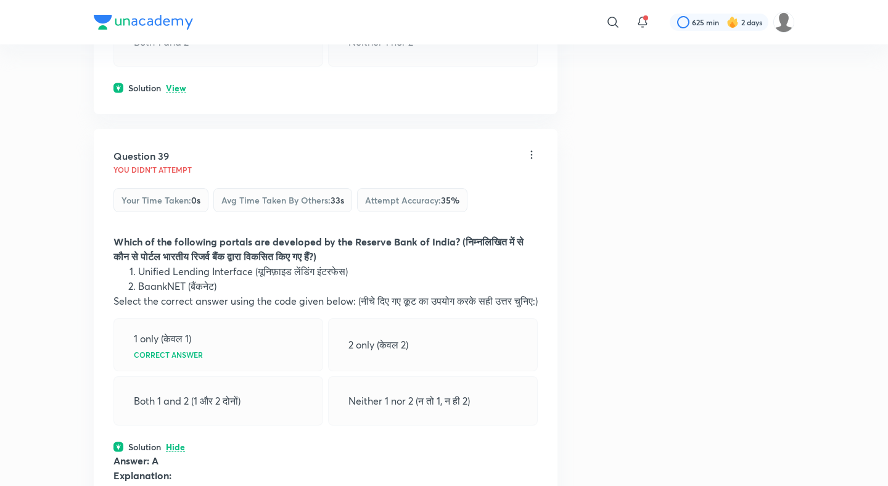
click at [178, 93] on p "View" at bounding box center [176, 88] width 20 height 9
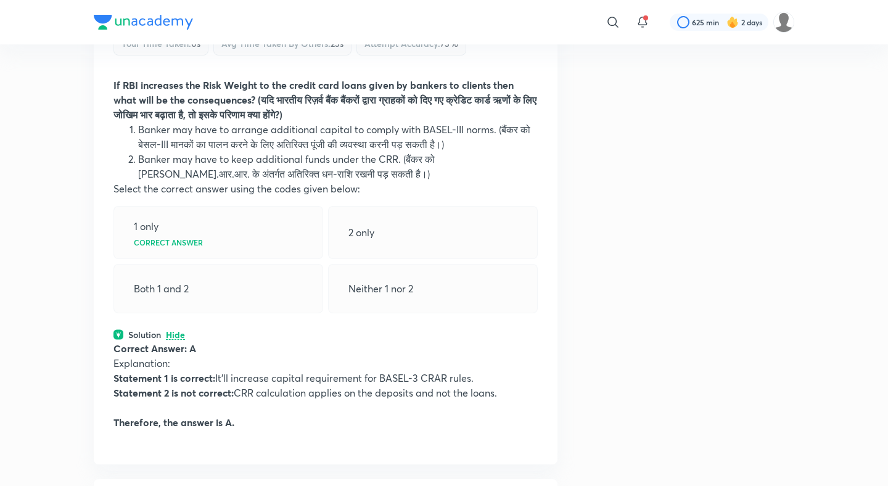
scroll to position [15052, 0]
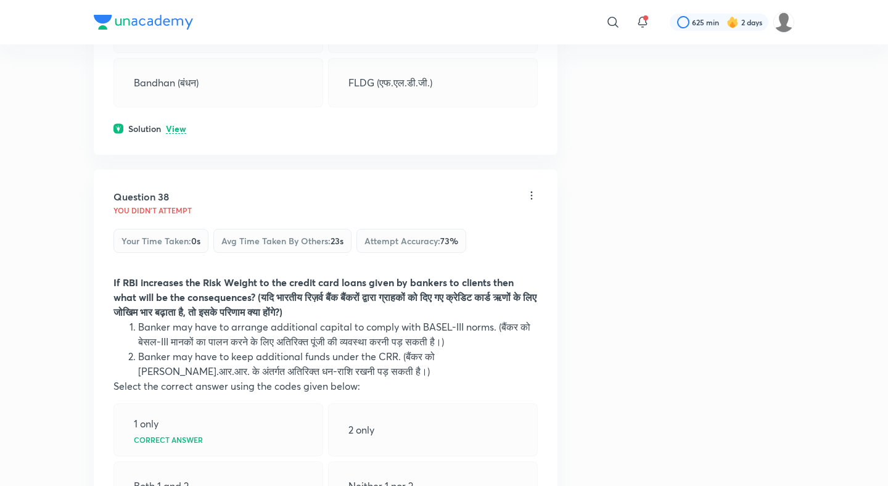
click at [174, 134] on p "View" at bounding box center [176, 129] width 20 height 9
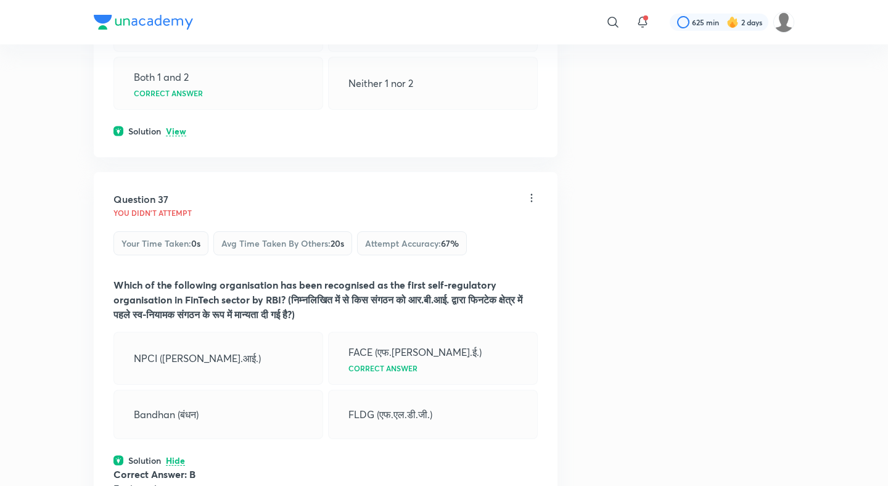
click at [174, 136] on p "View" at bounding box center [176, 131] width 20 height 9
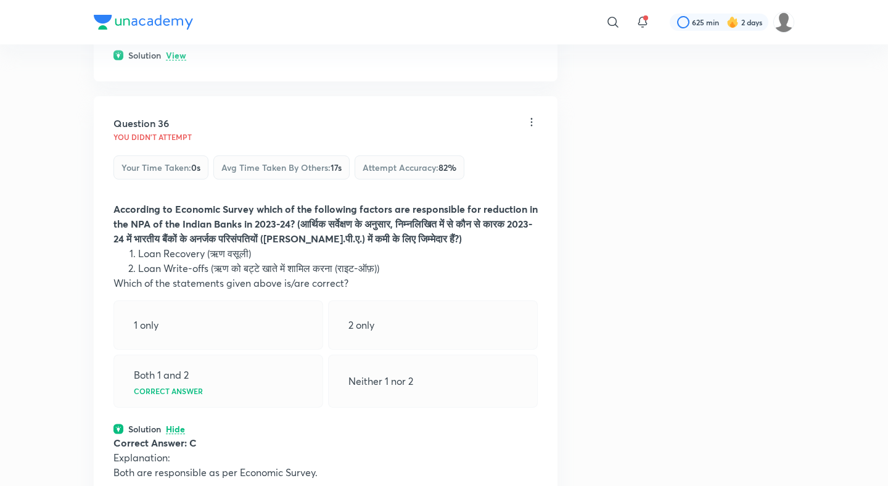
click at [176, 60] on p "View" at bounding box center [176, 55] width 20 height 9
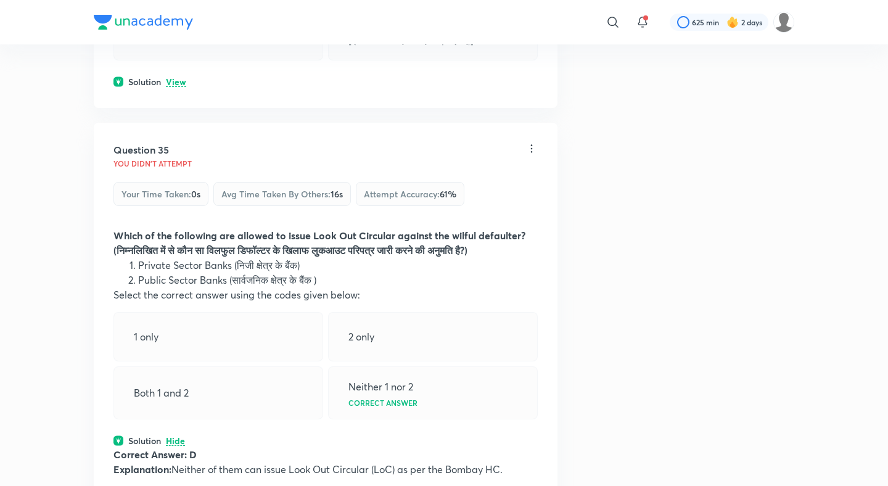
scroll to position [14004, 0]
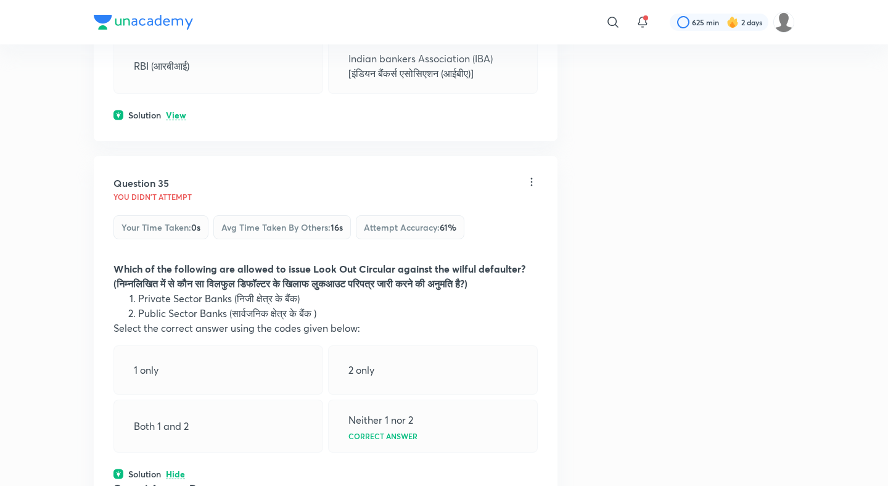
click at [179, 120] on p "View" at bounding box center [176, 115] width 20 height 9
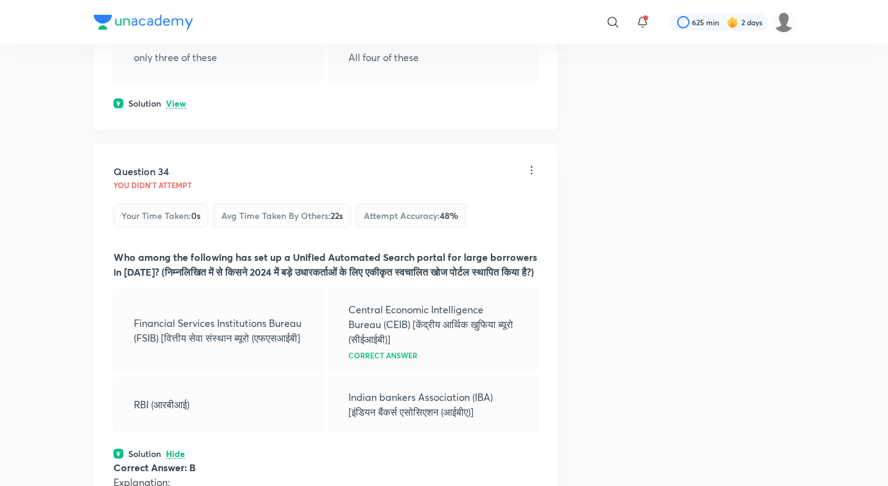
click at [179, 108] on p "View" at bounding box center [176, 103] width 20 height 9
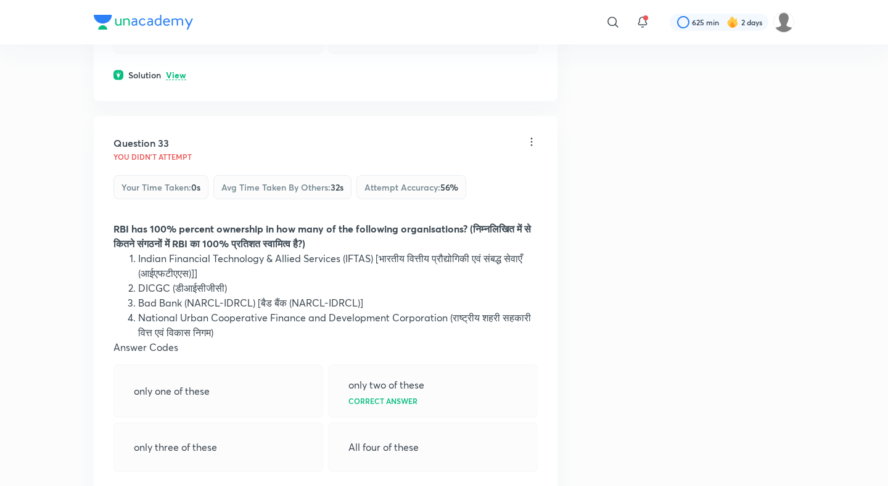
scroll to position [13113, 0]
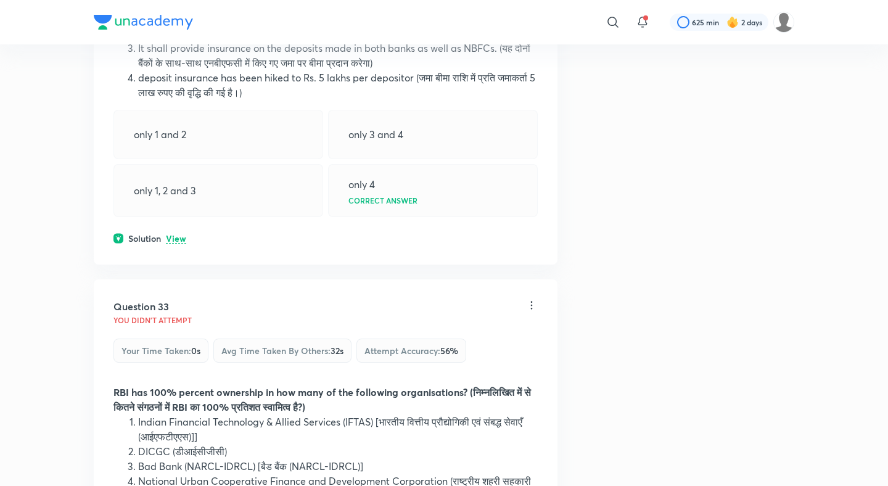
click at [173, 235] on p "View" at bounding box center [176, 238] width 20 height 9
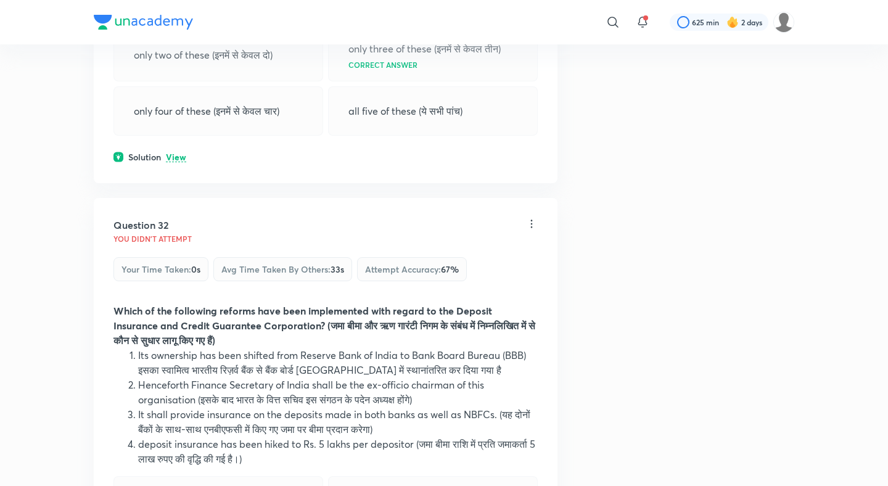
scroll to position [12742, 0]
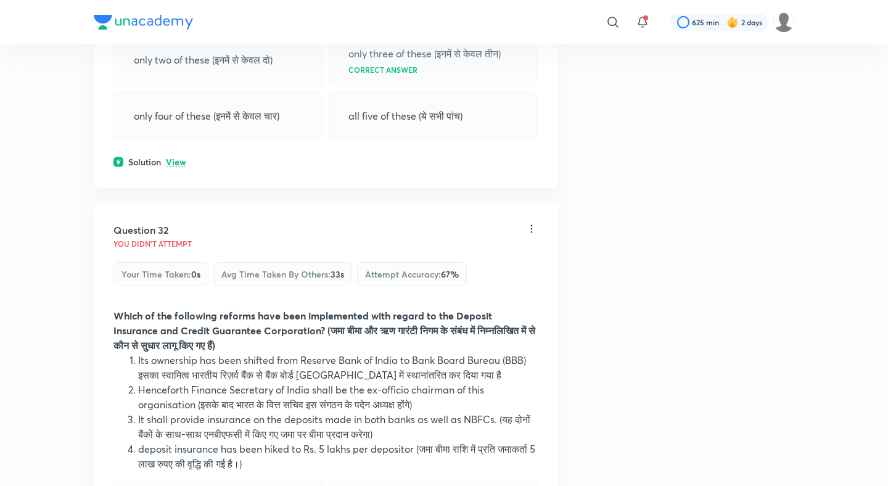
click at [173, 166] on p "View" at bounding box center [176, 162] width 20 height 9
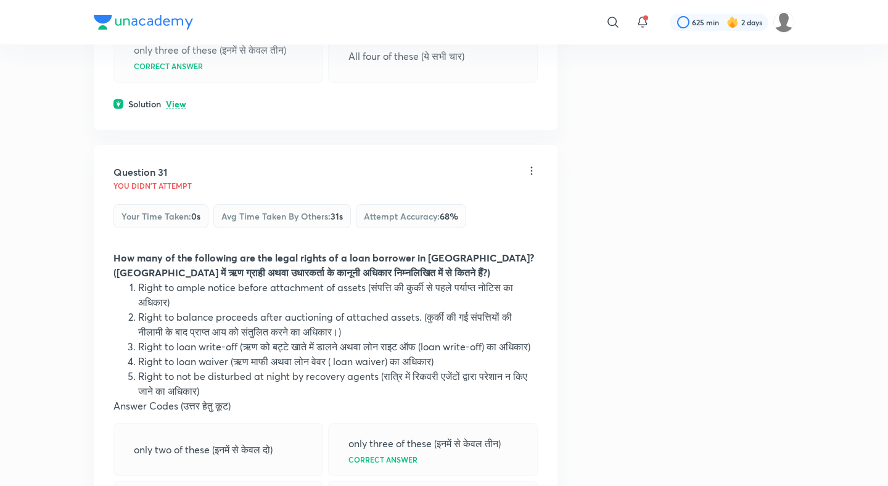
click at [181, 106] on p "View" at bounding box center [176, 104] width 20 height 9
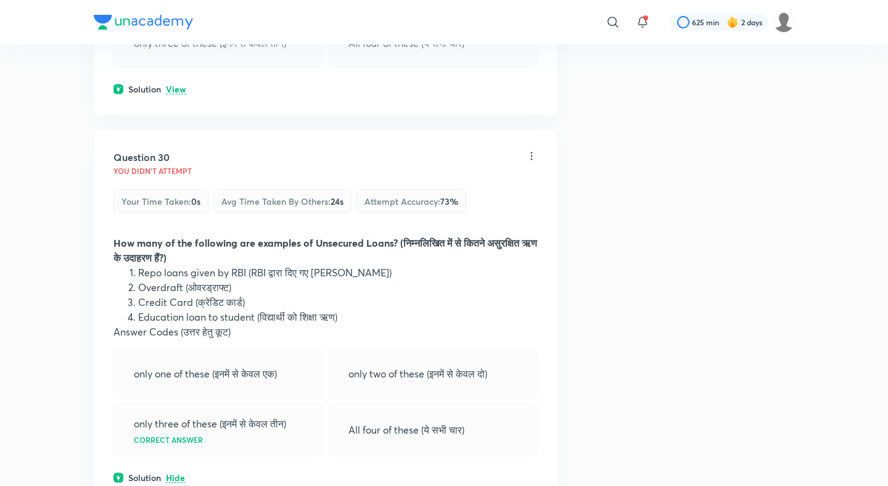
scroll to position [11881, 0]
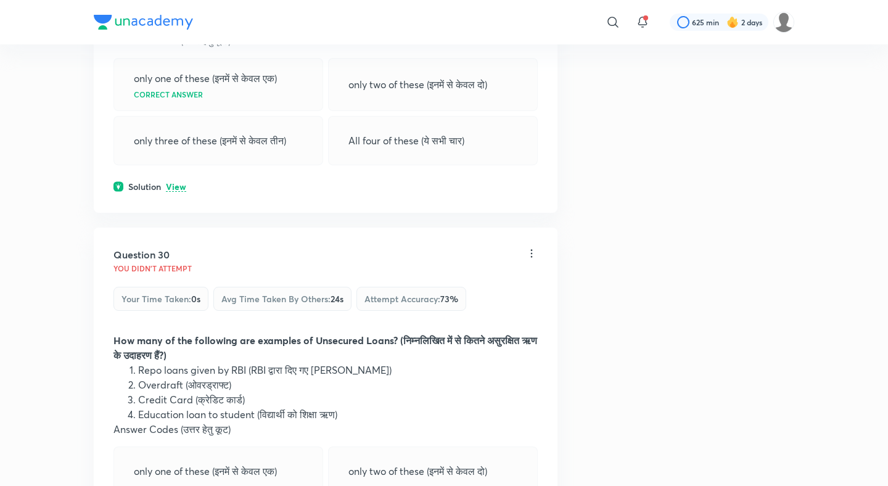
click at [174, 182] on p "View" at bounding box center [176, 186] width 20 height 9
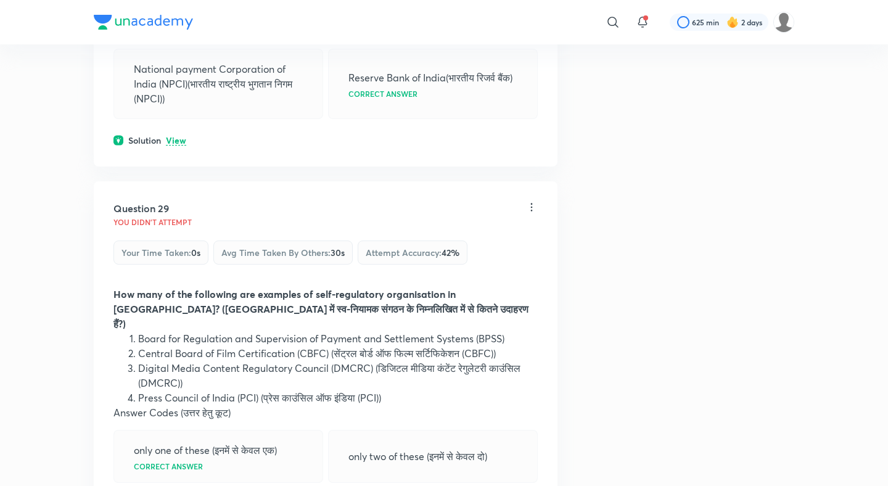
scroll to position [11506, 0]
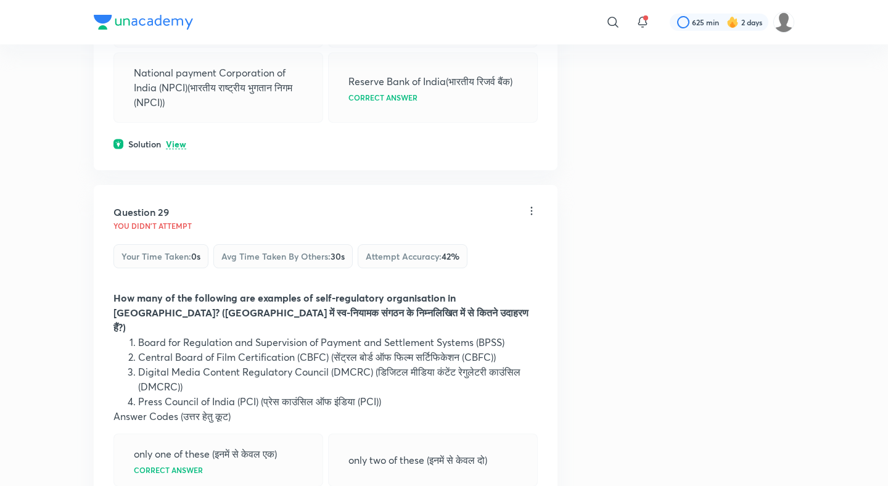
click at [175, 150] on div "Solution View" at bounding box center [325, 143] width 424 height 13
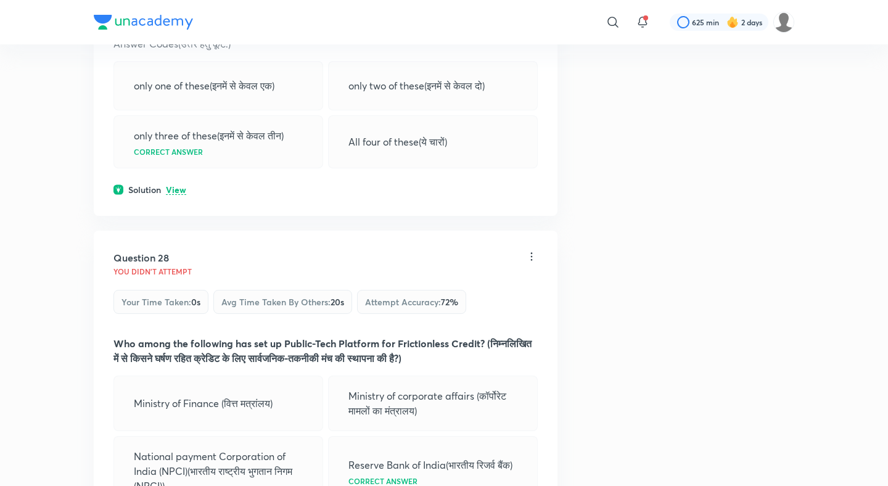
click at [171, 195] on p "View" at bounding box center [176, 190] width 20 height 9
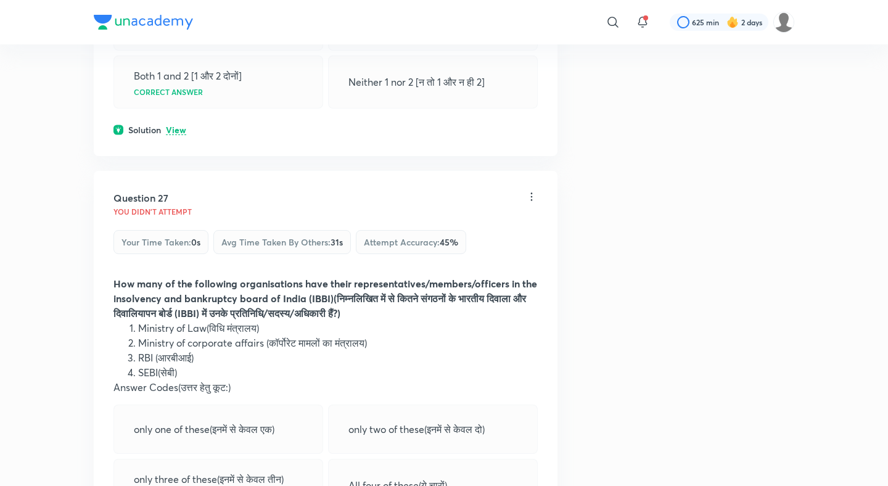
click at [180, 135] on p "View" at bounding box center [176, 130] width 20 height 9
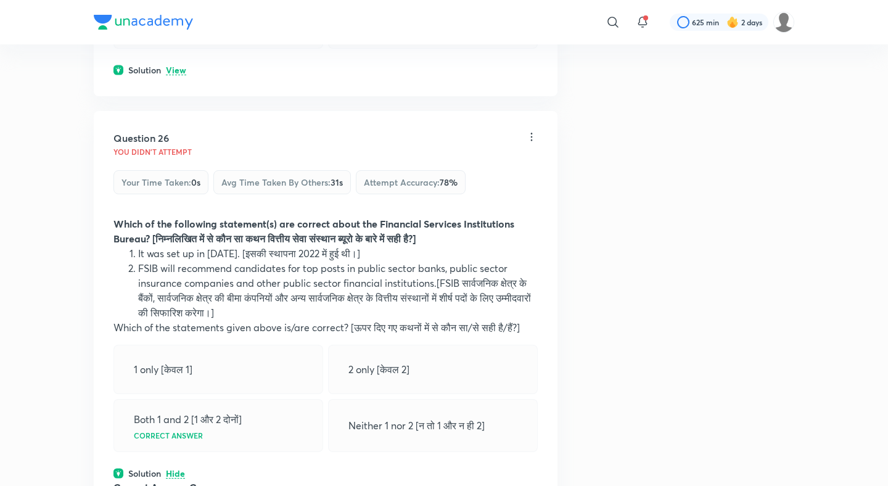
click at [180, 75] on p "View" at bounding box center [176, 70] width 20 height 9
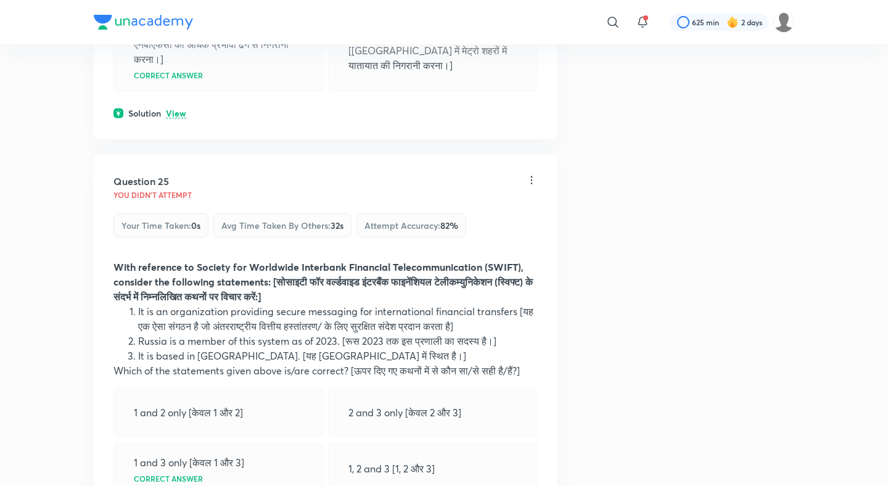
click at [181, 118] on p "View" at bounding box center [176, 113] width 20 height 9
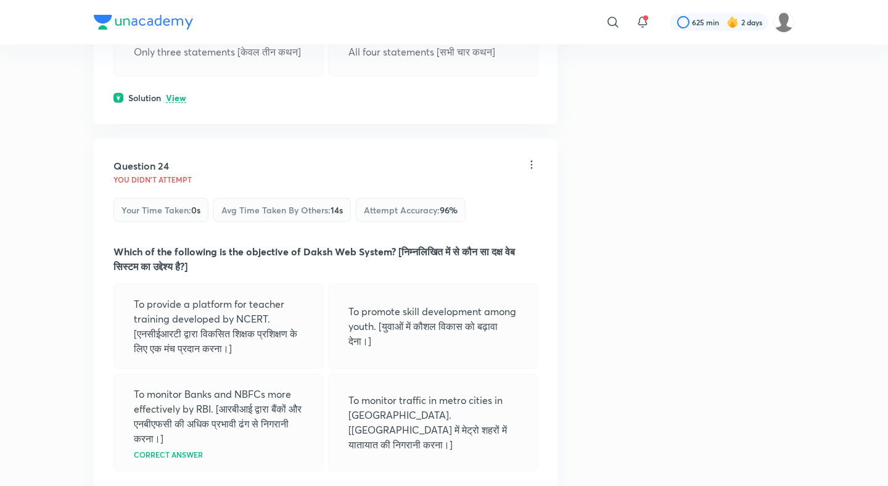
scroll to position [9590, 0]
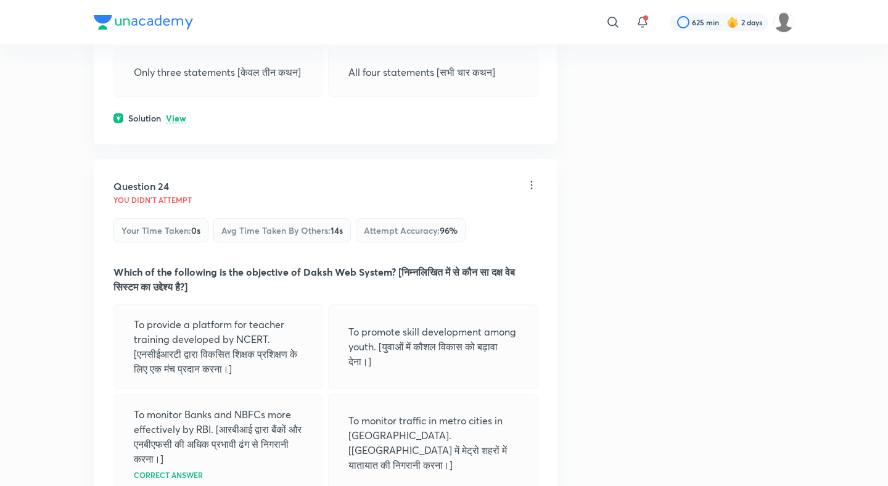
click at [179, 123] on p "View" at bounding box center [176, 118] width 20 height 9
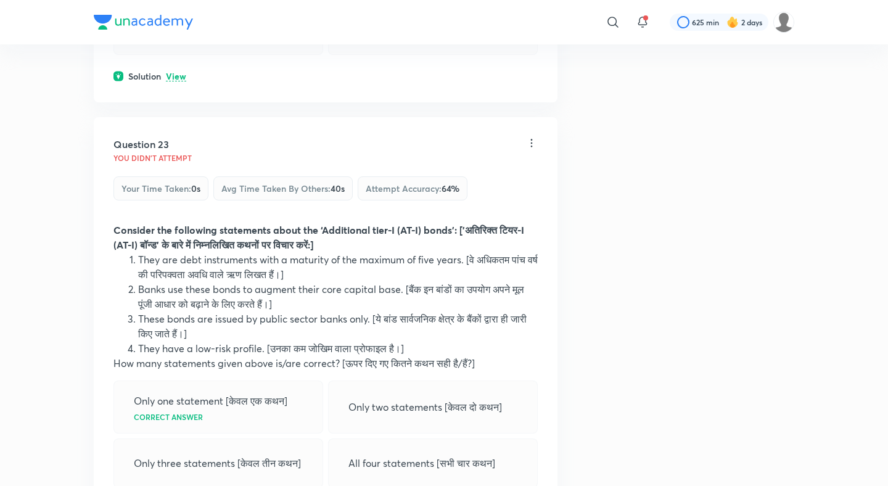
click at [179, 81] on p "View" at bounding box center [176, 76] width 20 height 9
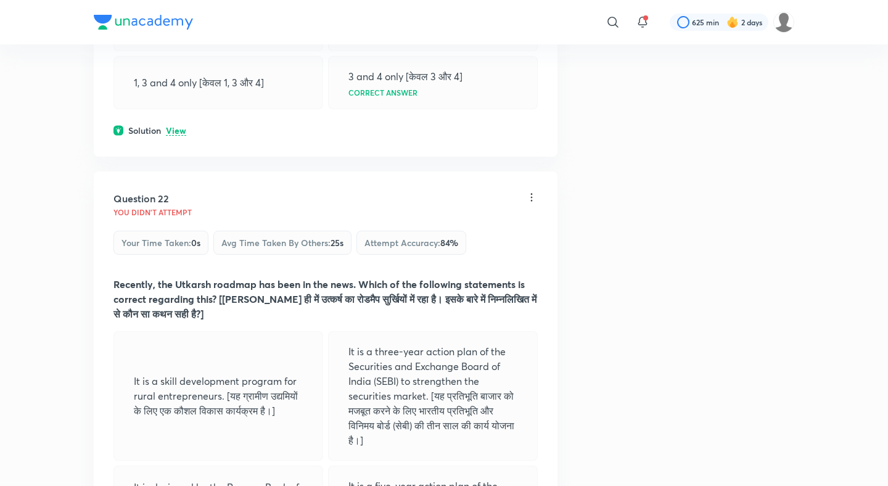
scroll to position [8646, 0]
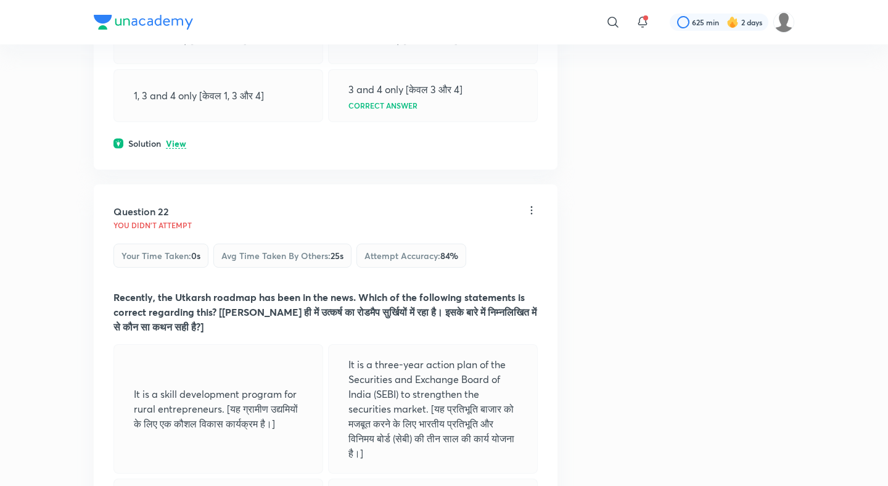
click at [174, 149] on p "View" at bounding box center [176, 143] width 20 height 9
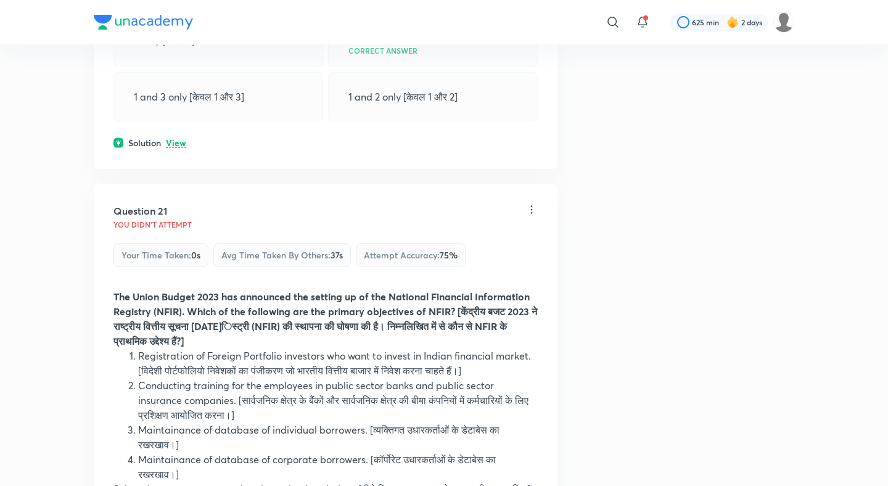
click at [174, 148] on p "View" at bounding box center [176, 143] width 20 height 9
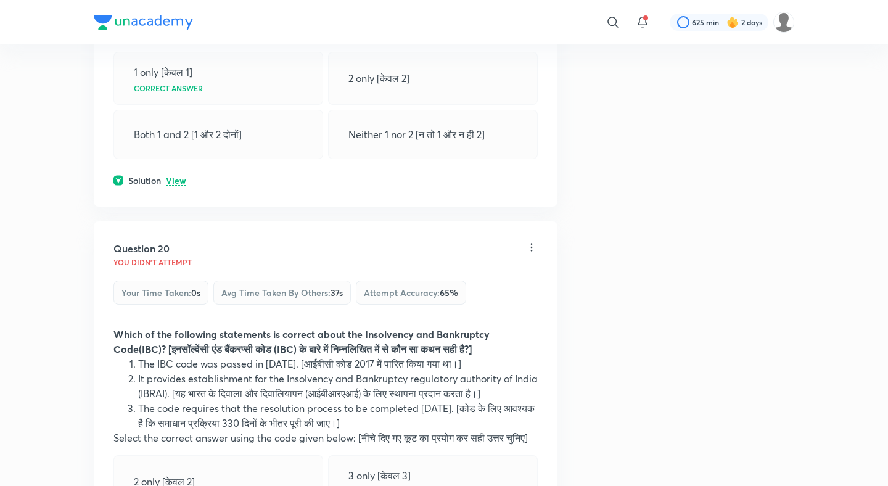
click at [176, 186] on p "View" at bounding box center [176, 180] width 20 height 9
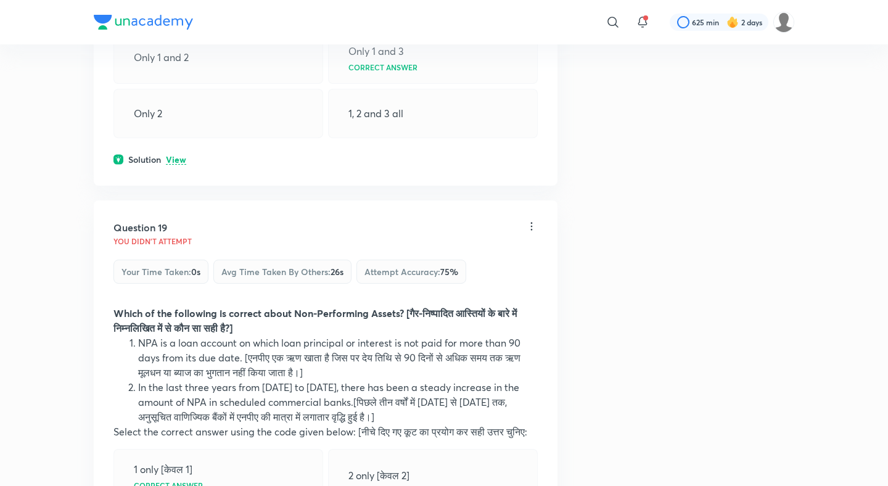
click at [178, 165] on p "View" at bounding box center [176, 159] width 20 height 9
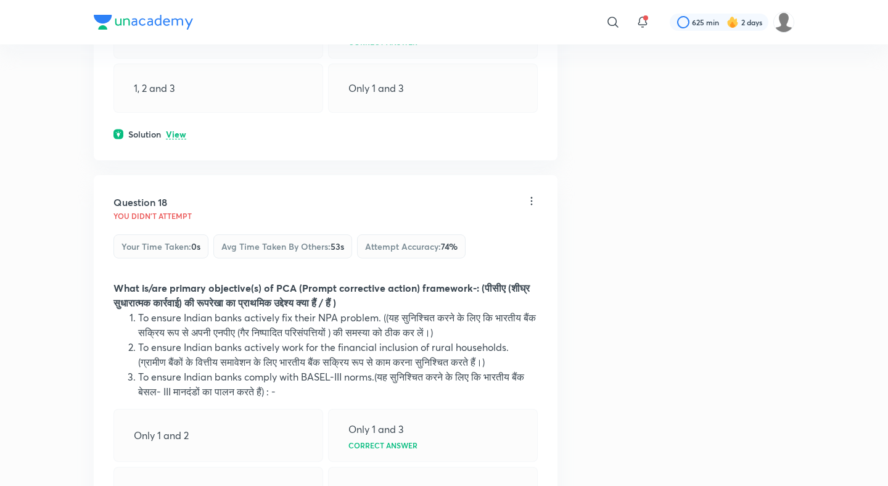
click at [179, 139] on p "View" at bounding box center [176, 134] width 20 height 9
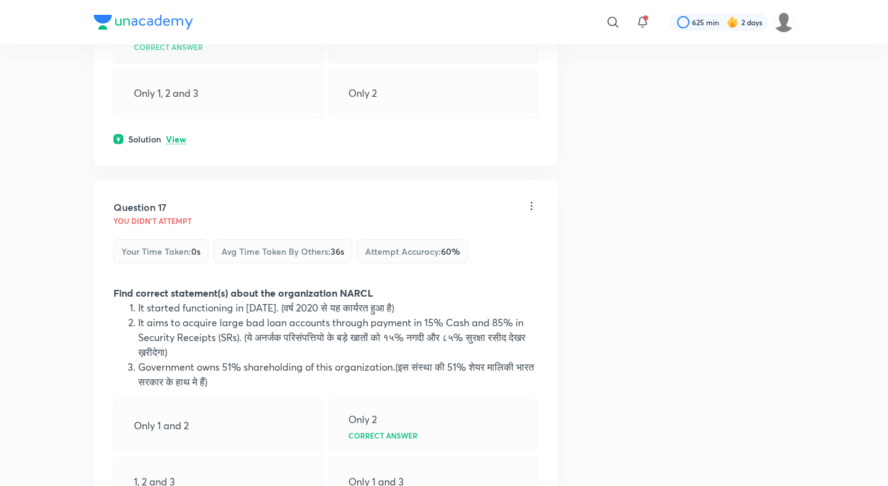
click at [178, 144] on p "View" at bounding box center [176, 139] width 20 height 9
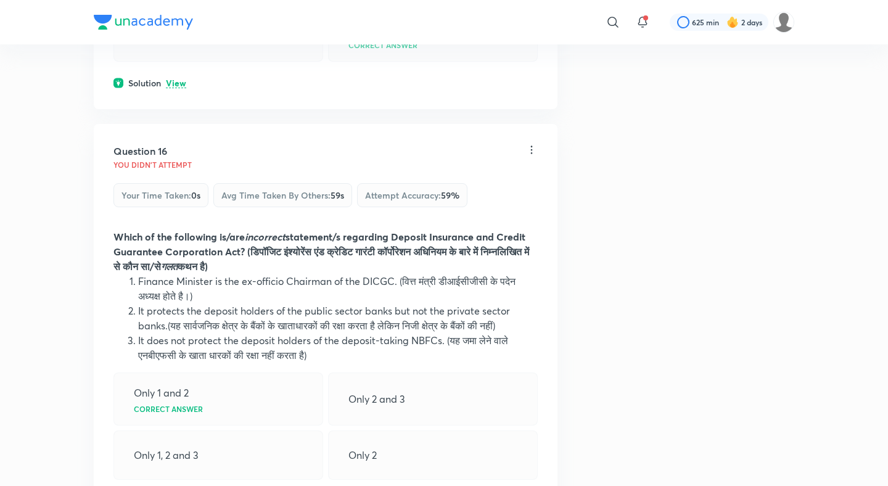
scroll to position [6130, 0]
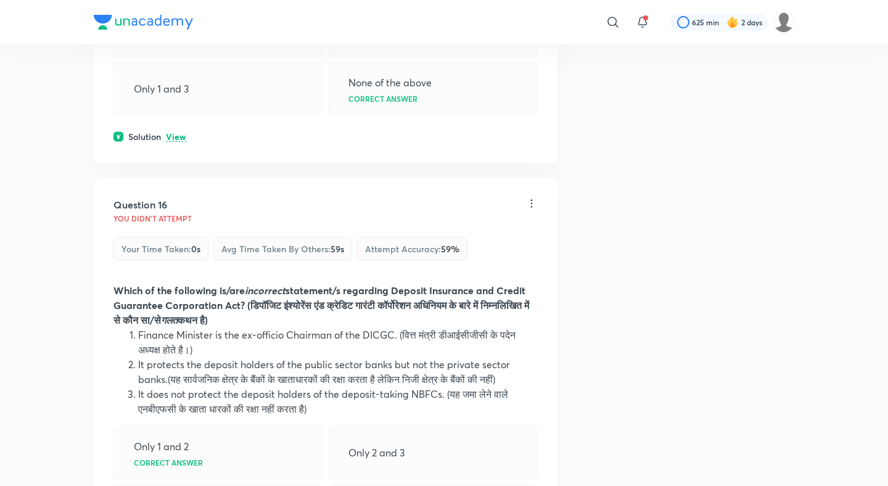
click at [178, 142] on p "View" at bounding box center [176, 137] width 20 height 9
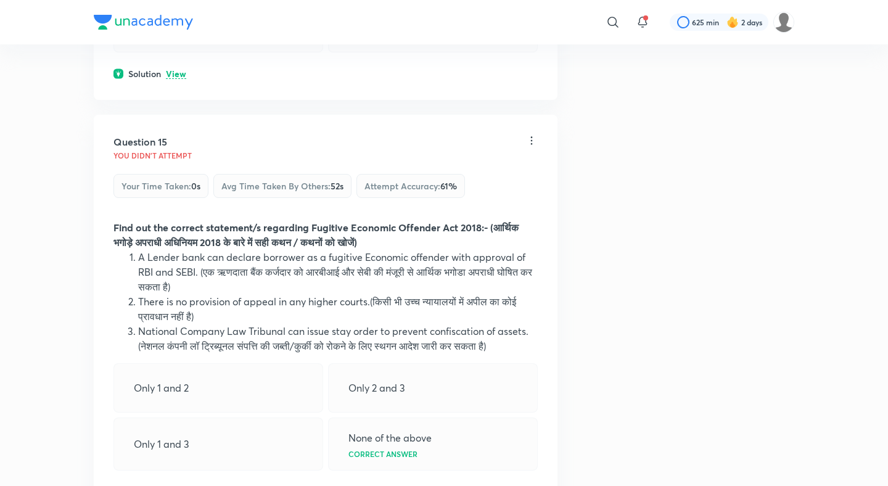
scroll to position [5760, 0]
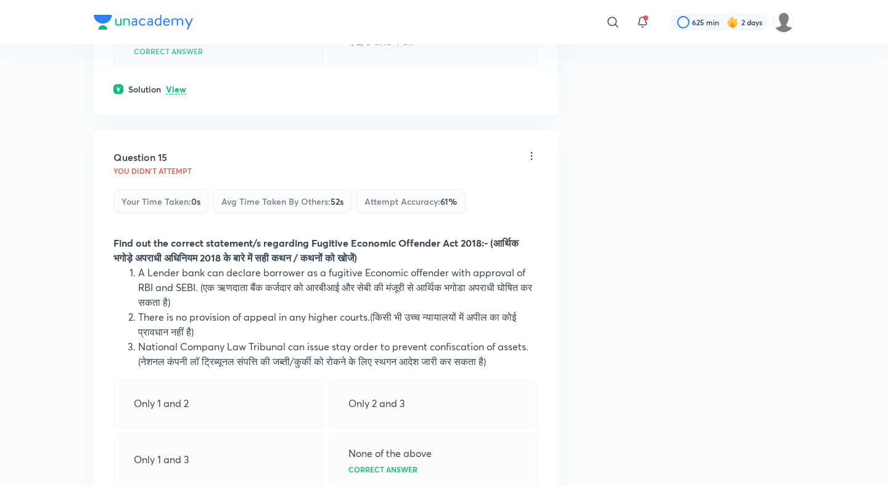
click at [178, 96] on div "Solution View" at bounding box center [325, 89] width 424 height 13
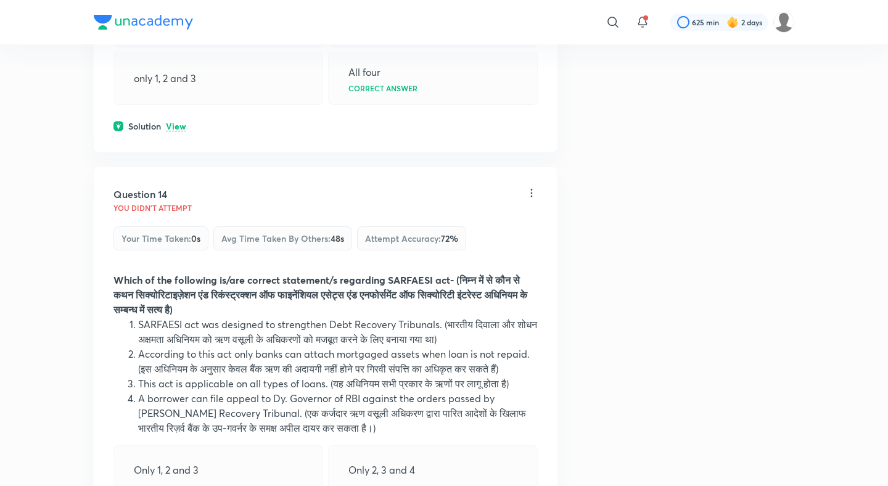
click at [166, 131] on p "View" at bounding box center [176, 126] width 20 height 9
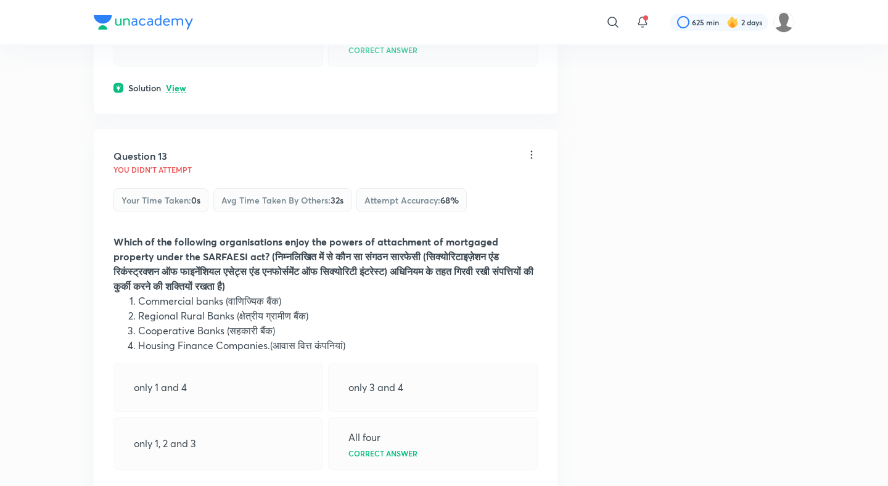
click at [171, 93] on p "View" at bounding box center [176, 88] width 20 height 9
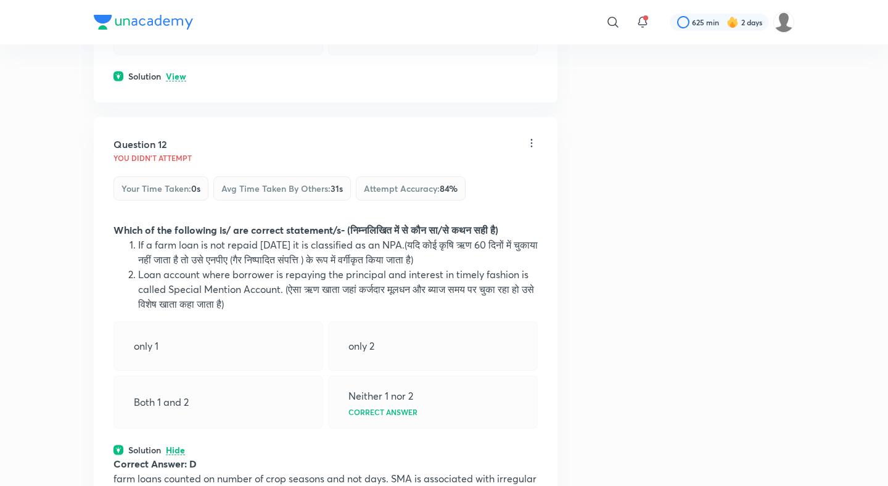
scroll to position [4498, 0]
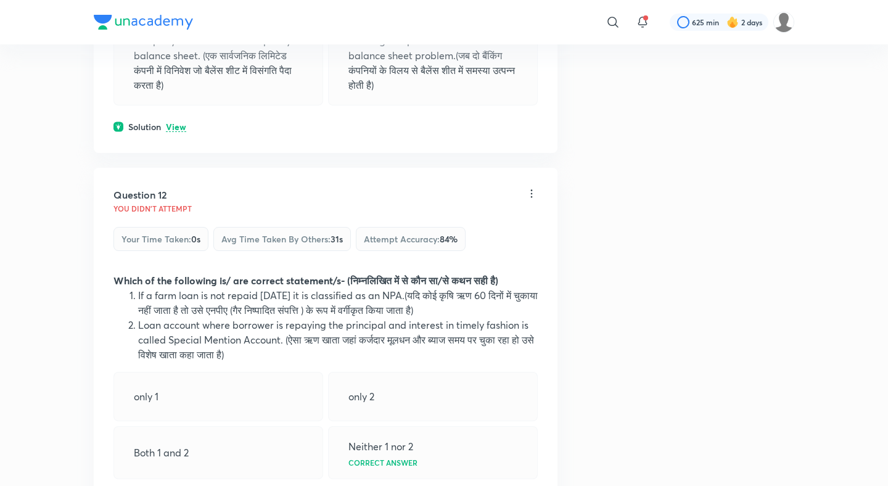
click at [172, 132] on p "View" at bounding box center [176, 127] width 20 height 9
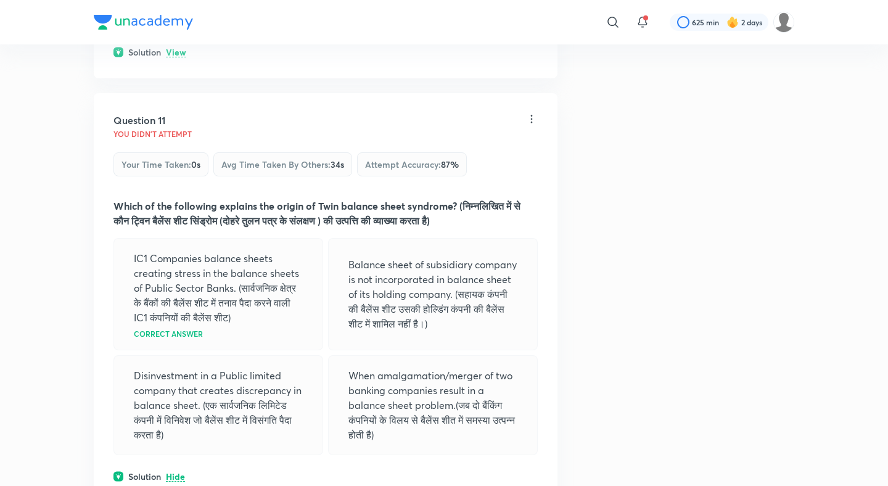
scroll to position [4123, 0]
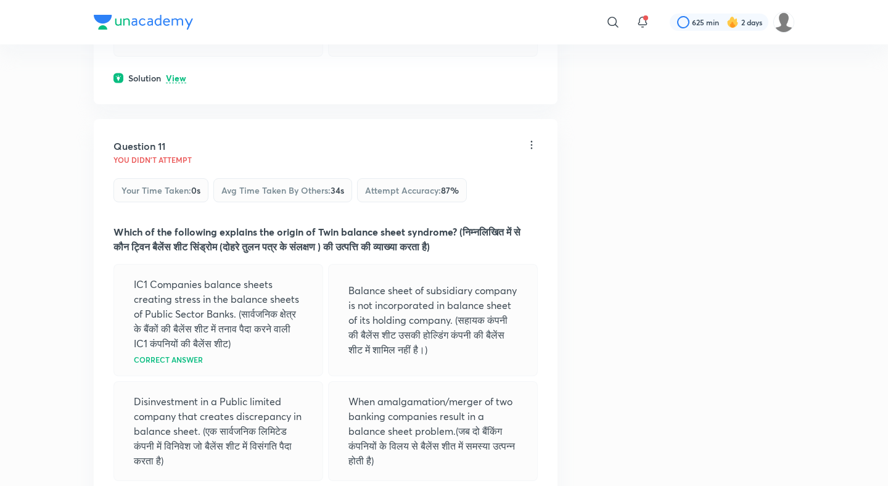
click at [176, 83] on p "View" at bounding box center [176, 78] width 20 height 9
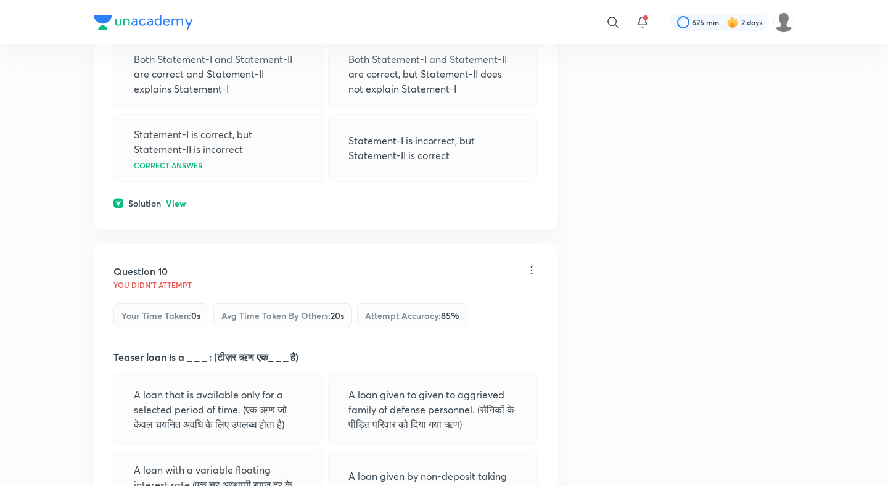
click at [182, 208] on p "View" at bounding box center [176, 203] width 20 height 9
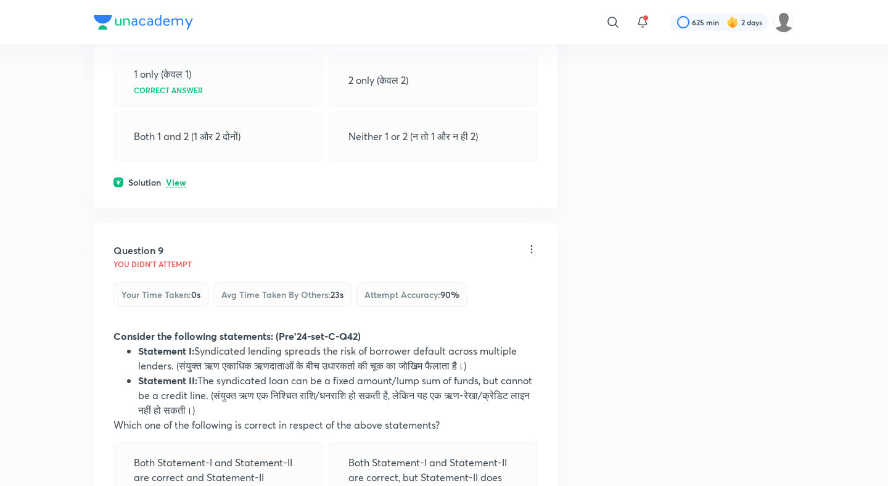
click at [174, 187] on p "View" at bounding box center [176, 182] width 20 height 9
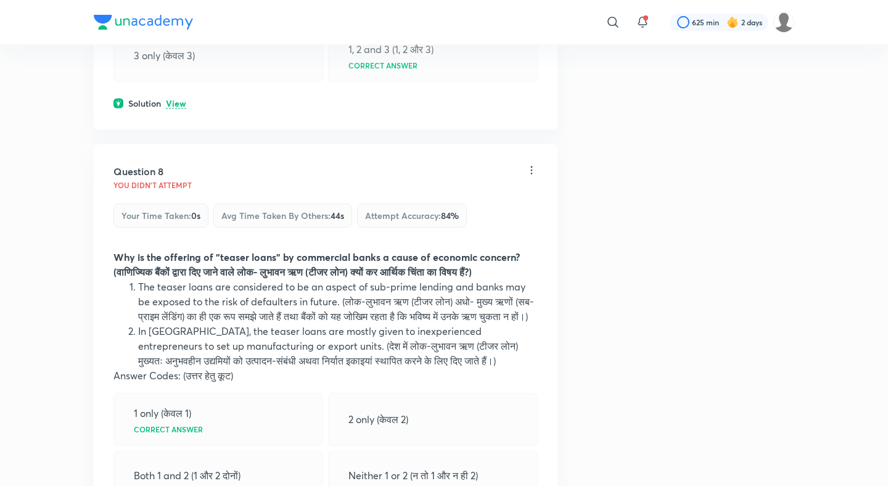
scroll to position [2889, 0]
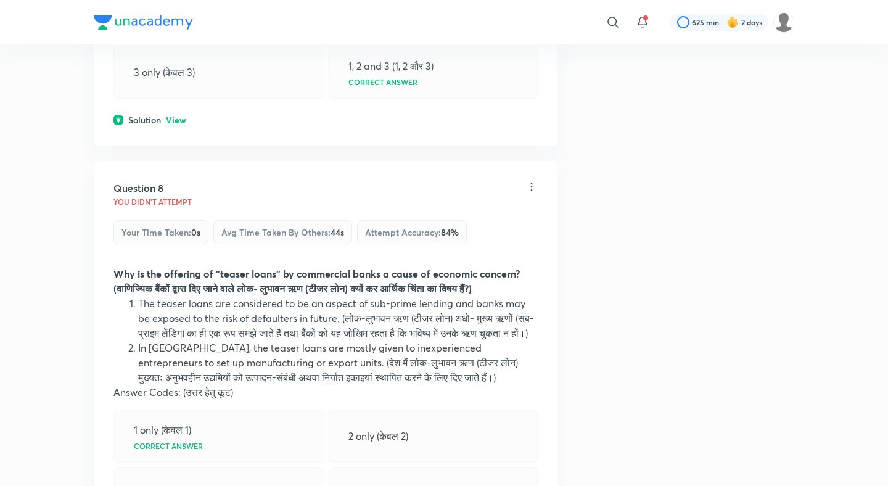
click at [179, 116] on p "View" at bounding box center [176, 120] width 20 height 9
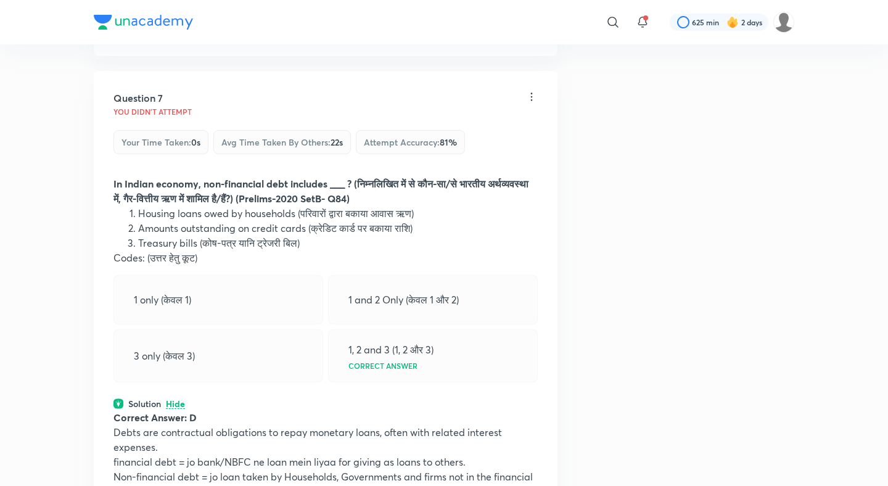
scroll to position [2353, 0]
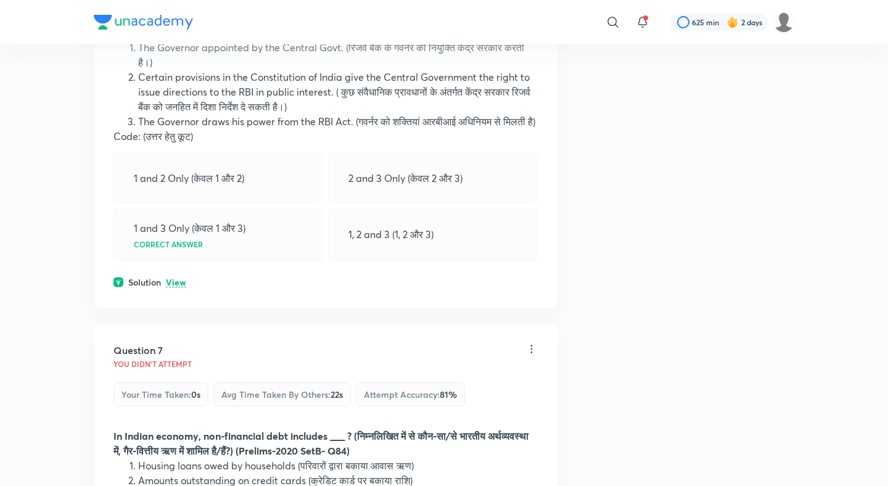
click at [178, 275] on div "Question 6 You didn't Attempt Your time taken : 0s Avg time taken by others : 3…" at bounding box center [326, 114] width 464 height 388
click at [178, 284] on p "View" at bounding box center [176, 282] width 20 height 9
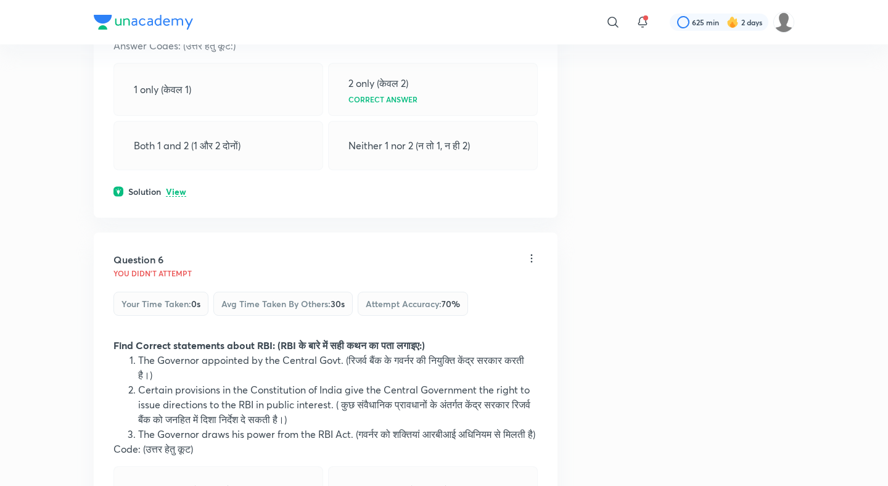
scroll to position [2031, 0]
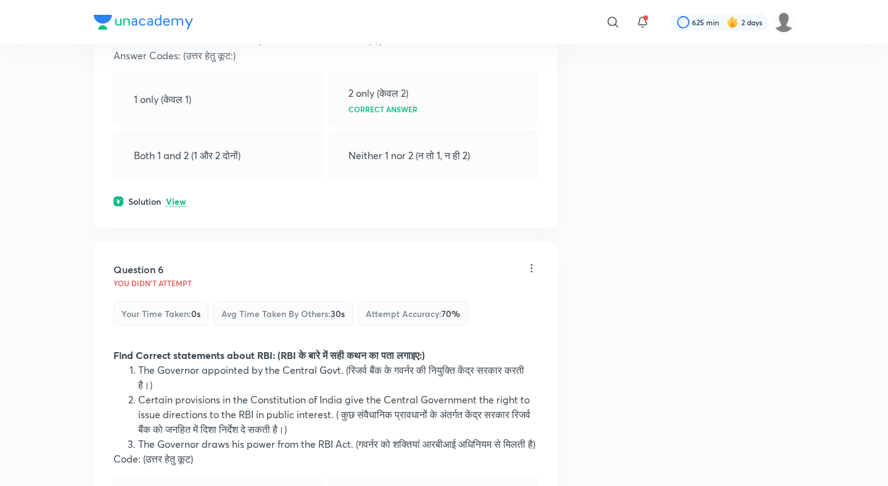
click at [179, 195] on div "Solution View" at bounding box center [325, 201] width 424 height 13
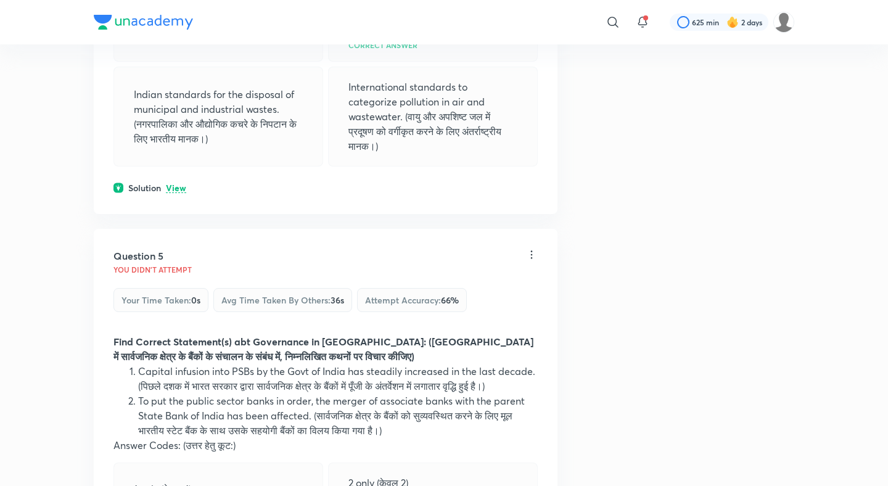
scroll to position [1630, 0]
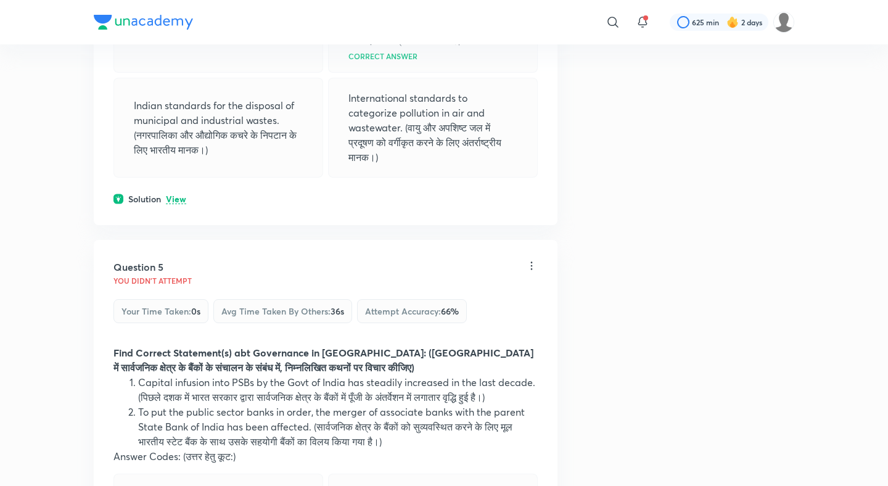
click at [179, 191] on div "Question 4 You didn't Attempt Your time taken : 0s Avg time taken by others : 2…" at bounding box center [326, 20] width 464 height 409
click at [180, 192] on div "Solution View" at bounding box center [325, 198] width 424 height 13
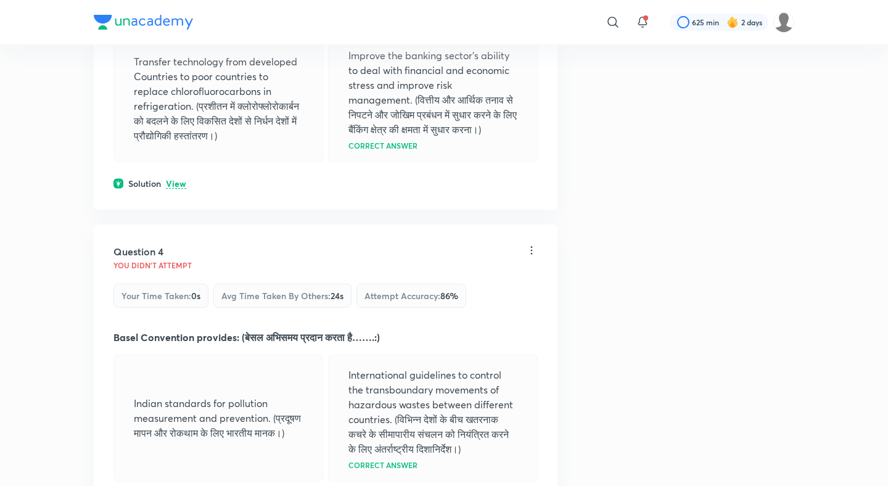
click at [179, 181] on p "View" at bounding box center [176, 183] width 20 height 9
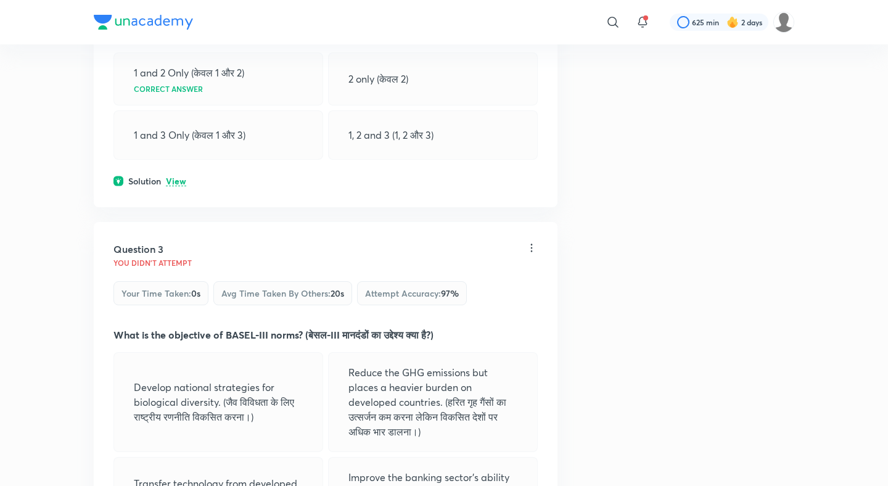
click at [179, 181] on p "View" at bounding box center [176, 181] width 20 height 9
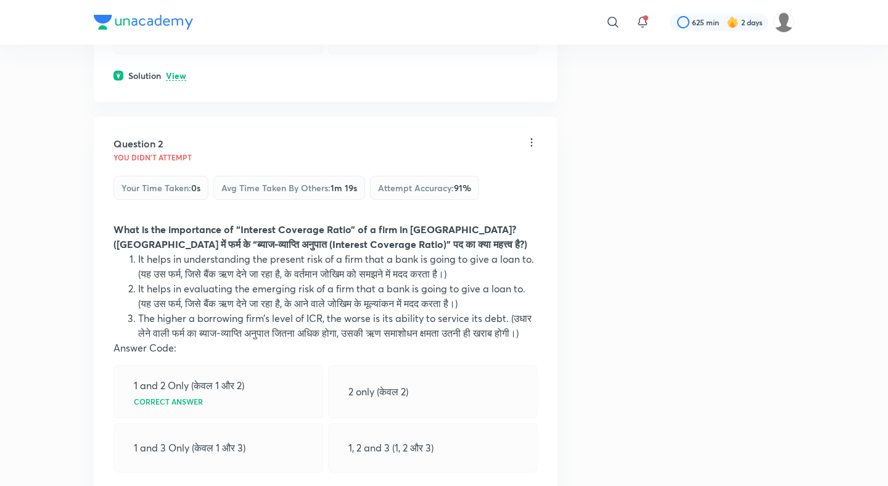
scroll to position [459, 0]
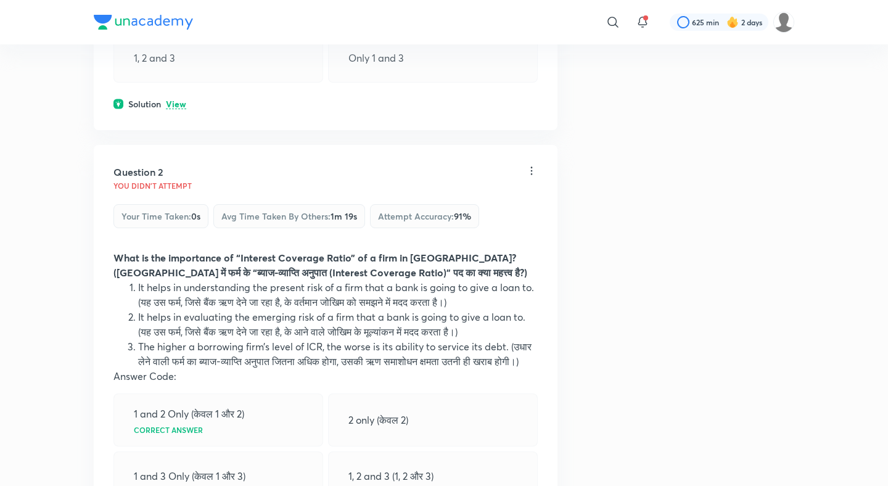
click at [182, 104] on p "View" at bounding box center [176, 104] width 20 height 9
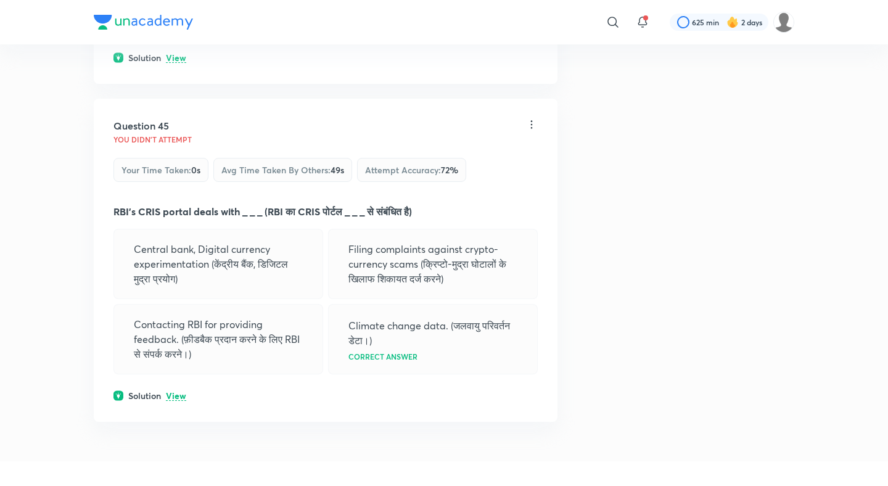
scroll to position [17189, 0]
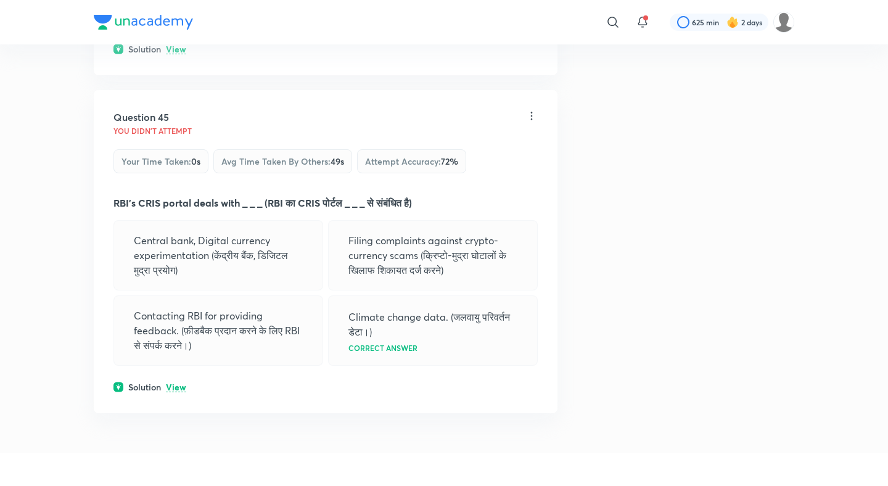
click at [177, 392] on p "View" at bounding box center [176, 387] width 20 height 9
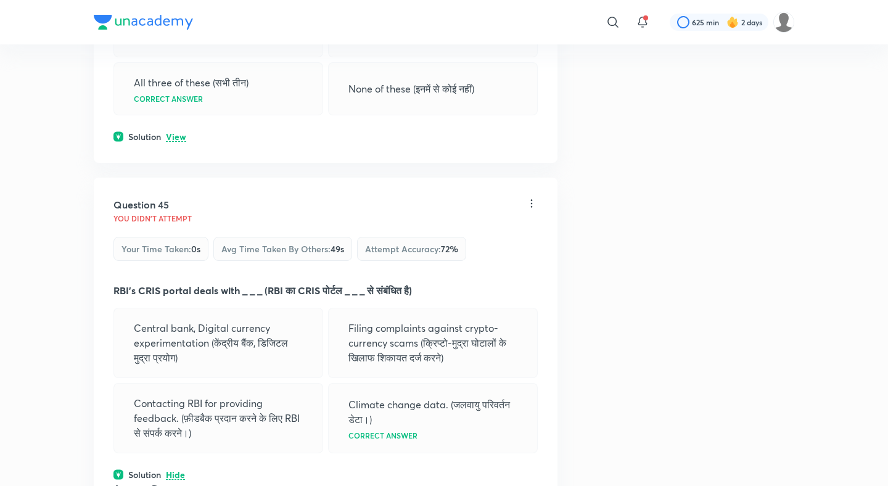
scroll to position [17092, 0]
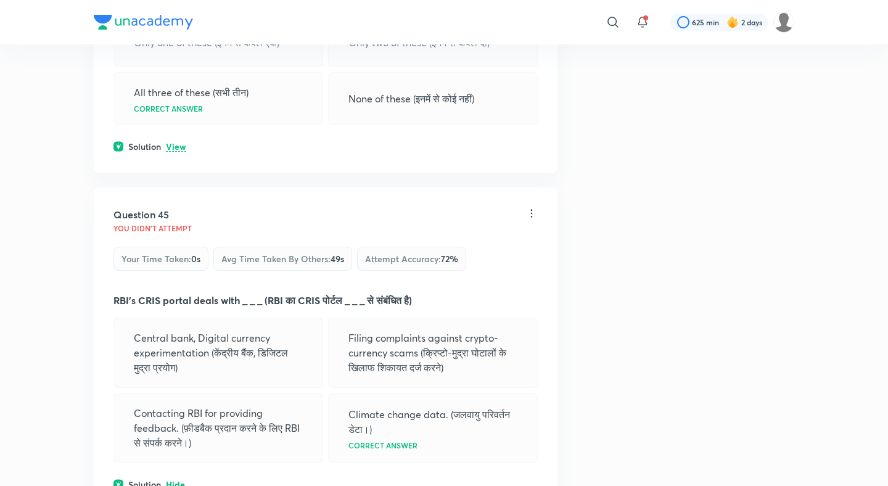
click at [173, 152] on p "View" at bounding box center [176, 146] width 20 height 9
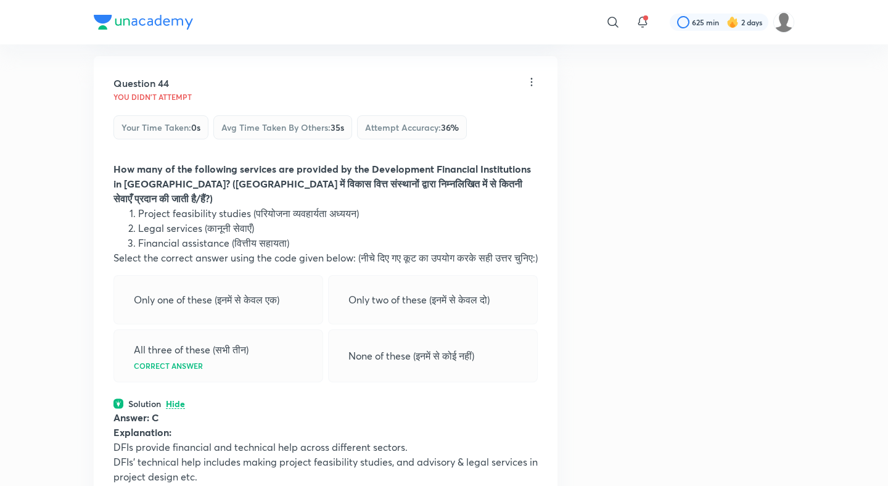
scroll to position [16819, 0]
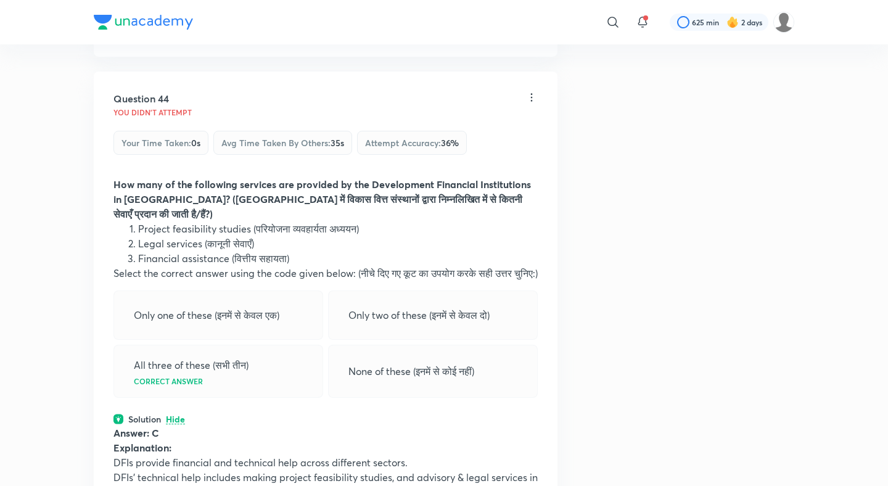
click at [178, 36] on p "View" at bounding box center [176, 31] width 20 height 9
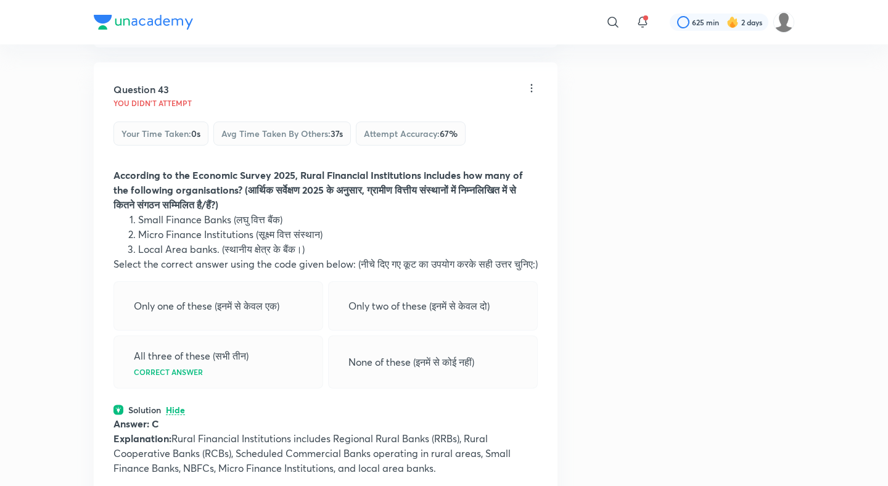
scroll to position [16385, 0]
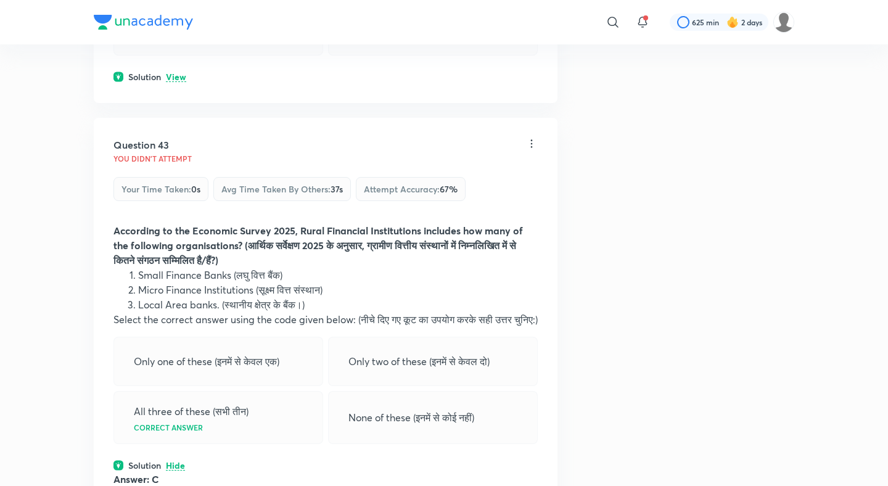
click at [169, 82] on p "View" at bounding box center [176, 77] width 20 height 9
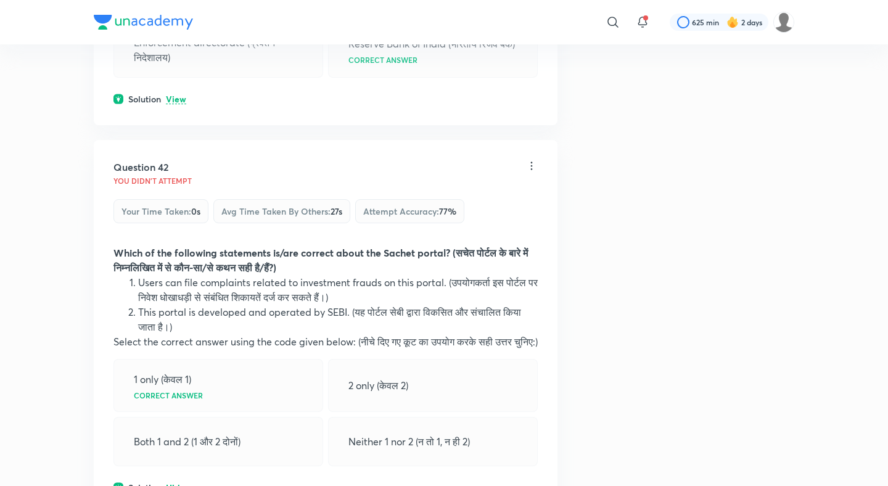
scroll to position [15912, 0]
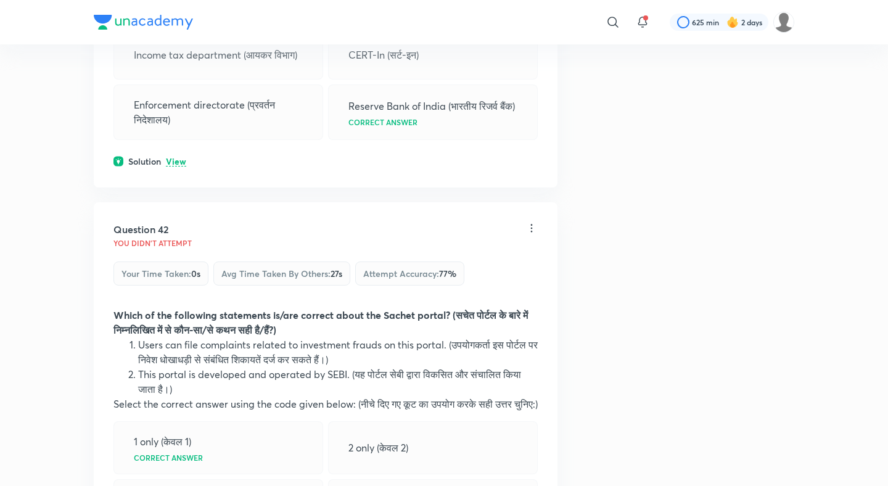
click at [170, 161] on div "Question 41 You didn't Attempt Your time taken : 0s Avg time taken by others : …" at bounding box center [326, 36] width 464 height 302
click at [174, 166] on div "Question 41 You didn't Attempt Your time taken : 0s Avg time taken by others : …" at bounding box center [326, 36] width 464 height 302
click at [174, 168] on div "Solution View" at bounding box center [325, 161] width 424 height 13
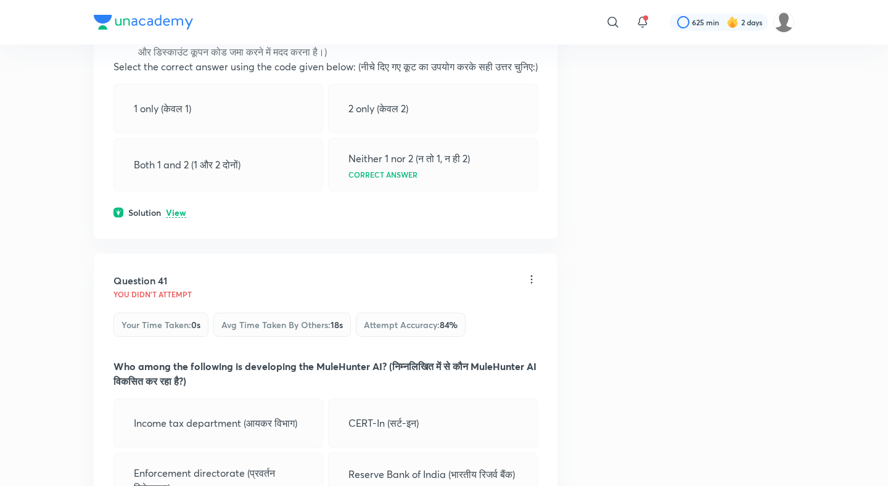
scroll to position [15538, 0]
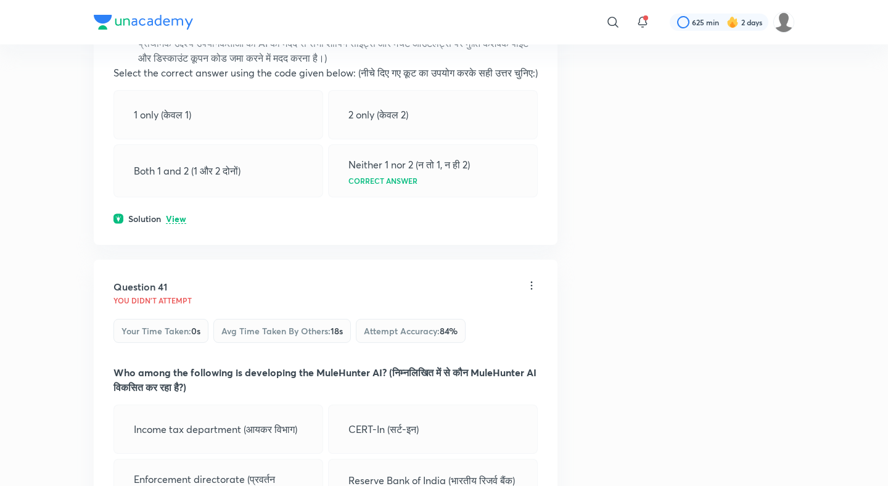
click at [177, 216] on p "View" at bounding box center [176, 219] width 20 height 9
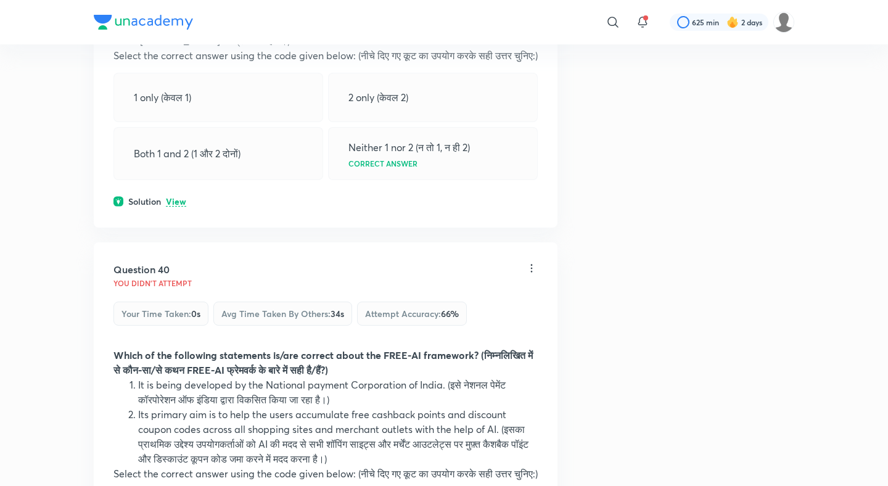
scroll to position [15121, 0]
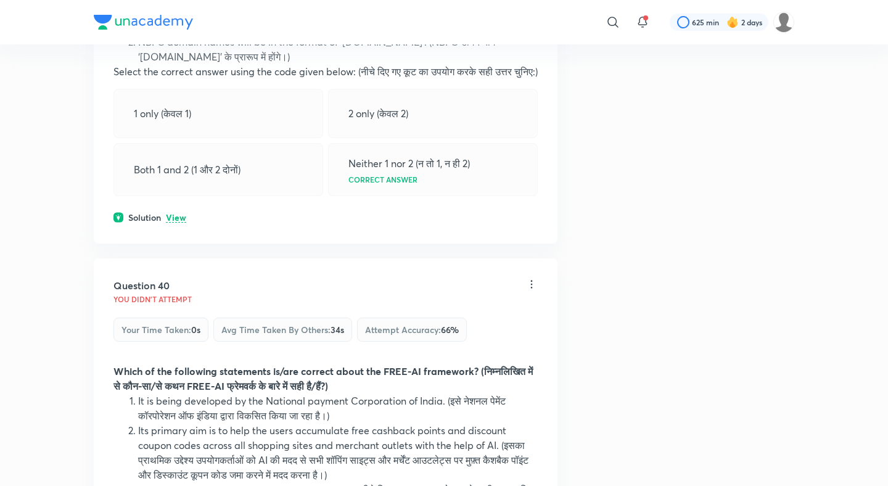
click at [178, 213] on p "View" at bounding box center [176, 217] width 20 height 9
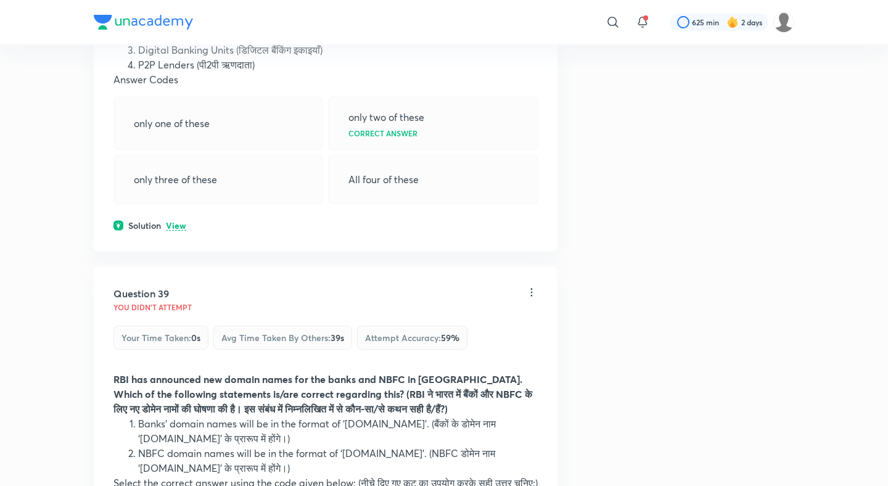
scroll to position [14669, 0]
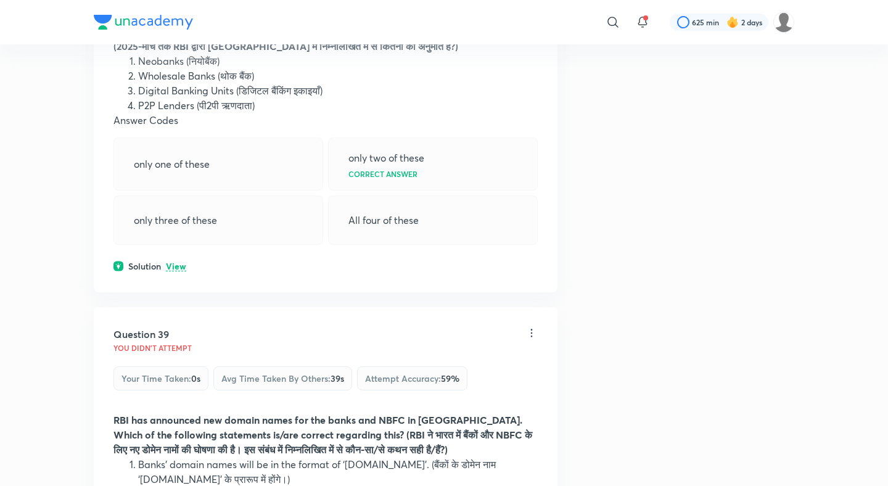
click at [177, 229] on div "Question 38 You didn't Attempt Your time taken : 0s Avg time taken by others : …" at bounding box center [326, 106] width 464 height 374
click at [177, 262] on p "View" at bounding box center [176, 266] width 20 height 9
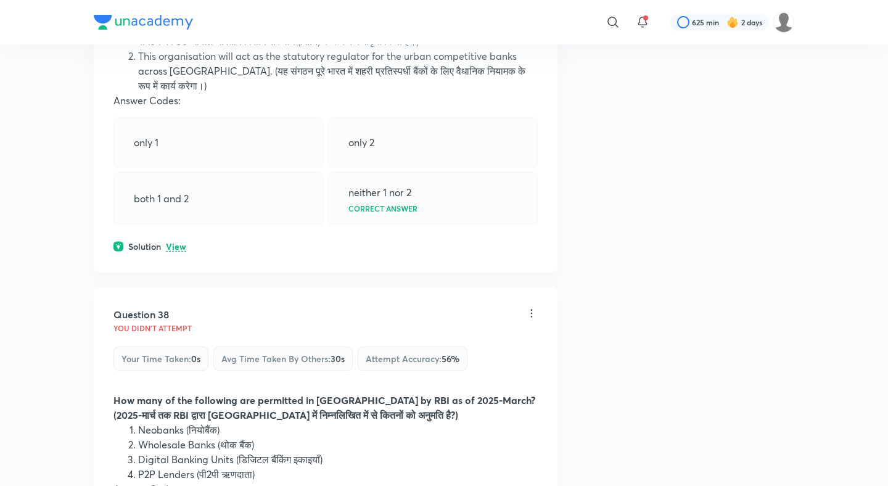
scroll to position [14289, 0]
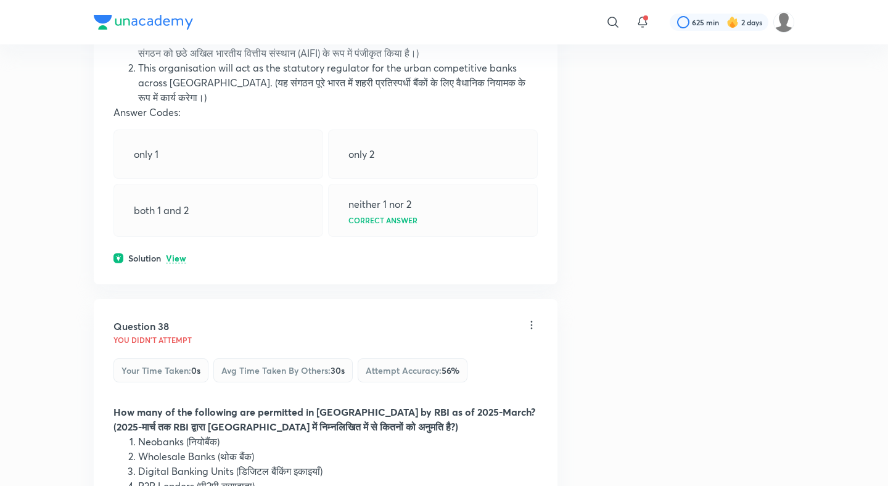
click at [178, 254] on p "View" at bounding box center [176, 258] width 20 height 9
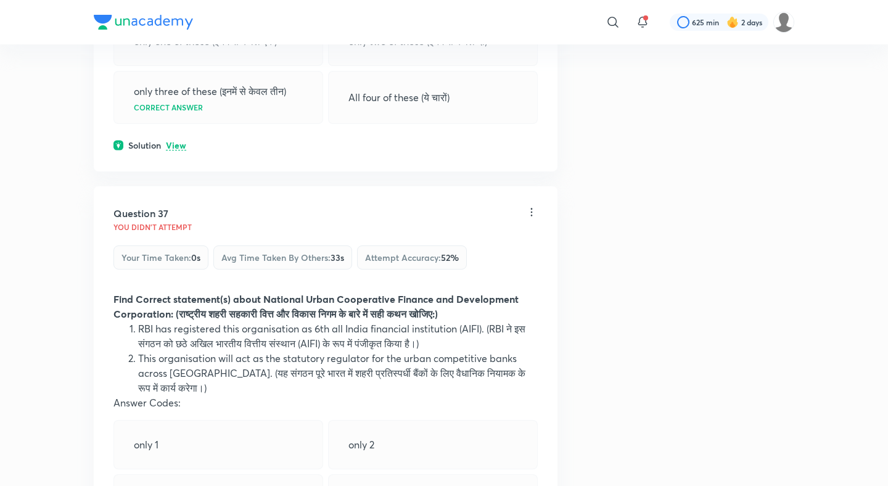
scroll to position [13996, 0]
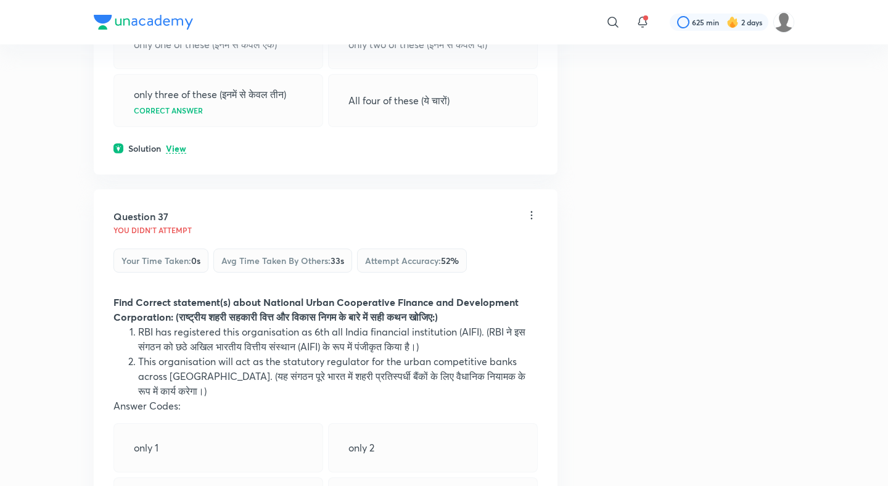
click at [176, 144] on p "View" at bounding box center [176, 148] width 20 height 9
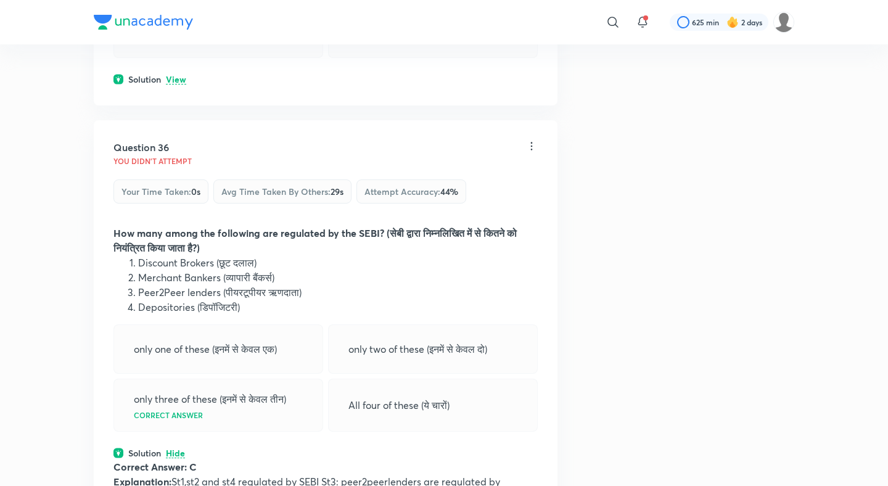
scroll to position [13646, 0]
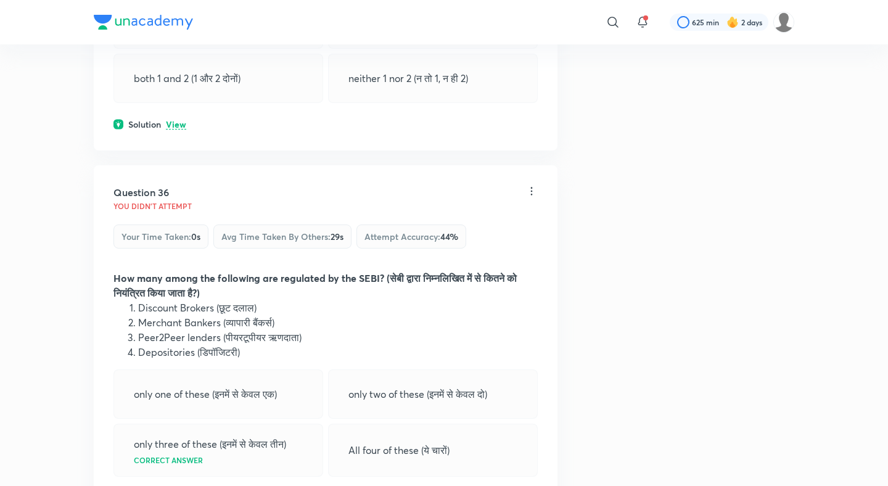
click at [176, 120] on p "View" at bounding box center [176, 124] width 20 height 9
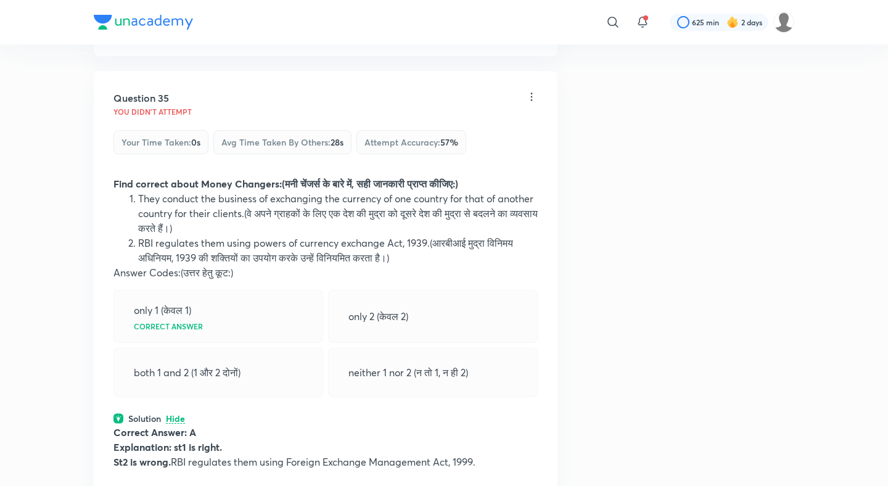
scroll to position [13233, 0]
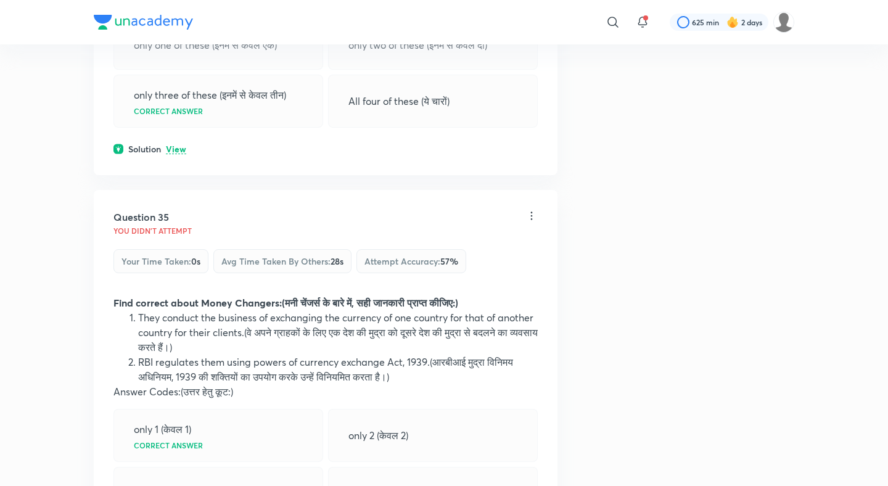
click at [174, 145] on p "View" at bounding box center [176, 149] width 20 height 9
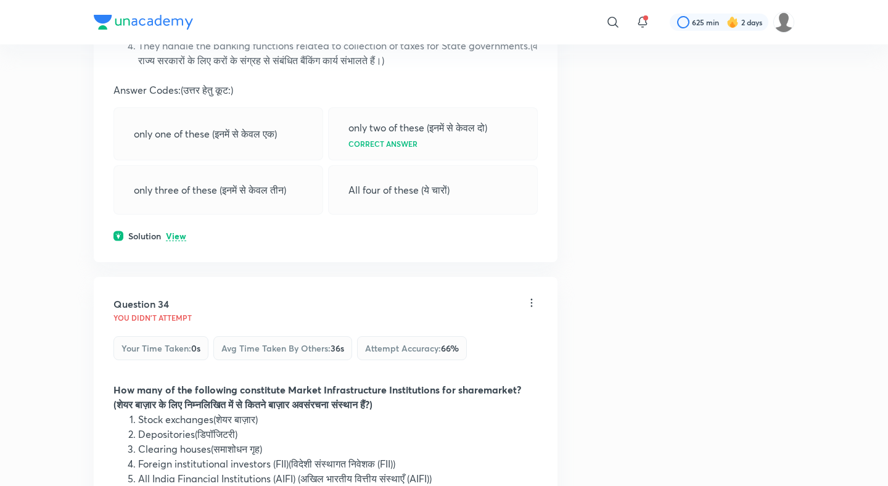
scroll to position [12728, 0]
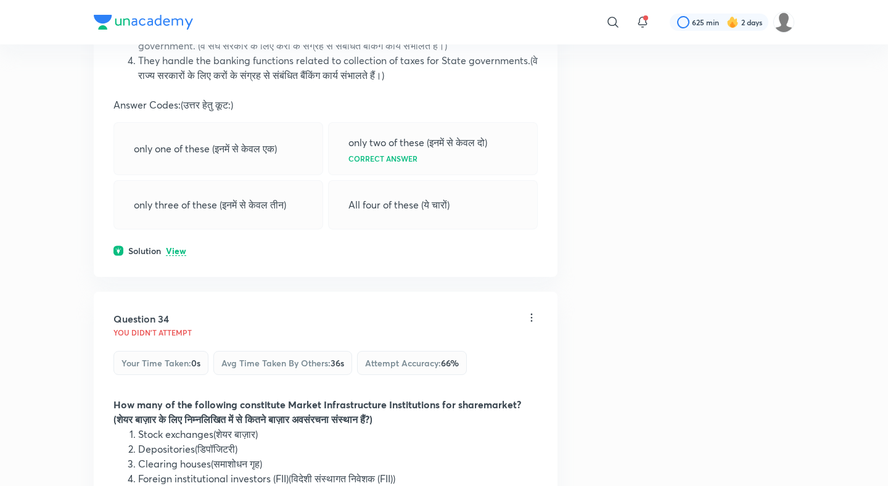
click at [172, 247] on div "Question 33 You didn't Attempt Your time taken : 0s Avg time taken by others : …" at bounding box center [326, 60] width 464 height 433
click at [174, 247] on p "View" at bounding box center [176, 251] width 20 height 9
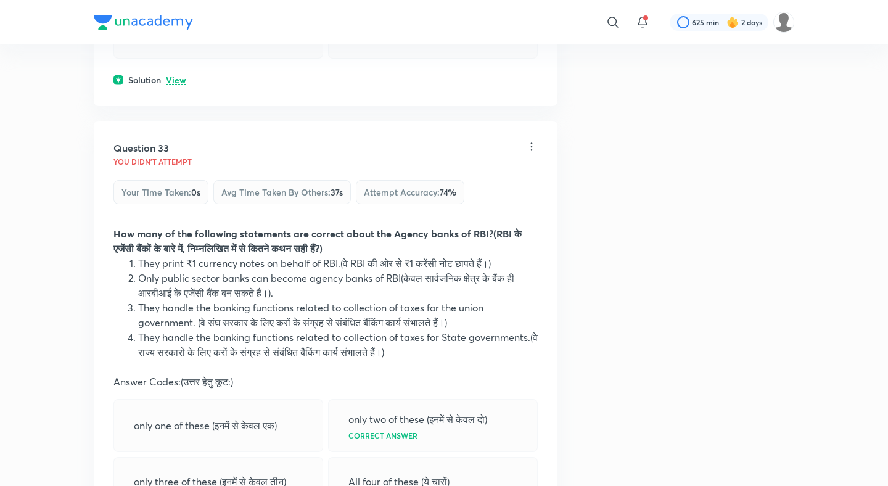
scroll to position [12361, 0]
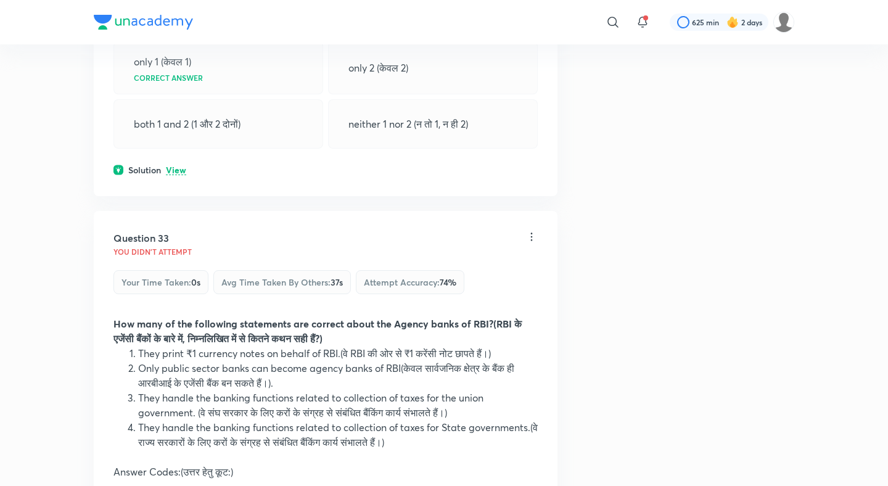
click at [178, 166] on p "View" at bounding box center [176, 170] width 20 height 9
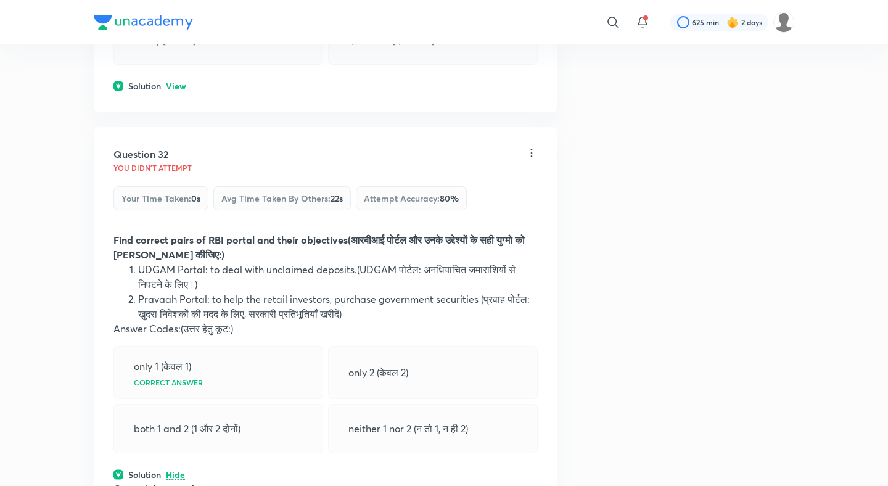
scroll to position [12037, 0]
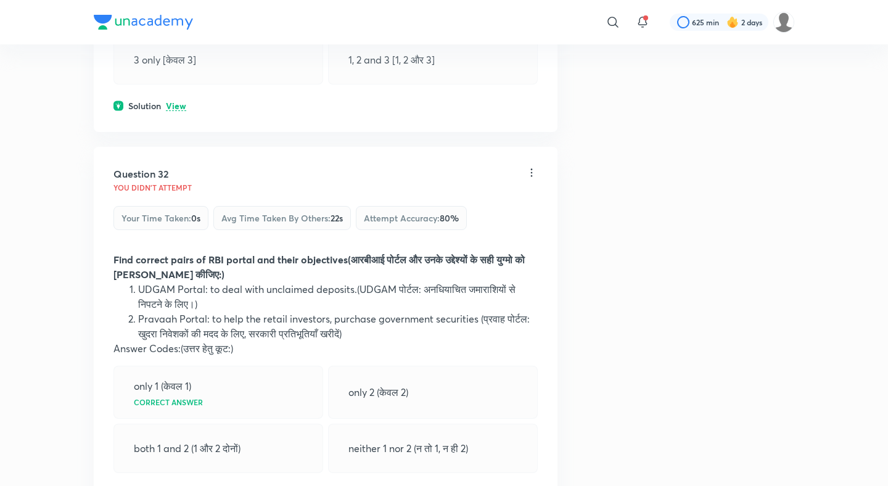
click at [177, 102] on p "View" at bounding box center [176, 106] width 20 height 9
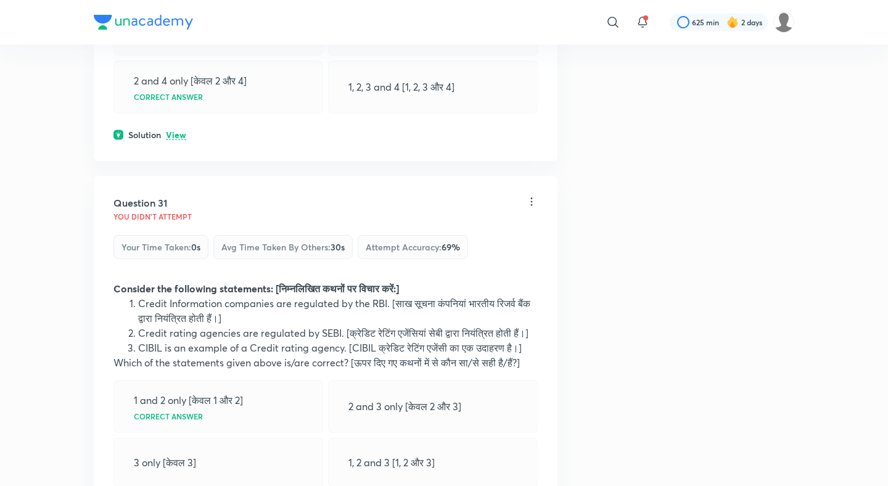
scroll to position [11611, 0]
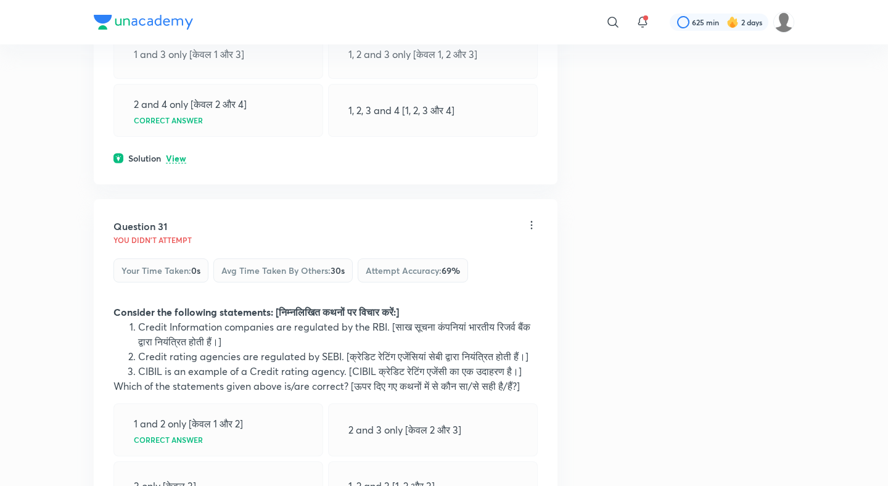
click at [176, 154] on p "View" at bounding box center [176, 158] width 20 height 9
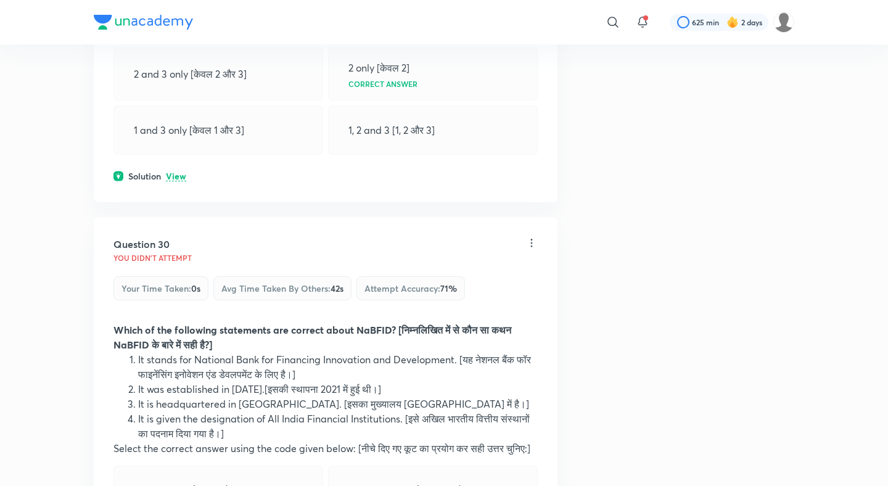
click at [174, 172] on p "View" at bounding box center [176, 176] width 20 height 9
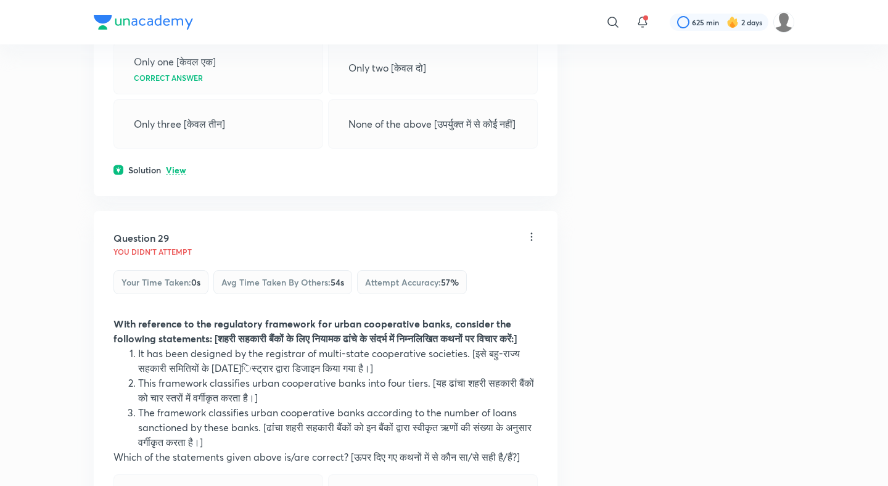
scroll to position [10743, 0]
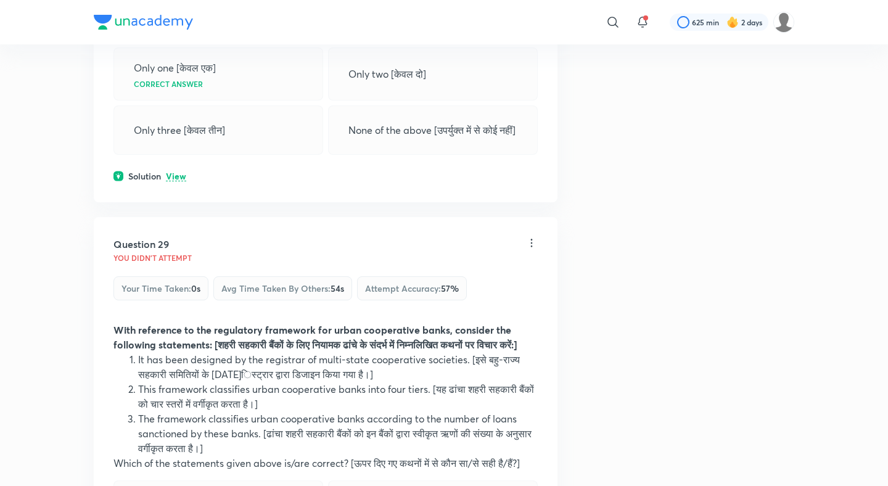
click at [174, 157] on div "Question 28 You didn't Attempt Your time taken : 0s Avg time taken by others : …" at bounding box center [326, 22] width 464 height 359
click at [174, 172] on p "View" at bounding box center [176, 176] width 20 height 9
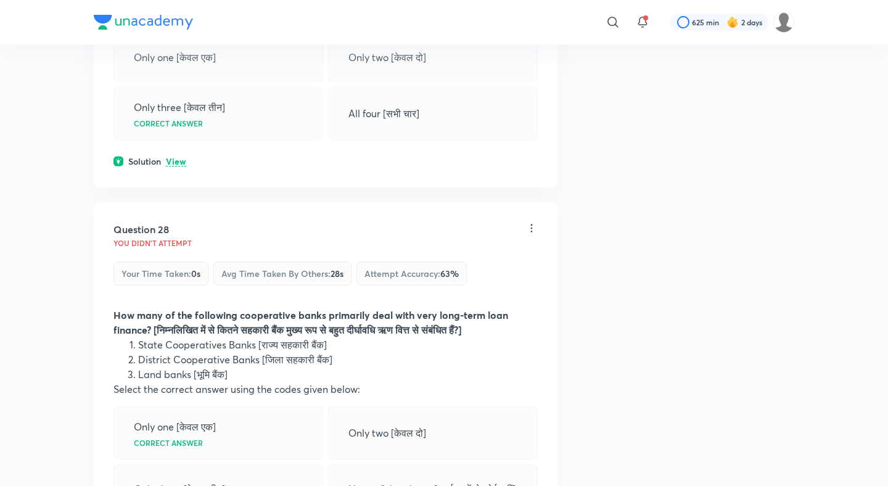
click at [176, 157] on p "View" at bounding box center [176, 161] width 20 height 9
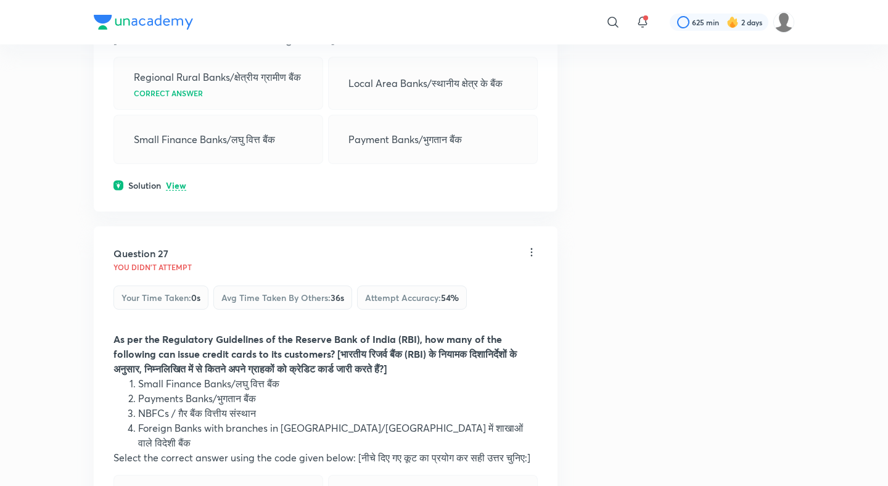
click at [175, 181] on p "View" at bounding box center [176, 185] width 20 height 9
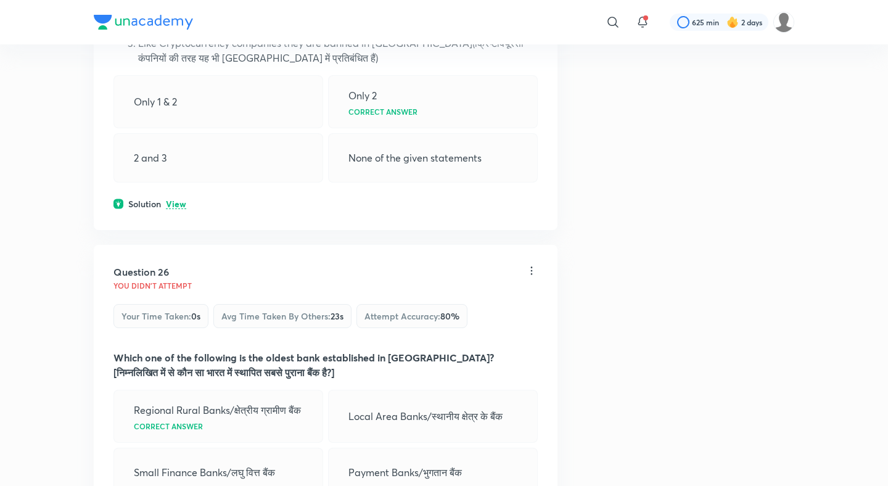
scroll to position [9592, 0]
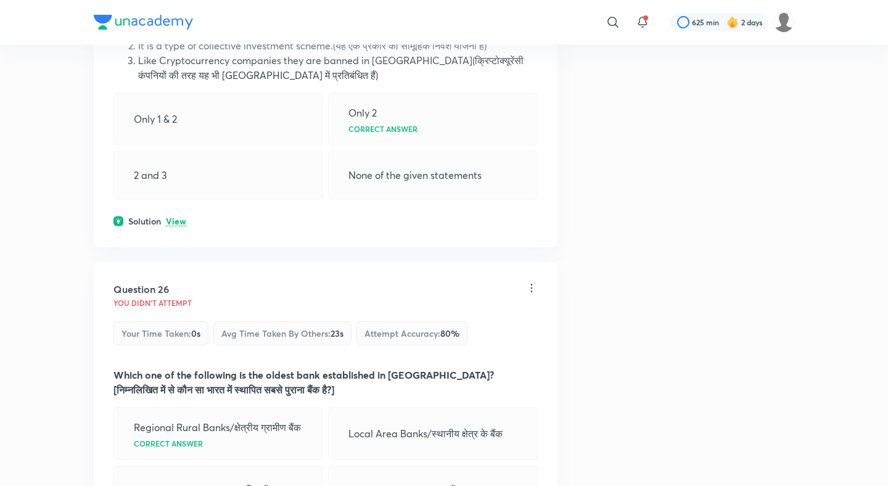
click at [179, 192] on div "Question 25 You didn't Attempt Your time taken : 0s Avg time taken by others : …" at bounding box center [326, 61] width 464 height 374
click at [179, 217] on p "View" at bounding box center [176, 221] width 20 height 9
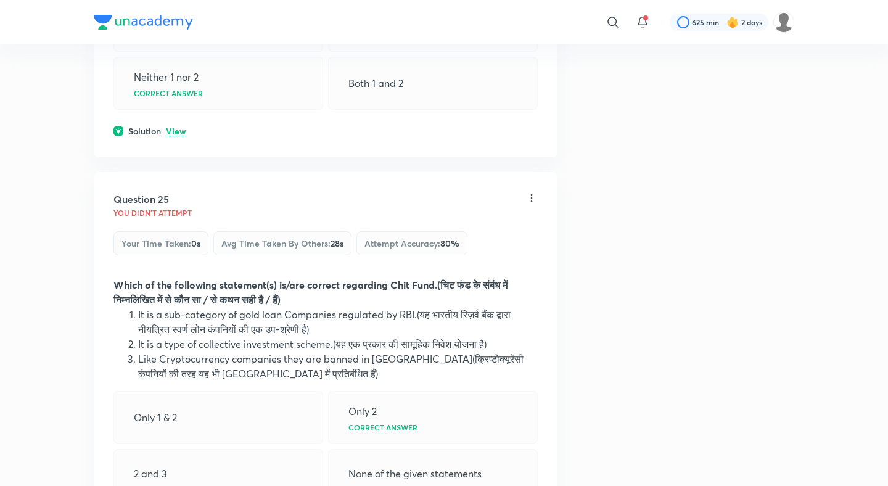
click at [175, 127] on p "View" at bounding box center [176, 131] width 20 height 9
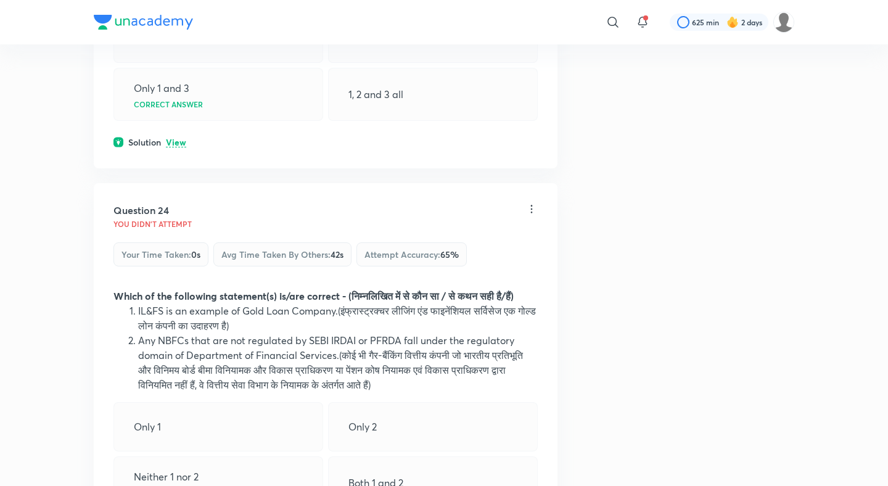
click at [176, 138] on p "View" at bounding box center [176, 142] width 20 height 9
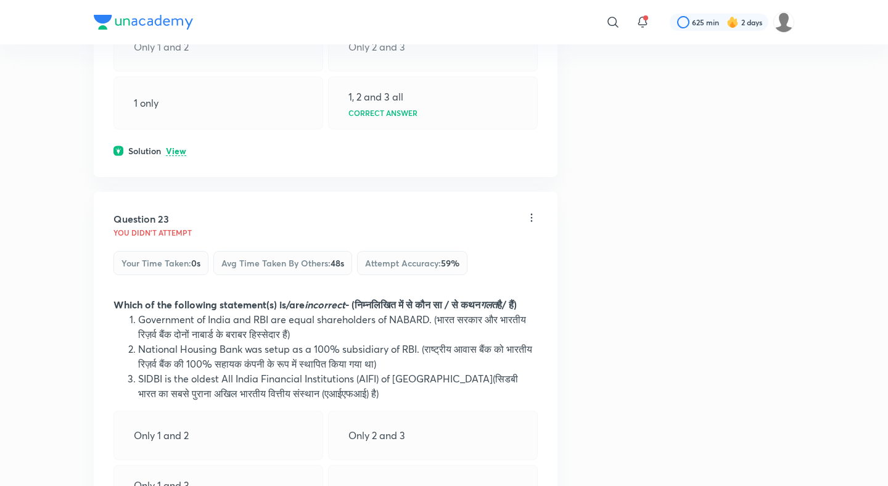
click at [175, 147] on p "View" at bounding box center [176, 151] width 20 height 9
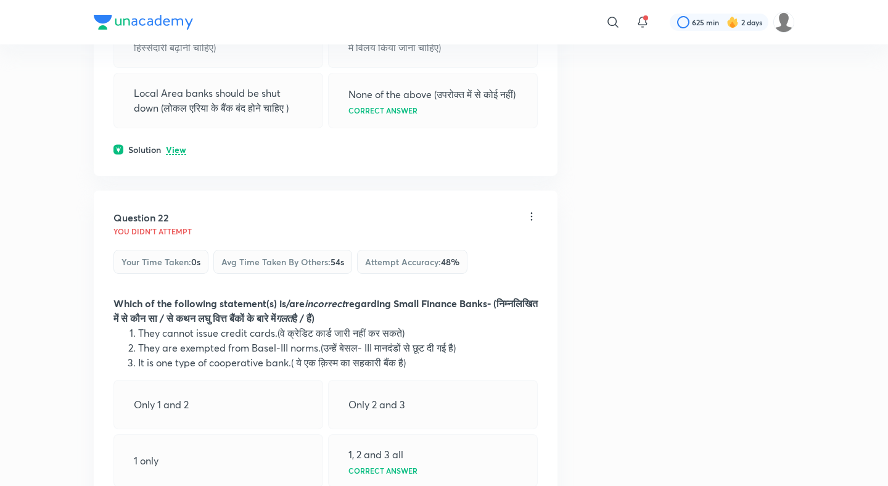
click at [175, 145] on p "View" at bounding box center [176, 149] width 20 height 9
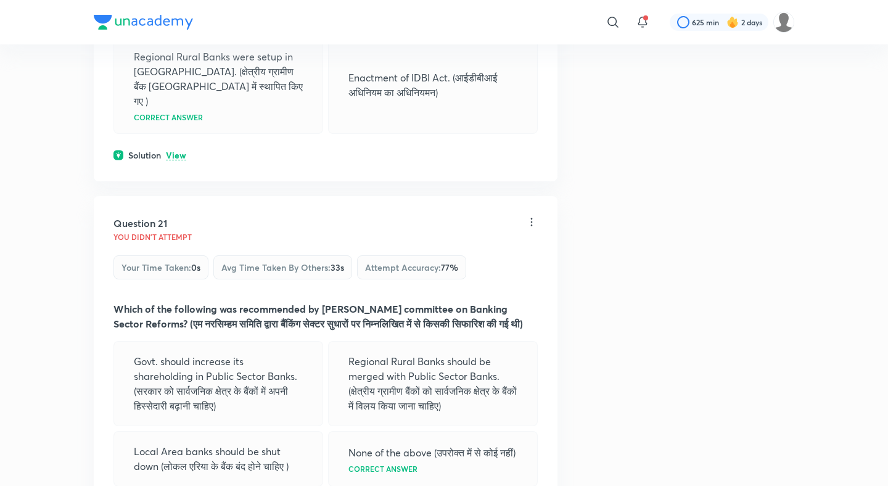
scroll to position [7716, 0]
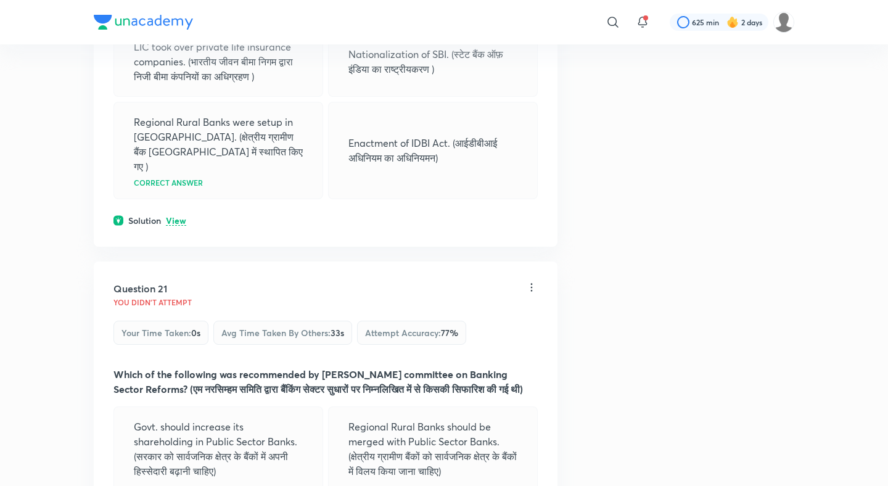
click at [174, 214] on div "Solution View" at bounding box center [325, 220] width 424 height 13
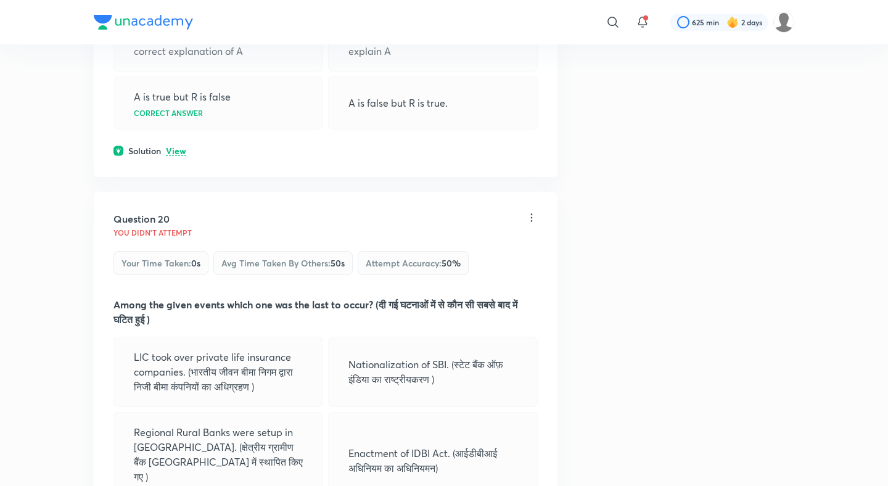
scroll to position [7355, 0]
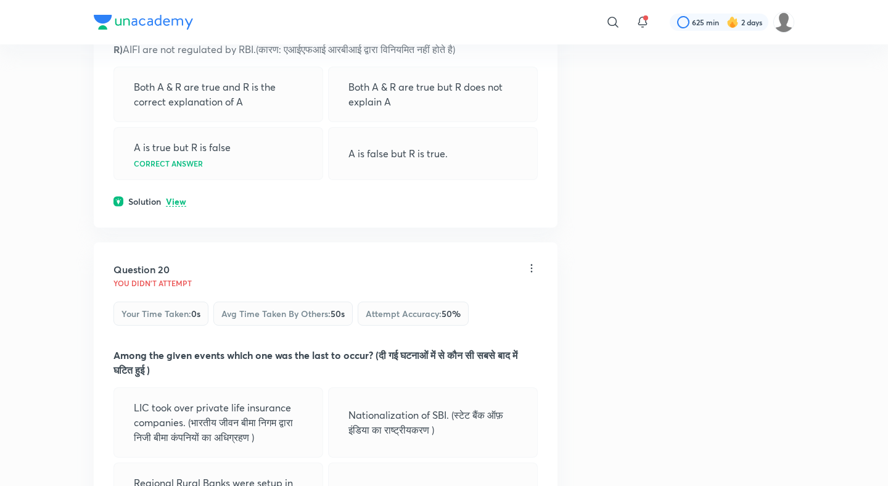
click at [175, 157] on div "Question 19 You didn't Attempt Your time taken : 0s Avg time taken by others : …" at bounding box center [326, 67] width 464 height 321
click at [176, 197] on p "View" at bounding box center [176, 201] width 20 height 9
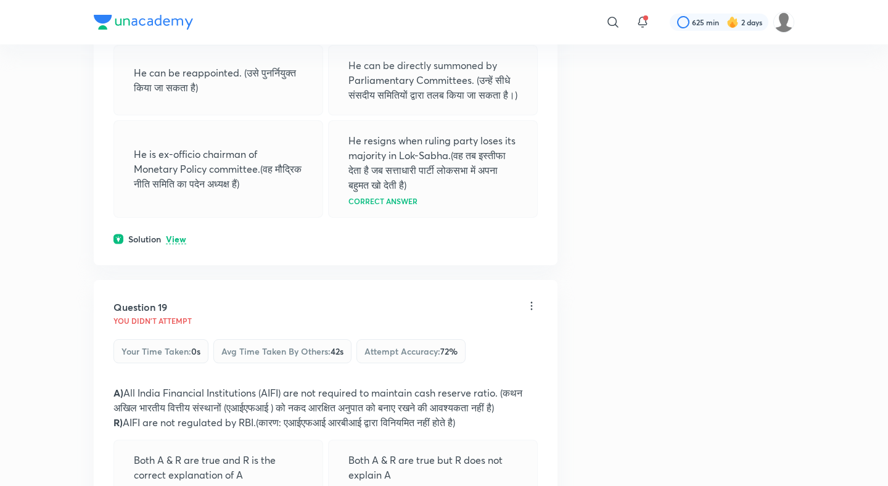
click at [173, 235] on p "View" at bounding box center [176, 239] width 20 height 9
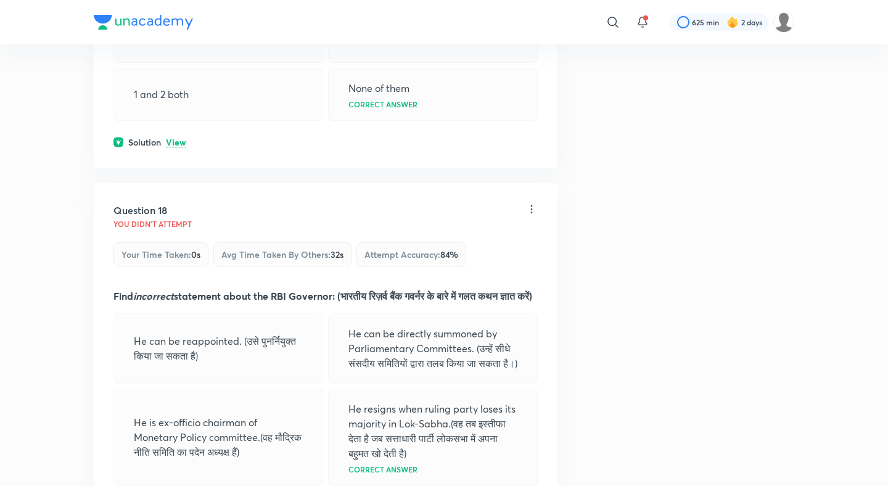
scroll to position [6678, 0]
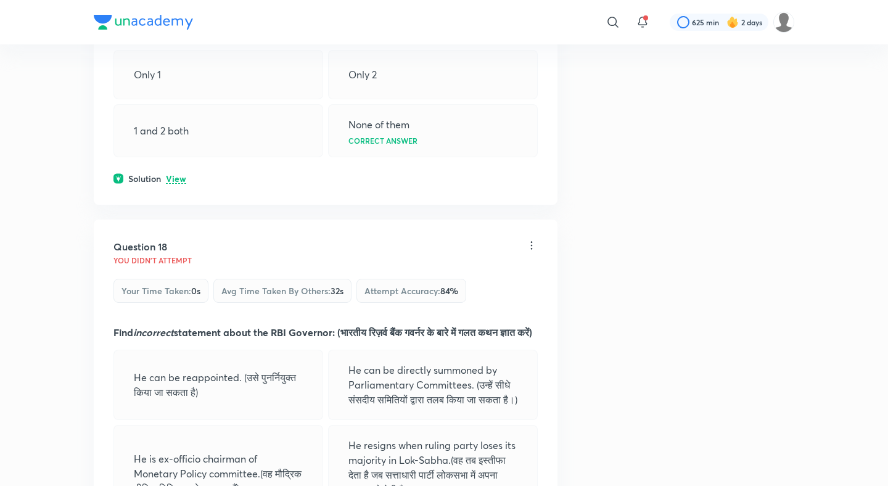
click at [185, 174] on p "View" at bounding box center [176, 178] width 20 height 9
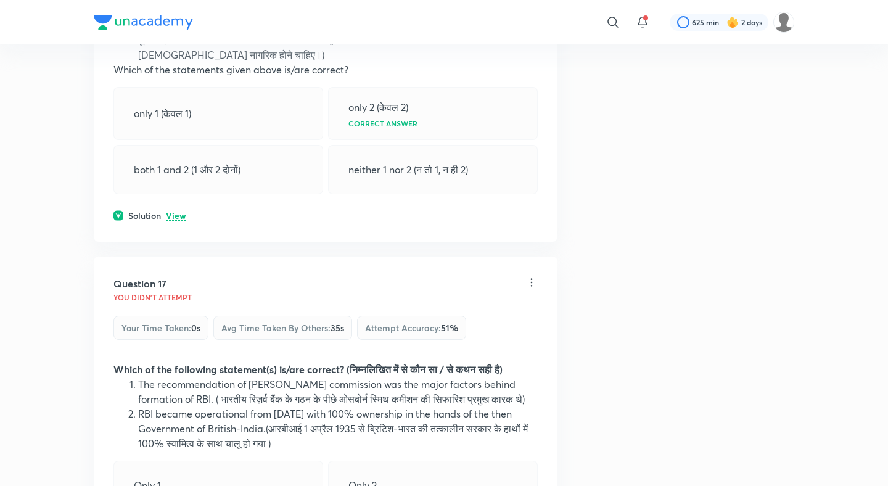
click at [177, 211] on p "View" at bounding box center [176, 215] width 20 height 9
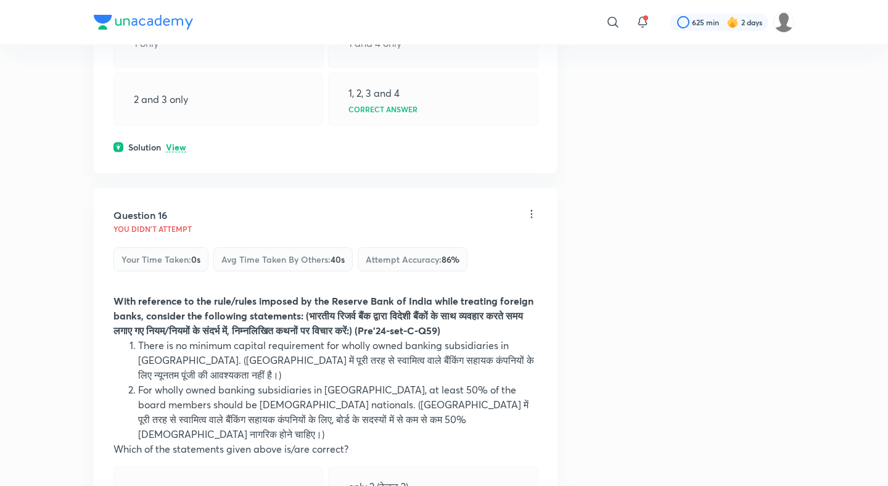
click at [182, 143] on p "View" at bounding box center [176, 147] width 20 height 9
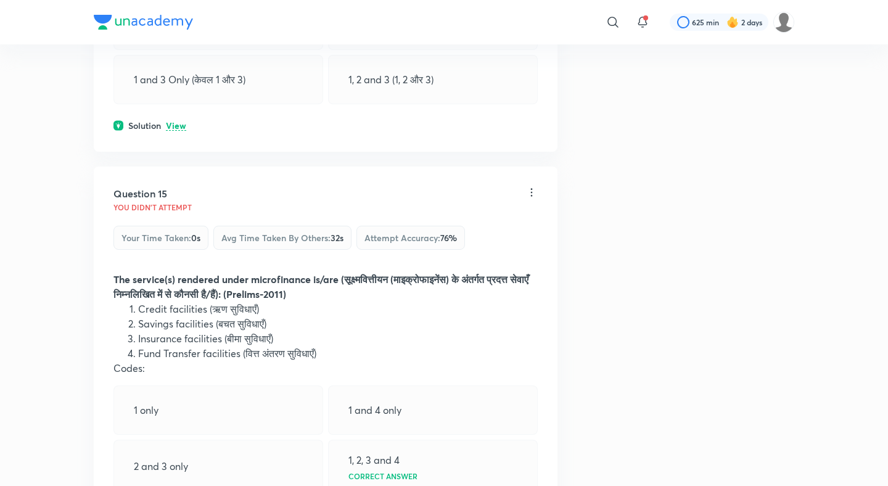
click at [178, 121] on p "View" at bounding box center [176, 125] width 20 height 9
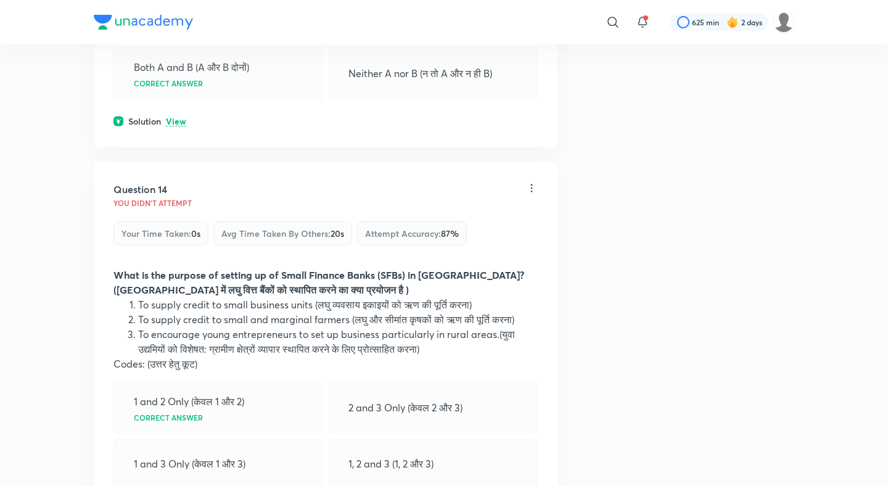
click at [177, 117] on p "View" at bounding box center [176, 121] width 20 height 9
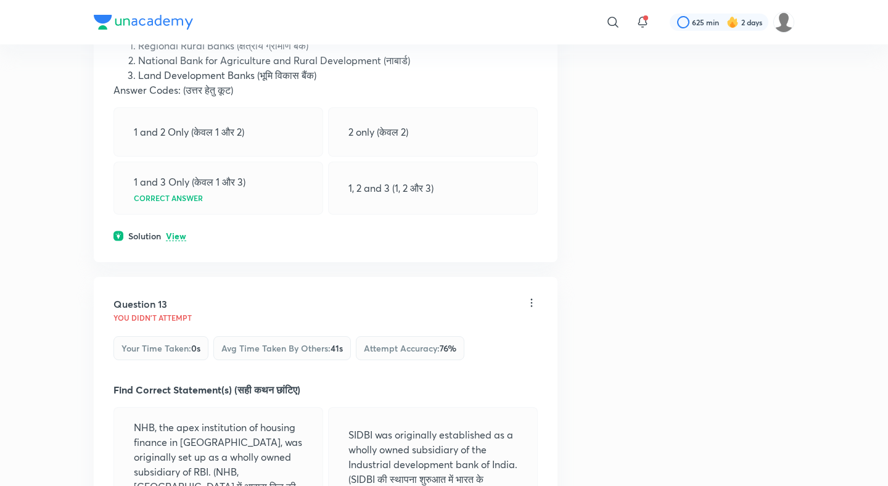
scroll to position [4636, 0]
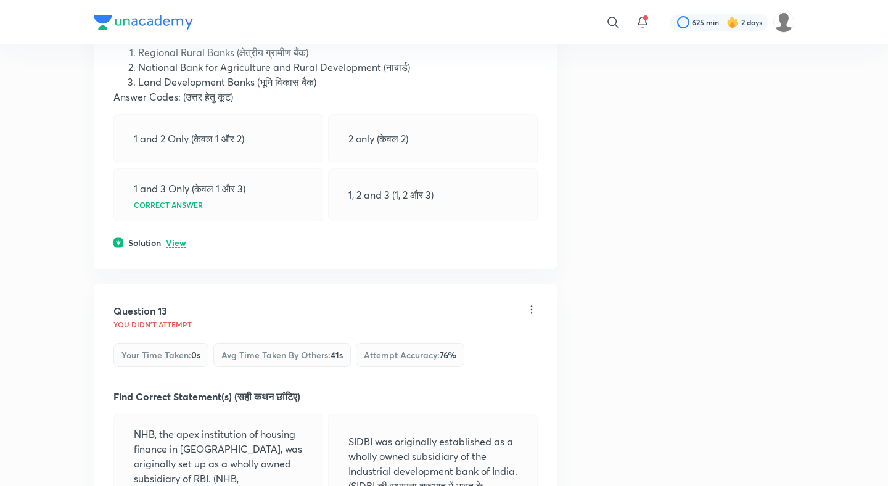
click at [173, 239] on p "View" at bounding box center [176, 243] width 20 height 9
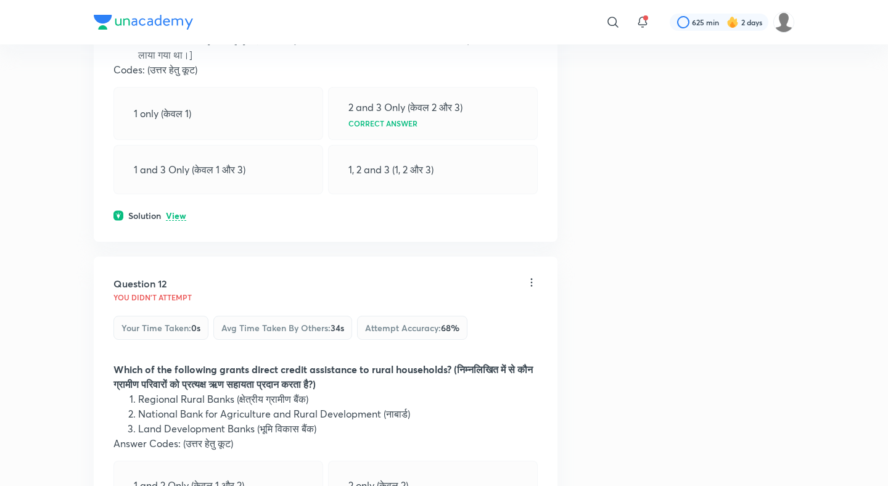
click at [176, 211] on p "View" at bounding box center [176, 215] width 20 height 9
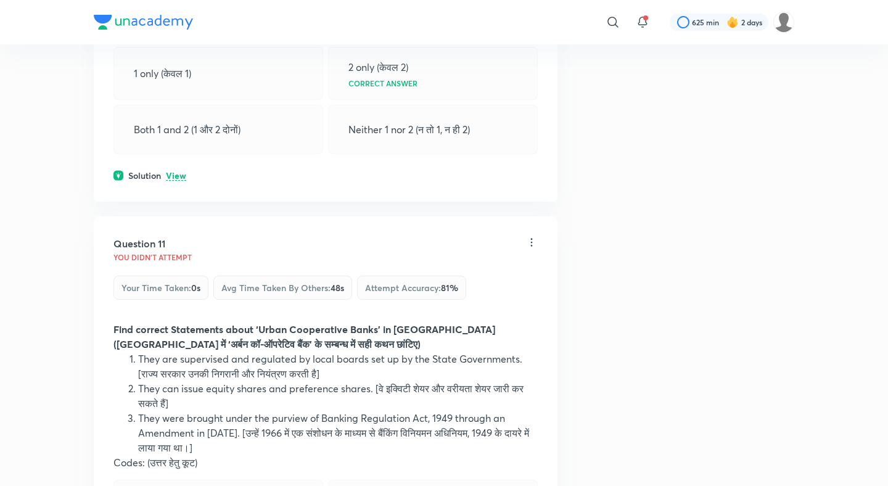
click at [181, 171] on p "View" at bounding box center [176, 175] width 20 height 9
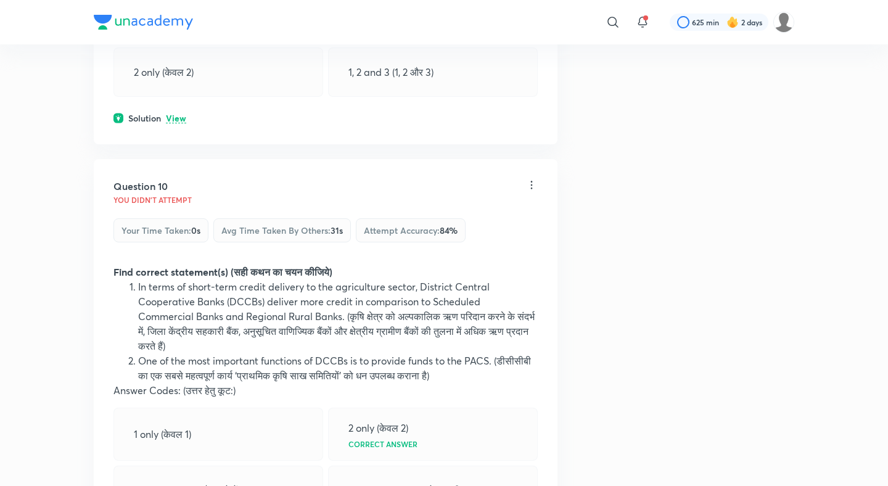
scroll to position [3496, 0]
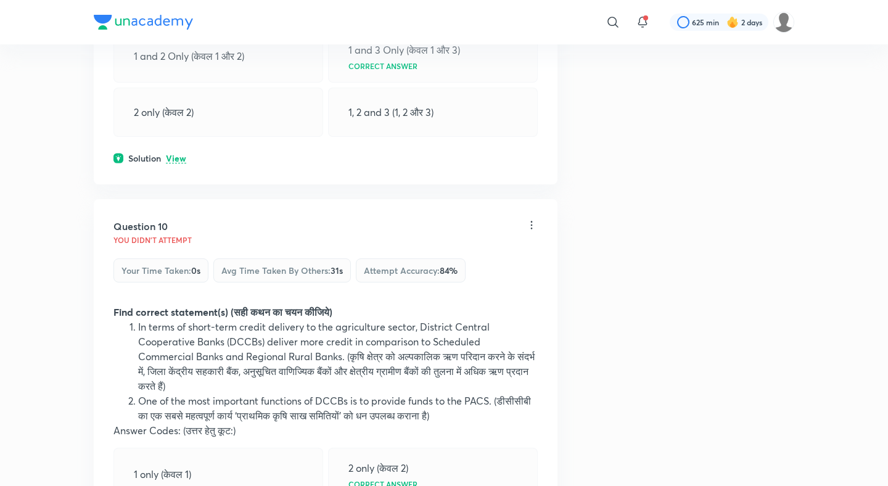
click at [179, 154] on p "View" at bounding box center [176, 158] width 20 height 9
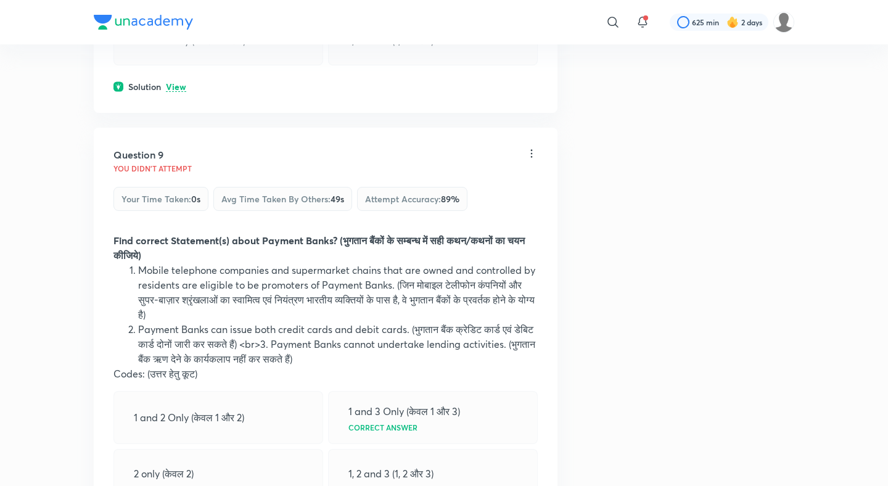
scroll to position [3031, 0]
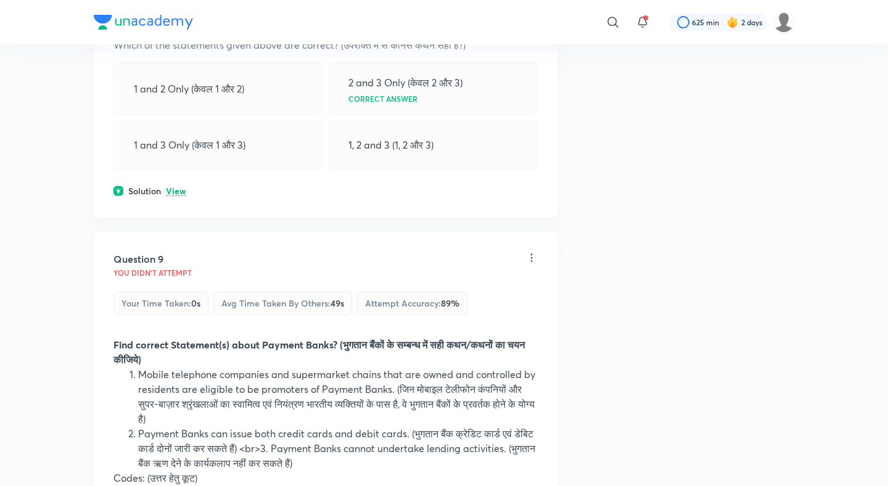
click at [171, 184] on div "Solution View" at bounding box center [325, 190] width 424 height 13
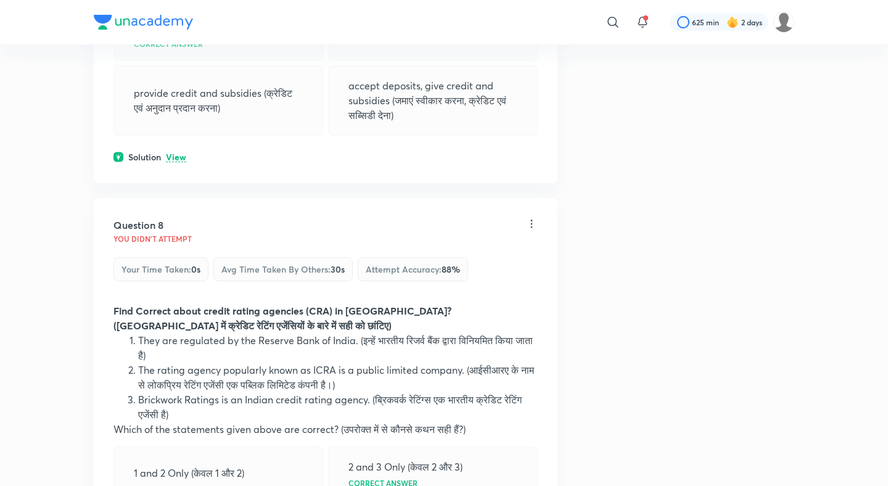
click at [174, 153] on p "View" at bounding box center [176, 157] width 20 height 9
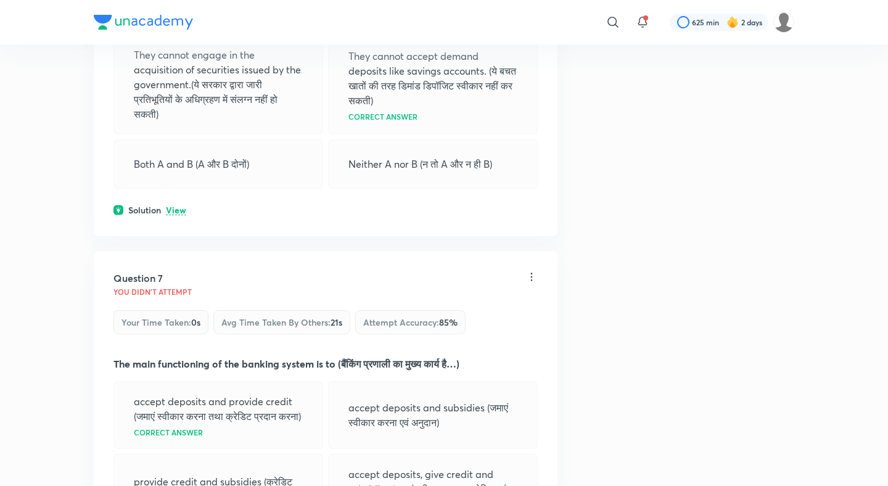
scroll to position [2207, 0]
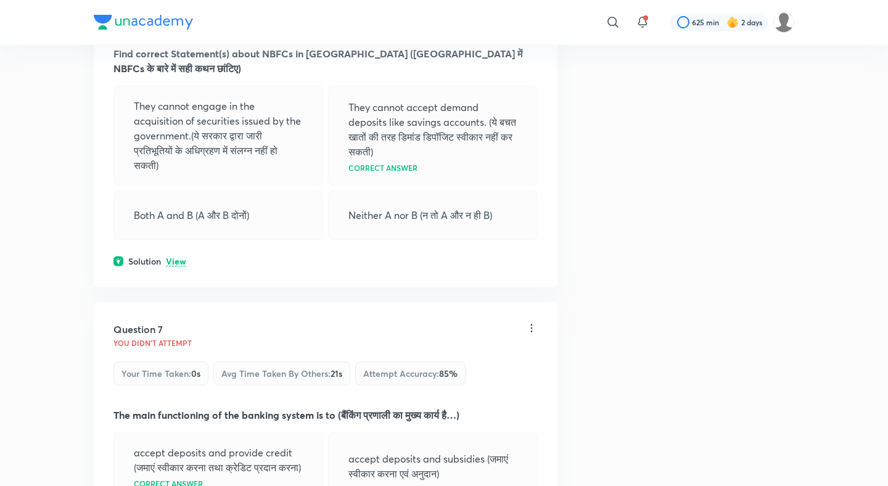
click at [179, 257] on p "View" at bounding box center [176, 261] width 20 height 9
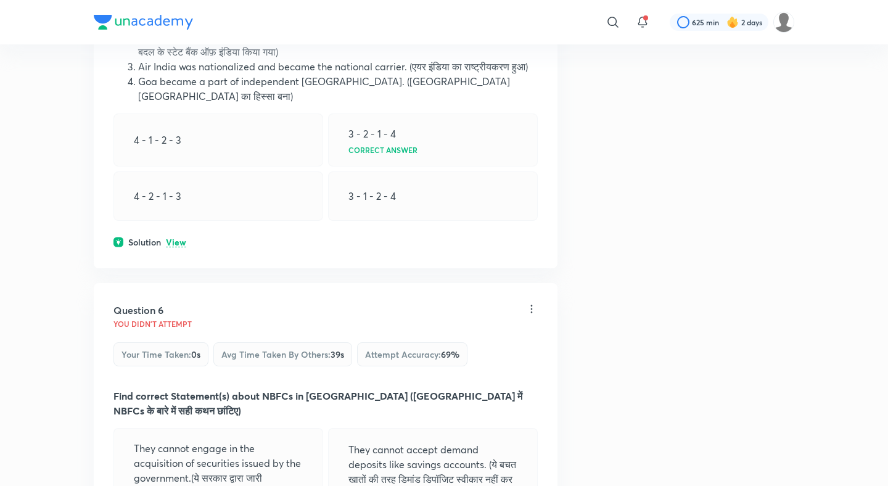
click at [179, 238] on p "View" at bounding box center [176, 242] width 20 height 9
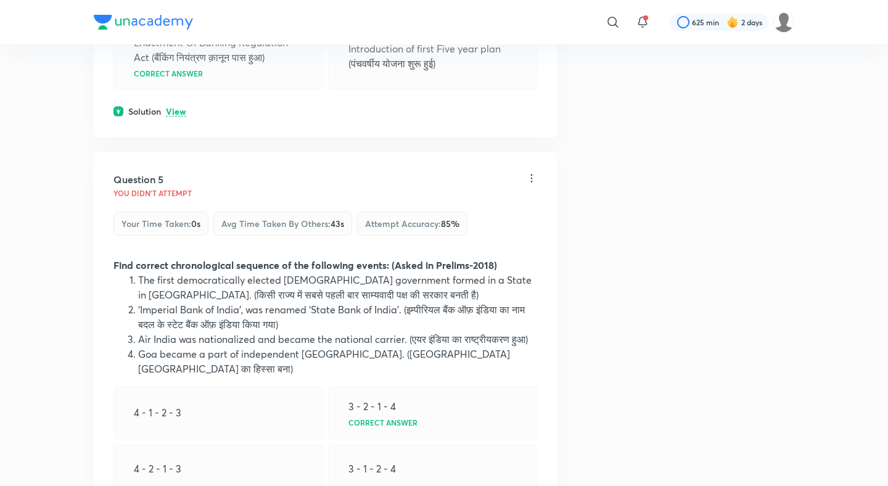
scroll to position [1551, 0]
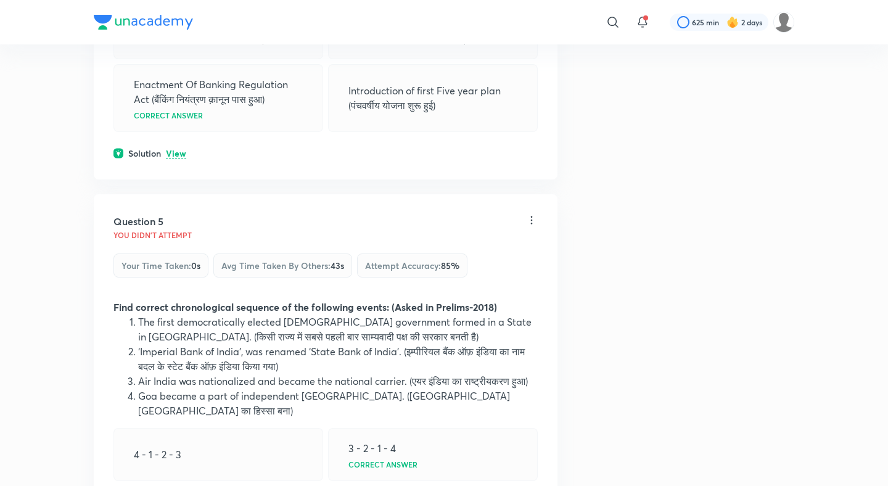
click at [178, 159] on div "Solution View" at bounding box center [325, 153] width 424 height 13
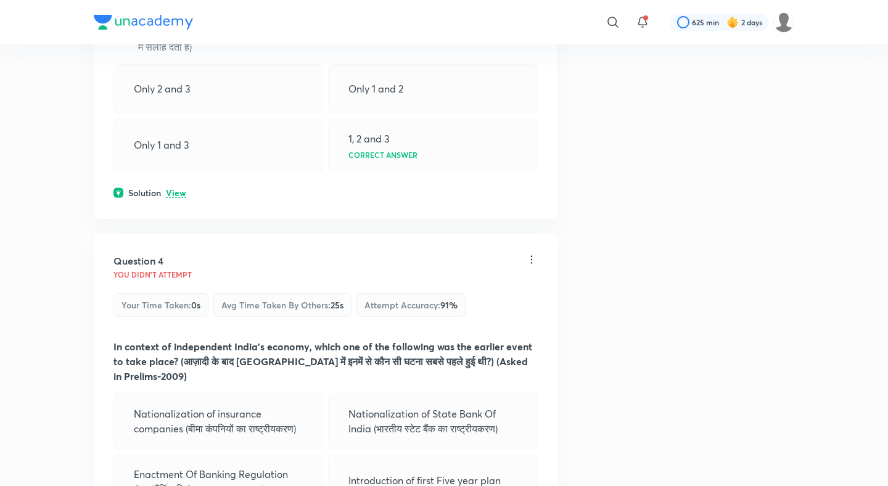
click at [173, 189] on p "View" at bounding box center [176, 193] width 20 height 9
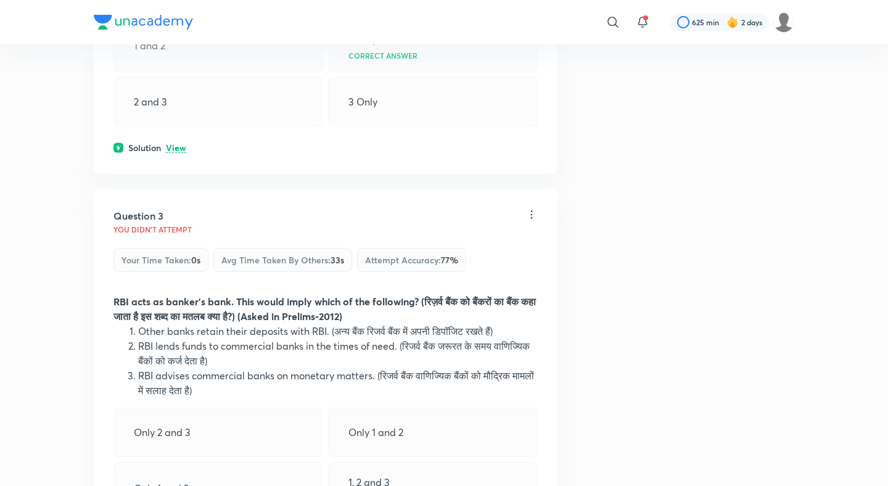
click at [178, 150] on p "View" at bounding box center [176, 148] width 20 height 9
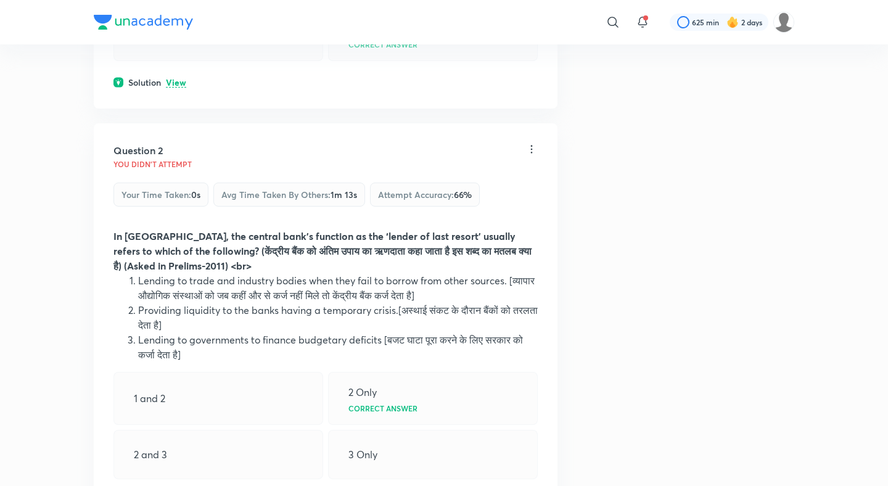
scroll to position [420, 0]
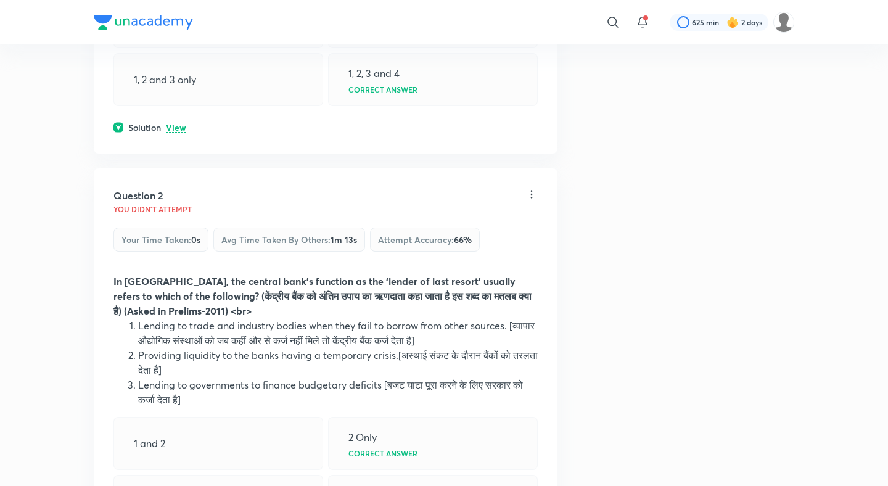
click at [178, 130] on p "View" at bounding box center [176, 127] width 20 height 9
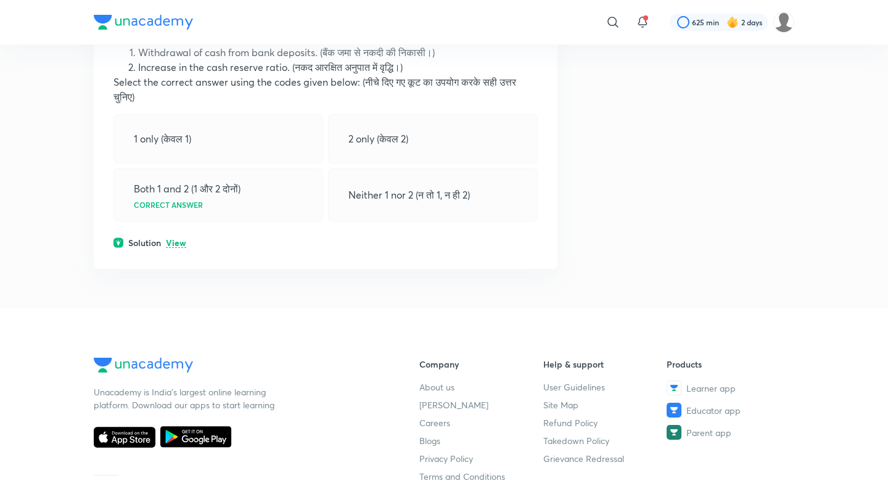
scroll to position [29208, 0]
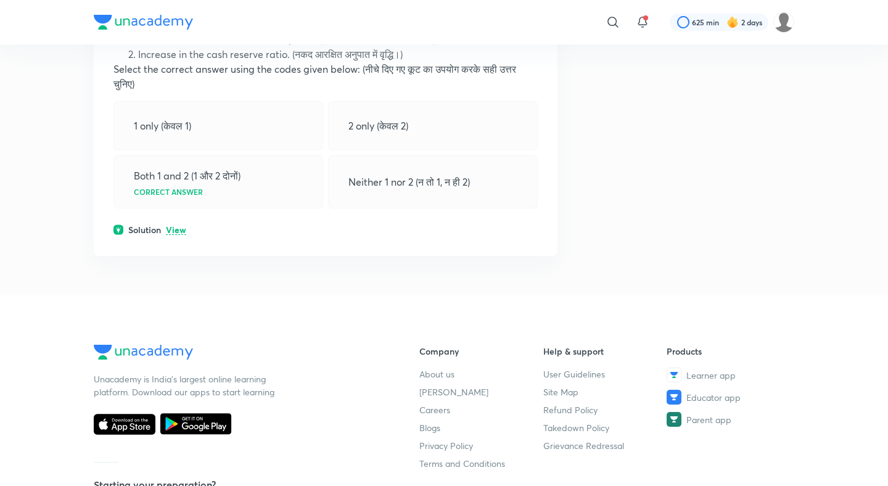
click at [184, 235] on p "View" at bounding box center [176, 230] width 20 height 9
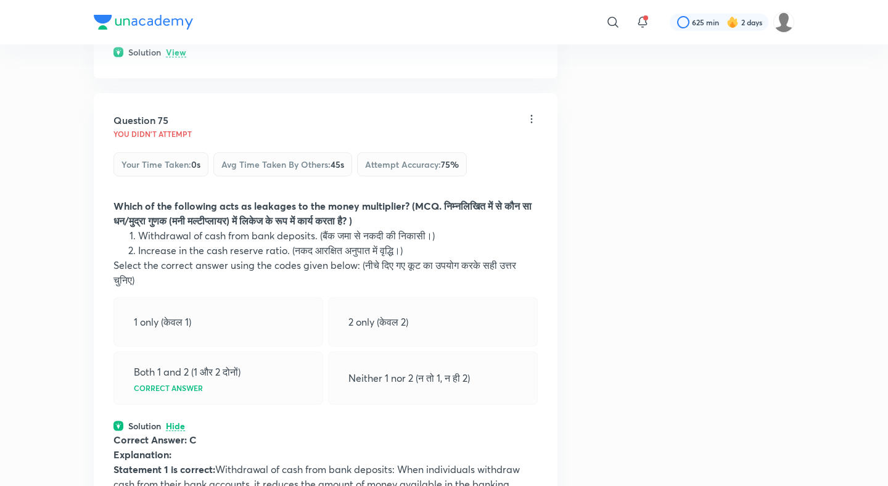
scroll to position [28970, 0]
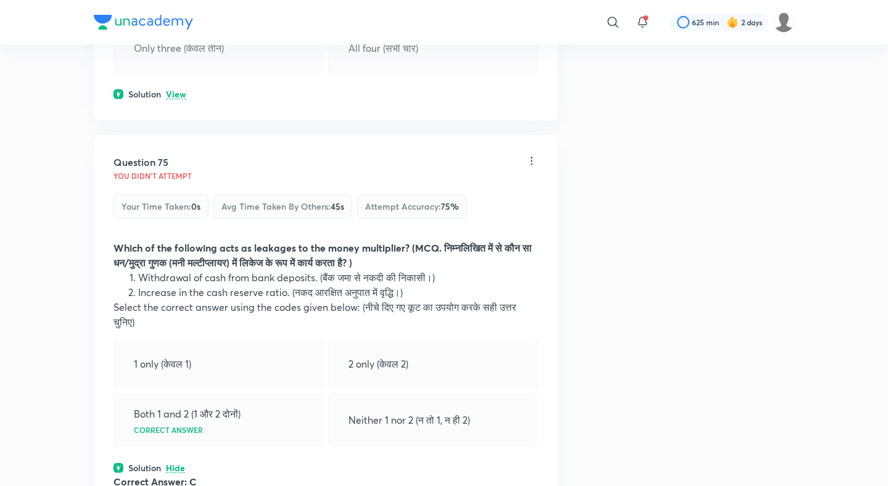
click at [176, 99] on p "View" at bounding box center [176, 94] width 20 height 9
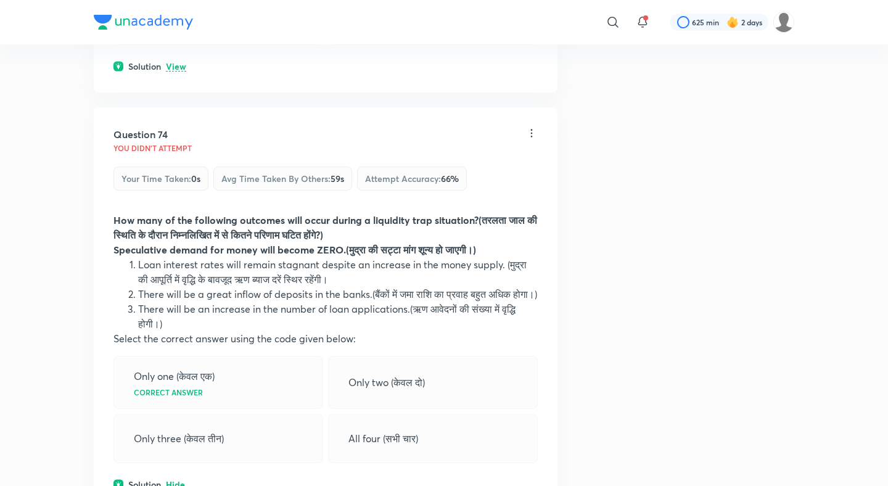
click at [174, 72] on p "View" at bounding box center [176, 66] width 20 height 9
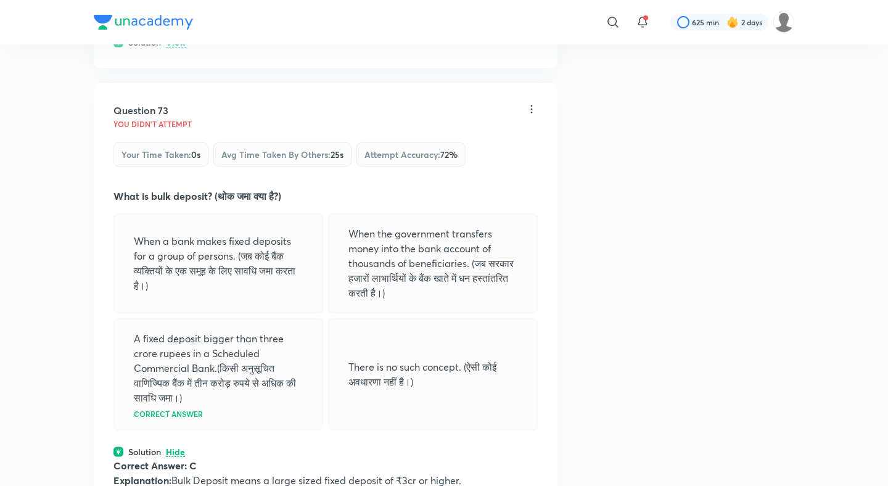
scroll to position [28137, 0]
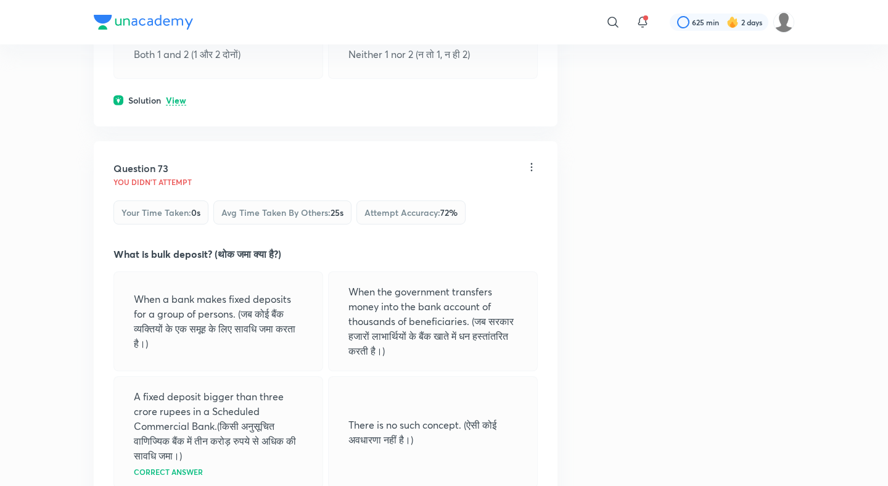
click at [178, 105] on p "View" at bounding box center [176, 100] width 20 height 9
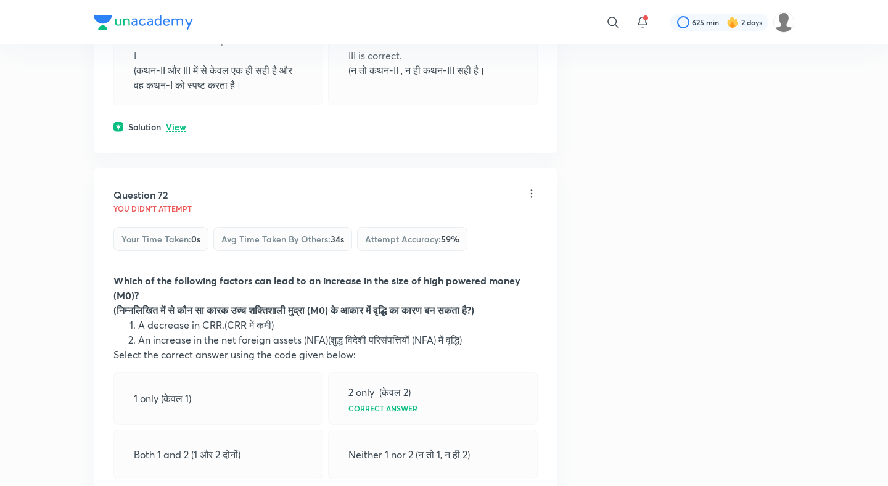
scroll to position [27723, 0]
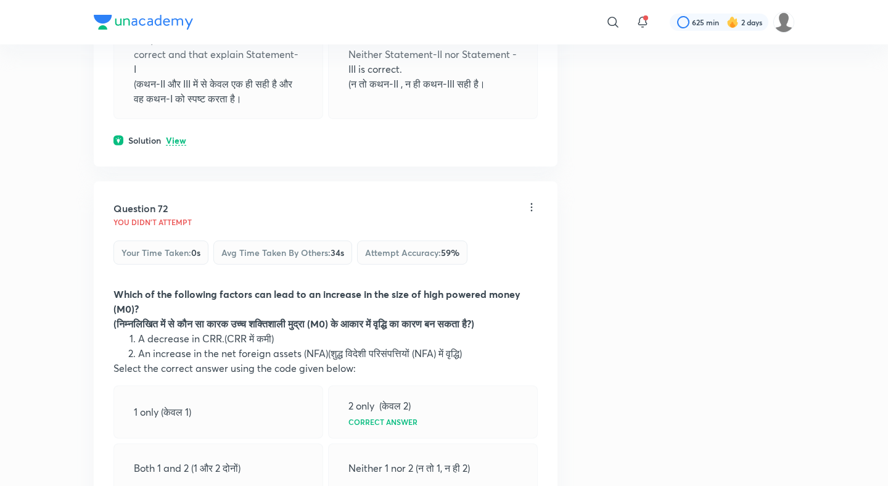
click at [175, 145] on p "View" at bounding box center [176, 140] width 20 height 9
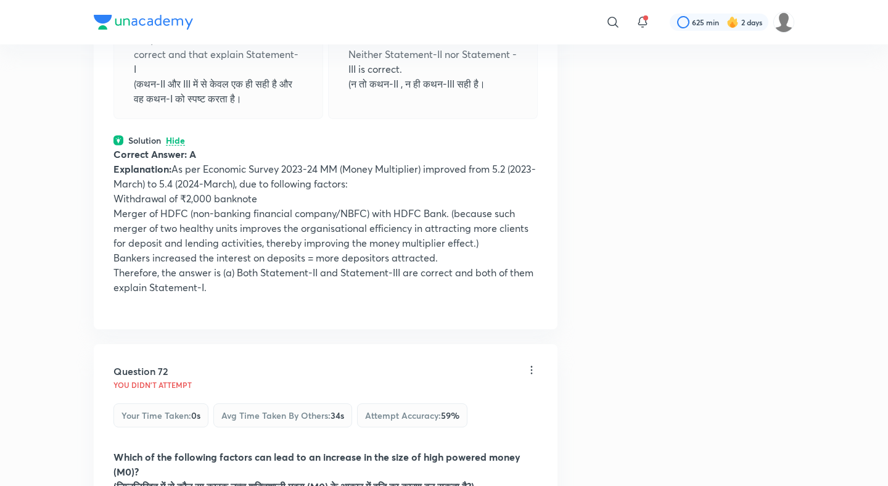
click at [175, 145] on p "Hide" at bounding box center [175, 140] width 19 height 9
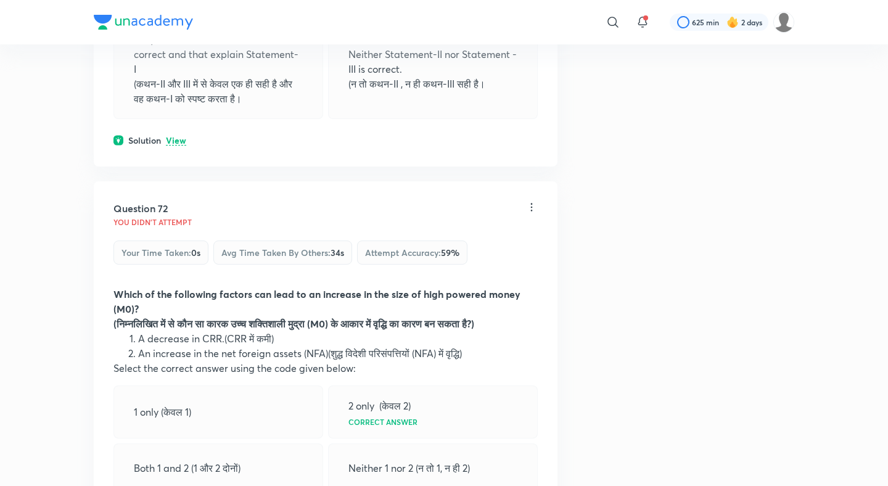
click at [175, 145] on p "View" at bounding box center [176, 140] width 20 height 9
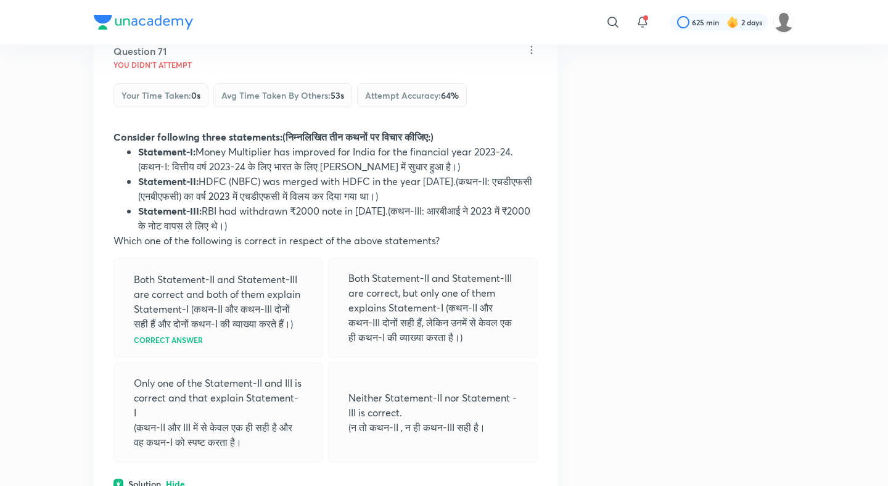
scroll to position [27333, 0]
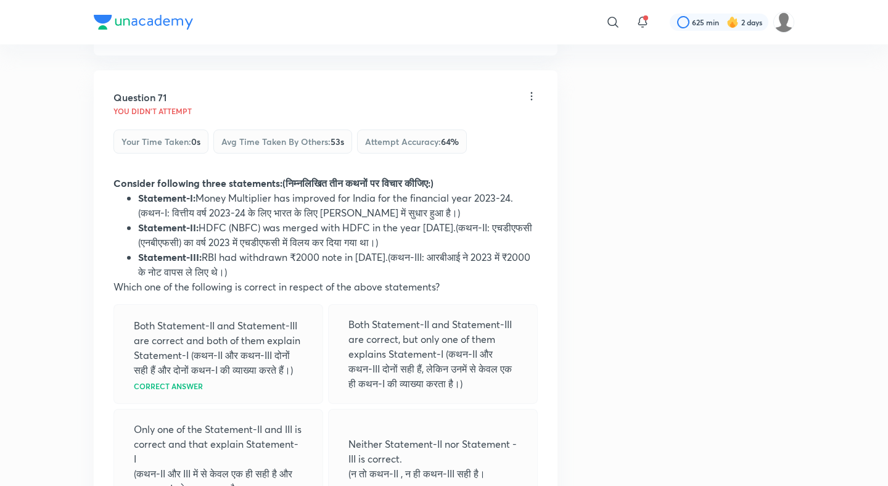
click at [181, 36] on div "Solution View" at bounding box center [325, 29] width 424 height 13
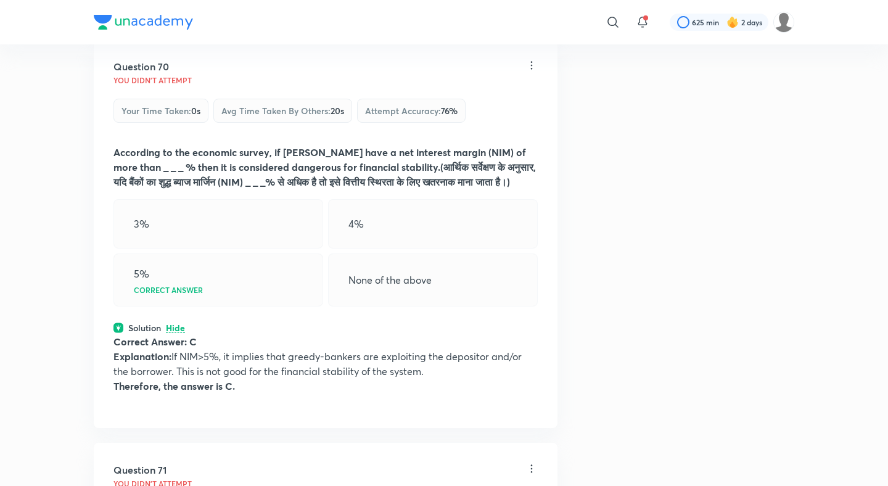
scroll to position [26993, 0]
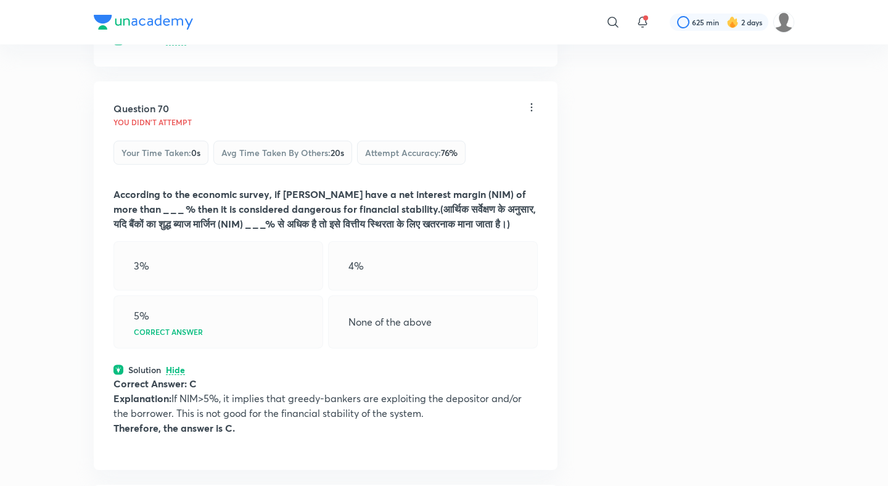
click at [179, 46] on p "View" at bounding box center [176, 40] width 20 height 9
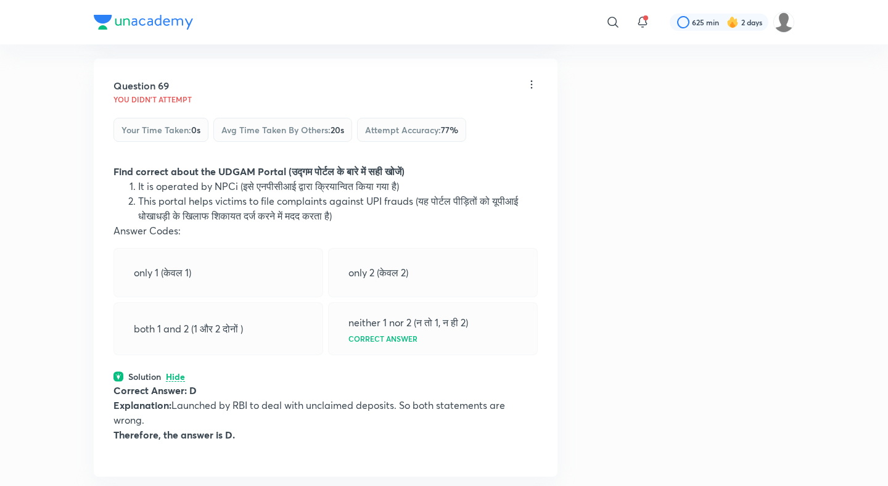
scroll to position [26637, 0]
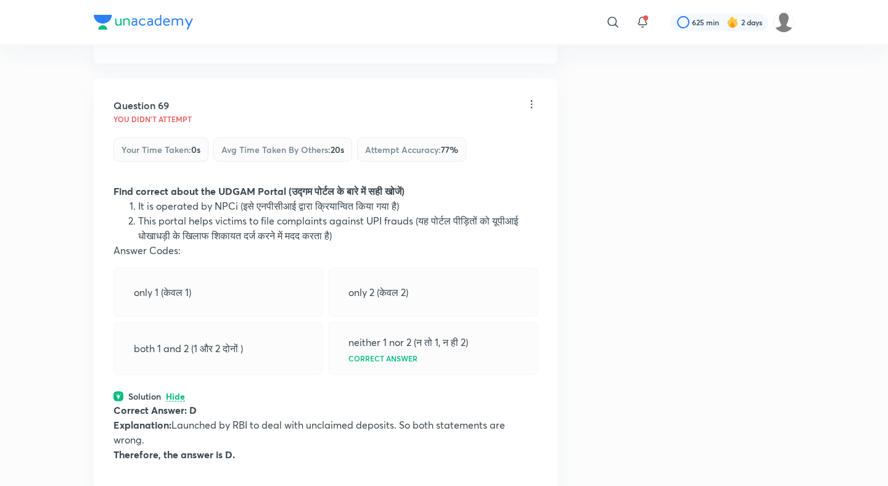
click at [179, 43] on p "View" at bounding box center [176, 37] width 20 height 9
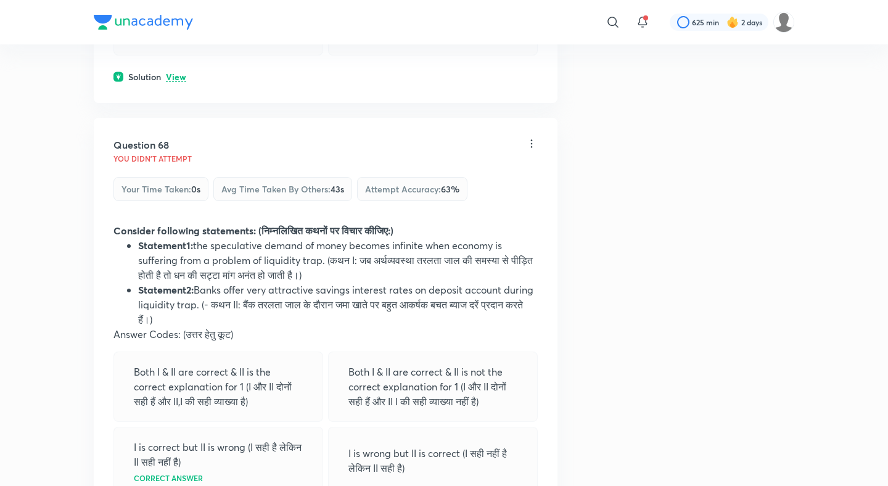
scroll to position [26160, 0]
click at [175, 81] on p "View" at bounding box center [176, 76] width 20 height 9
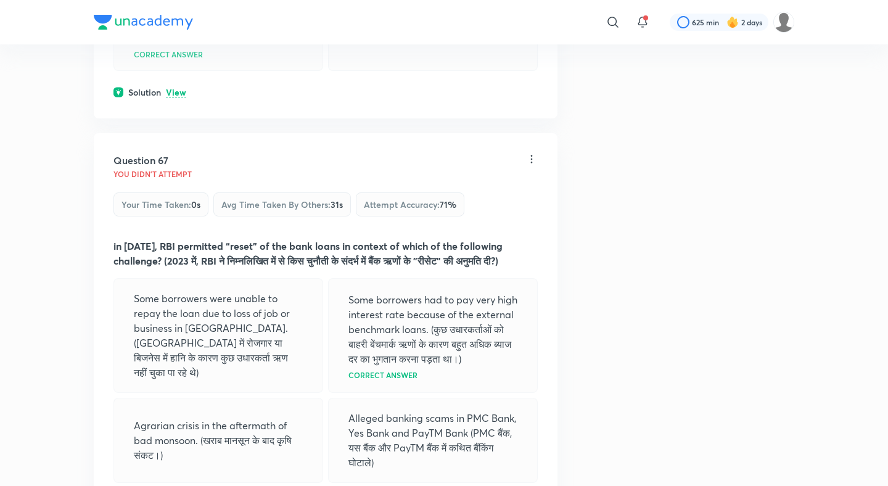
click at [176, 97] on p "View" at bounding box center [176, 92] width 20 height 9
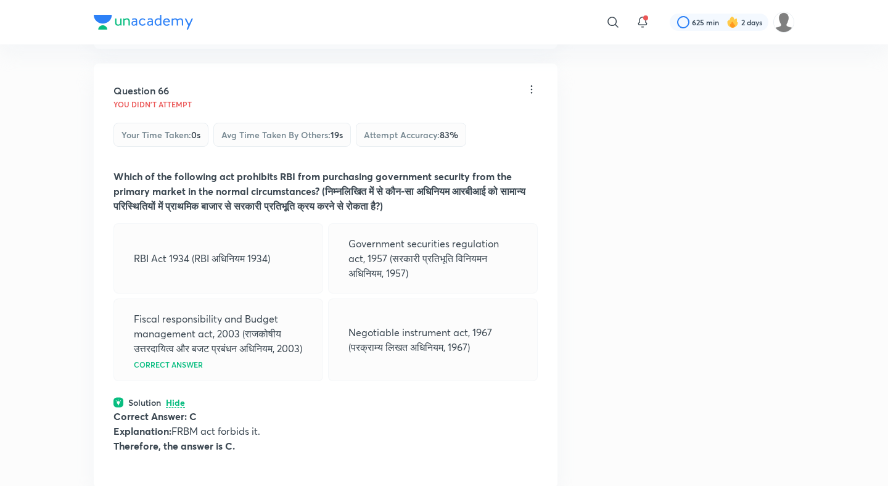
scroll to position [25337, 0]
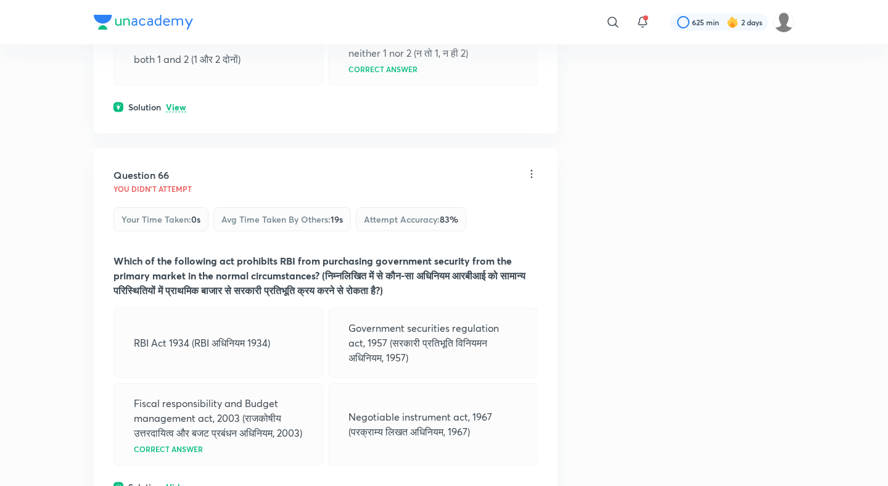
click at [173, 112] on p "View" at bounding box center [176, 107] width 20 height 9
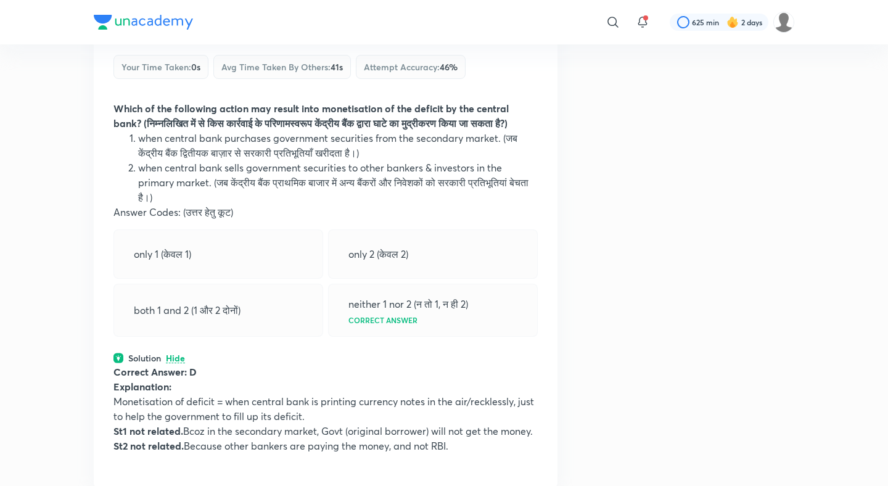
scroll to position [24974, 0]
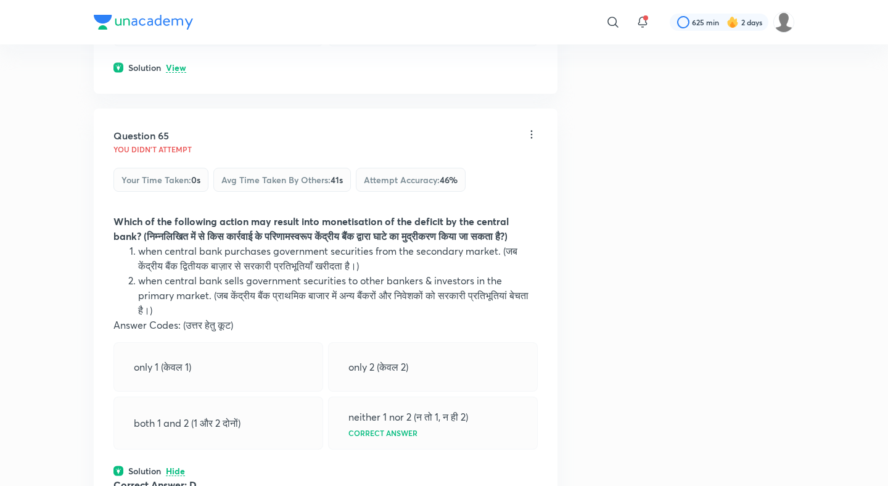
click at [178, 73] on p "View" at bounding box center [176, 67] width 20 height 9
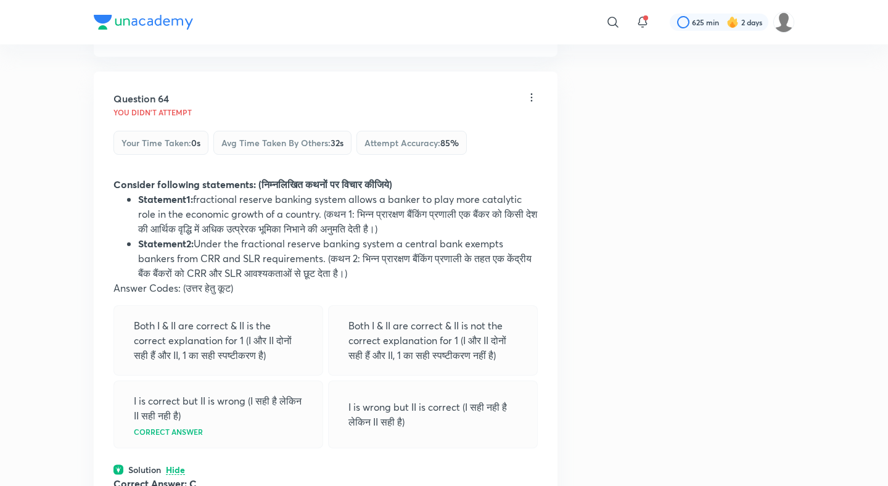
scroll to position [24461, 0]
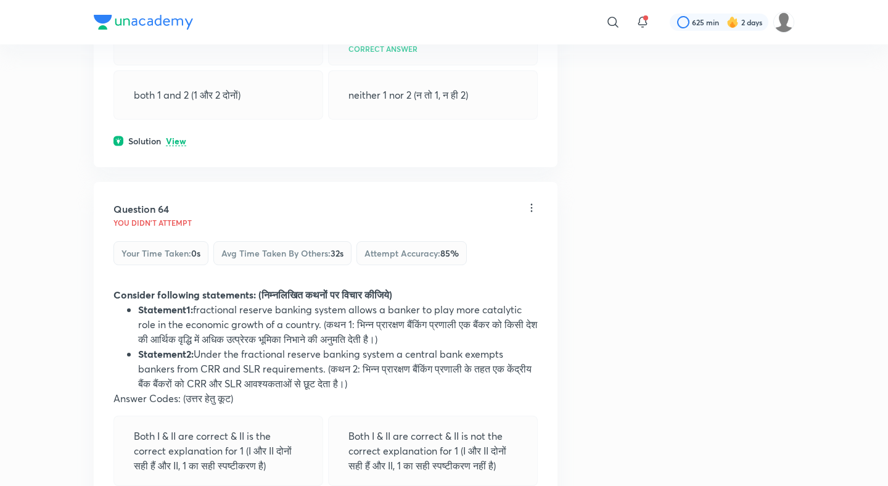
click at [174, 146] on p "View" at bounding box center [176, 141] width 20 height 9
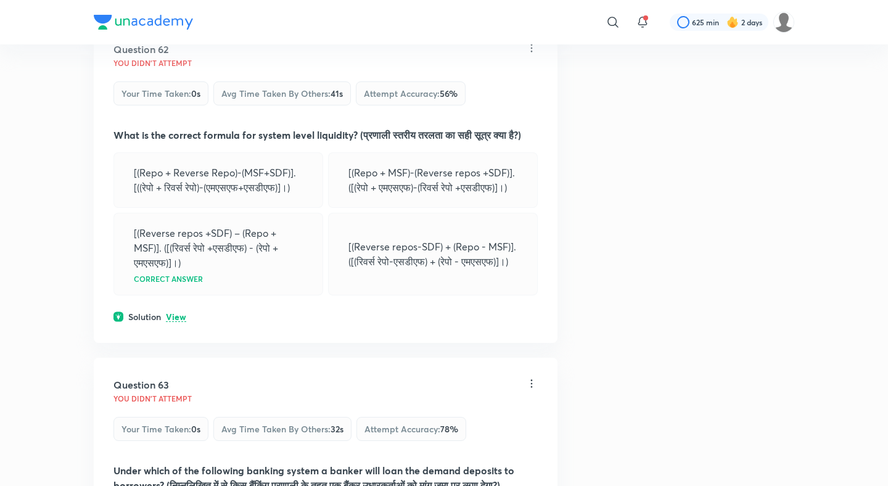
scroll to position [23922, 0]
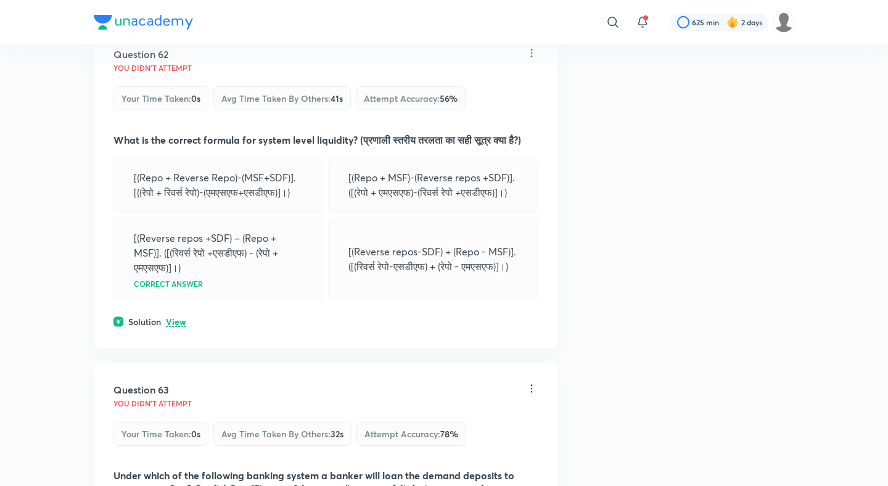
click at [174, 327] on p "View" at bounding box center [176, 321] width 20 height 9
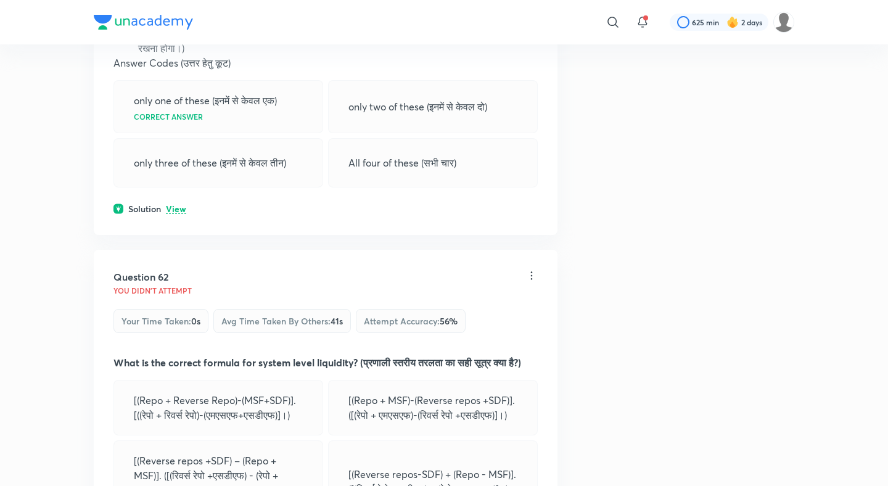
click at [177, 214] on p "View" at bounding box center [176, 209] width 20 height 9
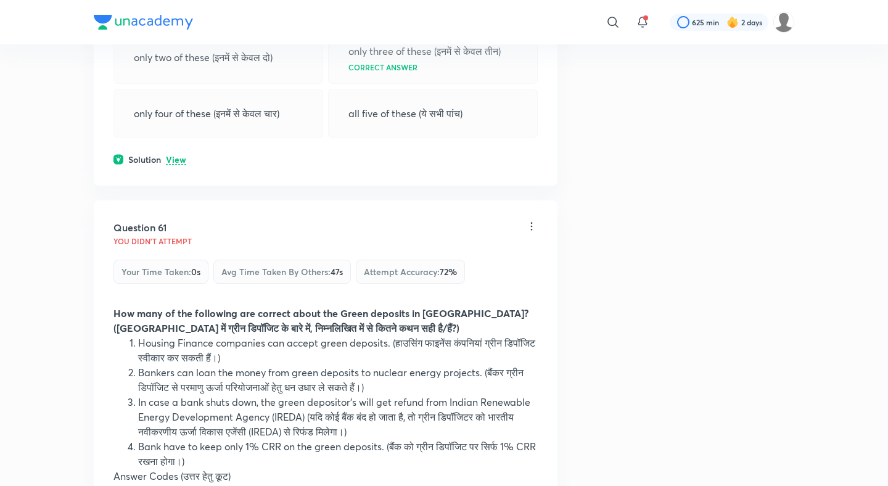
click at [174, 165] on p "View" at bounding box center [176, 159] width 20 height 9
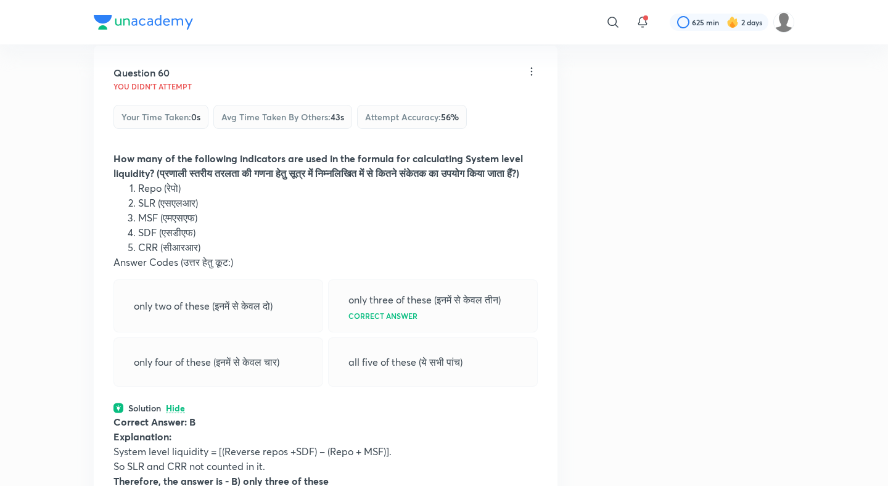
scroll to position [22997, 0]
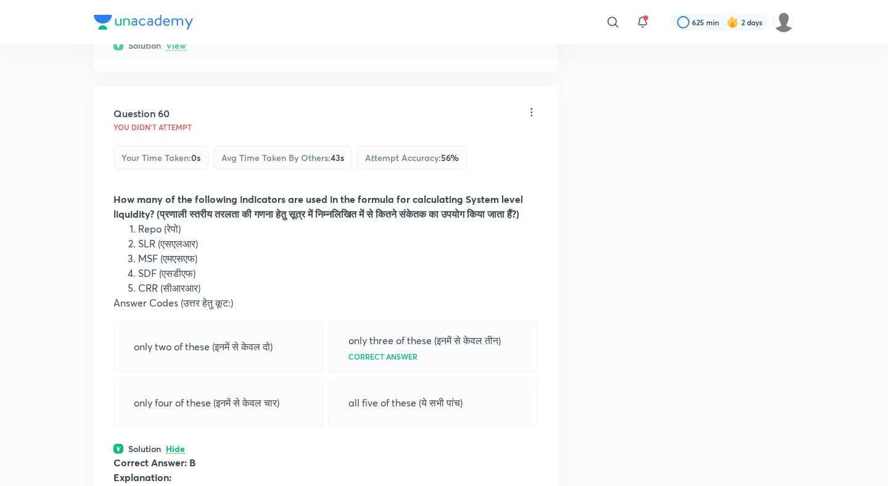
click at [179, 51] on p "View" at bounding box center [176, 45] width 20 height 9
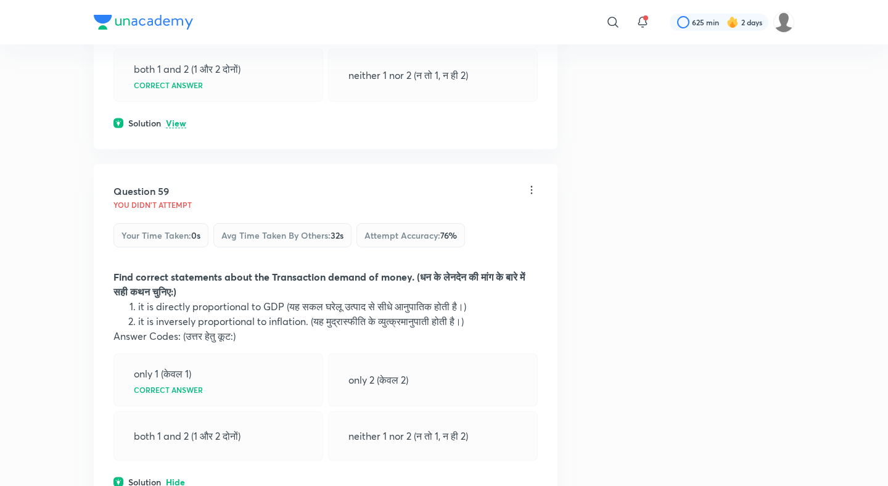
click at [173, 128] on p "View" at bounding box center [176, 123] width 20 height 9
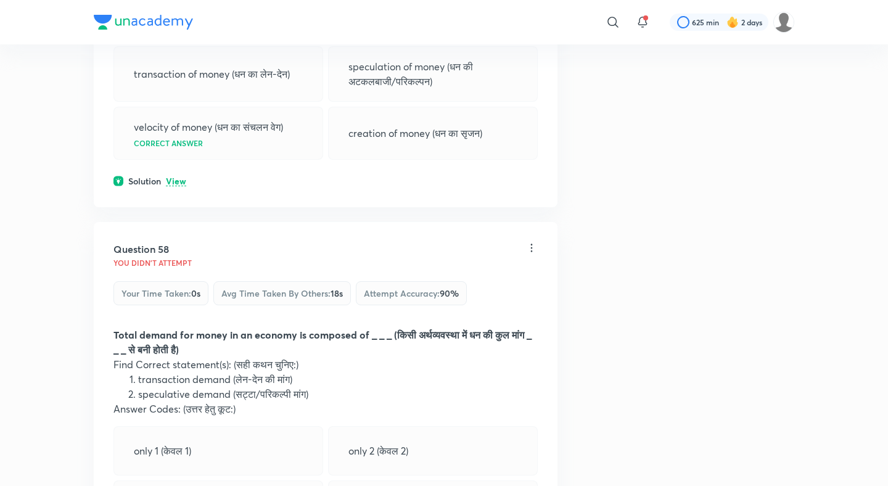
scroll to position [22121, 0]
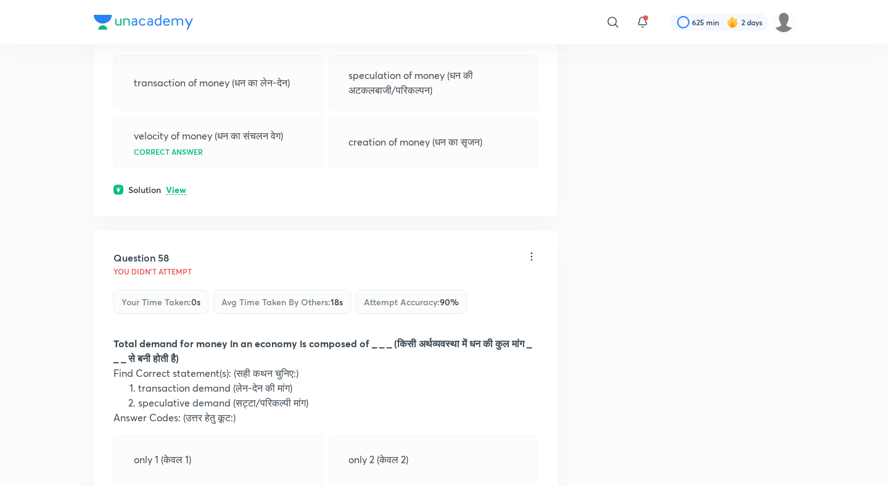
click at [173, 195] on p "View" at bounding box center [176, 190] width 20 height 9
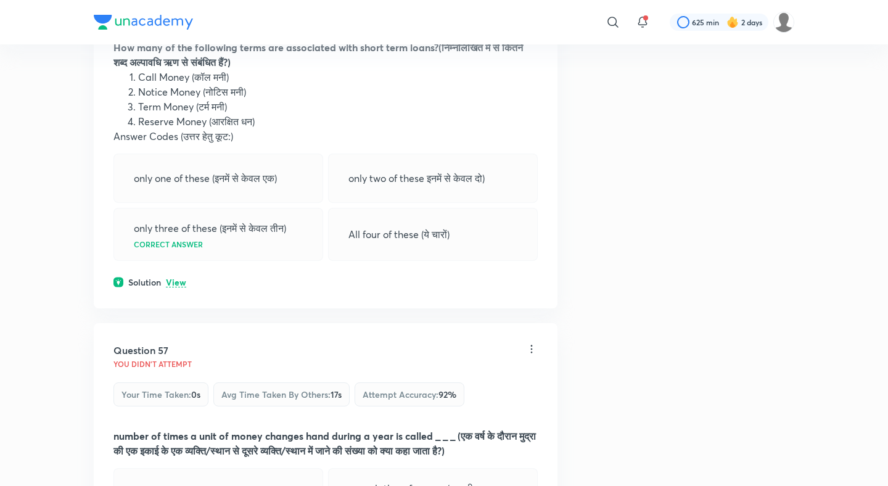
scroll to position [21706, 0]
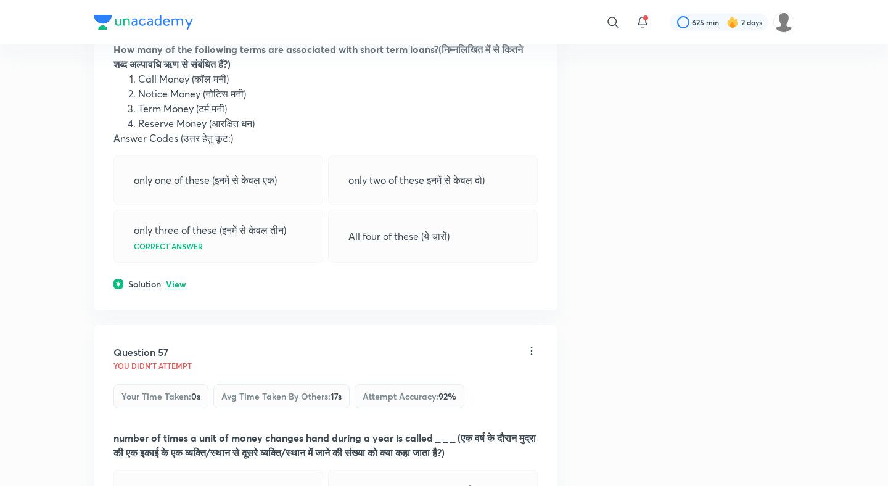
click at [178, 289] on p "View" at bounding box center [176, 284] width 20 height 9
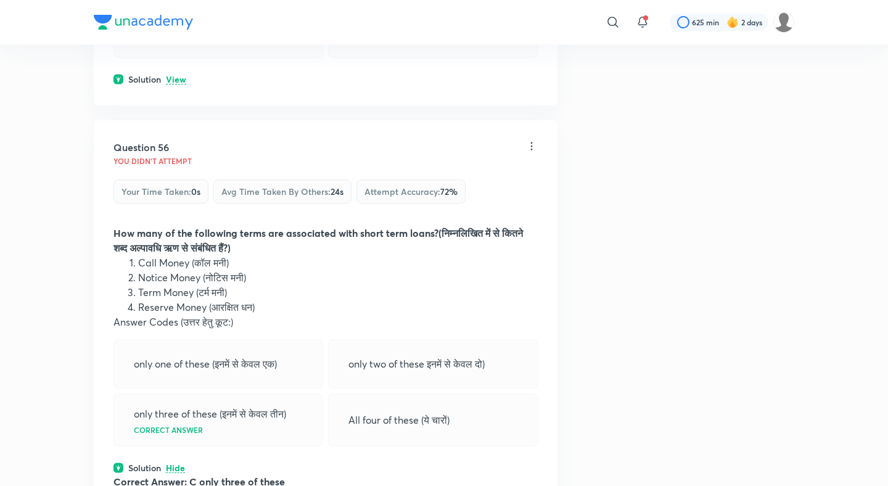
scroll to position [21516, 0]
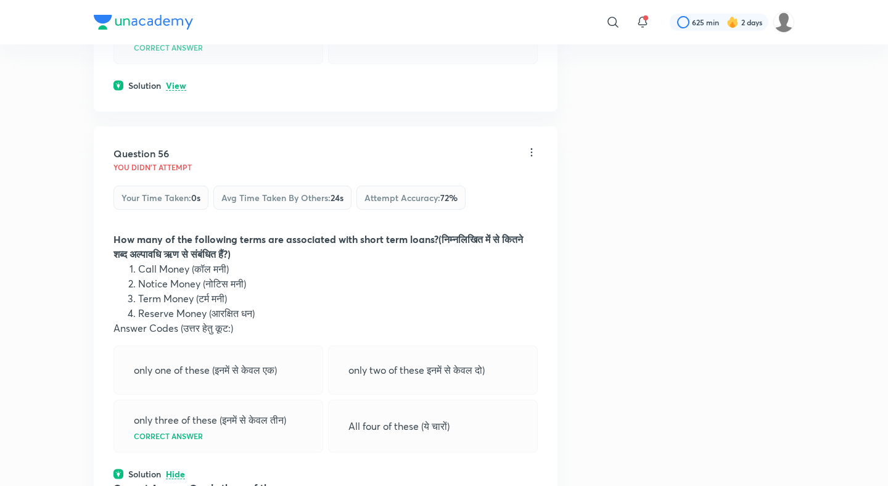
click at [182, 91] on p "View" at bounding box center [176, 85] width 20 height 9
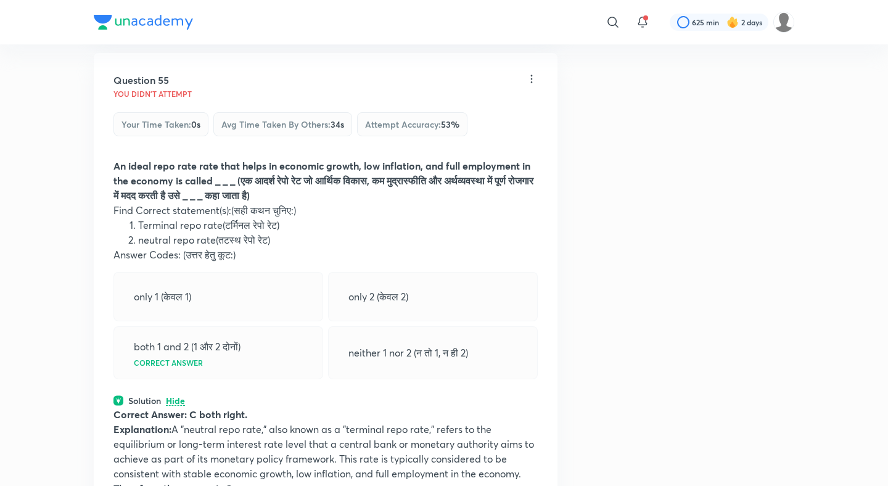
scroll to position [21158, 0]
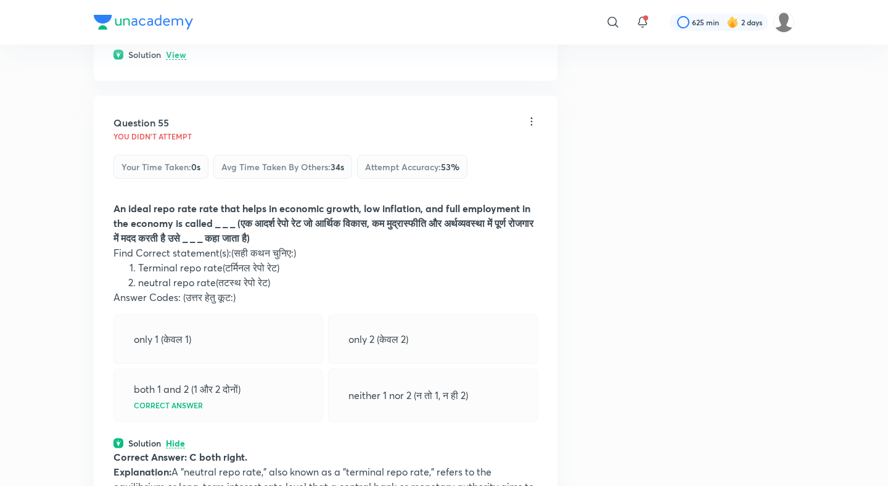
click at [183, 61] on div "Solution View" at bounding box center [325, 54] width 424 height 13
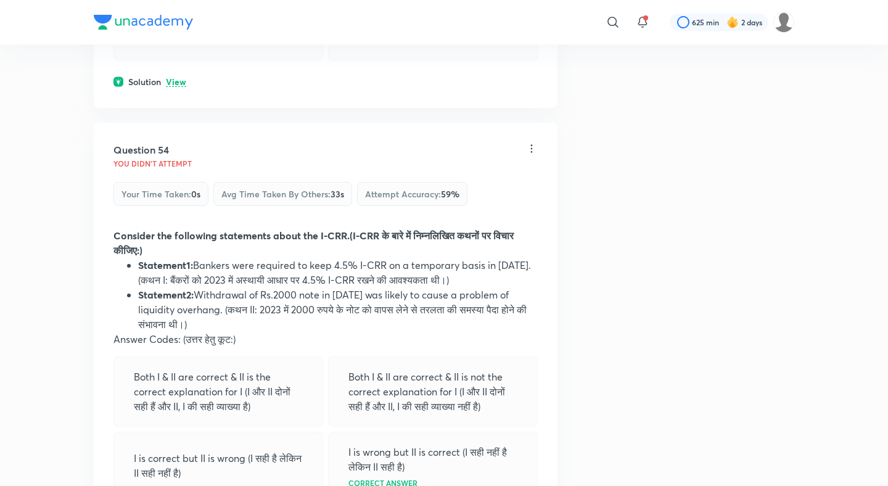
scroll to position [20664, 0]
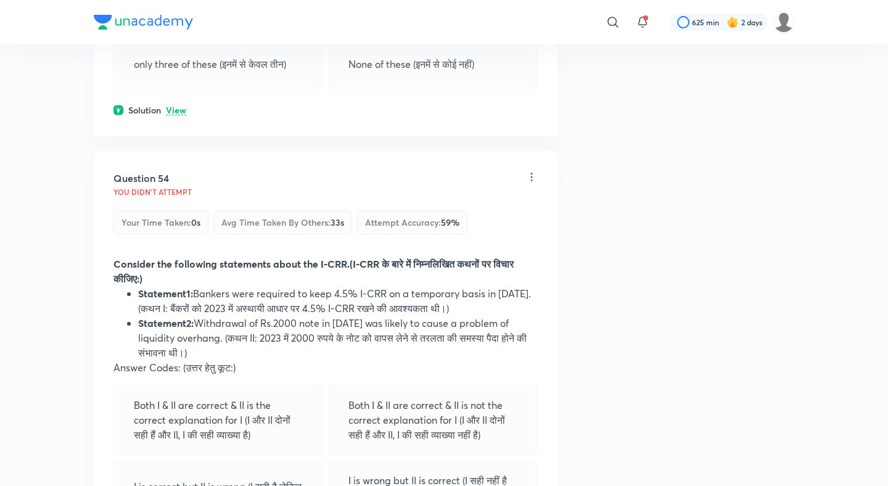
click at [179, 115] on p "View" at bounding box center [176, 110] width 20 height 9
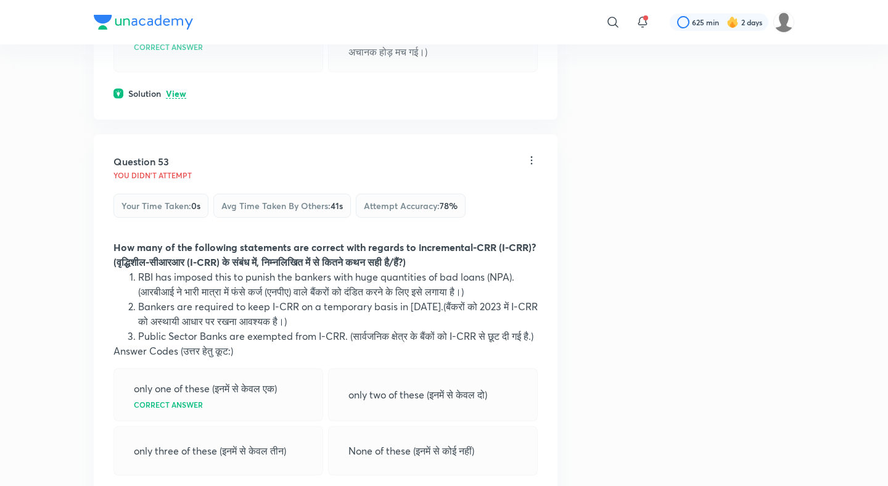
click at [181, 99] on p "View" at bounding box center [176, 93] width 20 height 9
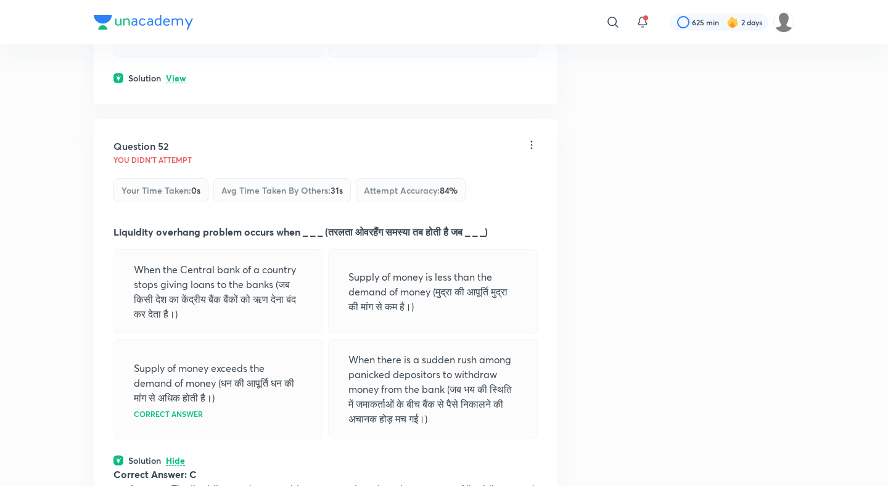
click at [179, 83] on p "View" at bounding box center [176, 78] width 20 height 9
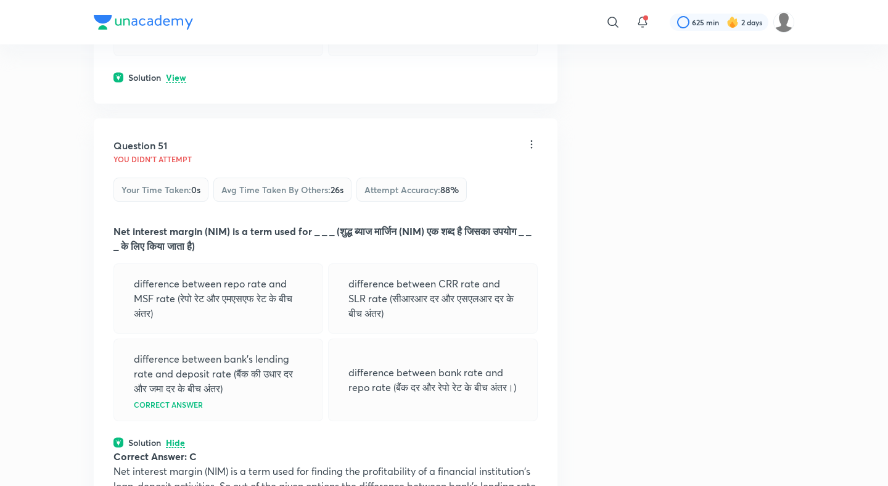
click at [179, 83] on p "View" at bounding box center [176, 77] width 20 height 9
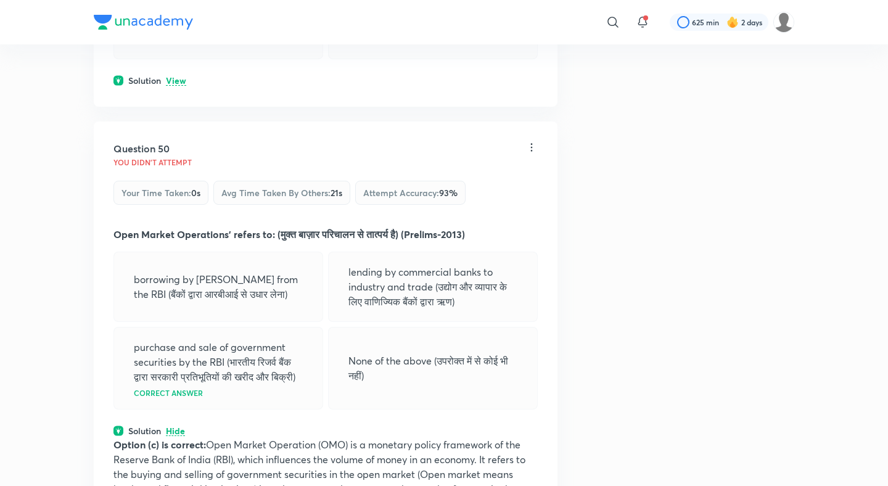
click at [179, 86] on p "View" at bounding box center [176, 80] width 20 height 9
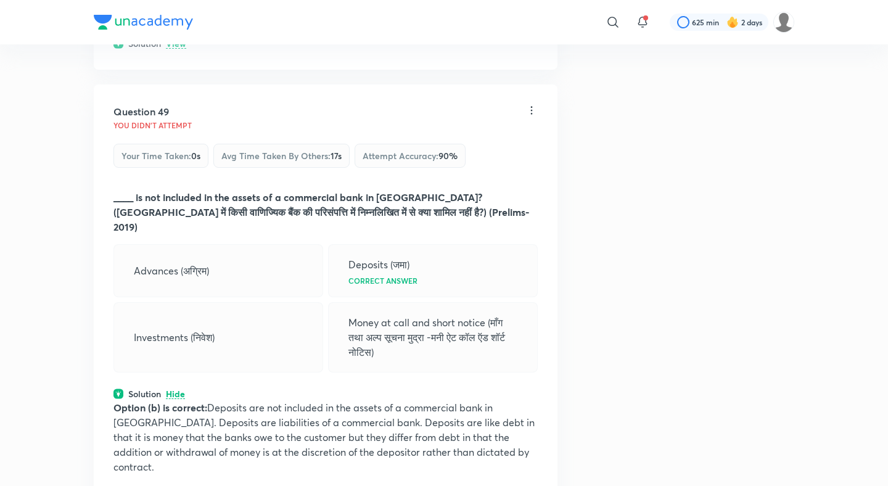
click at [181, 50] on div "Solution View" at bounding box center [325, 43] width 424 height 13
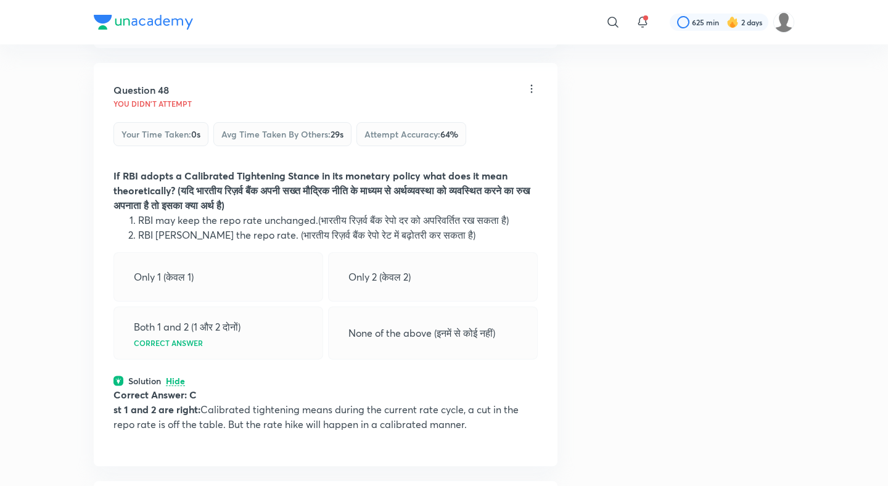
scroll to position [18533, 0]
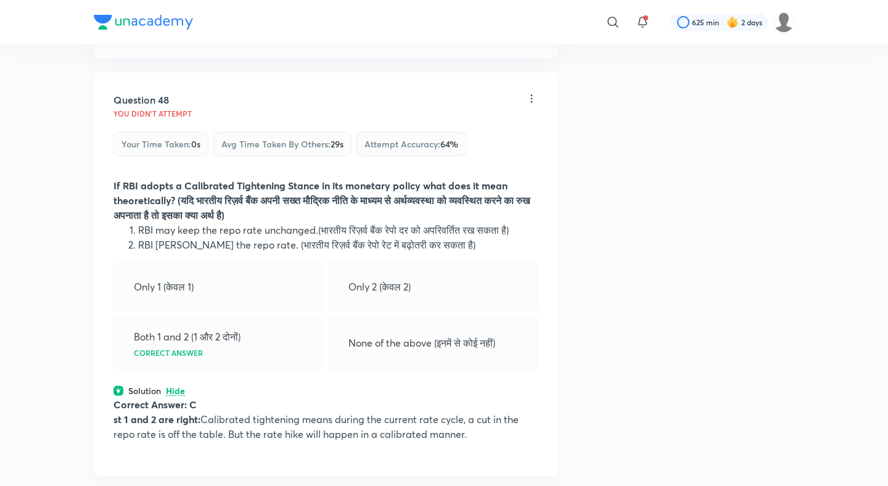
click at [181, 37] on p "View" at bounding box center [176, 32] width 20 height 9
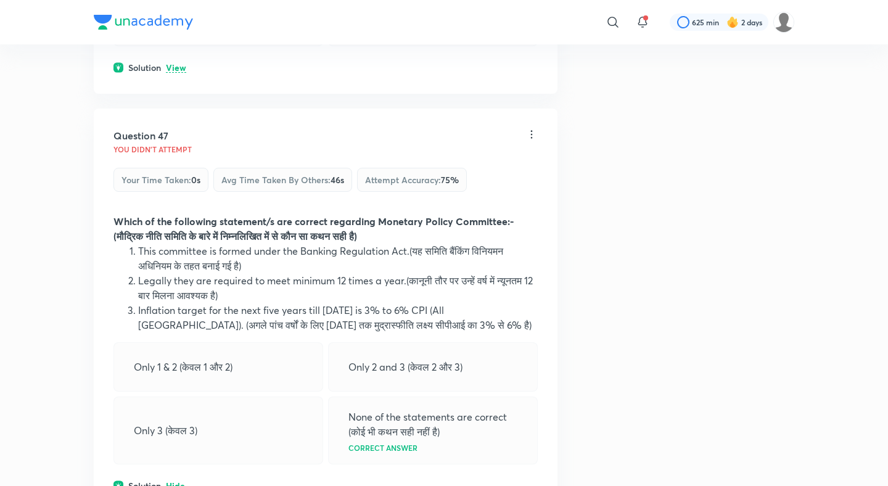
scroll to position [18074, 0]
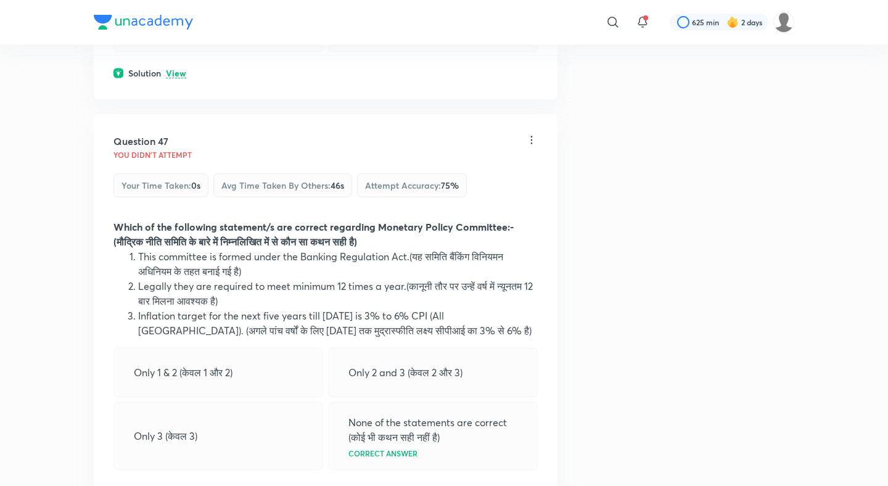
click at [176, 78] on p "View" at bounding box center [176, 73] width 20 height 9
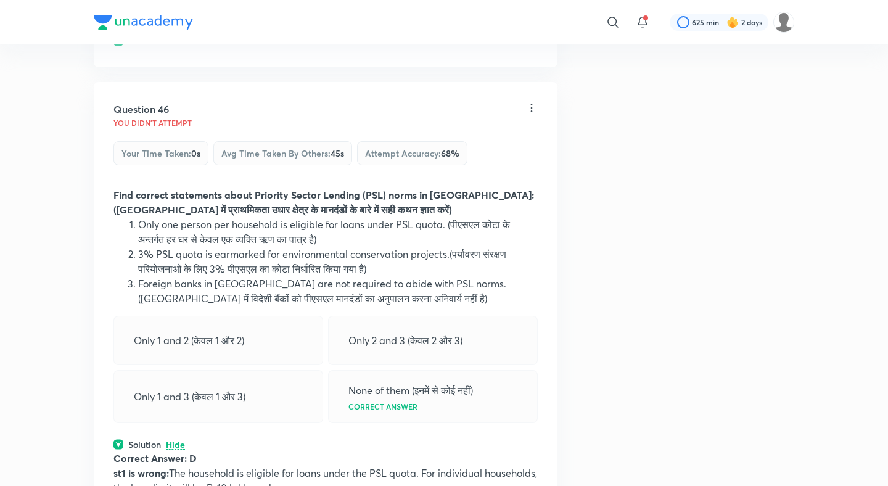
scroll to position [17677, 0]
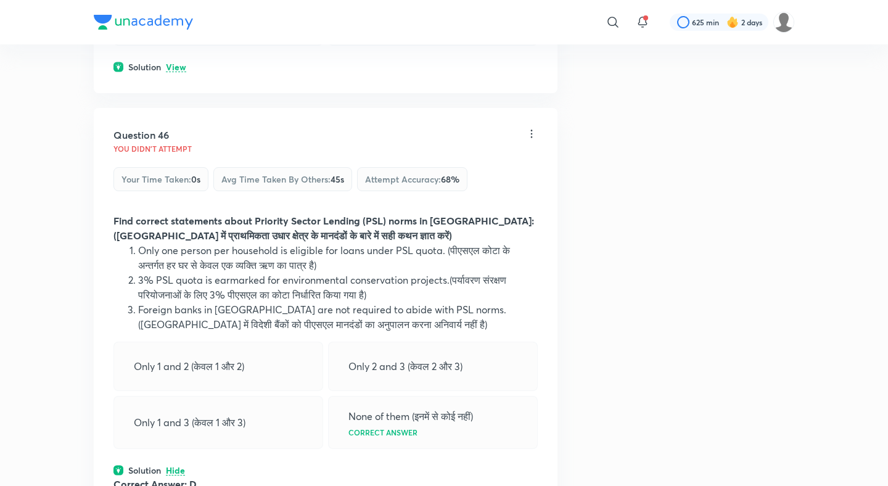
click at [177, 72] on p "View" at bounding box center [176, 67] width 20 height 9
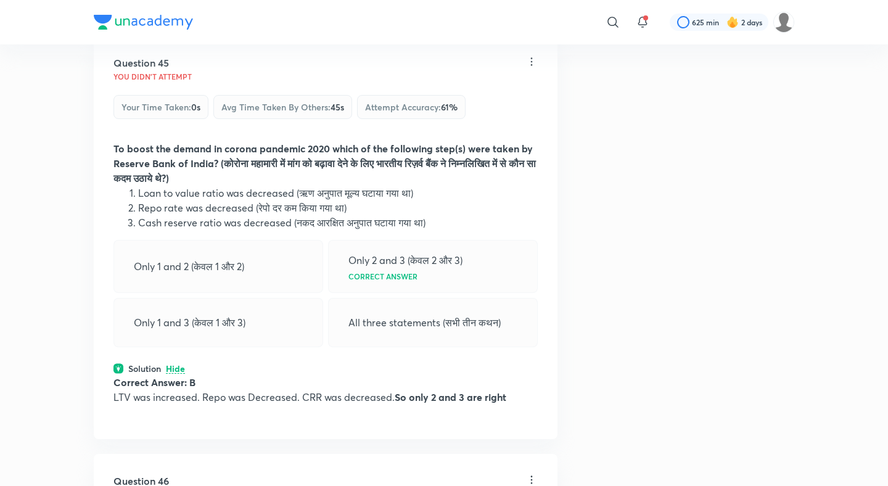
scroll to position [17354, 0]
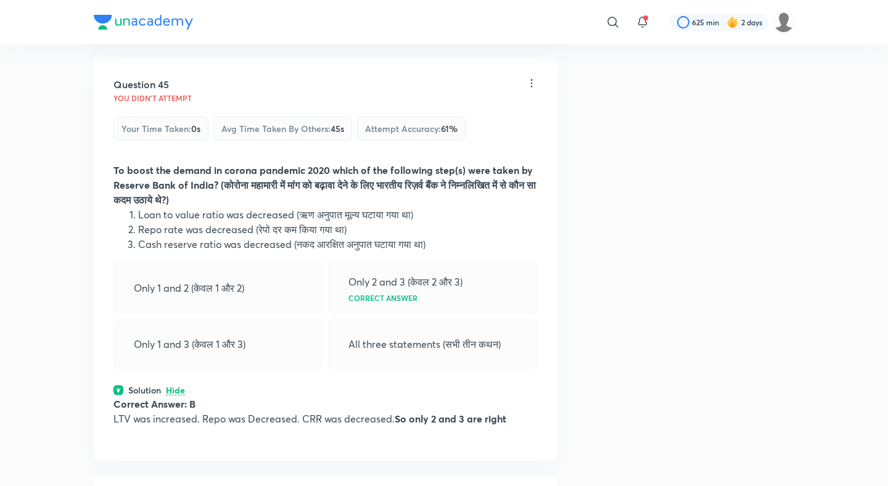
click at [178, 22] on p "View" at bounding box center [176, 16] width 20 height 9
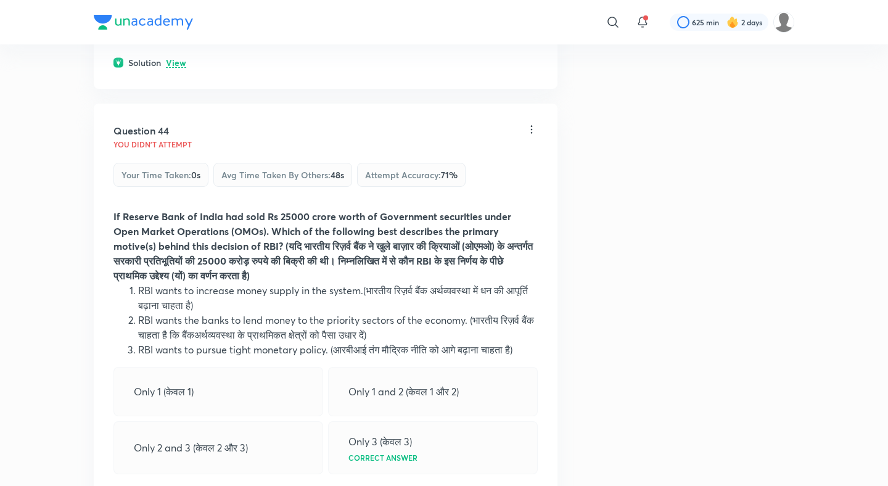
scroll to position [16869, 0]
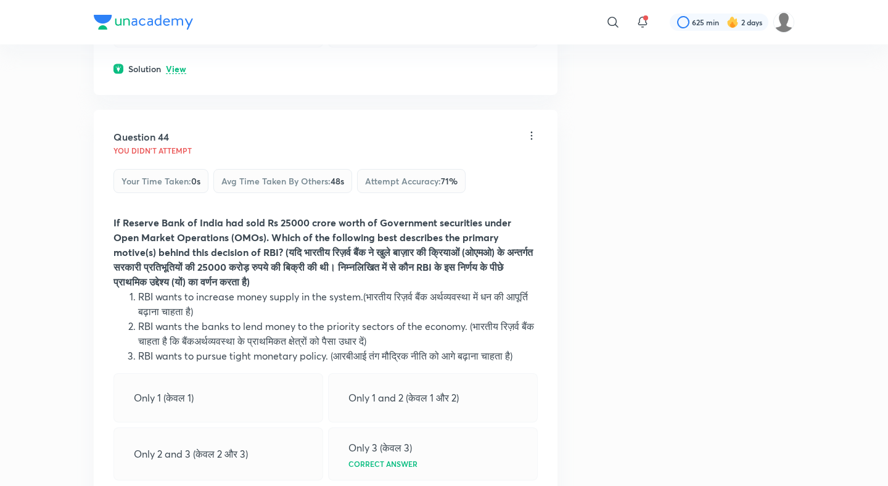
click at [173, 74] on p "View" at bounding box center [176, 69] width 20 height 9
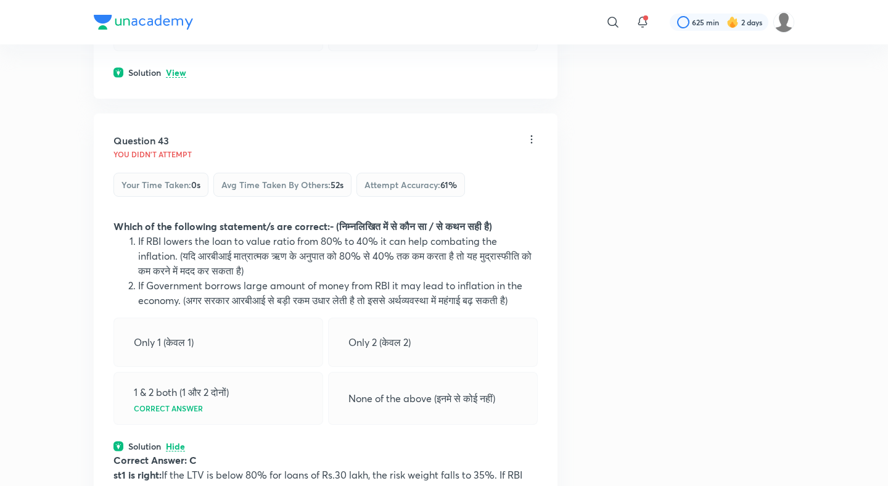
scroll to position [16481, 0]
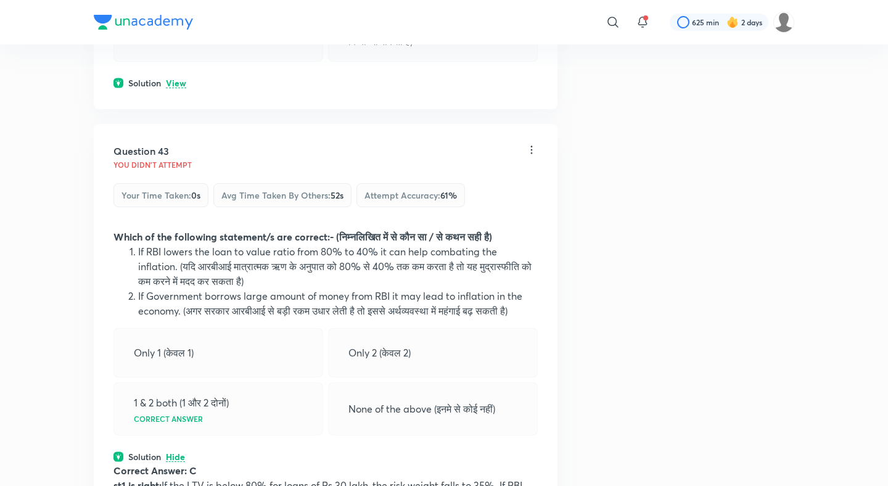
click at [173, 88] on p "View" at bounding box center [176, 83] width 20 height 9
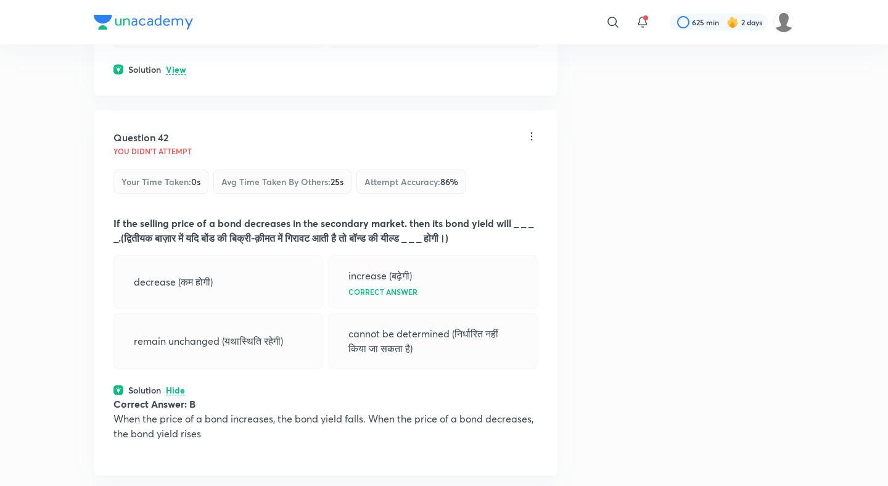
scroll to position [16112, 0]
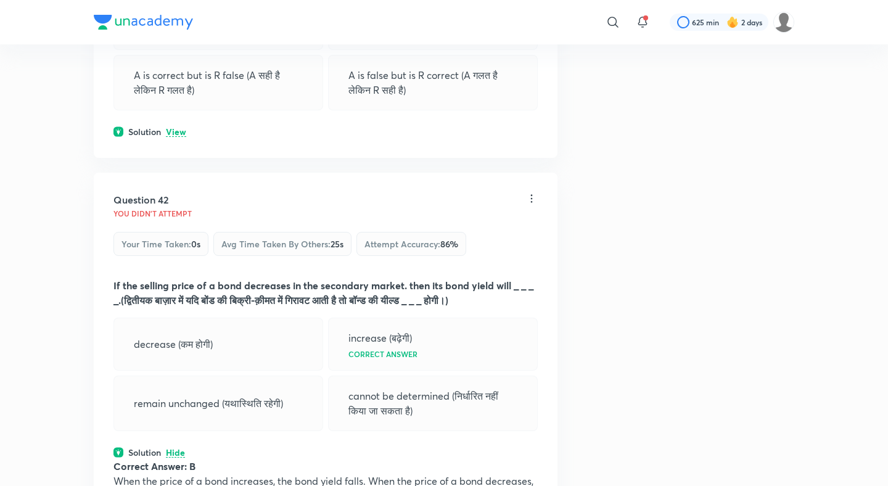
click at [175, 137] on p "View" at bounding box center [176, 132] width 20 height 9
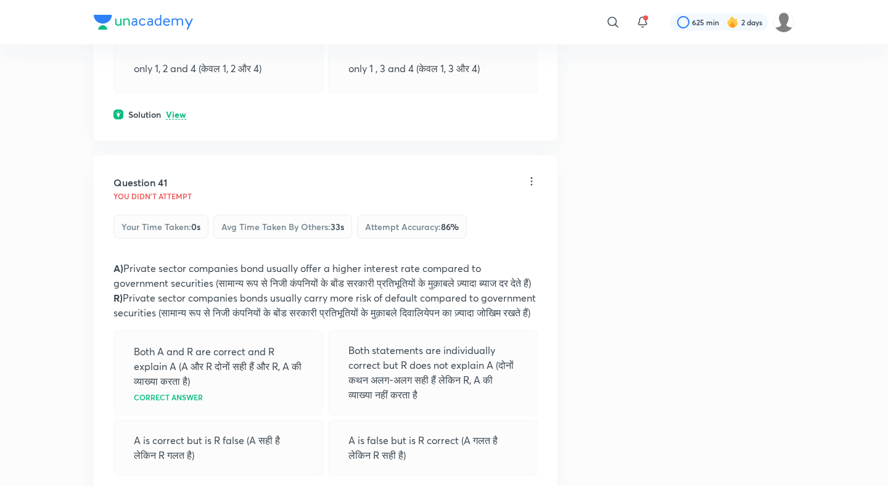
click at [182, 120] on p "View" at bounding box center [176, 114] width 20 height 9
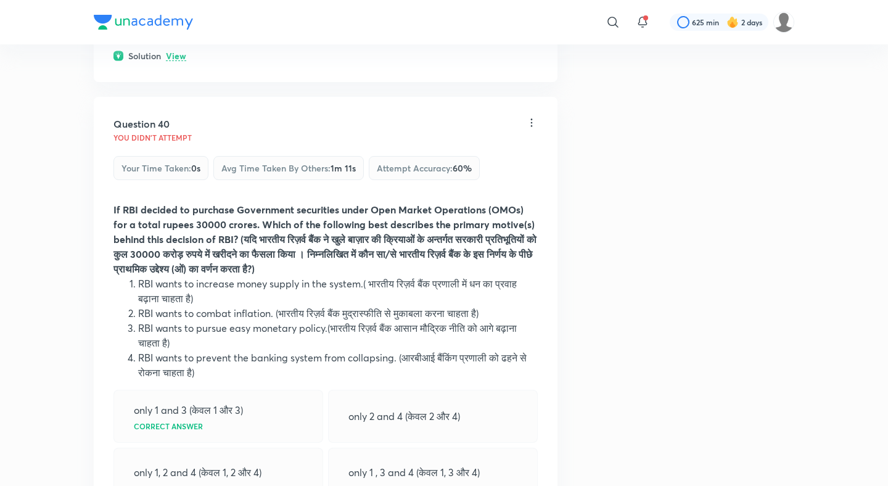
scroll to position [15326, 0]
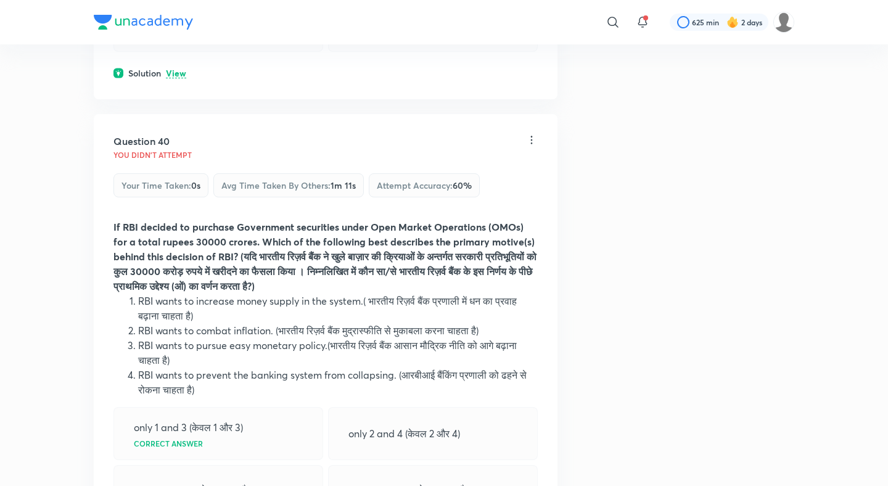
click at [176, 78] on p "View" at bounding box center [176, 73] width 20 height 9
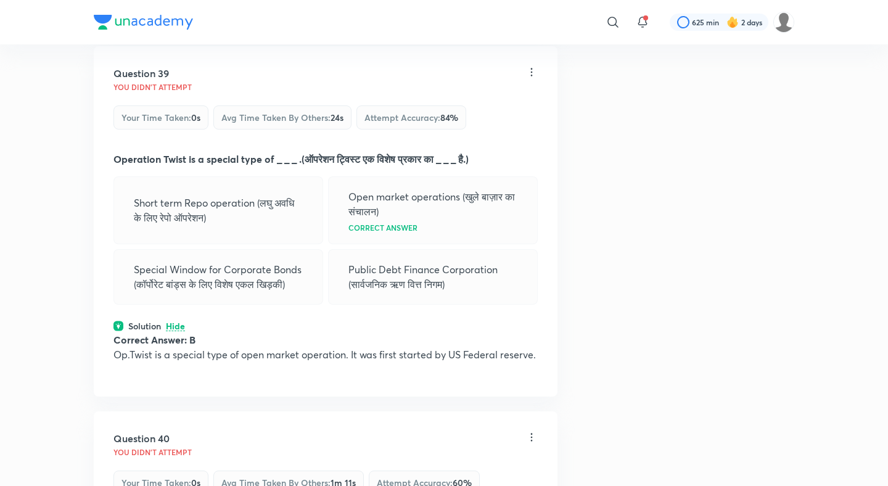
scroll to position [14987, 0]
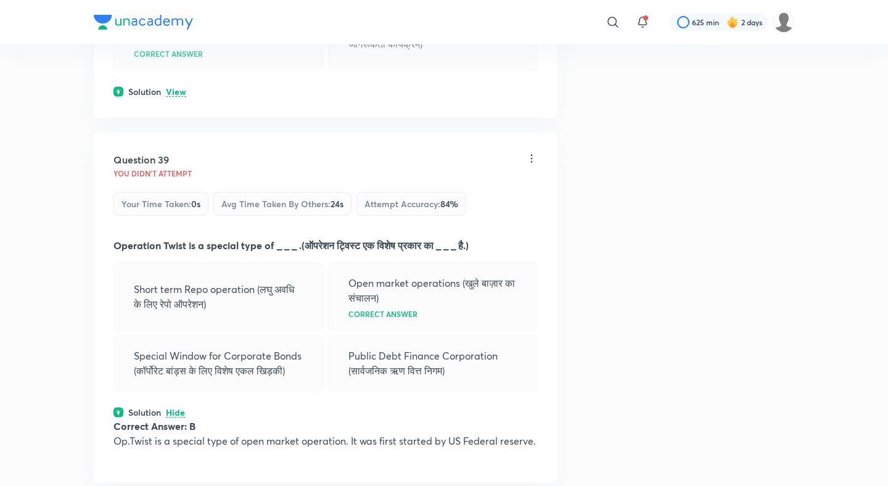
click at [175, 97] on p "View" at bounding box center [176, 92] width 20 height 9
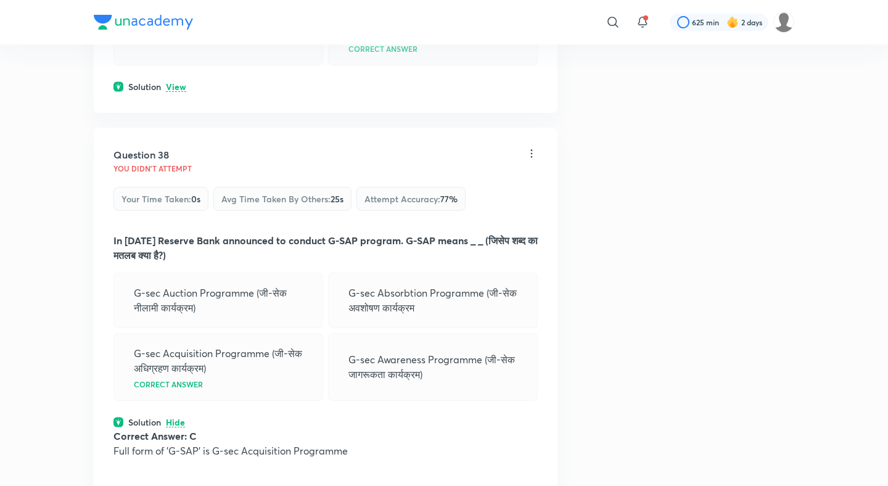
click at [175, 92] on p "View" at bounding box center [176, 87] width 20 height 9
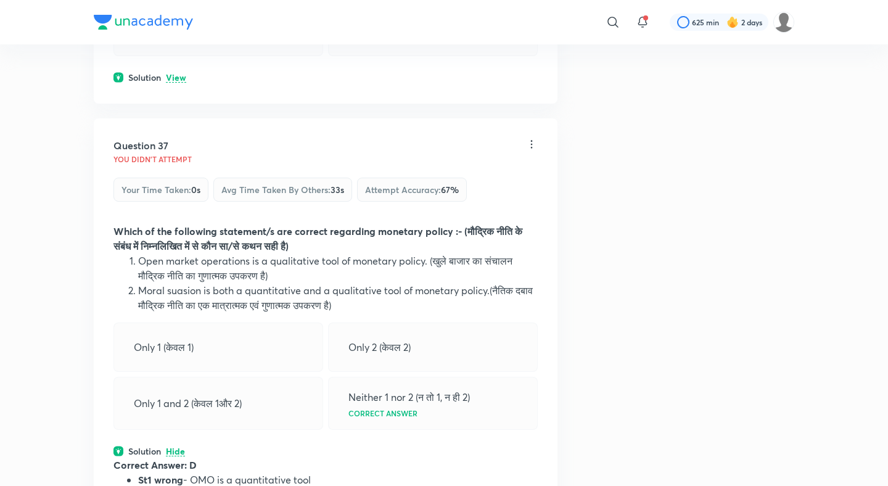
click at [175, 83] on p "View" at bounding box center [176, 77] width 20 height 9
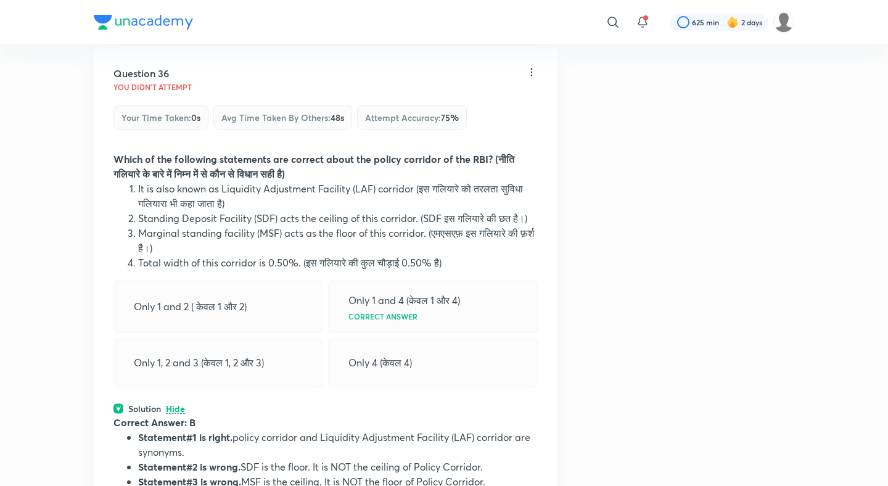
scroll to position [13927, 0]
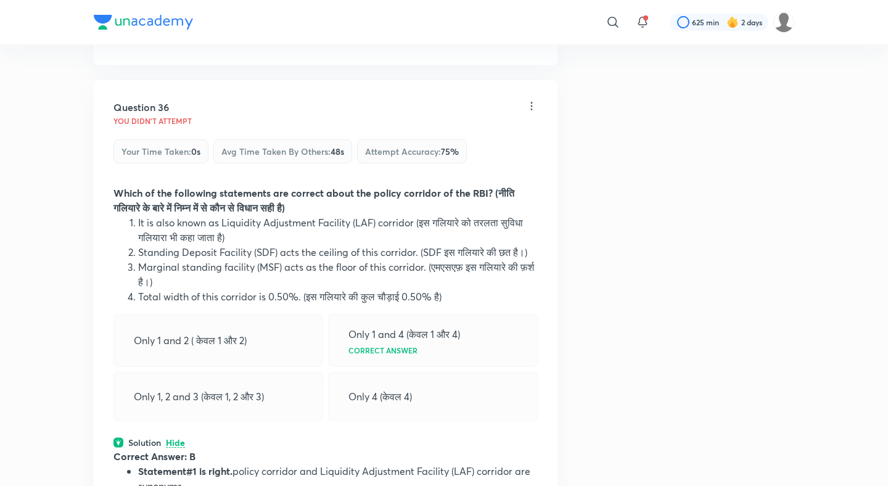
click at [180, 44] on p "View" at bounding box center [176, 39] width 20 height 9
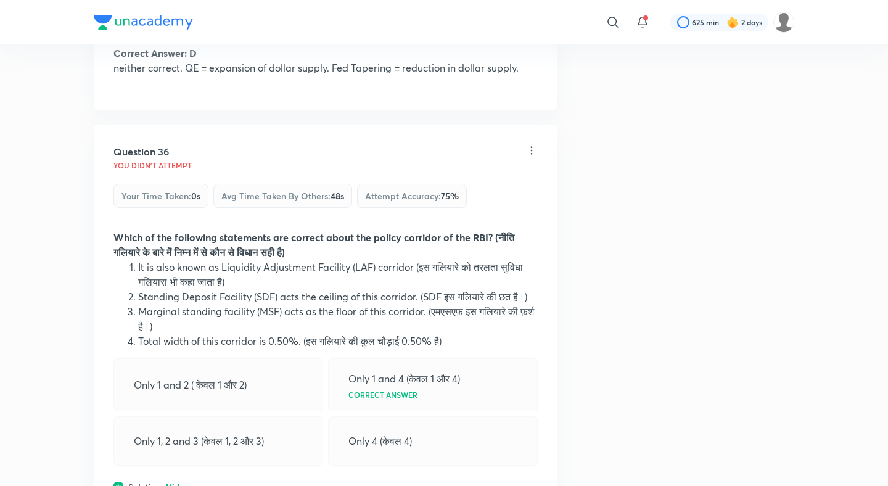
click at [180, 44] on p "Hide" at bounding box center [175, 39] width 19 height 9
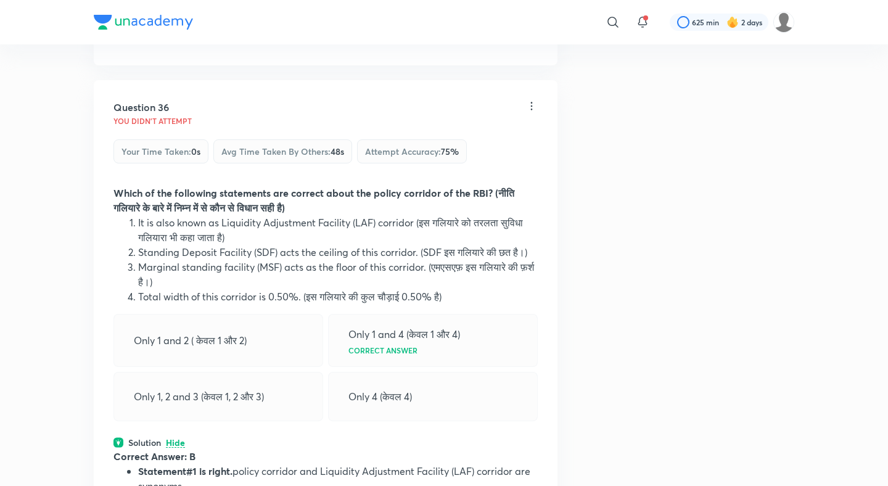
click at [180, 44] on p "View" at bounding box center [176, 39] width 20 height 9
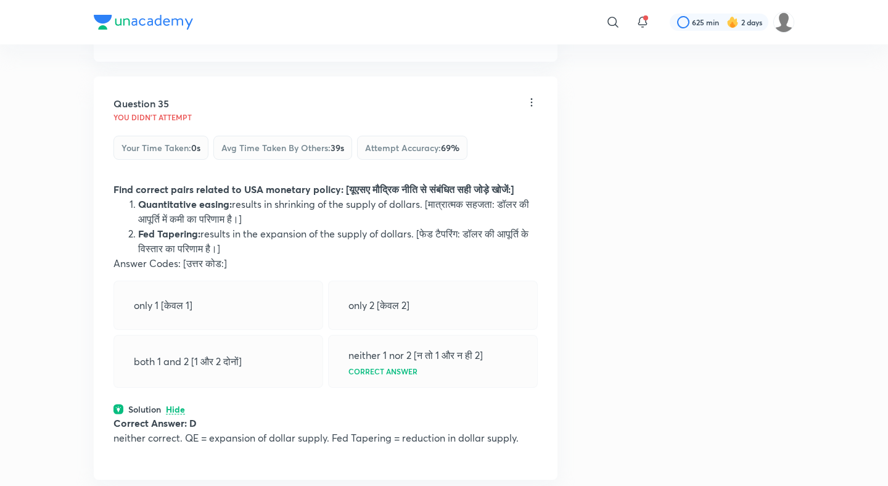
click at [180, 41] on p "View" at bounding box center [176, 35] width 20 height 9
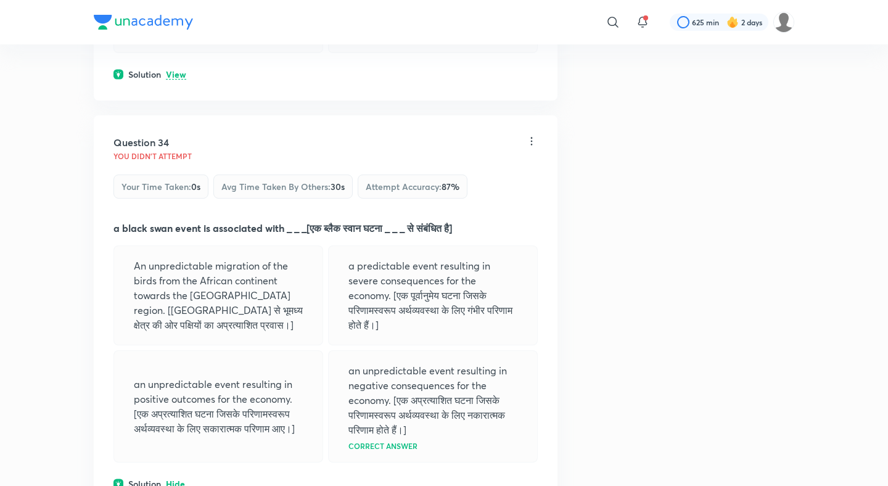
scroll to position [13072, 0]
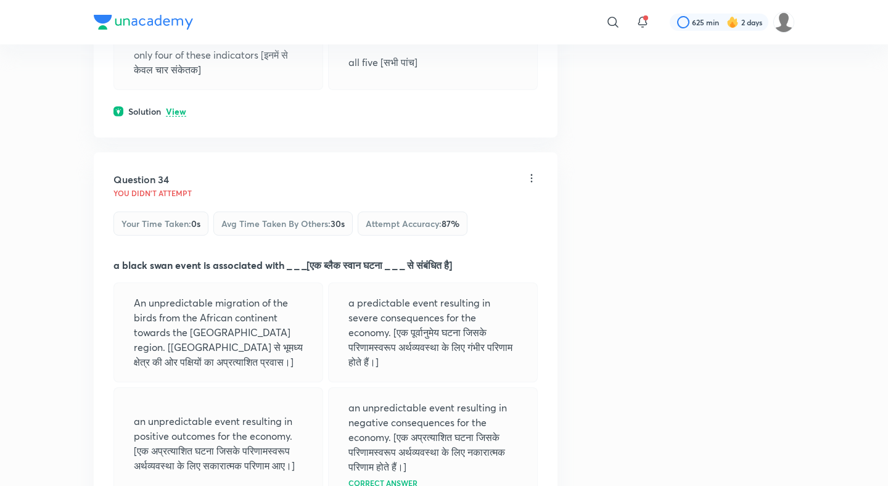
click at [173, 117] on p "View" at bounding box center [176, 111] width 20 height 9
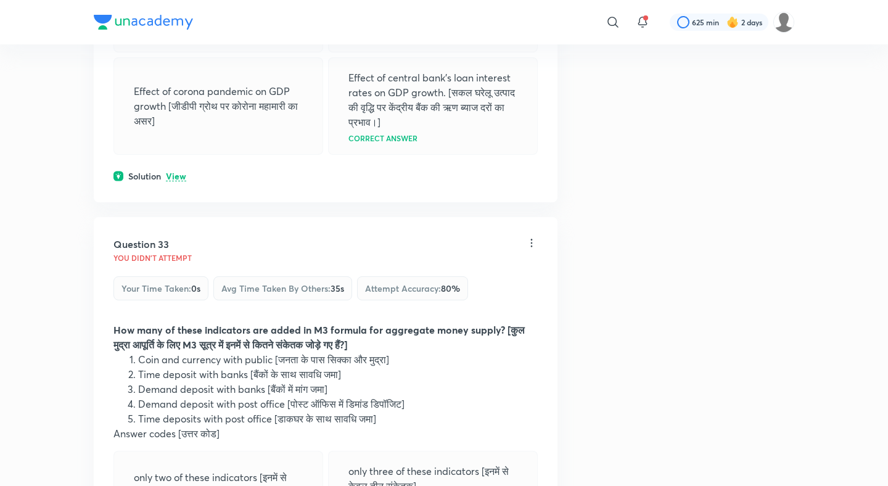
click at [175, 181] on p "View" at bounding box center [176, 176] width 20 height 9
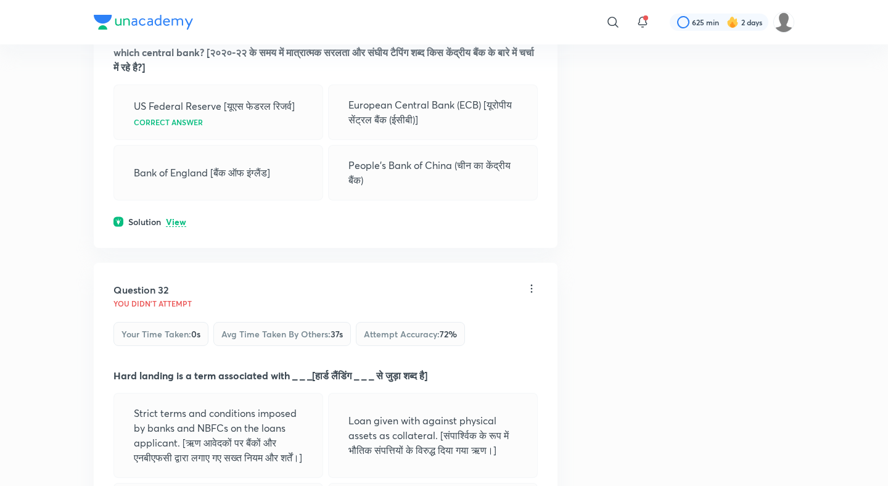
scroll to position [12132, 0]
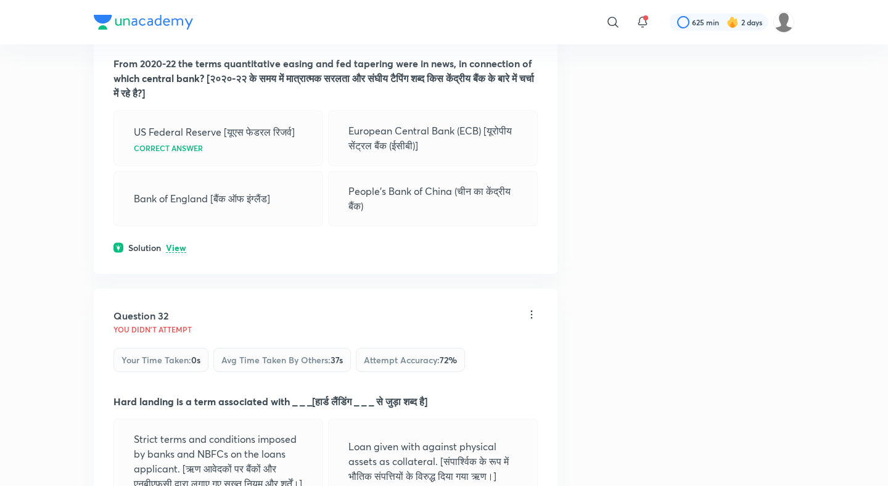
click at [168, 248] on div "Question 31 You didn't Attempt Your time taken : 0s Avg time taken by others : …" at bounding box center [326, 112] width 464 height 323
click at [175, 253] on p "View" at bounding box center [176, 247] width 20 height 9
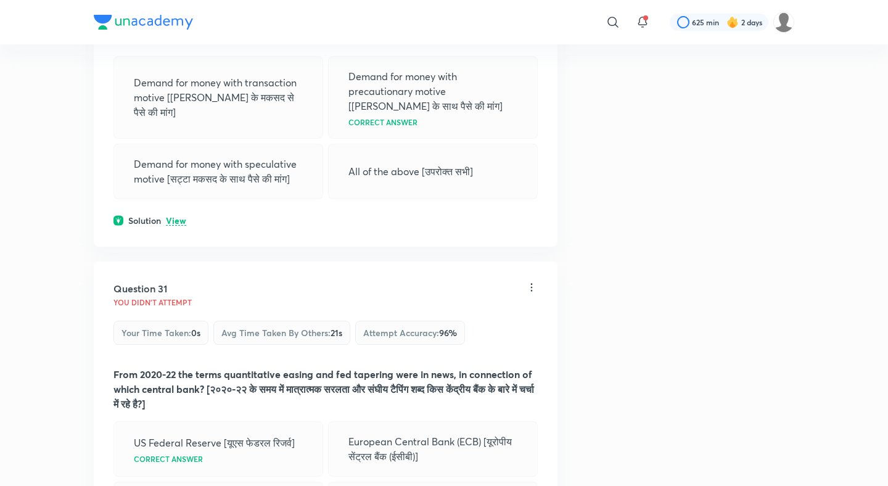
click at [178, 226] on p "View" at bounding box center [176, 220] width 20 height 9
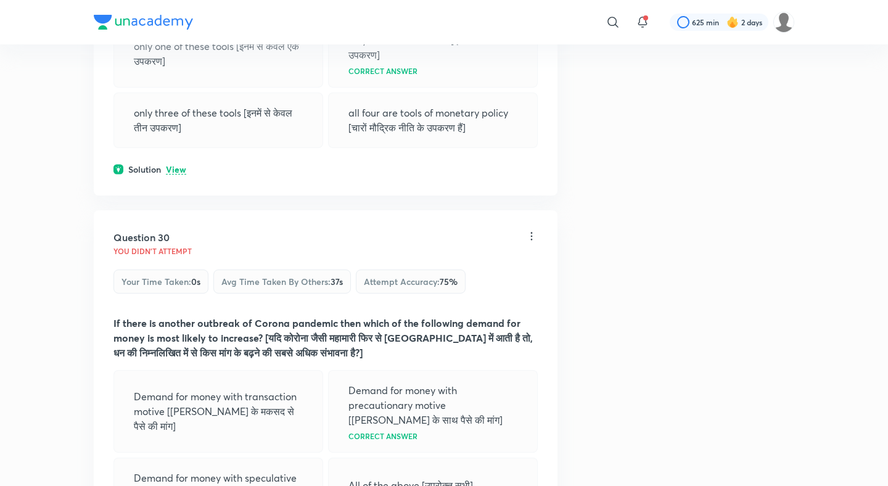
click at [184, 174] on p "View" at bounding box center [176, 169] width 20 height 9
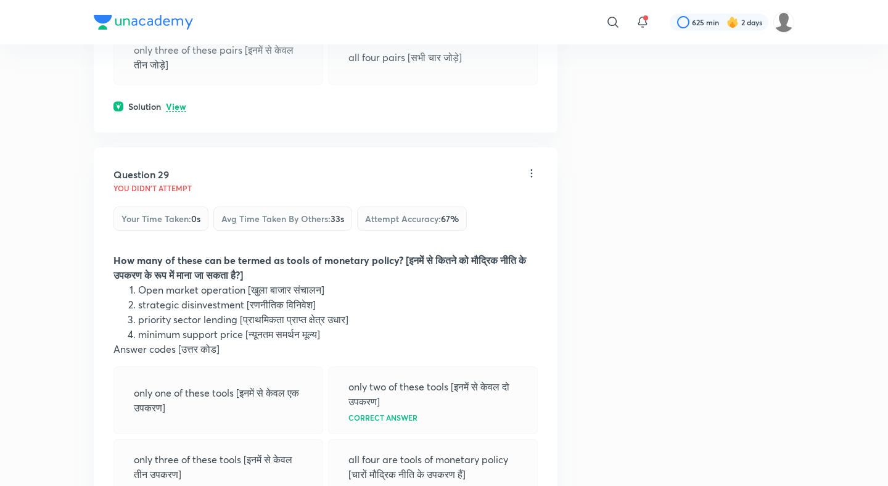
scroll to position [11153, 0]
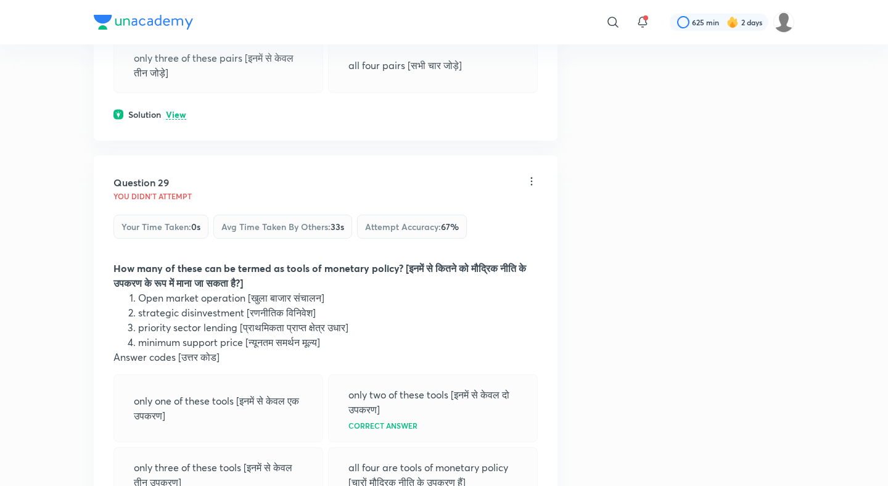
click at [178, 120] on p "View" at bounding box center [176, 114] width 20 height 9
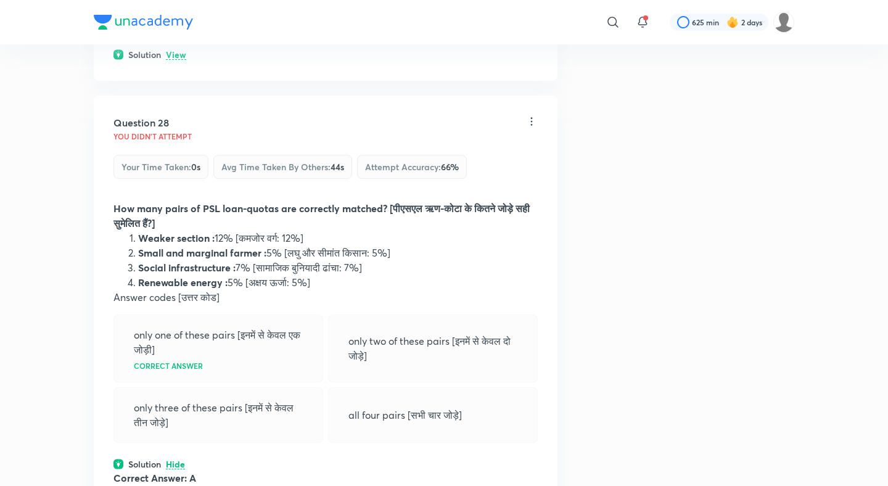
click at [171, 60] on p "View" at bounding box center [176, 55] width 20 height 9
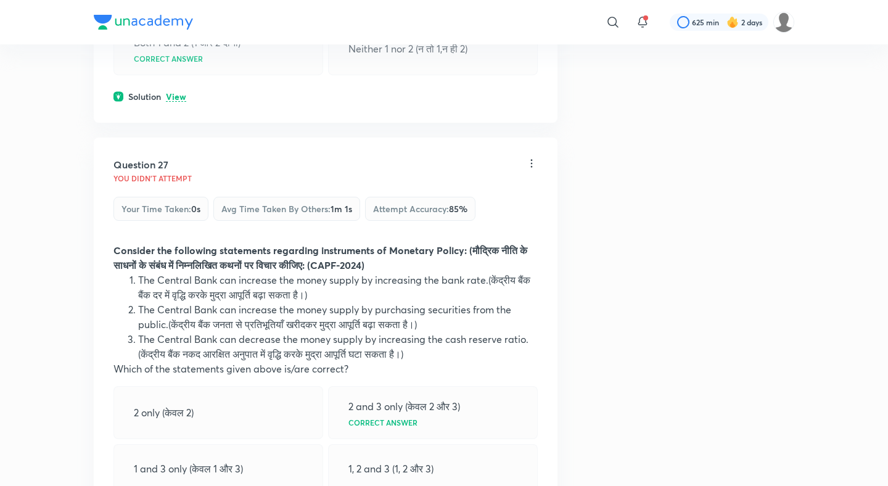
scroll to position [10340, 0]
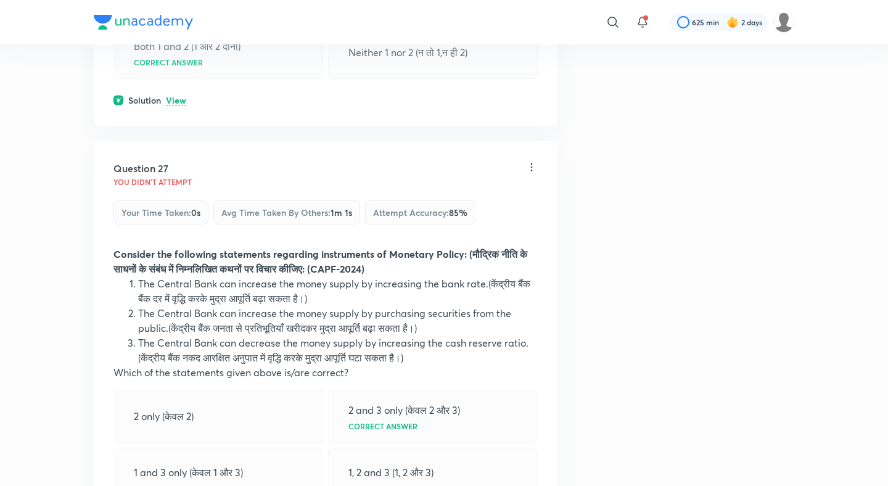
click at [174, 105] on p "View" at bounding box center [176, 100] width 20 height 9
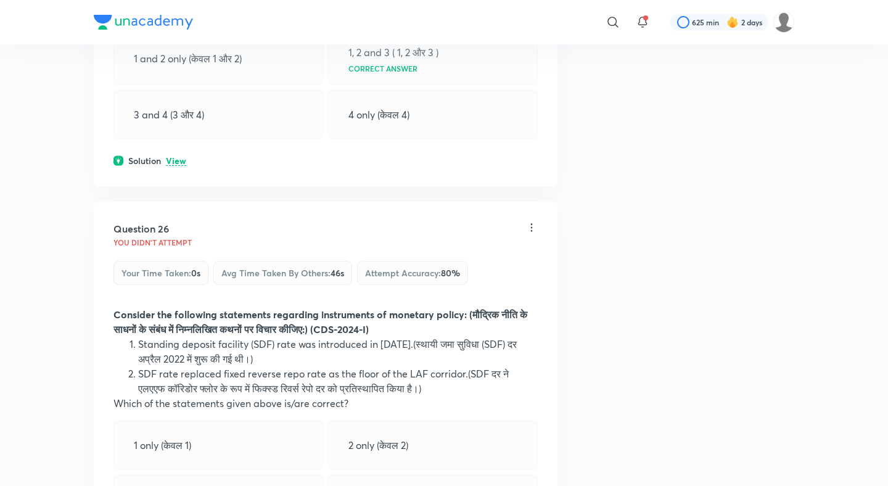
scroll to position [9804, 0]
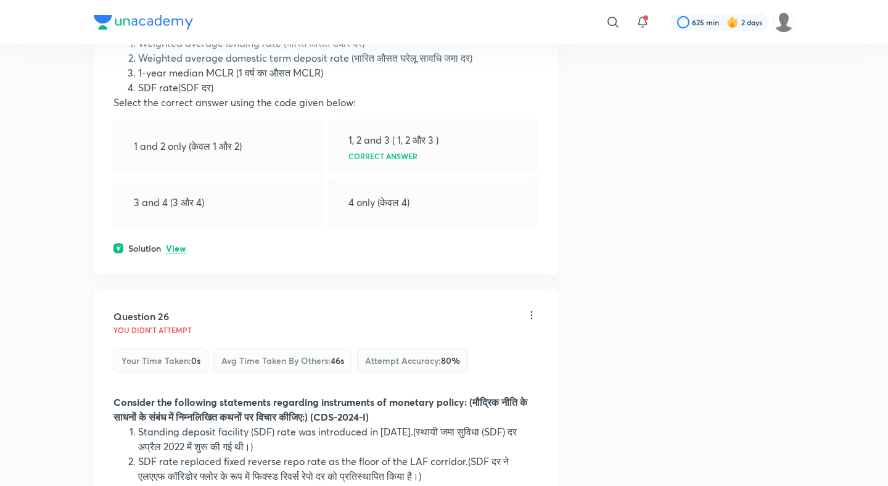
click at [176, 253] on p "View" at bounding box center [176, 248] width 20 height 9
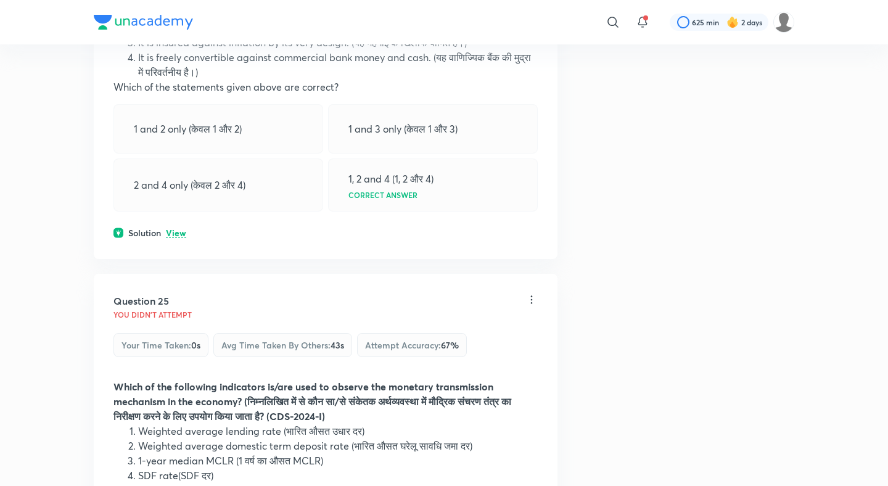
click at [176, 238] on p "View" at bounding box center [176, 233] width 20 height 9
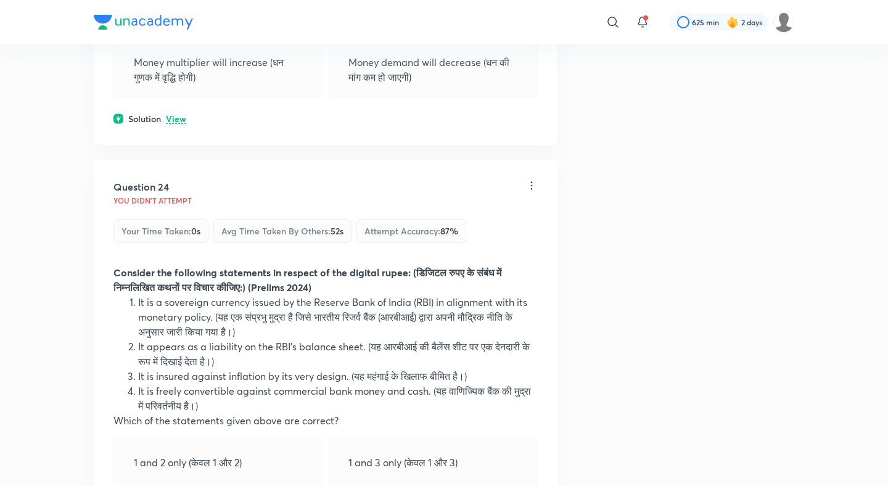
scroll to position [9055, 0]
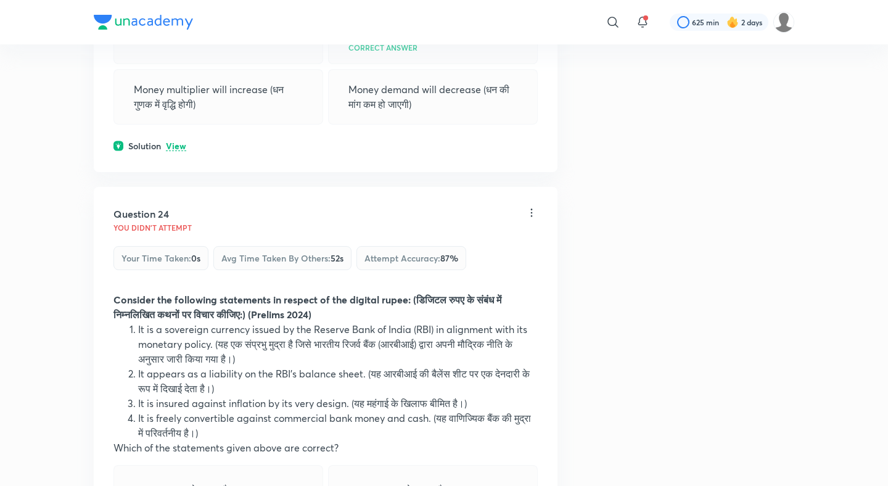
click at [178, 151] on p "View" at bounding box center [176, 146] width 20 height 9
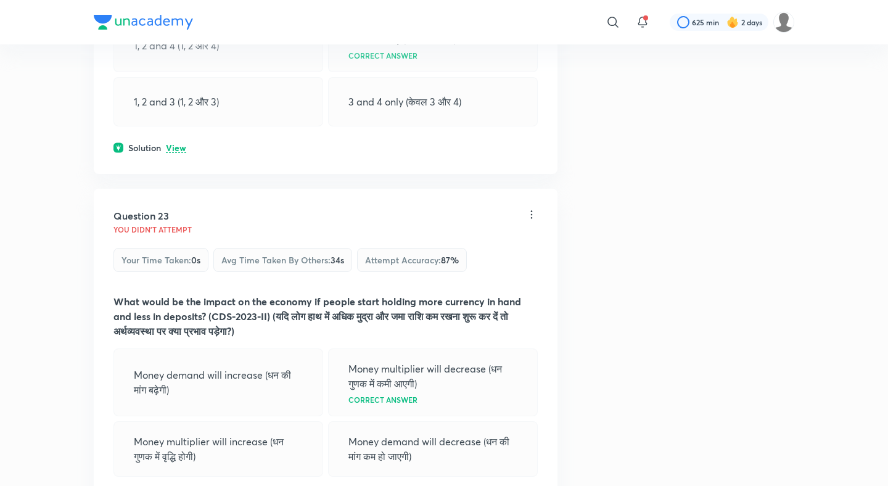
scroll to position [8685, 0]
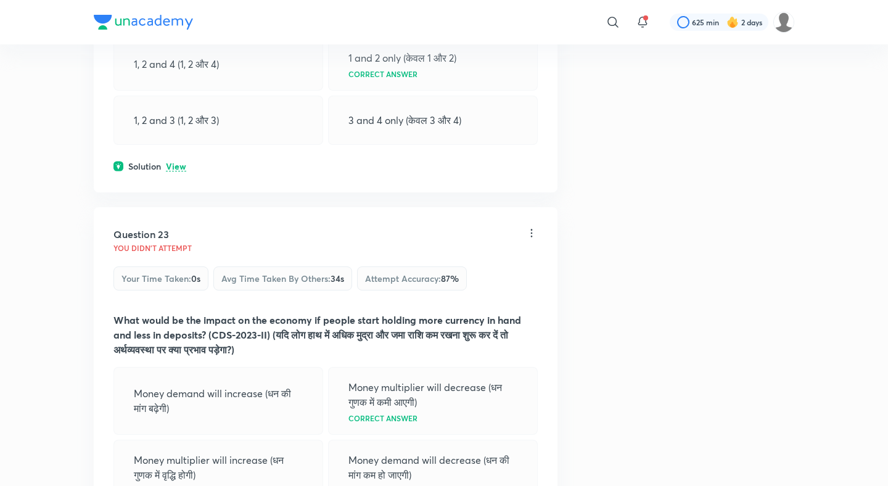
click at [171, 171] on p "View" at bounding box center [176, 166] width 20 height 9
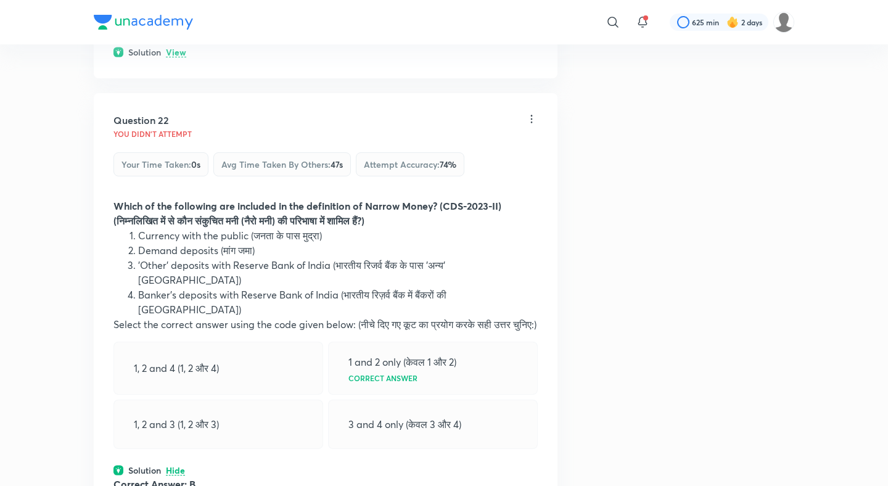
scroll to position [8319, 0]
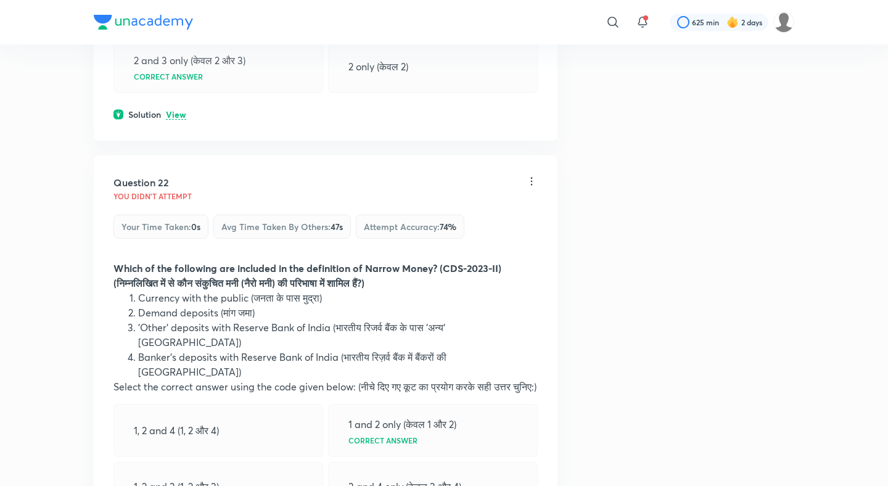
click at [186, 121] on div "Solution View" at bounding box center [325, 114] width 424 height 13
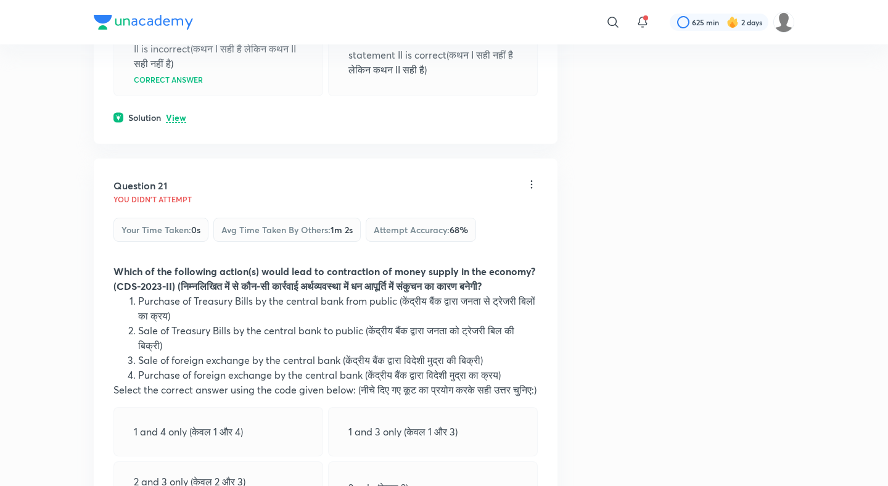
click at [178, 123] on p "View" at bounding box center [176, 117] width 20 height 9
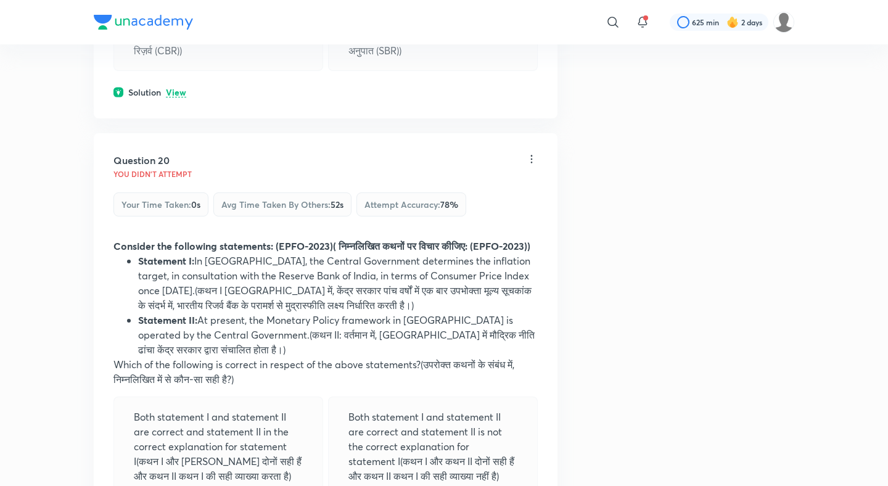
click at [179, 97] on p "View" at bounding box center [176, 92] width 20 height 9
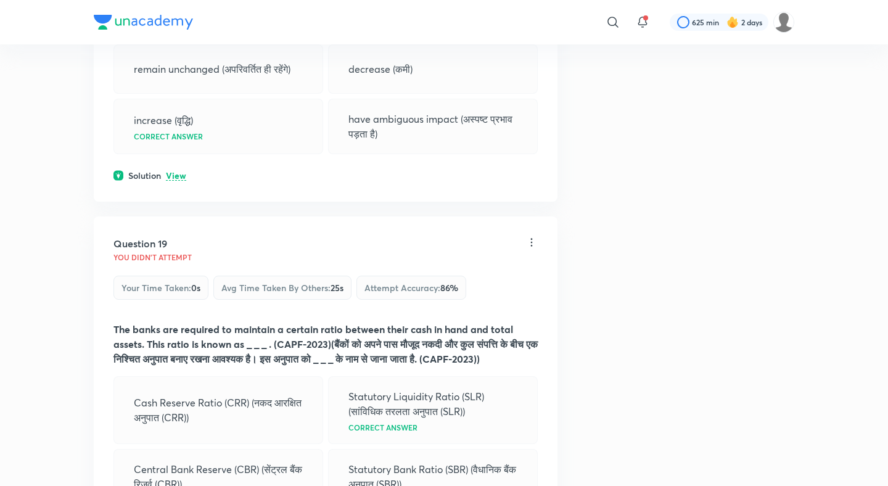
scroll to position [6971, 0]
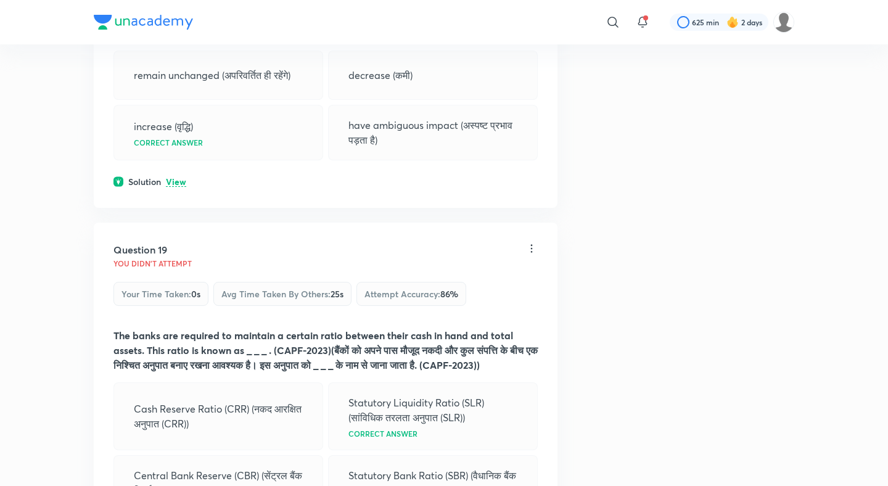
click at [174, 200] on div "Question 18 You didn't Attempt Your time taken : 0s Avg time taken by others : …" at bounding box center [326, 49] width 464 height 317
click at [176, 187] on p "View" at bounding box center [176, 182] width 20 height 9
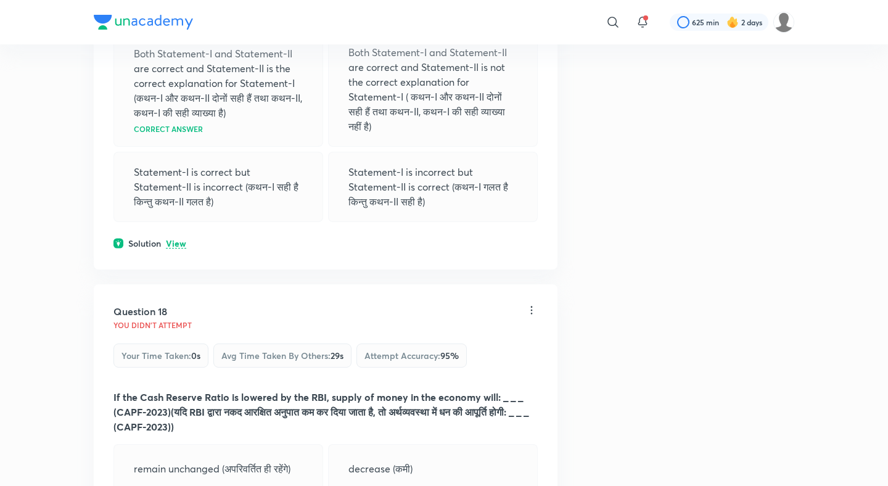
click at [169, 248] on p "View" at bounding box center [176, 243] width 20 height 9
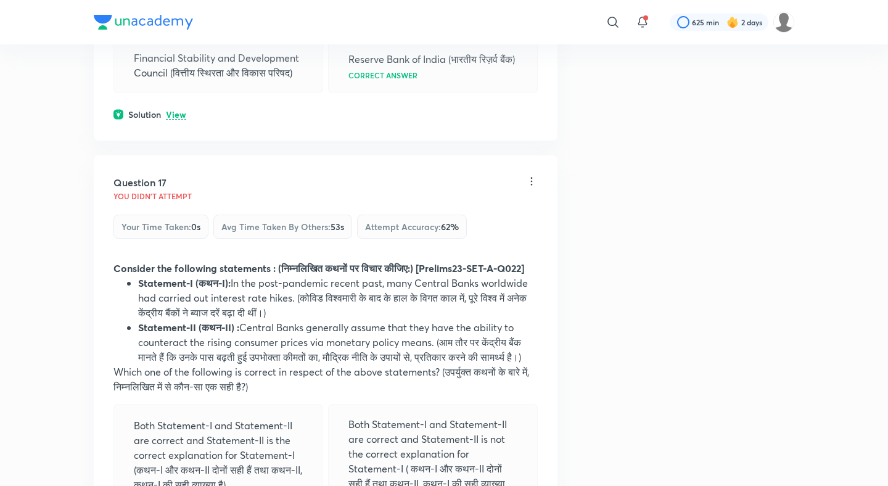
scroll to position [6185, 0]
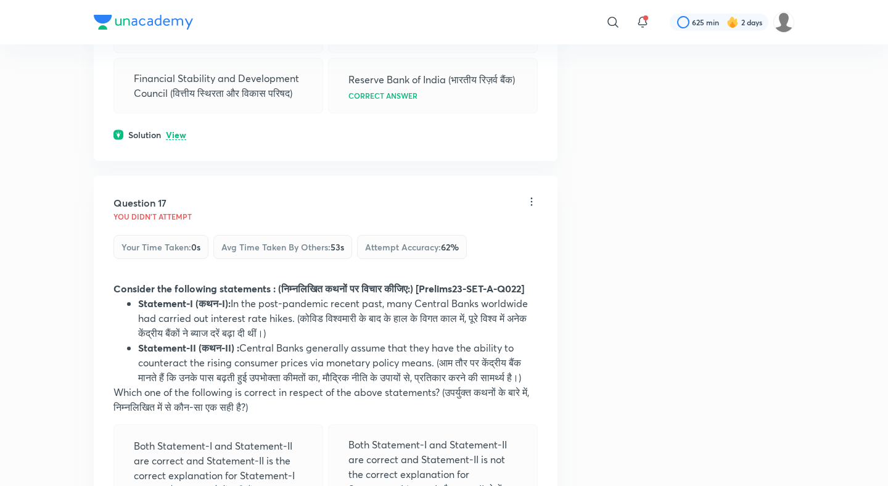
click at [176, 140] on p "View" at bounding box center [176, 135] width 20 height 9
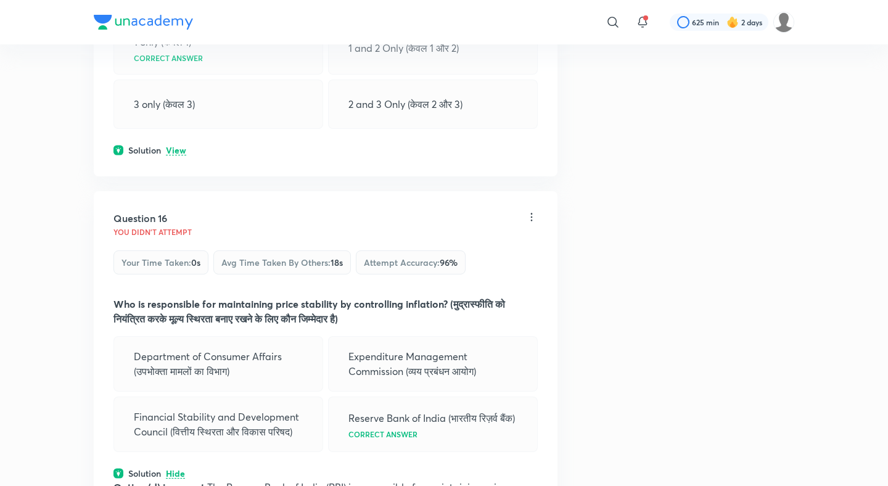
scroll to position [5839, 0]
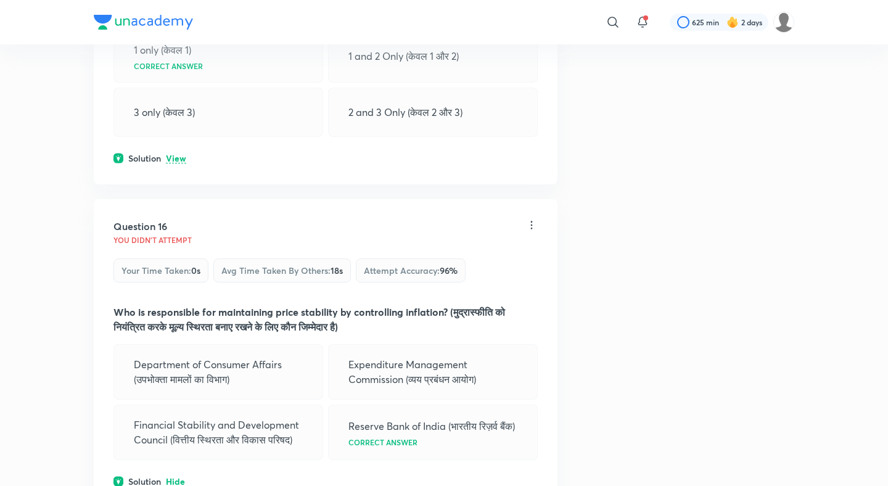
click at [176, 157] on p "View" at bounding box center [176, 158] width 20 height 9
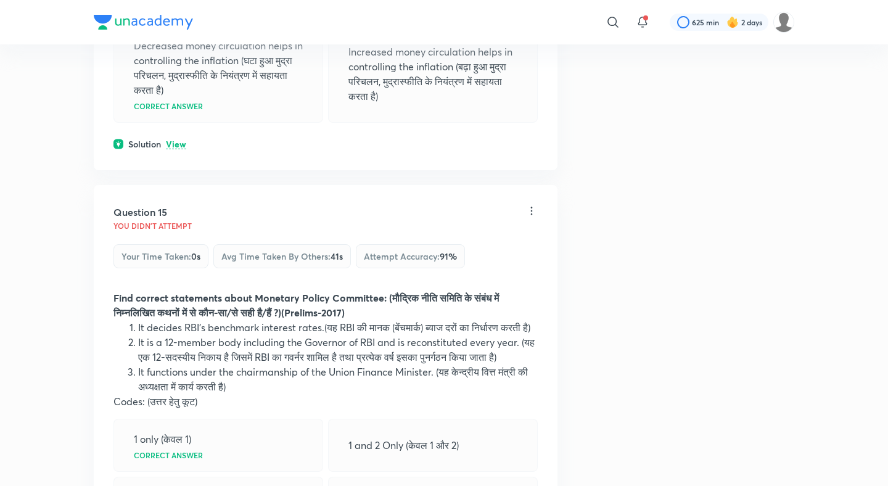
scroll to position [5416, 0]
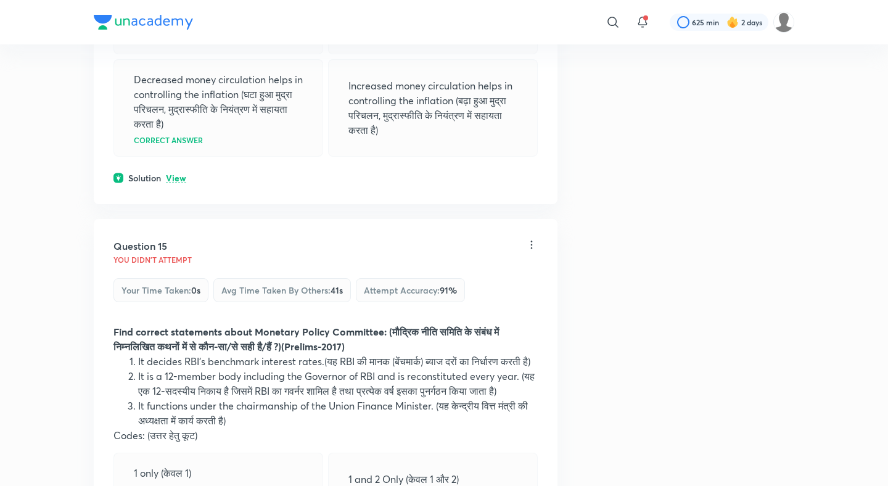
click at [176, 171] on div "Solution View" at bounding box center [325, 177] width 424 height 13
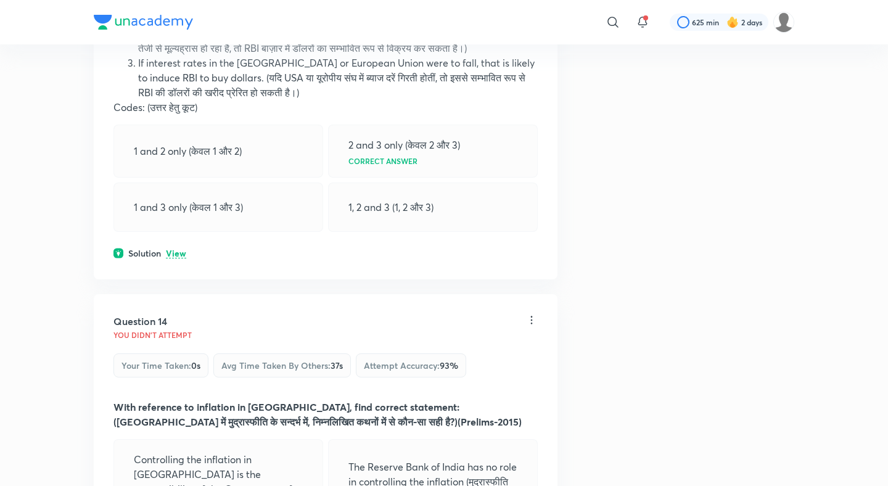
click at [172, 249] on p "View" at bounding box center [176, 253] width 20 height 9
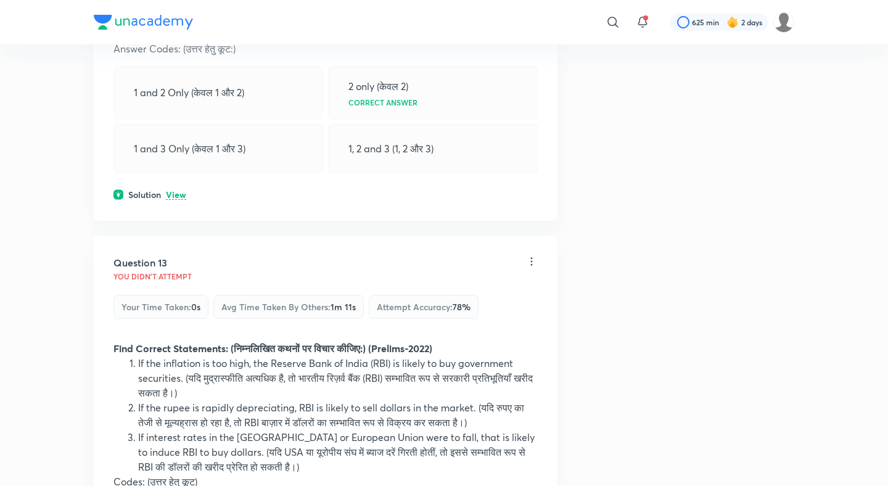
click at [178, 200] on p "View" at bounding box center [176, 194] width 20 height 9
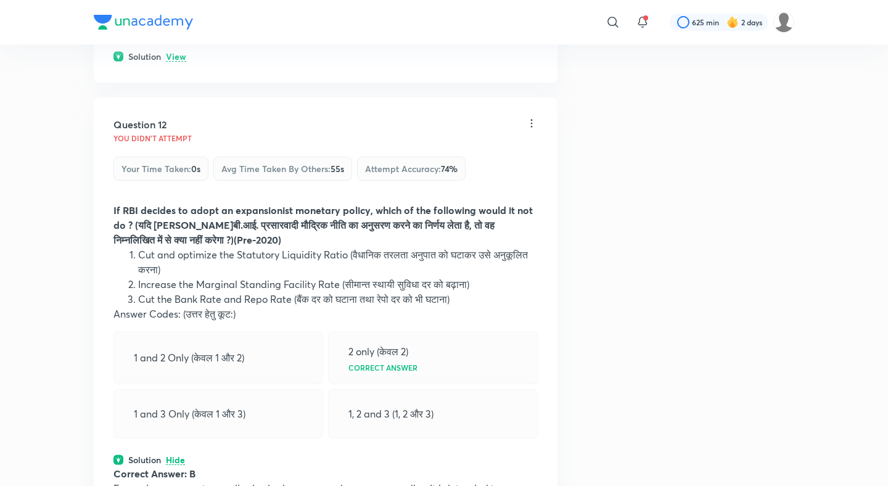
scroll to position [4215, 0]
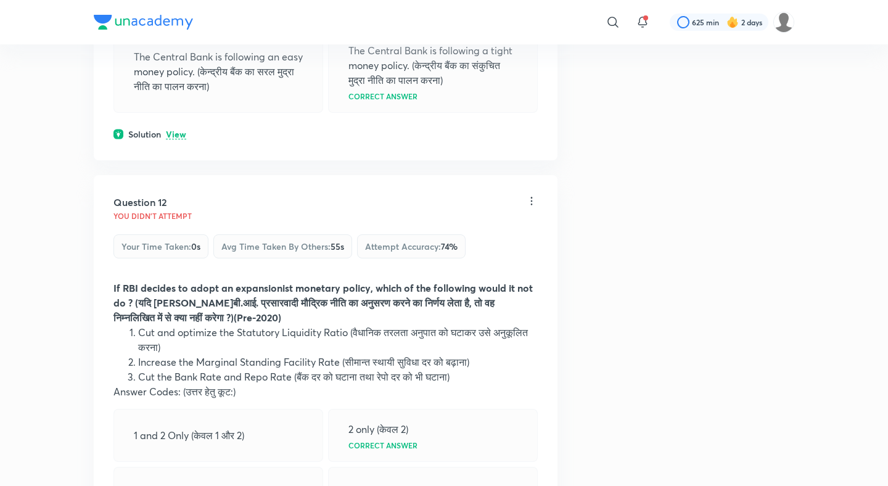
click at [183, 130] on p "View" at bounding box center [176, 134] width 20 height 9
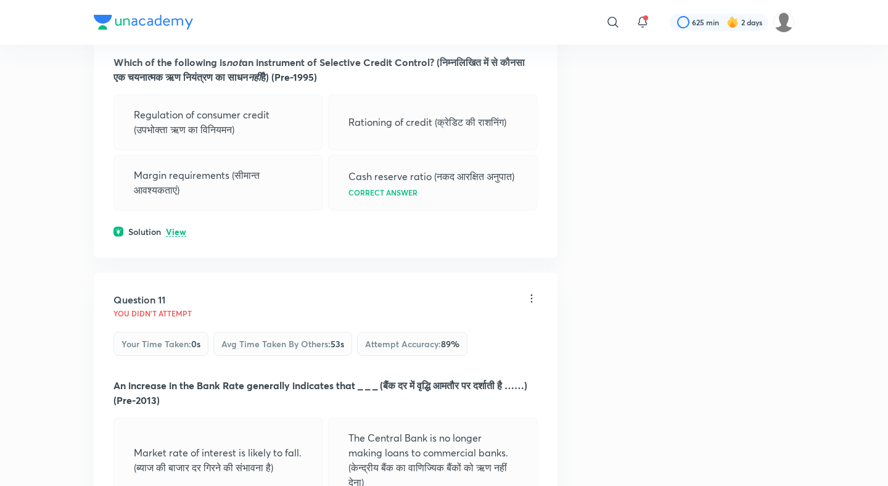
scroll to position [3696, 0]
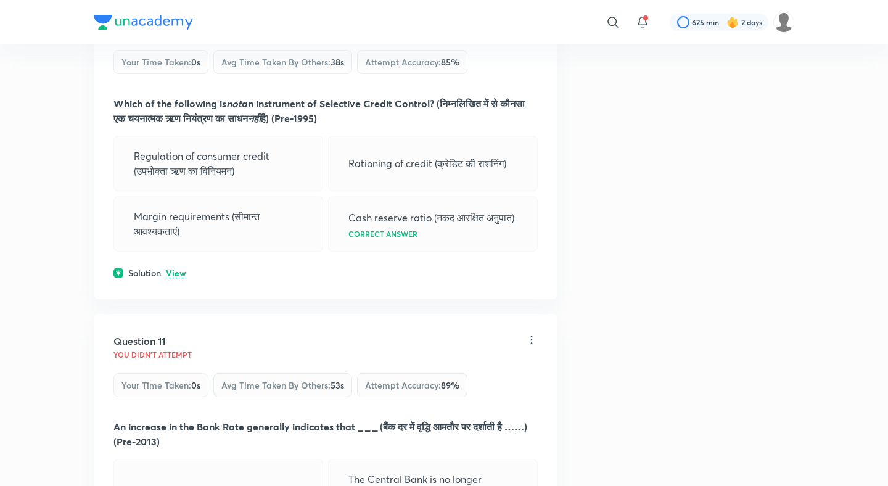
click at [168, 277] on p "View" at bounding box center [176, 273] width 20 height 9
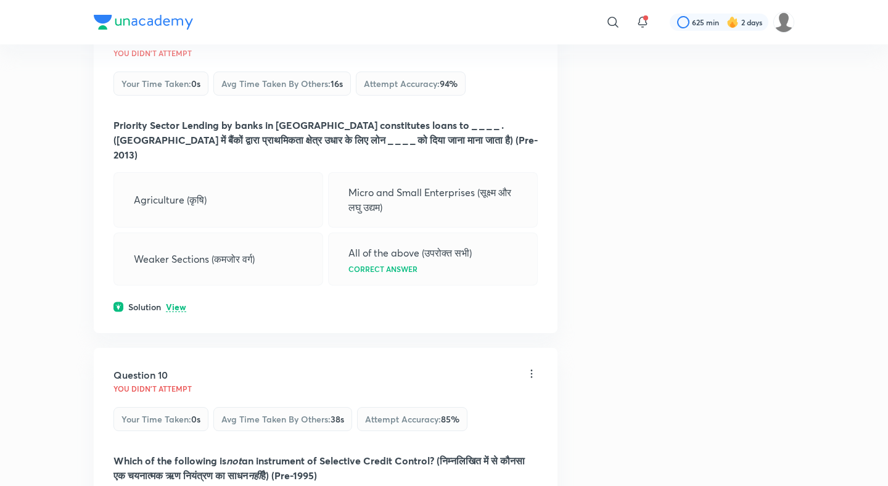
click at [171, 307] on p "View" at bounding box center [176, 307] width 20 height 9
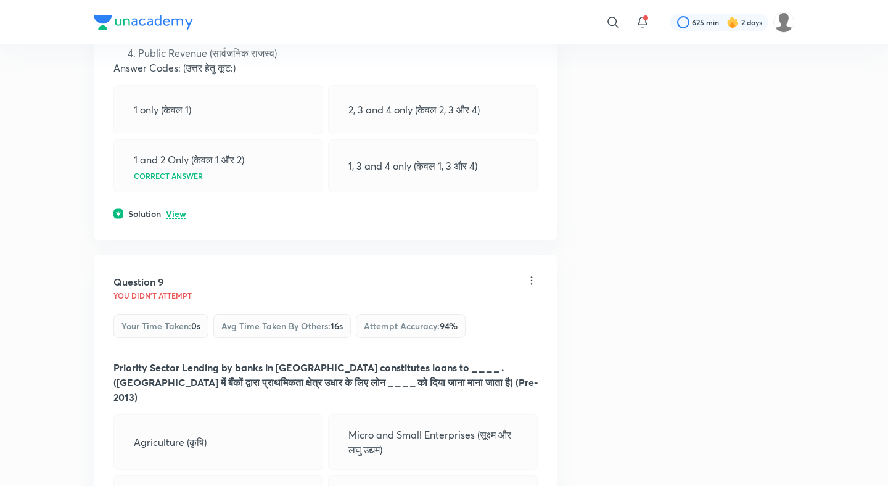
scroll to position [3073, 0]
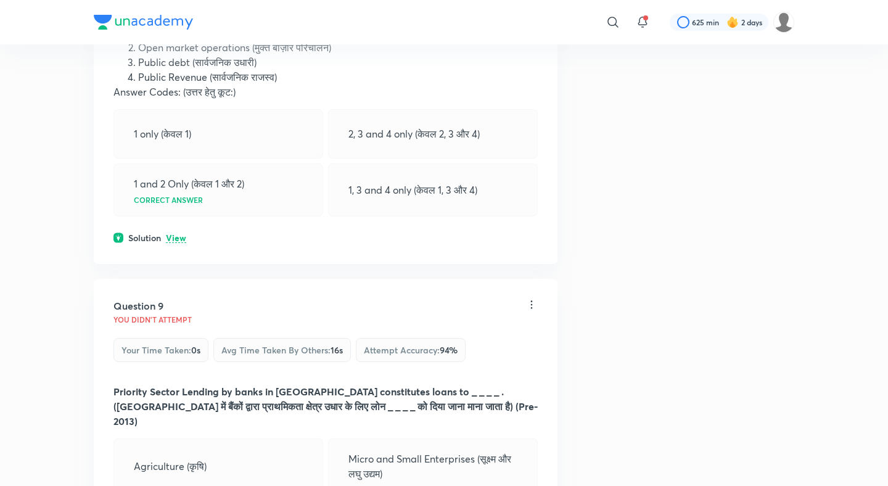
click at [176, 243] on p "View" at bounding box center [176, 238] width 20 height 9
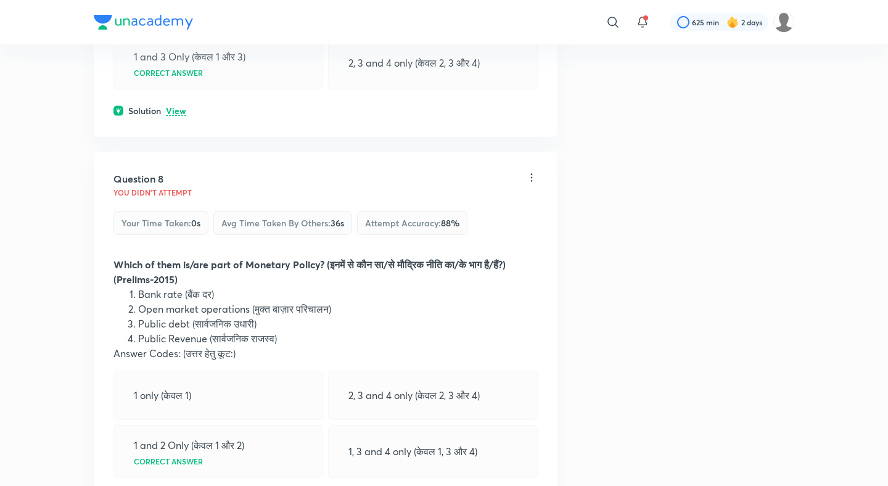
scroll to position [2775, 0]
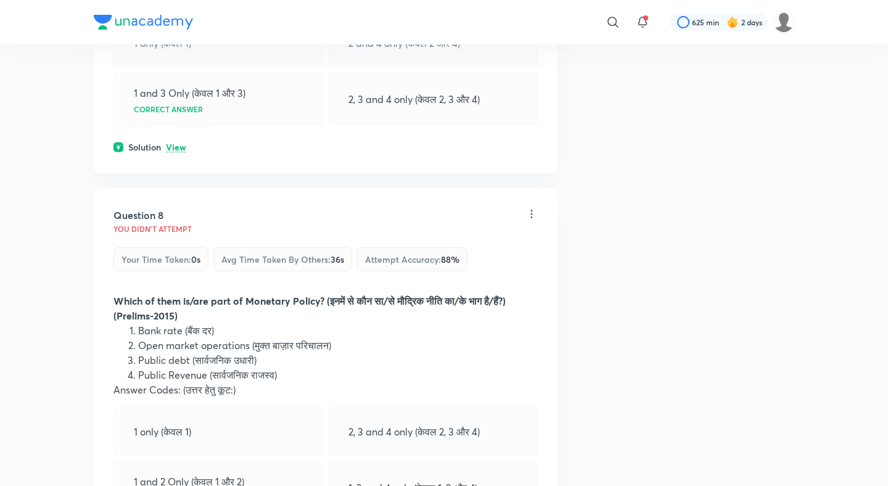
click at [177, 152] on p "View" at bounding box center [176, 147] width 20 height 9
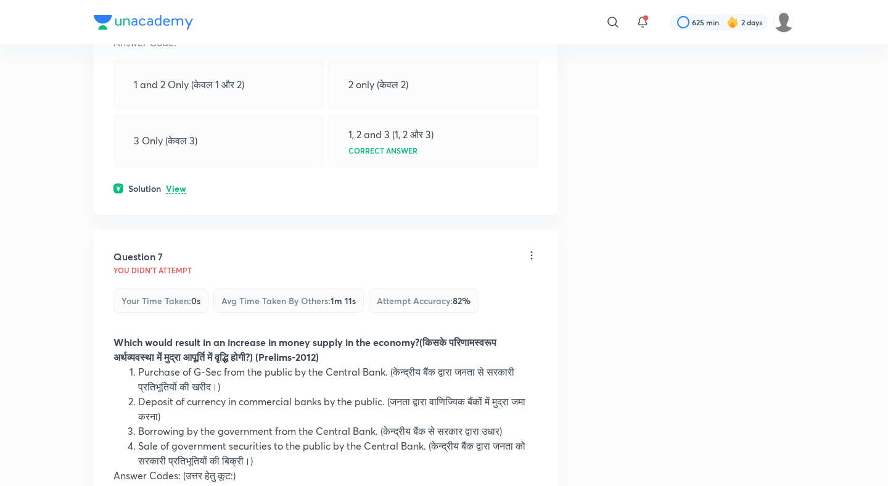
click at [172, 194] on p "View" at bounding box center [176, 188] width 20 height 9
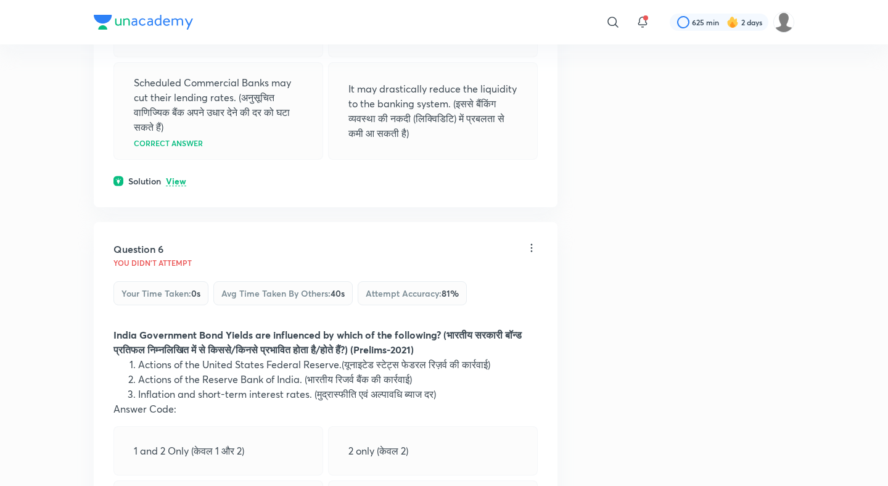
scroll to position [1912, 0]
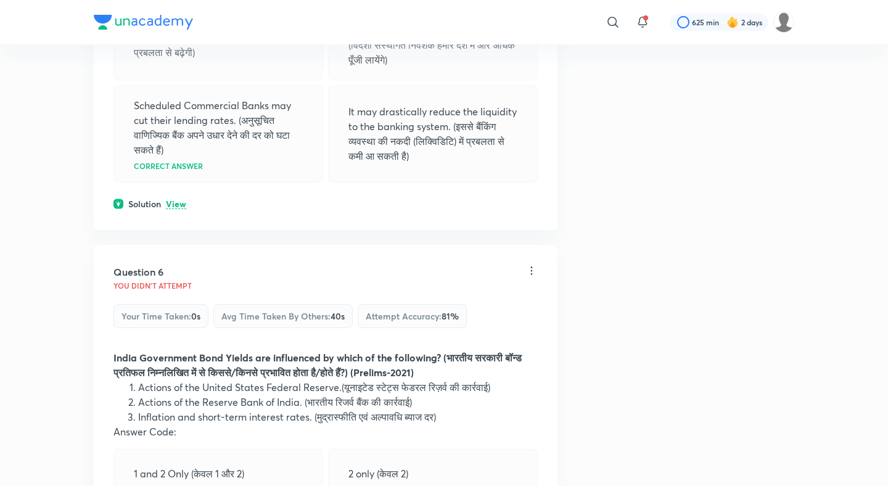
click at [166, 209] on p "View" at bounding box center [176, 204] width 20 height 9
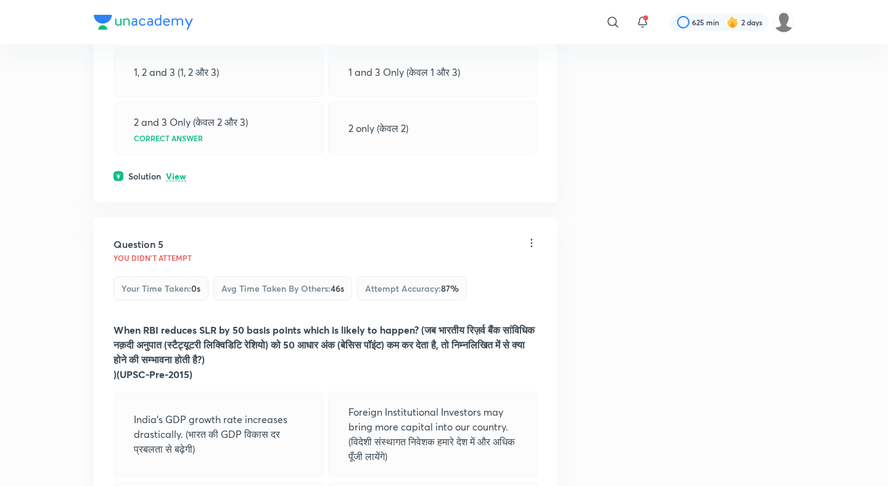
click at [178, 181] on p "View" at bounding box center [176, 176] width 20 height 9
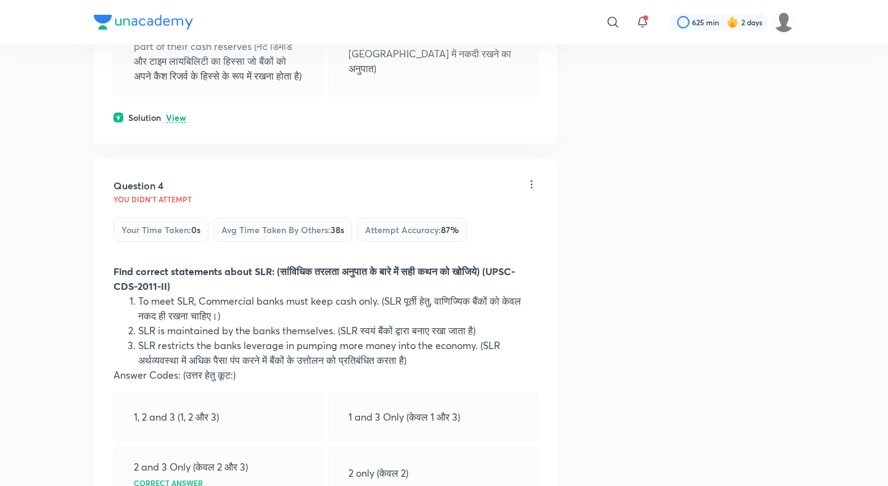
scroll to position [1145, 0]
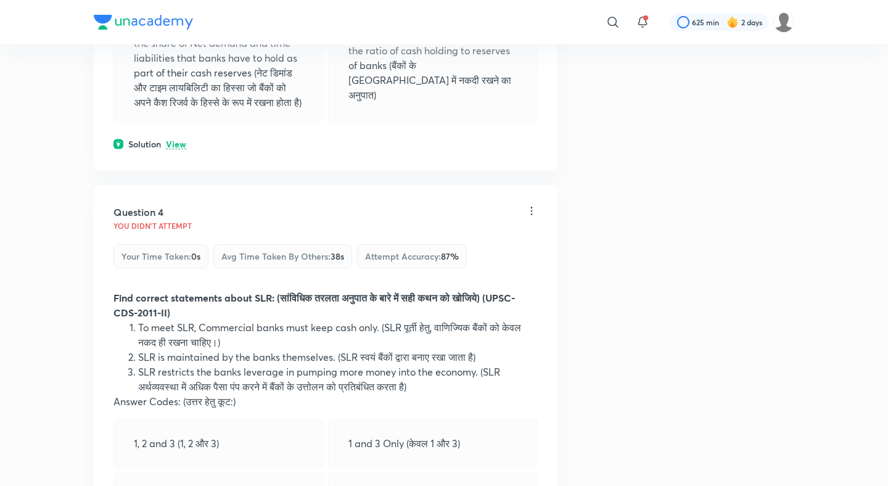
click at [179, 149] on p "View" at bounding box center [176, 144] width 20 height 9
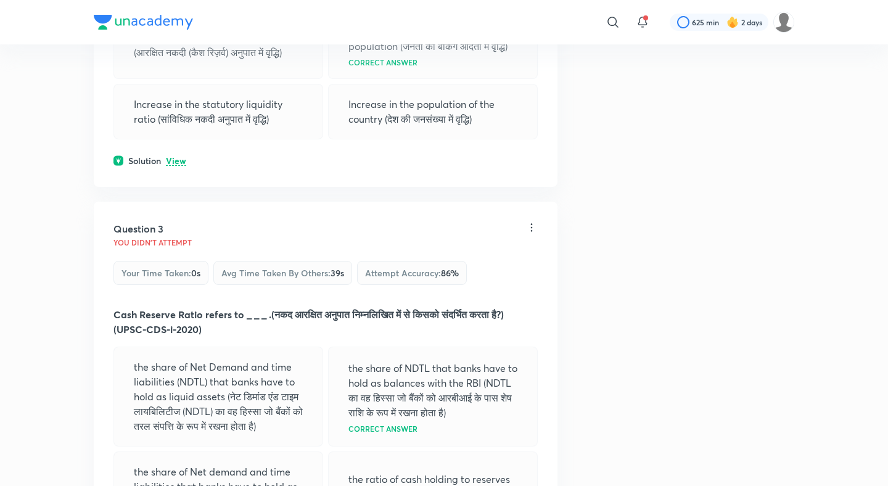
click at [174, 163] on p "View" at bounding box center [176, 161] width 20 height 9
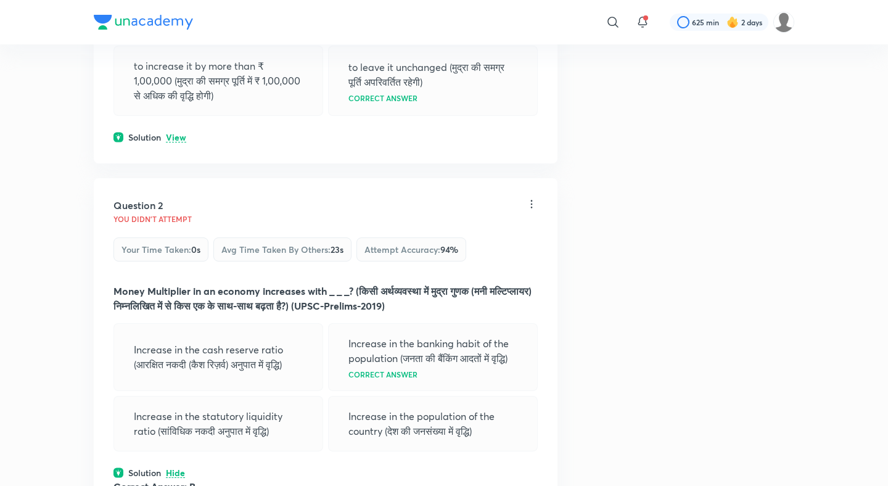
scroll to position [373, 0]
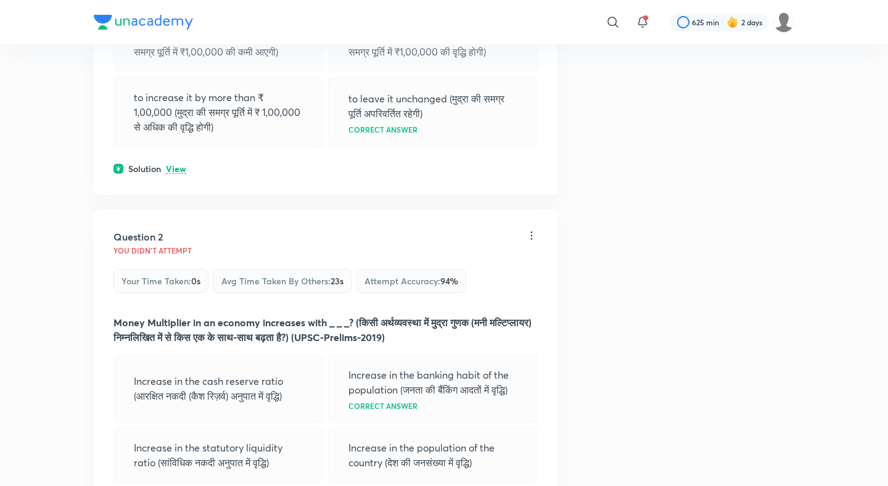
click at [176, 165] on p "View" at bounding box center [176, 169] width 20 height 9
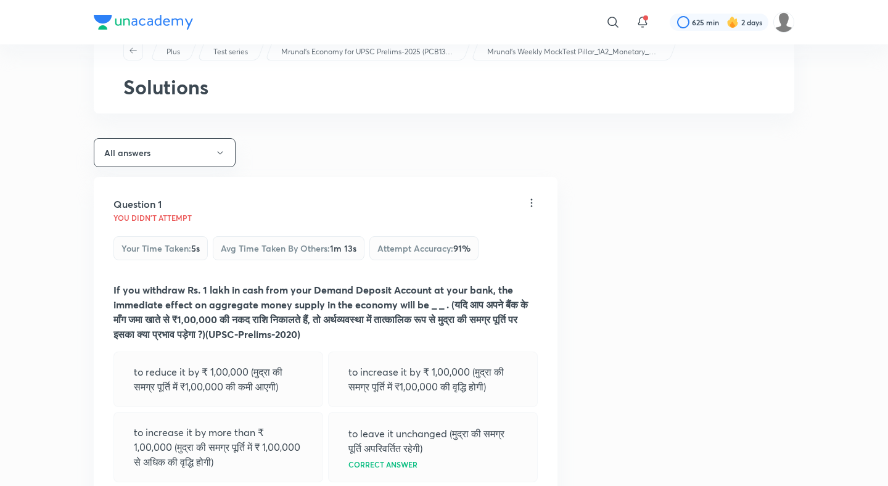
scroll to position [0, 0]
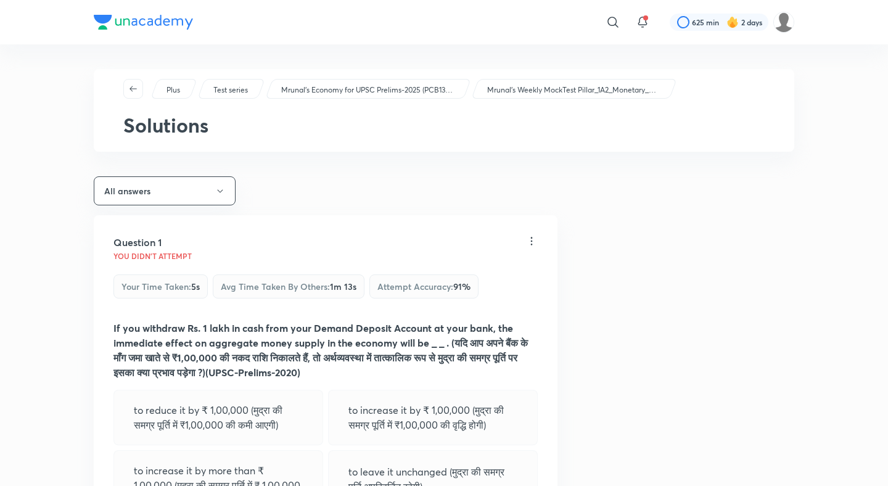
click at [137, 28] on img at bounding box center [143, 22] width 99 height 15
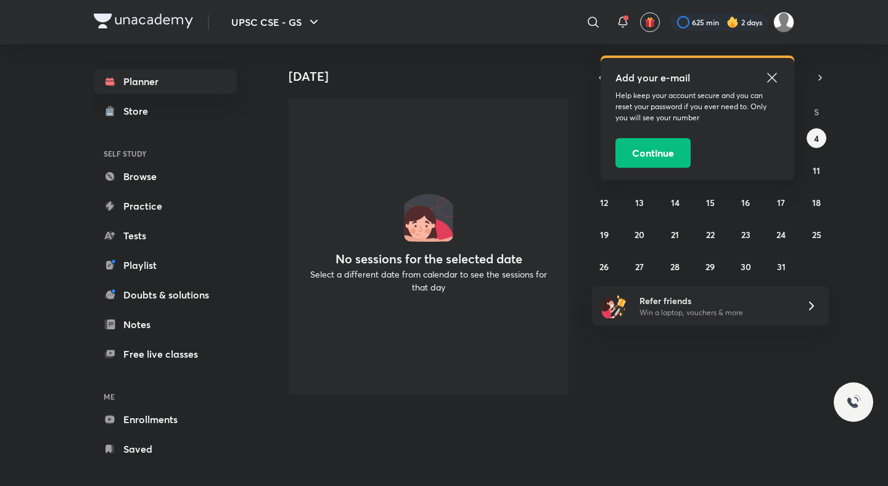
click at [773, 72] on icon at bounding box center [771, 77] width 15 height 15
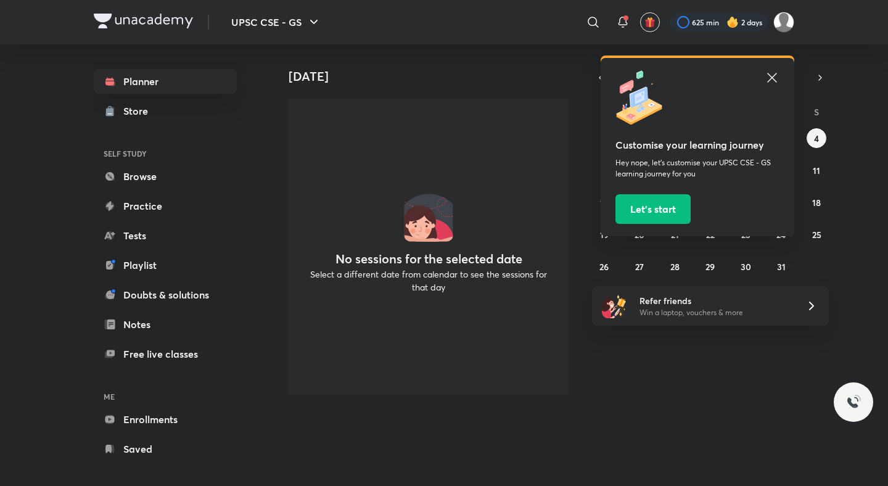
click at [777, 75] on icon at bounding box center [771, 77] width 15 height 15
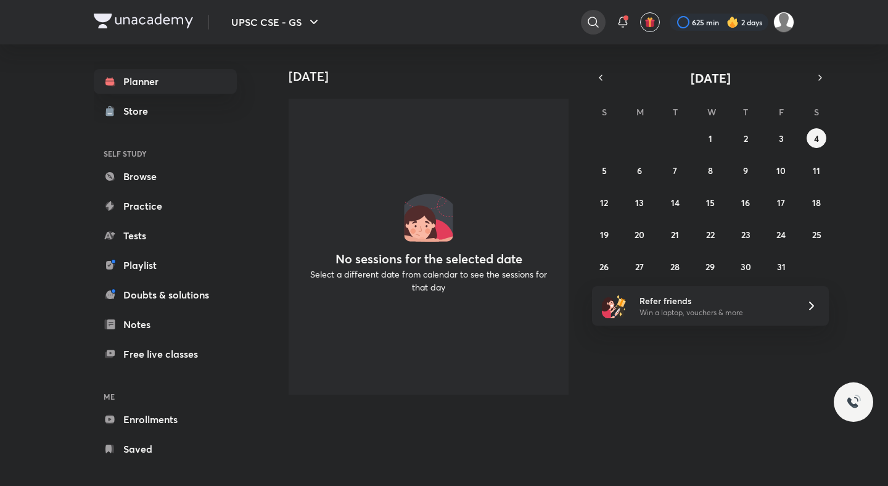
click at [590, 13] on div at bounding box center [593, 22] width 25 height 25
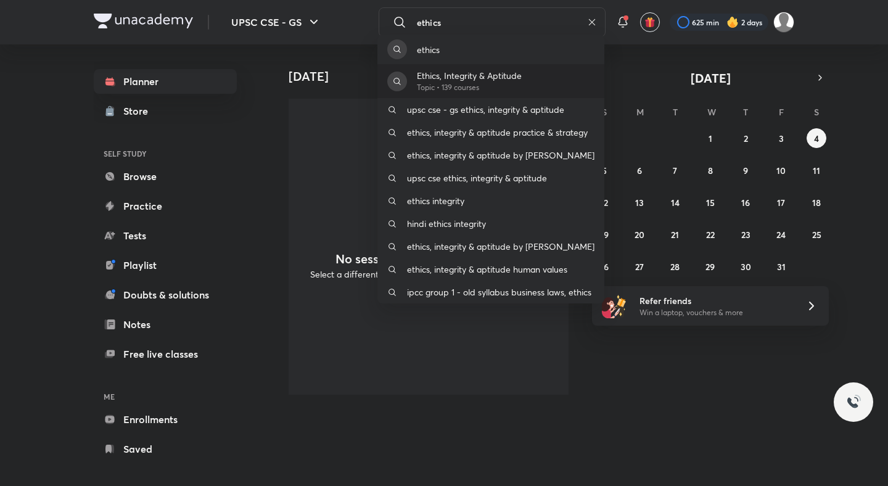
type input "ethics"
click at [560, 81] on div "Ethics, Integrity & Aptitude Topic • 139 courses" at bounding box center [490, 81] width 227 height 34
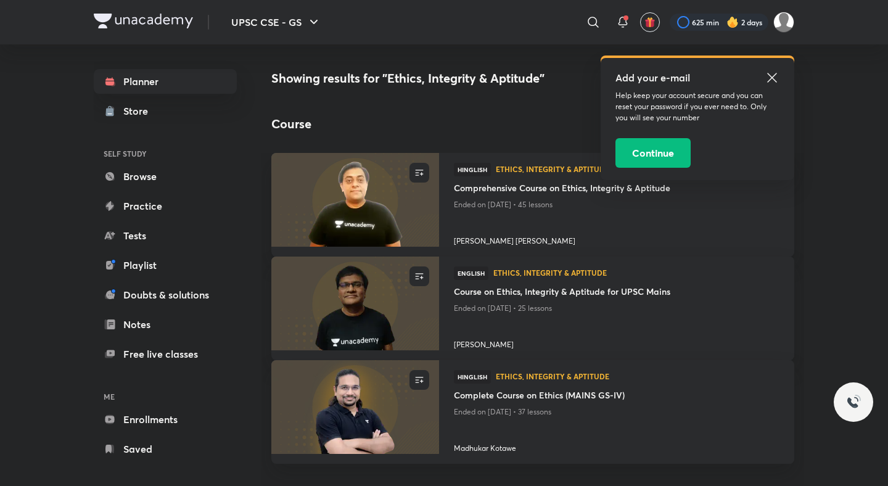
click at [778, 80] on icon at bounding box center [771, 77] width 15 height 15
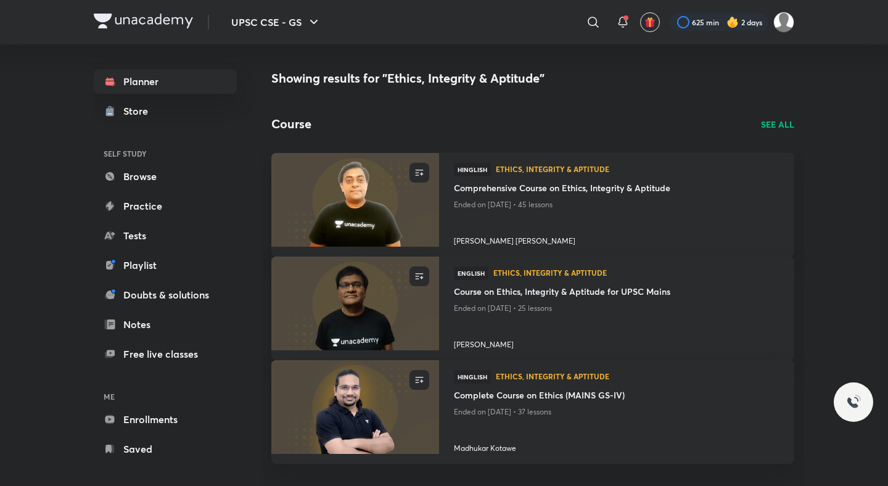
click at [778, 122] on p "SEE ALL" at bounding box center [777, 124] width 33 height 13
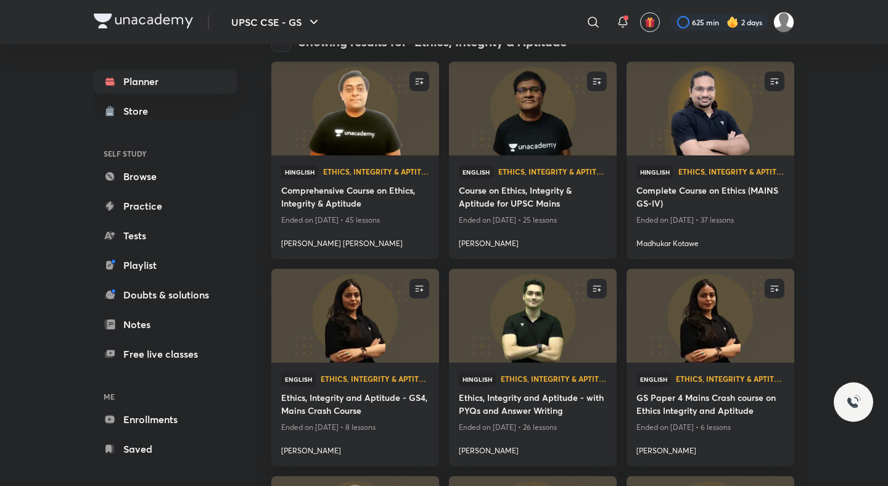
scroll to position [36, 0]
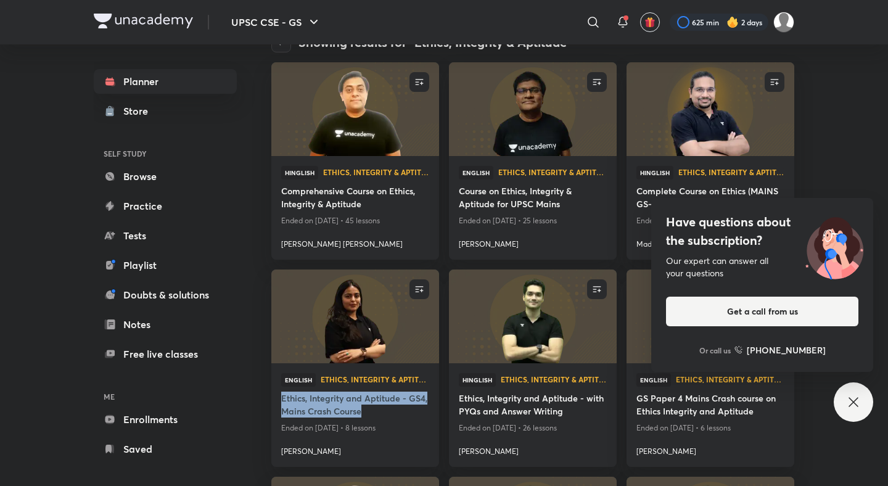
click at [856, 405] on icon at bounding box center [852, 401] width 9 height 9
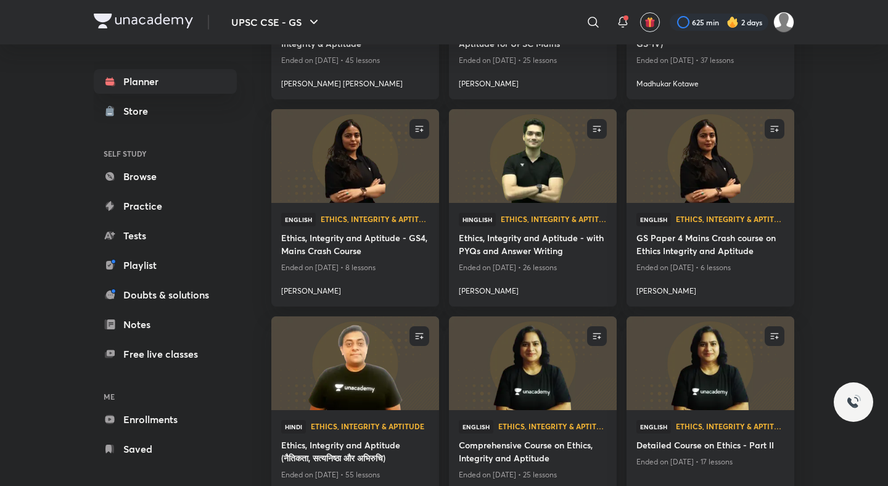
scroll to position [197, 0]
click at [517, 240] on h4 "Ethics, Integrity and Aptitude - with PYQs and Answer Writing" at bounding box center [533, 245] width 148 height 28
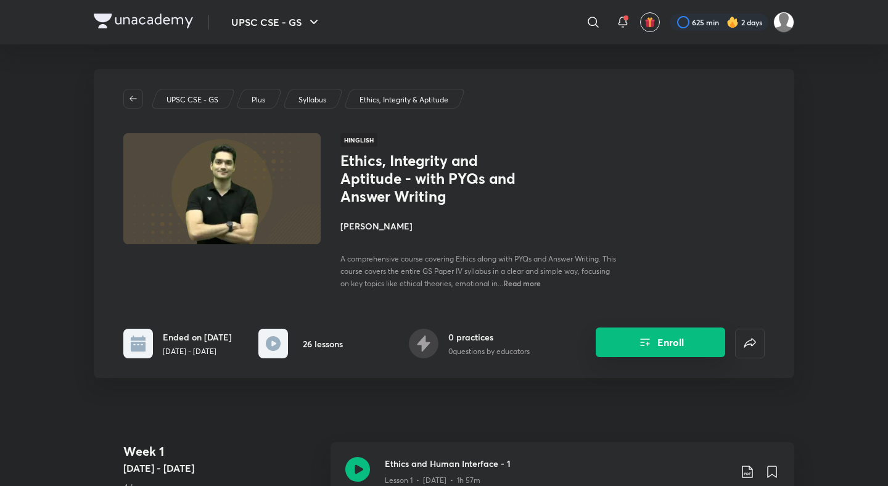
click at [606, 355] on button "Enroll" at bounding box center [659, 342] width 129 height 30
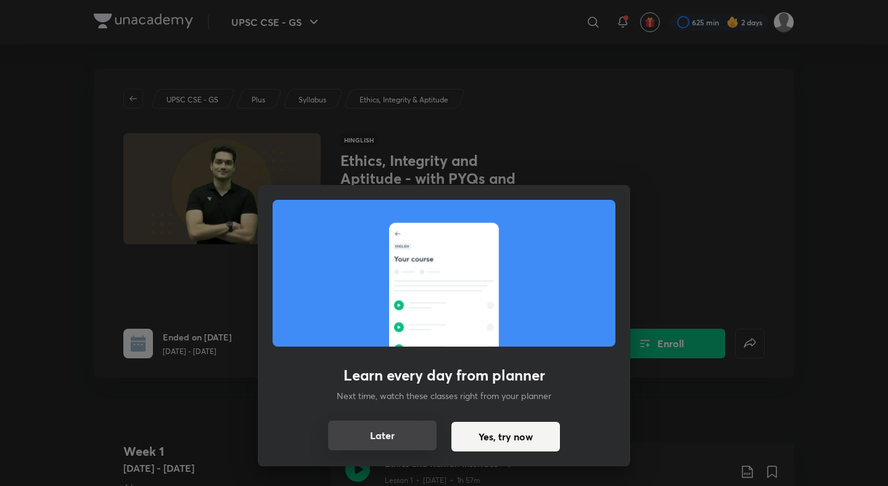
click at [397, 433] on button "Later" at bounding box center [382, 435] width 108 height 30
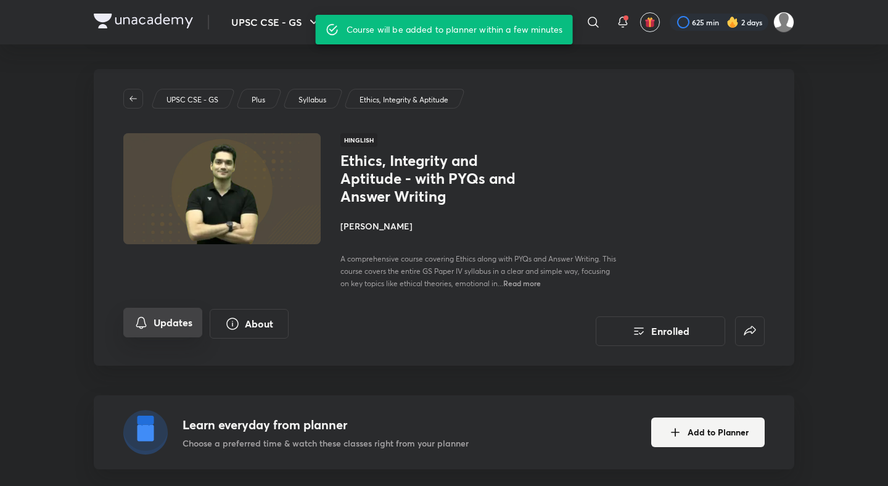
click at [153, 329] on button "Updates" at bounding box center [162, 323] width 79 height 30
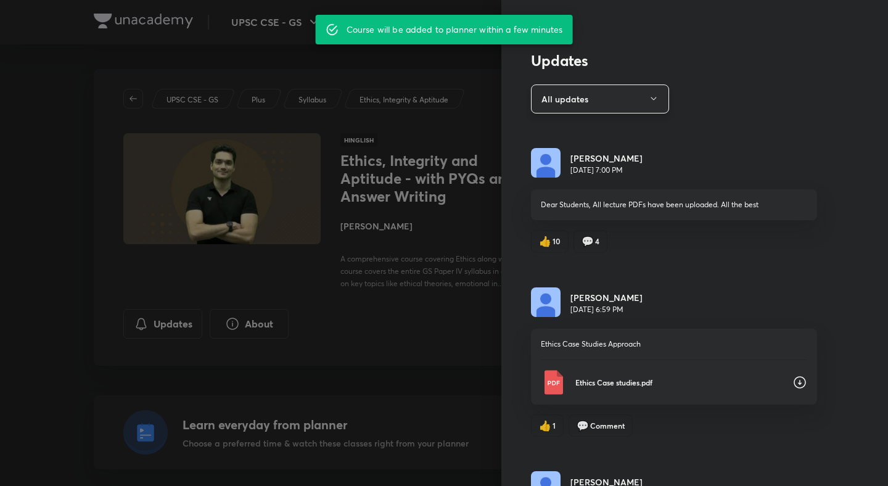
click at [631, 88] on button "All updates" at bounding box center [600, 98] width 138 height 29
click at [584, 162] on span "Attachments" at bounding box center [603, 159] width 128 height 13
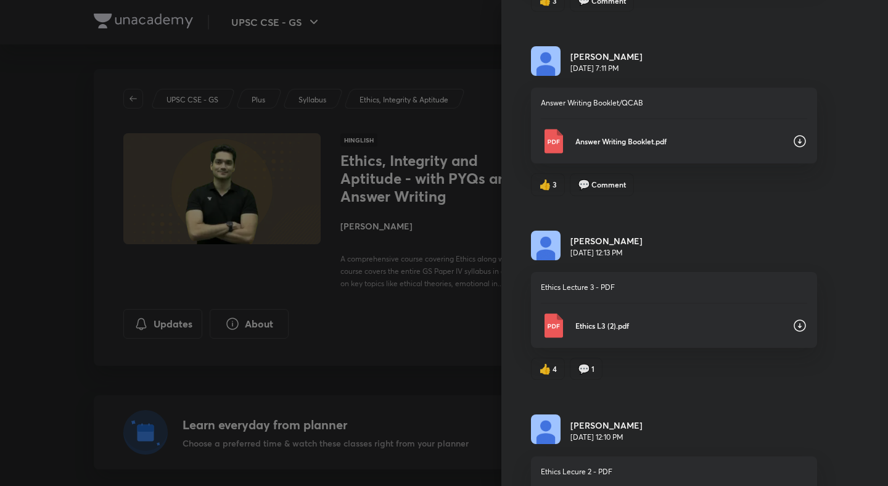
scroll to position [3644, 0]
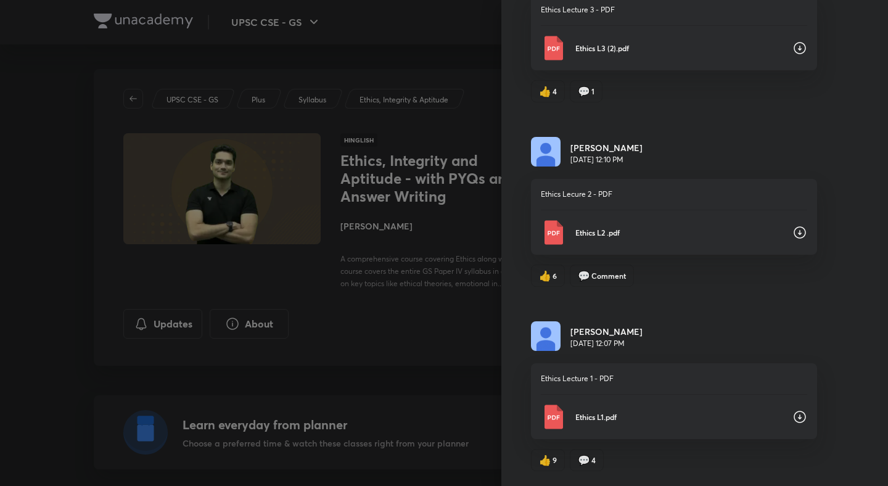
click at [800, 414] on icon at bounding box center [799, 416] width 15 height 15
click at [803, 227] on icon at bounding box center [799, 232] width 12 height 12
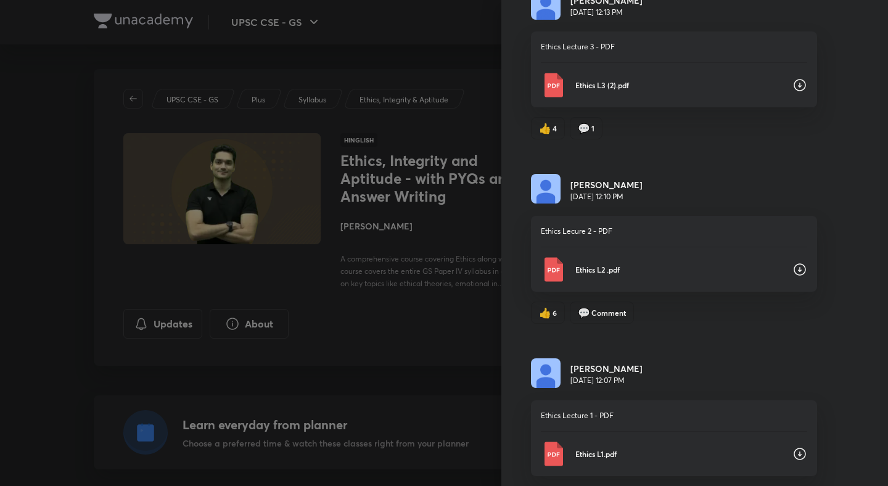
scroll to position [3491, 0]
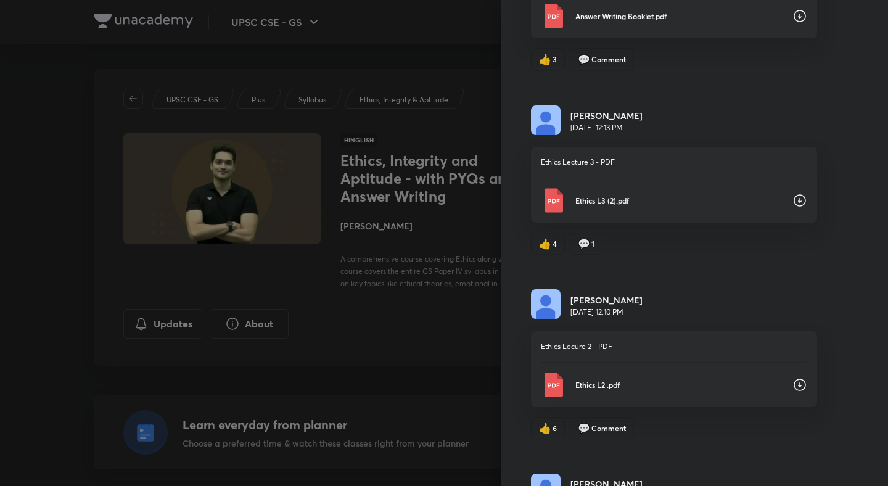
click at [803, 197] on icon at bounding box center [799, 200] width 15 height 15
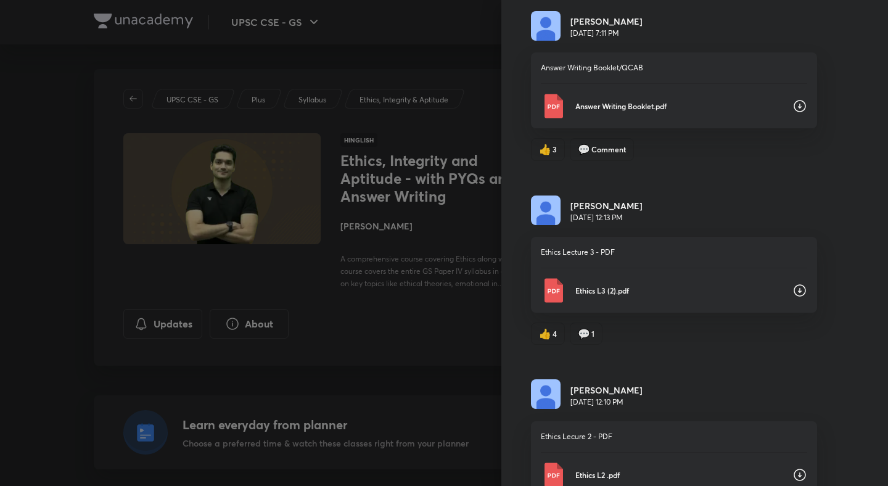
scroll to position [3387, 0]
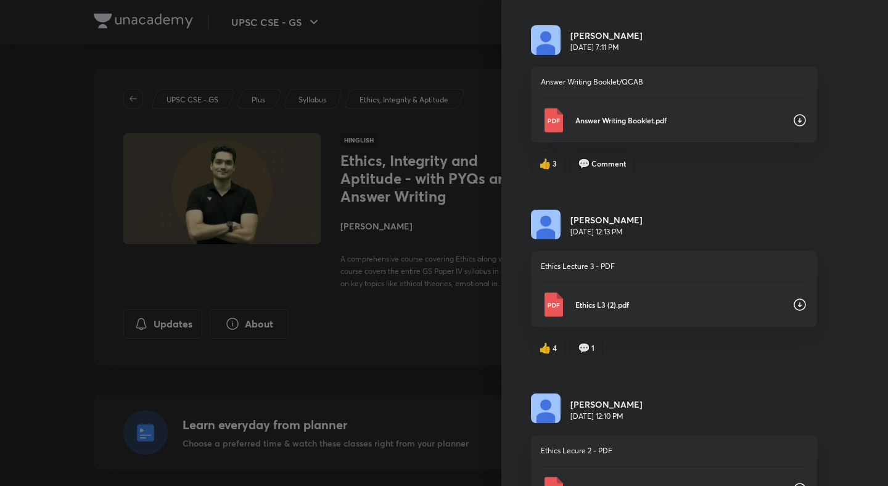
click at [804, 120] on icon at bounding box center [799, 120] width 15 height 15
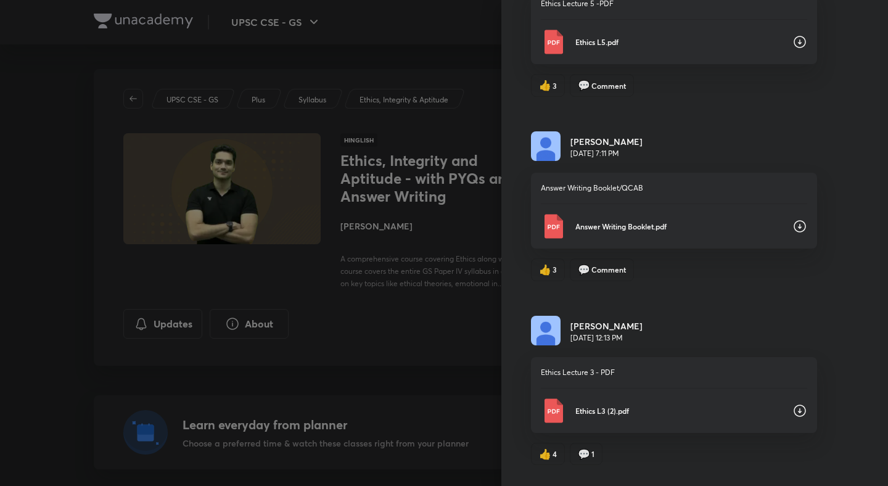
scroll to position [3216, 0]
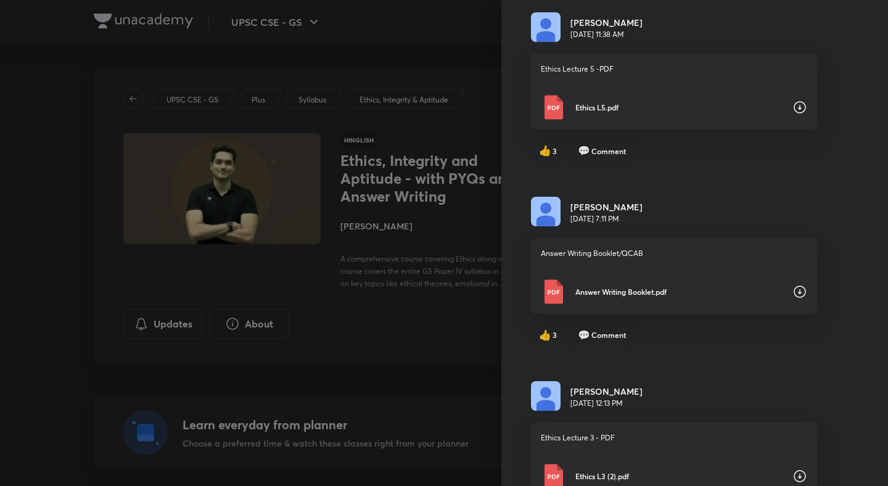
click at [801, 102] on icon at bounding box center [799, 107] width 15 height 15
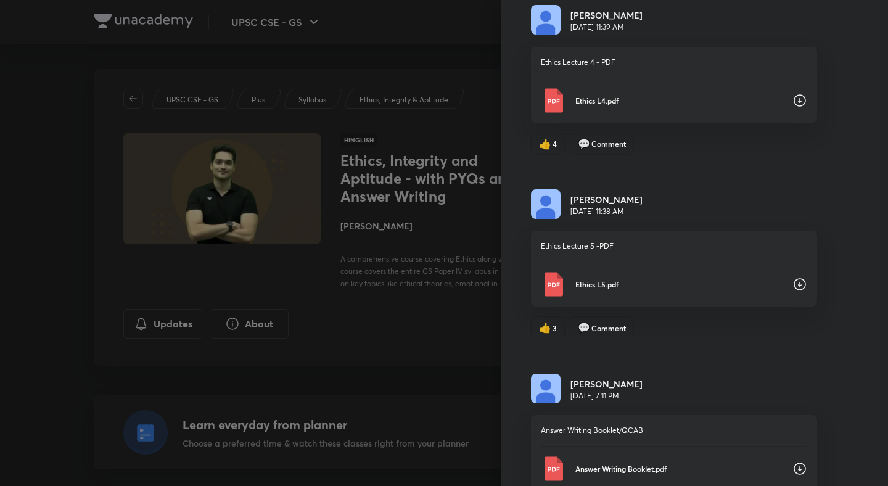
scroll to position [3028, 0]
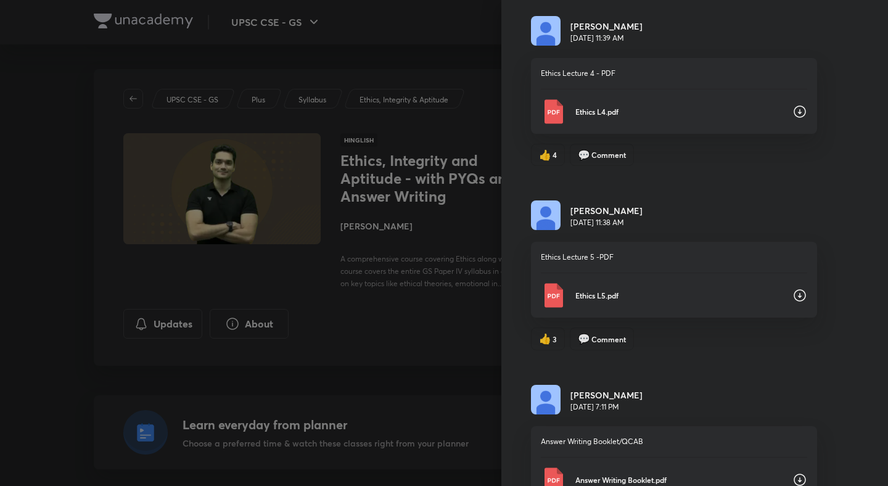
click at [800, 113] on icon at bounding box center [799, 111] width 12 height 12
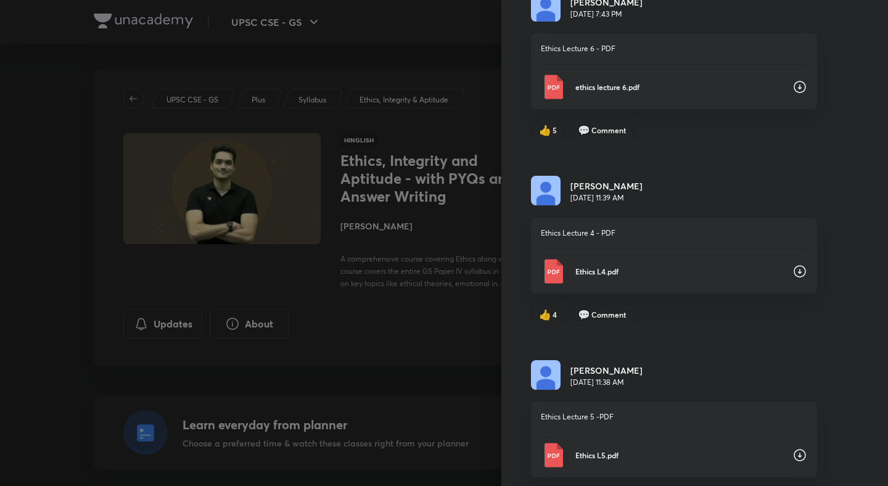
scroll to position [2842, 0]
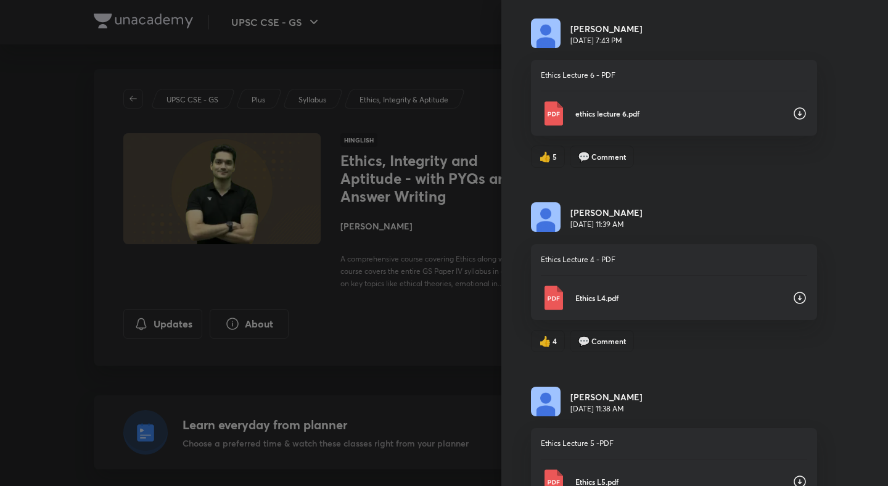
click at [798, 112] on icon at bounding box center [799, 113] width 15 height 15
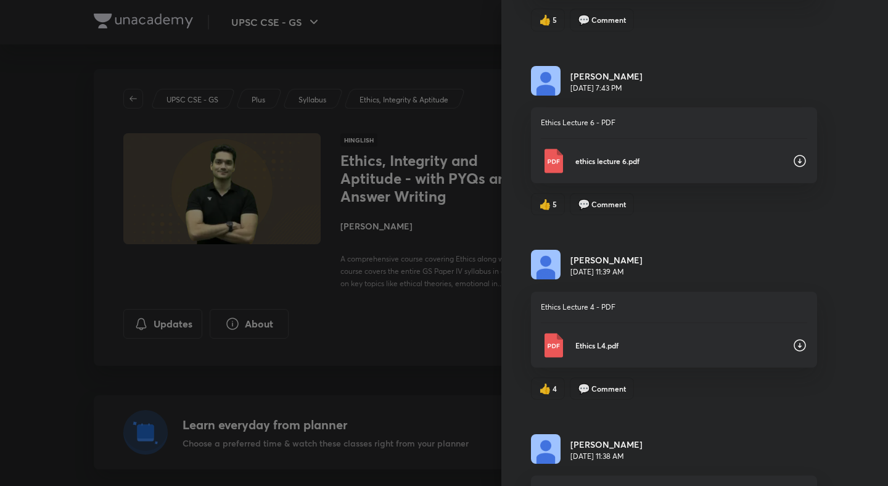
scroll to position [2654, 0]
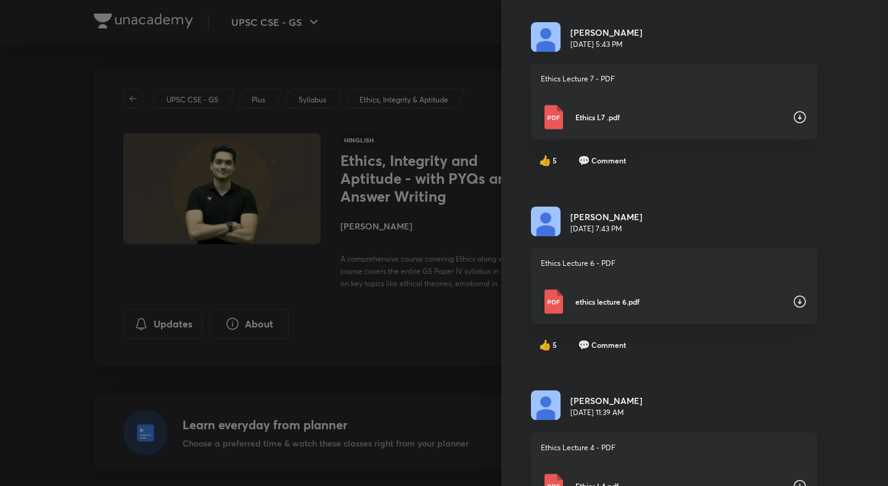
click at [798, 113] on icon at bounding box center [799, 117] width 15 height 15
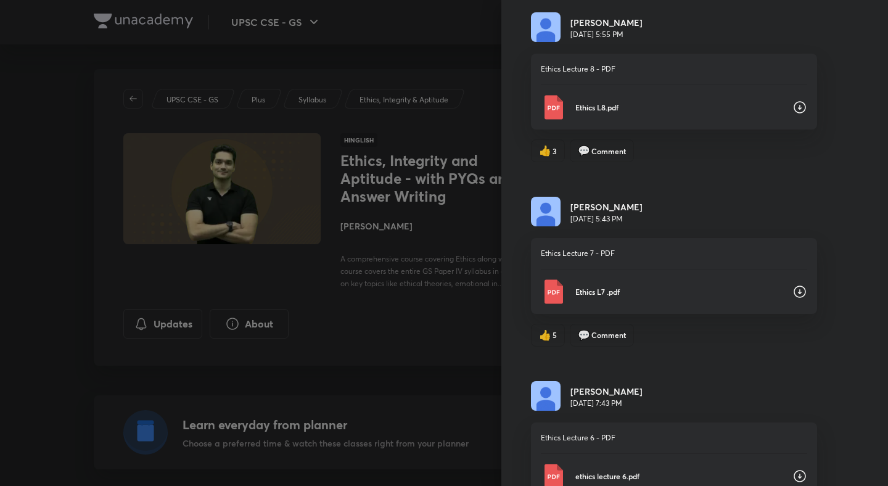
scroll to position [2422, 0]
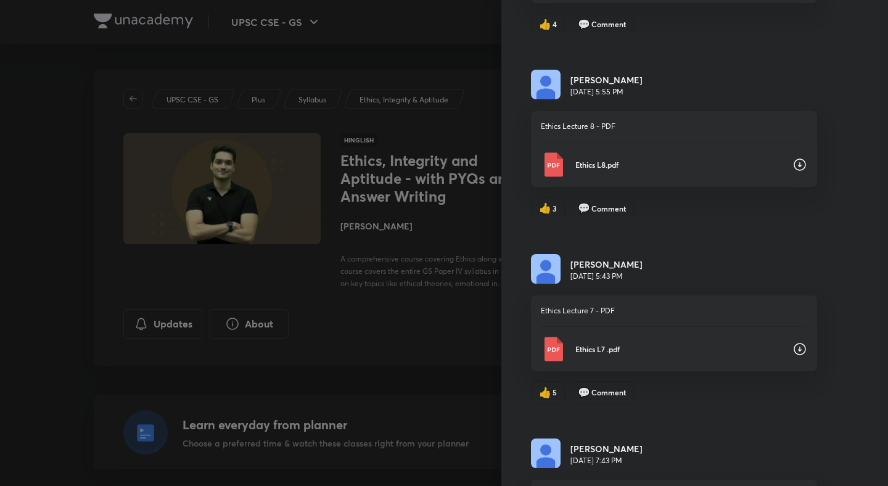
click at [792, 163] on icon at bounding box center [799, 164] width 15 height 15
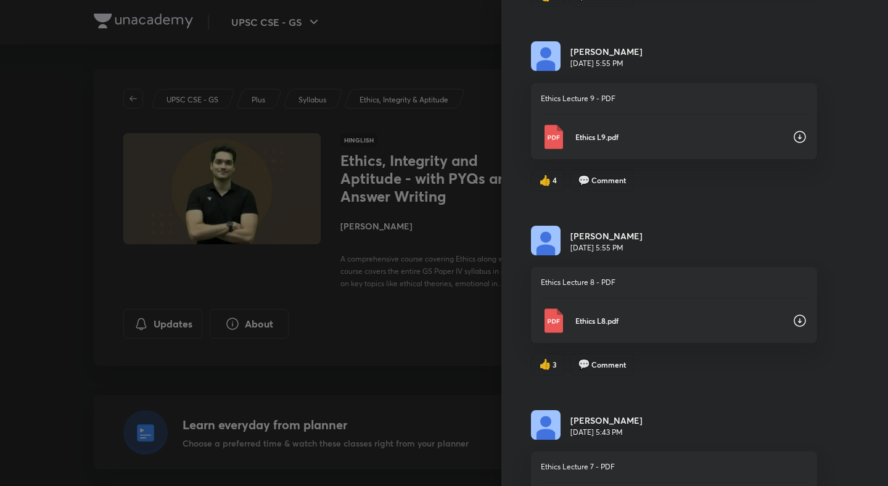
scroll to position [2239, 0]
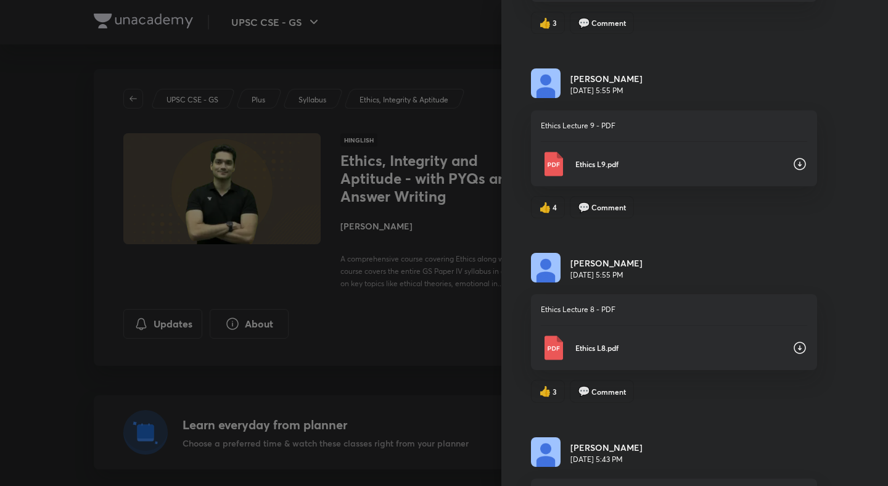
click at [786, 158] on div "Ethics L9.pdf" at bounding box center [674, 164] width 266 height 25
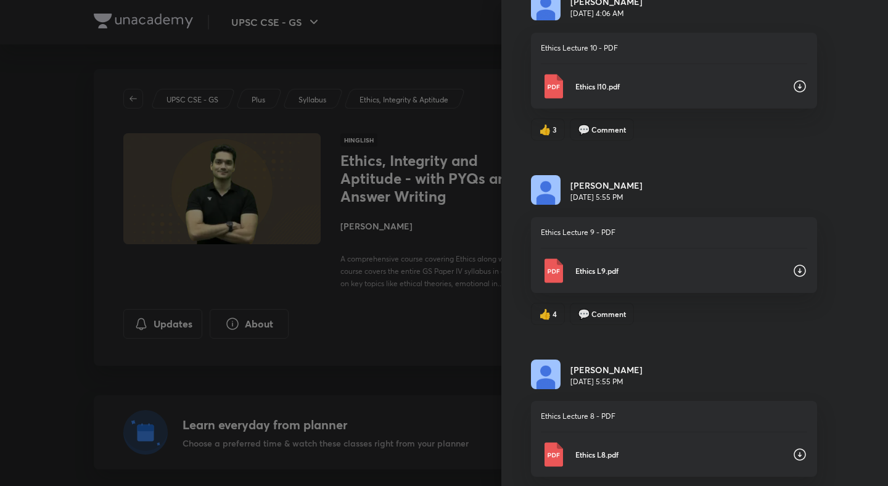
scroll to position [2117, 0]
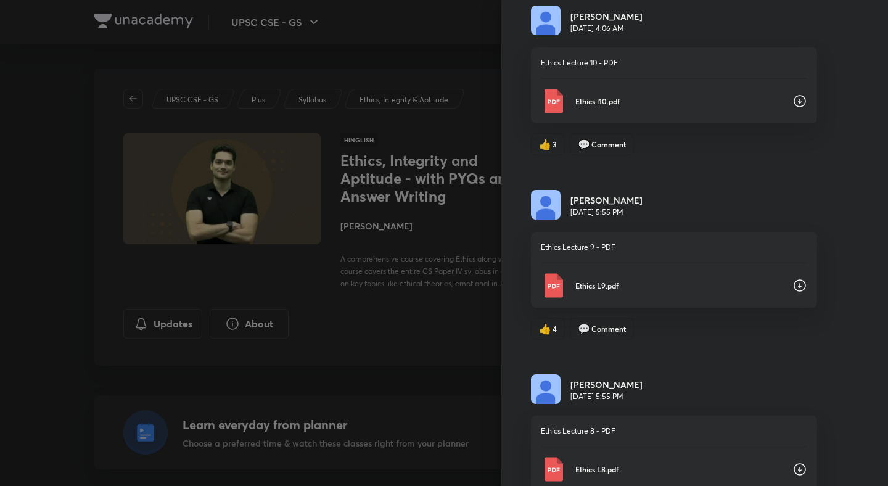
click at [798, 99] on icon at bounding box center [799, 101] width 15 height 15
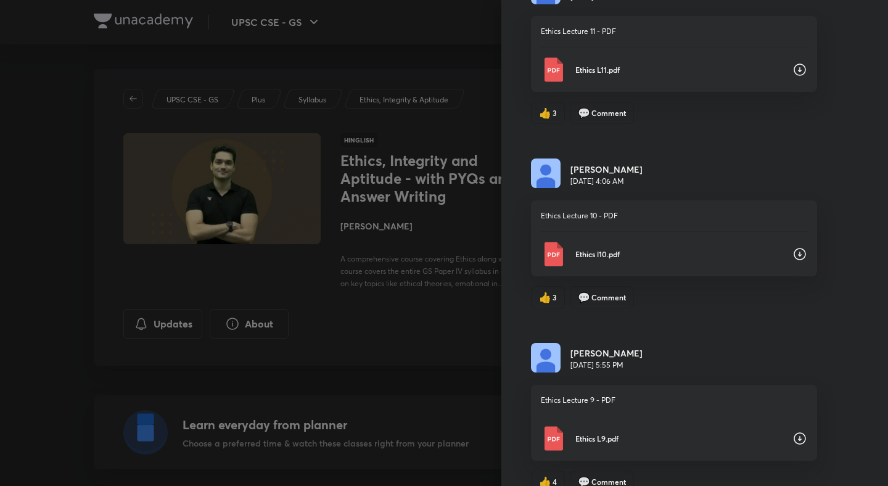
scroll to position [1950, 0]
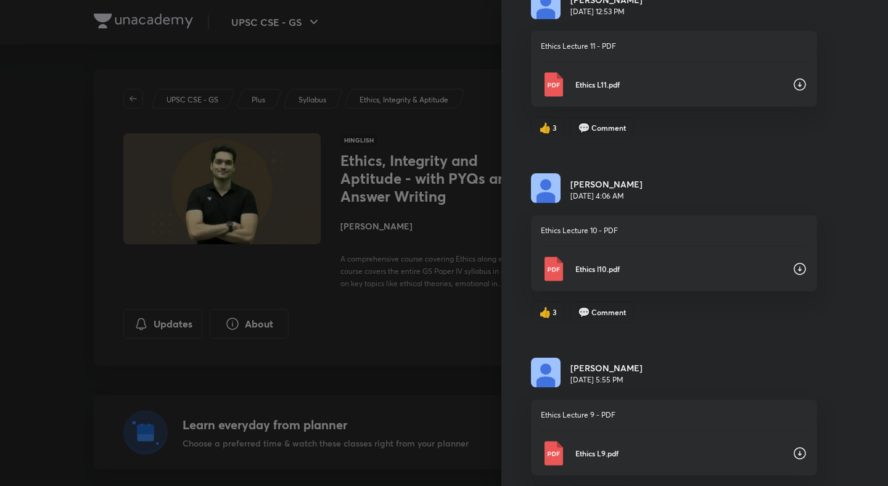
click at [796, 91] on icon at bounding box center [799, 84] width 15 height 15
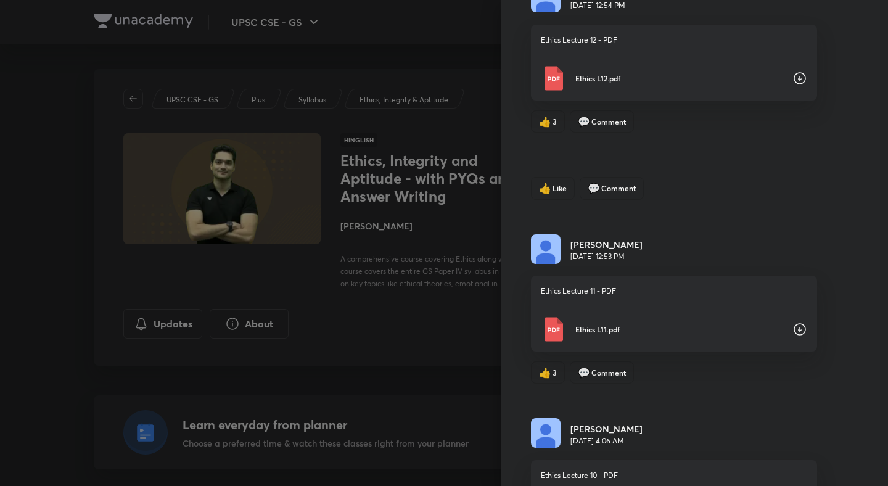
scroll to position [1698, 0]
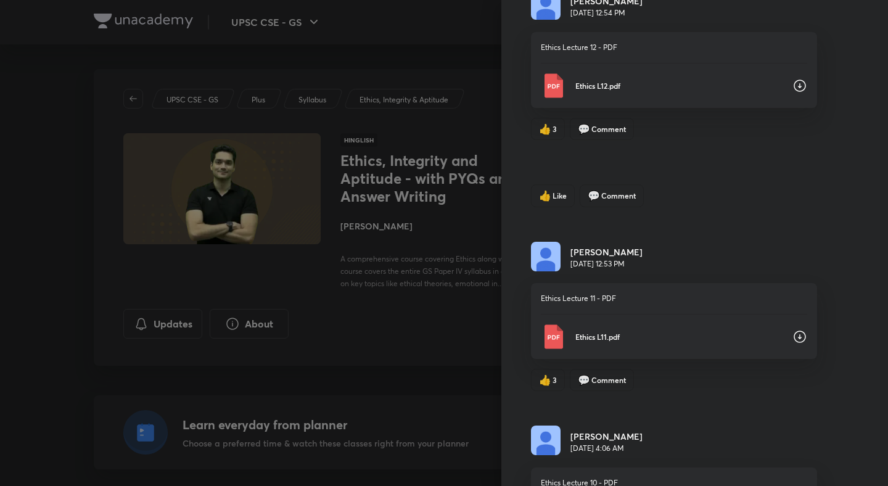
click at [798, 87] on icon at bounding box center [799, 85] width 15 height 15
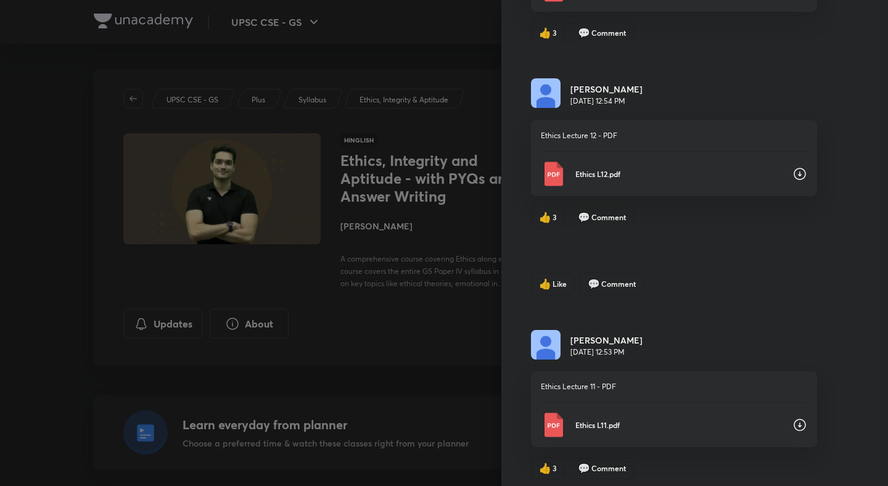
scroll to position [1497, 0]
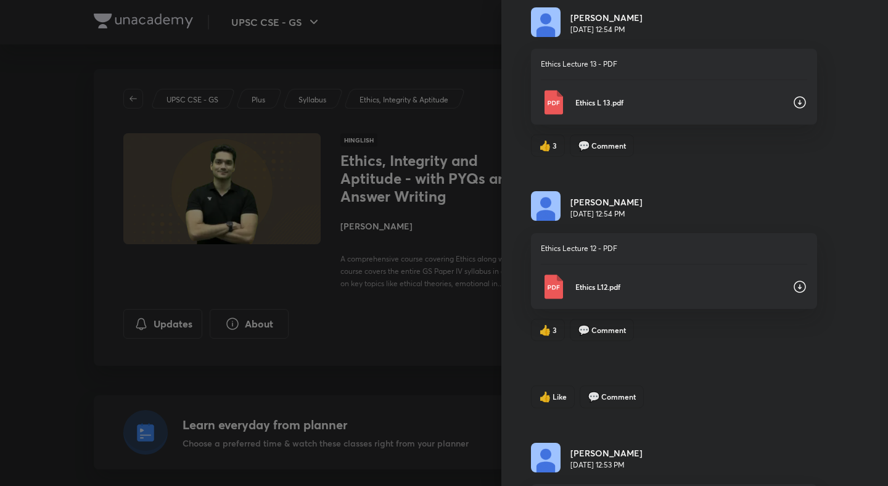
click at [798, 100] on icon at bounding box center [799, 102] width 15 height 15
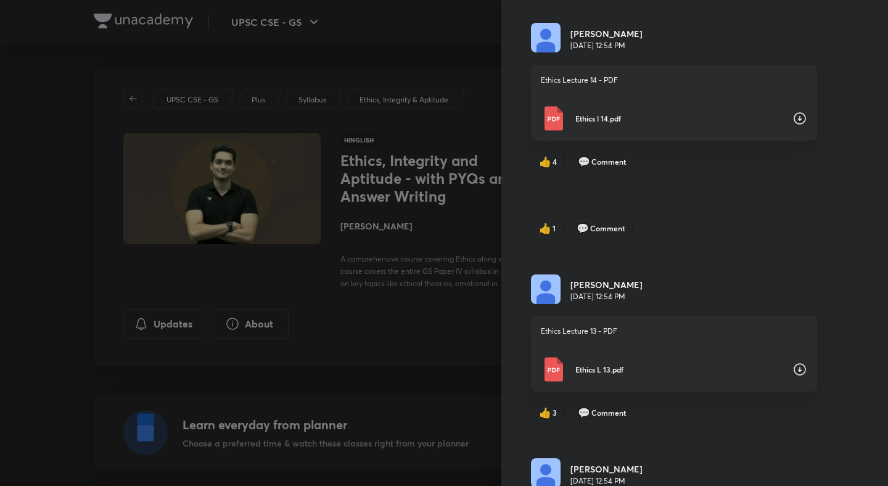
scroll to position [1225, 0]
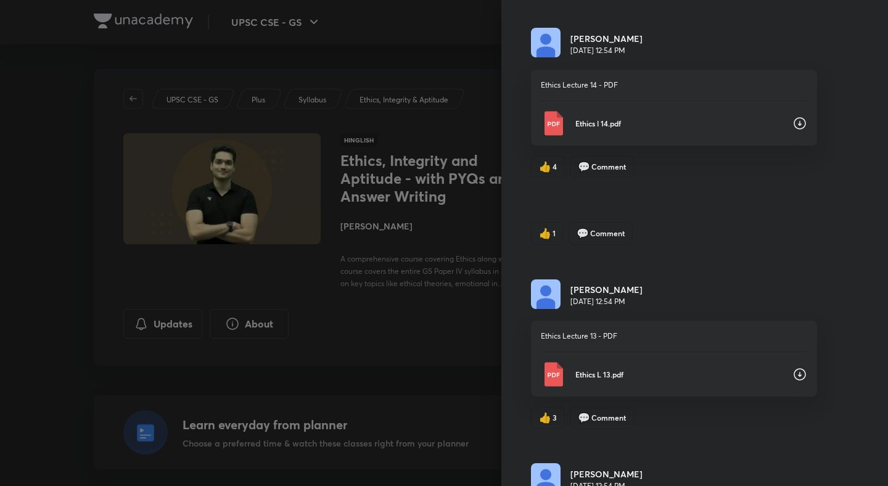
click at [798, 124] on icon at bounding box center [799, 123] width 15 height 15
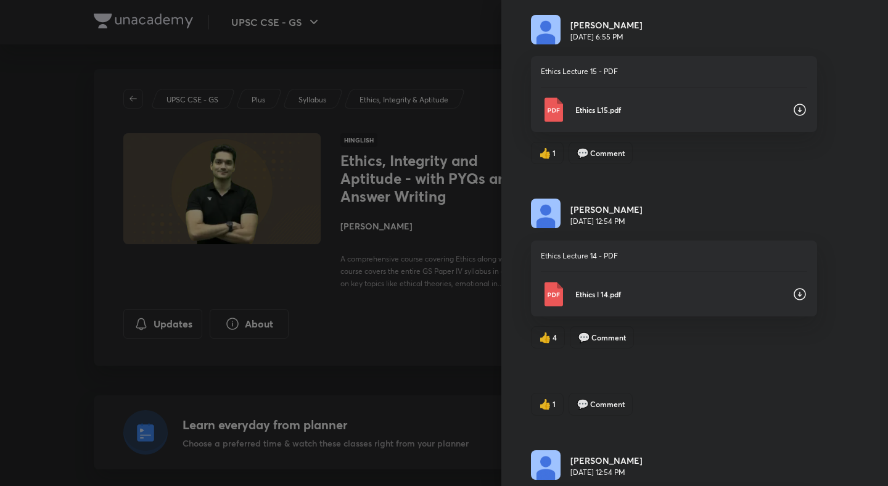
scroll to position [1037, 0]
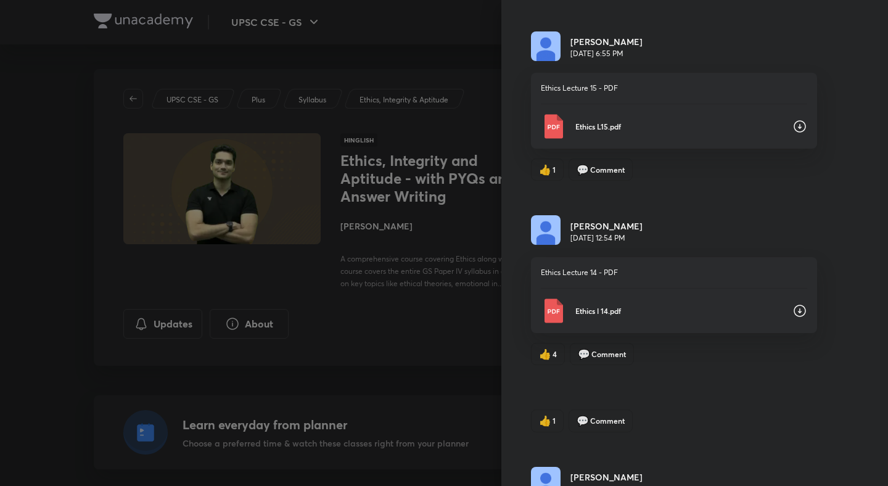
click at [849, 103] on div "Updates Attachments Paras Chitkara Mar 18, 6:59 PM Ethics Case Studies Approach…" at bounding box center [694, 243] width 387 height 486
click at [801, 131] on icon at bounding box center [799, 126] width 15 height 15
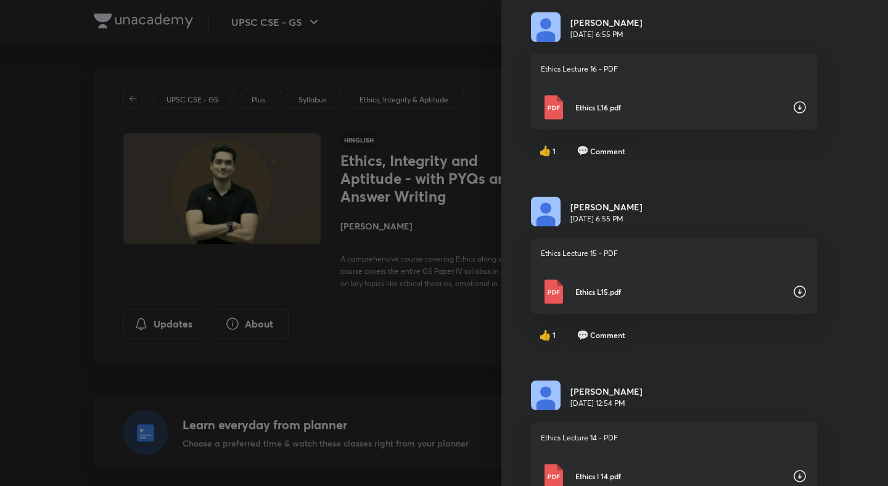
scroll to position [709, 0]
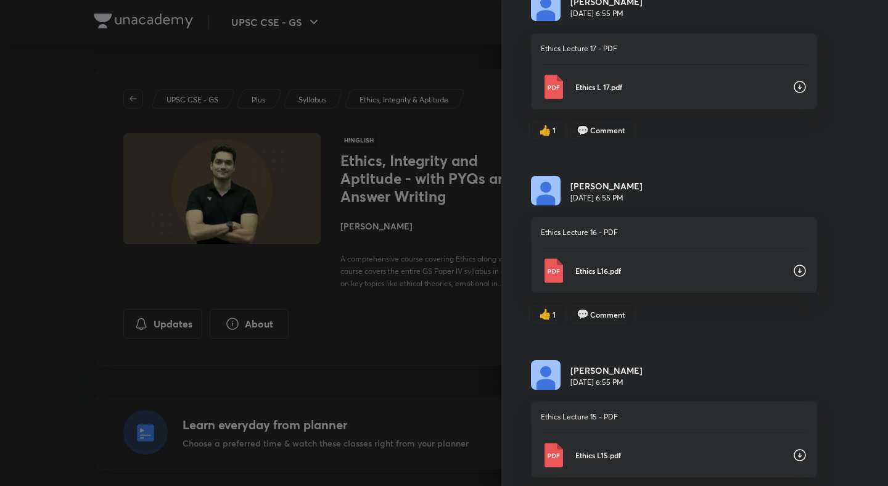
click at [799, 271] on icon at bounding box center [799, 271] width 12 height 12
click at [798, 89] on icon at bounding box center [799, 87] width 15 height 15
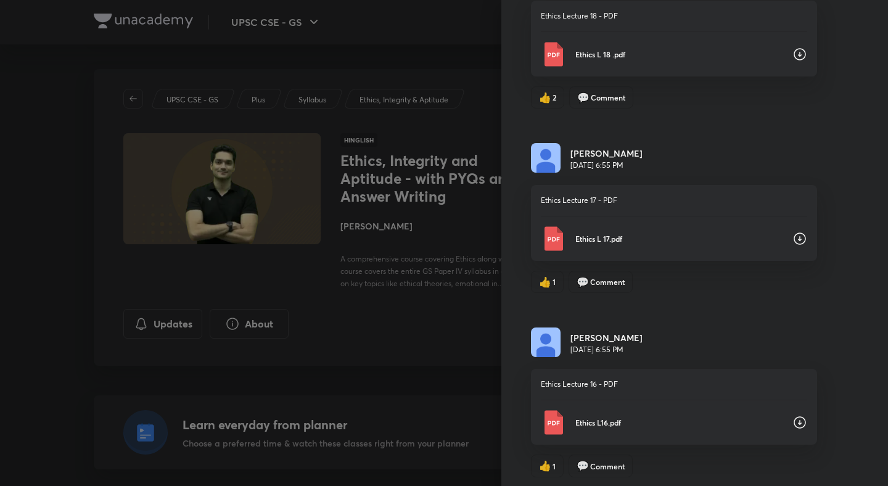
scroll to position [537, 0]
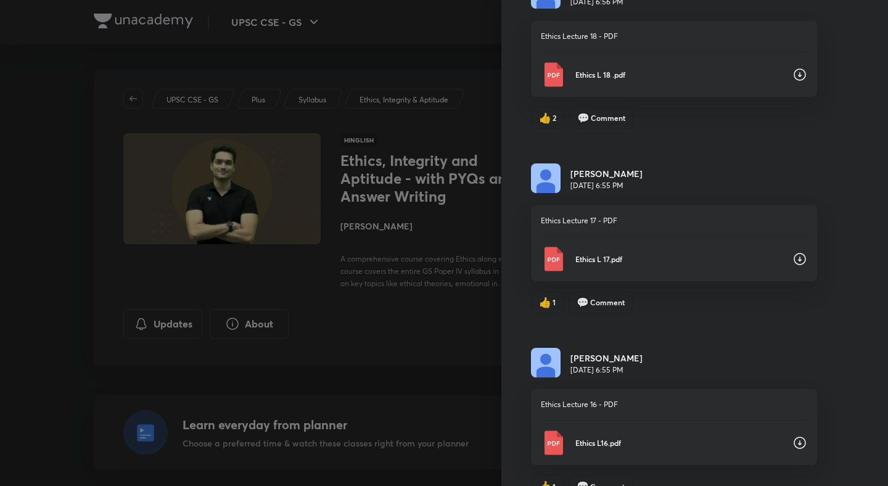
click at [801, 253] on icon at bounding box center [799, 259] width 15 height 15
click at [798, 70] on icon at bounding box center [799, 74] width 15 height 15
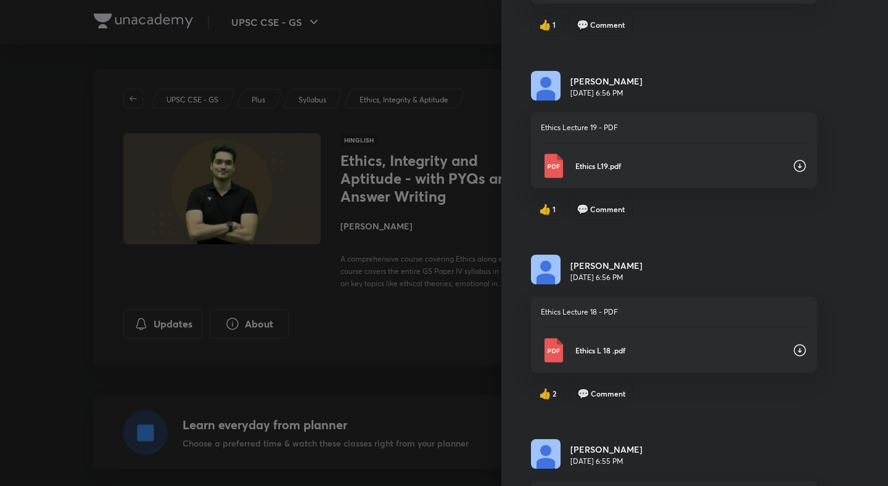
scroll to position [207, 0]
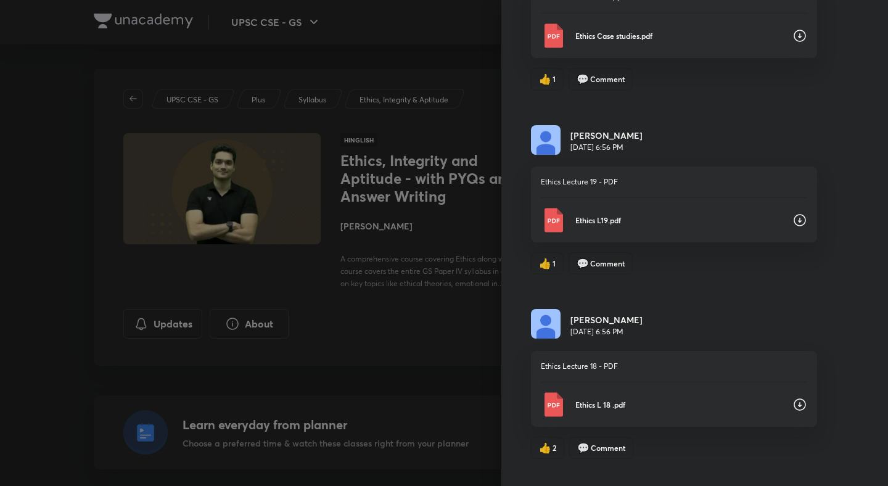
click at [798, 219] on icon at bounding box center [799, 220] width 15 height 15
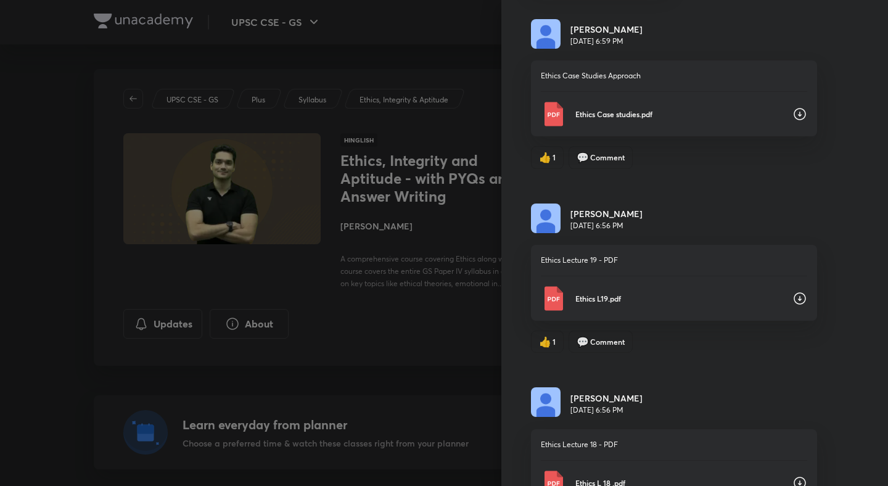
scroll to position [94, 0]
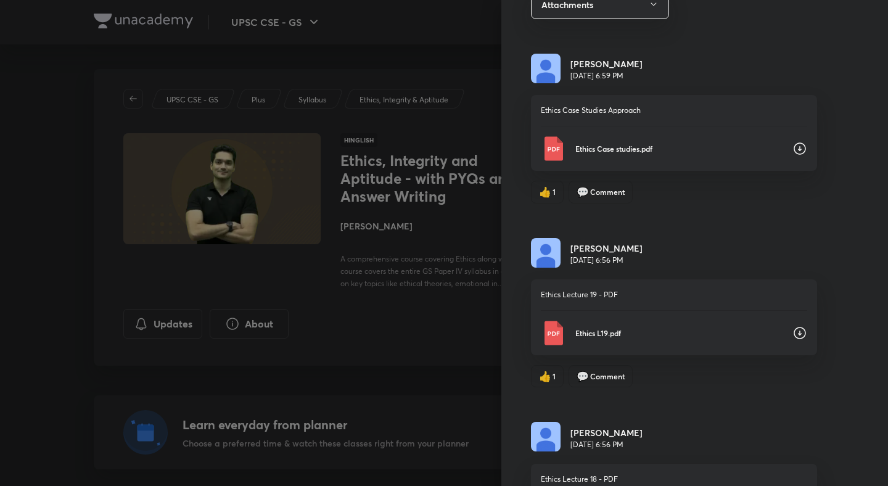
click at [802, 137] on div "Ethics Case studies.pdf" at bounding box center [674, 148] width 266 height 25
click at [460, 234] on div at bounding box center [444, 243] width 888 height 486
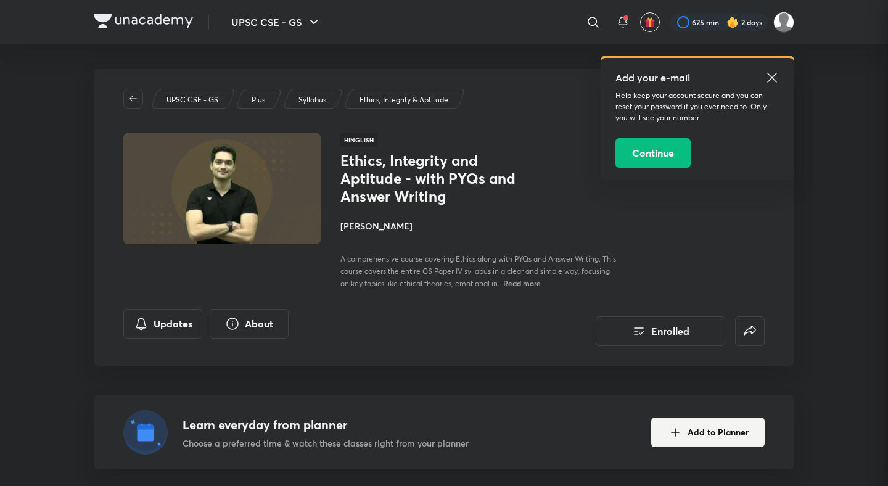
scroll to position [0, 0]
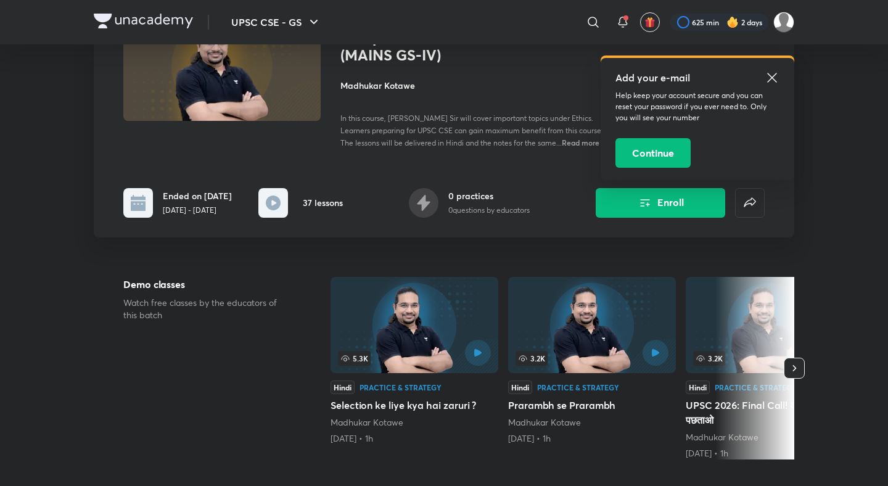
scroll to position [112, 0]
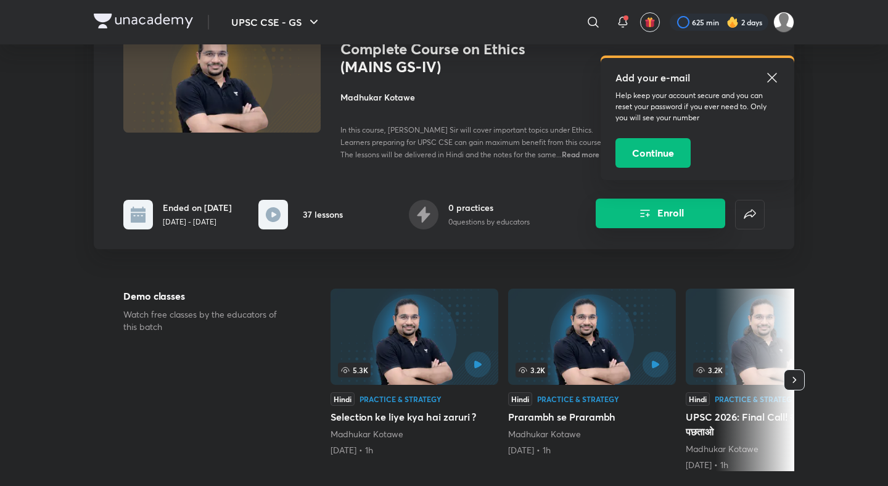
click at [646, 216] on icon "Enroll" at bounding box center [644, 213] width 15 height 15
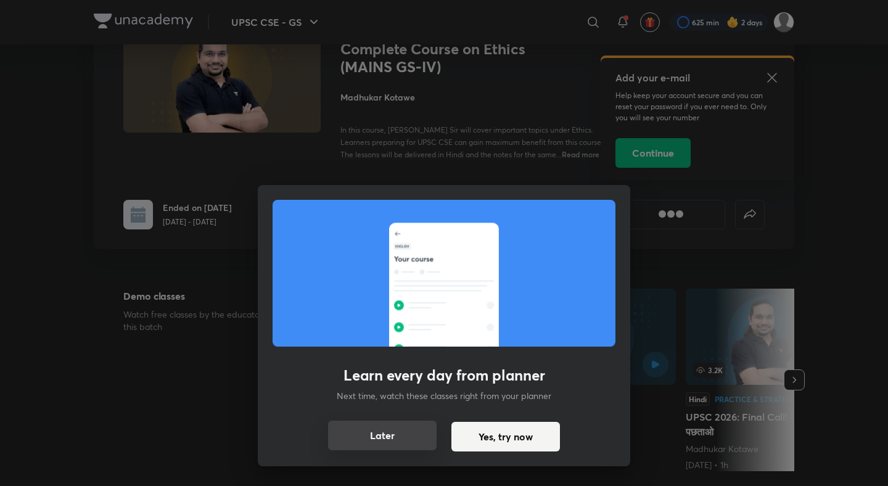
click at [431, 432] on button "Later" at bounding box center [382, 435] width 108 height 30
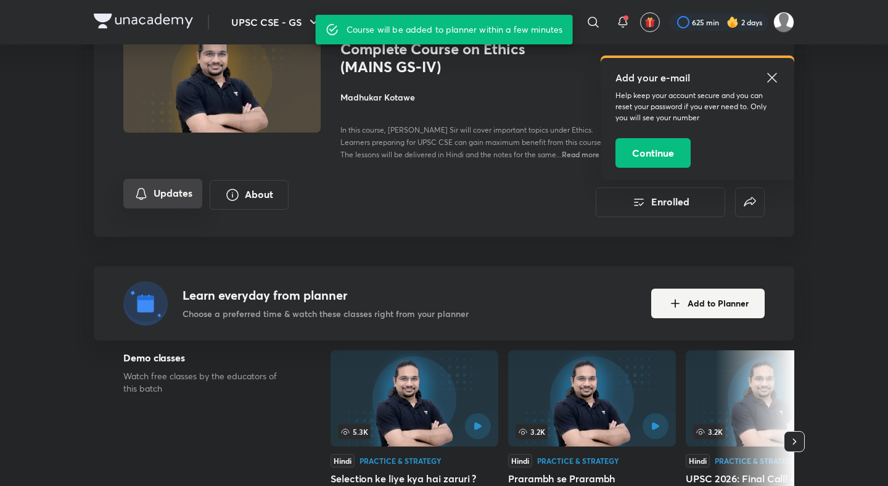
click at [155, 195] on button "Updates" at bounding box center [162, 194] width 79 height 30
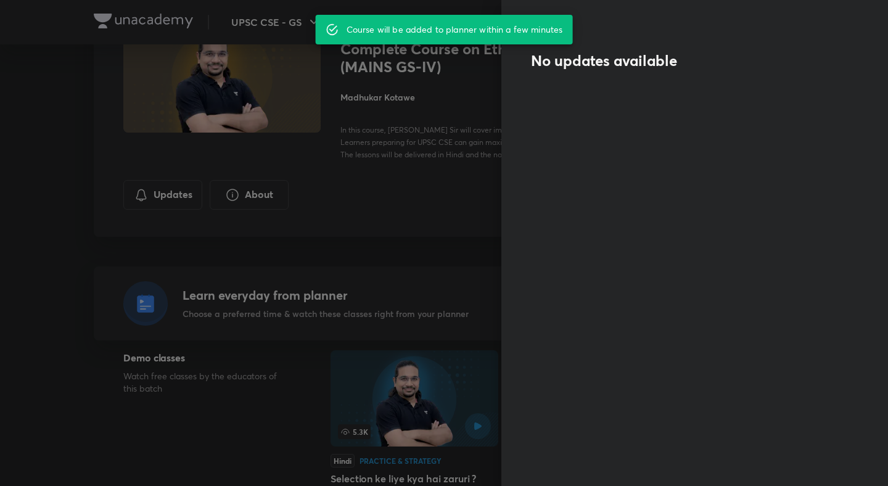
click at [415, 176] on div at bounding box center [444, 243] width 888 height 486
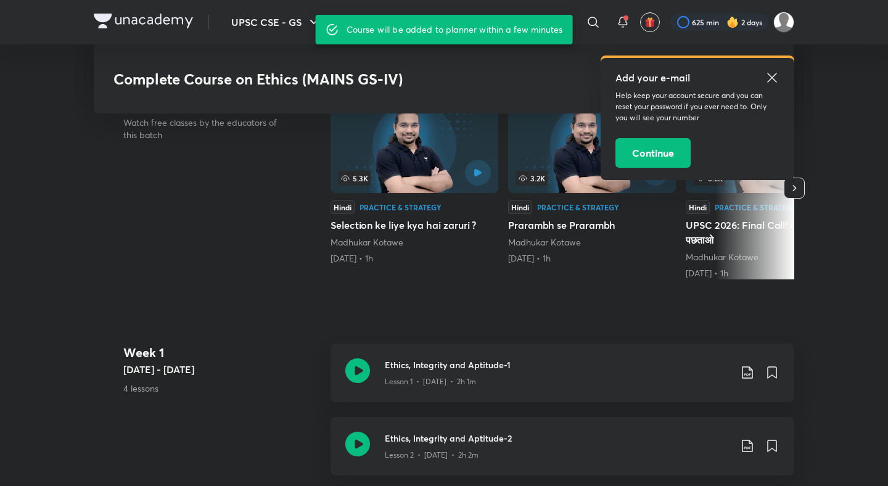
scroll to position [428, 0]
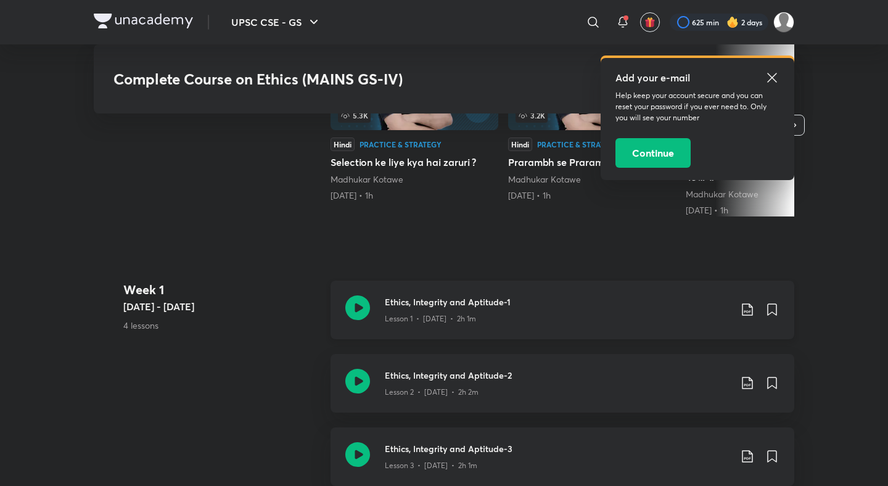
click at [749, 307] on icon at bounding box center [747, 309] width 10 height 12
click at [665, 378] on p "With annotation" at bounding box center [654, 375] width 63 height 13
click at [769, 78] on icon at bounding box center [771, 77] width 15 height 15
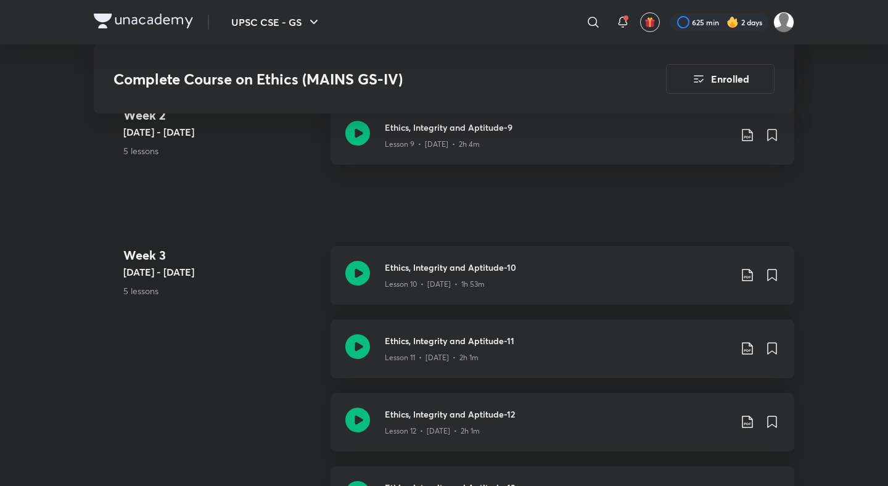
scroll to position [1582, 0]
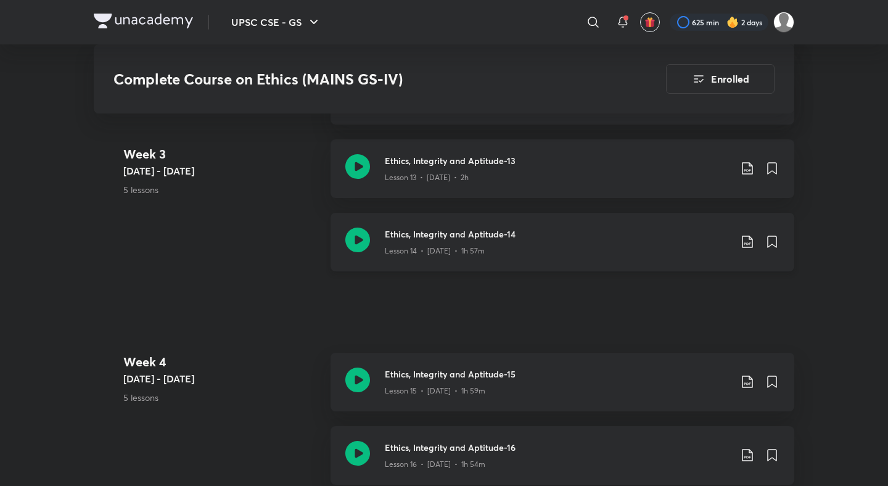
click at [743, 239] on icon at bounding box center [747, 241] width 15 height 15
click at [658, 308] on p "With annotation" at bounding box center [654, 307] width 63 height 13
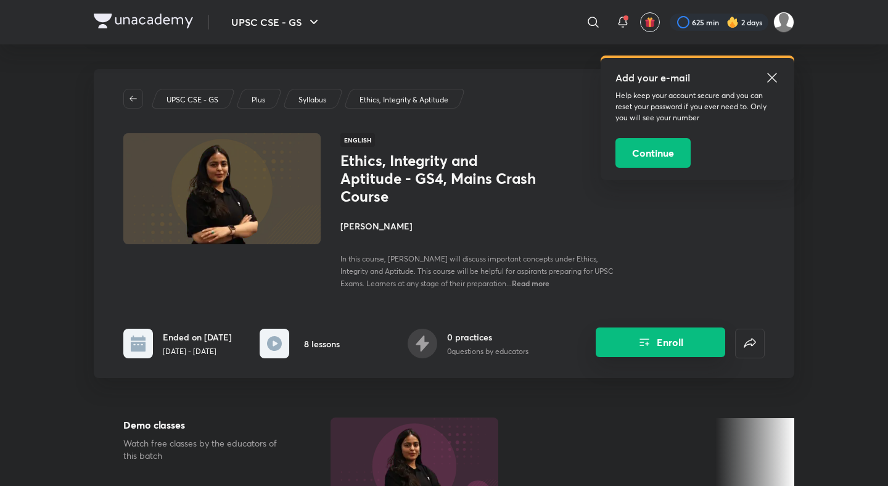
click at [658, 338] on button "Enroll" at bounding box center [659, 342] width 129 height 30
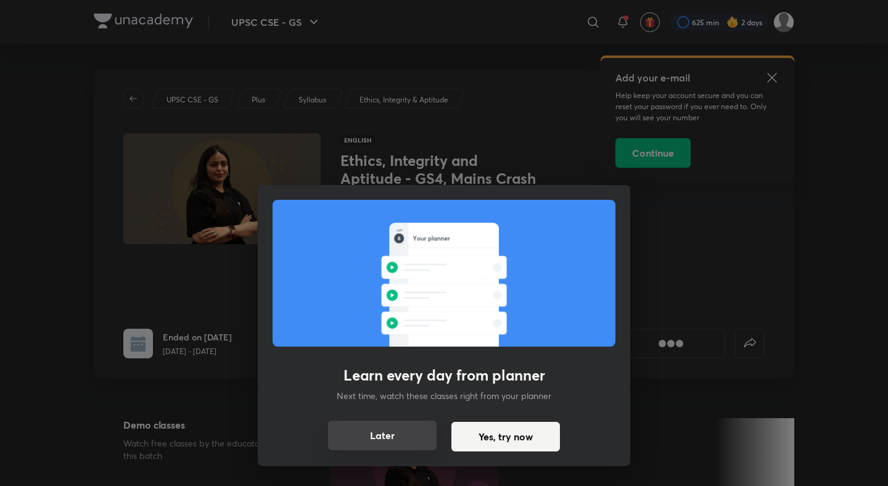
click at [407, 439] on button "Later" at bounding box center [382, 435] width 108 height 30
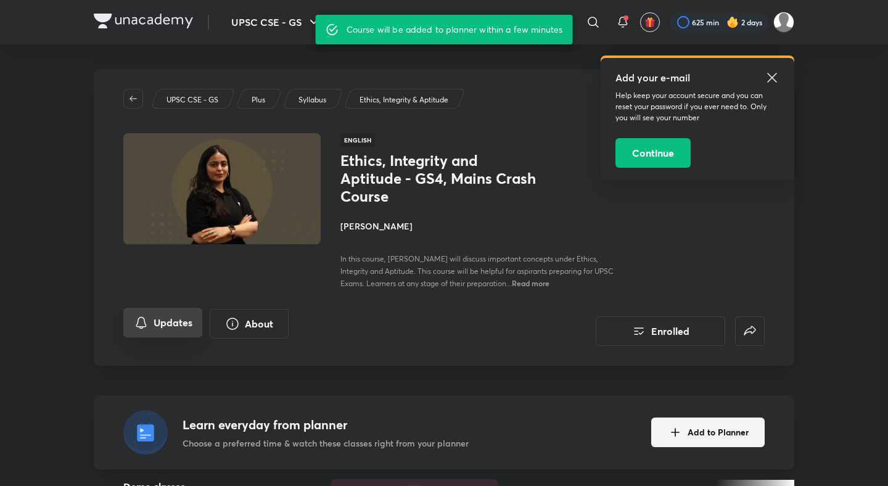
click at [165, 308] on button "Updates" at bounding box center [162, 323] width 79 height 30
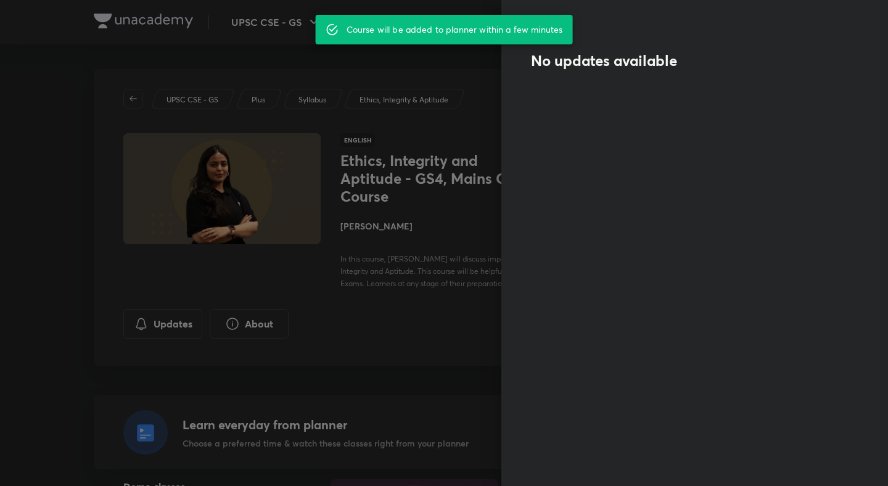
click at [442, 256] on div at bounding box center [444, 243] width 888 height 486
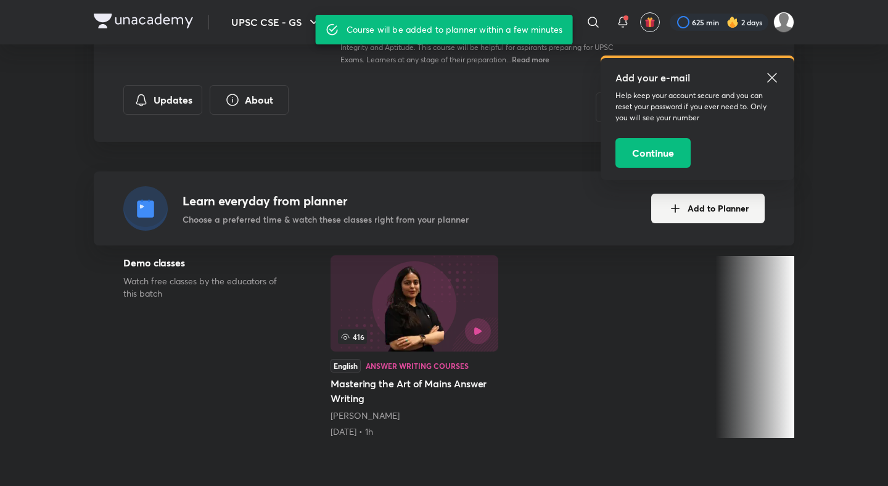
scroll to position [423, 0]
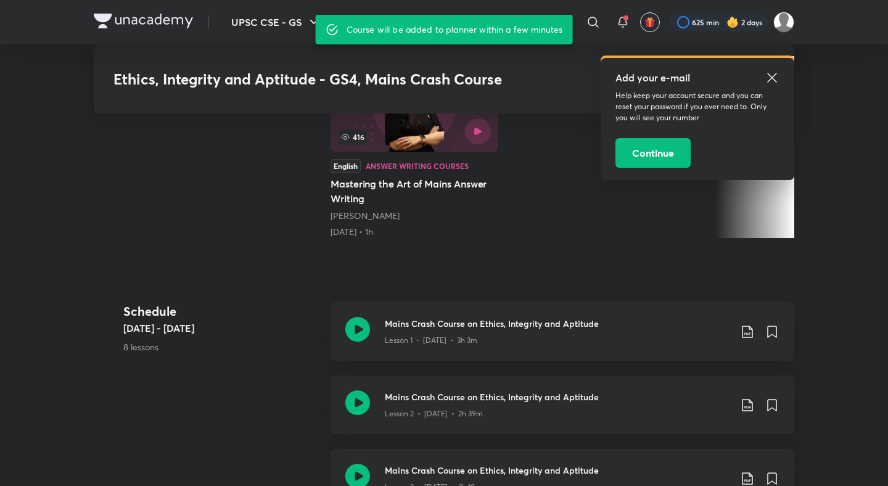
click at [771, 80] on icon at bounding box center [771, 77] width 15 height 15
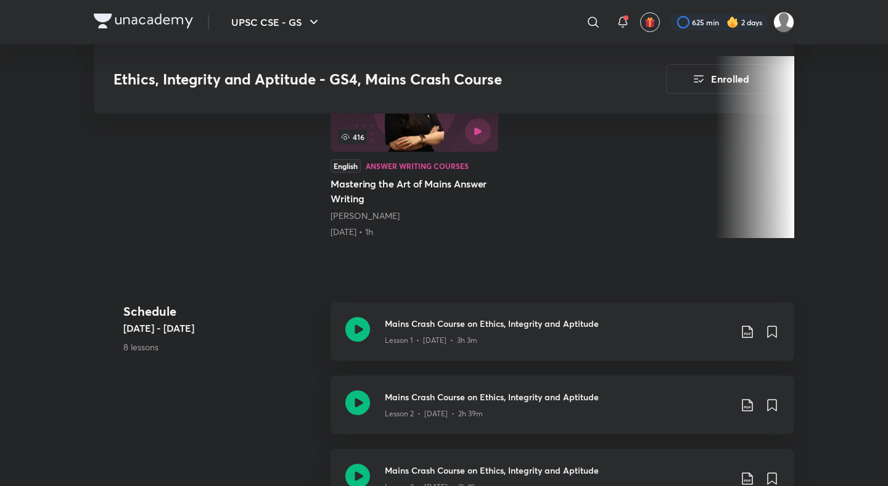
click at [751, 325] on icon at bounding box center [747, 331] width 10 height 12
click at [676, 377] on p "With annotation" at bounding box center [654, 380] width 63 height 13
click at [749, 398] on icon at bounding box center [747, 405] width 15 height 15
click at [673, 444] on p "With annotation" at bounding box center [654, 442] width 63 height 13
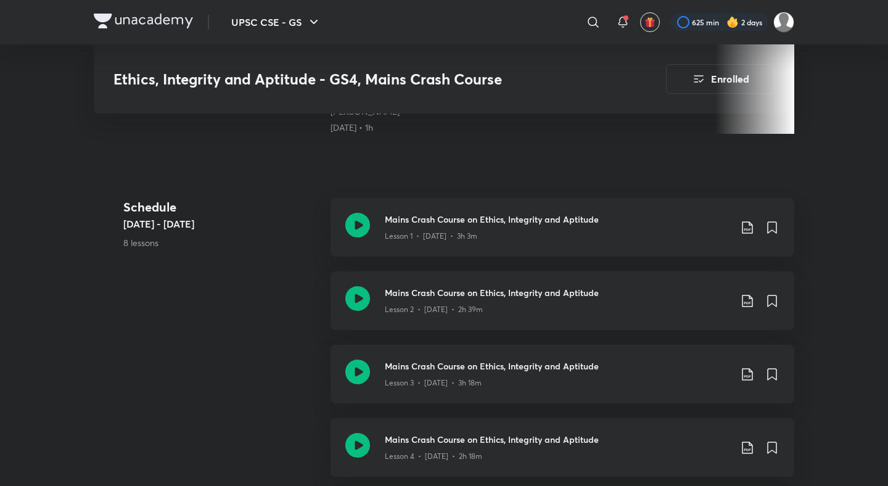
scroll to position [581, 0]
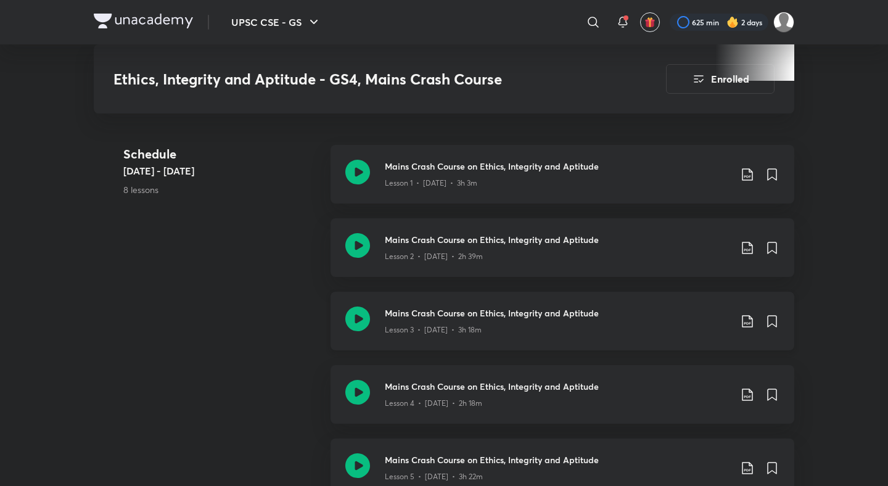
click at [745, 315] on icon at bounding box center [747, 321] width 10 height 12
click at [653, 367] on p "With annotation" at bounding box center [654, 369] width 63 height 13
click at [745, 387] on icon at bounding box center [747, 394] width 15 height 15
click at [671, 439] on p "With annotation" at bounding box center [654, 442] width 63 height 13
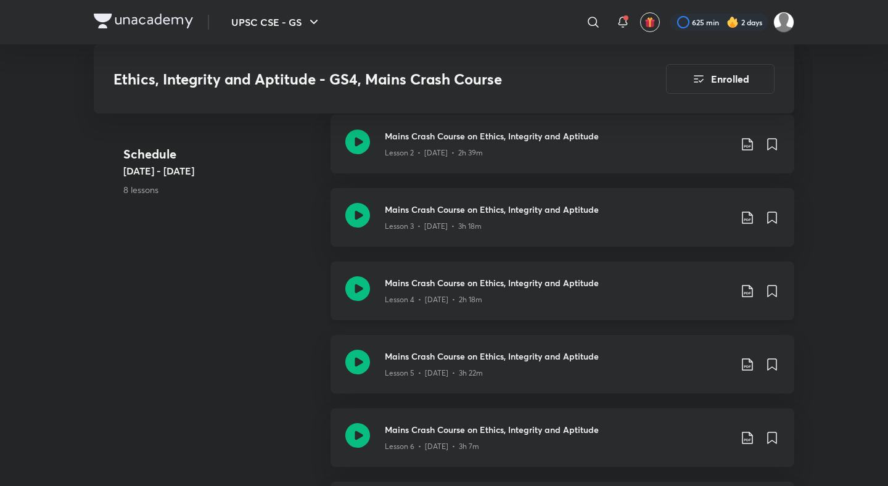
scroll to position [685, 0]
click at [745, 356] on icon at bounding box center [747, 363] width 15 height 15
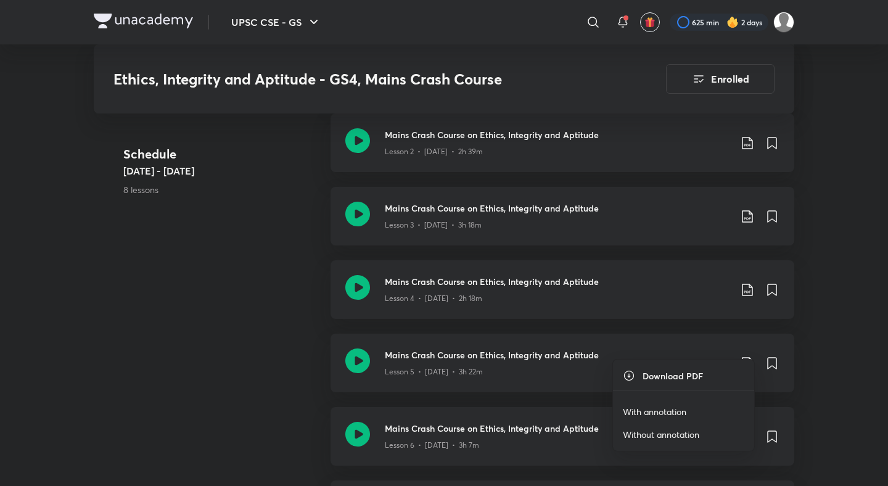
click at [670, 407] on p "With annotation" at bounding box center [654, 411] width 63 height 13
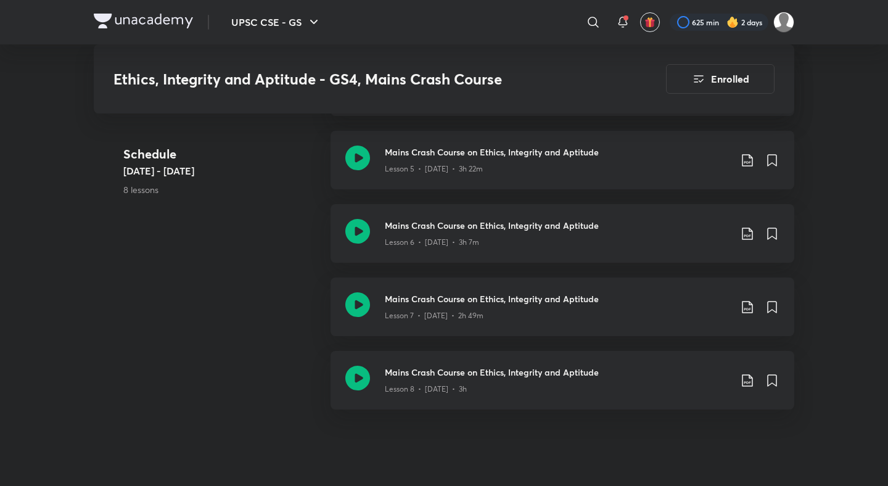
scroll to position [900, 0]
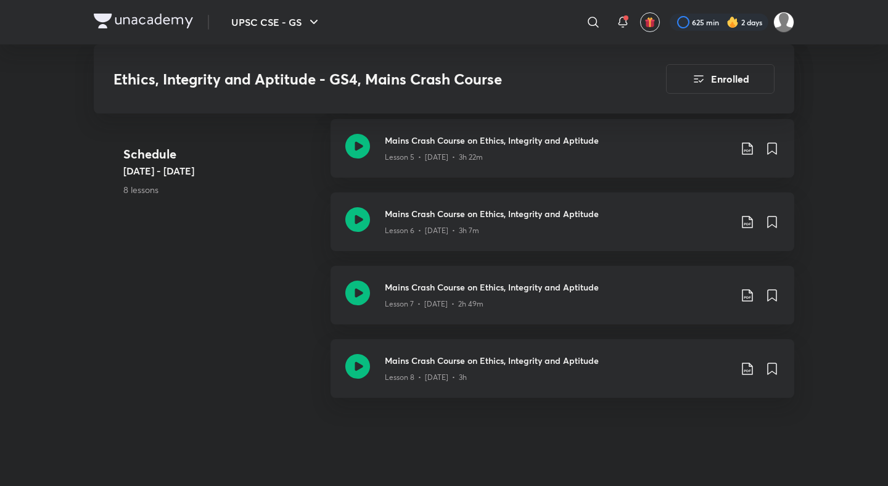
click at [867, 244] on div "UPSC CSE - GS ​ 625 min 2 days Ethics, Integrity and Aptitude - GS4, Mains Cras…" at bounding box center [444, 24] width 888 height 1849
click at [751, 216] on icon at bounding box center [747, 222] width 10 height 12
click at [680, 268] on p "With annotation" at bounding box center [654, 270] width 63 height 13
click at [741, 288] on icon at bounding box center [747, 295] width 15 height 15
click at [664, 342] on p "With annotation" at bounding box center [654, 343] width 63 height 13
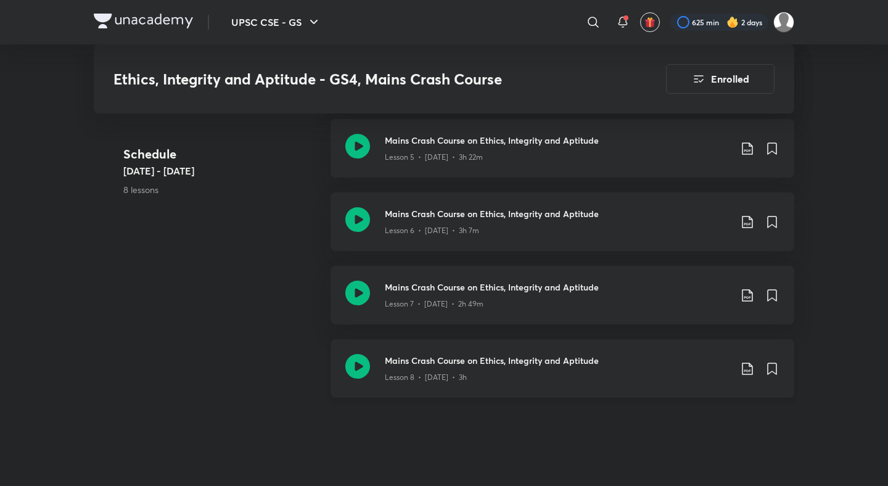
click at [744, 361] on icon at bounding box center [747, 368] width 15 height 15
click at [661, 413] on p "With annotation" at bounding box center [654, 417] width 63 height 13
click at [292, 180] on div "Schedule [DATE] - [DATE] 8 lessons" at bounding box center [221, 181] width 197 height 73
click at [275, 217] on div "Schedule [DATE] - [DATE] 8 lessons" at bounding box center [221, 181] width 197 height 73
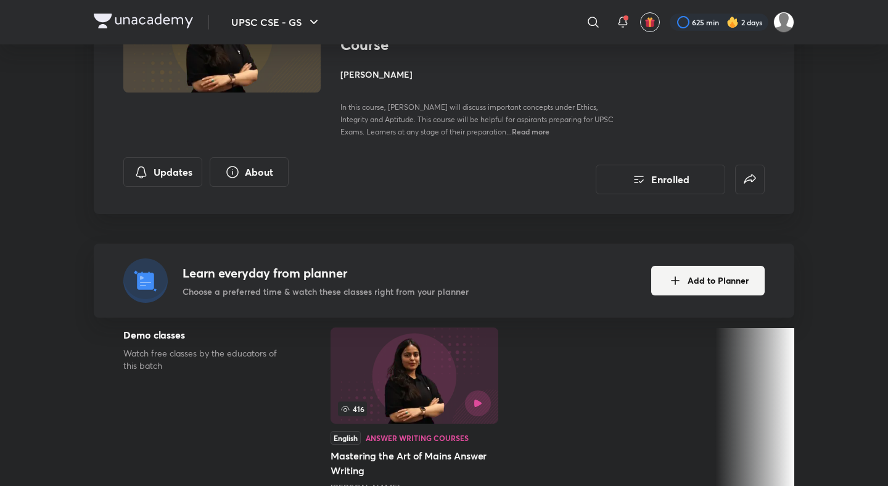
scroll to position [318, 0]
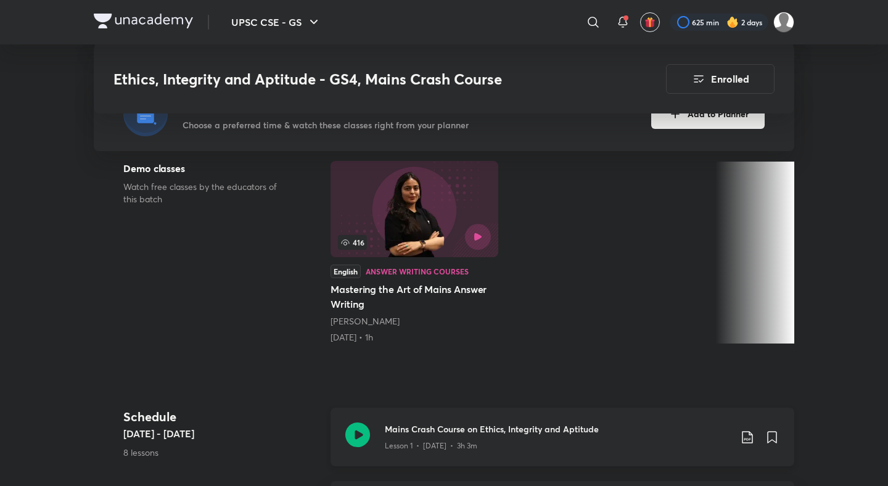
click at [370, 420] on div "Mains Crash Course on Ethics, Integrity and Aptitude Lesson 1 • [DATE] • 3h 3m" at bounding box center [562, 436] width 464 height 59
